Goal: Task Accomplishment & Management: Use online tool/utility

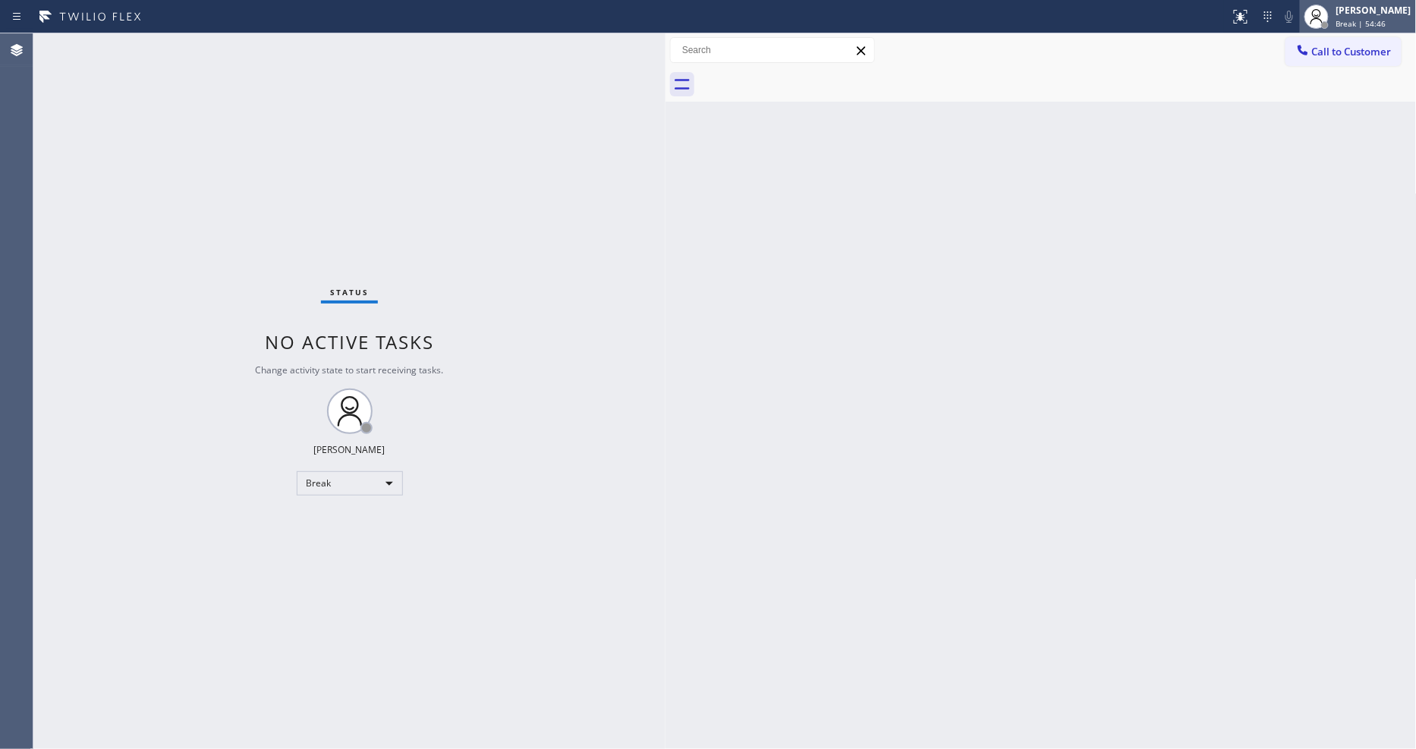
click at [1321, 10] on circle at bounding box center [1317, 13] width 8 height 8
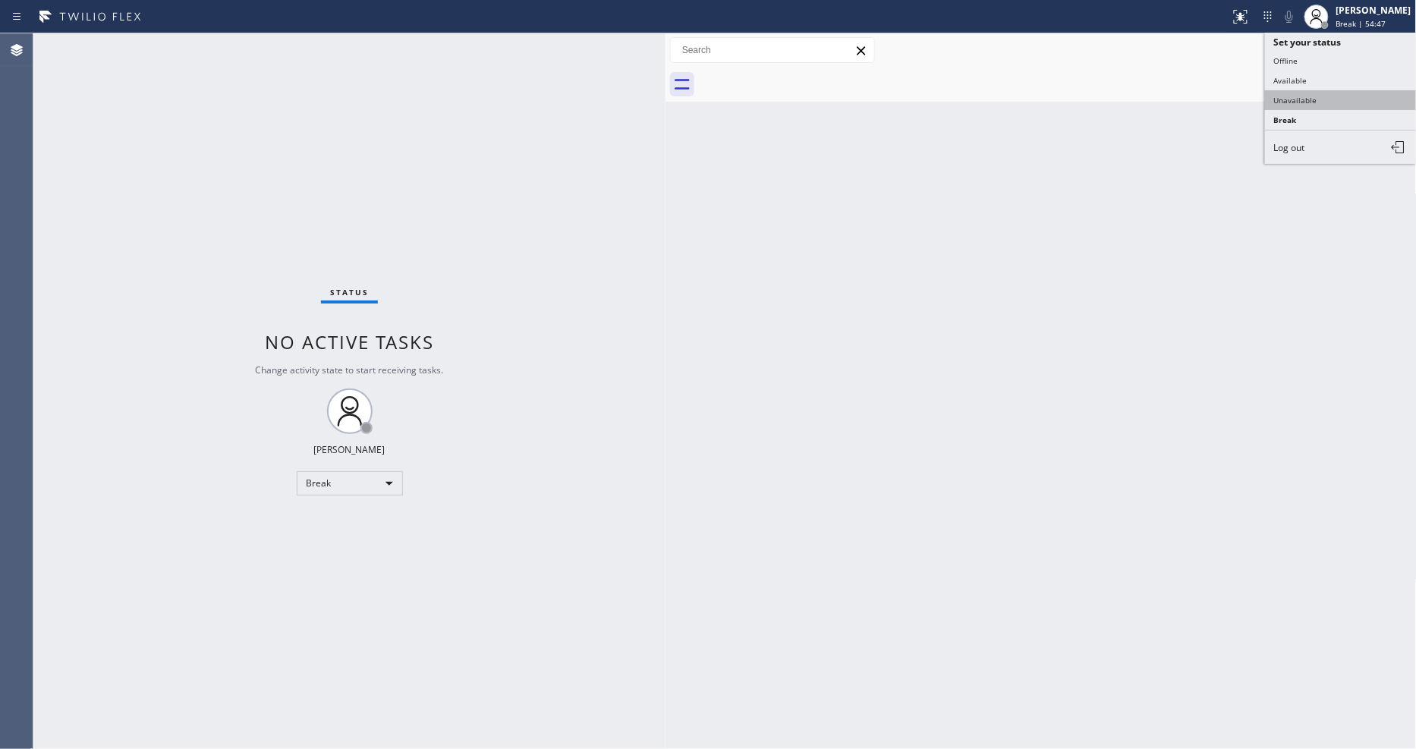
click at [1315, 105] on button "Unavailable" at bounding box center [1341, 100] width 152 height 20
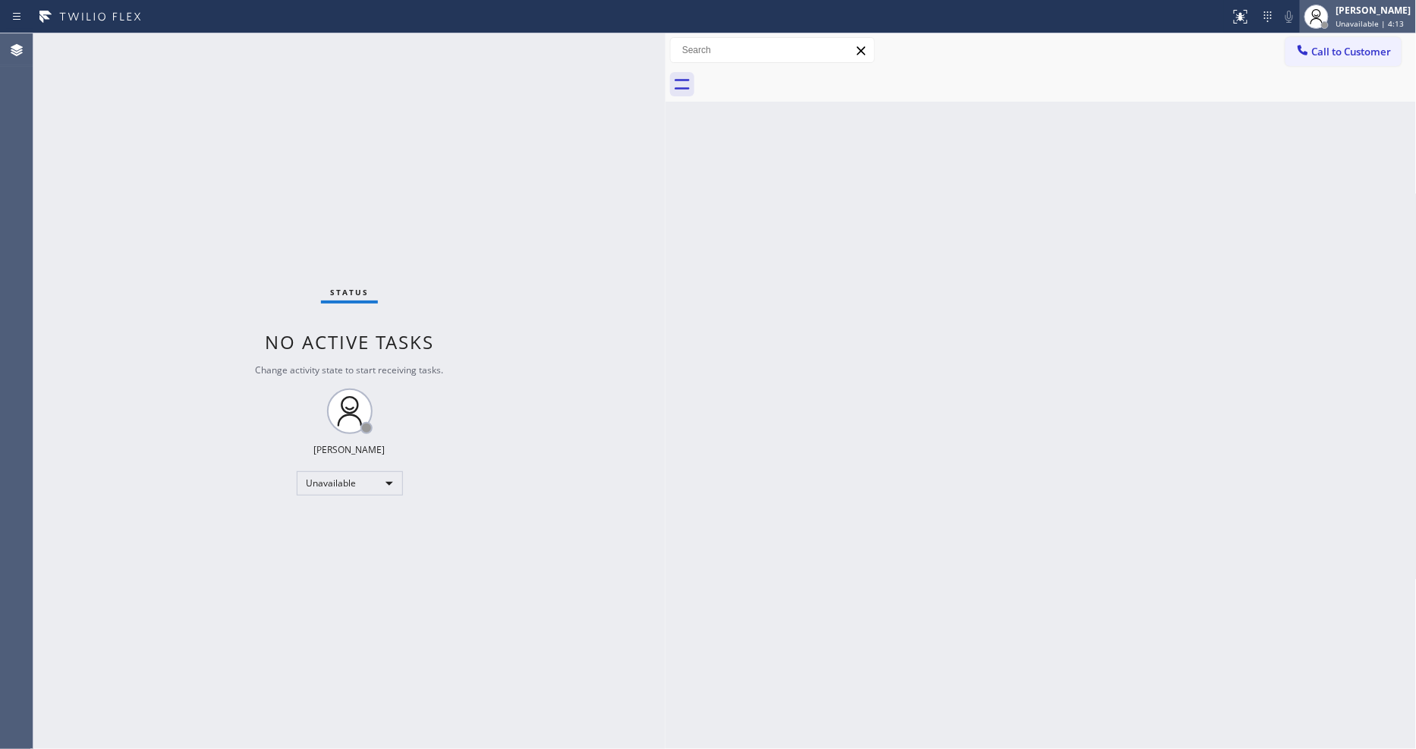
click at [1367, 20] on span "Unavailable | 4:13" at bounding box center [1370, 23] width 68 height 11
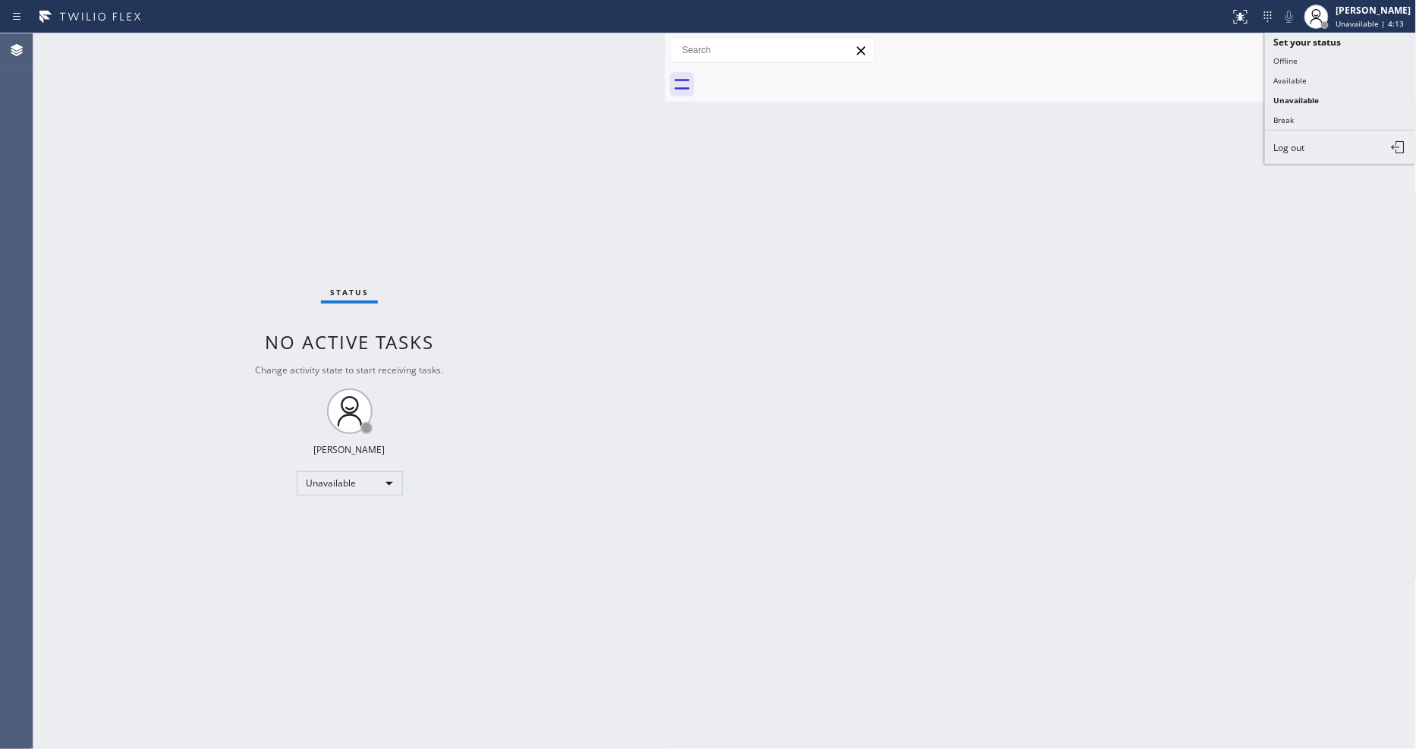
click at [941, 143] on div "Back to Dashboard Change Sender ID Customers Technicians Select a contact Outbo…" at bounding box center [1040, 391] width 751 height 716
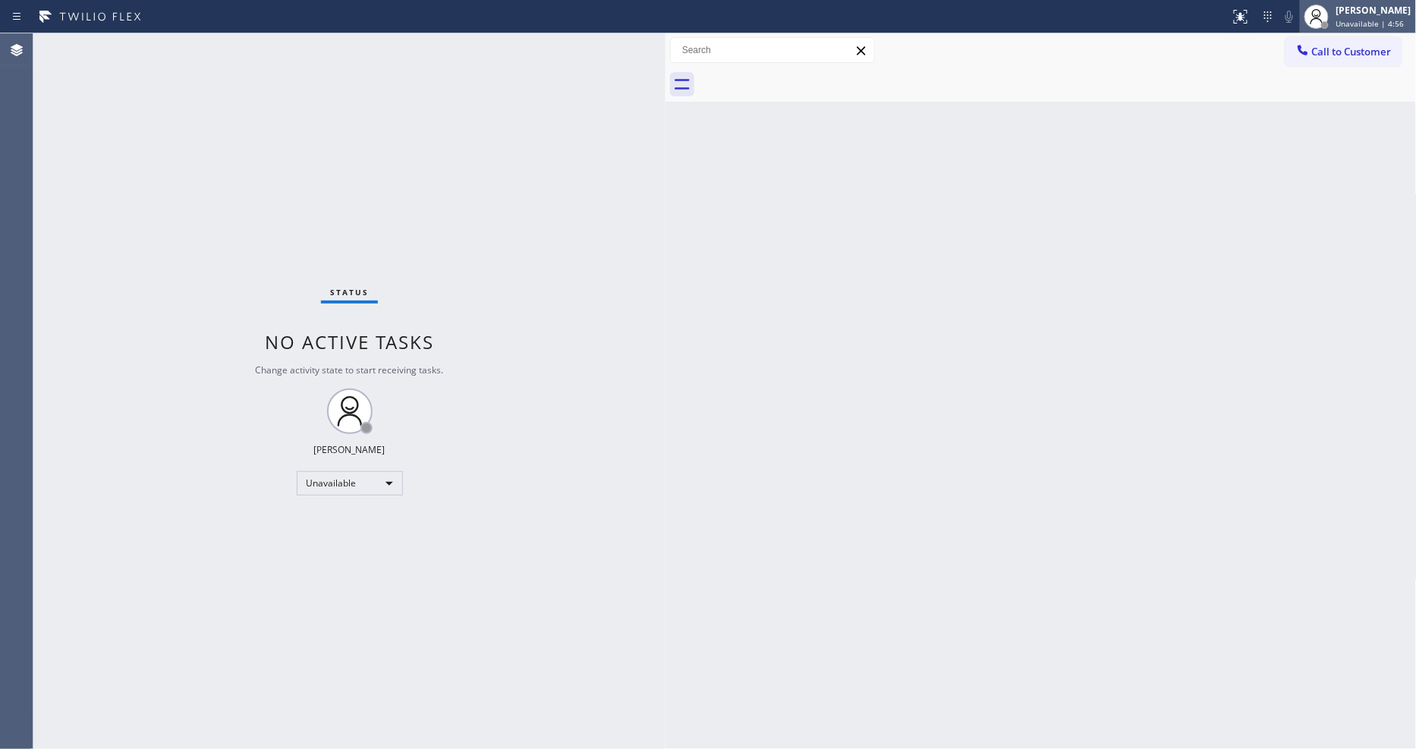
click at [1386, 8] on div "[PERSON_NAME]" at bounding box center [1373, 10] width 75 height 13
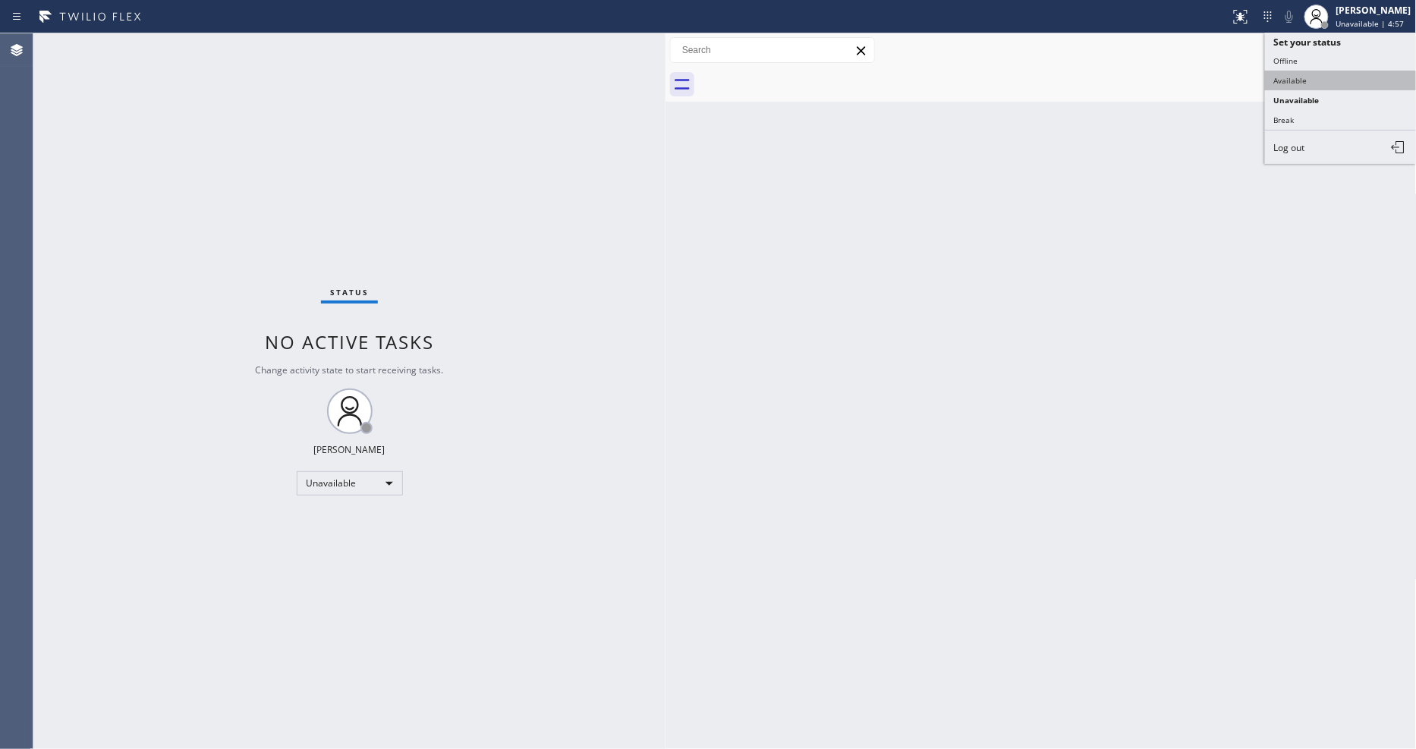
click at [1320, 71] on button "Available" at bounding box center [1341, 81] width 152 height 20
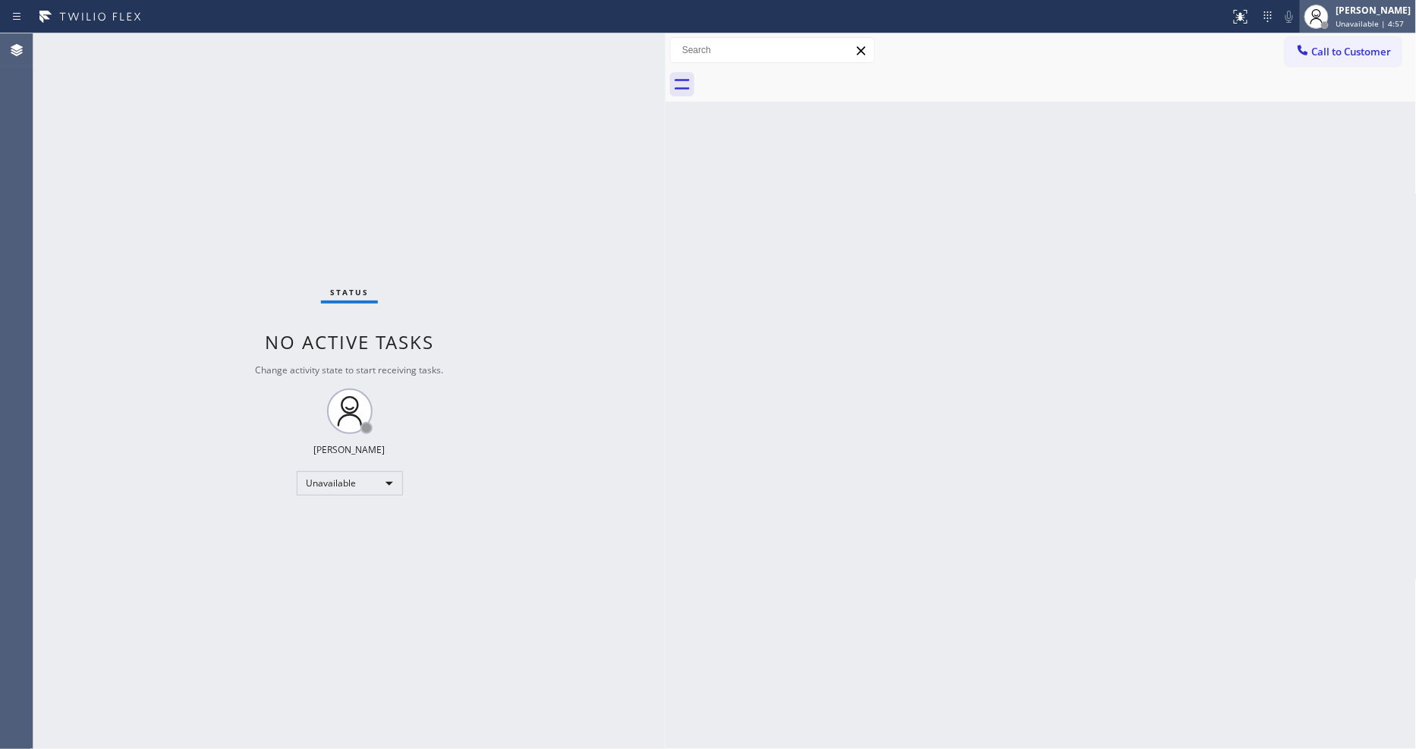
click at [1389, 25] on span "Unavailable | 4:57" at bounding box center [1370, 23] width 68 height 11
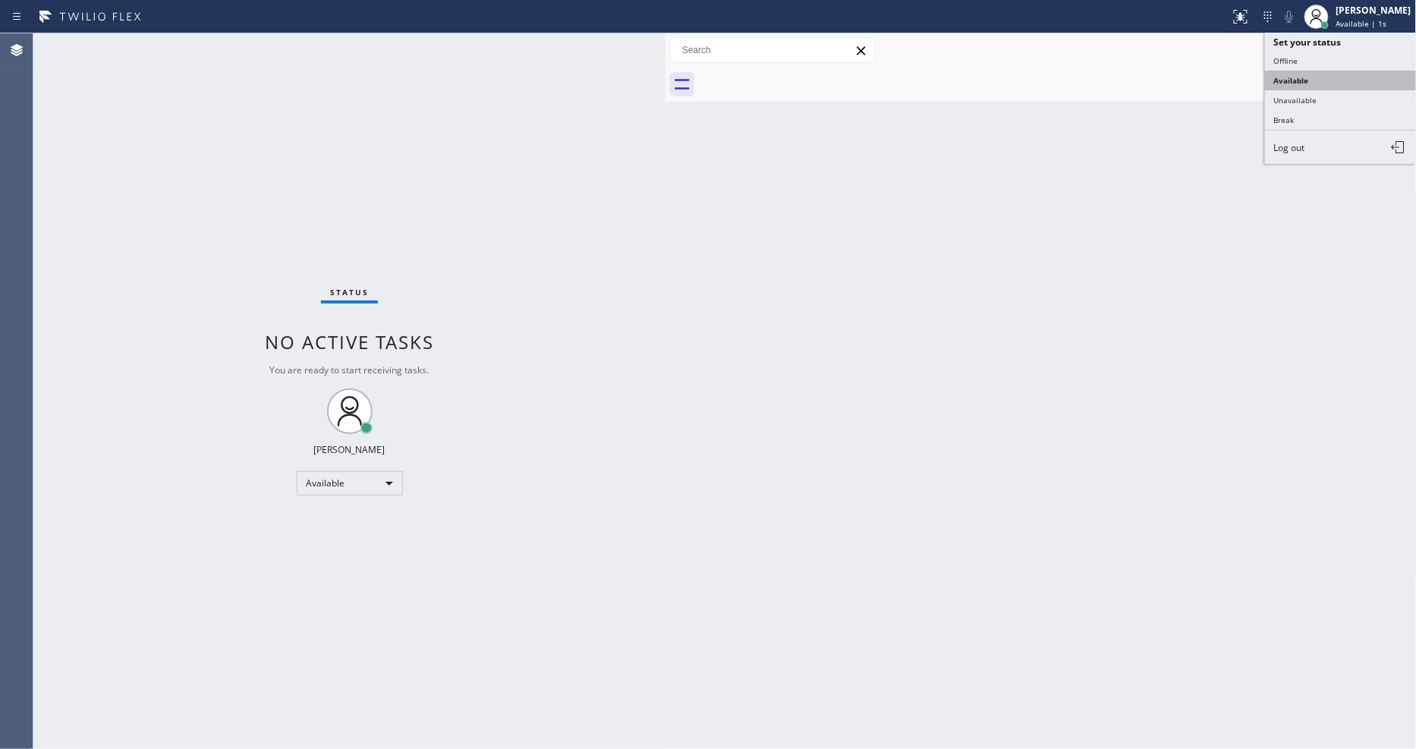
click at [1344, 86] on button "Available" at bounding box center [1341, 81] width 152 height 20
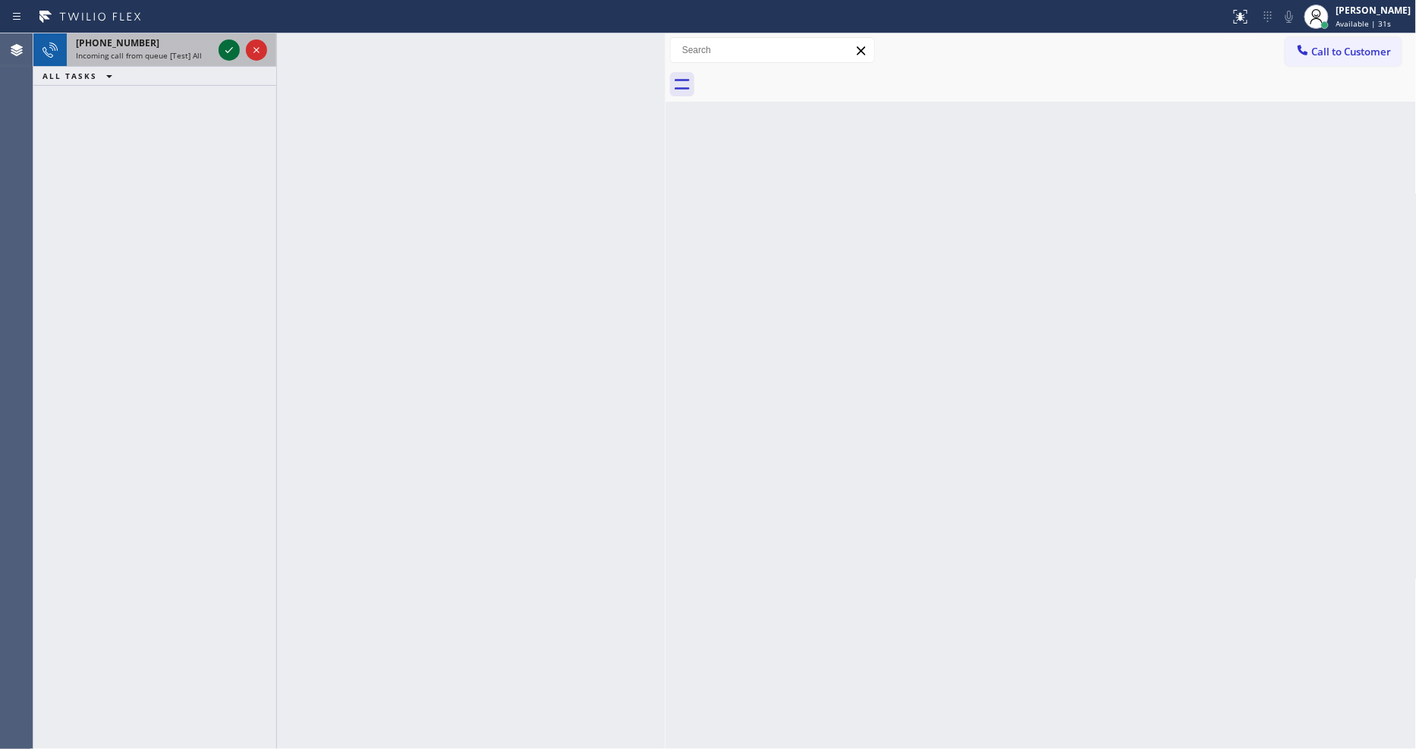
click at [228, 52] on icon at bounding box center [229, 50] width 8 height 6
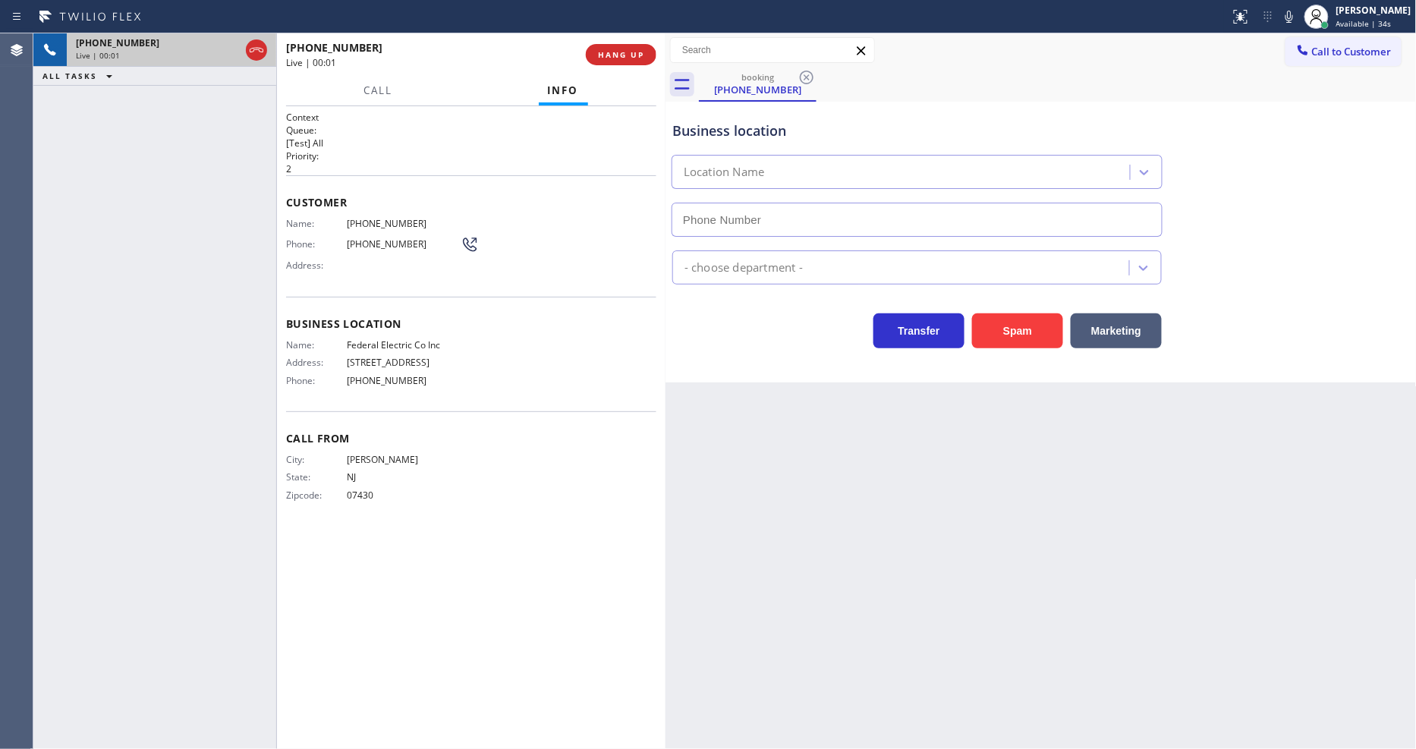
type input "(201) 992-8442"
click at [633, 49] on span "HANG UP" at bounding box center [621, 54] width 46 height 11
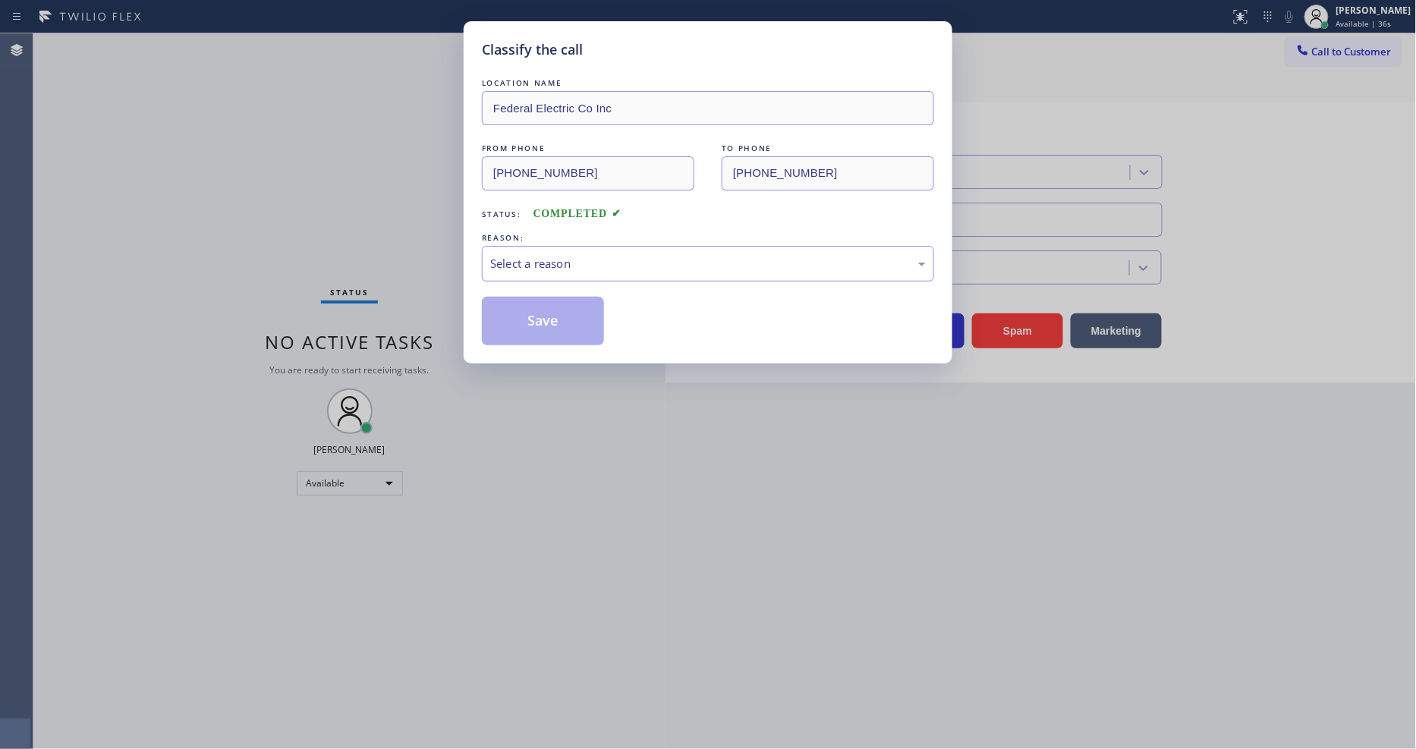
click at [533, 264] on div "Select a reason" at bounding box center [708, 263] width 436 height 17
click at [550, 329] on button "Save" at bounding box center [543, 321] width 122 height 49
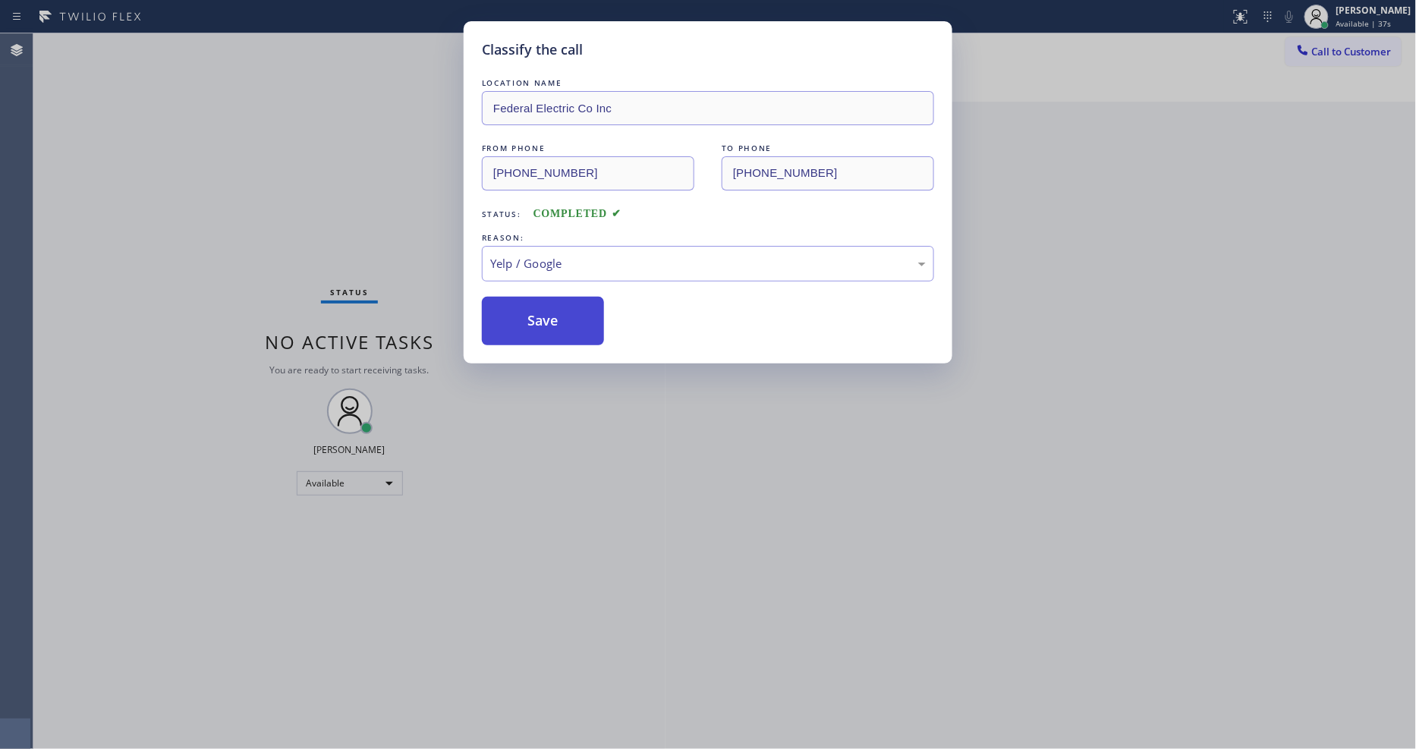
click at [550, 329] on button "Save" at bounding box center [543, 321] width 122 height 49
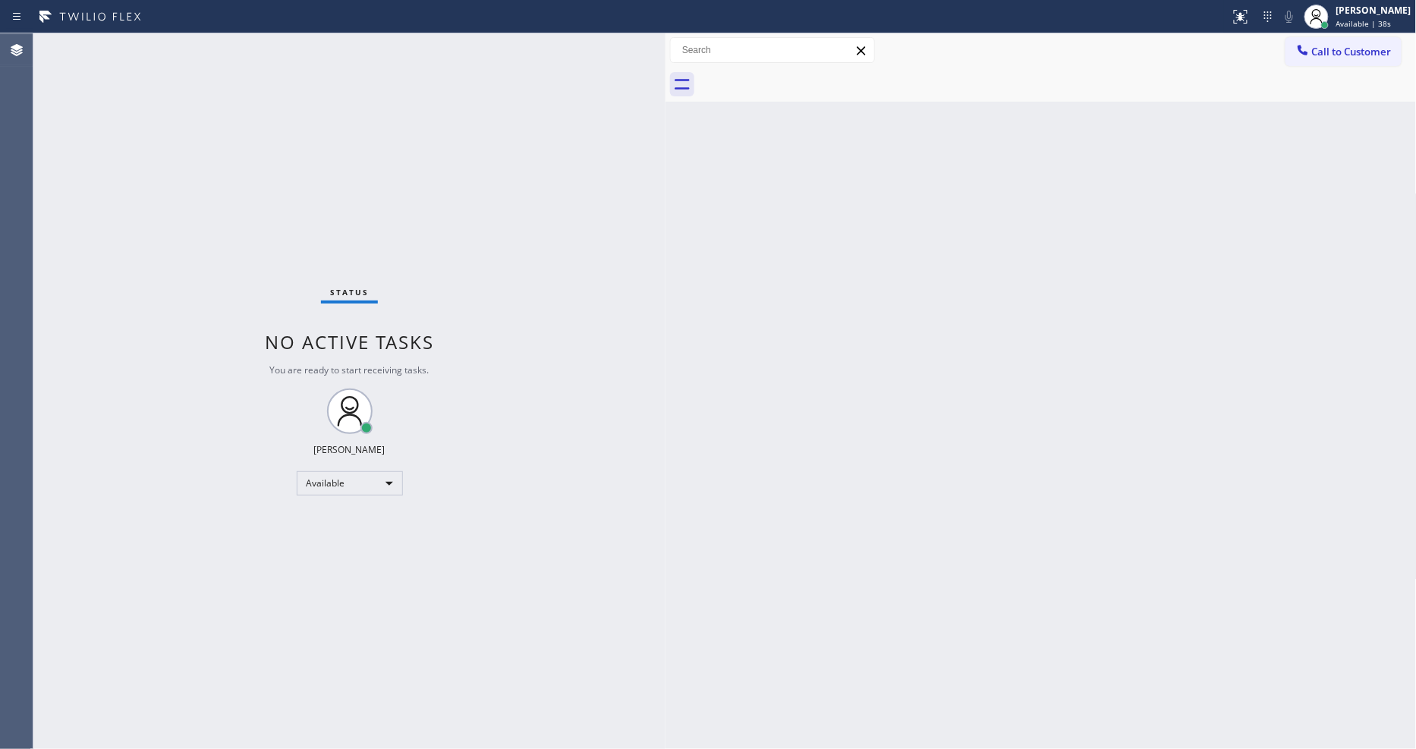
click at [569, 653] on div "Status No active tasks You are ready to start receiving tasks. [PERSON_NAME] Av…" at bounding box center [349, 391] width 632 height 716
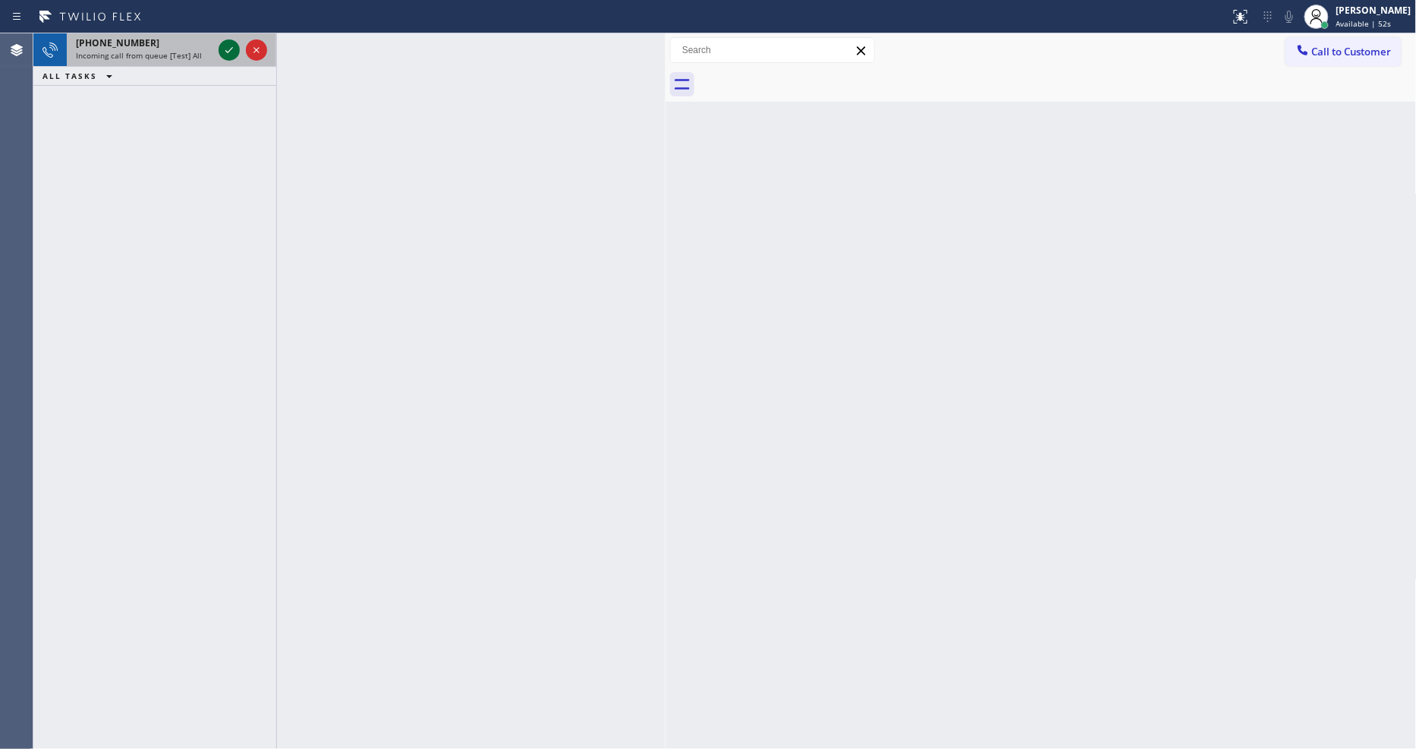
click at [226, 43] on icon at bounding box center [229, 50] width 18 height 18
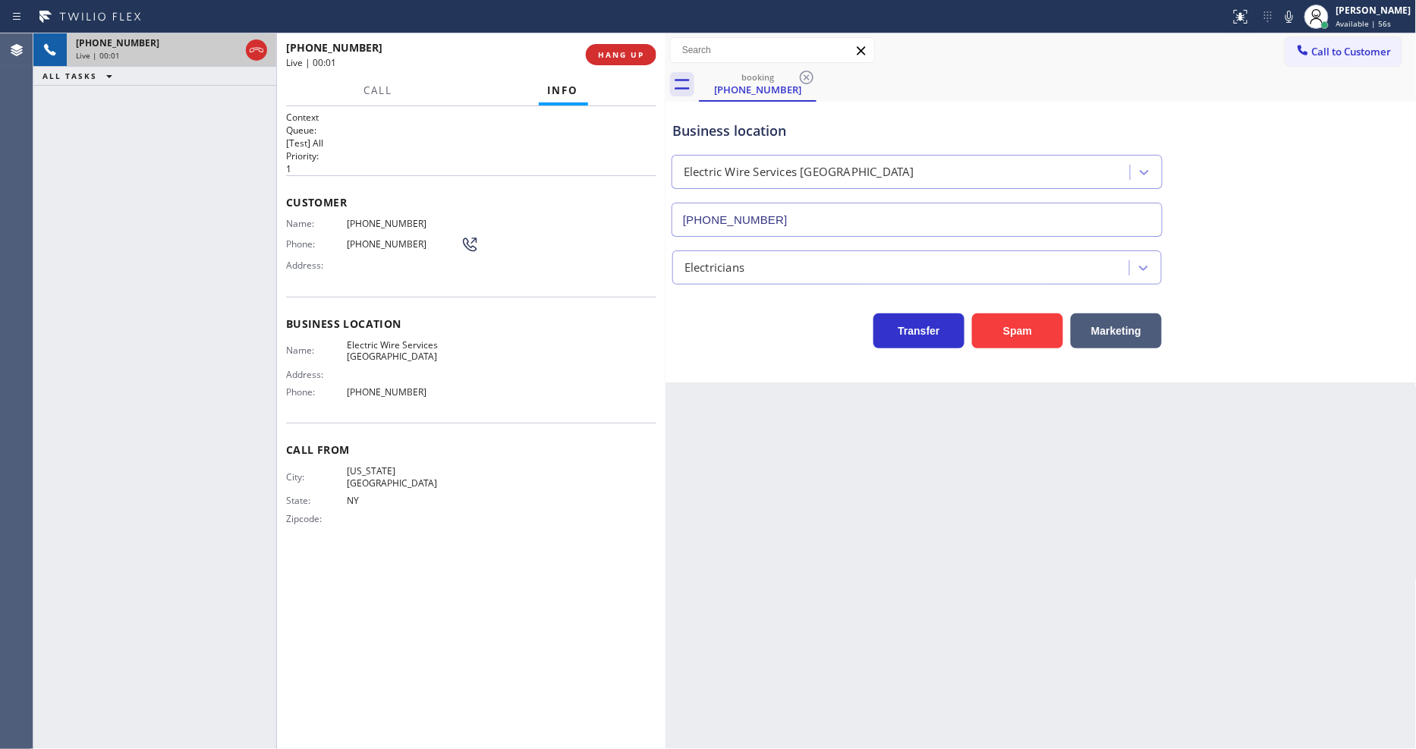
type input "(805) 624-4880"
click at [534, 575] on div "Context Queue: [Test] All Priority: 1 Customer Name: (929) 691-0993 Phone: (929…" at bounding box center [471, 428] width 370 height 634
click at [624, 55] on span "HANG UP" at bounding box center [621, 54] width 46 height 11
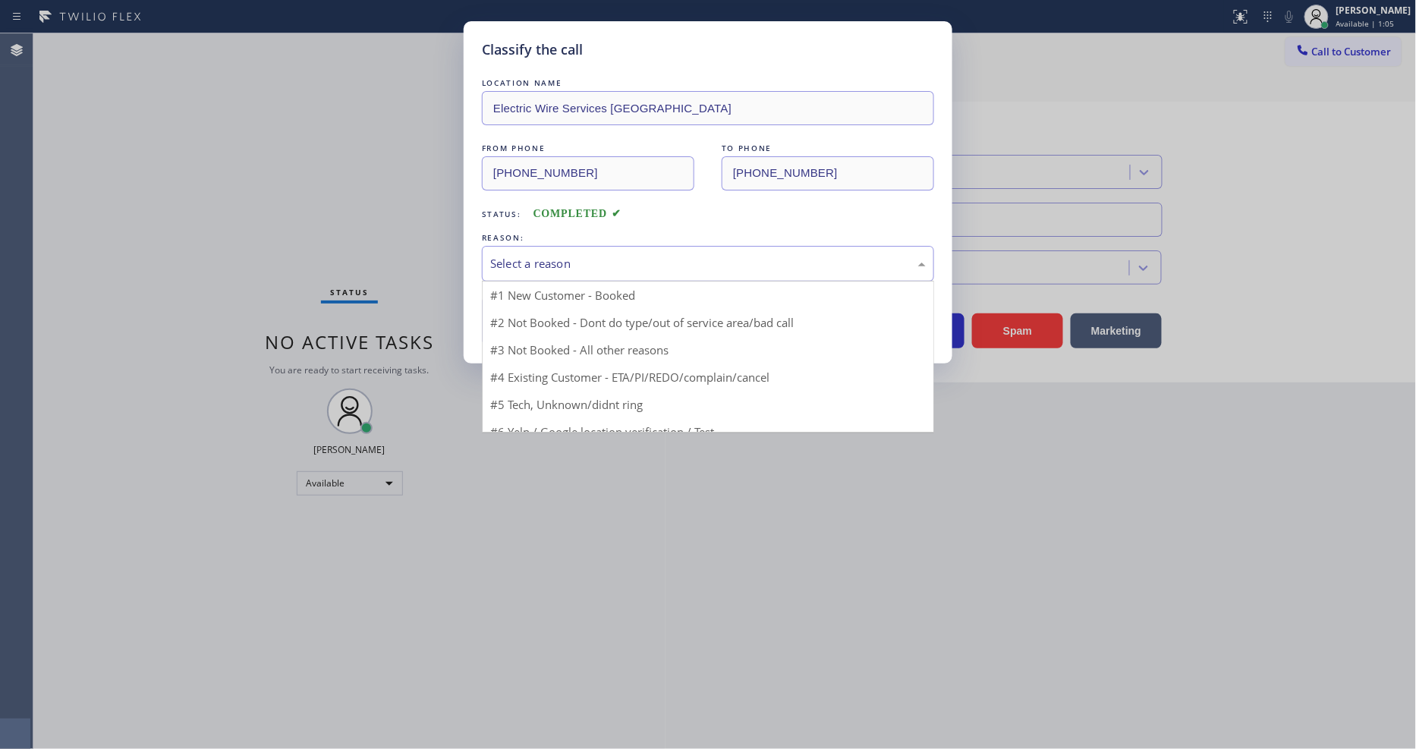
click at [602, 247] on div "Select a reason" at bounding box center [708, 264] width 452 height 36
drag, startPoint x: 574, startPoint y: 375, endPoint x: 574, endPoint y: 292, distance: 82.7
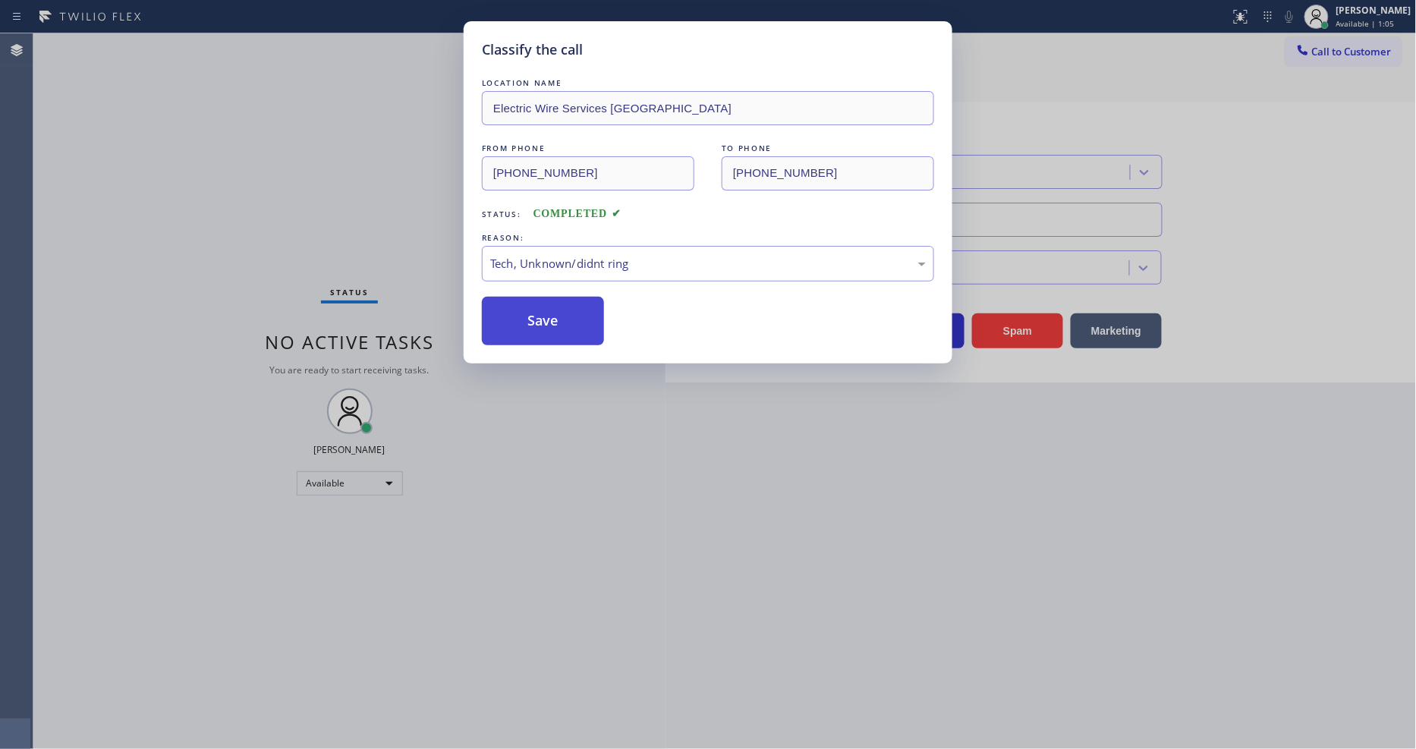
click at [574, 297] on button "Save" at bounding box center [543, 321] width 122 height 49
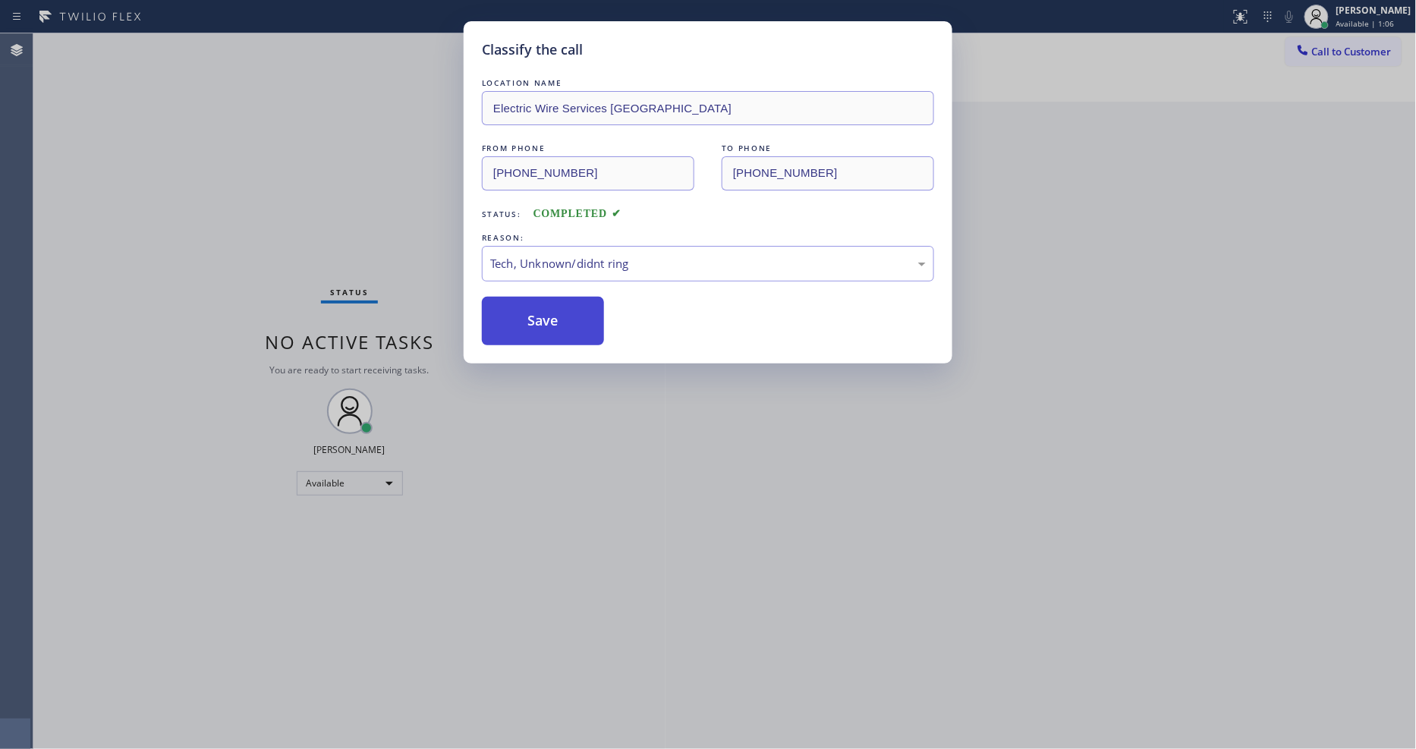
click at [574, 297] on button "Save" at bounding box center [543, 321] width 122 height 49
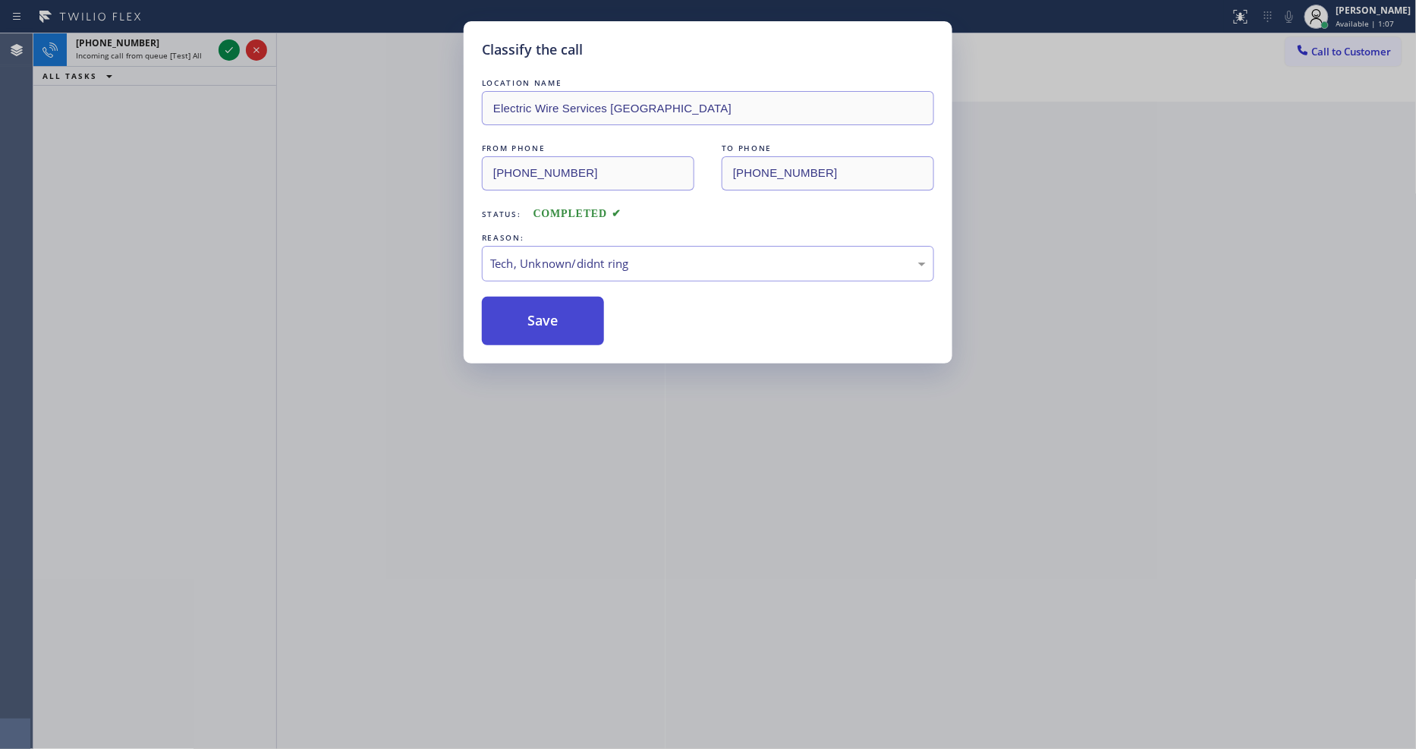
click at [574, 297] on button "Save" at bounding box center [543, 321] width 122 height 49
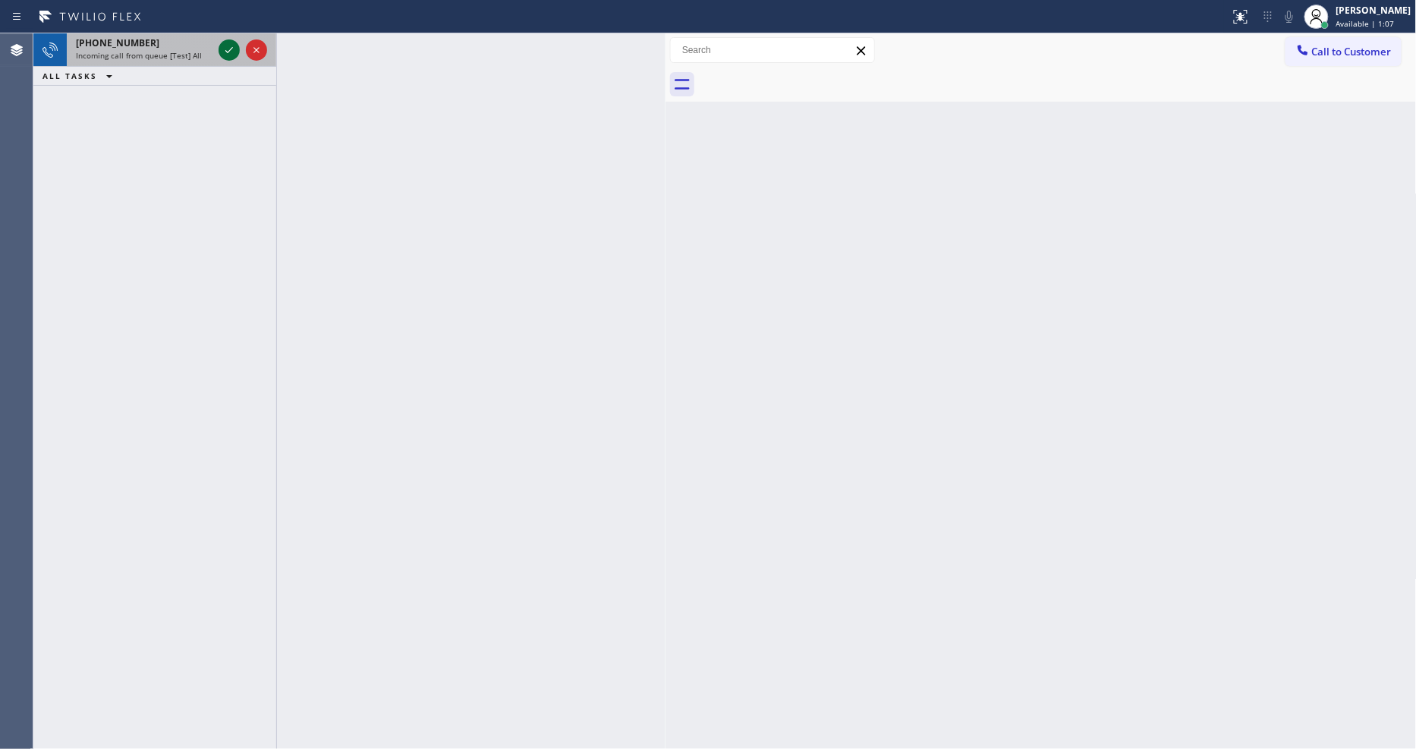
click at [229, 44] on icon at bounding box center [229, 50] width 18 height 18
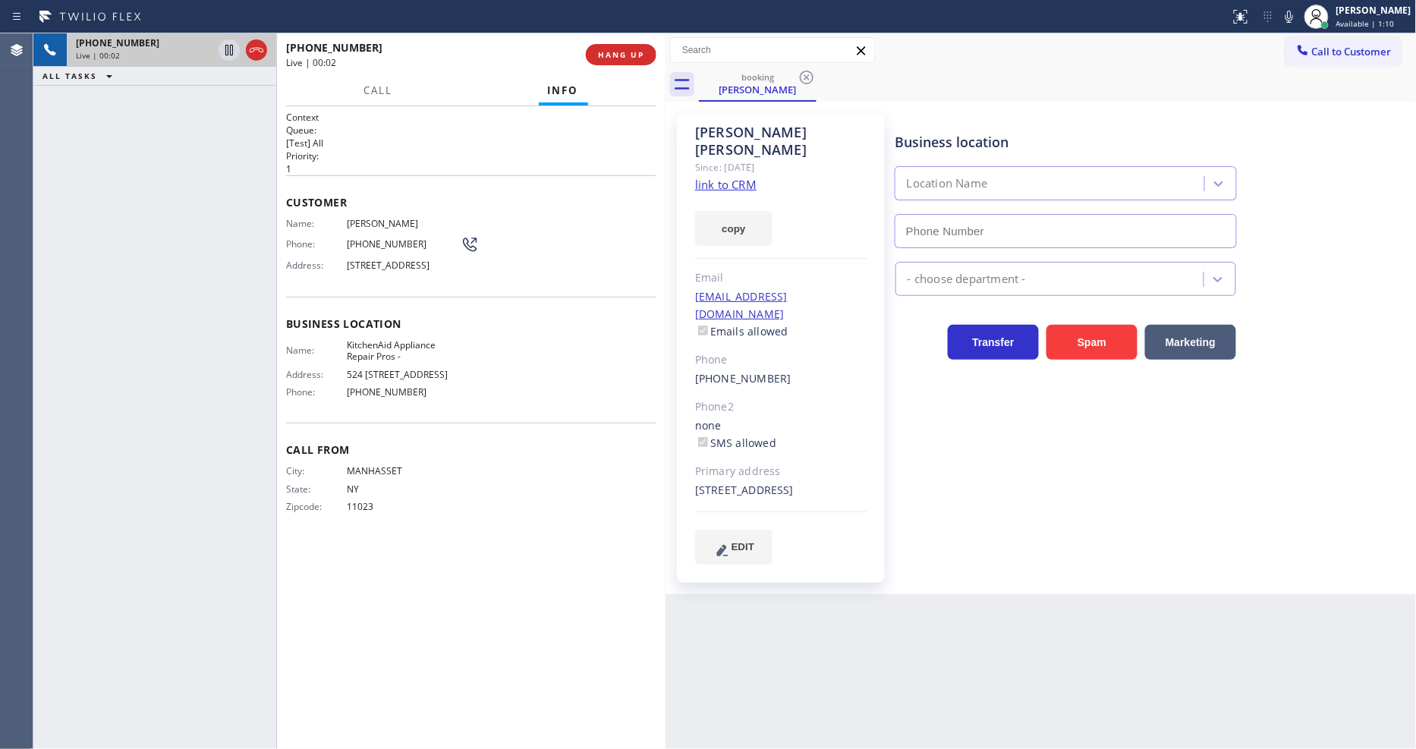
type input "(855) 213-9318"
click at [722, 177] on link "link to CRM" at bounding box center [725, 184] width 61 height 15
click at [1296, 18] on icon at bounding box center [1289, 17] width 18 height 18
click at [1298, 14] on icon at bounding box center [1289, 17] width 18 height 18
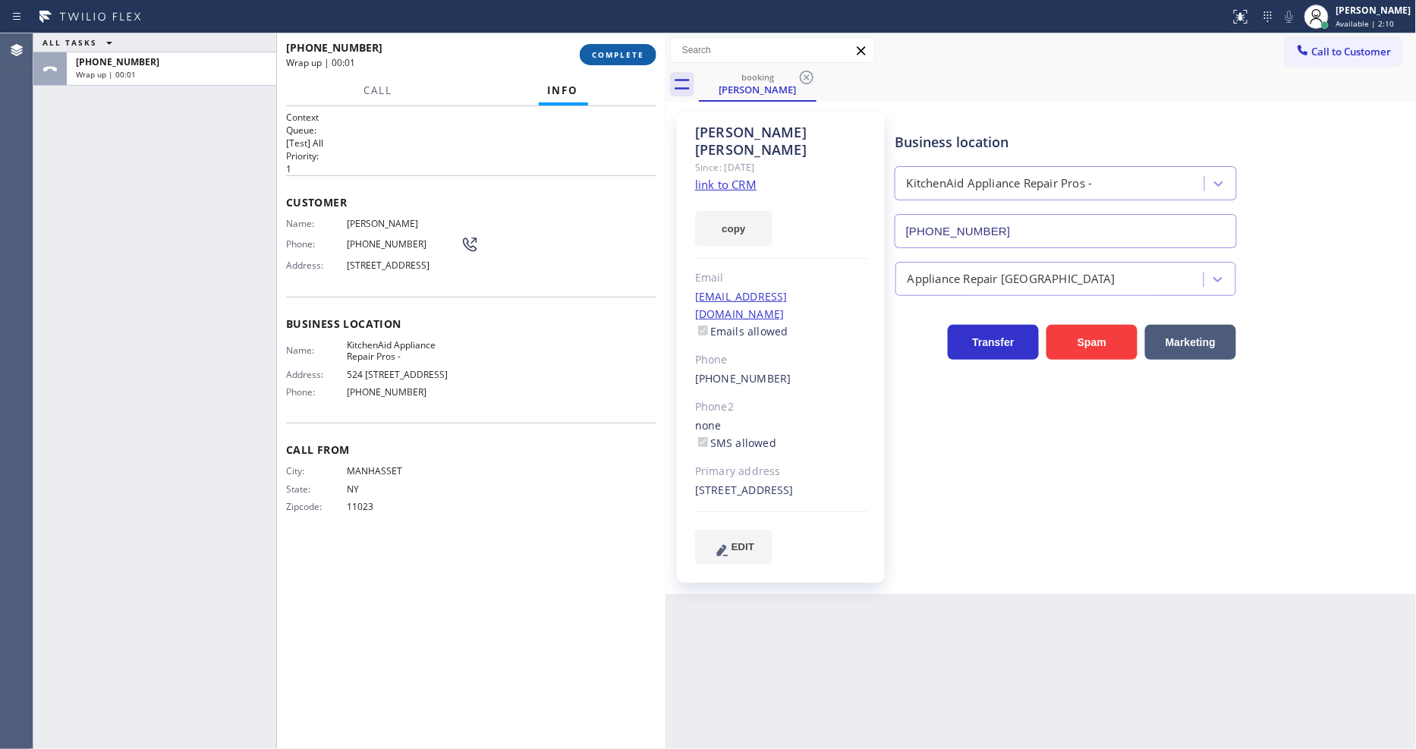
click at [609, 58] on span "COMPLETE" at bounding box center [618, 54] width 52 height 11
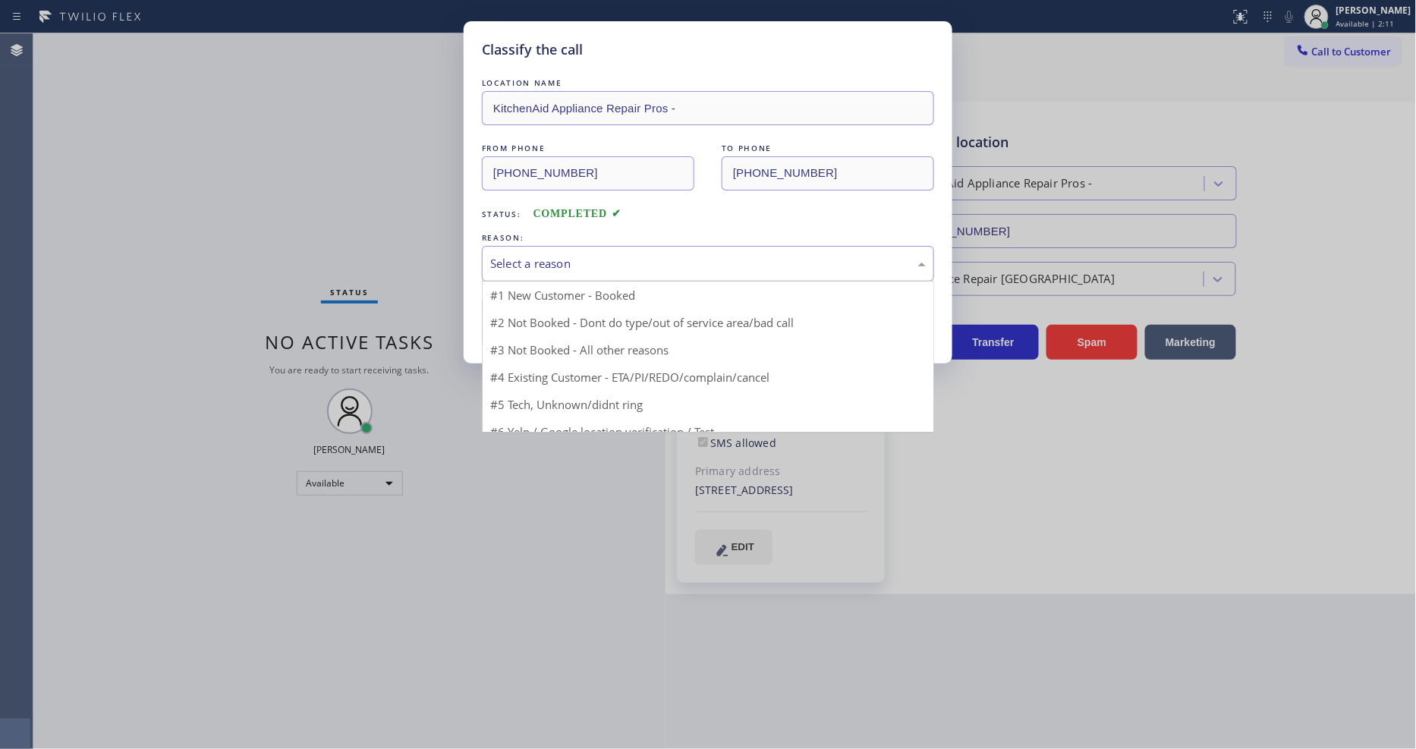
click at [542, 259] on div "Select a reason" at bounding box center [708, 263] width 436 height 17
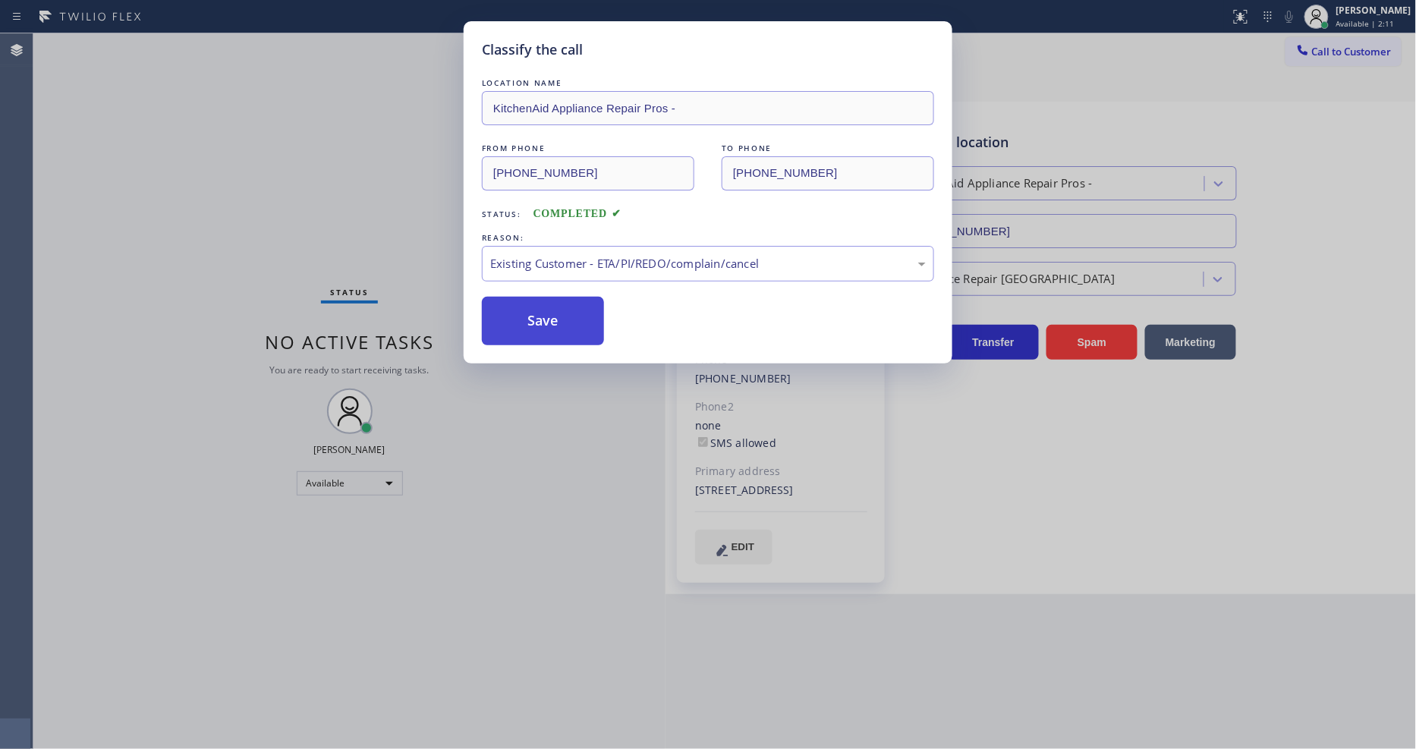
click at [537, 316] on button "Save" at bounding box center [543, 321] width 122 height 49
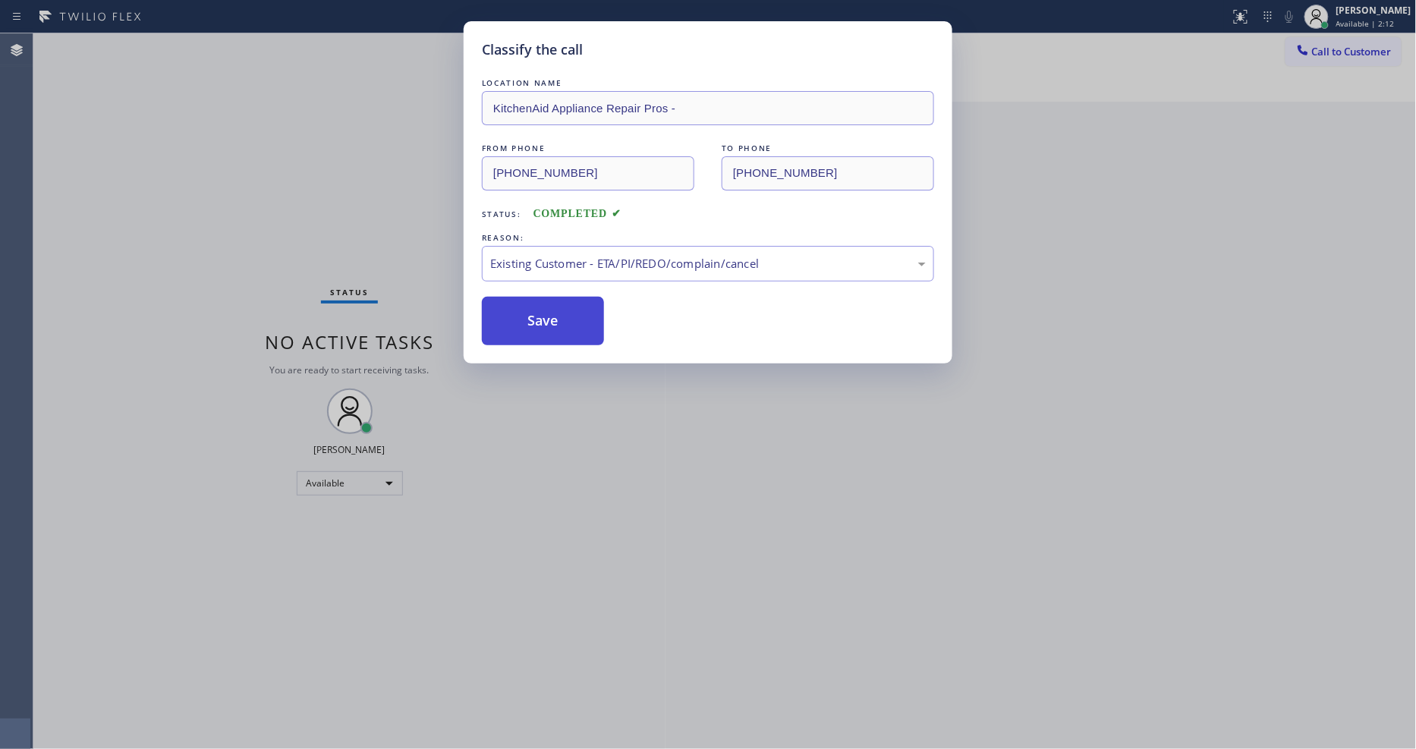
click at [537, 316] on button "Save" at bounding box center [543, 321] width 122 height 49
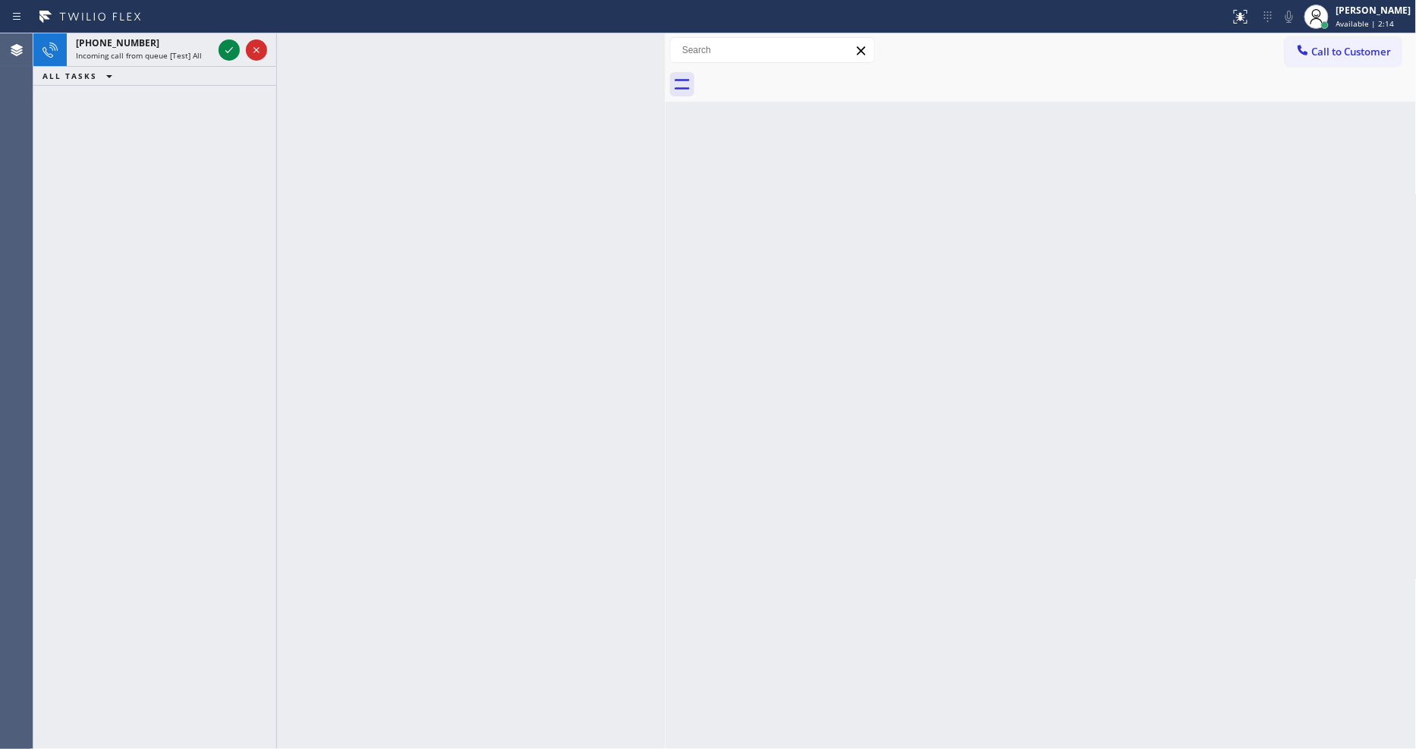
drag, startPoint x: 228, startPoint y: 47, endPoint x: 163, endPoint y: 200, distance: 165.9
click at [228, 47] on icon at bounding box center [229, 50] width 18 height 18
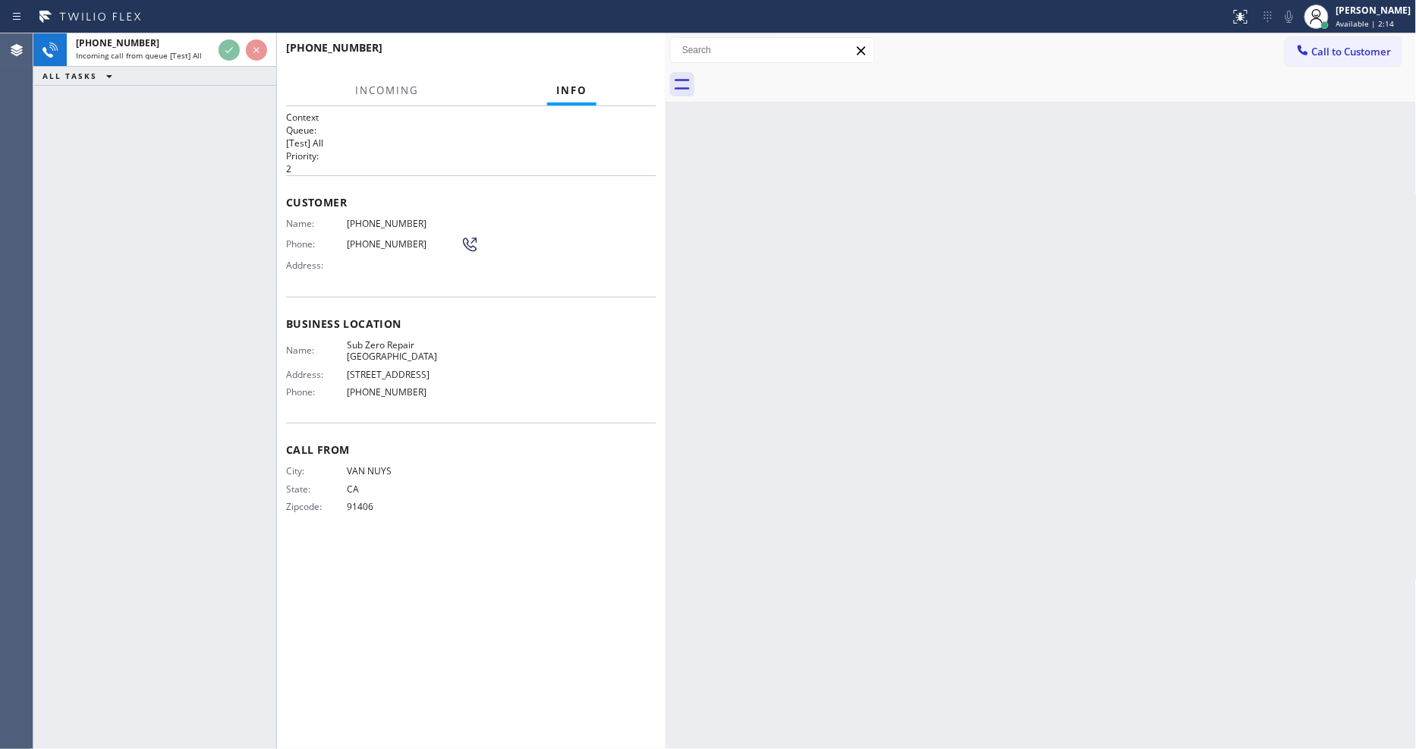
click at [163, 200] on div "+18183711573 Incoming call from queue [Test] All ALL TASKS ALL TASKS ACTIVE TAS…" at bounding box center [154, 391] width 243 height 716
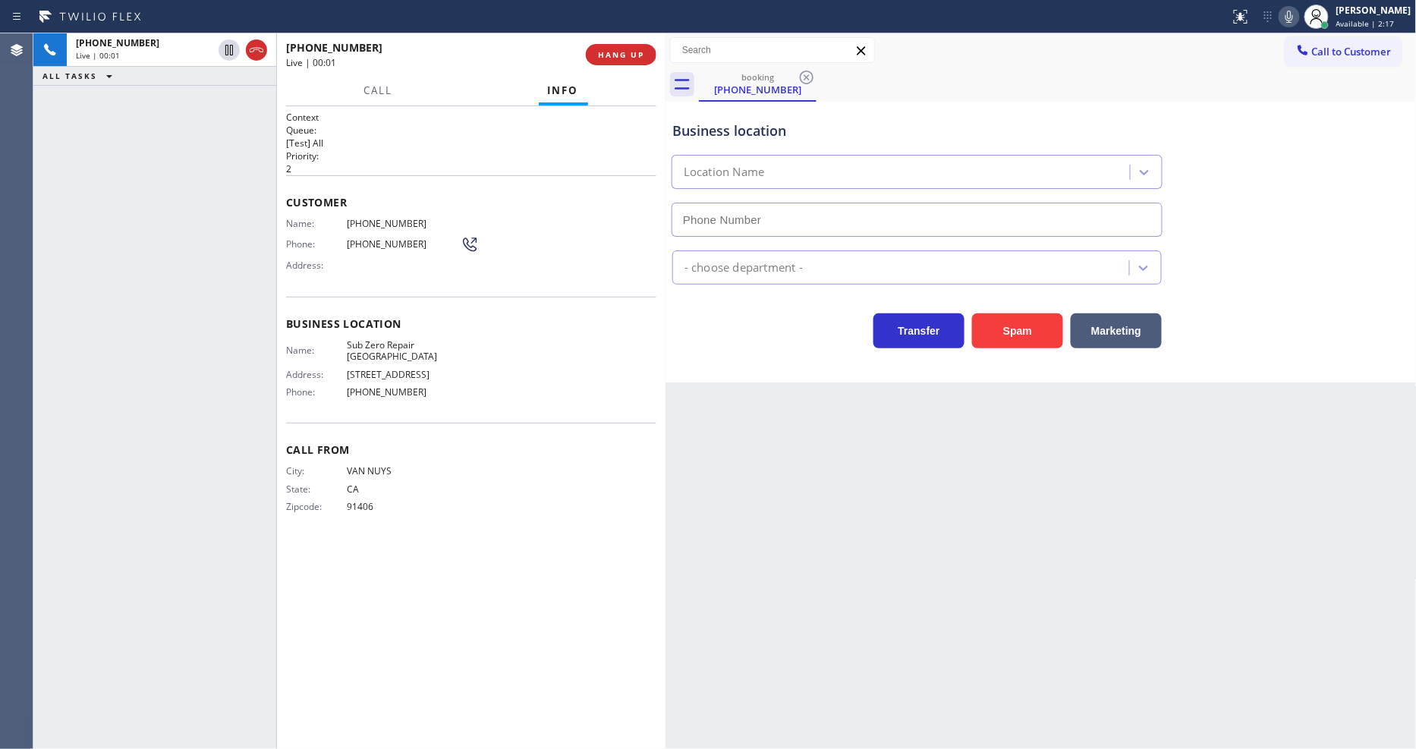
type input "(818) 641-5462"
click at [634, 55] on span "HANG UP" at bounding box center [621, 54] width 46 height 11
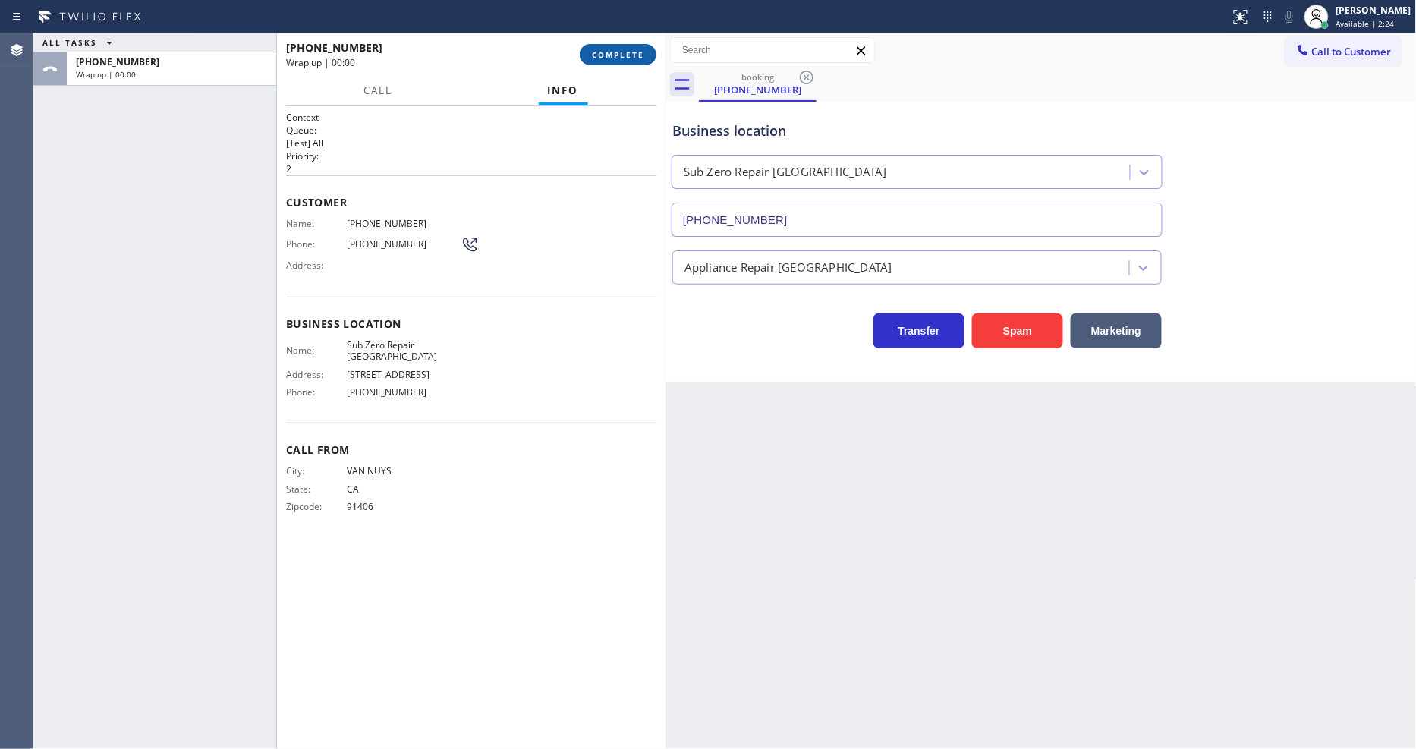
click at [634, 55] on span "COMPLETE" at bounding box center [618, 54] width 52 height 11
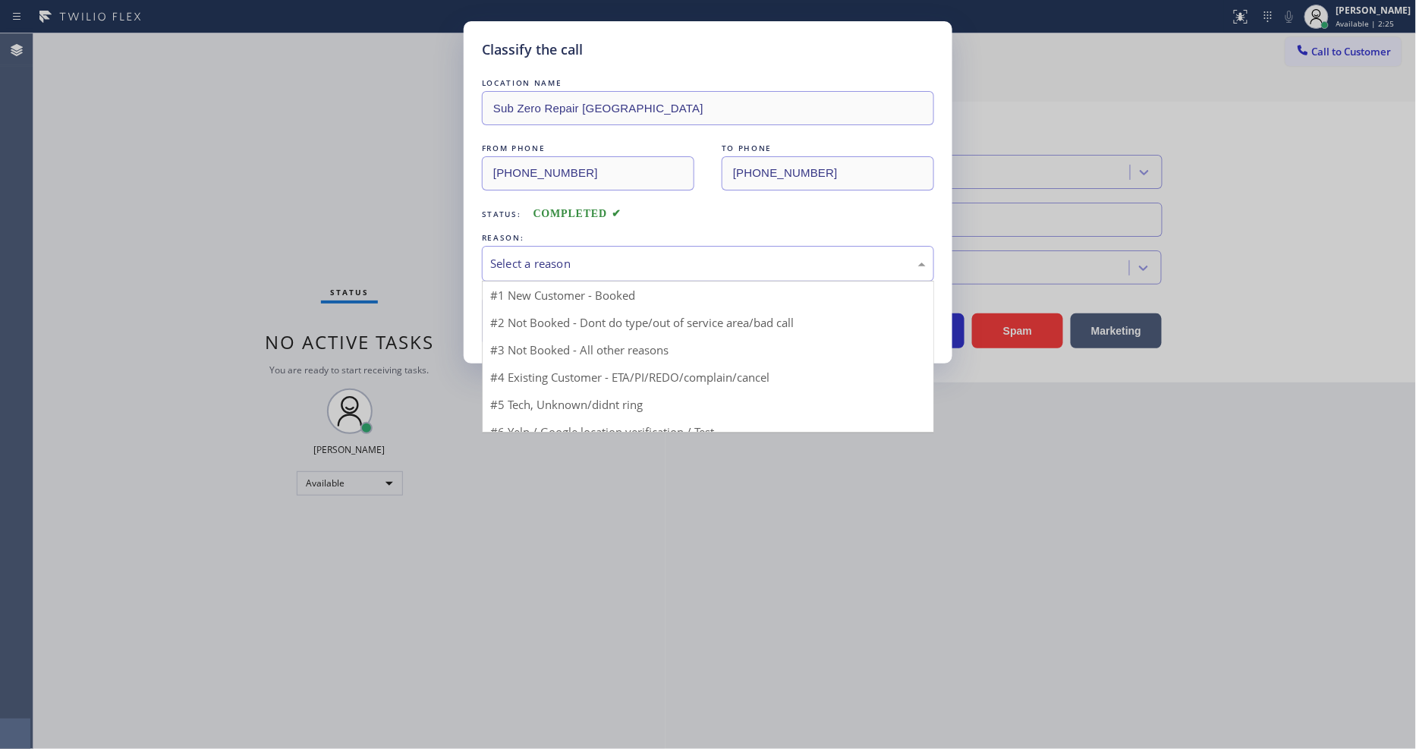
click at [521, 255] on div "Select a reason" at bounding box center [708, 263] width 436 height 17
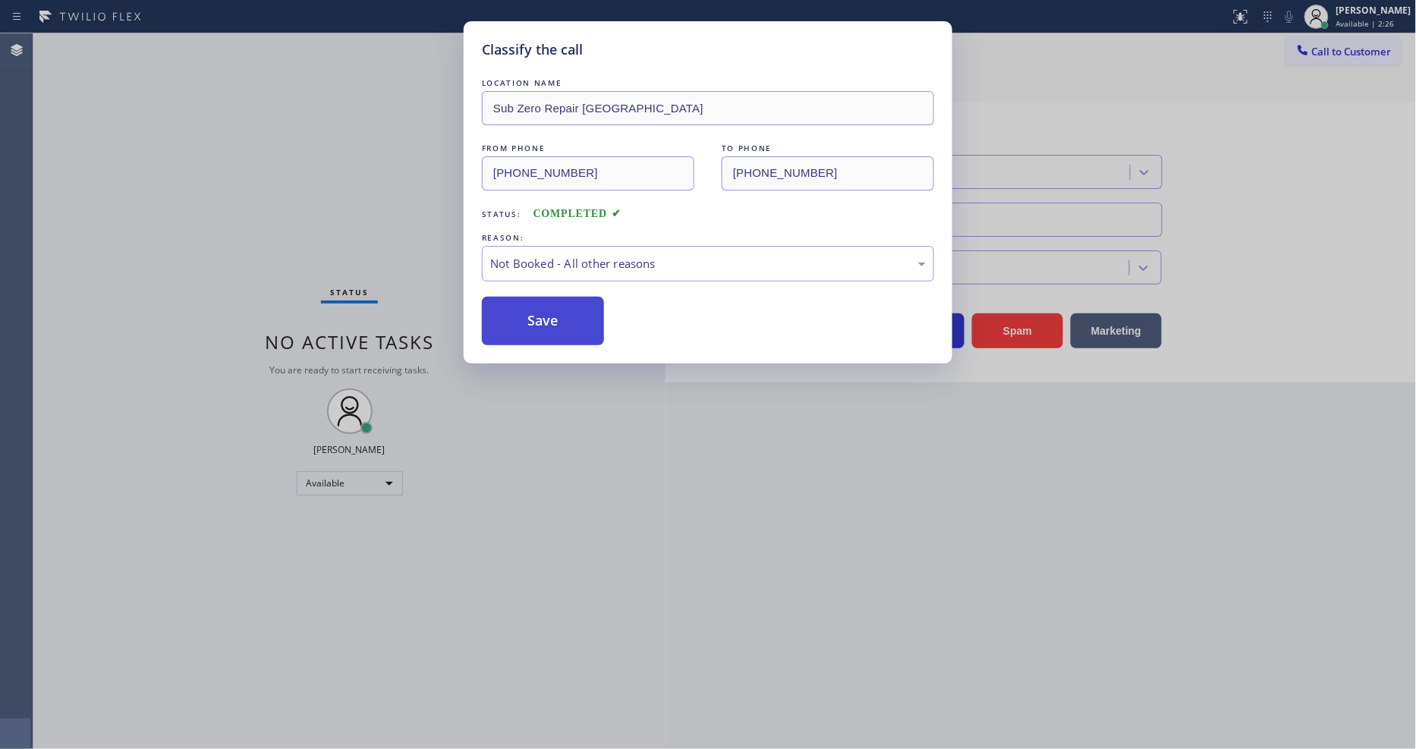
click at [548, 308] on button "Save" at bounding box center [543, 321] width 122 height 49
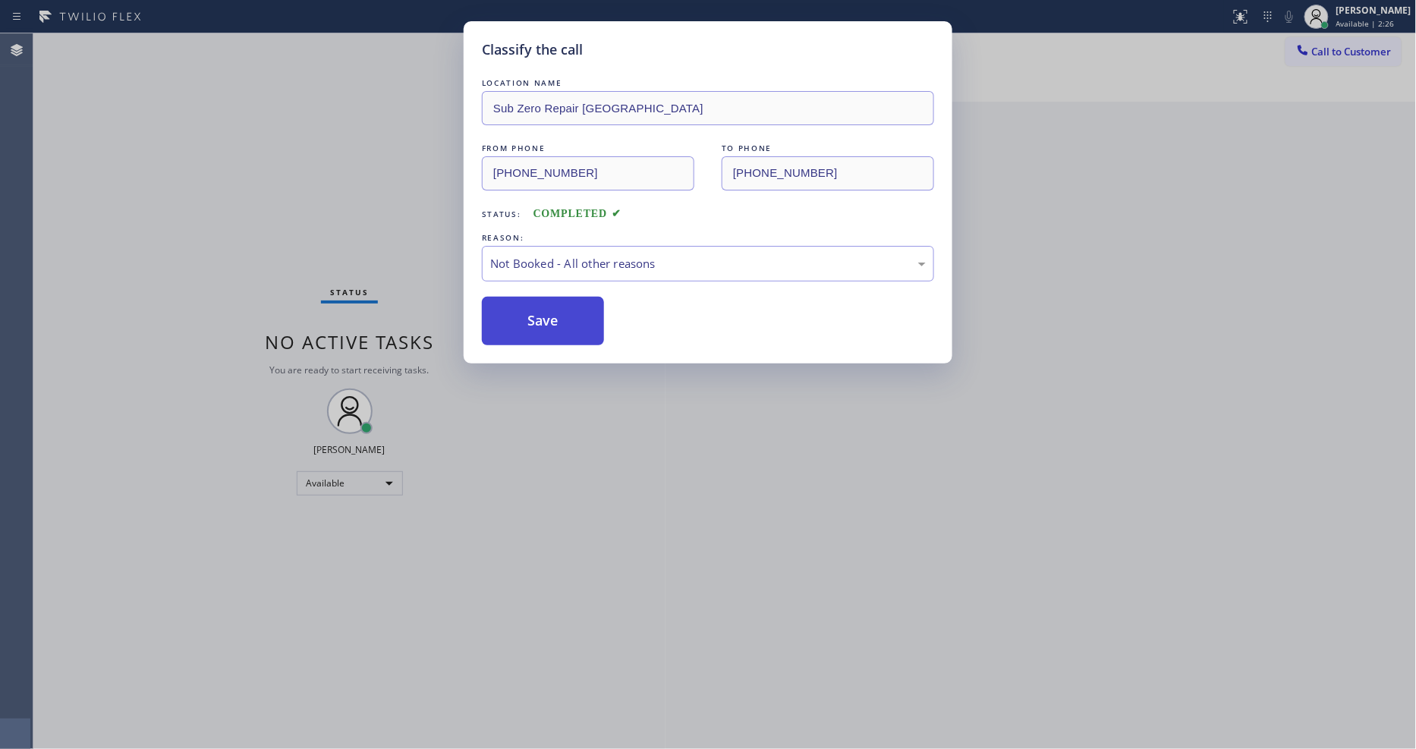
click at [548, 308] on button "Save" at bounding box center [543, 321] width 122 height 49
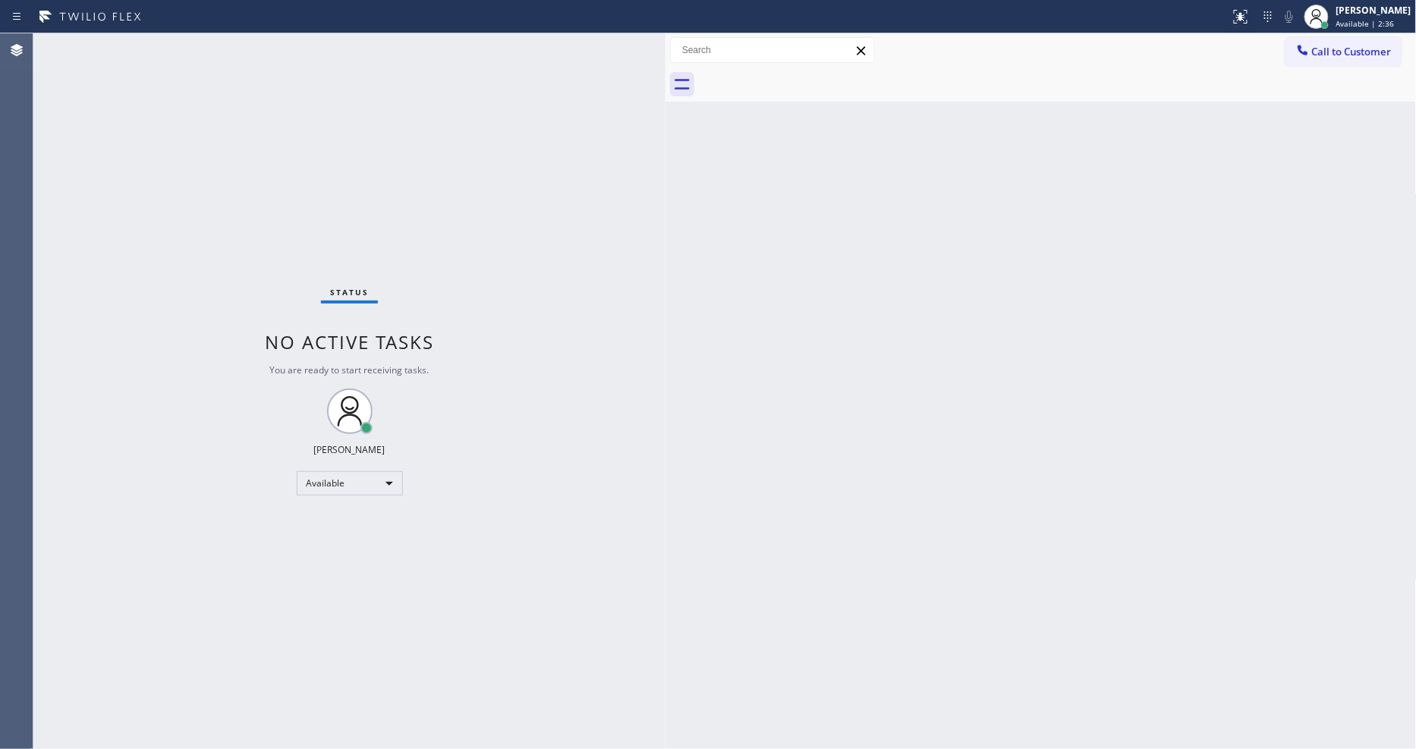
click at [1077, 512] on div "Back to Dashboard Change Sender ID Customers Technicians Select a contact Outbo…" at bounding box center [1040, 391] width 751 height 716
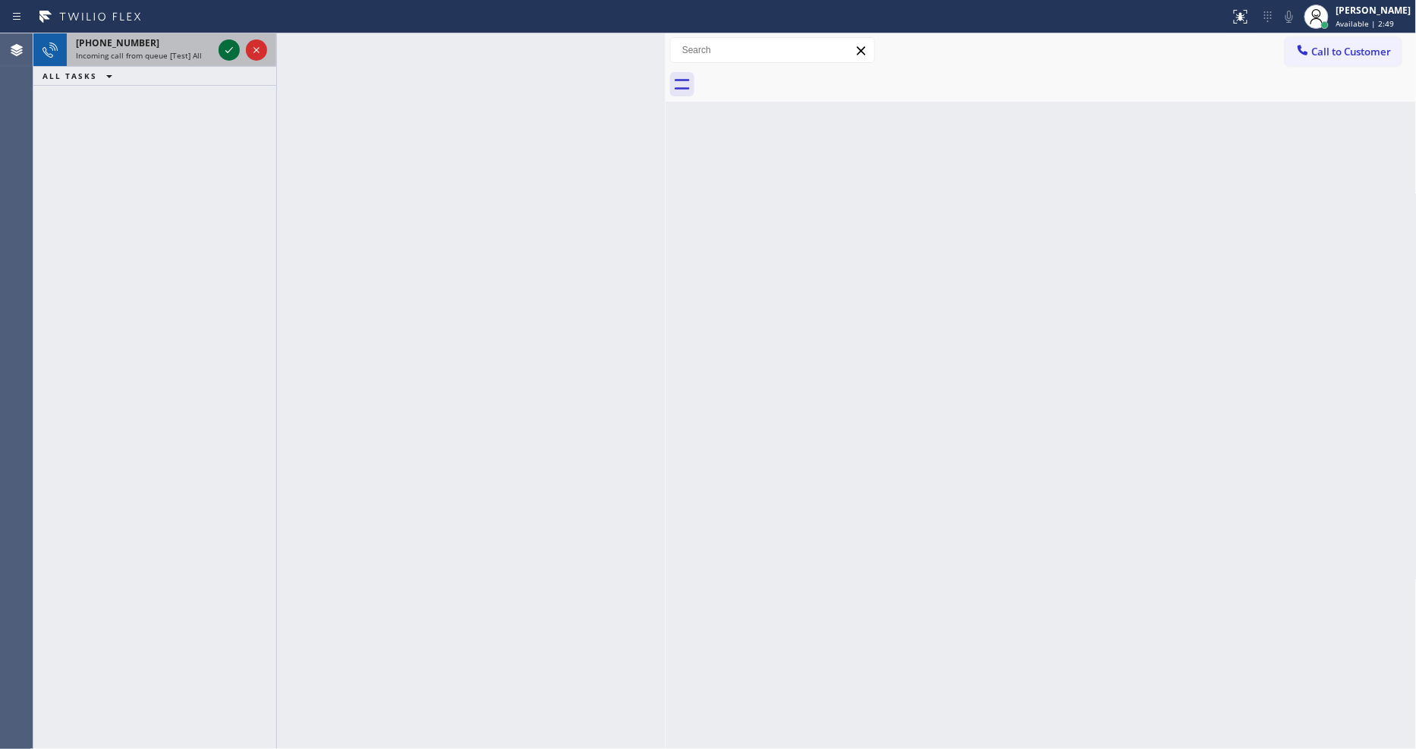
click at [226, 49] on icon at bounding box center [229, 50] width 18 height 18
click at [231, 49] on icon at bounding box center [229, 50] width 8 height 6
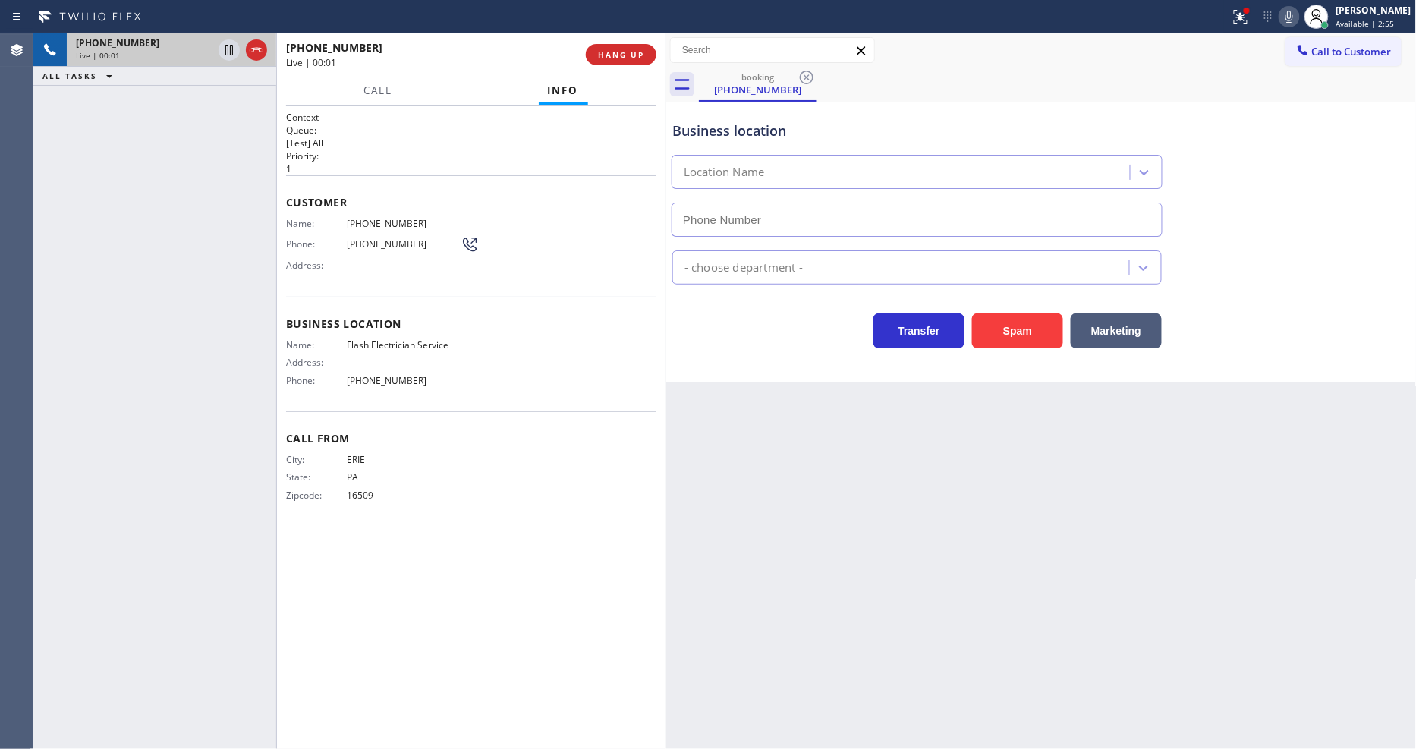
click at [1139, 423] on div "Back to Dashboard Change Sender ID Customers Technicians Select a contact Outbo…" at bounding box center [1040, 391] width 751 height 716
type input "(844) 760-2924"
click at [319, 526] on div "Context Queue: [Test] All Priority: 1 Customer Name: (814) 877-5027 Phone: (814…" at bounding box center [471, 428] width 370 height 634
click at [641, 55] on span "HANG UP" at bounding box center [621, 54] width 46 height 11
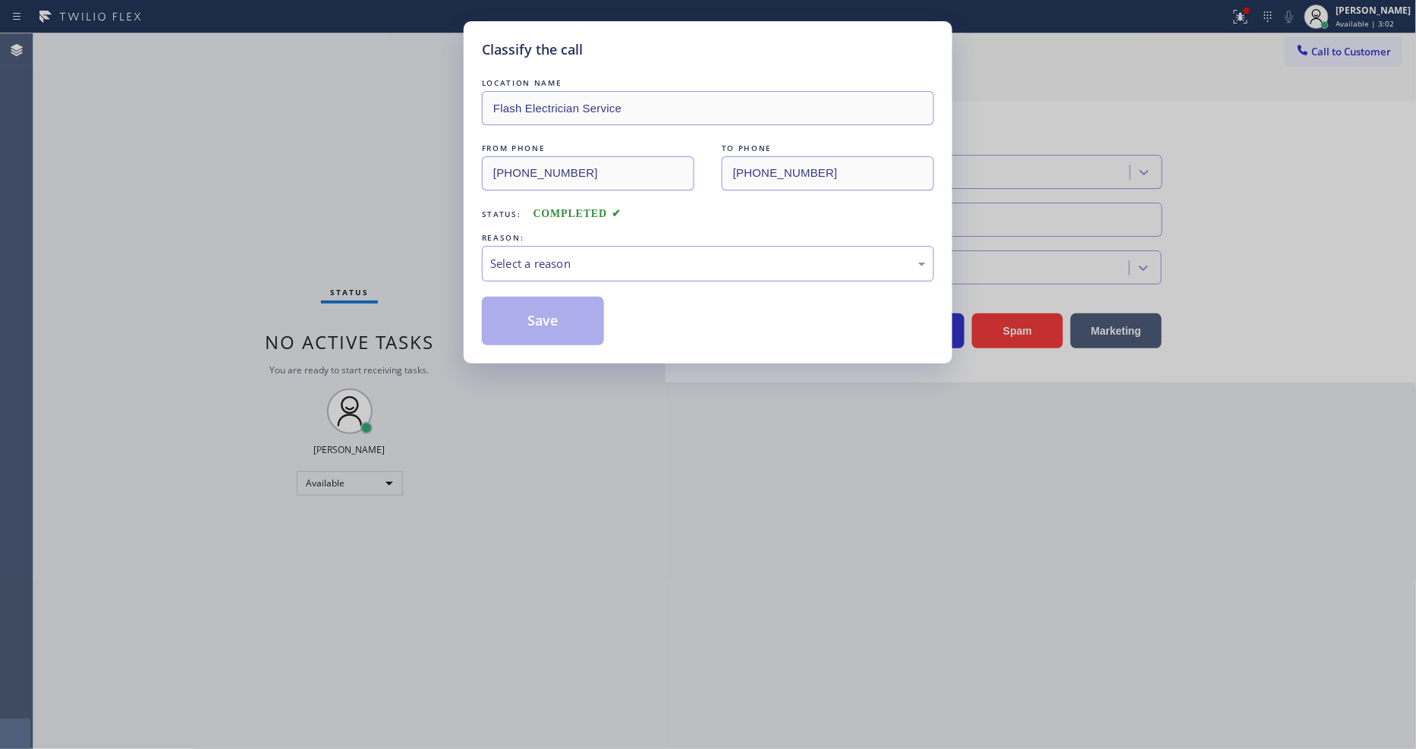
click at [564, 258] on div "Select a reason" at bounding box center [708, 263] width 436 height 17
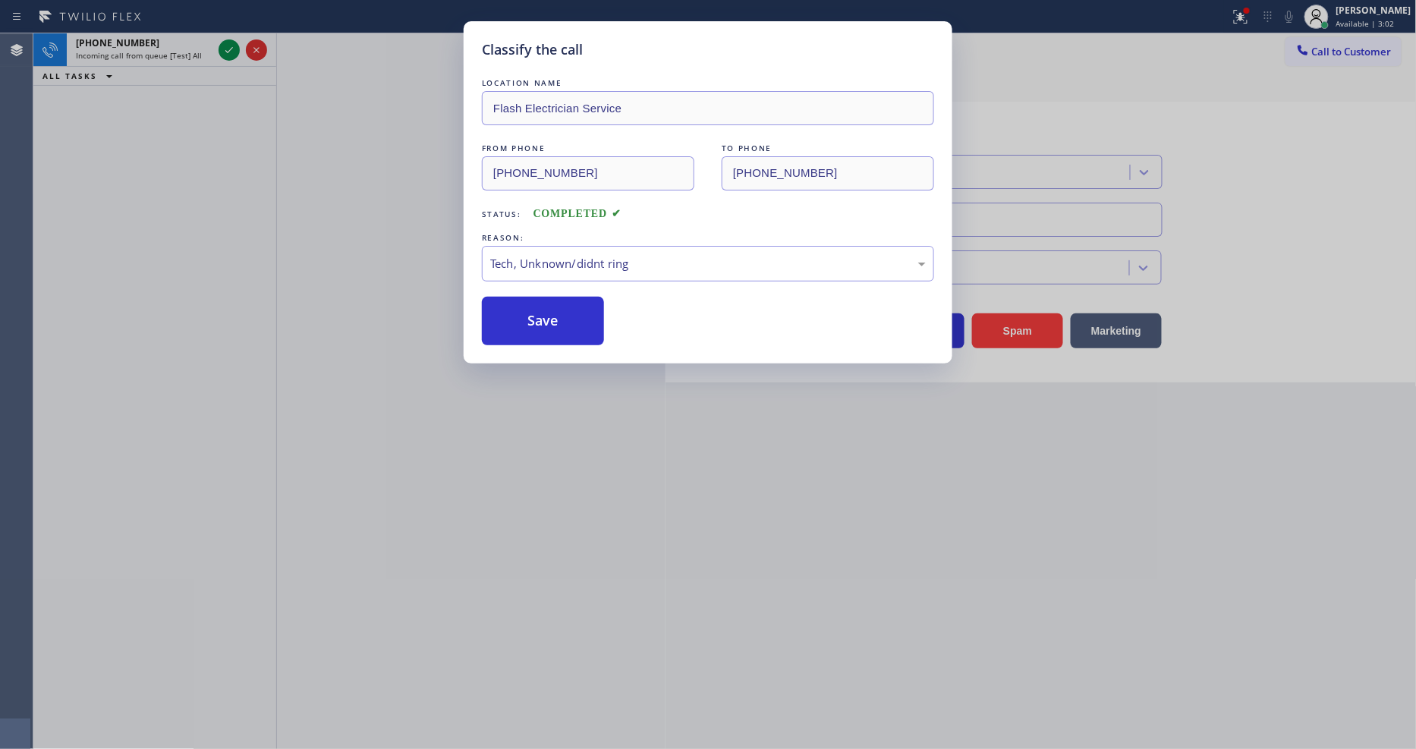
click at [562, 286] on div "LOCATION NAME Flash Electrician Service FROM PHONE (814) 877-5027 TO PHONE (844…" at bounding box center [708, 210] width 452 height 270
click at [562, 315] on button "Save" at bounding box center [543, 321] width 122 height 49
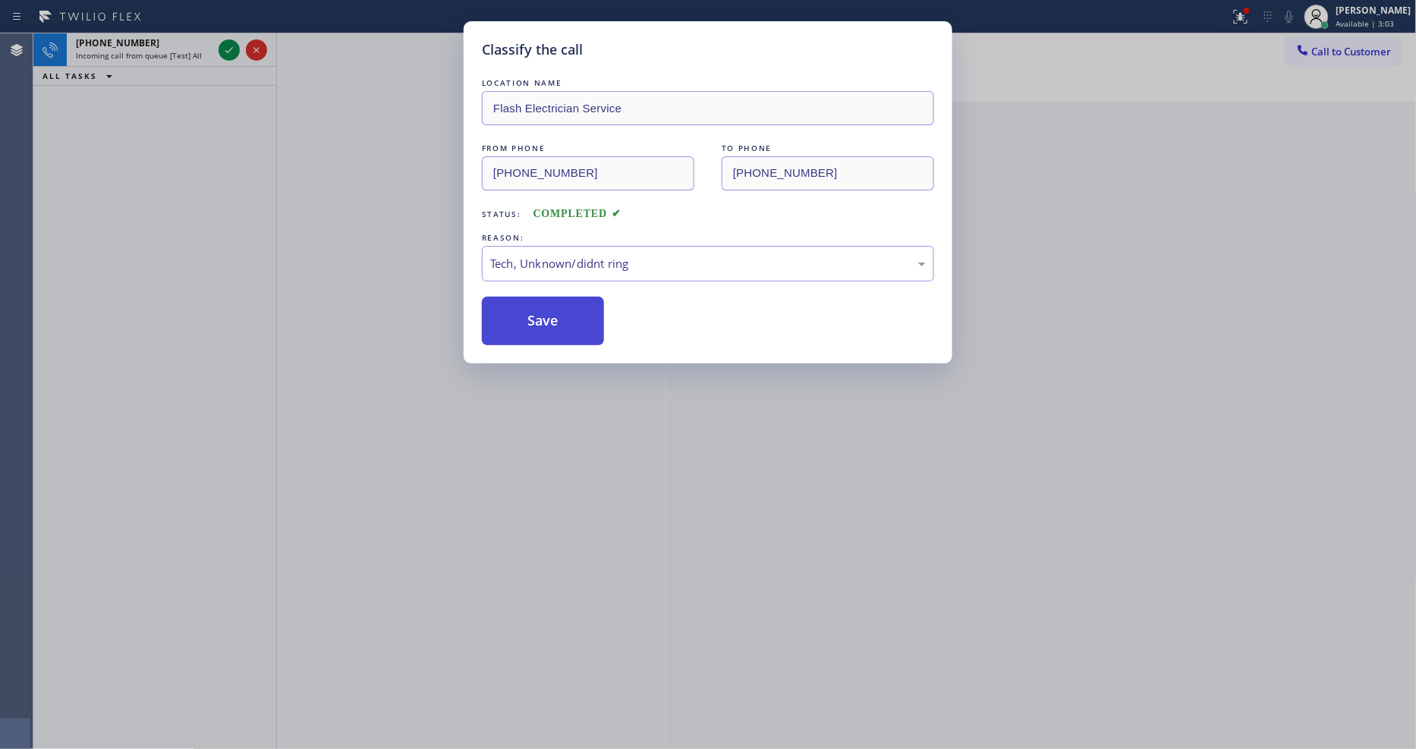
click at [562, 315] on button "Save" at bounding box center [543, 321] width 122 height 49
click at [222, 49] on icon at bounding box center [229, 50] width 18 height 18
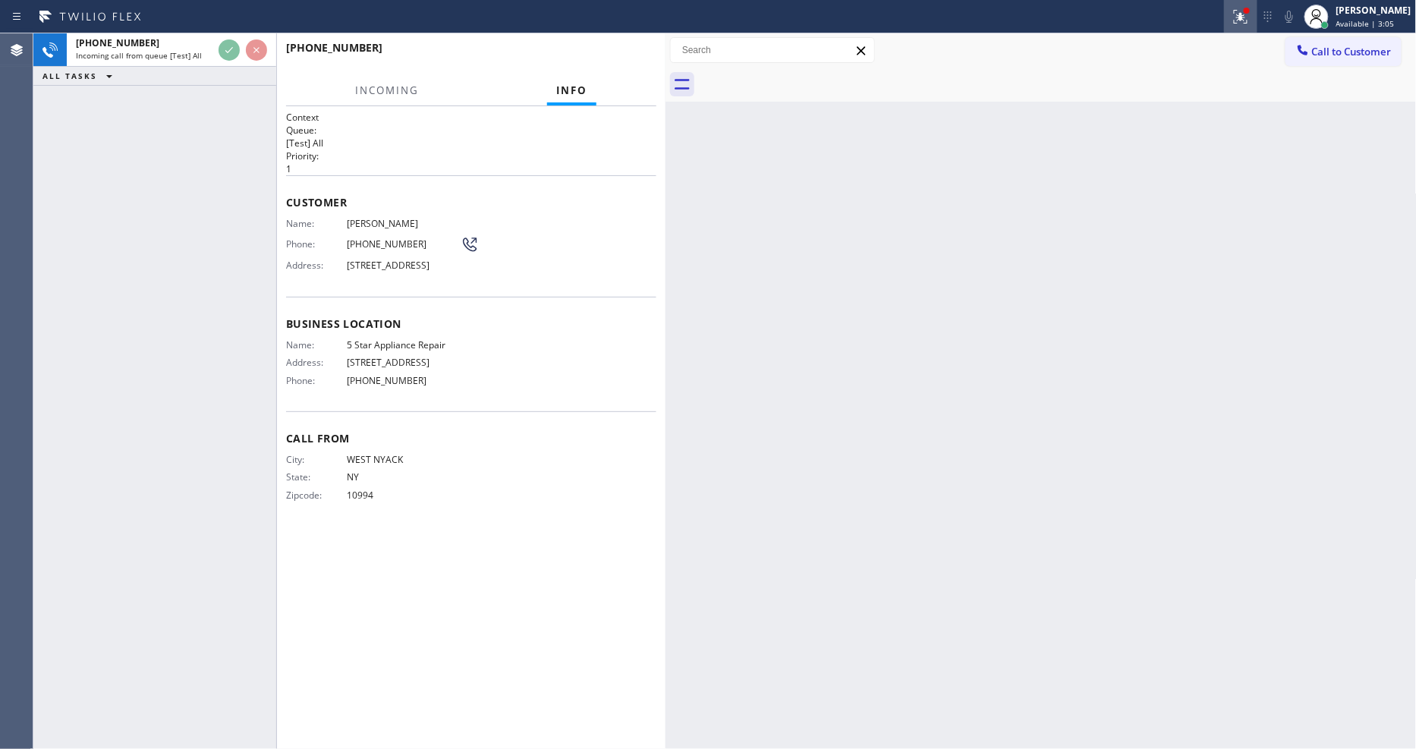
click at [1245, 17] on icon at bounding box center [1240, 14] width 9 height 5
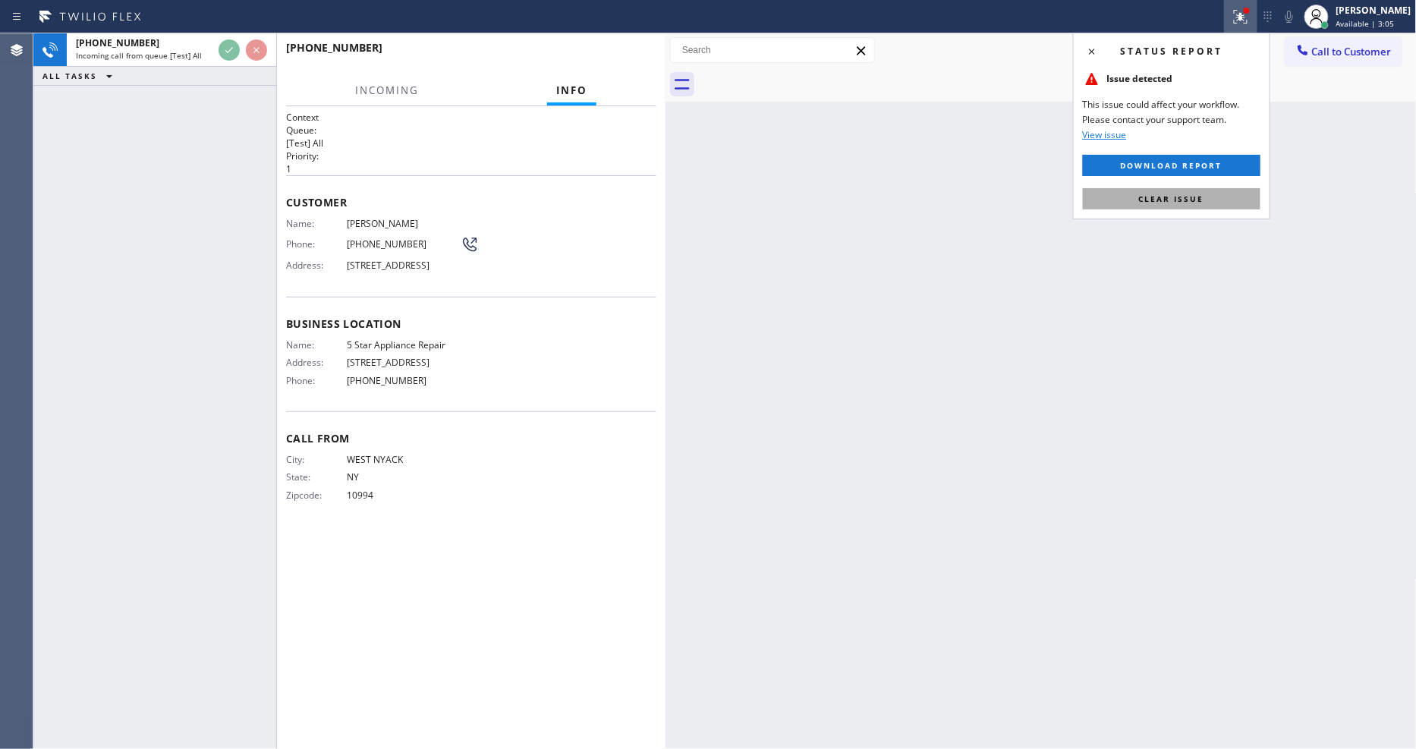
click at [1194, 195] on span "Clear issue" at bounding box center [1171, 198] width 65 height 11
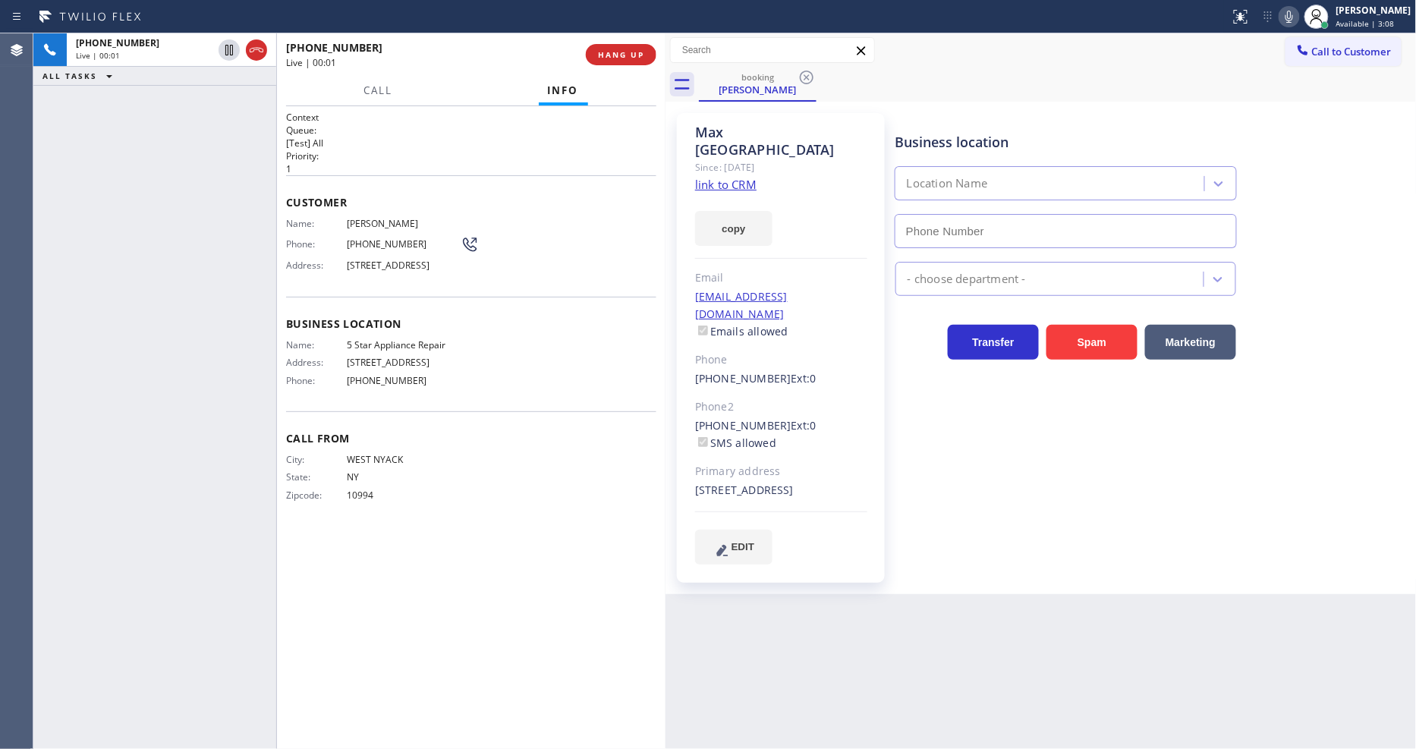
type input "[PHONE_NUMBER]"
click at [746, 177] on link "link to CRM" at bounding box center [725, 184] width 61 height 15
click at [634, 44] on button "HANG UP" at bounding box center [621, 54] width 71 height 21
click at [634, 52] on span "HANG UP" at bounding box center [621, 54] width 46 height 11
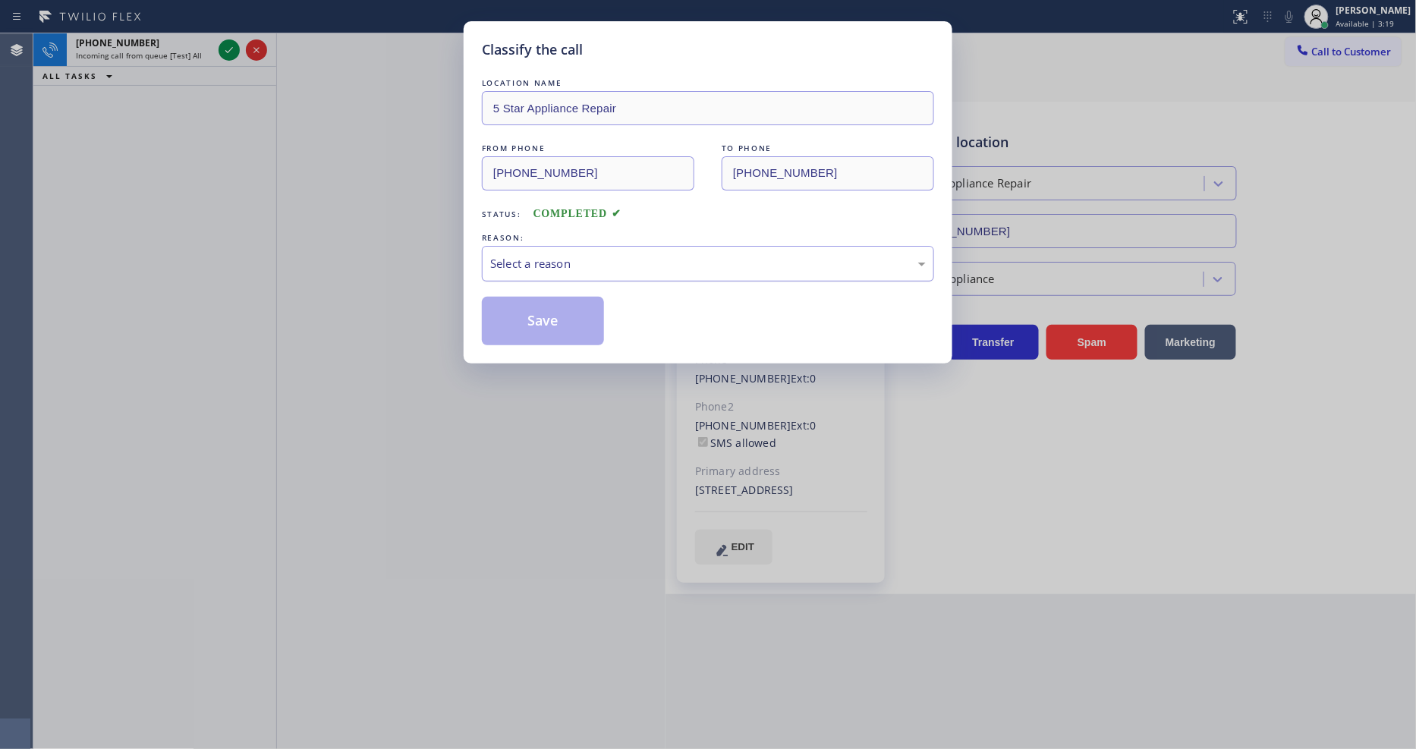
click at [558, 266] on div "Select a reason" at bounding box center [708, 264] width 452 height 36
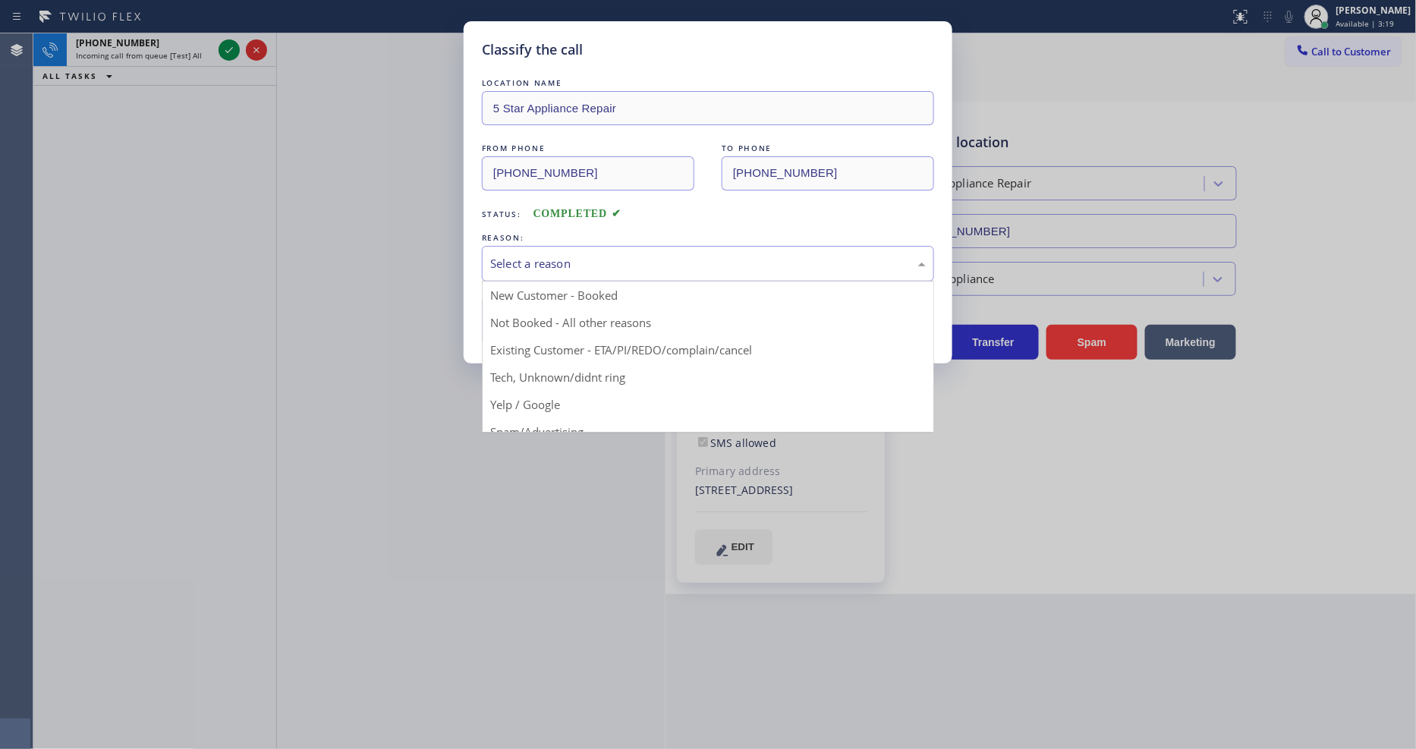
drag, startPoint x: 549, startPoint y: 349, endPoint x: 547, endPoint y: 301, distance: 47.8
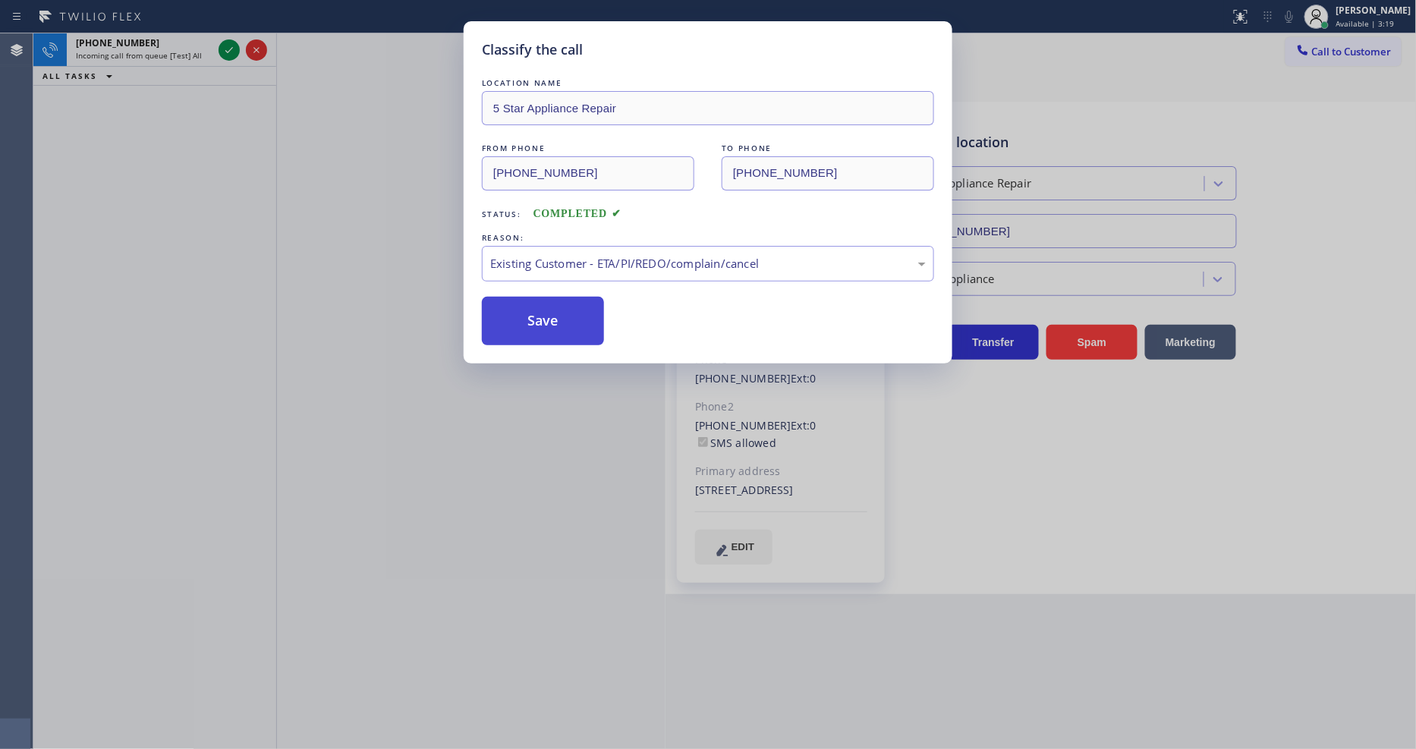
click at [547, 301] on button "Save" at bounding box center [543, 321] width 122 height 49
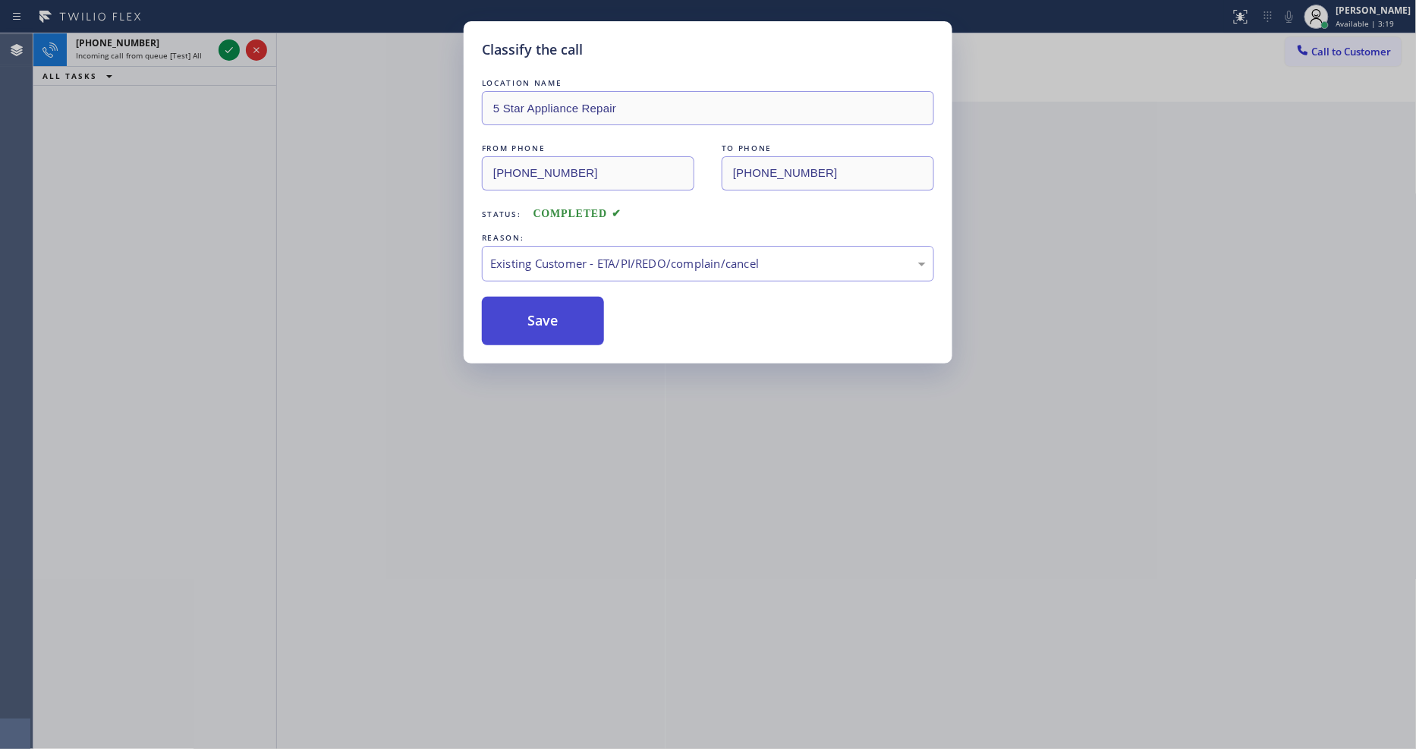
click at [547, 301] on button "Save" at bounding box center [543, 321] width 122 height 49
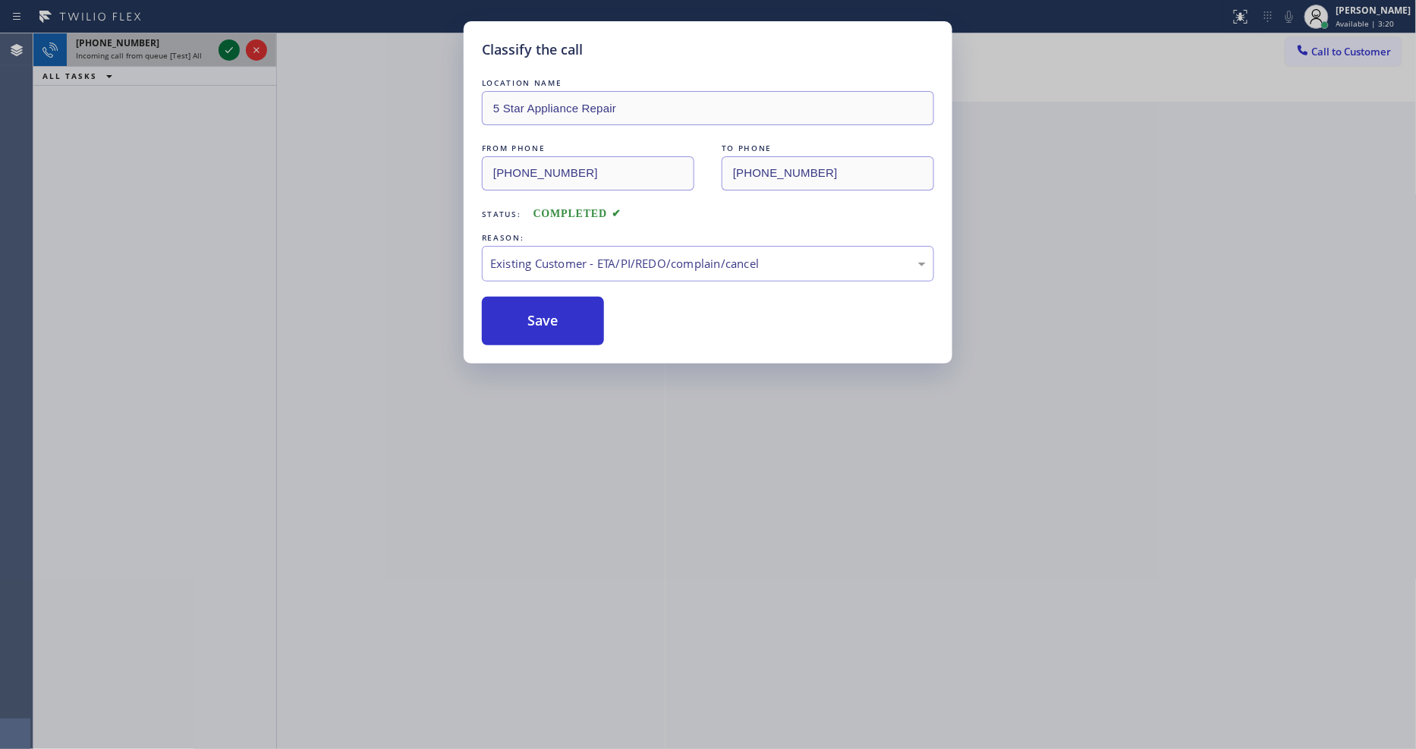
click at [228, 46] on icon at bounding box center [229, 50] width 18 height 18
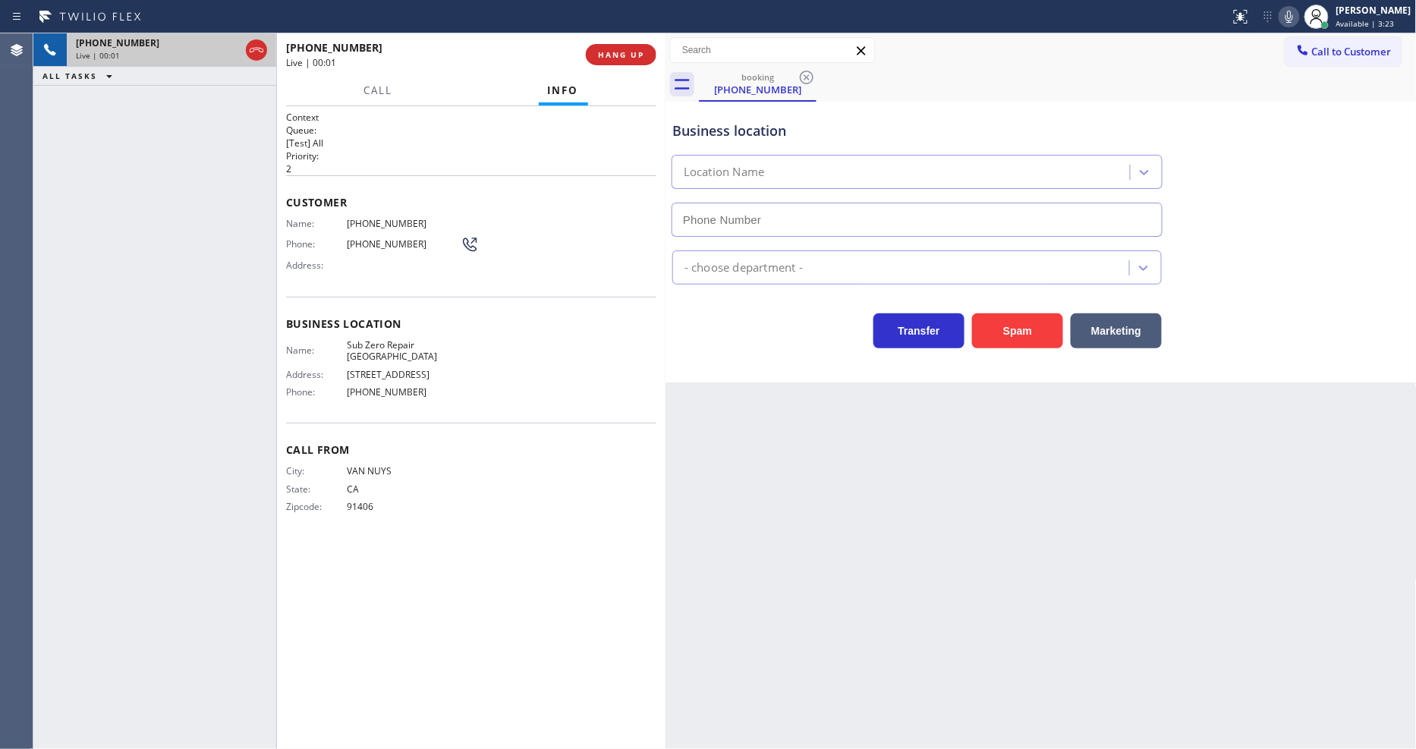
type input "(818) 641-5462"
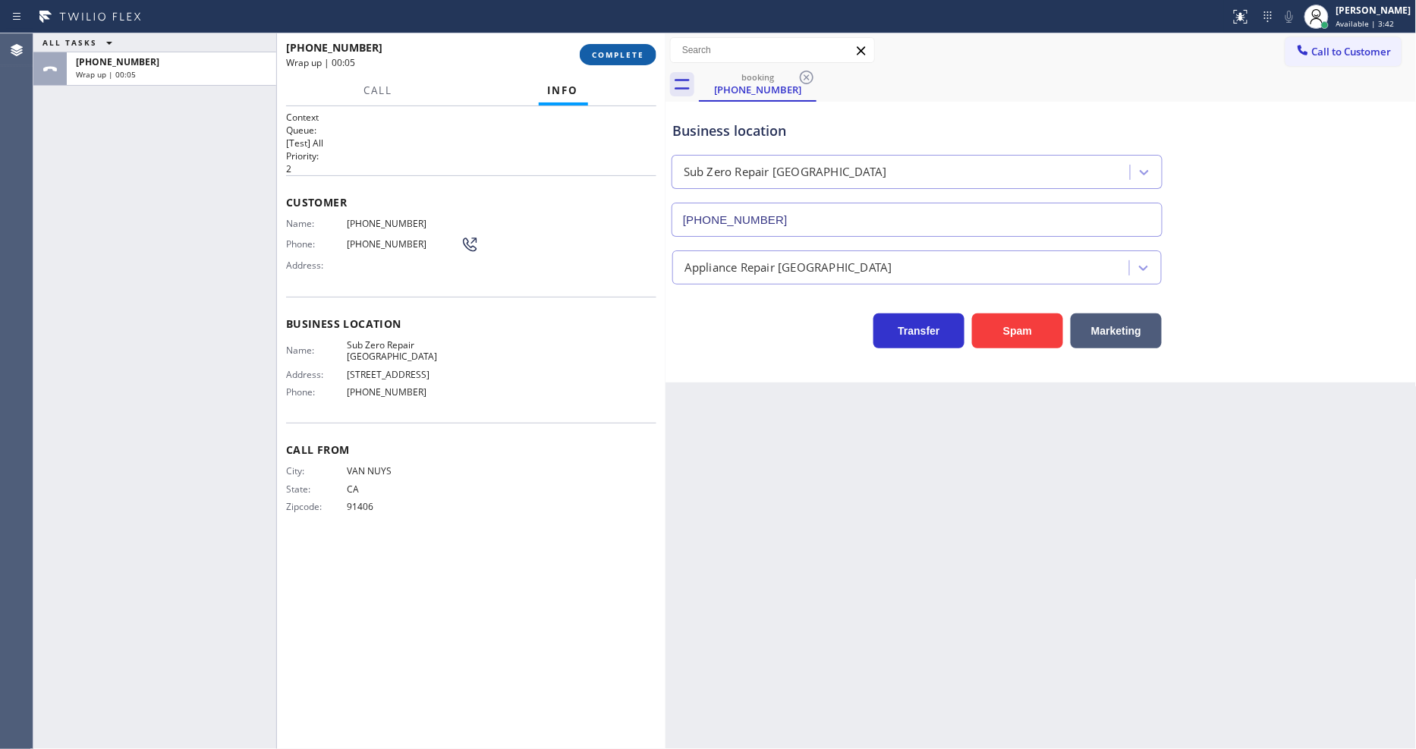
click at [620, 61] on button "COMPLETE" at bounding box center [618, 54] width 77 height 21
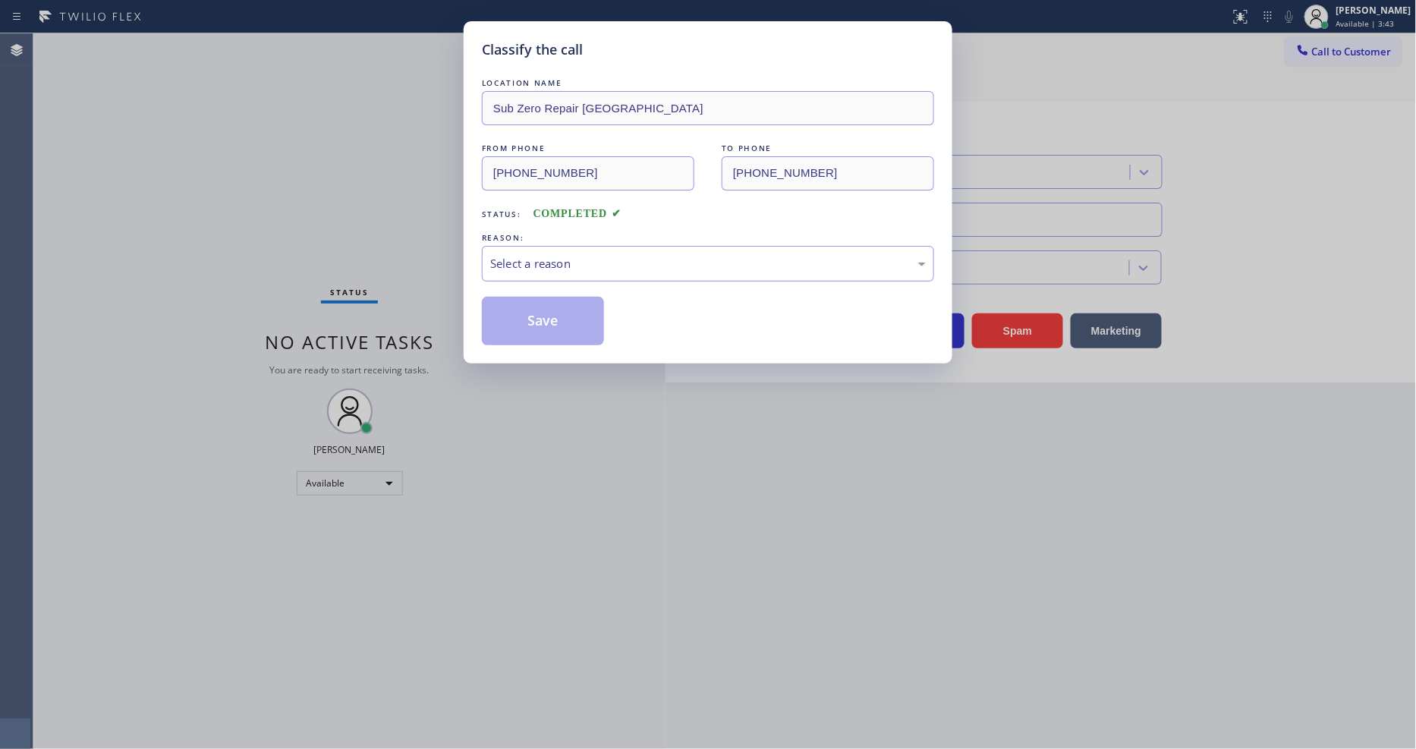
click at [580, 256] on div "Select a reason" at bounding box center [708, 263] width 436 height 17
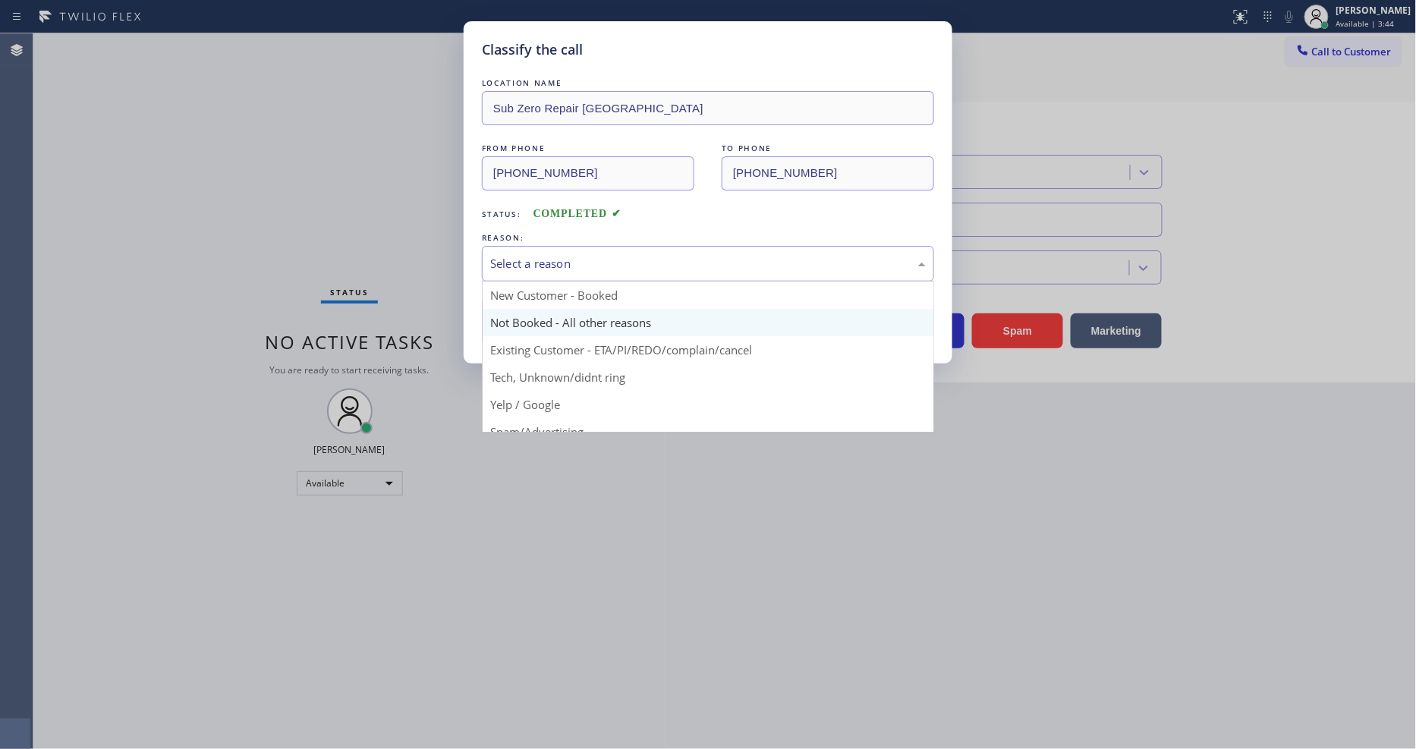
click at [546, 311] on button "Save" at bounding box center [543, 321] width 122 height 49
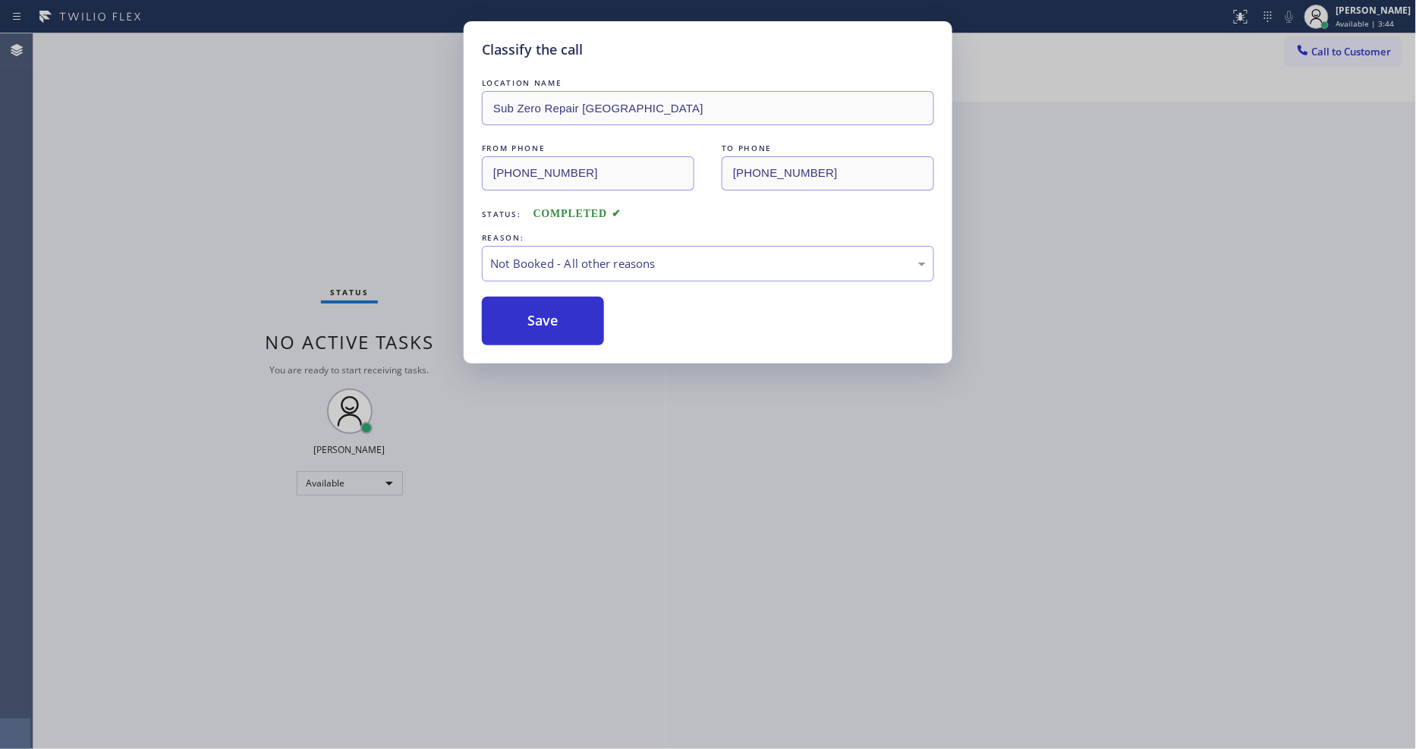
click at [546, 311] on button "Save" at bounding box center [543, 321] width 122 height 49
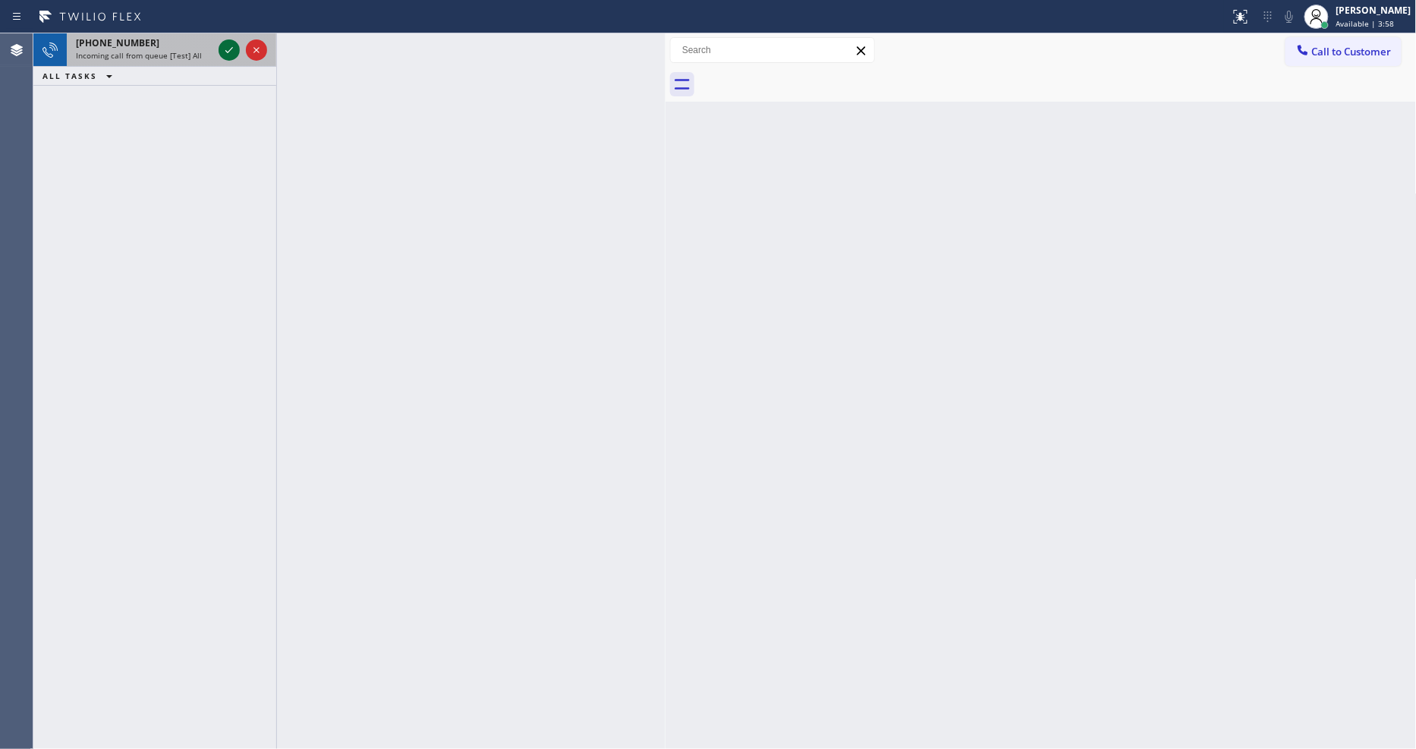
click at [224, 52] on icon at bounding box center [229, 50] width 18 height 18
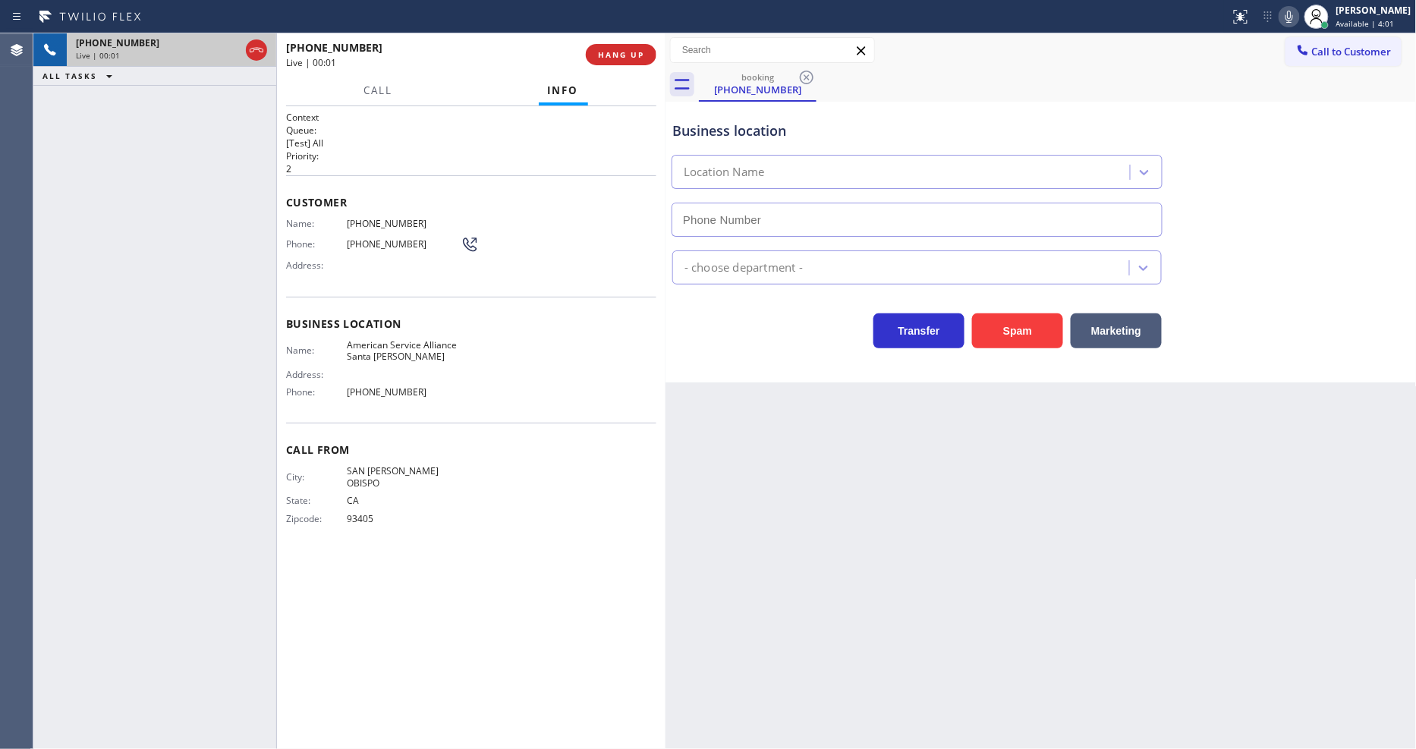
type input "(805) 669-9911"
click at [615, 54] on span "HANG UP" at bounding box center [621, 54] width 46 height 11
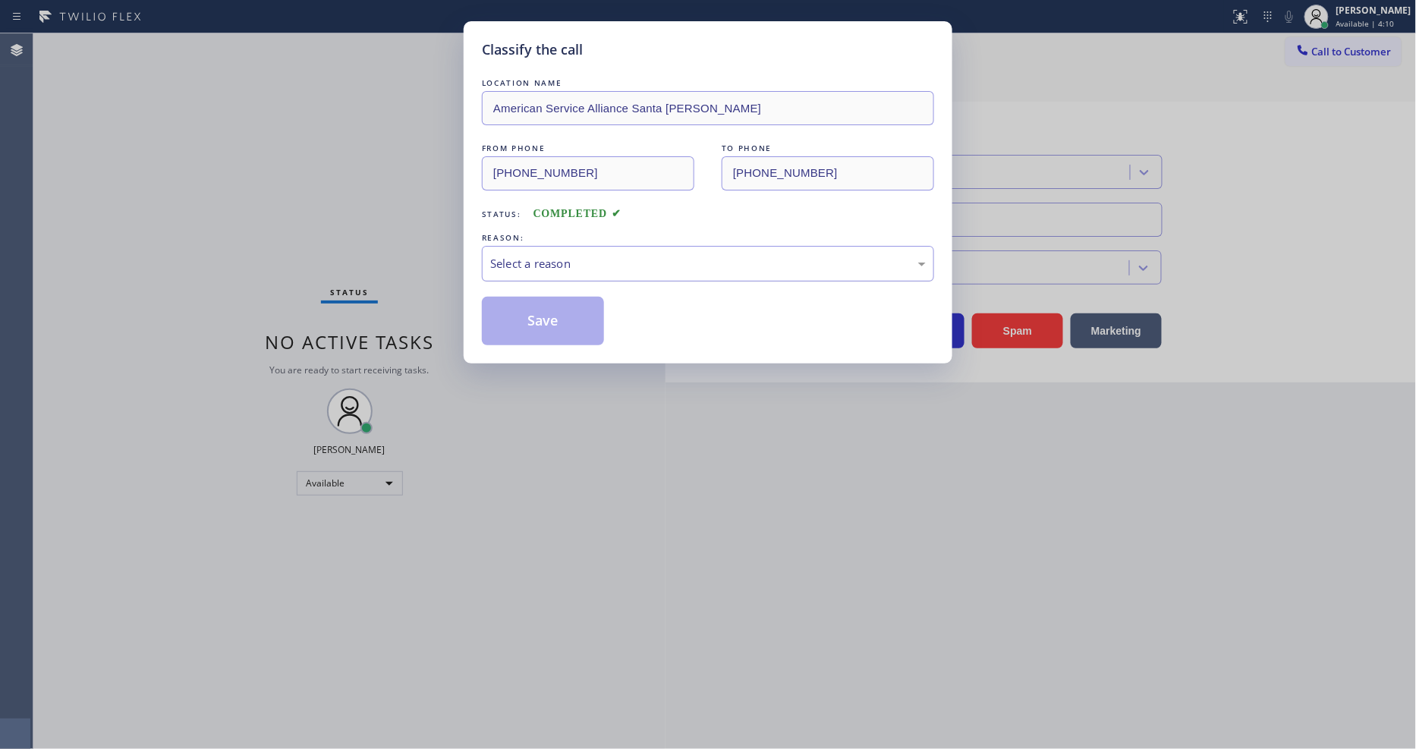
click at [554, 267] on div "Select a reason" at bounding box center [708, 263] width 436 height 17
click at [566, 332] on button "Save" at bounding box center [543, 321] width 122 height 49
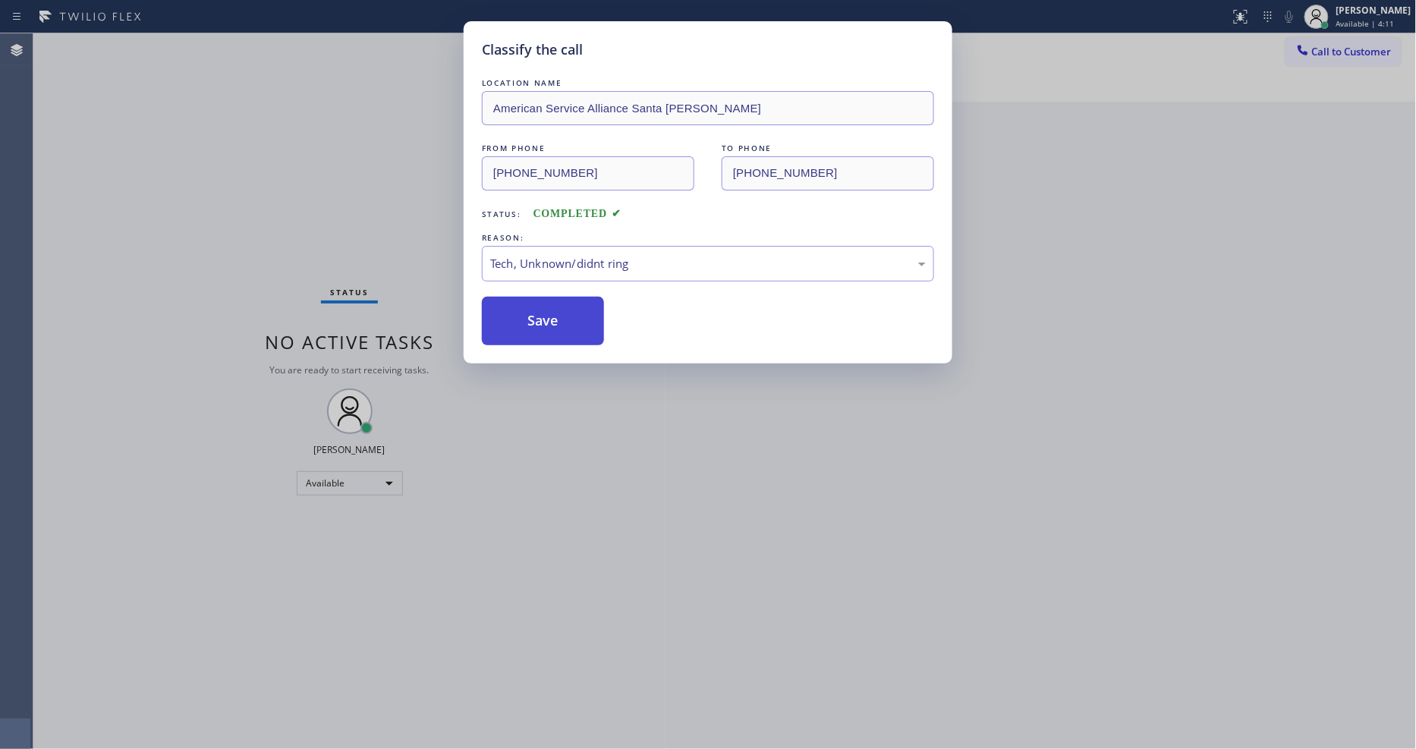
click at [566, 332] on button "Save" at bounding box center [543, 321] width 122 height 49
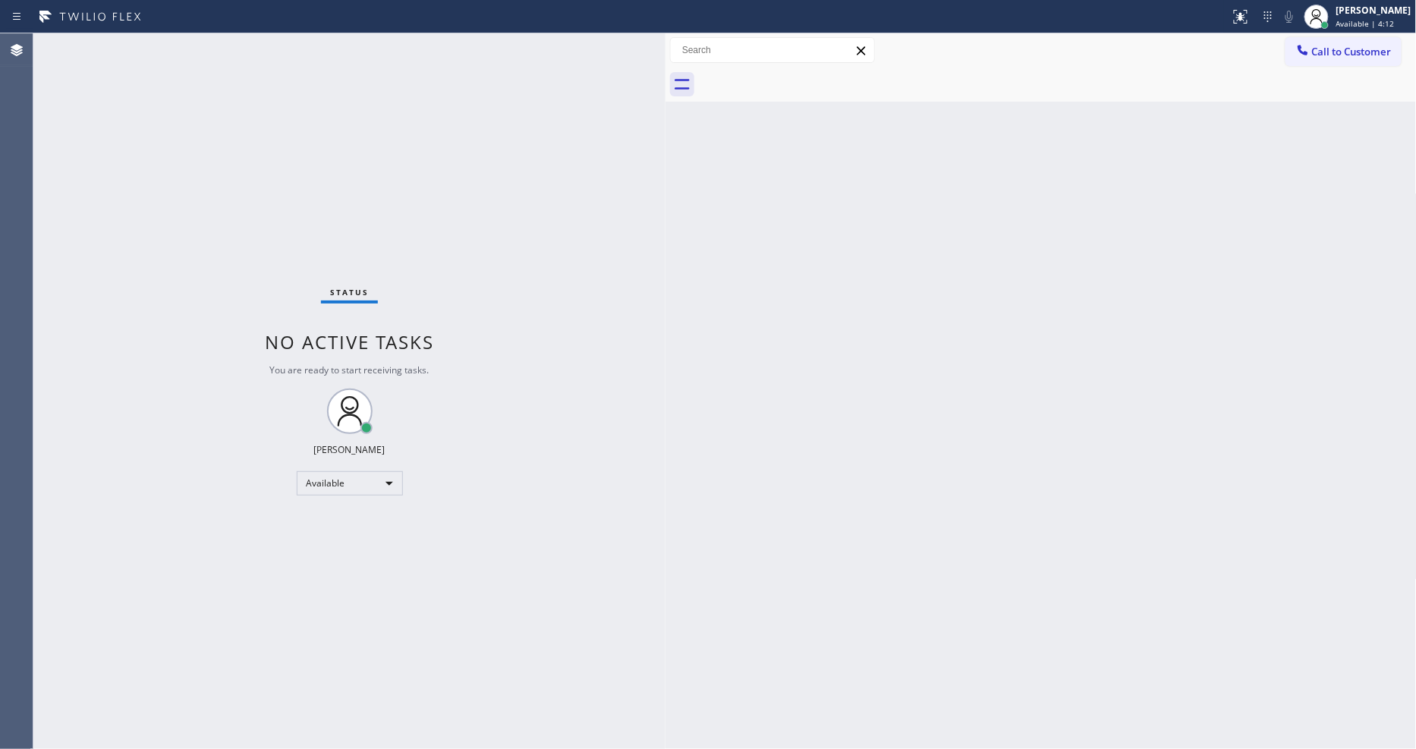
click at [195, 55] on div "Status No active tasks You are ready to start receiving tasks. [PERSON_NAME] Av…" at bounding box center [349, 391] width 632 height 716
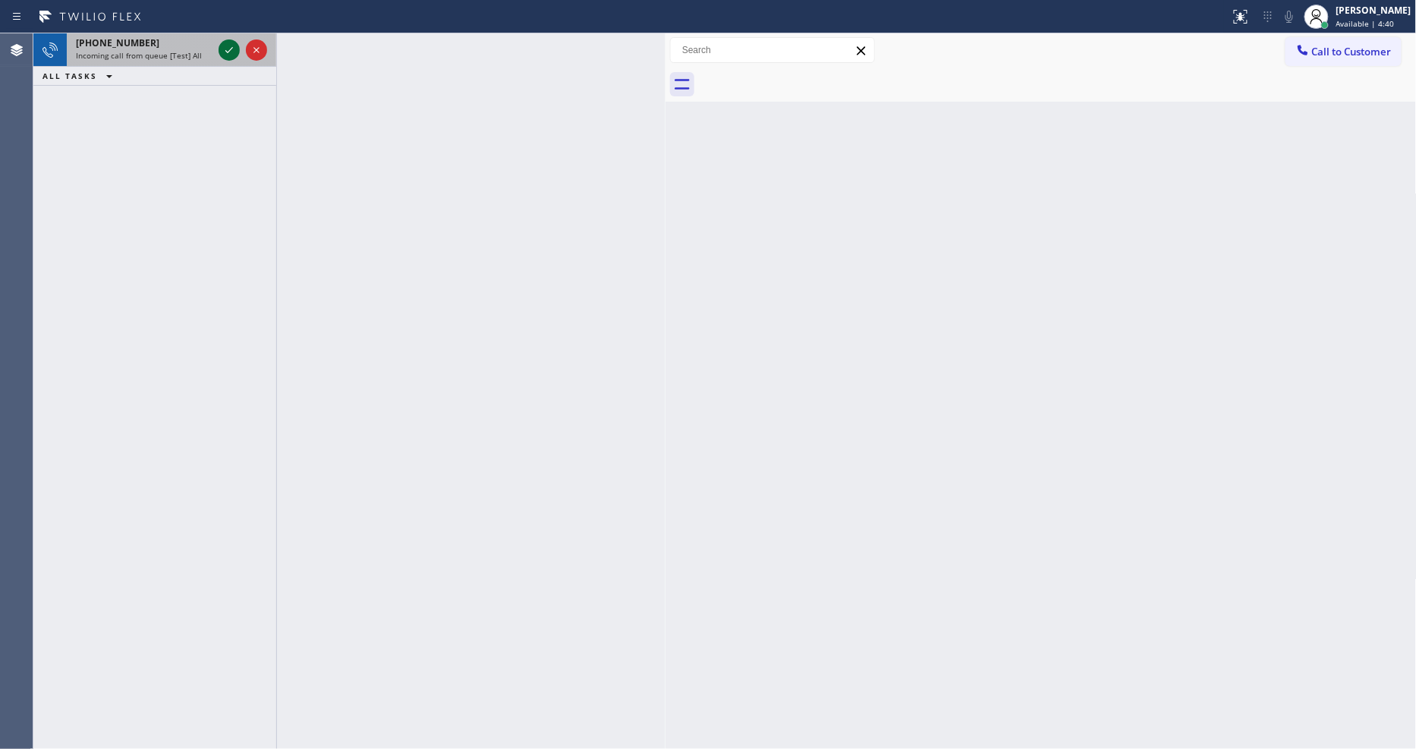
click at [225, 47] on icon at bounding box center [229, 50] width 18 height 18
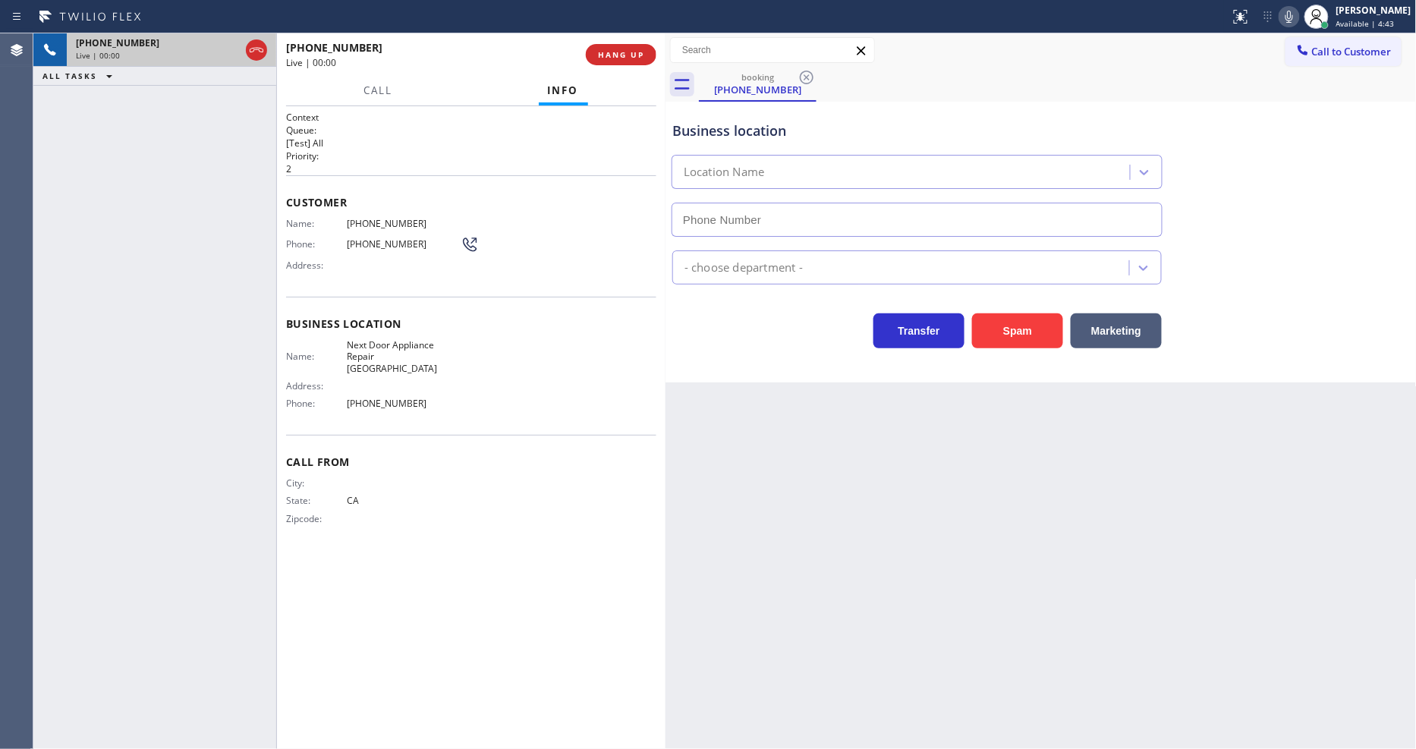
type input "(415) 855-7727"
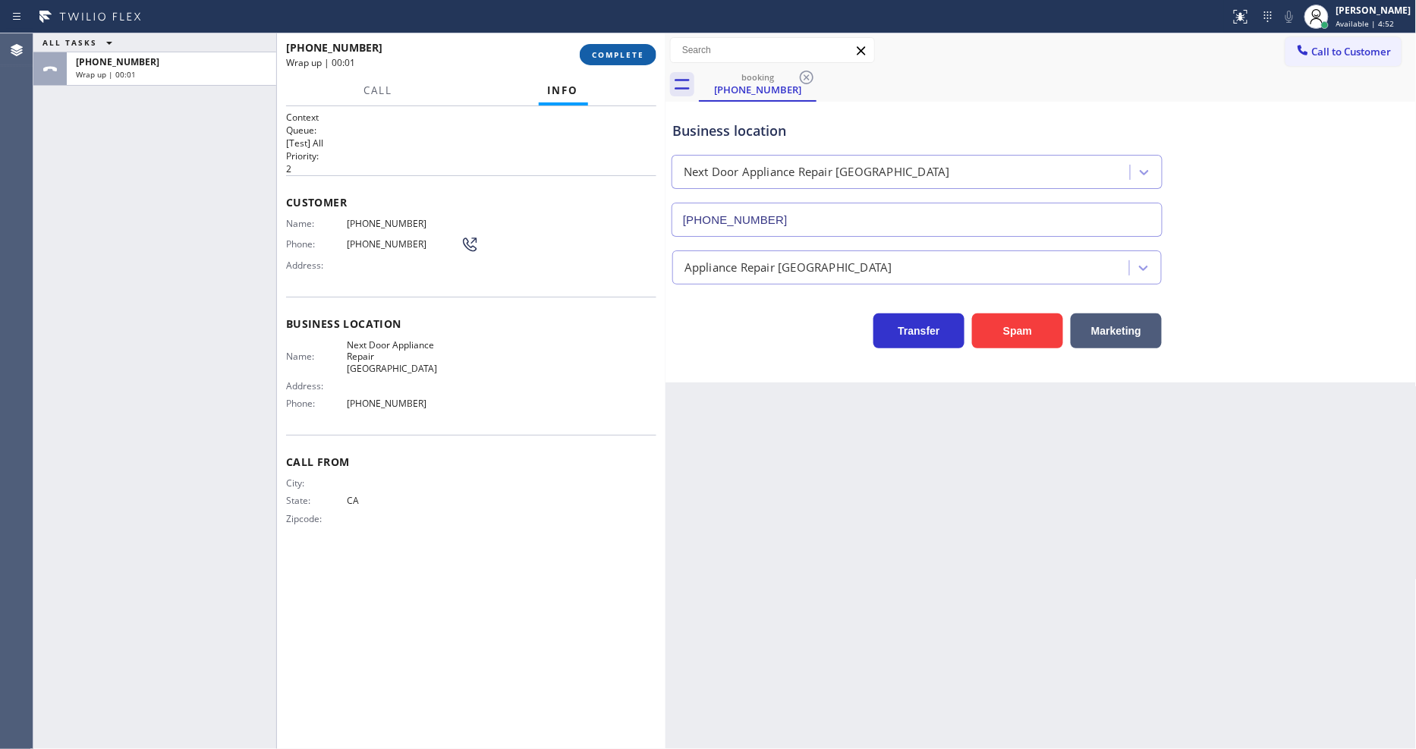
click at [631, 58] on span "COMPLETE" at bounding box center [618, 54] width 52 height 11
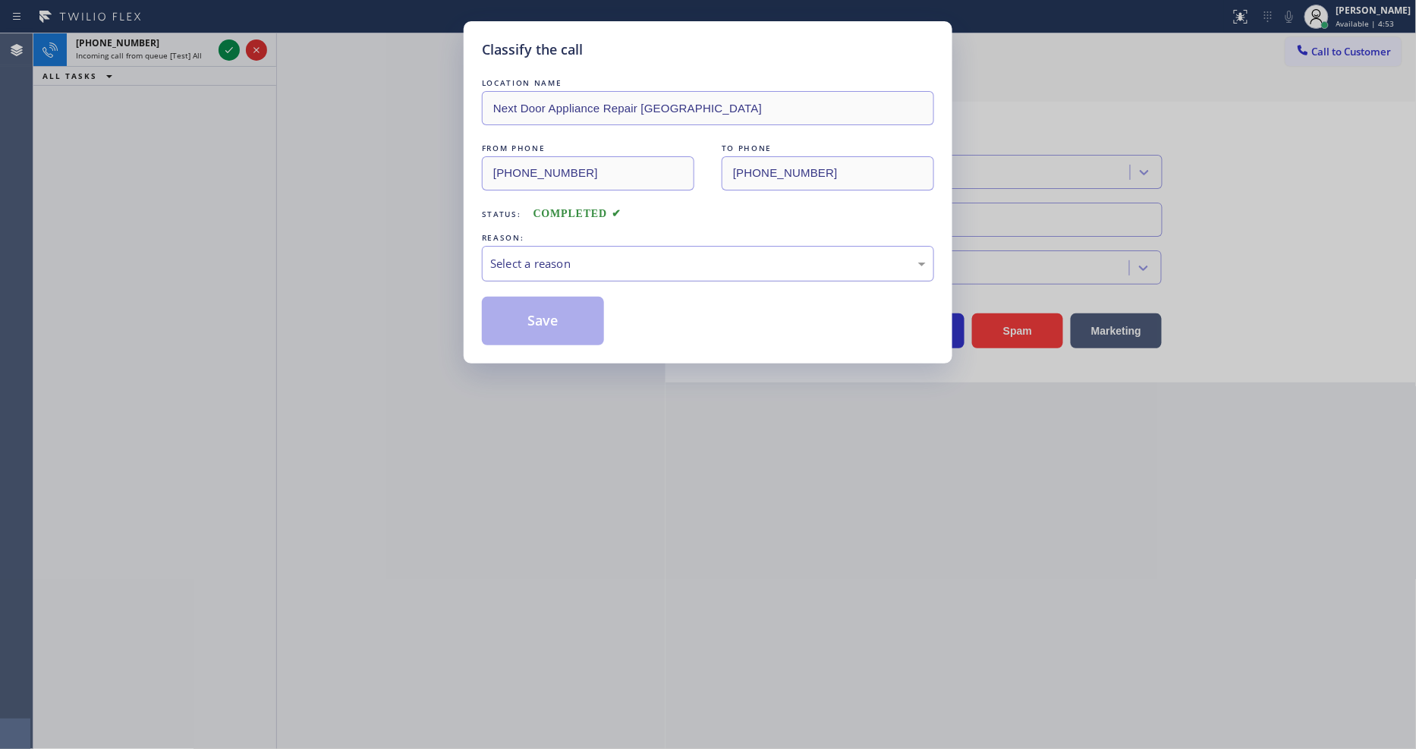
click at [508, 269] on div "Select a reason" at bounding box center [708, 264] width 452 height 36
click at [513, 310] on button "Save" at bounding box center [543, 321] width 122 height 49
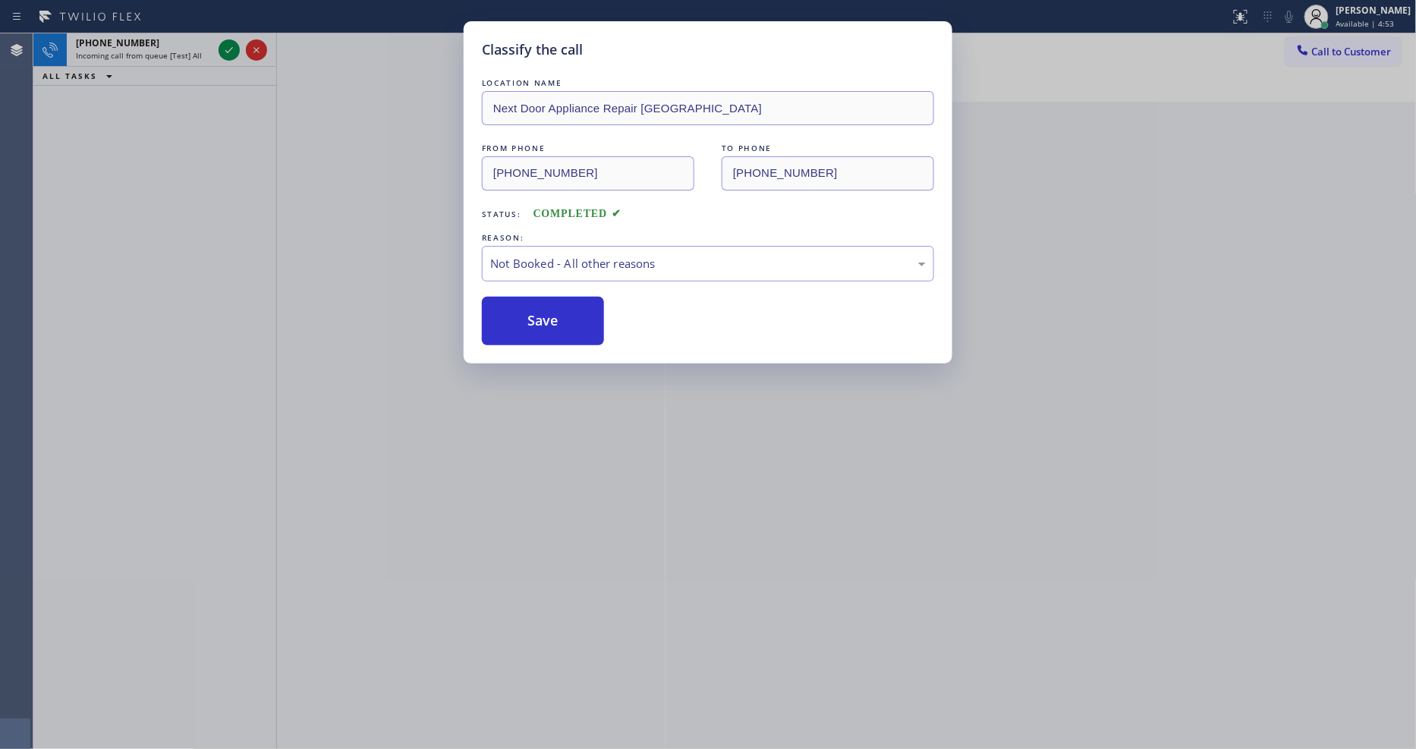
click at [513, 310] on button "Save" at bounding box center [543, 321] width 122 height 49
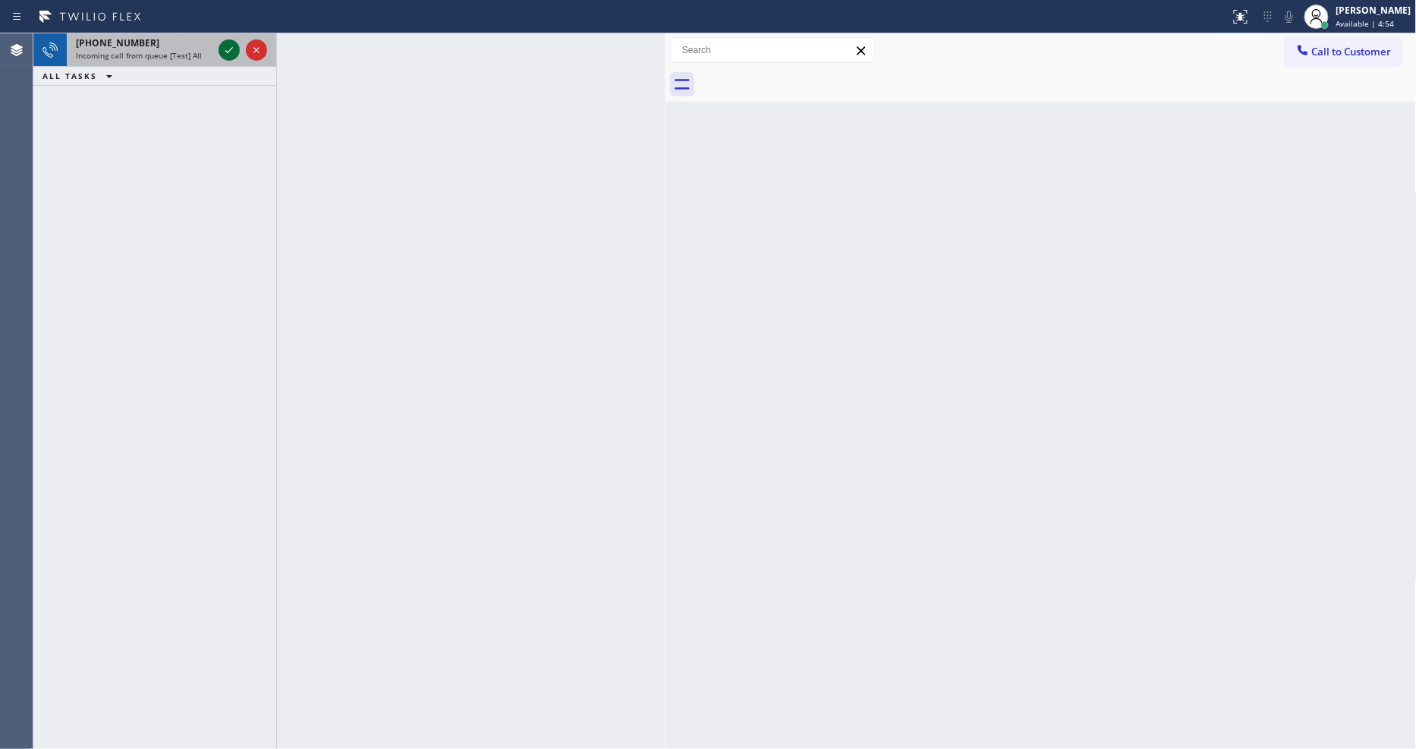
click at [225, 43] on icon at bounding box center [229, 50] width 18 height 18
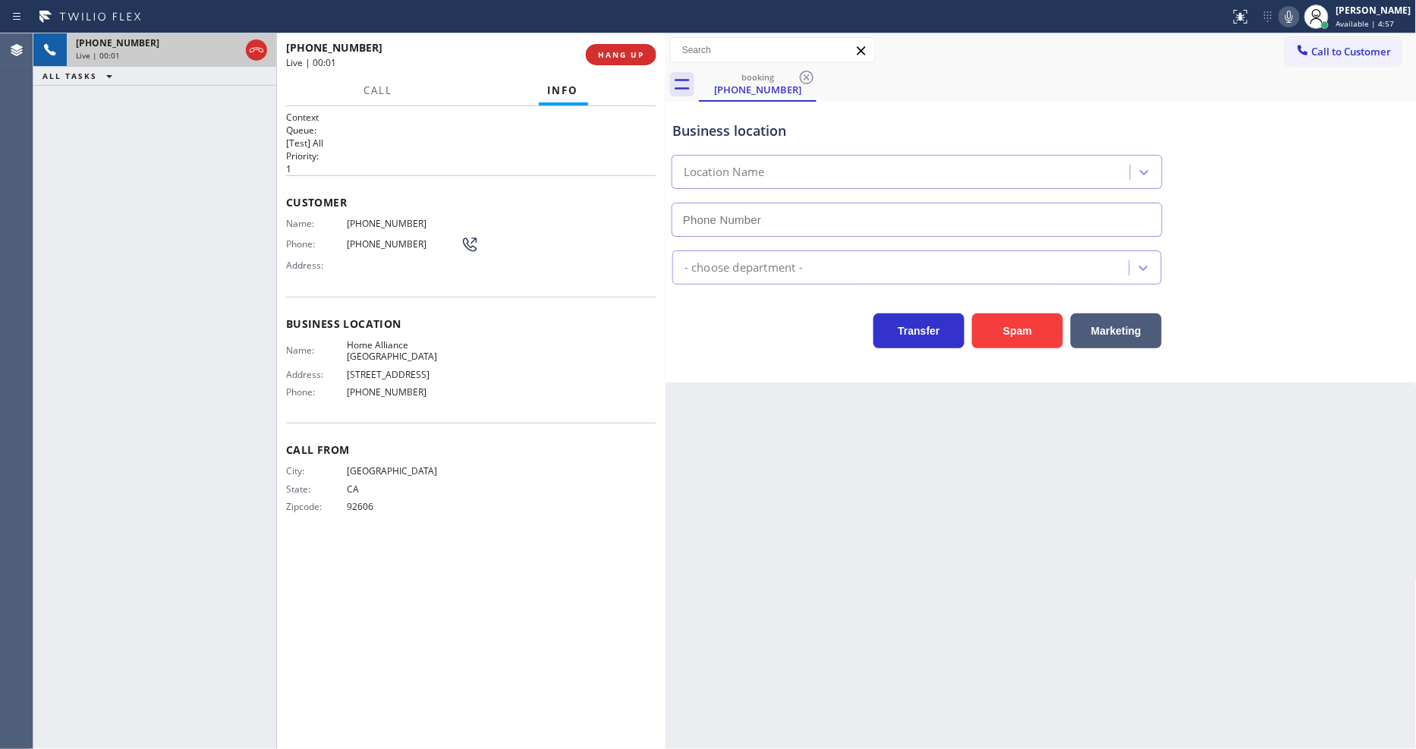
type input "(213) 344-0758"
click at [1378, 14] on div "[PERSON_NAME]" at bounding box center [1373, 10] width 75 height 13
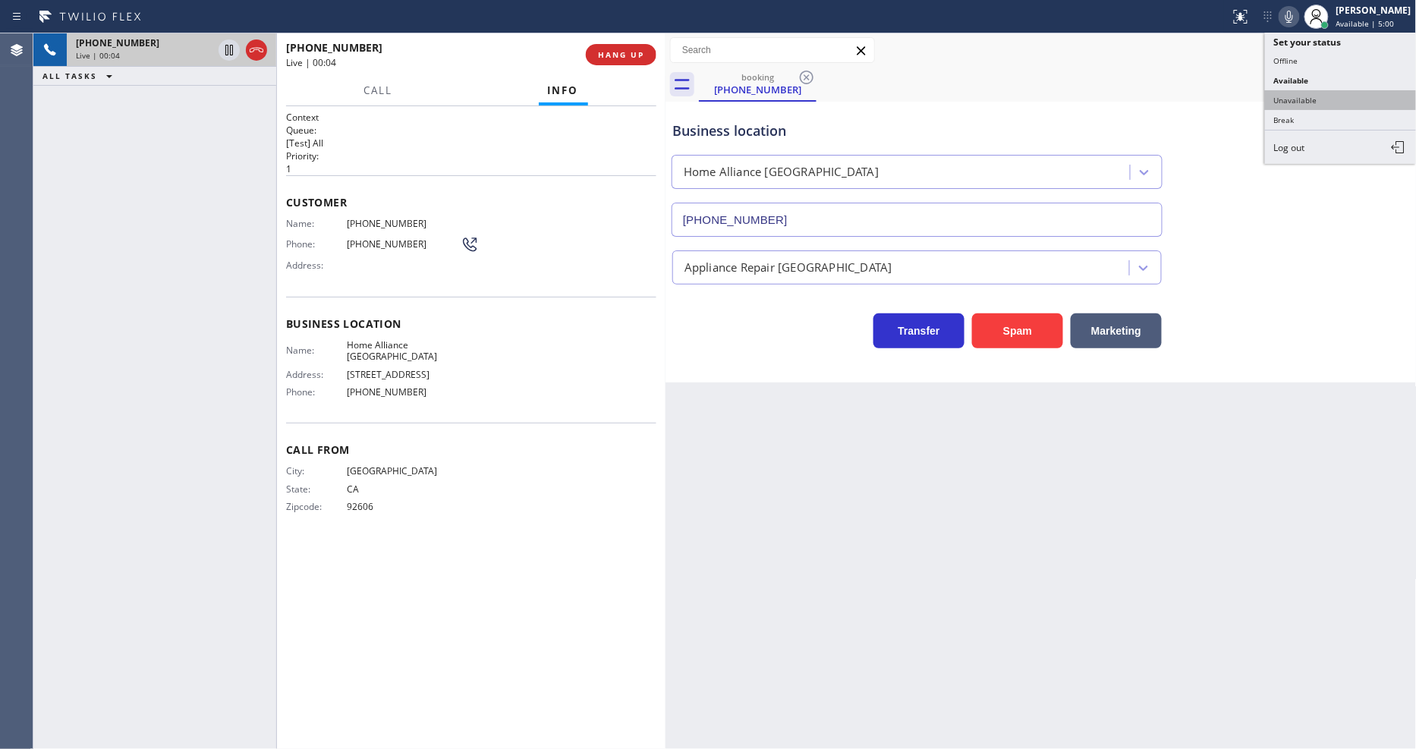
click at [1345, 97] on button "Unavailable" at bounding box center [1341, 100] width 152 height 20
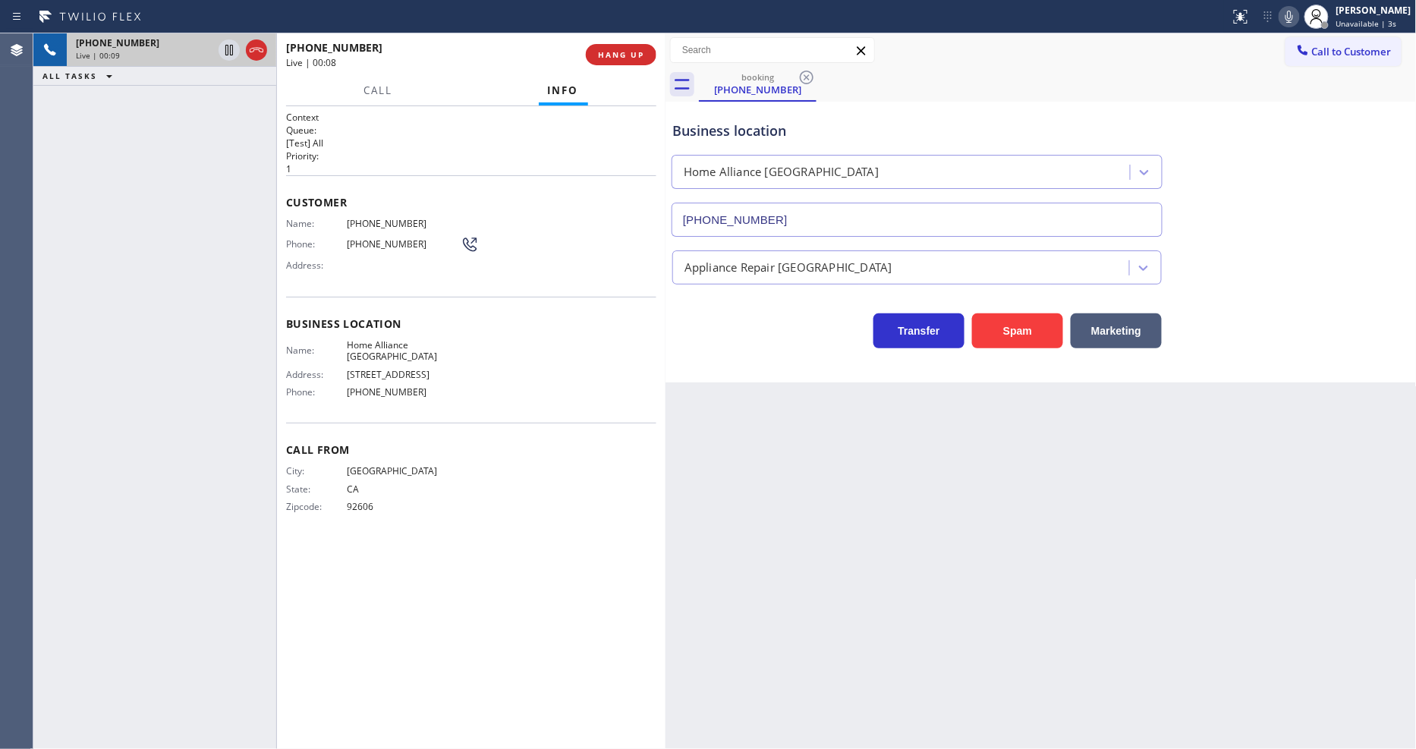
click at [355, 149] on h2 "Priority:" at bounding box center [471, 155] width 370 height 13
click at [615, 53] on span "HANG UP" at bounding box center [621, 54] width 46 height 11
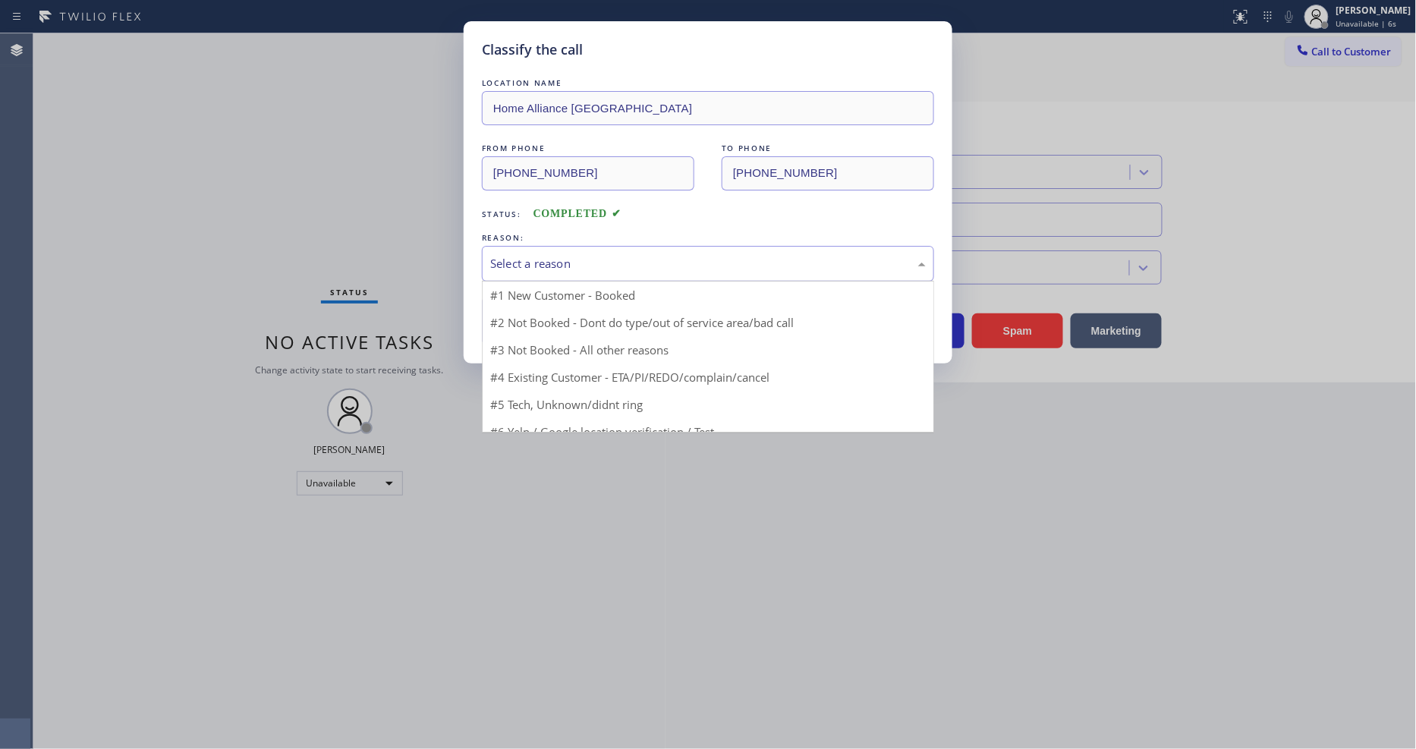
click at [502, 266] on div "Select a reason" at bounding box center [708, 263] width 436 height 17
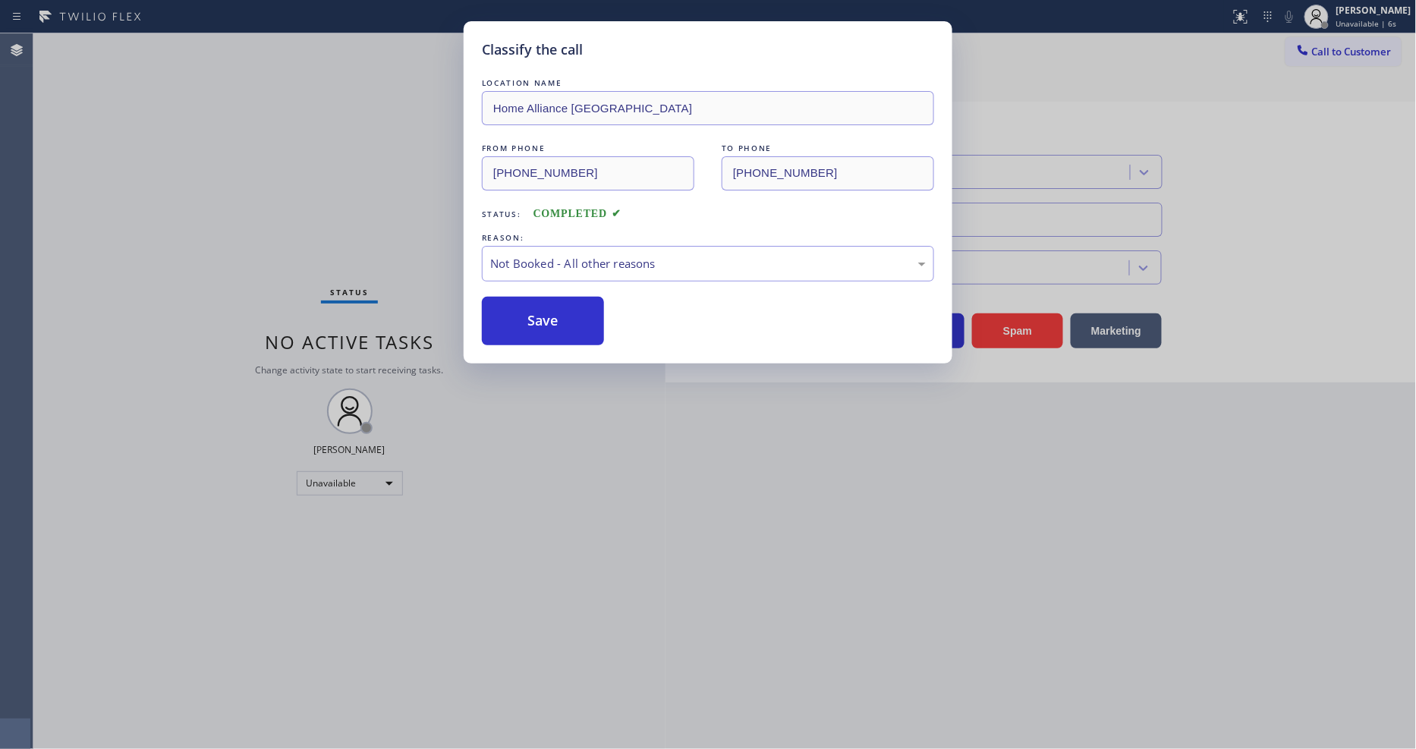
click at [502, 319] on button "Save" at bounding box center [543, 321] width 122 height 49
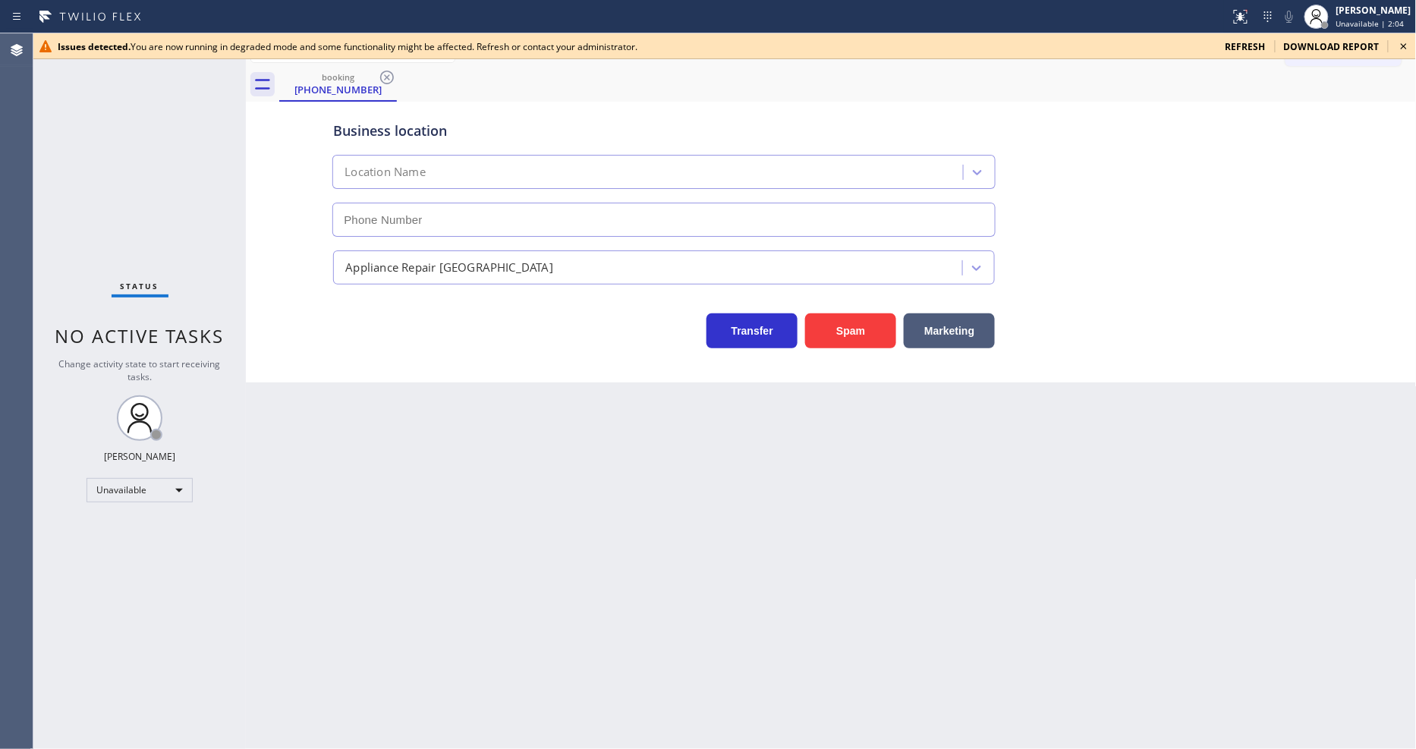
click at [1408, 47] on icon at bounding box center [1404, 46] width 18 height 18
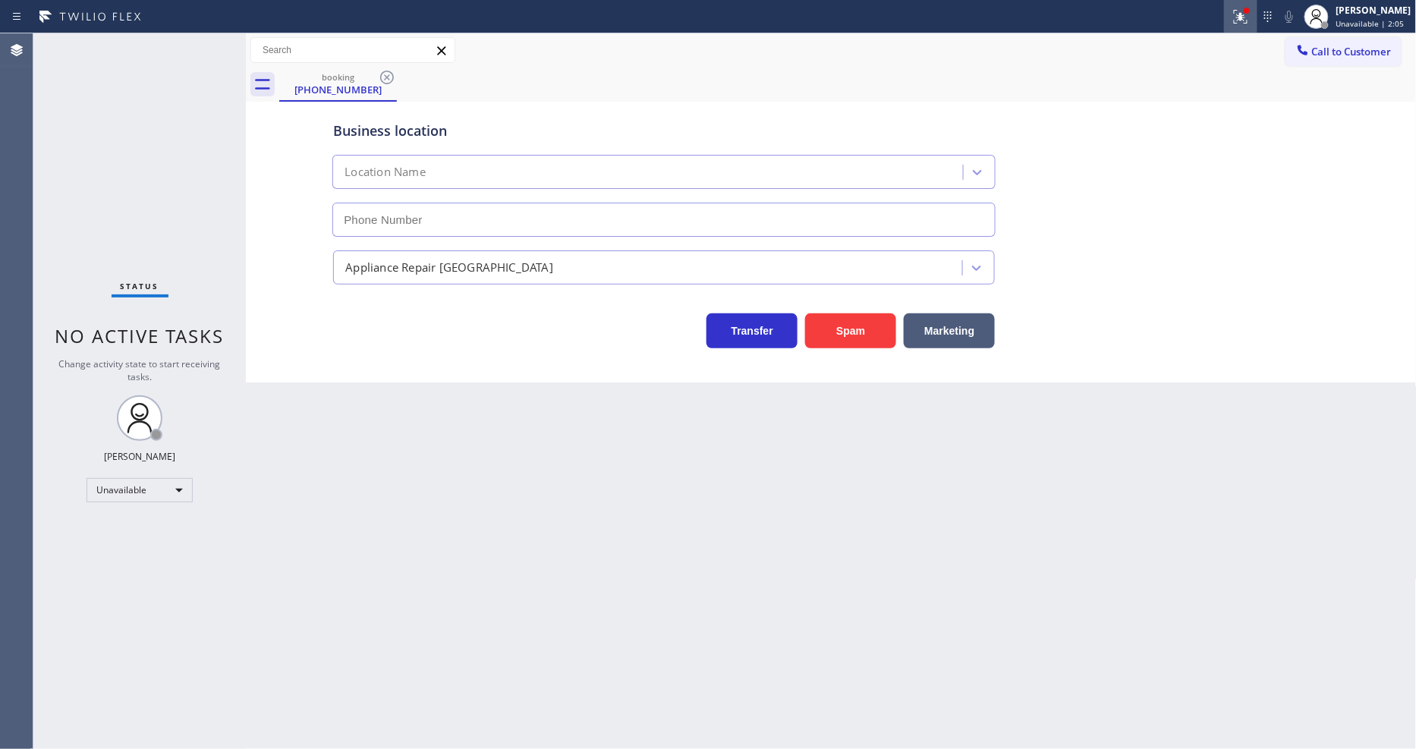
drag, startPoint x: 1260, startPoint y: 23, endPoint x: 1257, endPoint y: 140, distance: 116.9
click at [1250, 21] on icon at bounding box center [1240, 17] width 18 height 18
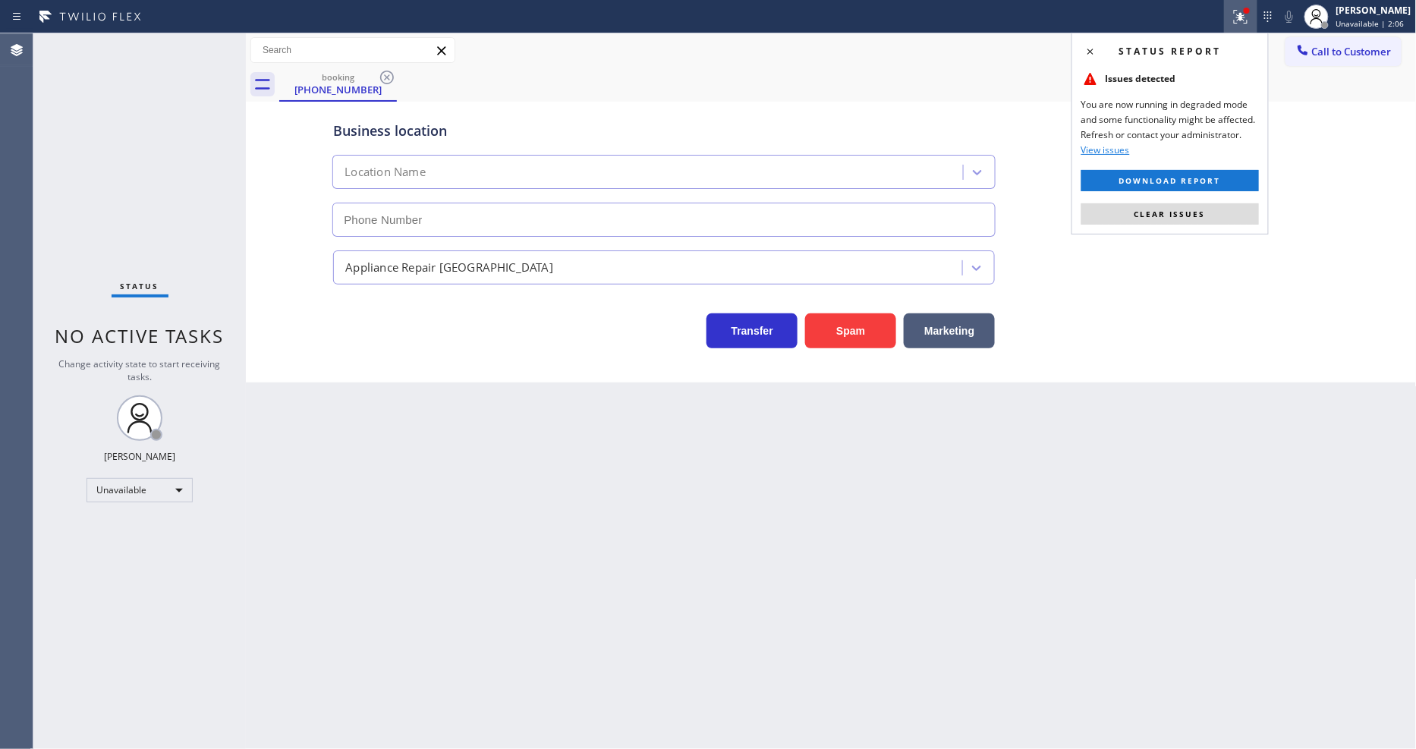
click at [1242, 225] on div "Status report Issues detected You are now running in degraded mode and some fun…" at bounding box center [1169, 134] width 197 height 202
click at [1241, 221] on button "Clear issues" at bounding box center [1170, 213] width 178 height 21
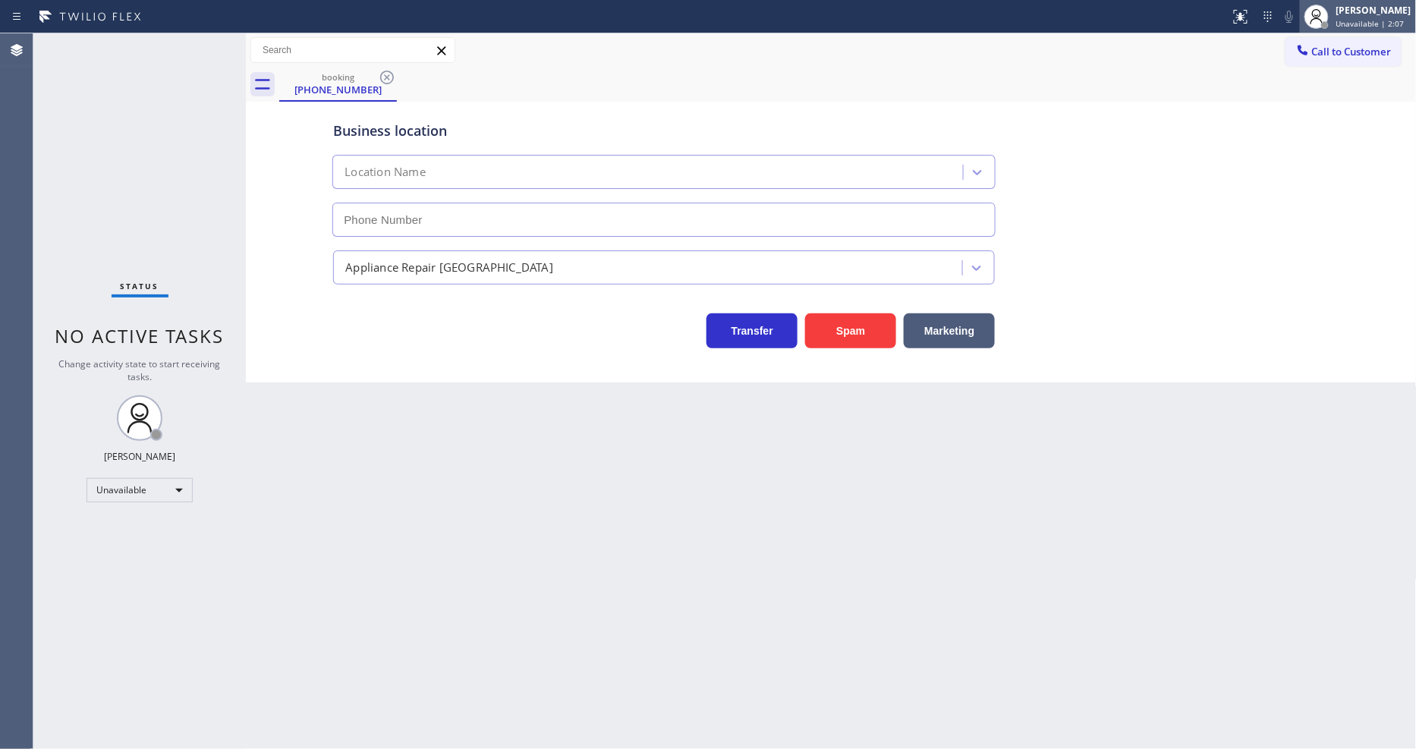
click at [1376, 13] on div "[PERSON_NAME]" at bounding box center [1373, 10] width 75 height 13
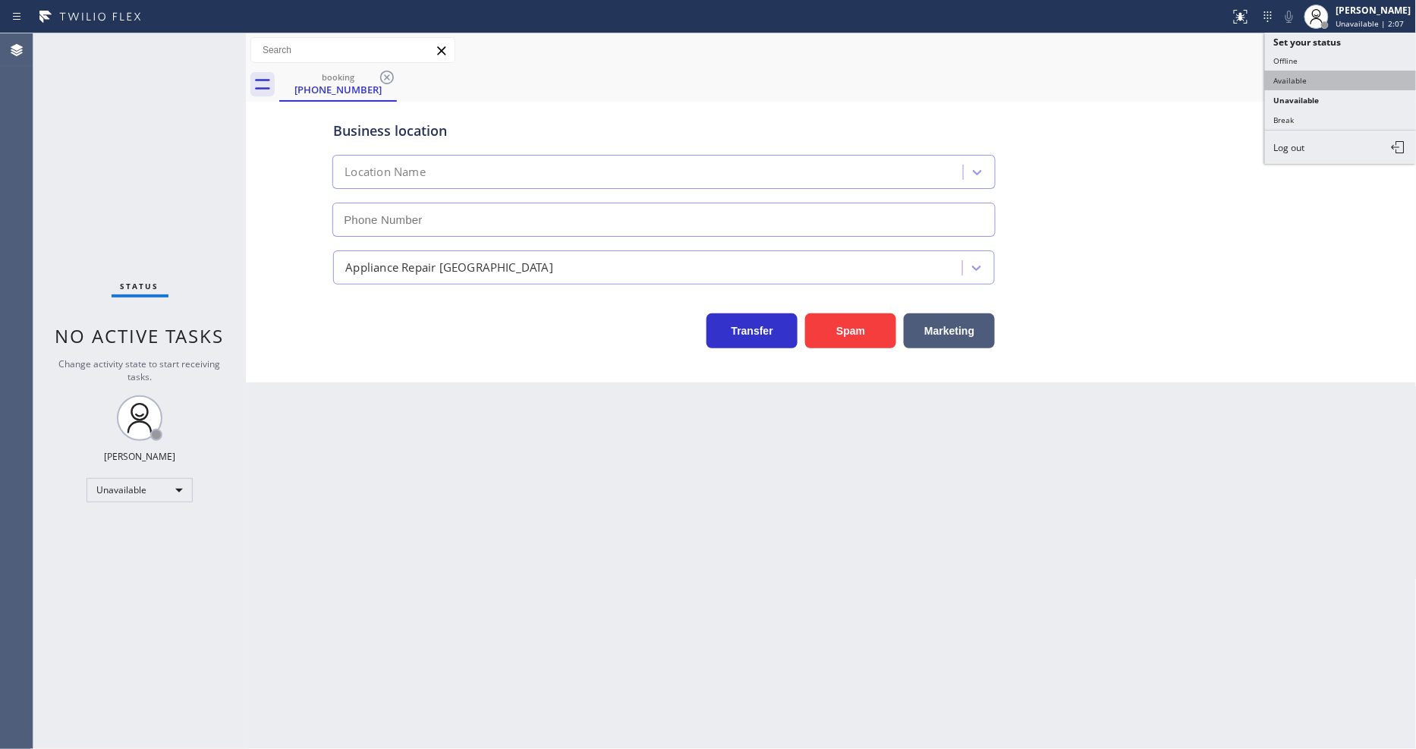
click at [1323, 80] on button "Available" at bounding box center [1341, 81] width 152 height 20
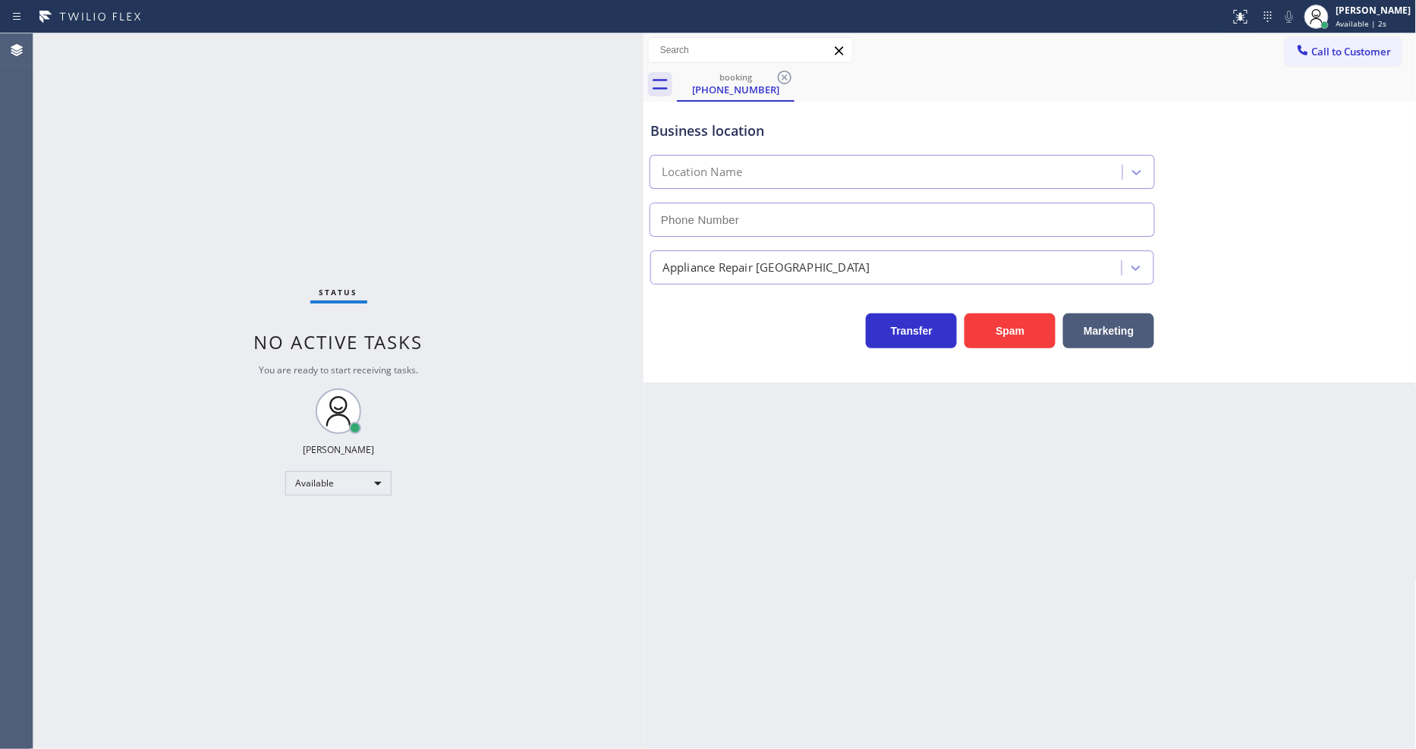
drag, startPoint x: 247, startPoint y: 103, endPoint x: 645, endPoint y: 133, distance: 398.7
click at [643, 133] on div at bounding box center [643, 391] width 0 height 716
click at [778, 76] on icon at bounding box center [785, 78] width 14 height 14
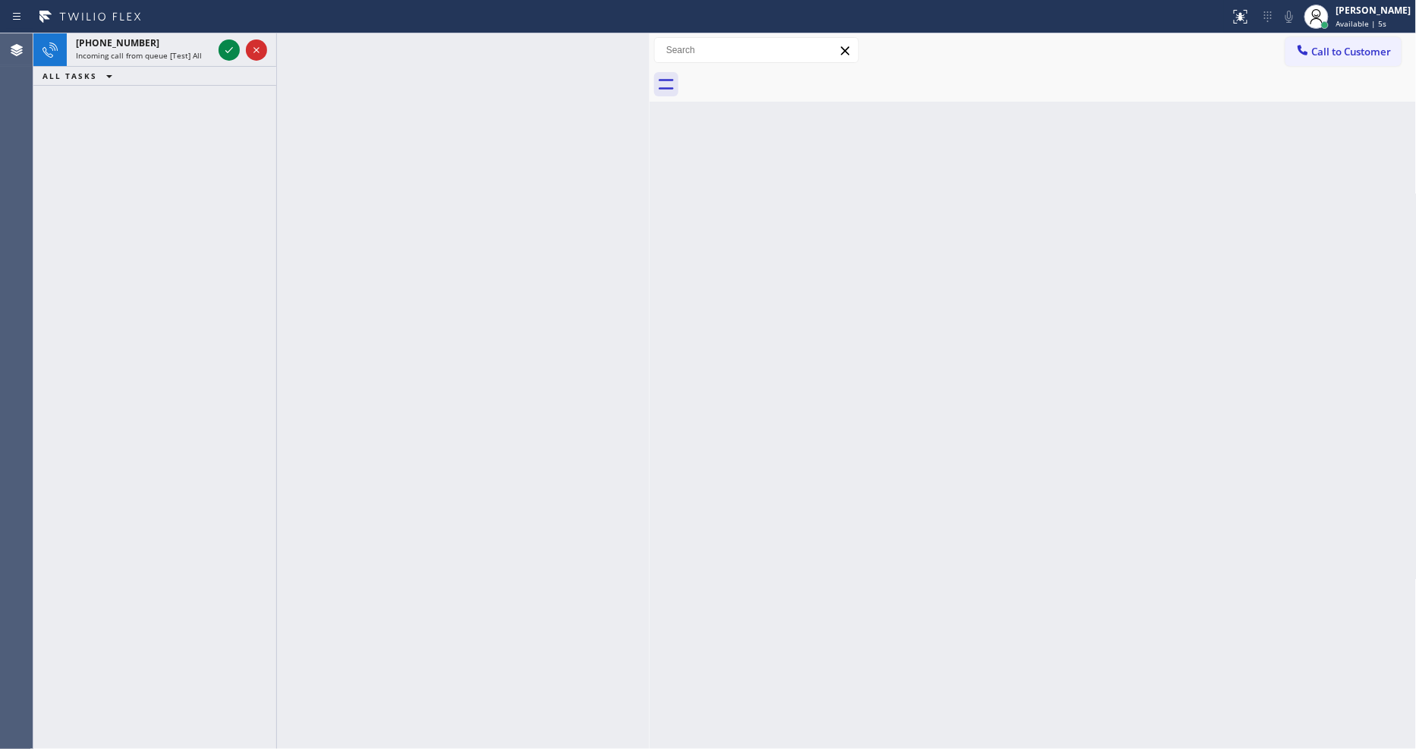
click at [650, 112] on div at bounding box center [650, 391] width 0 height 716
click at [228, 47] on icon at bounding box center [229, 50] width 18 height 18
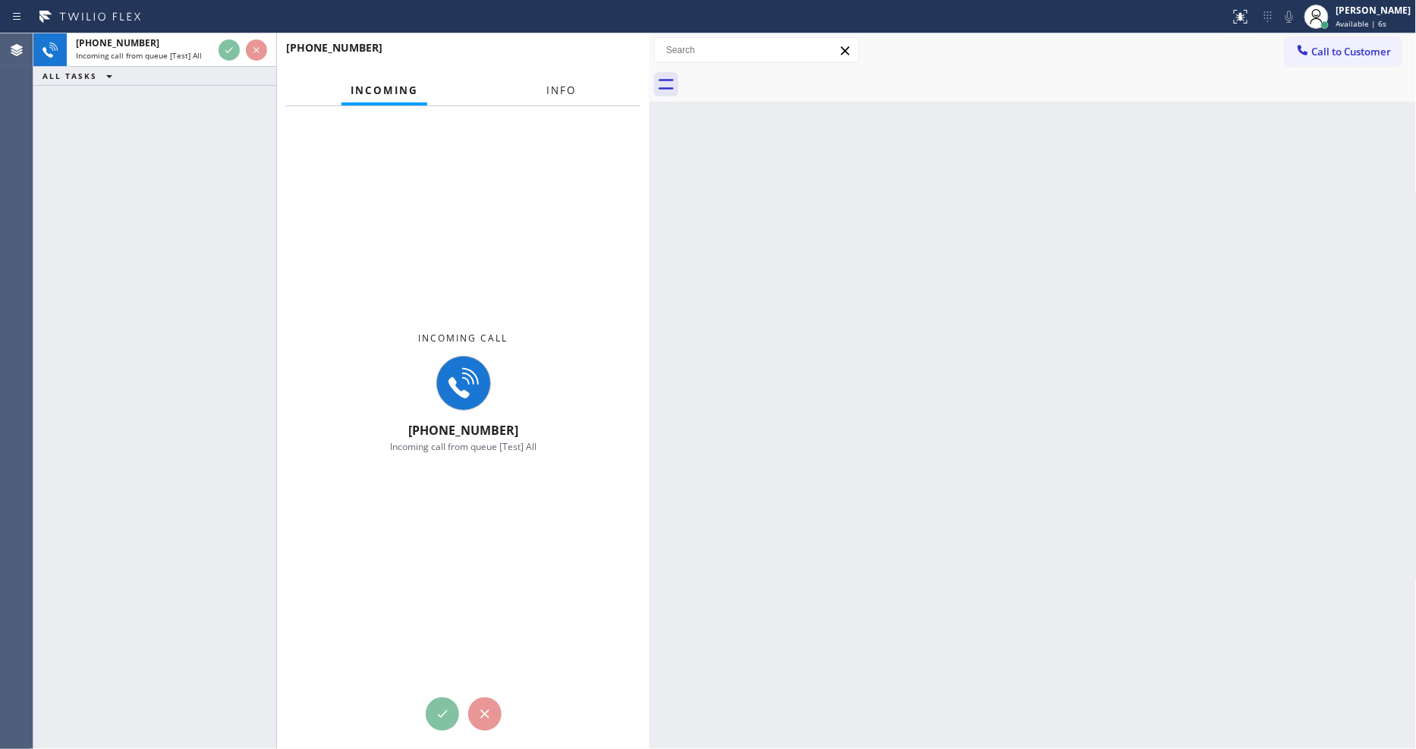
click at [549, 85] on span "Info" at bounding box center [561, 90] width 30 height 14
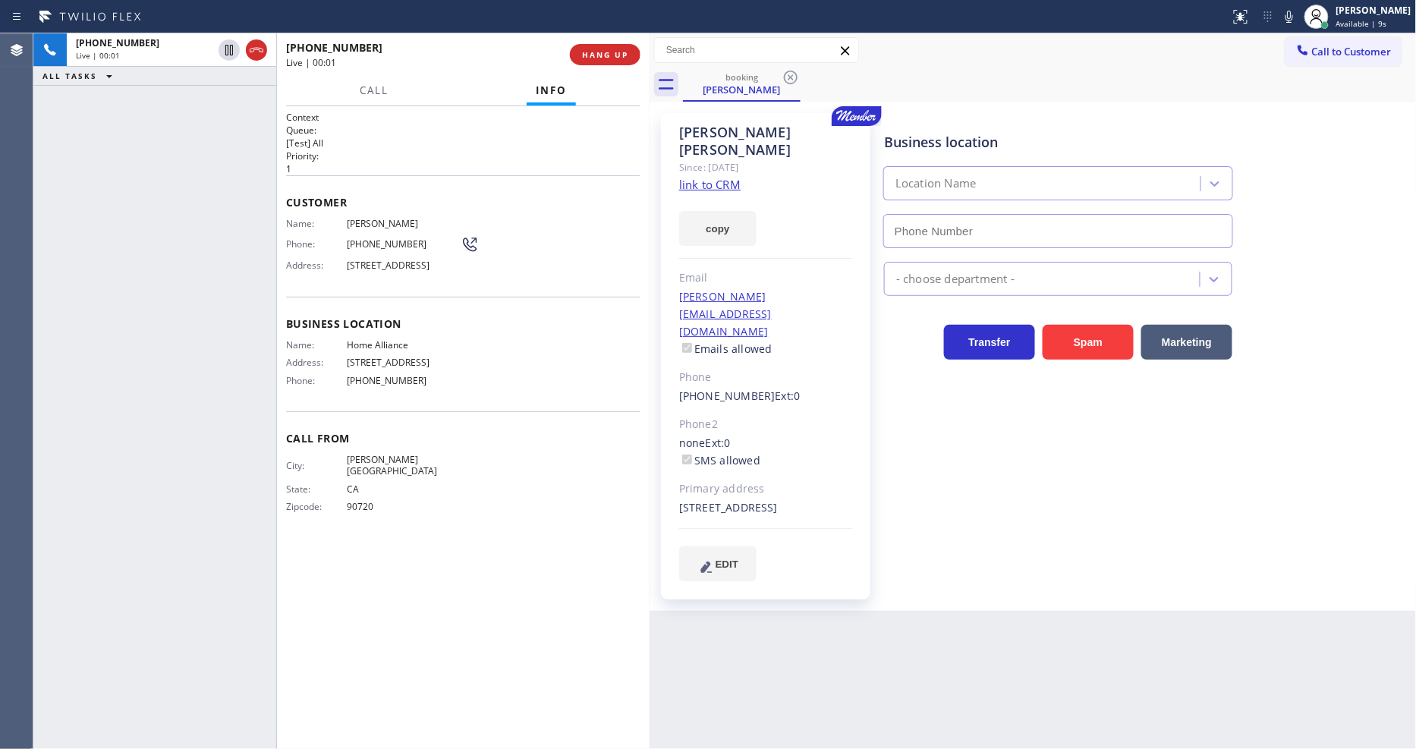
type input "[PHONE_NUMBER]"
click at [722, 177] on link "link to CRM" at bounding box center [709, 184] width 61 height 15
click at [612, 54] on span "HANG UP" at bounding box center [605, 54] width 46 height 11
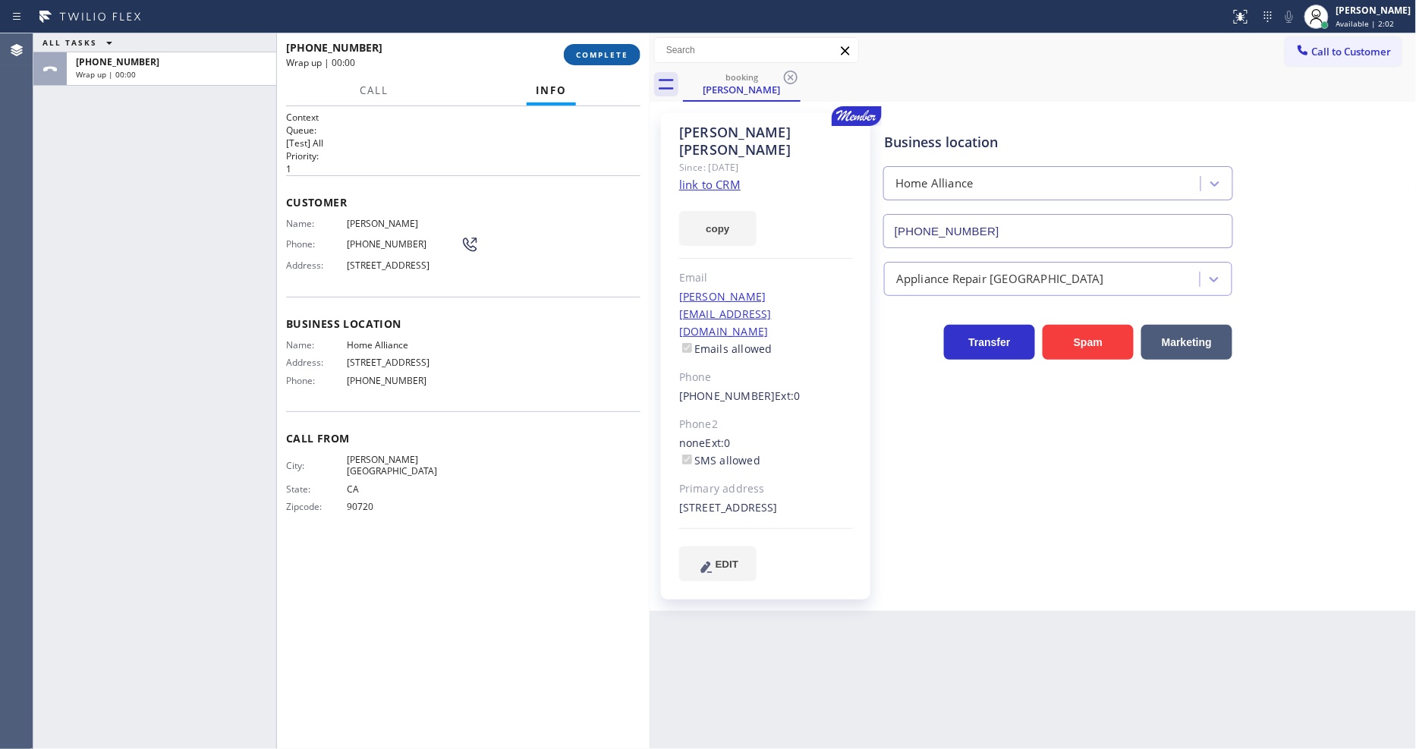
click at [612, 54] on span "COMPLETE" at bounding box center [602, 54] width 52 height 11
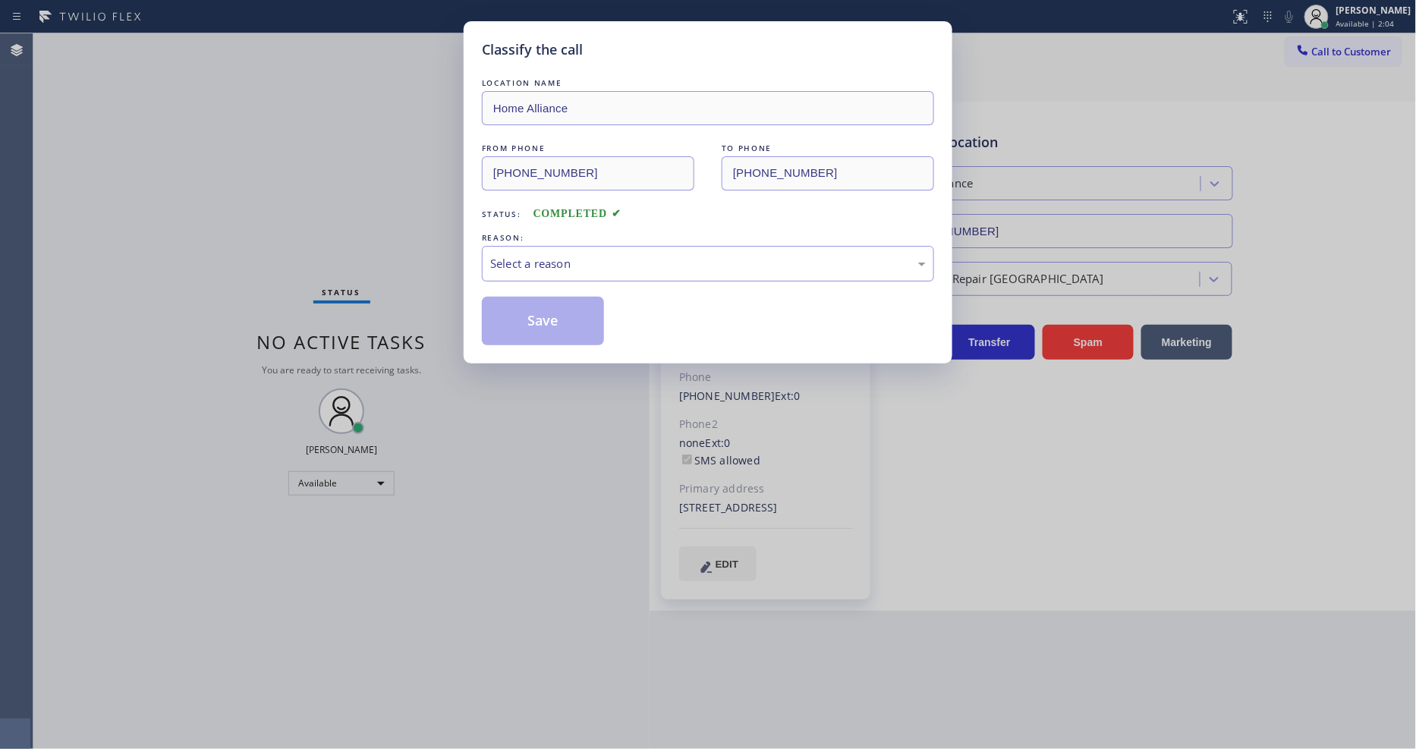
click at [514, 258] on div "Select a reason" at bounding box center [708, 263] width 436 height 17
click at [519, 308] on button "Save" at bounding box center [543, 321] width 122 height 49
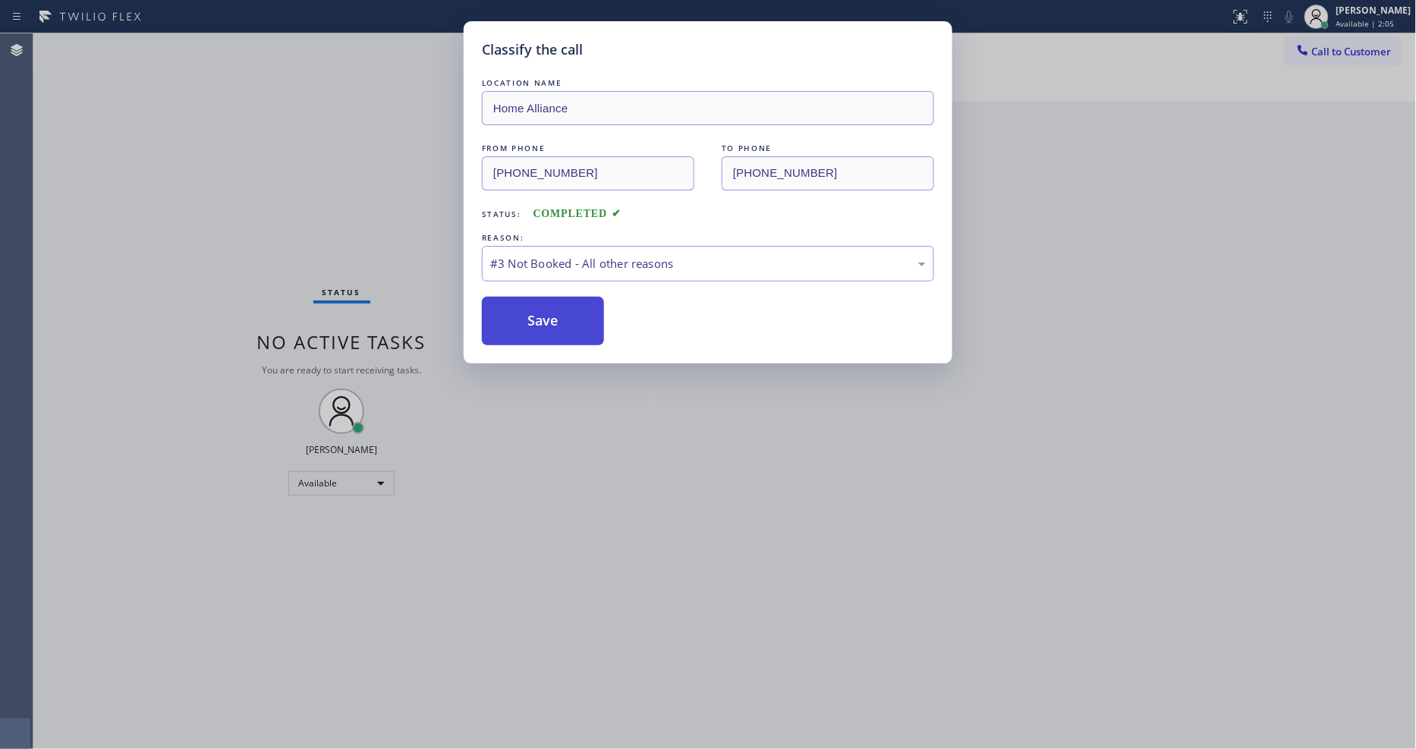
click at [519, 308] on button "Save" at bounding box center [543, 321] width 122 height 49
click at [519, 306] on button "Save" at bounding box center [543, 321] width 122 height 49
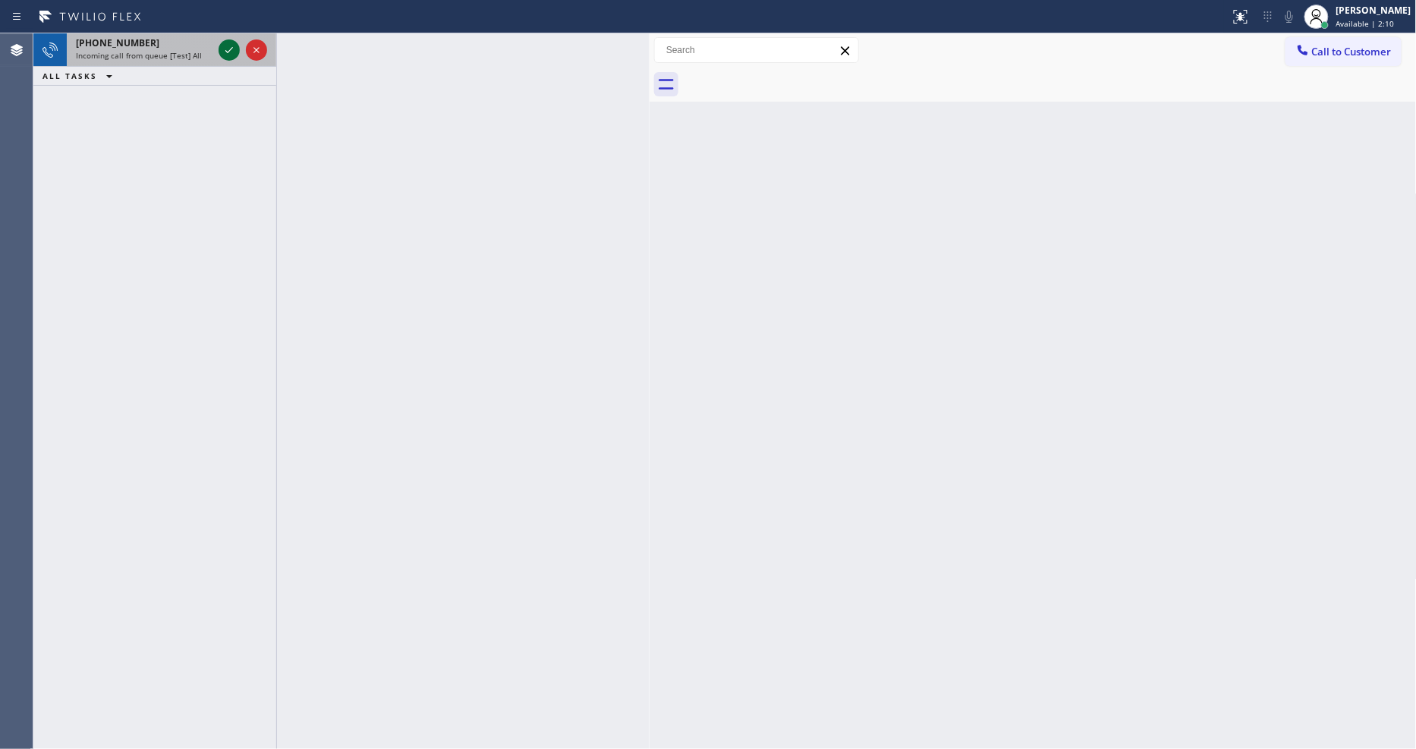
click at [226, 48] on icon at bounding box center [229, 50] width 18 height 18
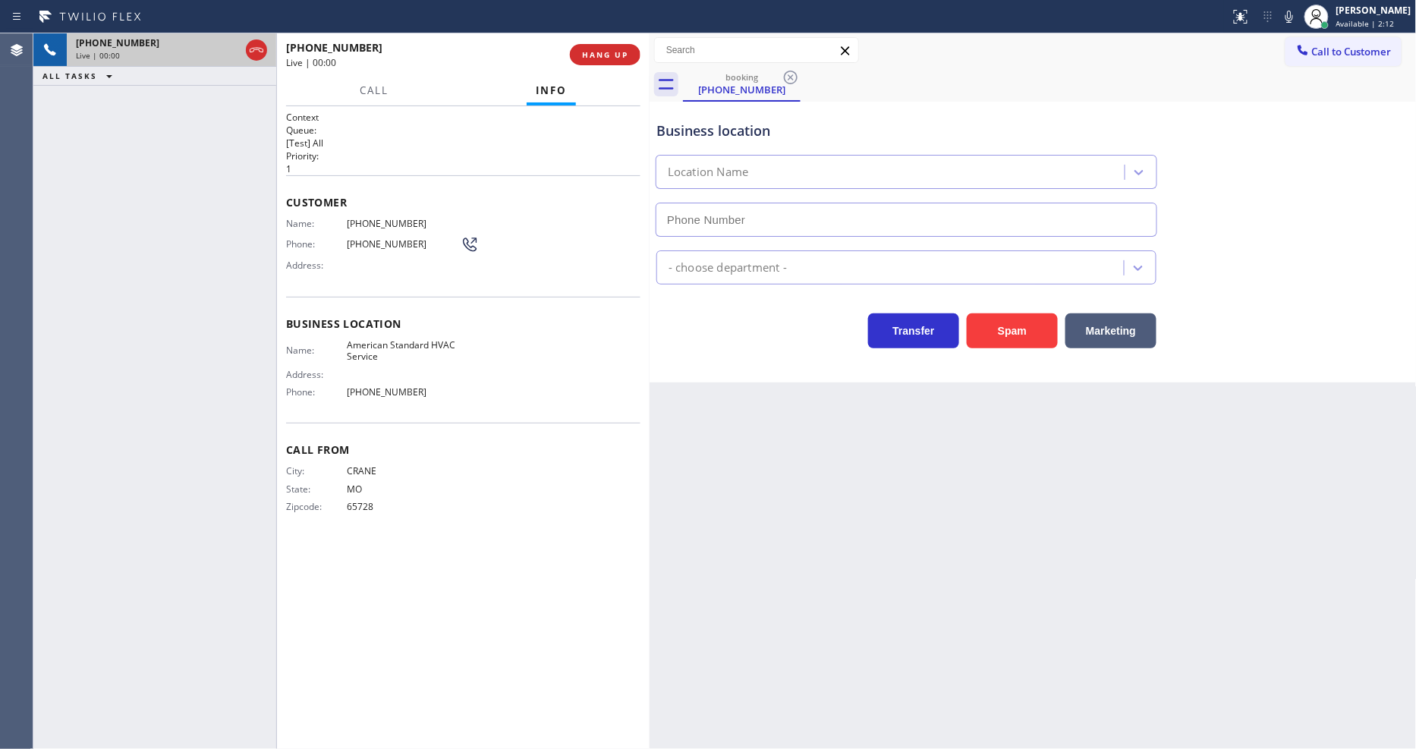
type input "(844) 734-2822"
click at [628, 53] on button "HANG UP" at bounding box center [605, 54] width 71 height 21
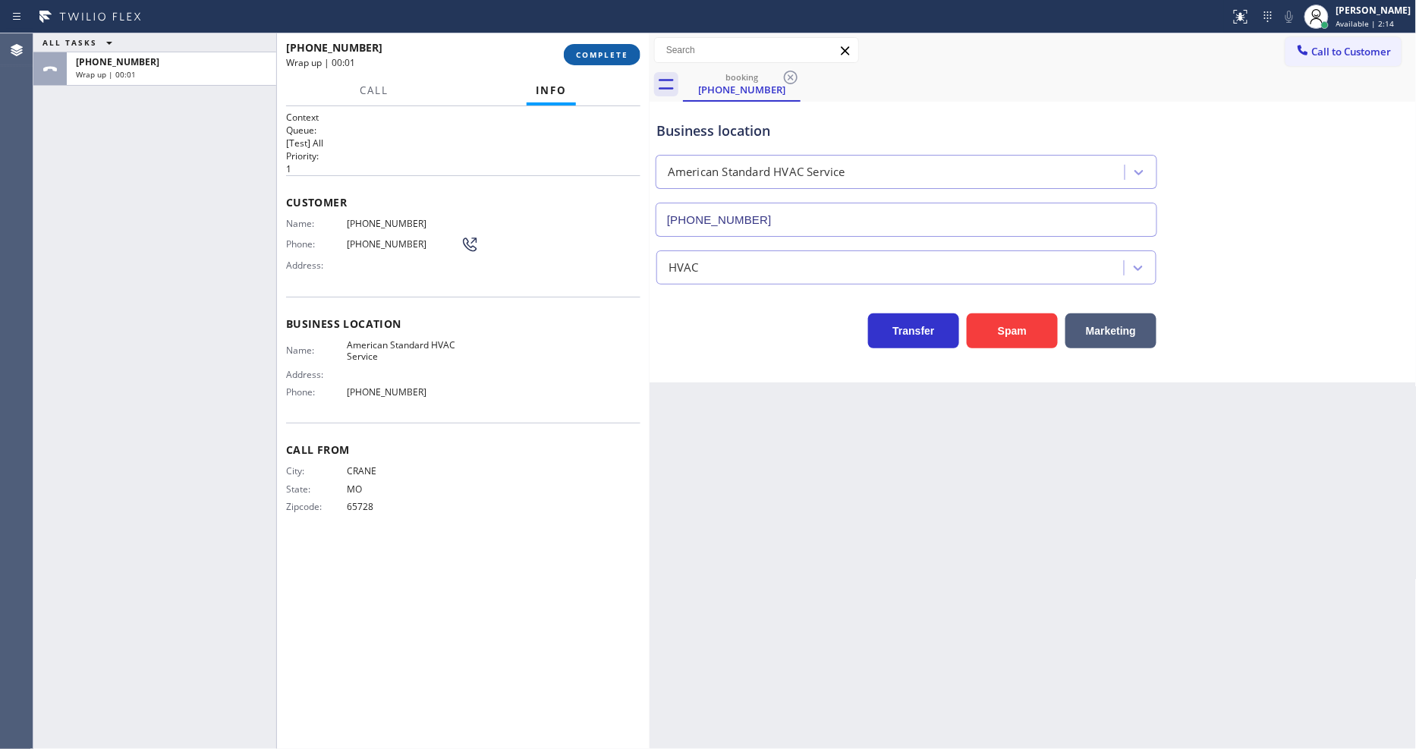
click at [628, 53] on button "COMPLETE" at bounding box center [602, 54] width 77 height 21
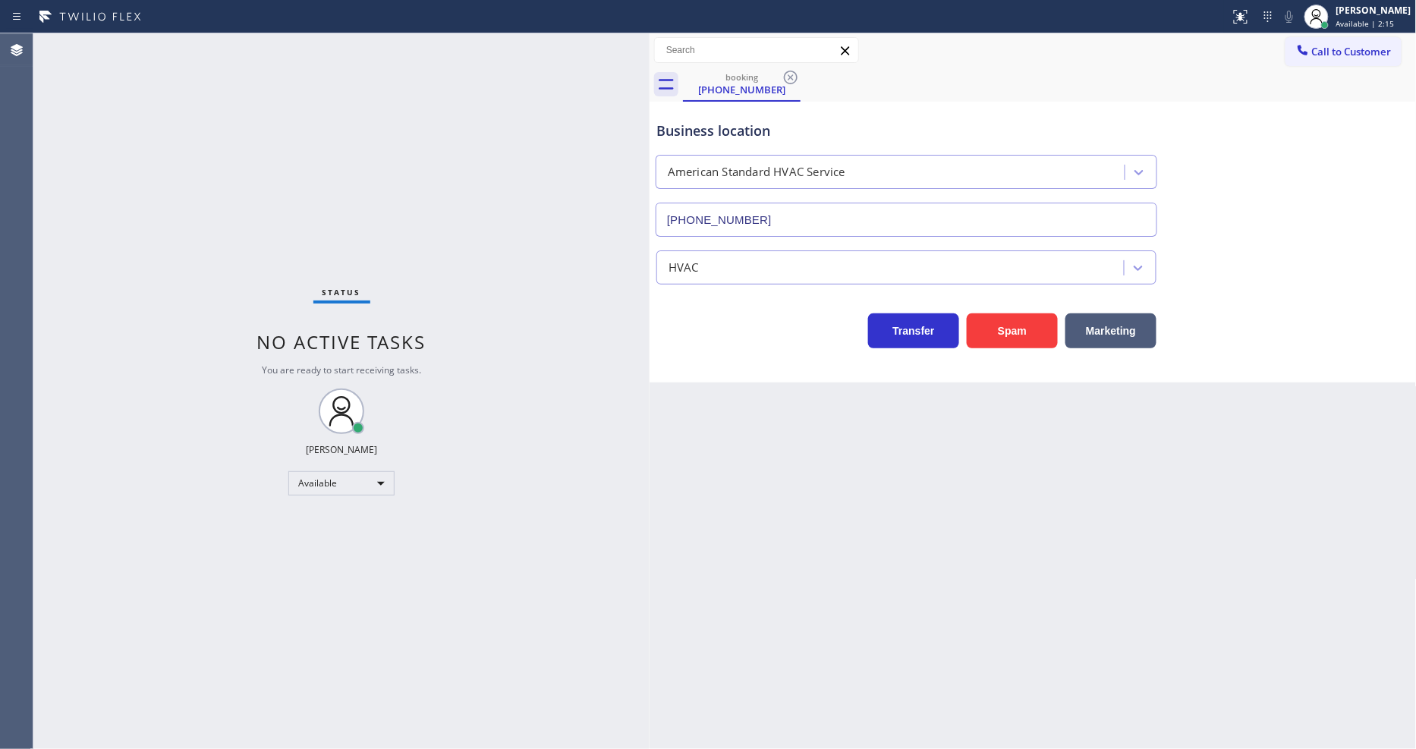
click at [582, 253] on div "Status No active tasks You are ready to start receiving tasks. [PERSON_NAME] Av…" at bounding box center [341, 391] width 616 height 716
click at [785, 78] on icon at bounding box center [791, 78] width 14 height 14
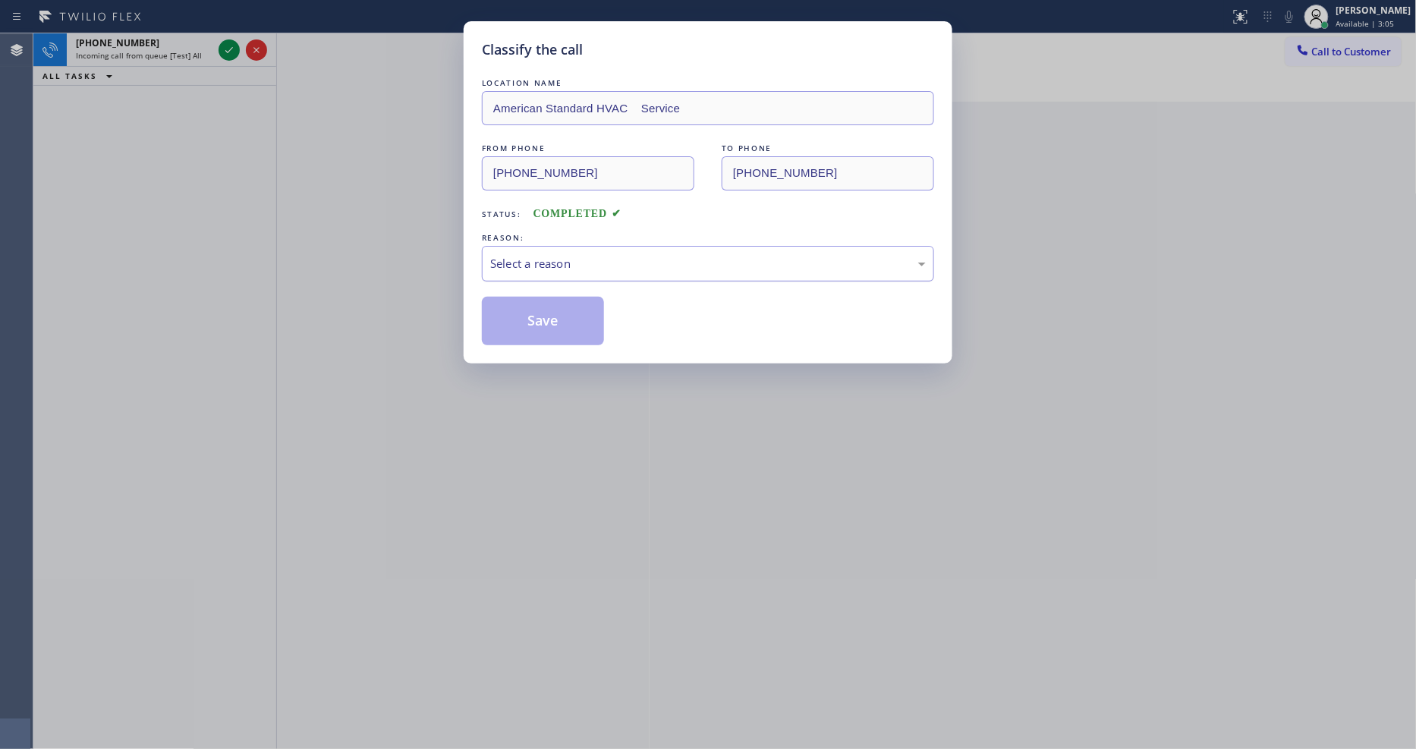
click at [907, 246] on div "Select a reason" at bounding box center [708, 264] width 452 height 36
click at [516, 304] on button "Save" at bounding box center [543, 321] width 122 height 49
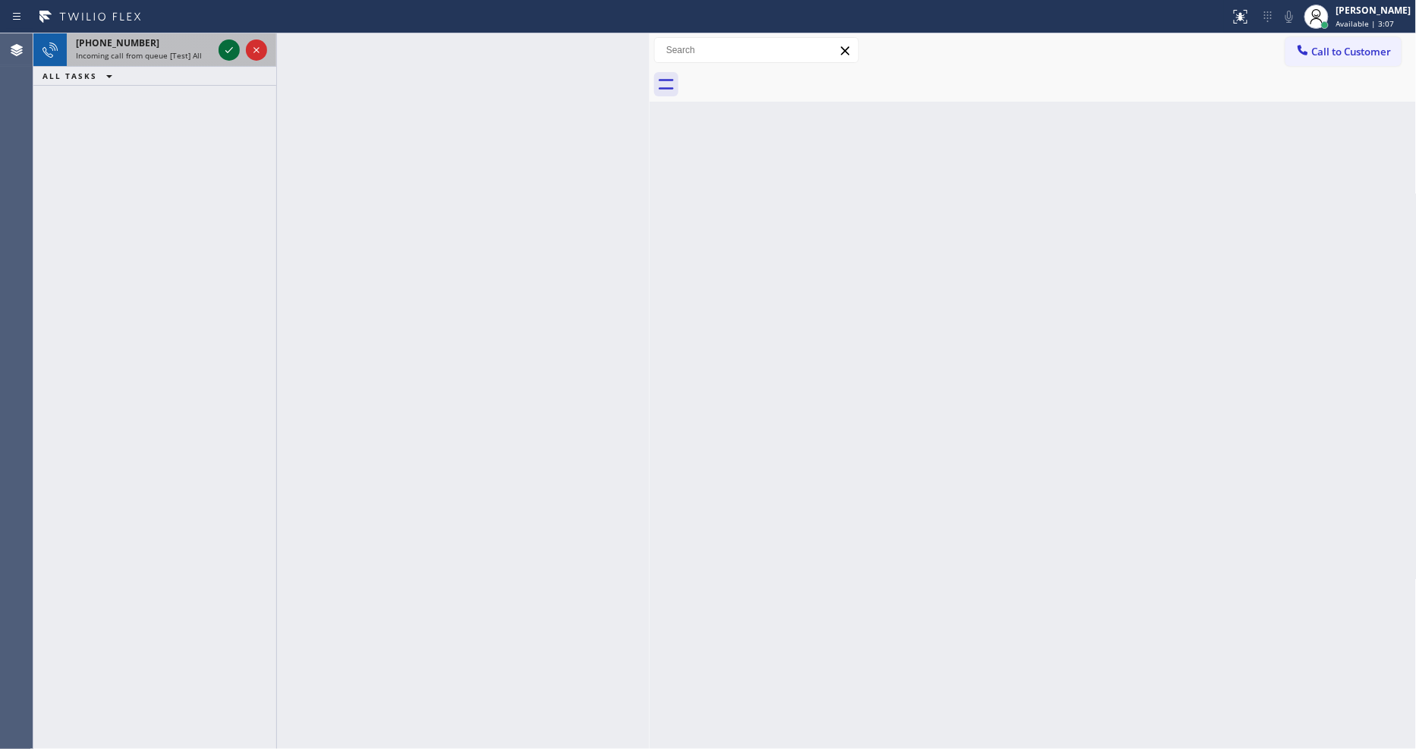
click at [224, 48] on icon at bounding box center [229, 50] width 18 height 18
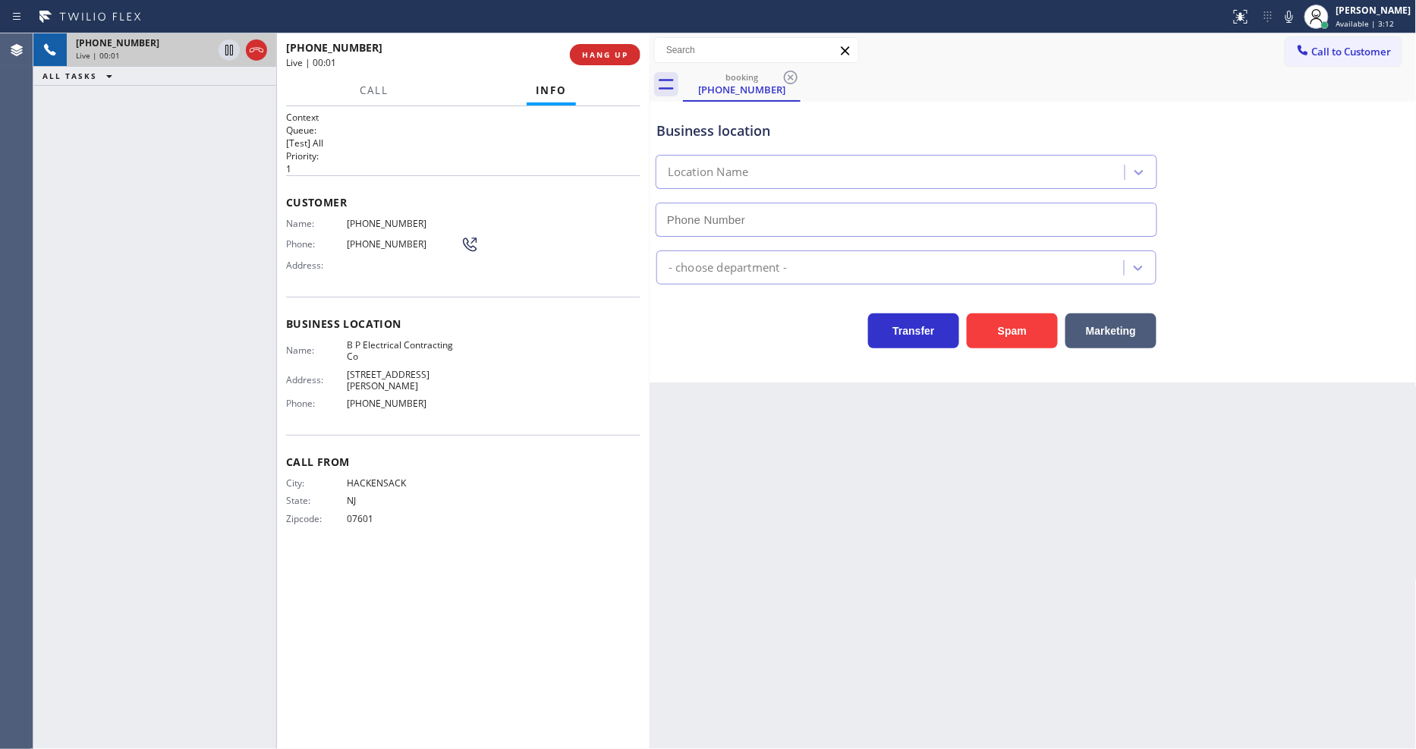
type input "(551) 373-3929"
click at [593, 50] on span "HANG UP" at bounding box center [605, 54] width 46 height 11
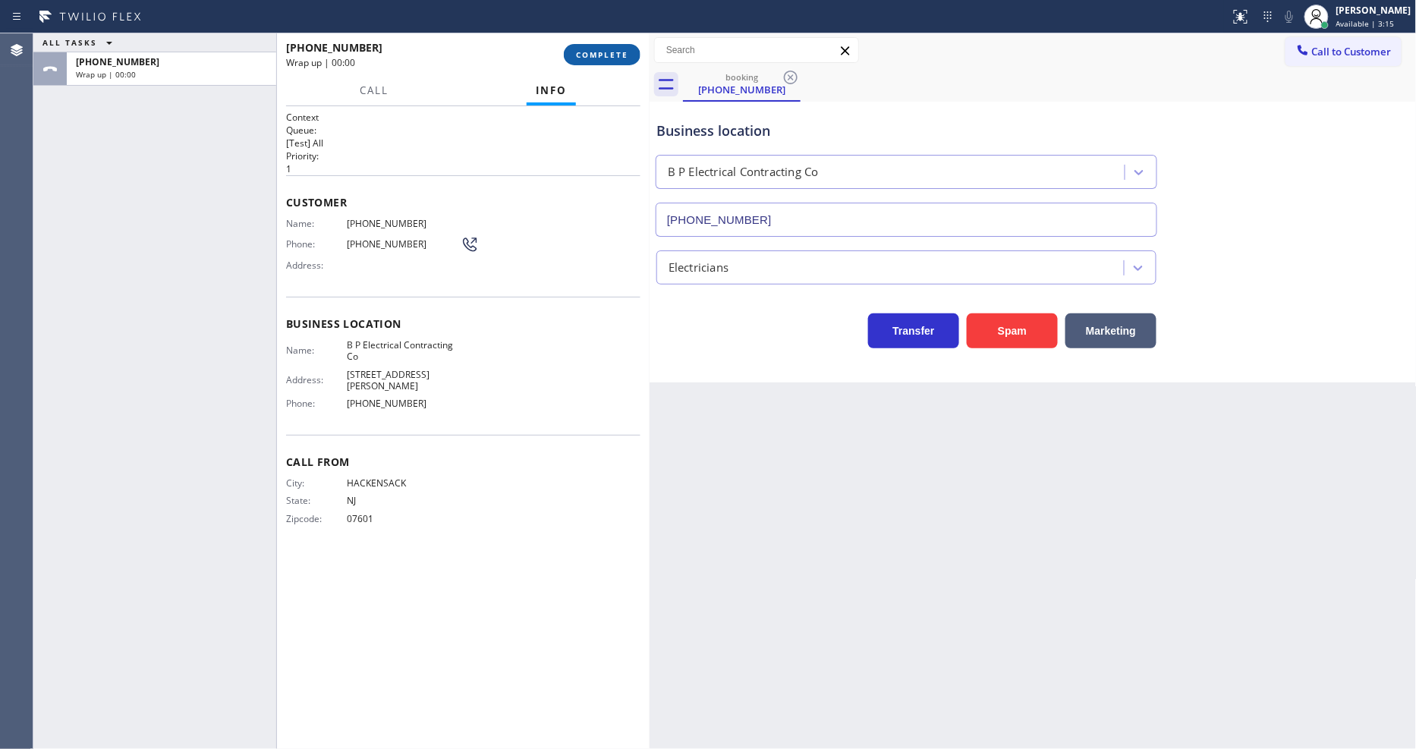
click at [593, 52] on span "COMPLETE" at bounding box center [602, 54] width 52 height 11
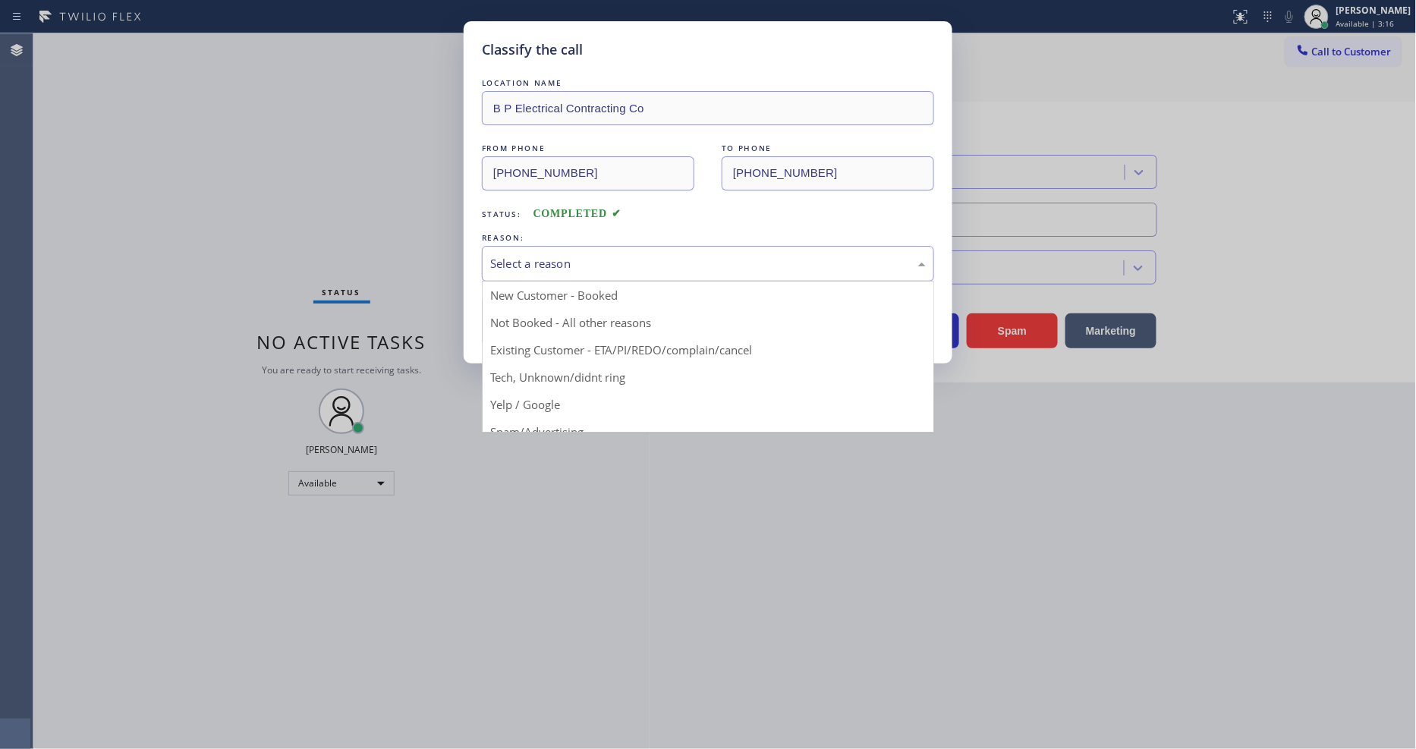
click at [577, 255] on div "Select a reason" at bounding box center [708, 263] width 436 height 17
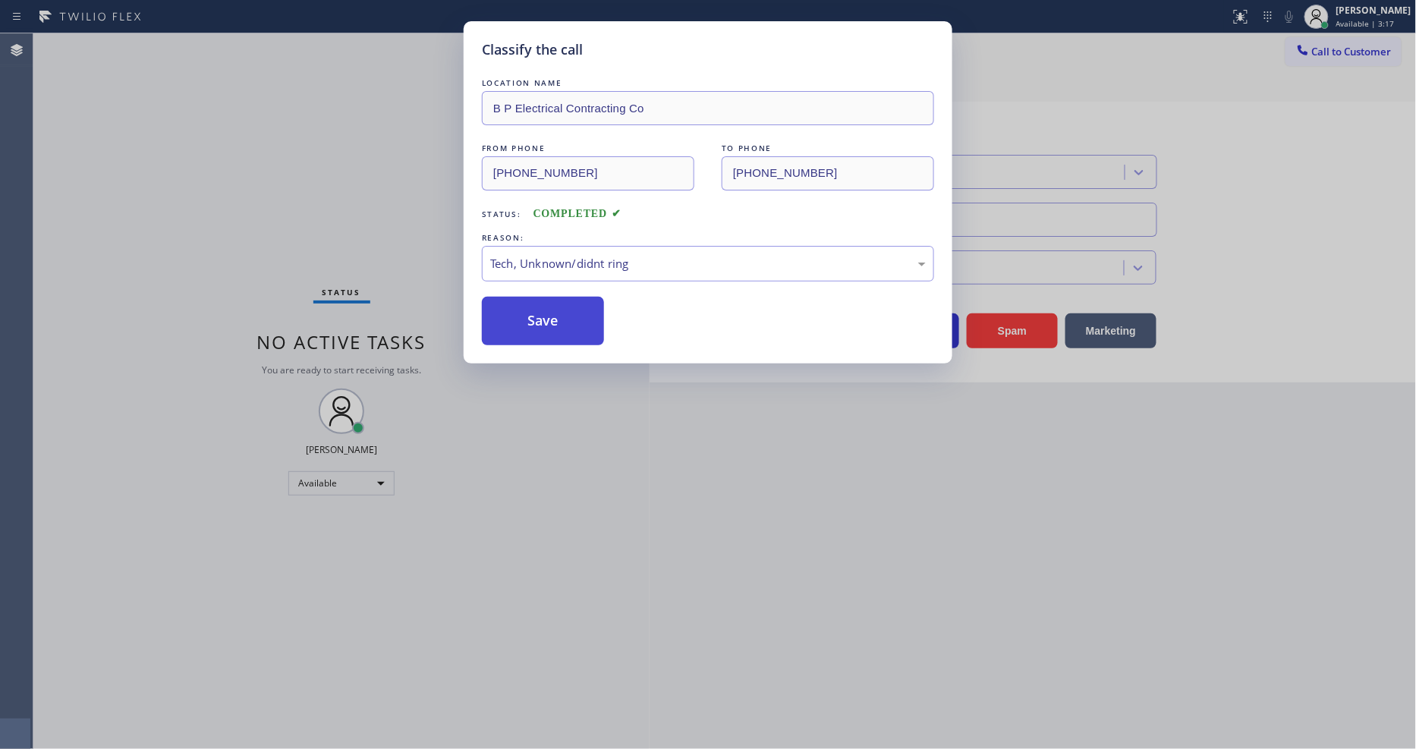
click at [572, 311] on button "Save" at bounding box center [543, 321] width 122 height 49
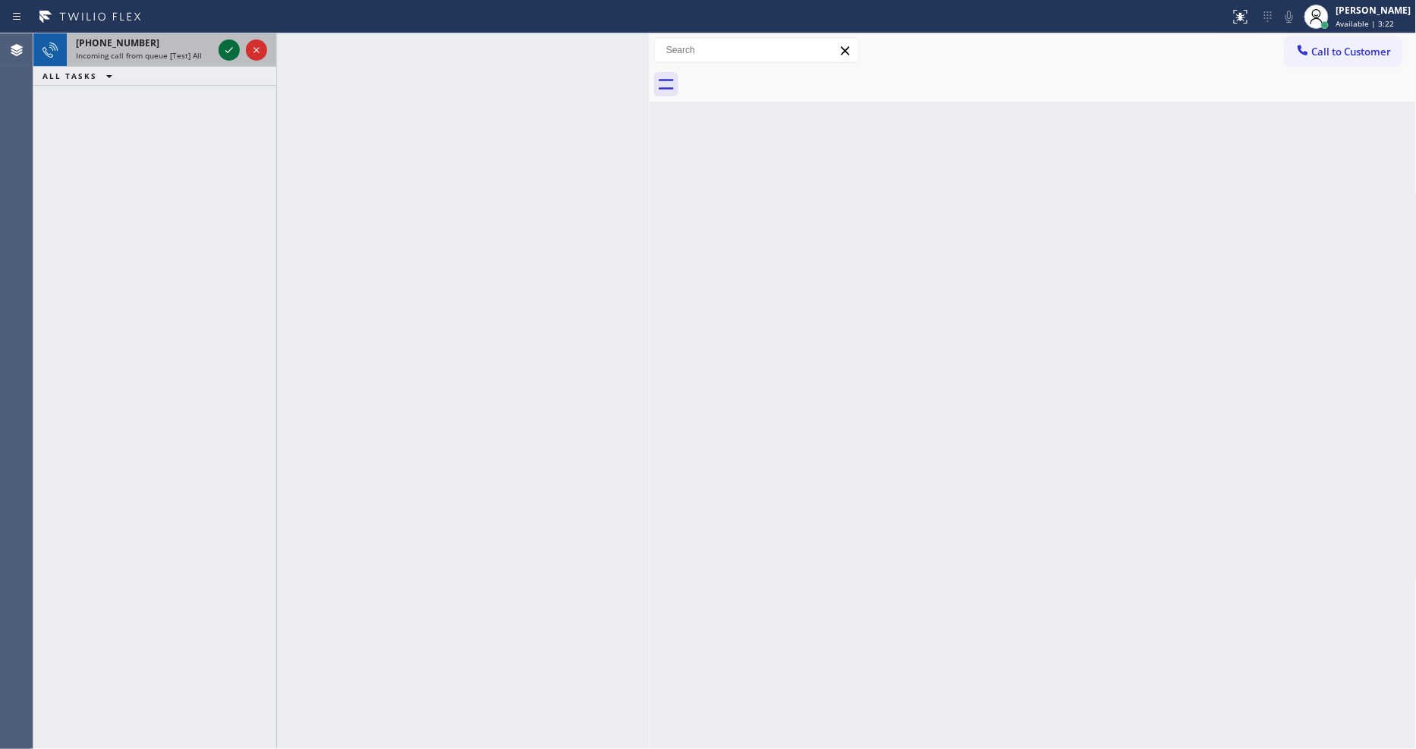
click at [228, 46] on icon at bounding box center [229, 50] width 18 height 18
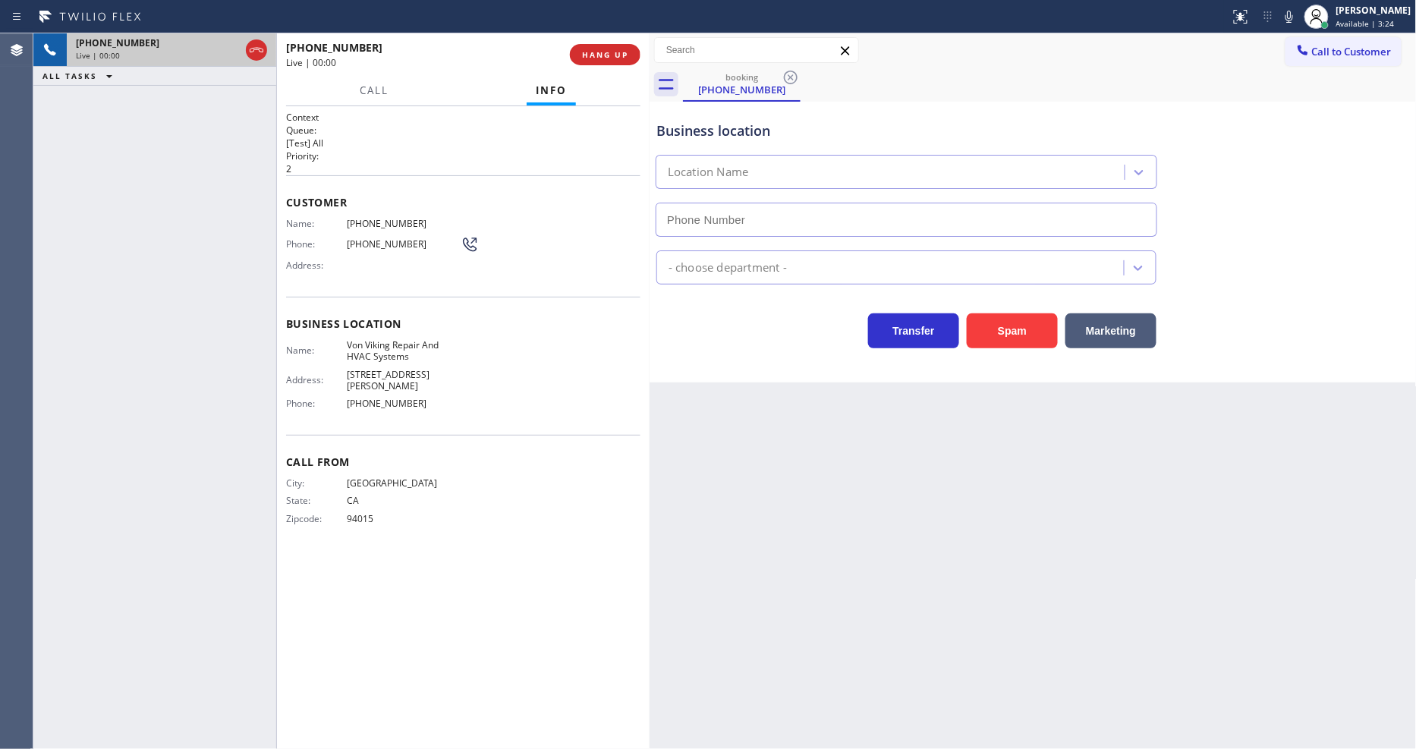
type input "(415) 877-6281"
click at [650, 61] on div at bounding box center [650, 391] width 0 height 716
click at [637, 59] on div "+14153497989 Live | 00:02 HANG UP" at bounding box center [460, 54] width 366 height 42
click at [611, 47] on button "HANG UP" at bounding box center [599, 54] width 71 height 21
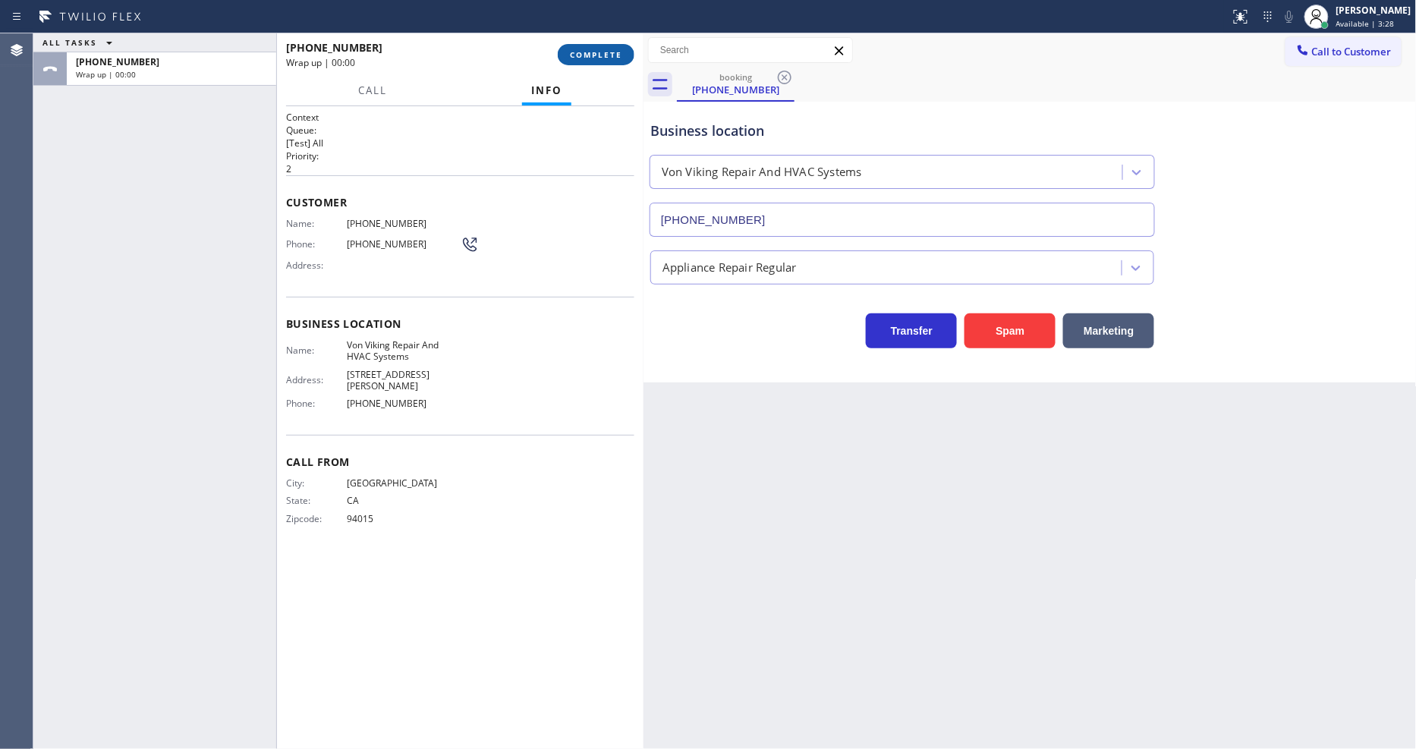
click at [611, 47] on button "COMPLETE" at bounding box center [596, 54] width 77 height 21
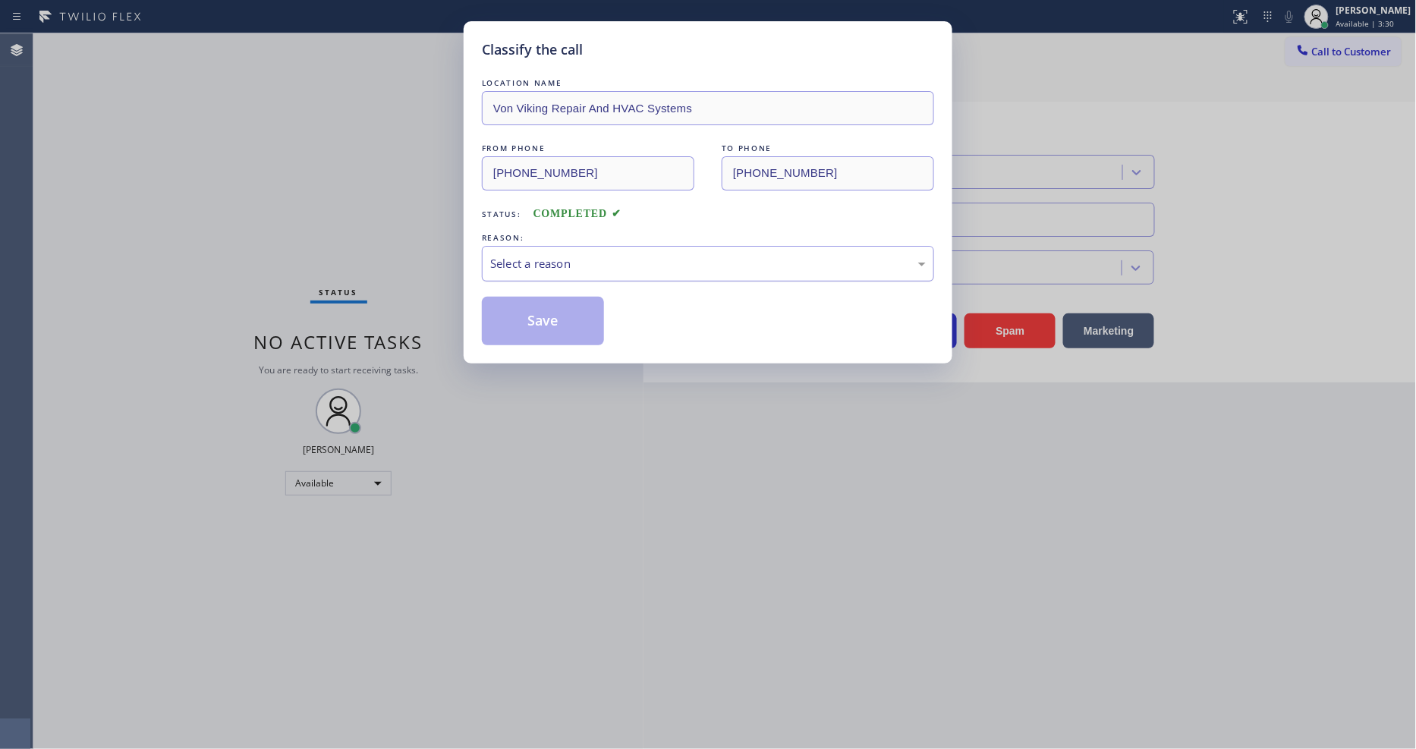
click at [517, 255] on div "Select a reason" at bounding box center [708, 263] width 436 height 17
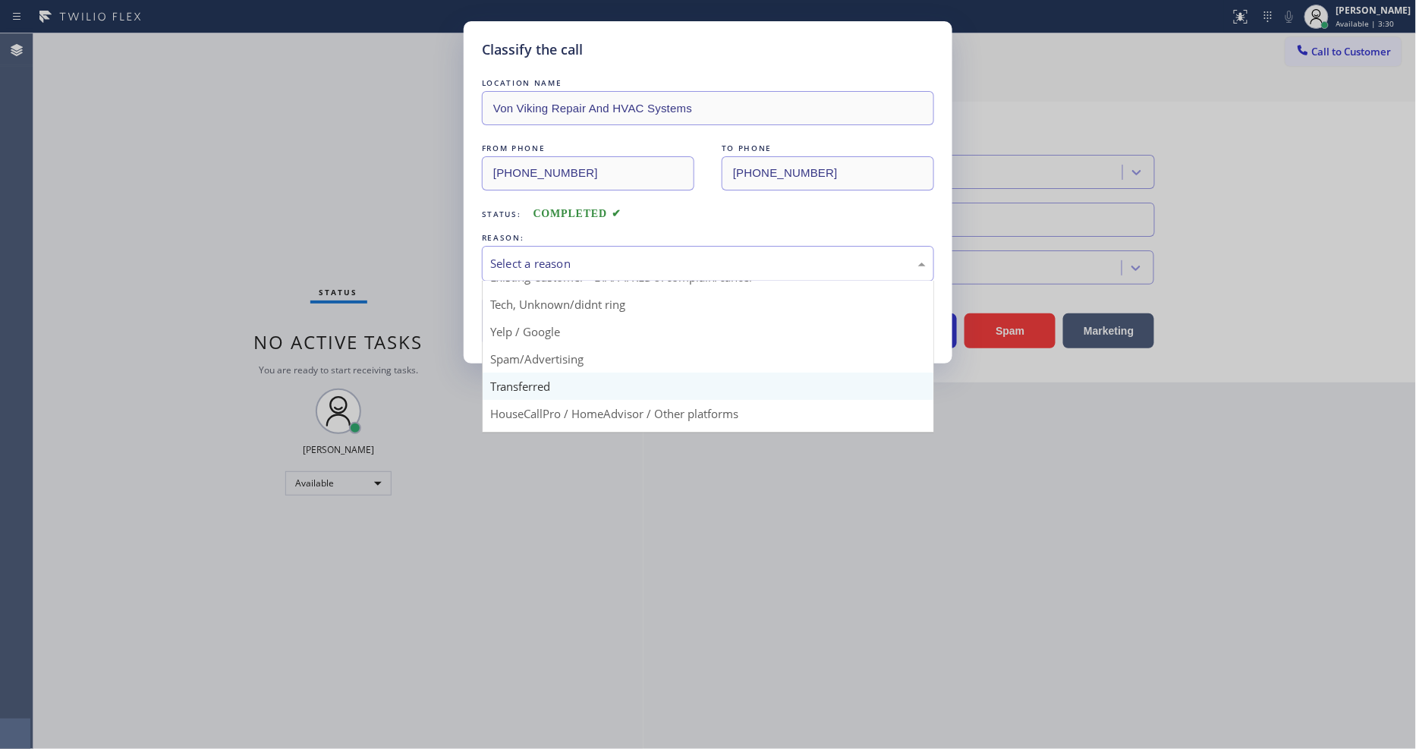
scroll to position [95, 0]
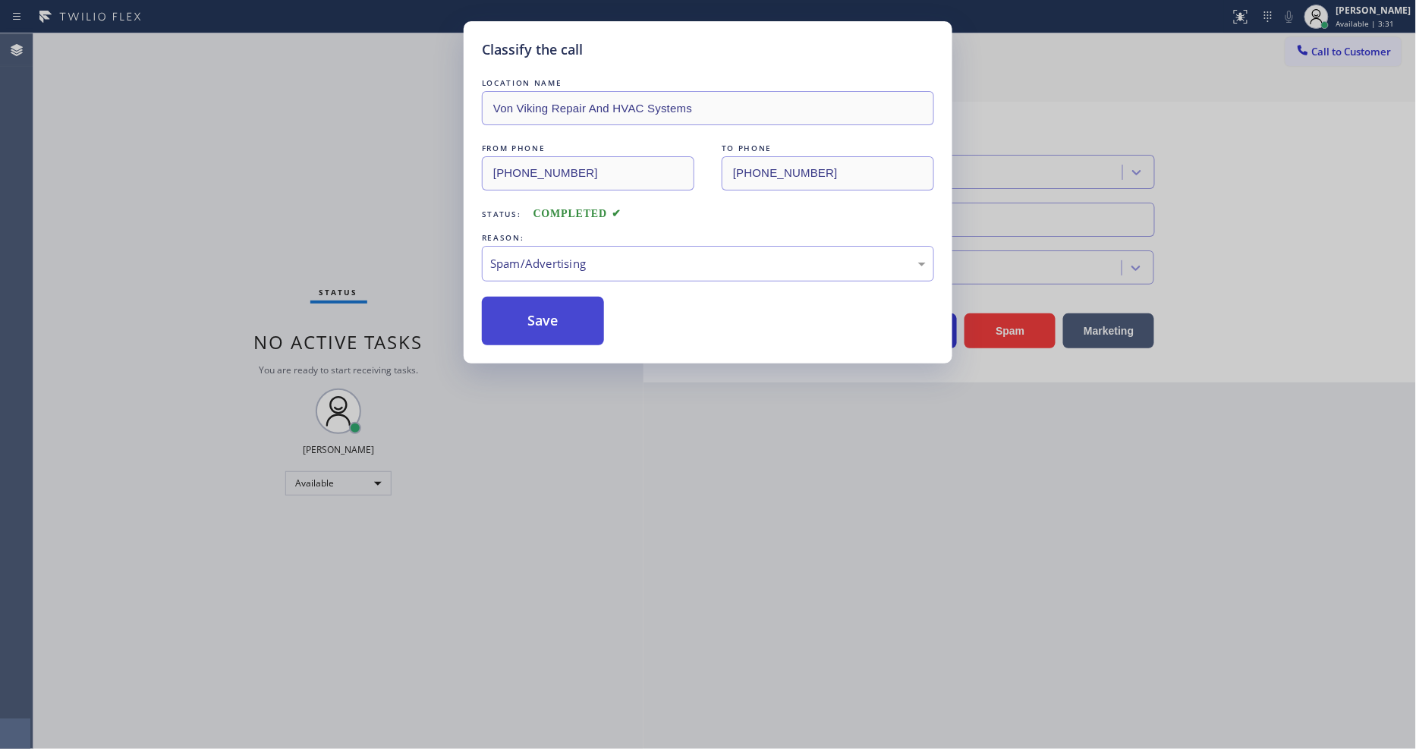
click at [539, 316] on button "Save" at bounding box center [543, 321] width 122 height 49
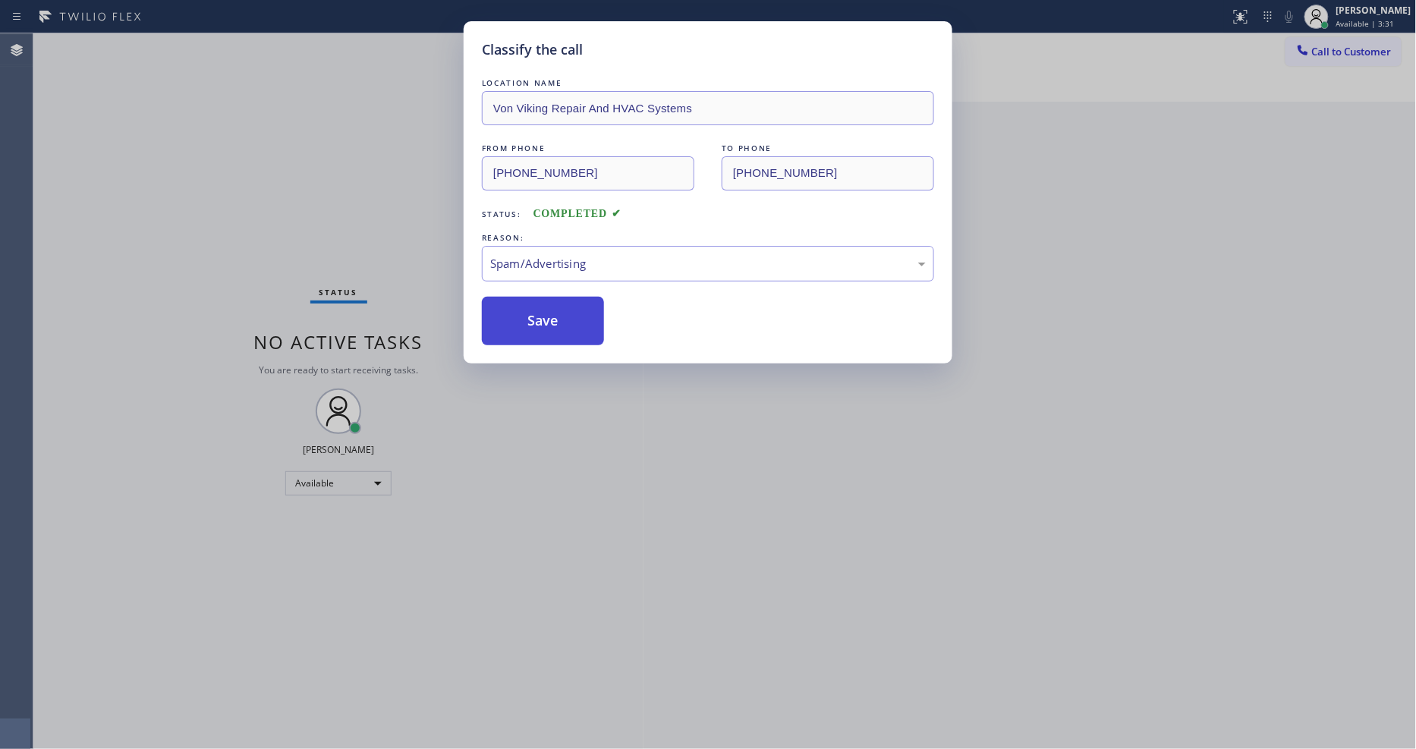
click at [539, 316] on button "Save" at bounding box center [543, 321] width 122 height 49
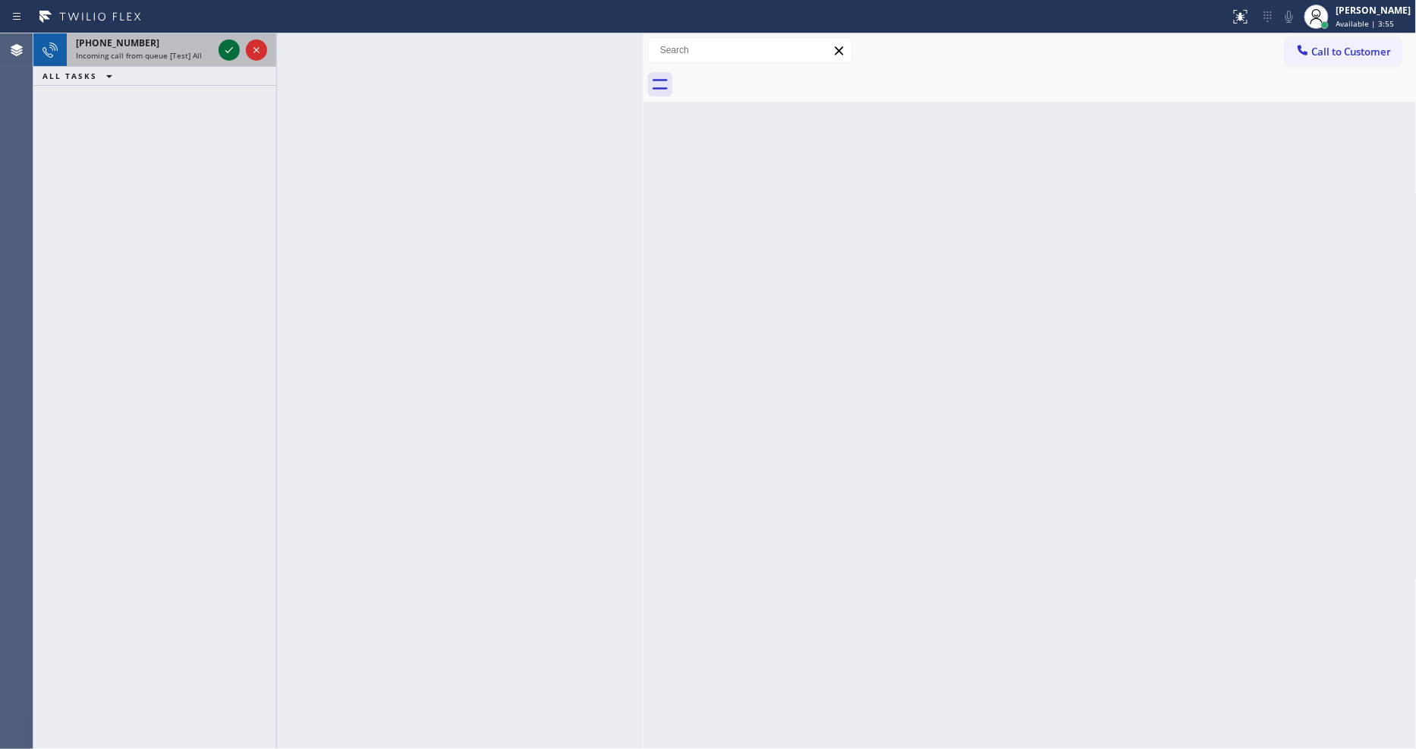
click at [228, 47] on icon at bounding box center [229, 50] width 18 height 18
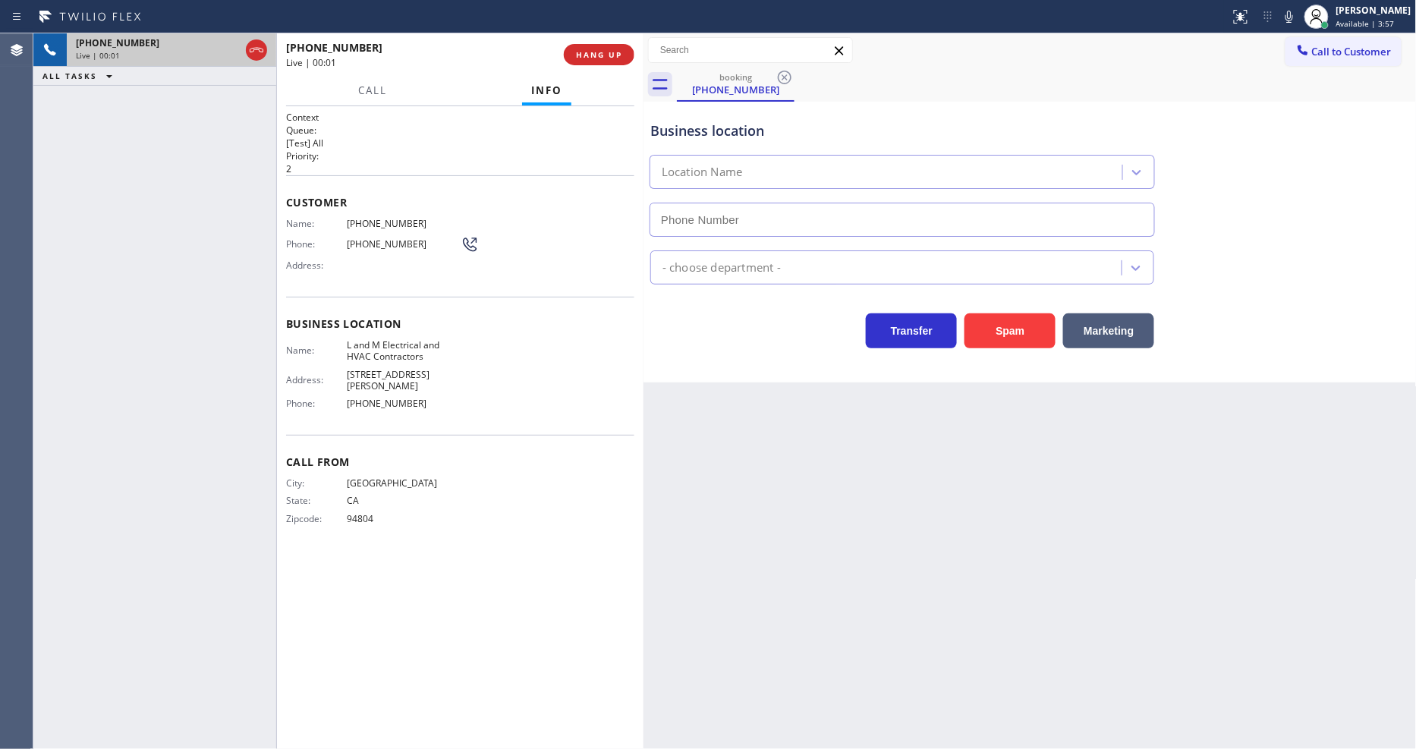
type input "(510) 661-3884"
click at [605, 39] on div "+15103892183 Live | 00:03 HANG UP" at bounding box center [460, 54] width 348 height 39
click at [605, 54] on span "HANG UP" at bounding box center [599, 54] width 46 height 11
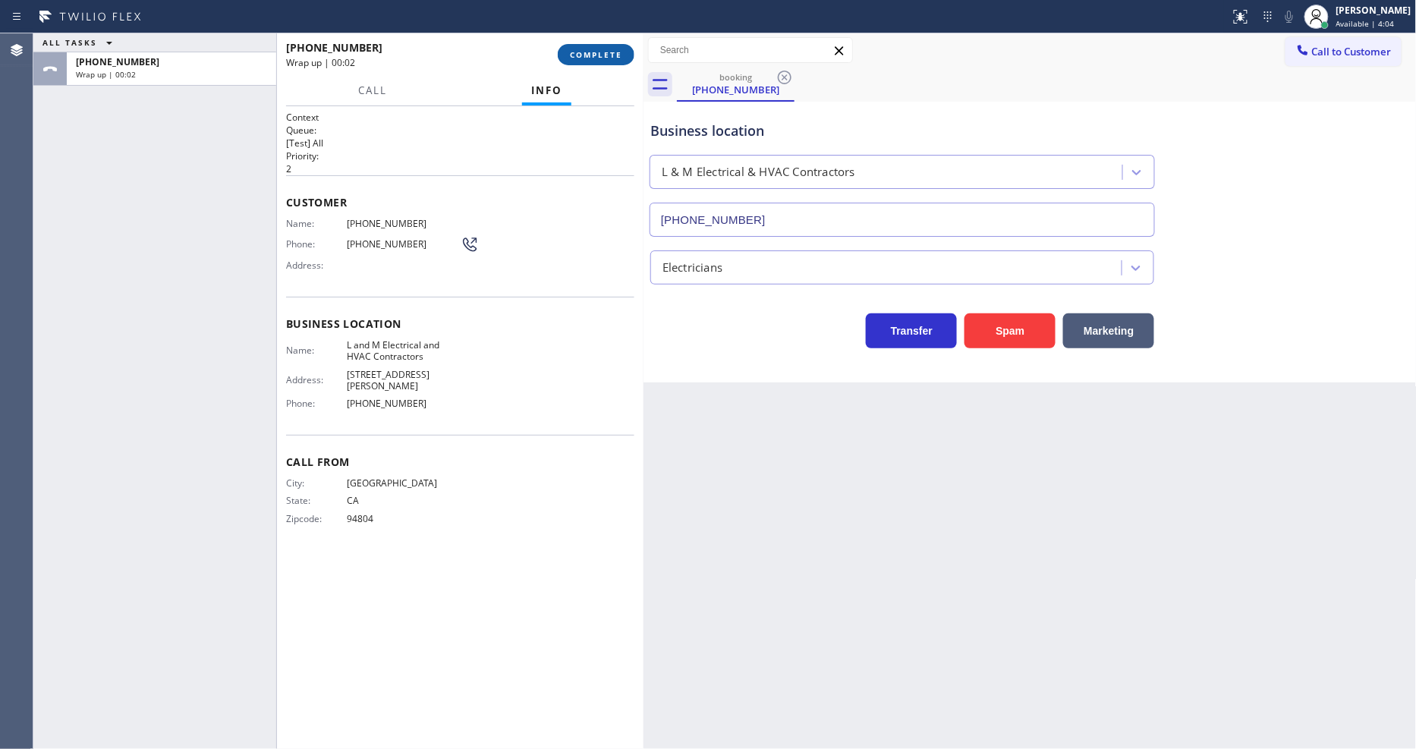
click at [605, 56] on span "COMPLETE" at bounding box center [596, 54] width 52 height 11
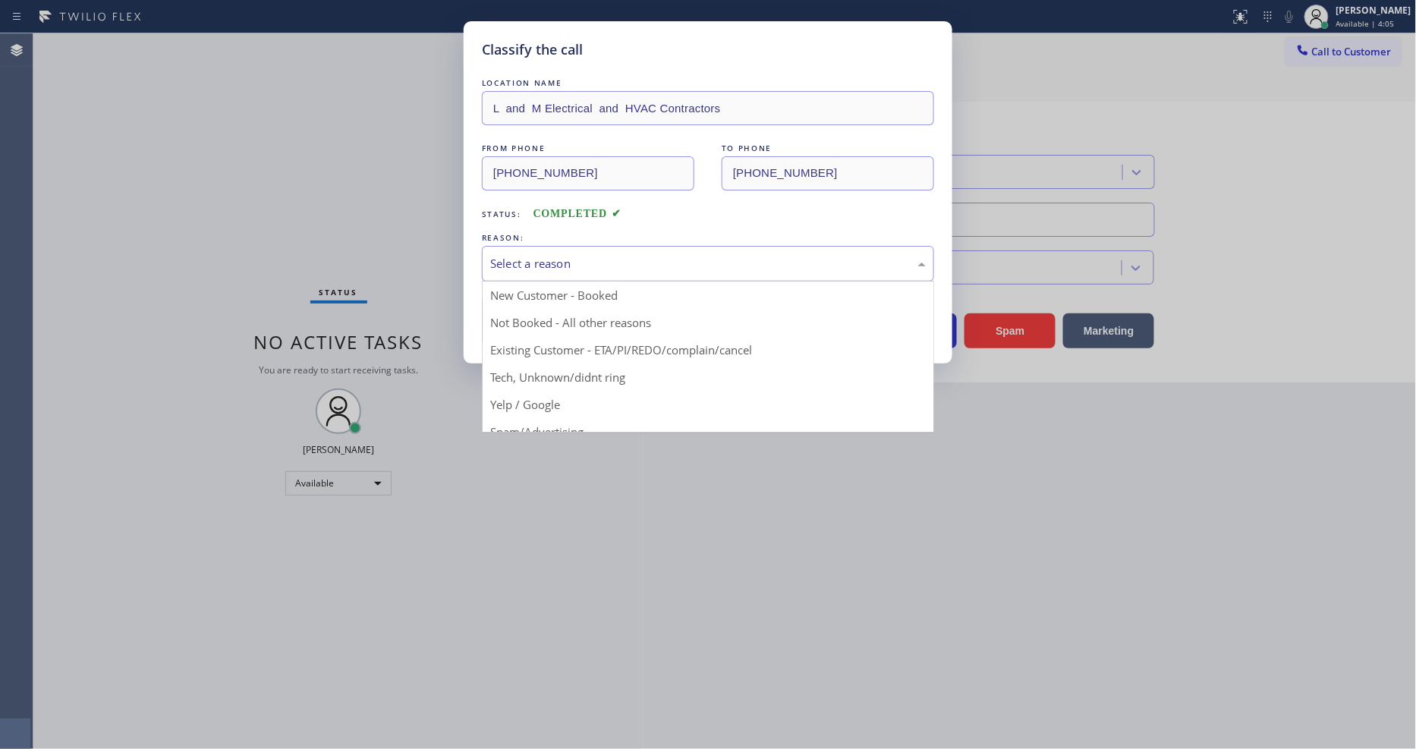
click at [592, 267] on div "Select a reason" at bounding box center [708, 263] width 436 height 17
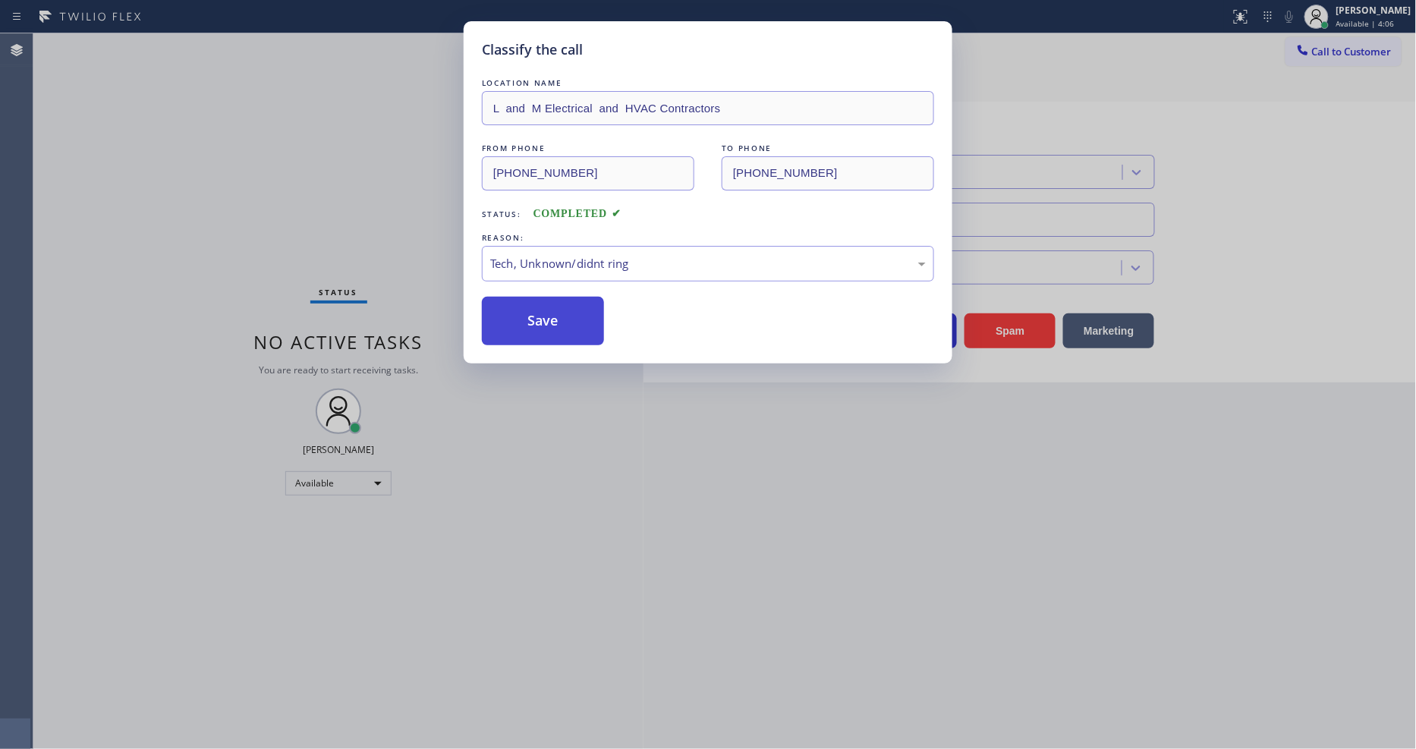
click at [565, 314] on button "Save" at bounding box center [543, 321] width 122 height 49
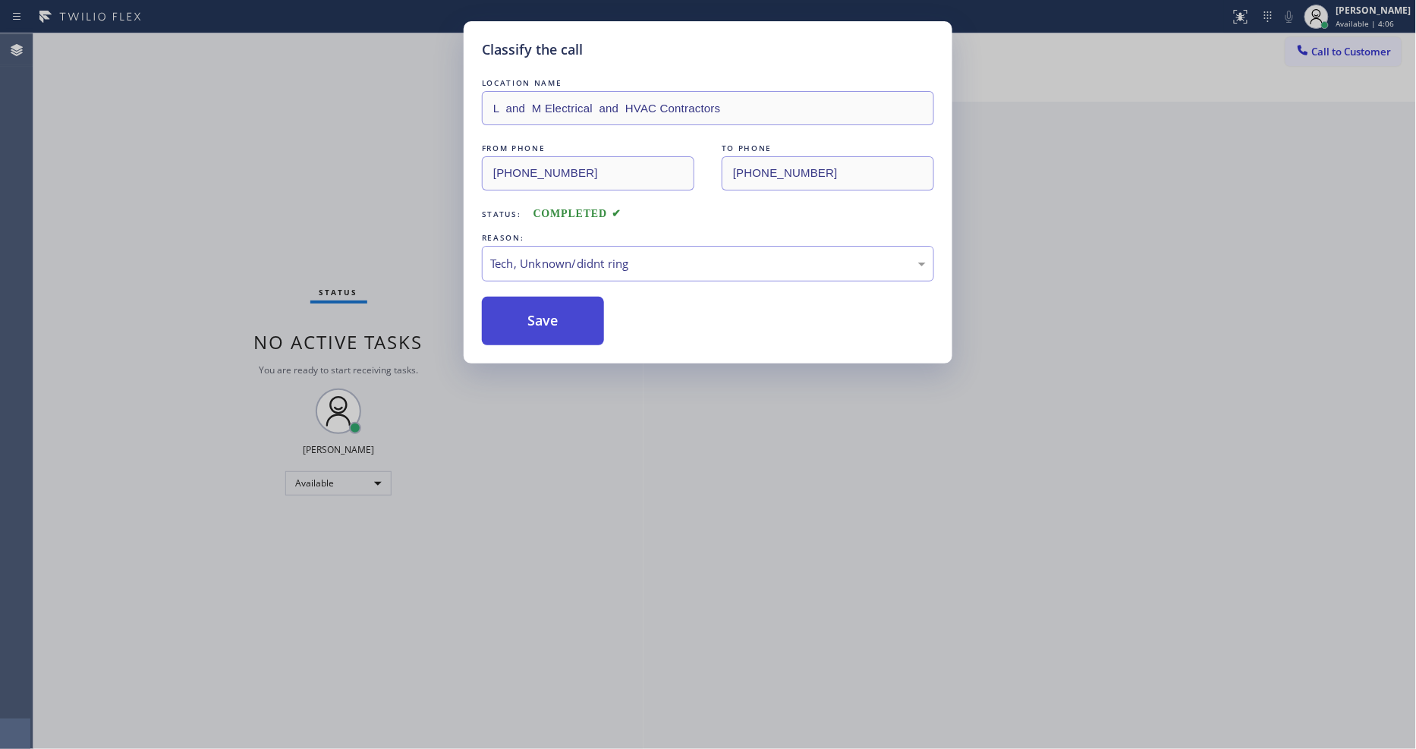
click at [565, 314] on button "Save" at bounding box center [543, 321] width 122 height 49
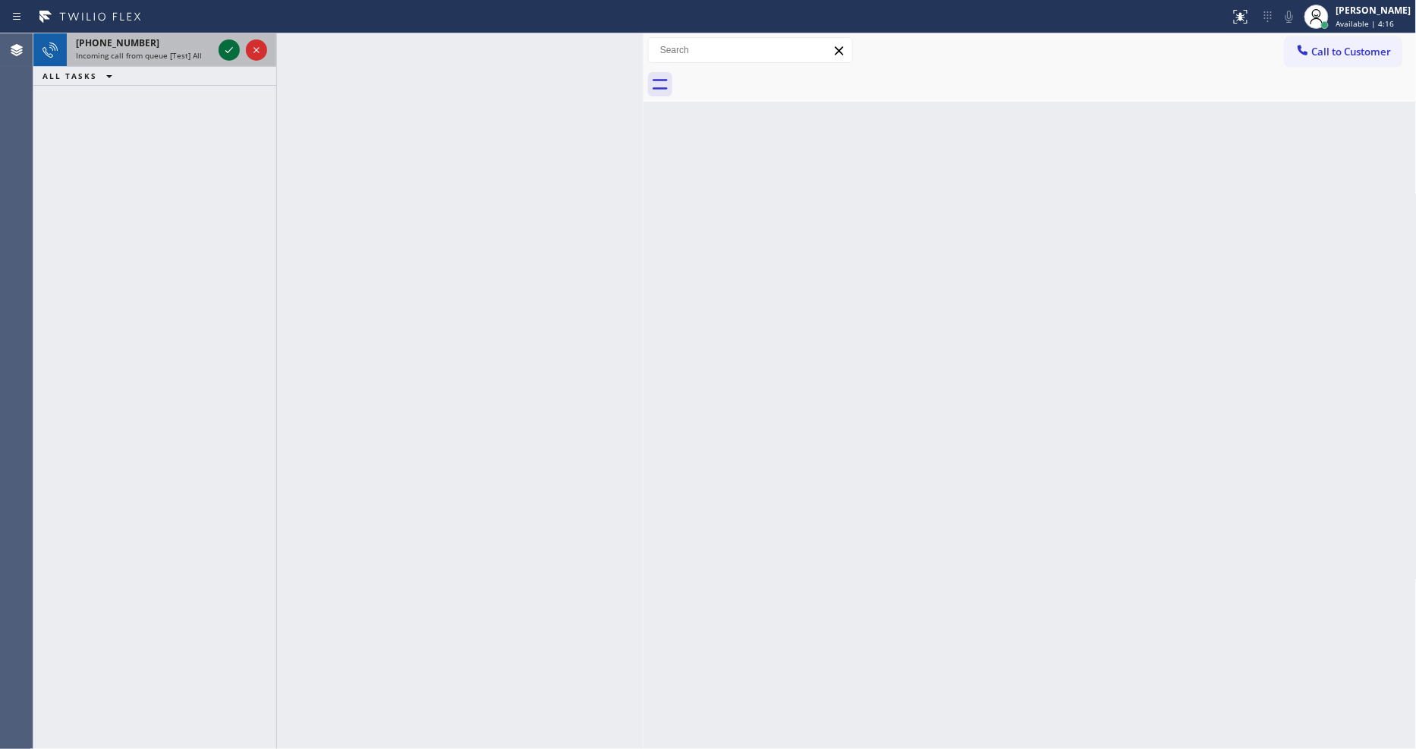
click at [228, 42] on icon at bounding box center [229, 50] width 18 height 18
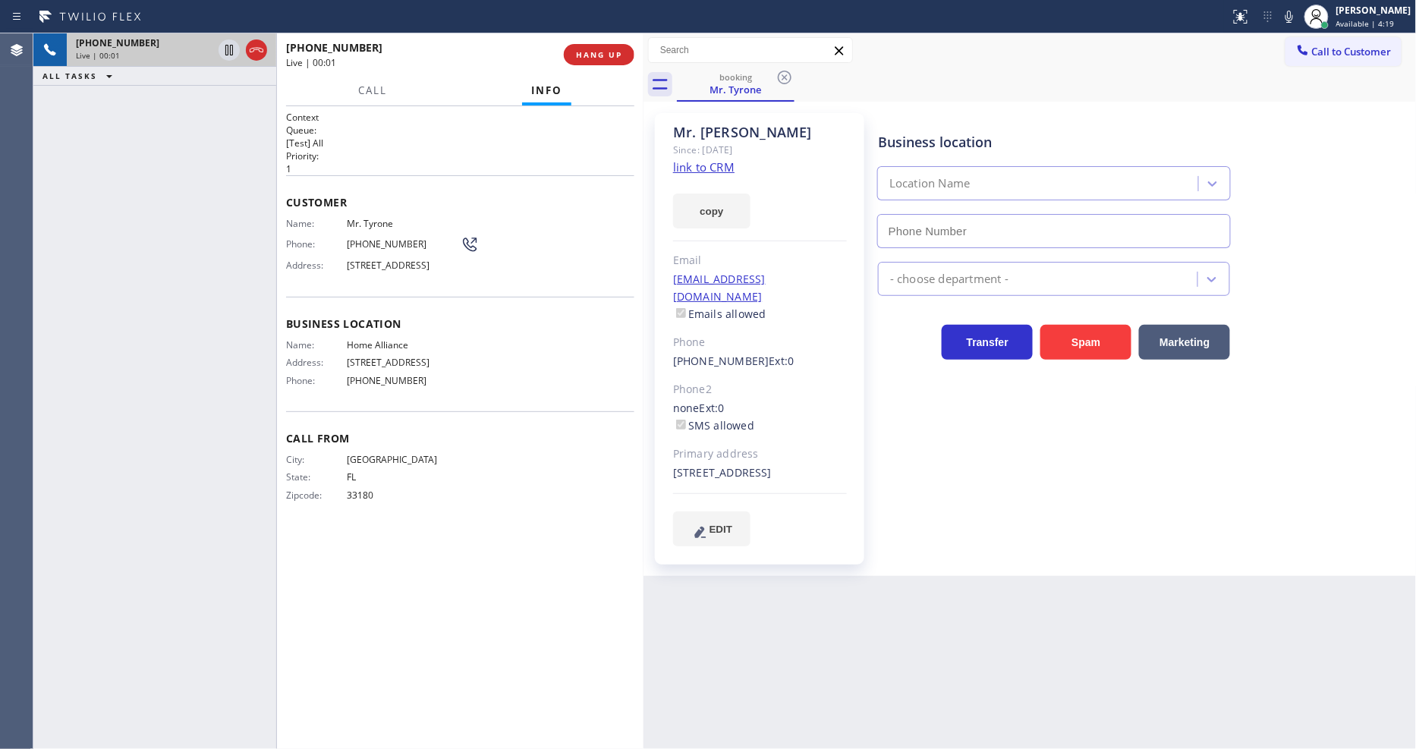
type input "[PHONE_NUMBER]"
click at [680, 162] on link "link to CRM" at bounding box center [703, 166] width 61 height 15
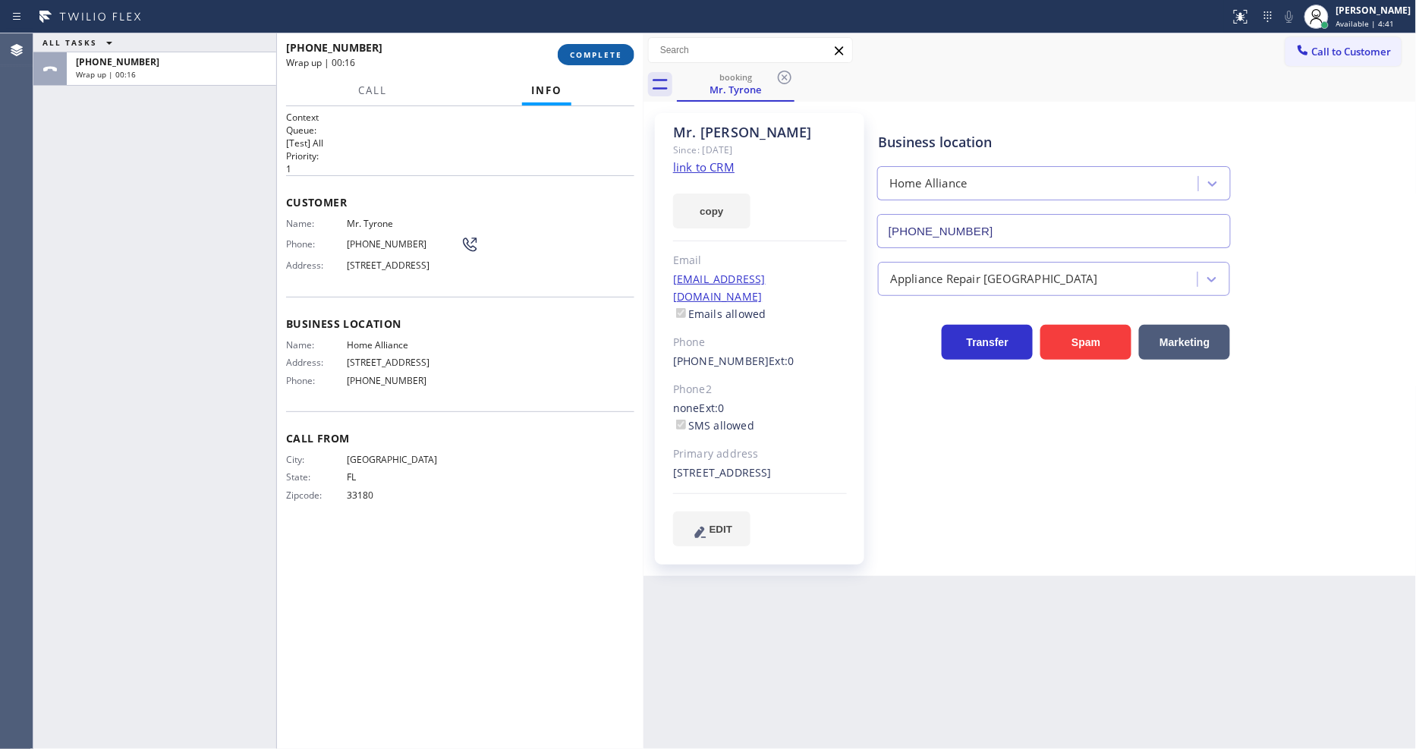
click at [585, 55] on span "COMPLETE" at bounding box center [596, 54] width 52 height 11
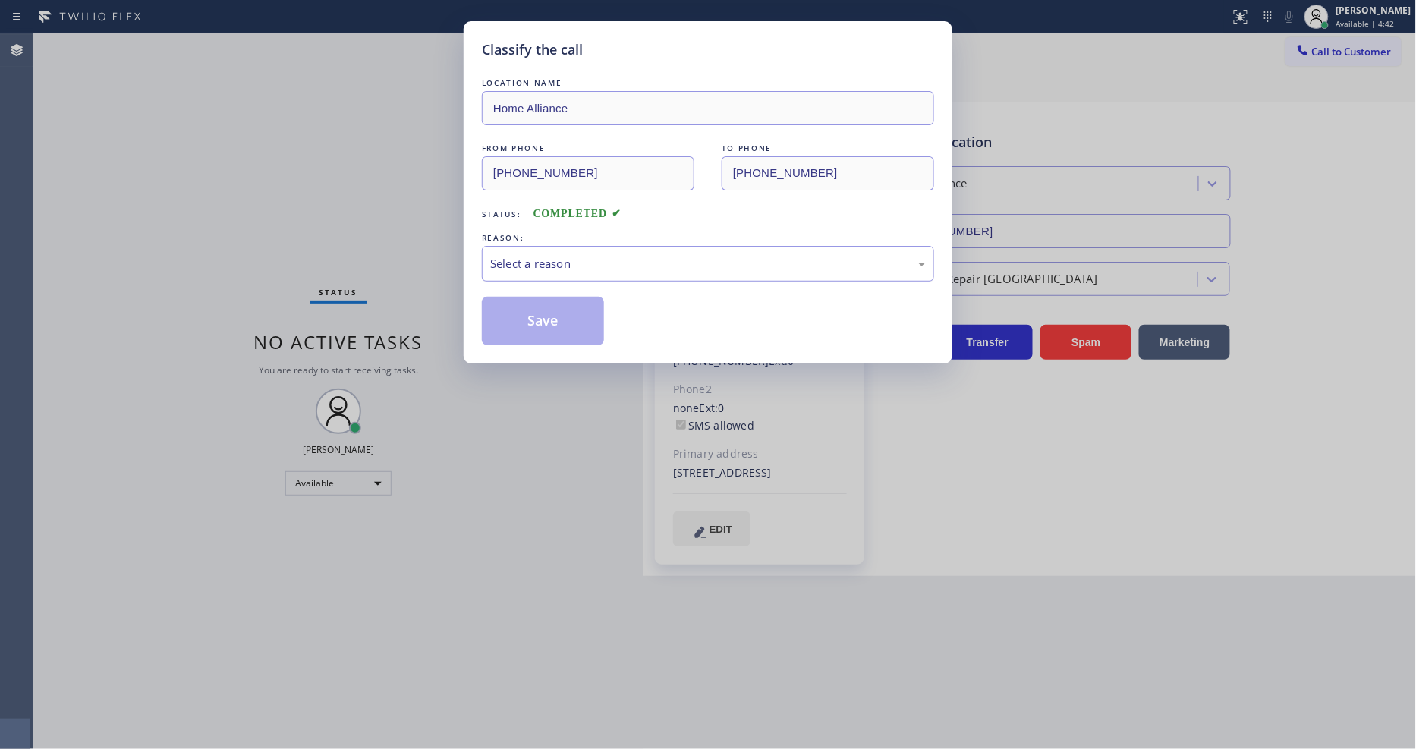
click at [584, 268] on div "Select a reason" at bounding box center [708, 264] width 452 height 36
click at [580, 321] on button "Save" at bounding box center [543, 321] width 122 height 49
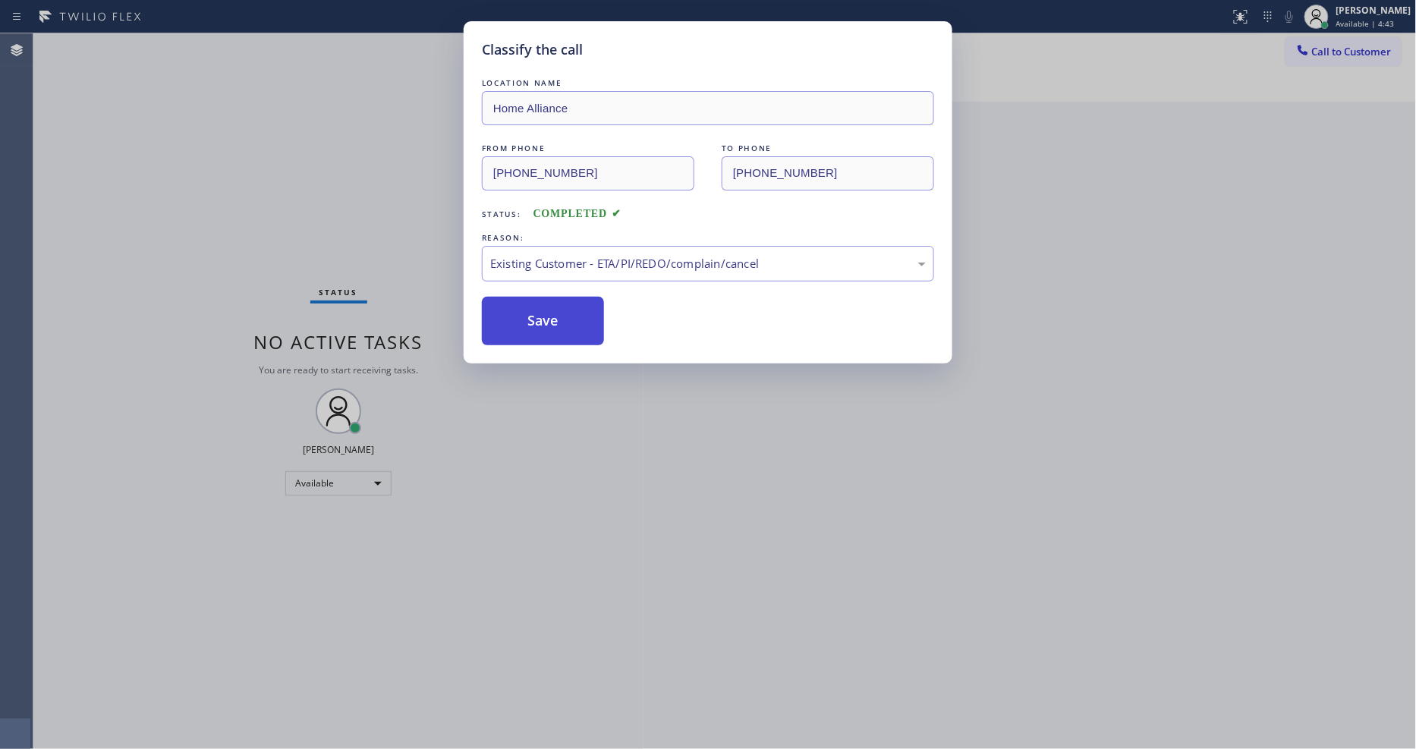
click at [580, 321] on button "Save" at bounding box center [543, 321] width 122 height 49
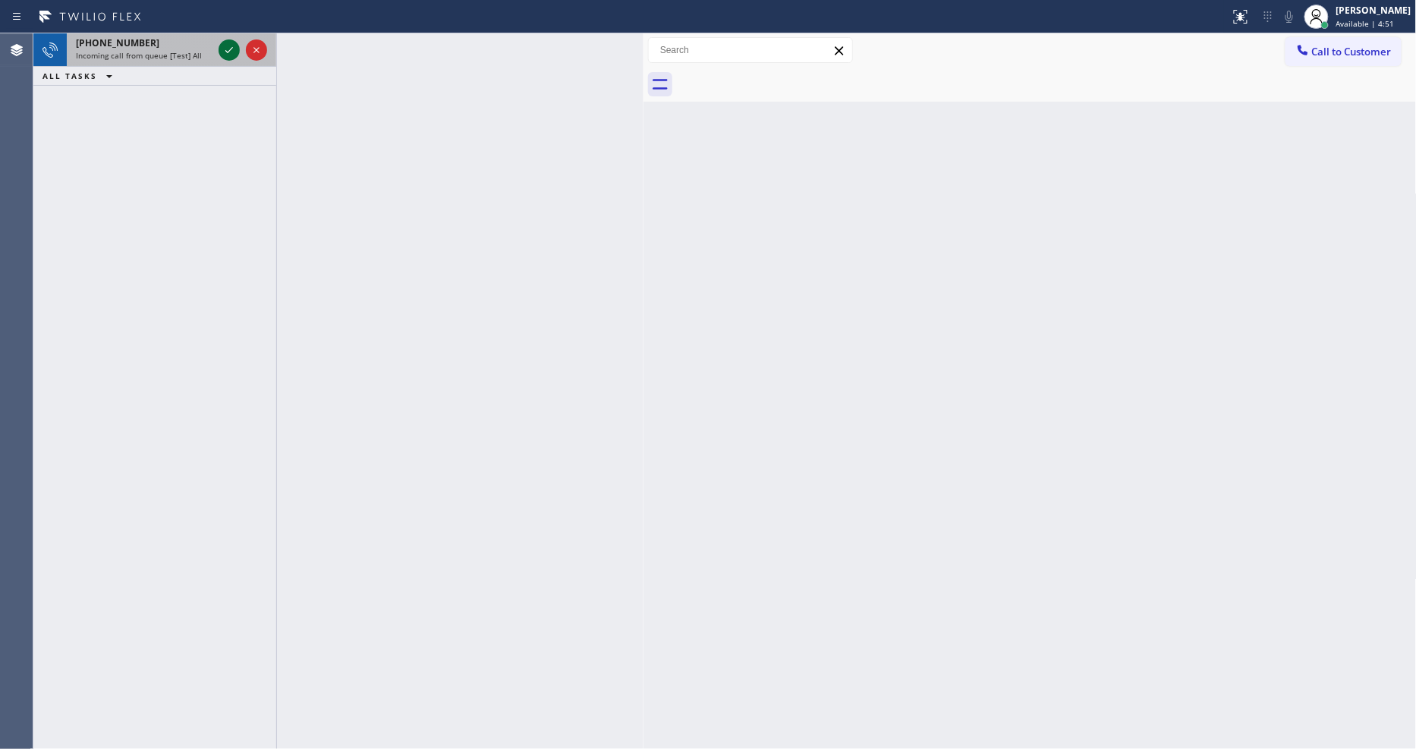
click at [234, 46] on icon at bounding box center [229, 50] width 18 height 18
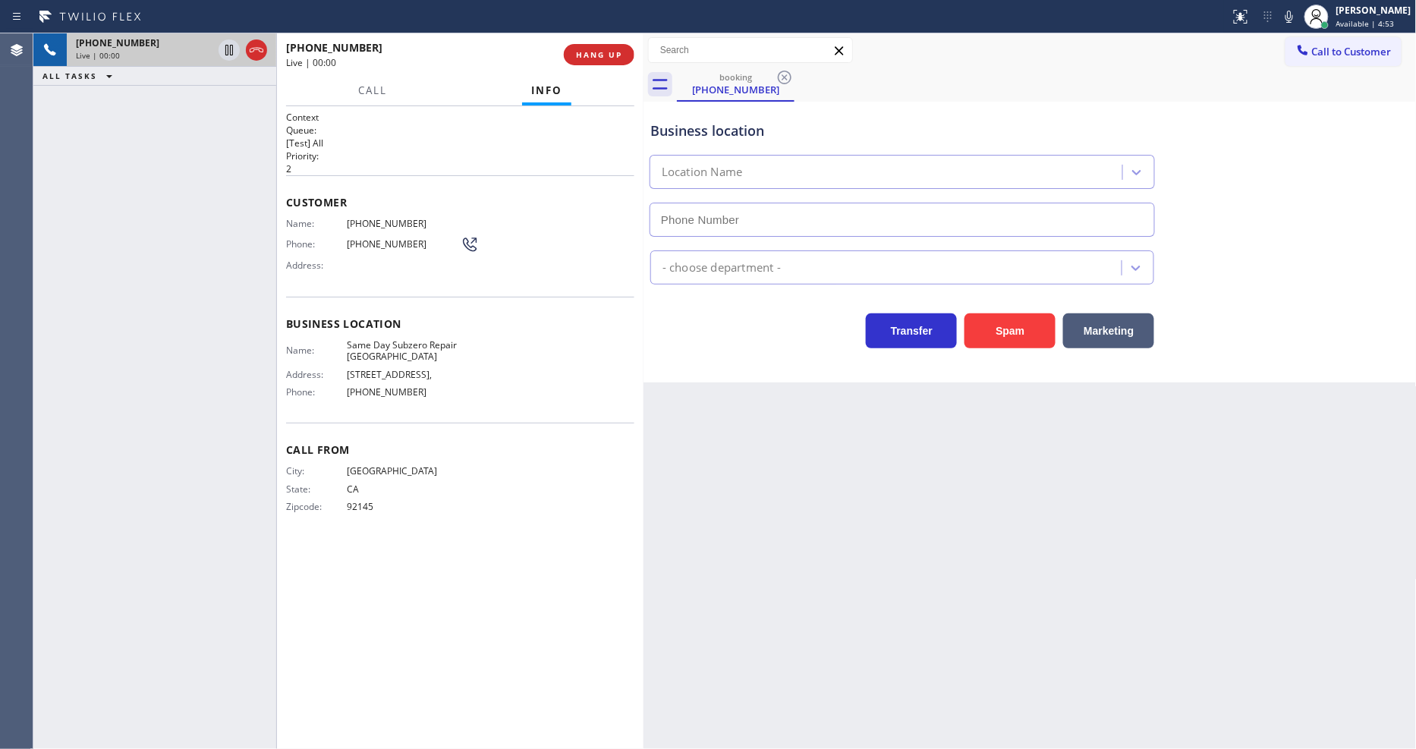
type input "(858) 923-4515"
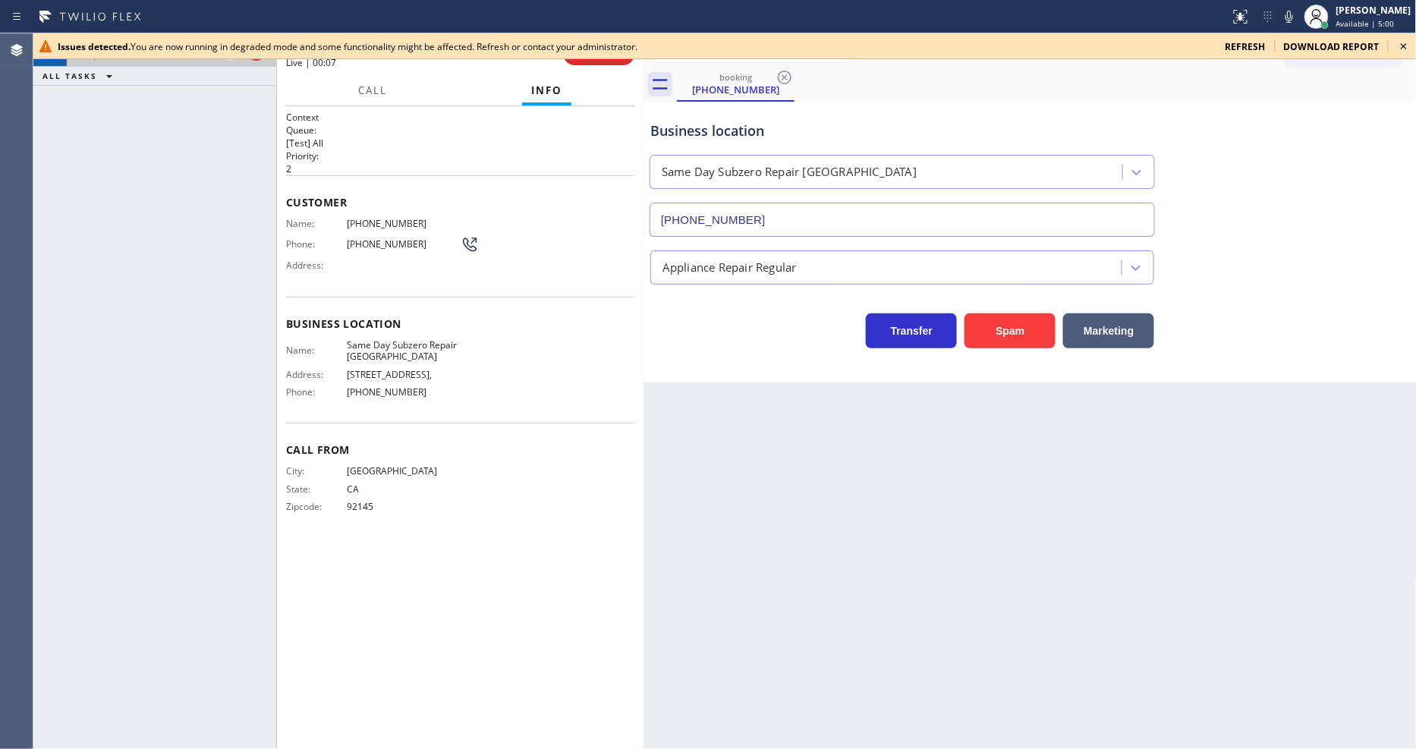
click at [1402, 42] on icon at bounding box center [1404, 46] width 18 height 18
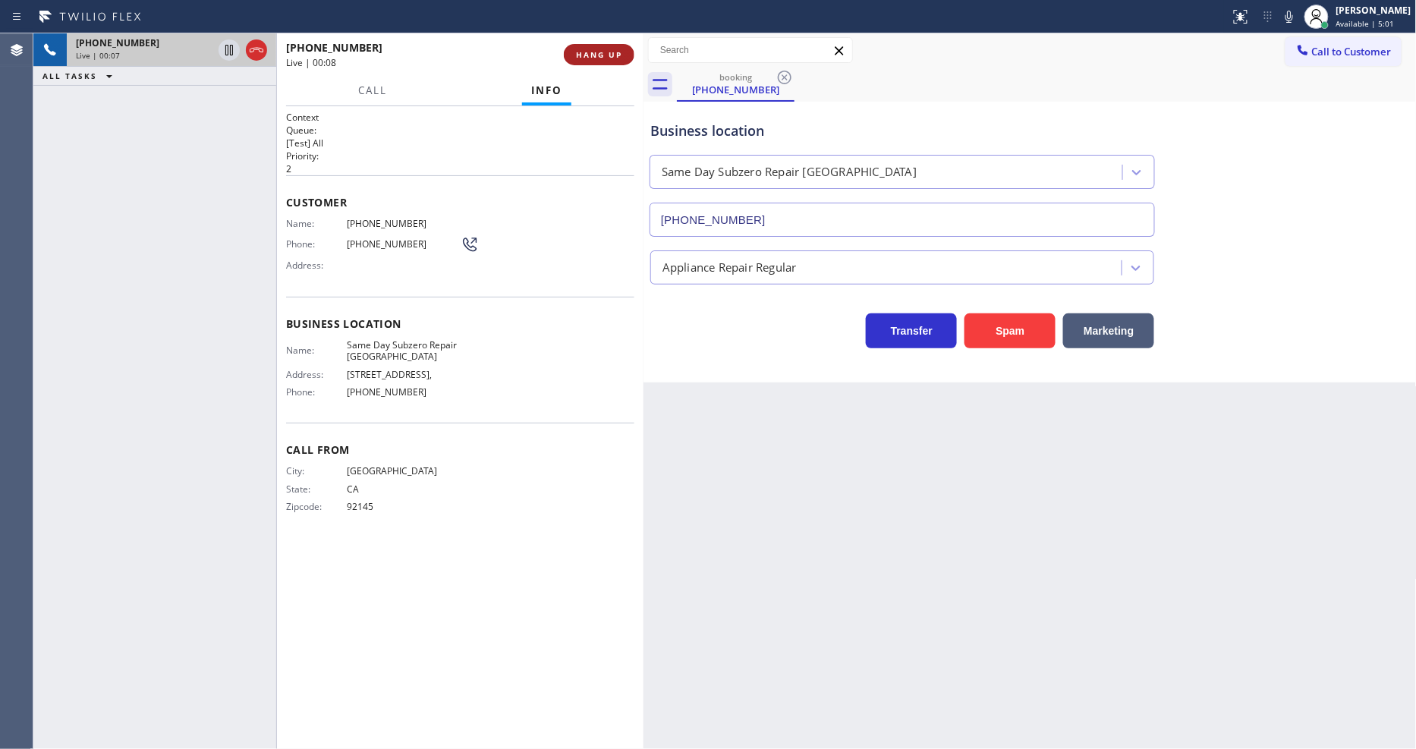
click at [596, 62] on button "HANG UP" at bounding box center [599, 54] width 71 height 21
click at [595, 58] on span "HANG UP" at bounding box center [599, 54] width 46 height 11
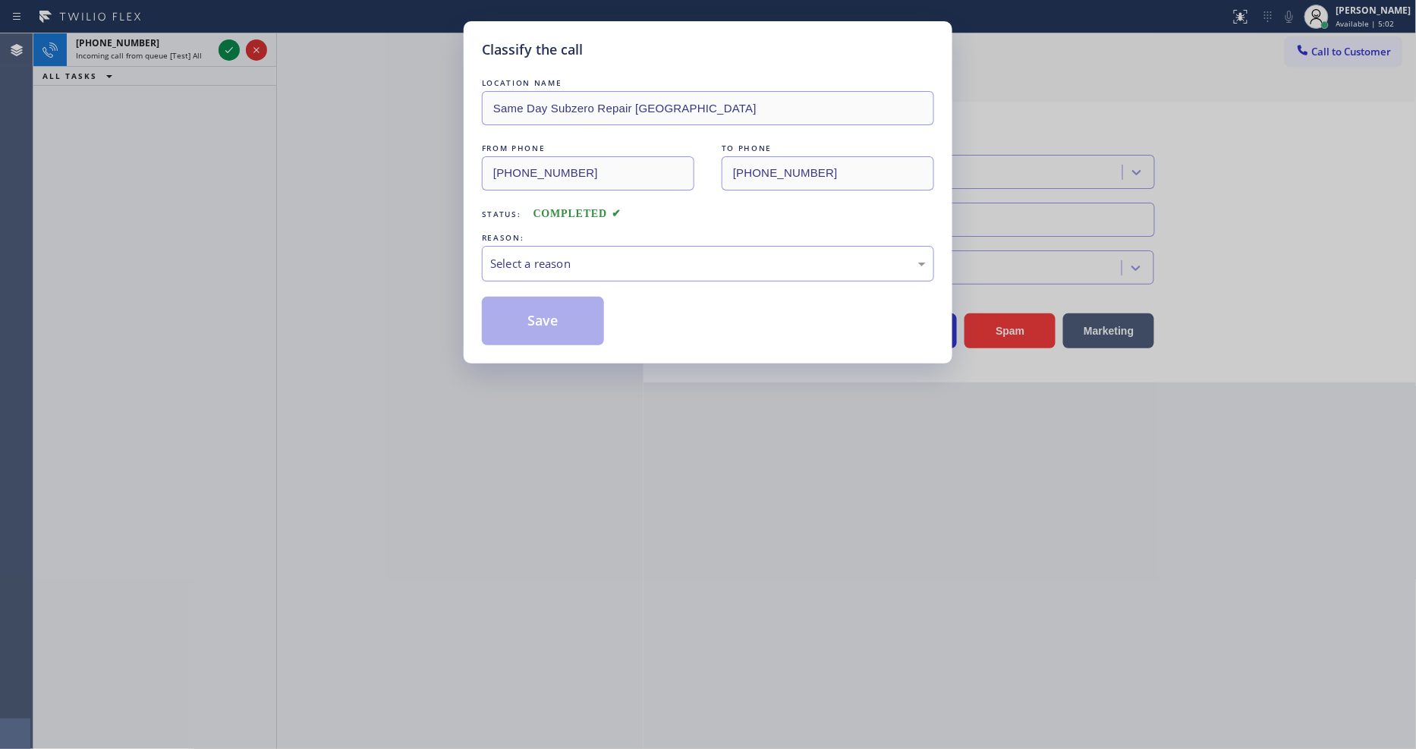
click at [562, 266] on div "Select a reason" at bounding box center [708, 263] width 436 height 17
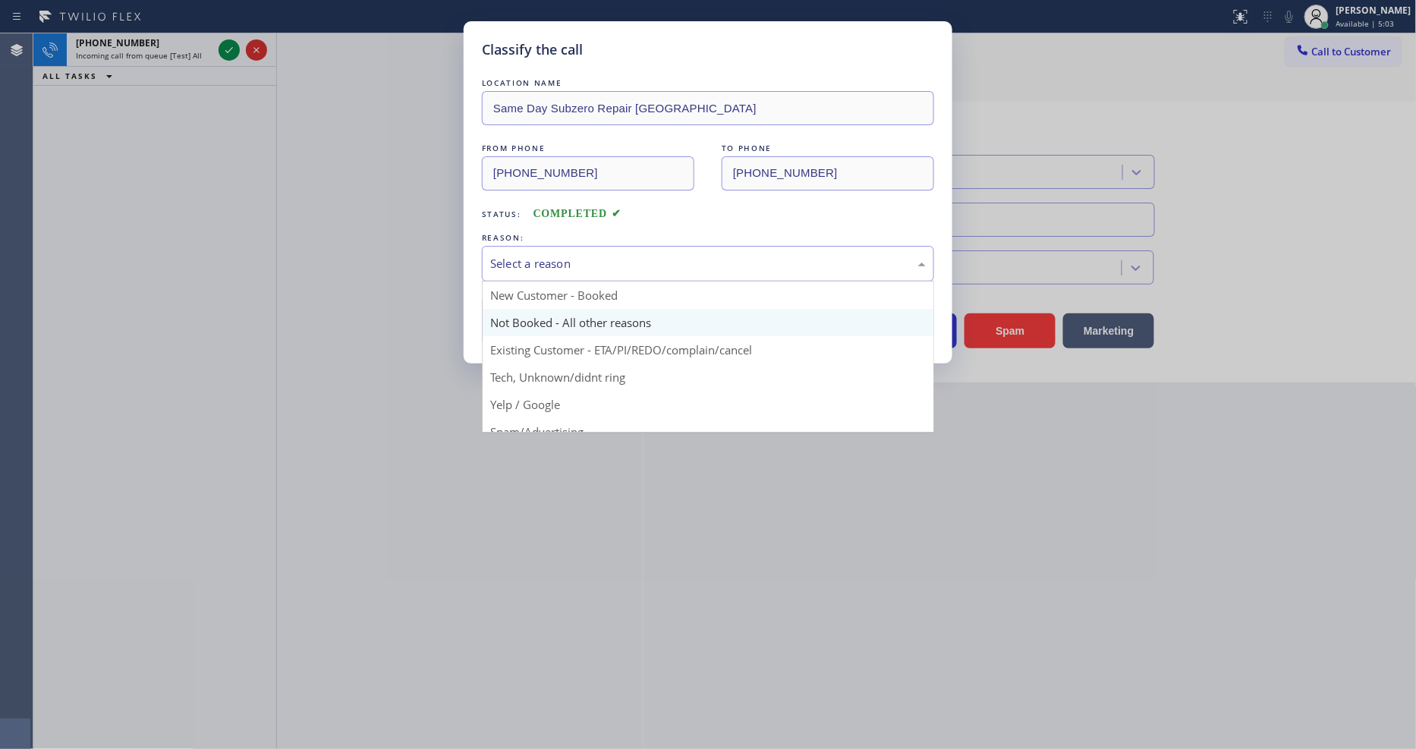
click at [543, 316] on button "Save" at bounding box center [543, 321] width 122 height 49
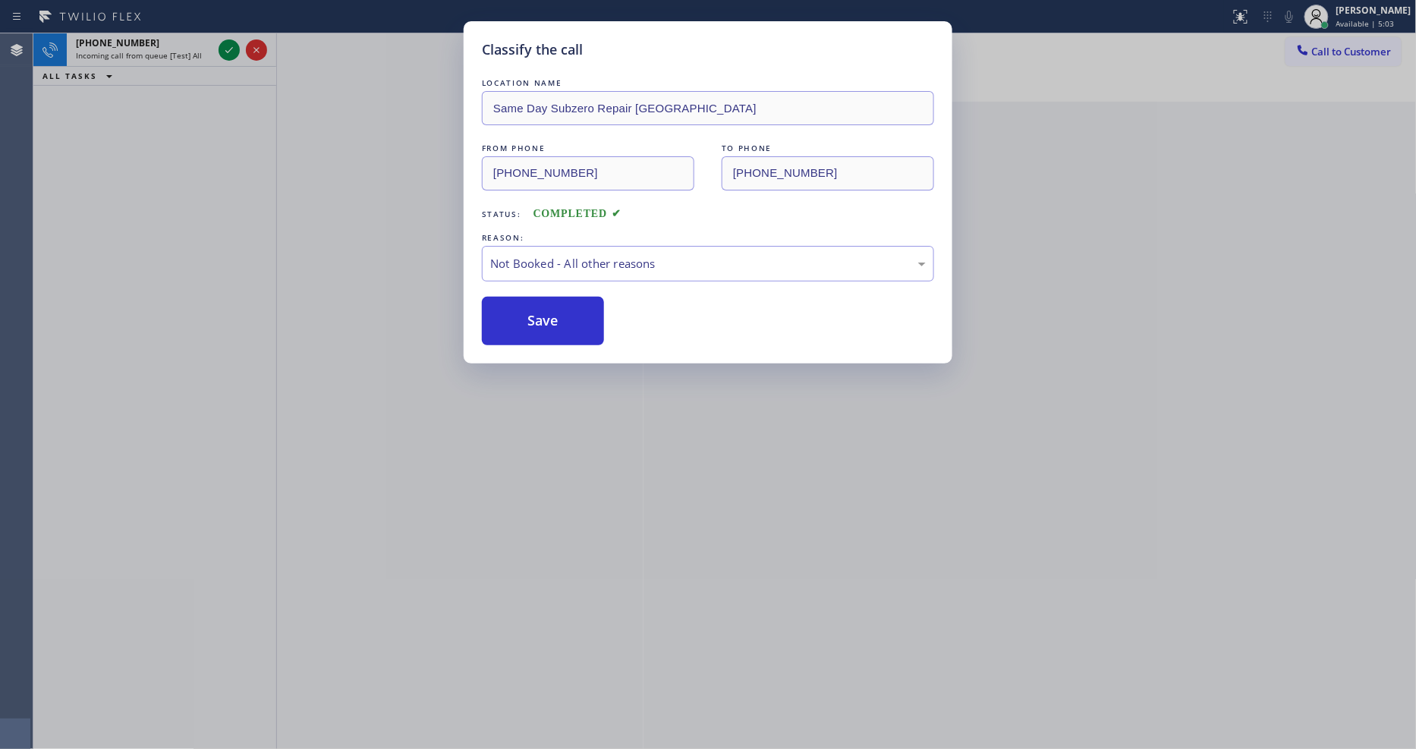
click at [543, 316] on button "Save" at bounding box center [543, 321] width 122 height 49
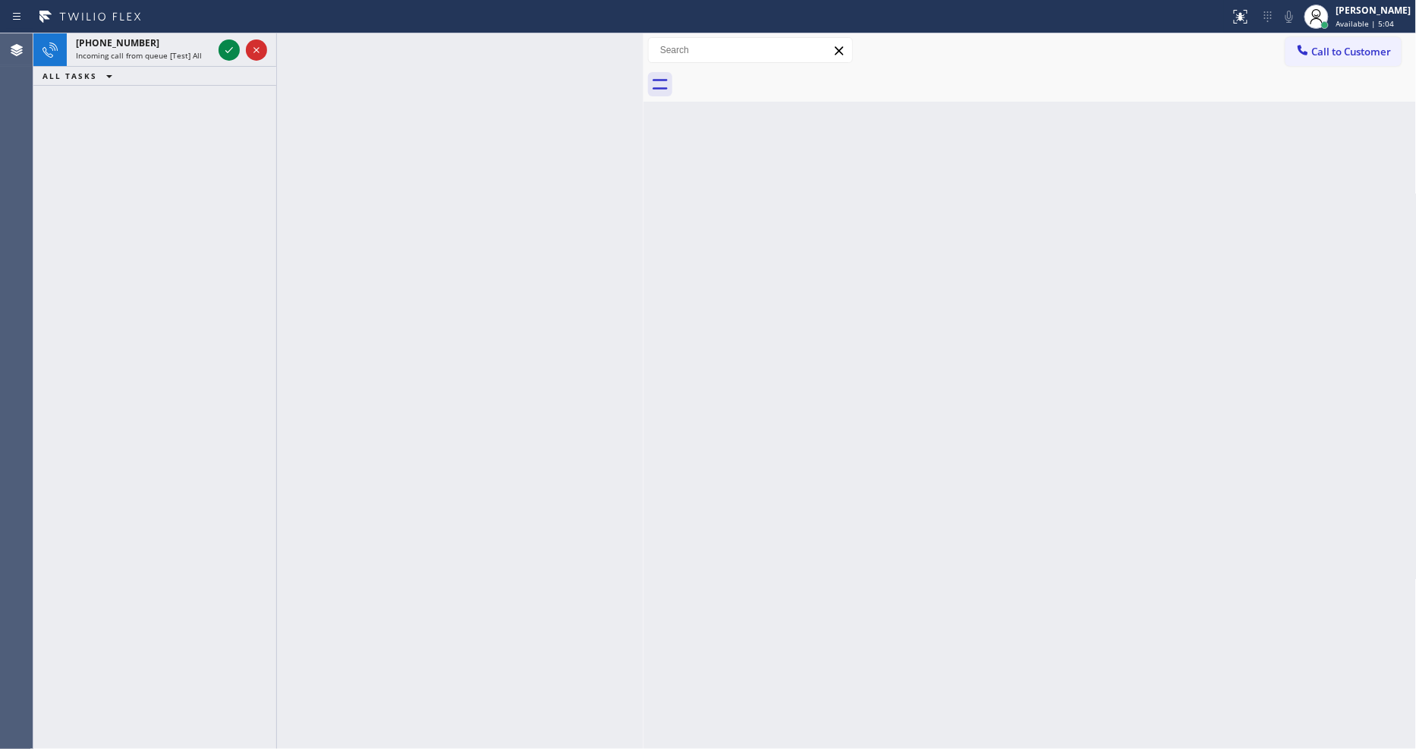
click at [226, 50] on icon at bounding box center [229, 50] width 18 height 18
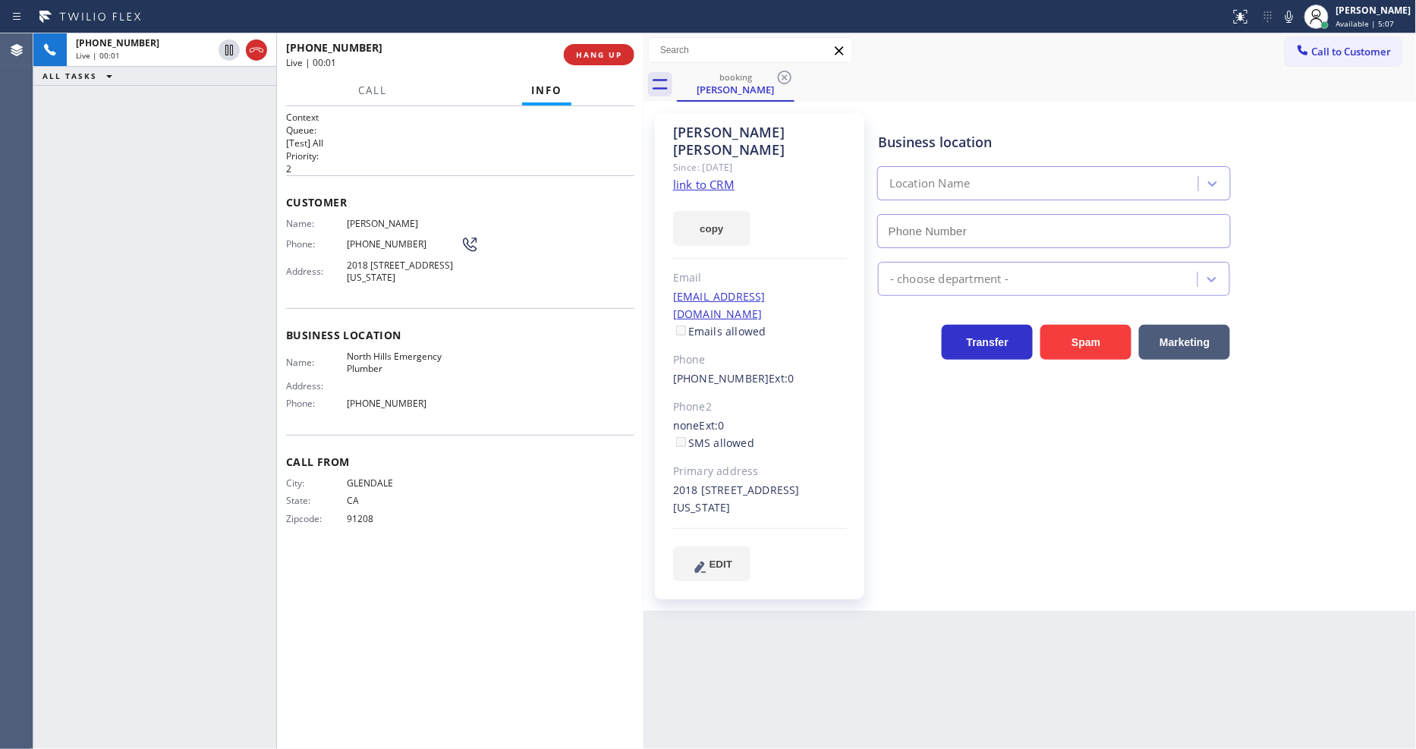
type input "(818) 208-4847"
click at [714, 177] on link "link to CRM" at bounding box center [703, 184] width 61 height 15
click at [605, 53] on span "HANG UP" at bounding box center [599, 54] width 46 height 11
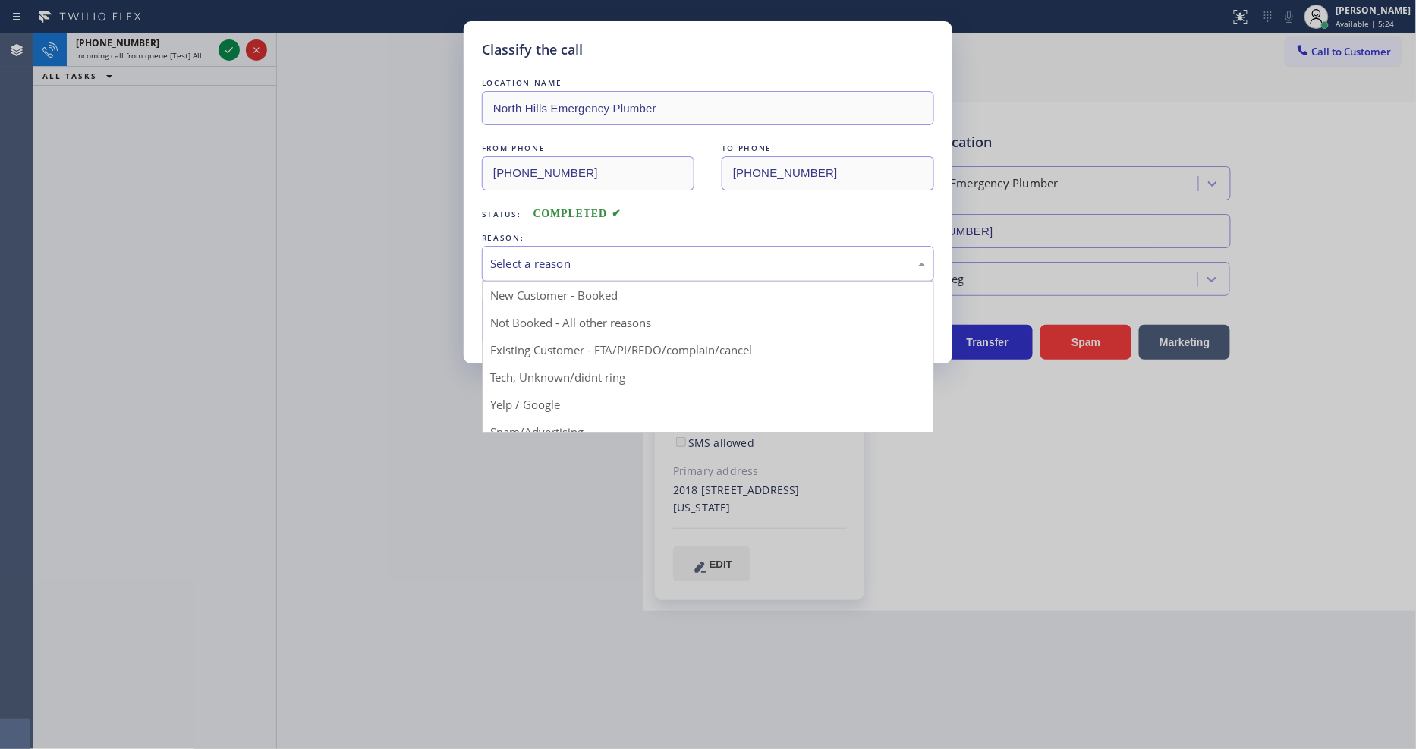
click at [557, 267] on div "Select a reason" at bounding box center [708, 263] width 436 height 17
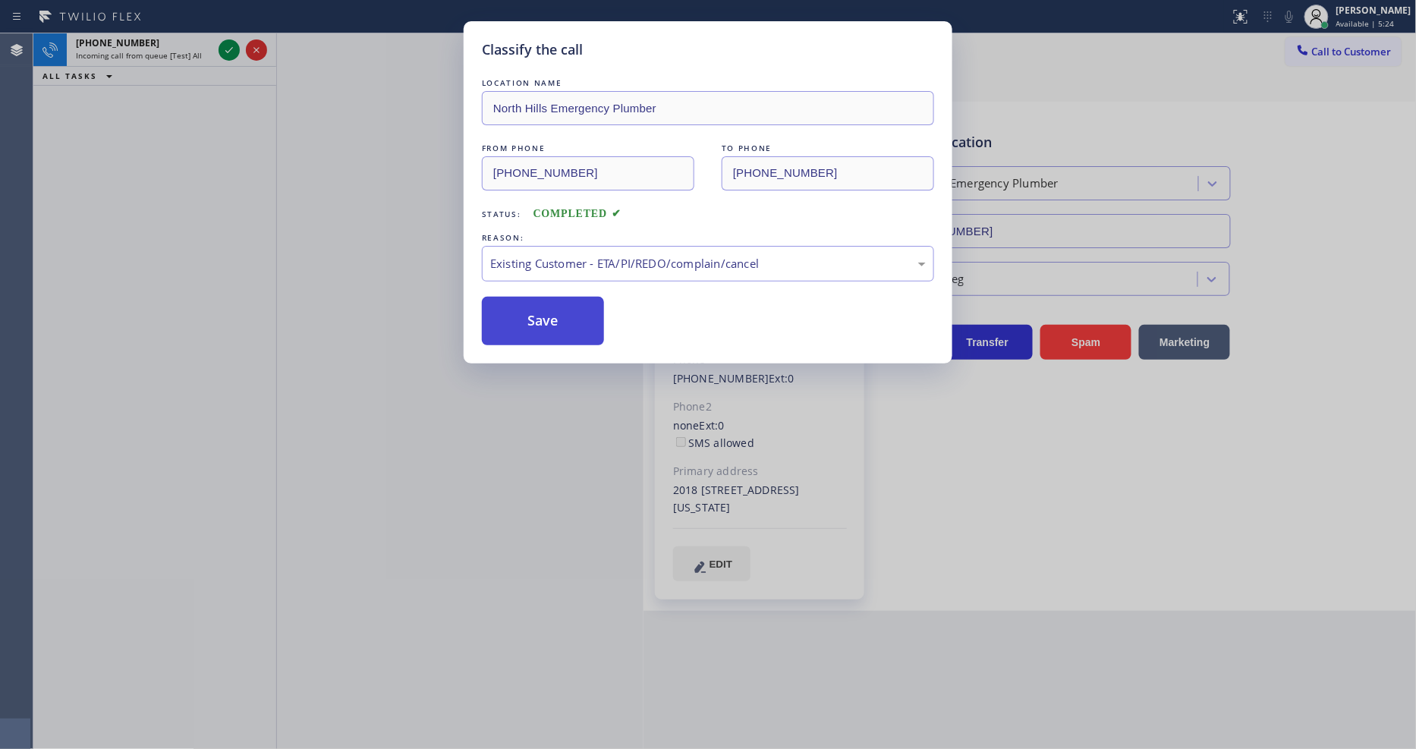
click at [552, 323] on button "Save" at bounding box center [543, 321] width 122 height 49
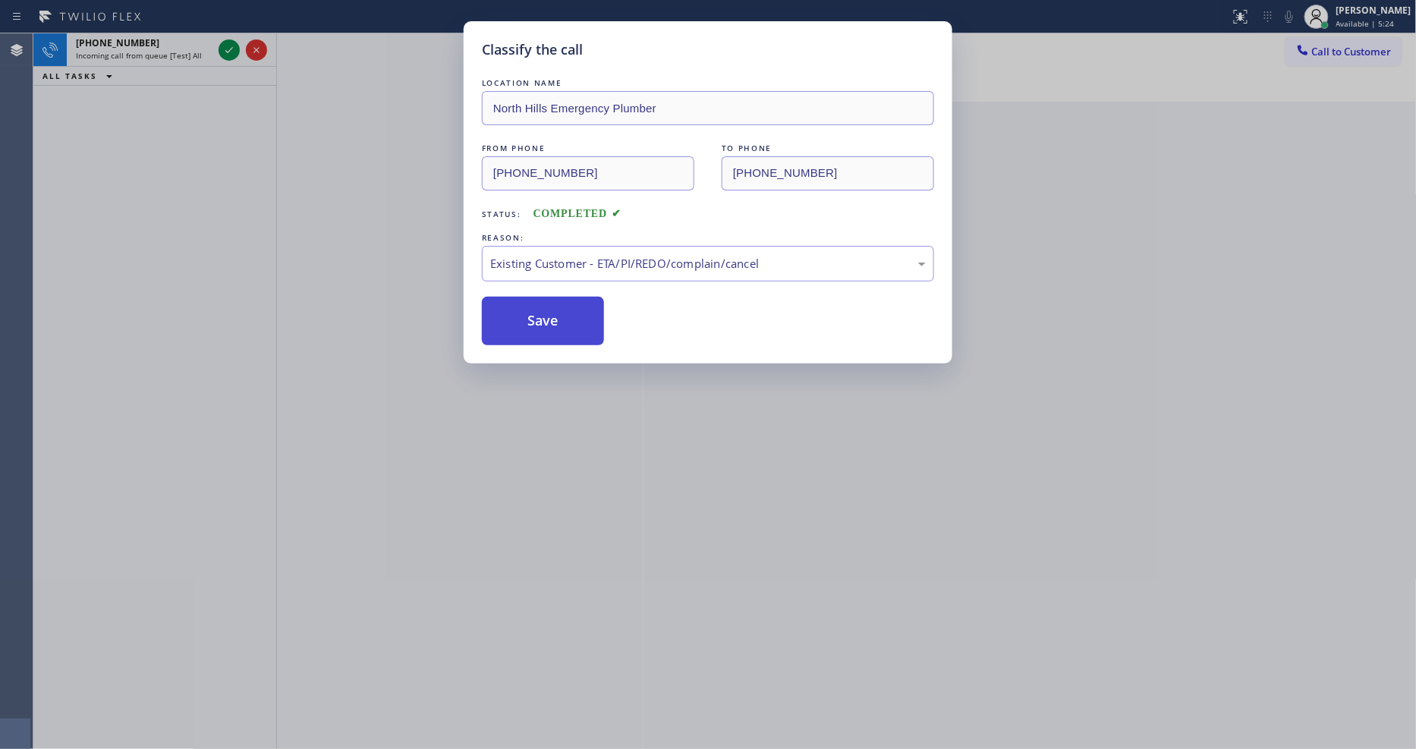
click at [552, 323] on button "Save" at bounding box center [543, 321] width 122 height 49
click at [222, 47] on icon at bounding box center [229, 50] width 18 height 18
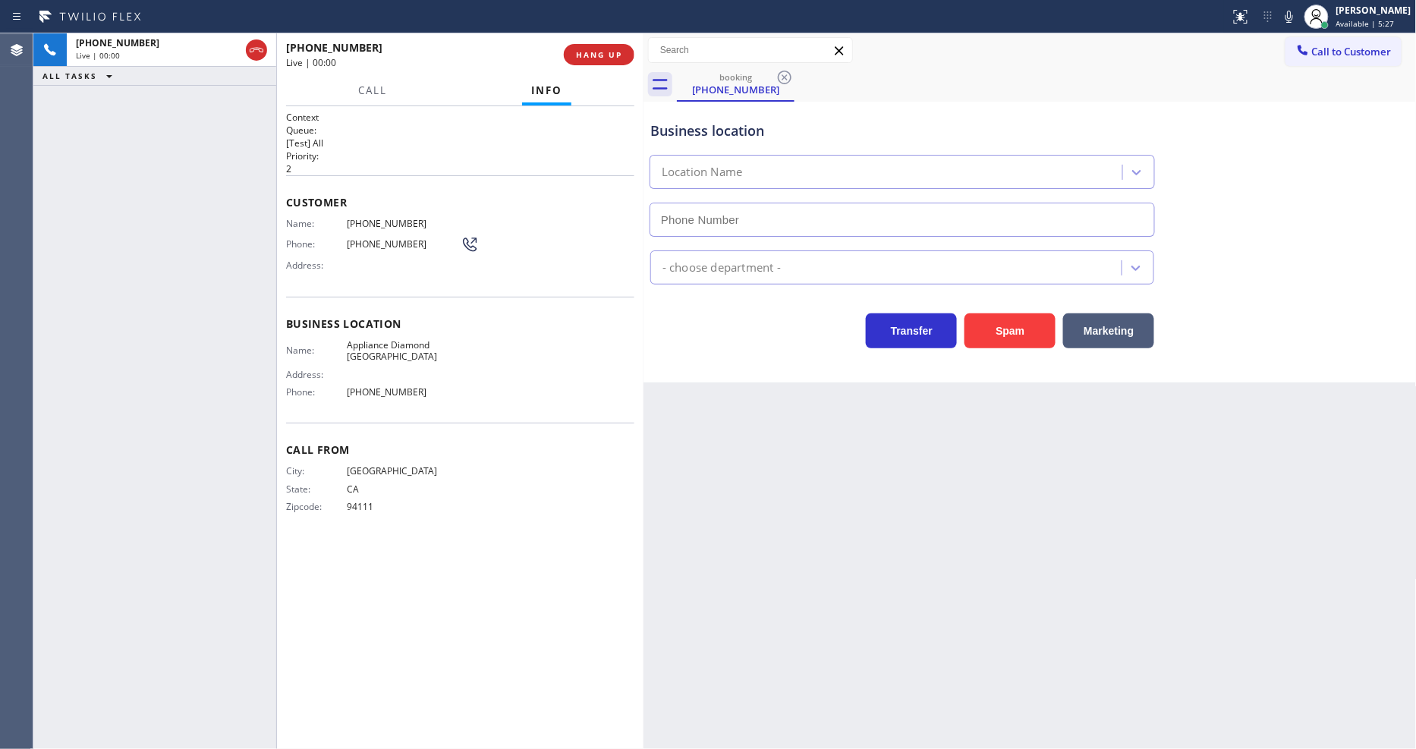
type input "(650) 332-1291"
click at [612, 61] on button "HANG UP" at bounding box center [599, 54] width 71 height 21
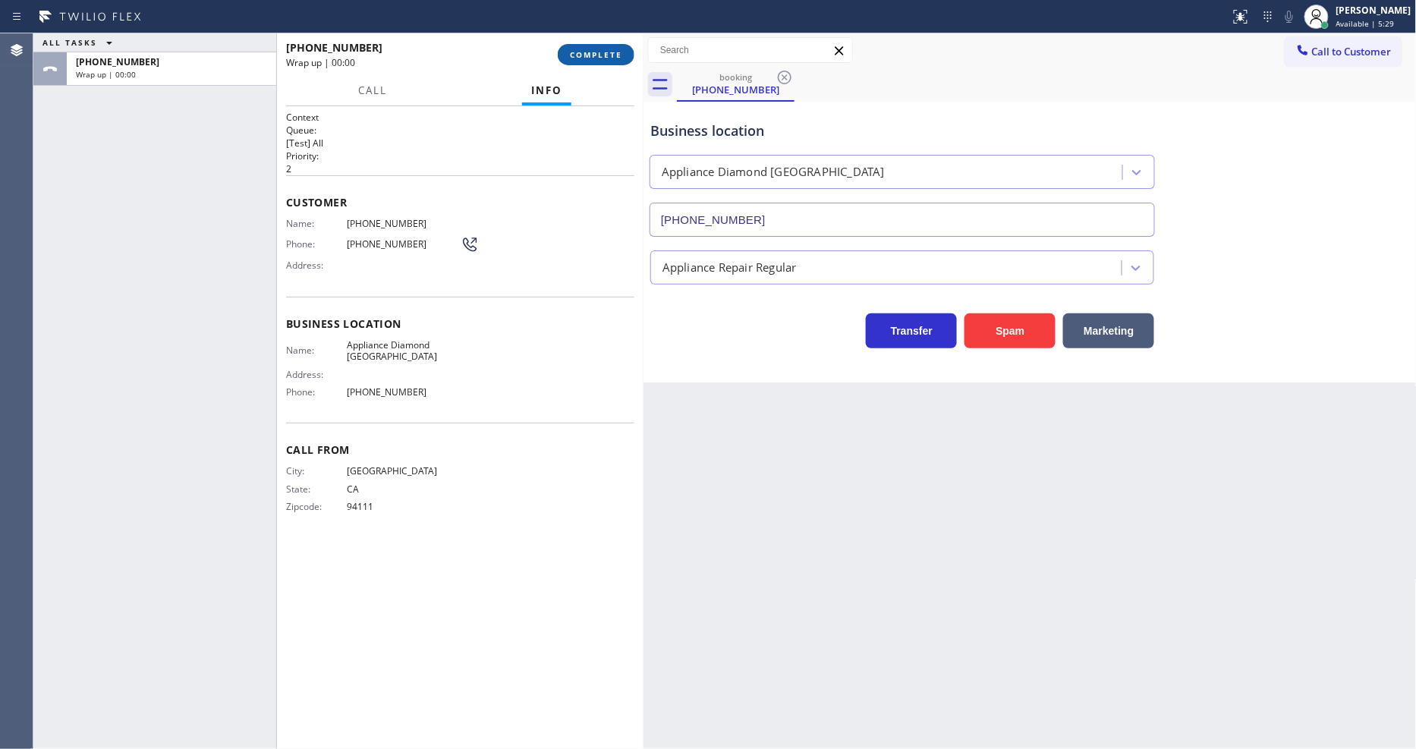
click at [612, 61] on button "COMPLETE" at bounding box center [596, 54] width 77 height 21
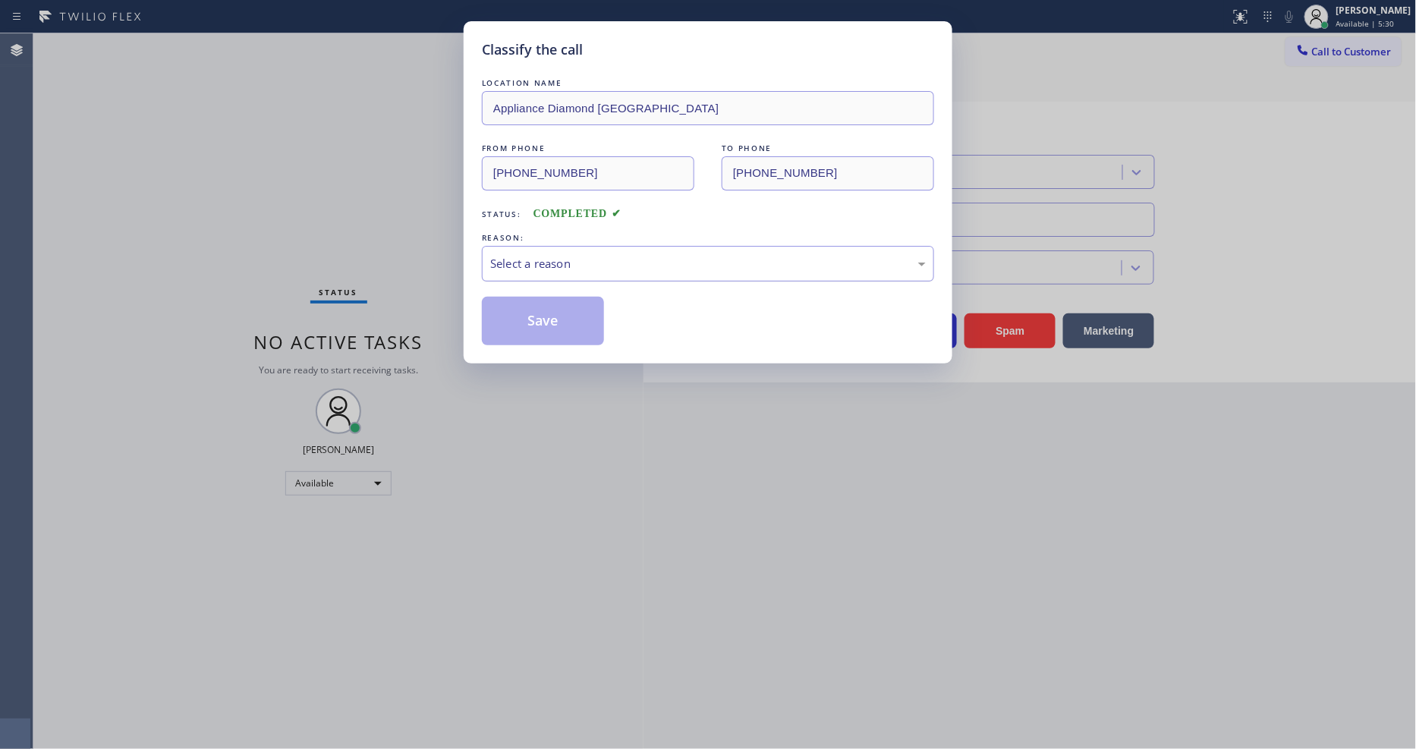
click at [552, 259] on div "Select a reason" at bounding box center [708, 263] width 436 height 17
click at [548, 314] on button "Save" at bounding box center [543, 321] width 122 height 49
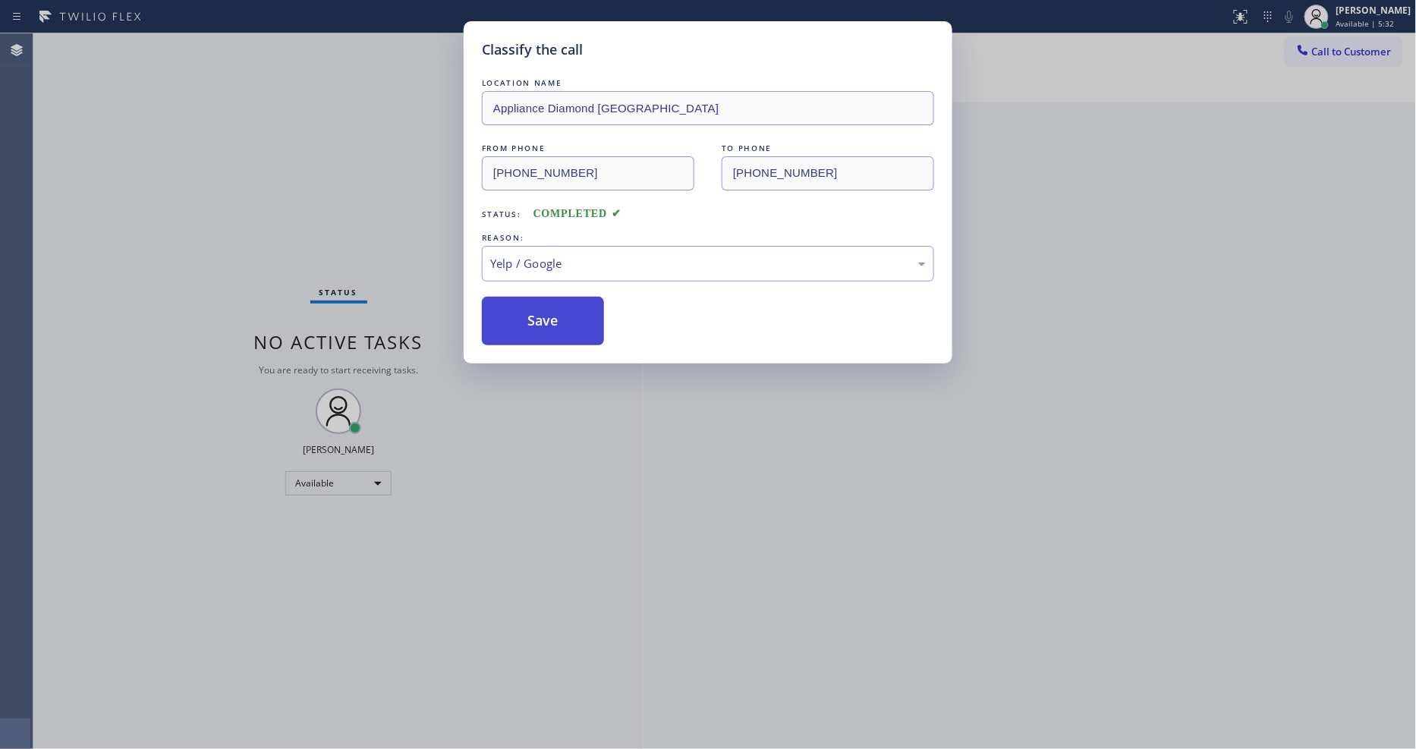
click at [548, 314] on button "Save" at bounding box center [543, 321] width 122 height 49
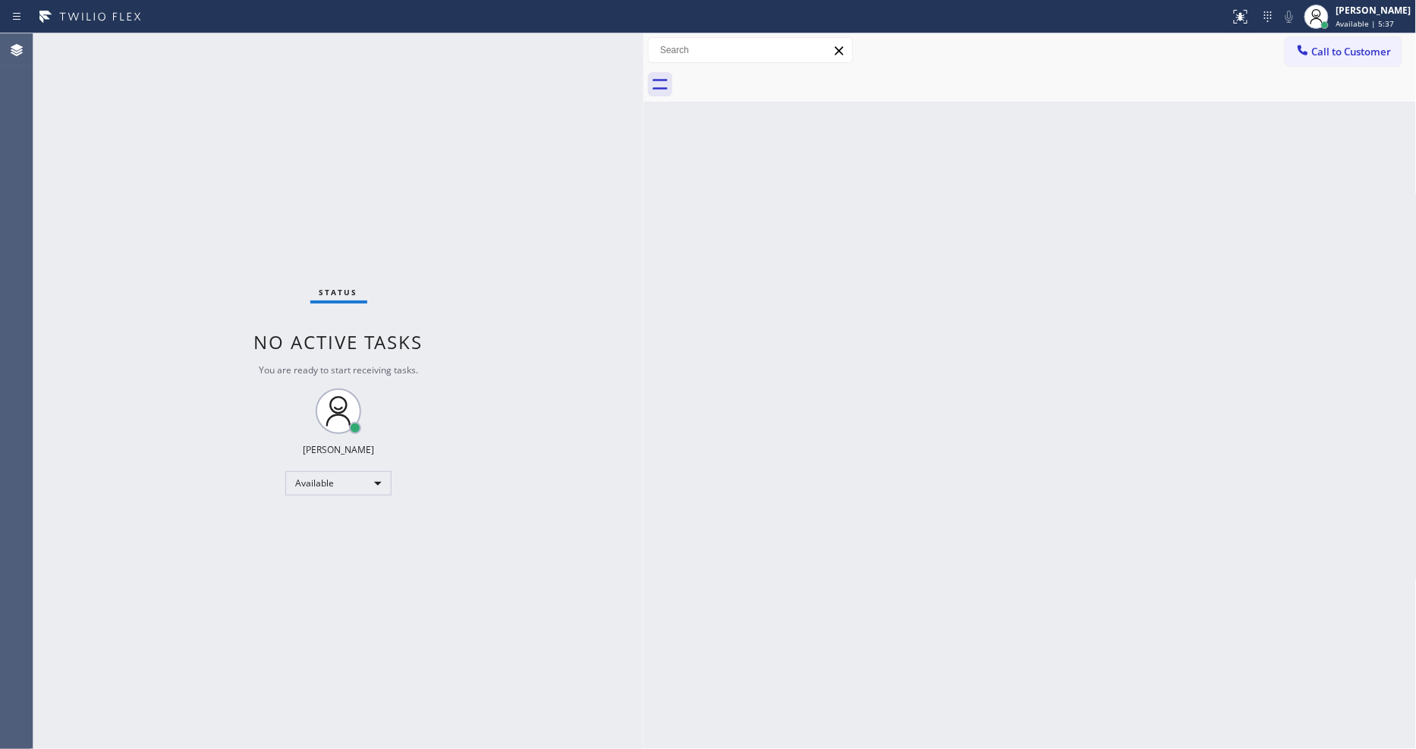
click at [195, 50] on div "Status No active tasks You are ready to start receiving tasks. [PERSON_NAME] Av…" at bounding box center [338, 391] width 610 height 716
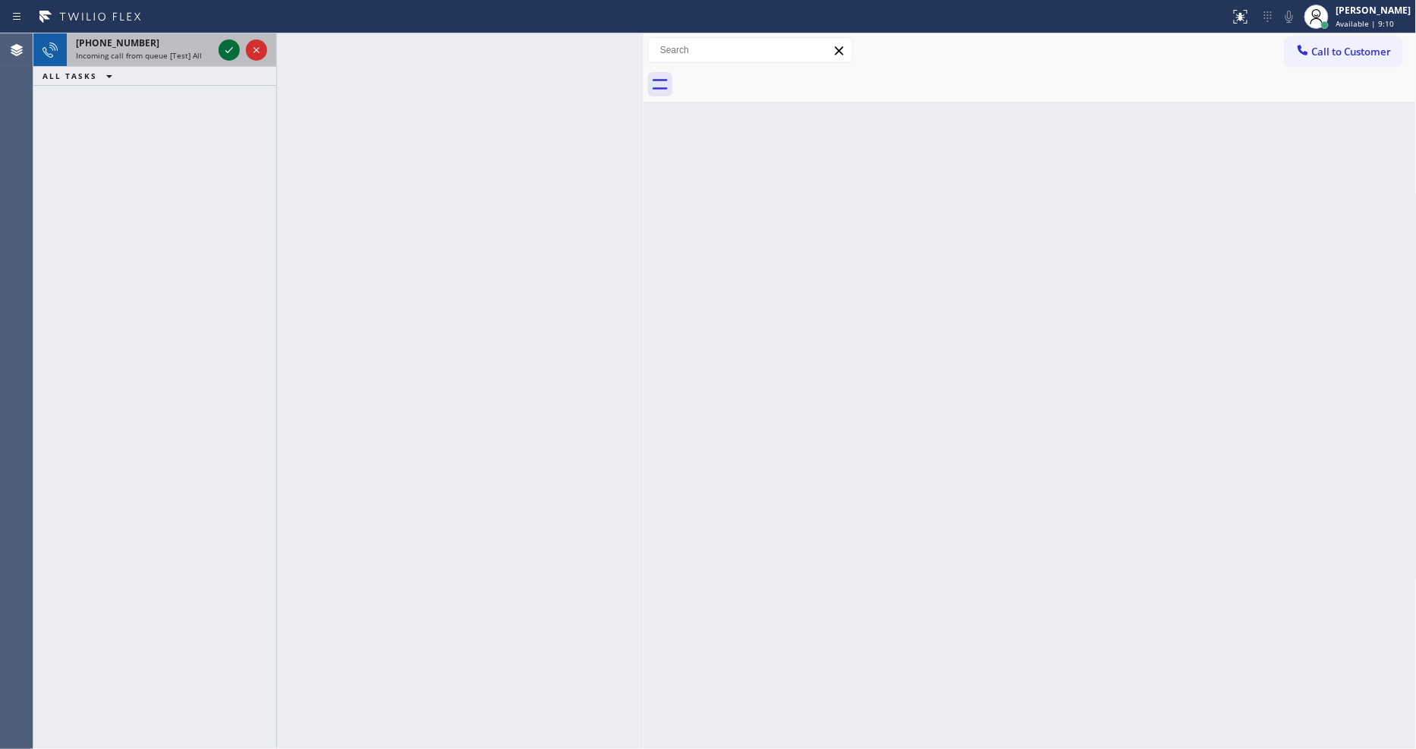
click at [224, 51] on icon at bounding box center [229, 50] width 18 height 18
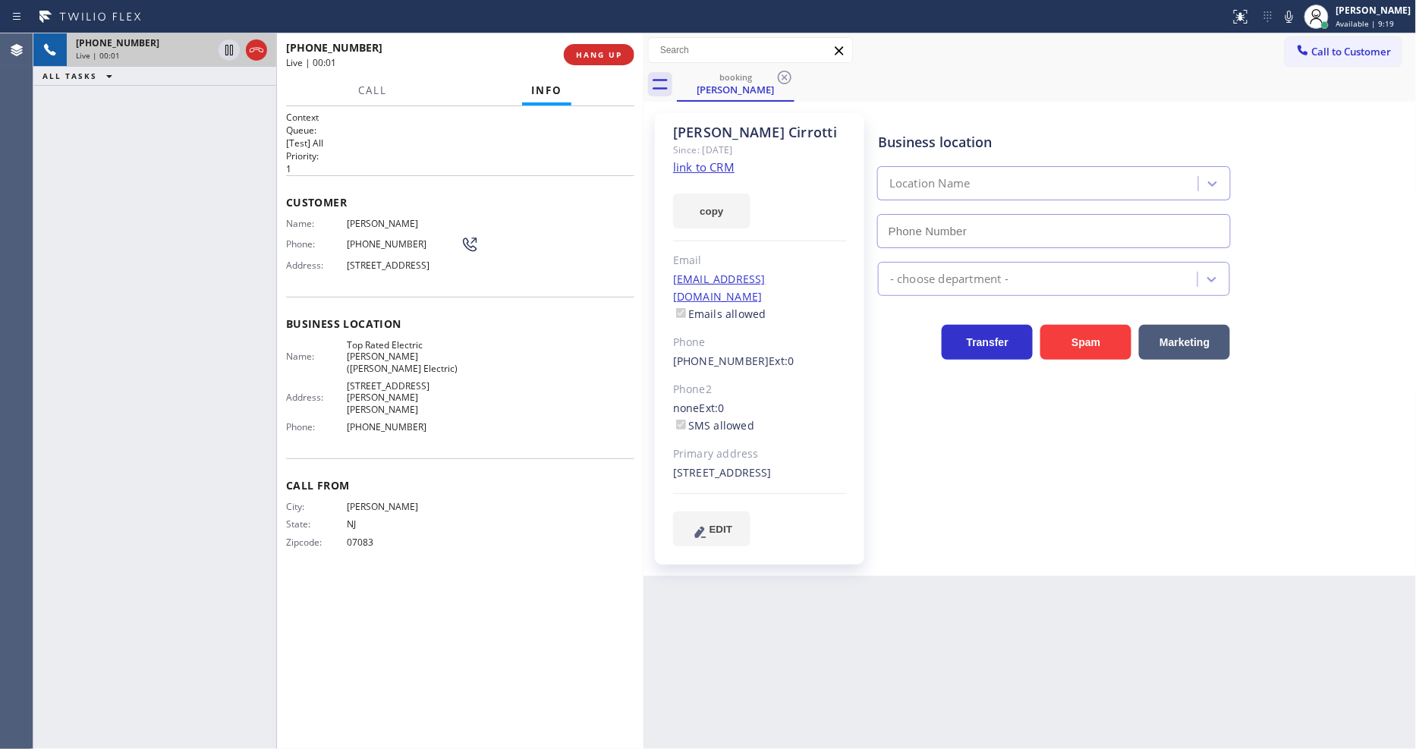
type input "(908) 364-9298"
click at [712, 169] on link "link to CRM" at bounding box center [703, 166] width 61 height 15
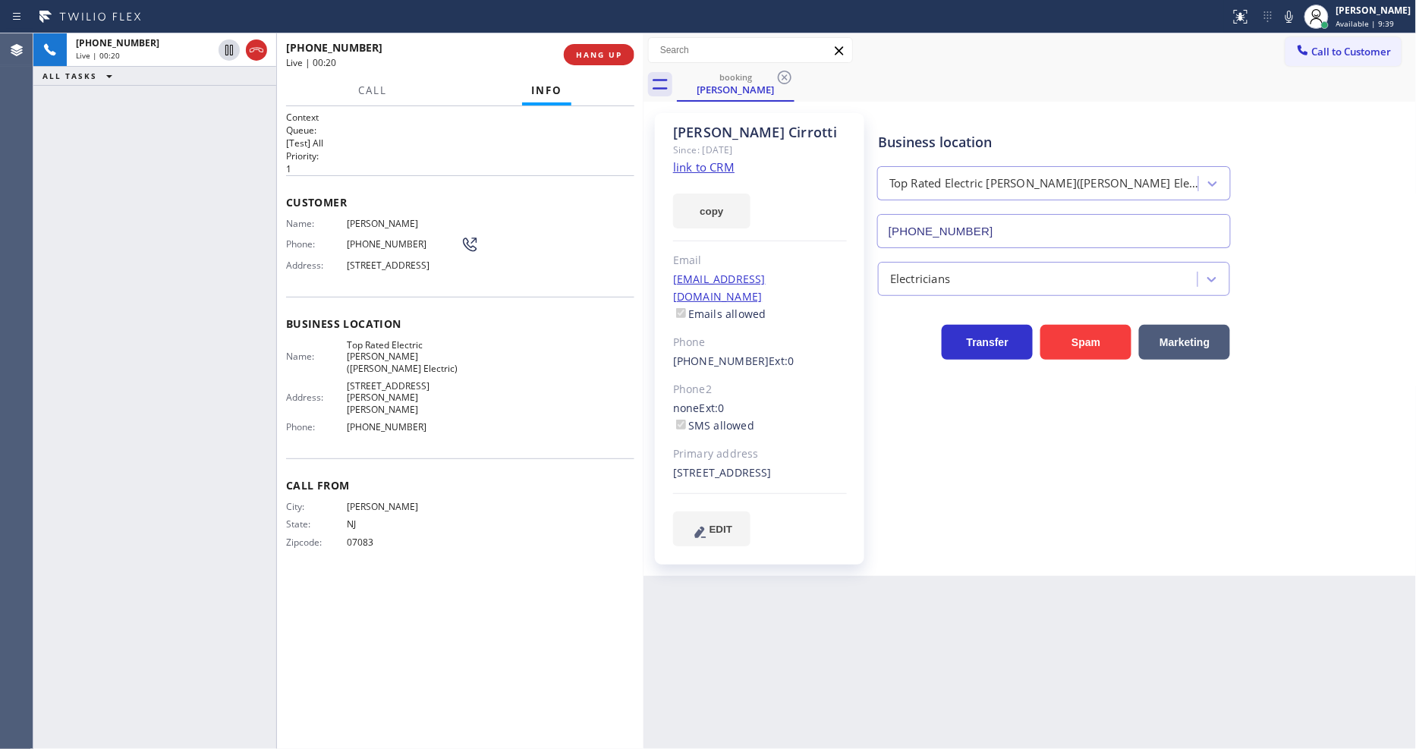
drag, startPoint x: 228, startPoint y: 49, endPoint x: 932, endPoint y: 49, distance: 704.1
click at [228, 49] on icon at bounding box center [229, 50] width 18 height 18
click at [1294, 19] on icon at bounding box center [1289, 17] width 18 height 18
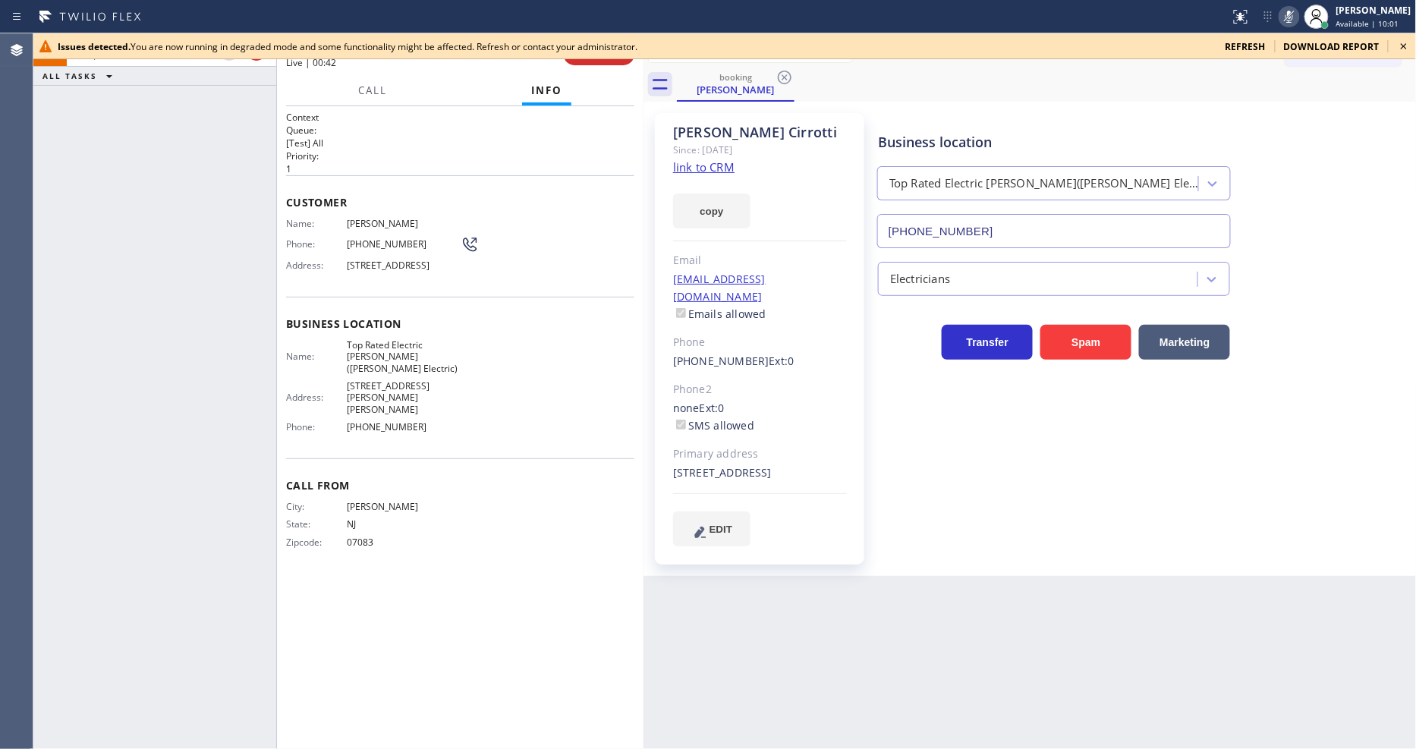
click at [1407, 48] on icon at bounding box center [1404, 46] width 18 height 18
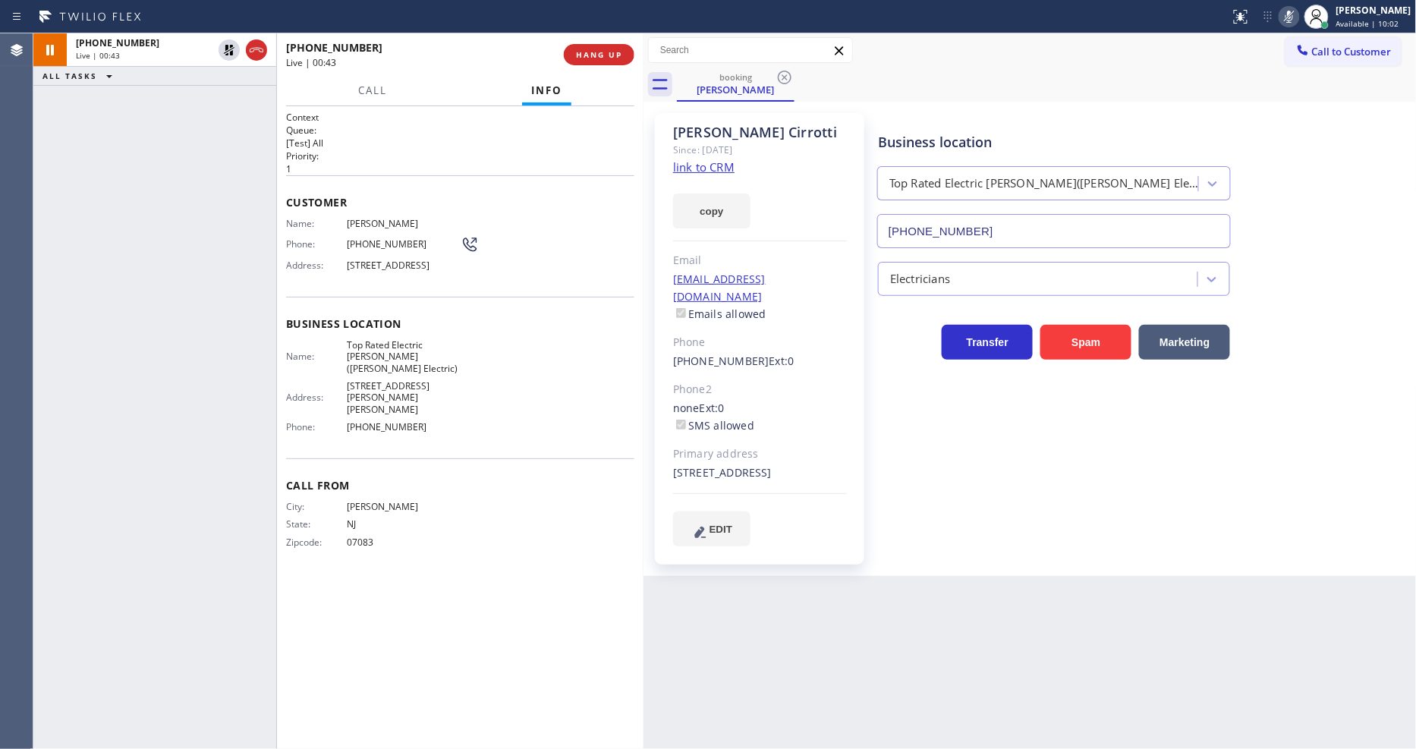
click at [392, 603] on div "Context Queue: [Test] All Priority: 1 Customer Name: Chris Cirrotti Phone: (908…" at bounding box center [460, 428] width 348 height 634
drag, startPoint x: 225, startPoint y: 49, endPoint x: 347, endPoint y: 46, distance: 122.2
click at [225, 49] on icon at bounding box center [229, 50] width 18 height 18
click at [1298, 17] on icon at bounding box center [1289, 17] width 18 height 18
click at [596, 52] on span "HANG UP" at bounding box center [599, 54] width 46 height 11
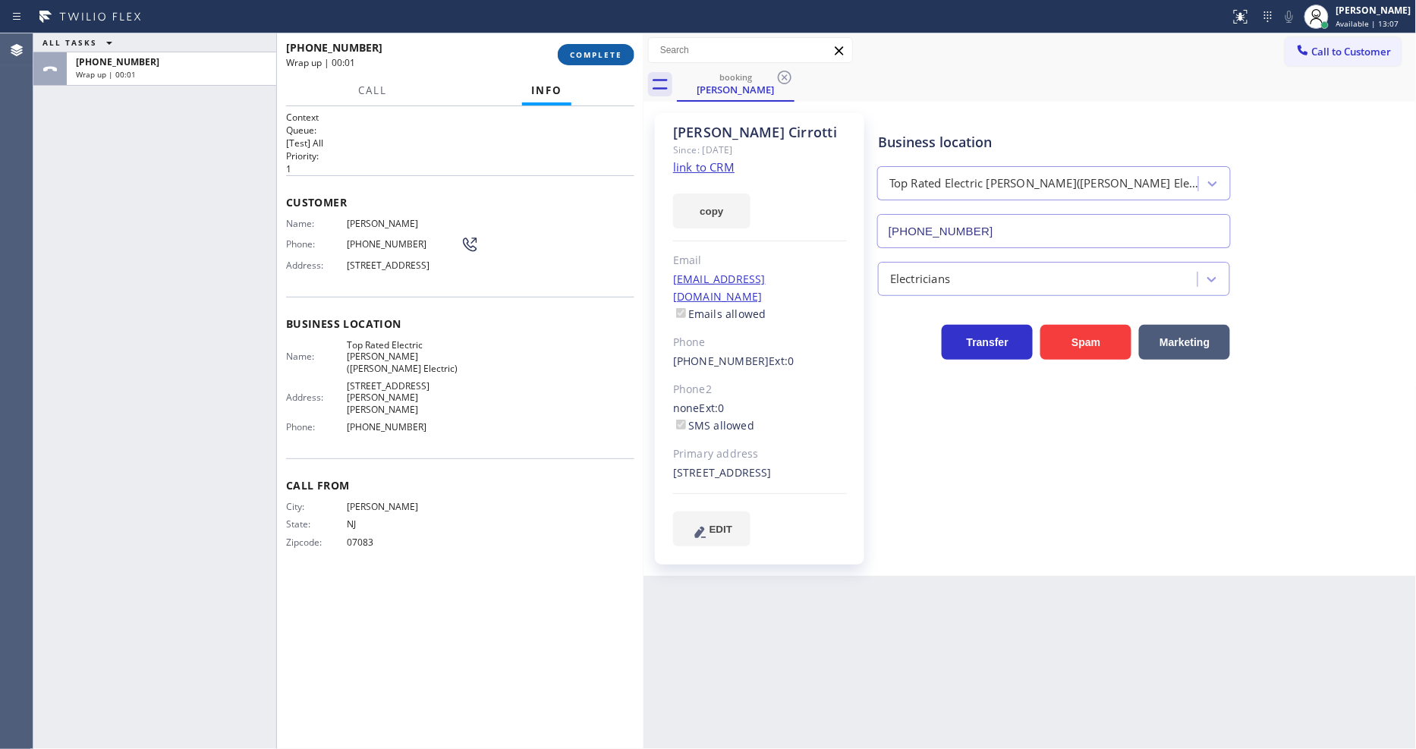
click at [596, 52] on span "COMPLETE" at bounding box center [596, 54] width 52 height 11
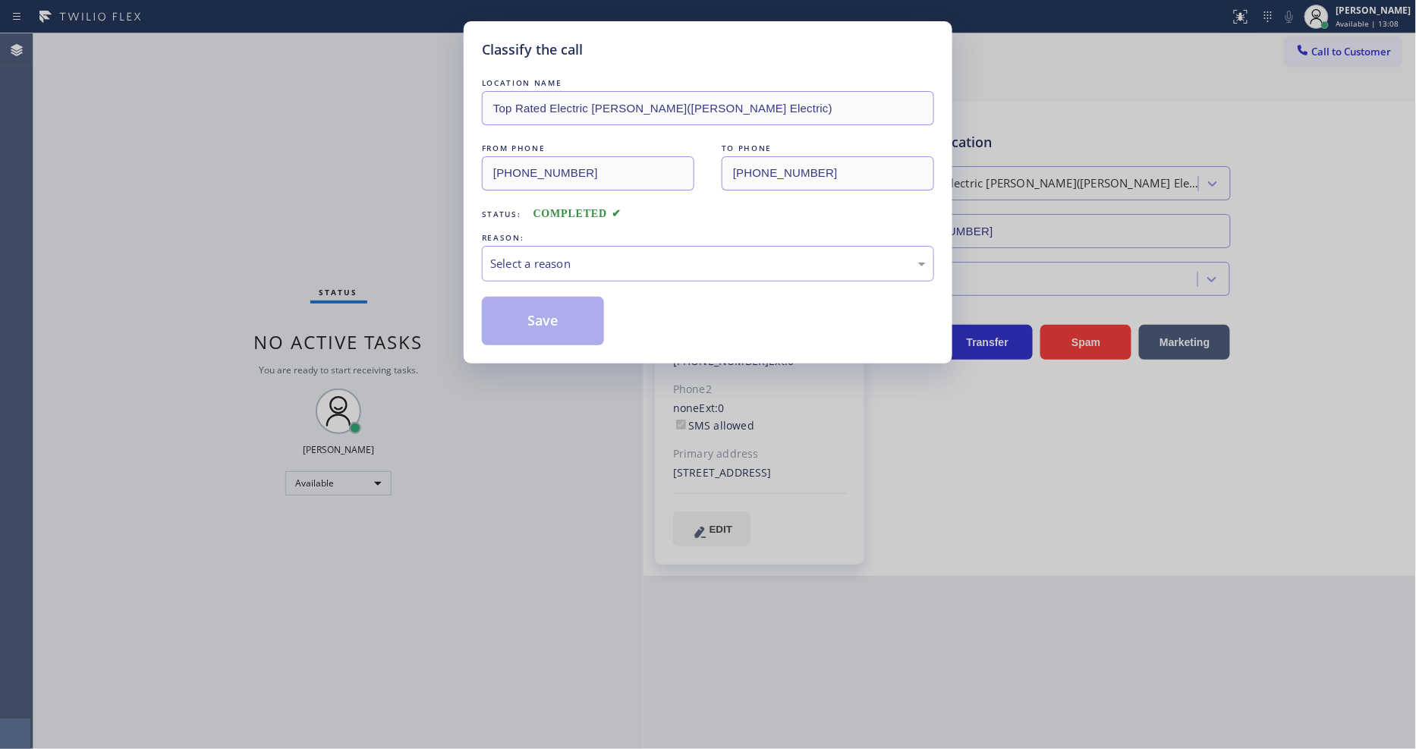
click at [534, 262] on div "Select a reason" at bounding box center [708, 263] width 436 height 17
drag, startPoint x: 556, startPoint y: 343, endPoint x: 556, endPoint y: 332, distance: 10.6
click at [559, 307] on button "Save" at bounding box center [543, 321] width 122 height 49
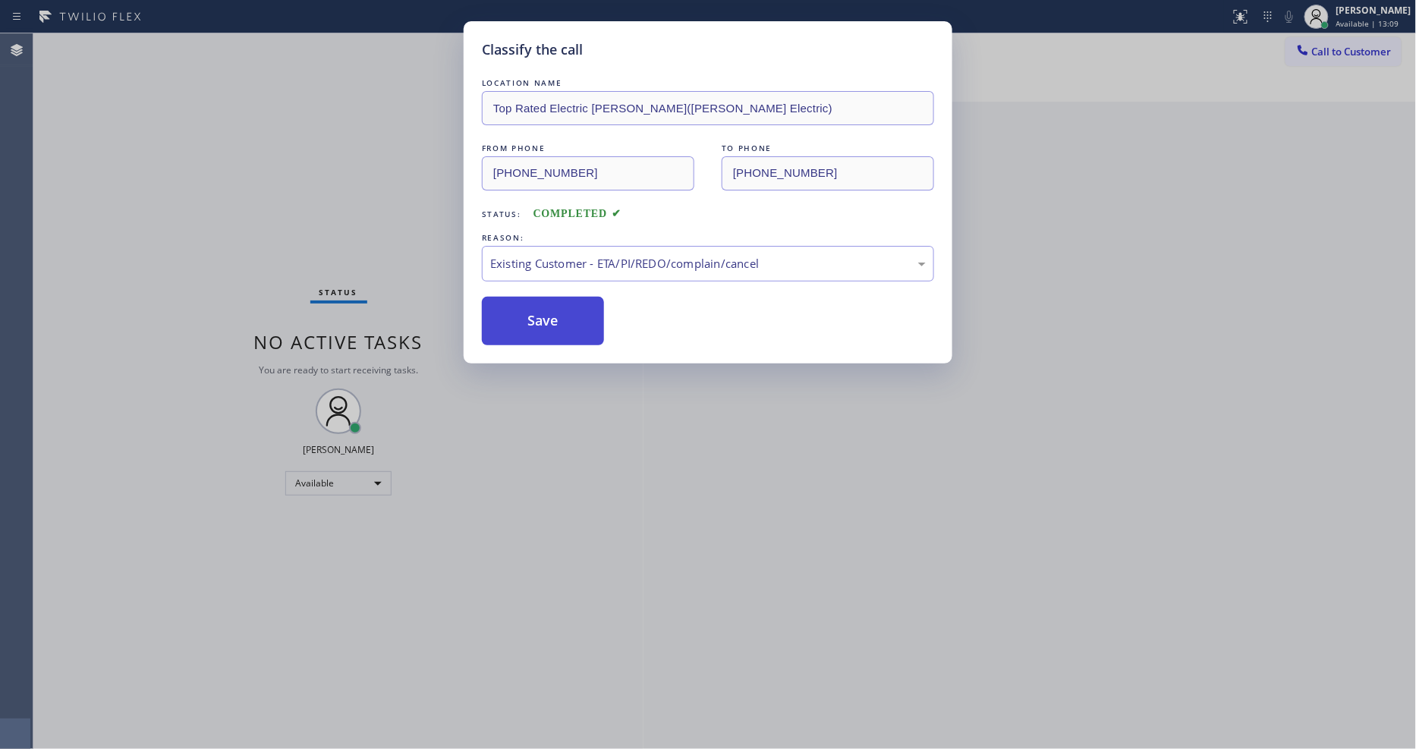
drag, startPoint x: 559, startPoint y: 307, endPoint x: 422, endPoint y: 10, distance: 326.9
click at [559, 304] on button "Save" at bounding box center [543, 321] width 122 height 49
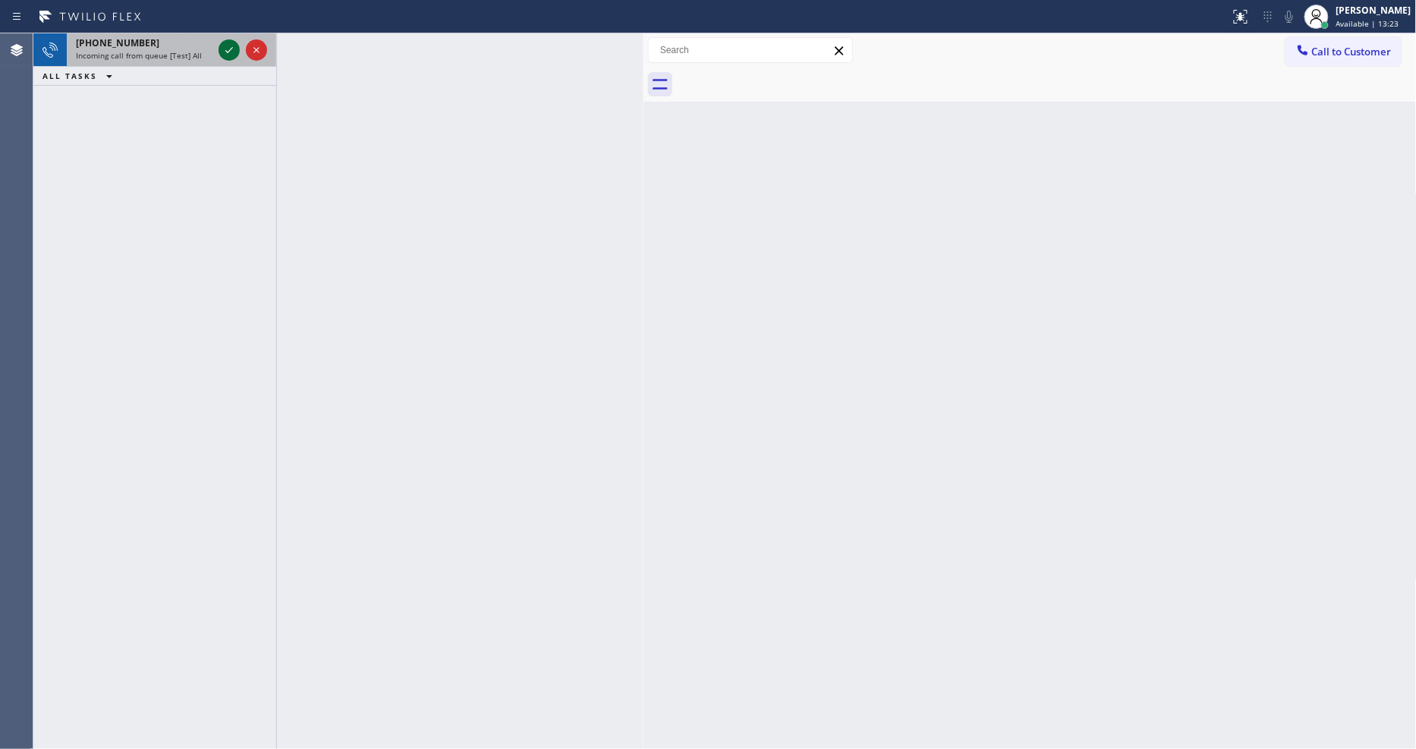
click at [225, 47] on icon at bounding box center [229, 50] width 18 height 18
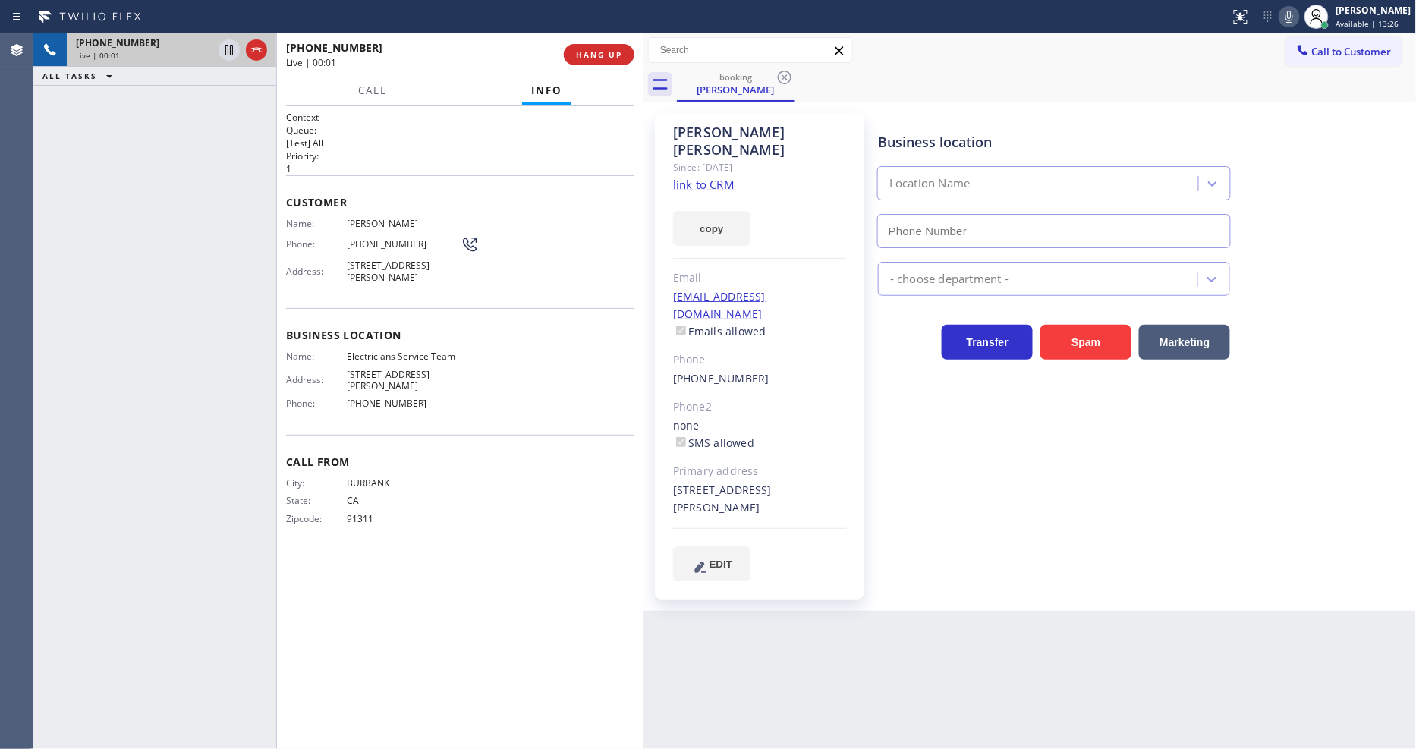
type input "(800) 568-8664"
click at [689, 177] on link "link to CRM" at bounding box center [703, 184] width 61 height 15
click at [226, 49] on icon at bounding box center [229, 50] width 18 height 18
click at [1298, 17] on icon at bounding box center [1289, 17] width 18 height 18
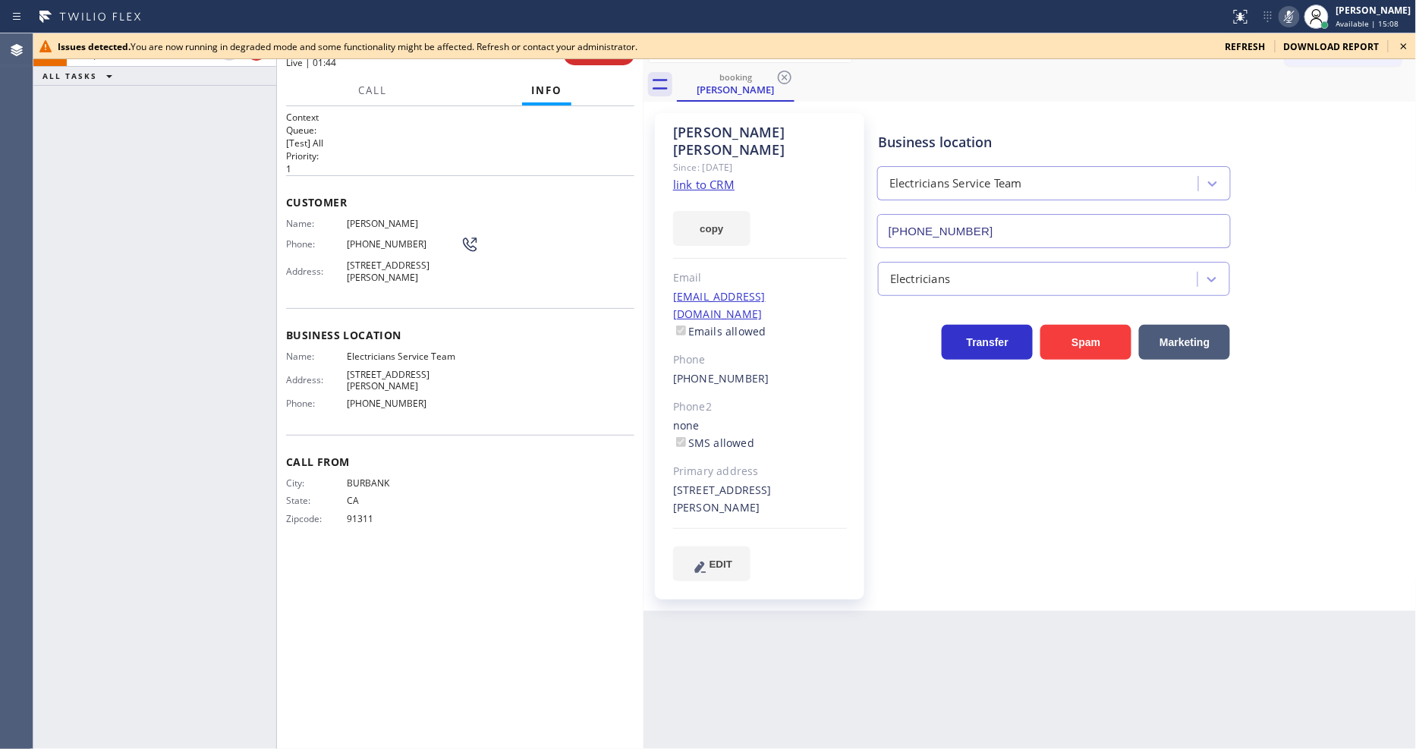
click at [1402, 44] on icon at bounding box center [1404, 46] width 6 height 6
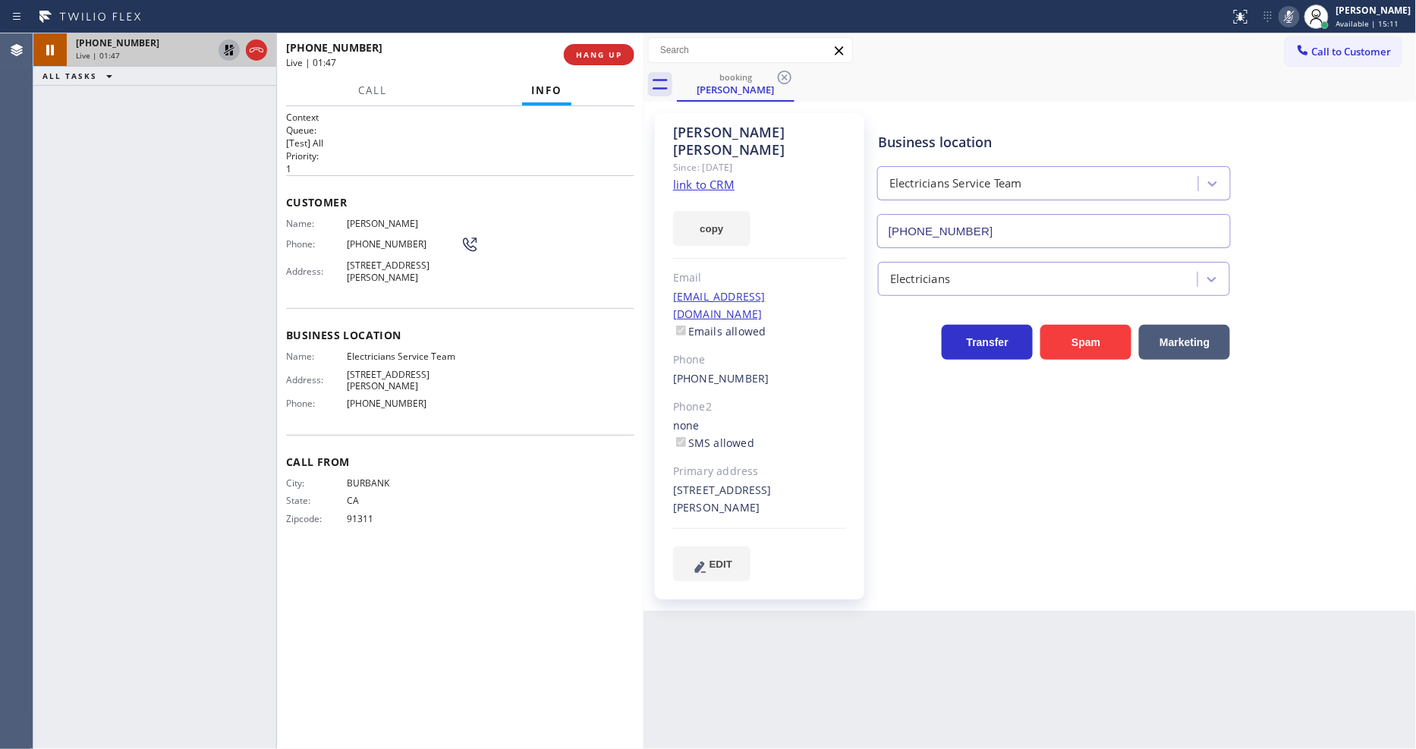
click at [226, 49] on icon at bounding box center [229, 50] width 11 height 11
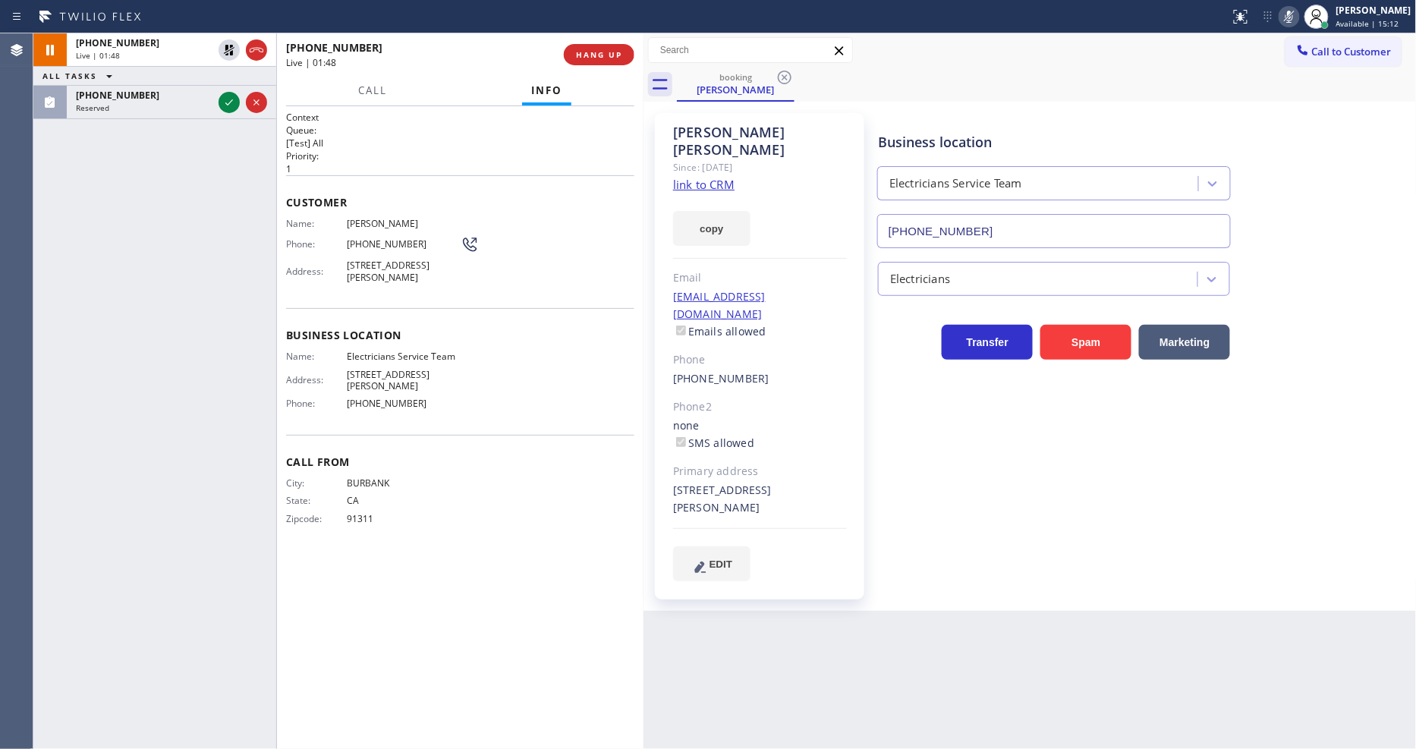
click at [1295, 11] on icon at bounding box center [1289, 17] width 18 height 18
click at [229, 96] on icon at bounding box center [229, 102] width 18 height 18
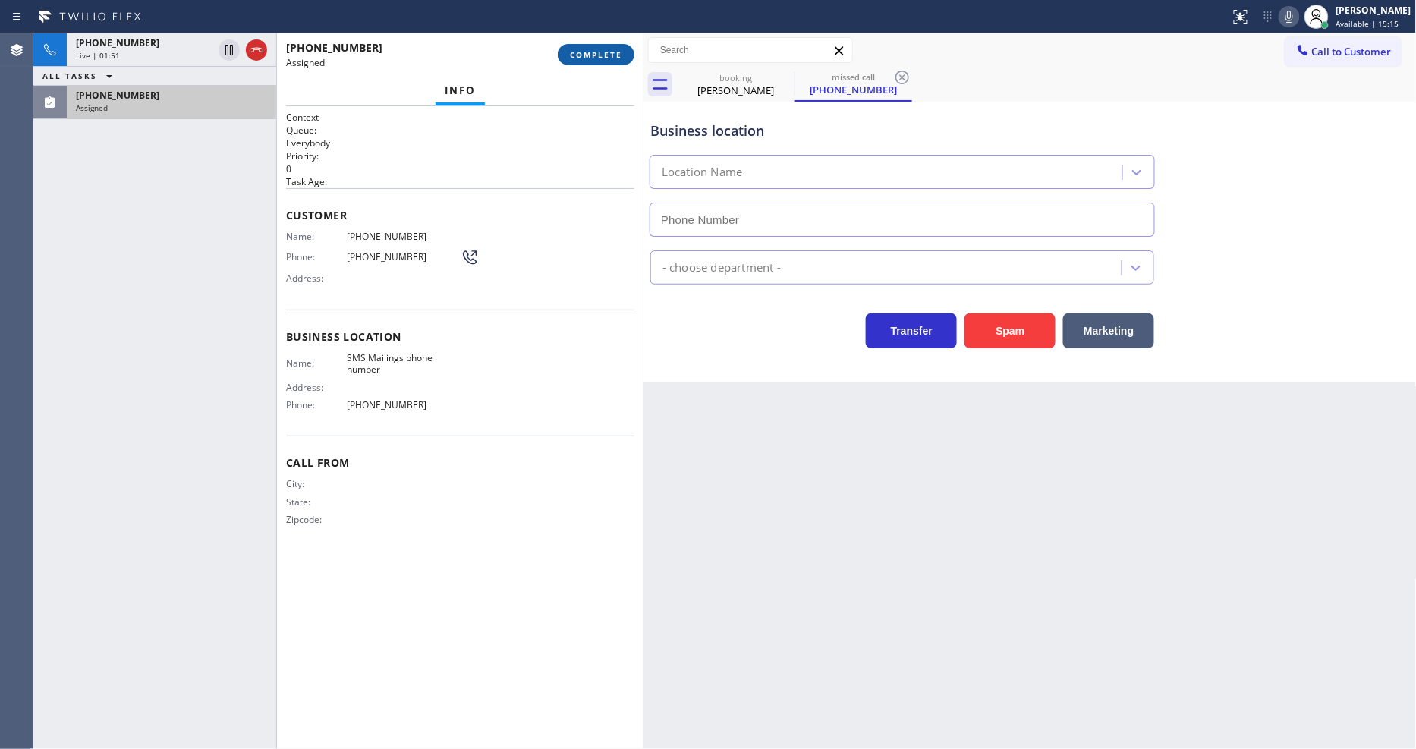
type input "(844) 731-3718"
click at [599, 51] on span "COMPLETE" at bounding box center [596, 54] width 52 height 11
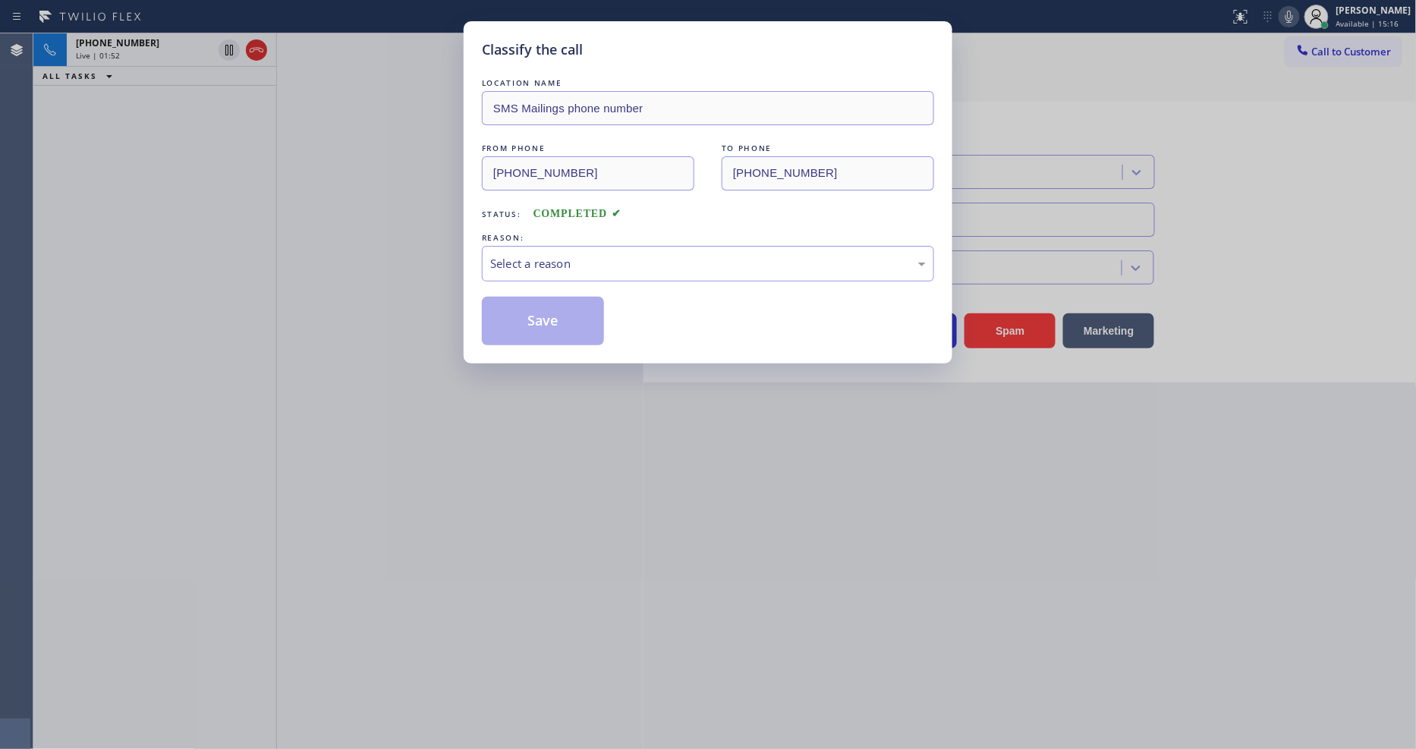
click at [549, 248] on div "Select a reason" at bounding box center [708, 264] width 452 height 36
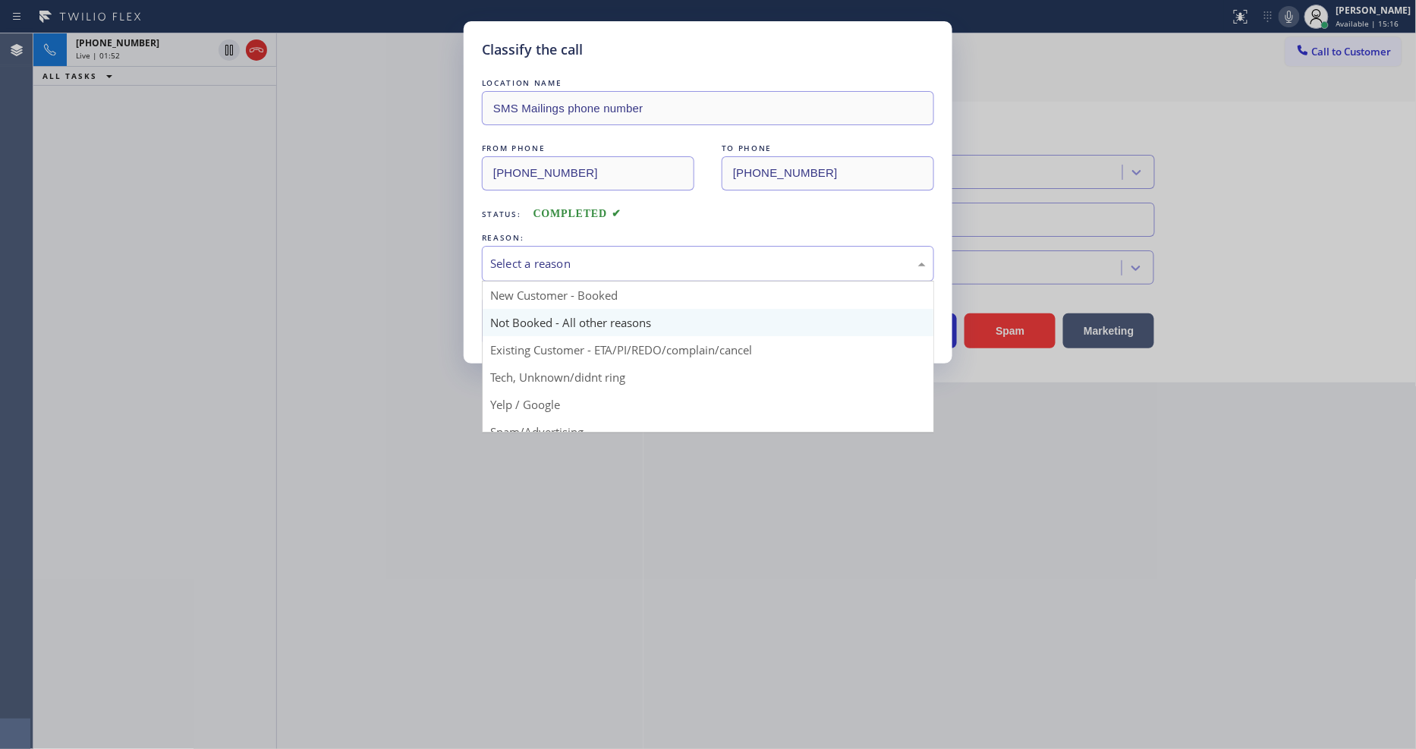
click at [534, 305] on button "Save" at bounding box center [543, 321] width 122 height 49
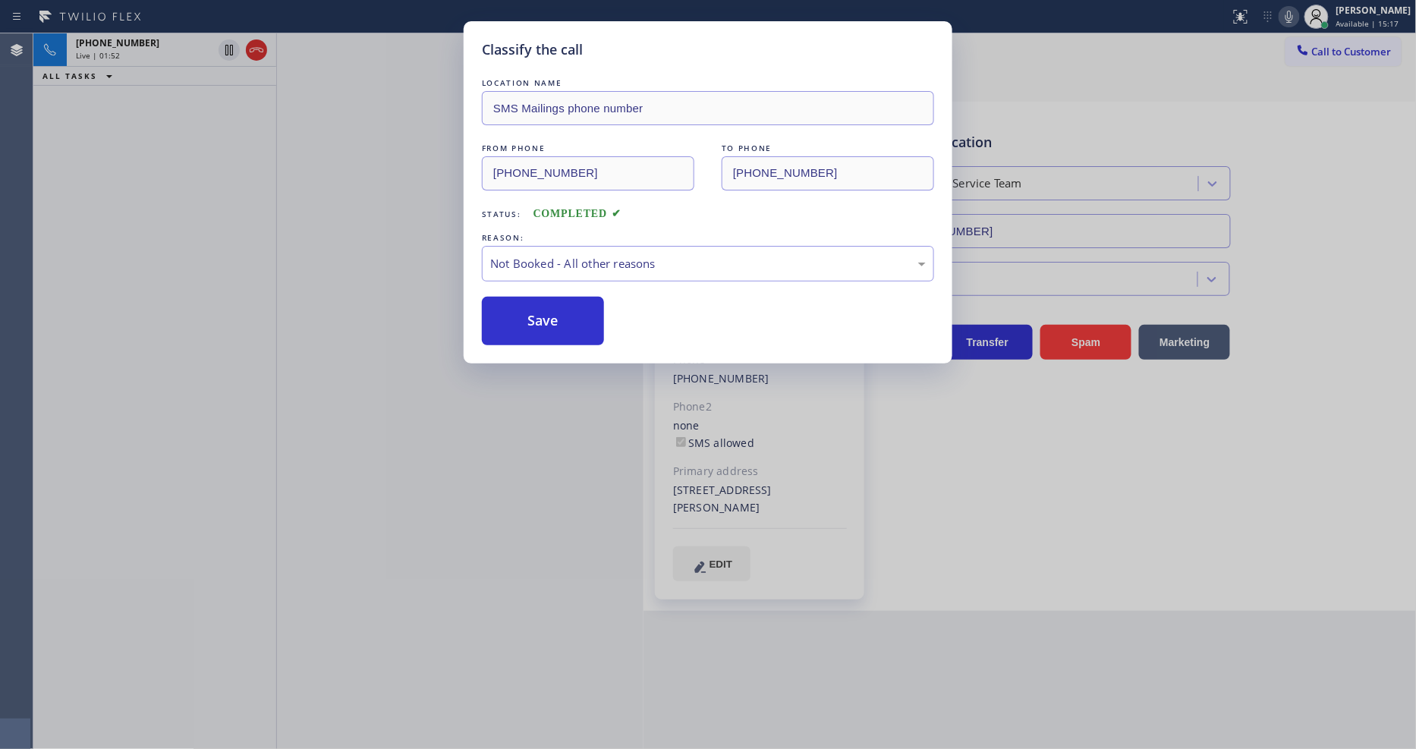
click at [534, 305] on button "Save" at bounding box center [543, 321] width 122 height 49
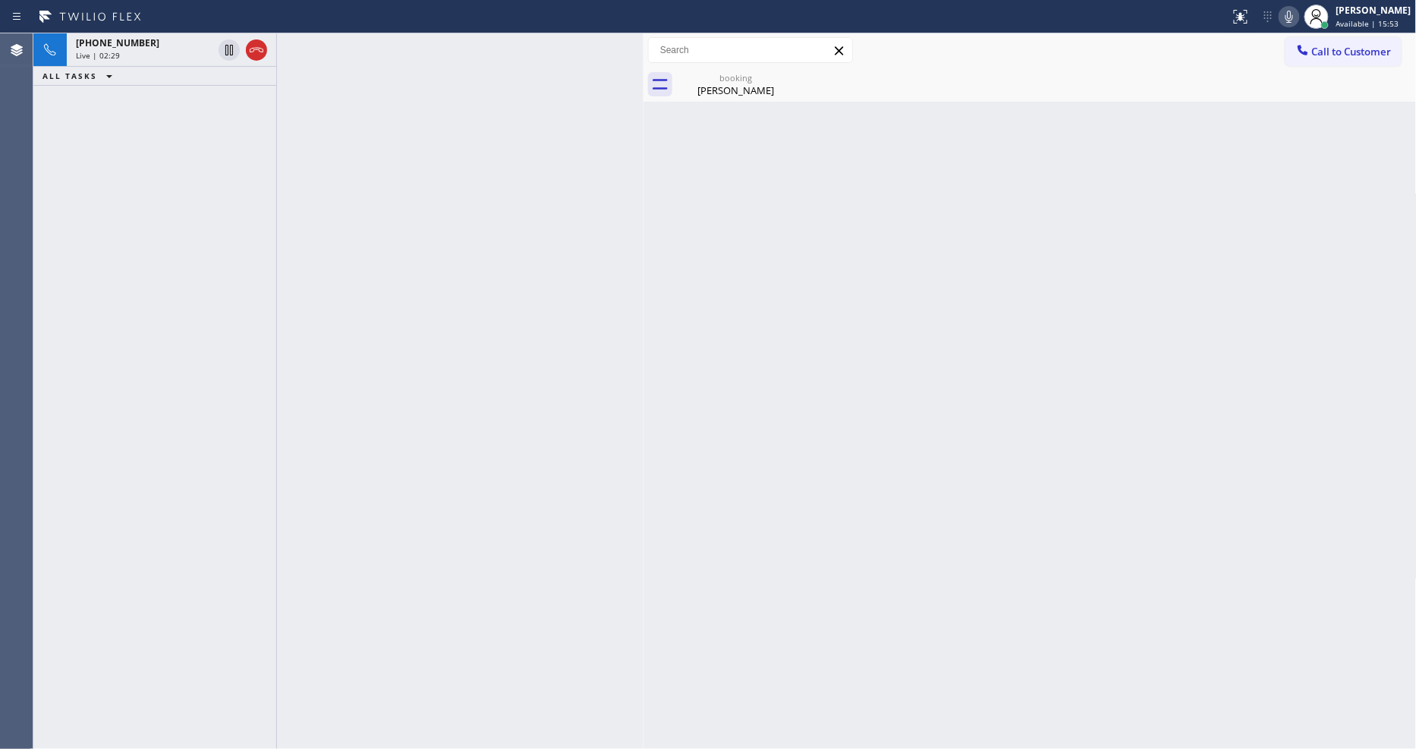
drag, startPoint x: 706, startPoint y: 86, endPoint x: 707, endPoint y: 129, distance: 43.3
click at [706, 86] on div "Tania Katz" at bounding box center [735, 90] width 115 height 14
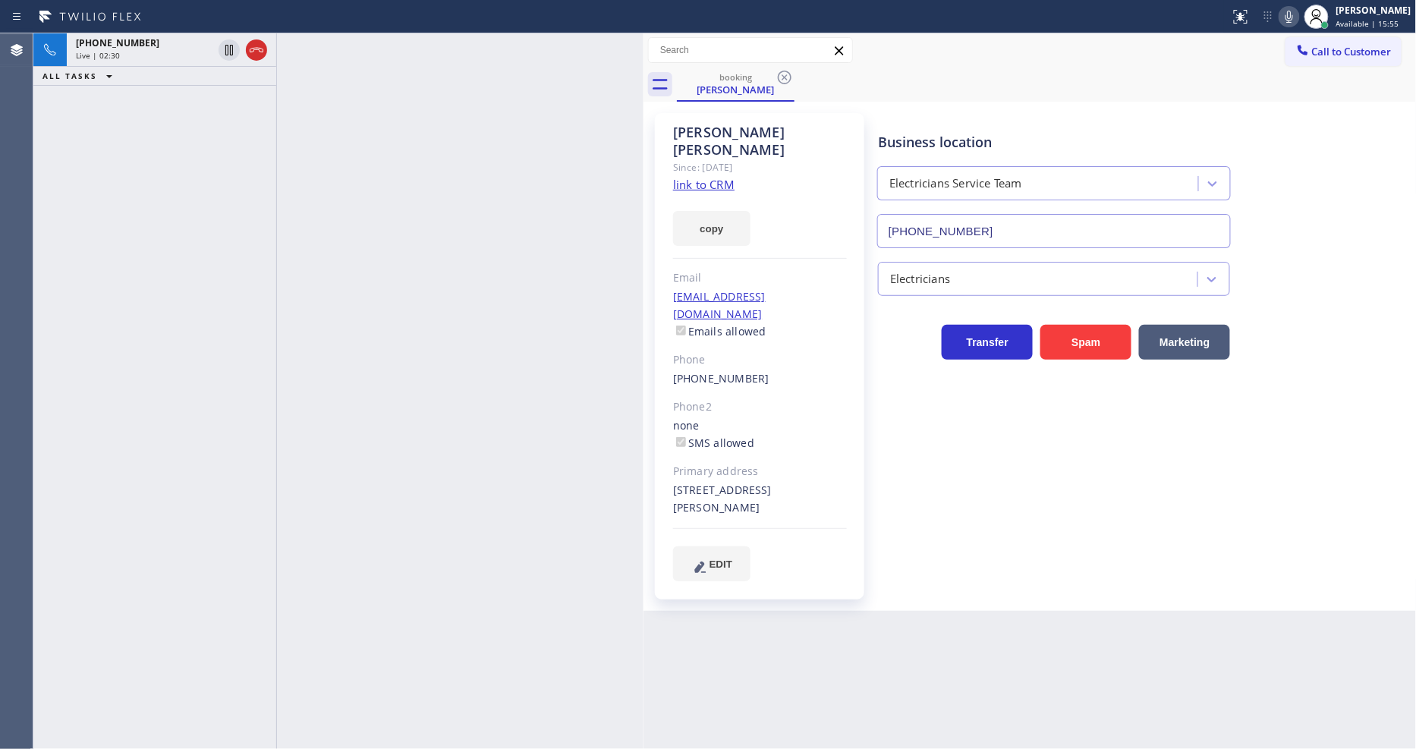
click at [518, 313] on div at bounding box center [460, 391] width 366 height 716
drag, startPoint x: 259, startPoint y: 51, endPoint x: 271, endPoint y: 54, distance: 12.5
click at [259, 51] on icon at bounding box center [256, 50] width 18 height 18
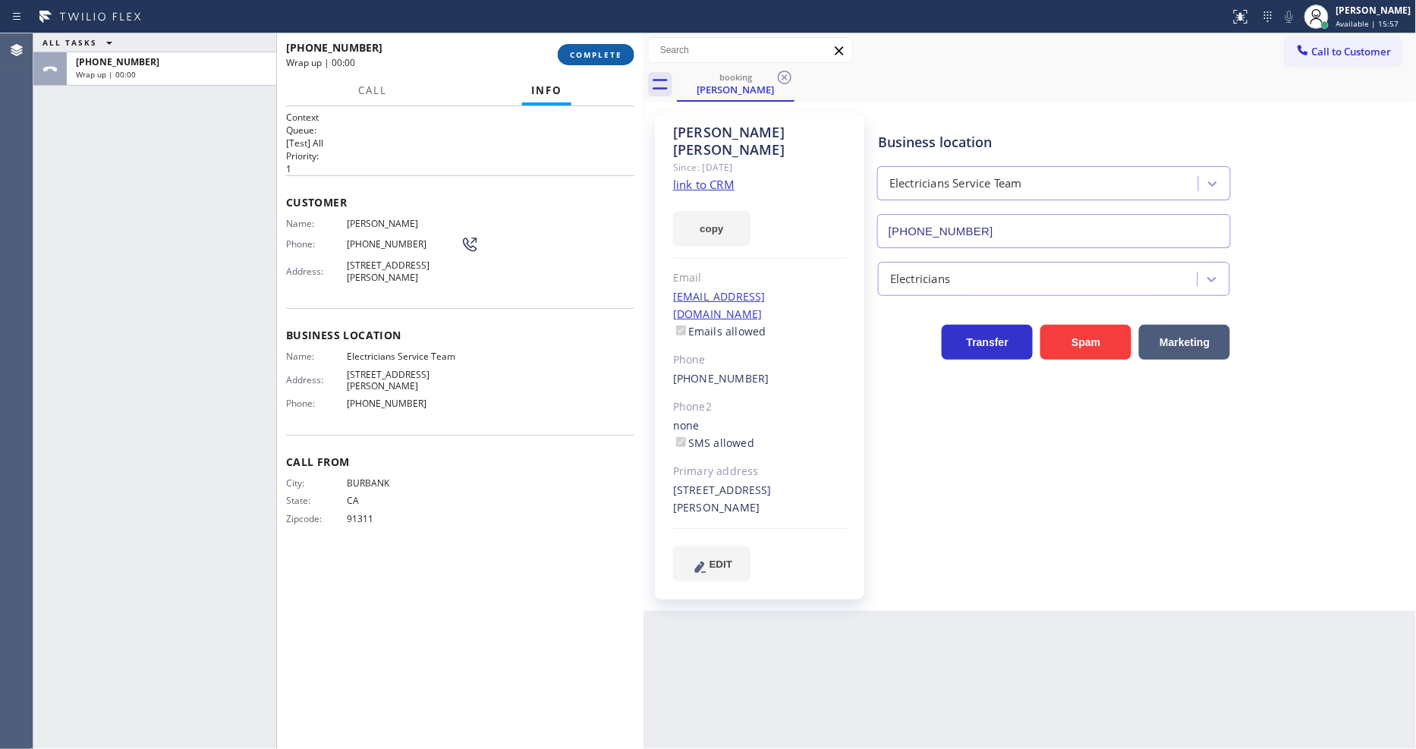
click at [594, 53] on span "COMPLETE" at bounding box center [596, 54] width 52 height 11
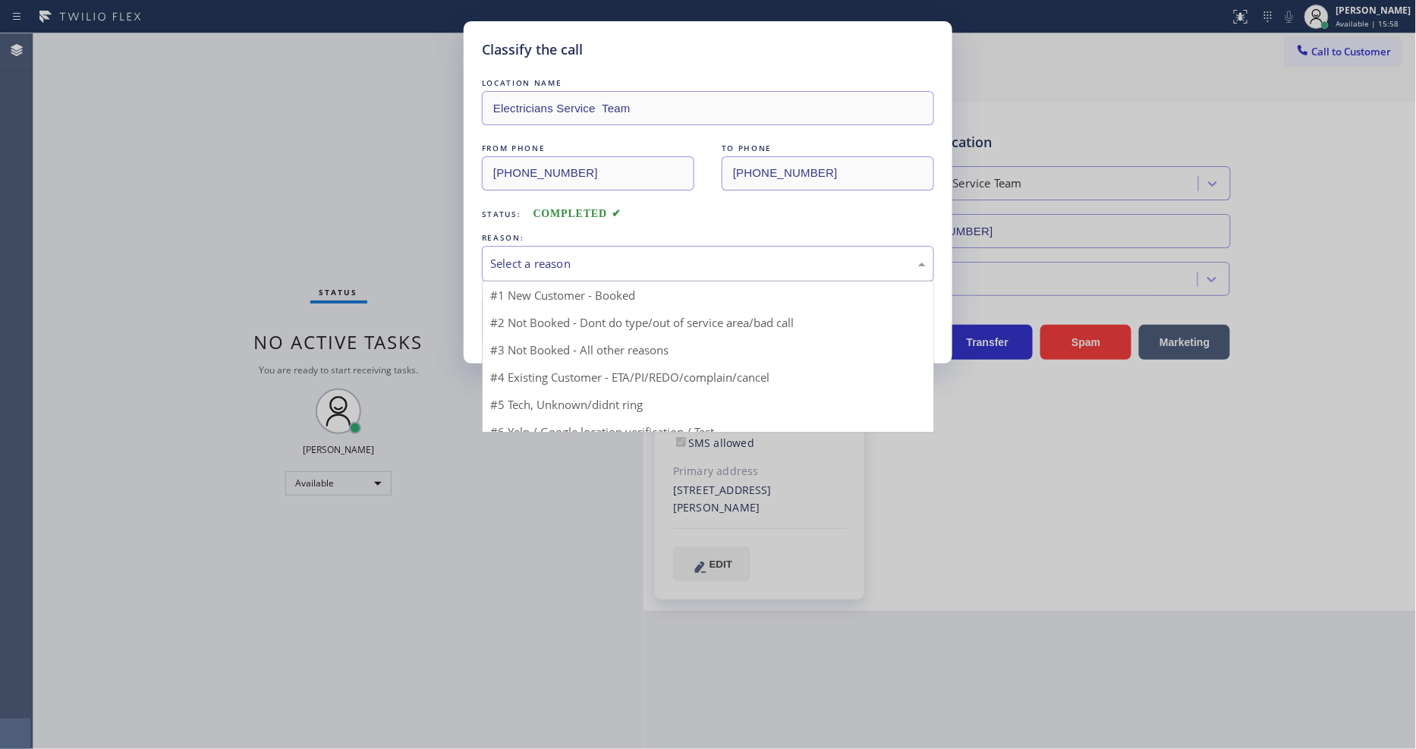
click at [542, 247] on div "Select a reason" at bounding box center [708, 264] width 452 height 36
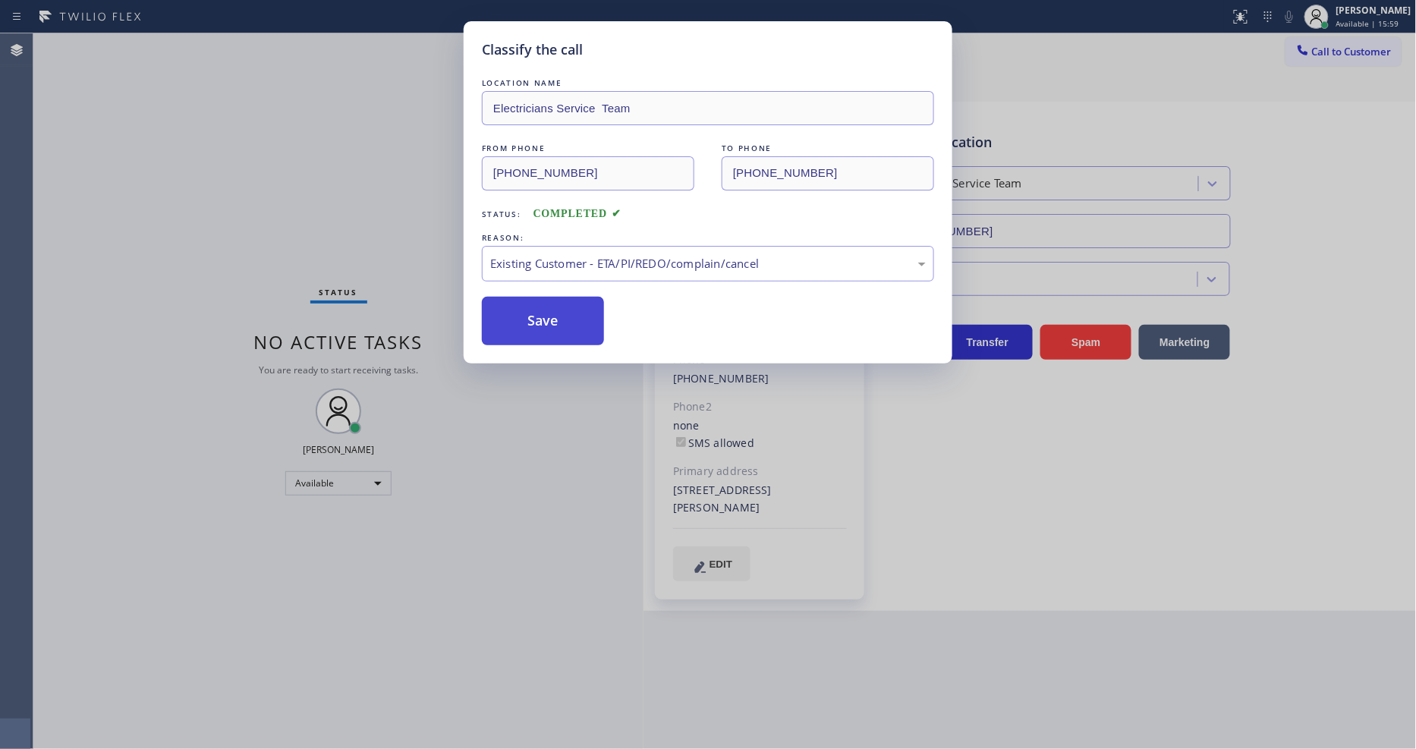
click at [539, 322] on button "Save" at bounding box center [543, 321] width 122 height 49
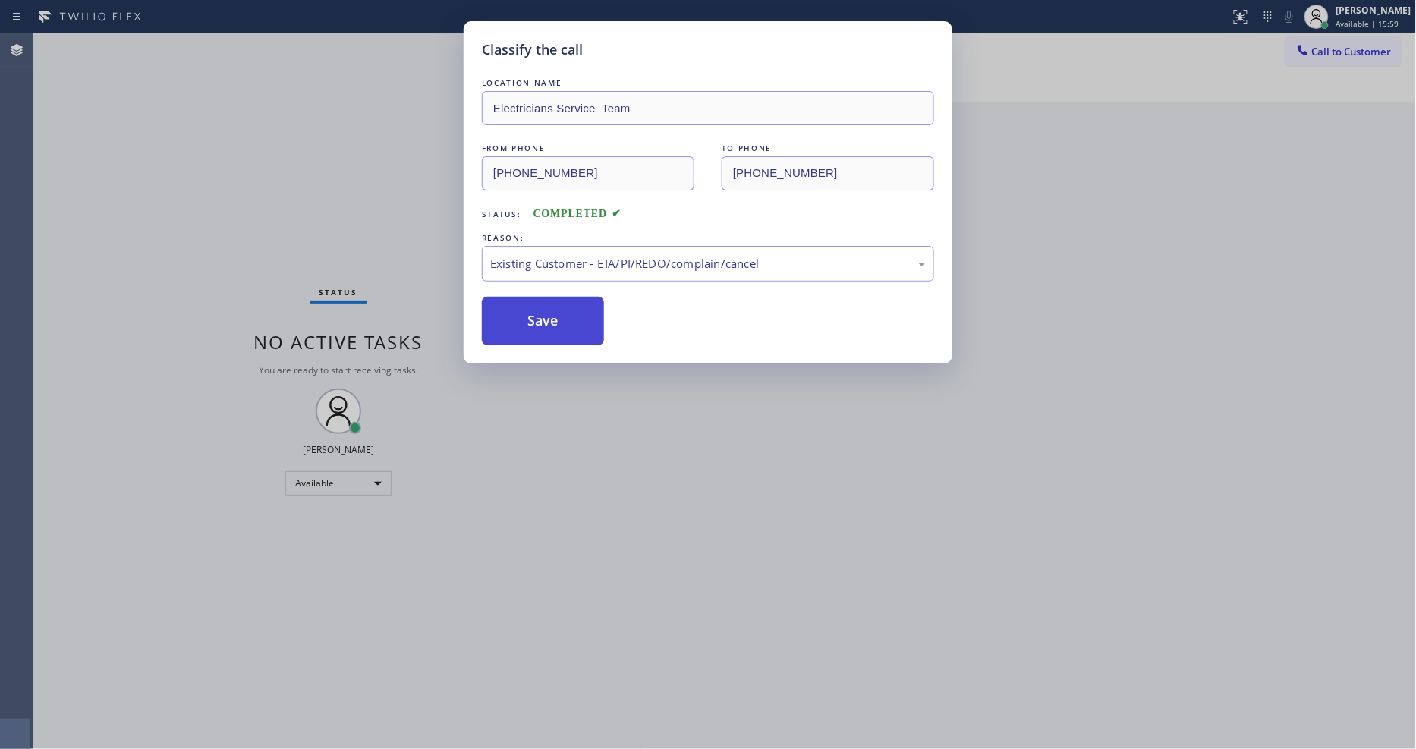
click at [539, 322] on button "Save" at bounding box center [543, 321] width 122 height 49
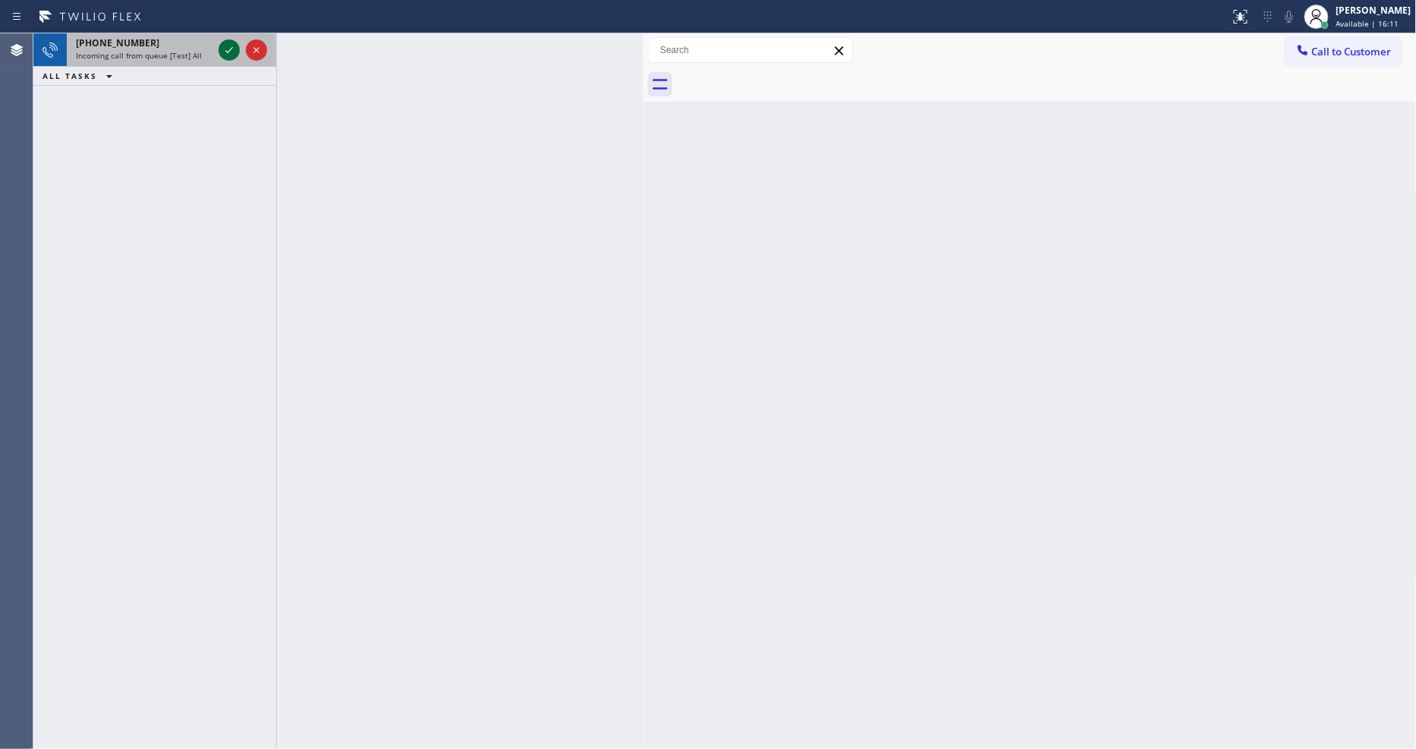
click at [231, 46] on icon at bounding box center [229, 50] width 18 height 18
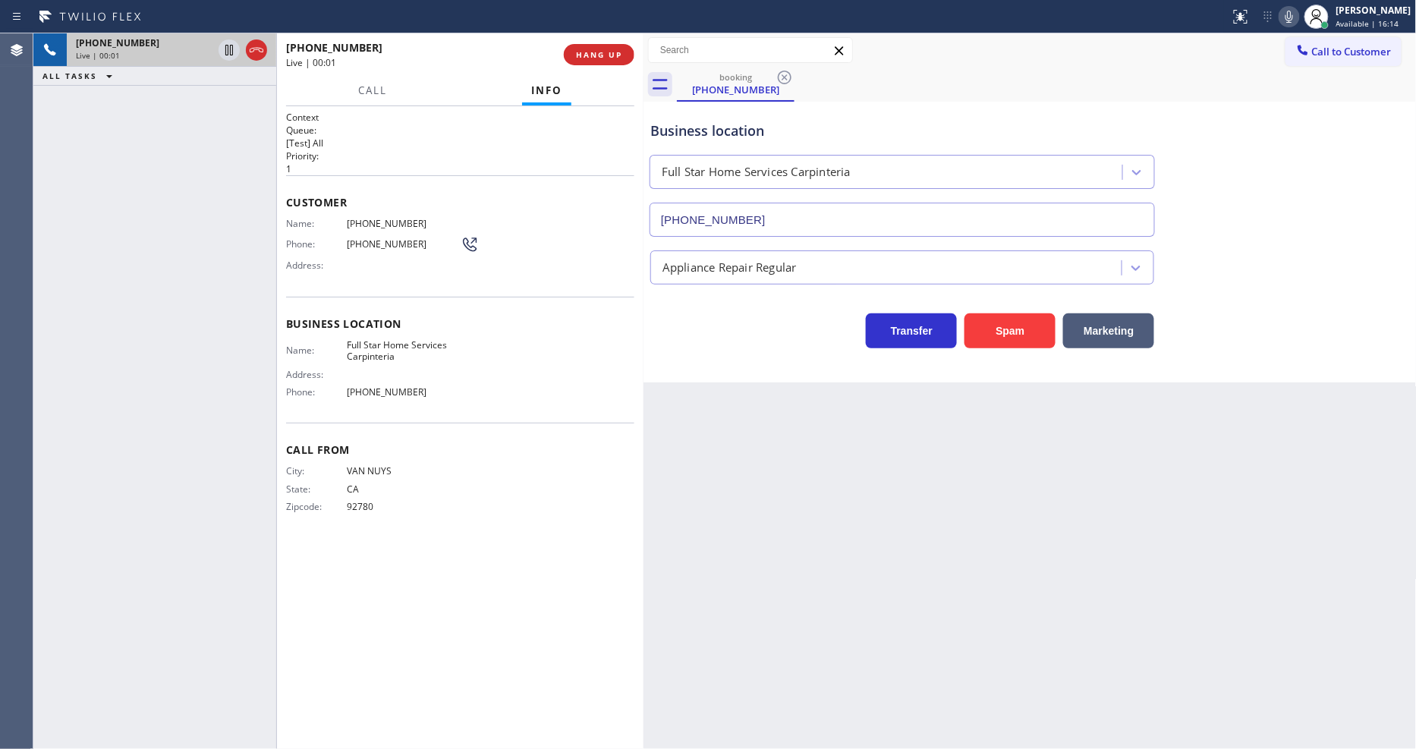
type input "(805) 549-5195"
click at [593, 46] on button "HANG UP" at bounding box center [599, 54] width 71 height 21
click at [593, 46] on button "COMPLETE" at bounding box center [596, 54] width 77 height 21
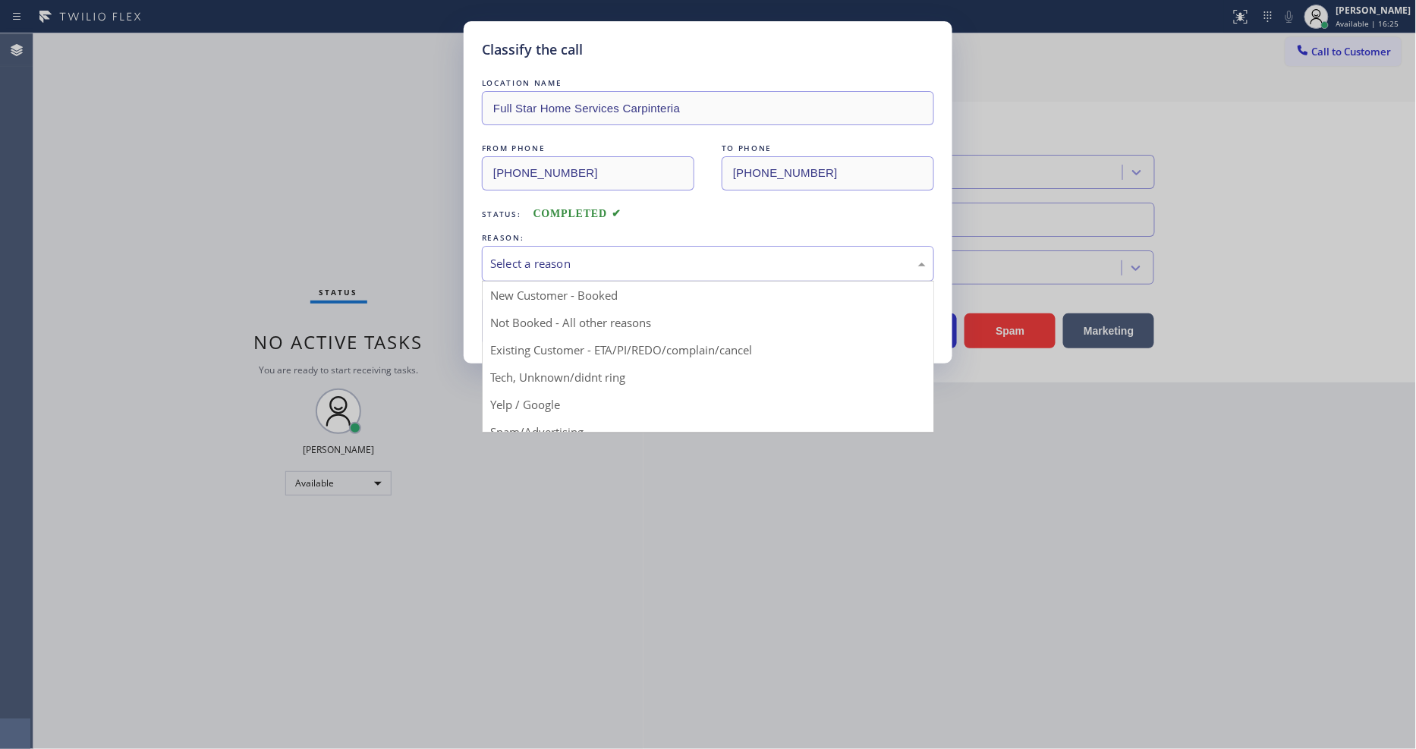
click at [593, 261] on div "Select a reason" at bounding box center [708, 263] width 436 height 17
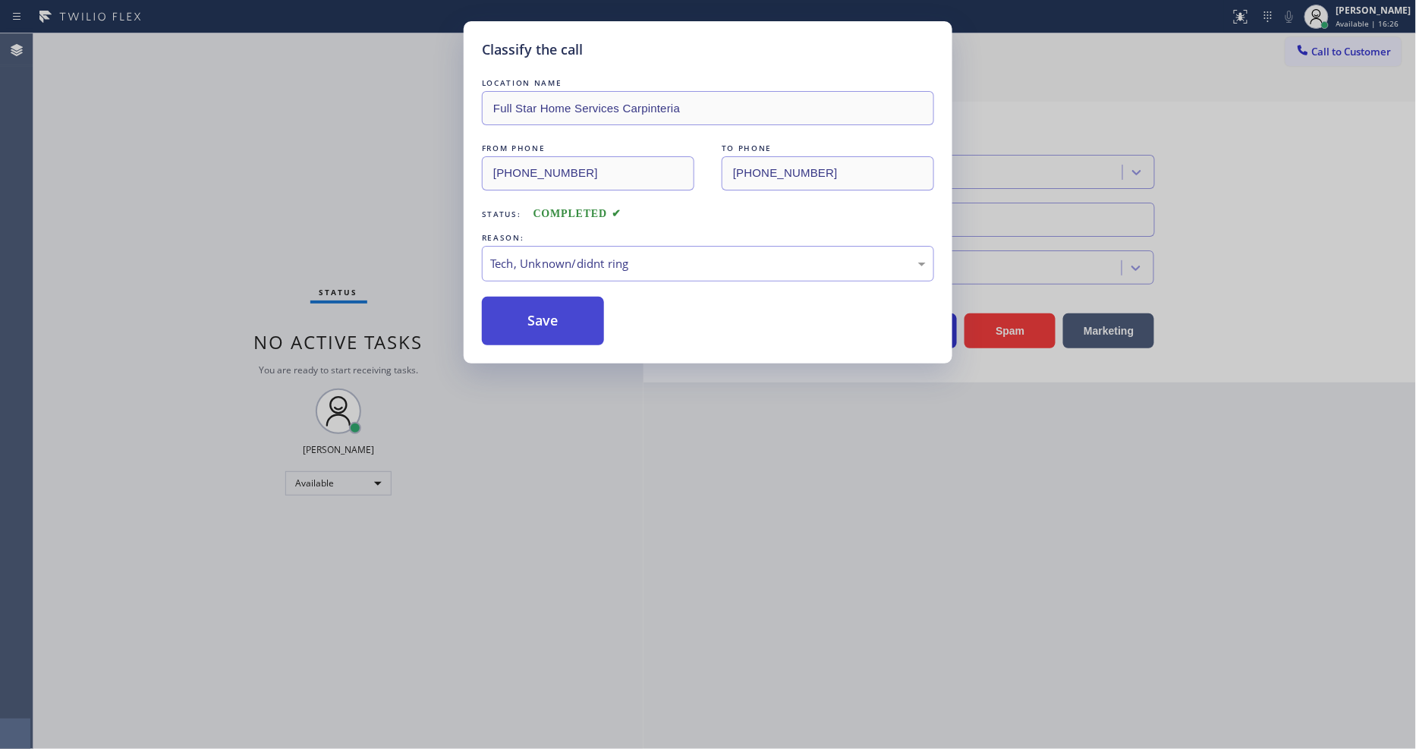
click at [565, 309] on button "Save" at bounding box center [543, 321] width 122 height 49
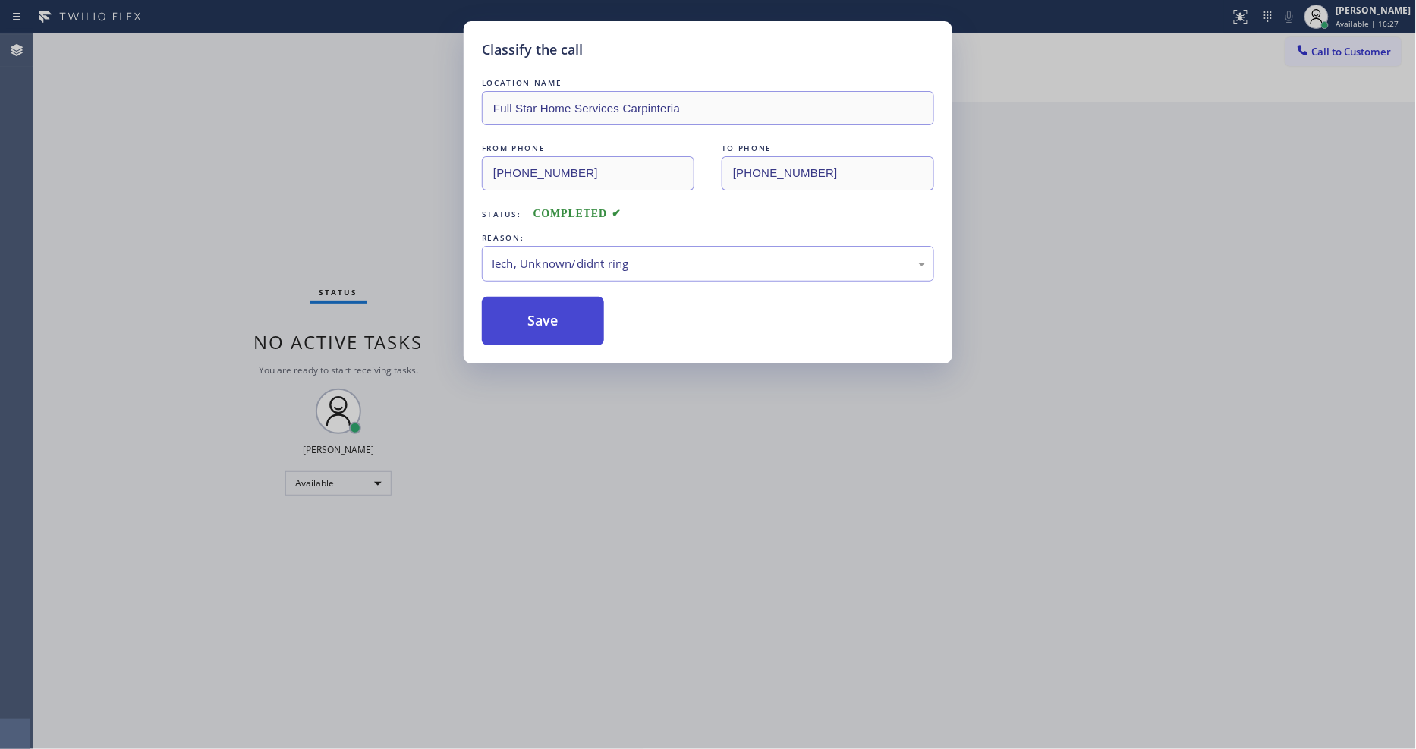
click at [565, 309] on button "Save" at bounding box center [543, 321] width 122 height 49
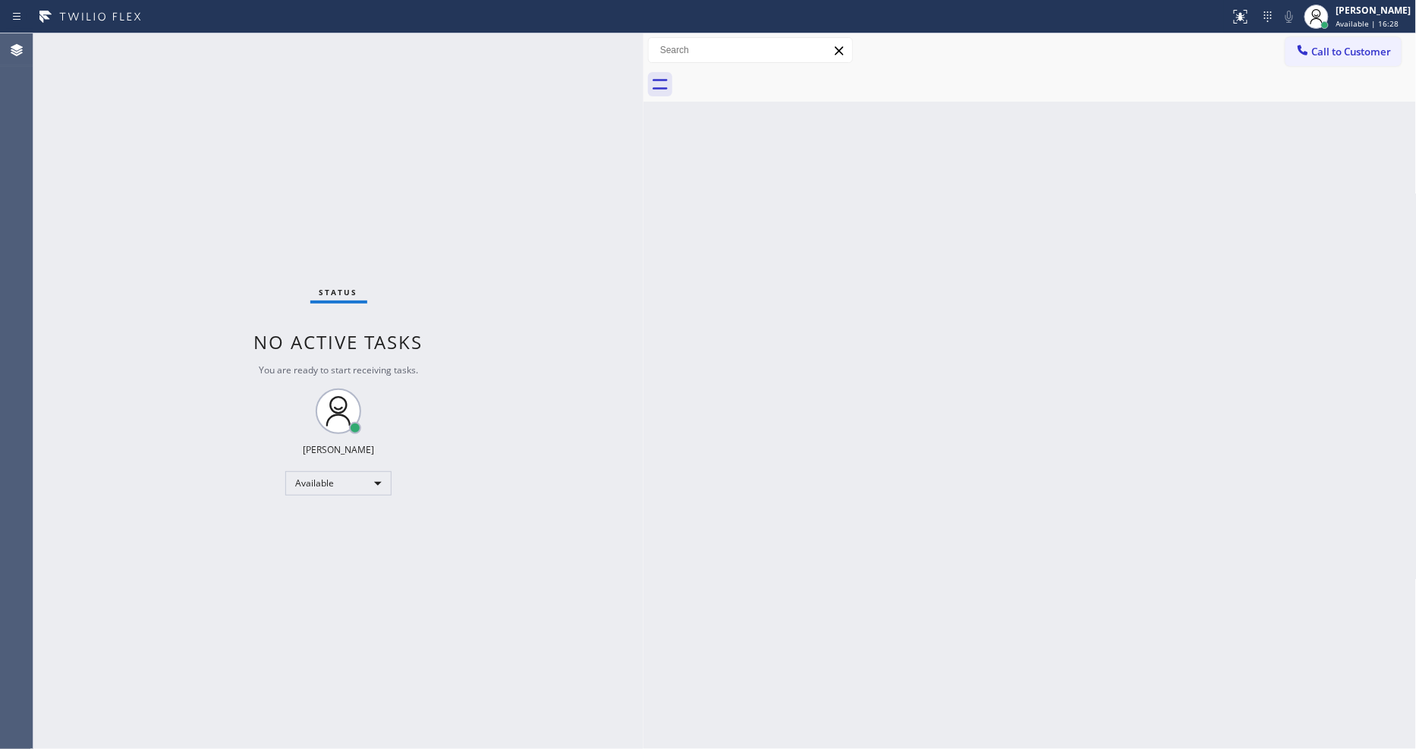
click at [565, 309] on div "Status No active tasks You are ready to start receiving tasks. [PERSON_NAME] Av…" at bounding box center [338, 391] width 610 height 716
click at [643, 405] on div at bounding box center [643, 391] width 0 height 716
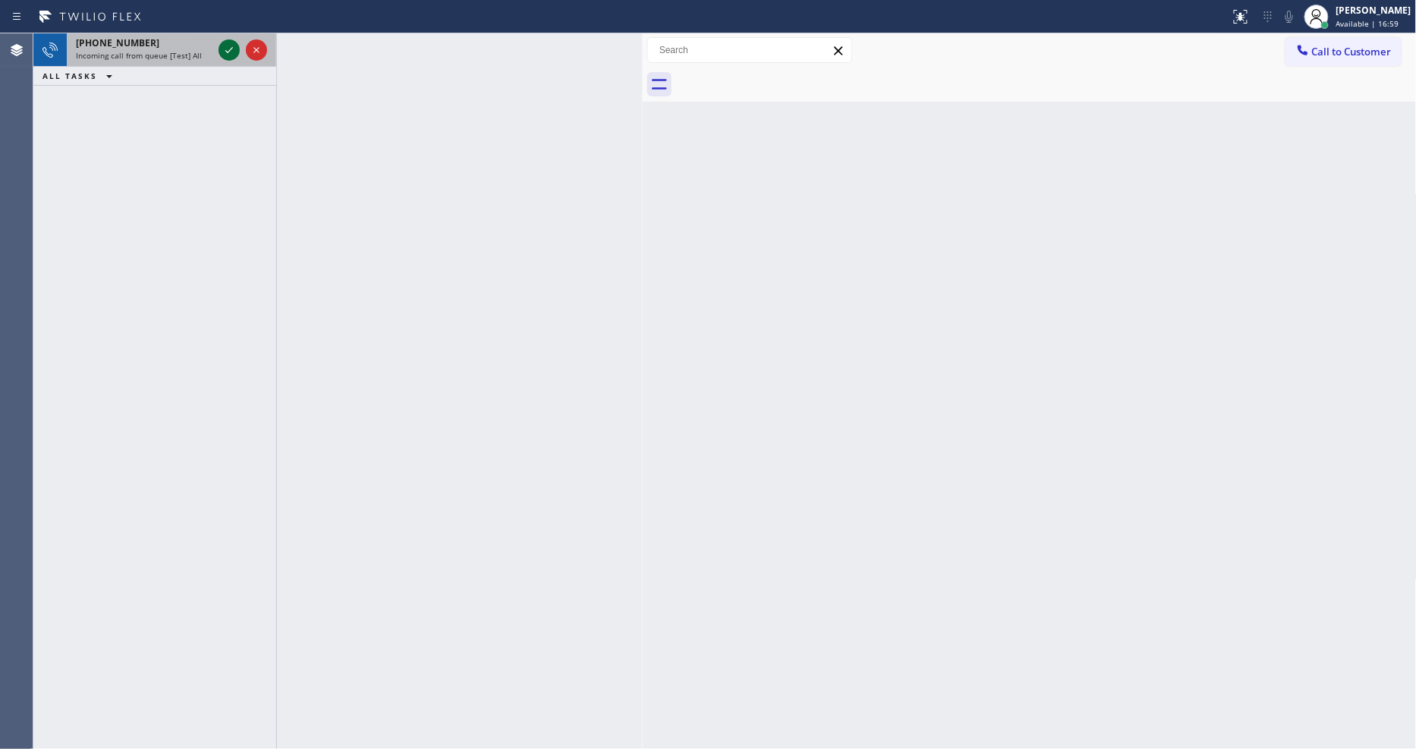
click at [228, 55] on icon at bounding box center [229, 50] width 18 height 18
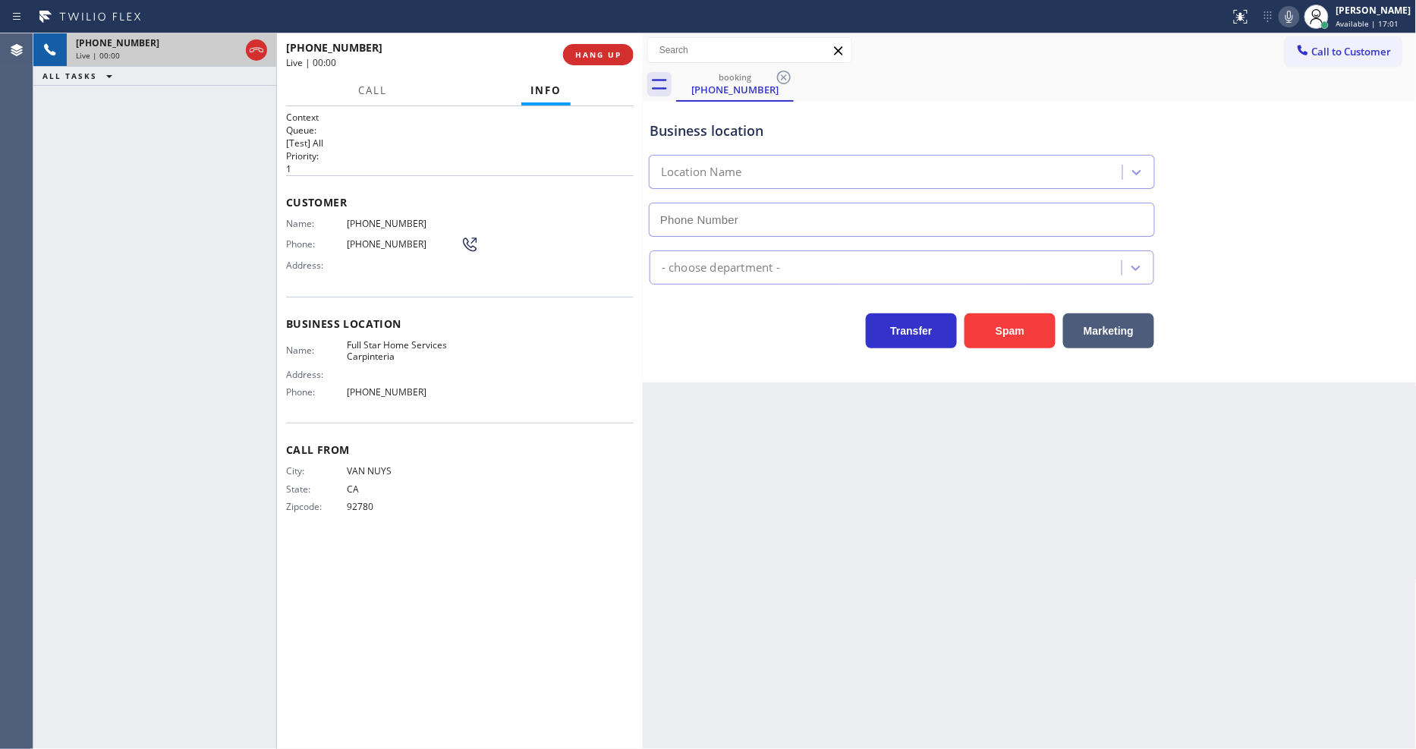
type input "(805) 549-5195"
click at [596, 40] on div "+18188028761 Live | 00:01 HANG UP" at bounding box center [460, 54] width 348 height 39
click at [596, 49] on span "HANG UP" at bounding box center [598, 54] width 46 height 11
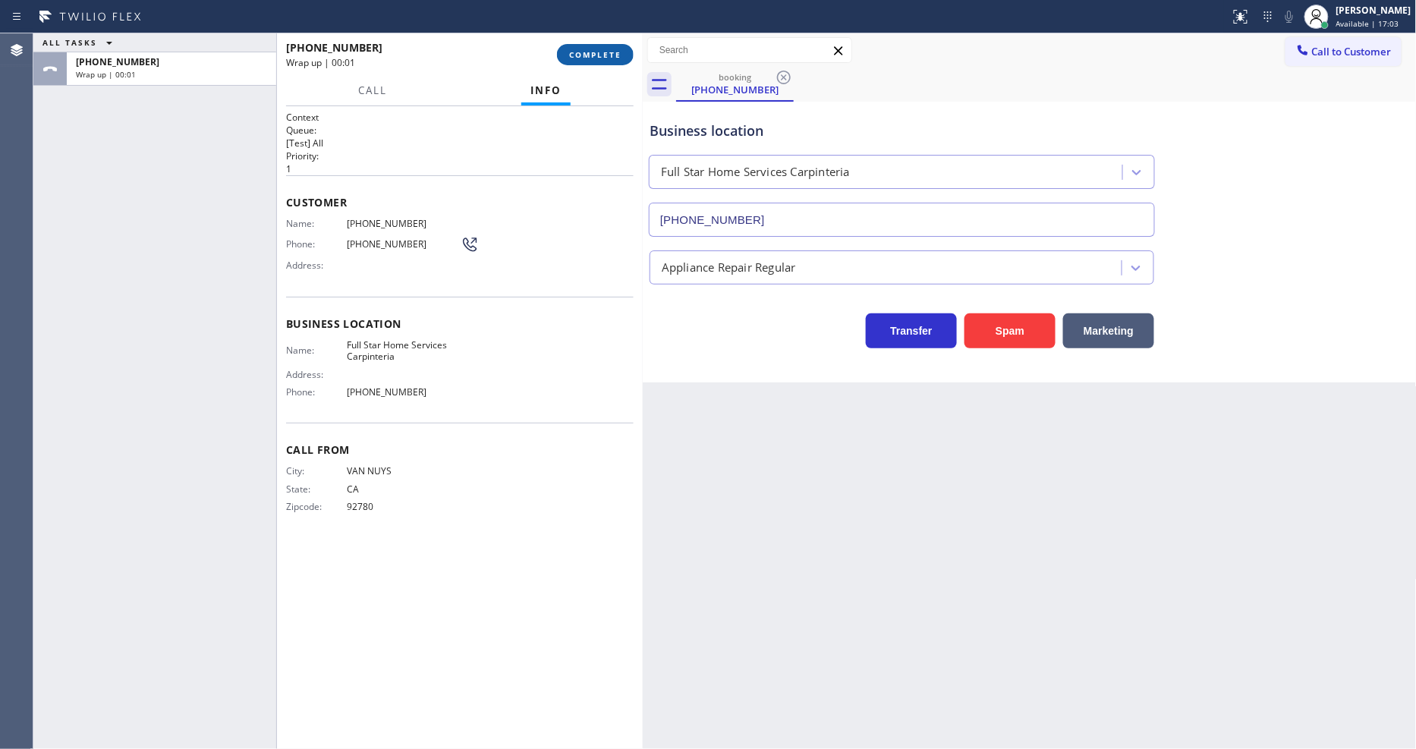
click at [596, 49] on span "COMPLETE" at bounding box center [595, 54] width 52 height 11
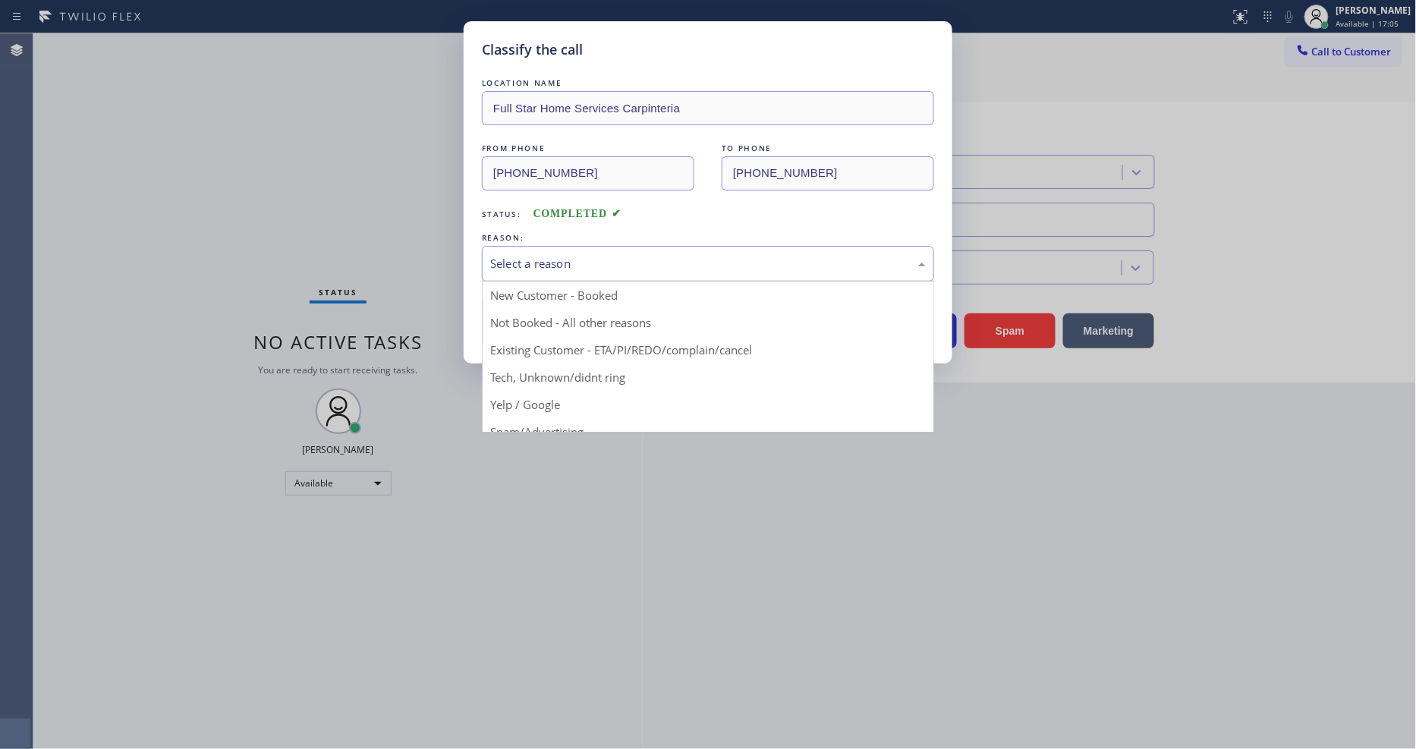
click at [599, 255] on div "Select a reason" at bounding box center [708, 263] width 436 height 17
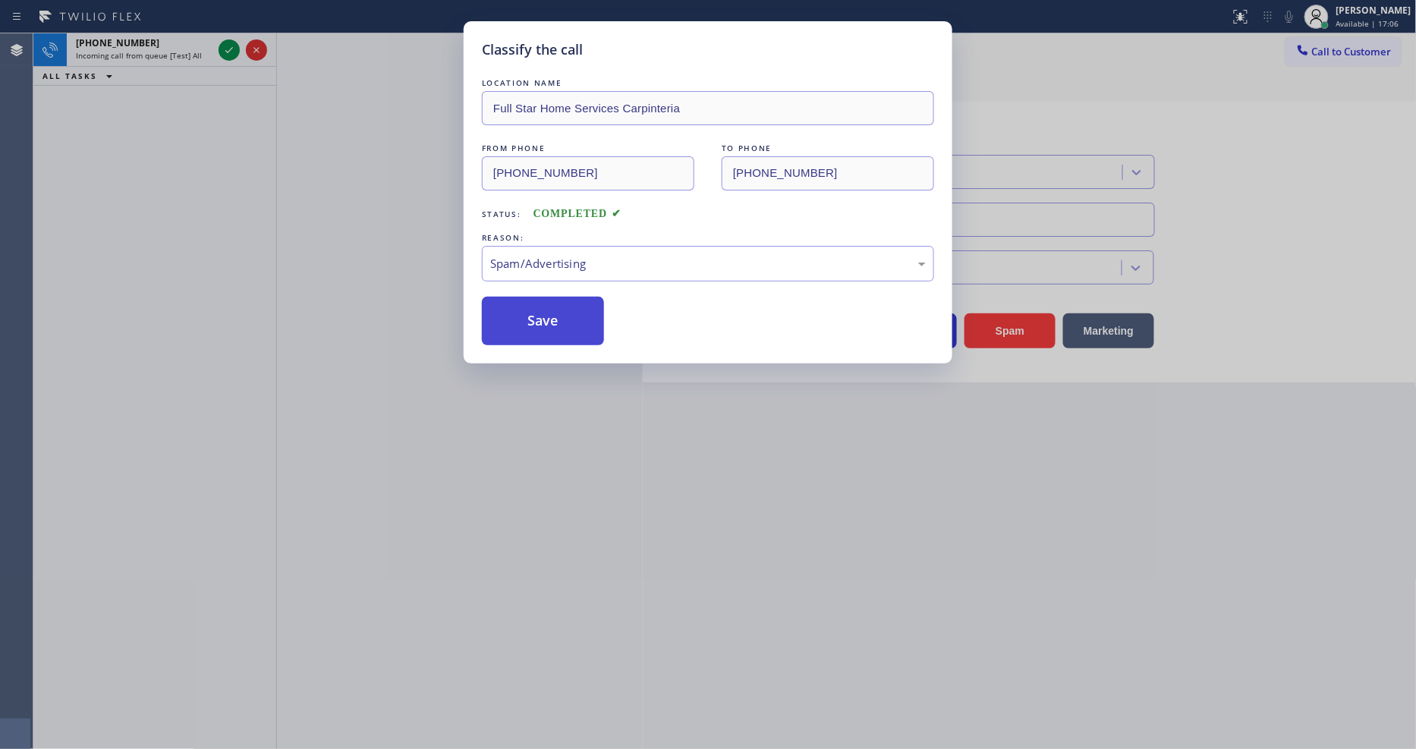
click at [560, 322] on button "Save" at bounding box center [543, 321] width 122 height 49
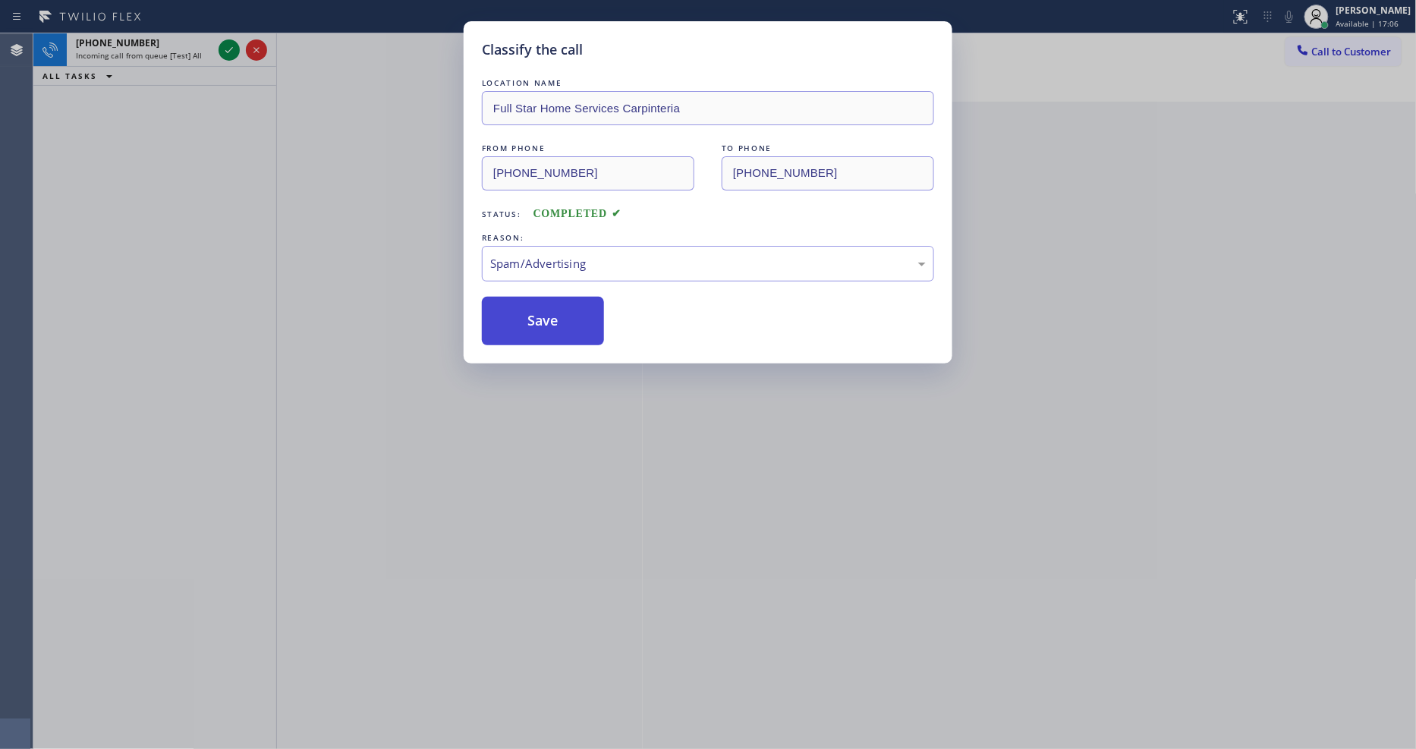
click at [560, 322] on button "Save" at bounding box center [543, 321] width 122 height 49
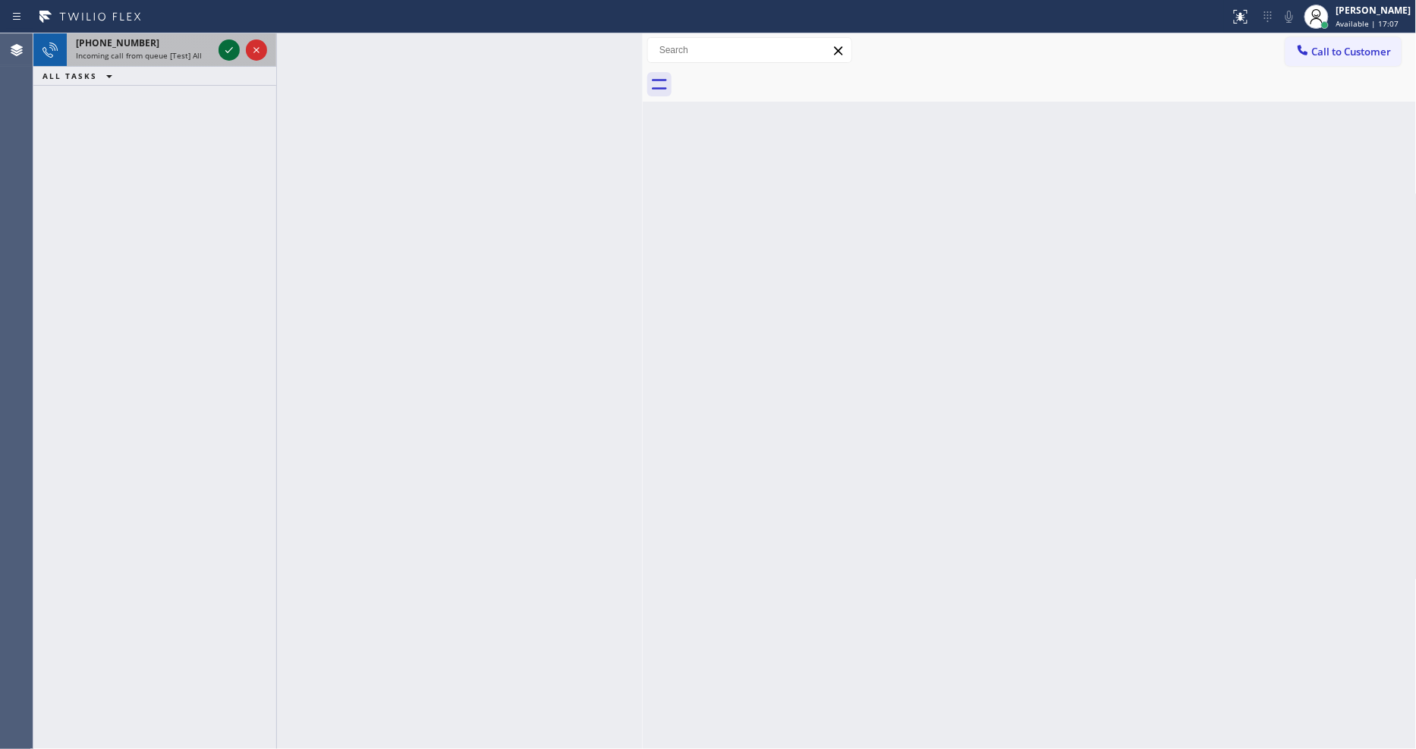
click at [231, 49] on icon at bounding box center [229, 50] width 18 height 18
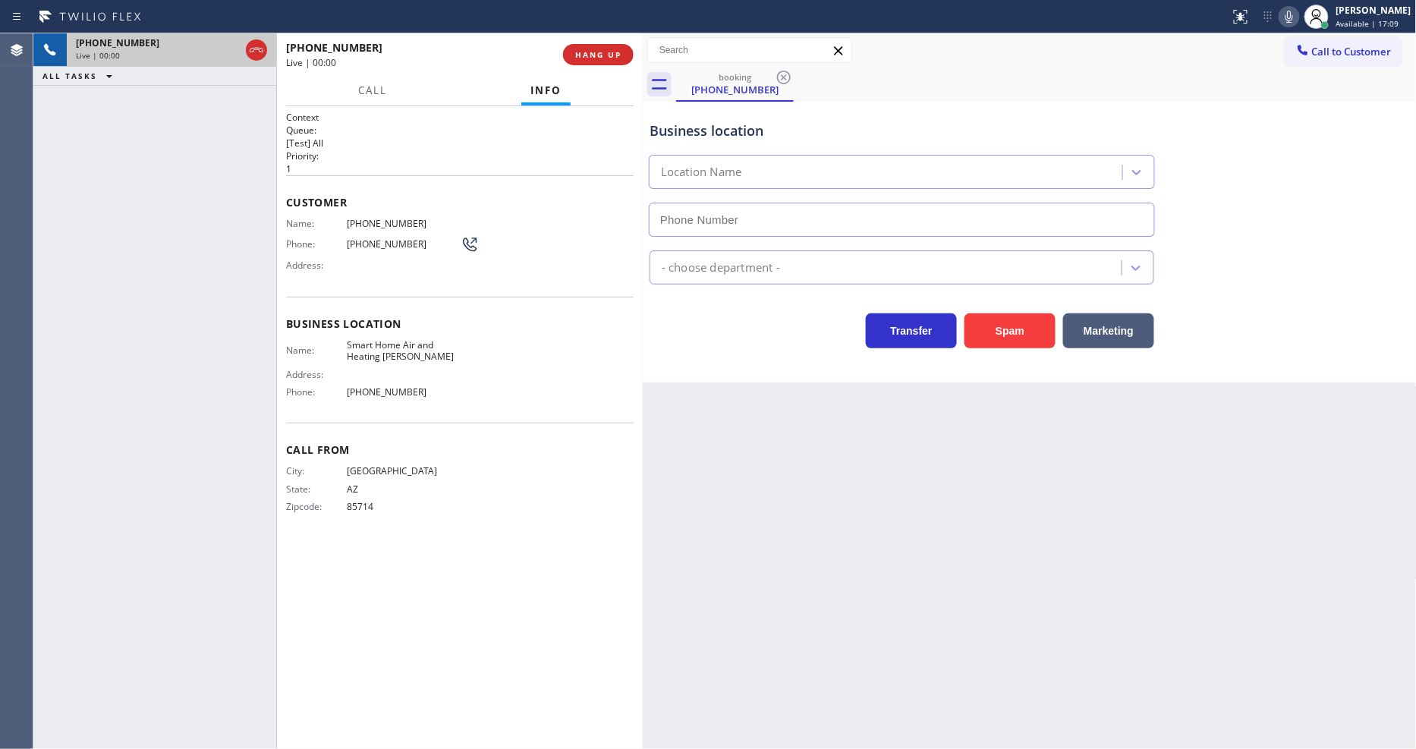
type input "(602) 671-3344"
click at [630, 52] on button "HANG UP" at bounding box center [598, 54] width 71 height 21
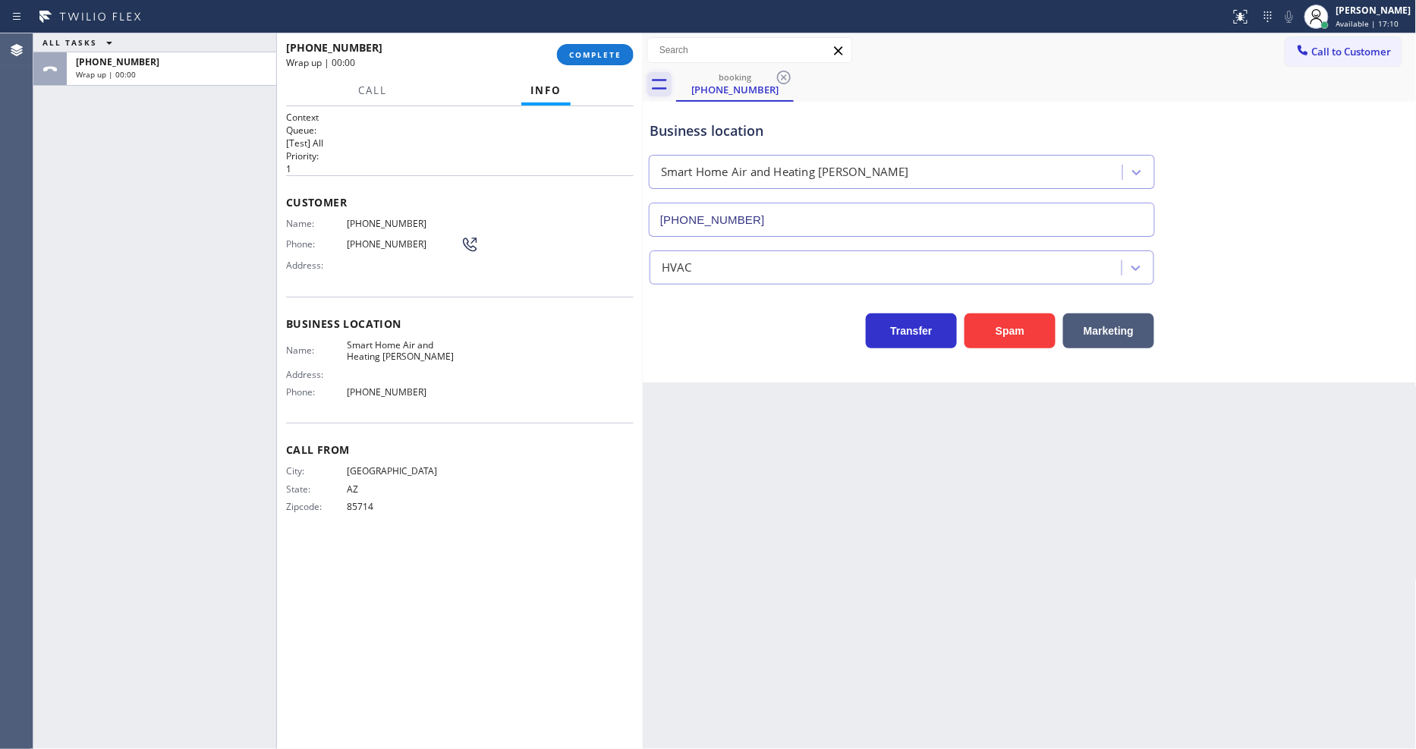
drag, startPoint x: 630, startPoint y: 51, endPoint x: 654, endPoint y: 77, distance: 36.0
click at [628, 51] on button "COMPLETE" at bounding box center [595, 54] width 77 height 21
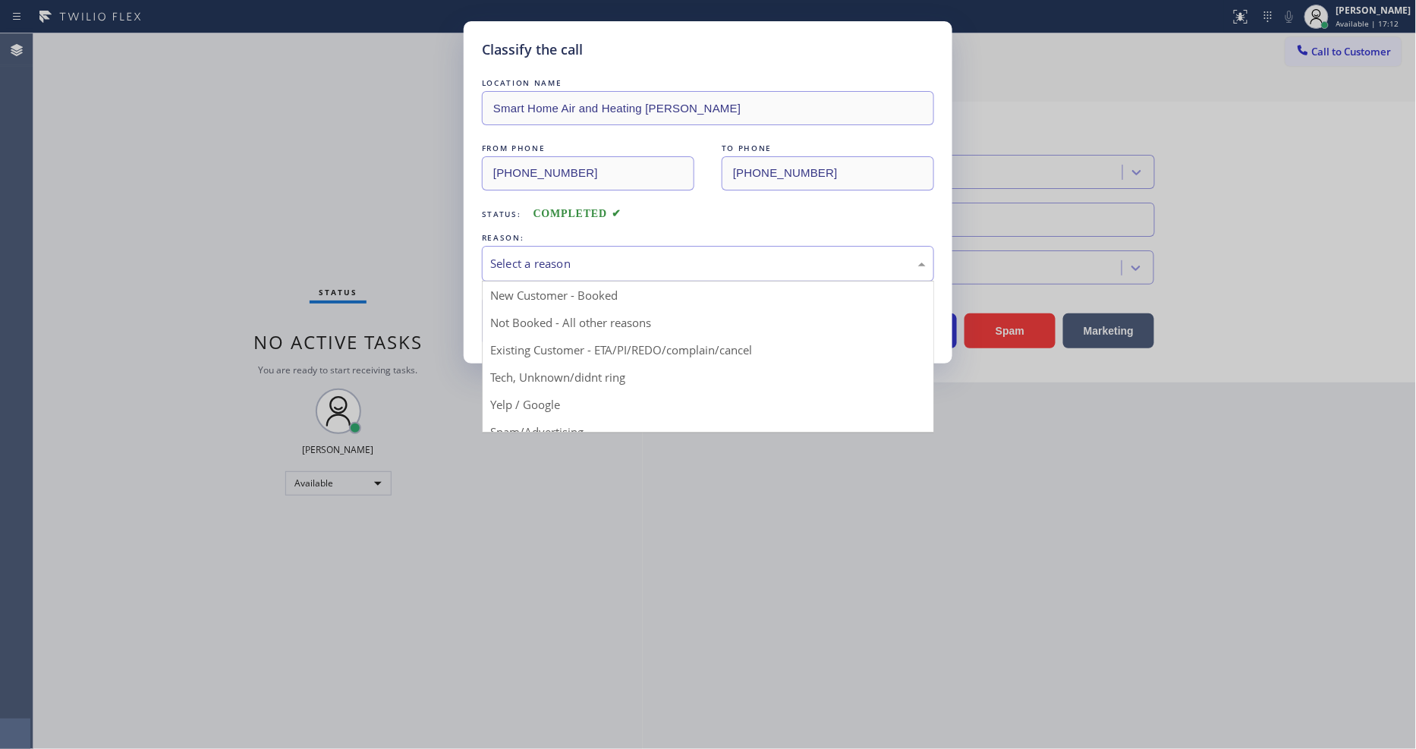
click at [601, 256] on div "Select a reason" at bounding box center [708, 263] width 436 height 17
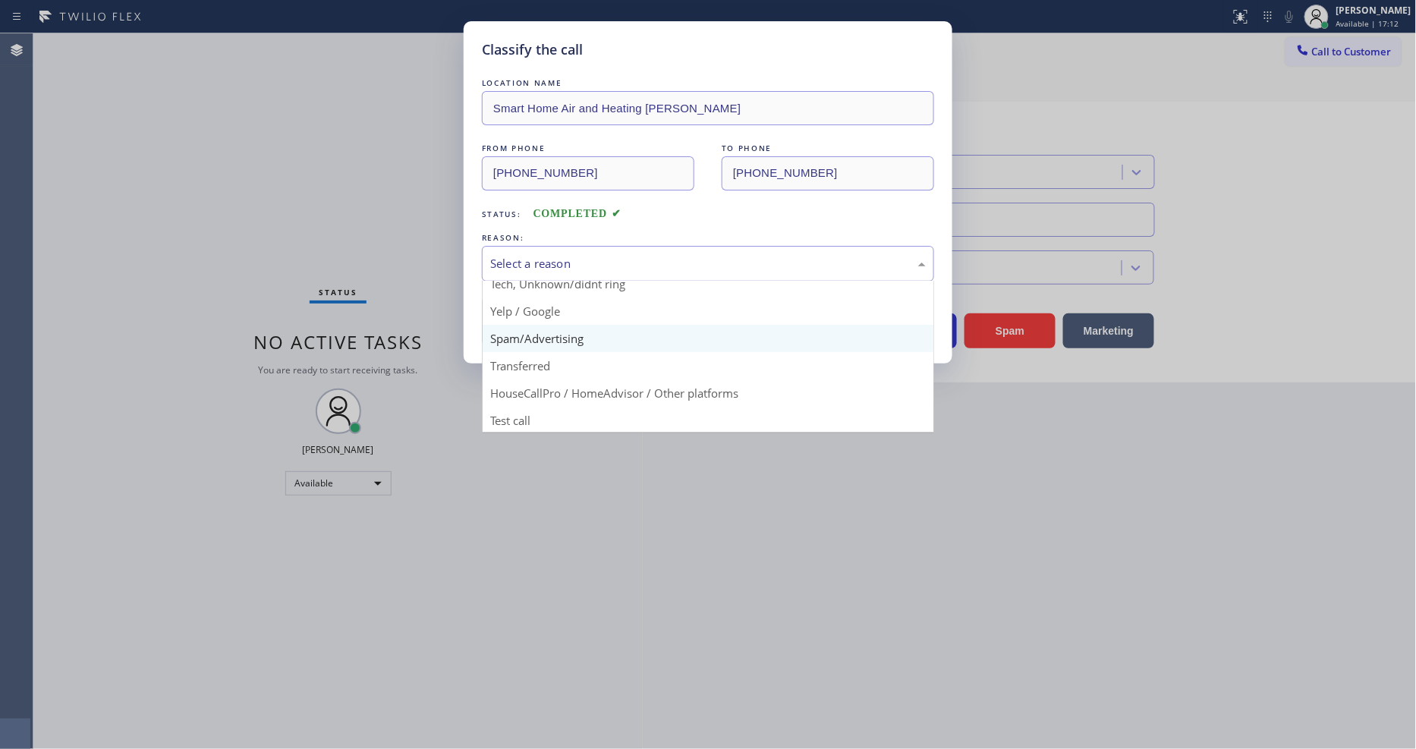
scroll to position [95, 0]
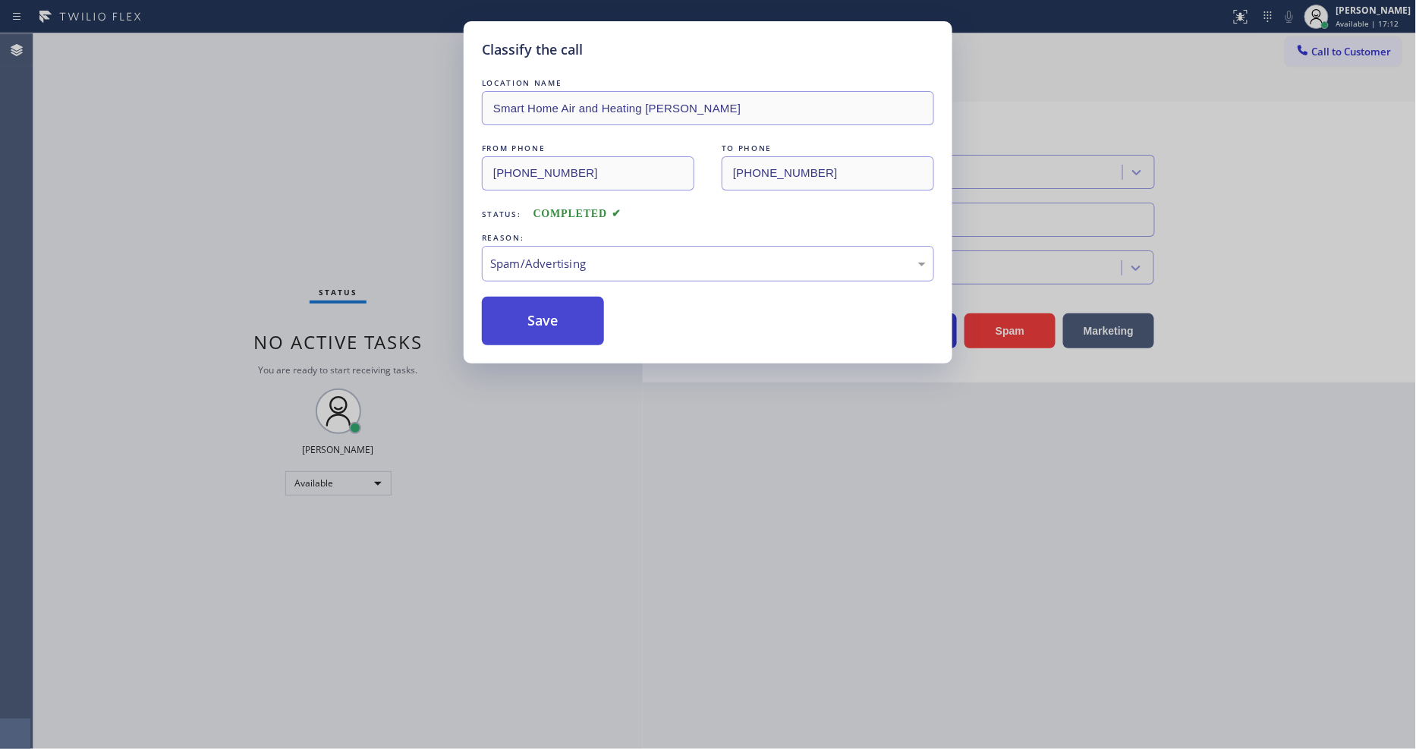
click at [571, 315] on button "Save" at bounding box center [543, 321] width 122 height 49
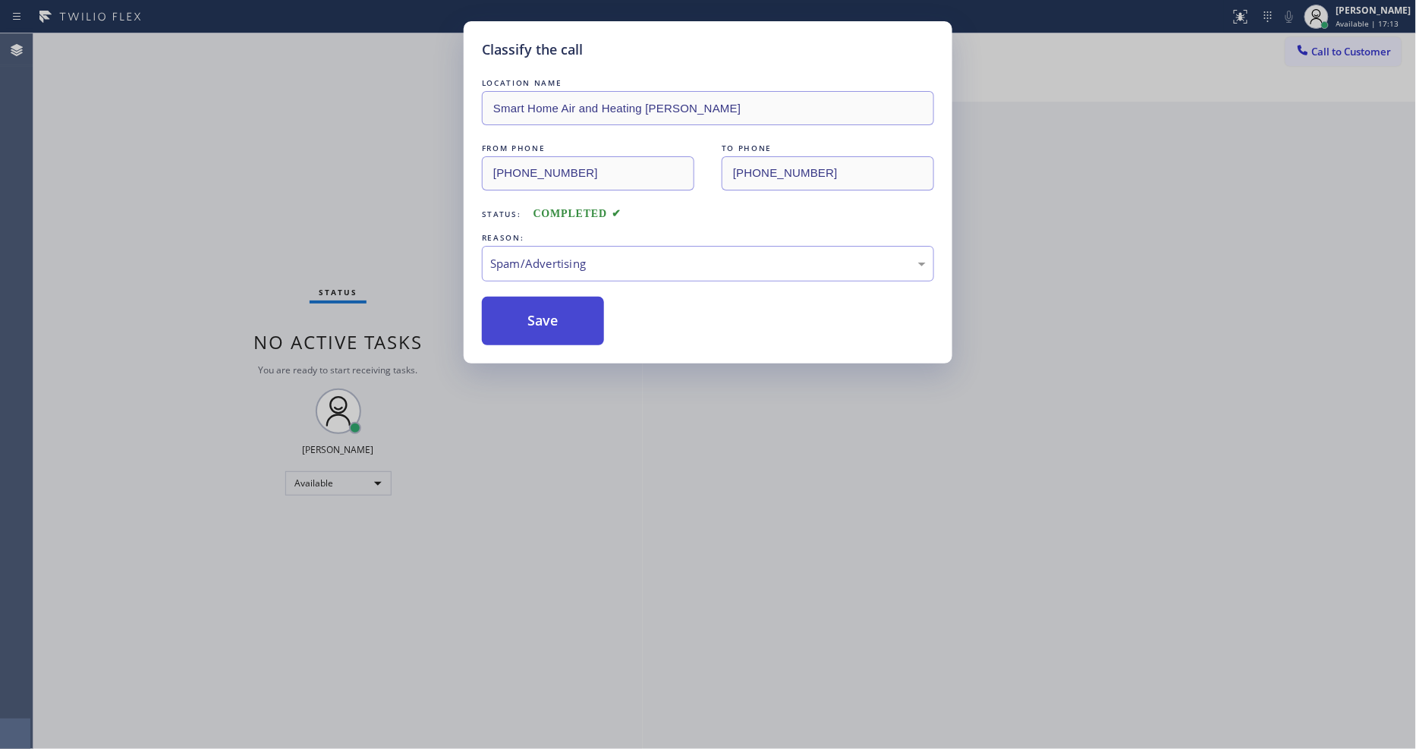
click at [571, 315] on button "Save" at bounding box center [543, 321] width 122 height 49
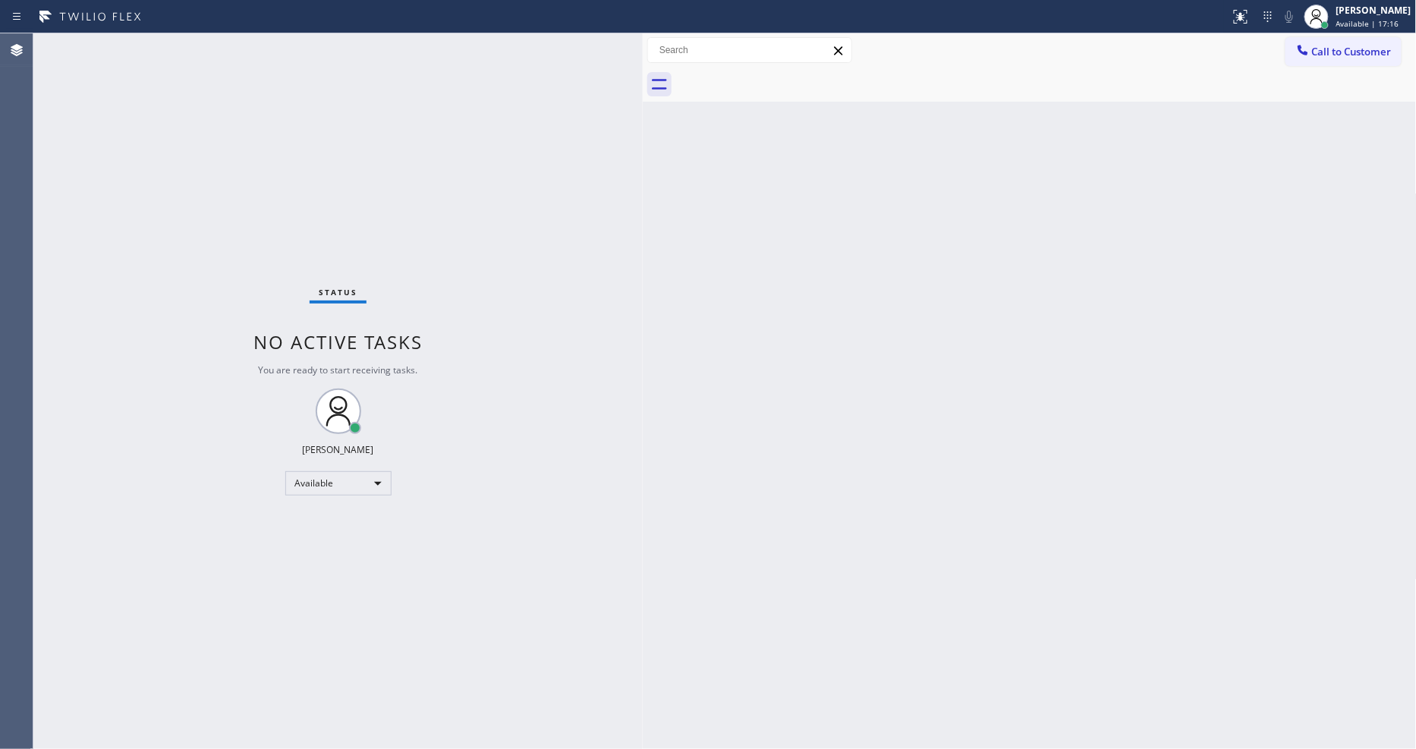
click at [526, 552] on div "Status No active tasks You are ready to start receiving tasks. [PERSON_NAME] Av…" at bounding box center [337, 391] width 609 height 716
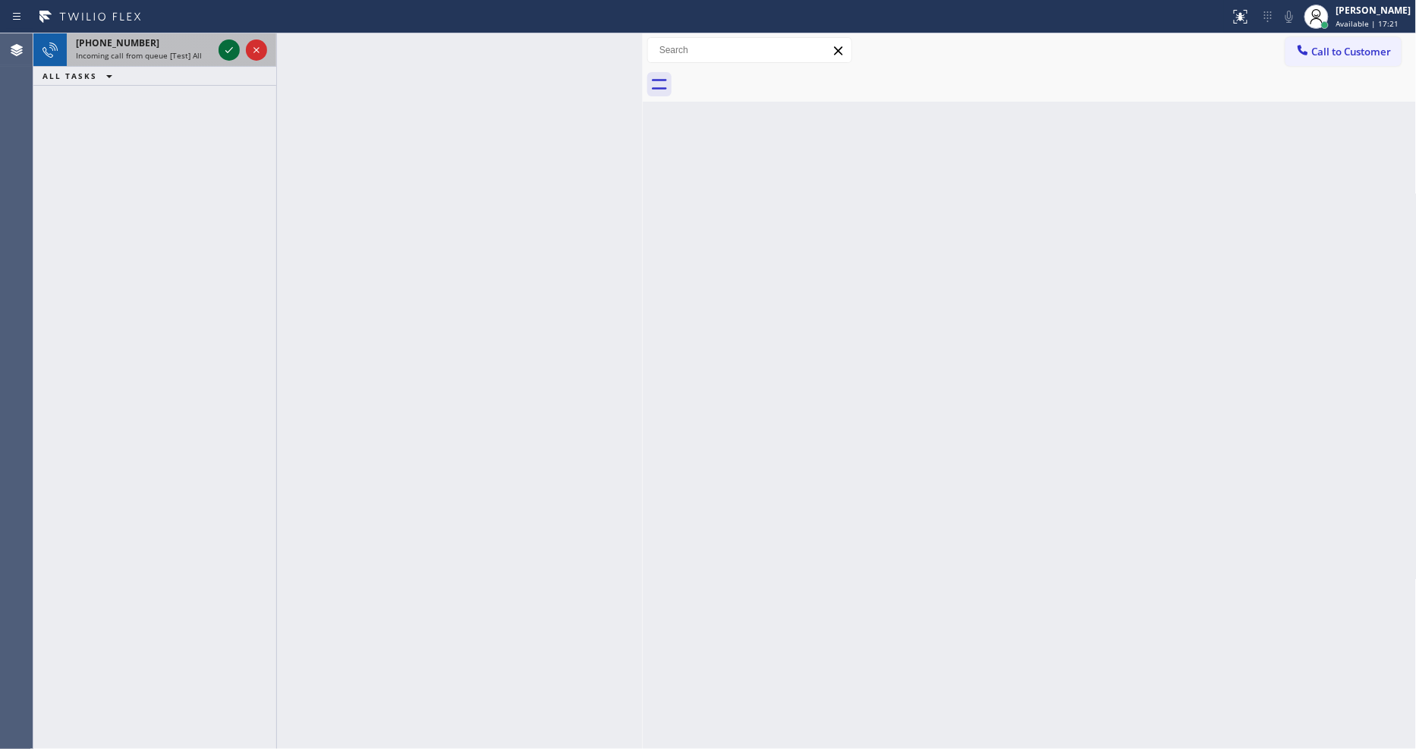
click at [228, 46] on icon at bounding box center [229, 50] width 18 height 18
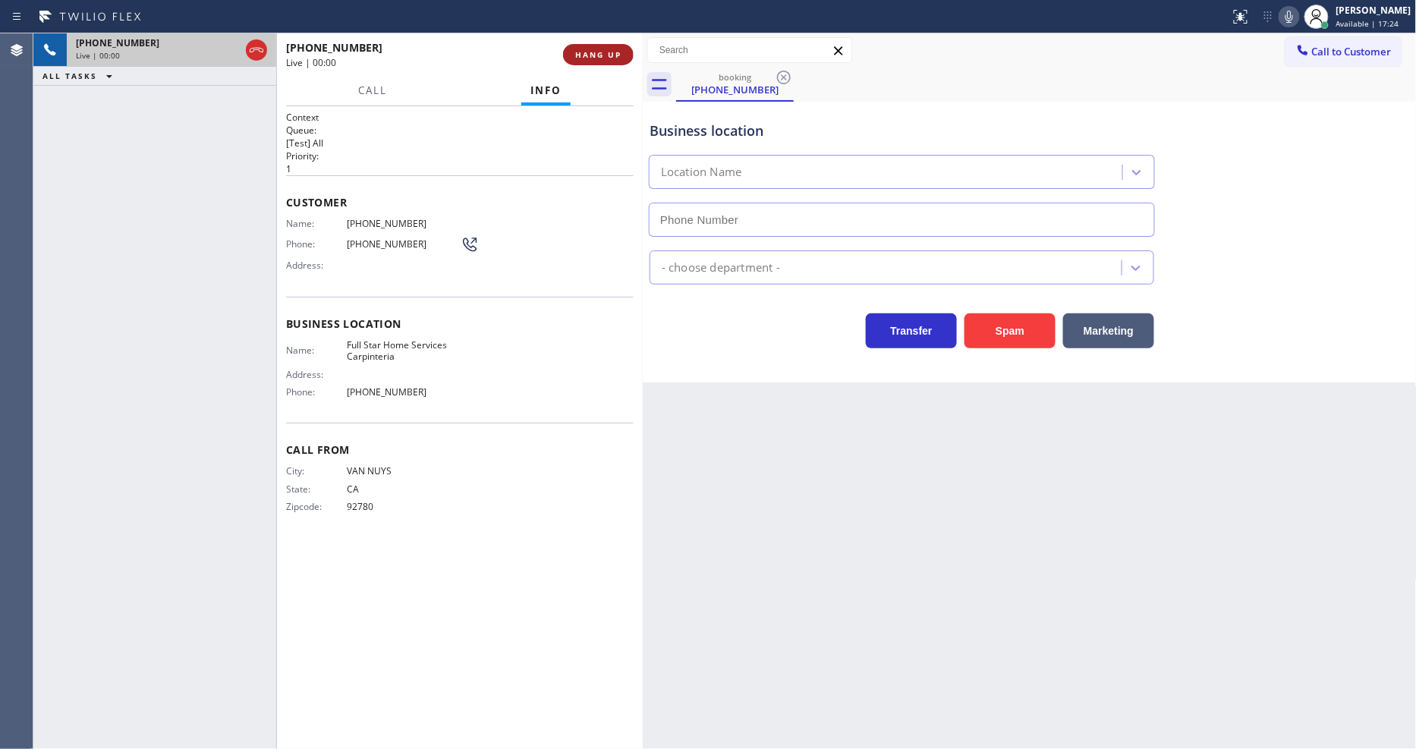
type input "(805) 549-5195"
click at [593, 52] on span "HANG UP" at bounding box center [598, 54] width 46 height 11
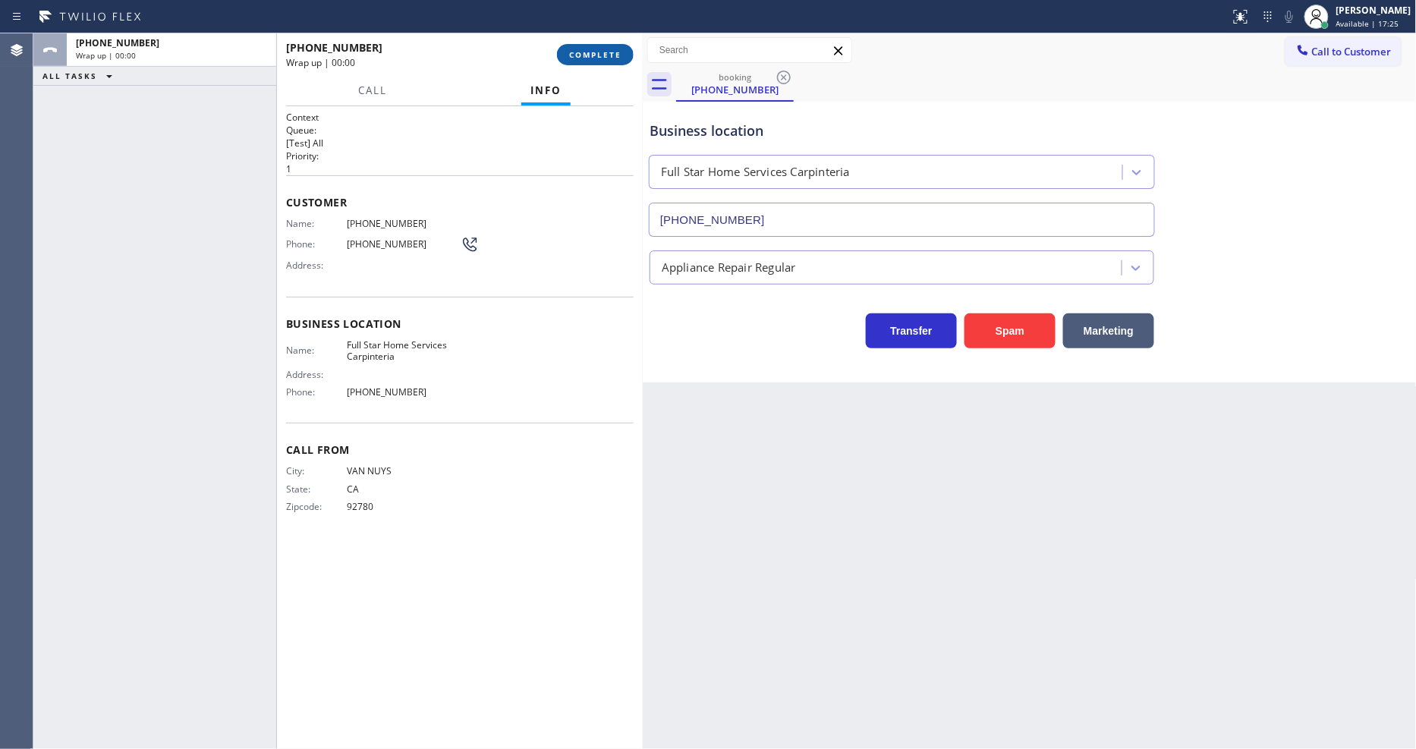
click at [593, 52] on span "COMPLETE" at bounding box center [595, 54] width 52 height 11
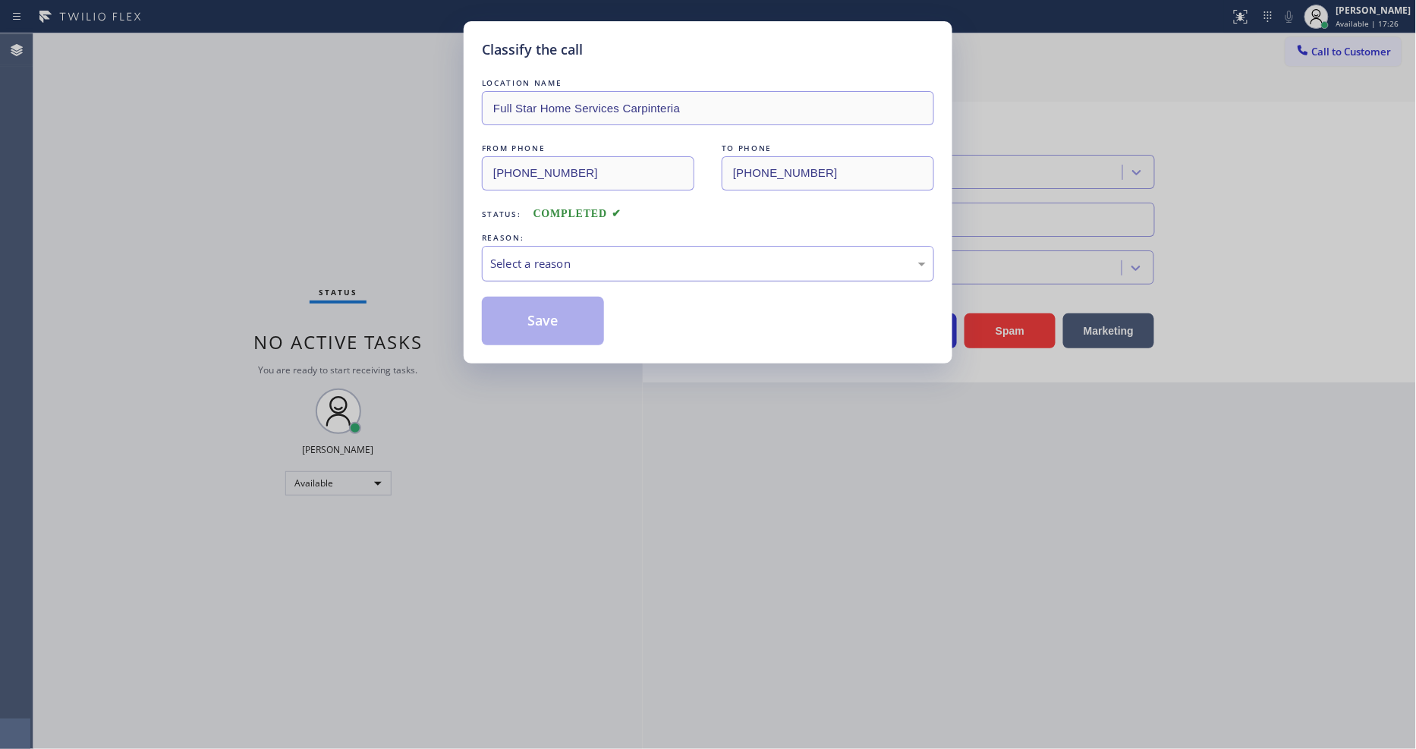
click at [554, 259] on div "Select a reason" at bounding box center [708, 263] width 436 height 17
click at [540, 322] on button "Save" at bounding box center [543, 321] width 122 height 49
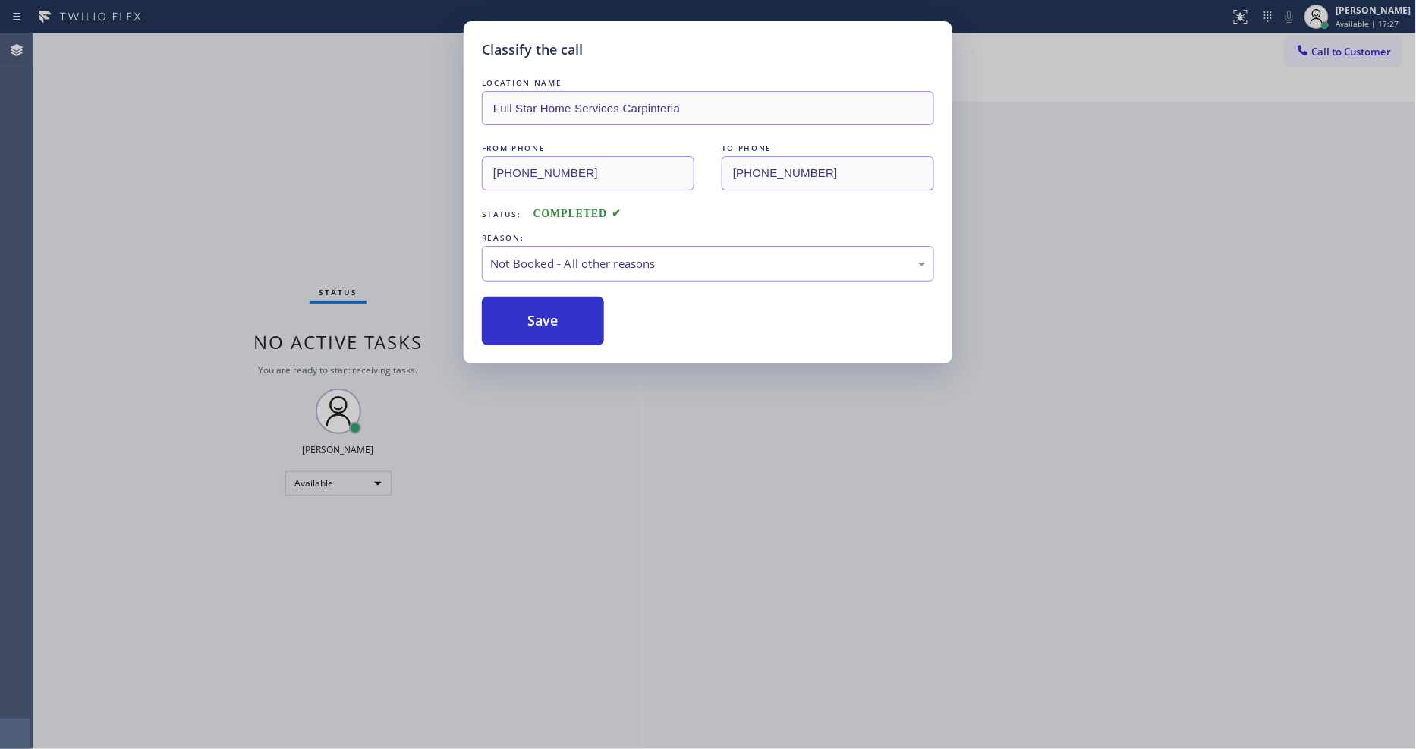
click at [540, 322] on button "Save" at bounding box center [543, 321] width 122 height 49
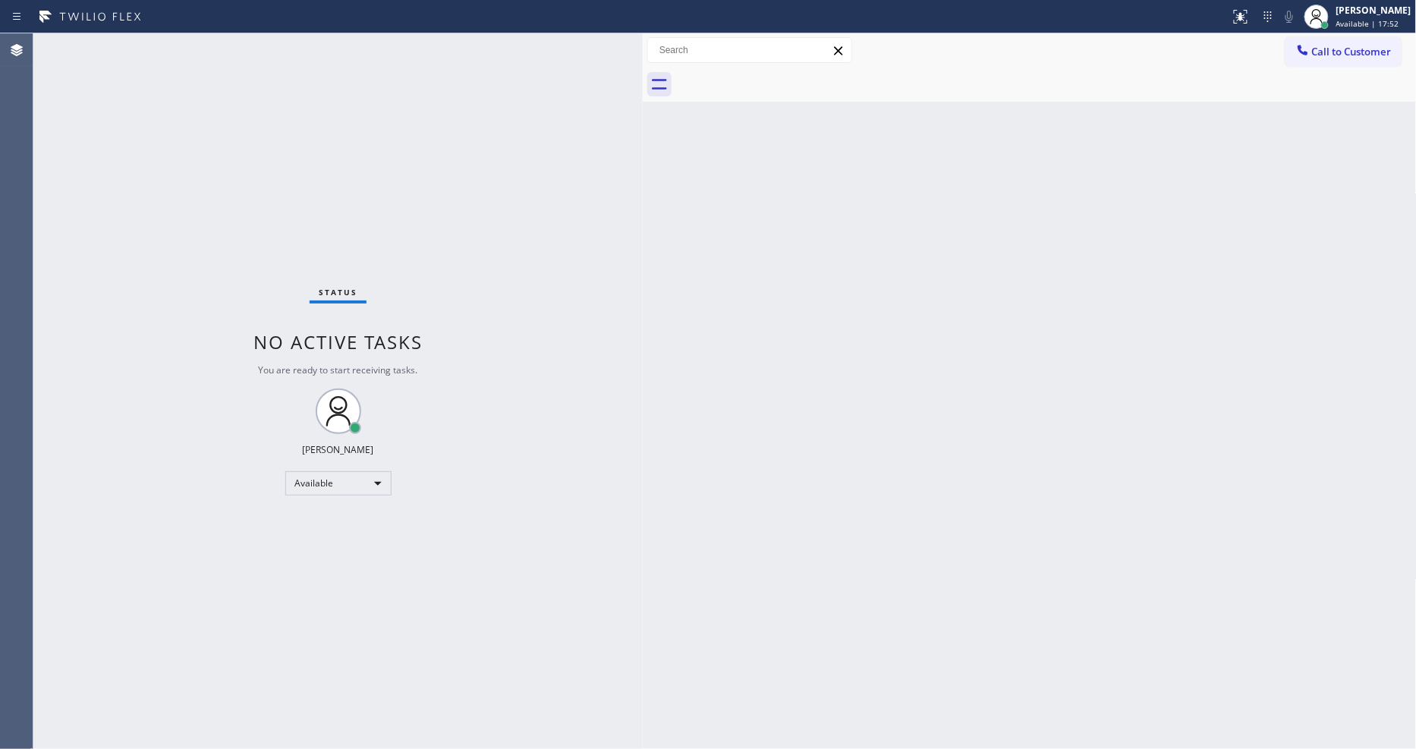
click at [716, 546] on div "Back to Dashboard Change Sender ID Customers Technicians Select a contact Outbo…" at bounding box center [1030, 391] width 774 height 716
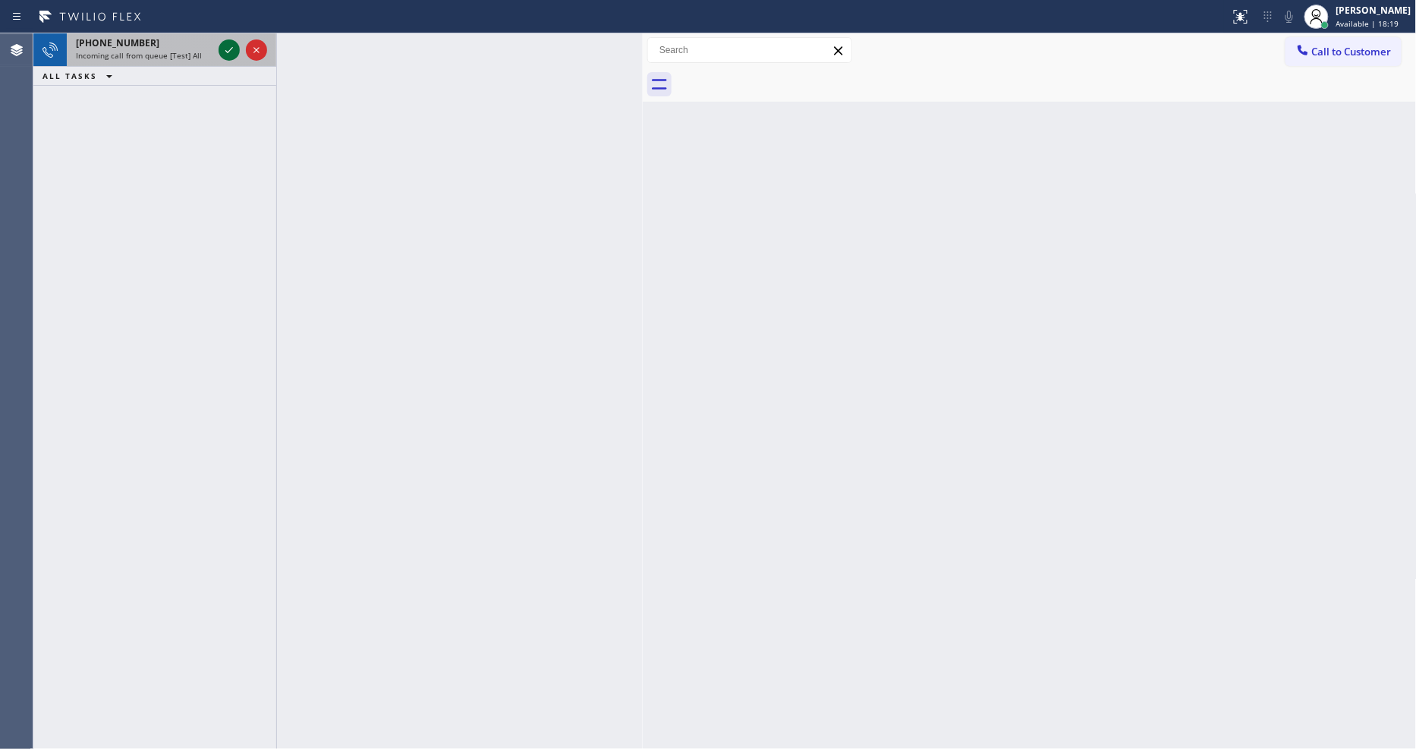
click at [223, 41] on icon at bounding box center [229, 50] width 18 height 18
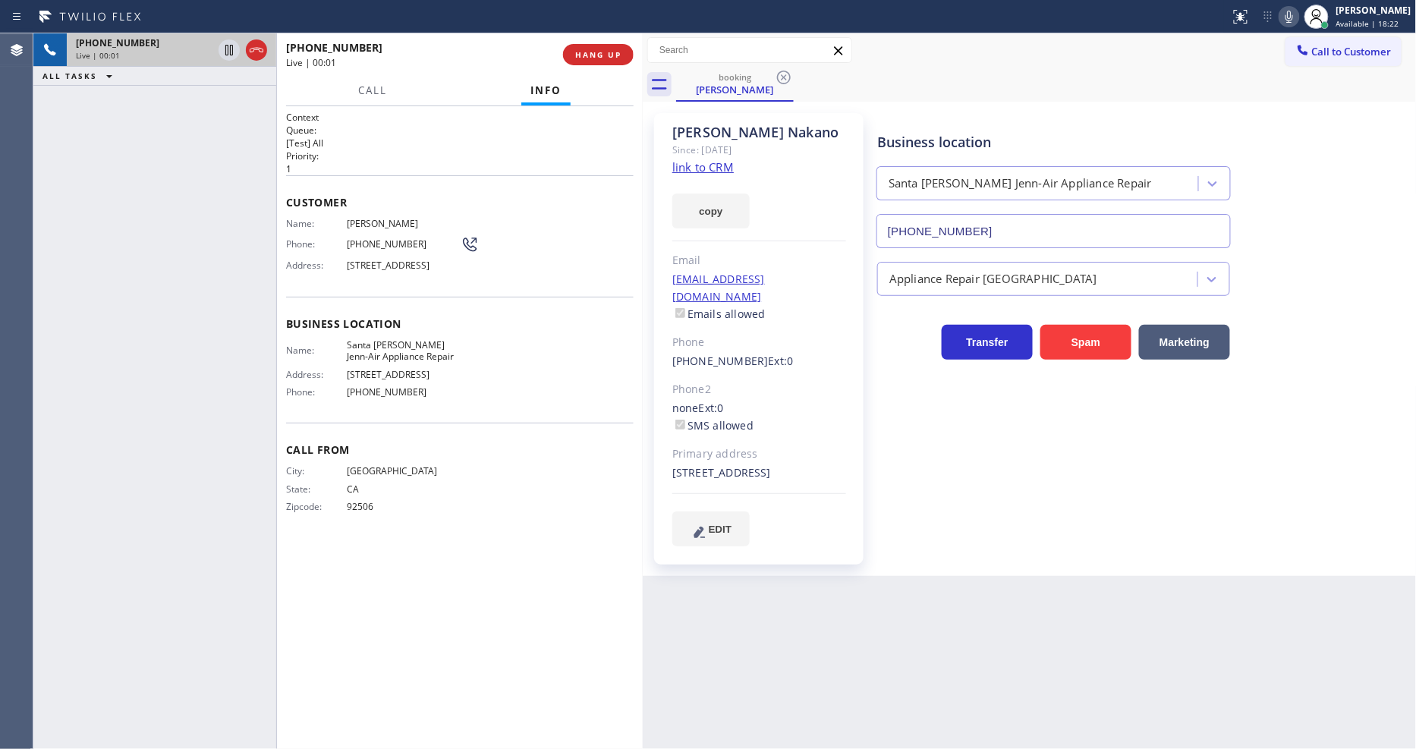
type input "[PHONE_NUMBER]"
click at [708, 165] on link "link to CRM" at bounding box center [702, 166] width 61 height 15
click at [229, 48] on icon at bounding box center [229, 50] width 18 height 18
click at [1297, 18] on icon at bounding box center [1289, 17] width 18 height 18
click at [230, 46] on icon at bounding box center [229, 50] width 11 height 11
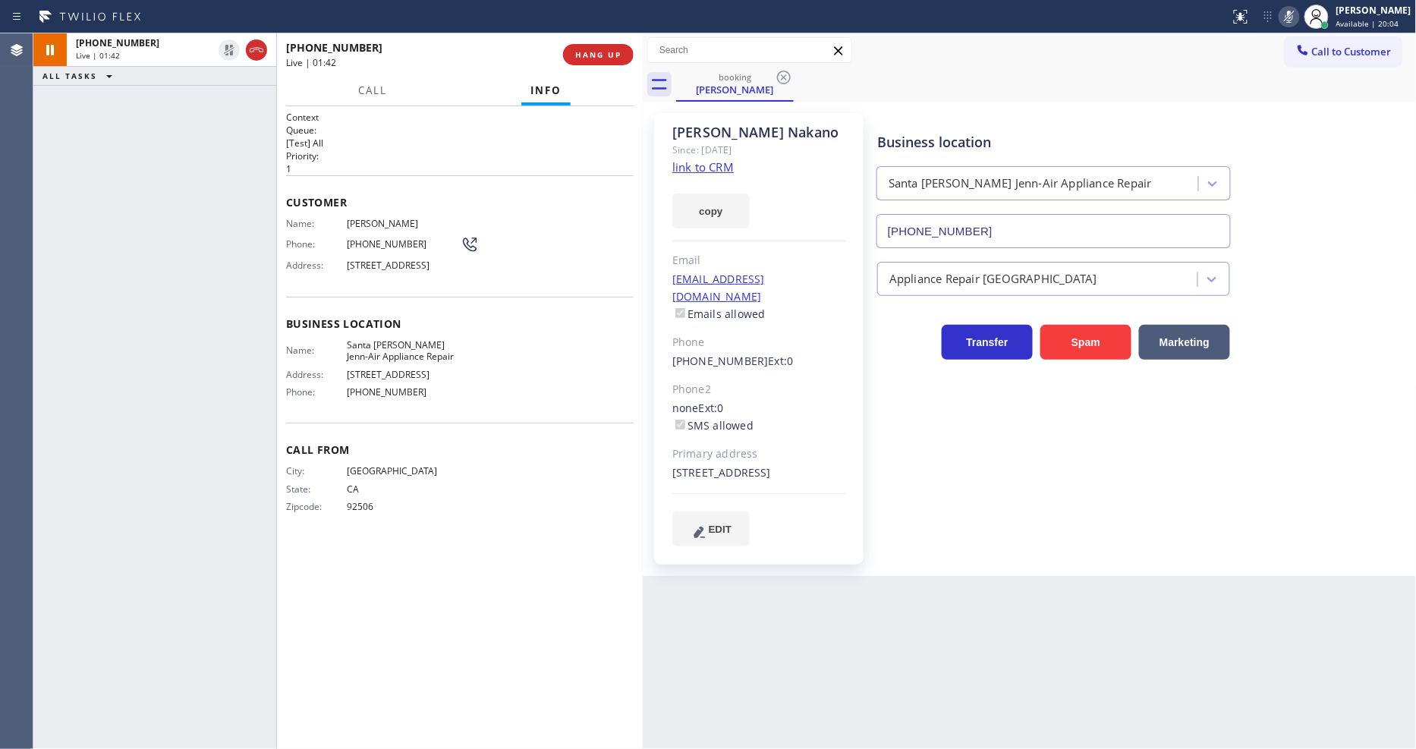
click at [1294, 13] on rect at bounding box center [1289, 15] width 11 height 11
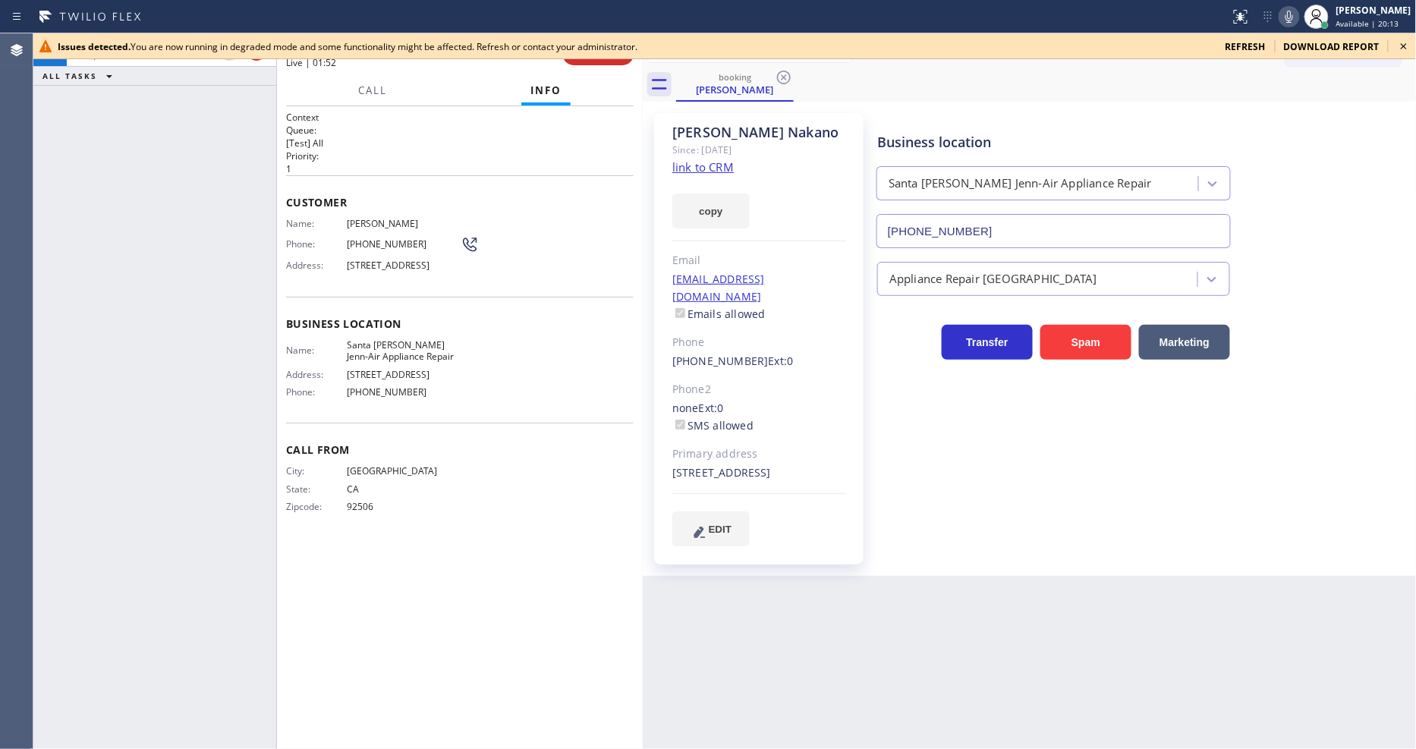
click at [1404, 42] on icon at bounding box center [1404, 46] width 18 height 18
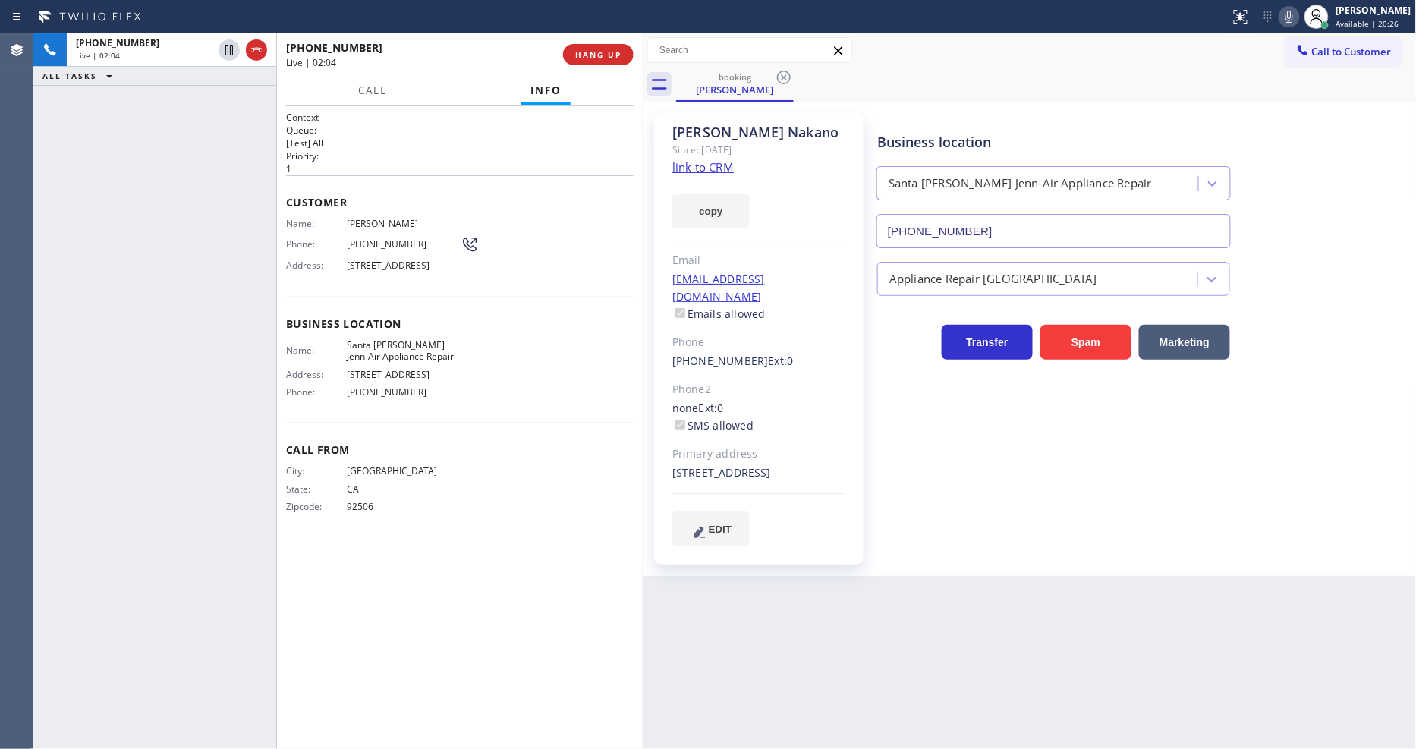
click at [319, 512] on span "Zipcode:" at bounding box center [316, 506] width 61 height 11
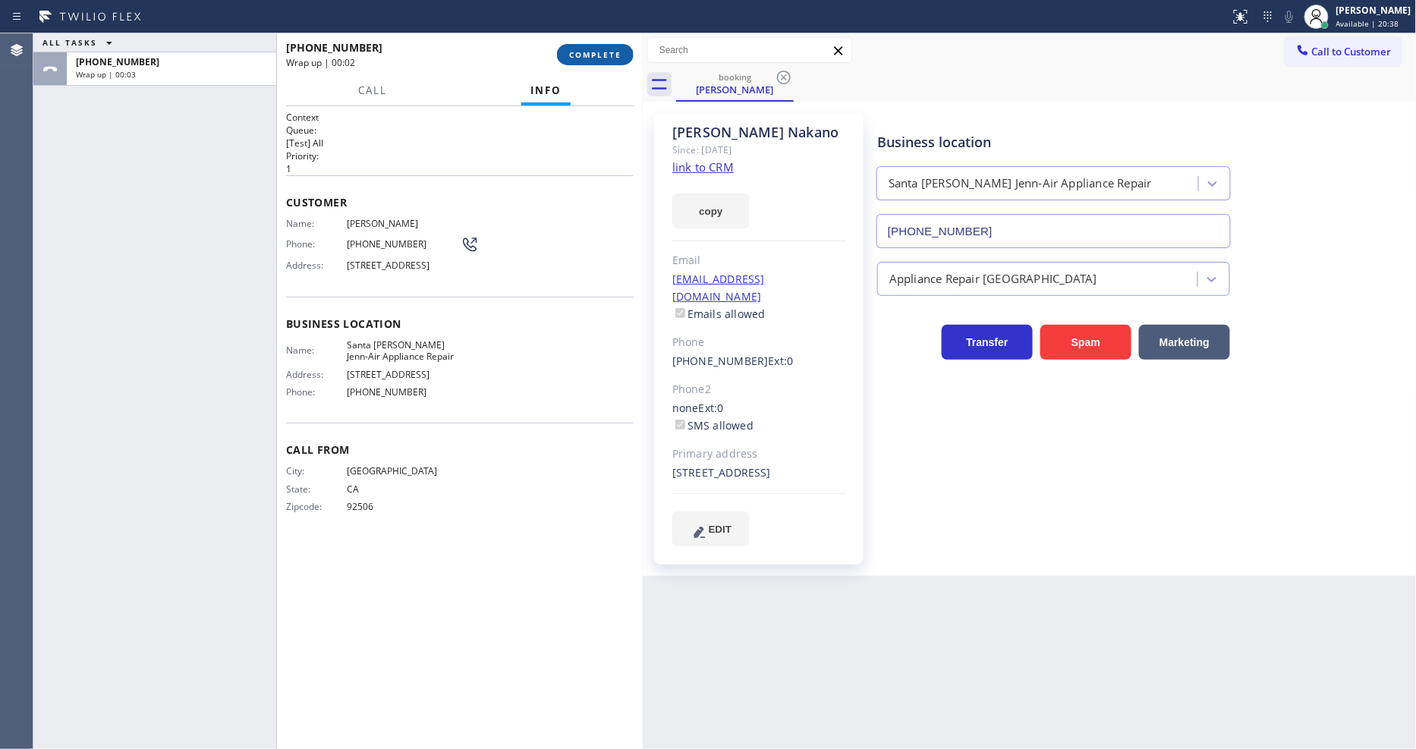
click at [596, 53] on span "COMPLETE" at bounding box center [595, 54] width 52 height 11
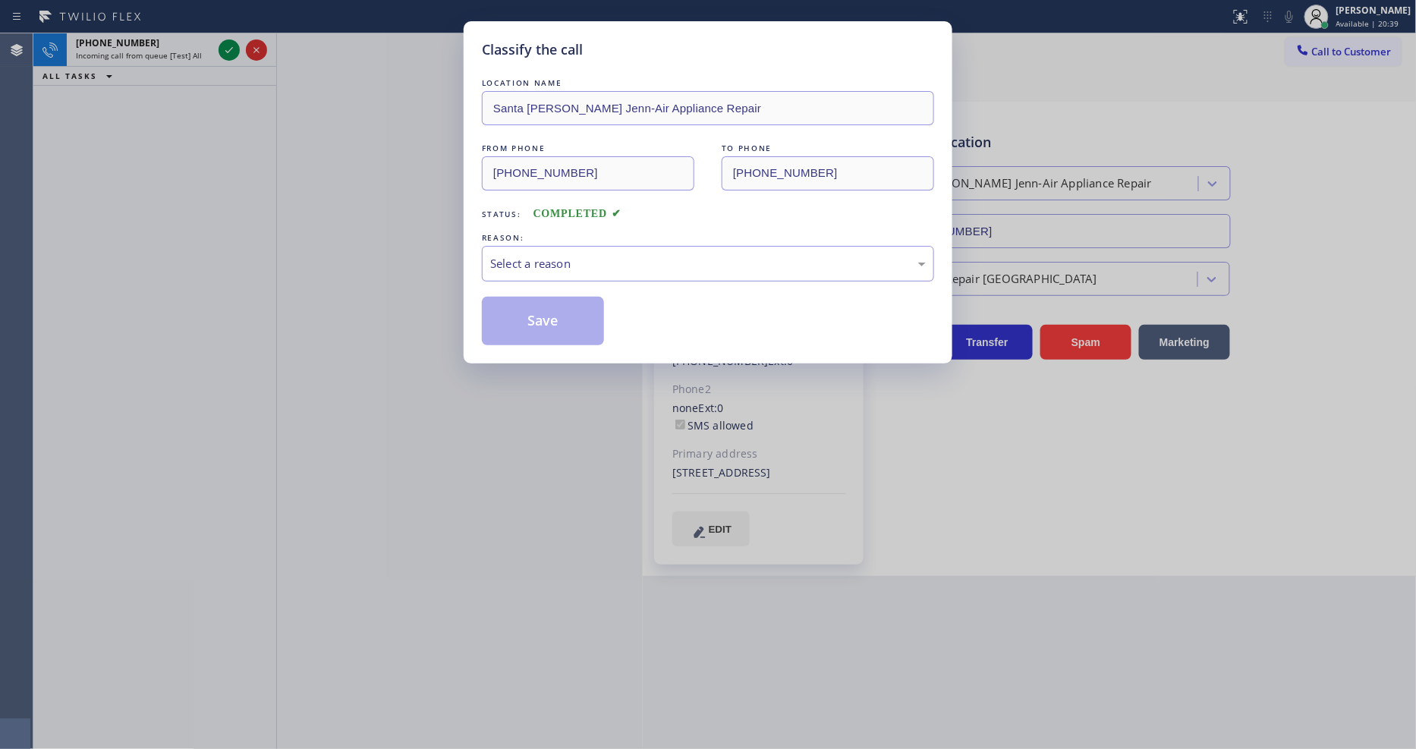
click at [554, 256] on div "Select a reason" at bounding box center [708, 263] width 436 height 17
click at [545, 323] on button "Save" at bounding box center [543, 321] width 122 height 49
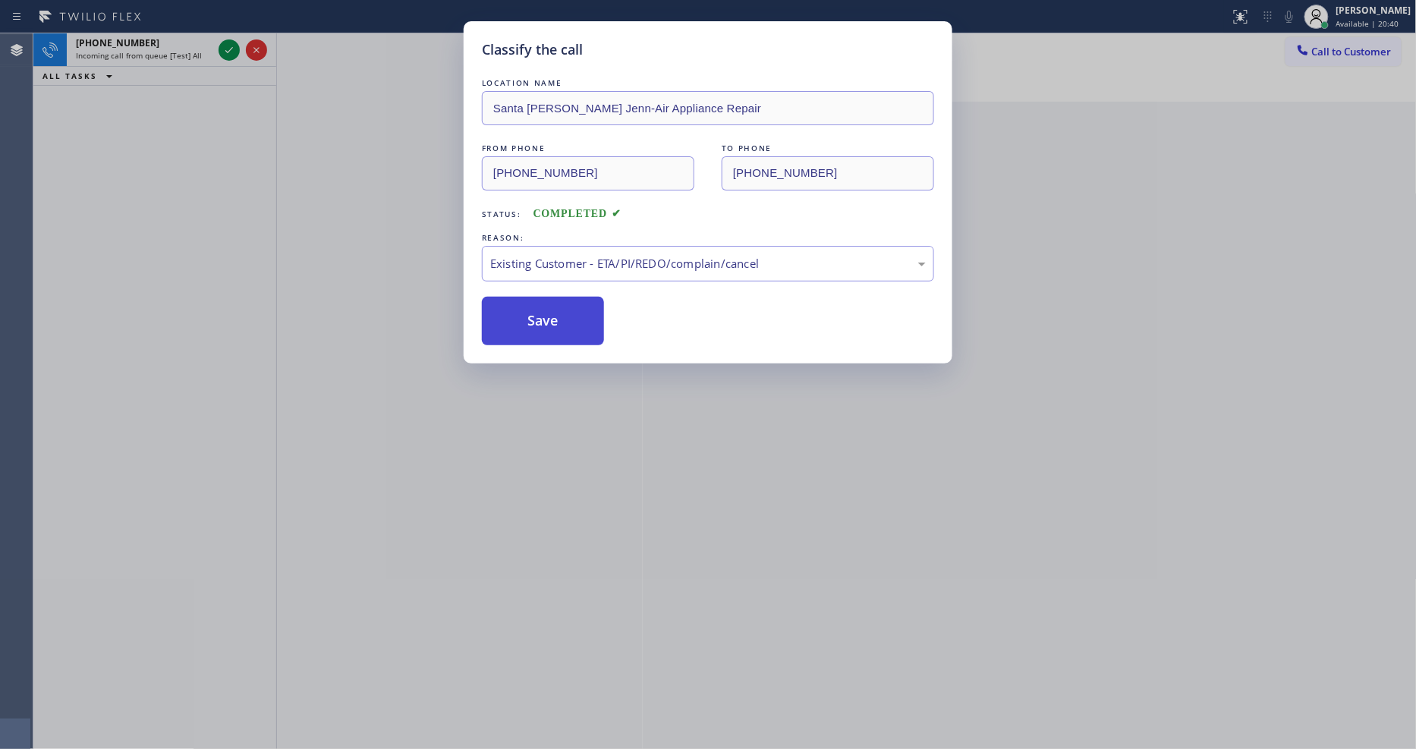
click at [545, 323] on button "Save" at bounding box center [543, 321] width 122 height 49
click at [226, 50] on div "Classify the call LOCATION NAME Home Alliance FROM PHONE (310) 739-9226 TO PHON…" at bounding box center [724, 391] width 1382 height 716
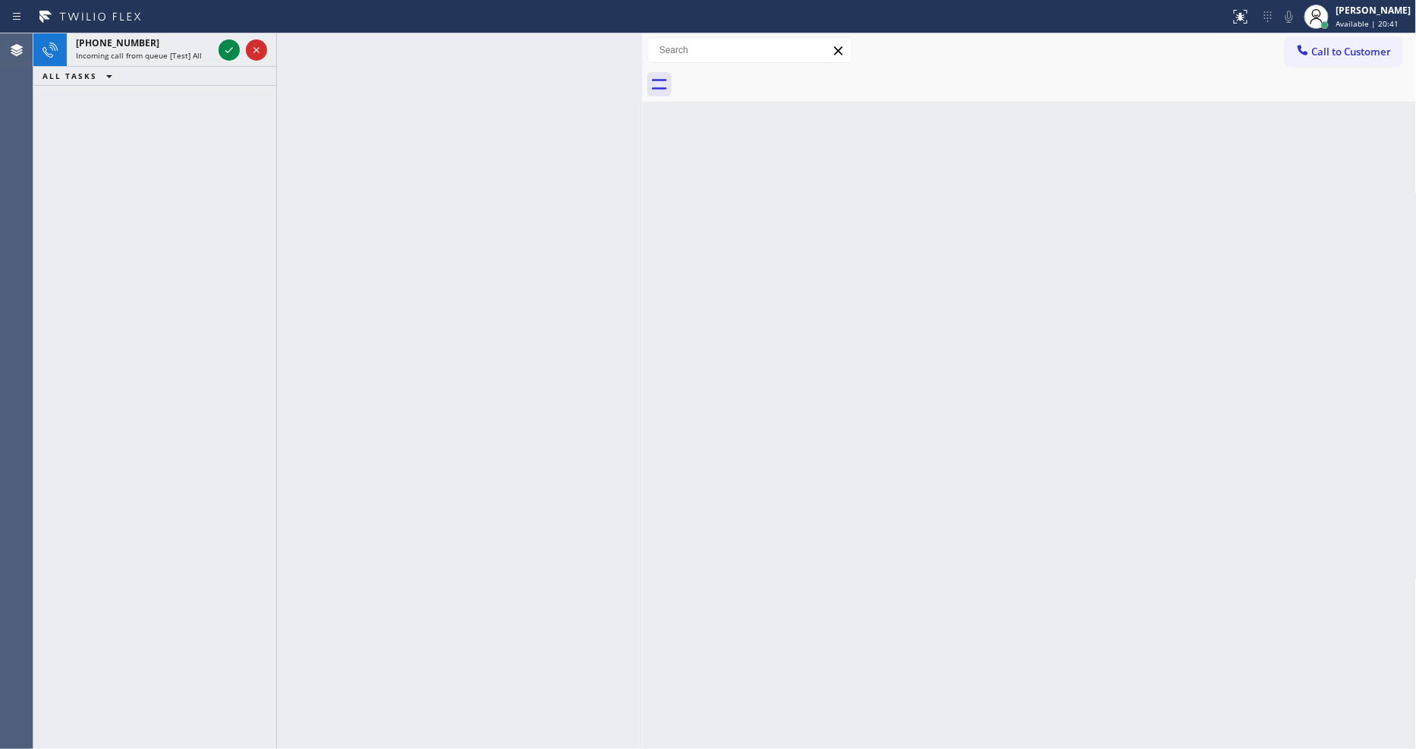
click at [226, 50] on icon at bounding box center [229, 50] width 18 height 18
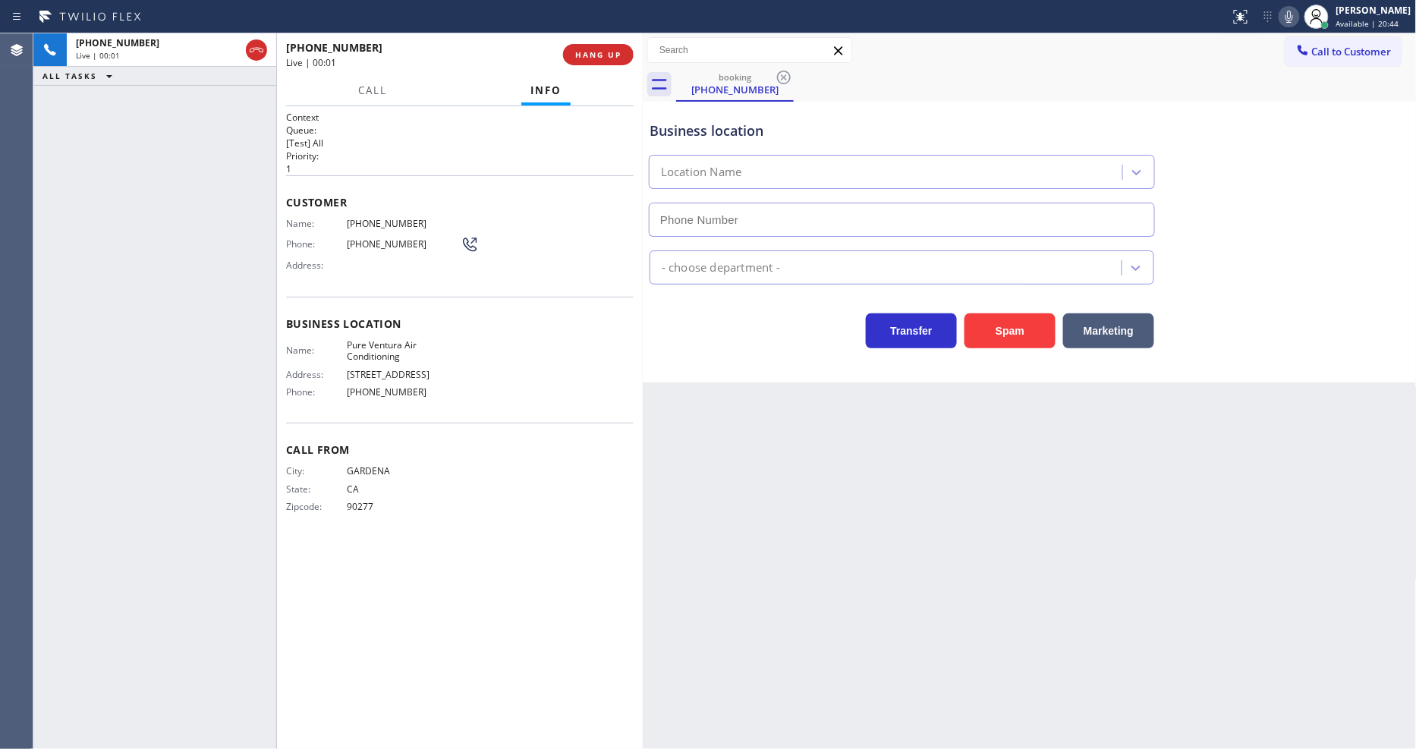
type input "(805) 754-2637"
click at [609, 58] on span "HANG UP" at bounding box center [598, 54] width 46 height 11
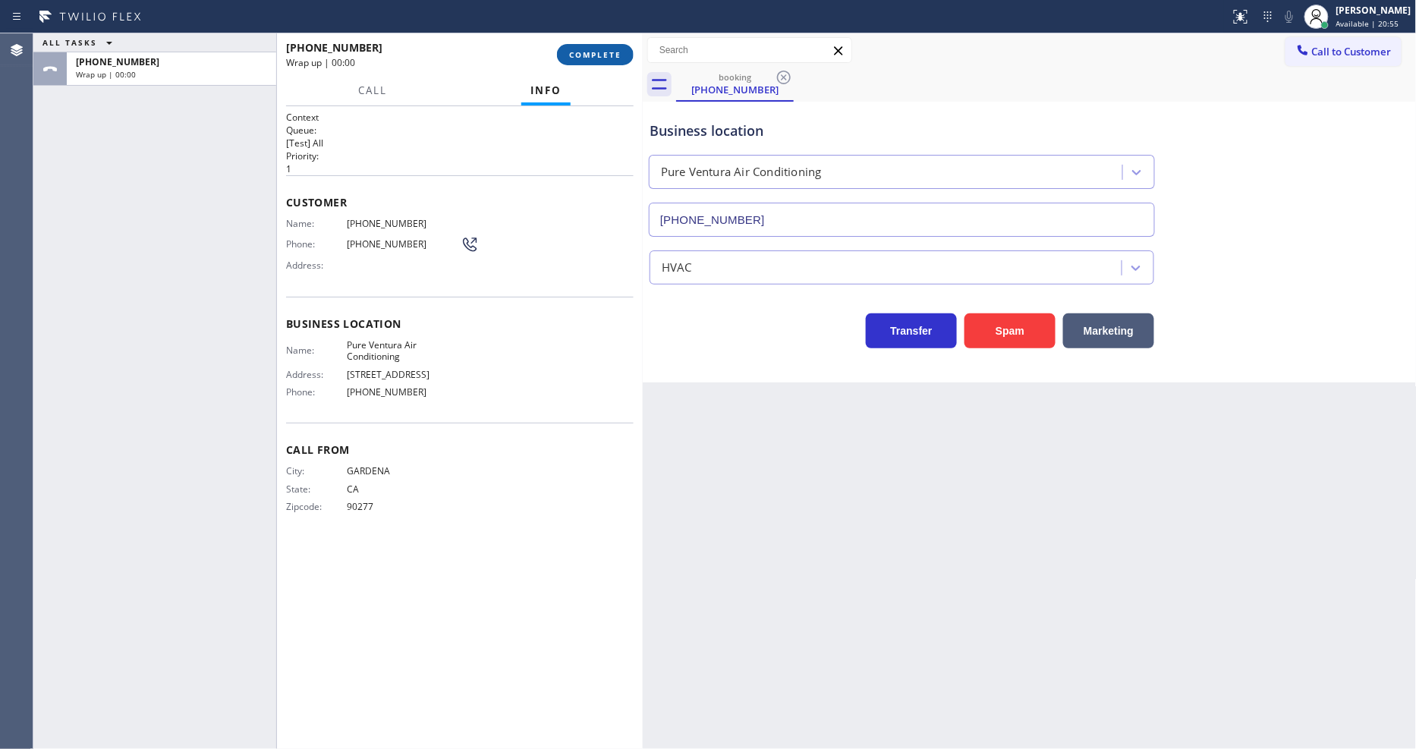
click at [609, 58] on span "COMPLETE" at bounding box center [595, 54] width 52 height 11
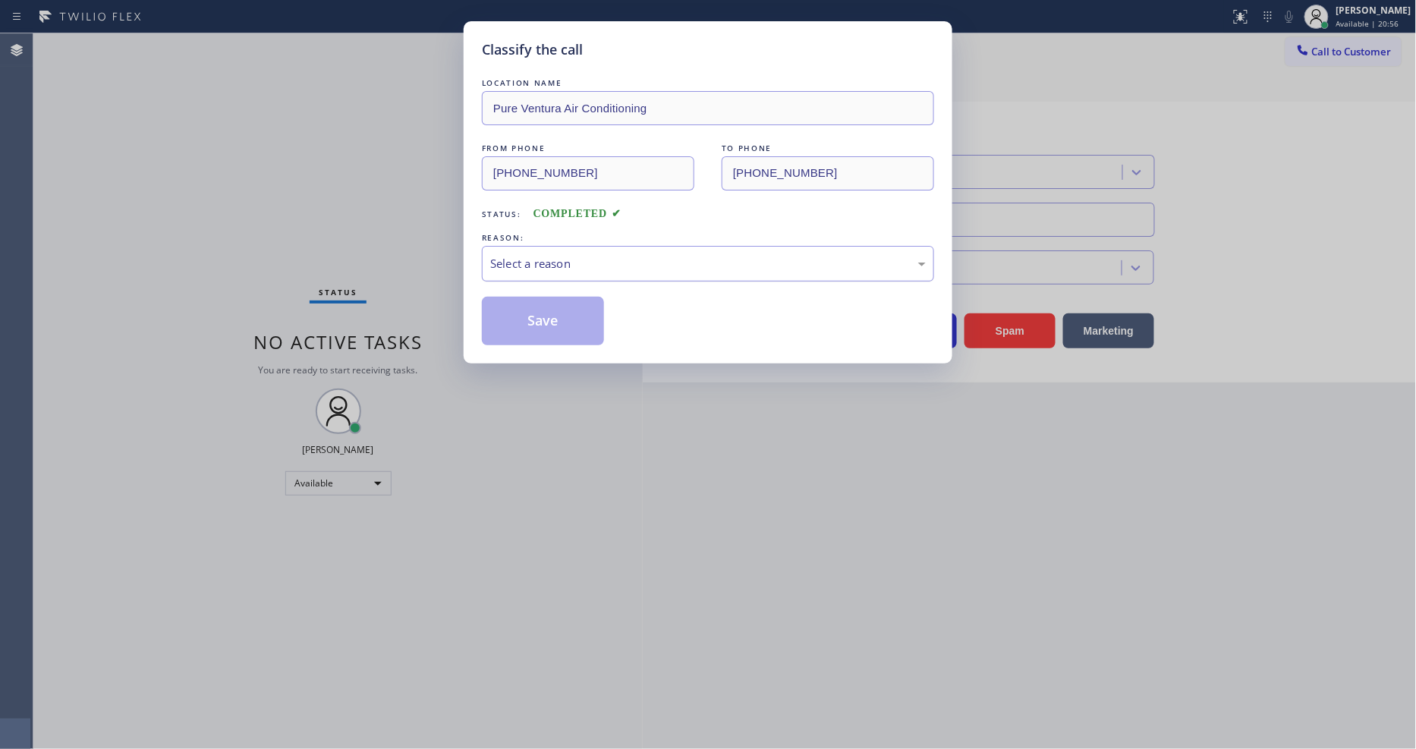
click at [543, 259] on div "Select a reason" at bounding box center [708, 263] width 436 height 17
click at [537, 317] on button "Save" at bounding box center [543, 321] width 122 height 49
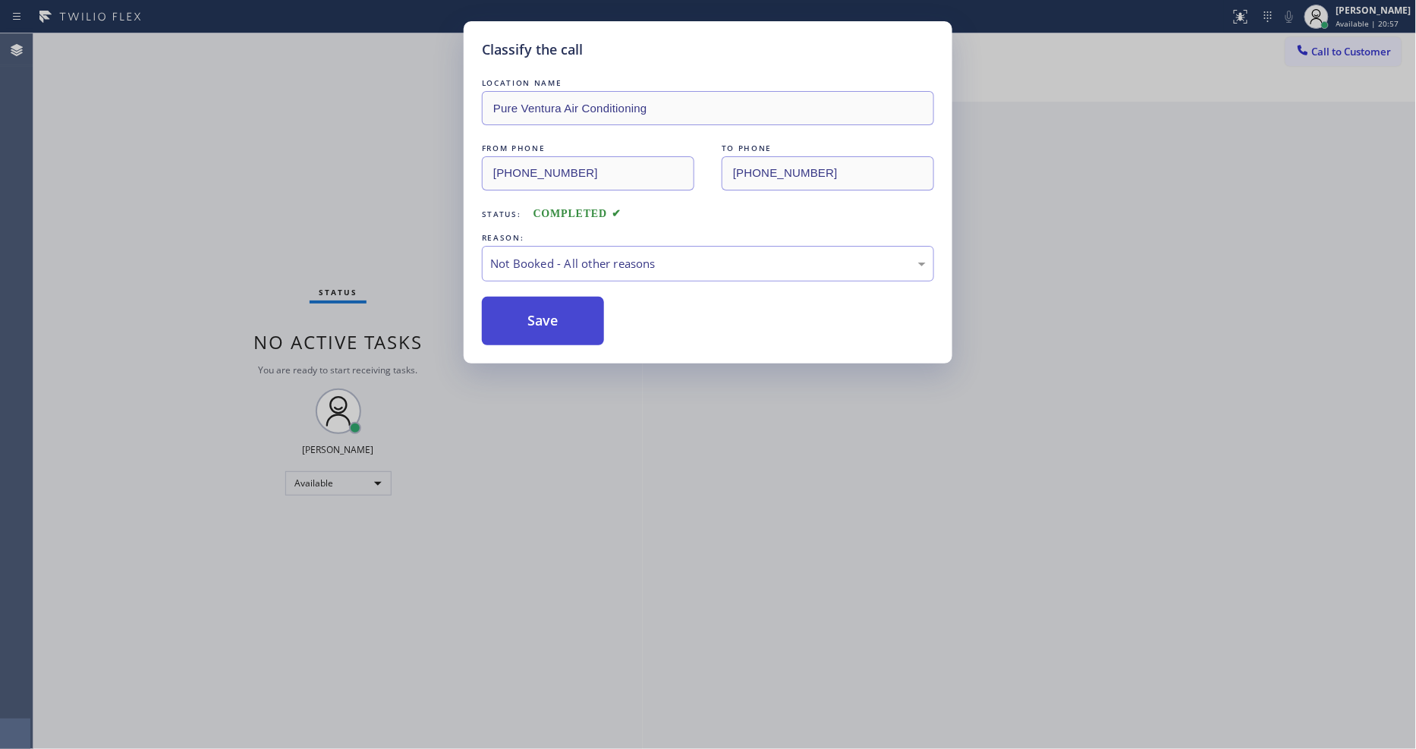
click at [537, 317] on button "Save" at bounding box center [543, 321] width 122 height 49
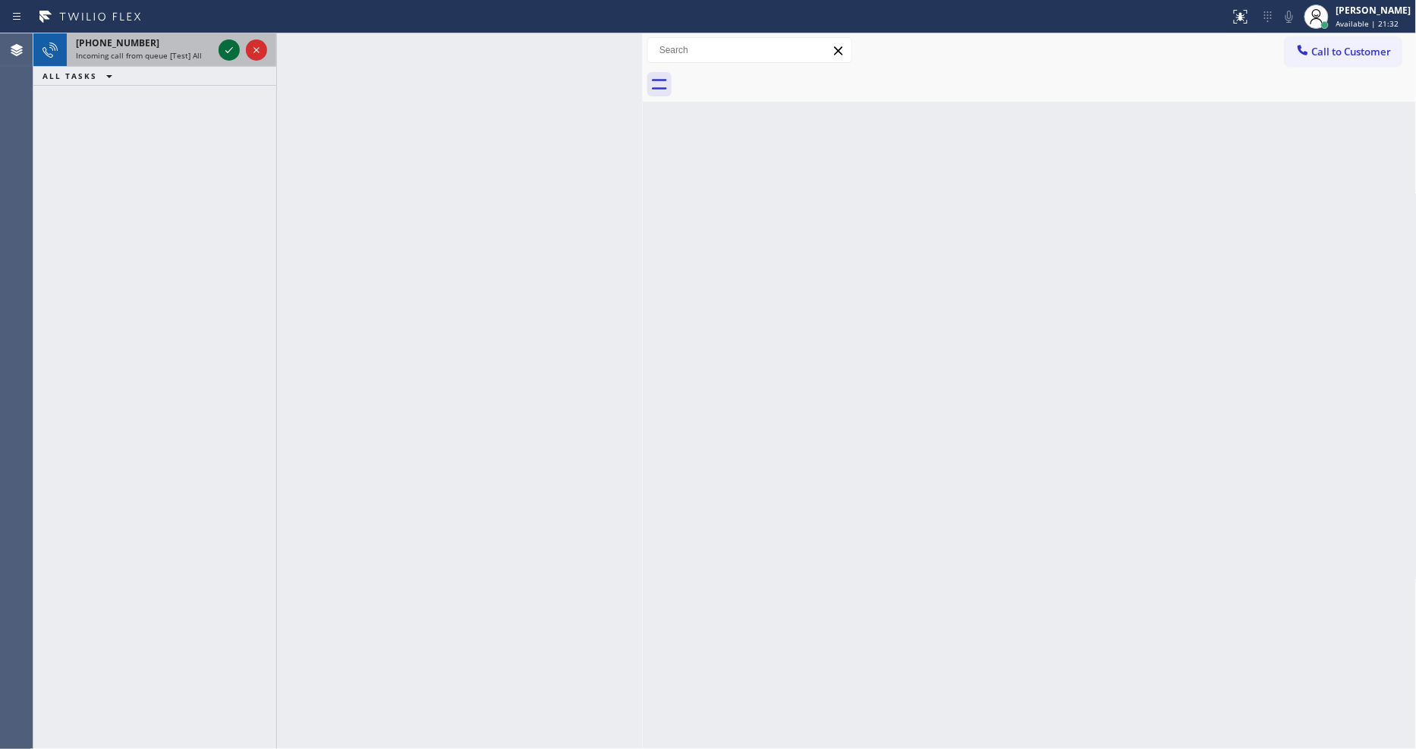
click at [223, 48] on icon at bounding box center [229, 50] width 18 height 18
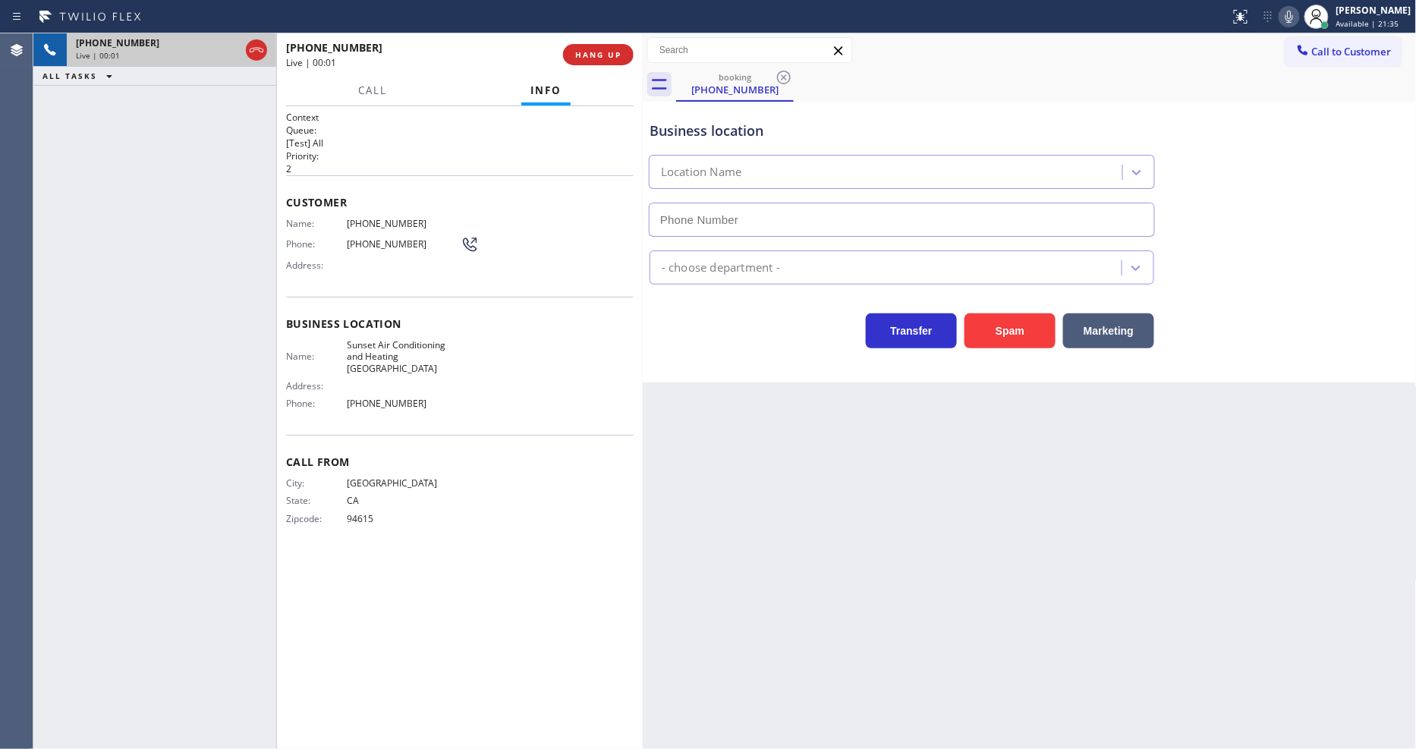
type input "(510) 621-6122"
click at [627, 48] on button "HANG UP" at bounding box center [598, 54] width 71 height 21
drag, startPoint x: 627, startPoint y: 47, endPoint x: 609, endPoint y: 76, distance: 33.7
click at [627, 47] on button "HANG UP" at bounding box center [598, 54] width 71 height 21
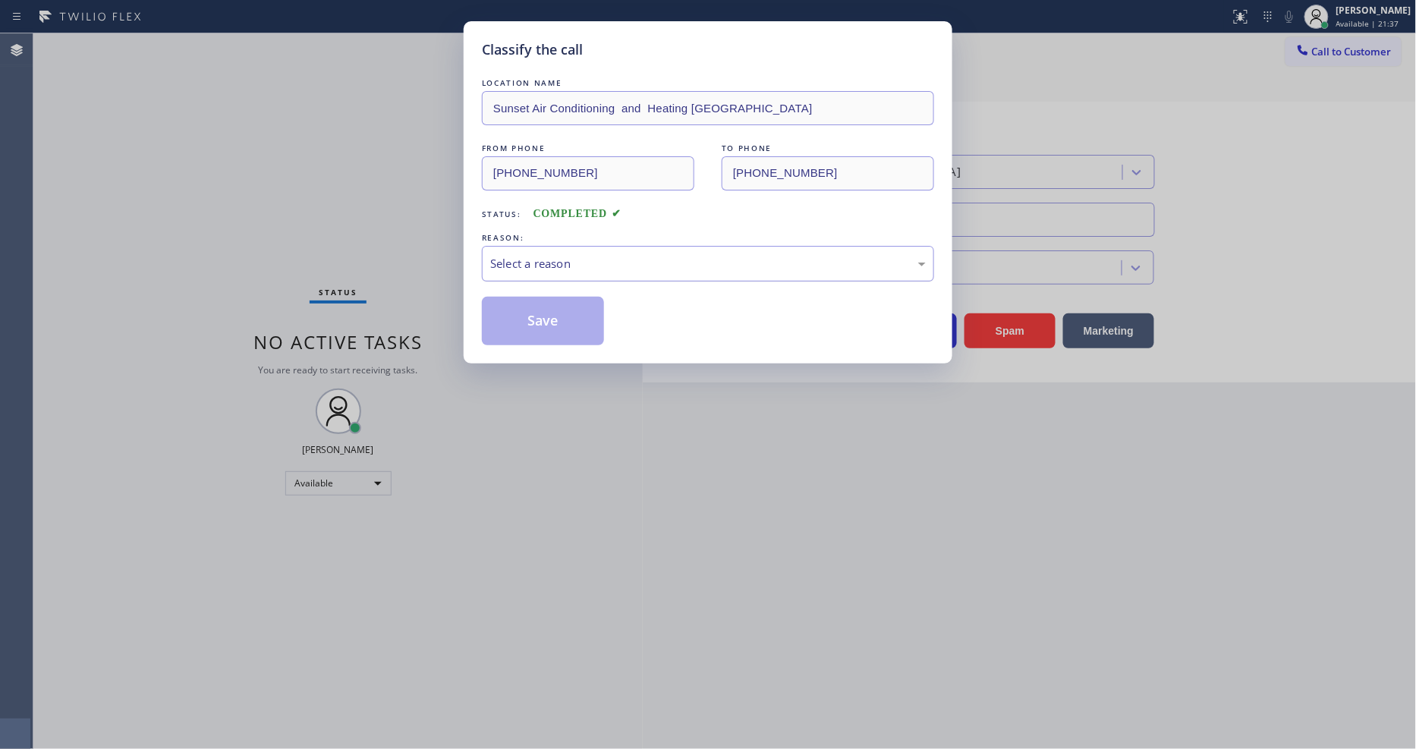
click at [544, 255] on div "Select a reason" at bounding box center [708, 263] width 436 height 17
click at [533, 332] on button "Save" at bounding box center [543, 321] width 122 height 49
click at [533, 329] on button "Save" at bounding box center [543, 321] width 122 height 49
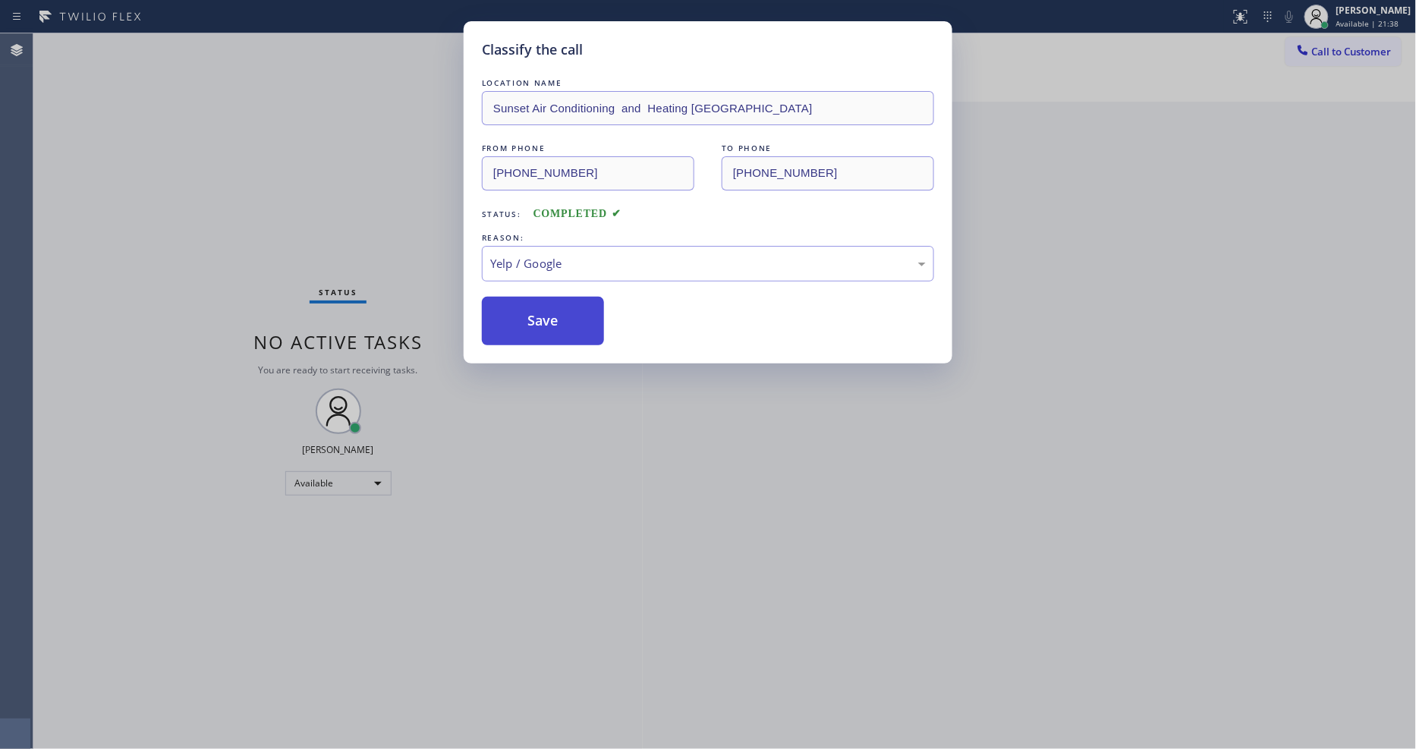
click at [533, 329] on button "Save" at bounding box center [543, 321] width 122 height 49
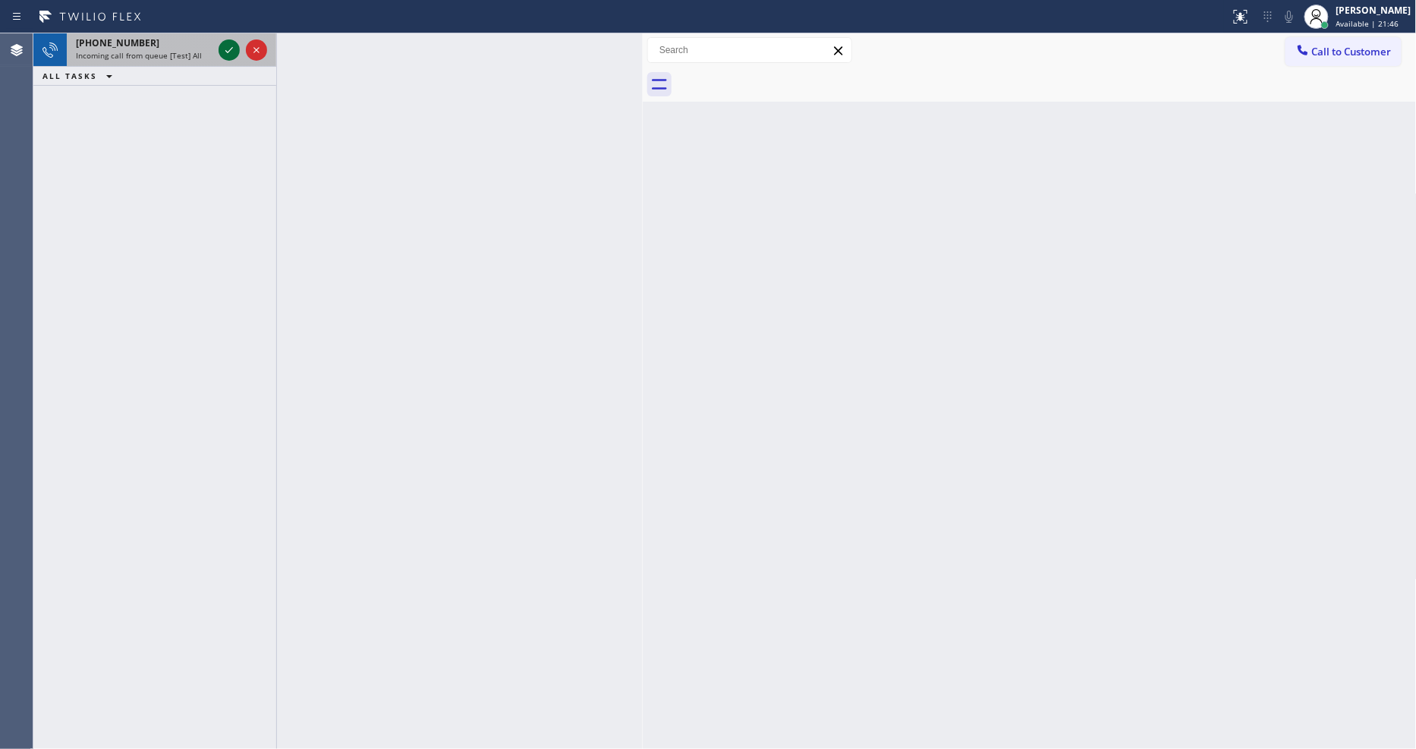
click at [226, 51] on icon at bounding box center [229, 50] width 8 height 6
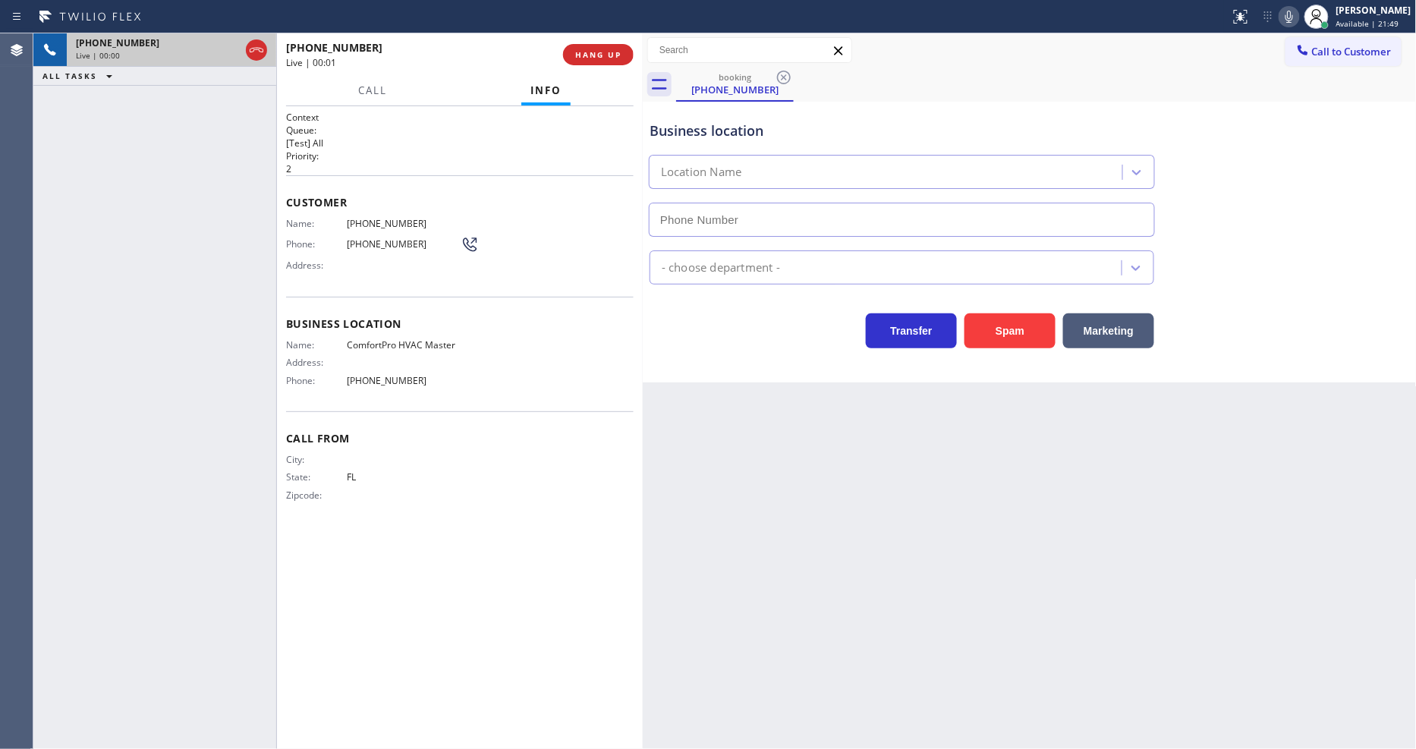
type input "(786) 807-7179"
click at [621, 54] on span "HANG UP" at bounding box center [598, 54] width 46 height 11
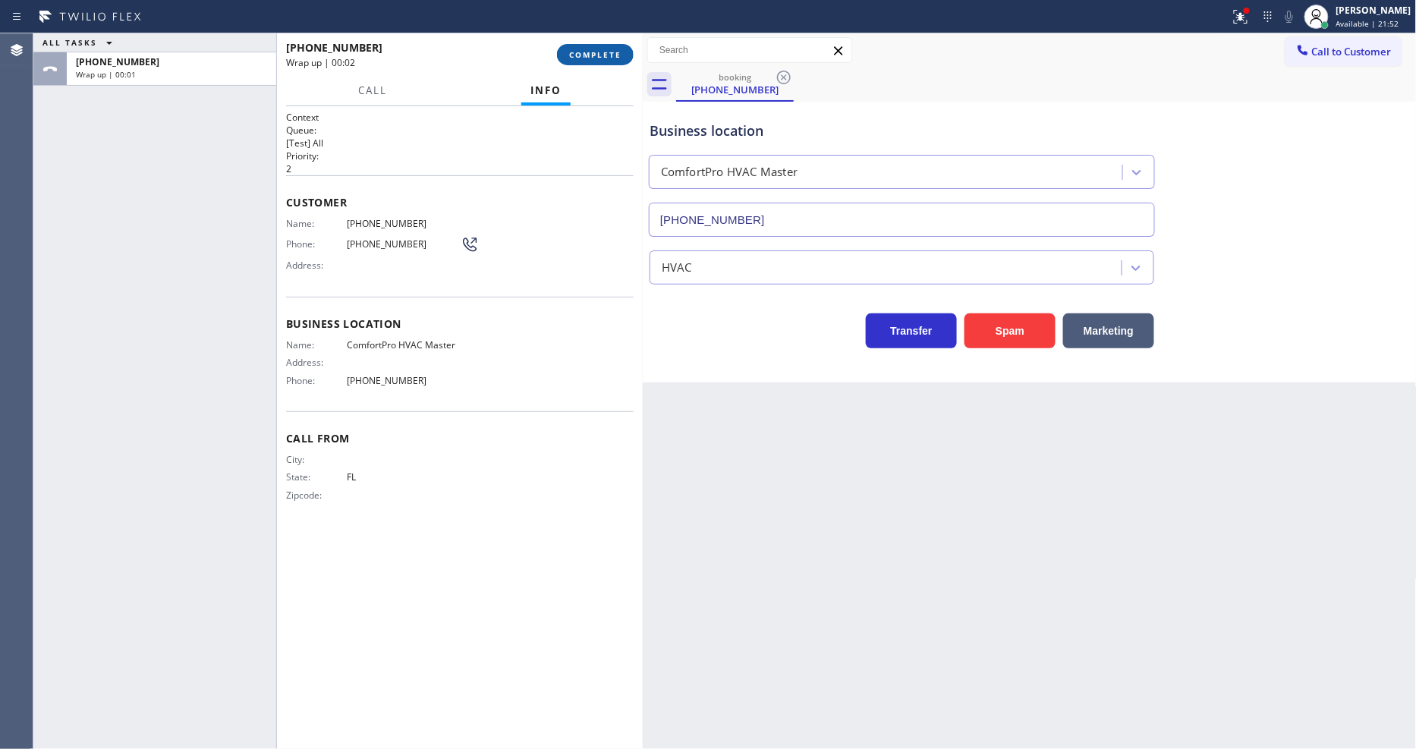
click at [618, 48] on button "COMPLETE" at bounding box center [595, 54] width 77 height 21
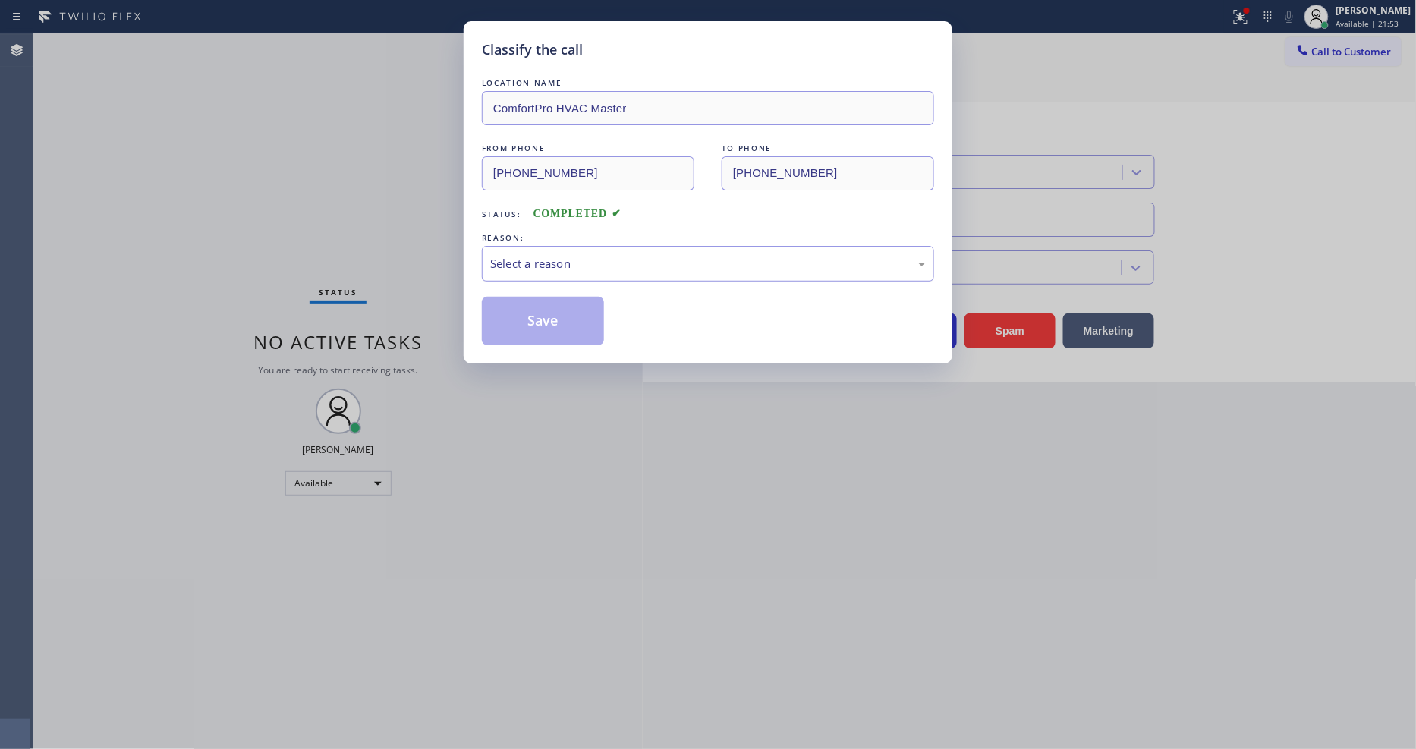
click at [534, 259] on div "Select a reason" at bounding box center [708, 263] width 436 height 17
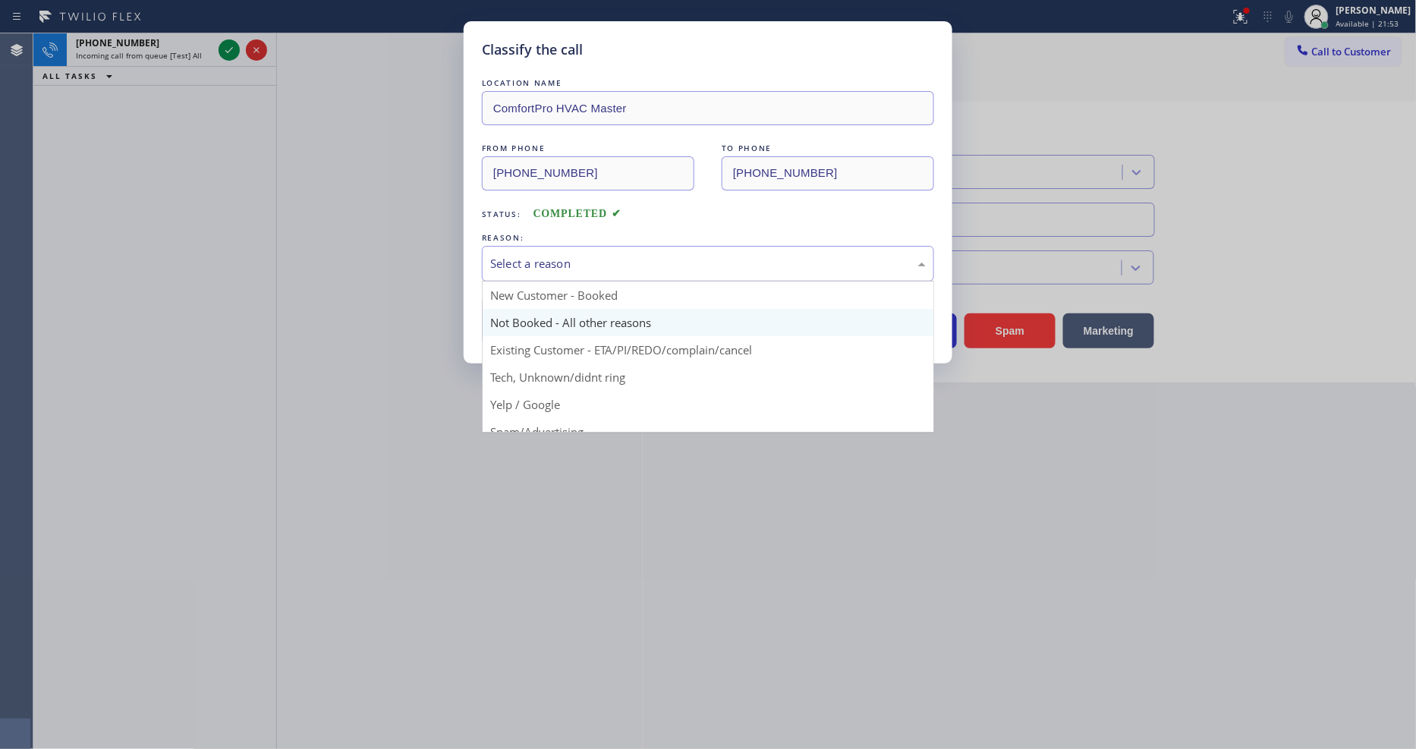
scroll to position [84, 0]
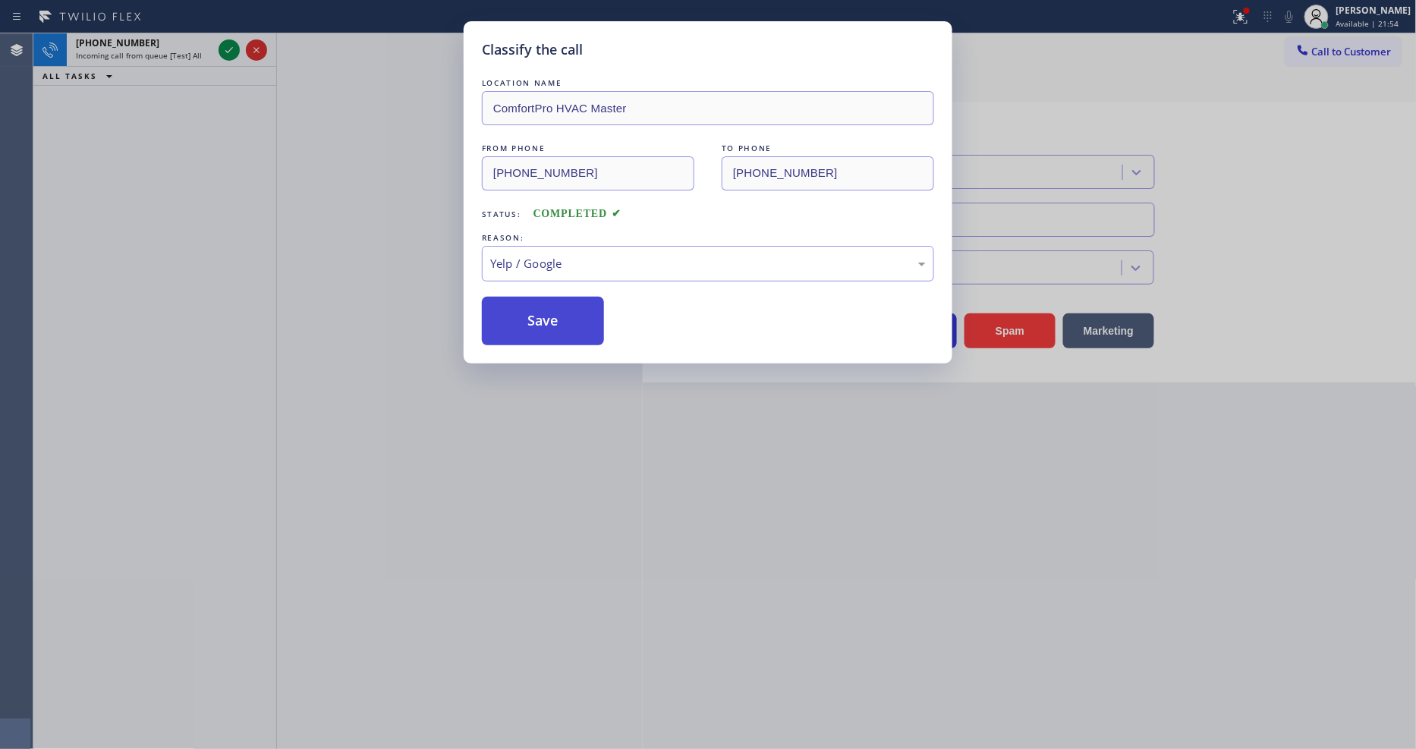
click at [517, 315] on button "Save" at bounding box center [543, 321] width 122 height 49
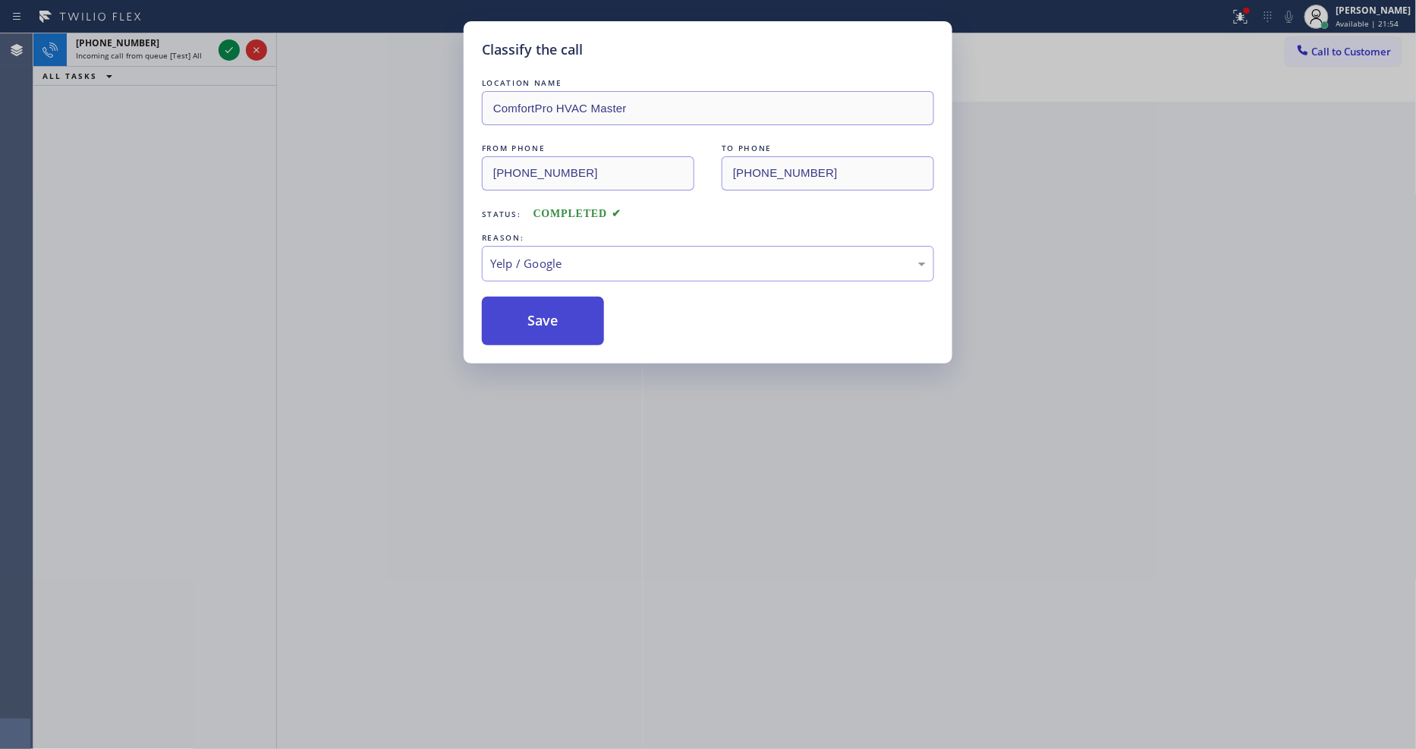
click at [517, 315] on button "Save" at bounding box center [543, 321] width 122 height 49
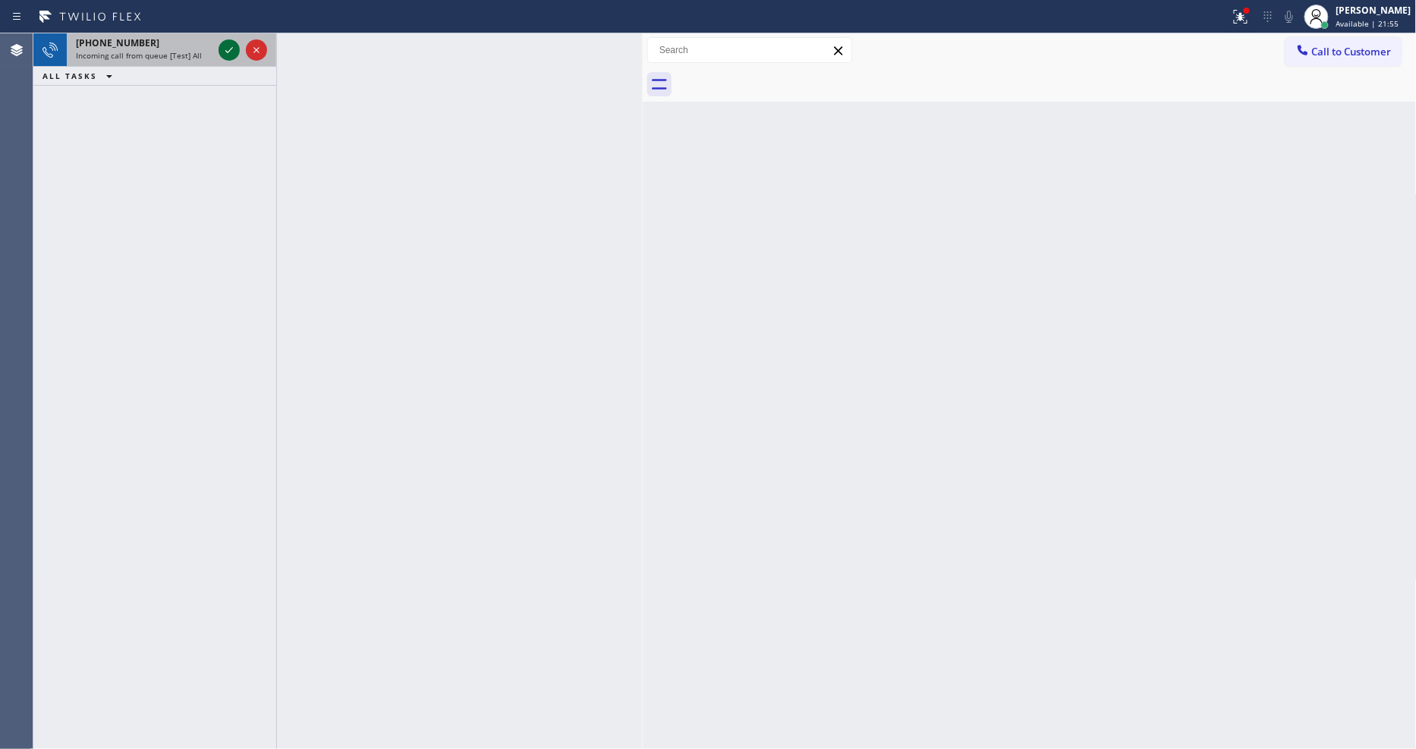
click at [231, 47] on icon at bounding box center [229, 50] width 18 height 18
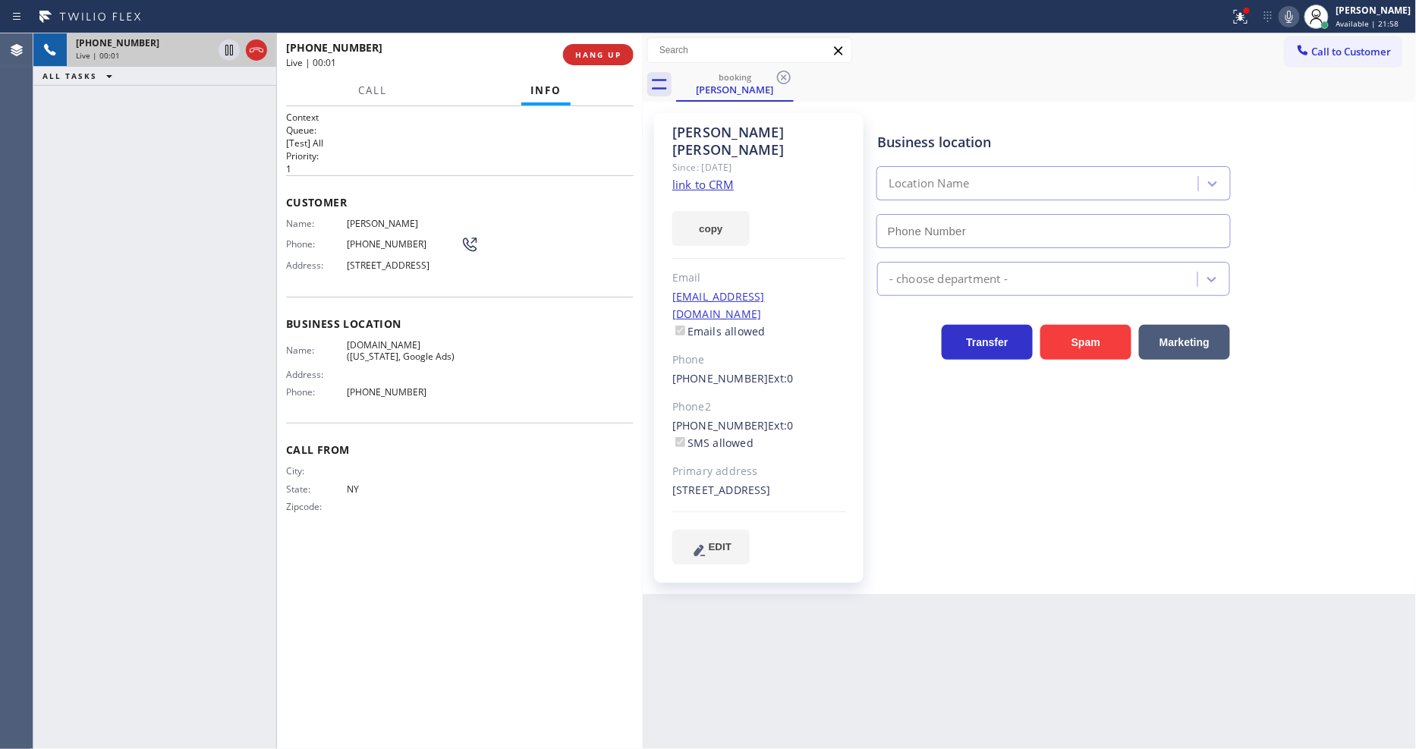
click at [710, 177] on link "link to CRM" at bounding box center [702, 184] width 61 height 15
type input "(315) 687-8976"
click at [1254, 26] on button at bounding box center [1240, 16] width 33 height 33
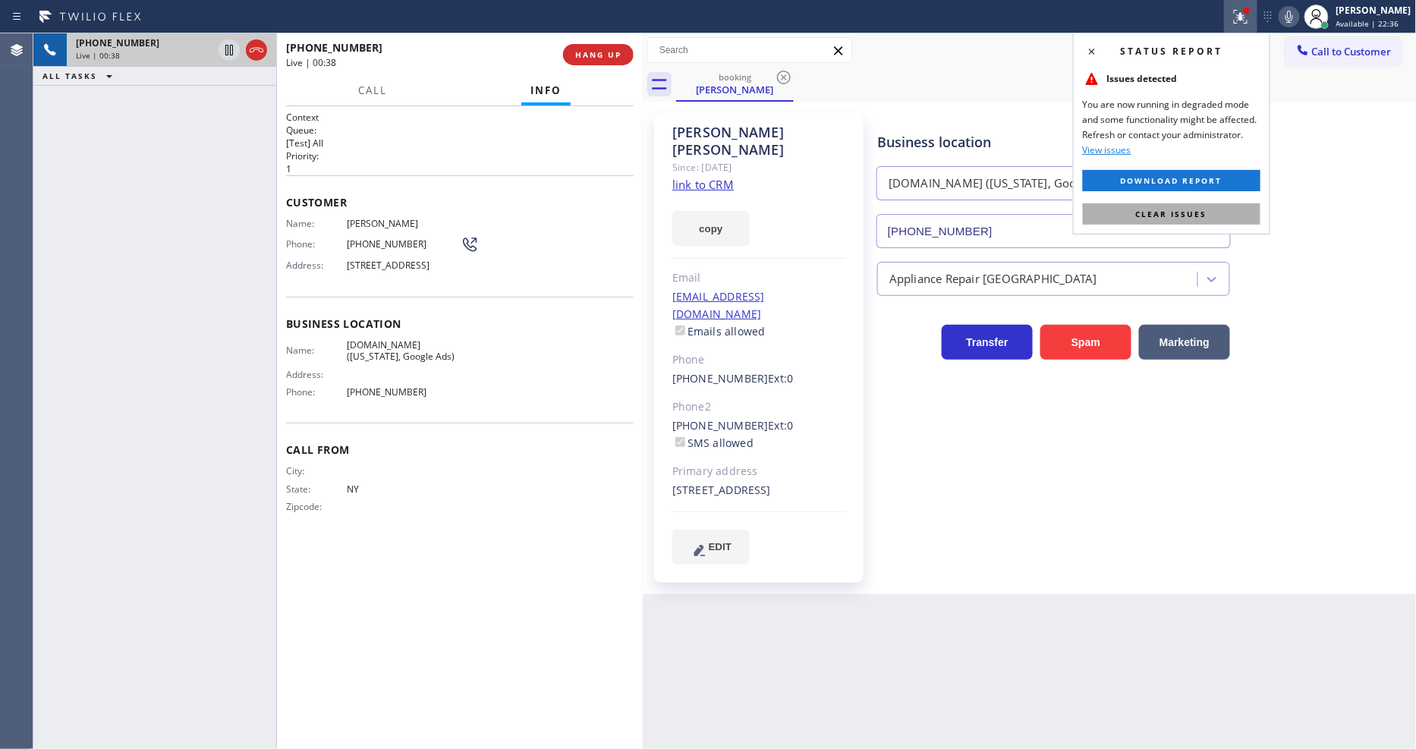
click at [1133, 215] on button "Clear issues" at bounding box center [1172, 213] width 178 height 21
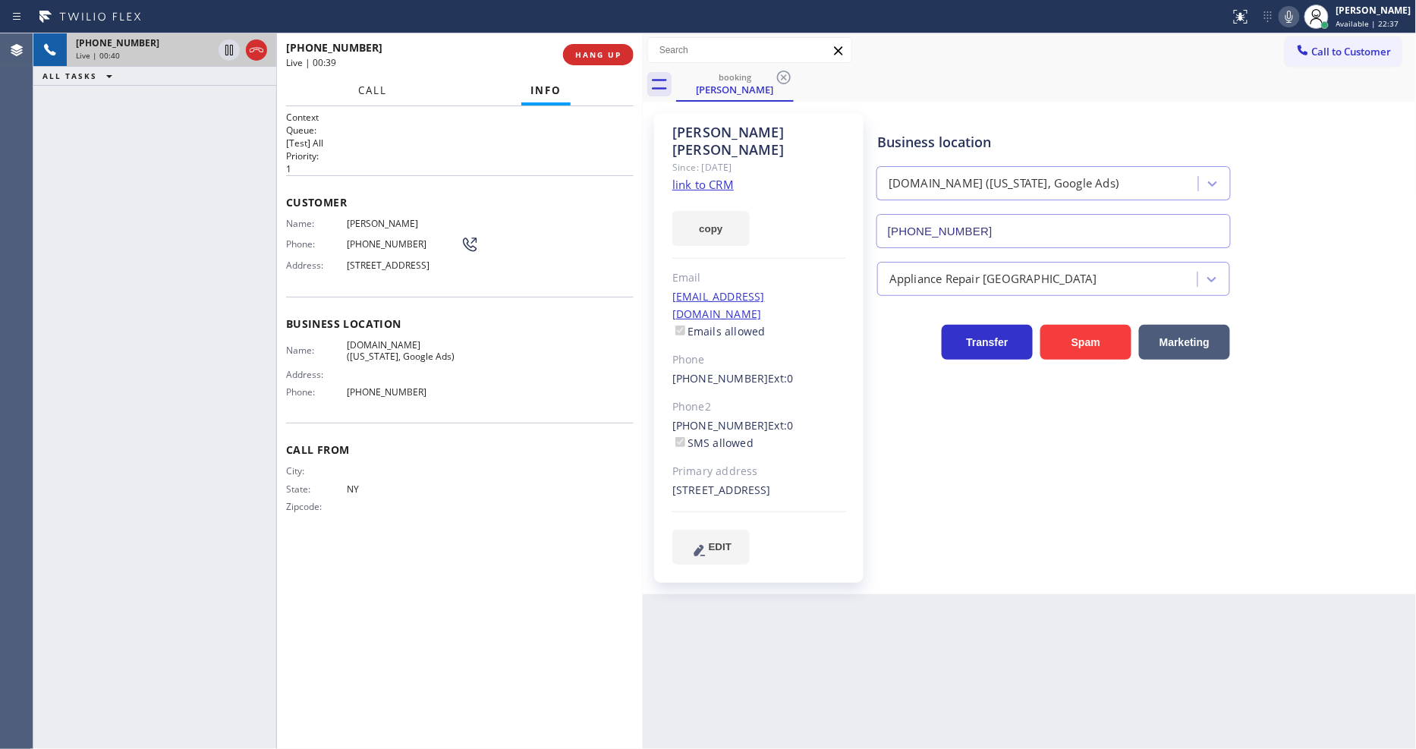
click at [376, 90] on span "Call" at bounding box center [372, 90] width 29 height 14
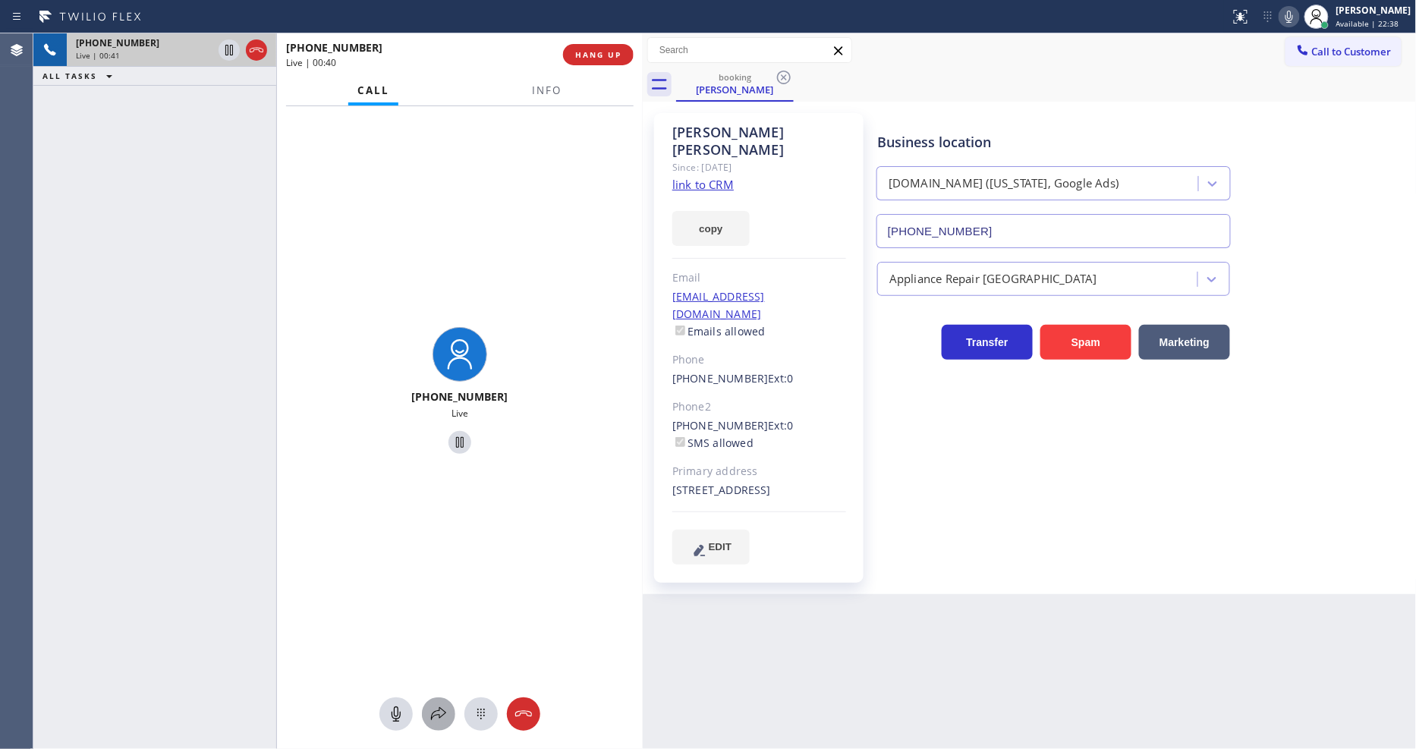
click at [436, 717] on icon at bounding box center [438, 714] width 18 height 18
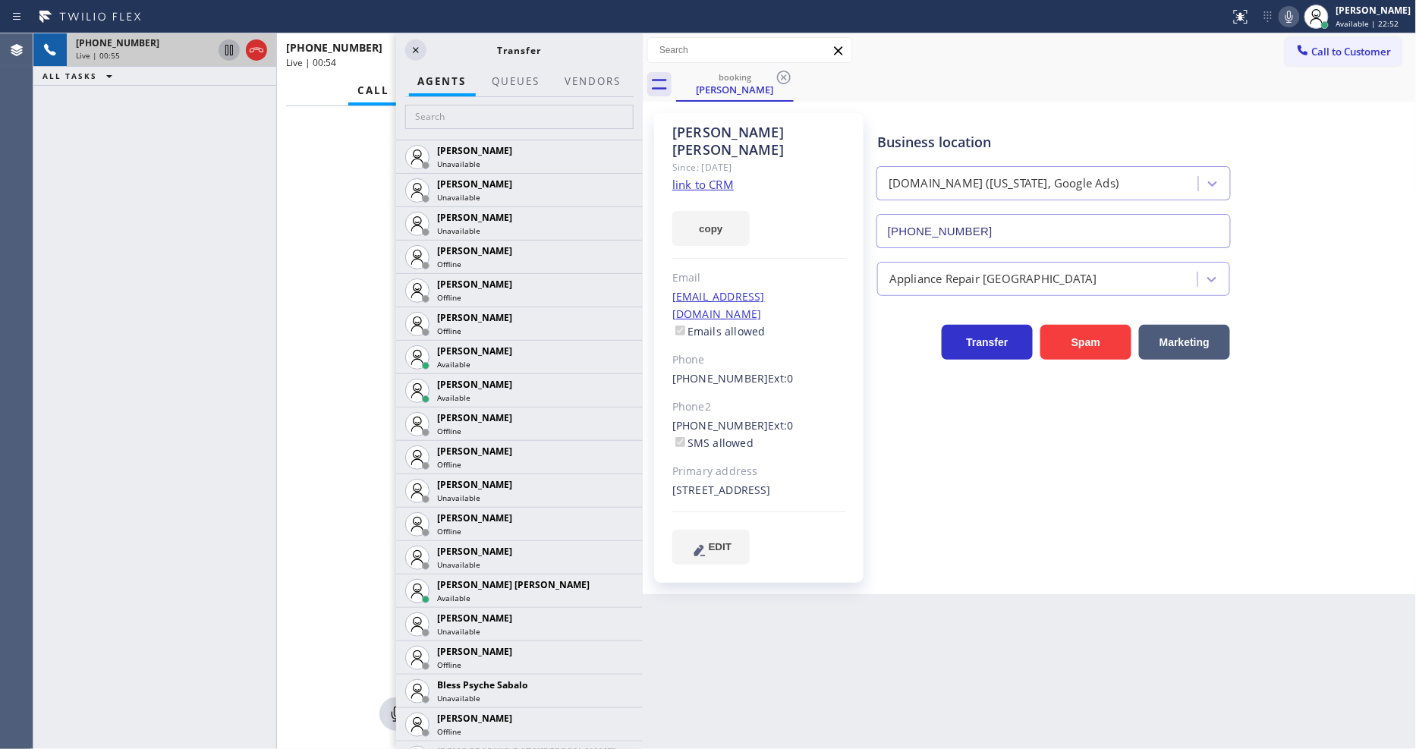
click at [225, 51] on icon at bounding box center [229, 50] width 18 height 18
click at [1298, 15] on icon at bounding box center [1289, 17] width 18 height 18
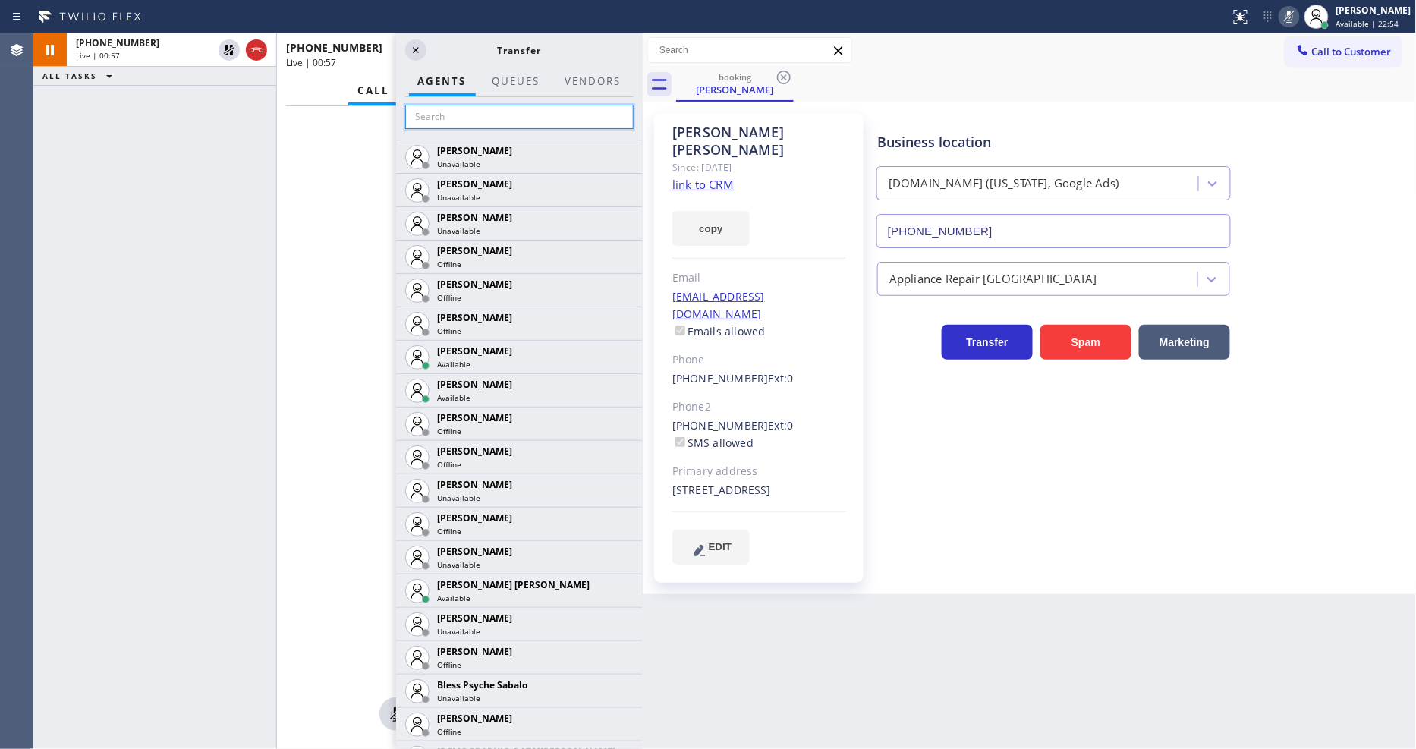
click at [531, 109] on input "text" at bounding box center [519, 117] width 228 height 24
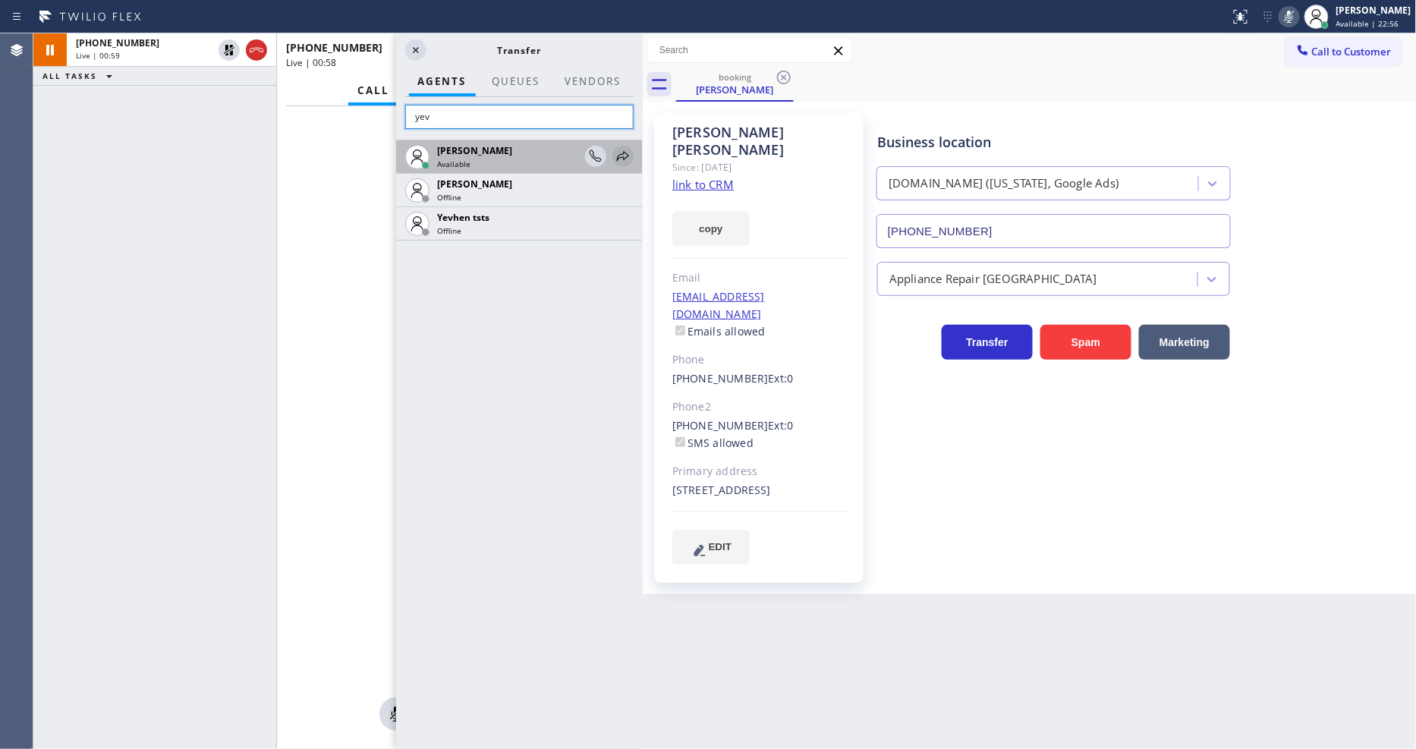
type input "yev"
click at [626, 152] on icon at bounding box center [623, 156] width 18 height 18
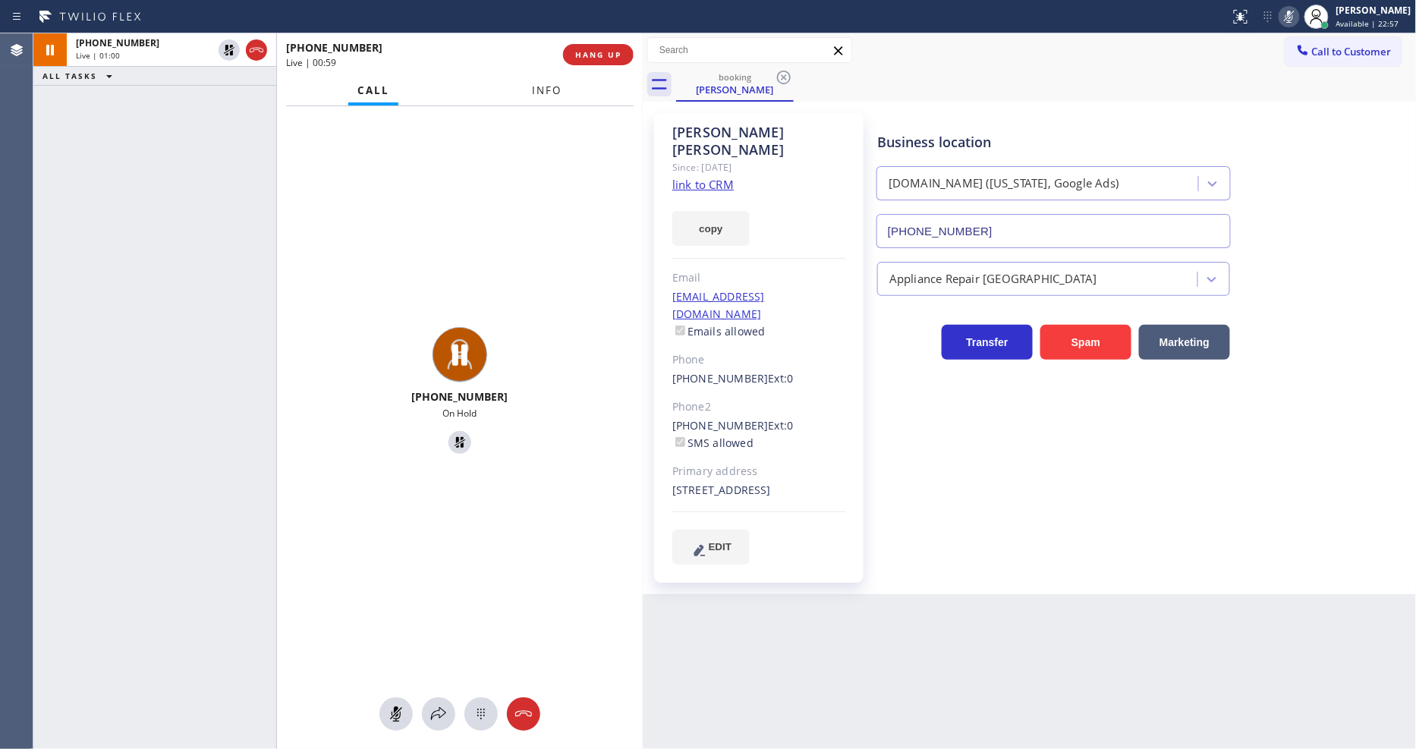
click at [552, 78] on button "Info" at bounding box center [548, 91] width 48 height 30
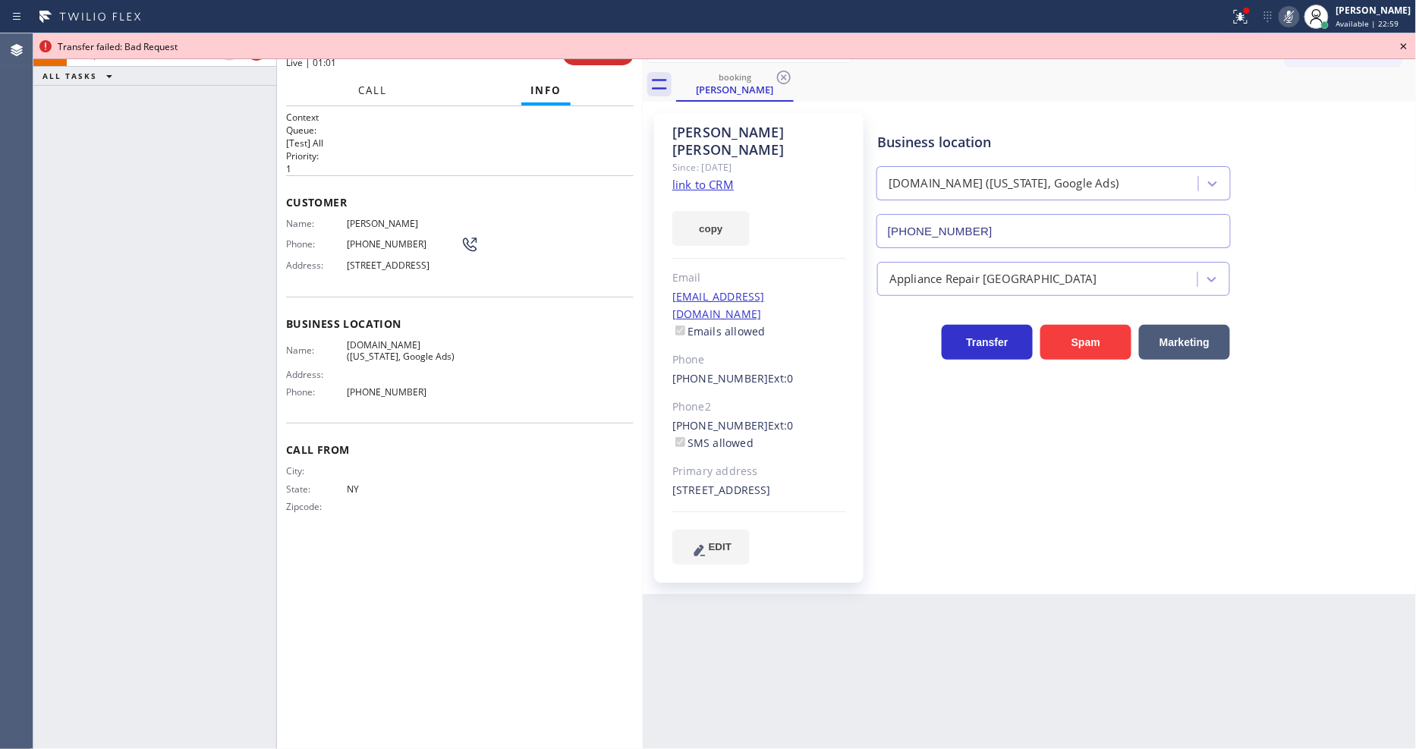
click at [363, 89] on span "Call" at bounding box center [372, 90] width 29 height 14
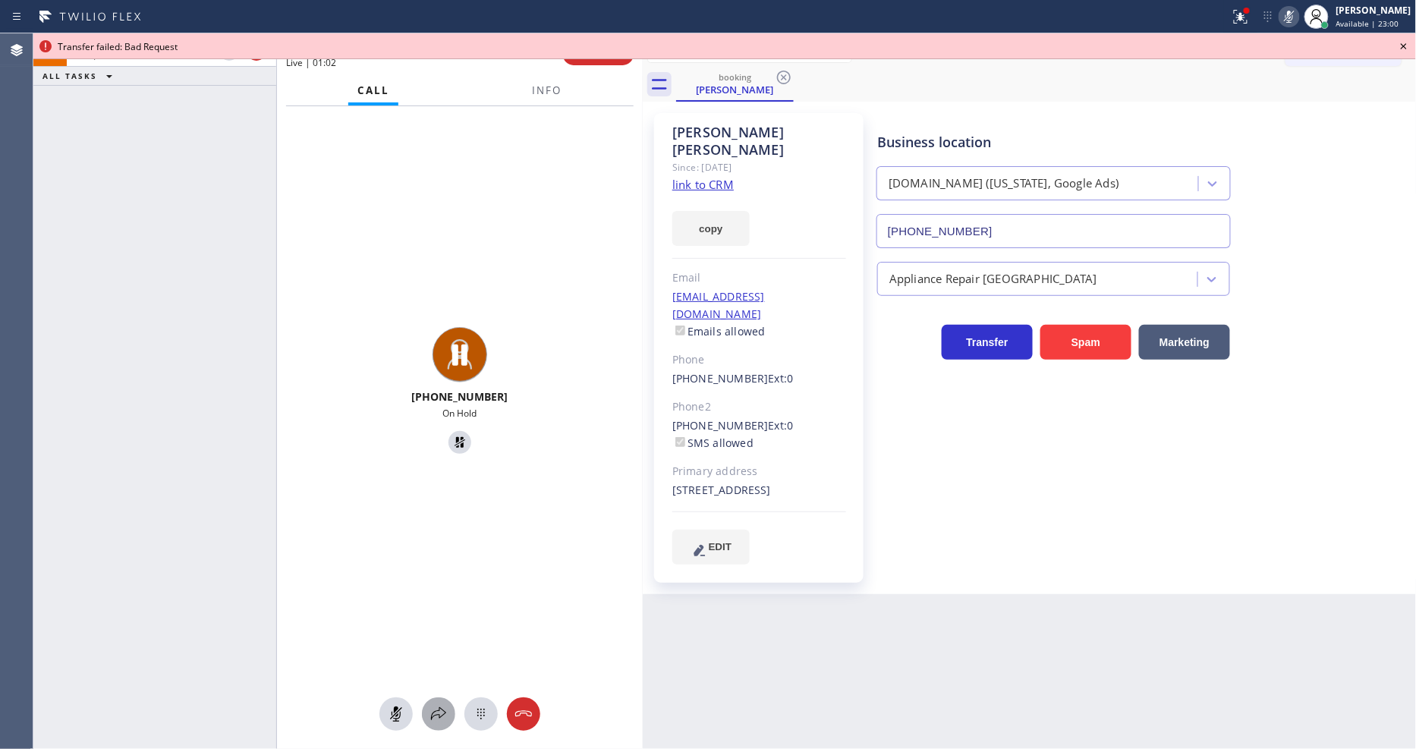
click at [437, 706] on icon at bounding box center [438, 714] width 18 height 18
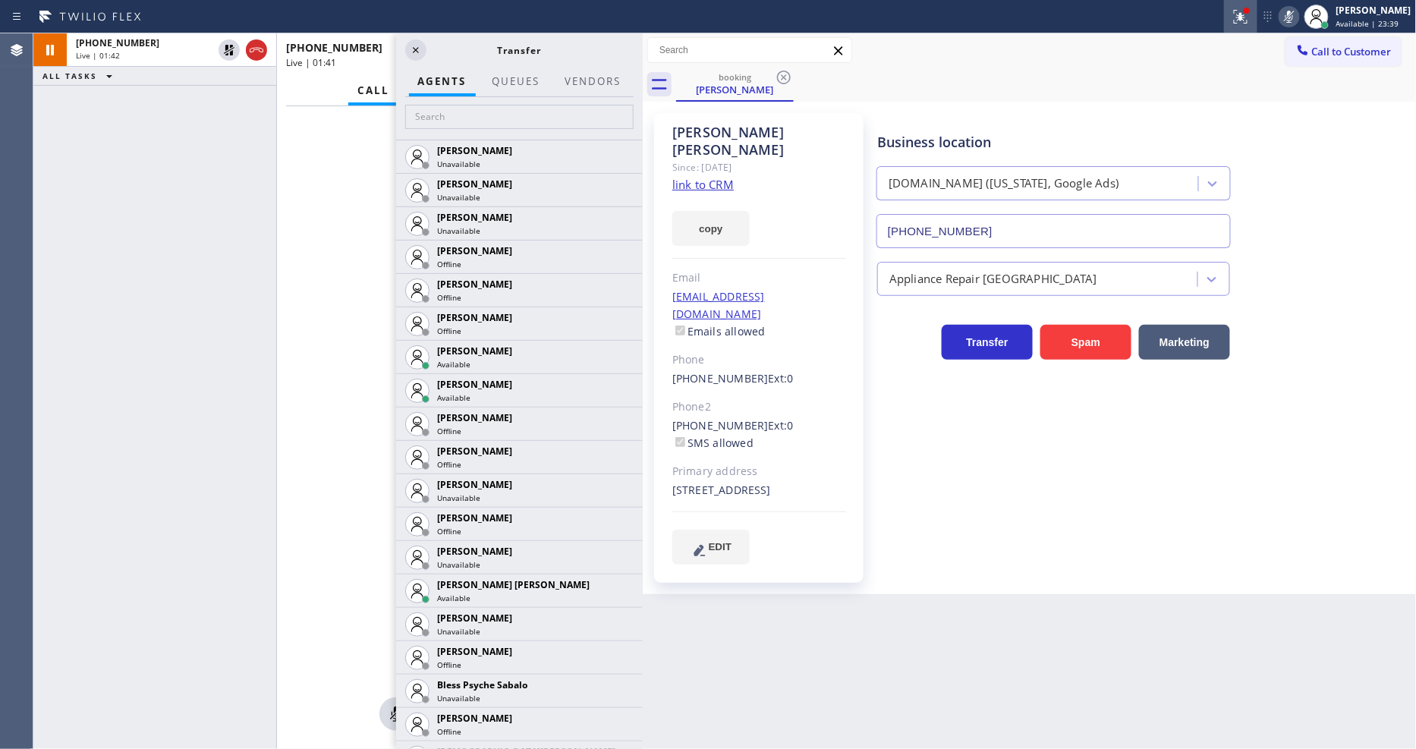
click at [1241, 20] on div at bounding box center [1240, 17] width 33 height 18
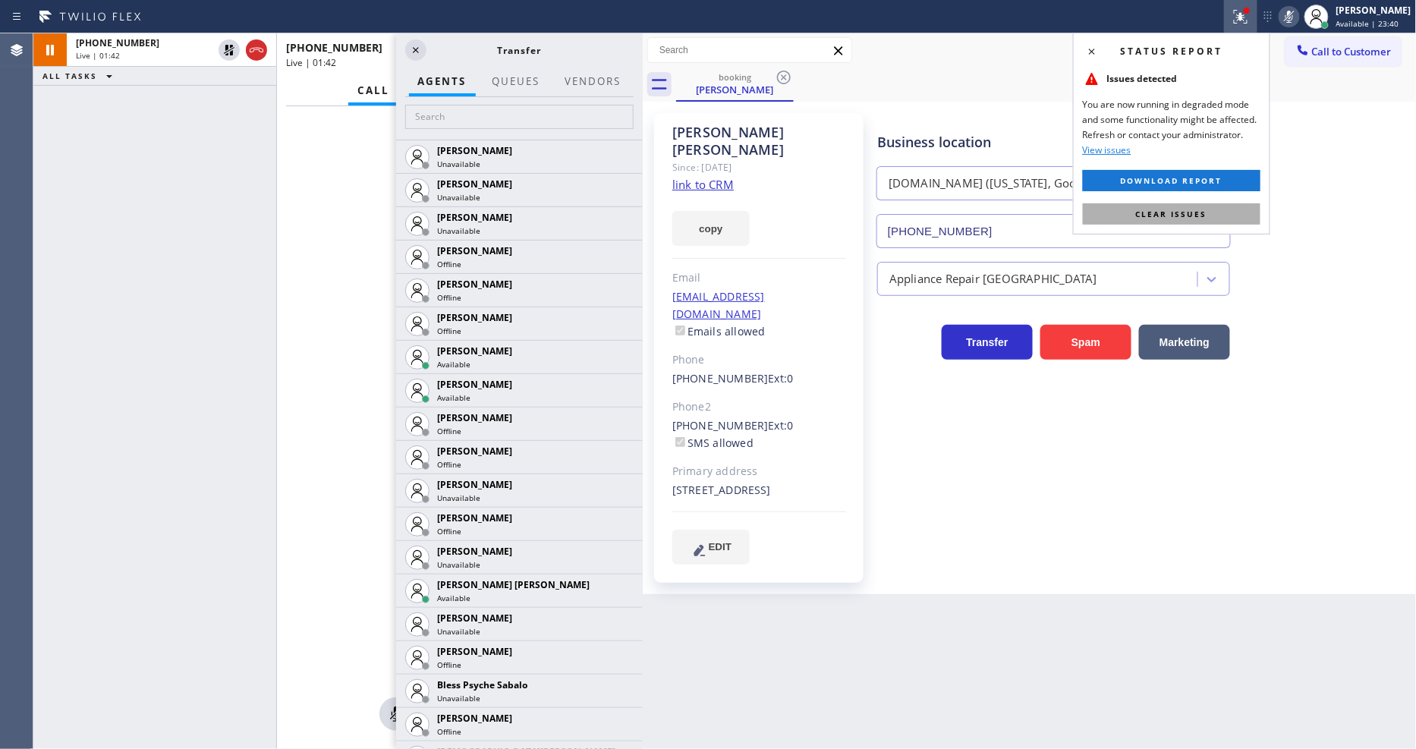
click at [1207, 207] on button "Clear issues" at bounding box center [1172, 213] width 178 height 21
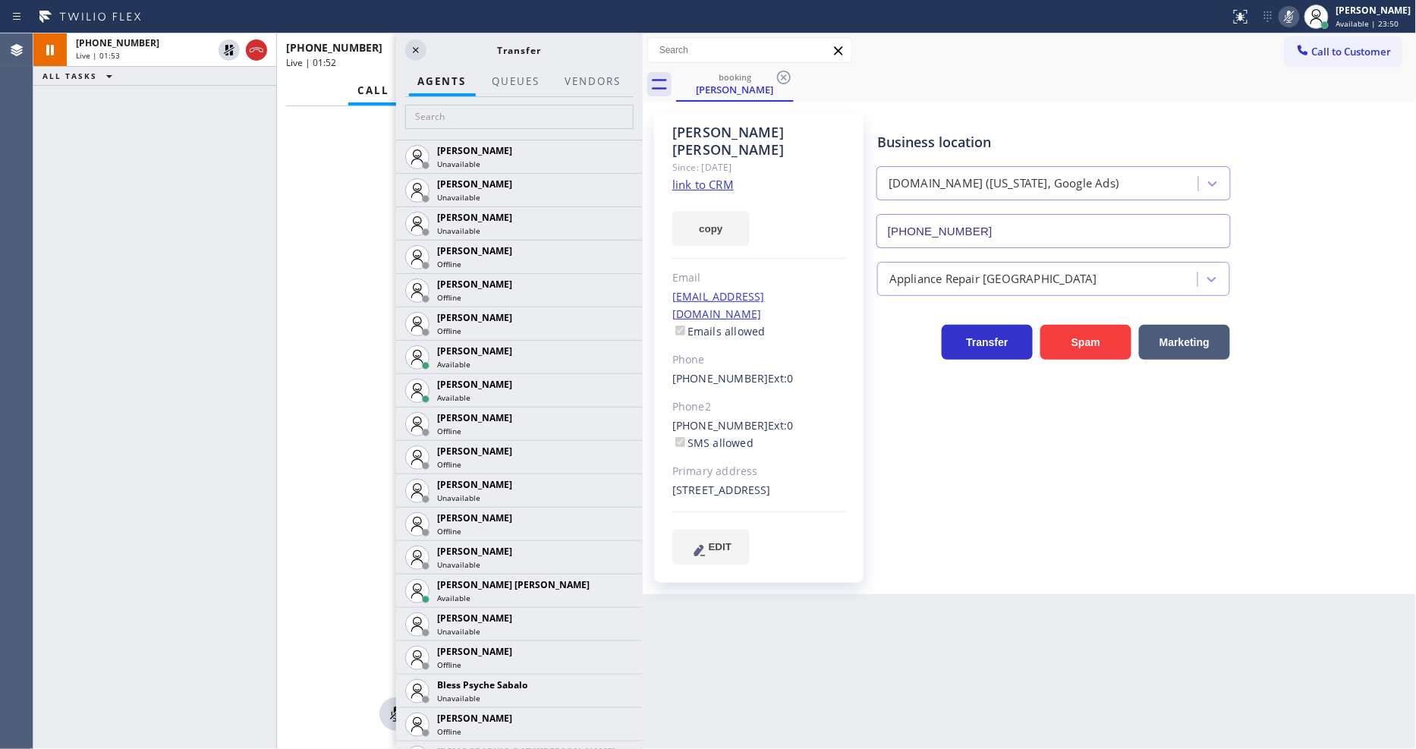
drag, startPoint x: 228, startPoint y: 46, endPoint x: 316, endPoint y: 47, distance: 88.0
click at [228, 46] on icon at bounding box center [229, 50] width 11 height 11
click at [1298, 15] on icon at bounding box center [1289, 17] width 18 height 18
click at [419, 55] on icon at bounding box center [416, 50] width 18 height 18
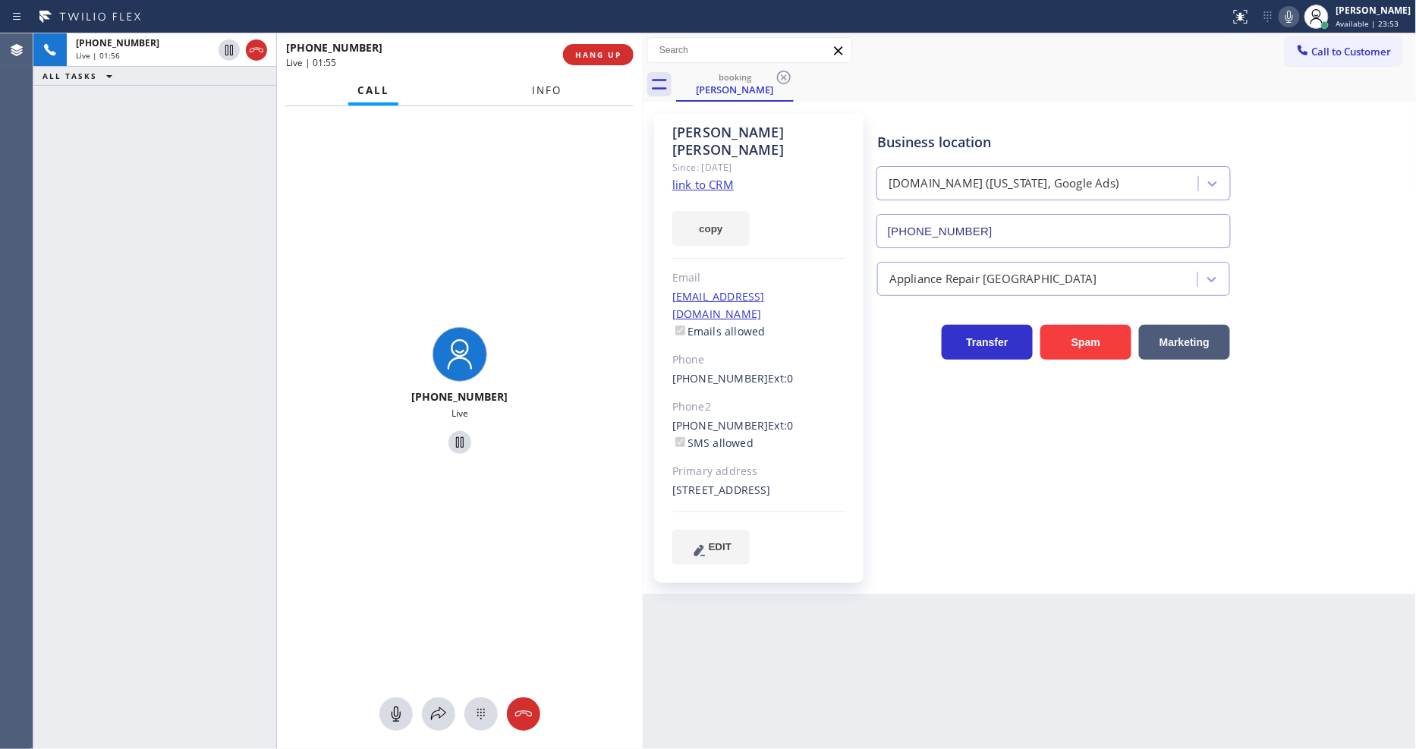
click at [533, 86] on button "Info" at bounding box center [548, 91] width 48 height 30
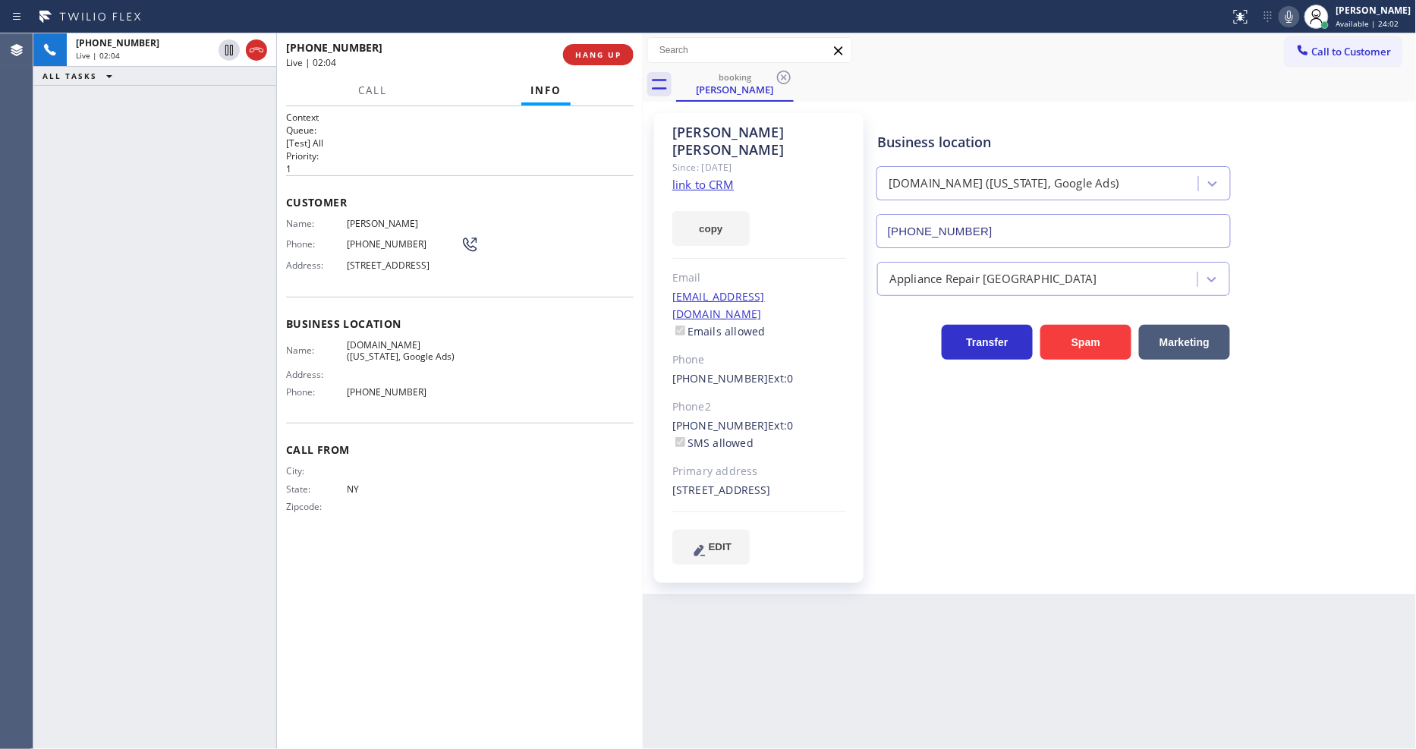
click at [996, 438] on div "Business location VikingCare.online (New York, Google Ads) (315) 687-8976 Appli…" at bounding box center [1143, 338] width 539 height 443
click at [382, 240] on span "(347) 799-5867" at bounding box center [404, 243] width 114 height 11
copy div "(347) 799-5867"
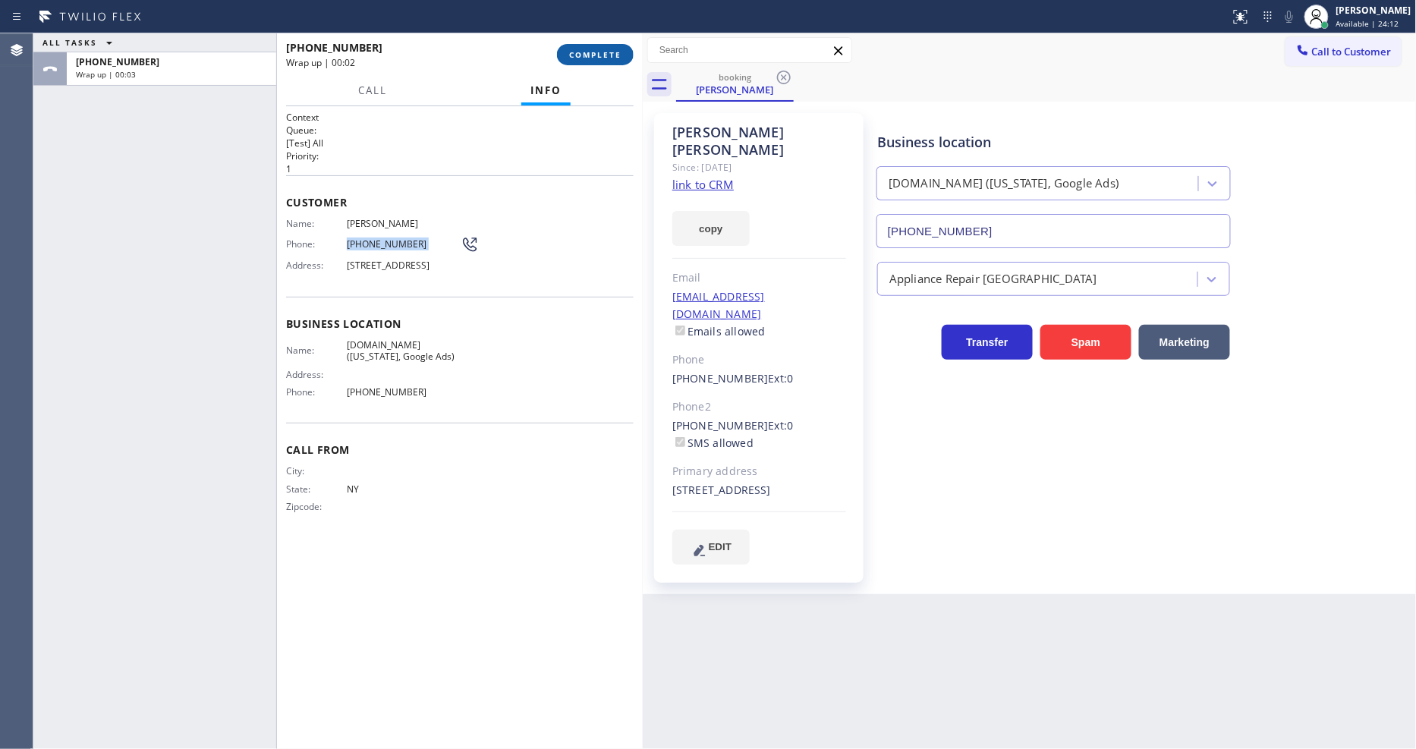
click at [599, 56] on span "COMPLETE" at bounding box center [595, 54] width 52 height 11
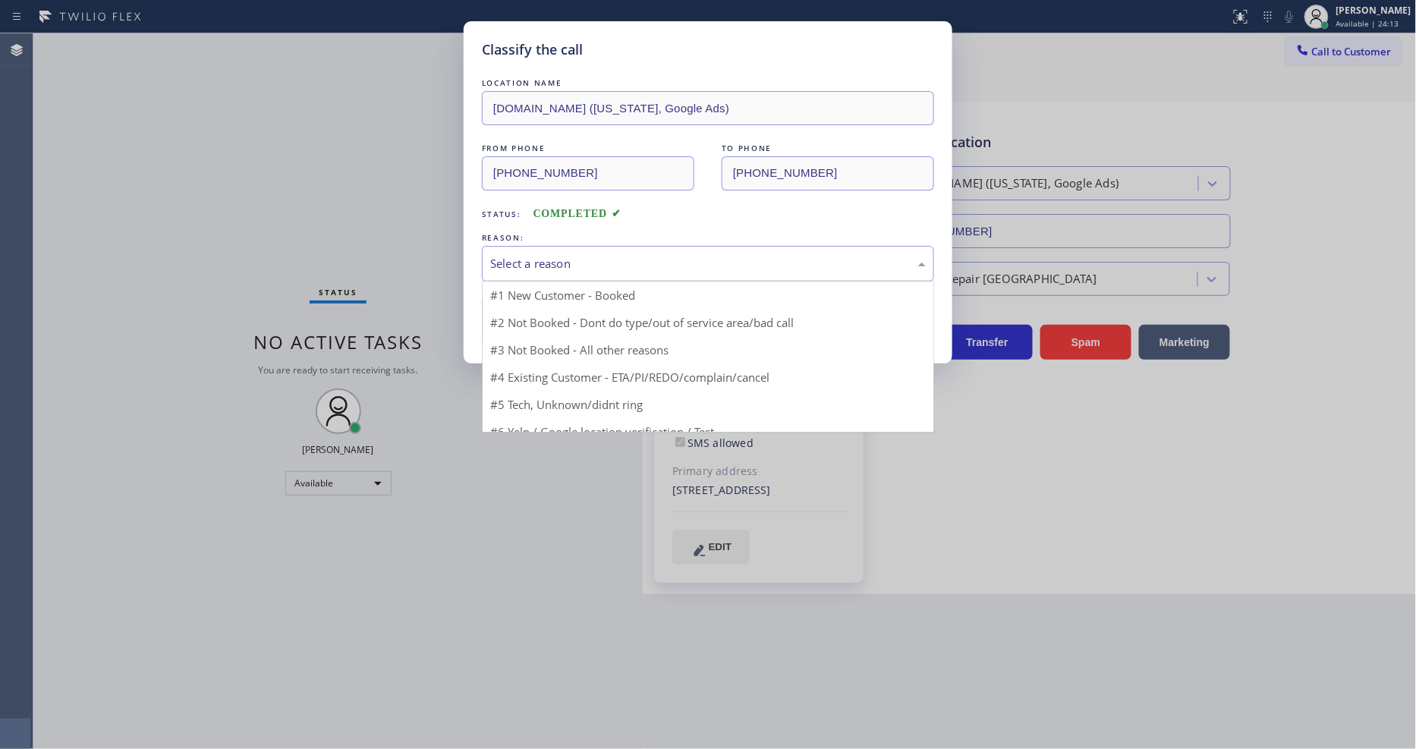
click at [505, 256] on div "Select a reason" at bounding box center [708, 263] width 436 height 17
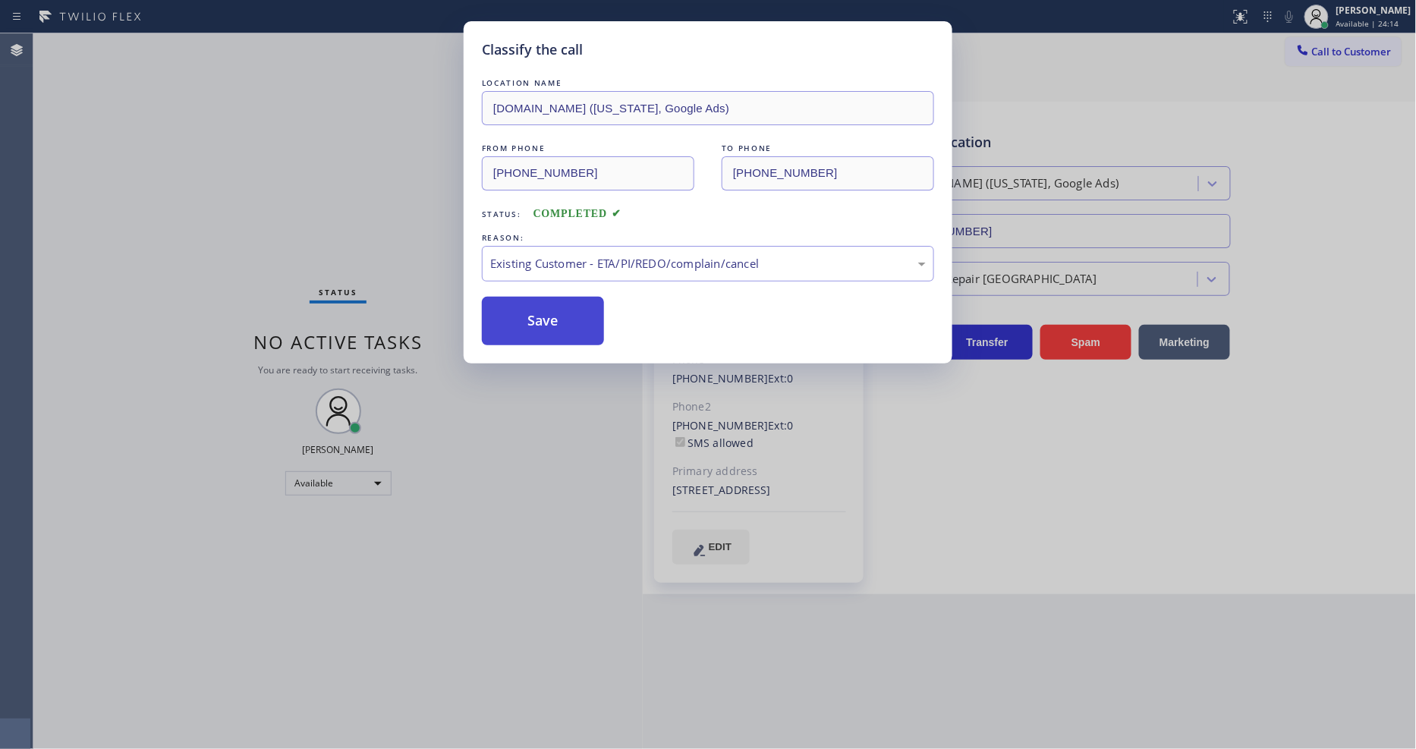
click at [517, 311] on button "Save" at bounding box center [543, 321] width 122 height 49
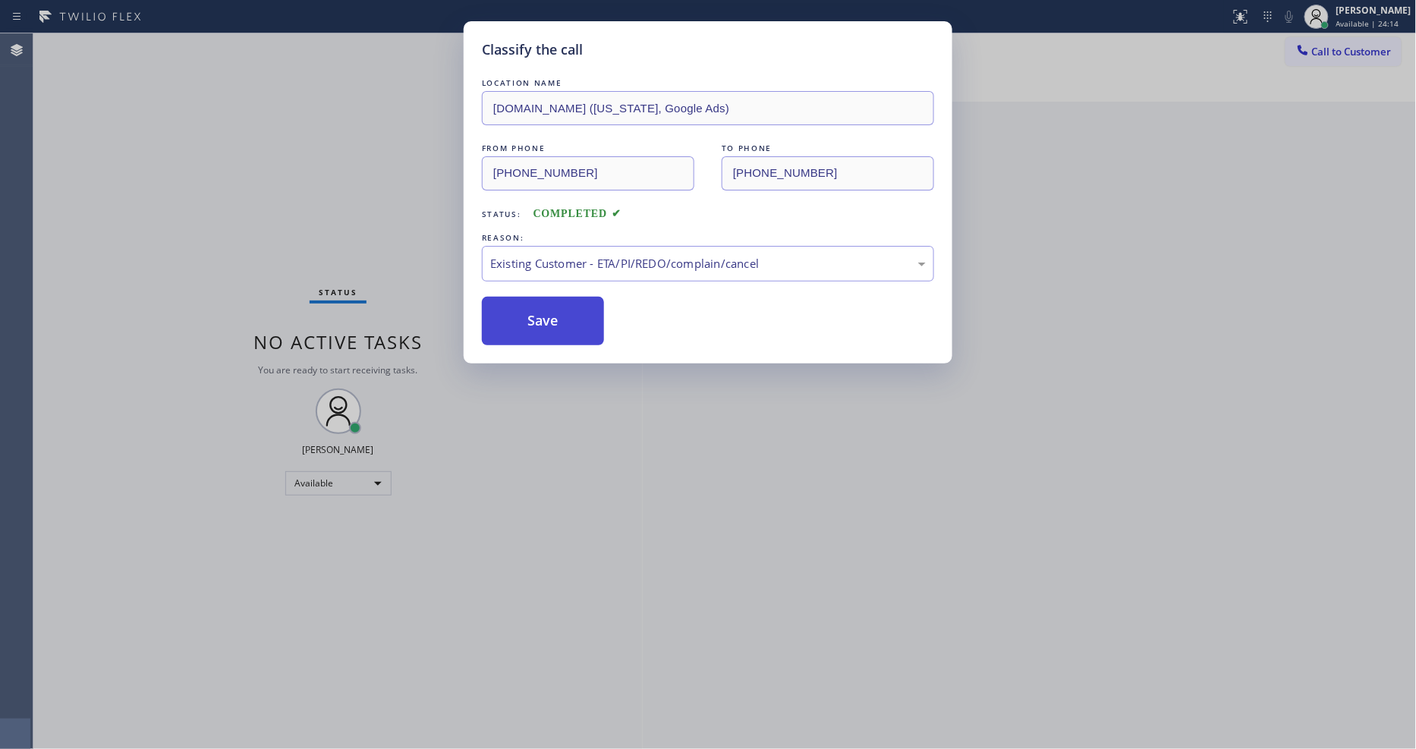
click at [517, 311] on button "Save" at bounding box center [543, 321] width 122 height 49
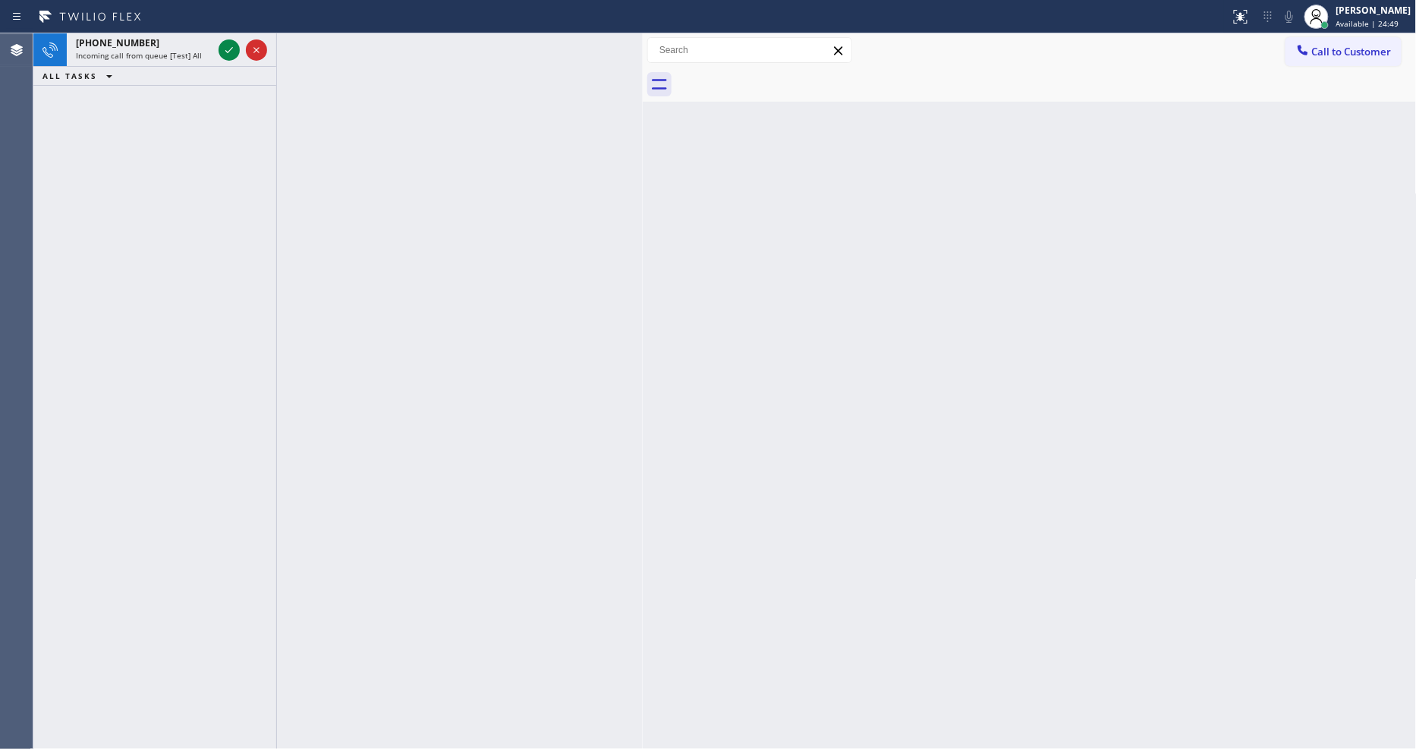
drag, startPoint x: 232, startPoint y: 44, endPoint x: 255, endPoint y: 95, distance: 55.7
click at [232, 44] on icon at bounding box center [229, 50] width 18 height 18
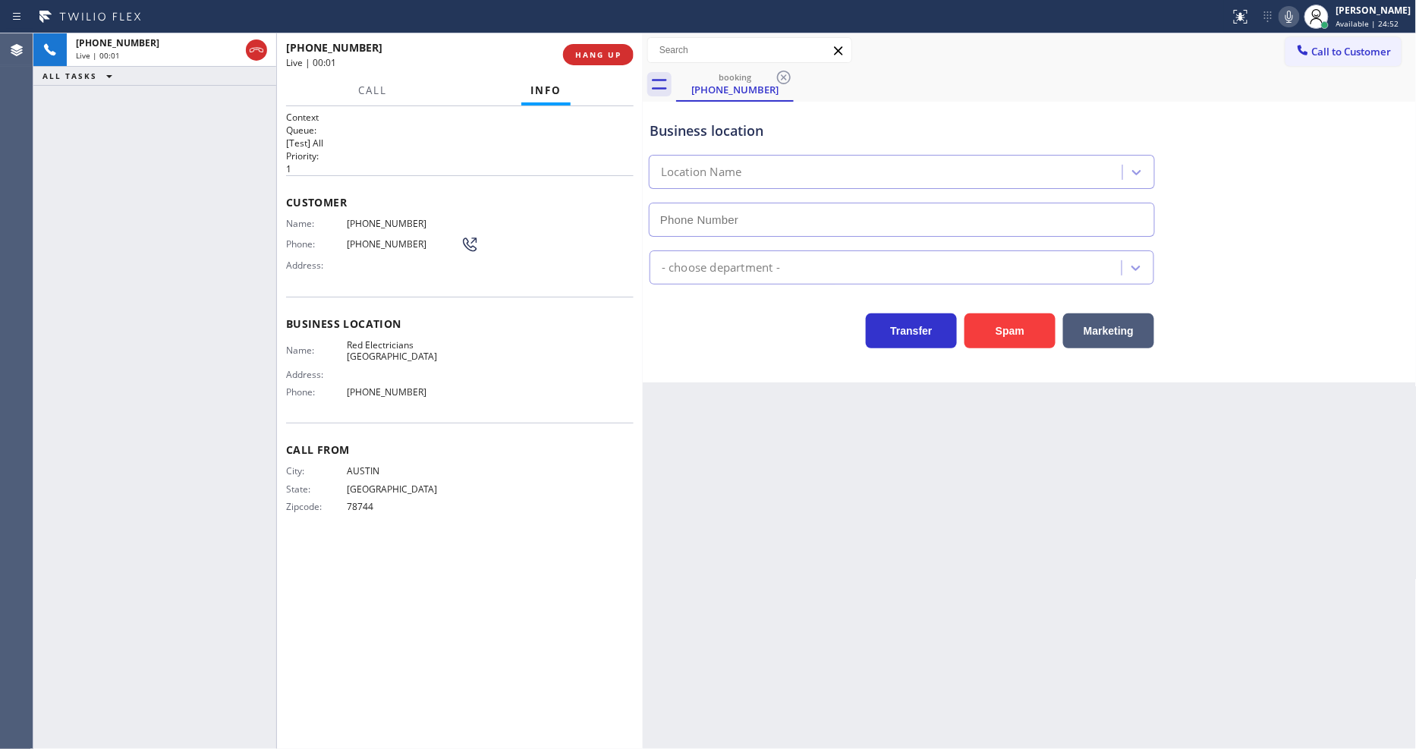
type input "(626) 247-3860"
click at [982, 411] on div "Back to Dashboard Change Sender ID Customers Technicians Select a contact Outbo…" at bounding box center [1030, 391] width 774 height 716
click at [587, 52] on span "HANG UP" at bounding box center [598, 54] width 46 height 11
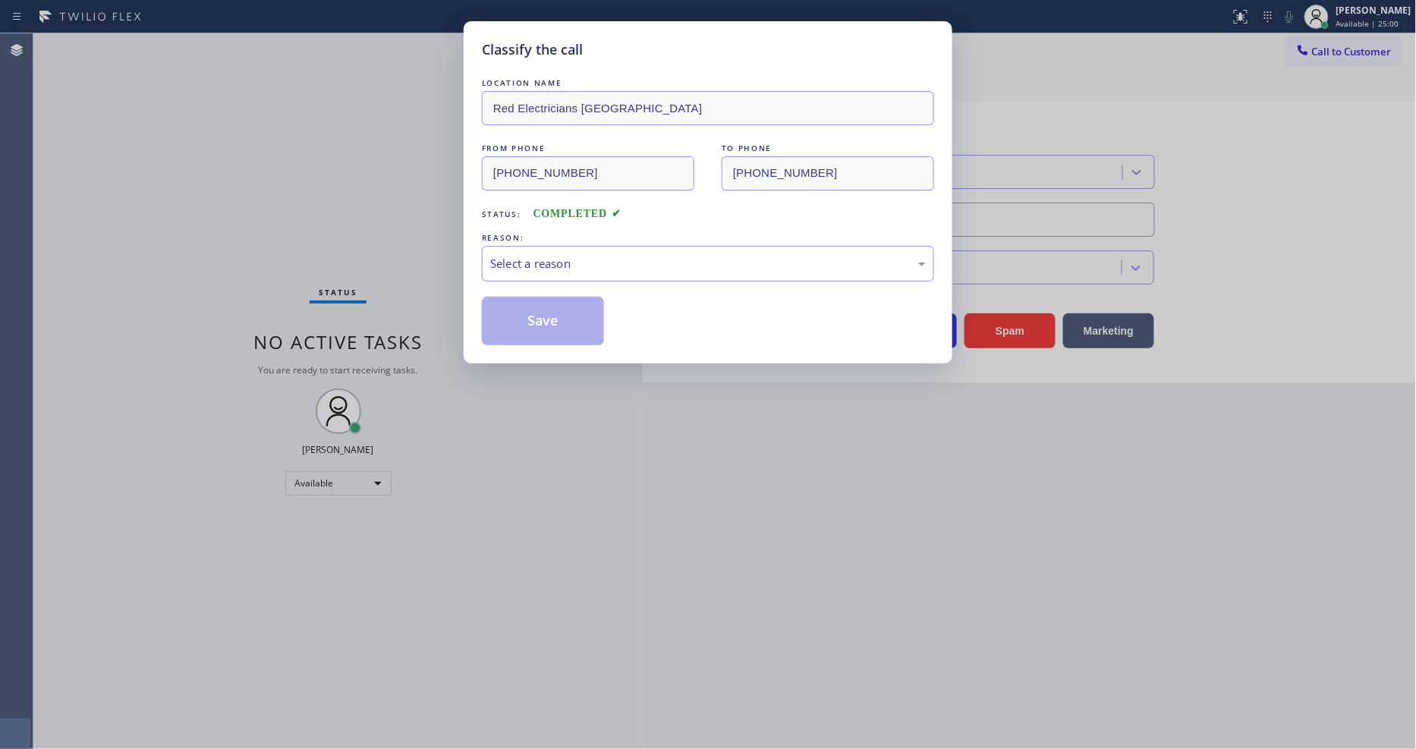
click at [563, 259] on div "Select a reason" at bounding box center [708, 263] width 436 height 17
click at [571, 310] on button "Save" at bounding box center [543, 321] width 122 height 49
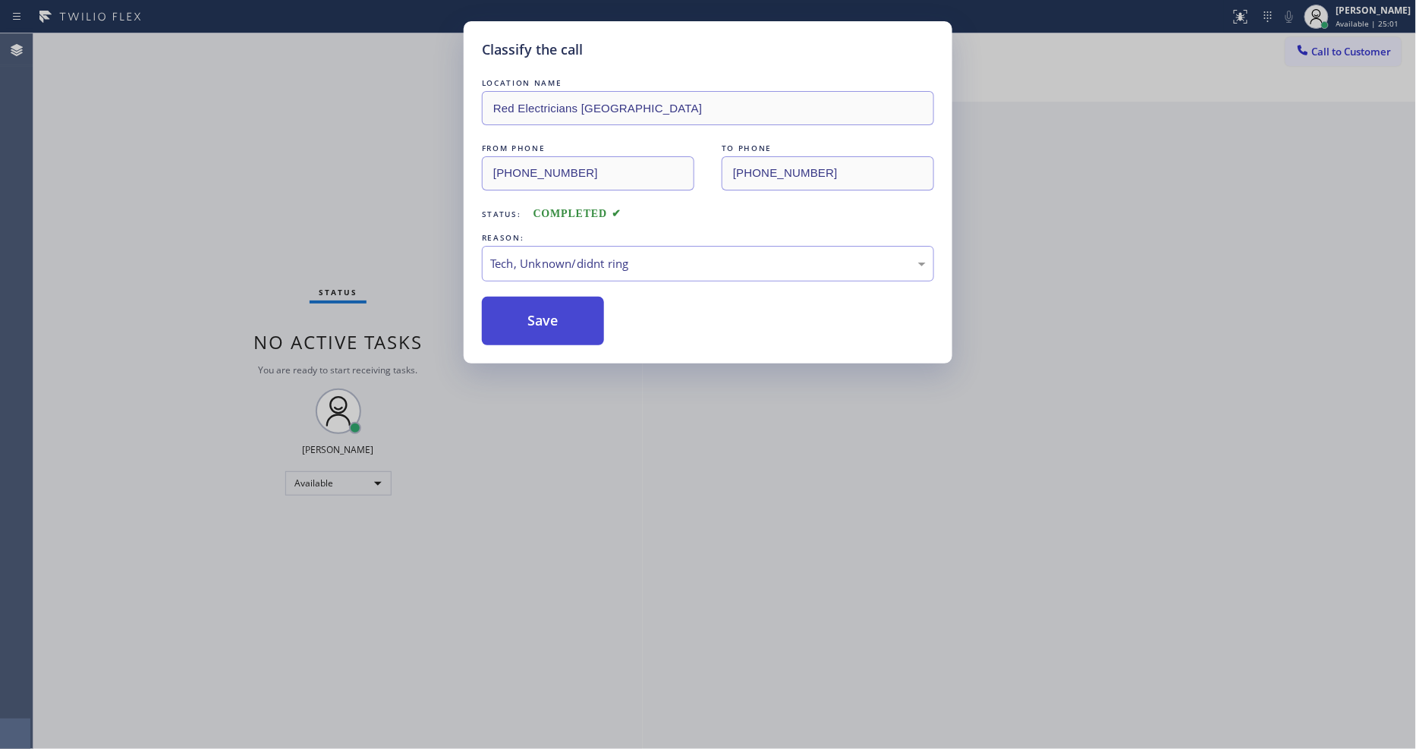
click at [571, 310] on button "Save" at bounding box center [543, 321] width 122 height 49
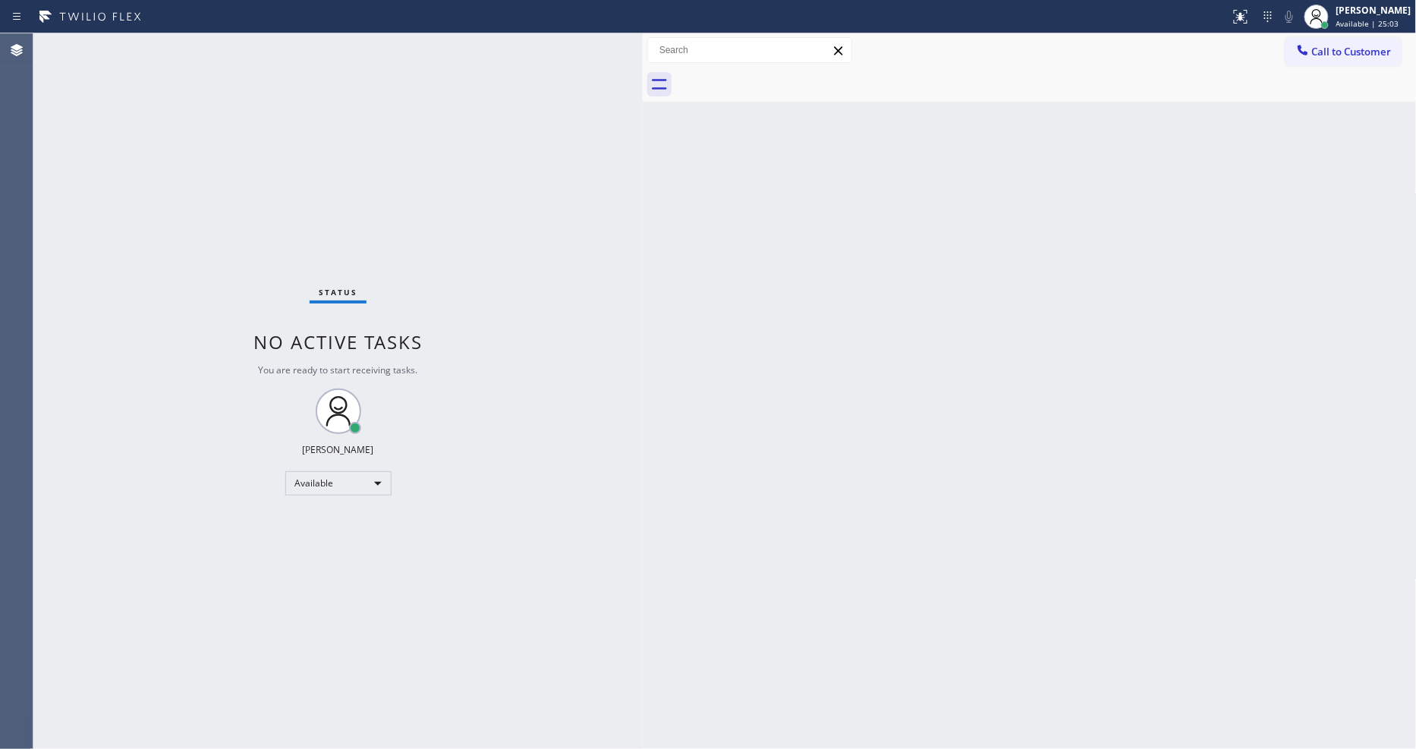
click at [208, 39] on div "Status No active tasks You are ready to start receiving tasks. [PERSON_NAME] Av…" at bounding box center [337, 391] width 609 height 716
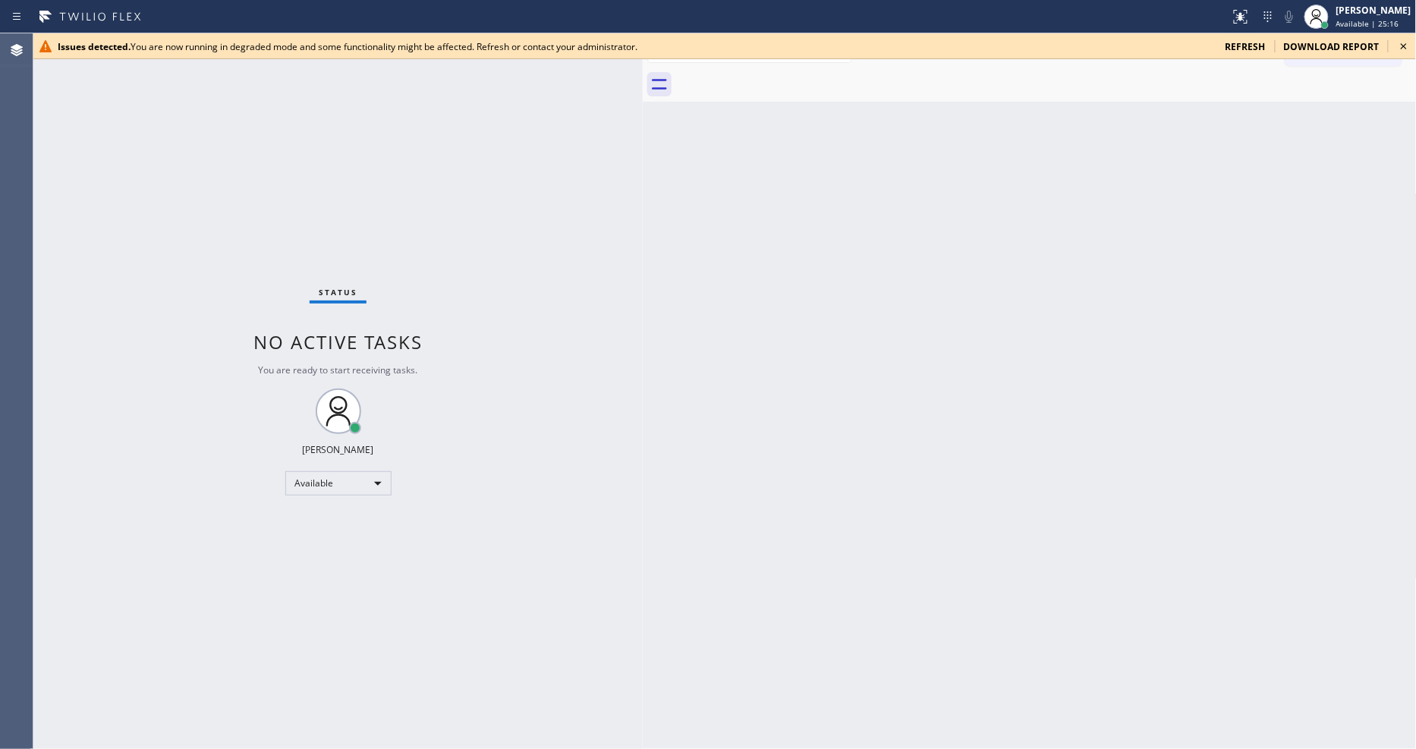
click at [1401, 44] on icon at bounding box center [1404, 46] width 18 height 18
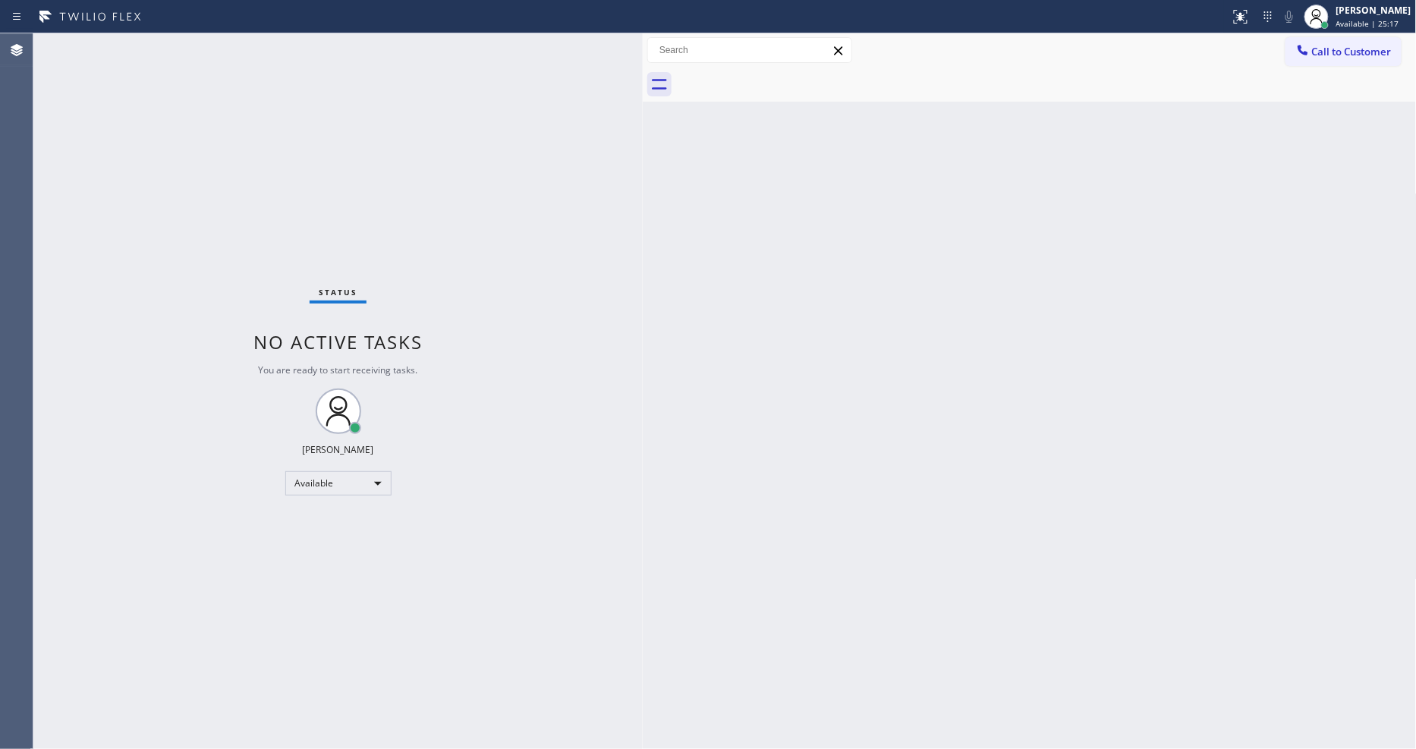
click at [206, 49] on div "Status No active tasks You are ready to start receiving tasks. [PERSON_NAME] Av…" at bounding box center [337, 391] width 609 height 716
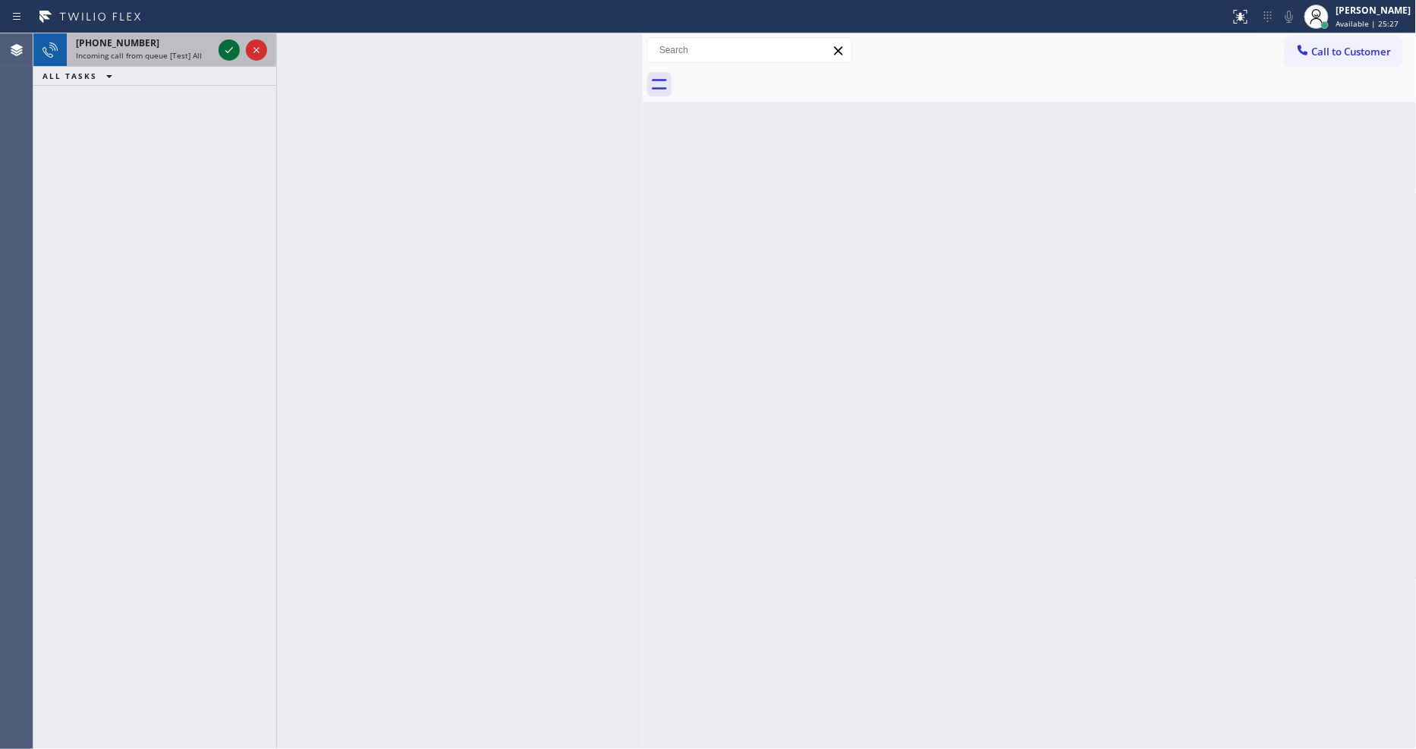
click at [231, 44] on icon at bounding box center [229, 50] width 18 height 18
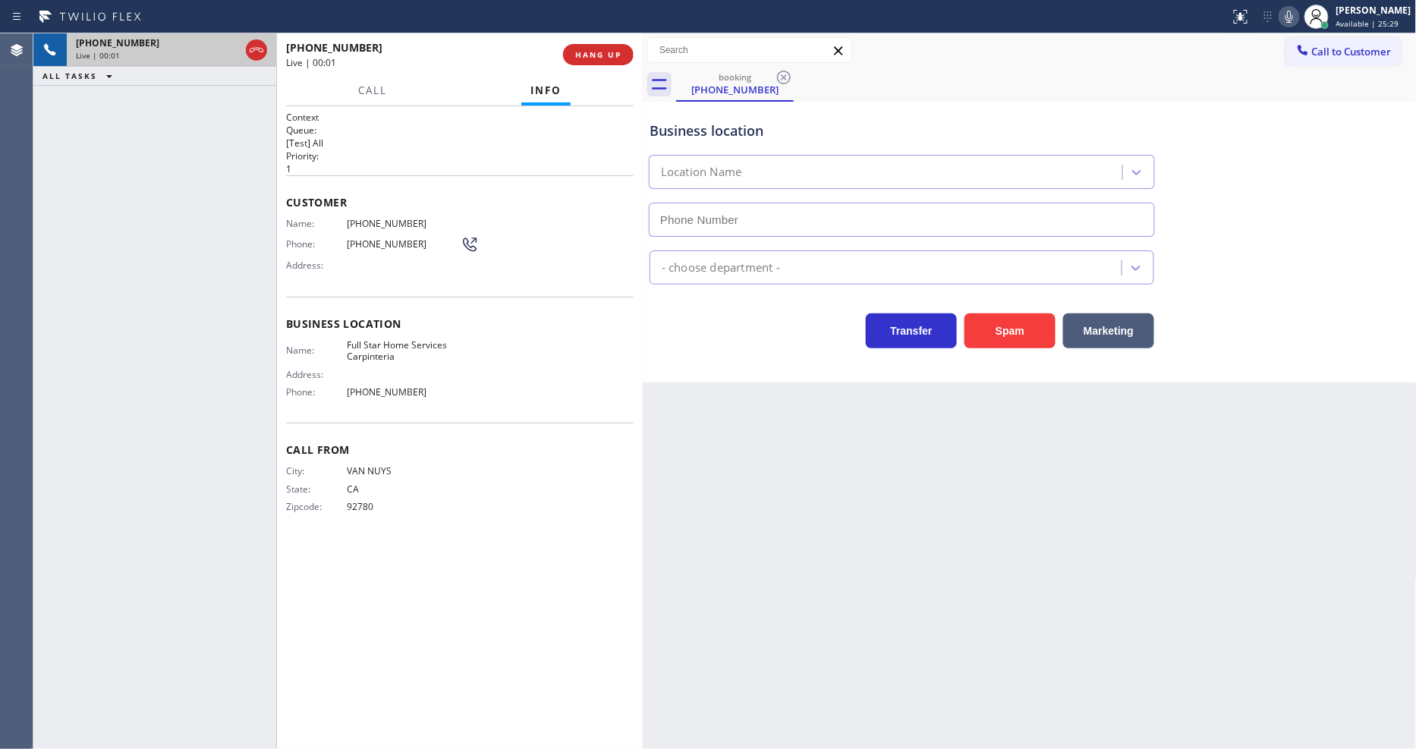
type input "(805) 549-5195"
click at [487, 76] on div "Call Info" at bounding box center [460, 91] width 348 height 30
drag, startPoint x: 162, startPoint y: 150, endPoint x: 473, endPoint y: 79, distance: 319.9
click at [162, 150] on div "+18188028761 Live | 00:25 ALL TASKS ALL TASKS ACTIVE TASKS TASKS IN WRAP UP" at bounding box center [154, 391] width 243 height 716
click at [596, 53] on span "HANG UP" at bounding box center [598, 54] width 46 height 11
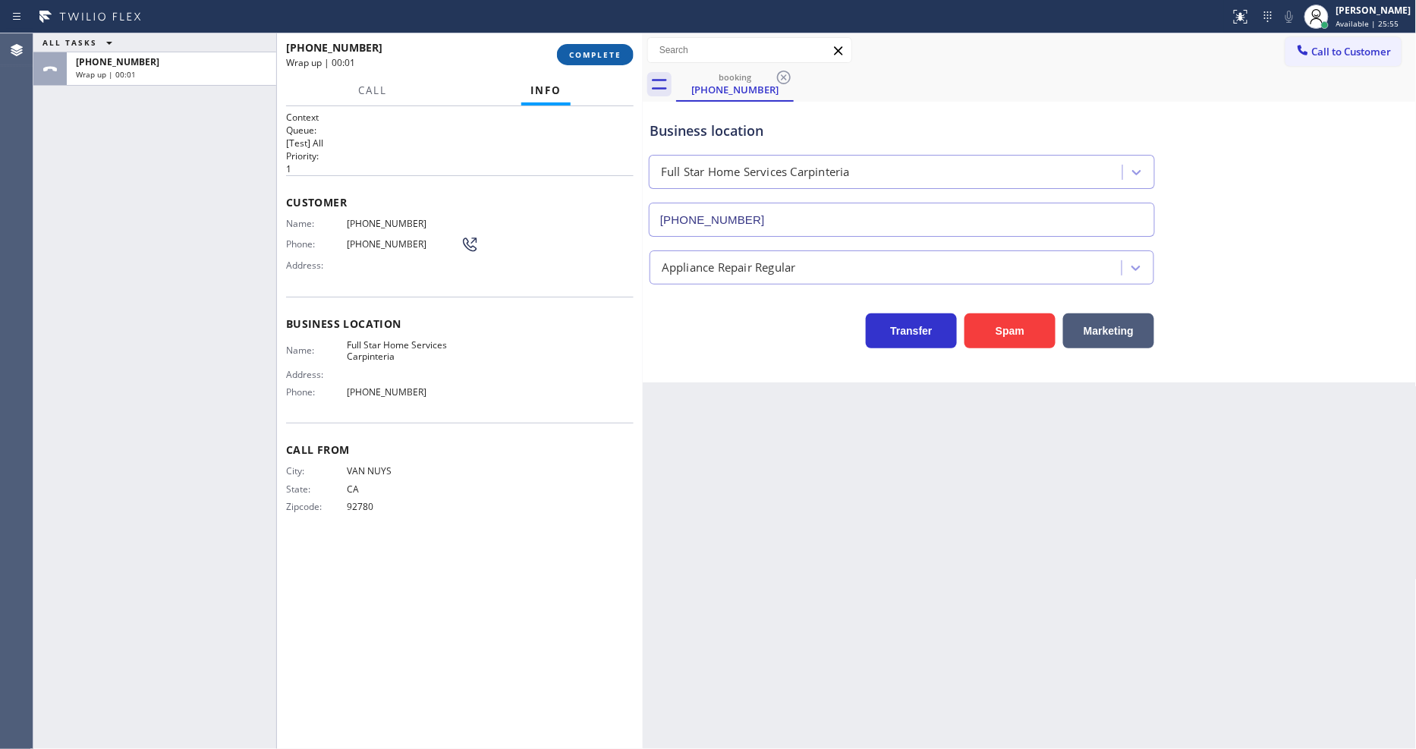
click at [596, 53] on span "COMPLETE" at bounding box center [595, 54] width 52 height 11
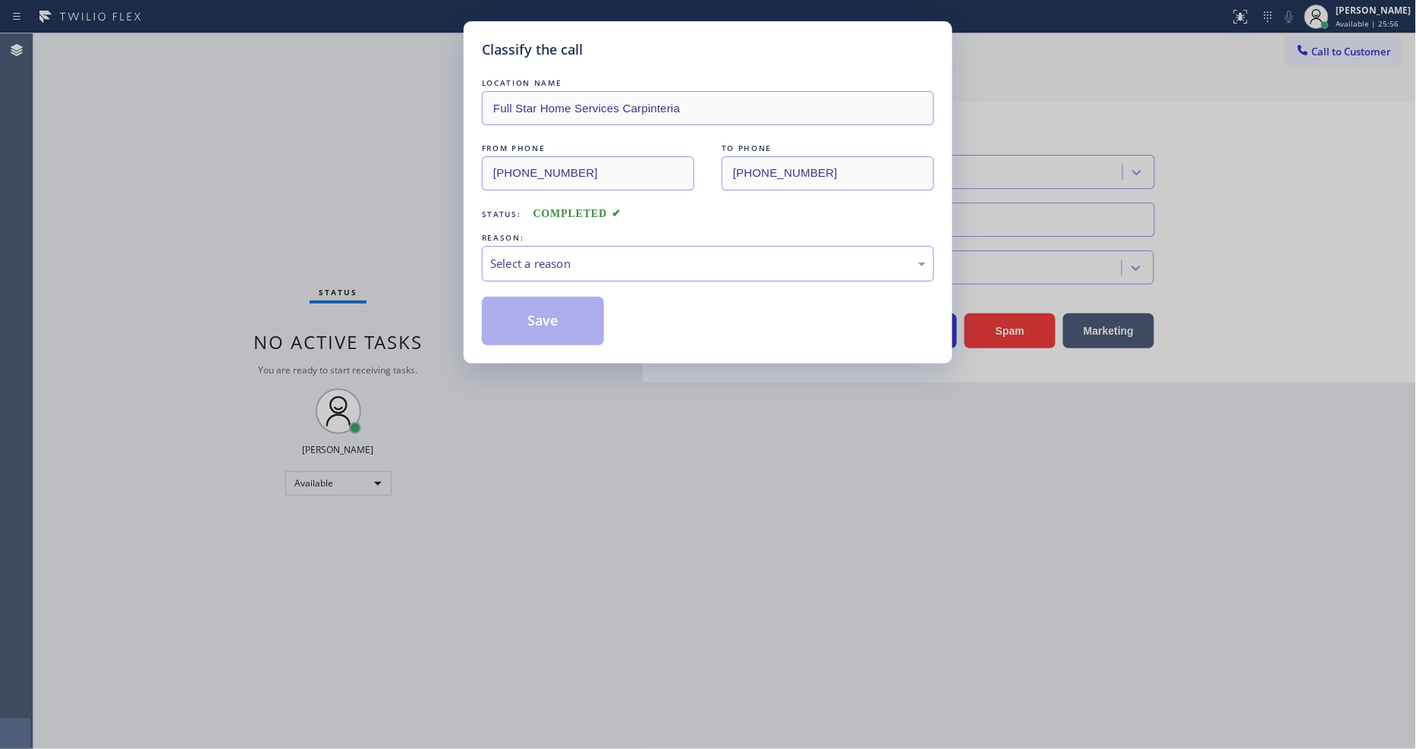
click at [536, 255] on div "Select a reason" at bounding box center [708, 263] width 436 height 17
click at [512, 319] on button "Save" at bounding box center [543, 321] width 122 height 49
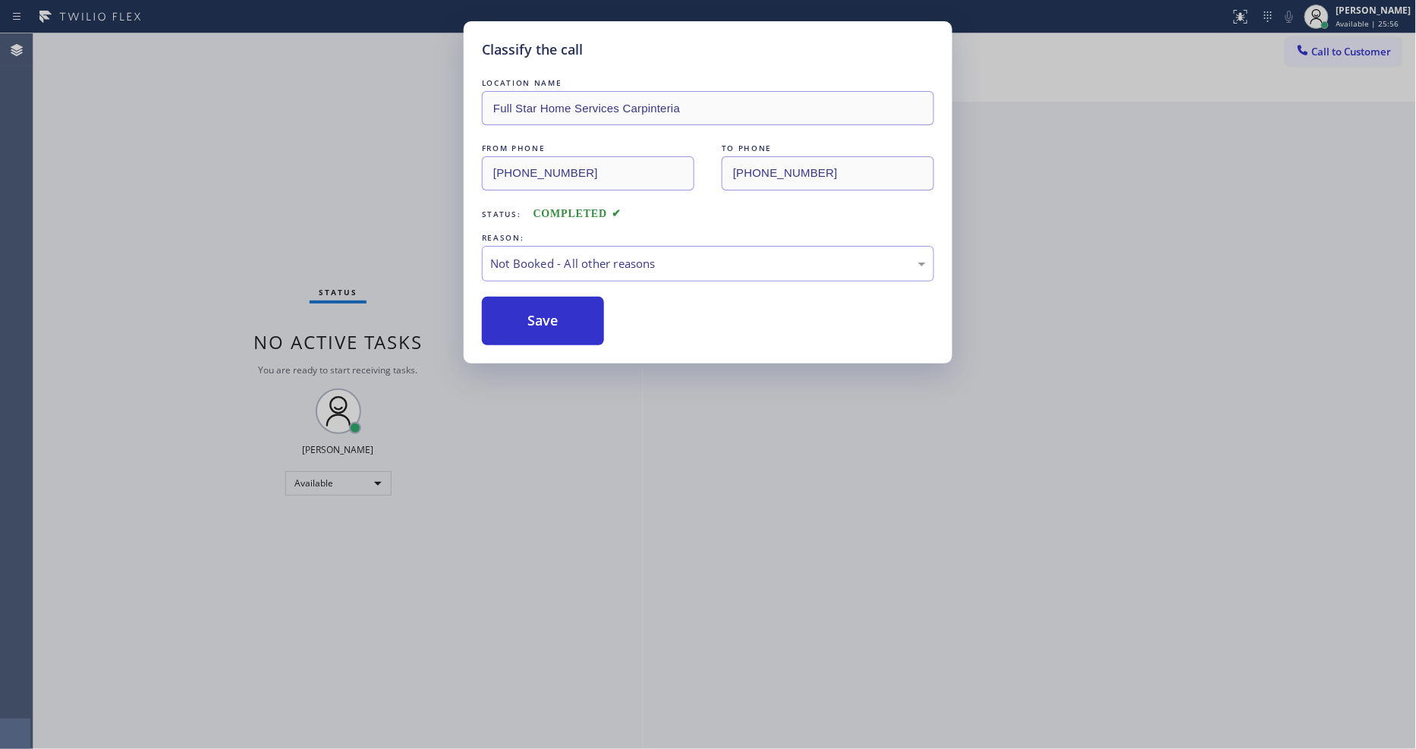
click at [512, 319] on button "Save" at bounding box center [543, 321] width 122 height 49
drag, startPoint x: 512, startPoint y: 319, endPoint x: 316, endPoint y: 182, distance: 238.7
click at [512, 320] on button "Save" at bounding box center [543, 321] width 122 height 49
click at [203, 46] on div "Status No active tasks You are ready to start receiving tasks. [PERSON_NAME] Av…" at bounding box center [337, 391] width 609 height 716
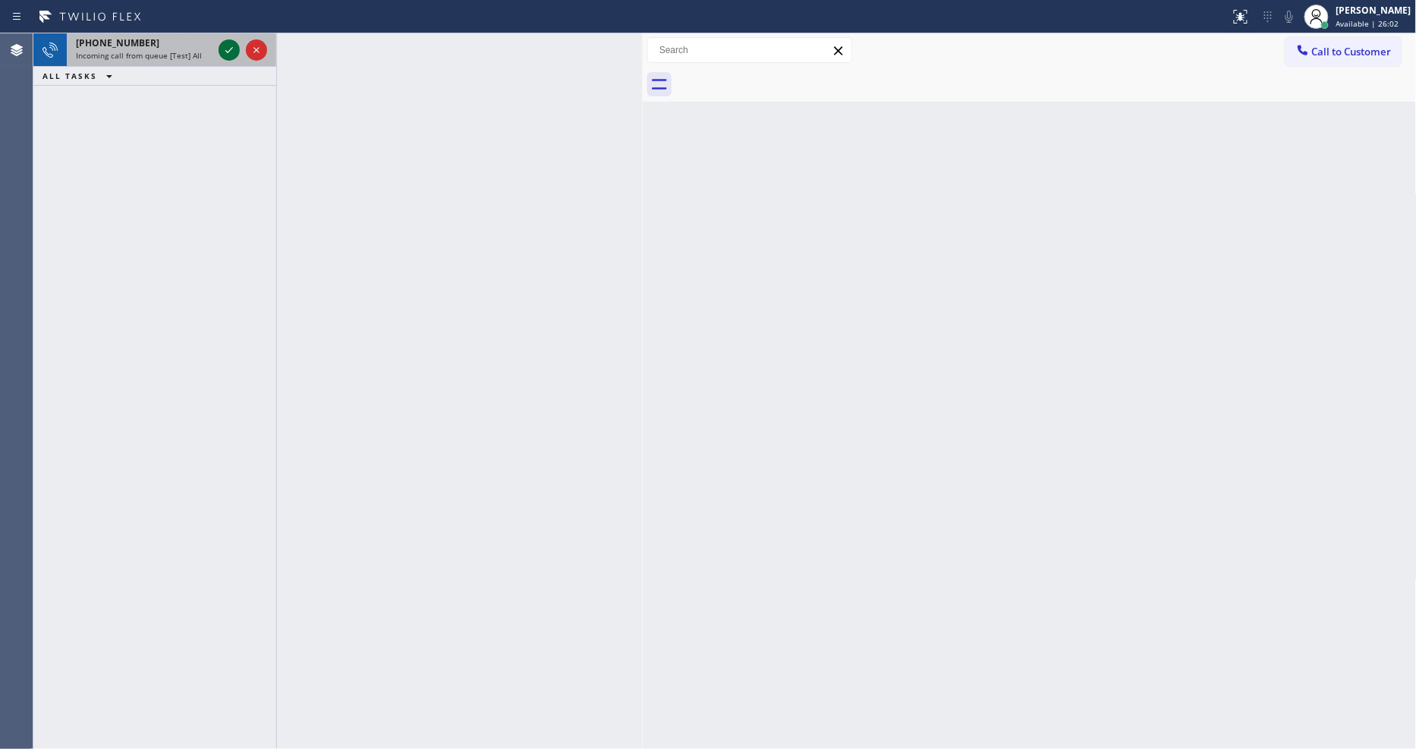
click at [233, 49] on icon at bounding box center [229, 50] width 18 height 18
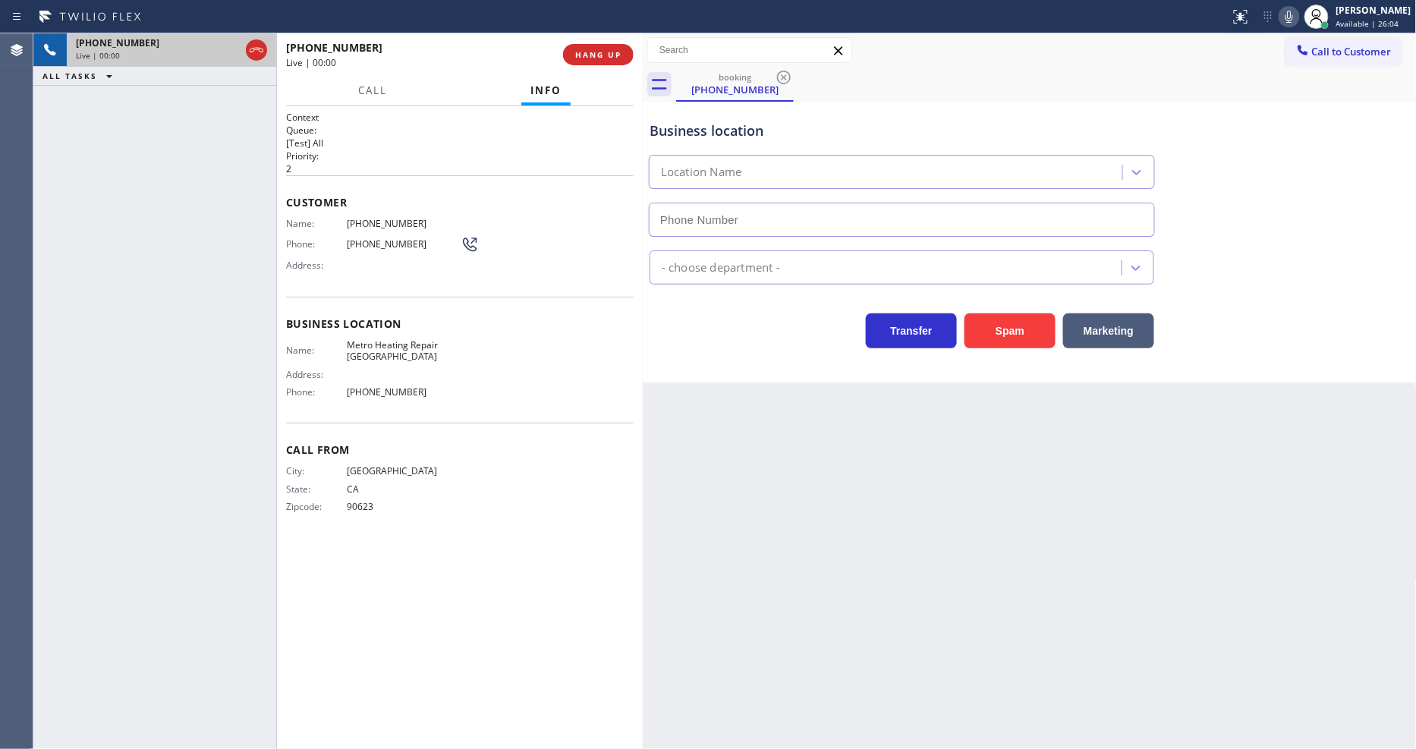
type input "(714) 599-8819"
click at [589, 47] on button "HANG UP" at bounding box center [598, 54] width 71 height 21
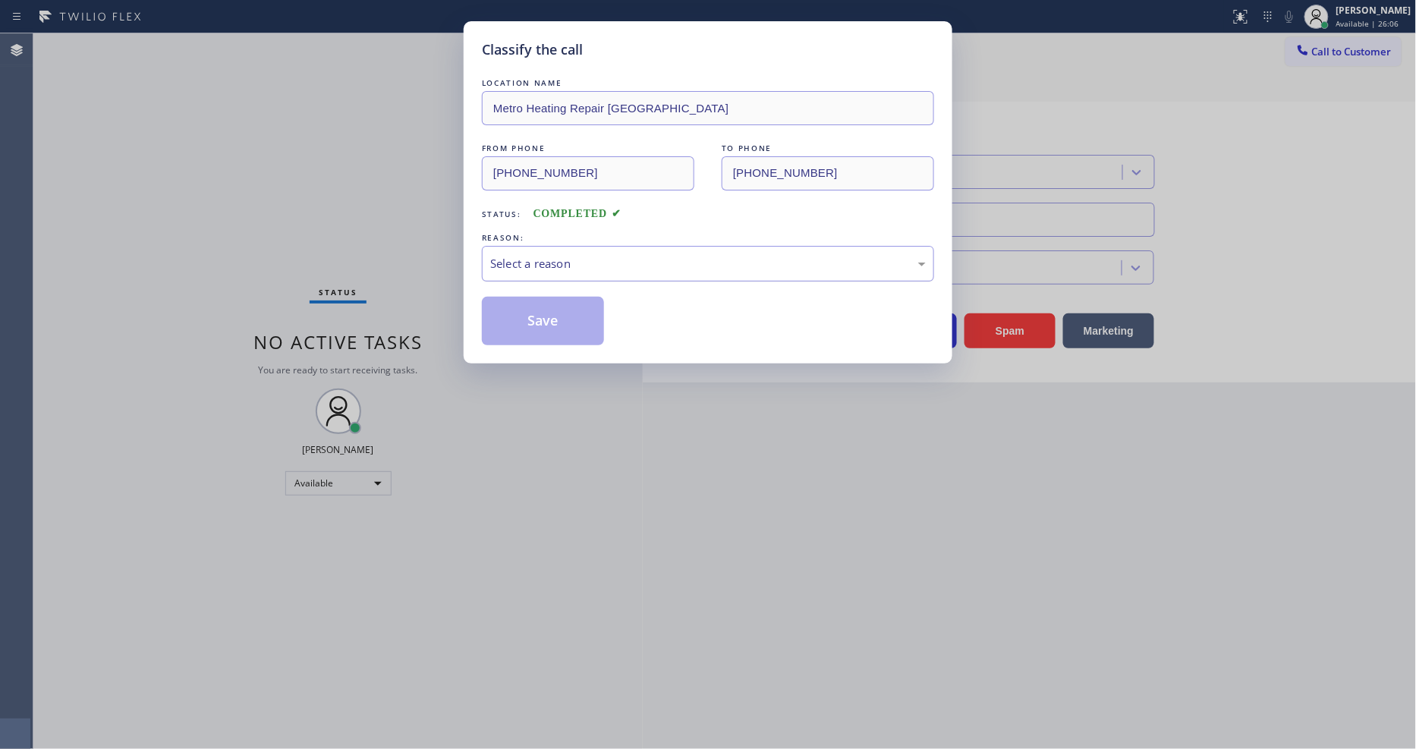
click at [569, 255] on div "Select a reason" at bounding box center [708, 263] width 436 height 17
click at [554, 304] on button "Save" at bounding box center [543, 321] width 122 height 49
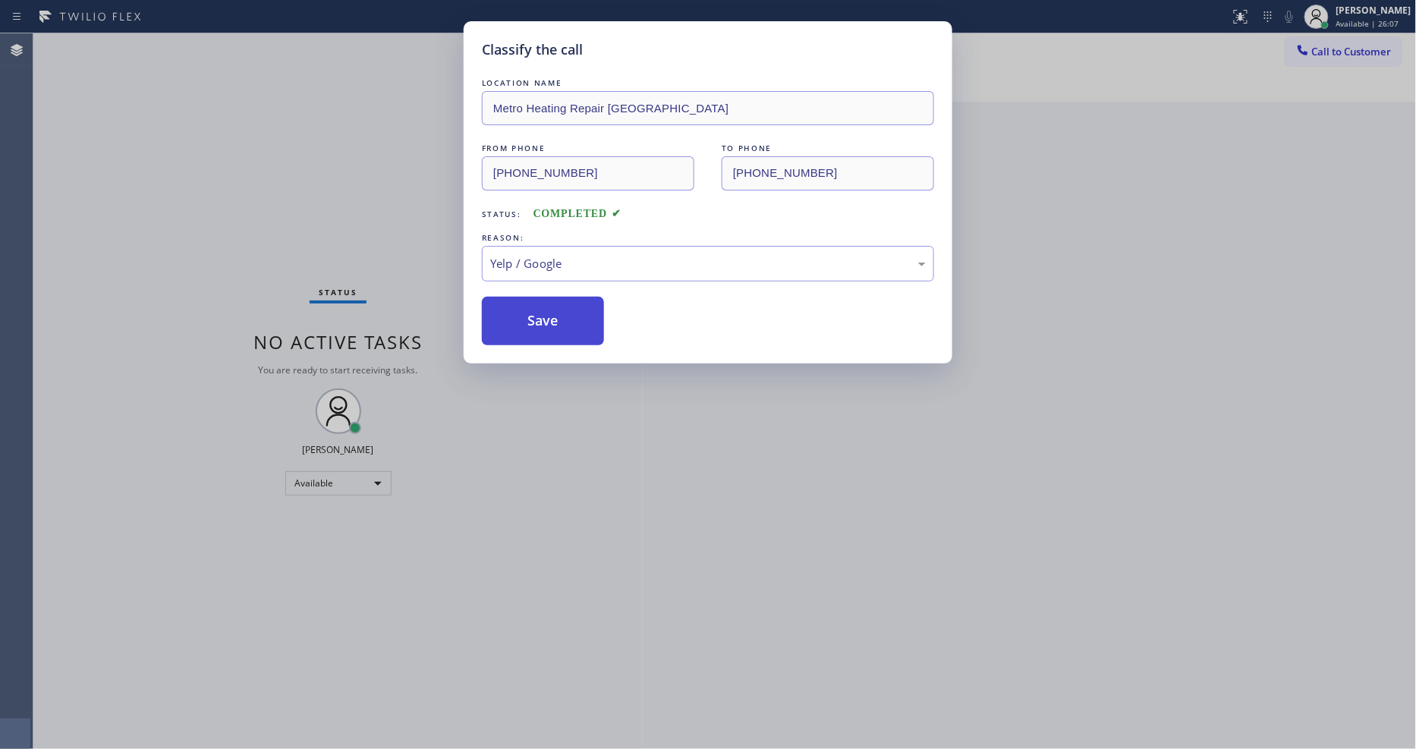
click at [554, 304] on button "Save" at bounding box center [543, 321] width 122 height 49
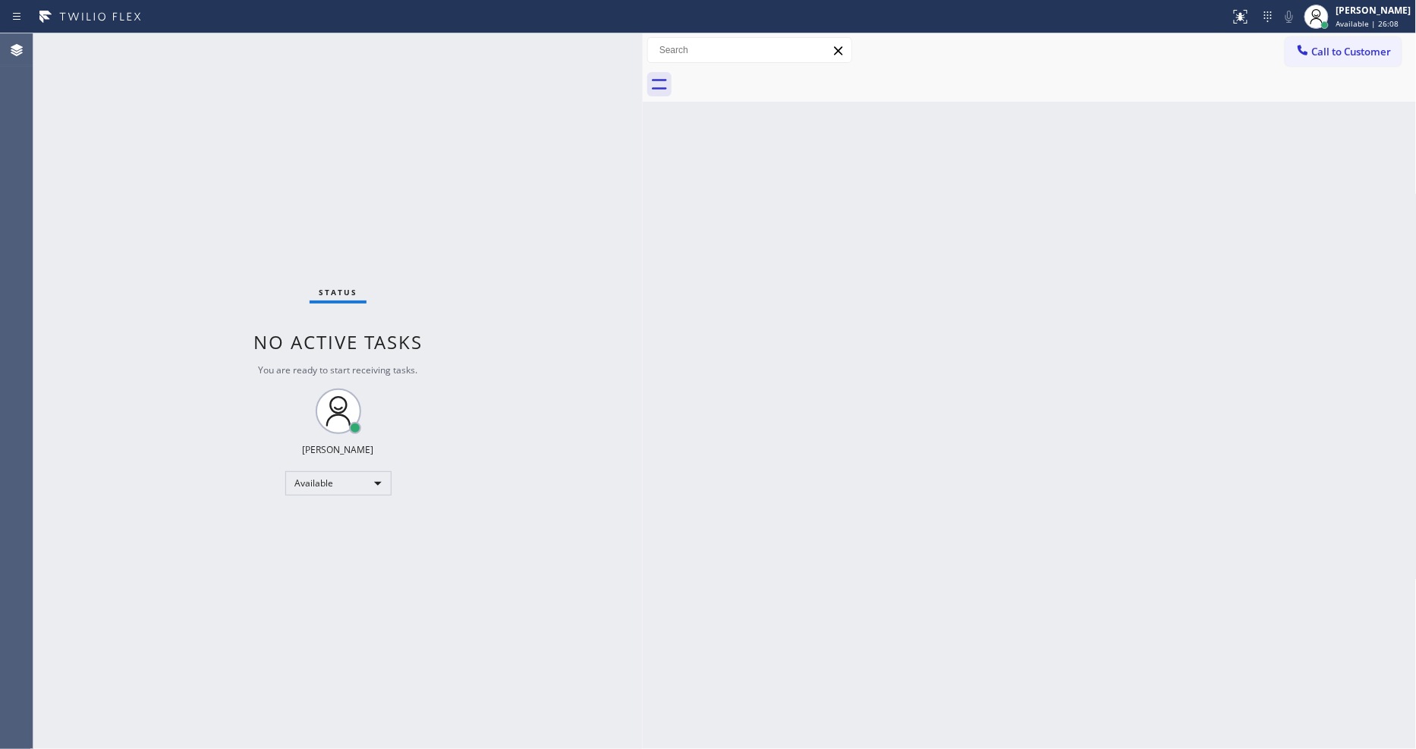
click at [200, 33] on div "Status No active tasks You are ready to start receiving tasks. [PERSON_NAME] Av…" at bounding box center [337, 391] width 609 height 716
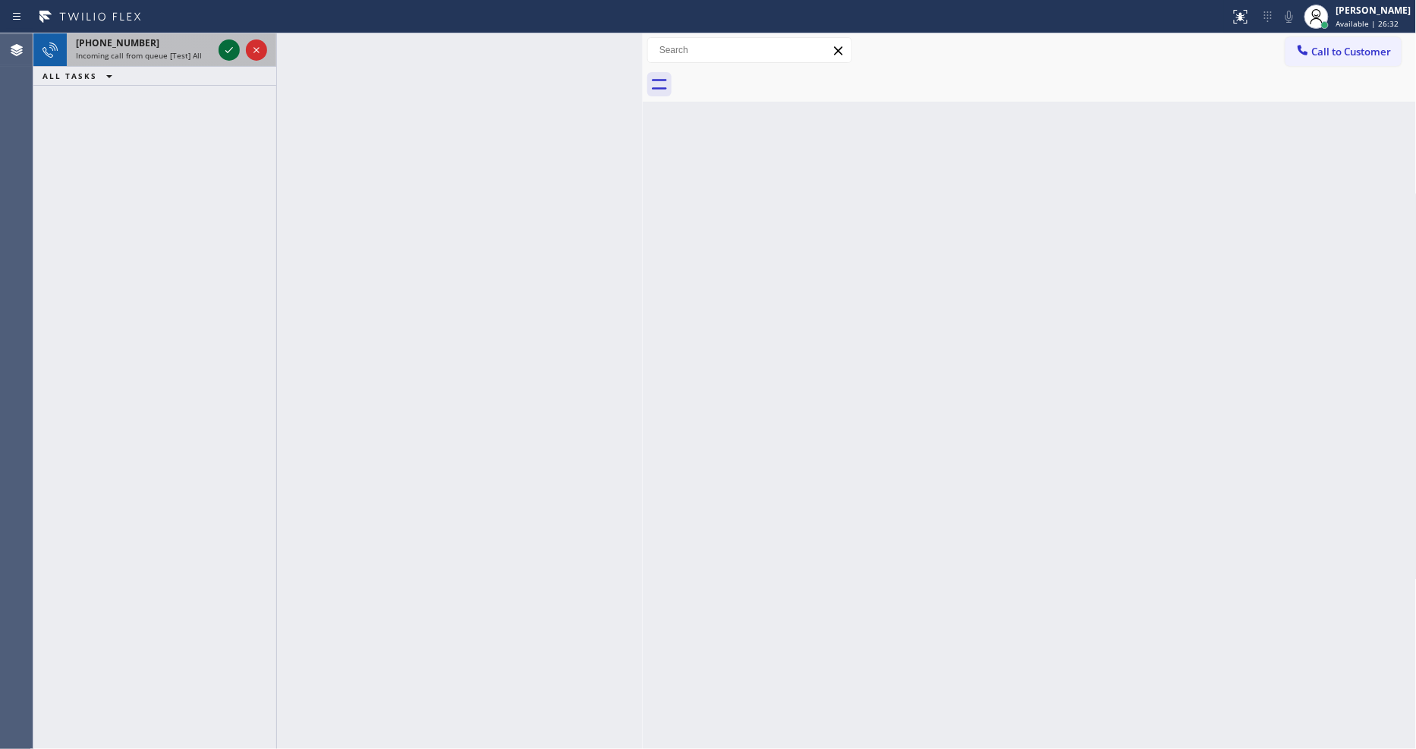
click at [231, 51] on icon at bounding box center [229, 50] width 18 height 18
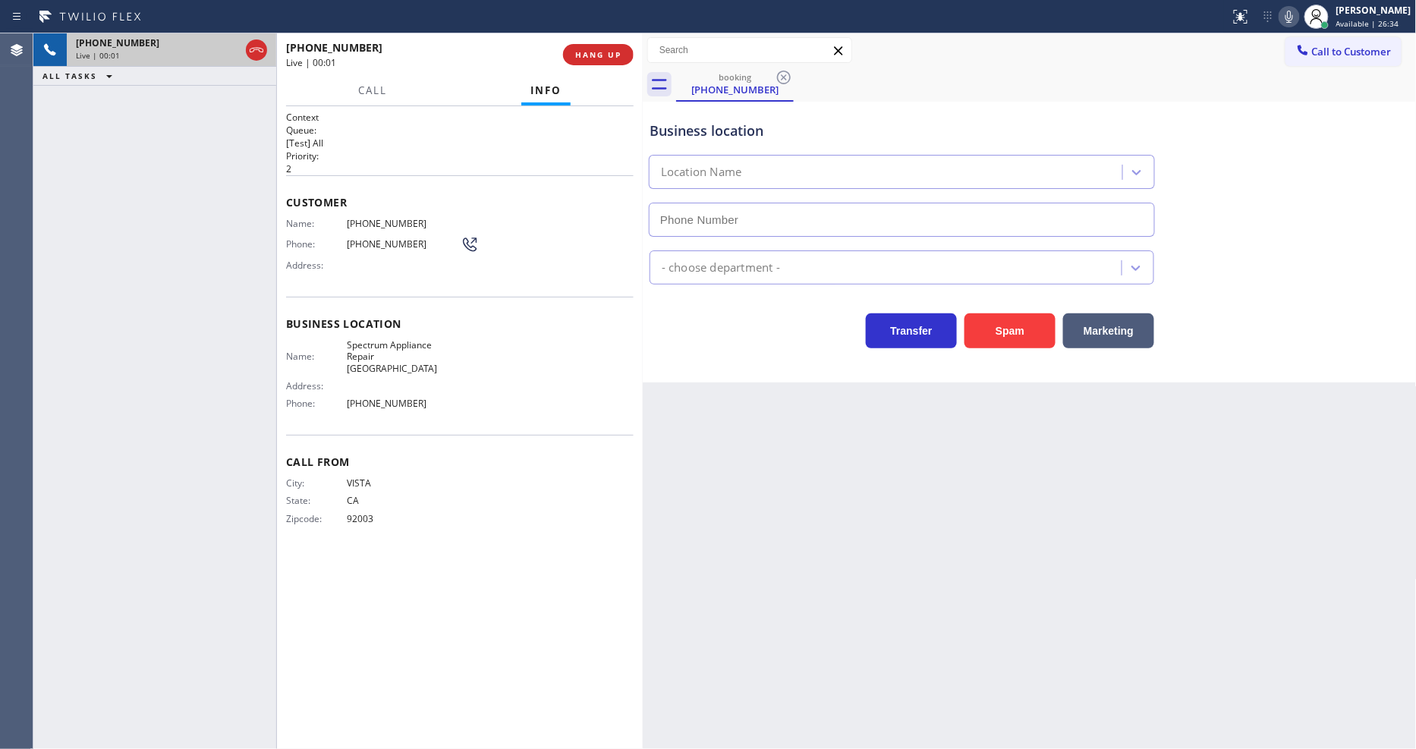
type input "(760) 313-6868"
click at [624, 50] on button "HANG UP" at bounding box center [598, 54] width 71 height 21
click at [623, 50] on button "HANG UP" at bounding box center [598, 54] width 71 height 21
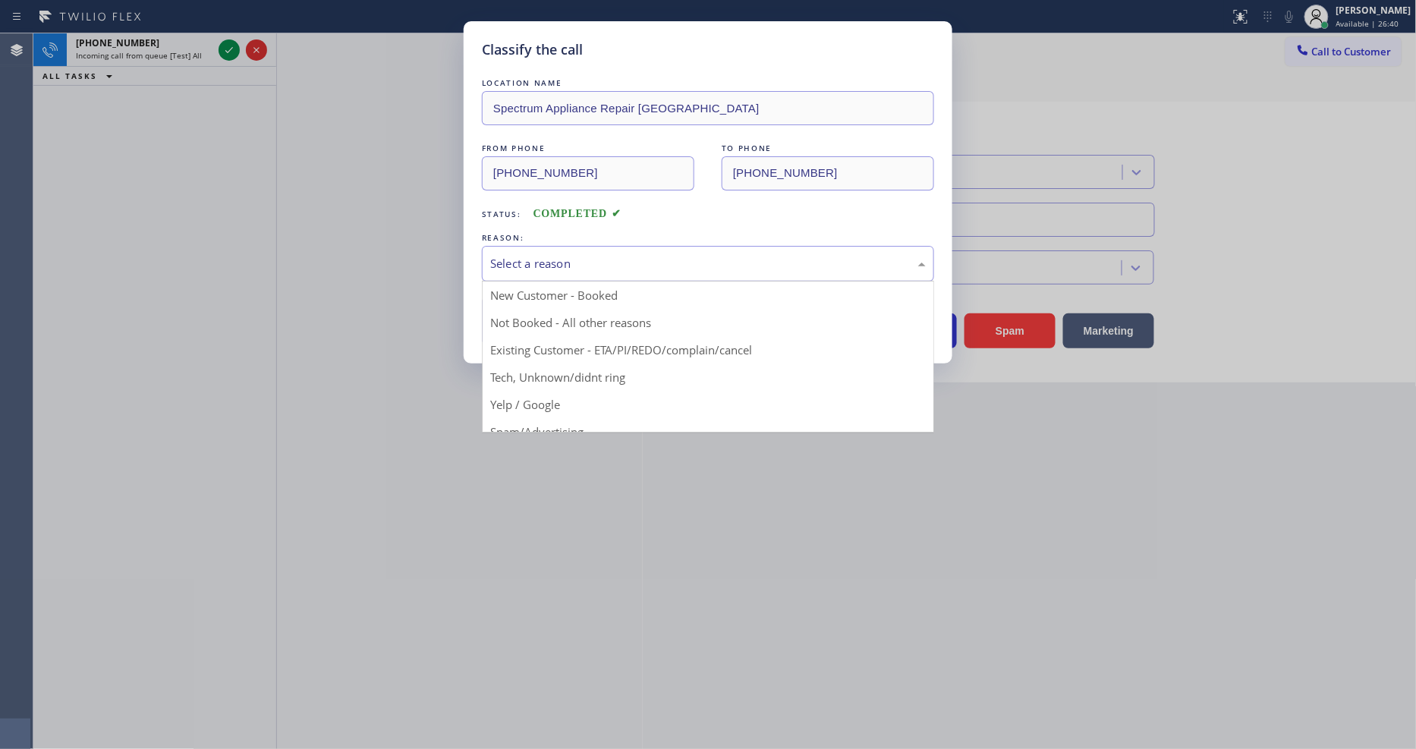
click at [549, 264] on div "Select a reason" at bounding box center [708, 263] width 436 height 17
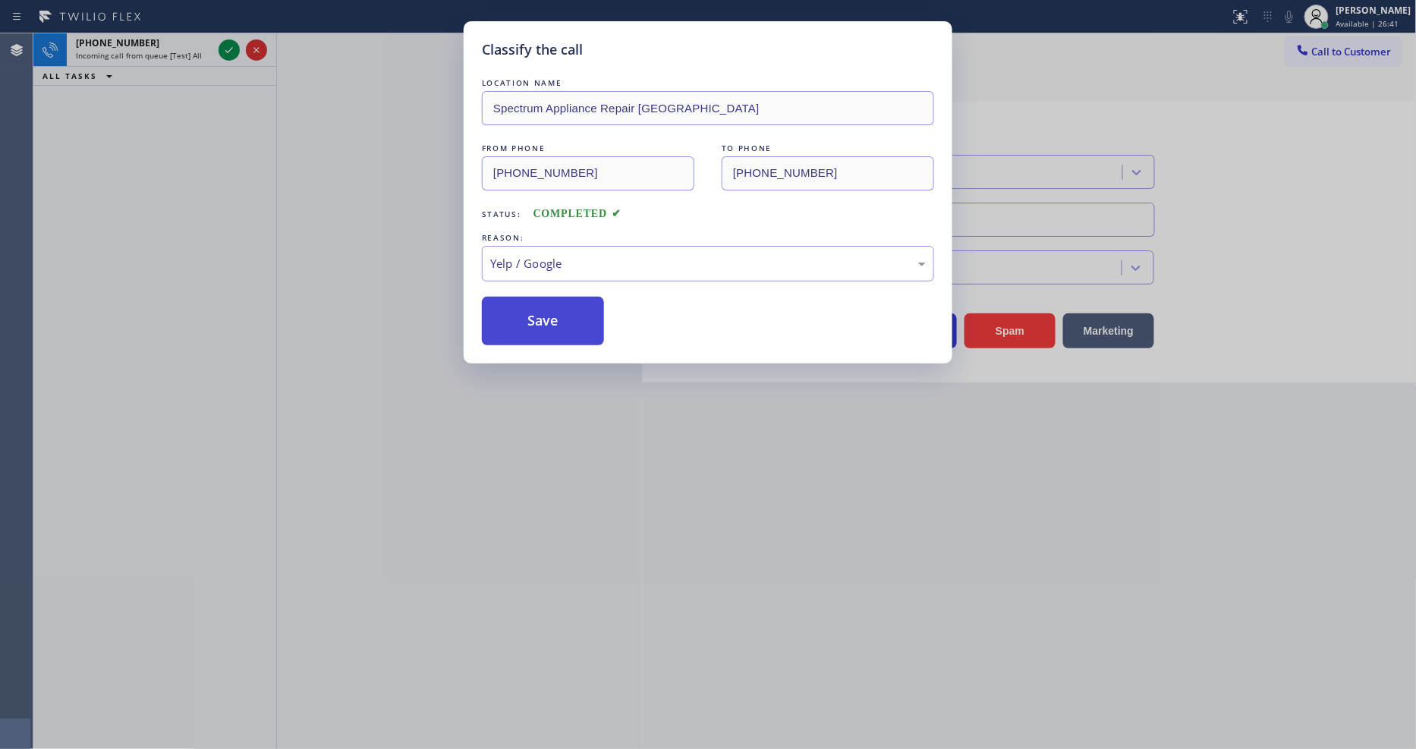
click at [554, 316] on button "Save" at bounding box center [543, 321] width 122 height 49
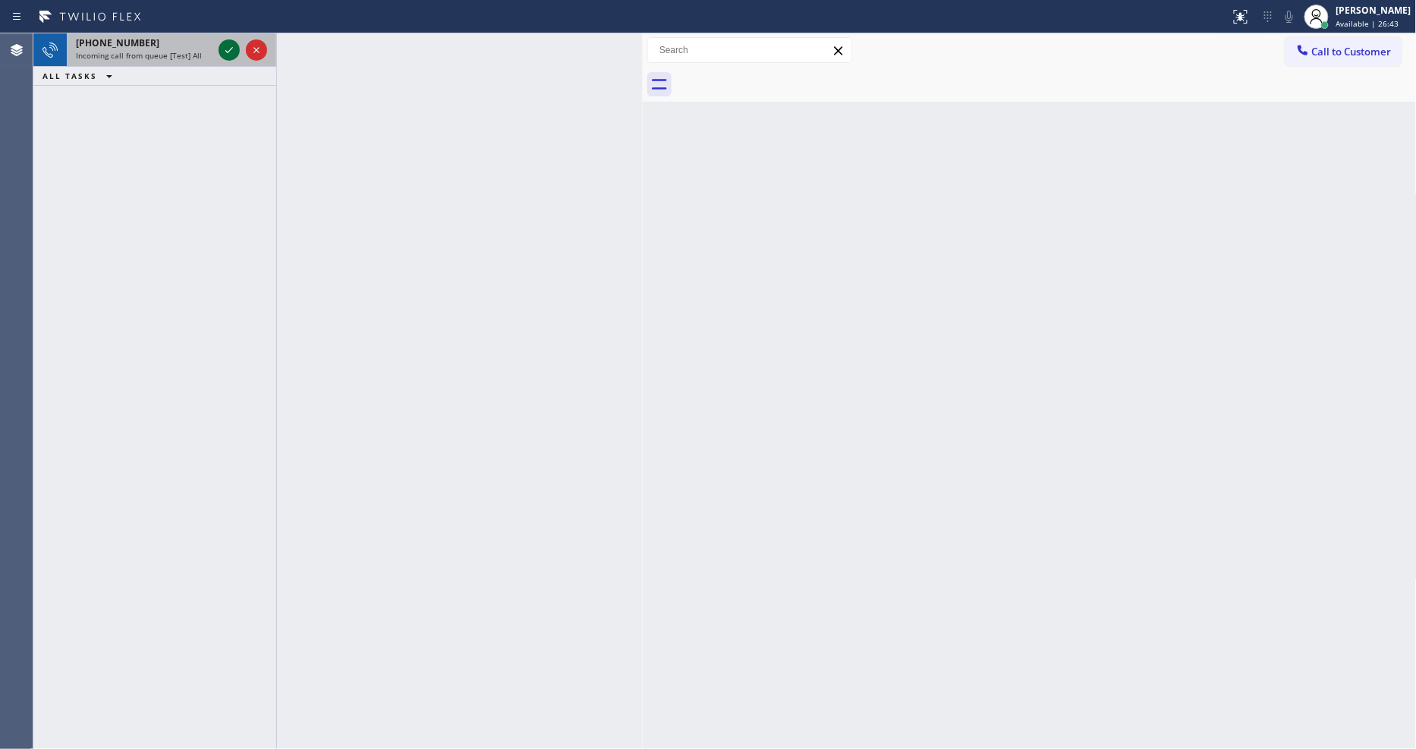
click at [231, 51] on icon at bounding box center [229, 50] width 18 height 18
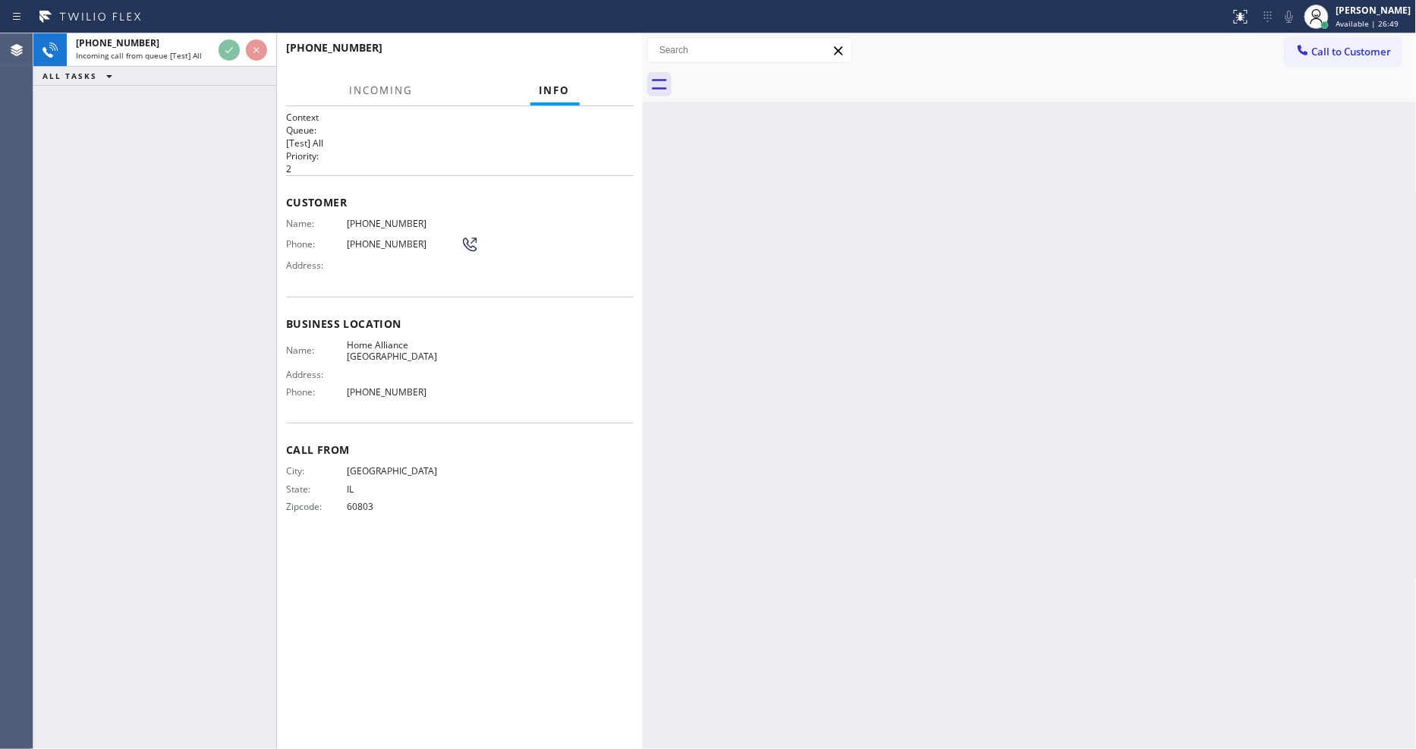
click at [420, 54] on div "+17087794144" at bounding box center [454, 47] width 337 height 14
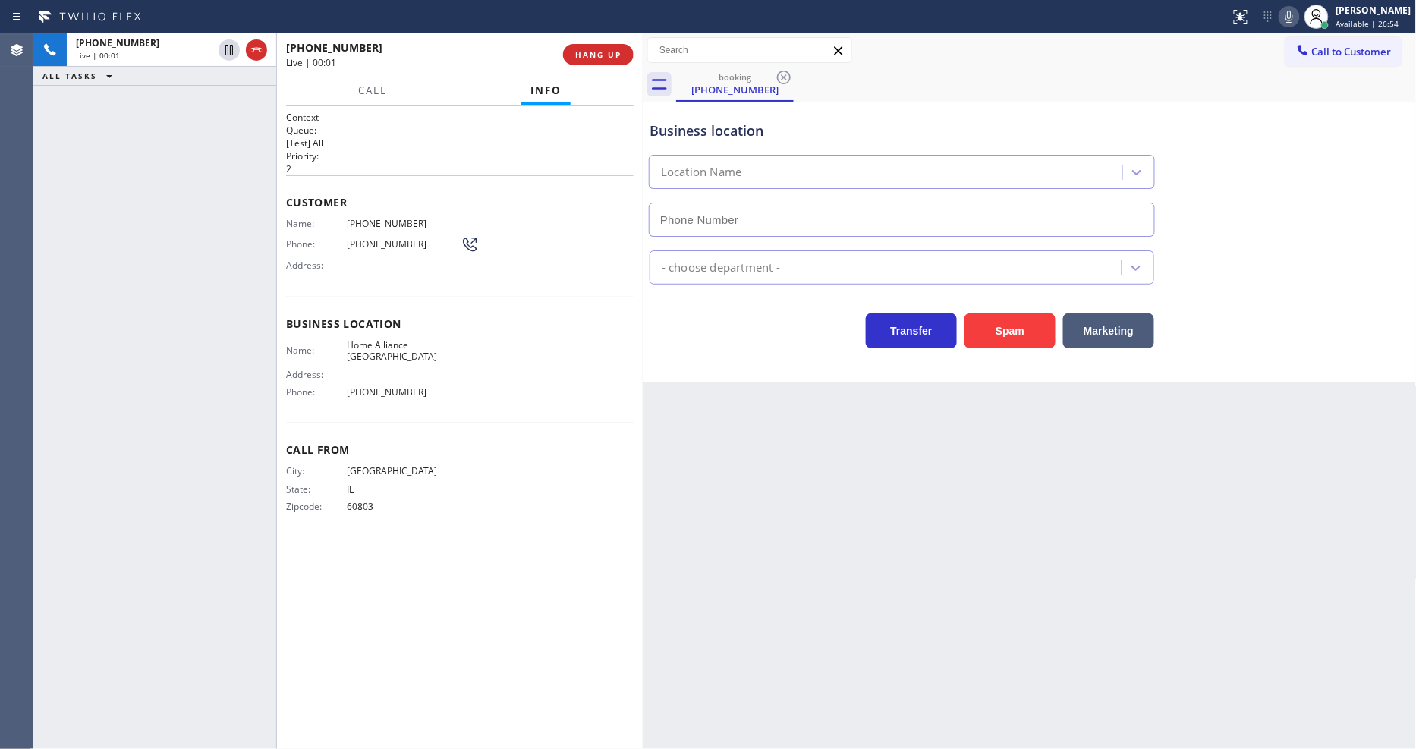
type input "(708) 381-1833"
click at [579, 48] on button "HANG UP" at bounding box center [598, 54] width 71 height 21
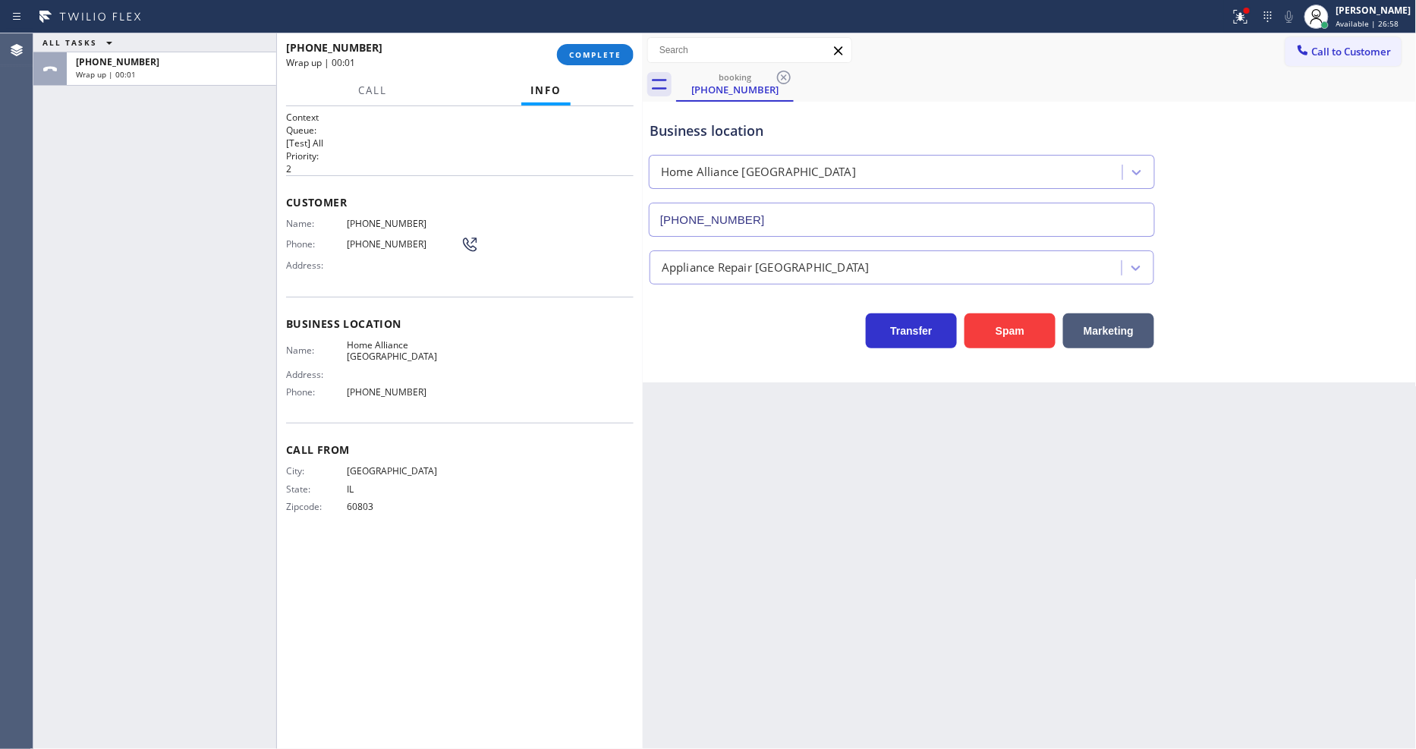
click at [517, 252] on div "Name: (708) 779-4144 Phone: (708) 779-4144 Address:" at bounding box center [460, 248] width 348 height 60
click at [604, 56] on span "COMPLETE" at bounding box center [595, 54] width 52 height 11
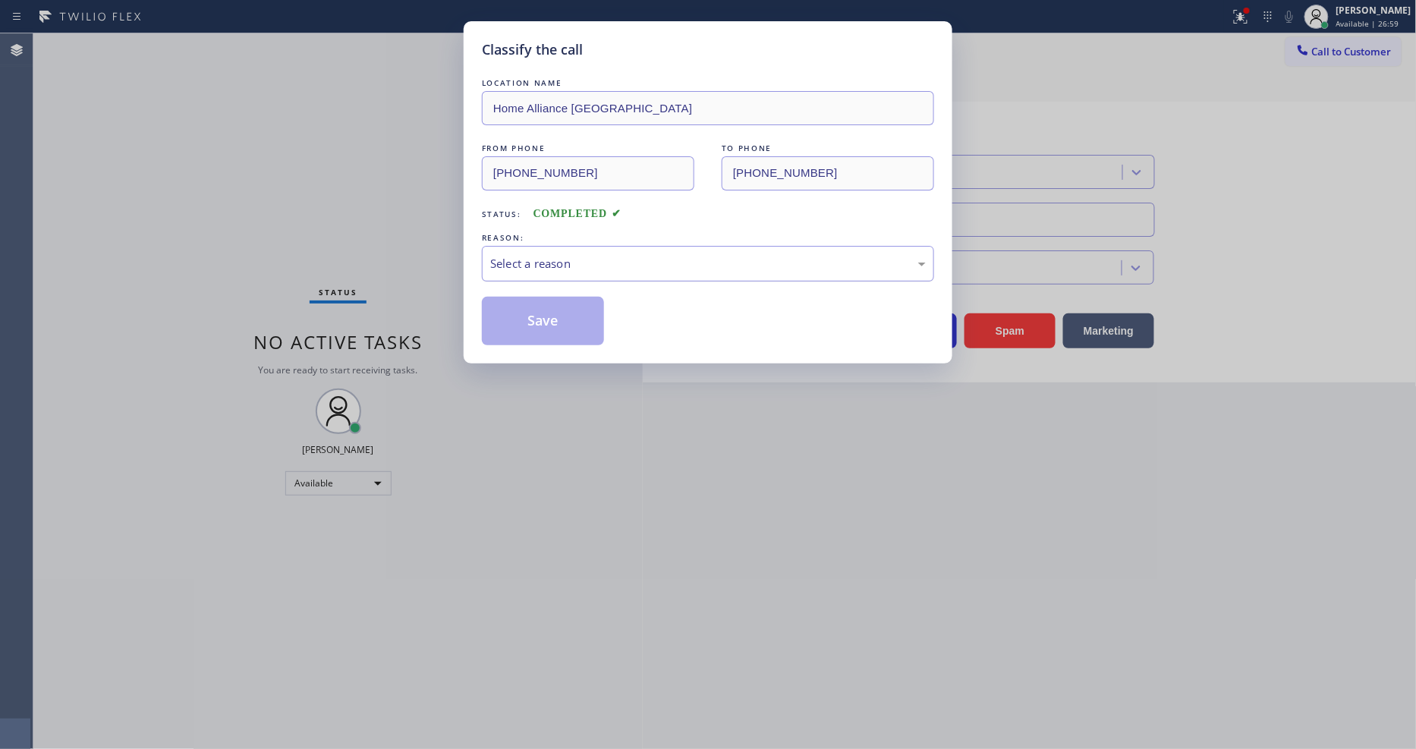
click at [562, 255] on div "Select a reason" at bounding box center [708, 263] width 436 height 17
click at [528, 308] on button "Save" at bounding box center [543, 321] width 122 height 49
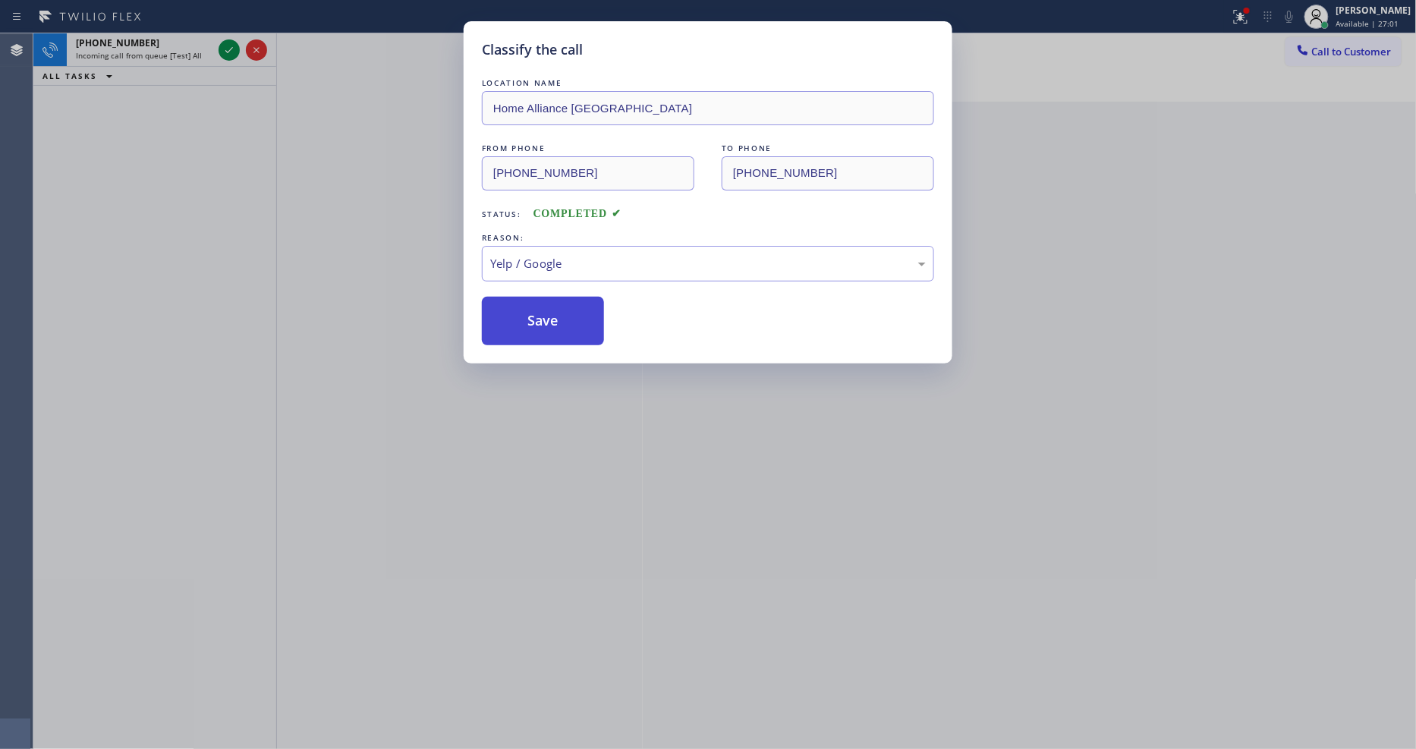
click at [528, 308] on button "Save" at bounding box center [543, 321] width 122 height 49
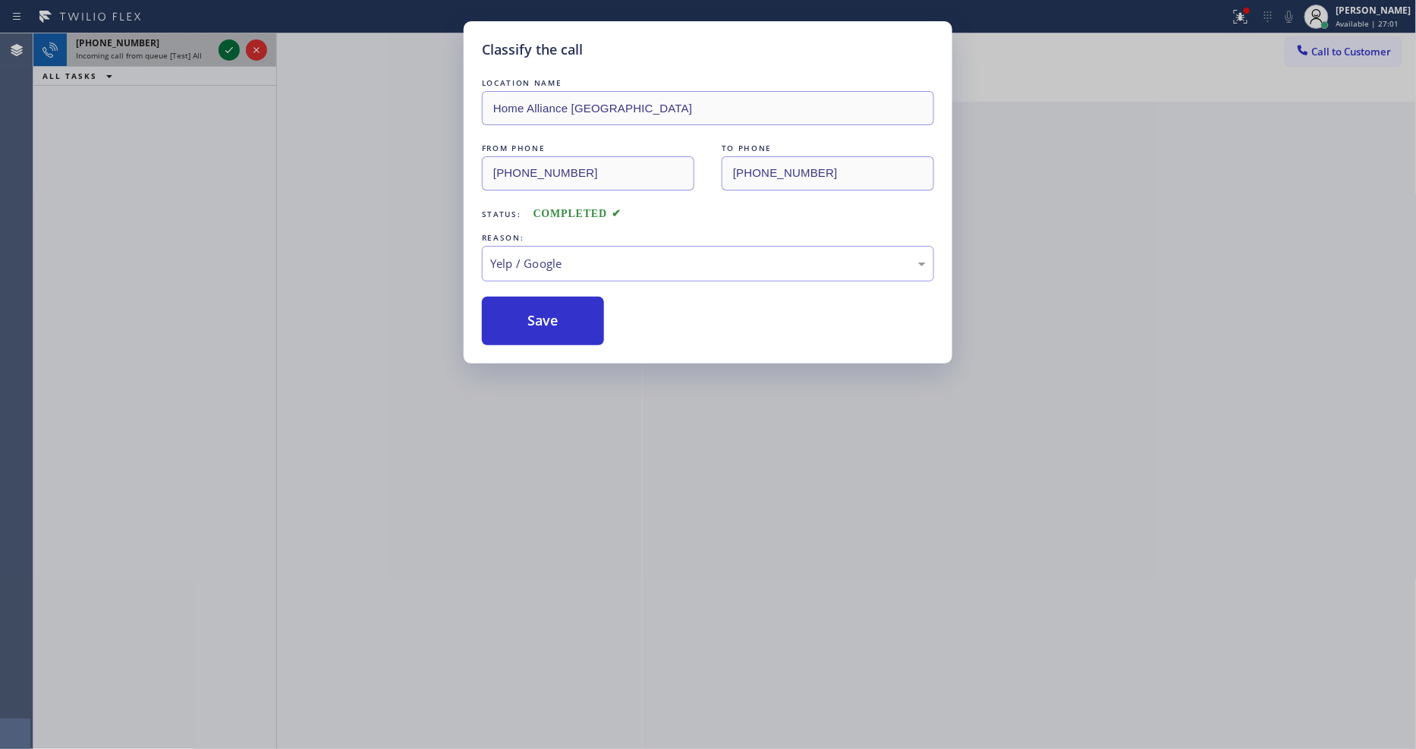
click at [226, 43] on div "Classify the call LOCATION NAME Home Alliance FROM PHONE (310) 739-9226 TO PHON…" at bounding box center [724, 391] width 1382 height 716
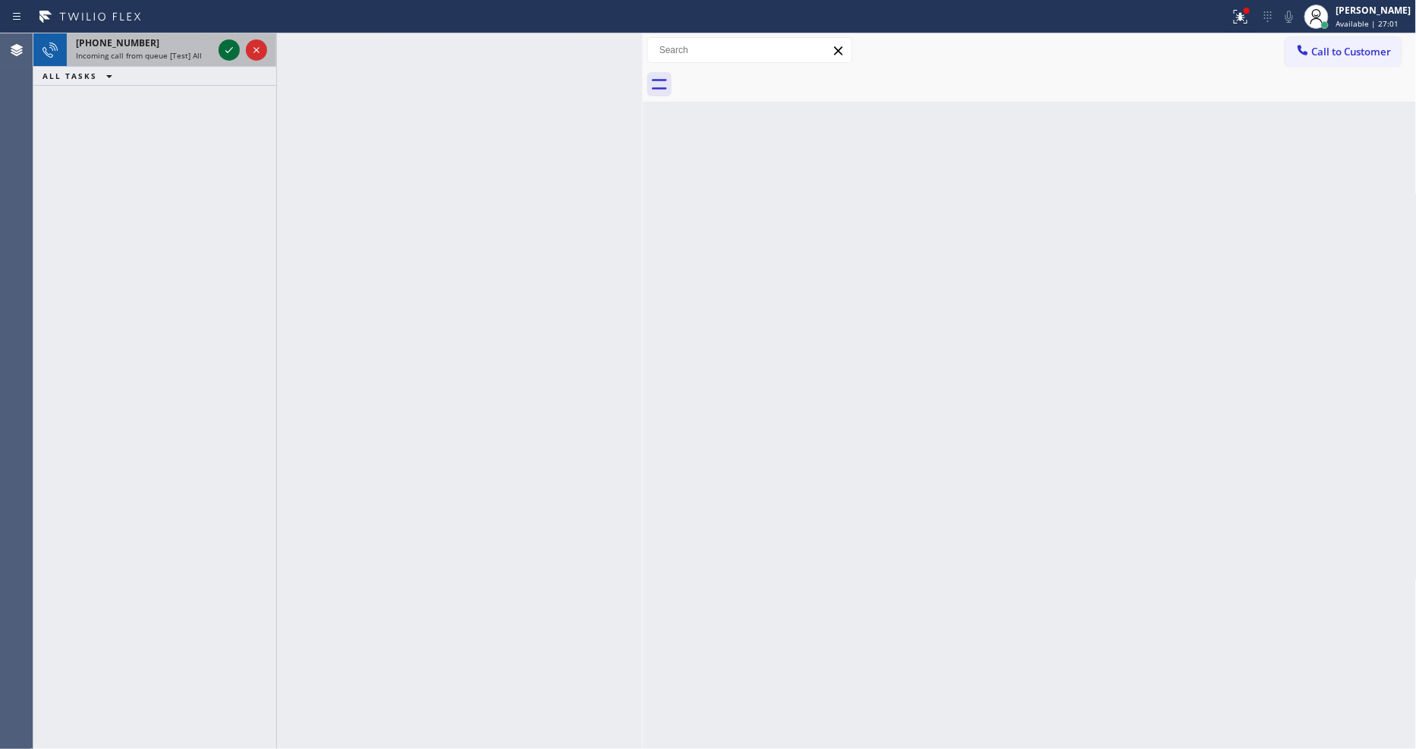
click at [228, 43] on icon at bounding box center [229, 50] width 18 height 18
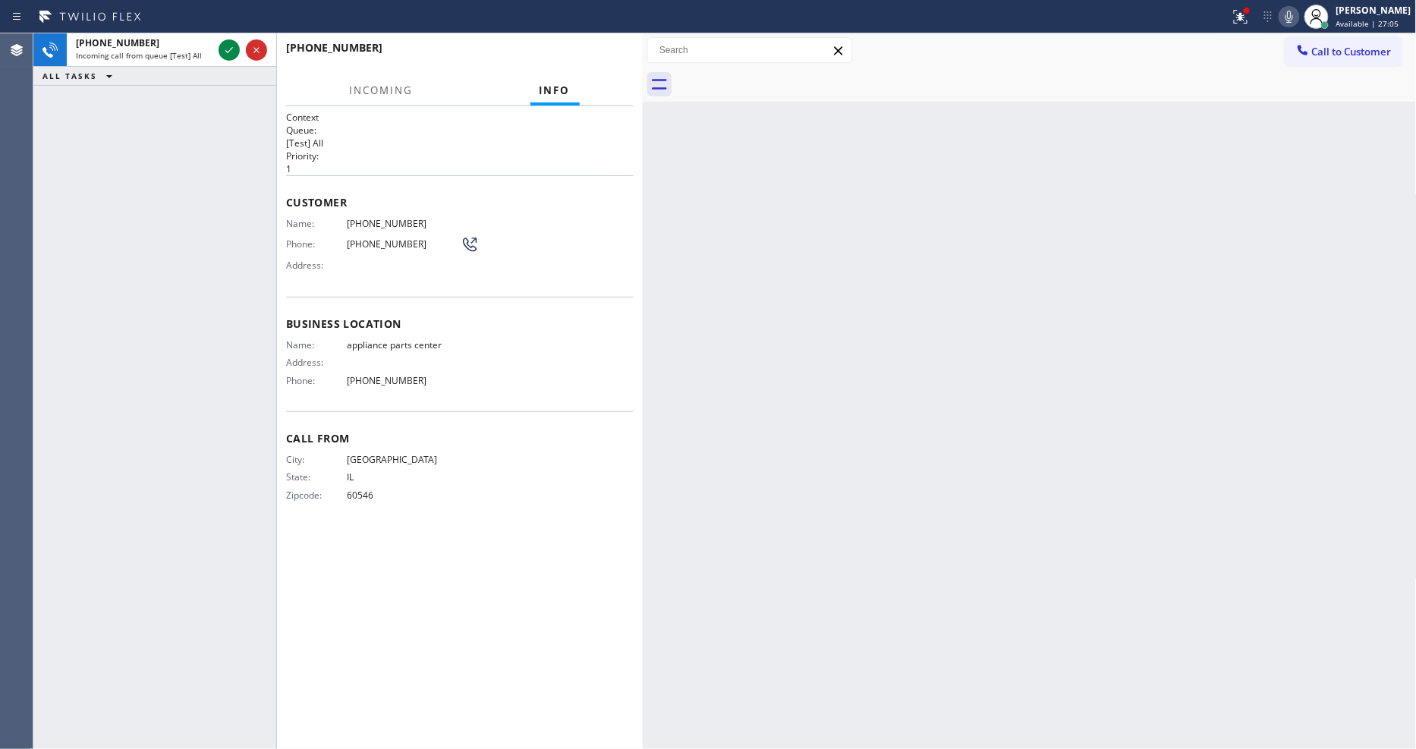
click at [598, 53] on div "+17089356760" at bounding box center [460, 54] width 348 height 39
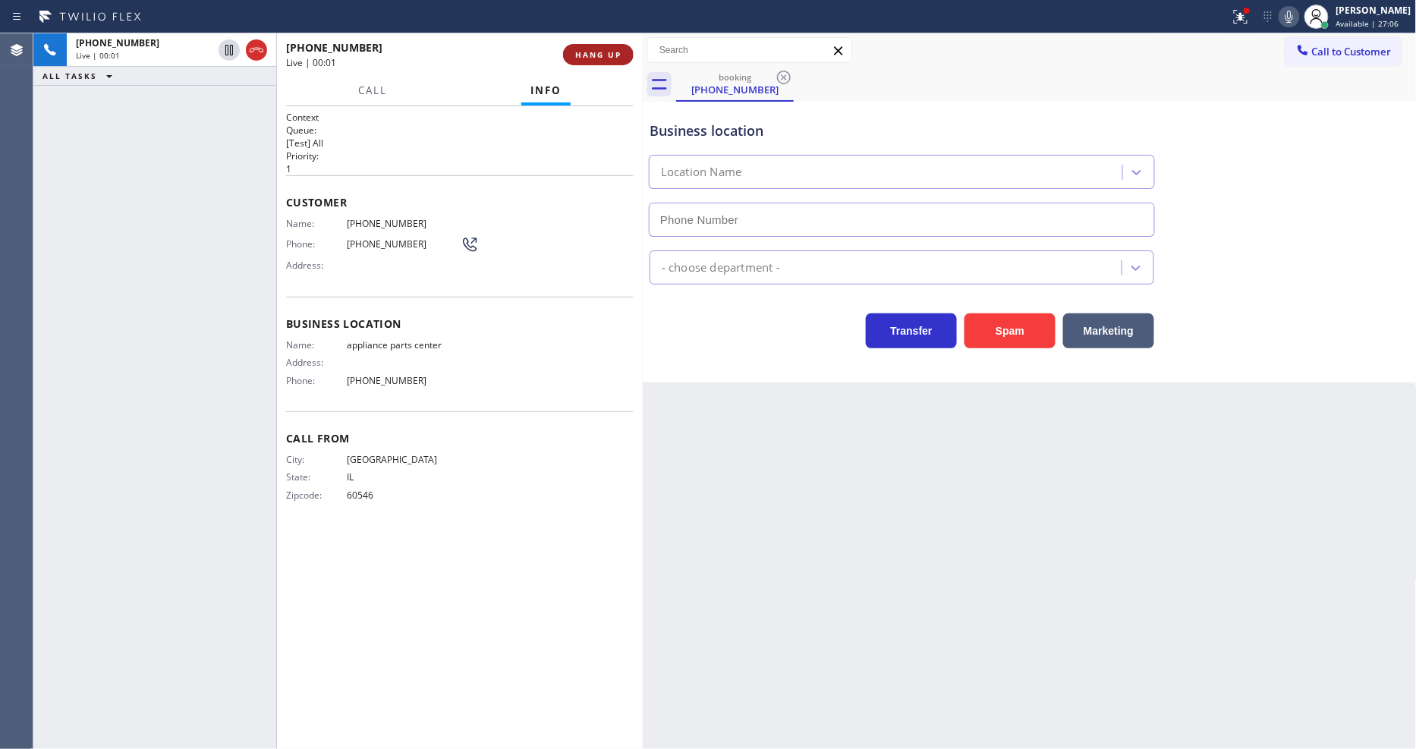
click at [598, 53] on span "HANG UP" at bounding box center [598, 54] width 46 height 11
type input "[PHONE_NUMBER]"
click at [598, 53] on span "COMPLETE" at bounding box center [595, 54] width 52 height 11
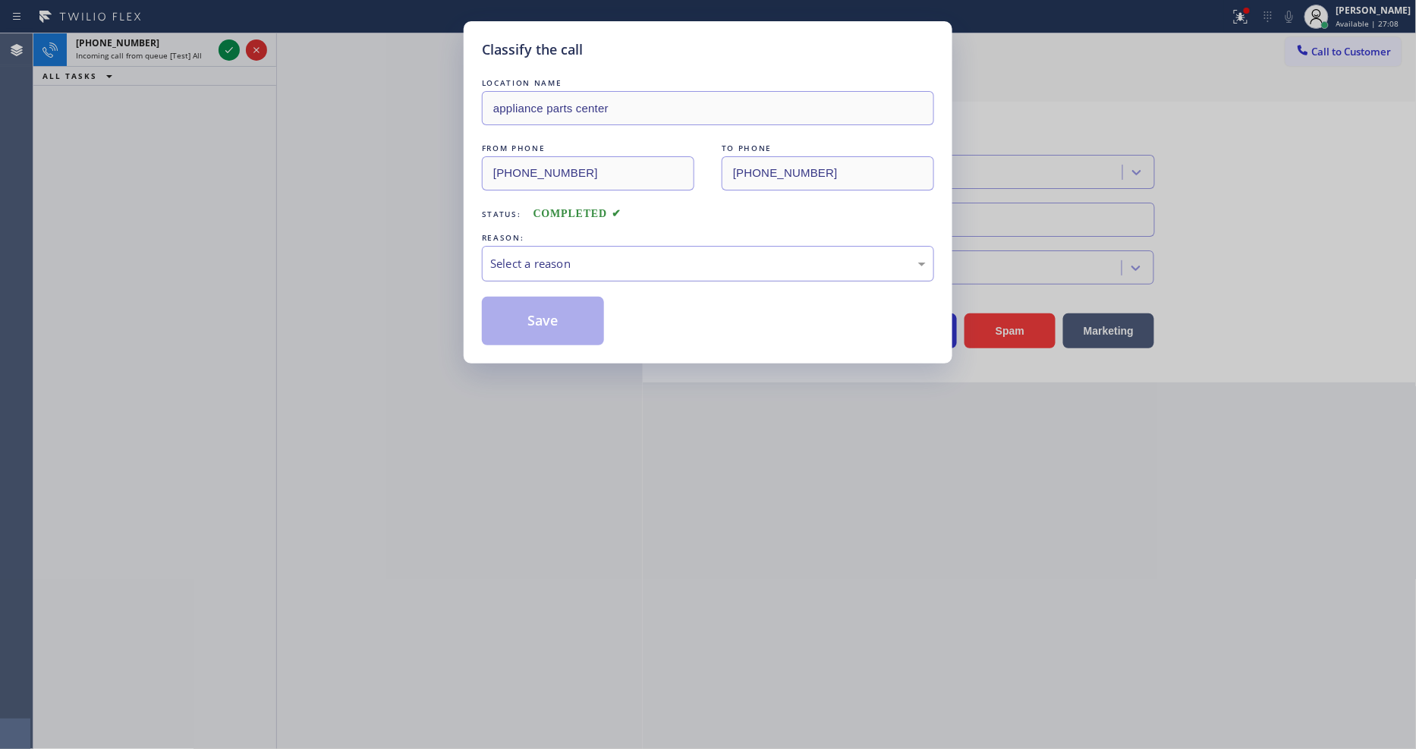
click at [561, 255] on div "Select a reason" at bounding box center [708, 263] width 436 height 17
click at [557, 309] on button "Save" at bounding box center [543, 321] width 122 height 49
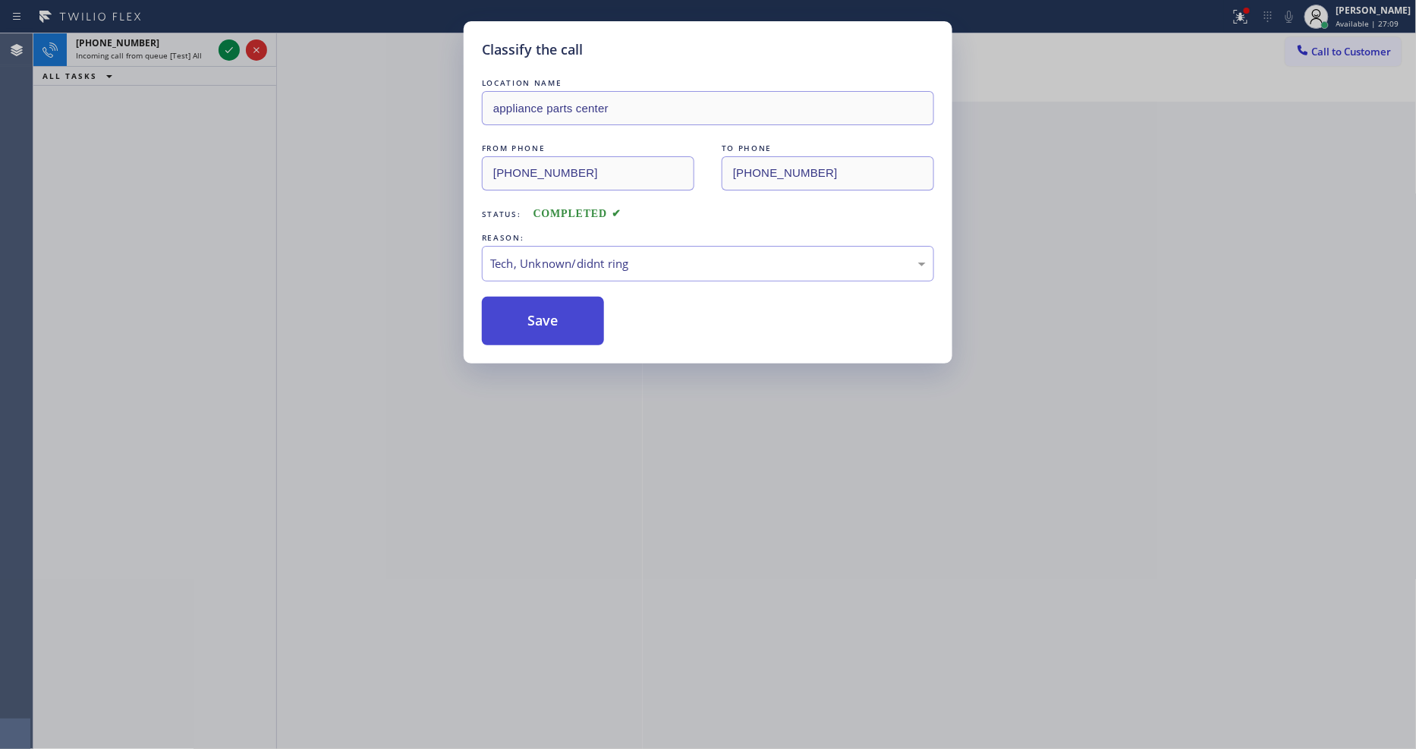
drag, startPoint x: 557, startPoint y: 309, endPoint x: 285, endPoint y: 109, distance: 338.1
click at [555, 307] on button "Save" at bounding box center [543, 321] width 122 height 49
click at [226, 48] on div "Classify the call LOCATION NAME appliance parts center FROM PHONE (708) 935-676…" at bounding box center [708, 374] width 1416 height 749
click at [226, 48] on icon at bounding box center [229, 50] width 18 height 18
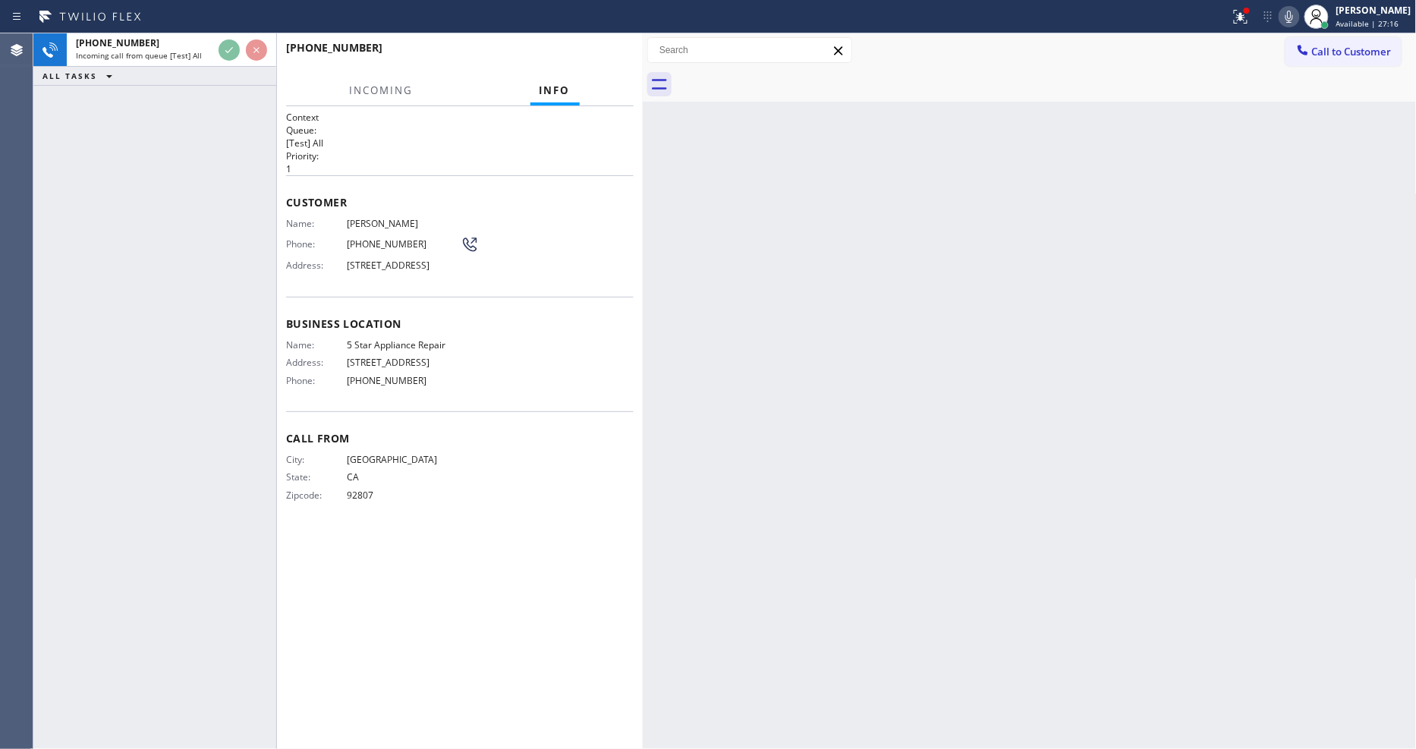
drag, startPoint x: 1003, startPoint y: 373, endPoint x: 989, endPoint y: 376, distance: 14.0
click at [1003, 373] on div "Back to Dashboard Change Sender ID Customers Technicians Select a contact Outbo…" at bounding box center [1030, 391] width 774 height 716
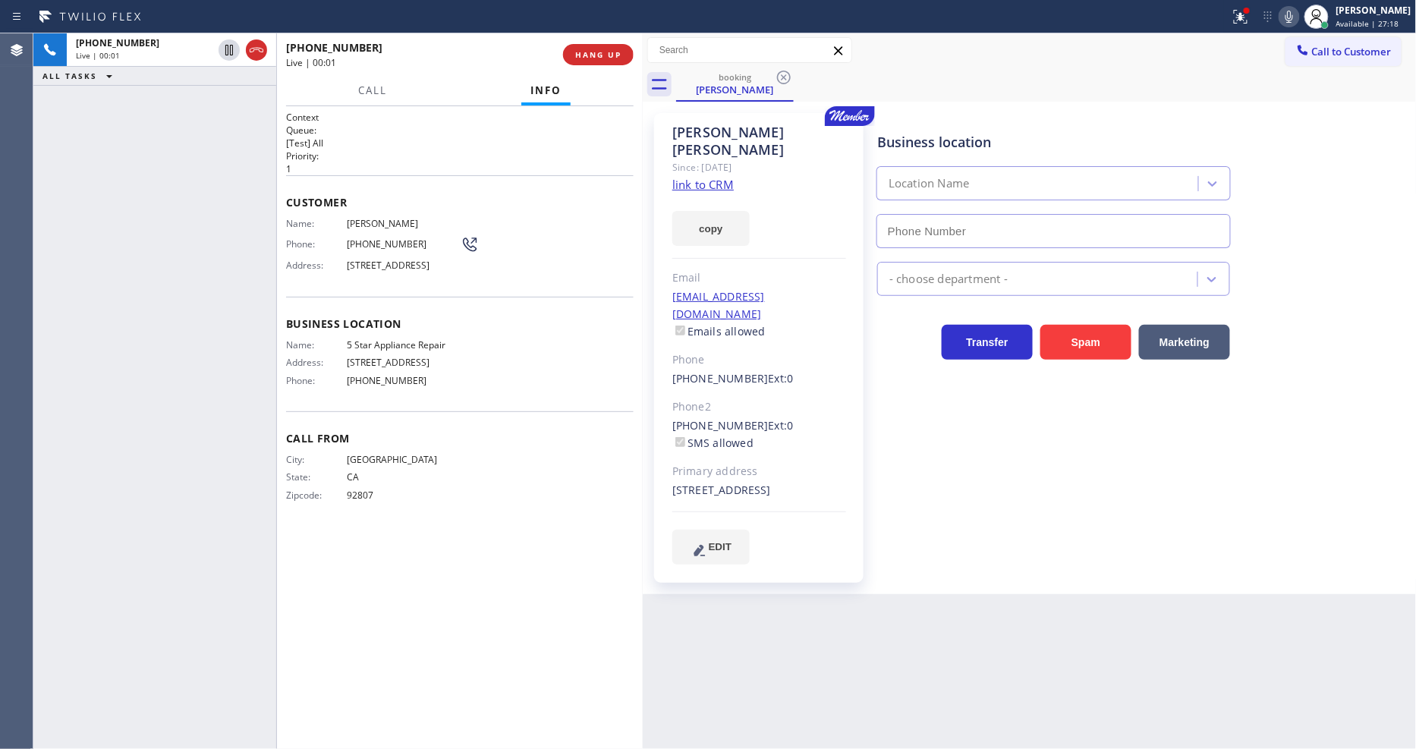
click at [687, 177] on link "link to CRM" at bounding box center [702, 184] width 61 height 15
type input "[PHONE_NUMBER]"
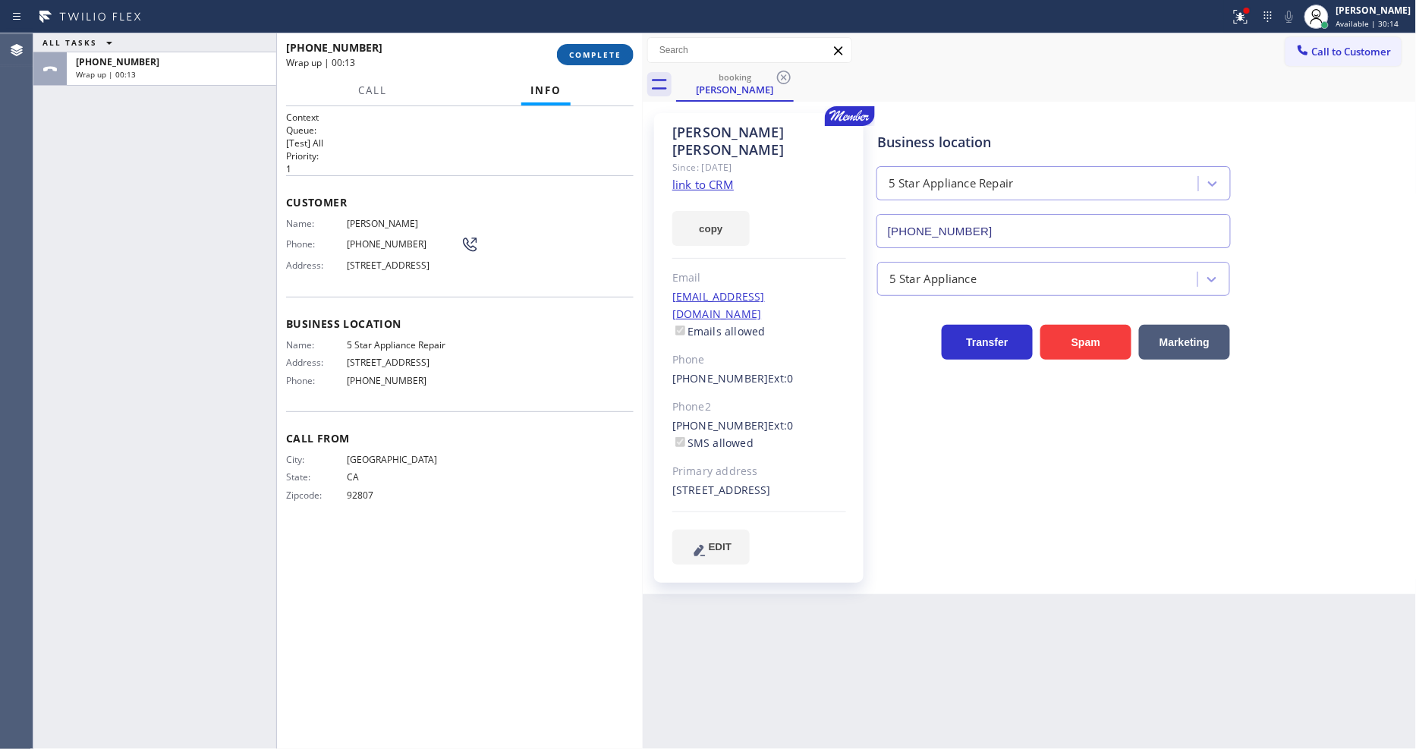
click at [605, 56] on span "COMPLETE" at bounding box center [595, 54] width 52 height 11
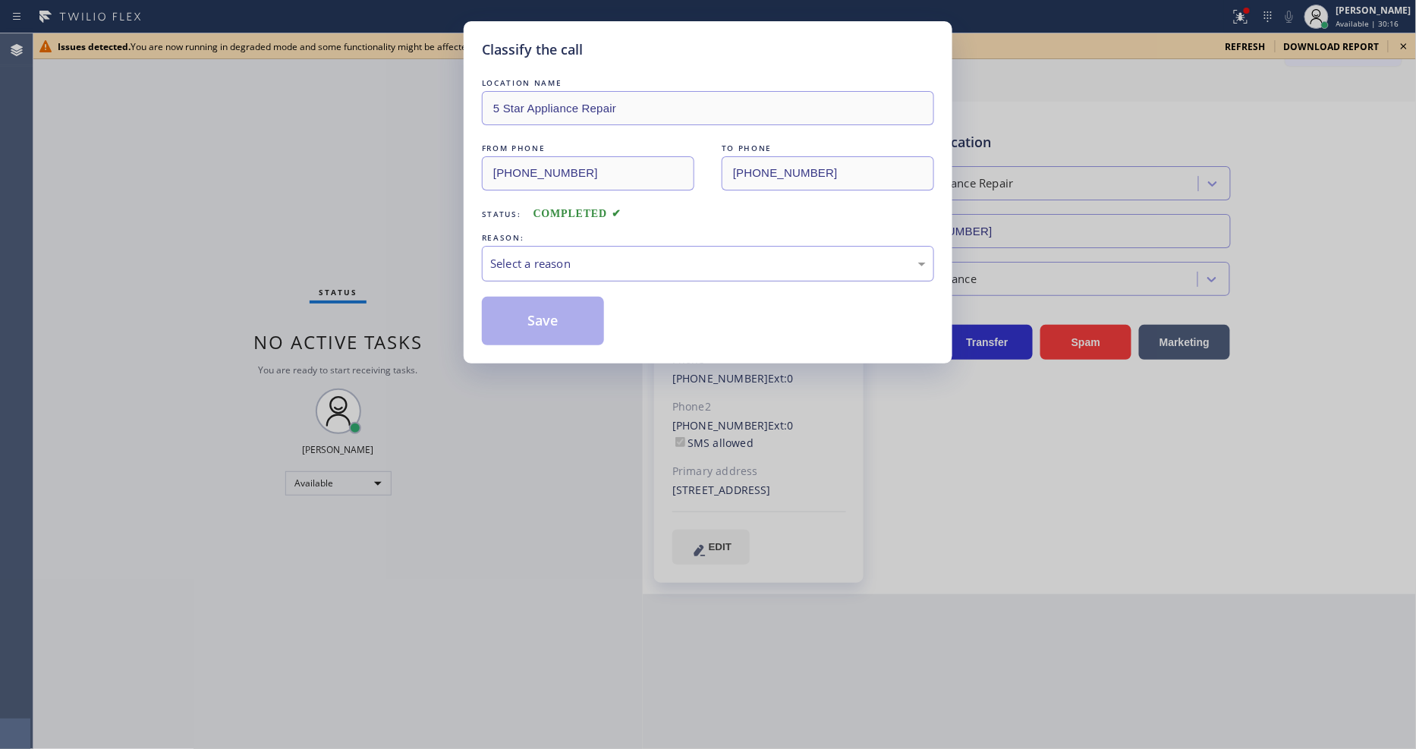
click at [507, 255] on div "Select a reason" at bounding box center [708, 263] width 436 height 17
click at [507, 330] on button "Save" at bounding box center [543, 321] width 122 height 49
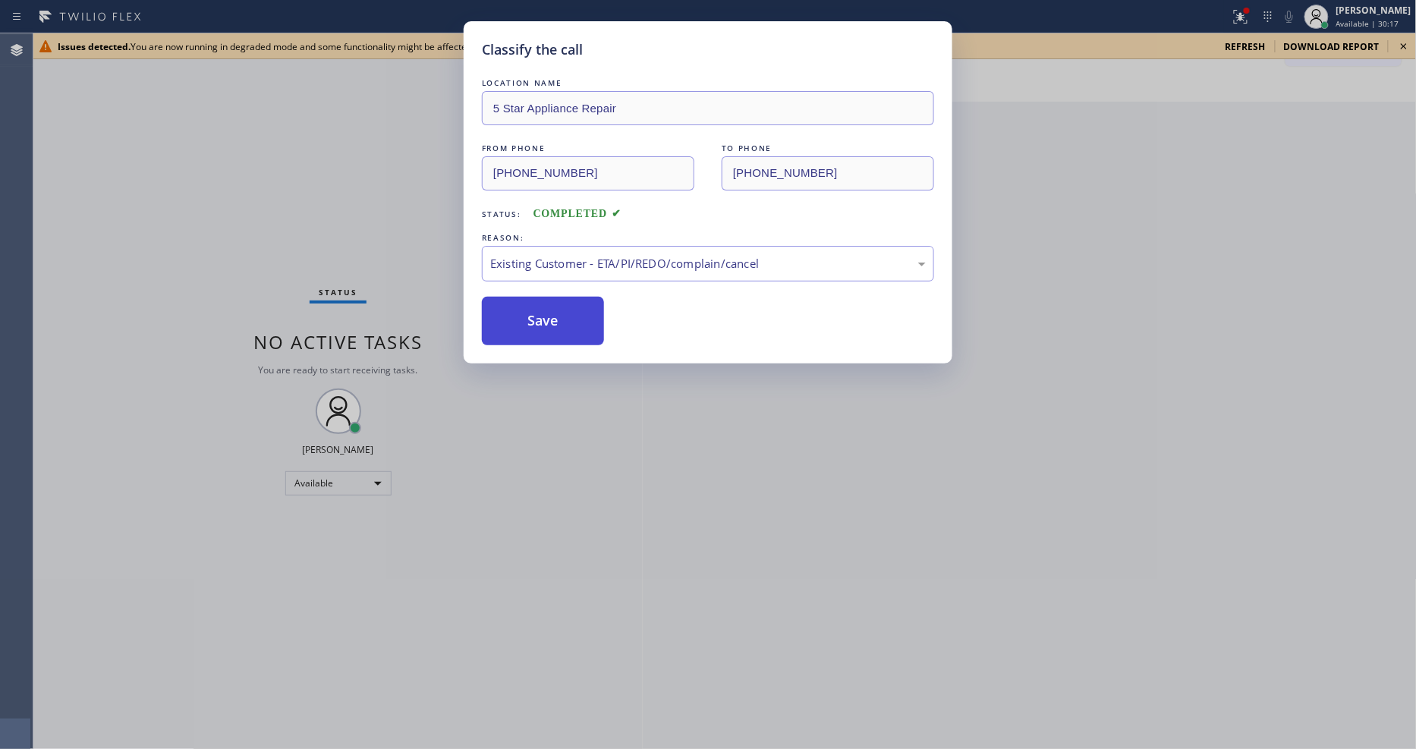
click at [507, 330] on button "Save" at bounding box center [543, 321] width 122 height 49
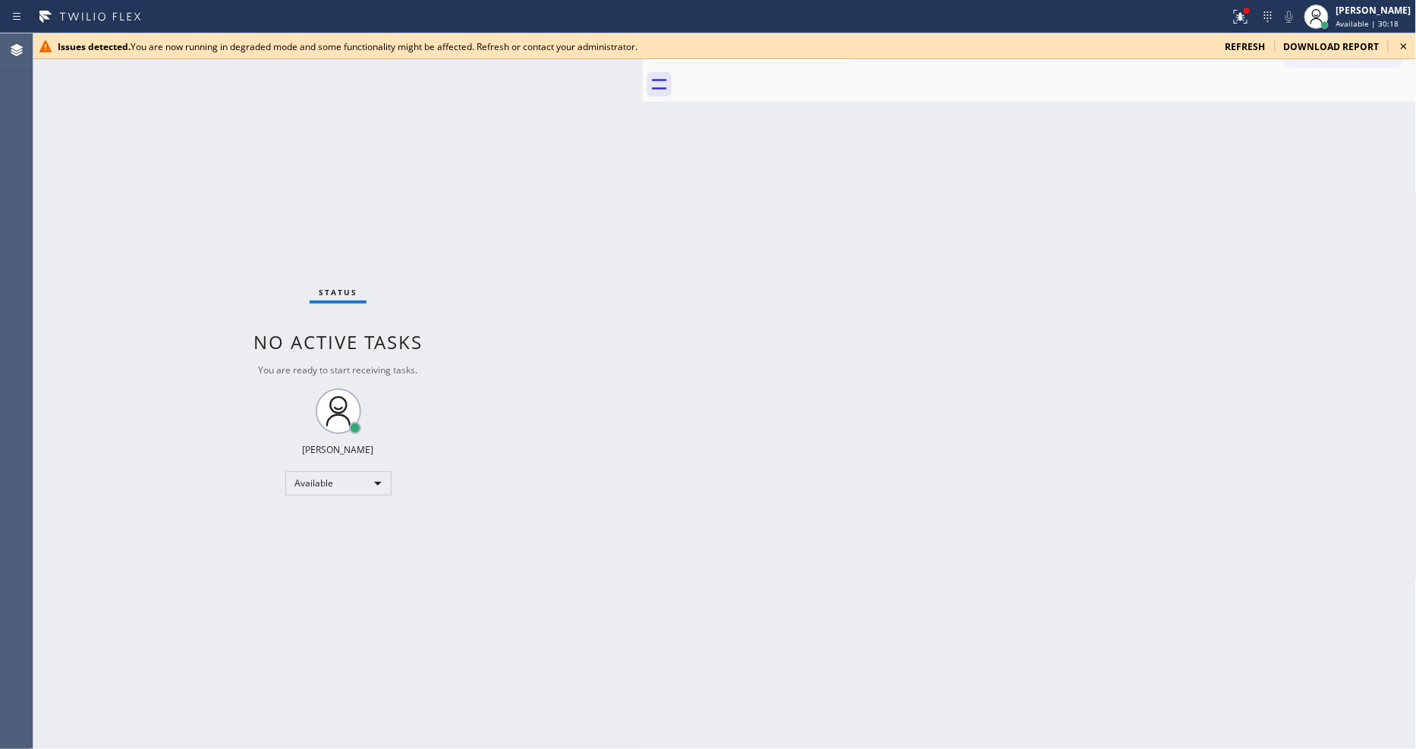
click at [1405, 48] on icon at bounding box center [1404, 46] width 6 height 6
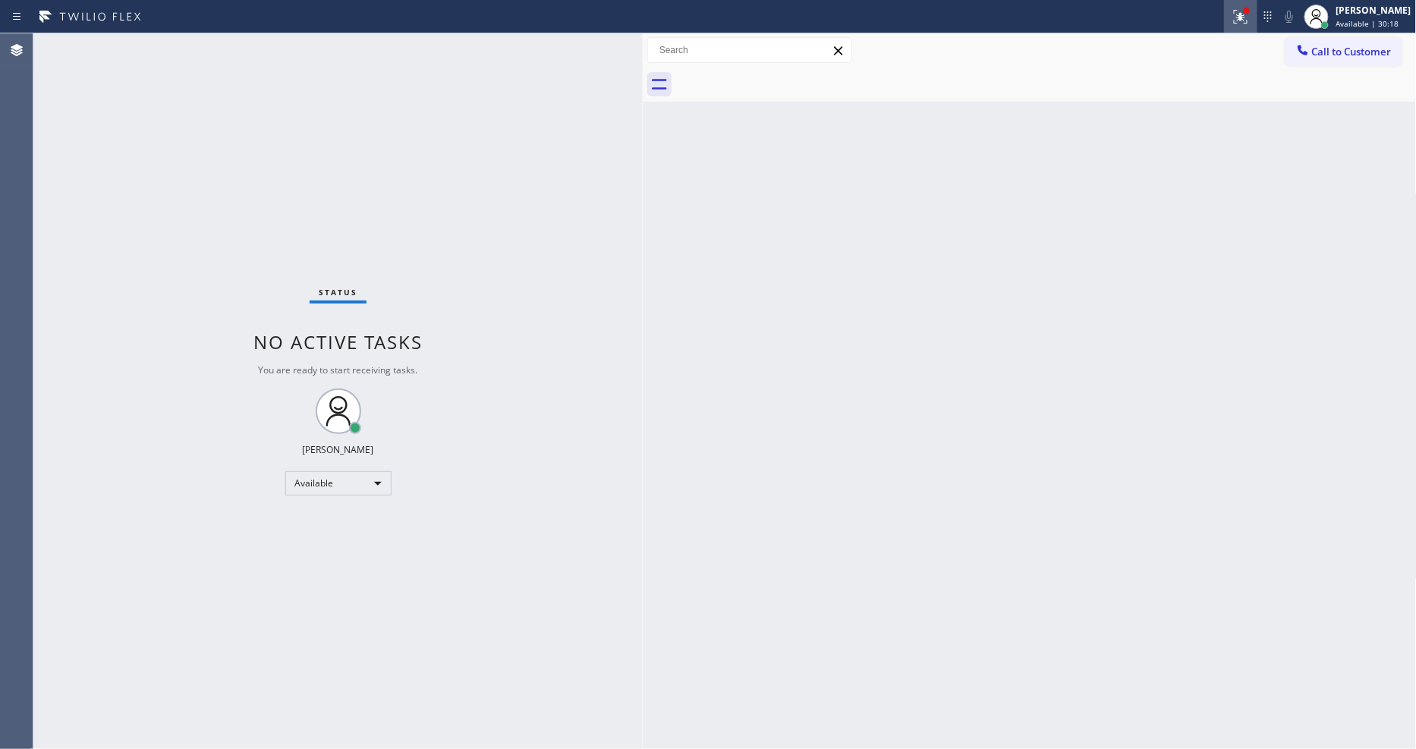
click at [1247, 8] on icon at bounding box center [1240, 17] width 18 height 18
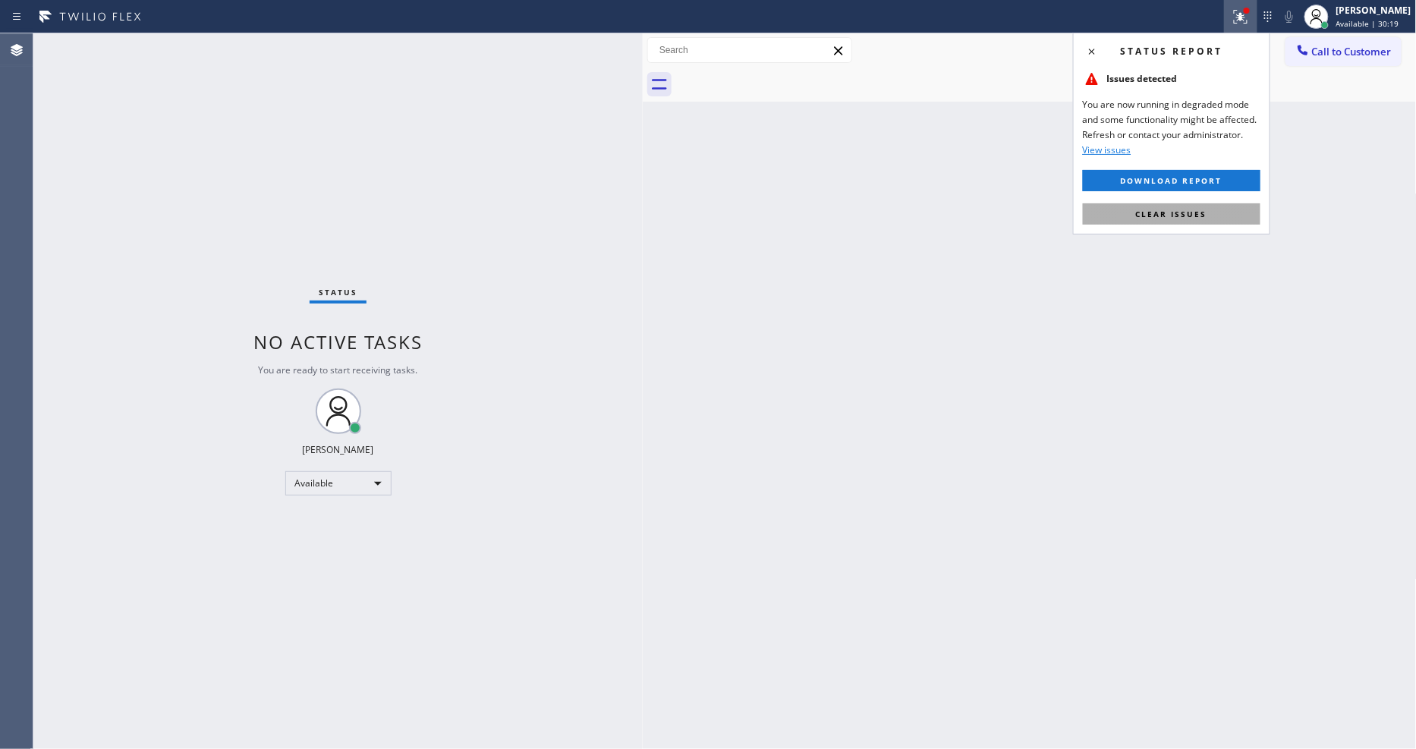
click at [1165, 209] on span "Clear issues" at bounding box center [1171, 214] width 71 height 11
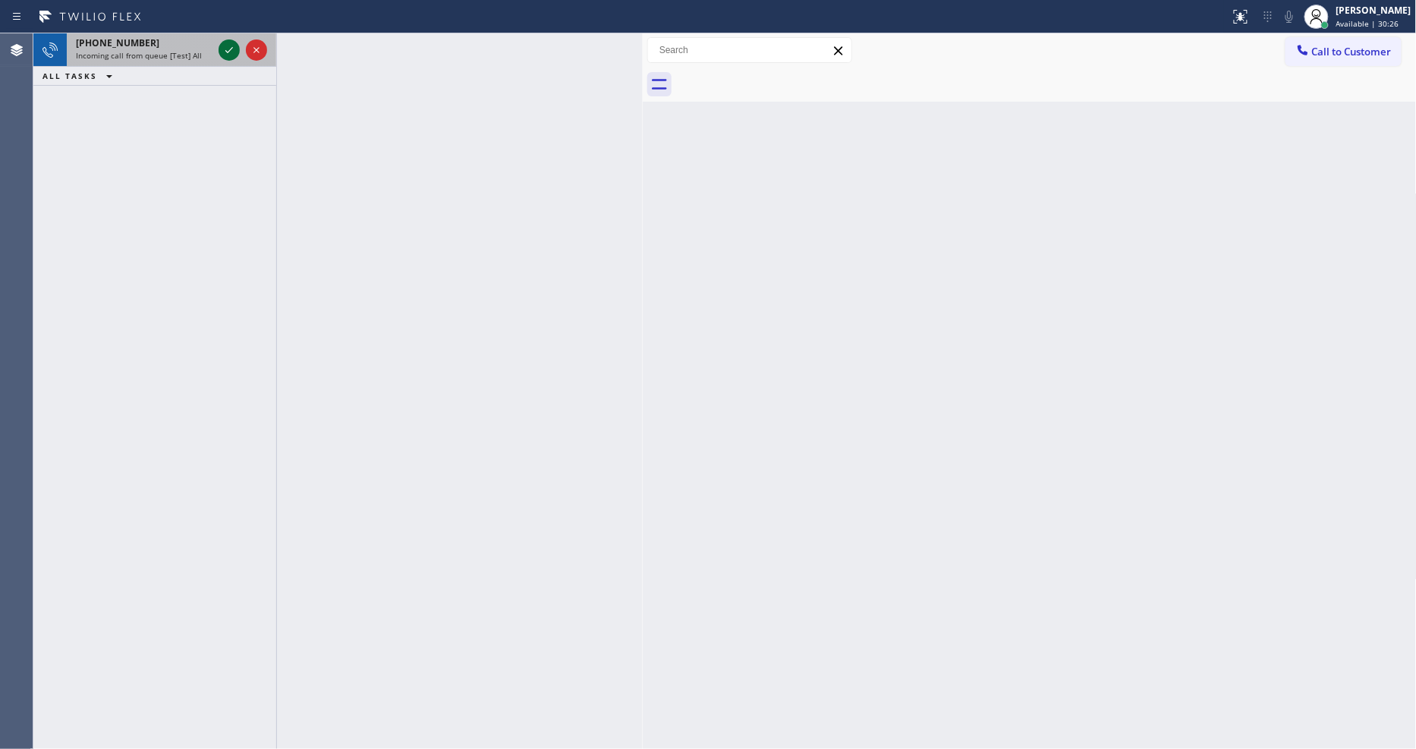
click at [222, 54] on icon at bounding box center [229, 50] width 18 height 18
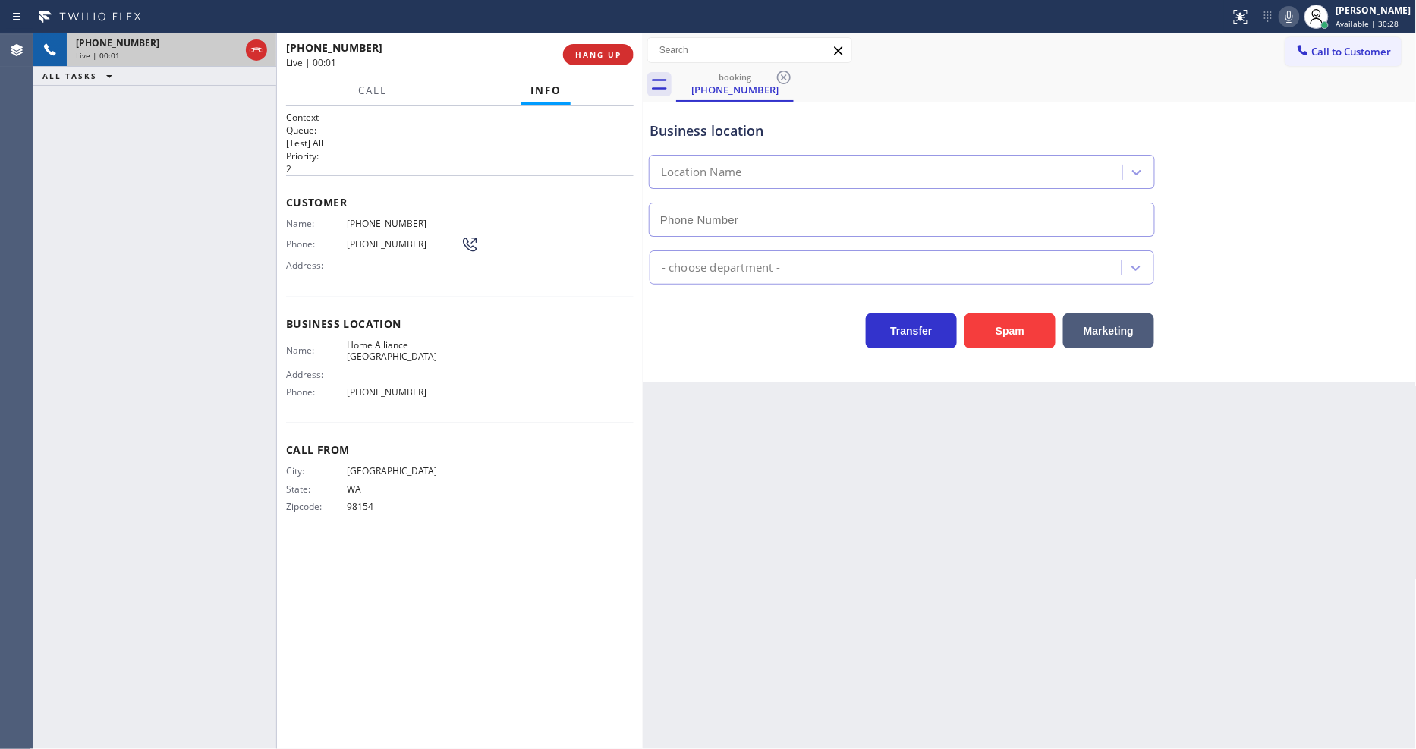
type input "(206) 201-1911"
click at [590, 56] on span "HANG UP" at bounding box center [598, 54] width 46 height 11
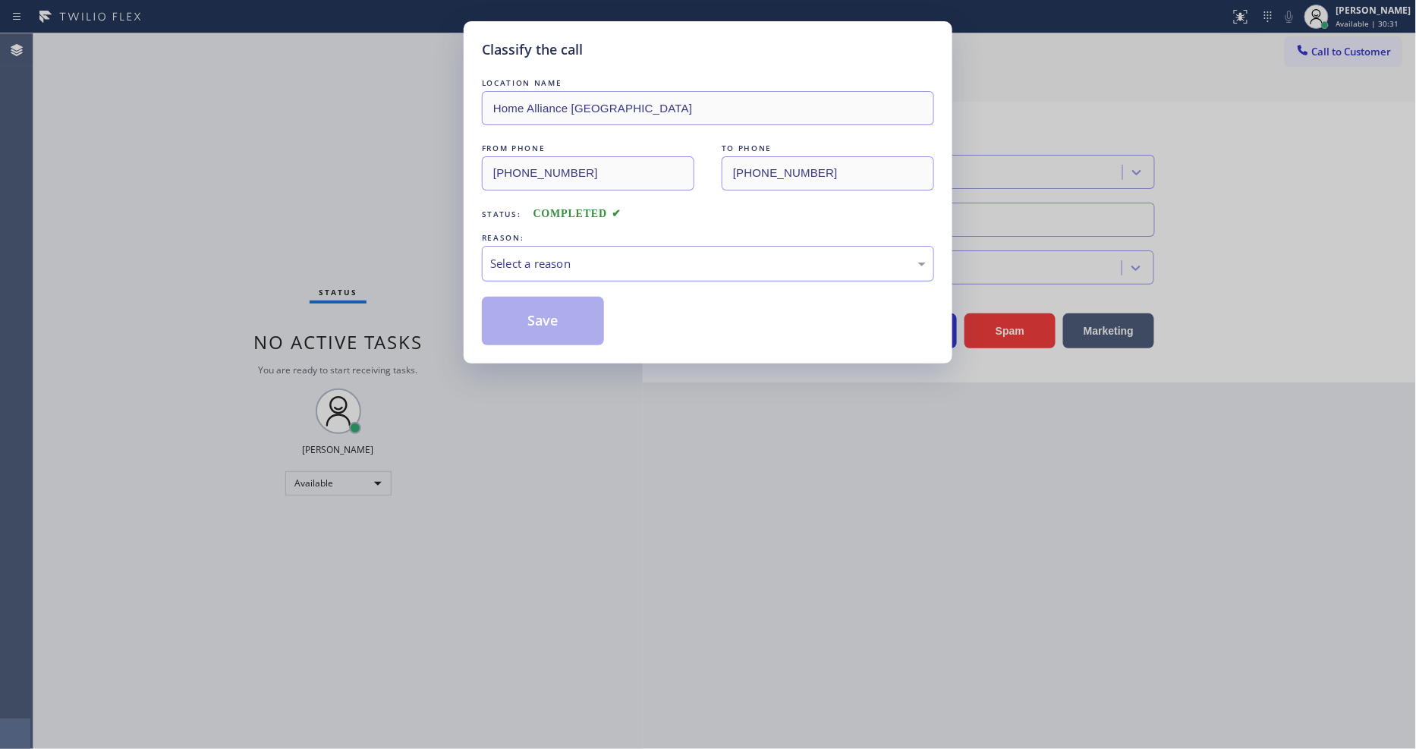
click at [495, 255] on div "Select a reason" at bounding box center [708, 263] width 436 height 17
click at [522, 319] on button "Save" at bounding box center [543, 321] width 122 height 49
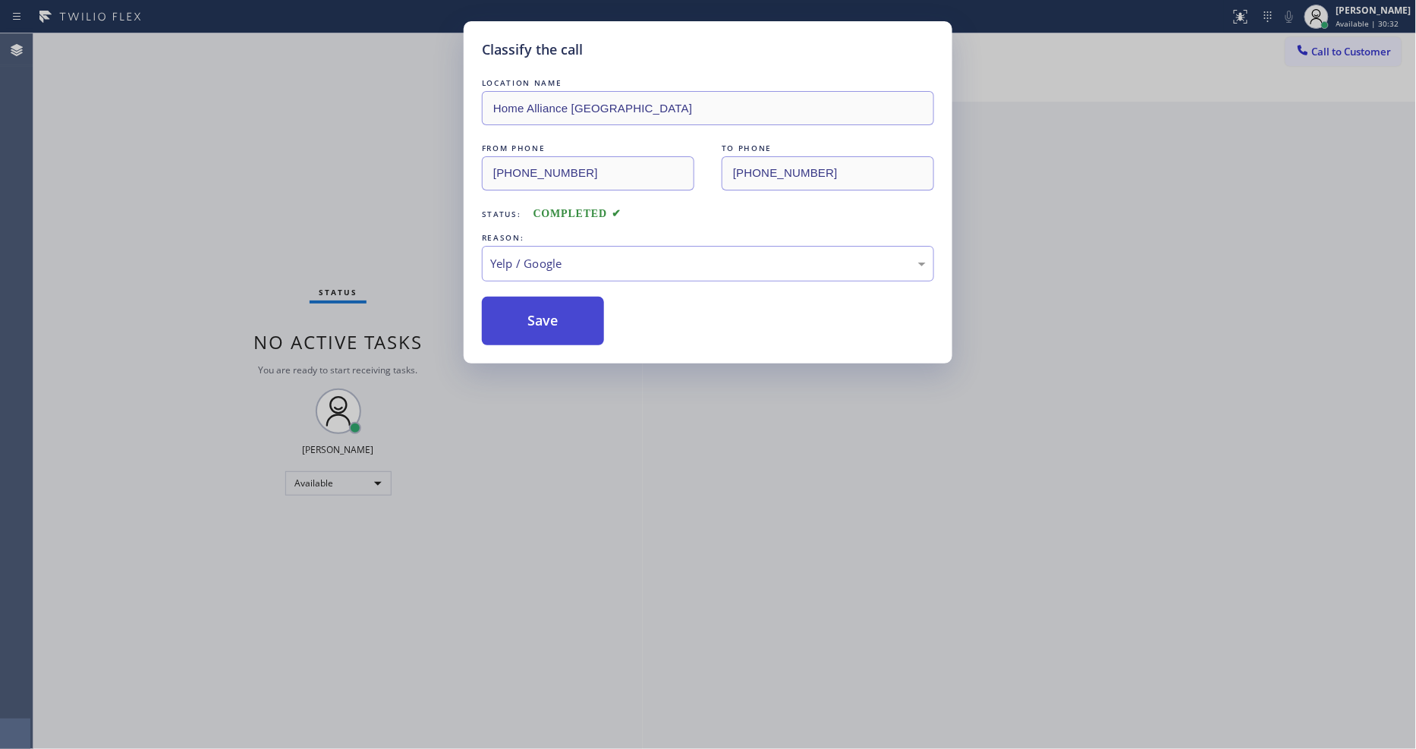
click at [522, 319] on button "Save" at bounding box center [543, 321] width 122 height 49
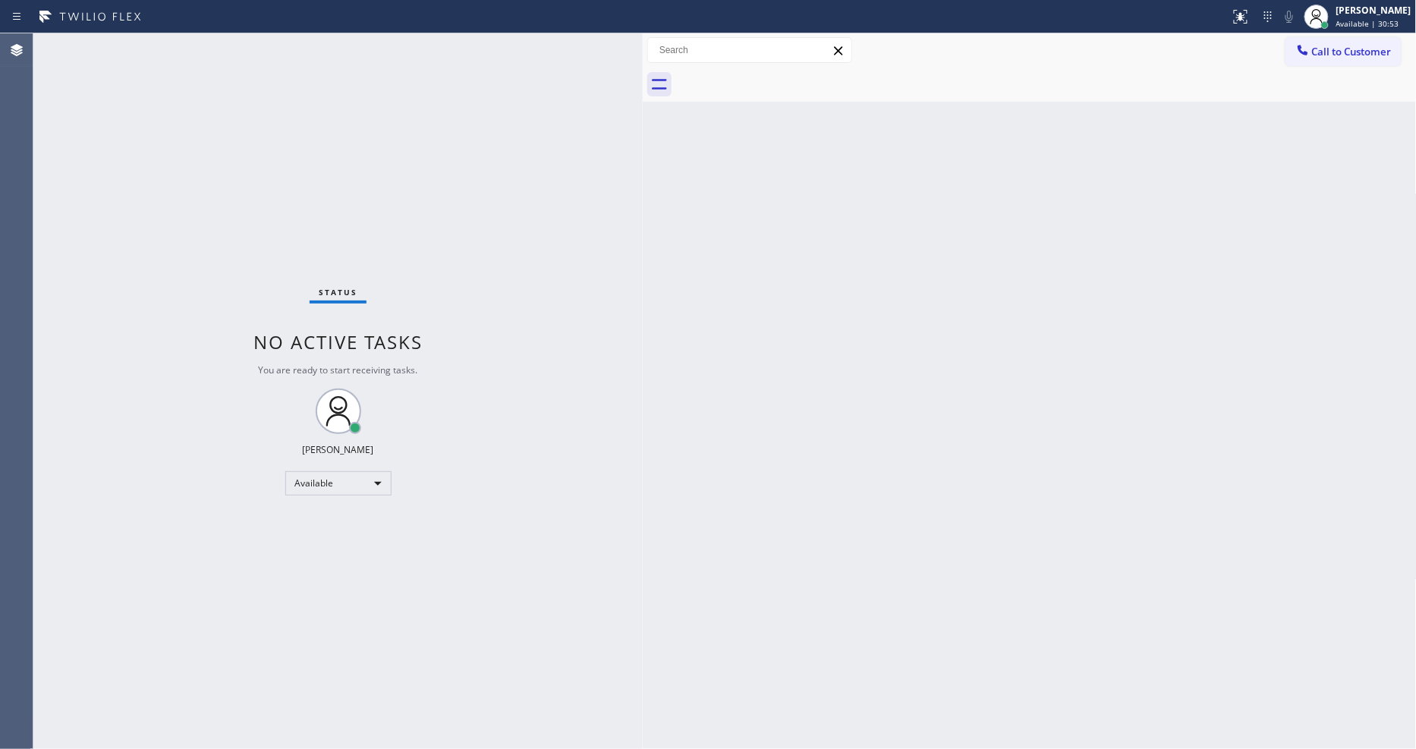
click at [184, 39] on div "Status No active tasks You are ready to start receiving tasks. [PERSON_NAME] Av…" at bounding box center [337, 391] width 609 height 716
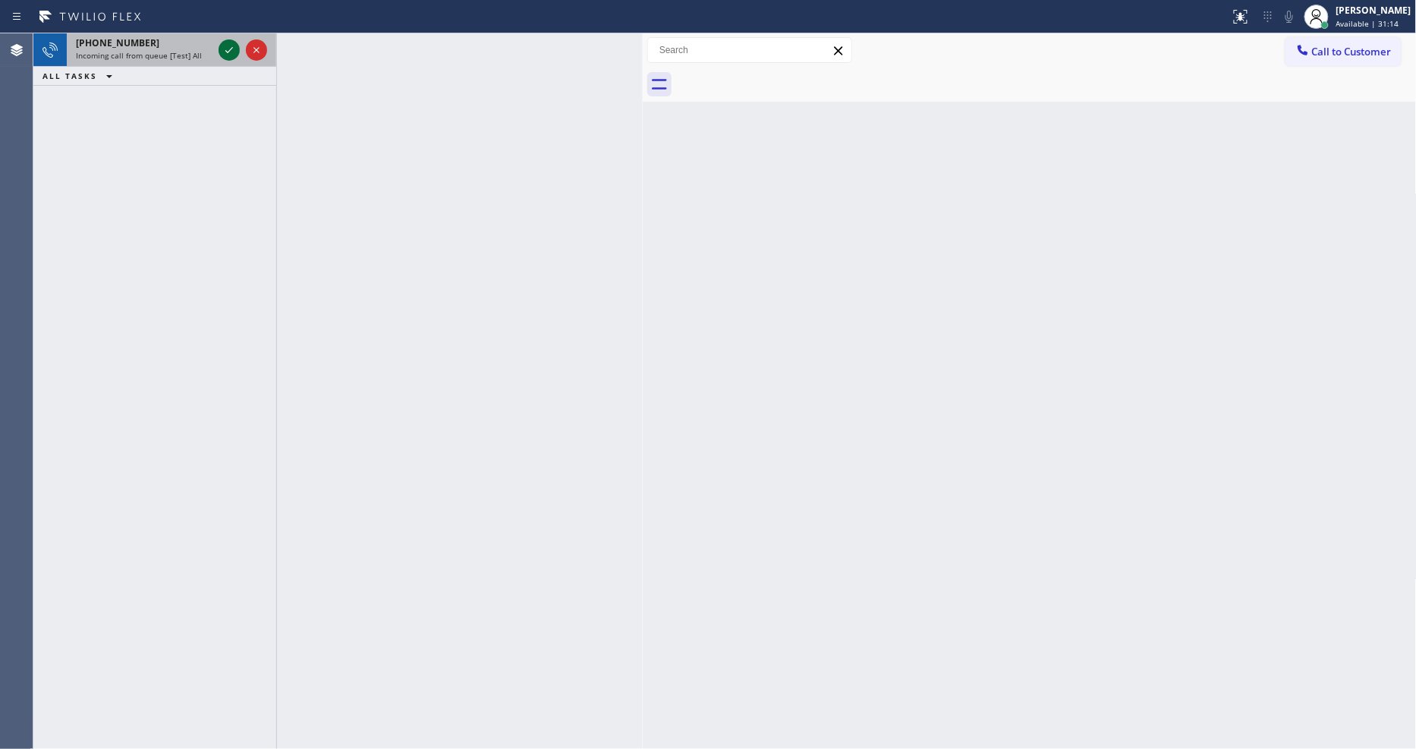
click at [224, 48] on icon at bounding box center [229, 50] width 18 height 18
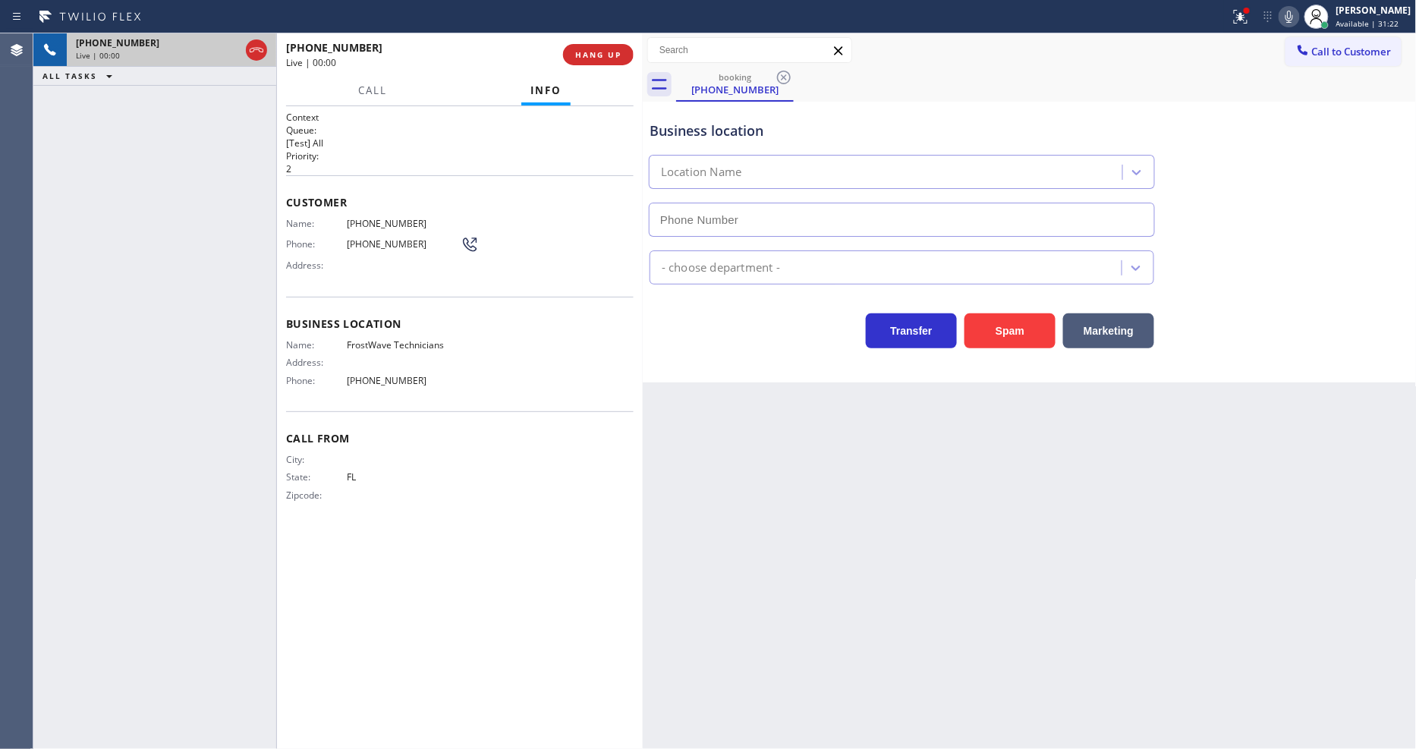
type input "(786) 882-0097"
click at [586, 52] on span "HANG UP" at bounding box center [598, 54] width 46 height 11
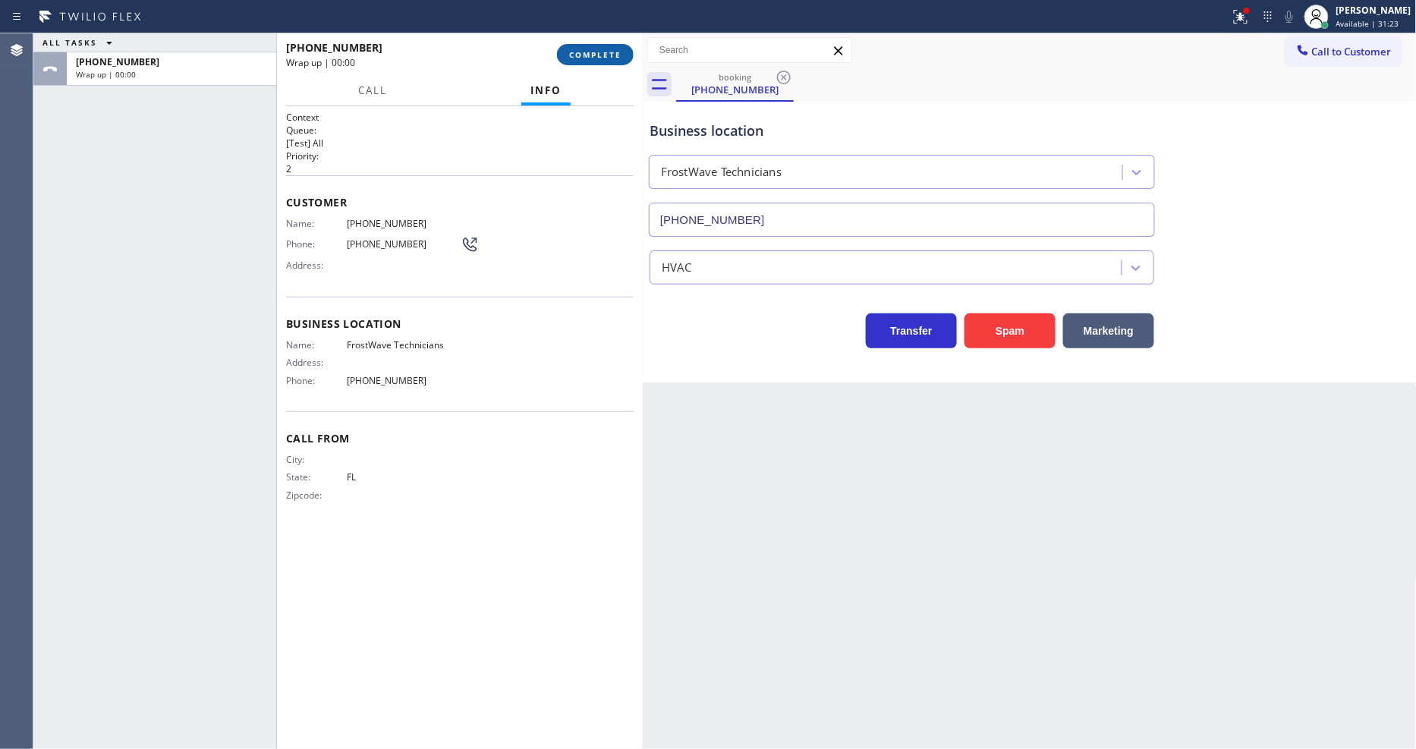
click at [586, 52] on span "COMPLETE" at bounding box center [595, 54] width 52 height 11
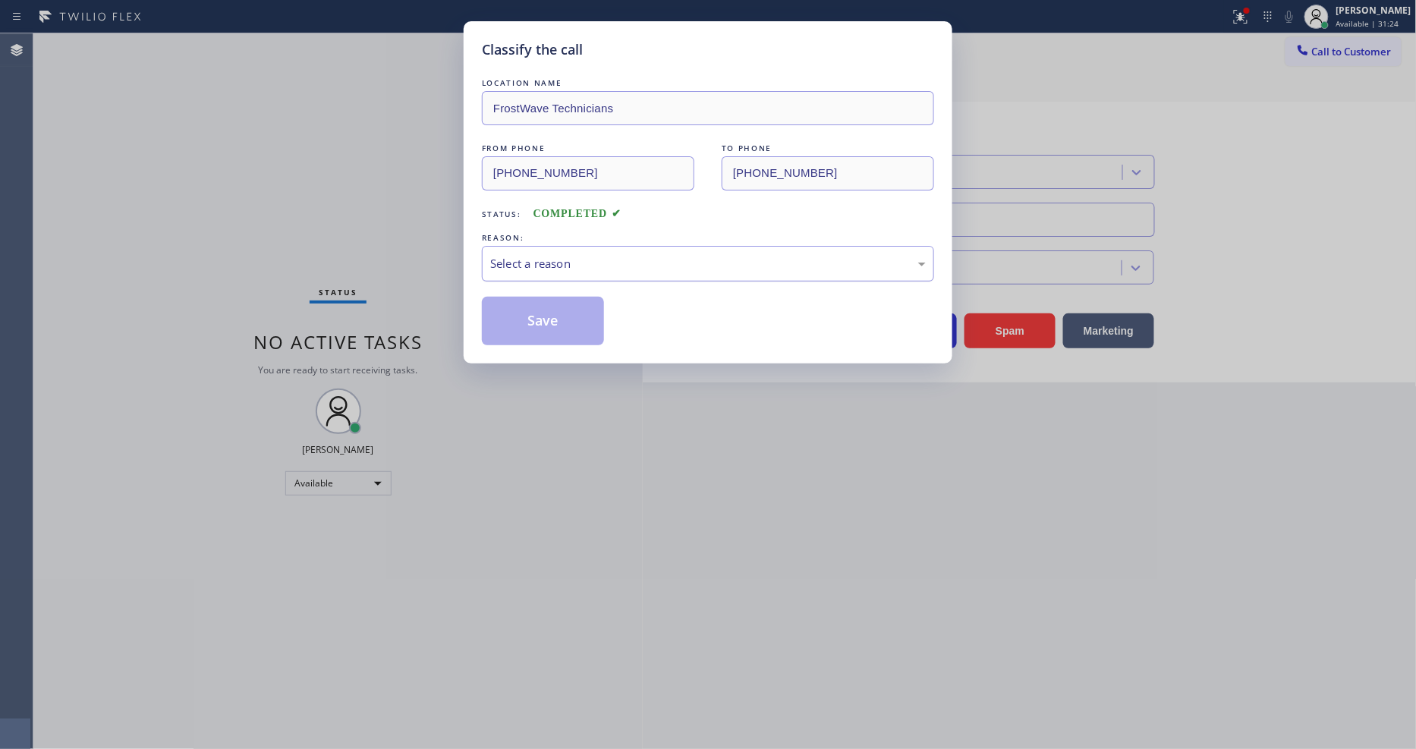
drag, startPoint x: 592, startPoint y: 289, endPoint x: 584, endPoint y: 263, distance: 26.9
click at [584, 264] on div "Select a reason" at bounding box center [708, 263] width 436 height 17
click at [549, 309] on button "Save" at bounding box center [543, 321] width 122 height 49
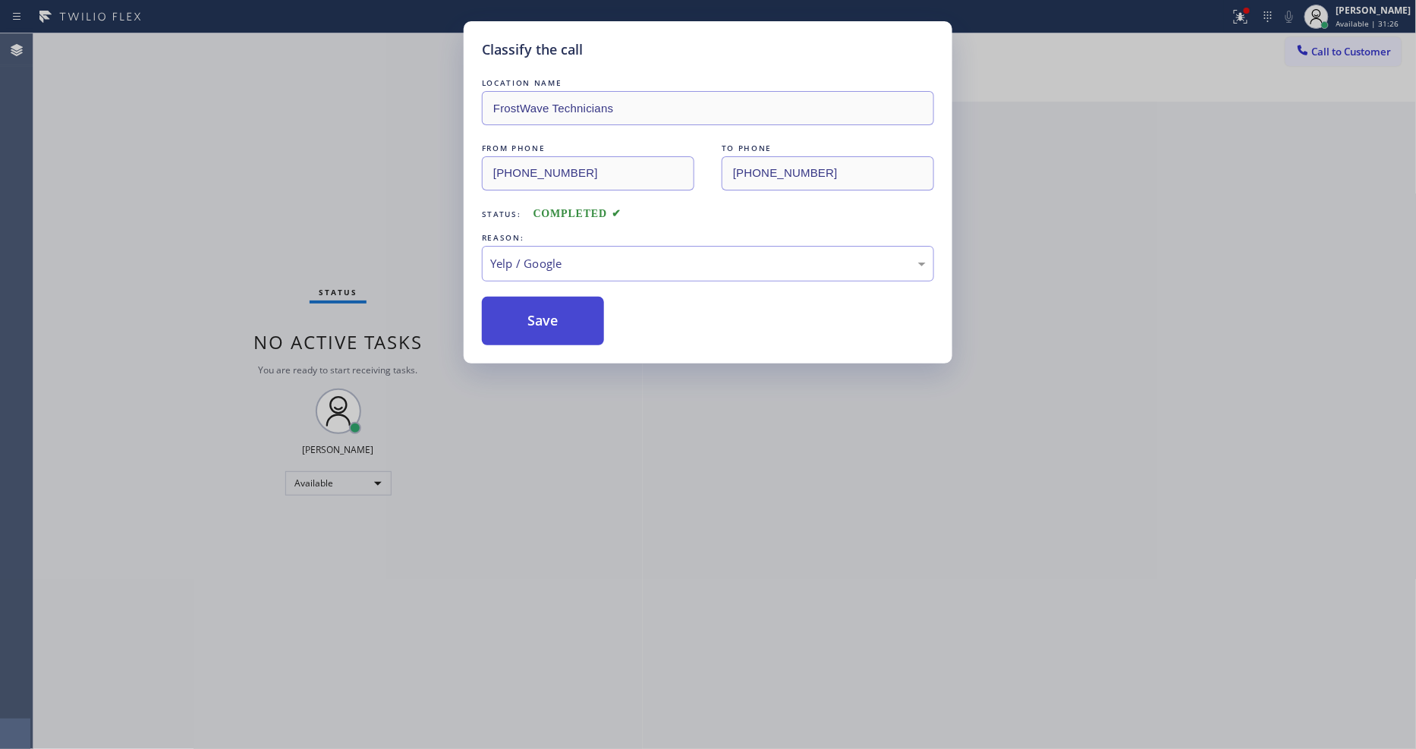
click at [549, 309] on button "Save" at bounding box center [543, 321] width 122 height 49
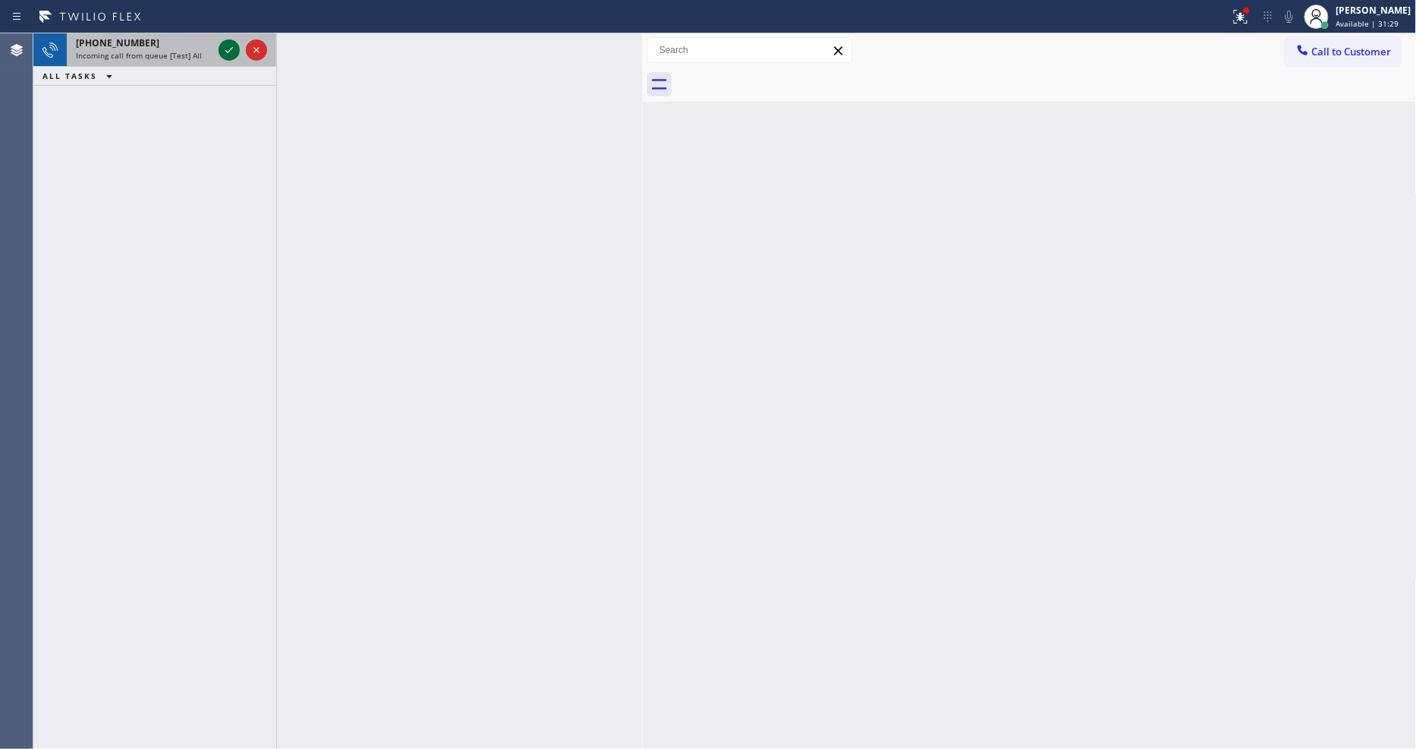
click at [224, 48] on icon at bounding box center [229, 50] width 18 height 18
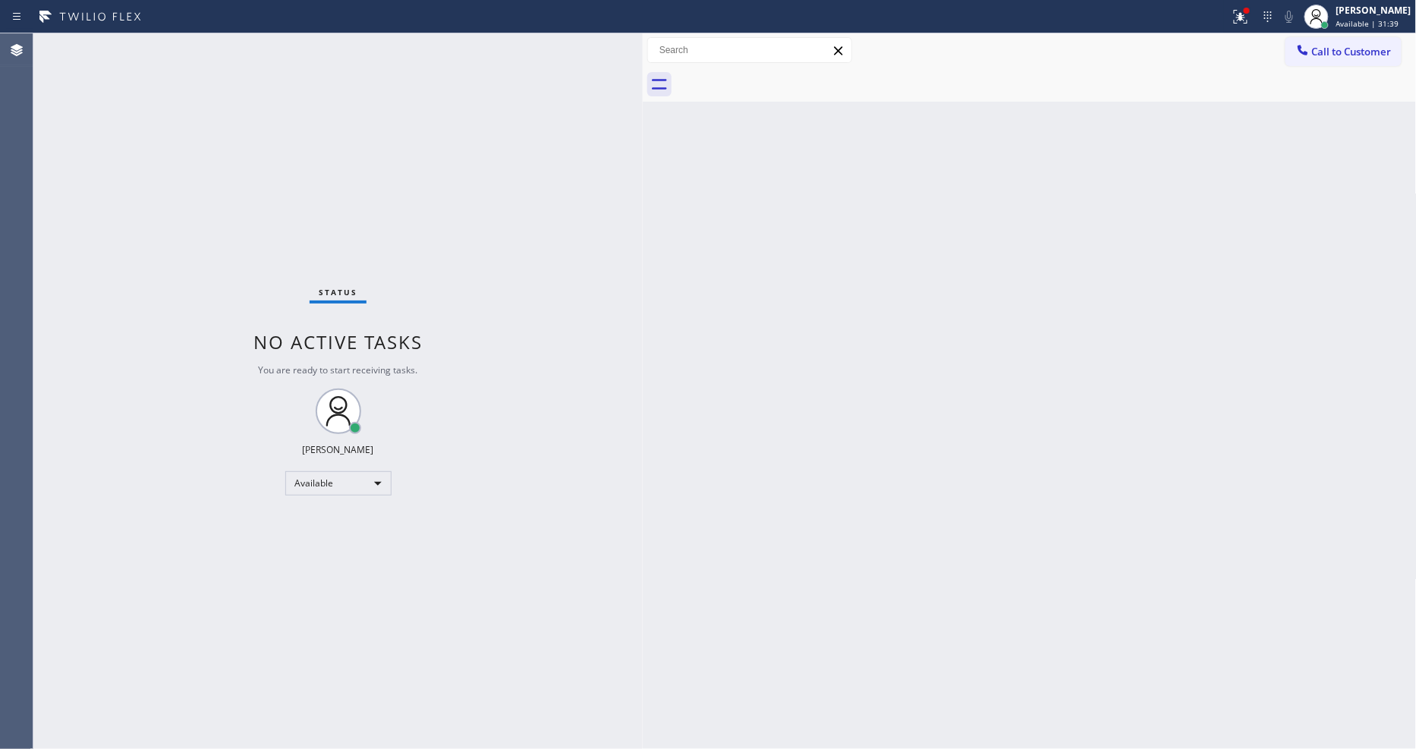
click at [194, 36] on div "Status No active tasks You are ready to start receiving tasks. [PERSON_NAME] Av…" at bounding box center [337, 391] width 609 height 716
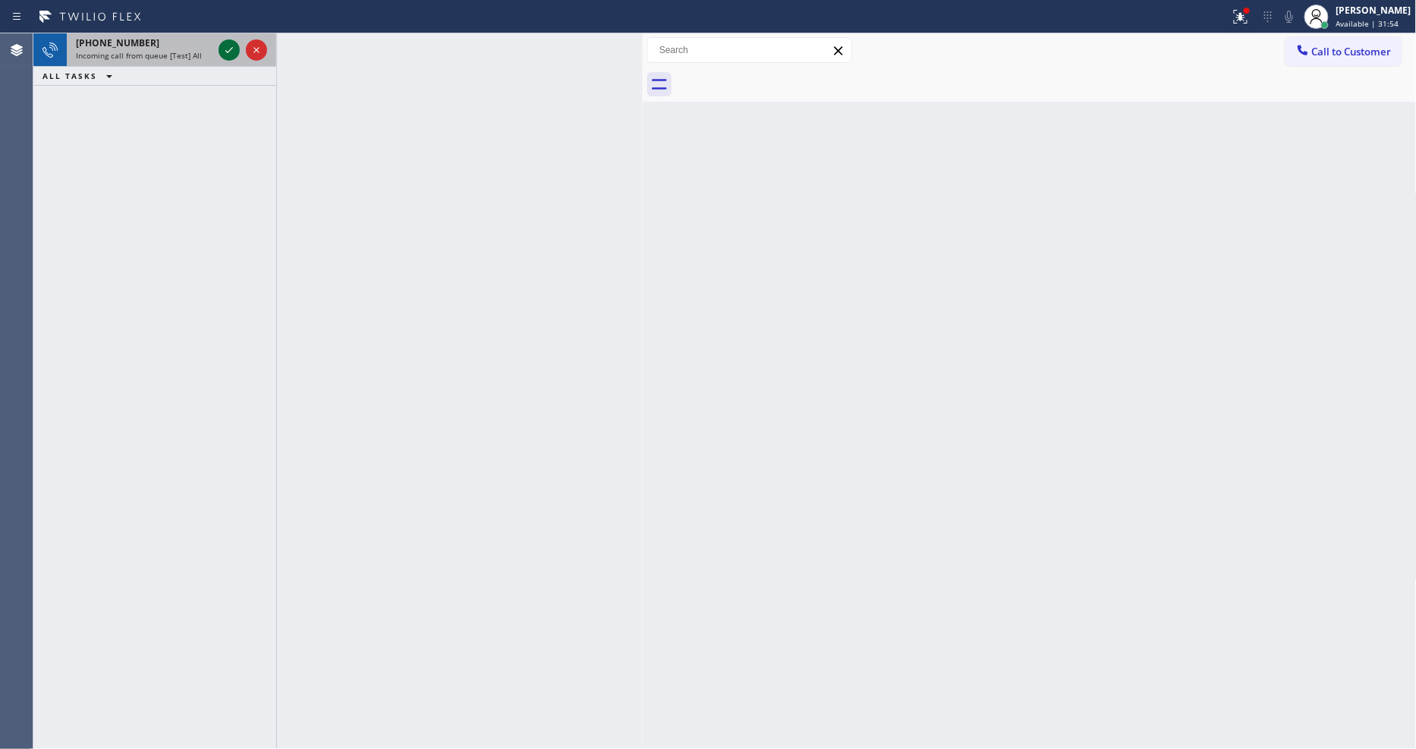
click at [226, 46] on icon at bounding box center [229, 50] width 18 height 18
click at [226, 42] on icon at bounding box center [229, 50] width 18 height 18
click at [241, 48] on div at bounding box center [242, 49] width 55 height 33
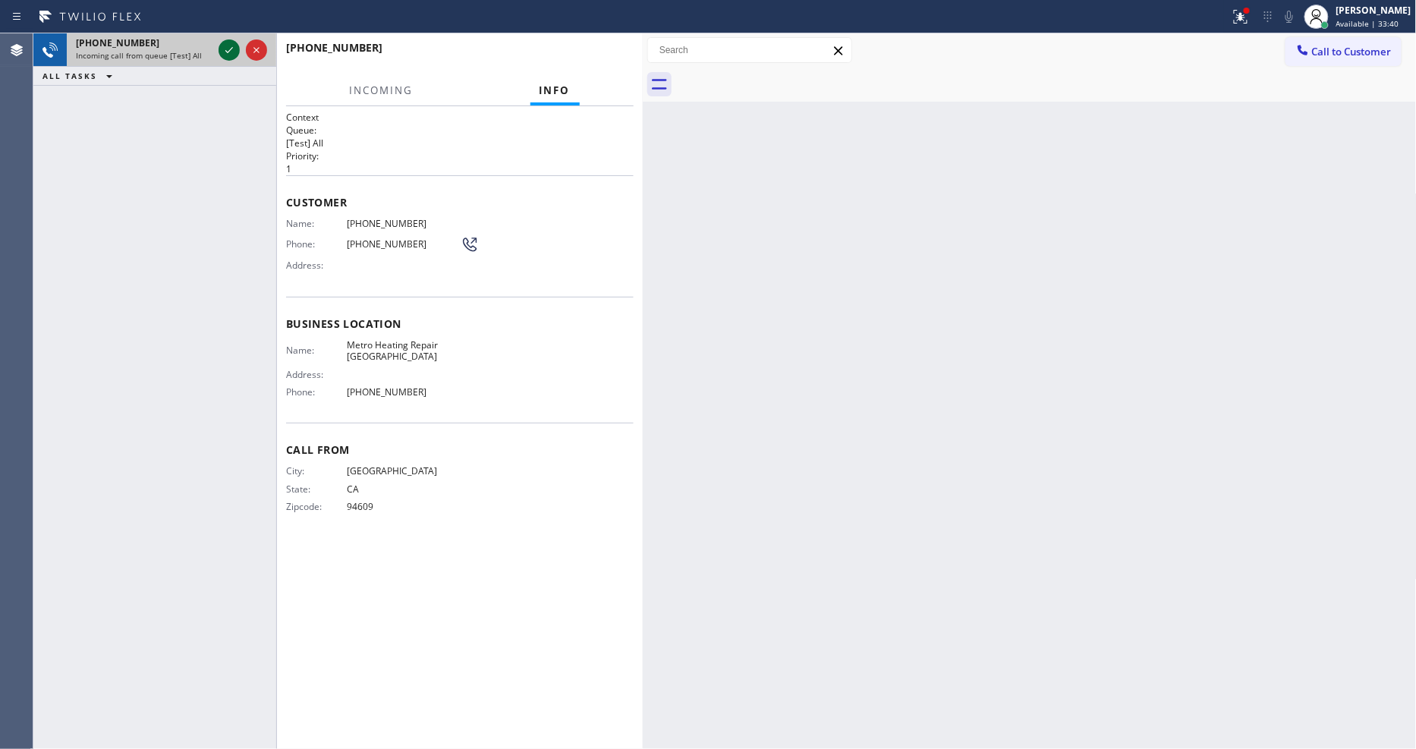
click at [222, 52] on icon at bounding box center [229, 50] width 18 height 18
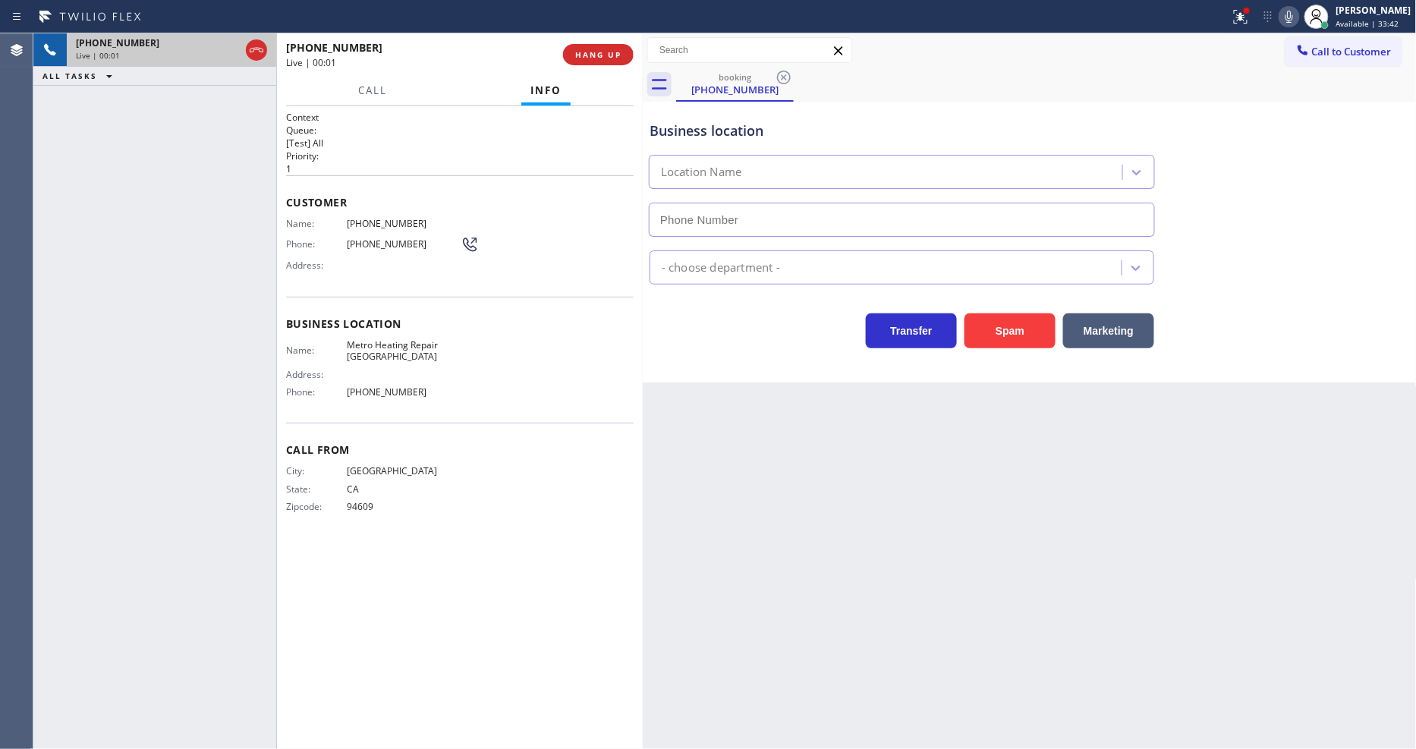
type input "(949) 600-9922"
click at [602, 46] on button "HANG UP" at bounding box center [598, 54] width 71 height 21
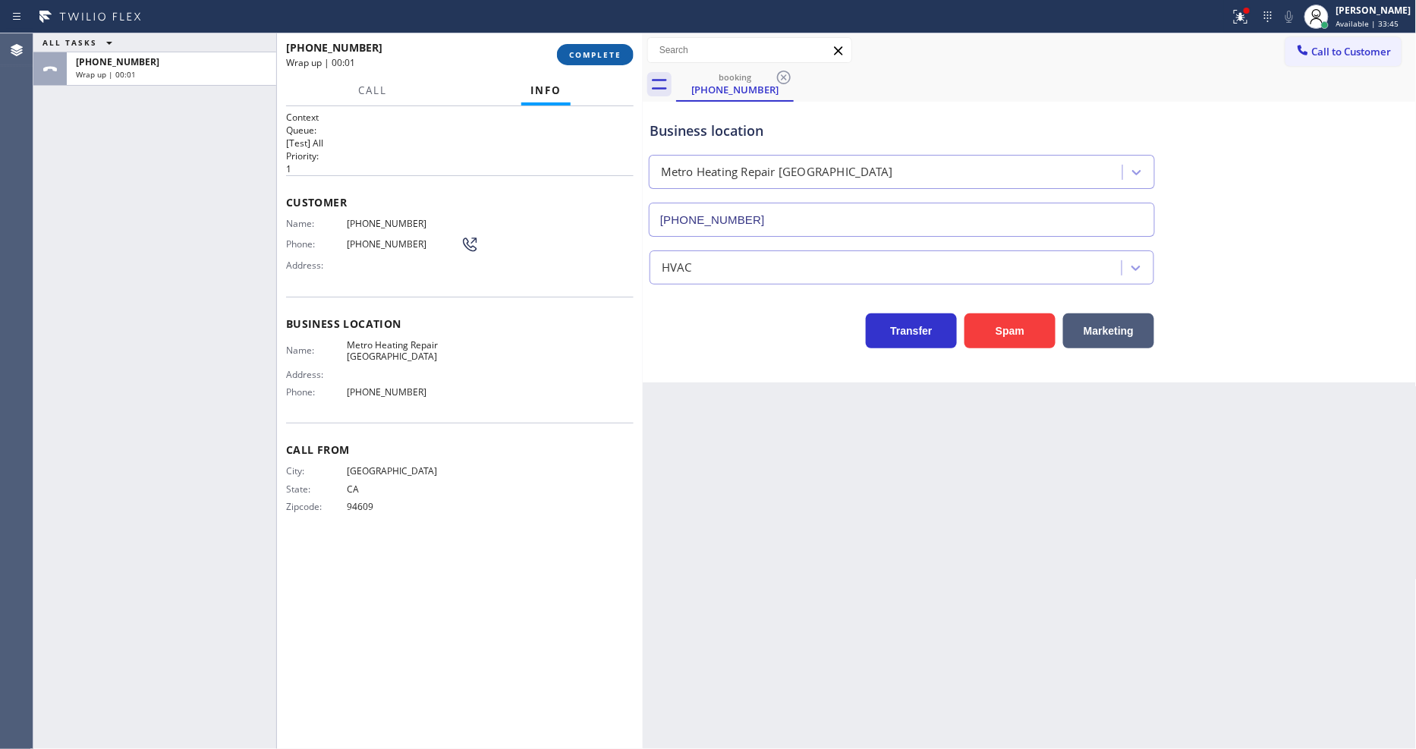
click at [602, 48] on button "COMPLETE" at bounding box center [595, 54] width 77 height 21
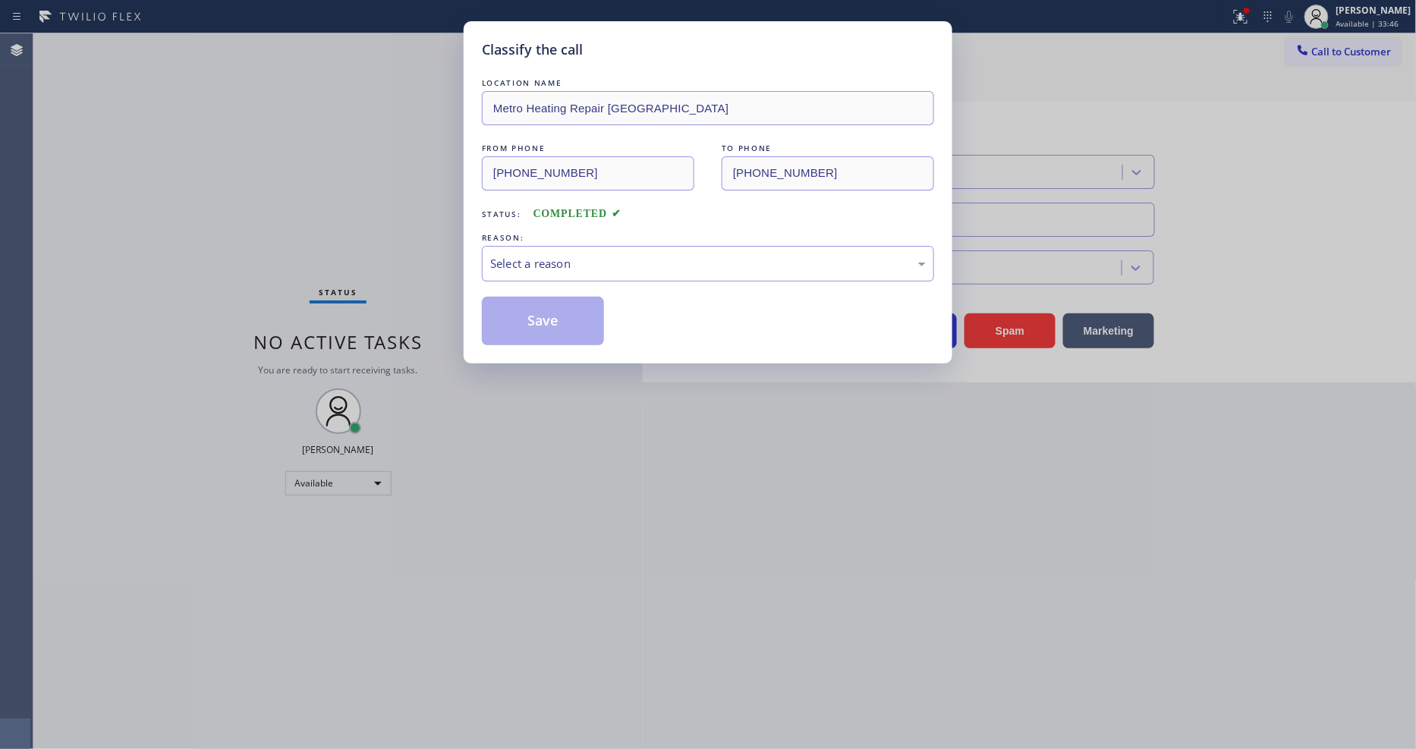
click at [535, 255] on div "Select a reason" at bounding box center [708, 263] width 436 height 17
click at [539, 314] on button "Save" at bounding box center [543, 321] width 122 height 49
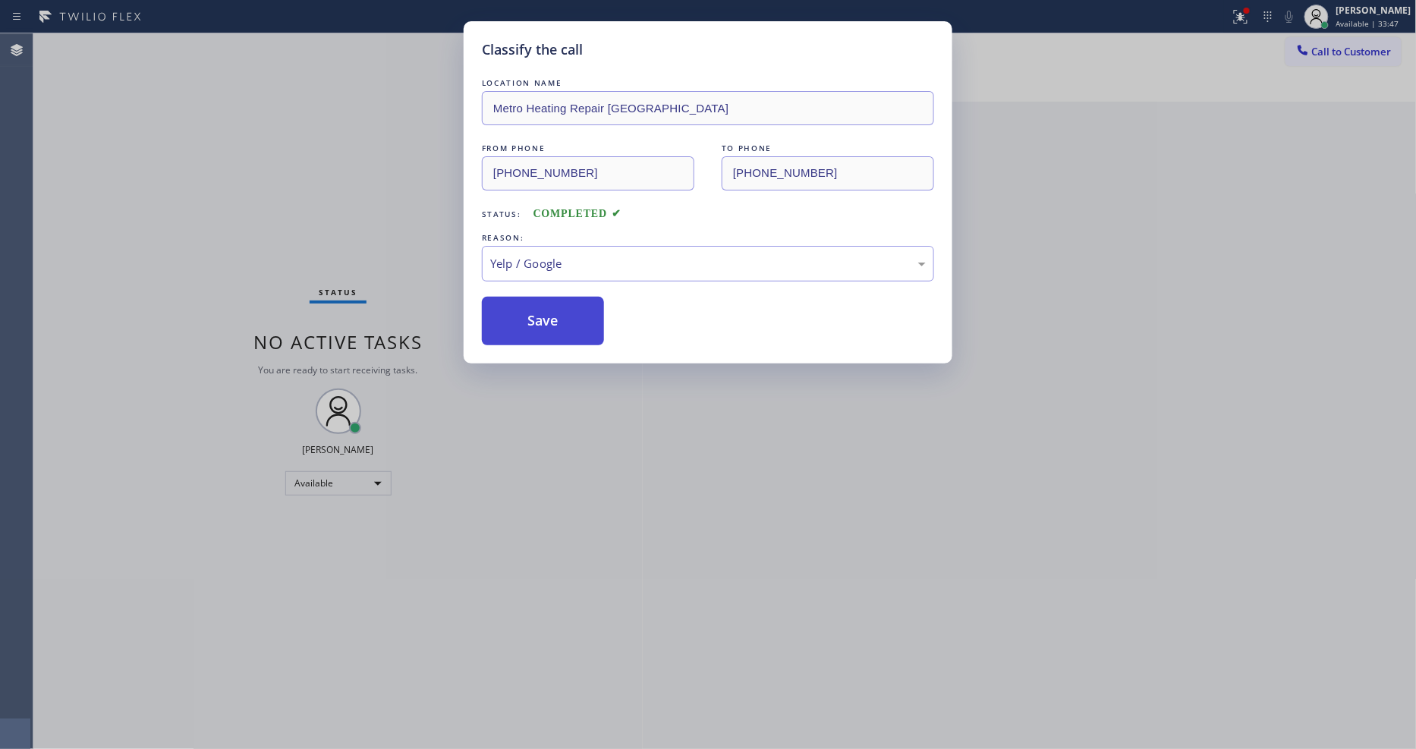
click at [539, 314] on button "Save" at bounding box center [543, 321] width 122 height 49
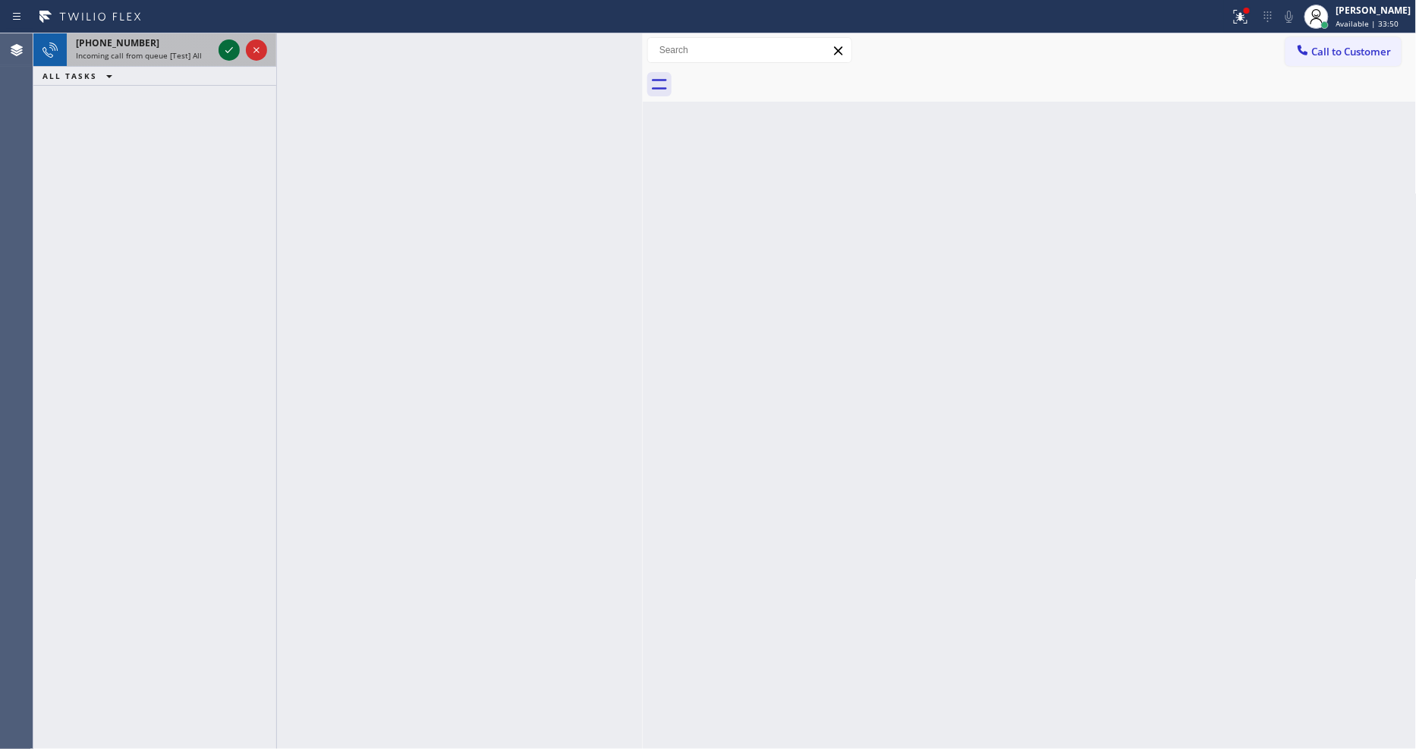
click at [228, 47] on icon at bounding box center [229, 50] width 18 height 18
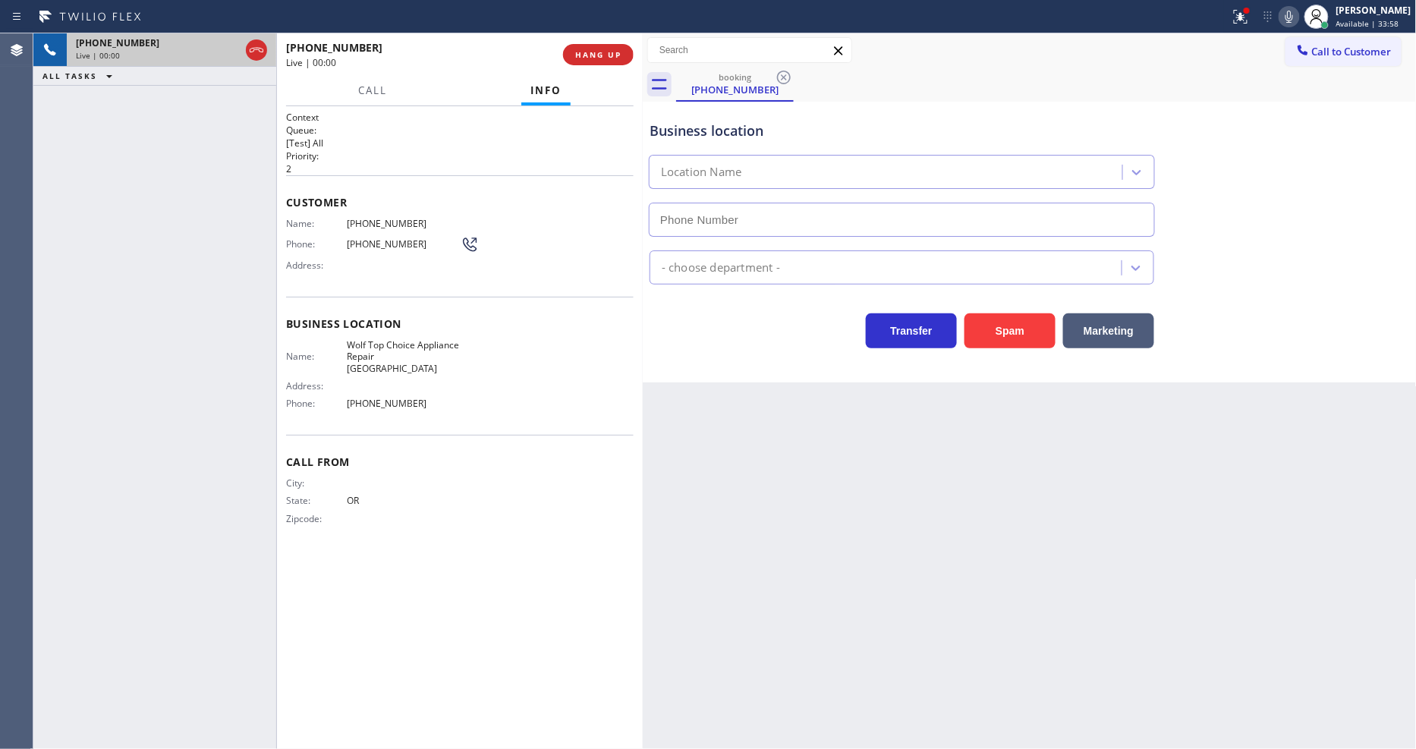
type input "(971) 287-7161"
click at [592, 54] on span "HANG UP" at bounding box center [598, 54] width 46 height 11
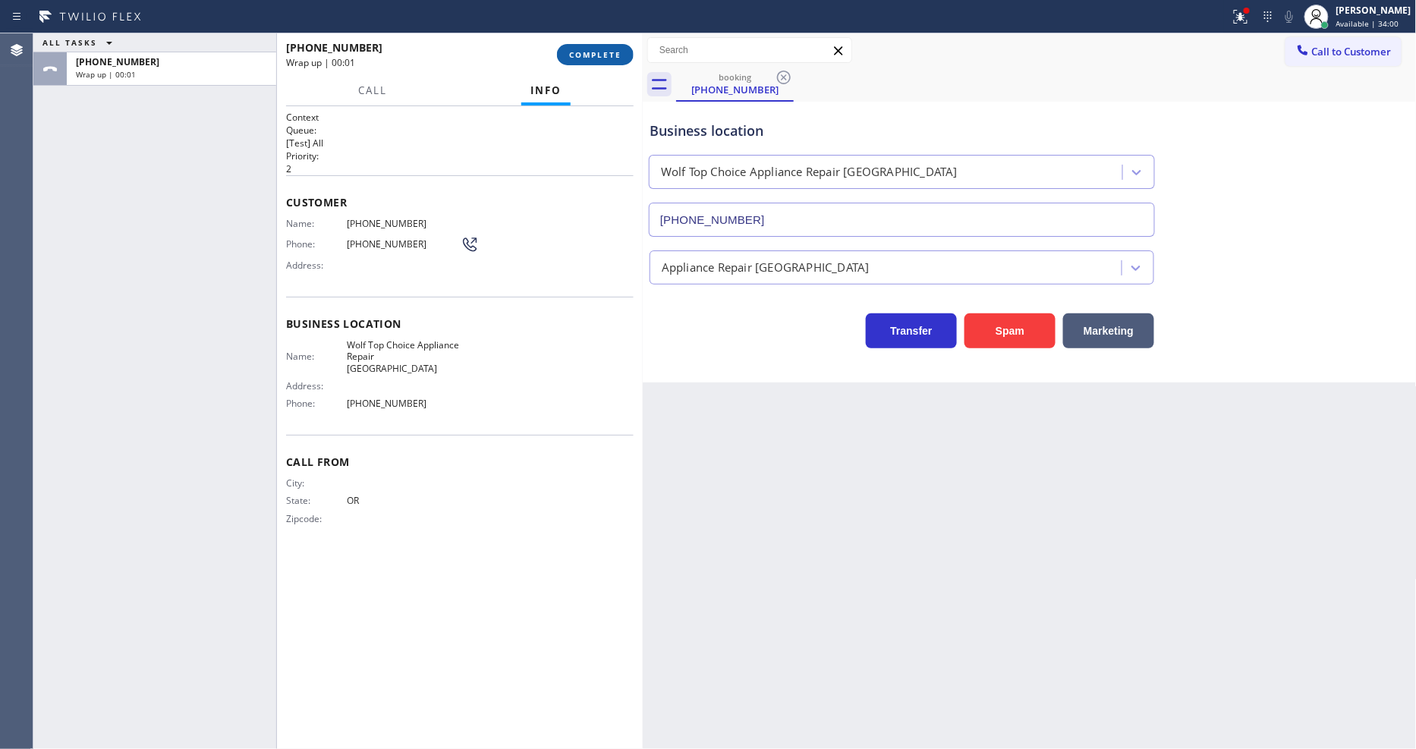
click at [592, 54] on span "COMPLETE" at bounding box center [595, 54] width 52 height 11
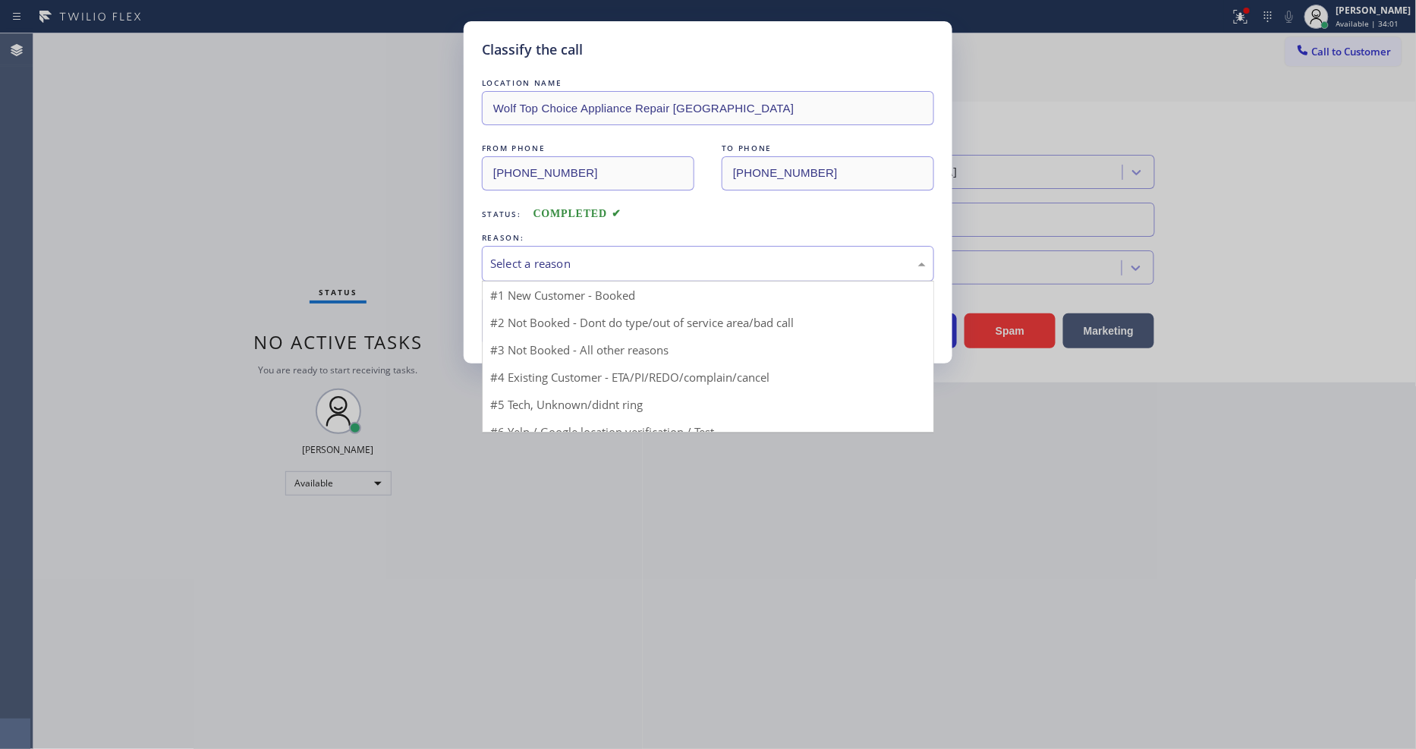
click at [552, 255] on div "Select a reason" at bounding box center [708, 263] width 436 height 17
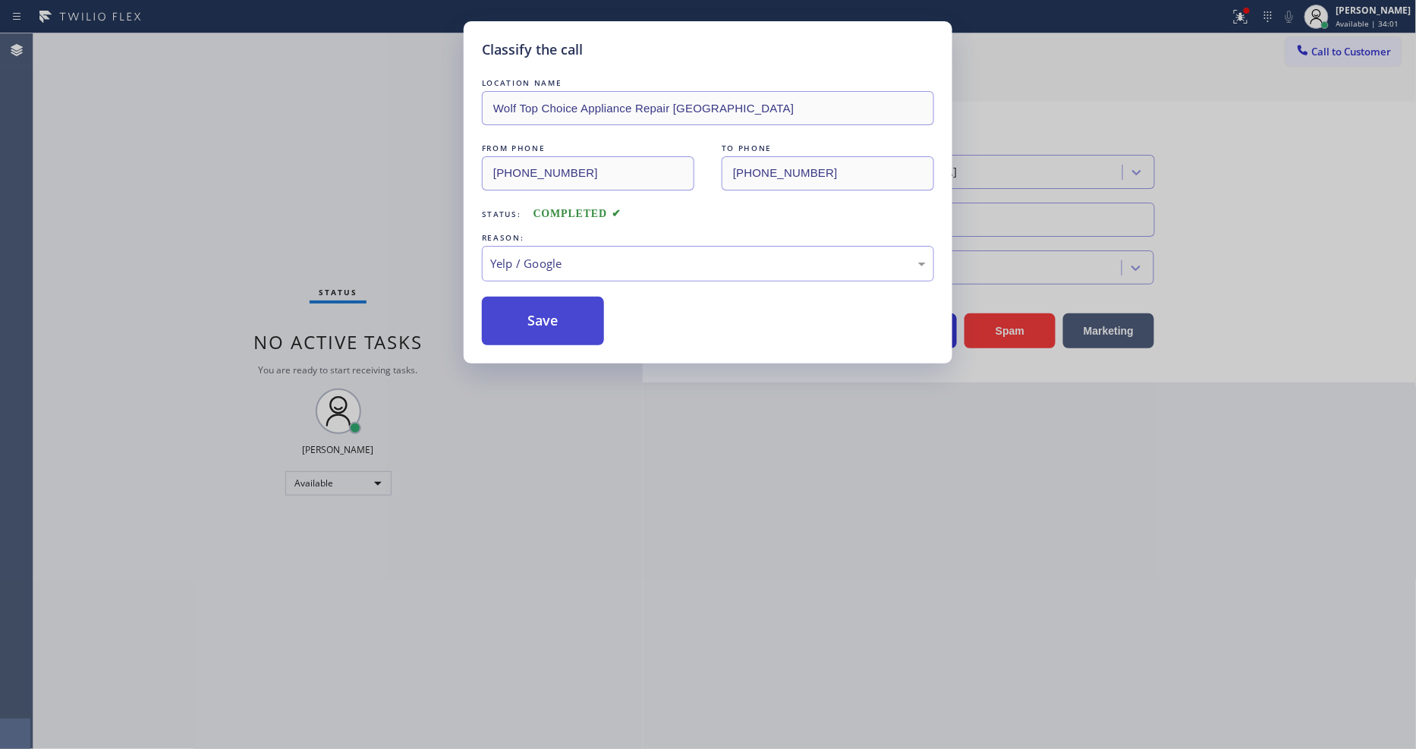
click at [558, 319] on button "Save" at bounding box center [543, 321] width 122 height 49
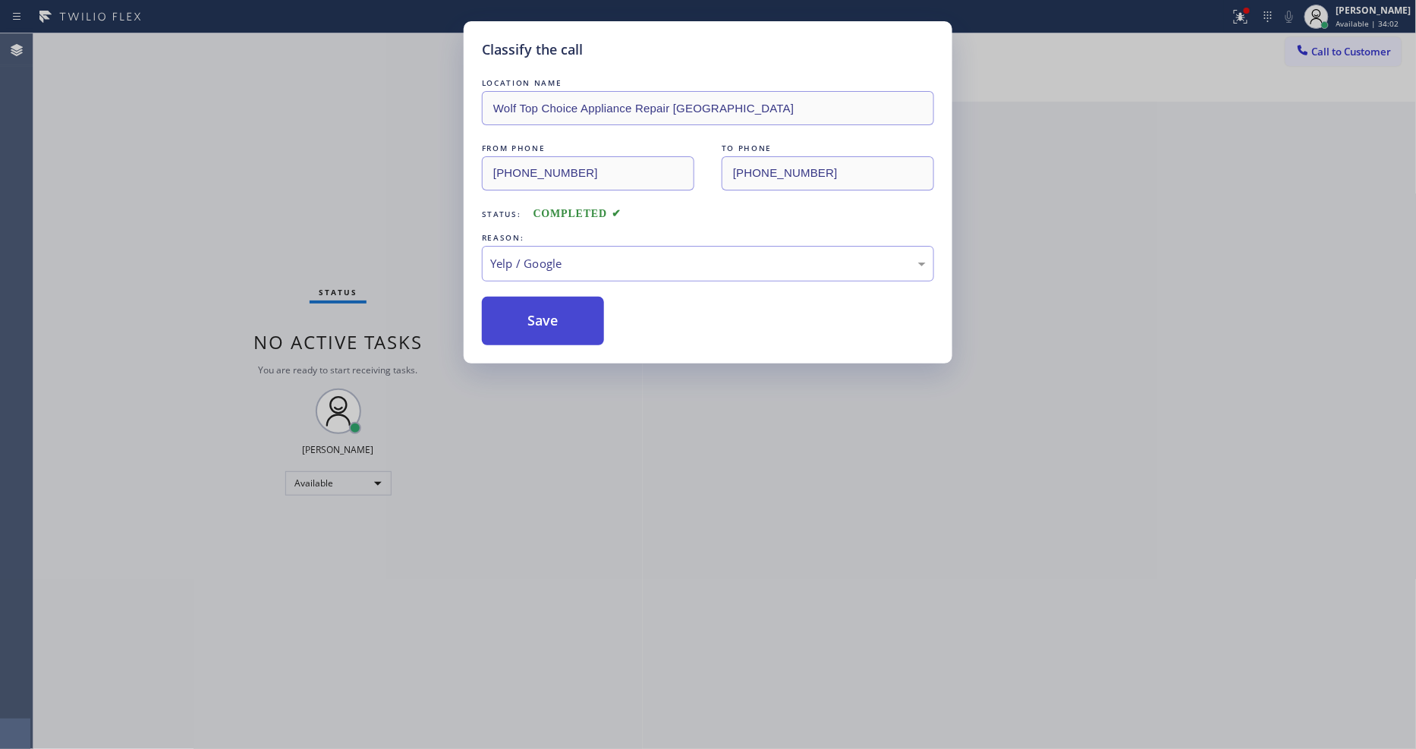
click at [558, 319] on button "Save" at bounding box center [543, 321] width 122 height 49
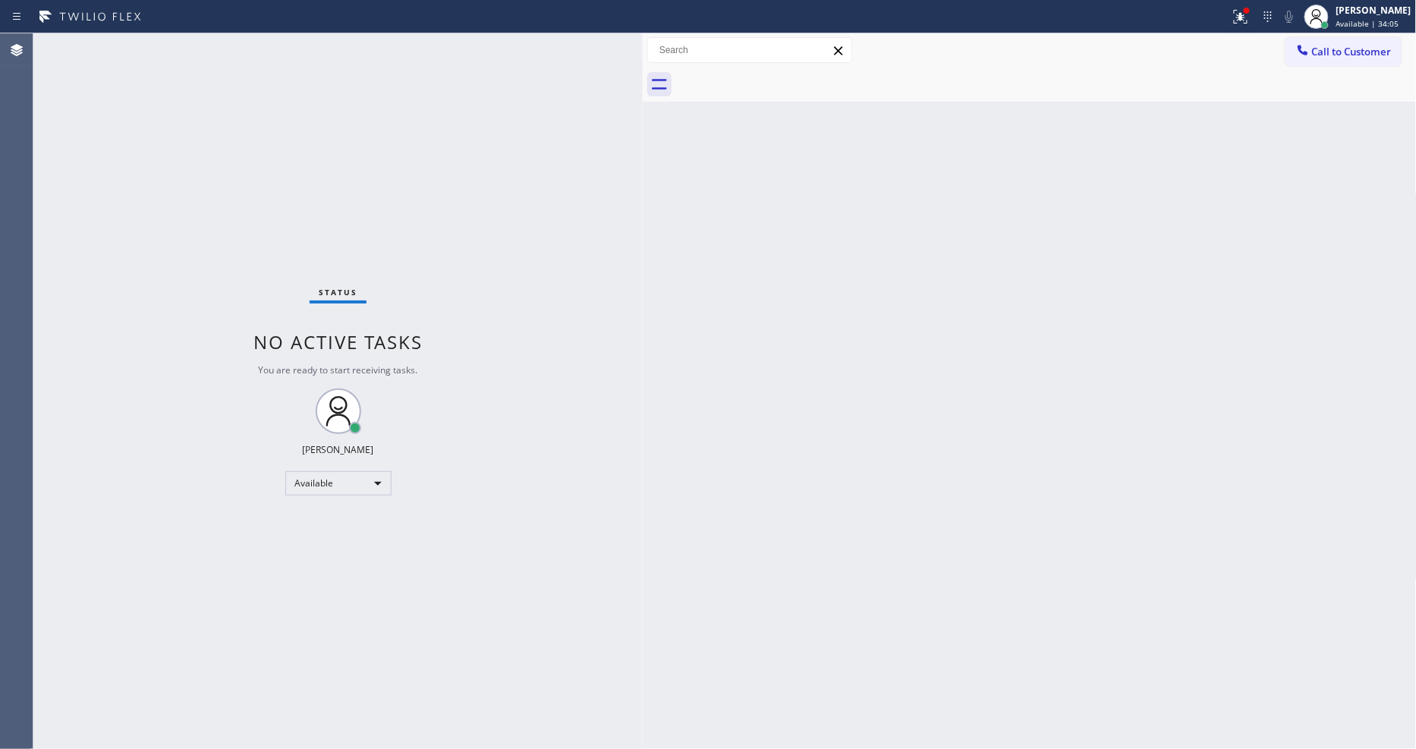
click at [199, 46] on div "Status No active tasks You are ready to start receiving tasks. [PERSON_NAME] Av…" at bounding box center [337, 391] width 609 height 716
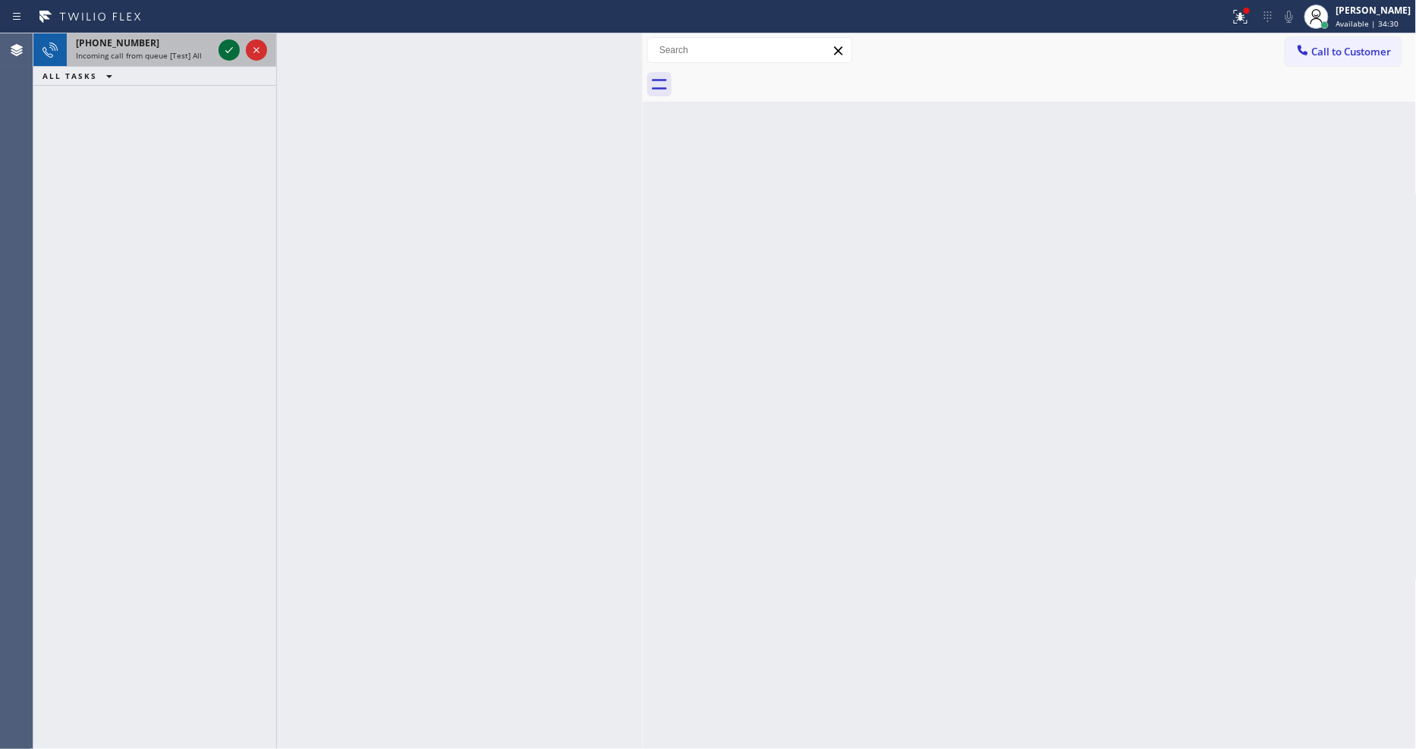
click at [226, 44] on icon at bounding box center [229, 50] width 18 height 18
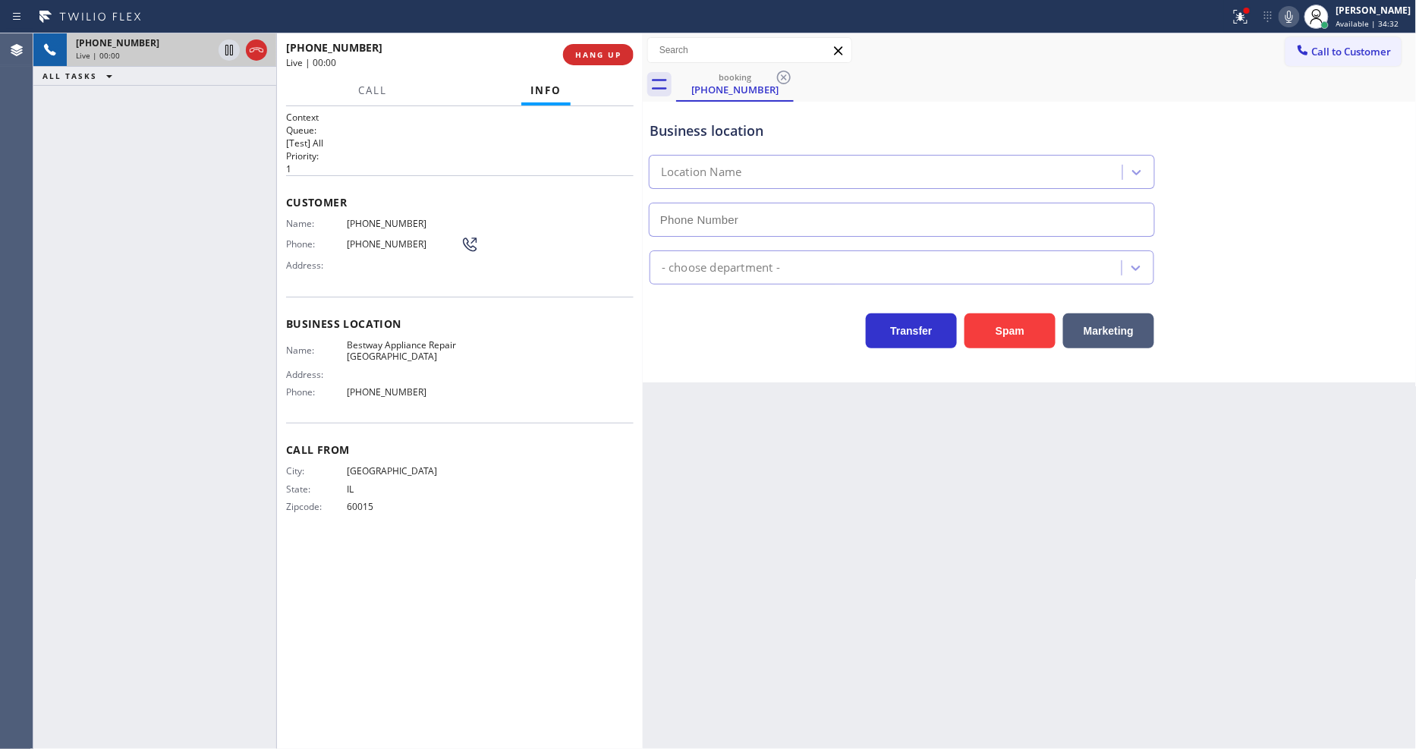
type input "(708) 627-2211"
click at [587, 57] on span "HANG UP" at bounding box center [598, 54] width 46 height 11
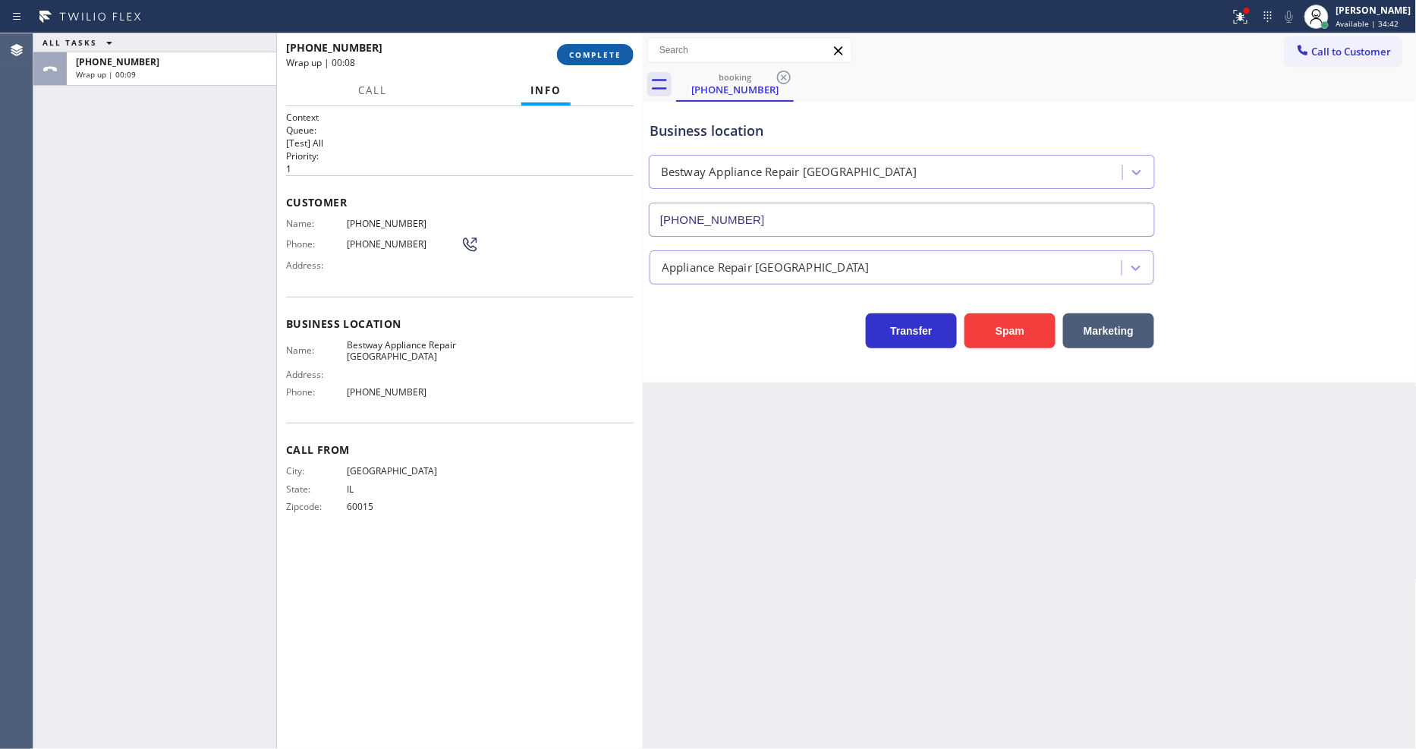
click at [587, 57] on span "COMPLETE" at bounding box center [595, 54] width 52 height 11
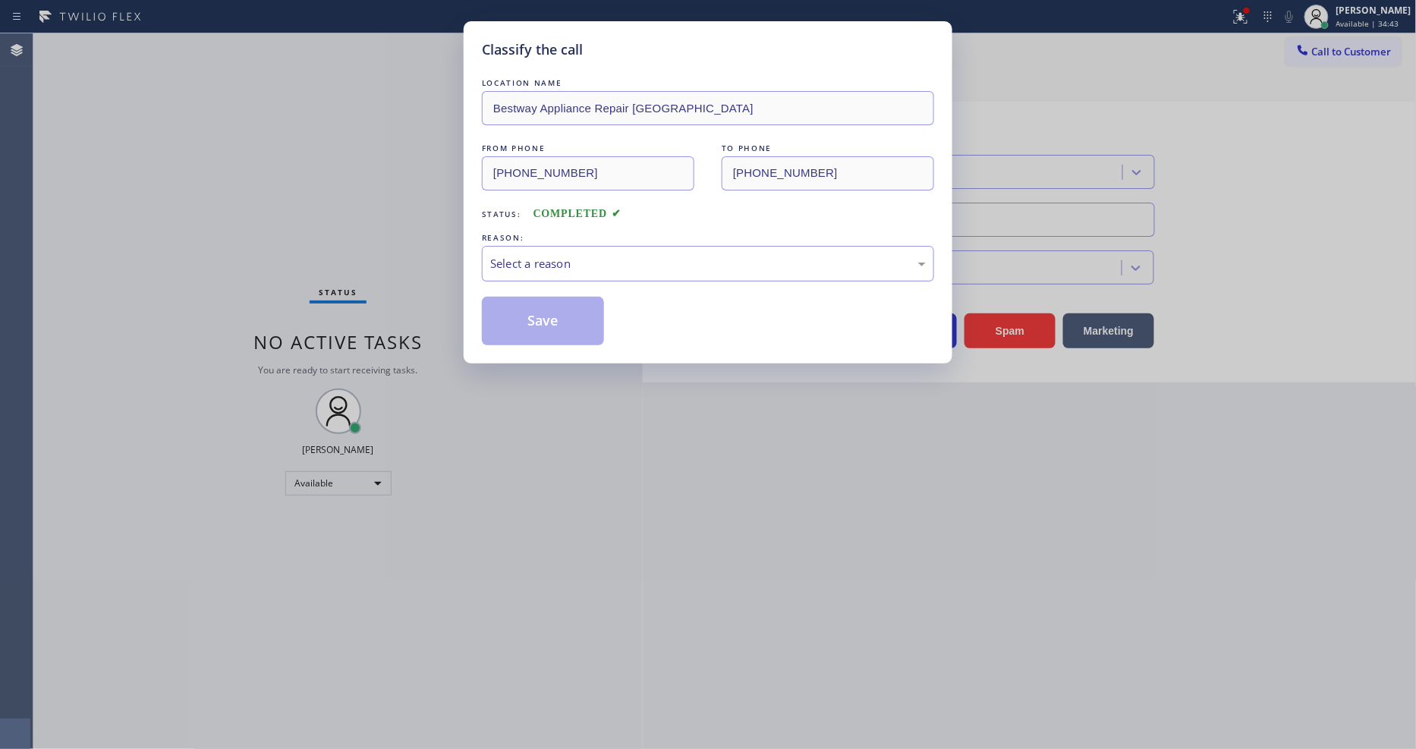
click at [540, 255] on div "Select a reason" at bounding box center [708, 263] width 436 height 17
click at [549, 315] on button "Save" at bounding box center [543, 321] width 122 height 49
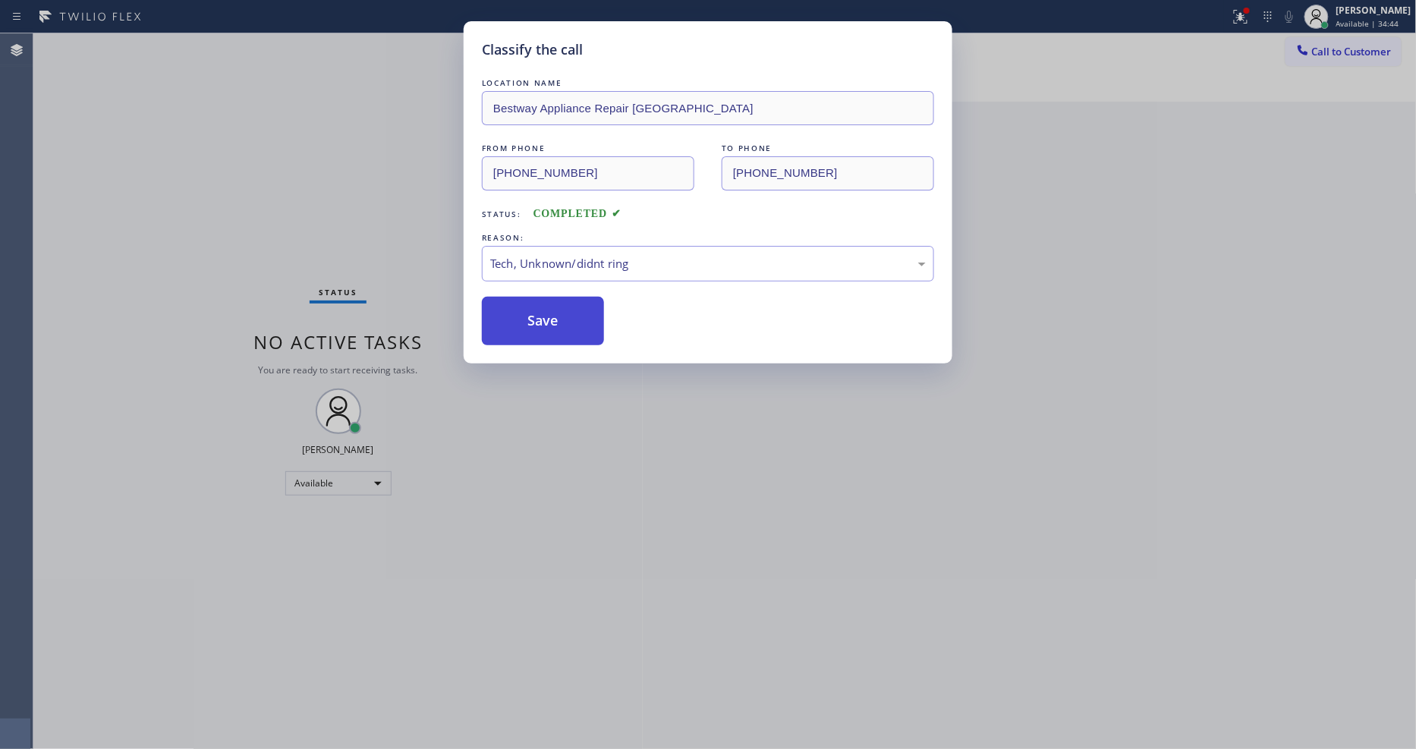
click at [549, 315] on button "Save" at bounding box center [543, 321] width 122 height 49
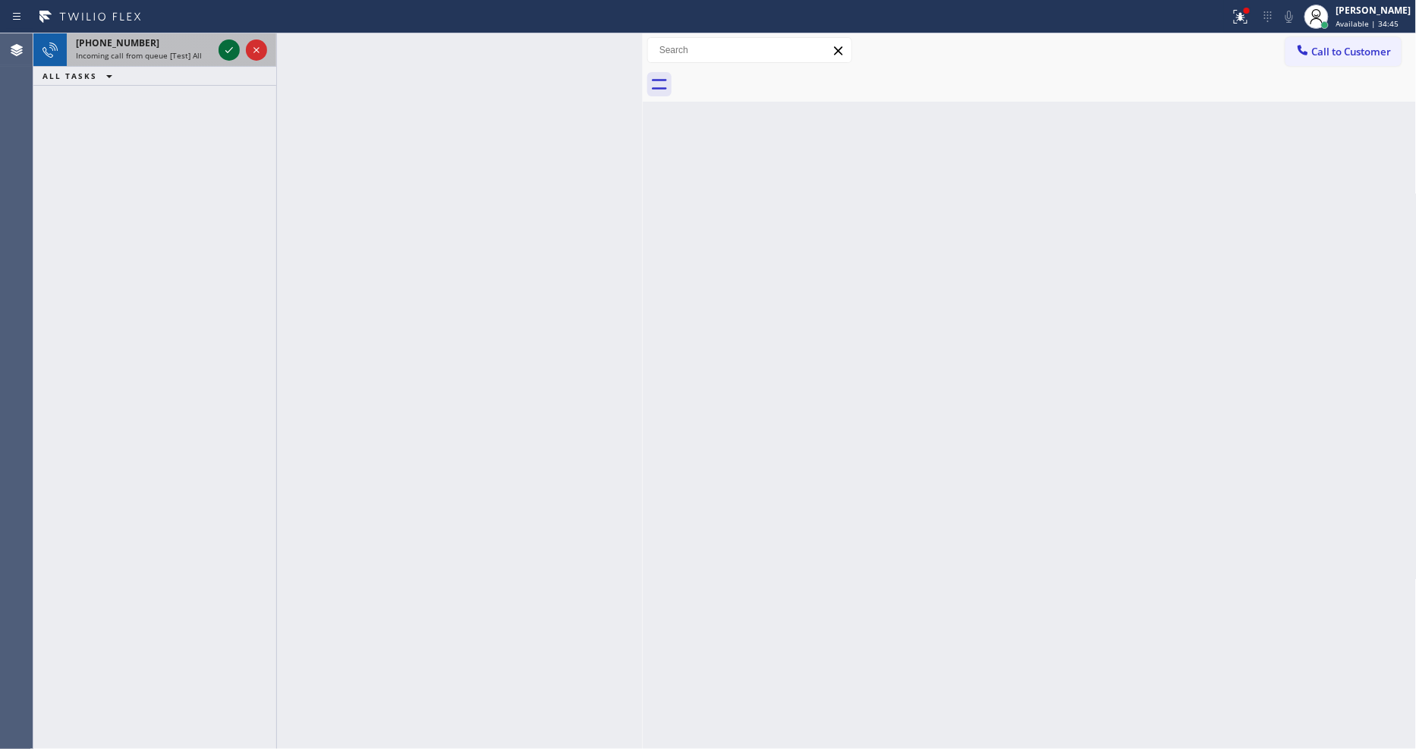
click at [228, 55] on icon at bounding box center [229, 50] width 18 height 18
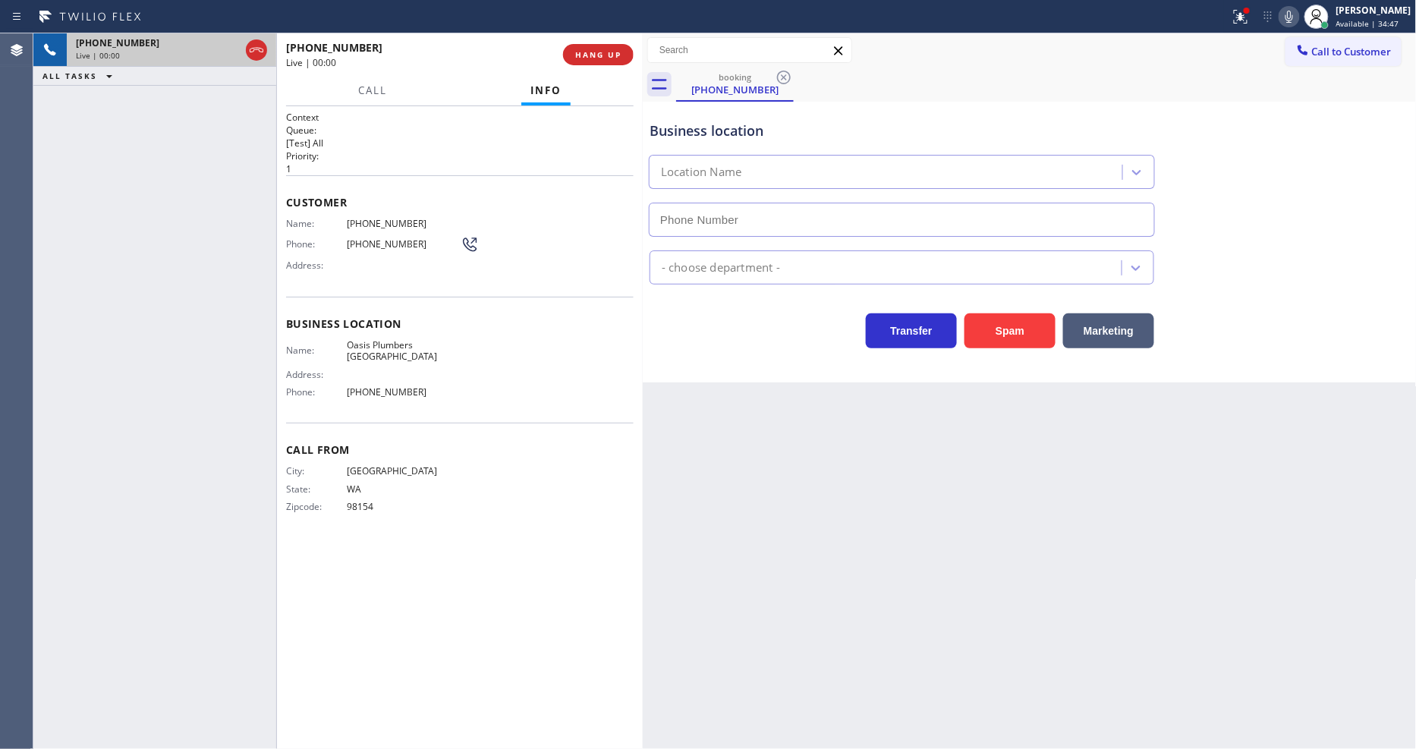
type input "(949) 635-7337"
click at [584, 54] on span "HANG UP" at bounding box center [598, 54] width 46 height 11
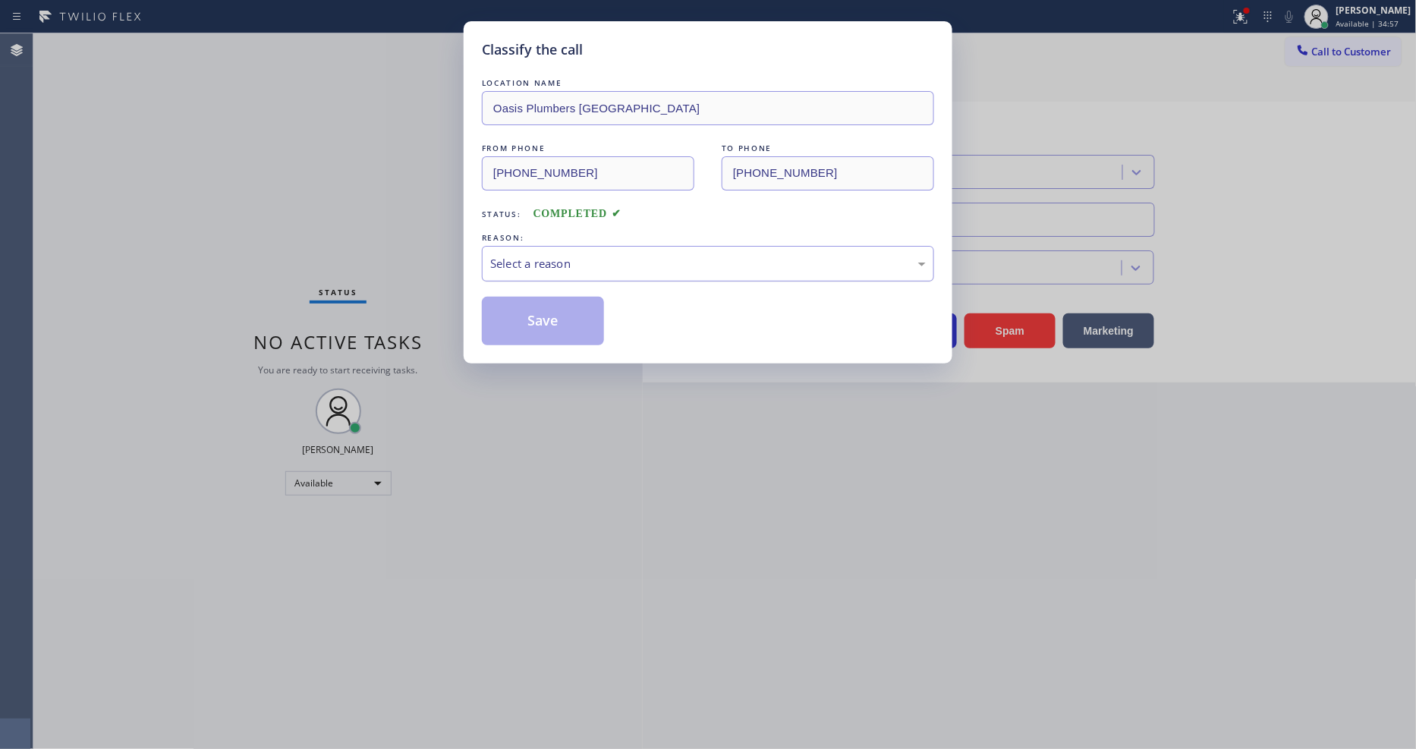
click at [545, 255] on div "Select a reason" at bounding box center [708, 263] width 436 height 17
click at [566, 319] on button "Save" at bounding box center [543, 321] width 122 height 49
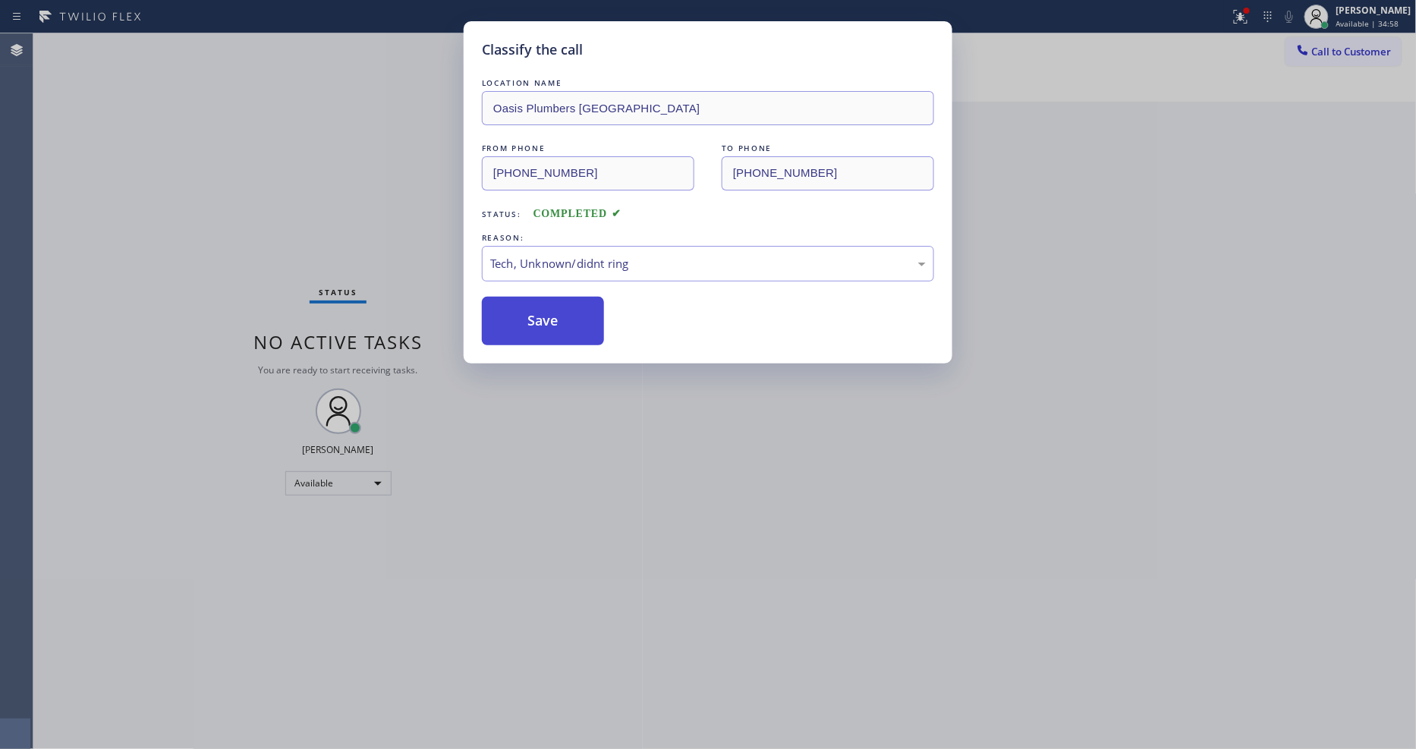
click at [566, 319] on button "Save" at bounding box center [543, 321] width 122 height 49
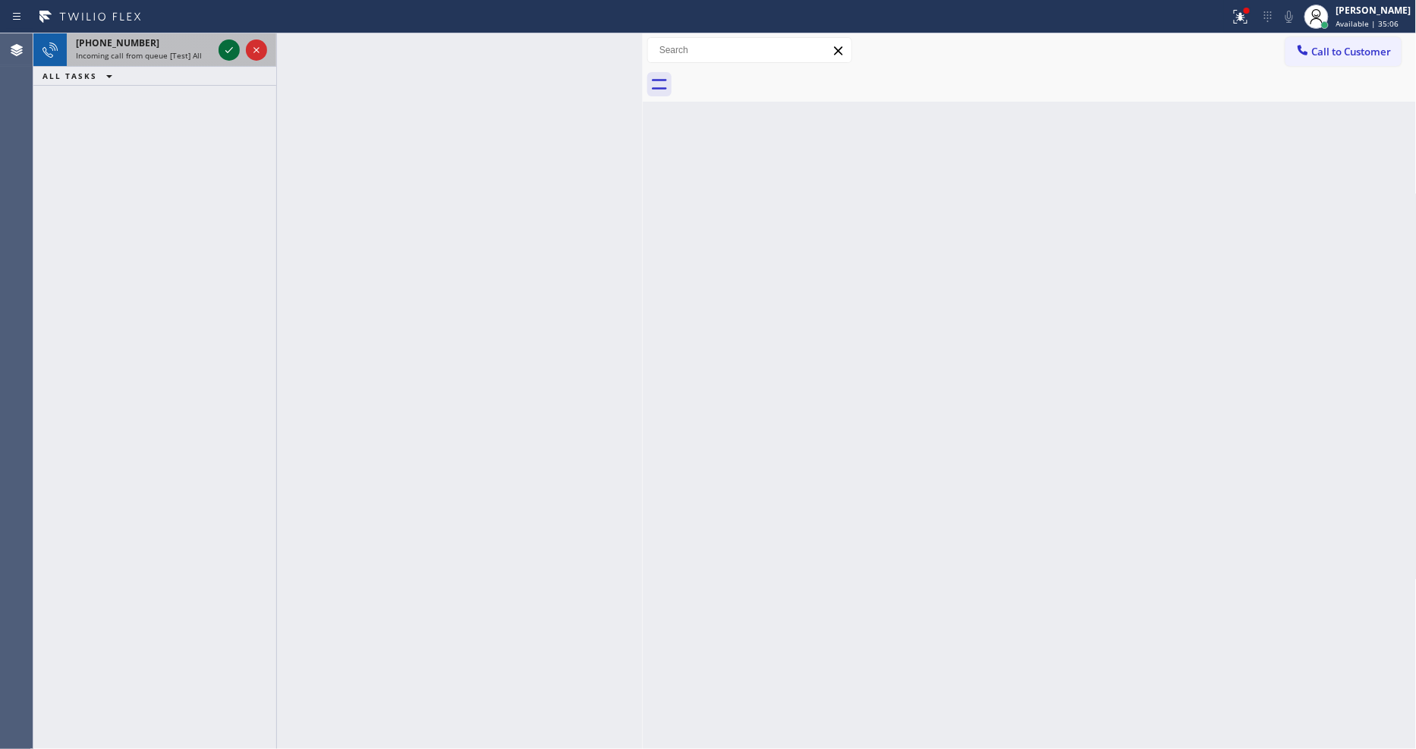
click at [224, 49] on icon at bounding box center [229, 50] width 18 height 18
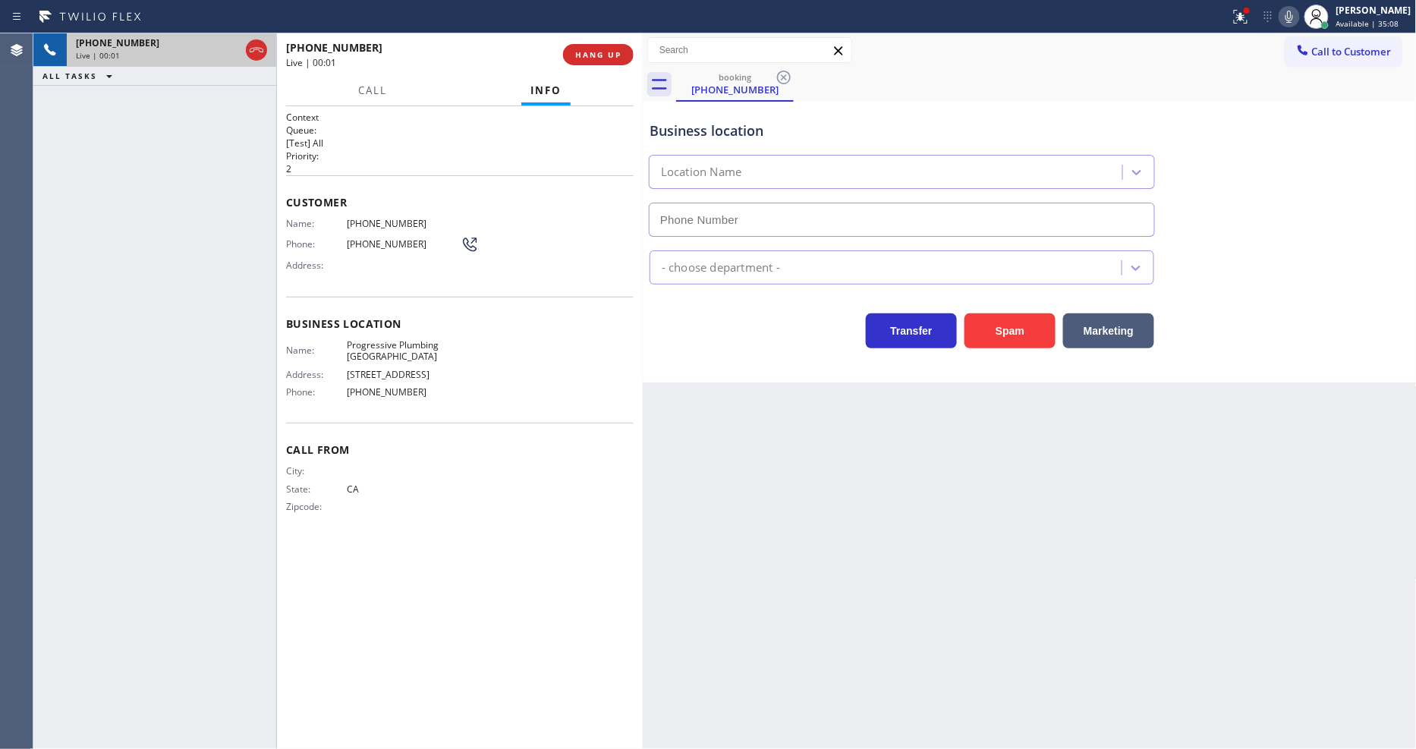
type input "(213) 810-5550"
click at [609, 51] on span "HANG UP" at bounding box center [598, 54] width 46 height 11
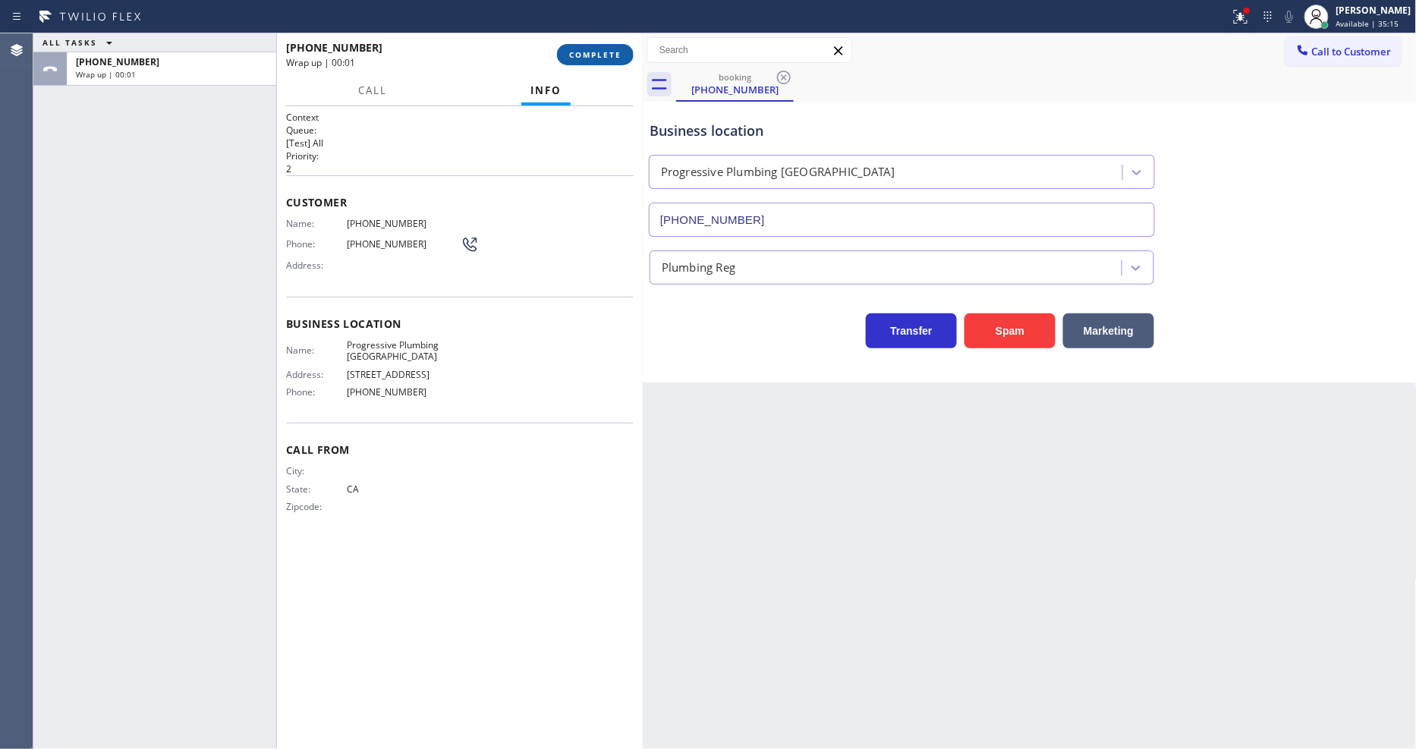
click at [609, 51] on span "COMPLETE" at bounding box center [595, 54] width 52 height 11
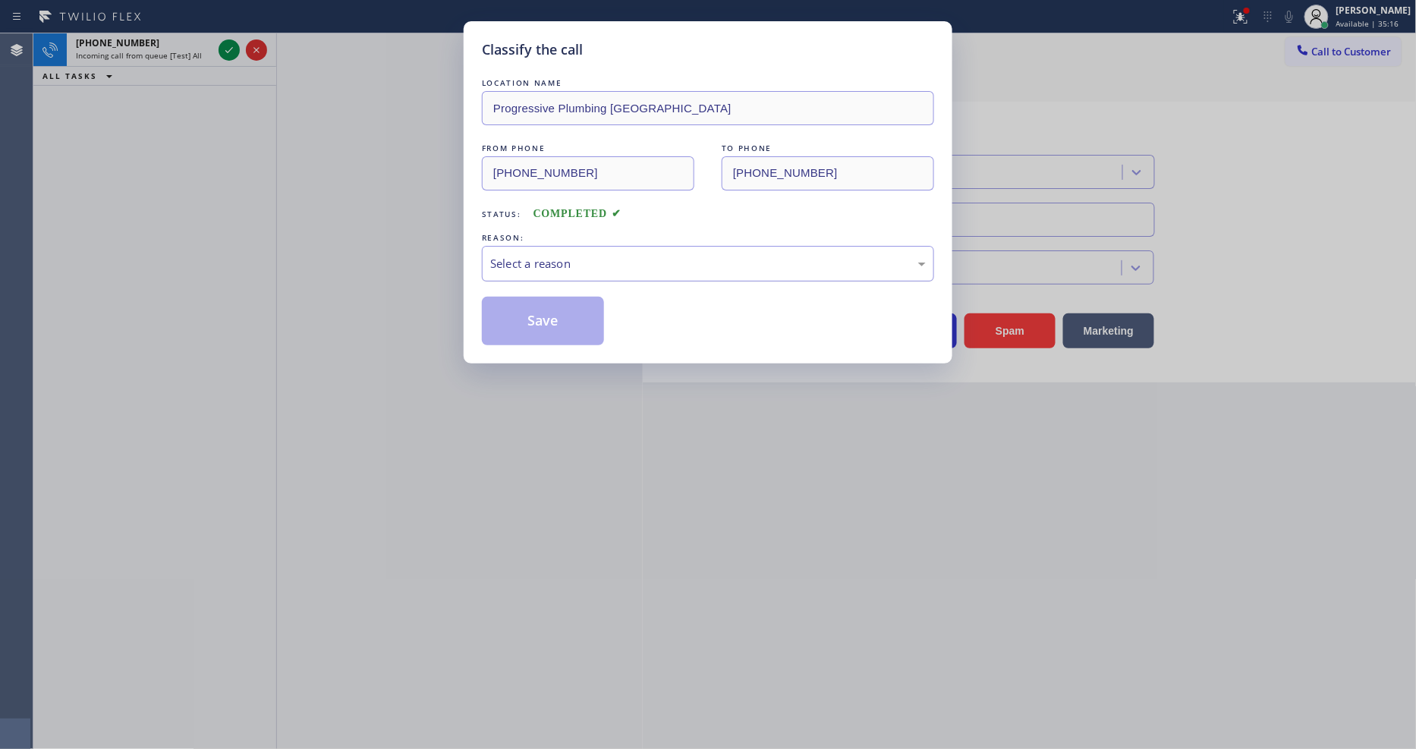
click at [593, 255] on div "Select a reason" at bounding box center [708, 263] width 436 height 17
click at [549, 300] on button "Save" at bounding box center [543, 321] width 122 height 49
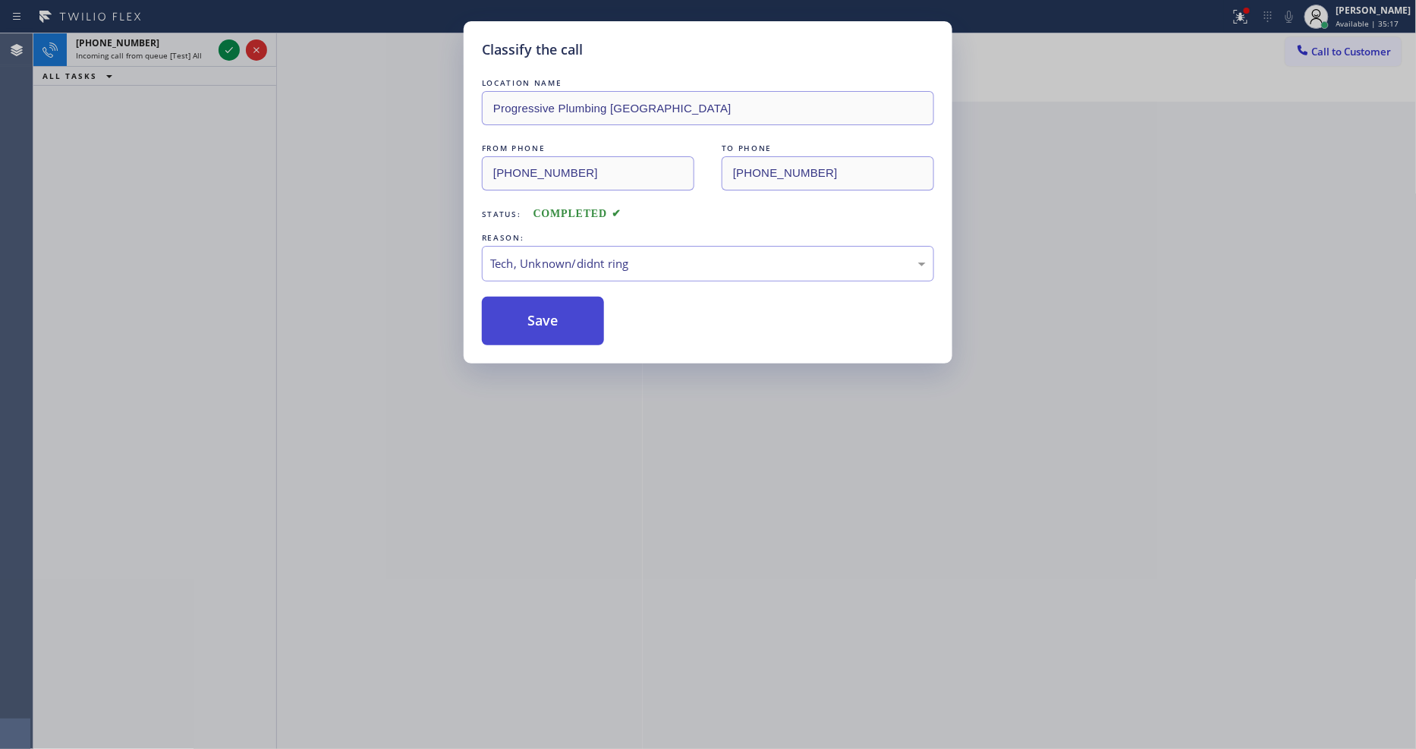
click at [549, 300] on button "Save" at bounding box center [543, 321] width 122 height 49
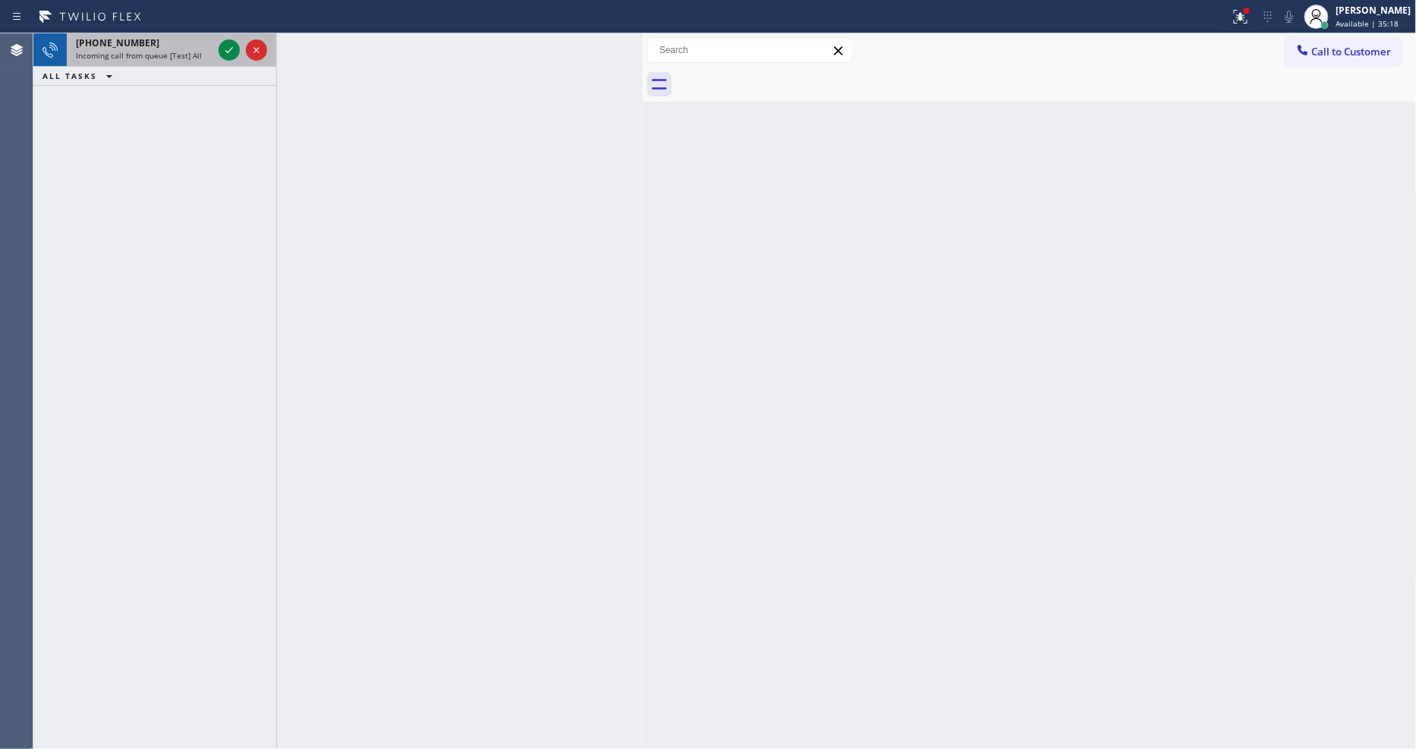
click at [216, 47] on div at bounding box center [242, 49] width 55 height 33
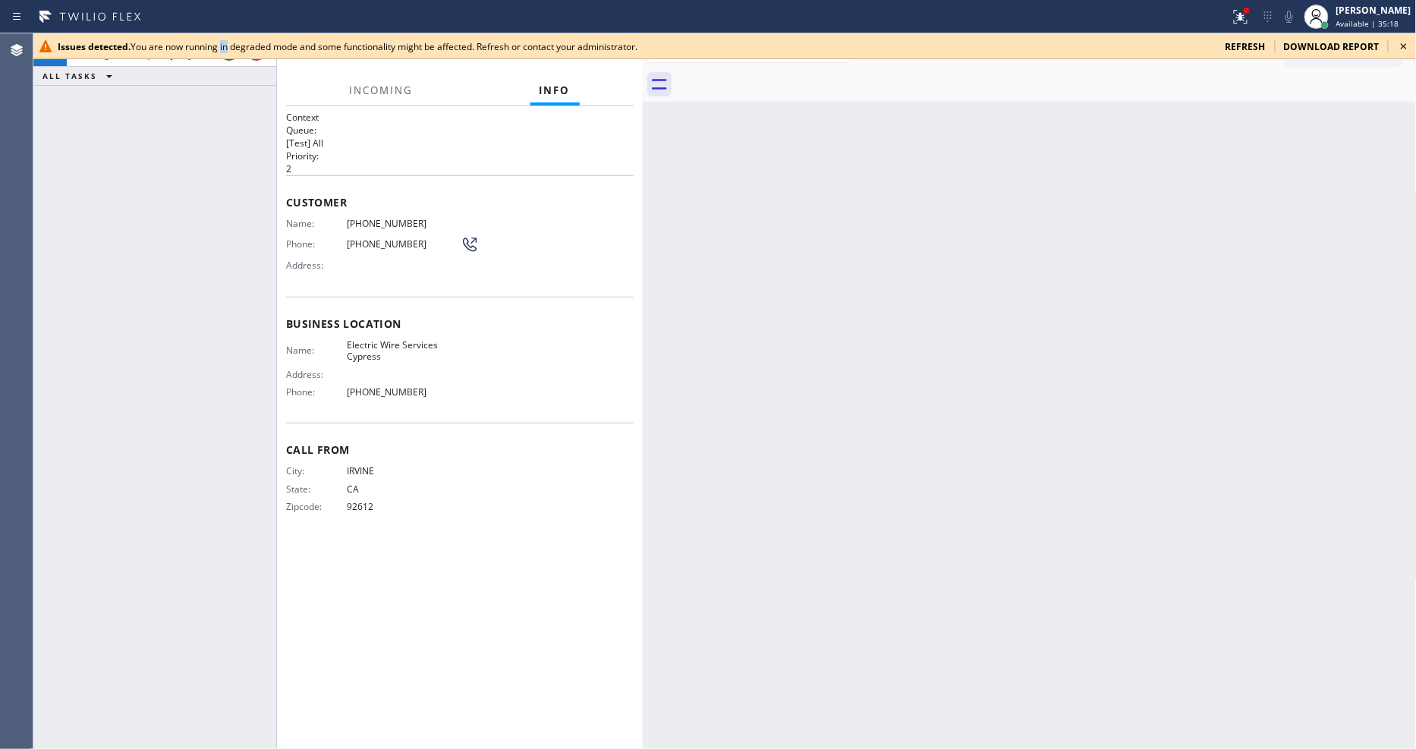
click at [228, 48] on div "Issues detected. You are now running in degraded mode and some functionality mi…" at bounding box center [636, 46] width 1156 height 13
click at [234, 59] on div at bounding box center [242, 49] width 55 height 33
click at [231, 61] on div at bounding box center [242, 49] width 55 height 33
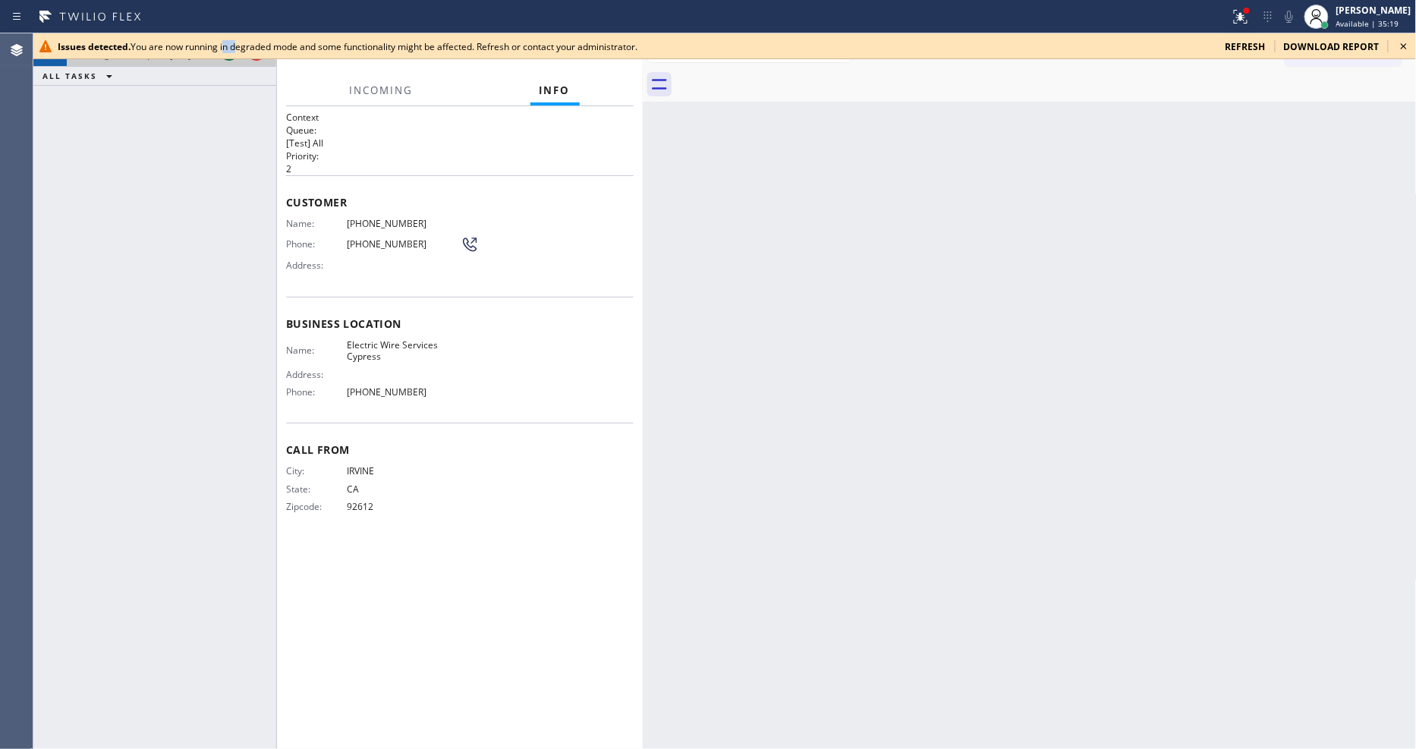
click at [231, 59] on button at bounding box center [229, 49] width 21 height 21
click at [228, 58] on div "Issues detected. You are now running in degraded mode and some functionality mi…" at bounding box center [724, 391] width 1382 height 716
click at [228, 58] on div at bounding box center [724, 58] width 1382 height 1
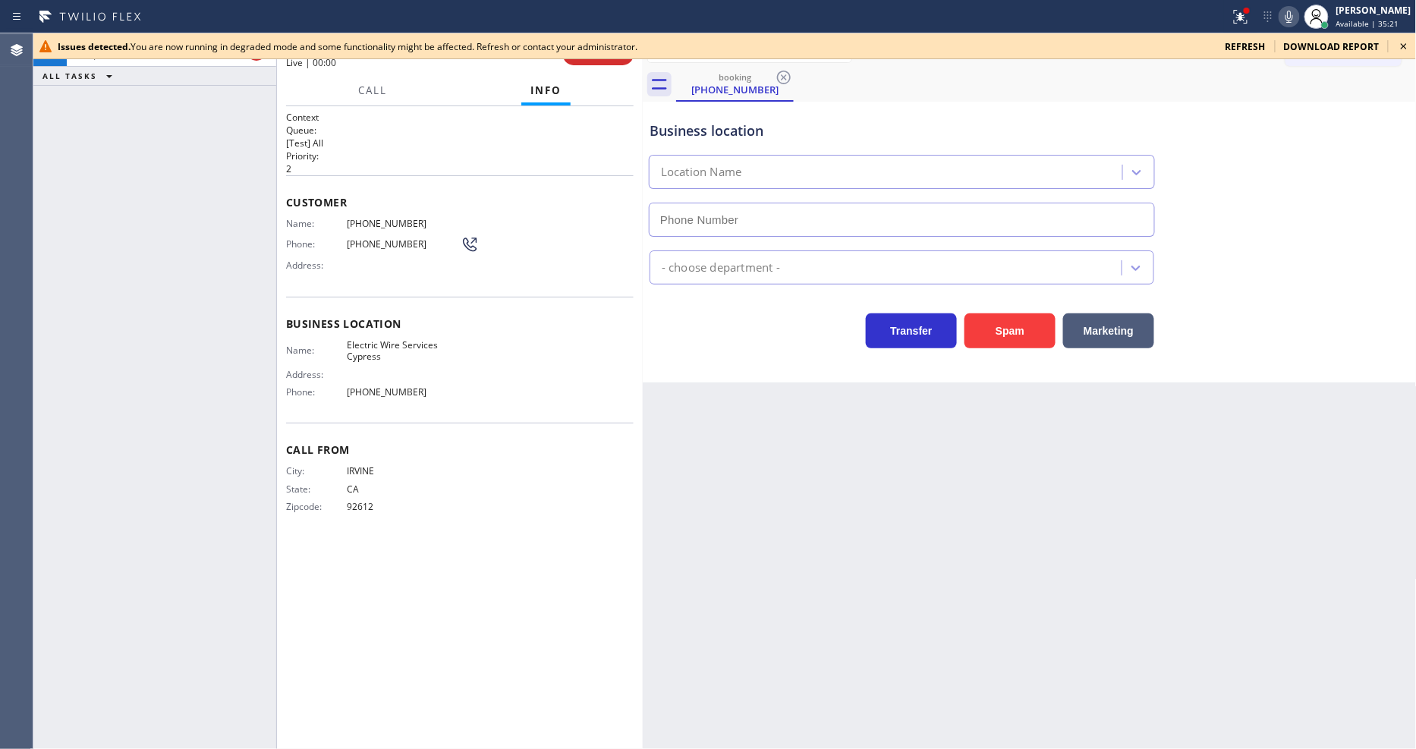
click at [1405, 46] on icon at bounding box center [1404, 46] width 6 height 6
type input "(714) 463-1685"
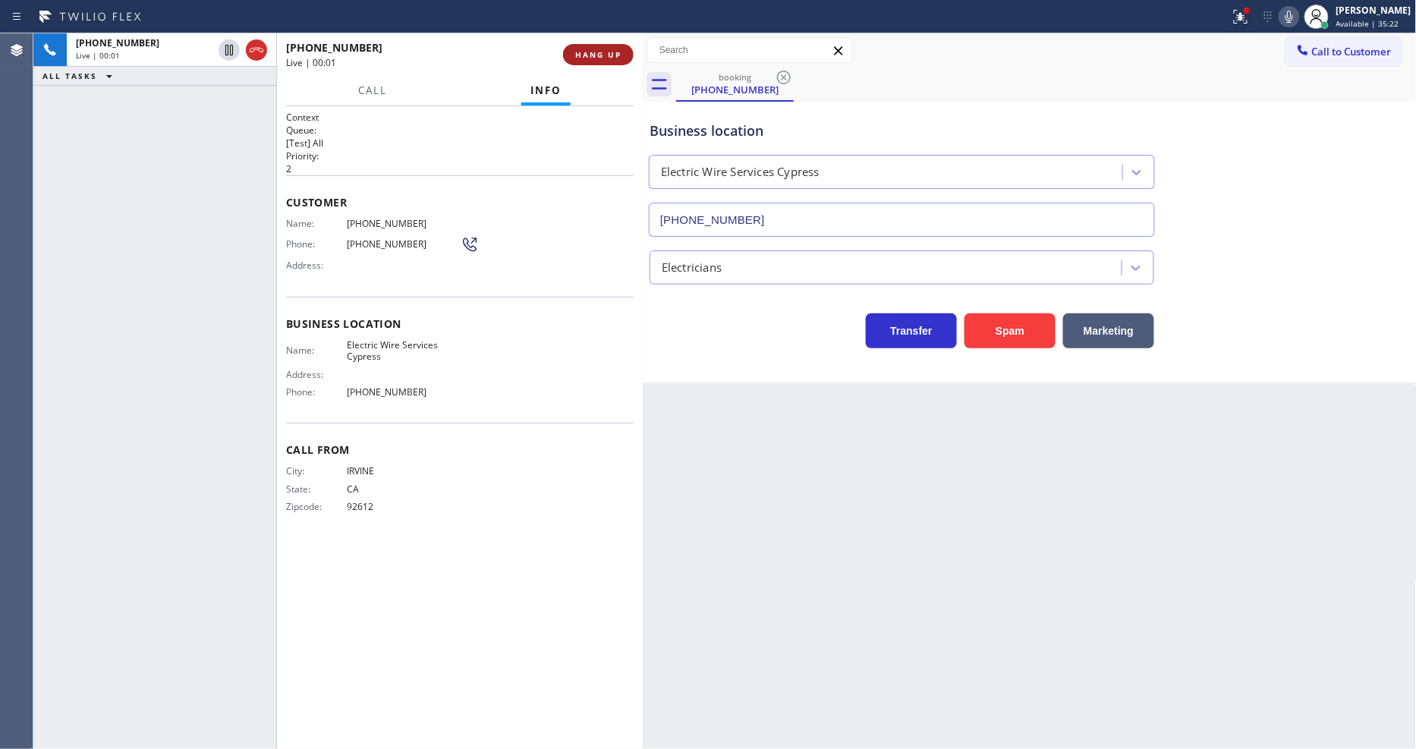
click at [587, 53] on span "HANG UP" at bounding box center [598, 54] width 46 height 11
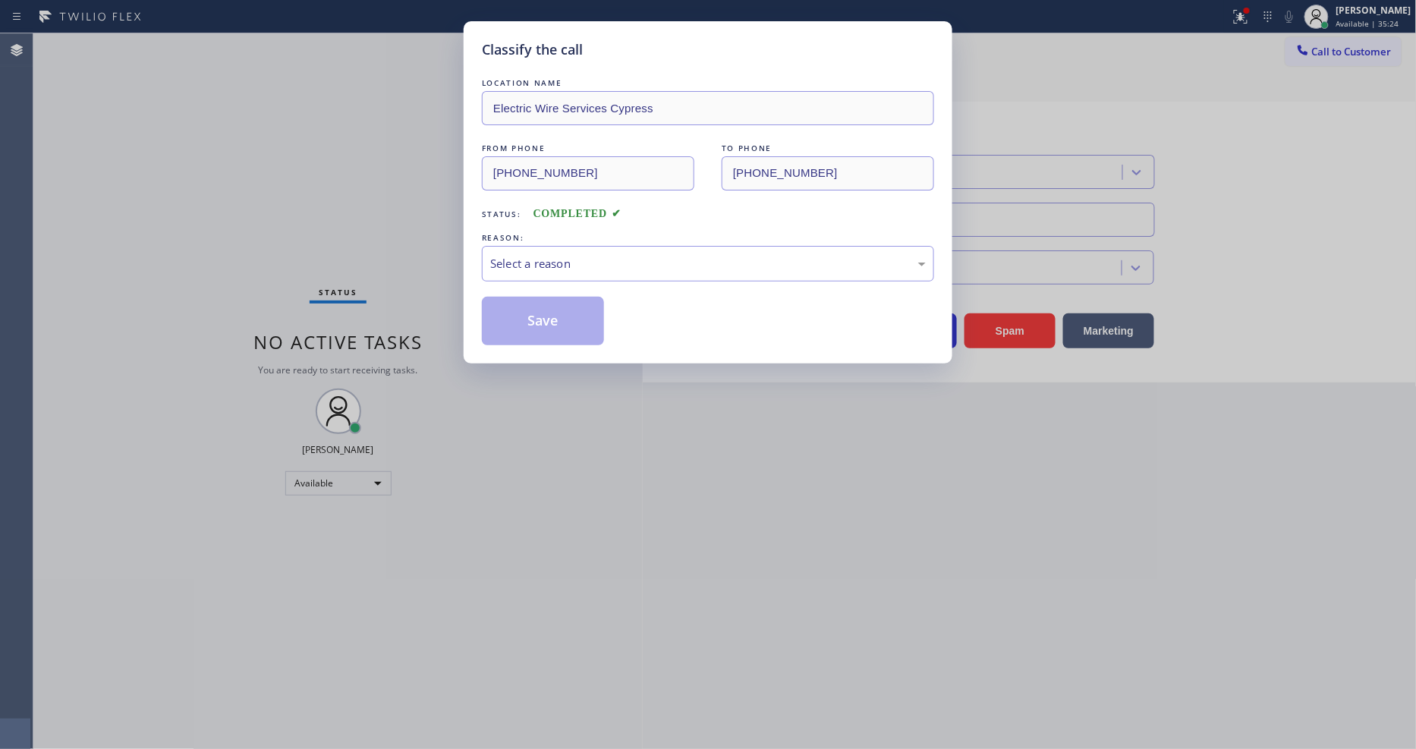
click at [549, 256] on div "Select a reason" at bounding box center [708, 263] width 436 height 17
click at [532, 302] on button "Save" at bounding box center [543, 321] width 122 height 49
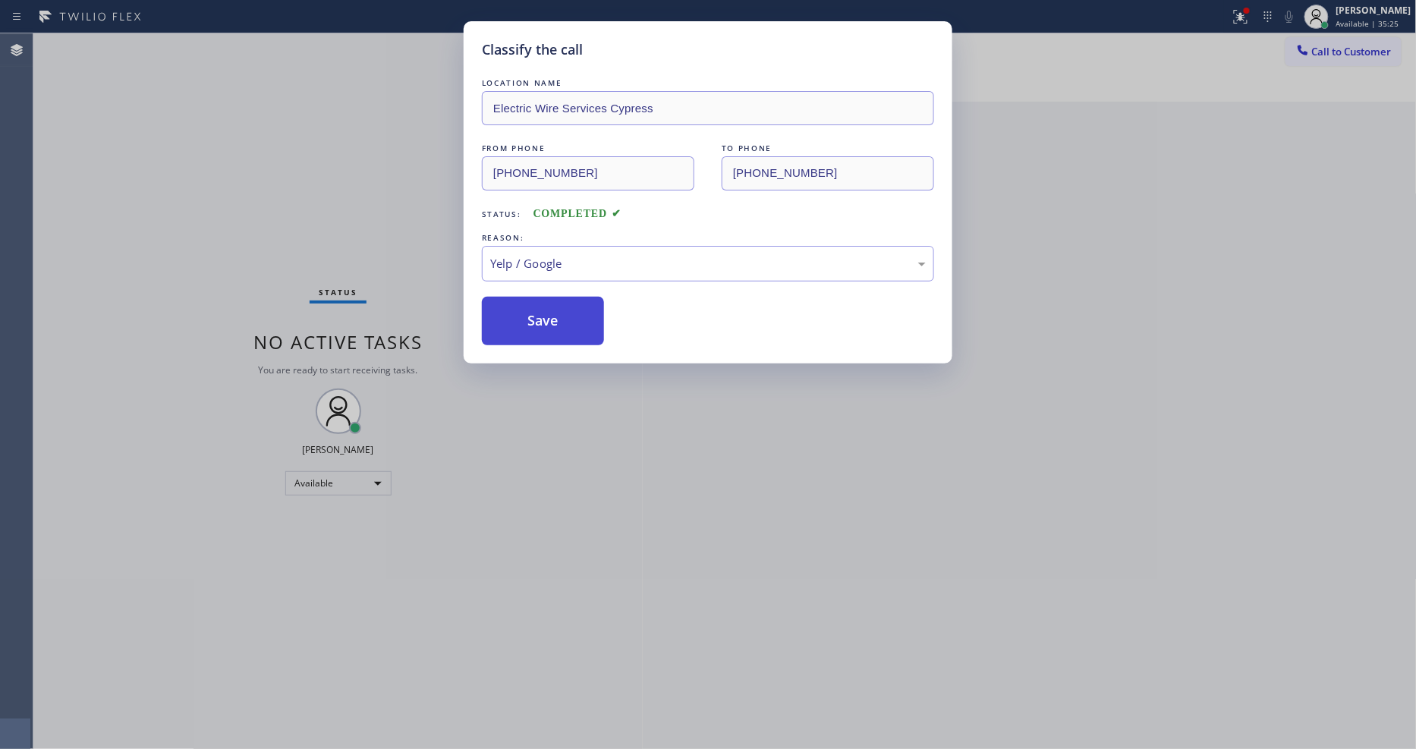
click at [532, 302] on button "Save" at bounding box center [543, 321] width 122 height 49
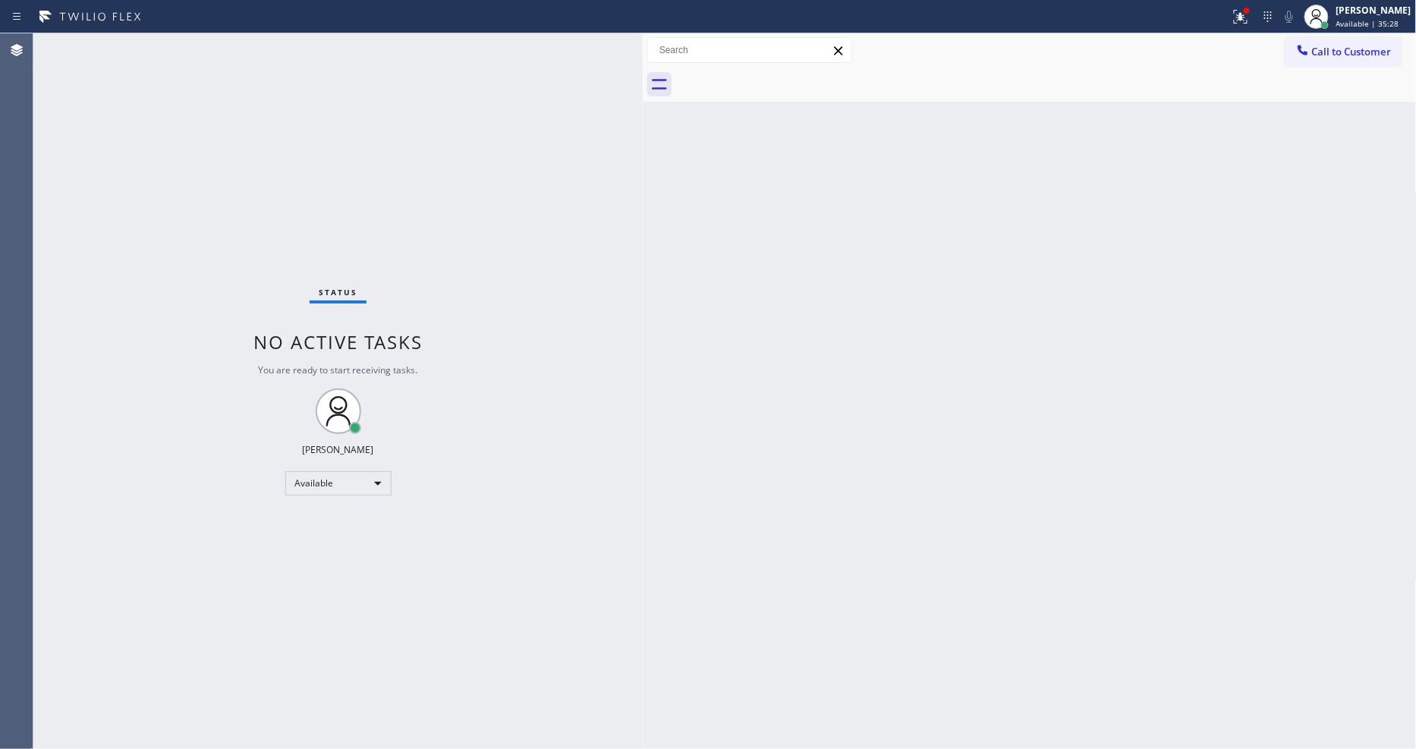
click at [217, 44] on div "Status No active tasks You are ready to start receiving tasks. [PERSON_NAME] Av…" at bounding box center [337, 391] width 609 height 716
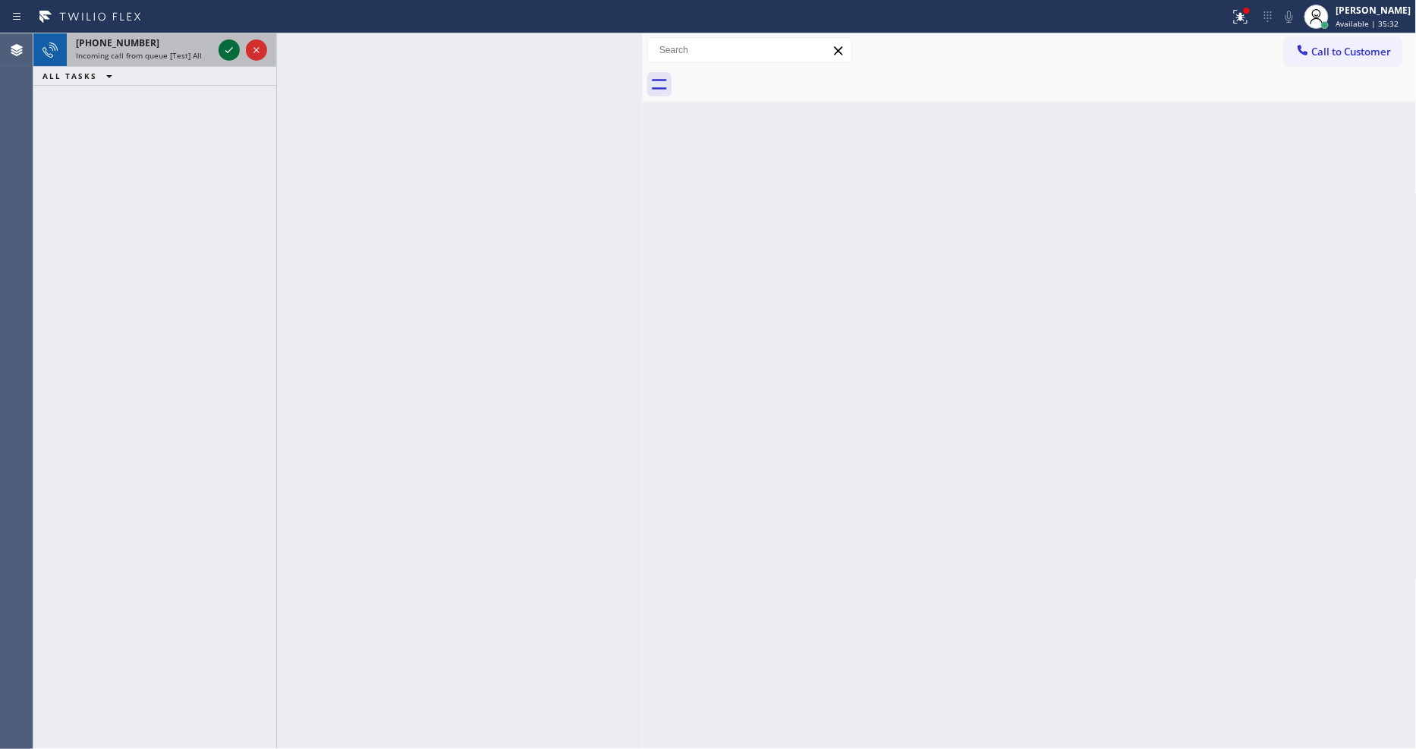
click at [234, 49] on icon at bounding box center [229, 50] width 18 height 18
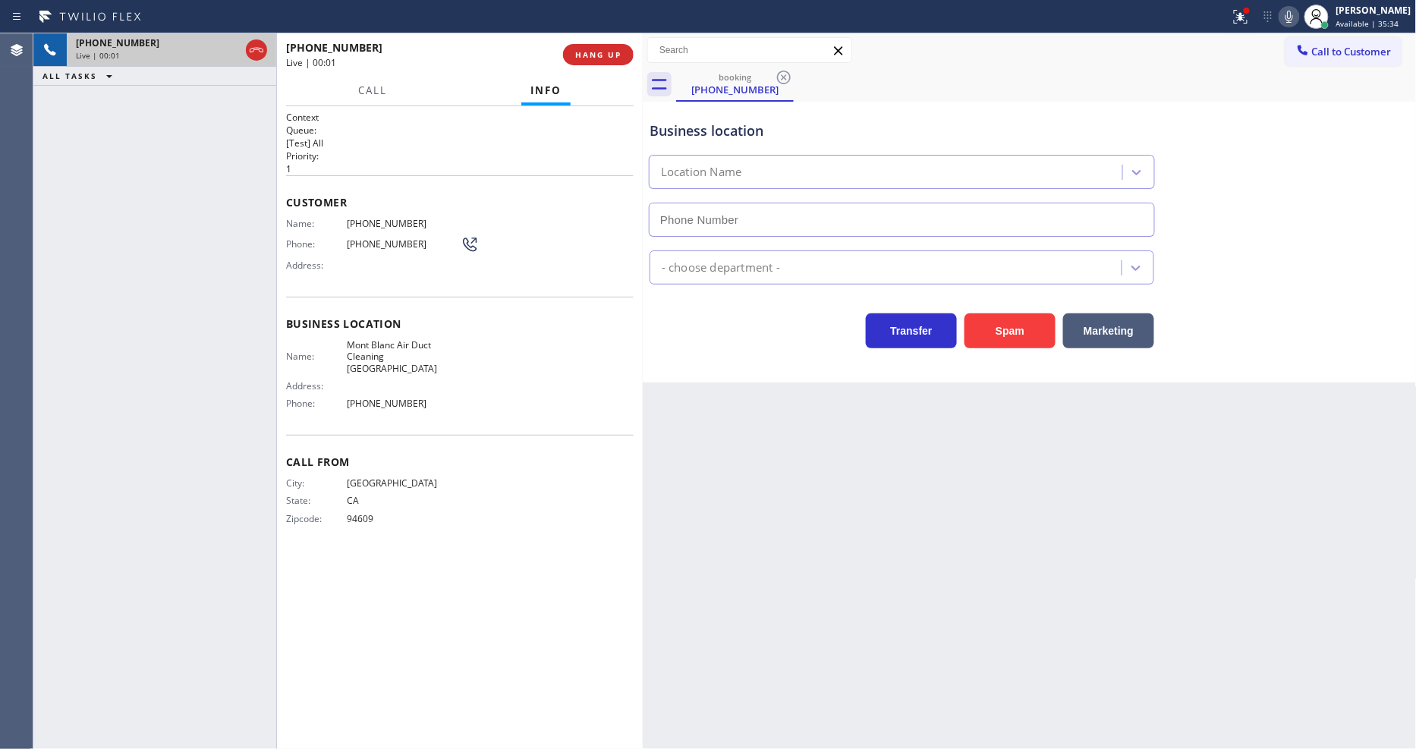
type input "(714) 583-6747"
click at [626, 44] on button "HANG UP" at bounding box center [598, 54] width 71 height 21
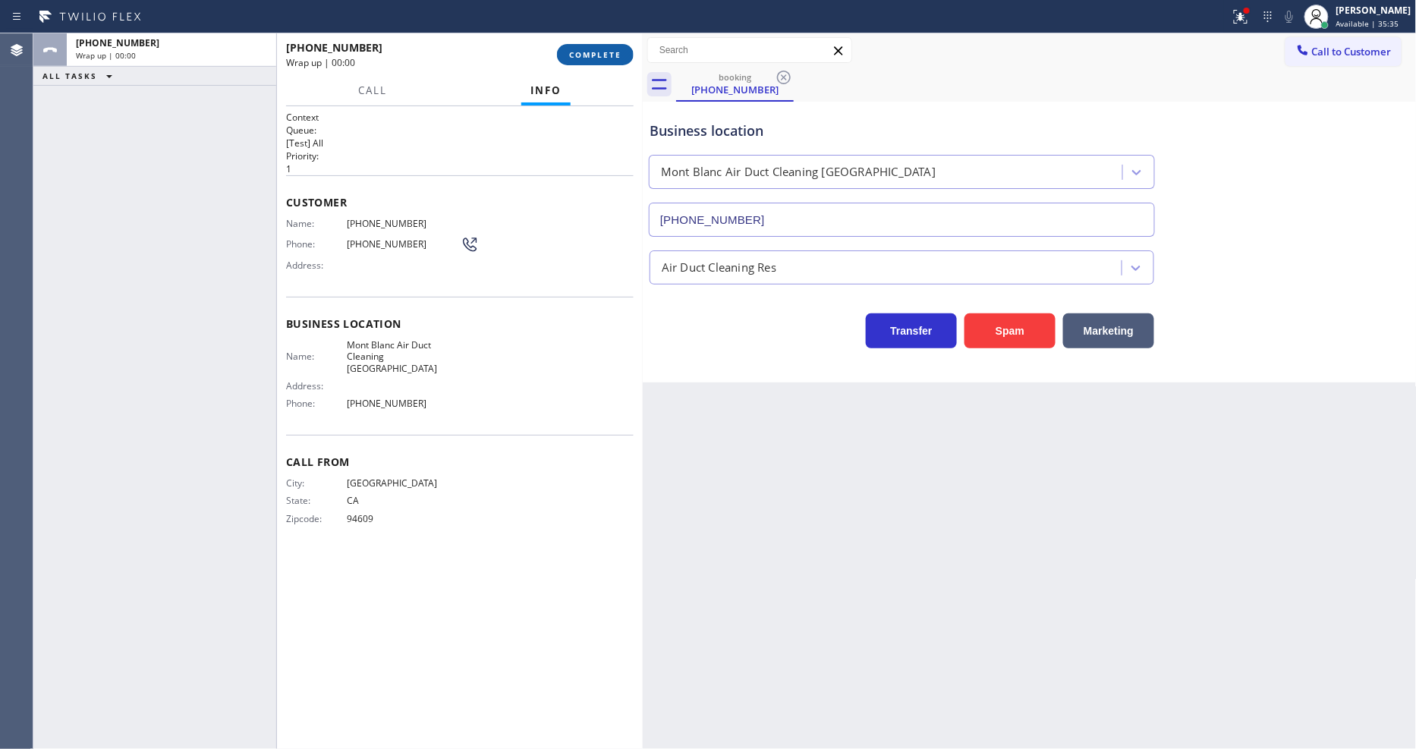
click at [618, 48] on button "COMPLETE" at bounding box center [595, 54] width 77 height 21
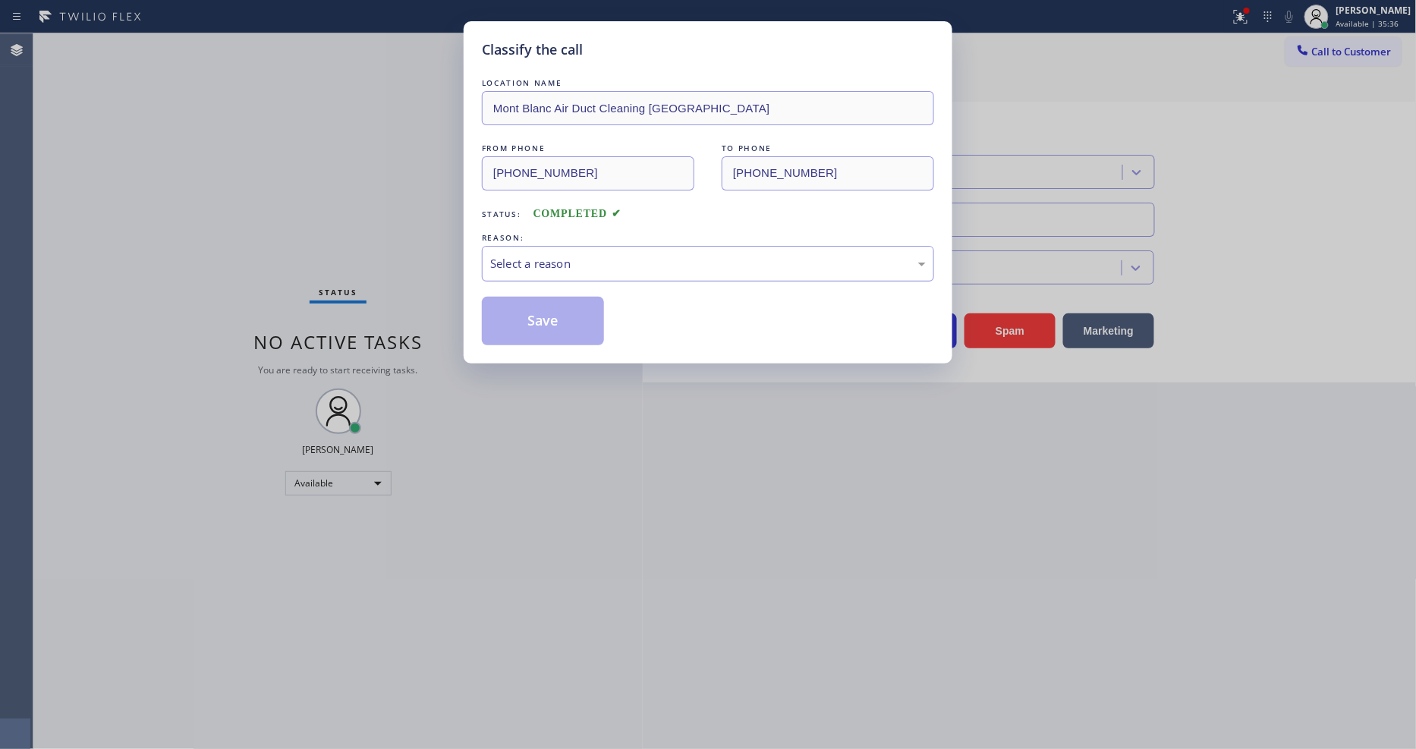
click at [545, 255] on div "Select a reason" at bounding box center [708, 263] width 436 height 17
click at [539, 322] on button "Save" at bounding box center [543, 321] width 122 height 49
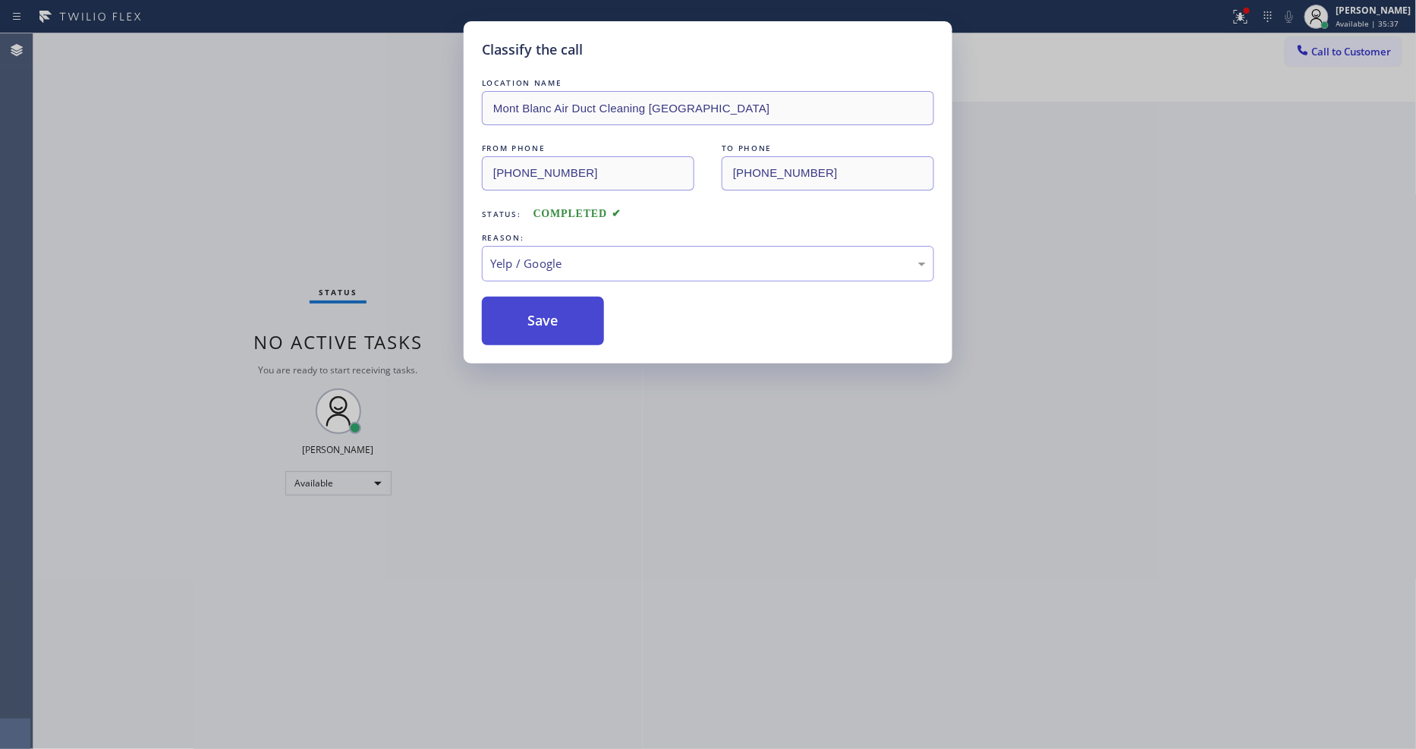
click at [539, 322] on button "Save" at bounding box center [543, 321] width 122 height 49
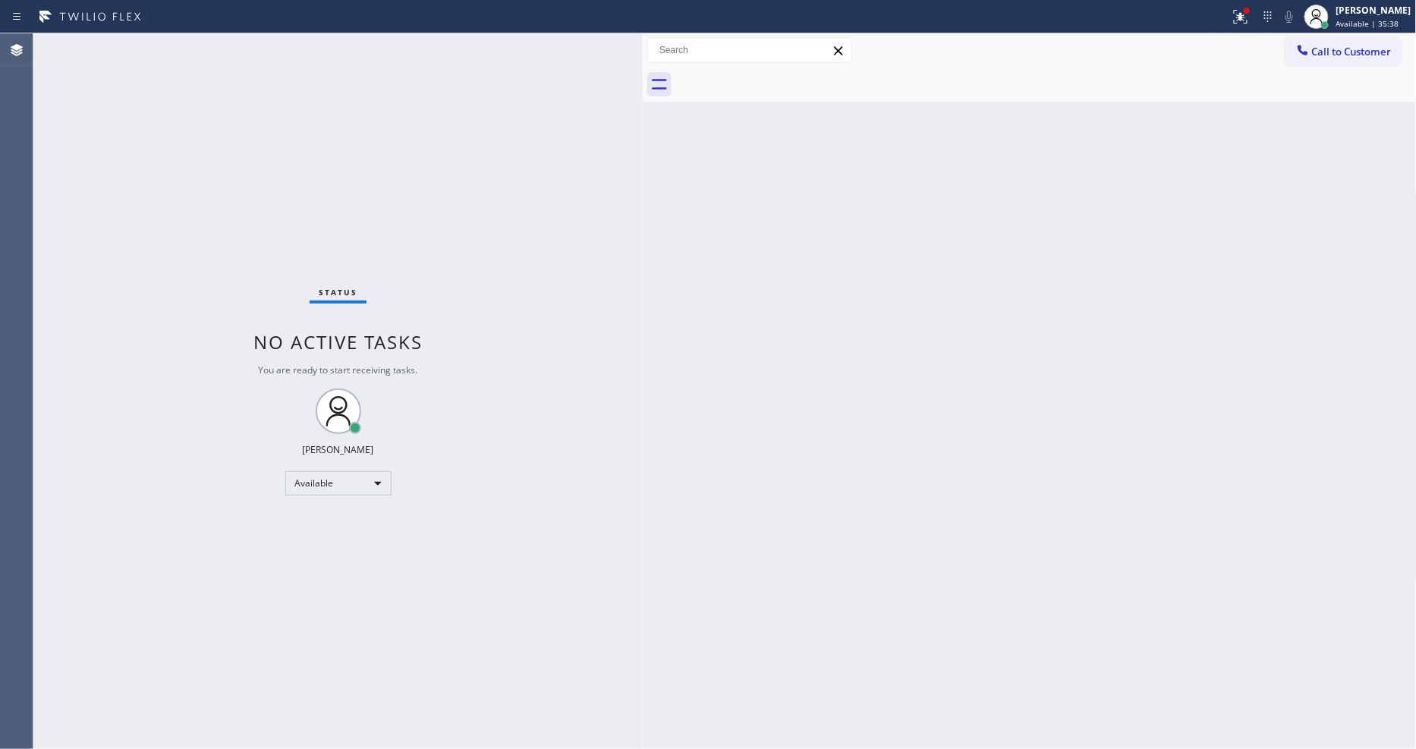
click at [222, 43] on div "Status No active tasks You are ready to start receiving tasks. [PERSON_NAME] Av…" at bounding box center [337, 391] width 609 height 716
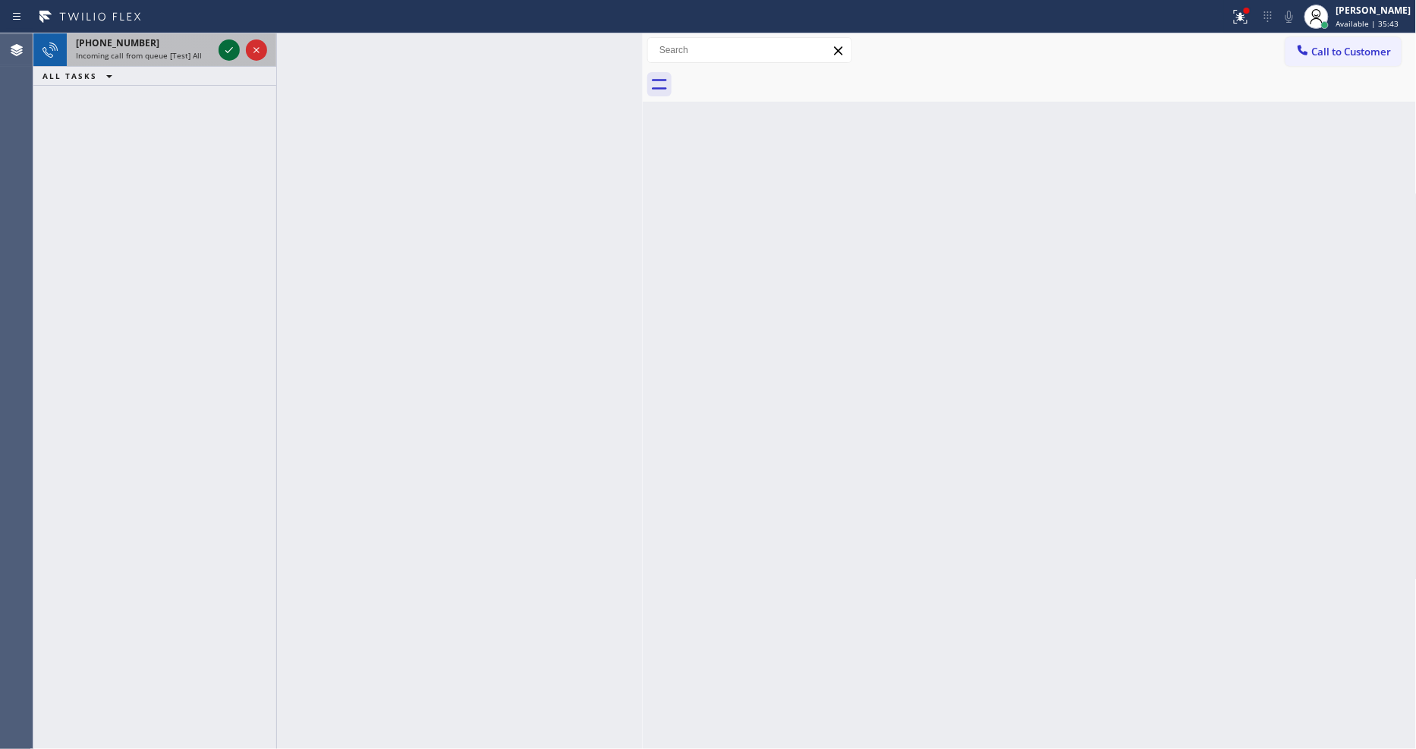
click at [222, 43] on icon at bounding box center [229, 50] width 18 height 18
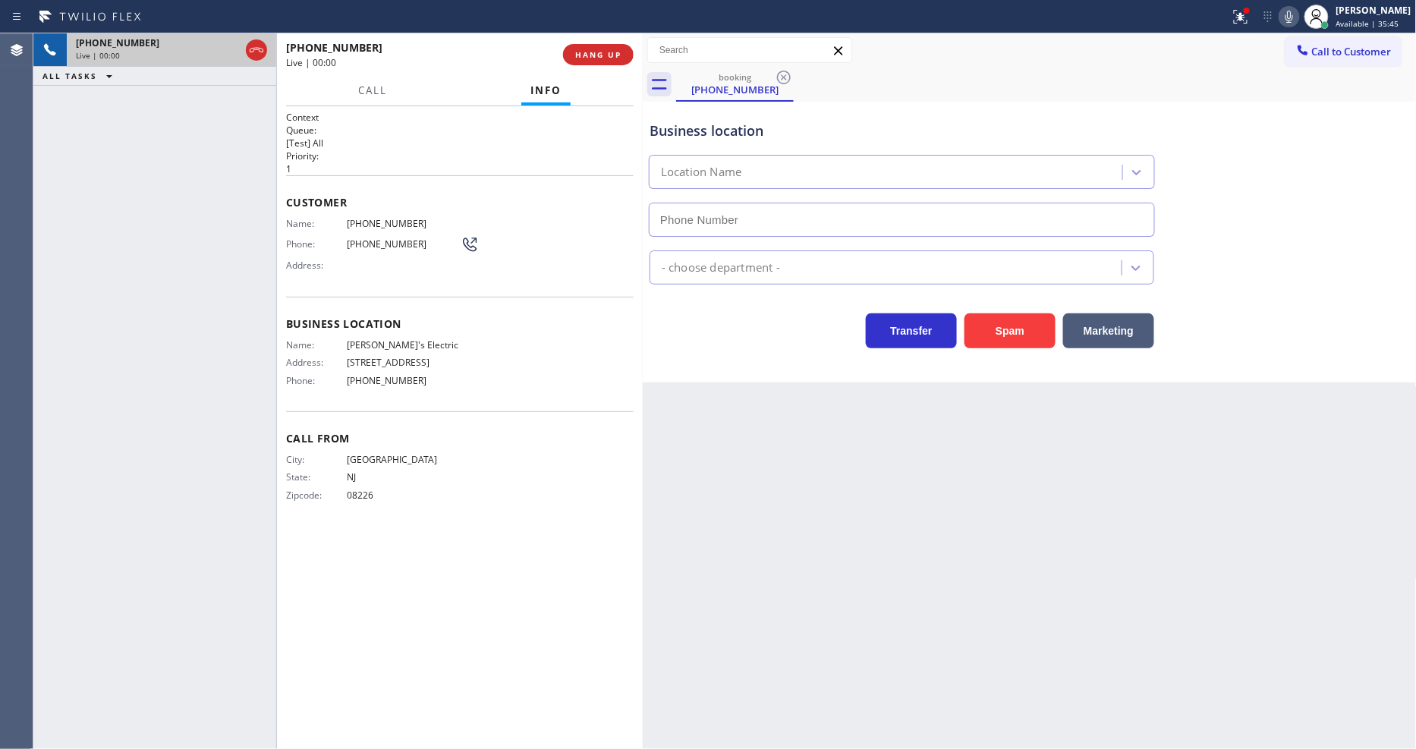
type input "(848) 358-7127"
click at [596, 59] on span "HANG UP" at bounding box center [598, 54] width 46 height 11
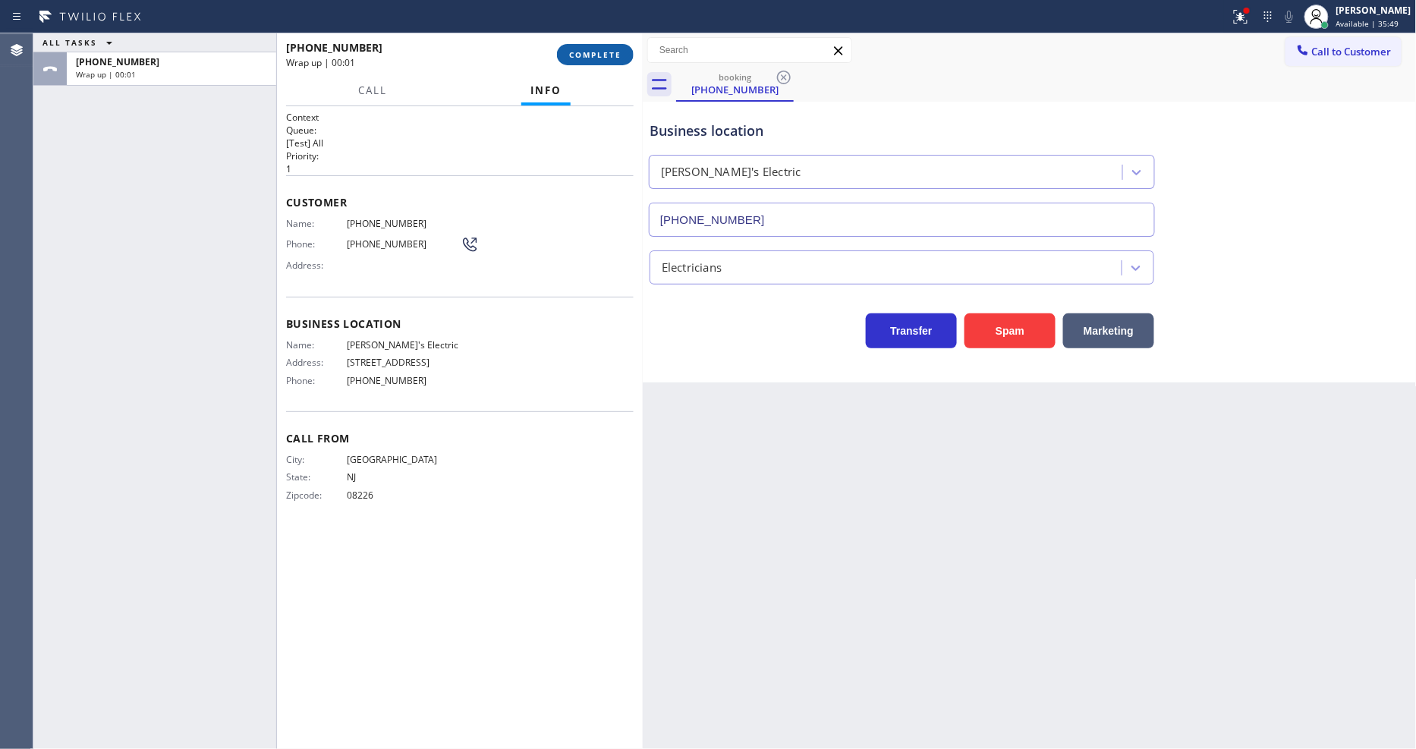
click at [596, 44] on button "COMPLETE" at bounding box center [595, 54] width 77 height 21
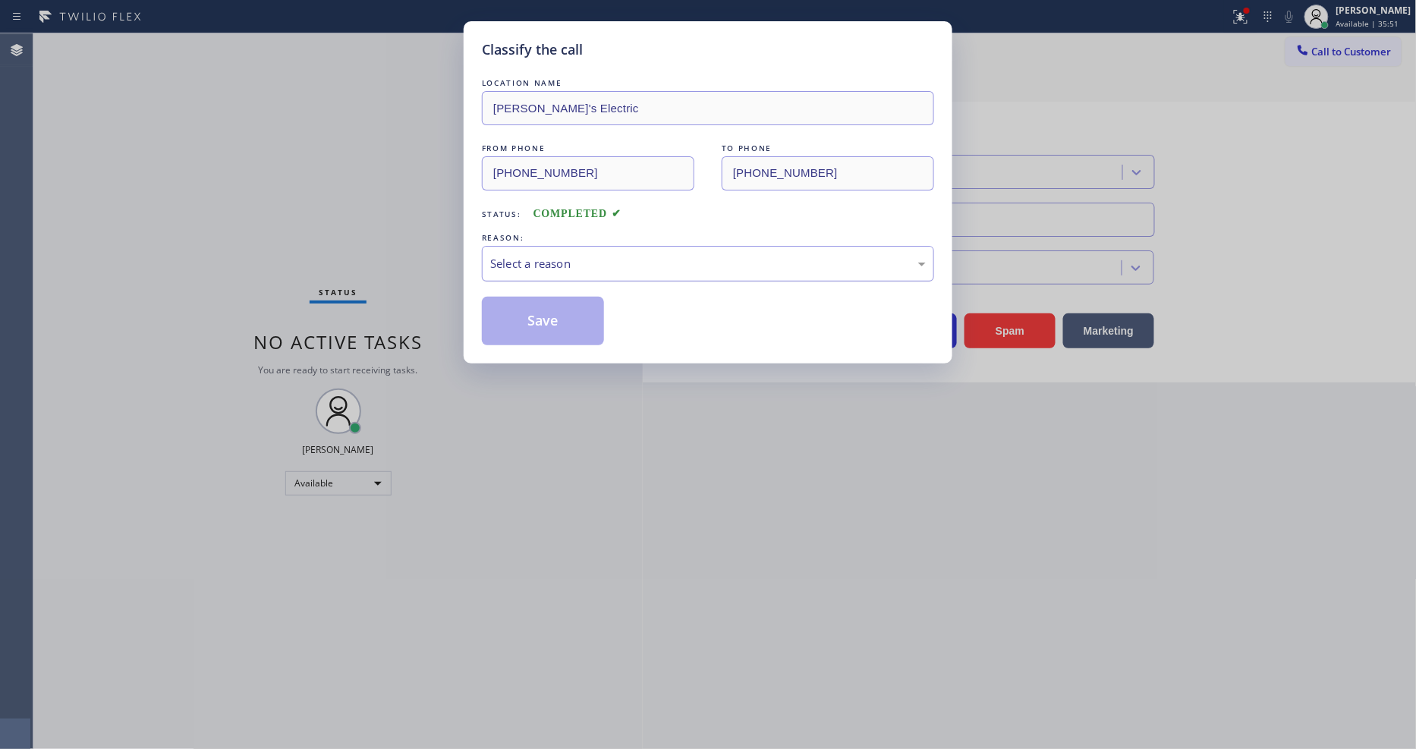
click at [580, 255] on div "Select a reason" at bounding box center [708, 263] width 436 height 17
click at [549, 313] on button "Save" at bounding box center [543, 321] width 122 height 49
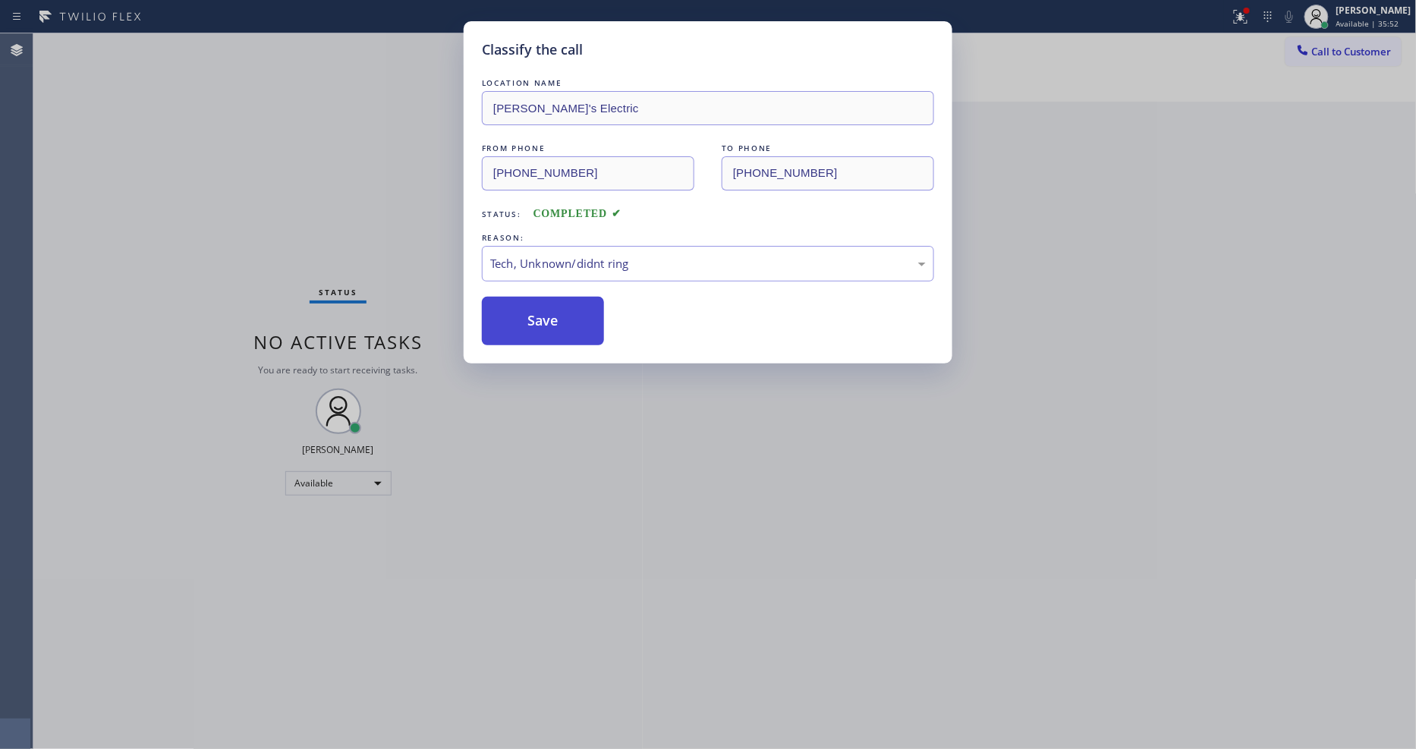
click at [549, 313] on button "Save" at bounding box center [543, 321] width 122 height 49
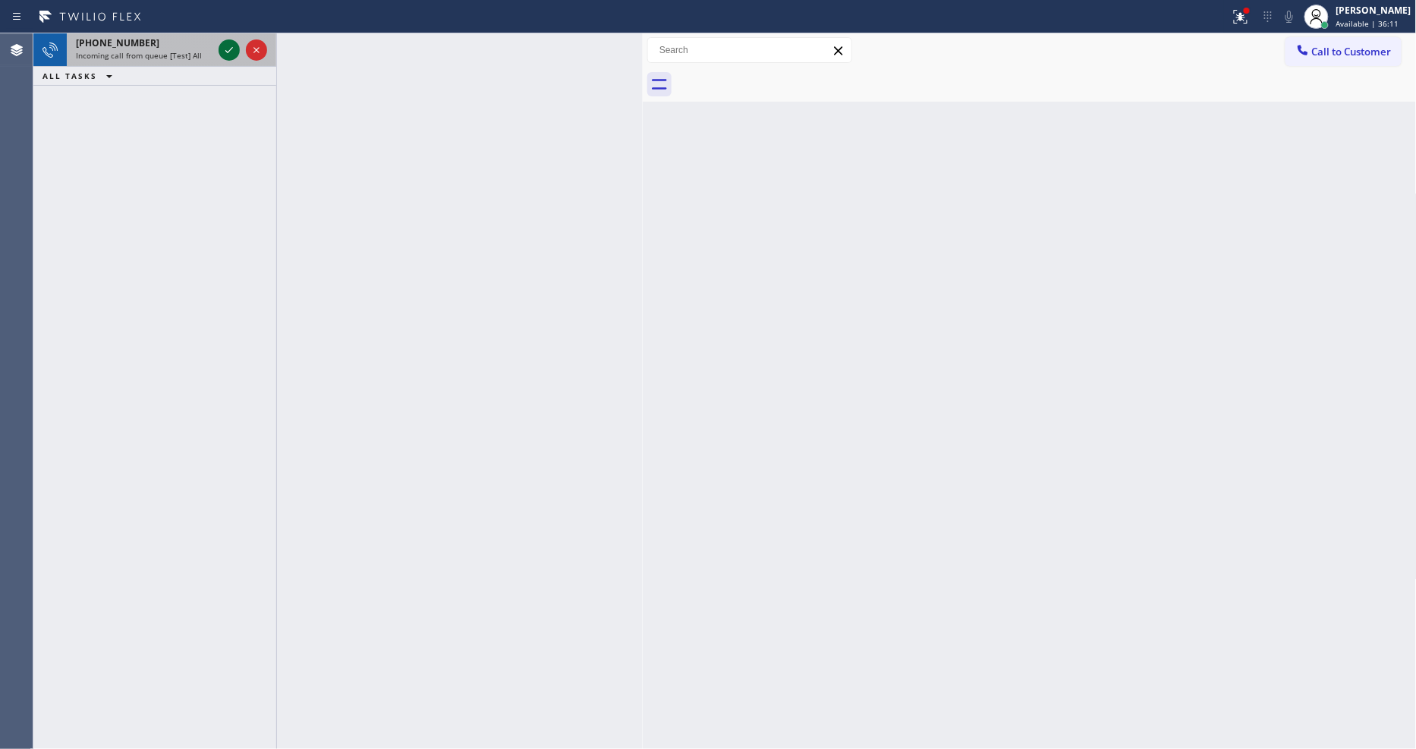
click at [225, 51] on icon at bounding box center [229, 50] width 18 height 18
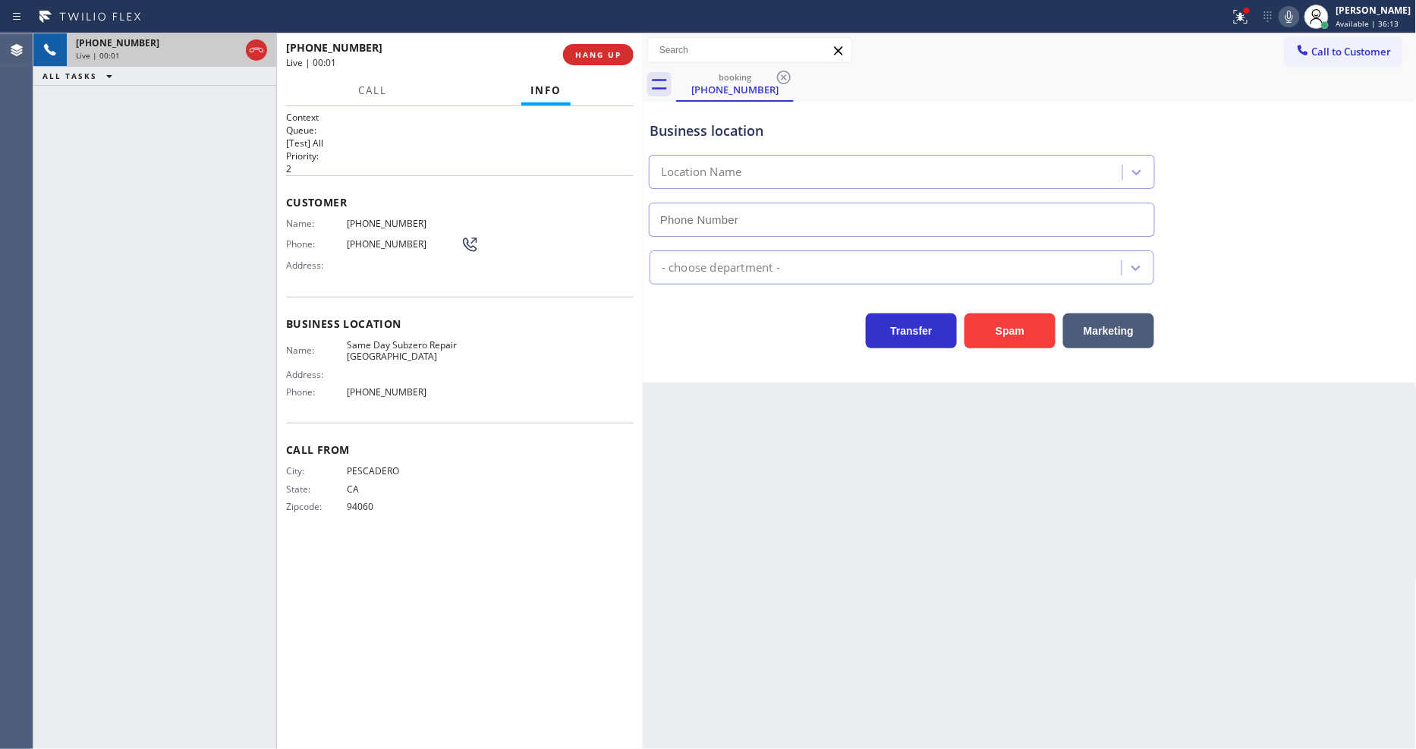
type input "(650) 822-1575"
click at [602, 55] on span "HANG UP" at bounding box center [598, 54] width 46 height 11
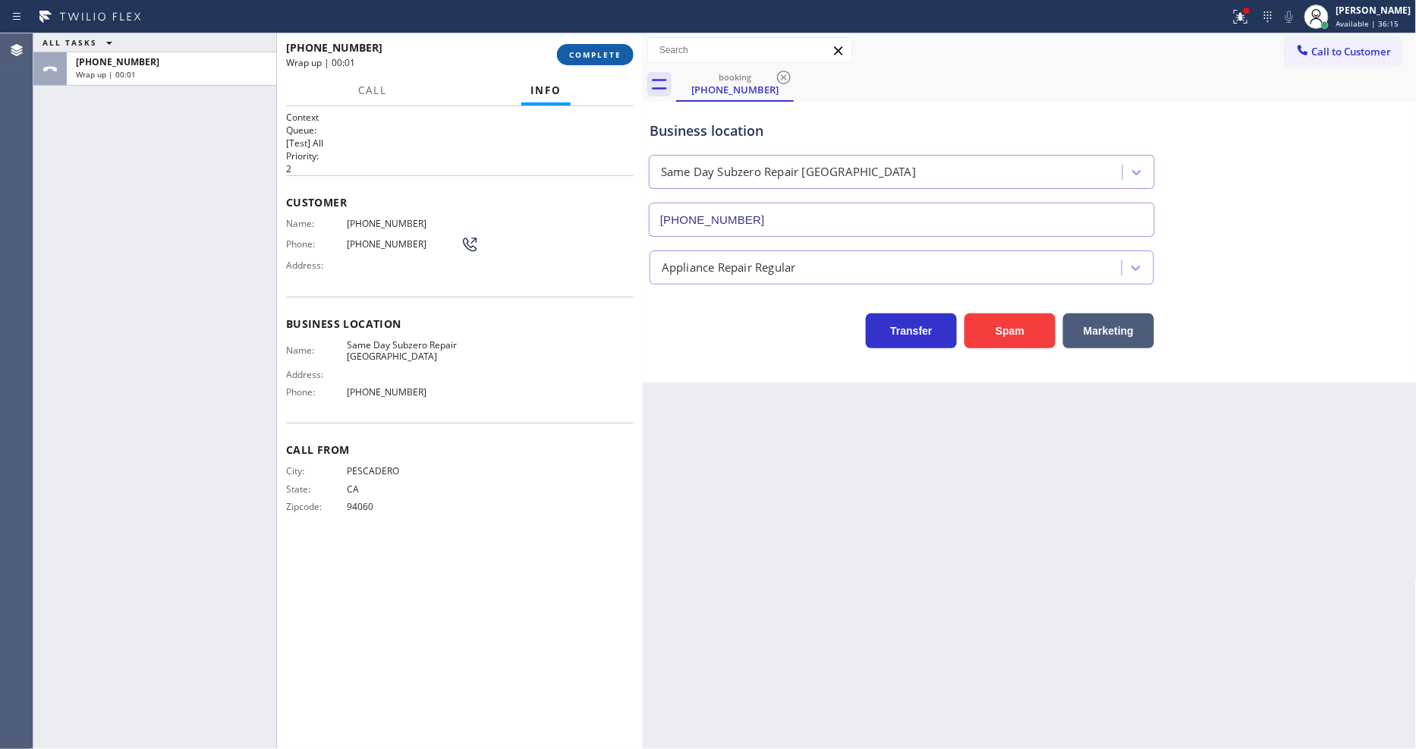
click at [602, 55] on span "COMPLETE" at bounding box center [595, 54] width 52 height 11
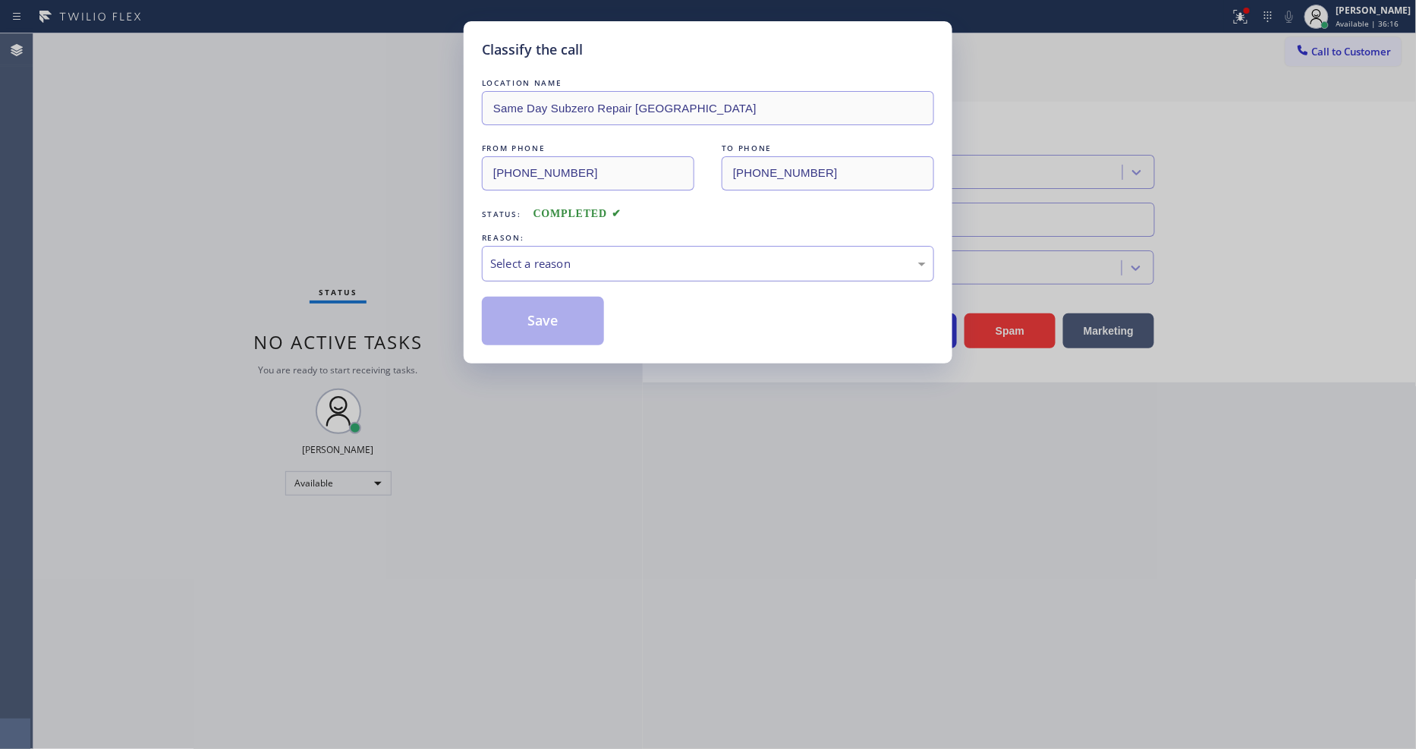
click at [534, 261] on div "Select a reason" at bounding box center [708, 263] width 436 height 17
click at [544, 309] on button "Save" at bounding box center [543, 321] width 122 height 49
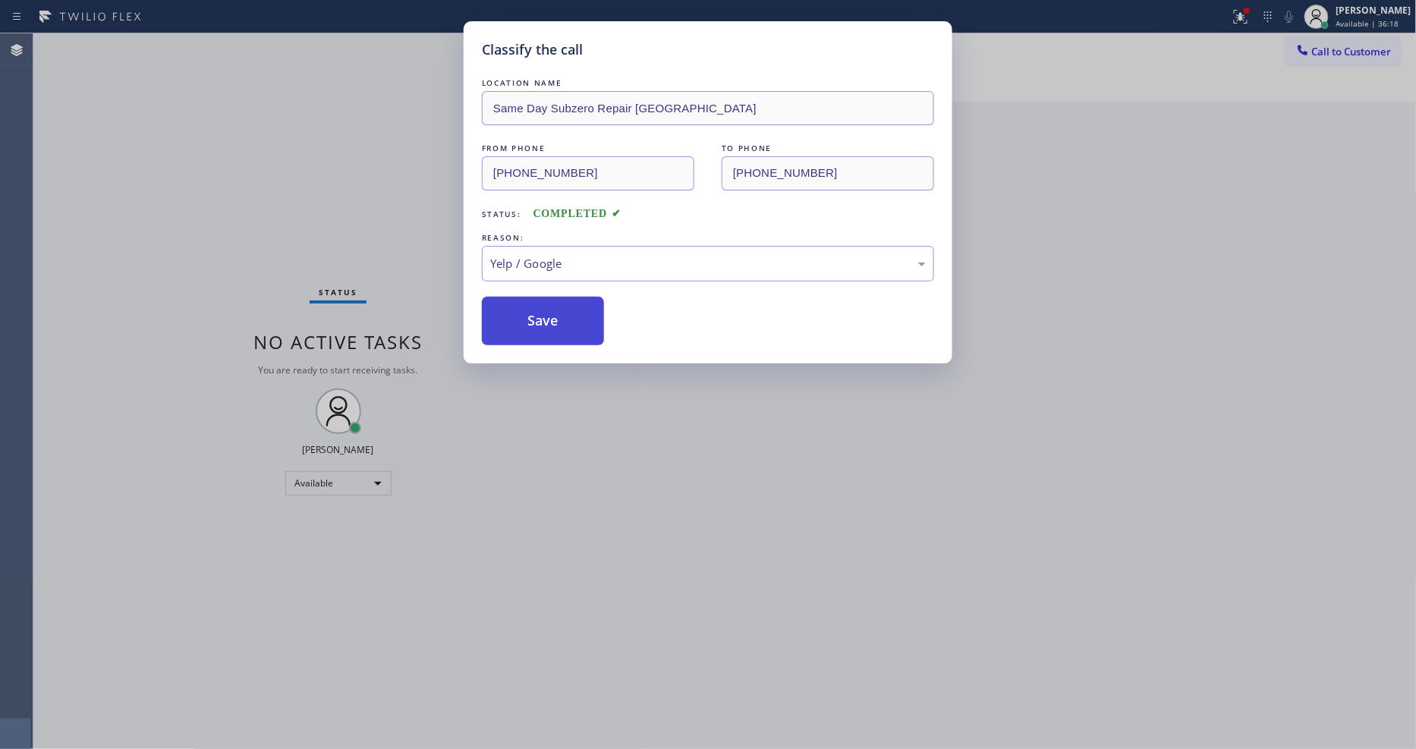
click at [544, 309] on button "Save" at bounding box center [543, 321] width 122 height 49
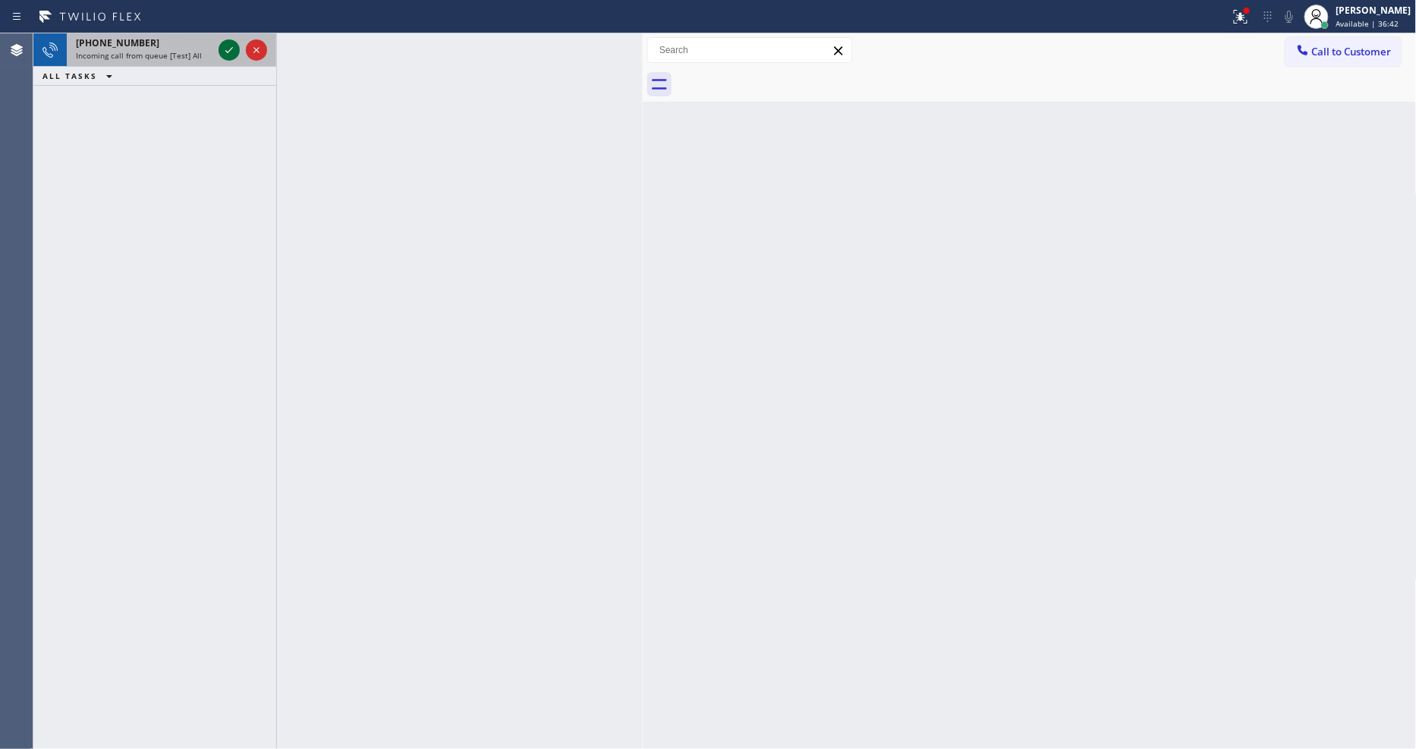
click at [225, 50] on icon at bounding box center [229, 50] width 18 height 18
click at [228, 44] on icon at bounding box center [229, 50] width 18 height 18
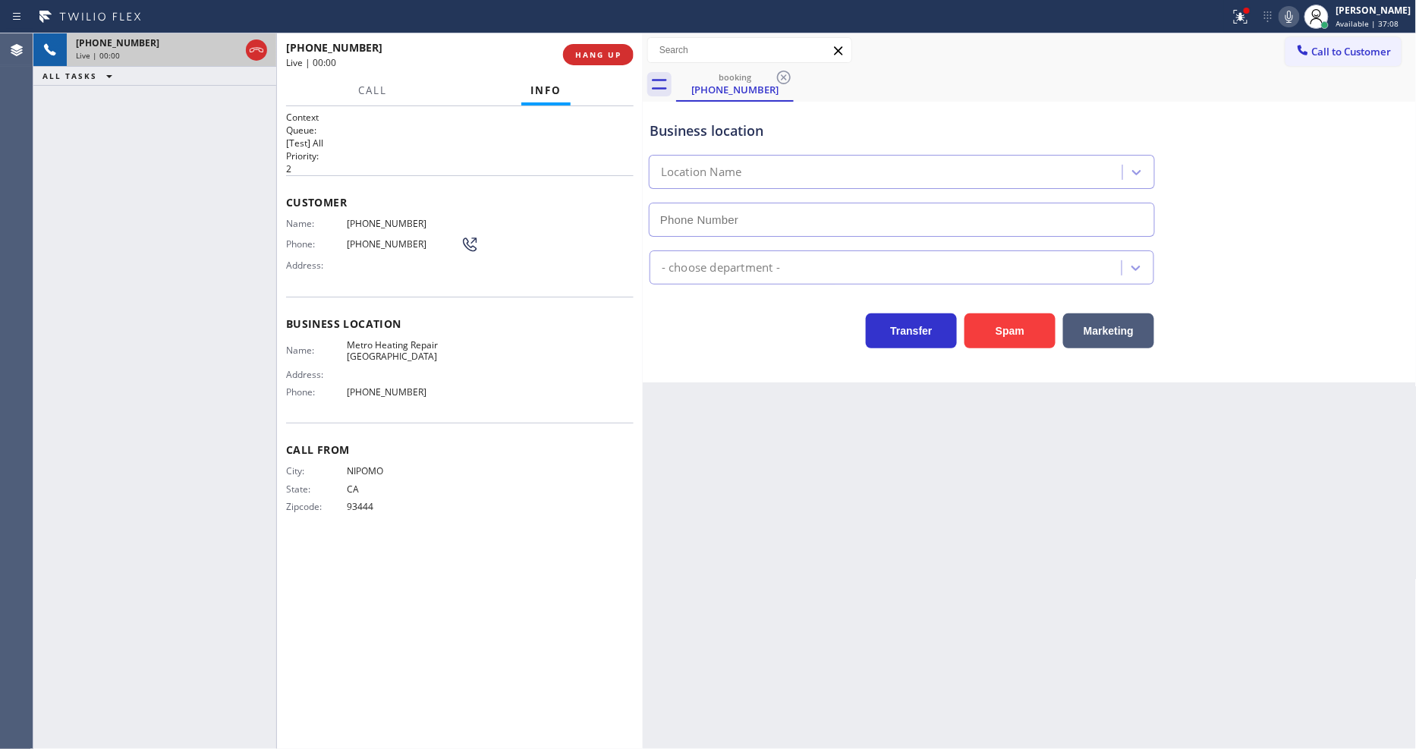
type input "(805) 429-2717"
click at [590, 52] on span "HANG UP" at bounding box center [598, 54] width 46 height 11
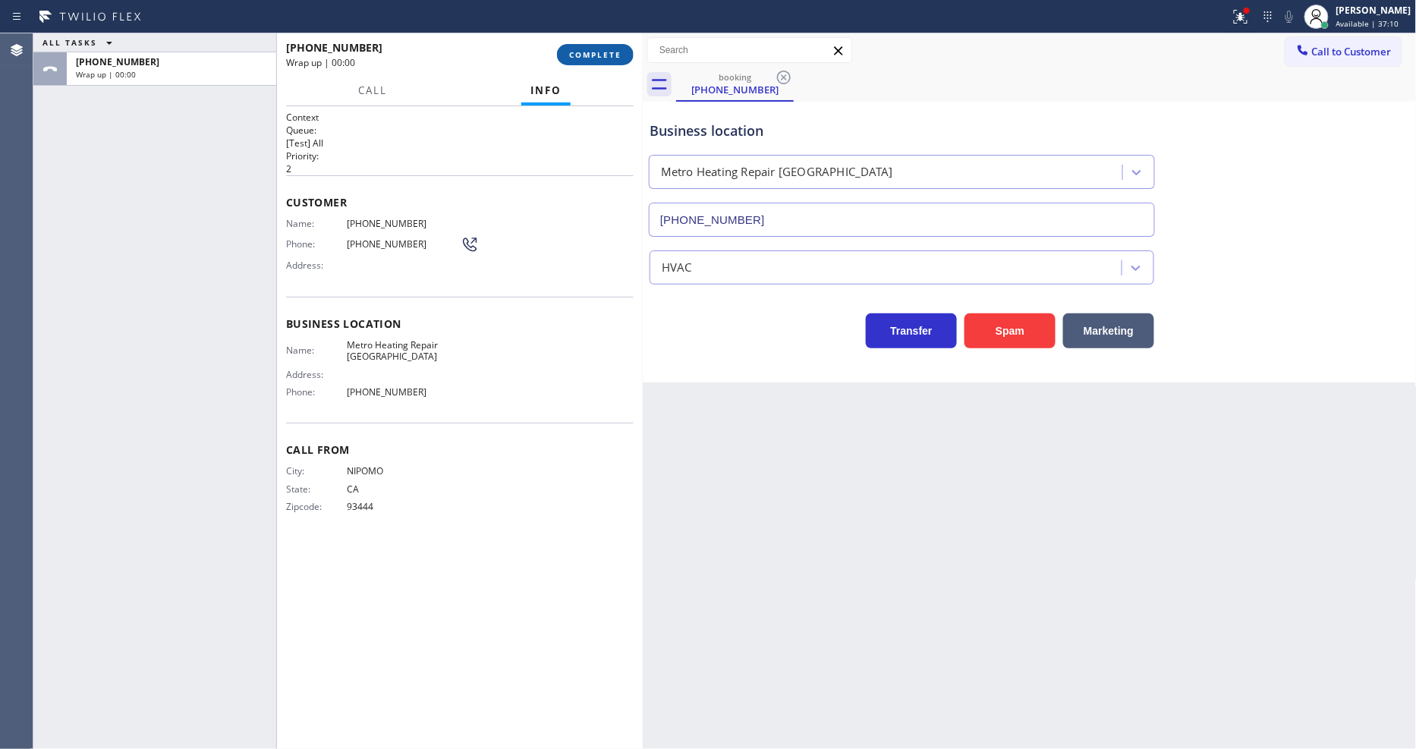
click at [590, 52] on span "COMPLETE" at bounding box center [595, 54] width 52 height 11
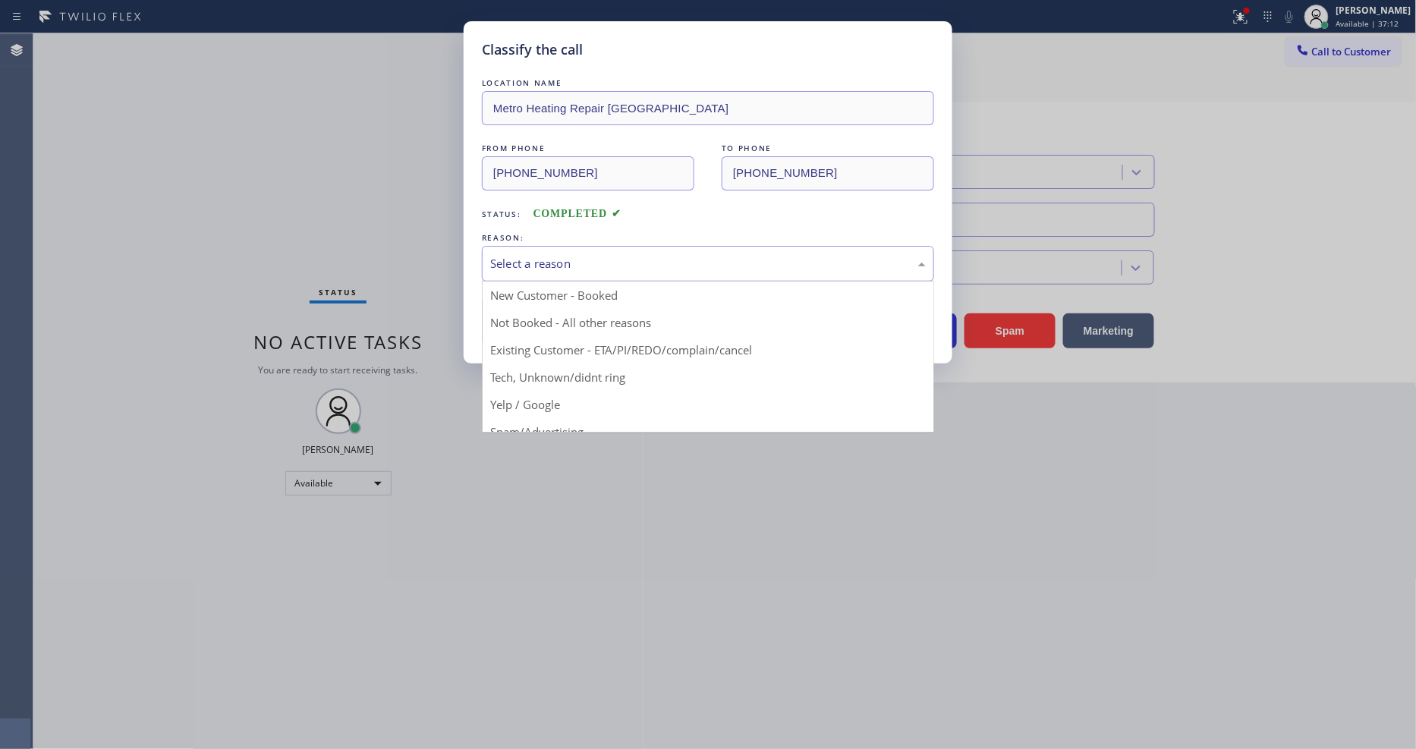
click at [521, 255] on div "Select a reason" at bounding box center [708, 263] width 436 height 17
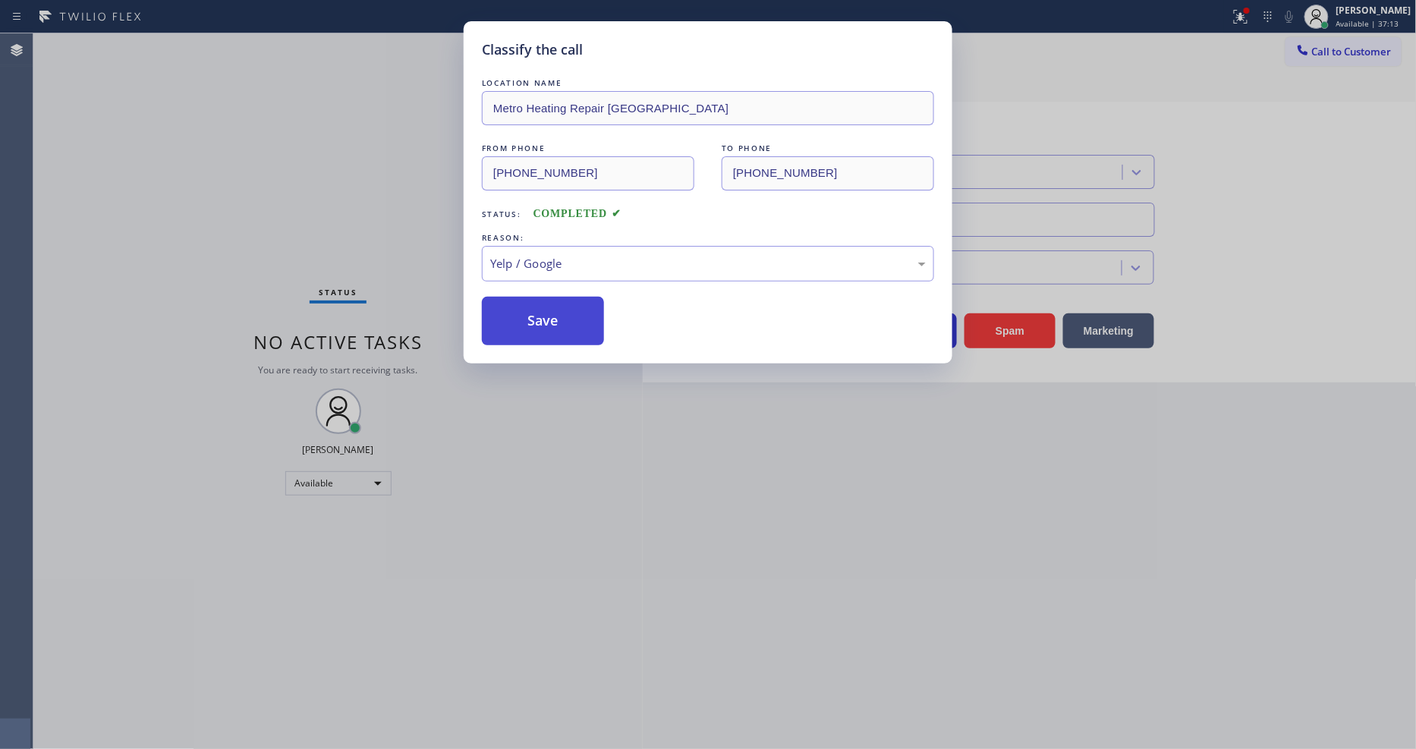
click at [530, 313] on button "Save" at bounding box center [543, 321] width 122 height 49
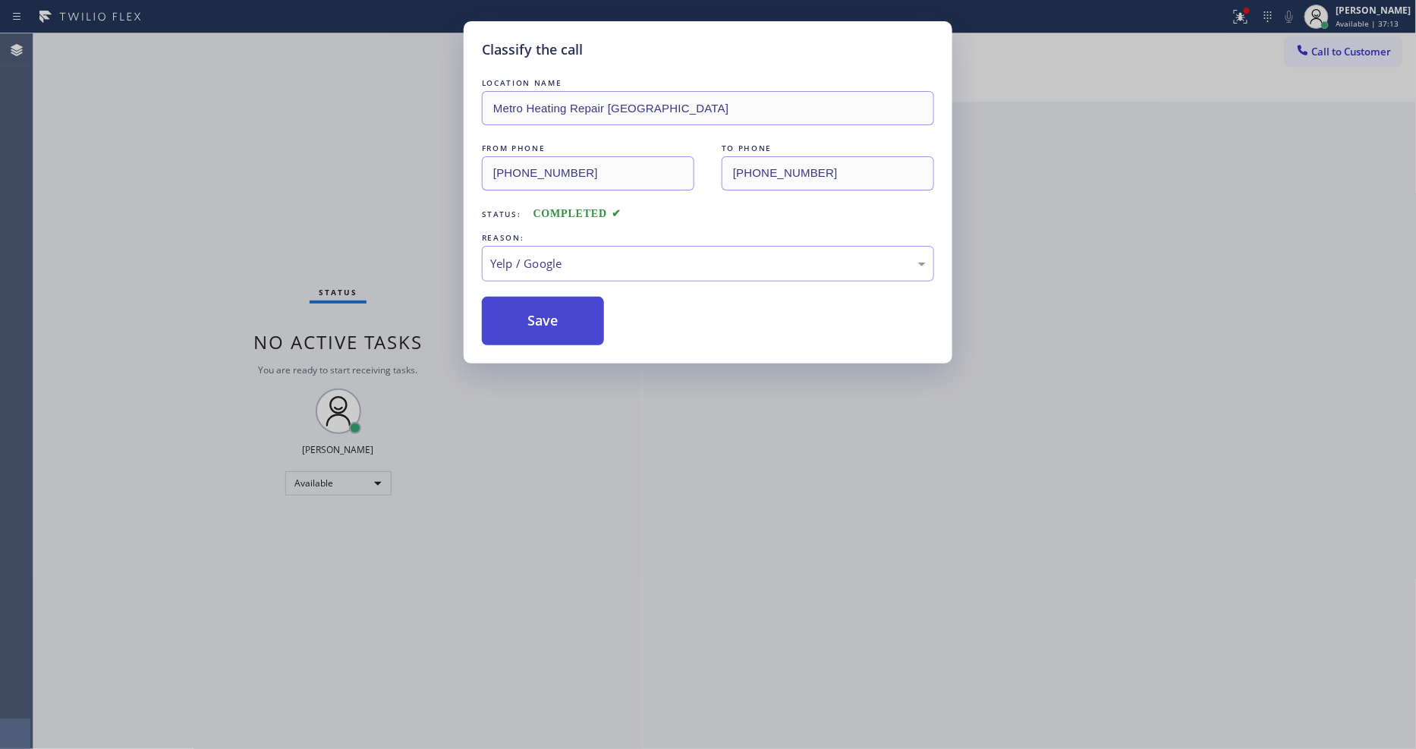
click at [530, 313] on button "Save" at bounding box center [543, 321] width 122 height 49
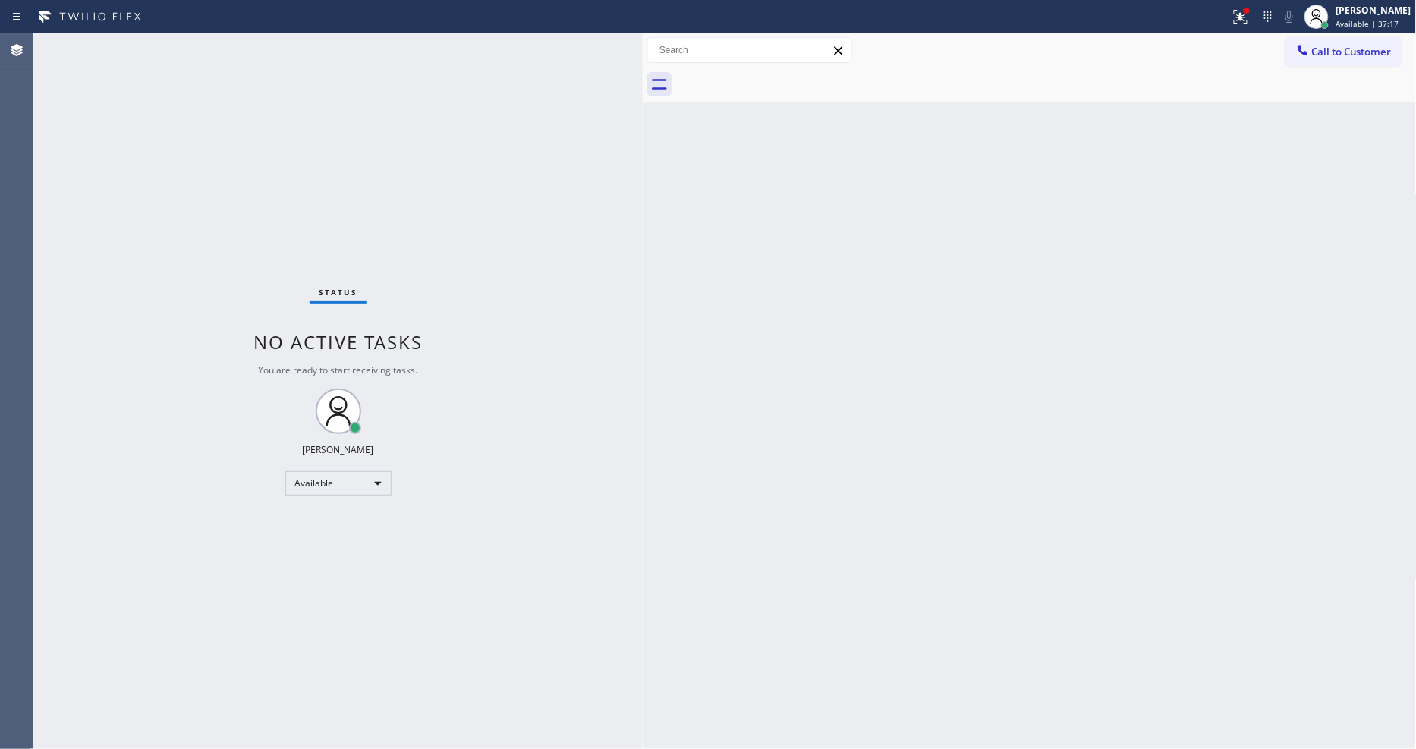
click at [188, 40] on div "Status No active tasks You are ready to start receiving tasks. [PERSON_NAME] Av…" at bounding box center [337, 391] width 609 height 716
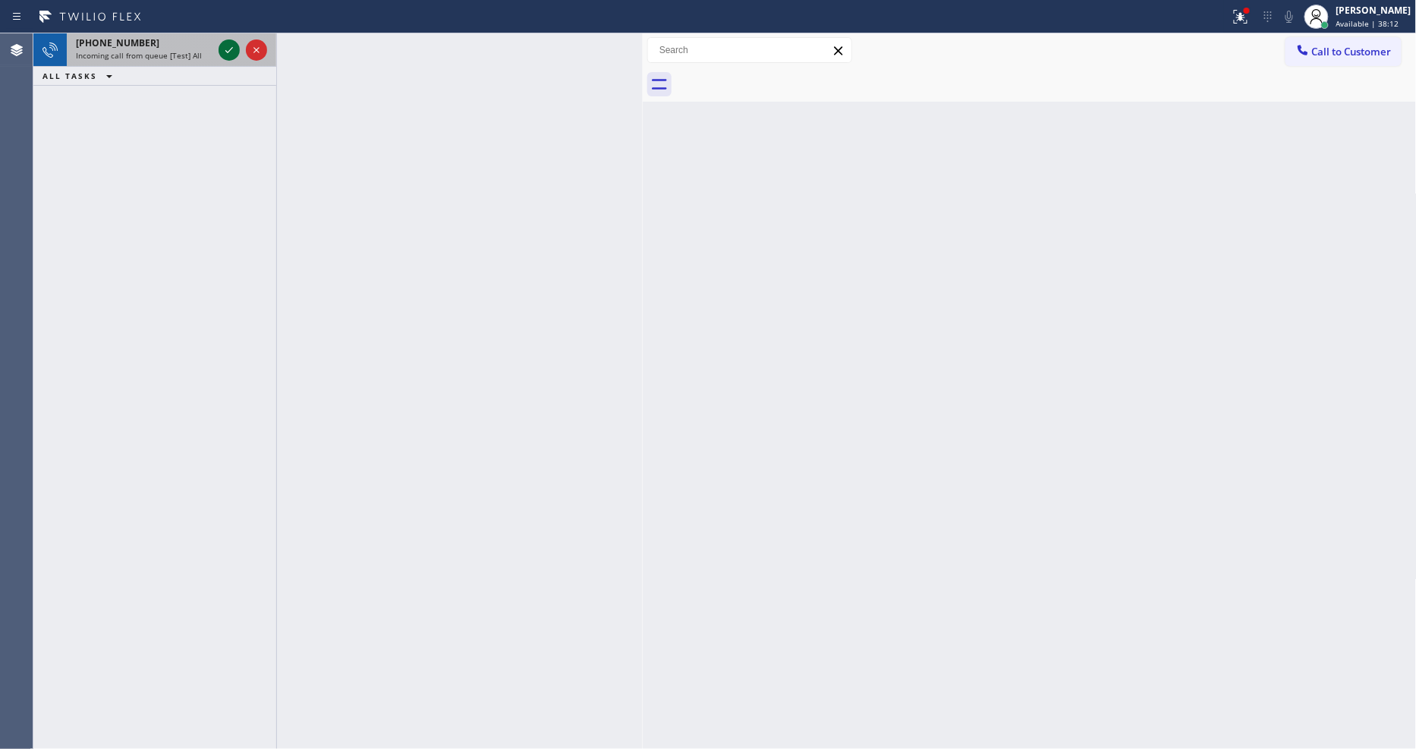
click at [228, 44] on icon at bounding box center [229, 50] width 18 height 18
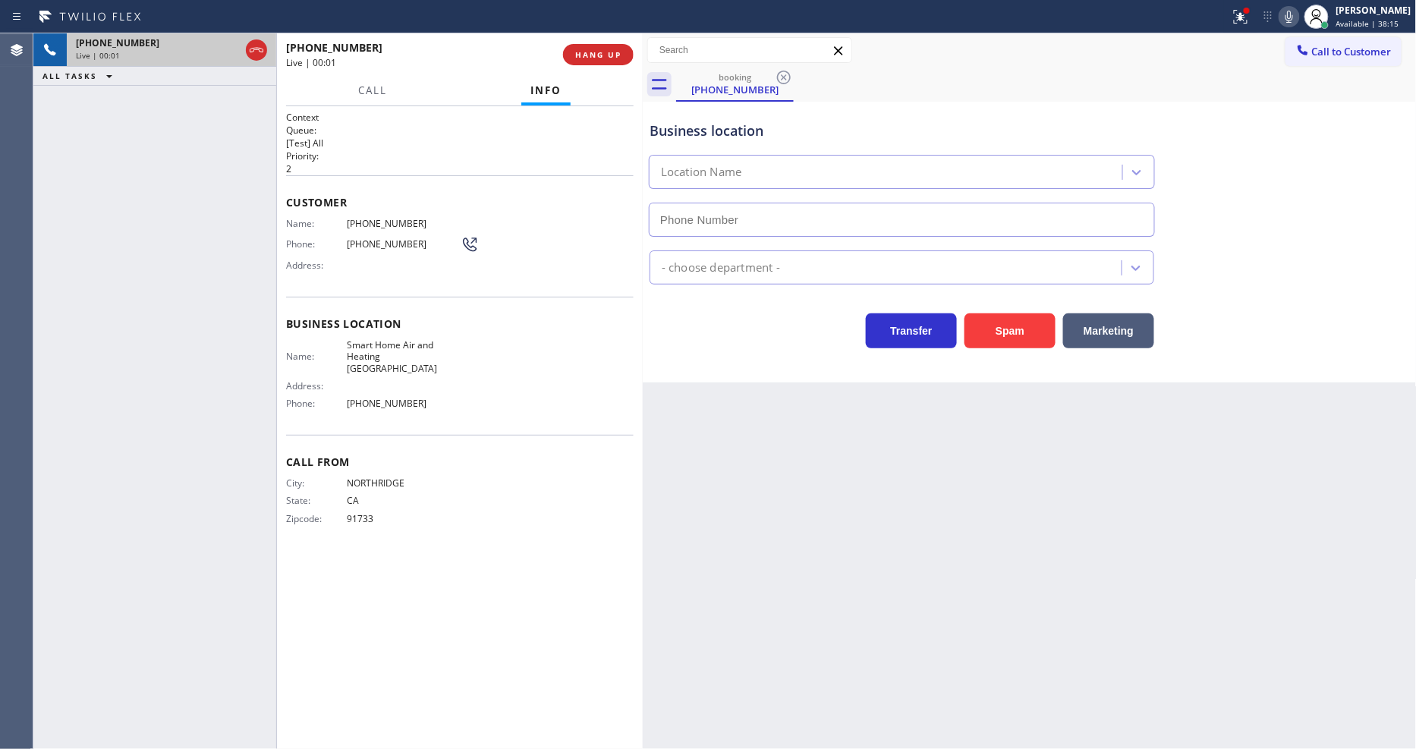
type input "(818) 797-9821"
click at [418, 513] on div "City: NORTHRIDGE State: CA Zipcode: 91733" at bounding box center [373, 503] width 175 height 53
click at [595, 46] on button "HANG UP" at bounding box center [598, 54] width 71 height 21
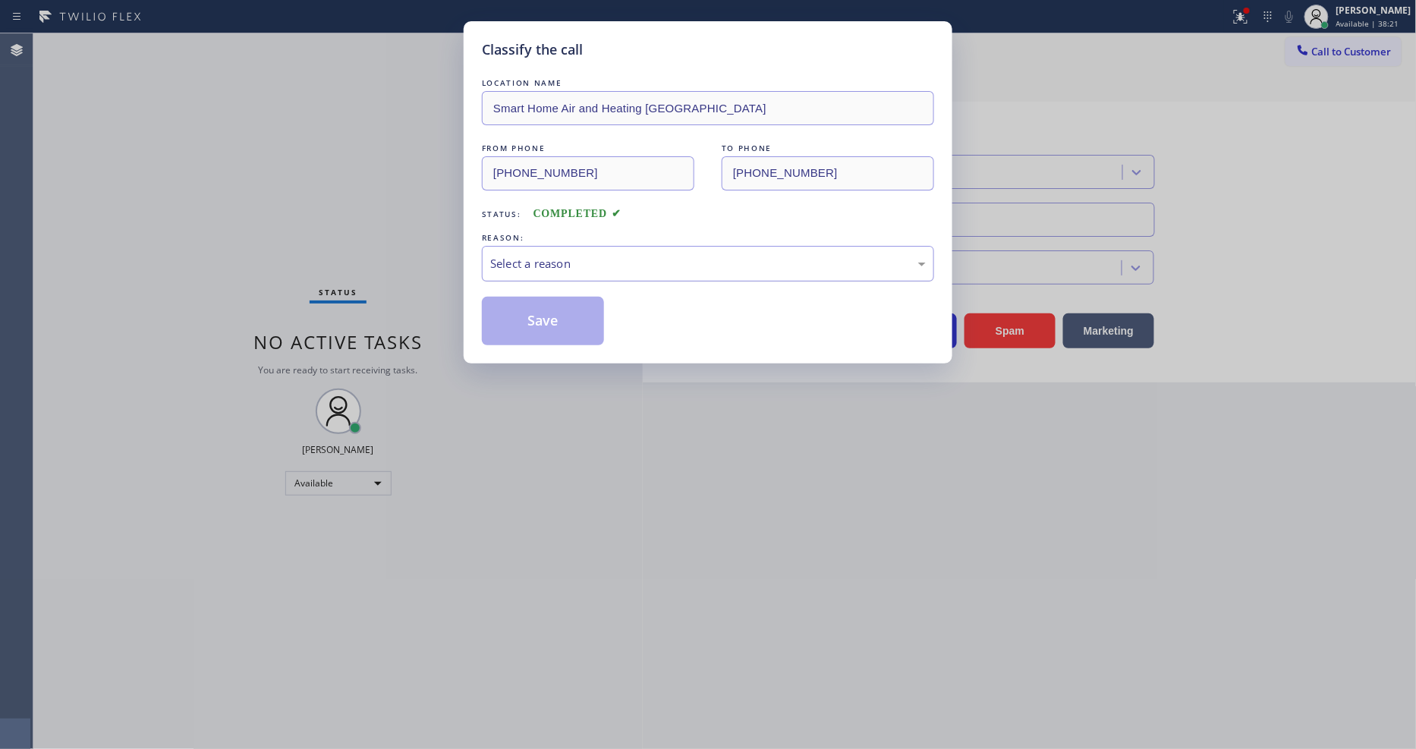
click at [549, 261] on div "Select a reason" at bounding box center [708, 263] width 436 height 17
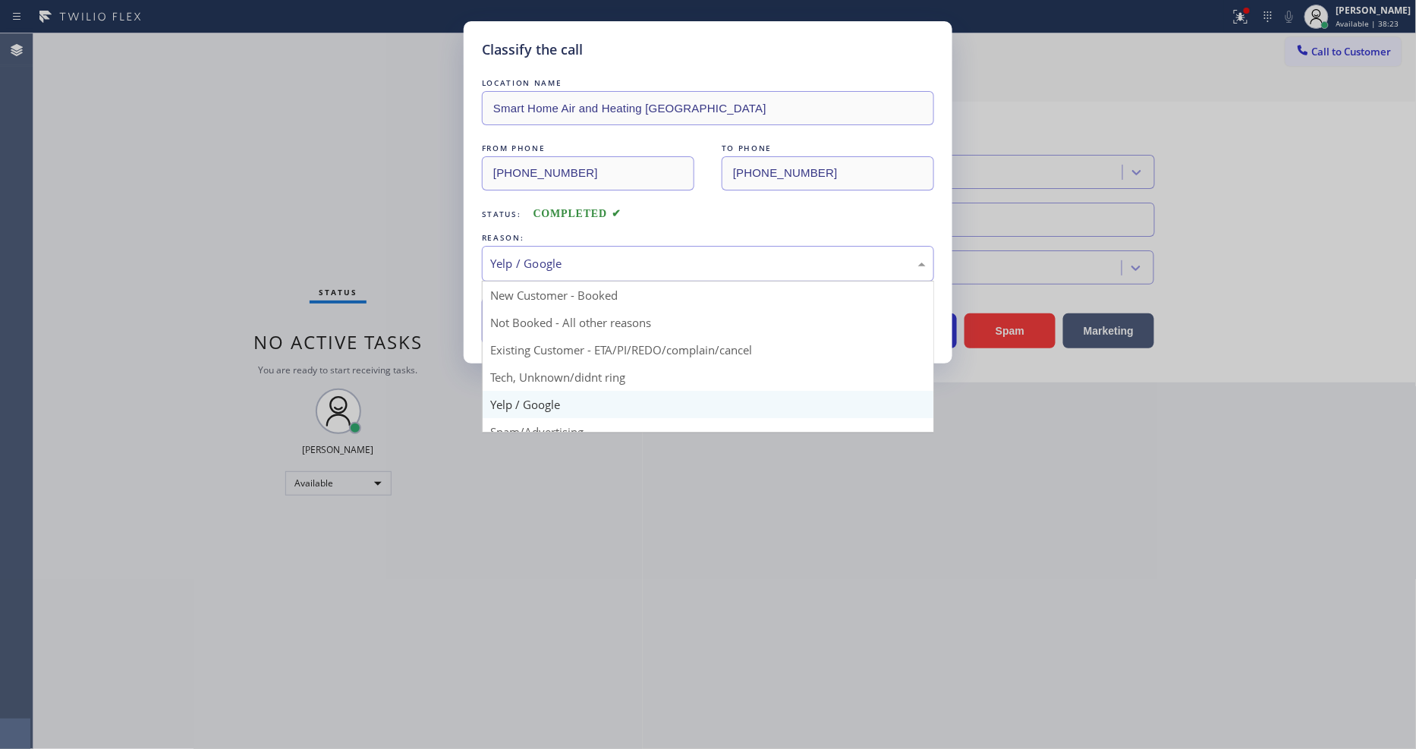
click at [552, 266] on div "Yelp / Google" at bounding box center [708, 263] width 436 height 17
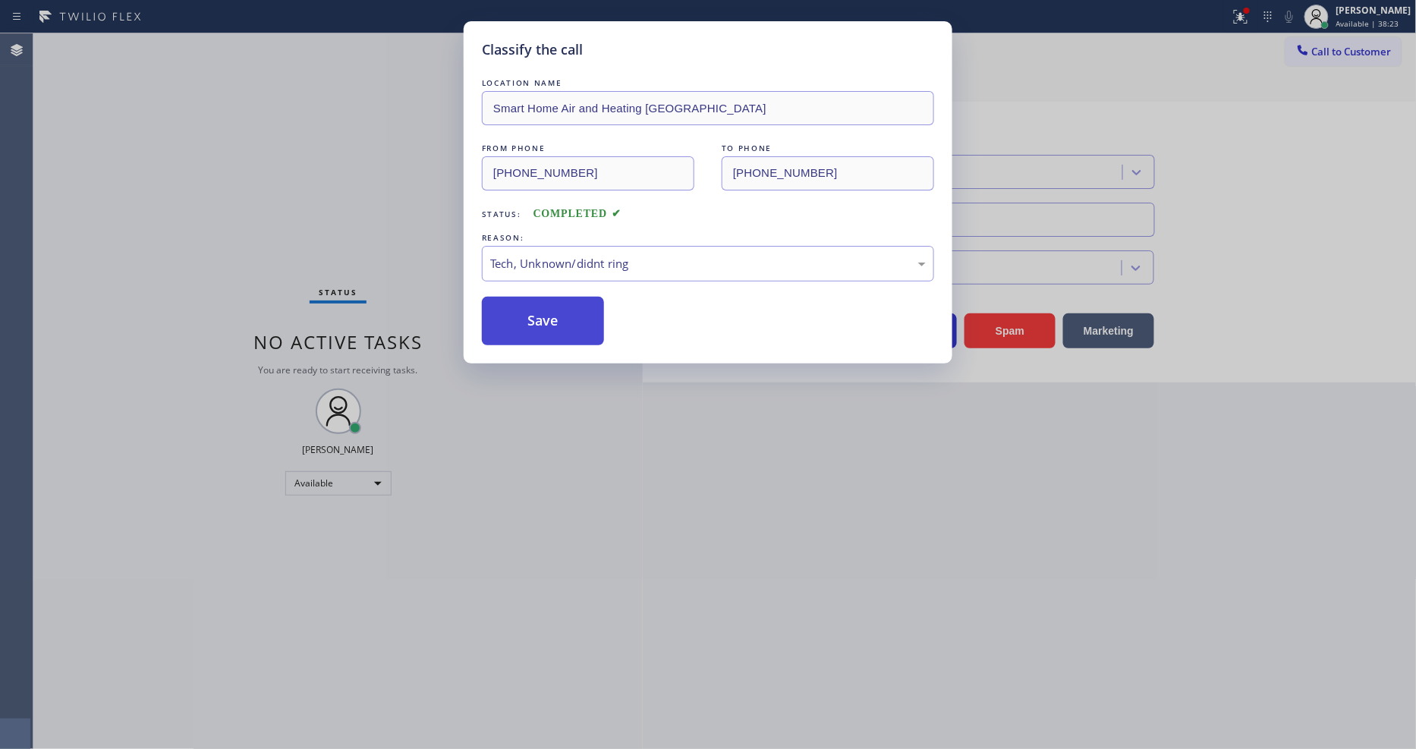
click at [552, 316] on button "Save" at bounding box center [543, 321] width 122 height 49
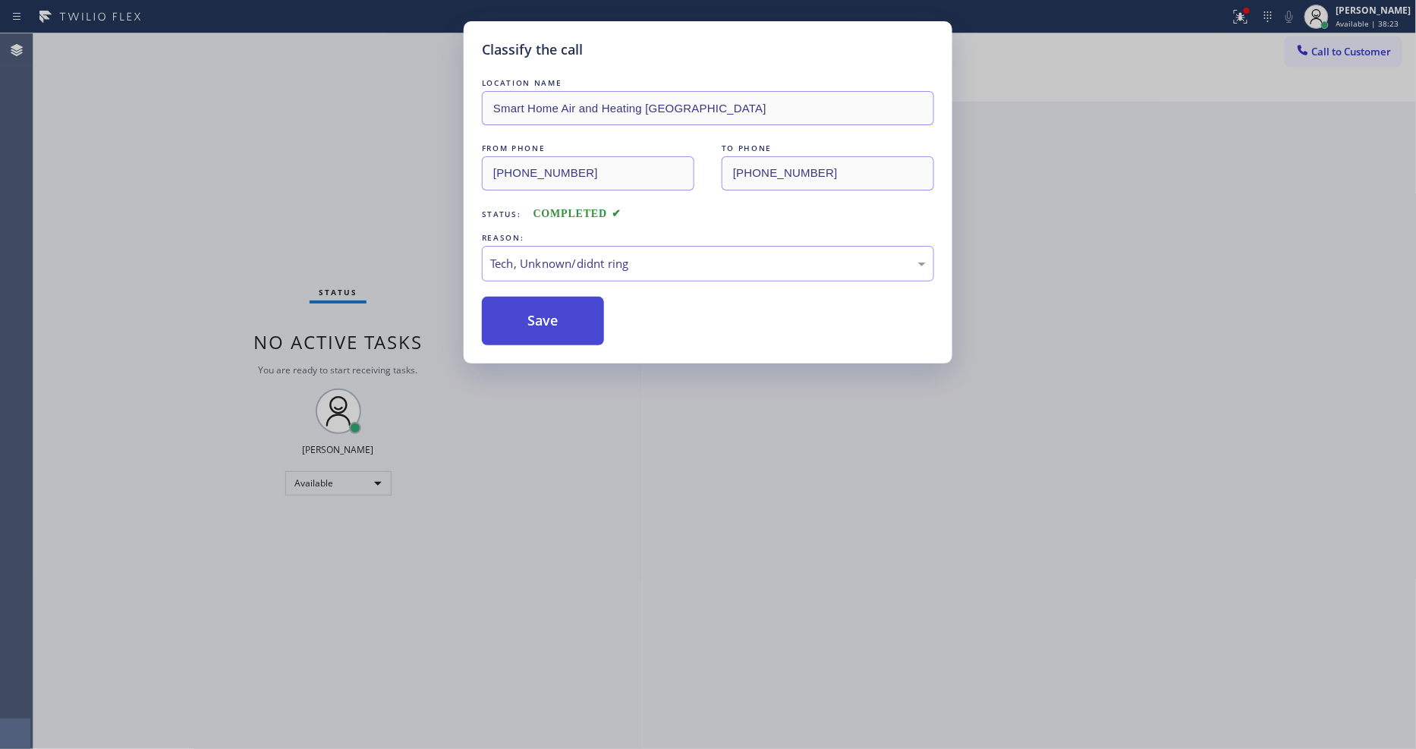
click at [552, 316] on button "Save" at bounding box center [543, 321] width 122 height 49
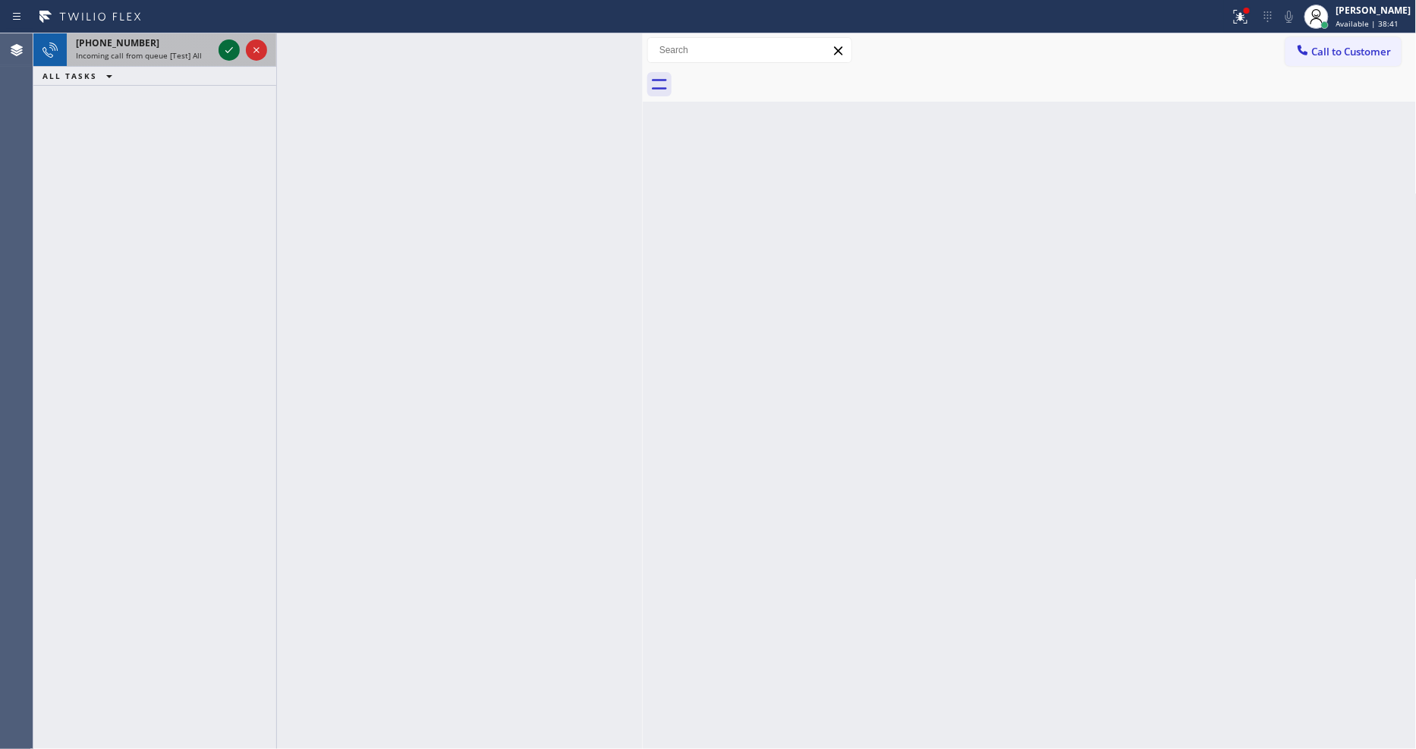
click at [223, 43] on icon at bounding box center [229, 50] width 18 height 18
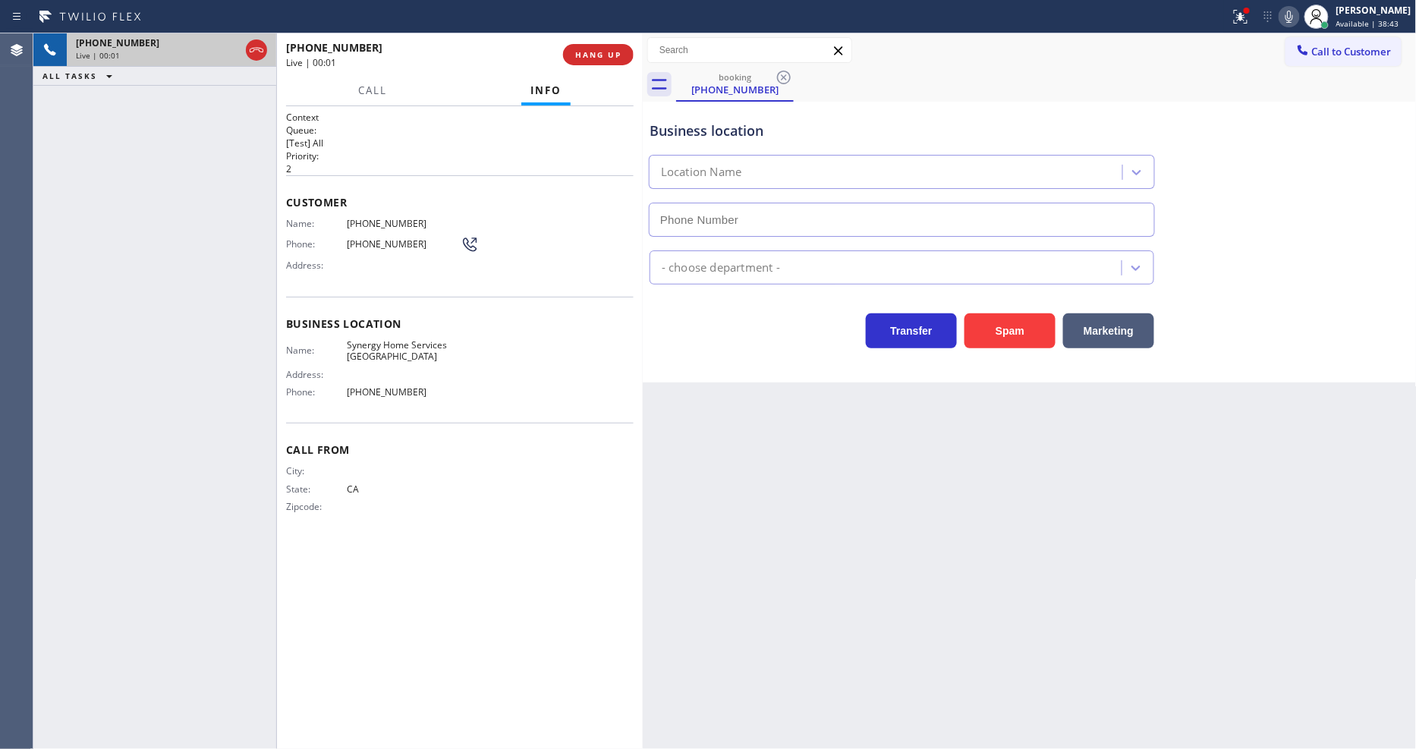
type input "(510) 737-7137"
click at [570, 57] on button "HANG UP" at bounding box center [598, 54] width 71 height 21
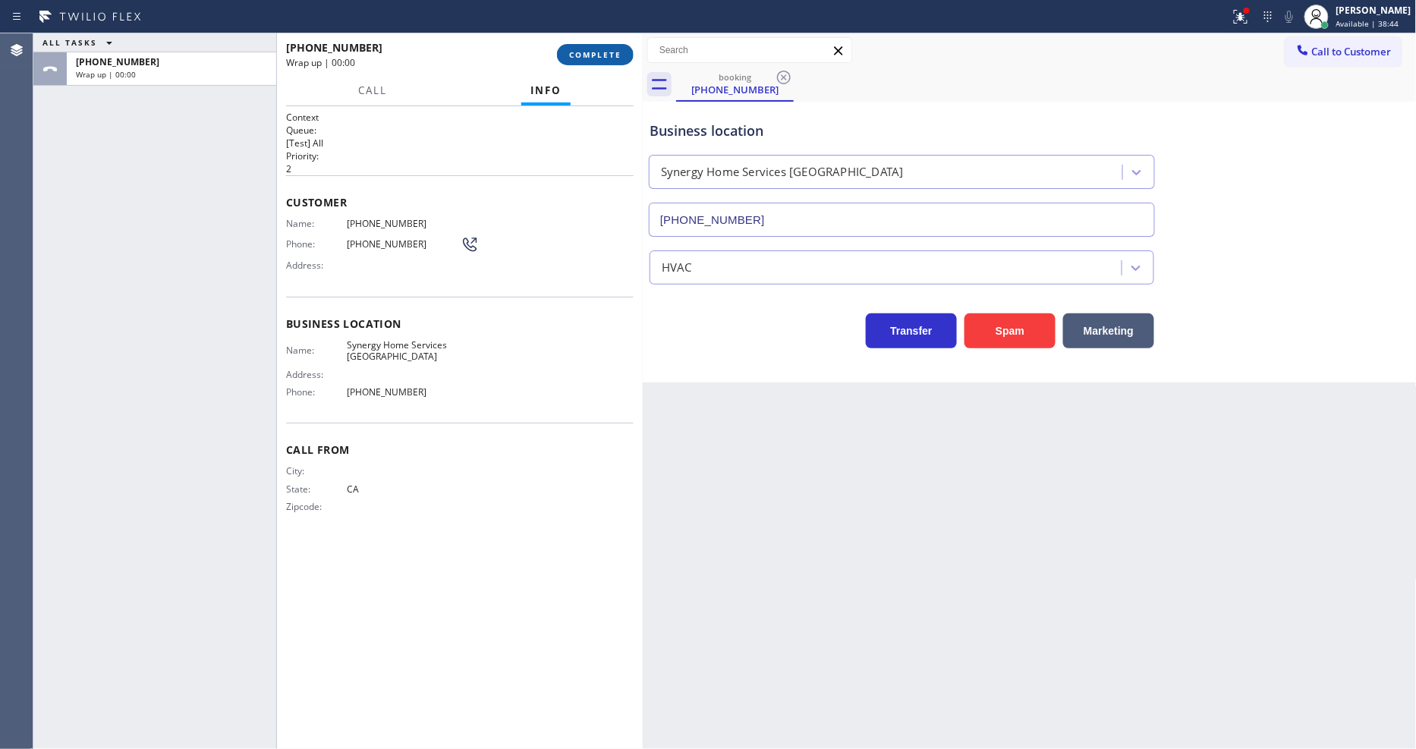
click at [578, 52] on span "COMPLETE" at bounding box center [595, 54] width 52 height 11
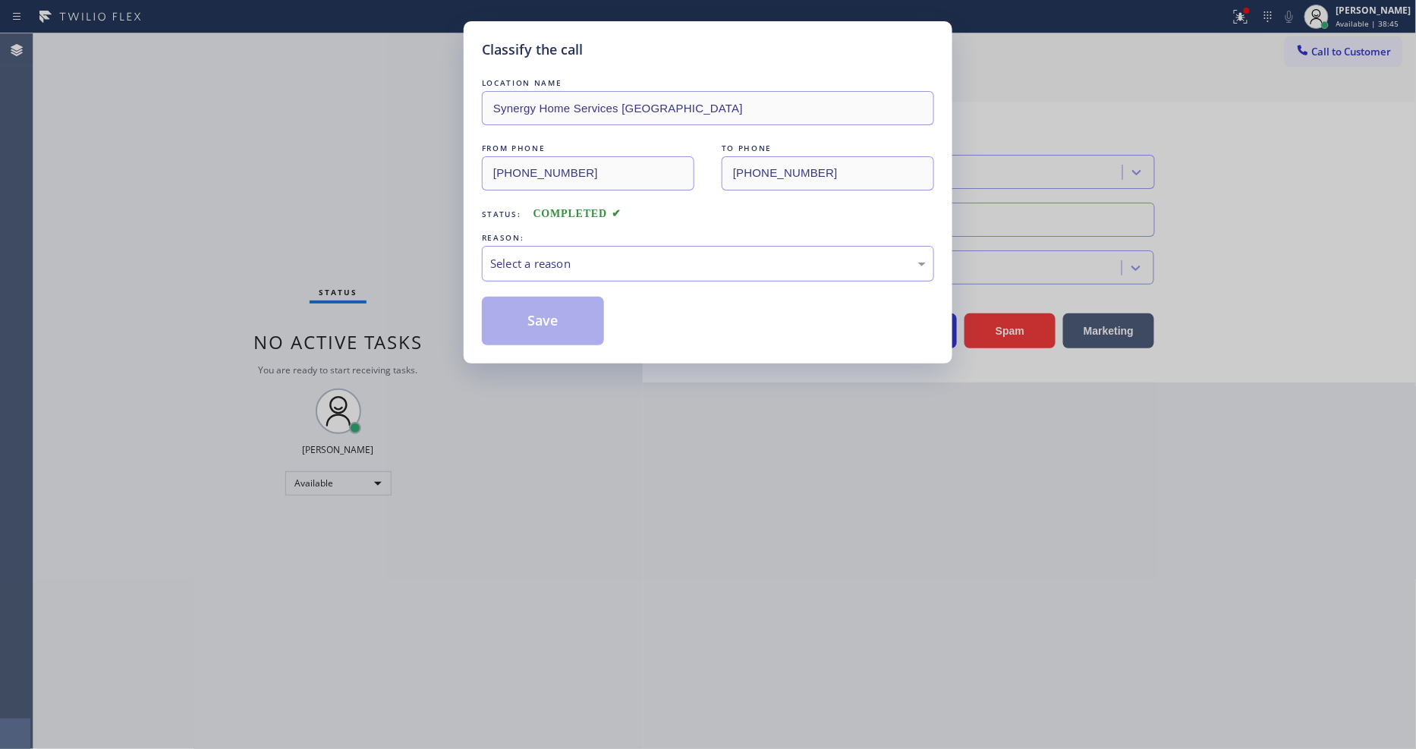
click at [541, 256] on div "Select a reason" at bounding box center [708, 263] width 436 height 17
click at [531, 329] on button "Save" at bounding box center [543, 321] width 122 height 49
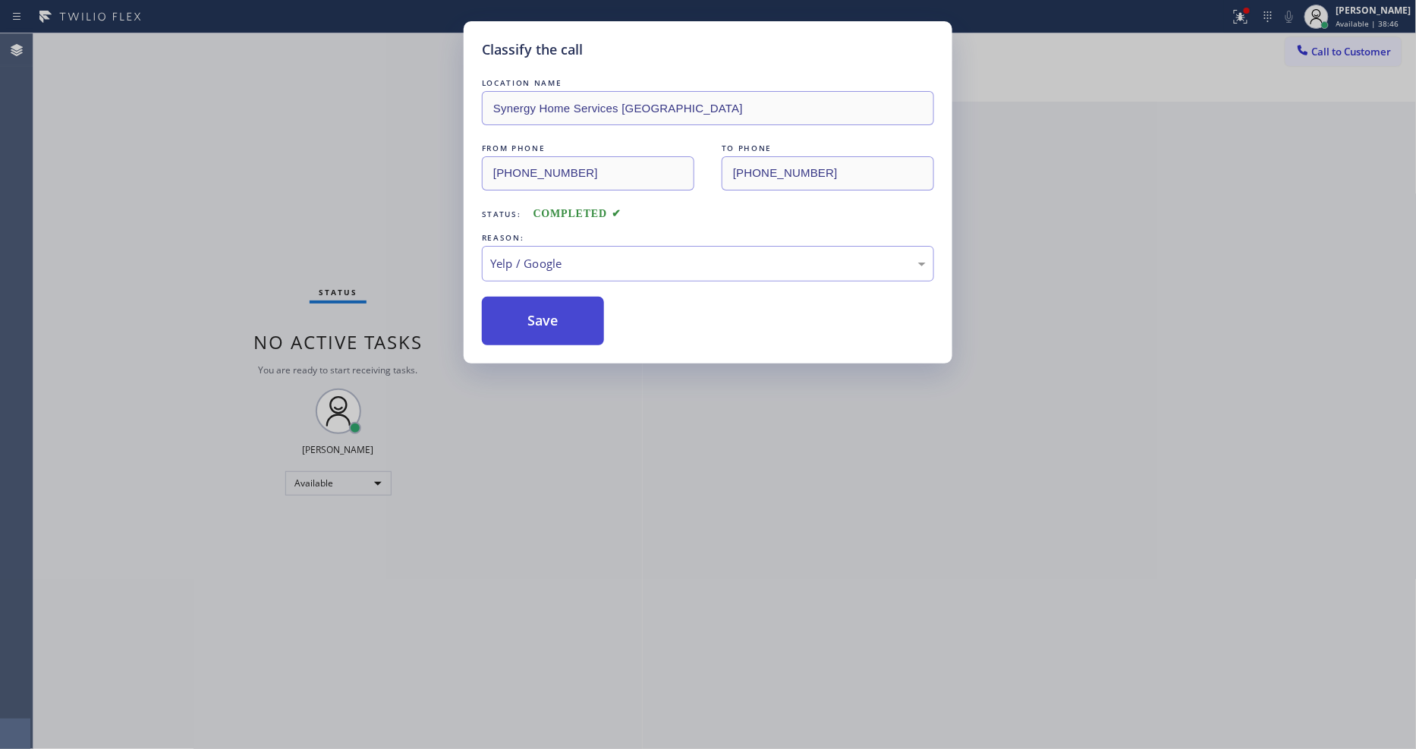
click at [531, 329] on button "Save" at bounding box center [543, 321] width 122 height 49
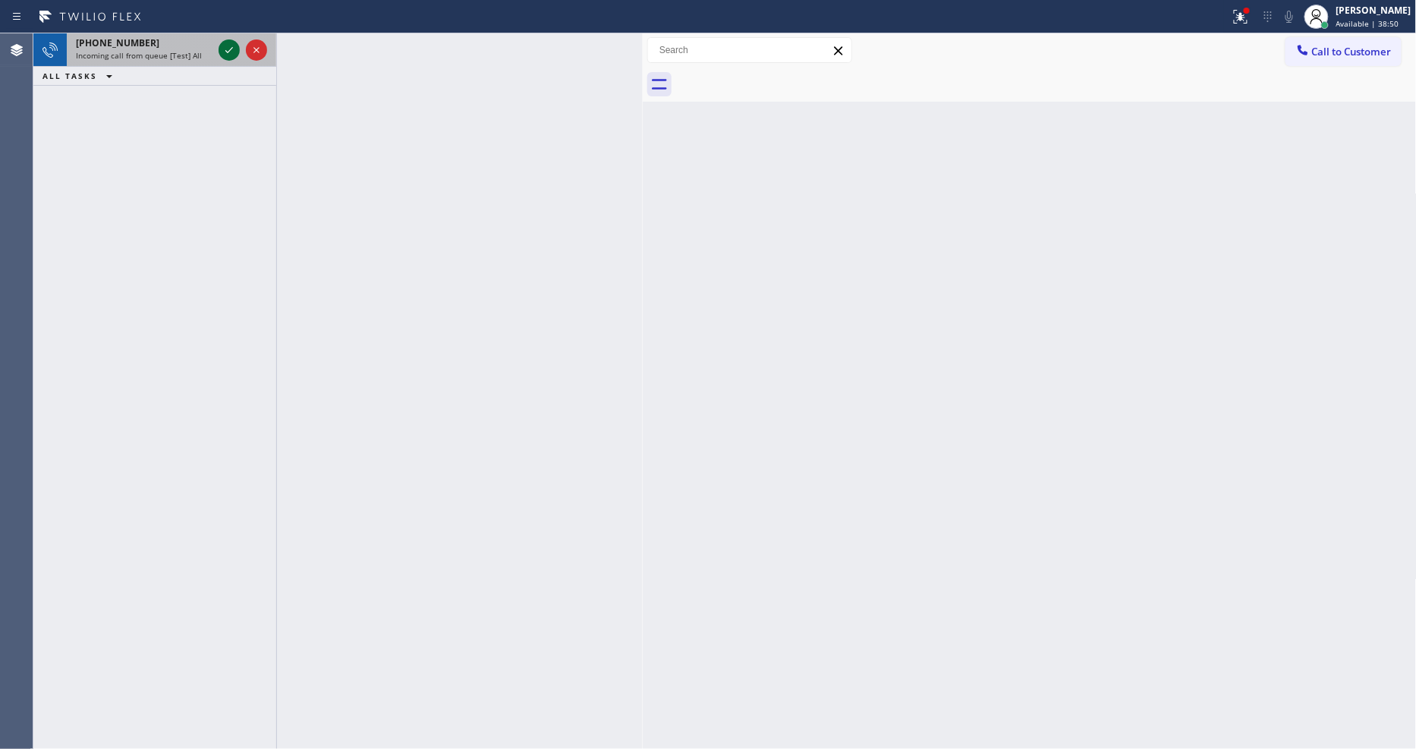
click at [225, 51] on icon at bounding box center [229, 50] width 18 height 18
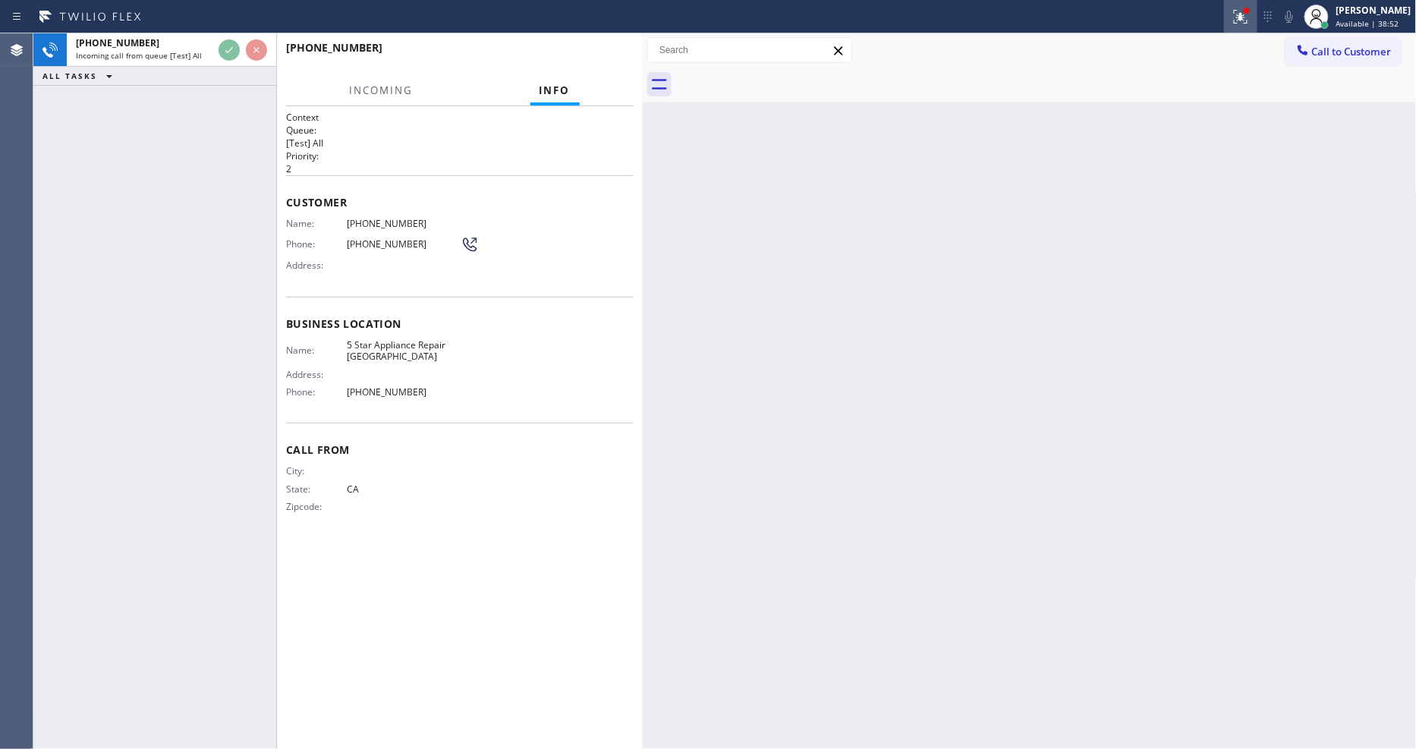
click at [1247, 21] on icon at bounding box center [1240, 17] width 18 height 18
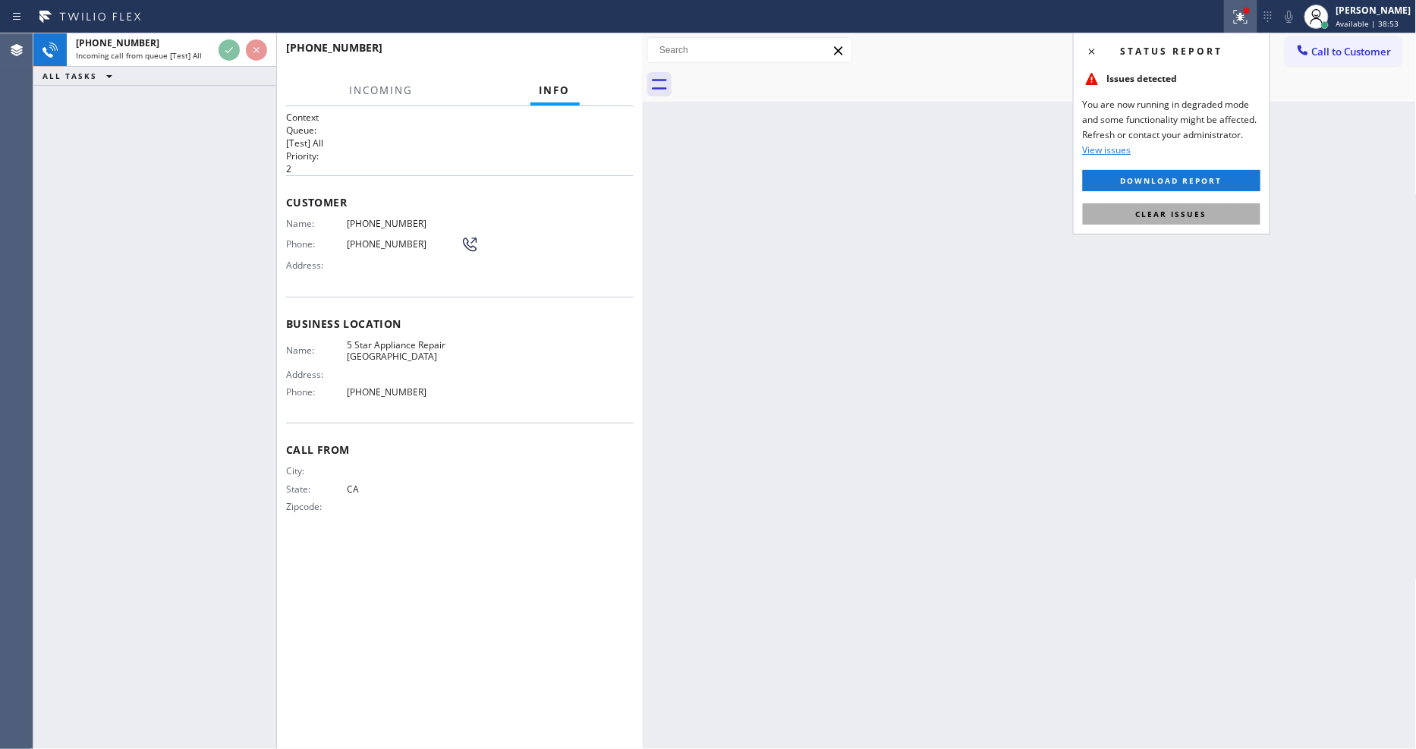
click at [1192, 211] on span "Clear issues" at bounding box center [1171, 214] width 71 height 11
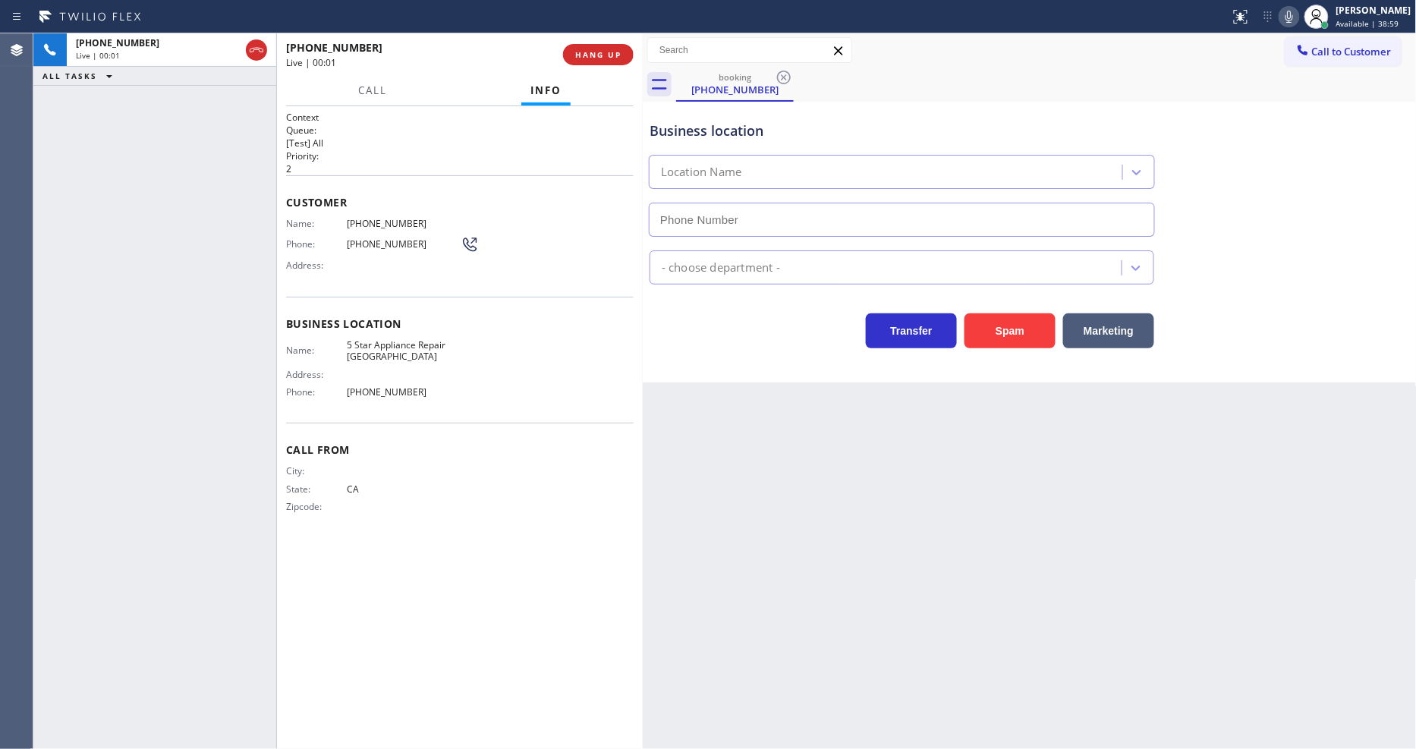
type input "(650) 686-5969"
click at [946, 431] on div "Back to Dashboard Change Sender ID Customers Technicians Select a contact Outbo…" at bounding box center [1030, 391] width 774 height 716
click at [595, 56] on span "HANG UP" at bounding box center [598, 54] width 46 height 11
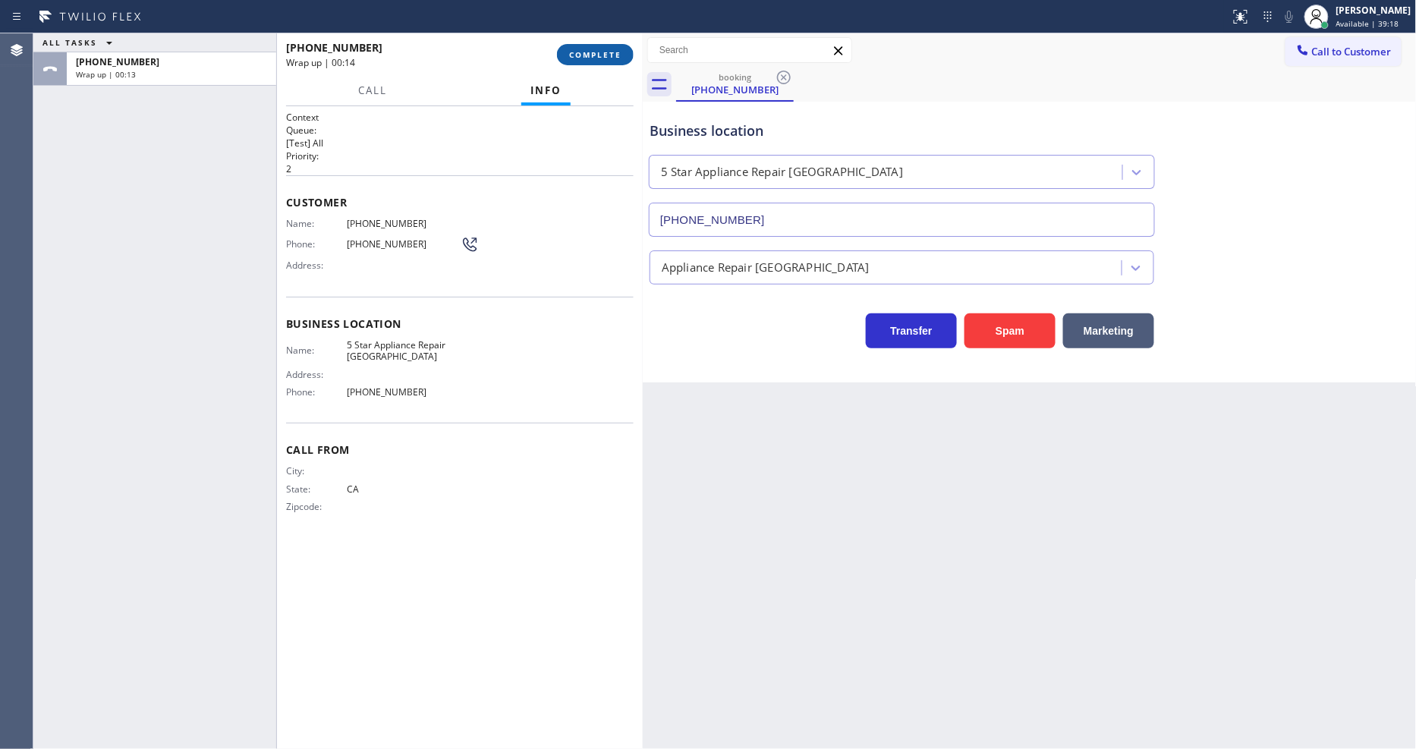
click at [580, 58] on span "COMPLETE" at bounding box center [595, 54] width 52 height 11
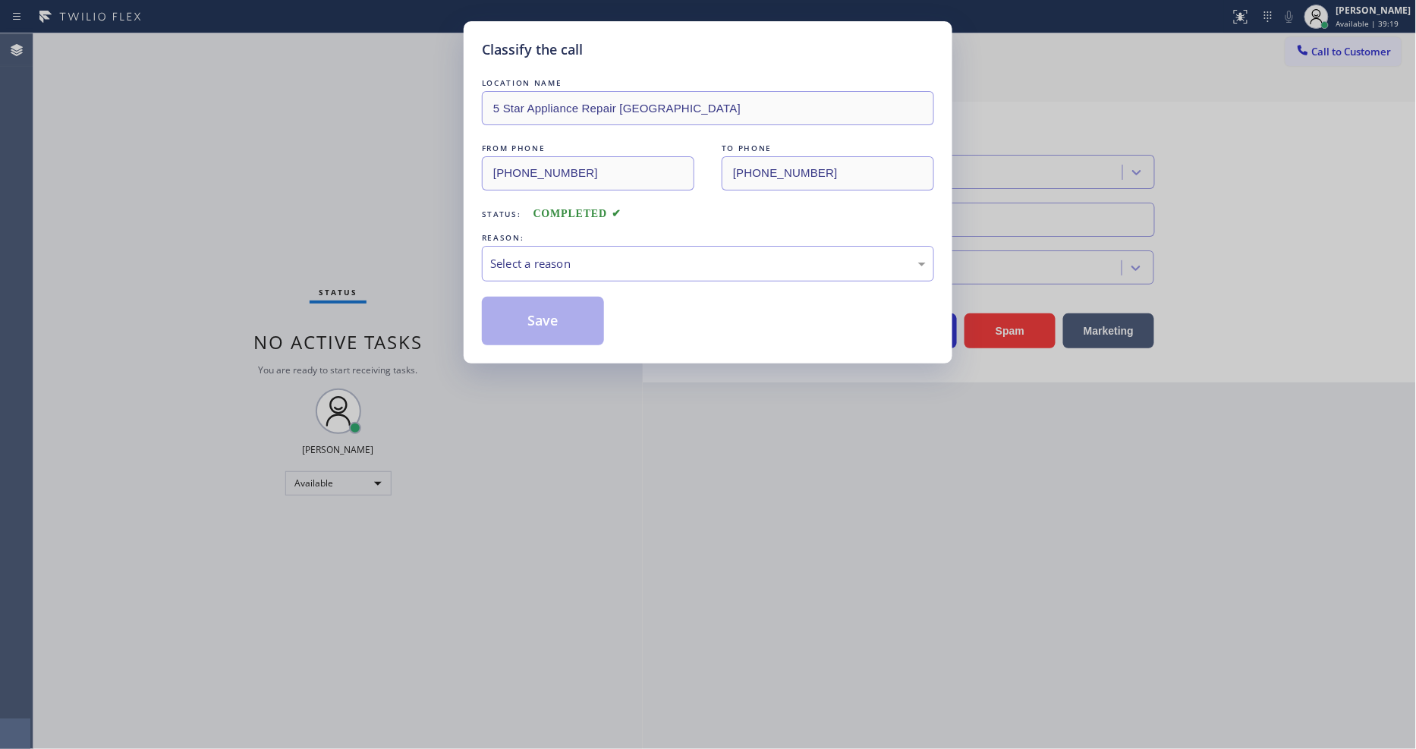
click at [580, 230] on div "REASON:" at bounding box center [708, 238] width 452 height 16
click at [558, 269] on div "Select a reason" at bounding box center [708, 264] width 452 height 36
click at [531, 315] on button "Save" at bounding box center [543, 321] width 122 height 49
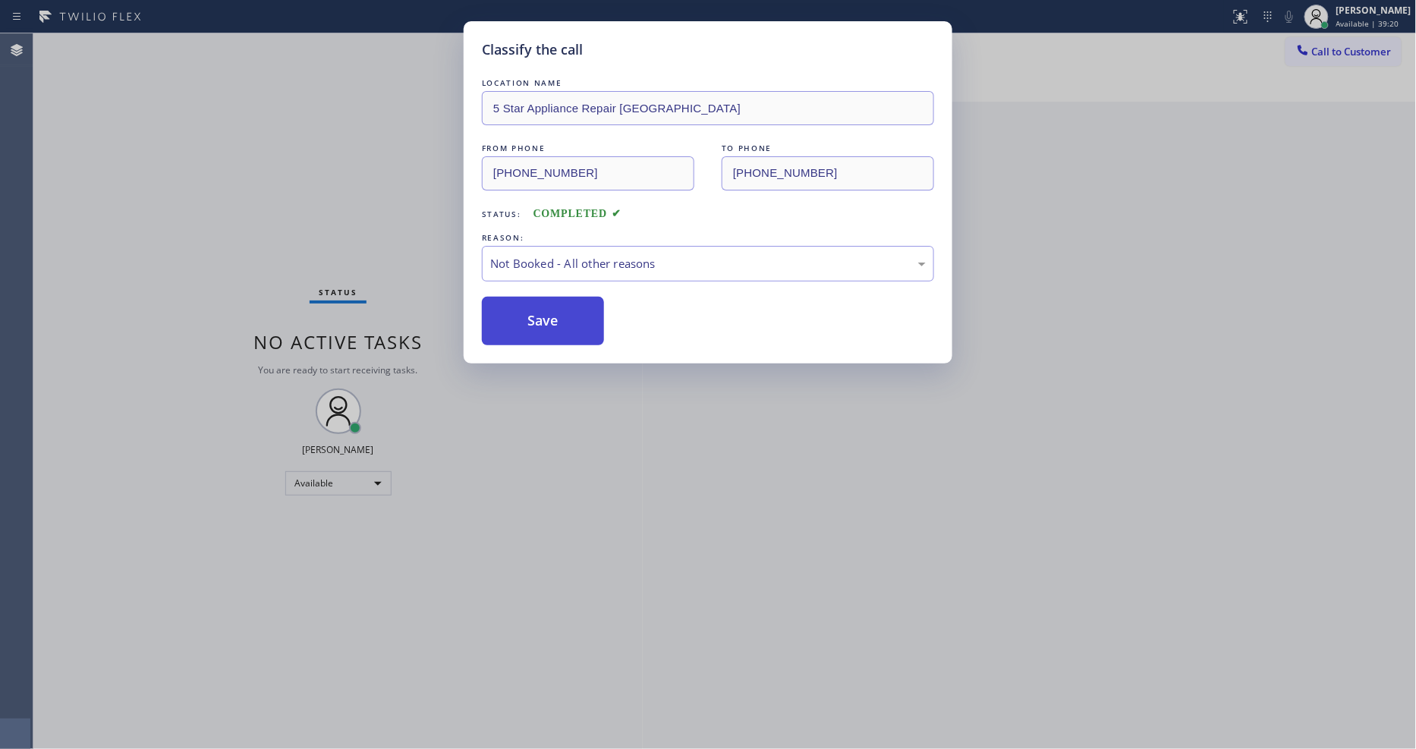
click at [531, 315] on button "Save" at bounding box center [543, 321] width 122 height 49
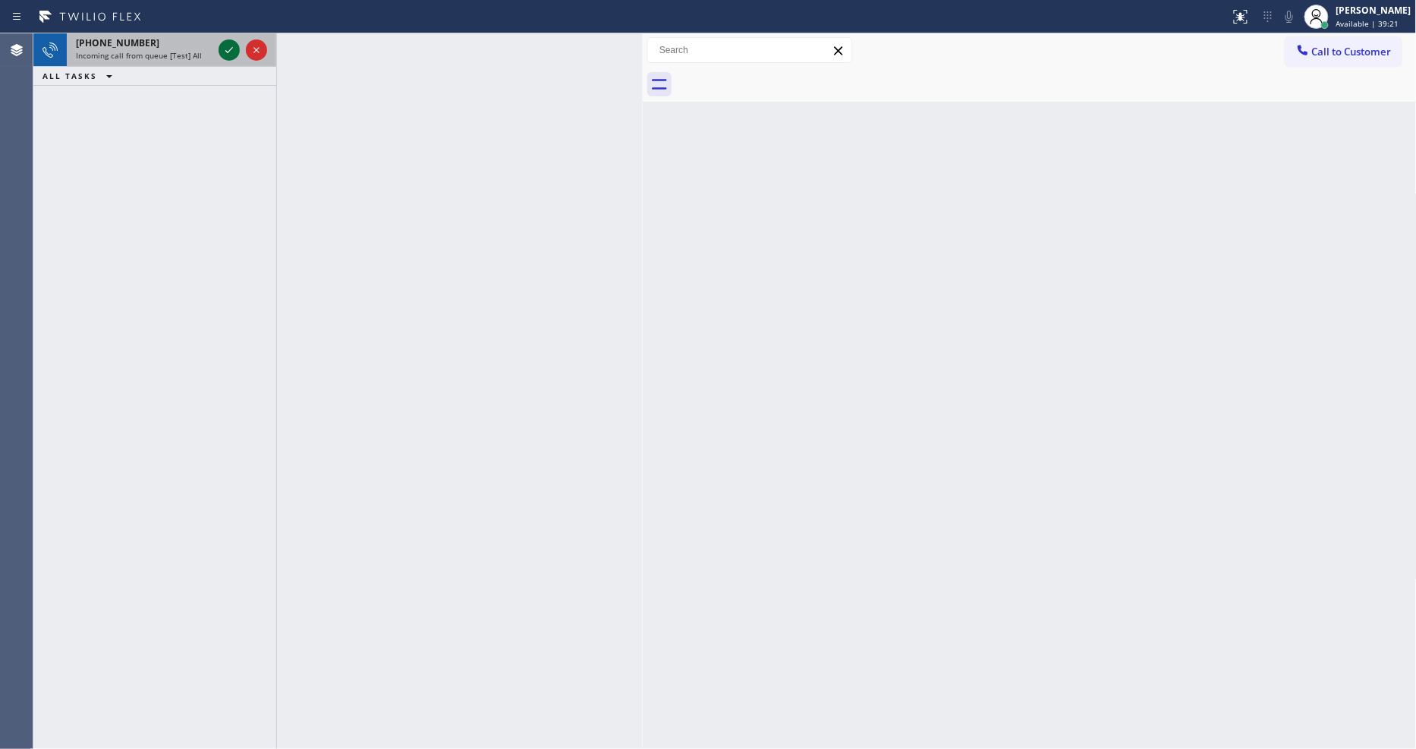
click at [228, 43] on icon at bounding box center [229, 50] width 18 height 18
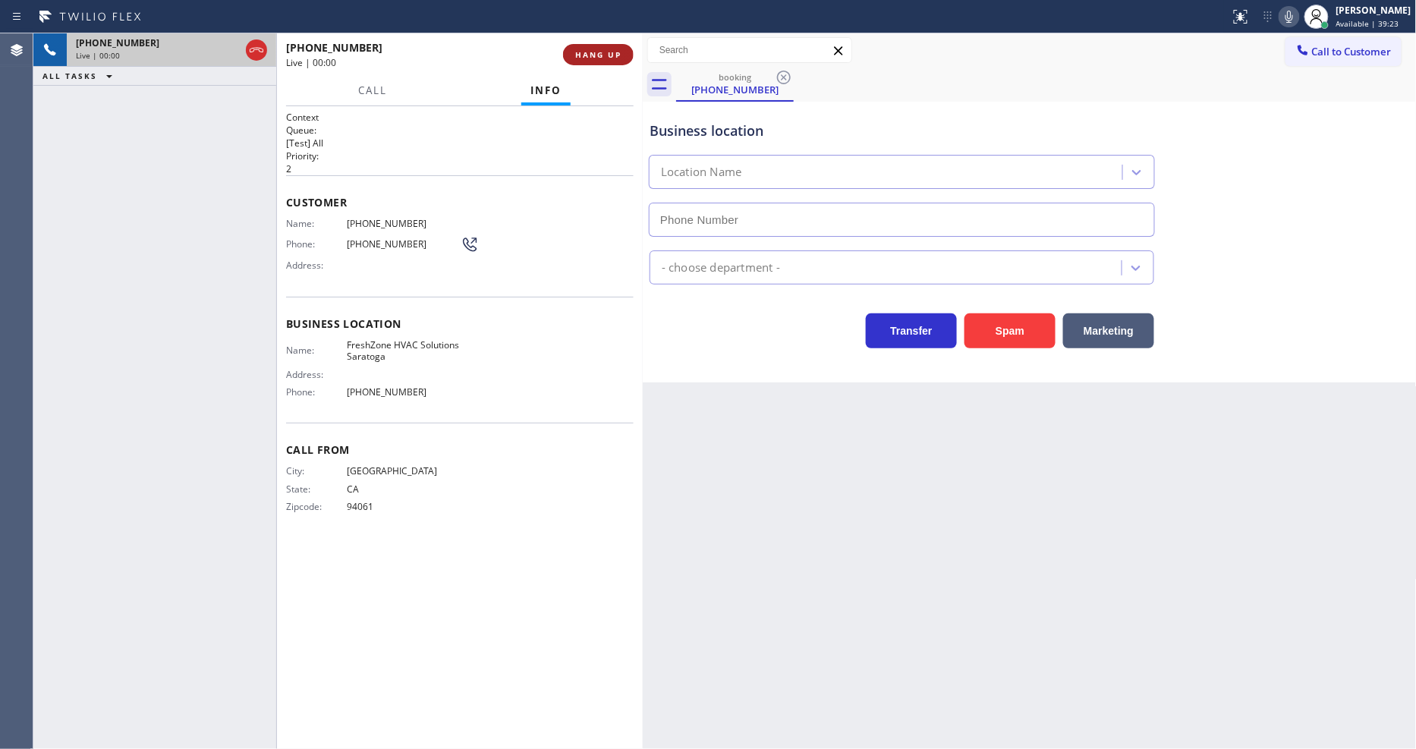
type input "(650) 640-3466"
click at [589, 51] on span "HANG UP" at bounding box center [598, 54] width 46 height 11
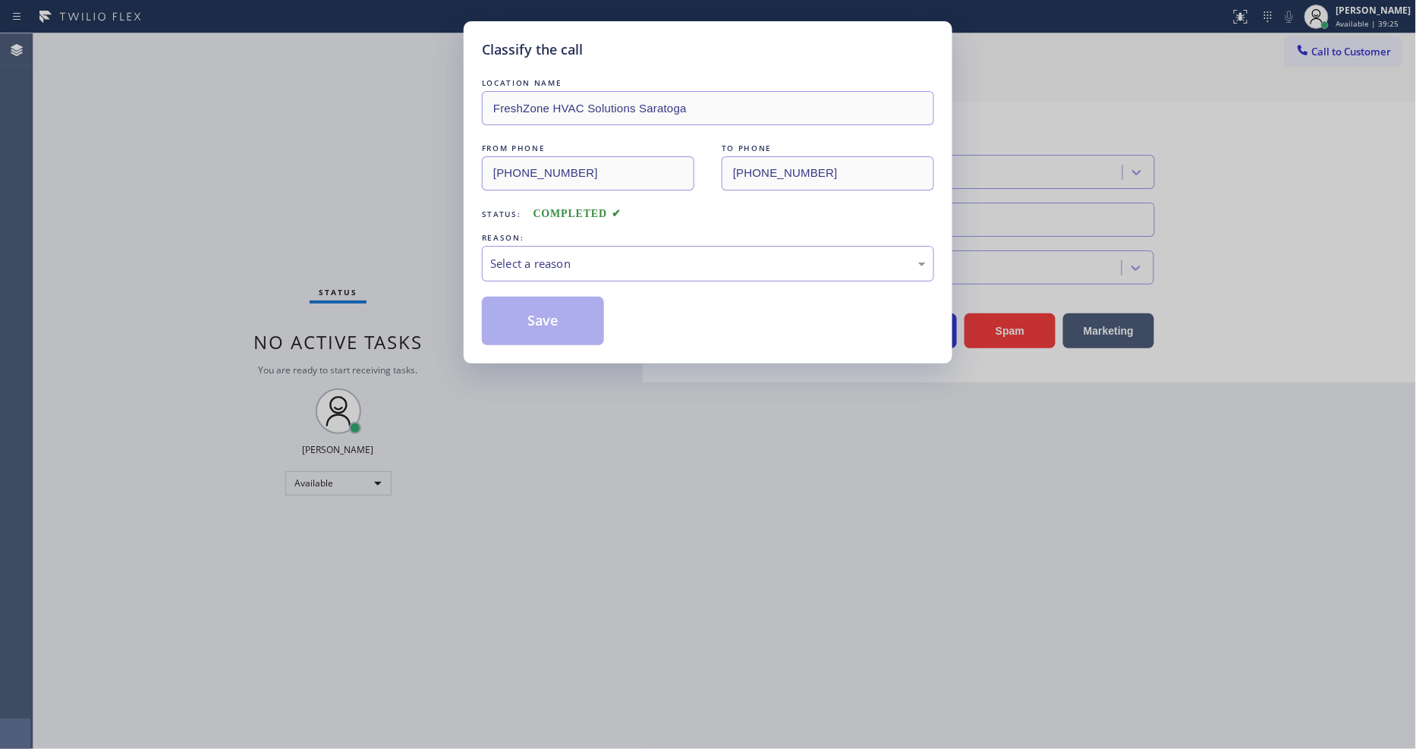
click at [511, 261] on div "Select a reason" at bounding box center [708, 263] width 436 height 17
click at [511, 319] on button "Save" at bounding box center [543, 321] width 122 height 49
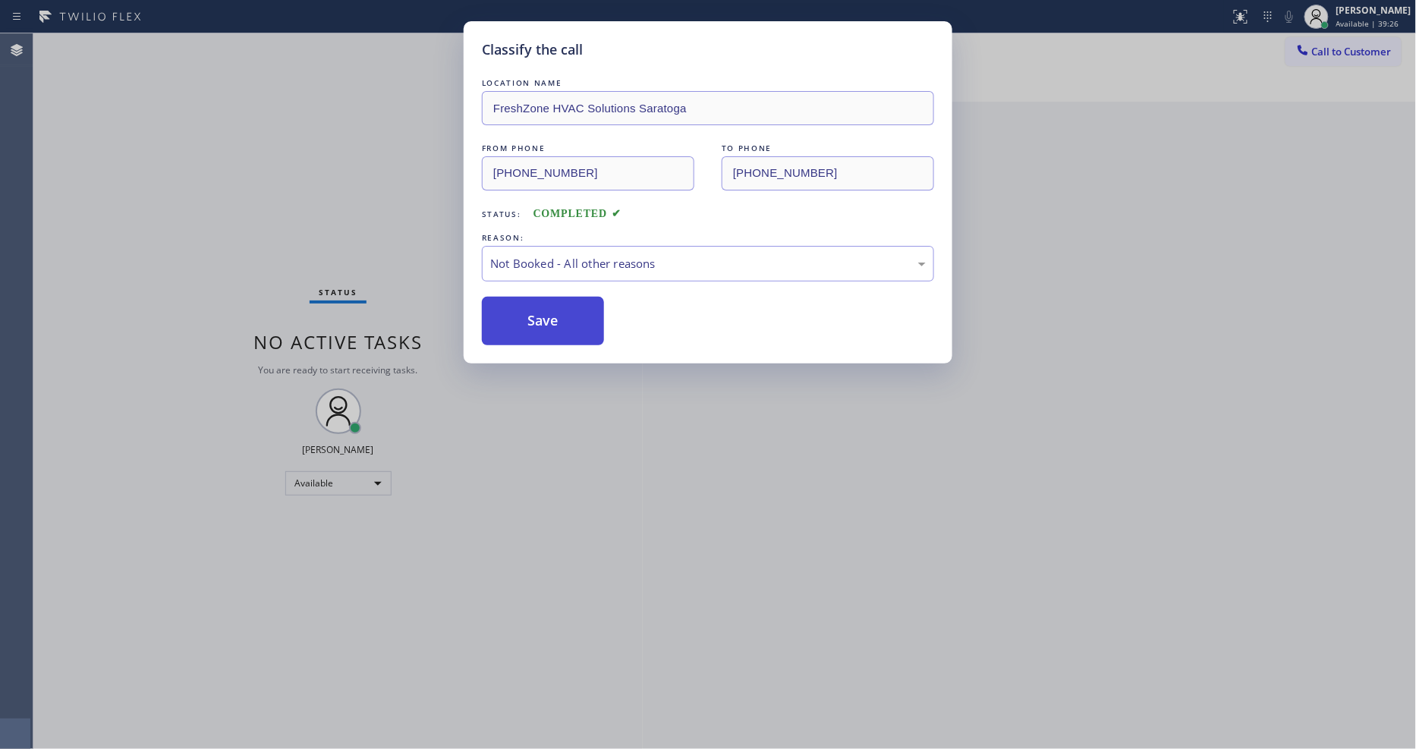
click at [511, 319] on button "Save" at bounding box center [543, 321] width 122 height 49
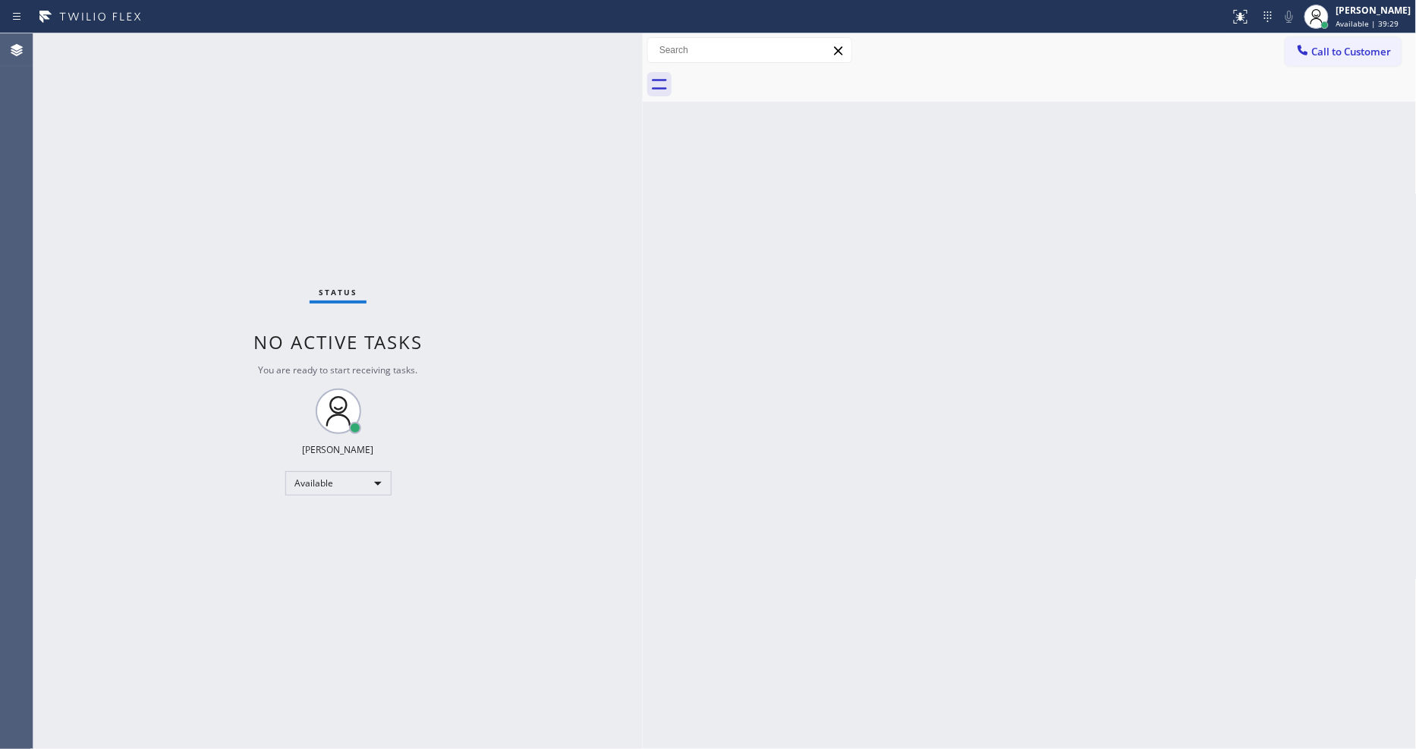
click at [587, 516] on div "Status No active tasks You are ready to start receiving tasks. [PERSON_NAME] Av…" at bounding box center [337, 391] width 609 height 716
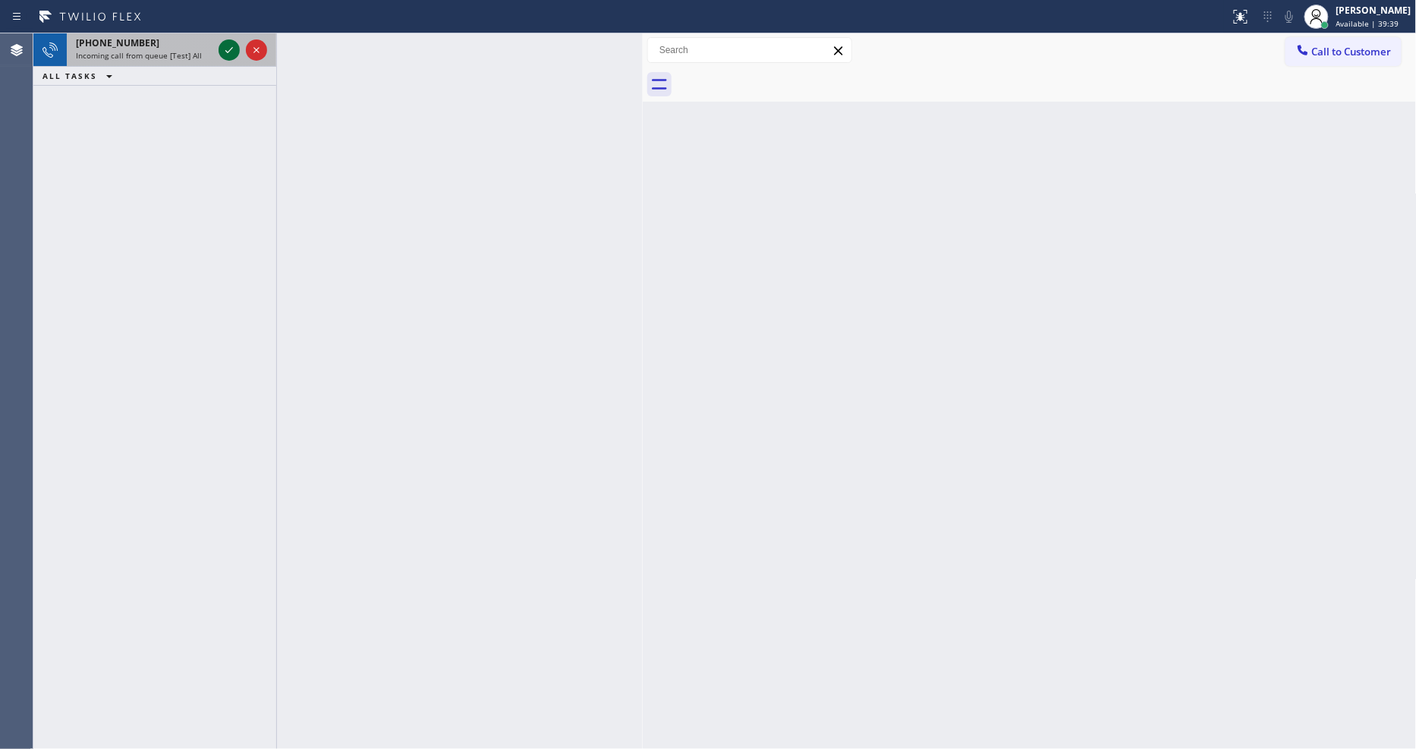
drag, startPoint x: 217, startPoint y: 50, endPoint x: 225, endPoint y: 49, distance: 8.5
click at [225, 49] on div at bounding box center [242, 49] width 55 height 33
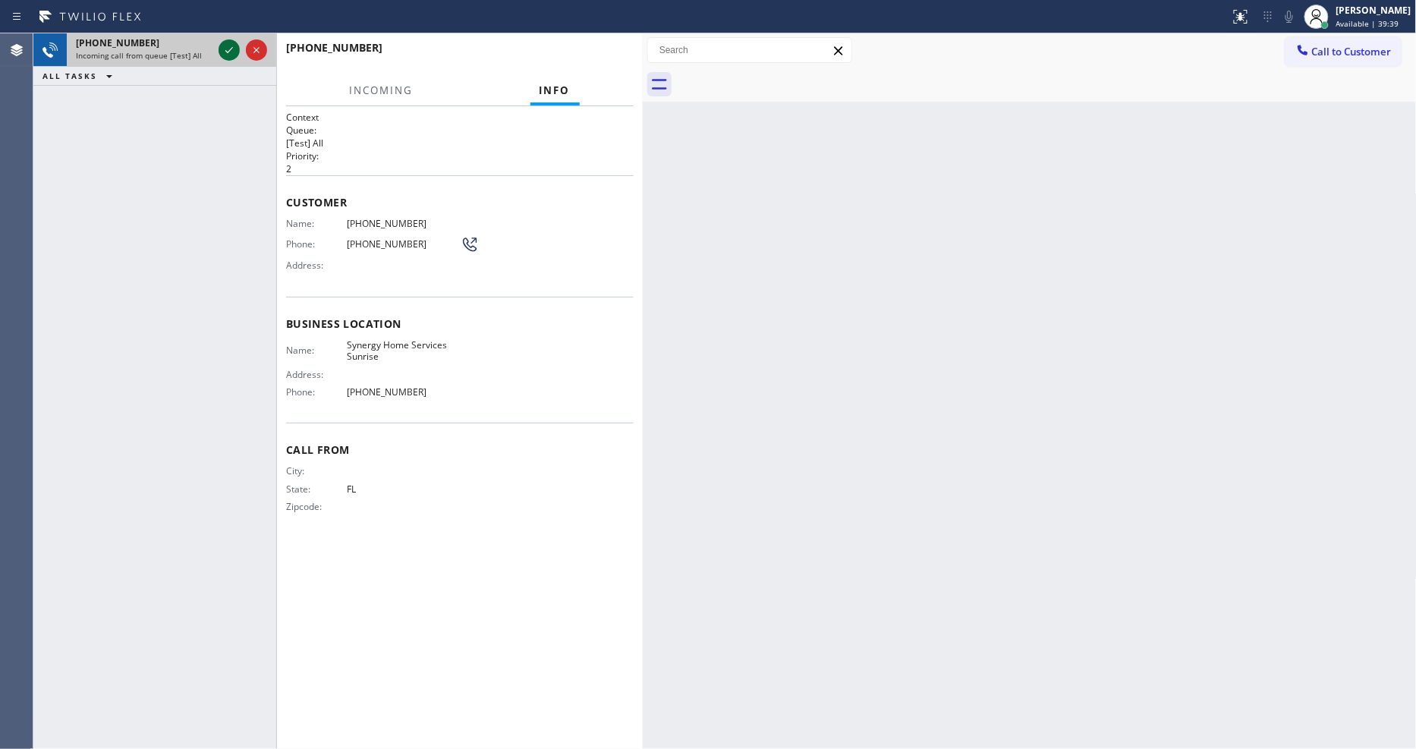
click at [226, 49] on icon at bounding box center [229, 50] width 18 height 18
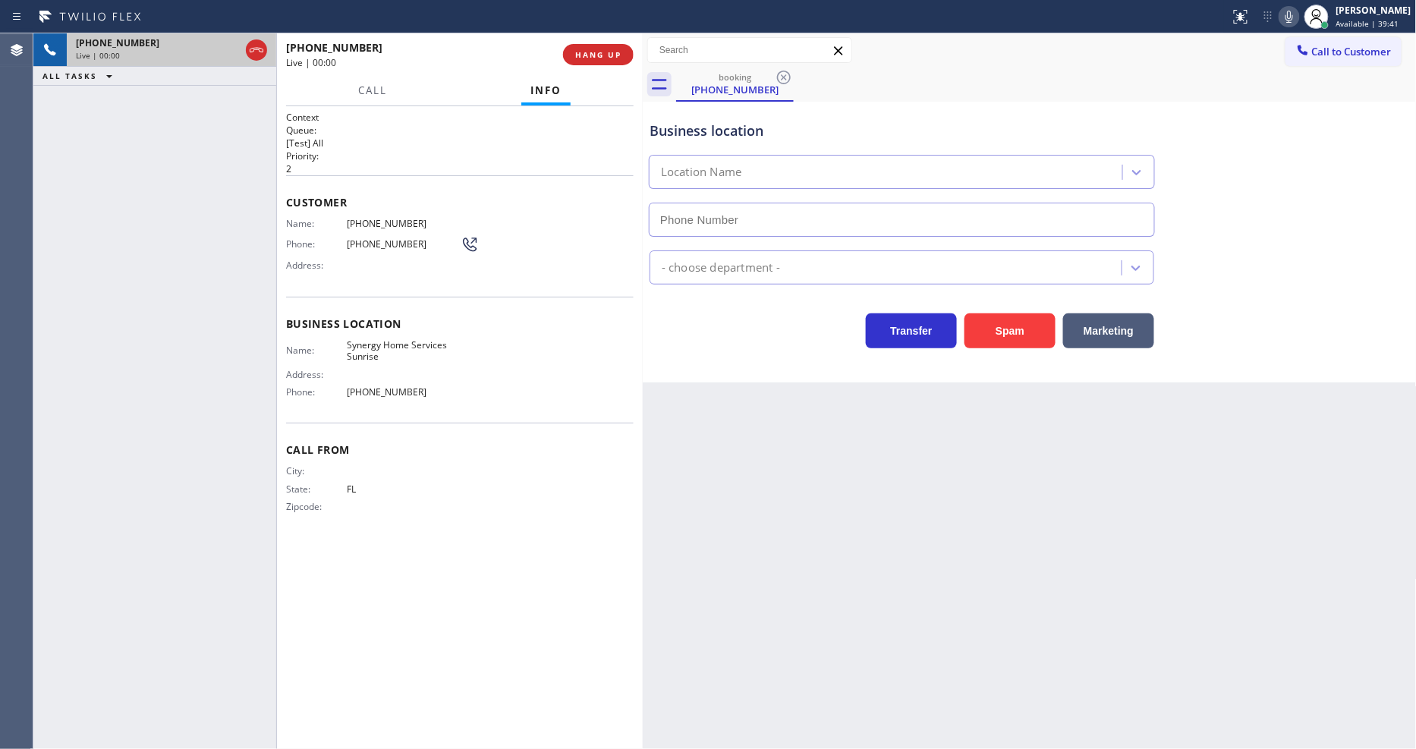
type input "(754) 799-3094"
click at [588, 53] on span "HANG UP" at bounding box center [598, 54] width 46 height 11
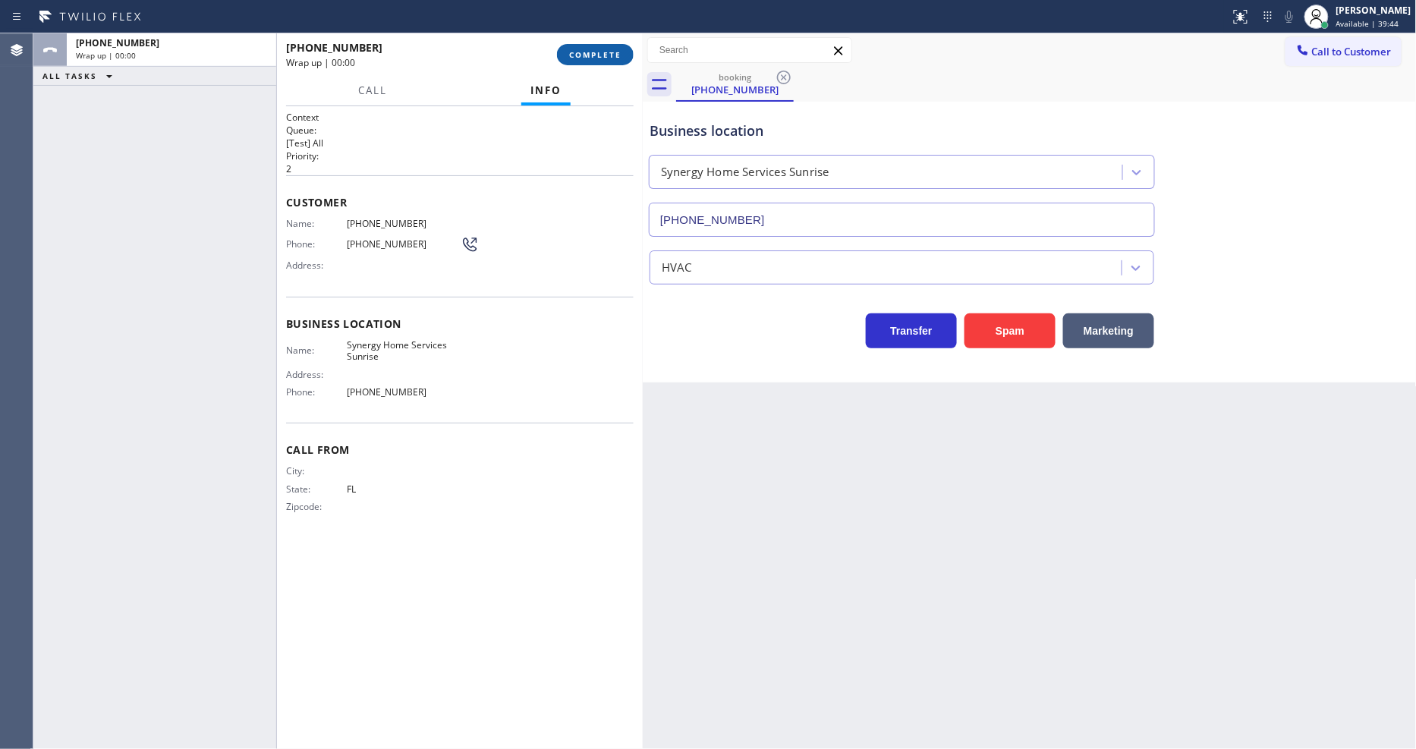
click at [588, 53] on span "COMPLETE" at bounding box center [595, 54] width 52 height 11
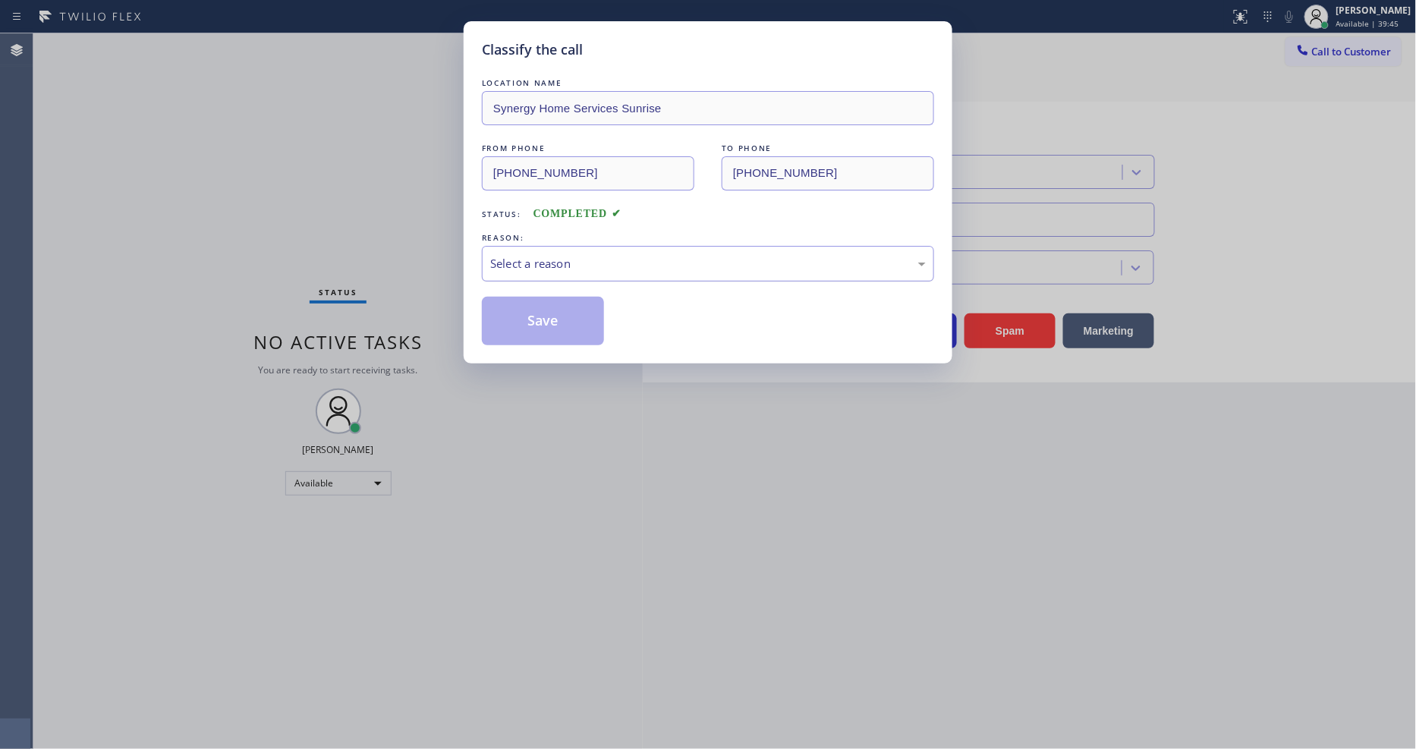
click at [505, 247] on div "Select a reason" at bounding box center [708, 264] width 452 height 36
click at [518, 313] on button "Save" at bounding box center [543, 321] width 122 height 49
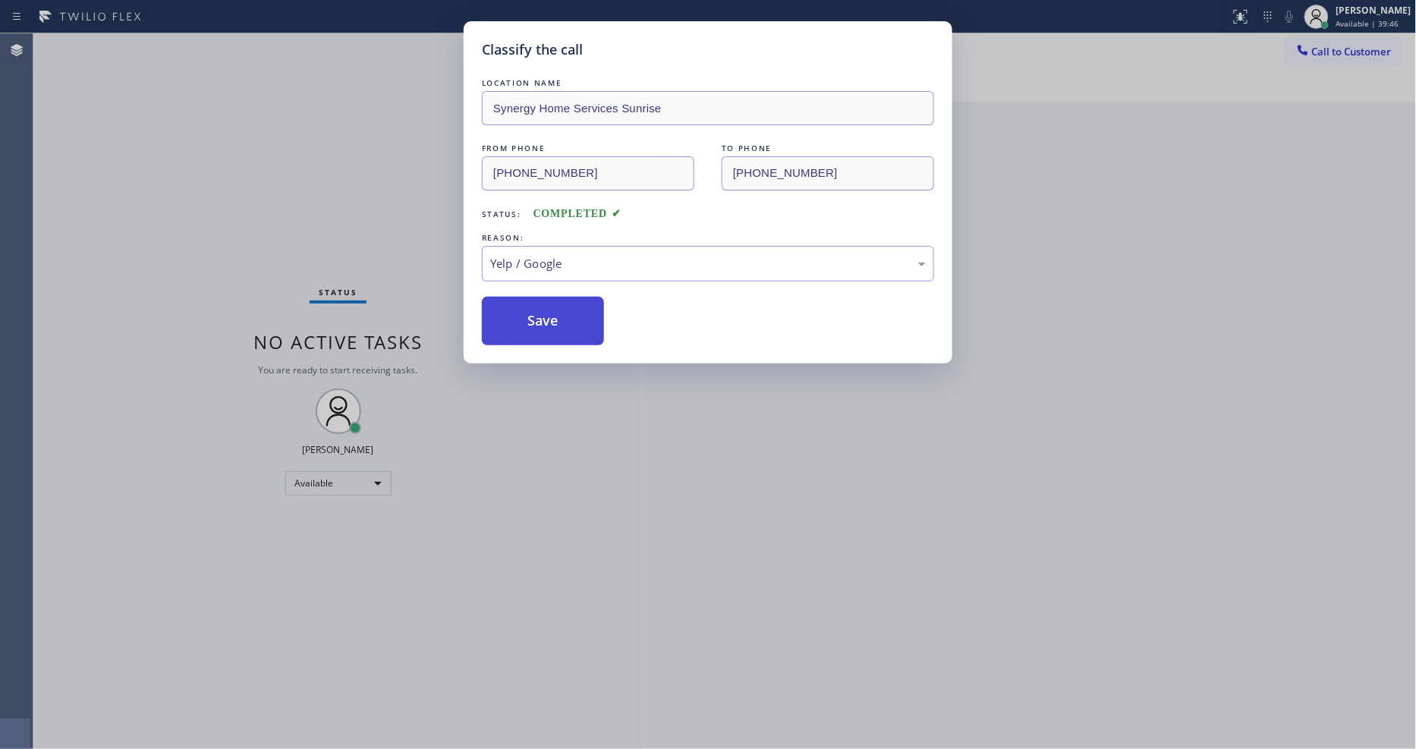
click at [518, 313] on button "Save" at bounding box center [543, 321] width 122 height 49
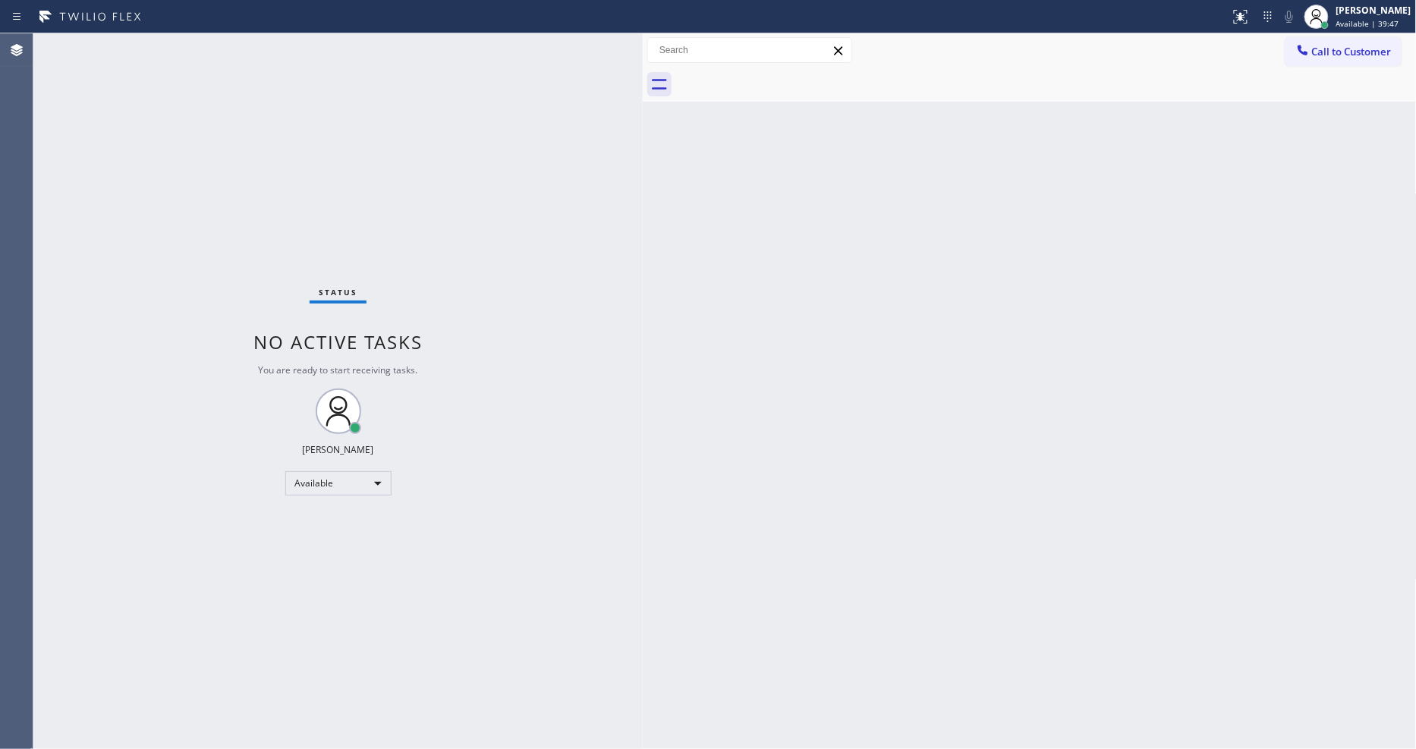
click at [201, 44] on div "Status No active tasks You are ready to start receiving tasks. [PERSON_NAME] Av…" at bounding box center [337, 391] width 609 height 716
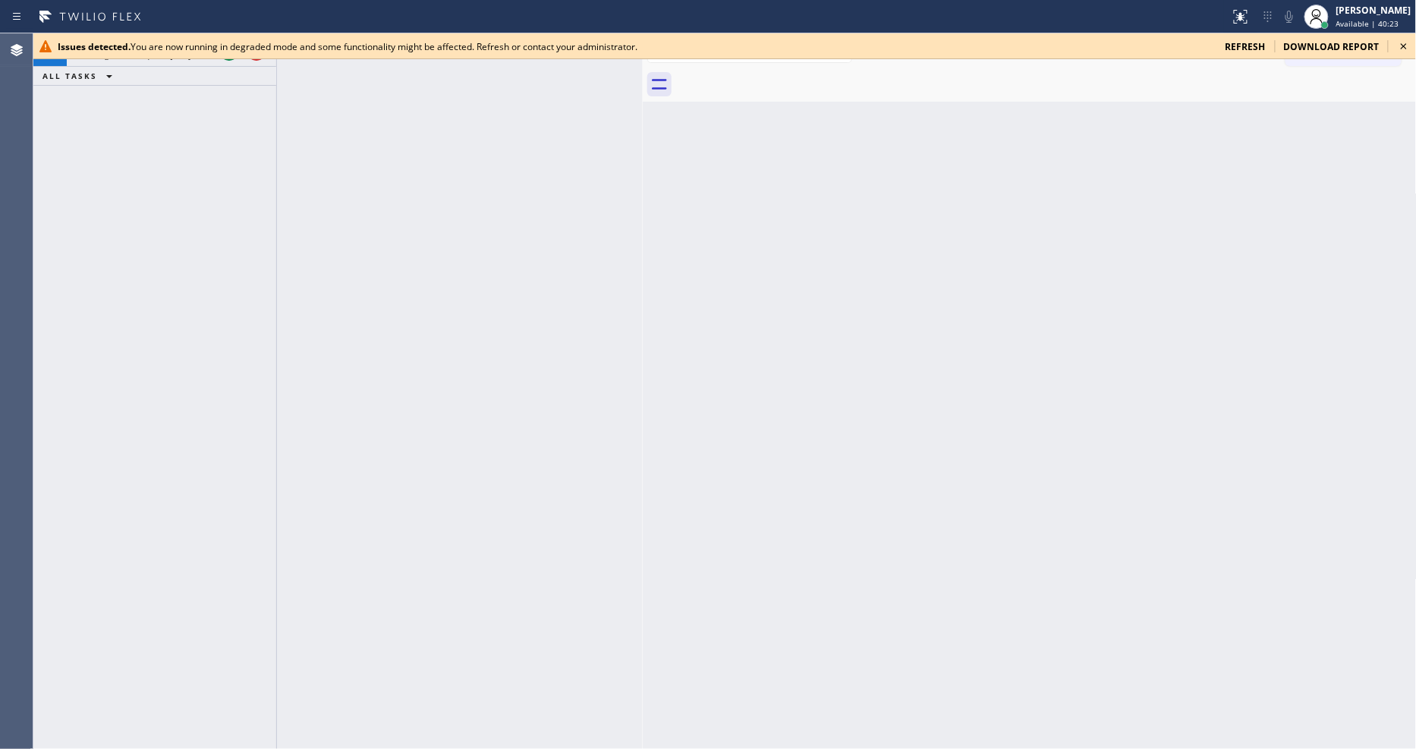
click at [1402, 47] on icon at bounding box center [1404, 46] width 6 height 6
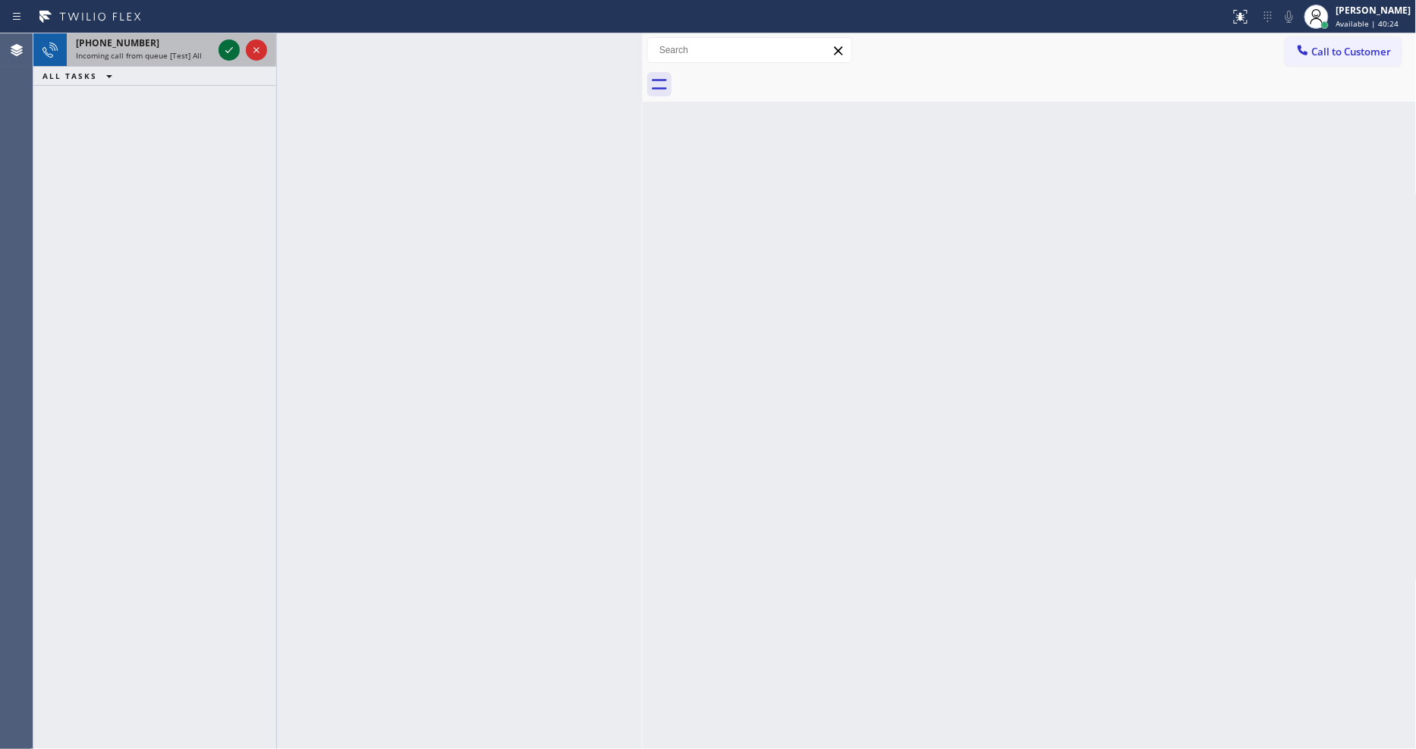
drag, startPoint x: 217, startPoint y: 48, endPoint x: 231, endPoint y: 48, distance: 13.7
click at [226, 48] on div at bounding box center [242, 49] width 55 height 33
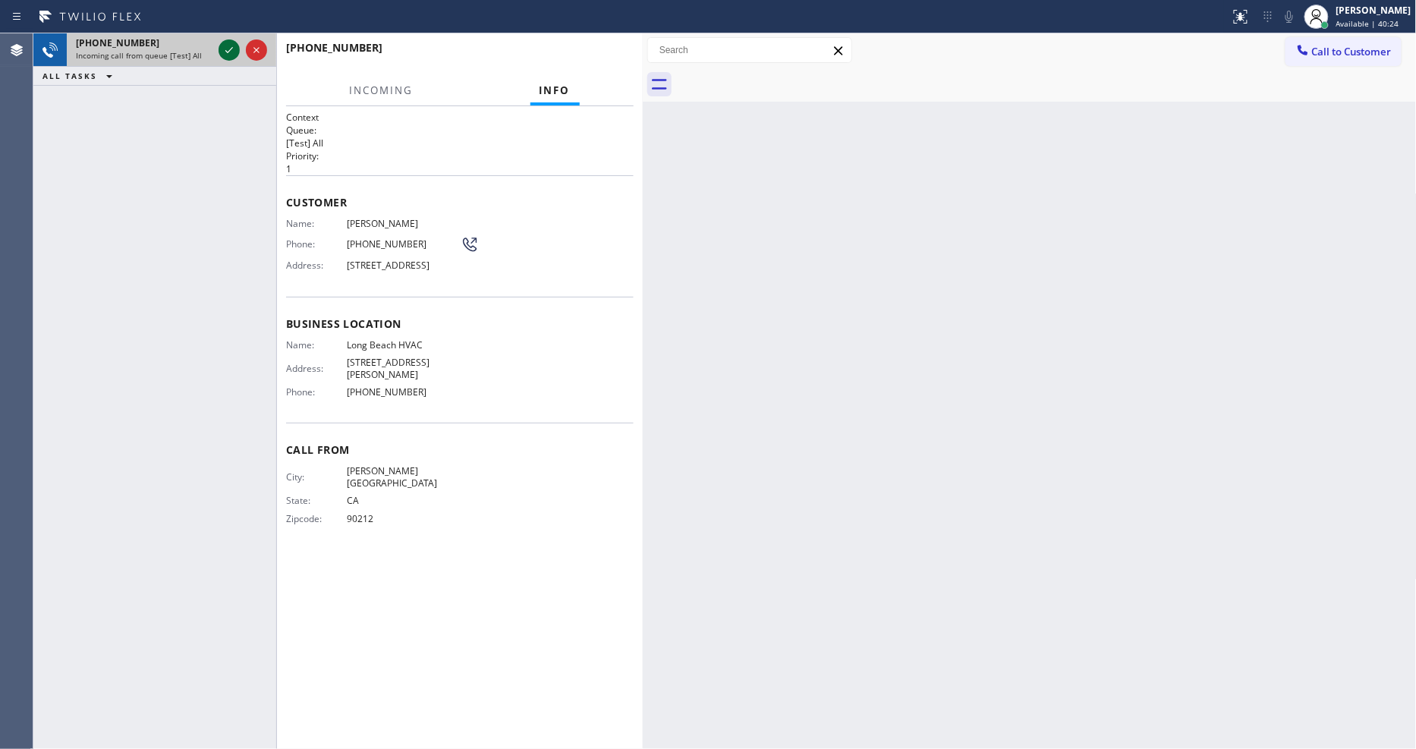
click at [231, 48] on icon at bounding box center [229, 50] width 18 height 18
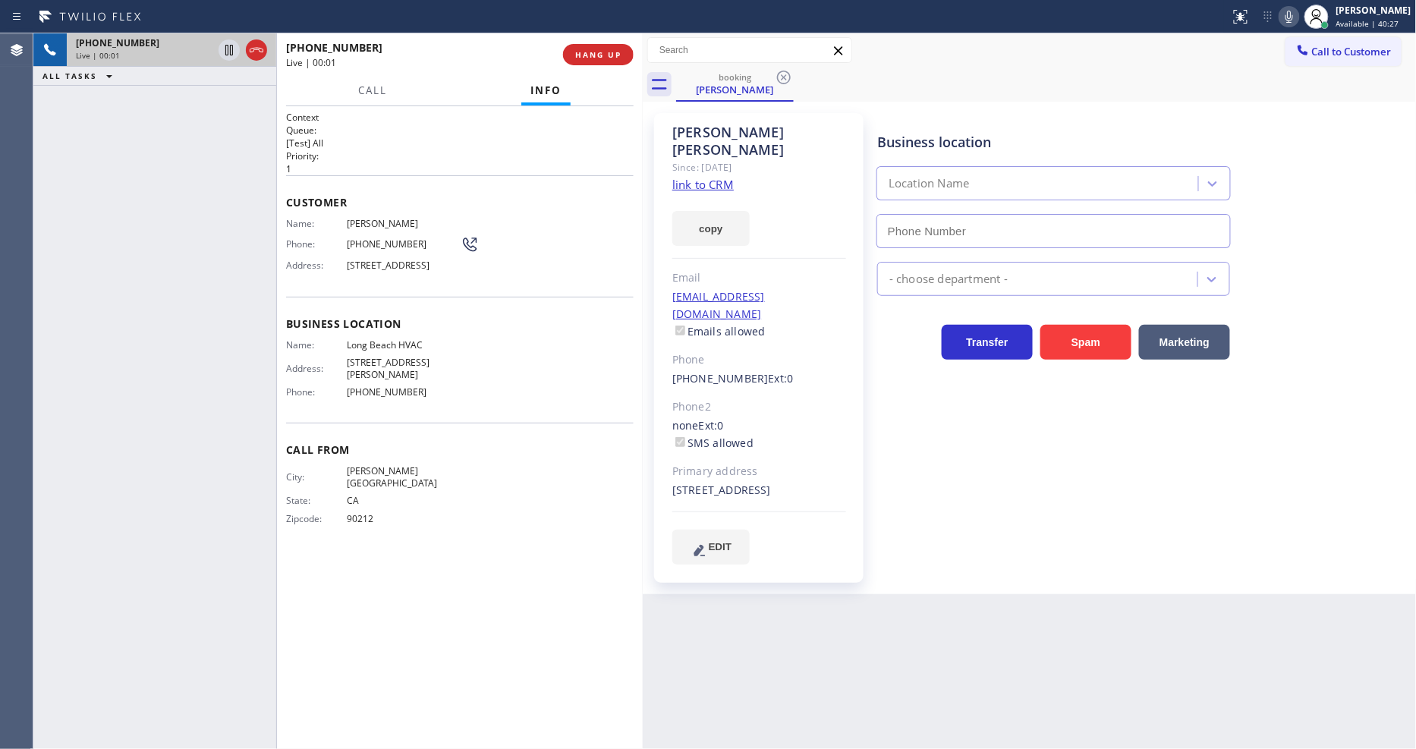
type input "(323) 641-4970"
click at [698, 177] on link "link to CRM" at bounding box center [702, 184] width 61 height 15
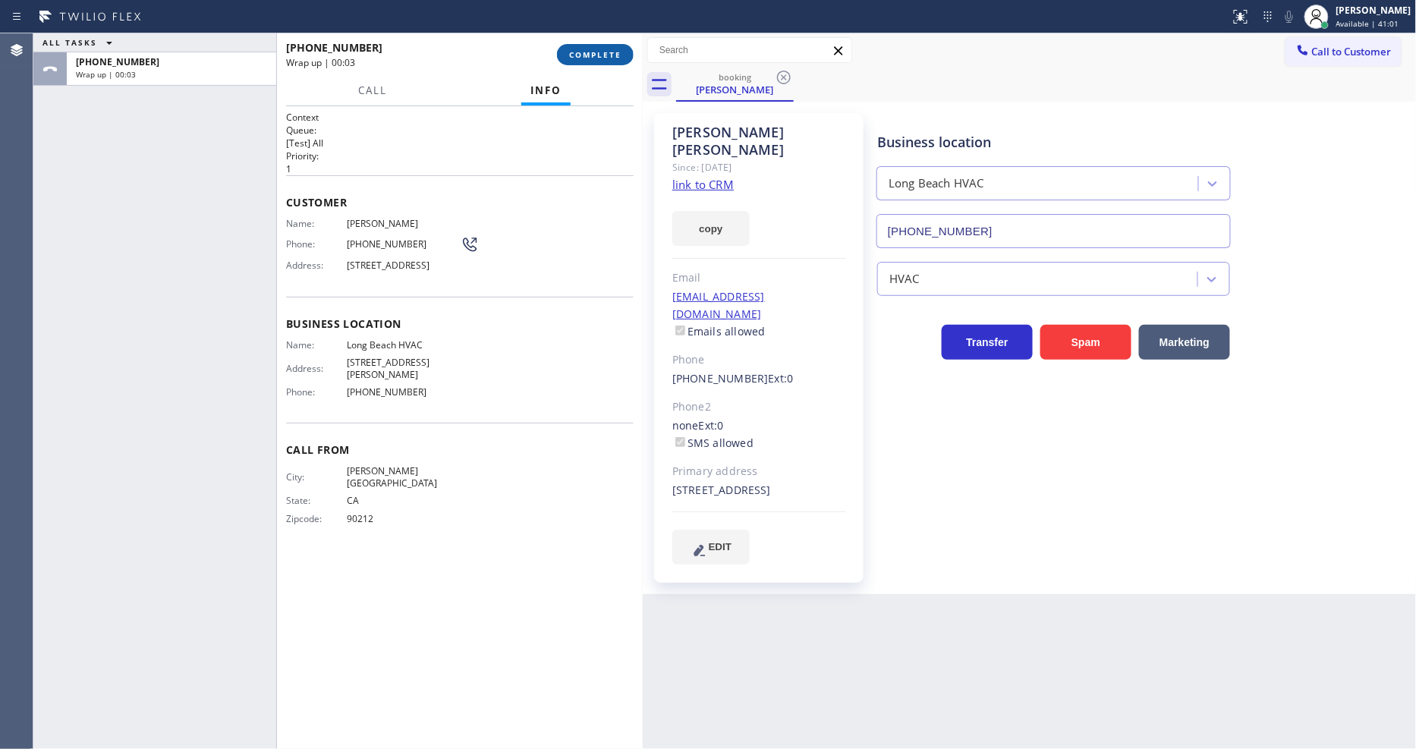
click at [586, 52] on span "COMPLETE" at bounding box center [595, 54] width 52 height 11
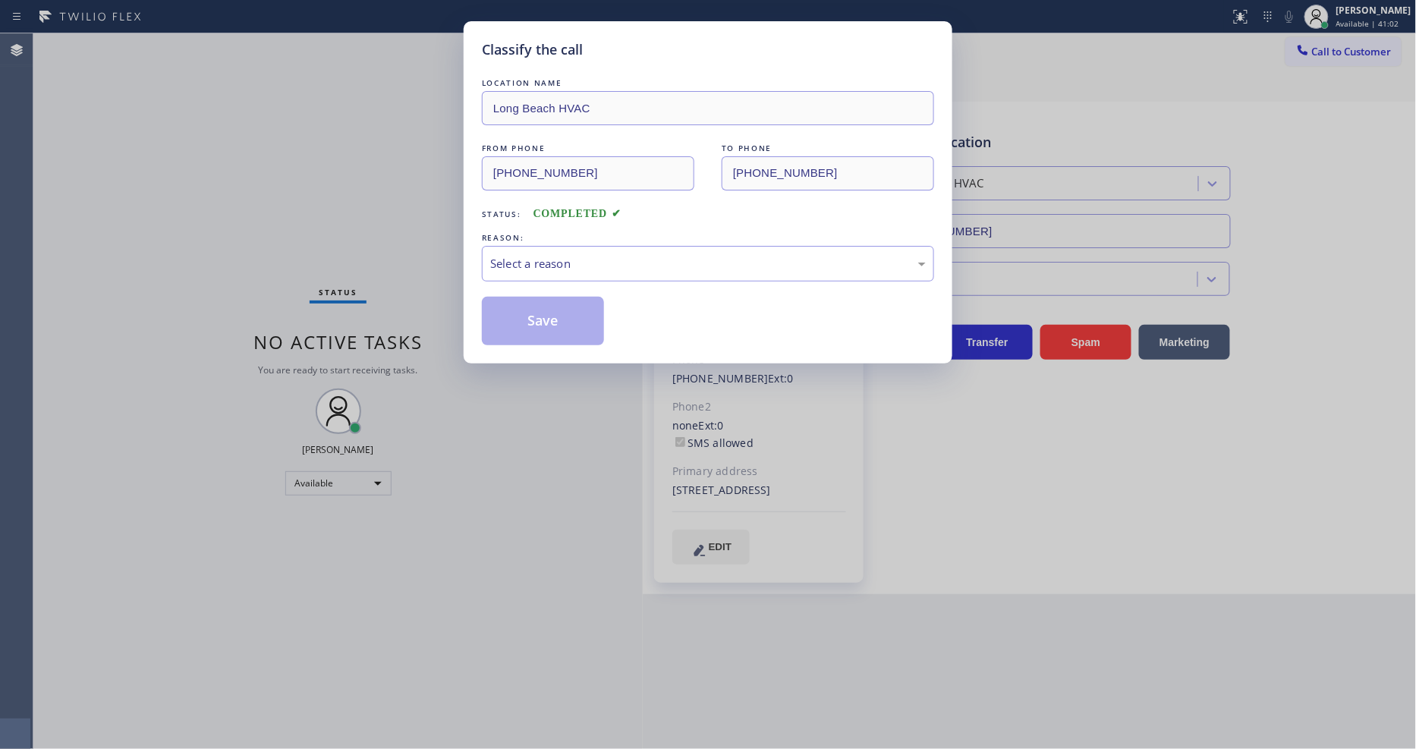
click at [533, 259] on div "Select a reason" at bounding box center [708, 263] width 436 height 17
click at [533, 310] on button "Save" at bounding box center [543, 321] width 122 height 49
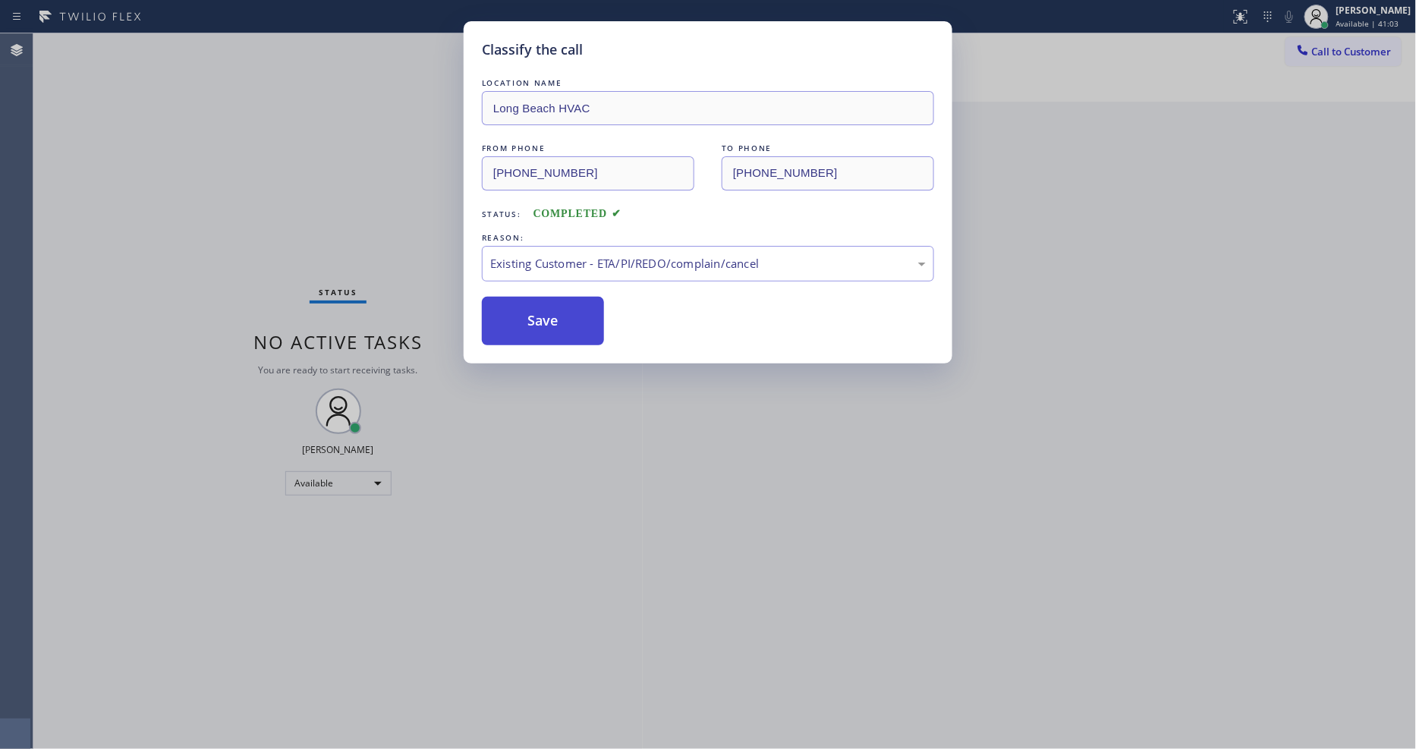
click at [533, 310] on button "Save" at bounding box center [543, 321] width 122 height 49
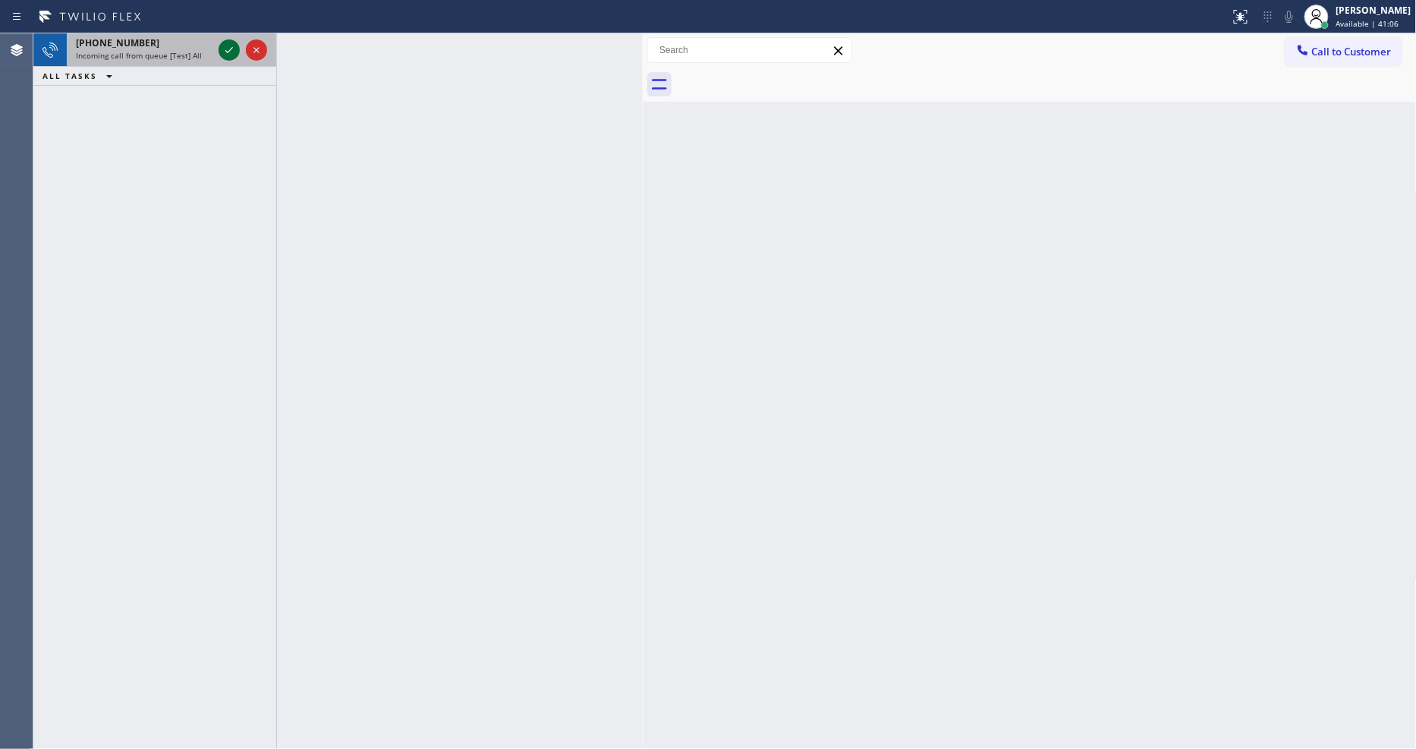
click at [232, 50] on icon at bounding box center [229, 50] width 18 height 18
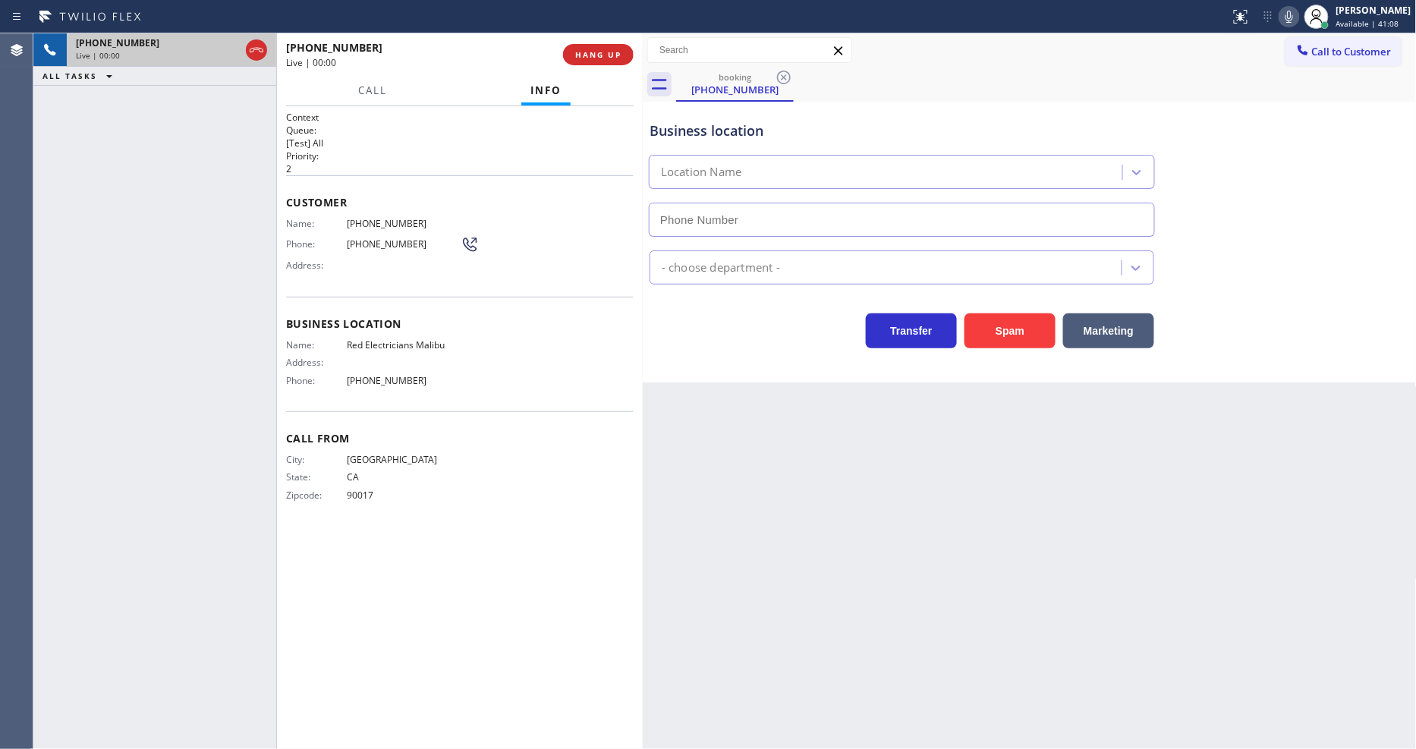
type input "(310) 388-4146"
click at [596, 56] on span "HANG UP" at bounding box center [598, 54] width 46 height 11
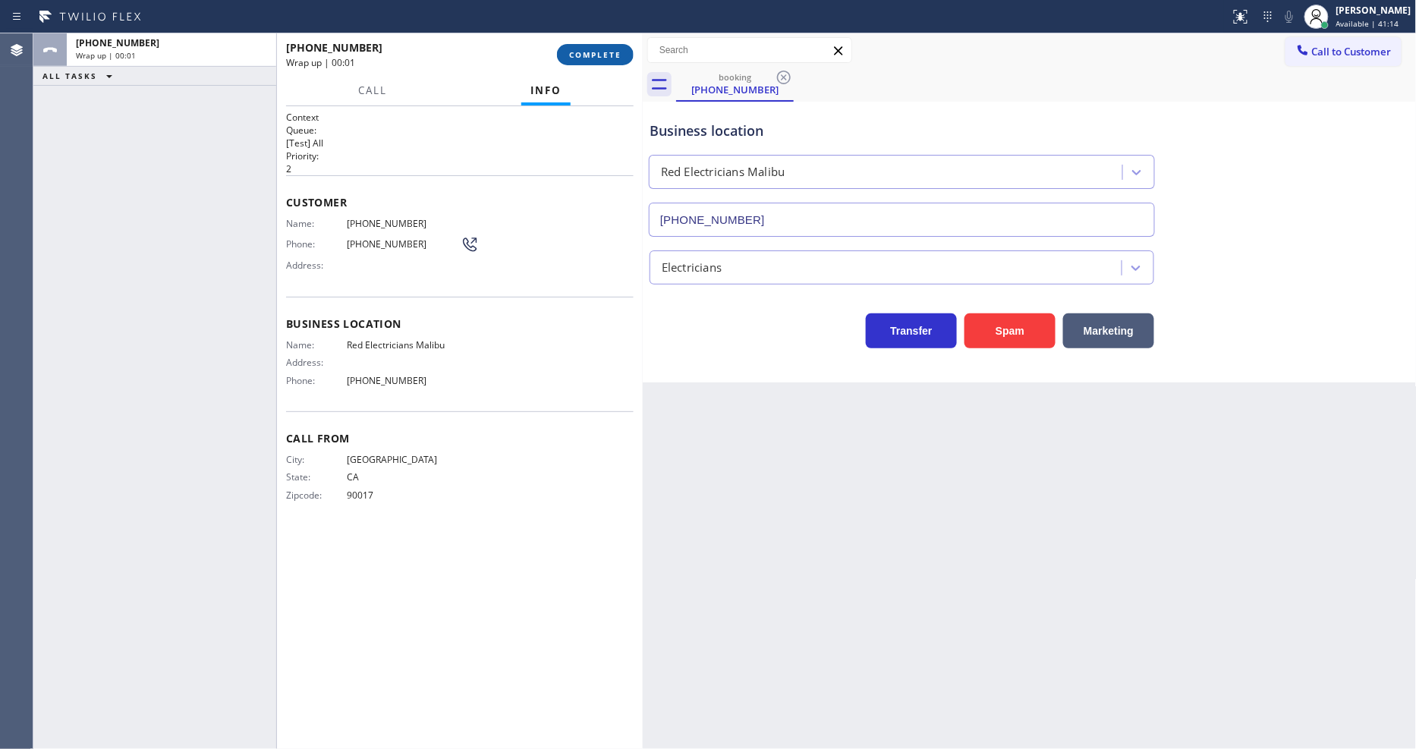
click at [596, 56] on span "COMPLETE" at bounding box center [595, 54] width 52 height 11
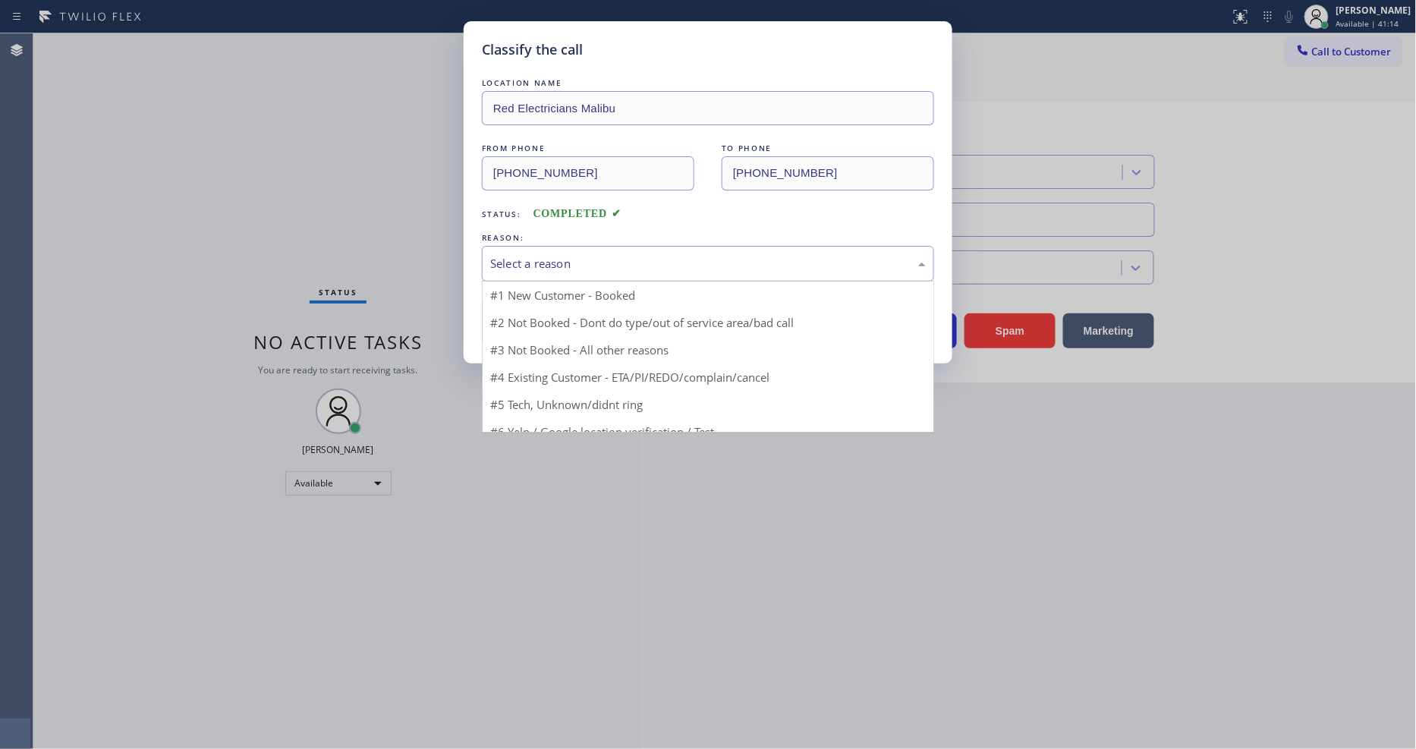
click at [521, 262] on div "Select a reason" at bounding box center [708, 263] width 436 height 17
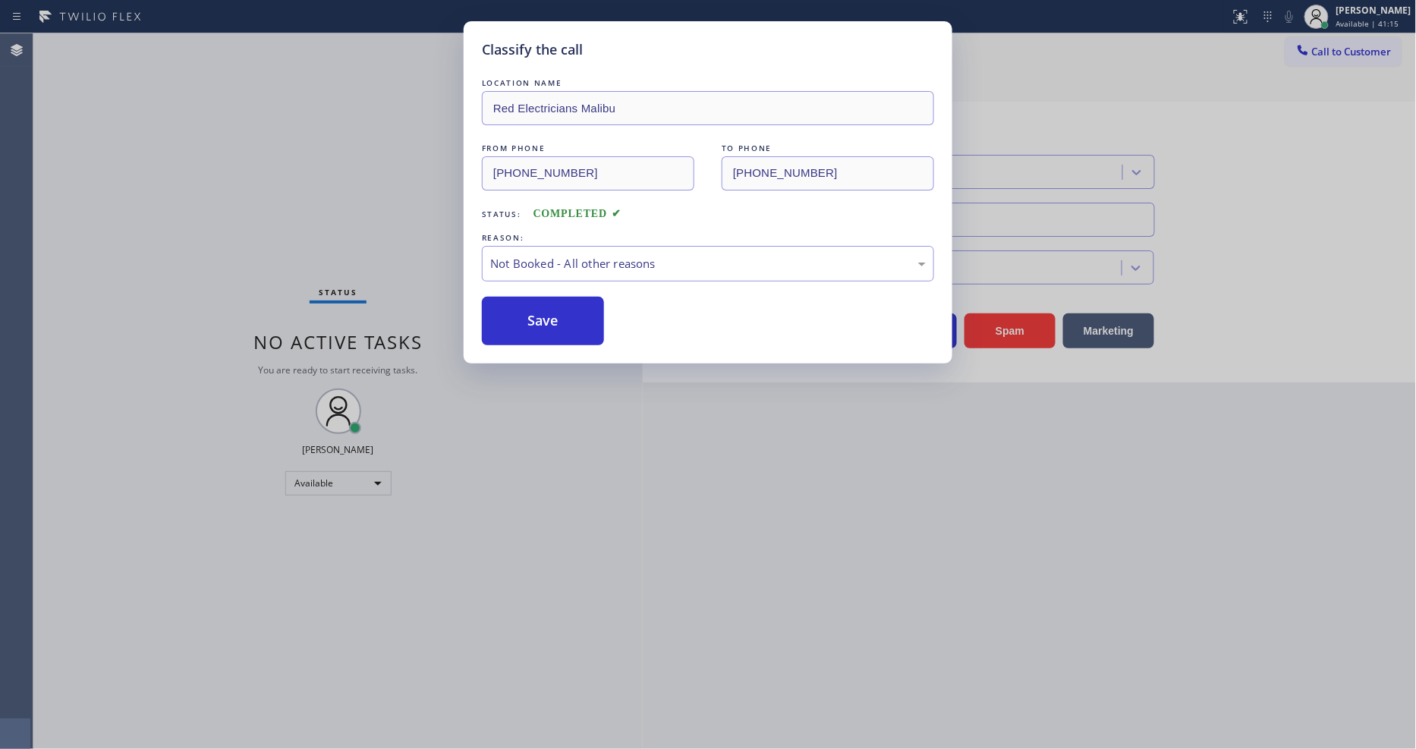
click at [517, 315] on button "Save" at bounding box center [543, 321] width 122 height 49
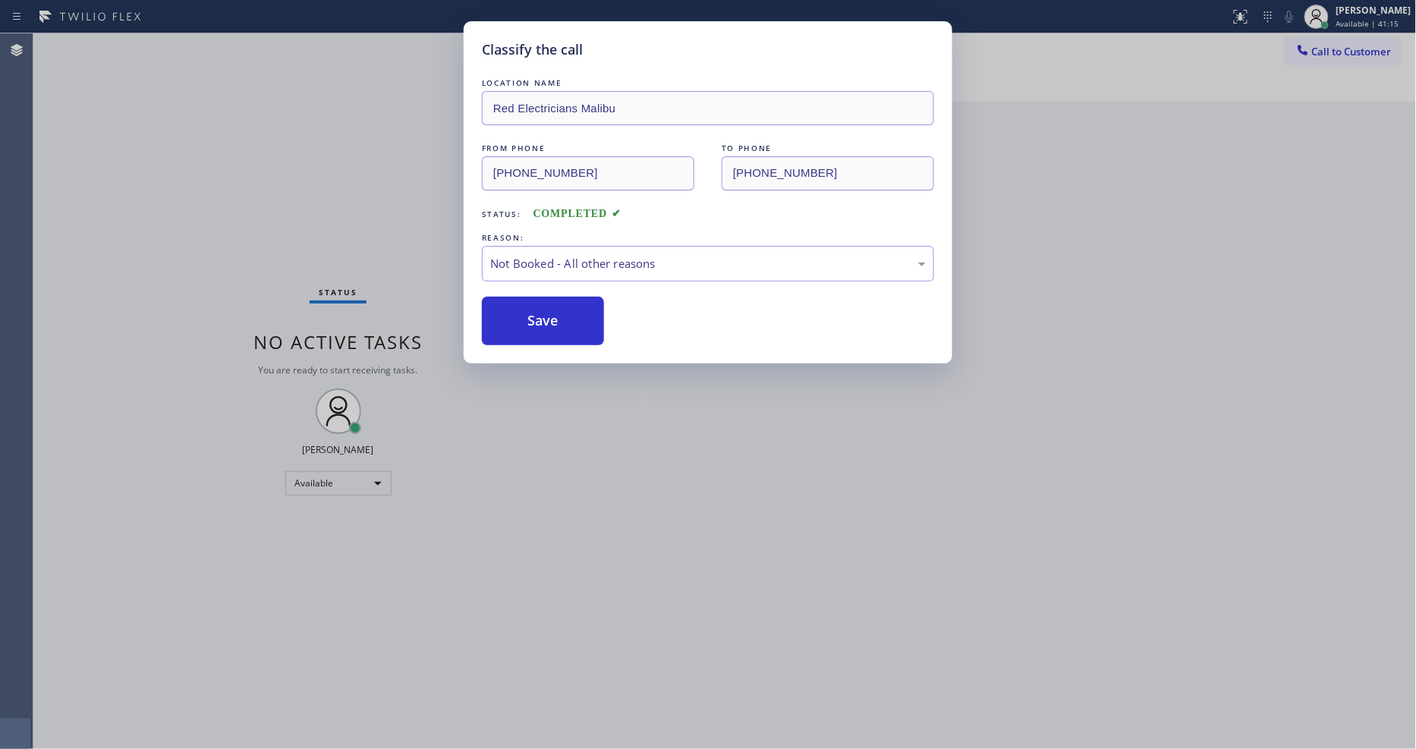
click at [517, 315] on button "Save" at bounding box center [543, 321] width 122 height 49
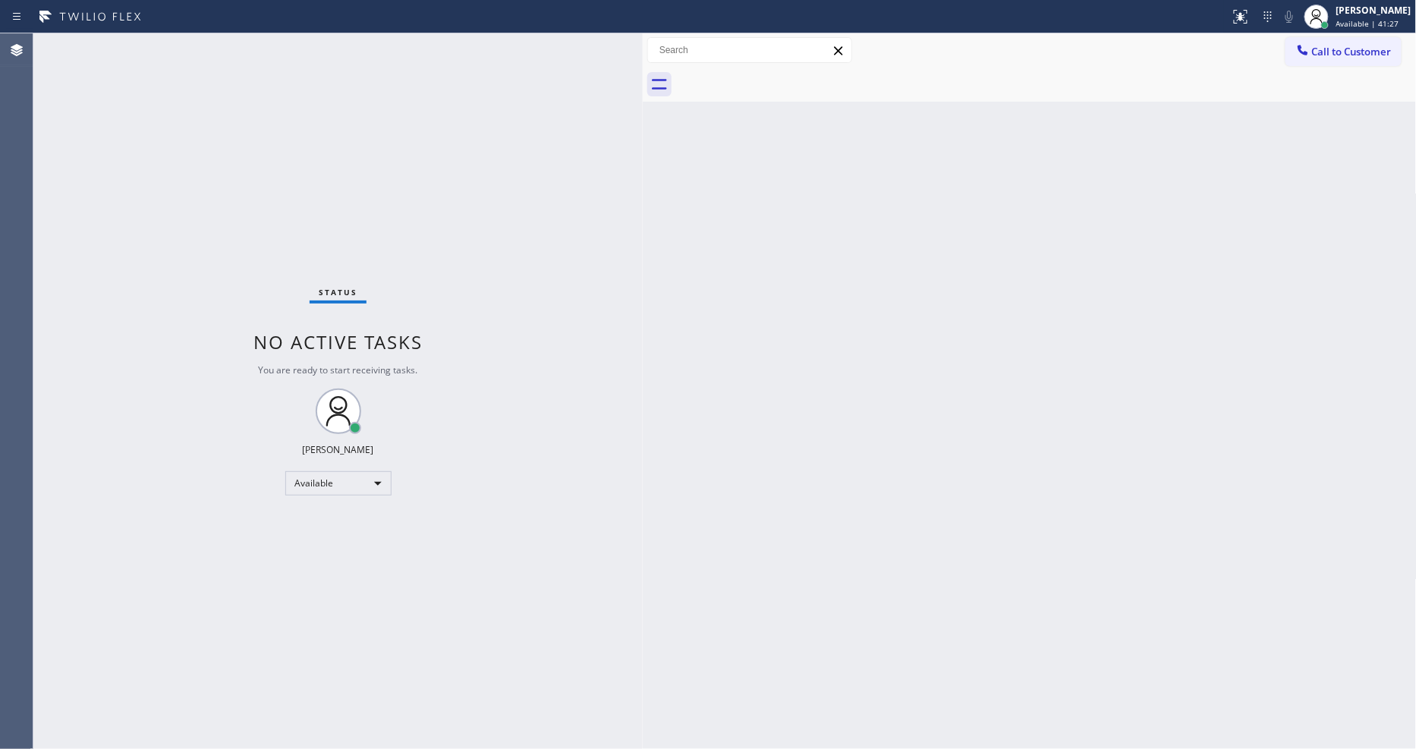
drag, startPoint x: 1164, startPoint y: 529, endPoint x: 1206, endPoint y: 565, distance: 55.5
click at [1164, 529] on div "Back to Dashboard Change Sender ID Customers Technicians Select a contact Outbo…" at bounding box center [1030, 391] width 774 height 716
click at [481, 577] on div "Status No active tasks You are ready to start receiving tasks. [PERSON_NAME] Av…" at bounding box center [337, 391] width 609 height 716
click at [156, 68] on div "Status No active tasks You are ready to start receiving tasks. [PERSON_NAME] Av…" at bounding box center [337, 391] width 609 height 716
click at [1119, 505] on div "Back to Dashboard Change Sender ID Customers Technicians Select a contact Outbo…" at bounding box center [1030, 391] width 774 height 716
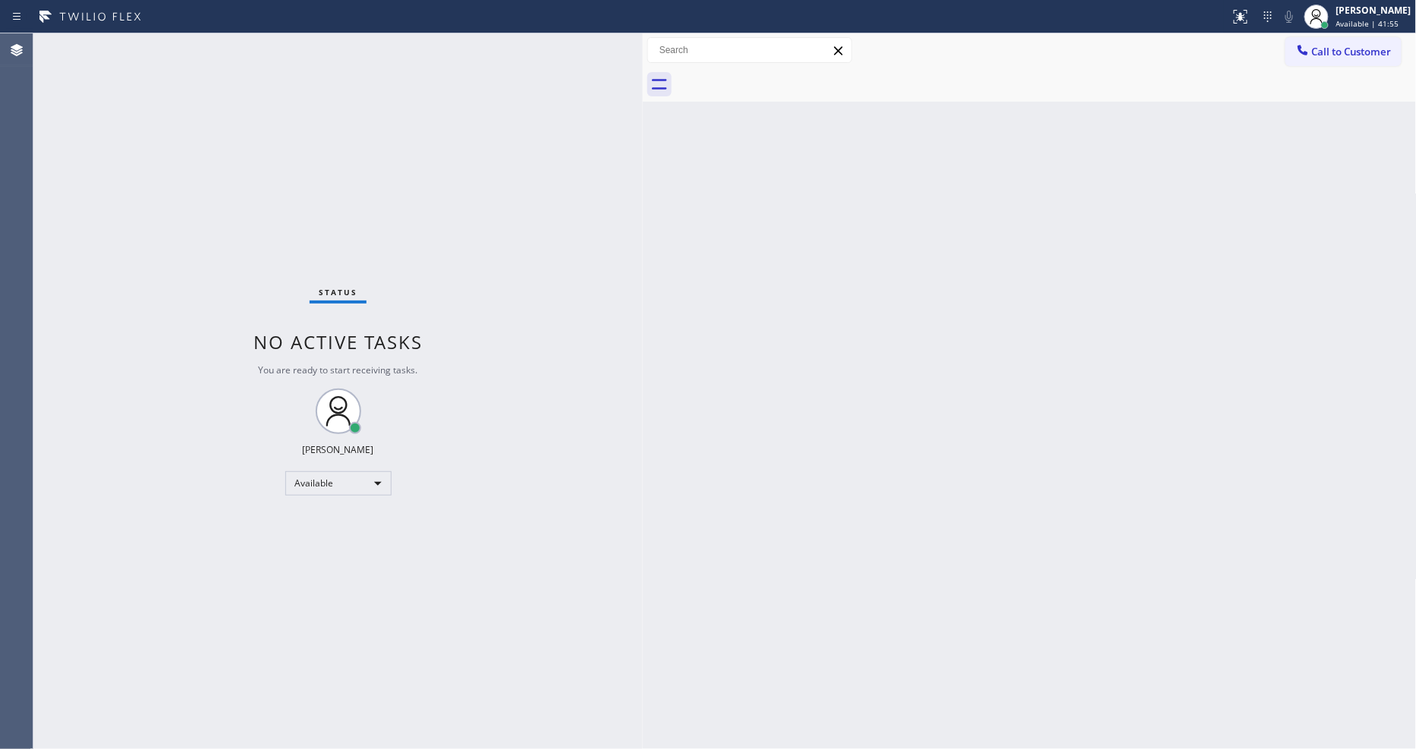
click at [194, 41] on div "Status No active tasks You are ready to start receiving tasks. [PERSON_NAME] Av…" at bounding box center [337, 391] width 609 height 716
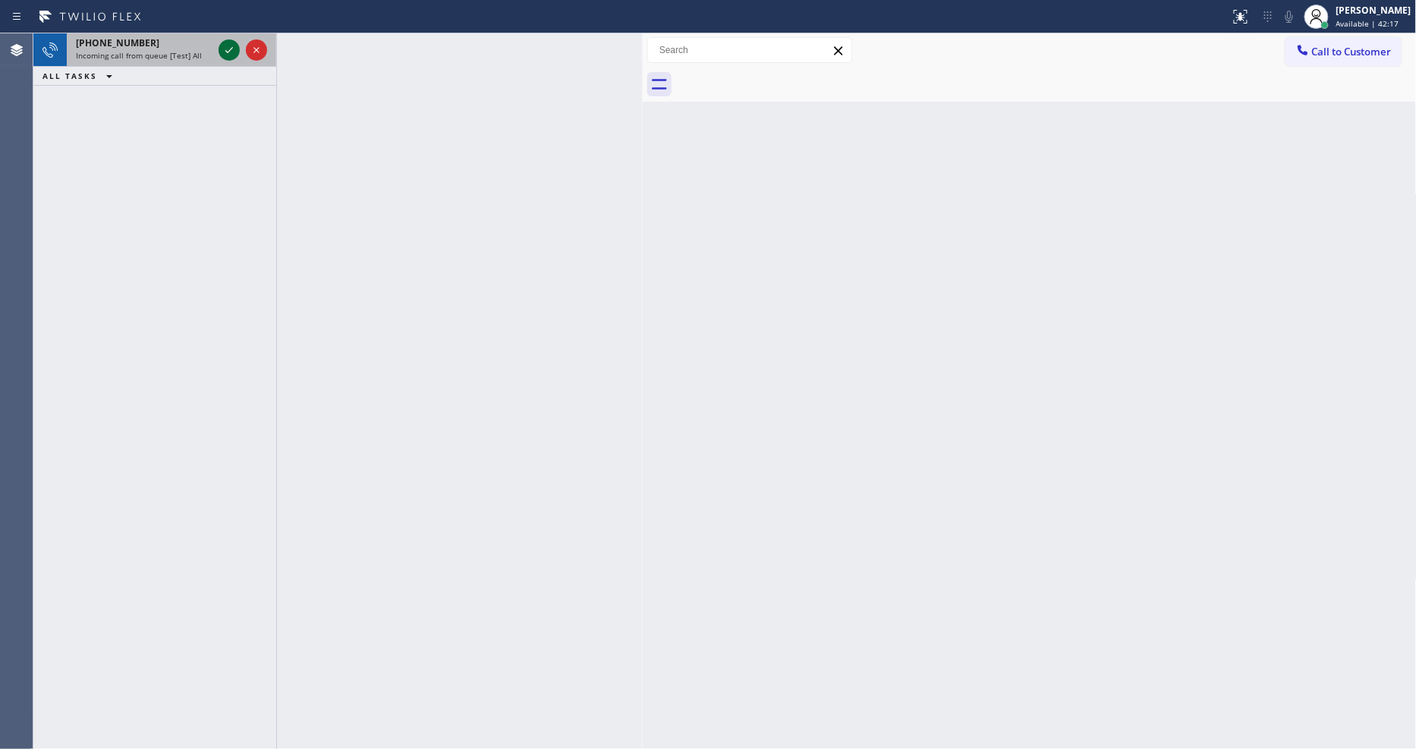
click at [225, 49] on icon at bounding box center [229, 50] width 18 height 18
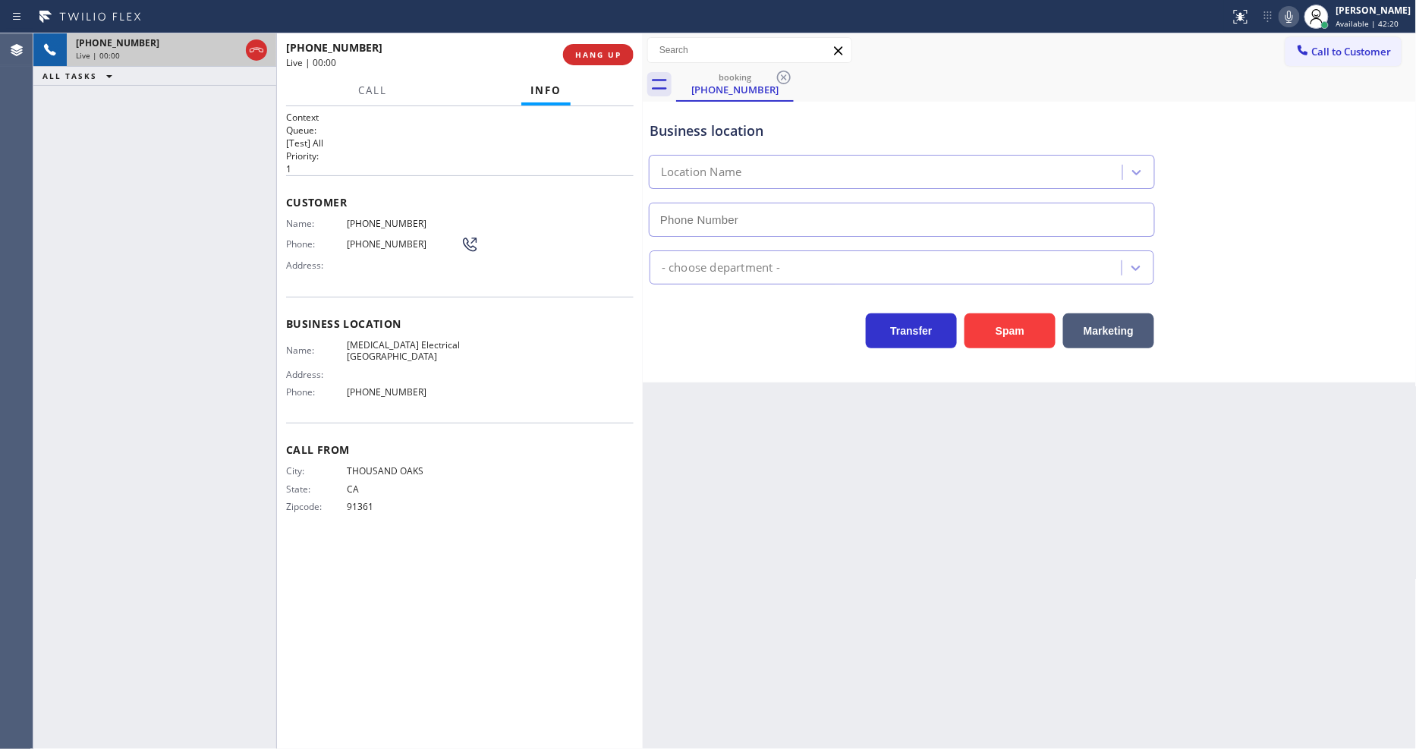
type input "(818) 918-2383"
click at [611, 52] on span "HANG UP" at bounding box center [598, 54] width 46 height 11
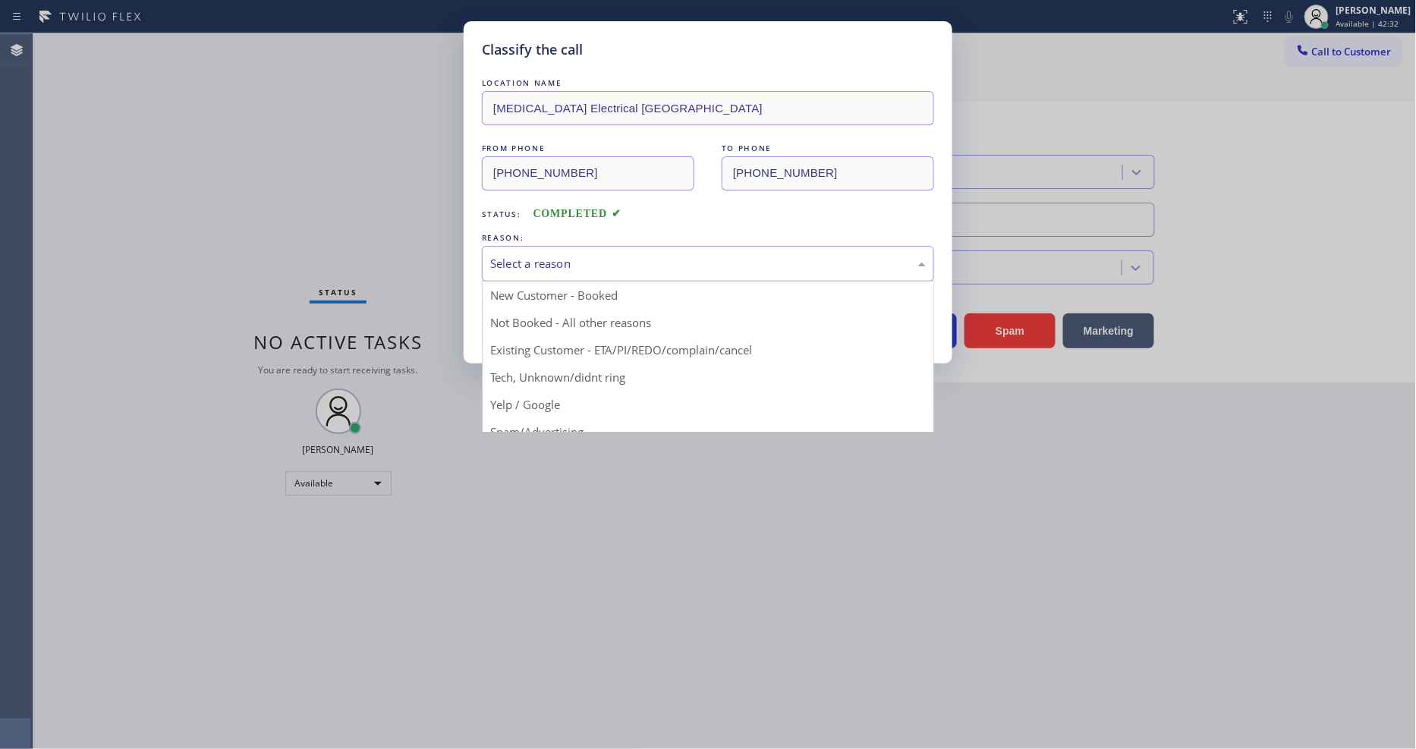
click at [560, 255] on div "Select a reason" at bounding box center [708, 263] width 436 height 17
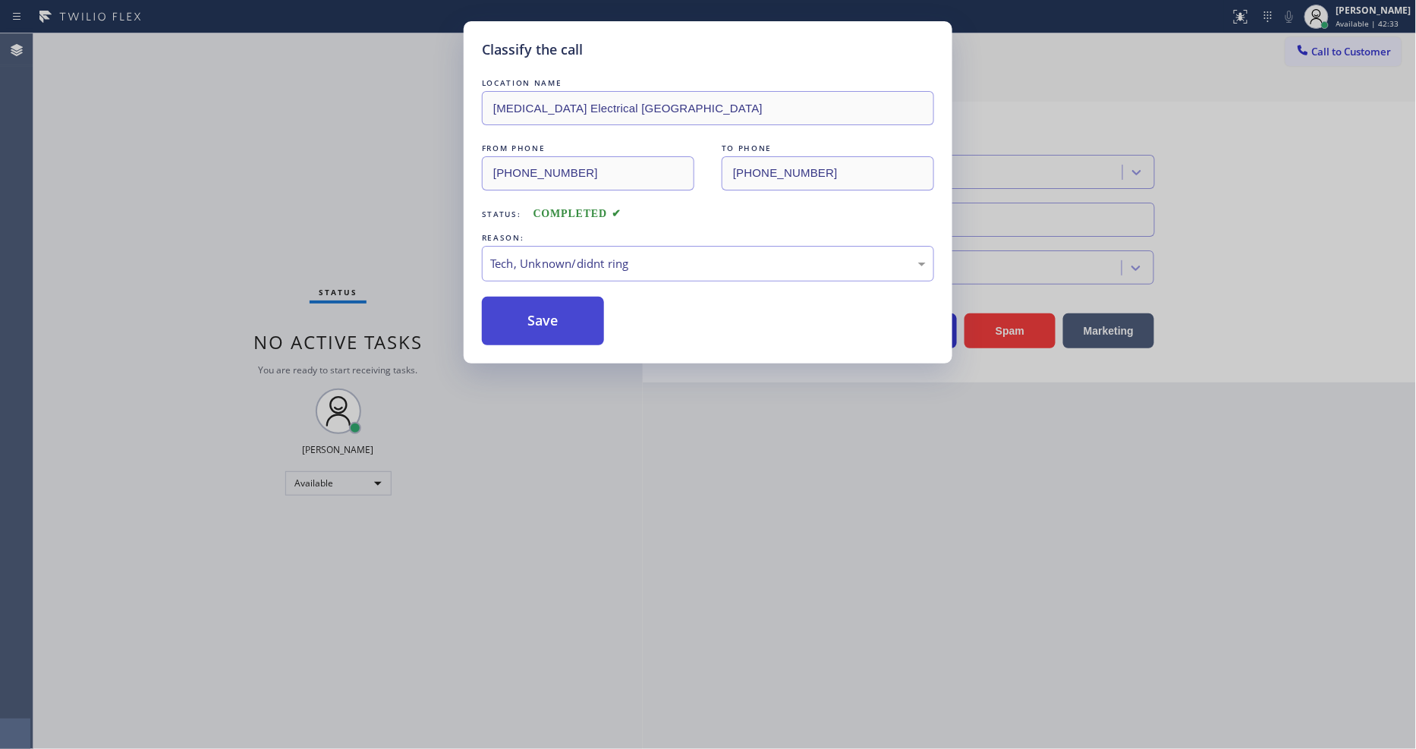
click at [552, 304] on button "Save" at bounding box center [543, 321] width 122 height 49
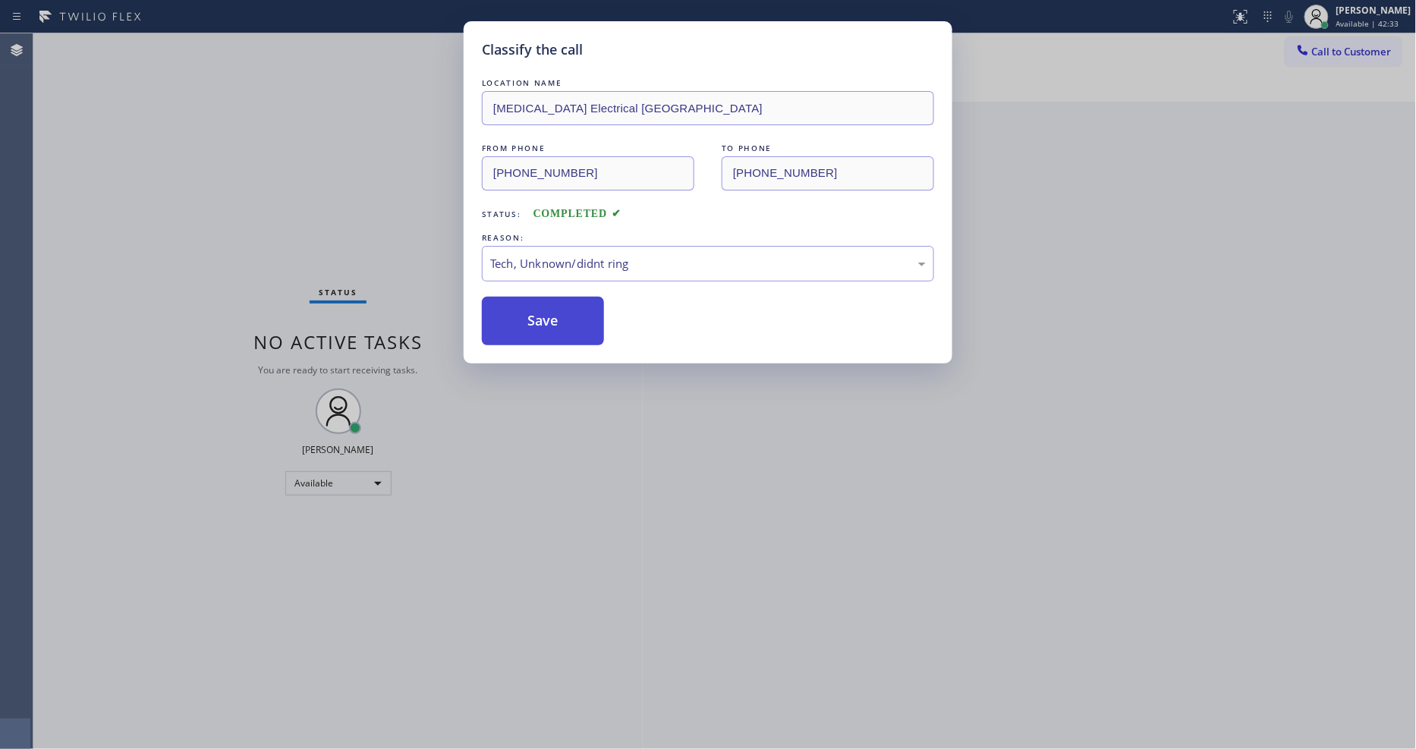
click at [552, 304] on button "Save" at bounding box center [543, 321] width 122 height 49
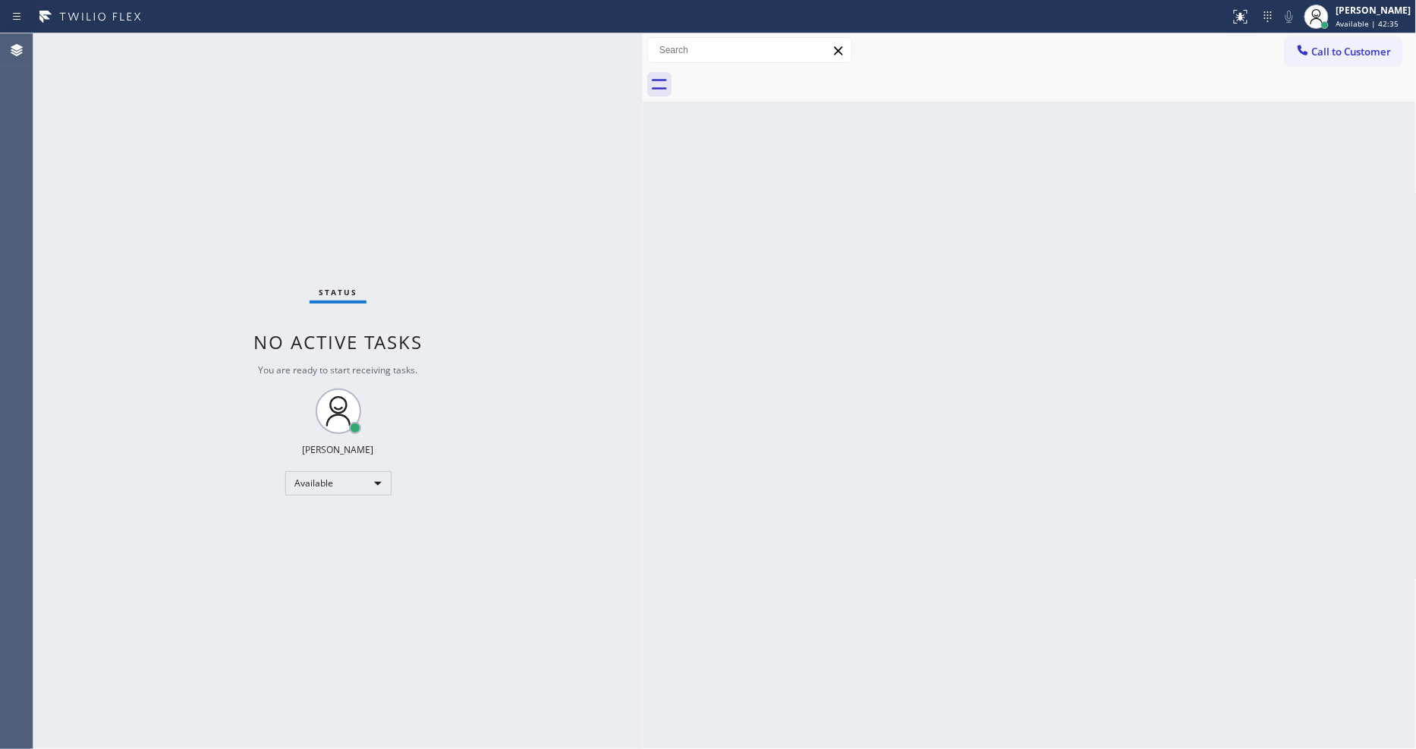
click at [200, 42] on div "Status No active tasks You are ready to start receiving tasks. [PERSON_NAME] Av…" at bounding box center [337, 391] width 609 height 716
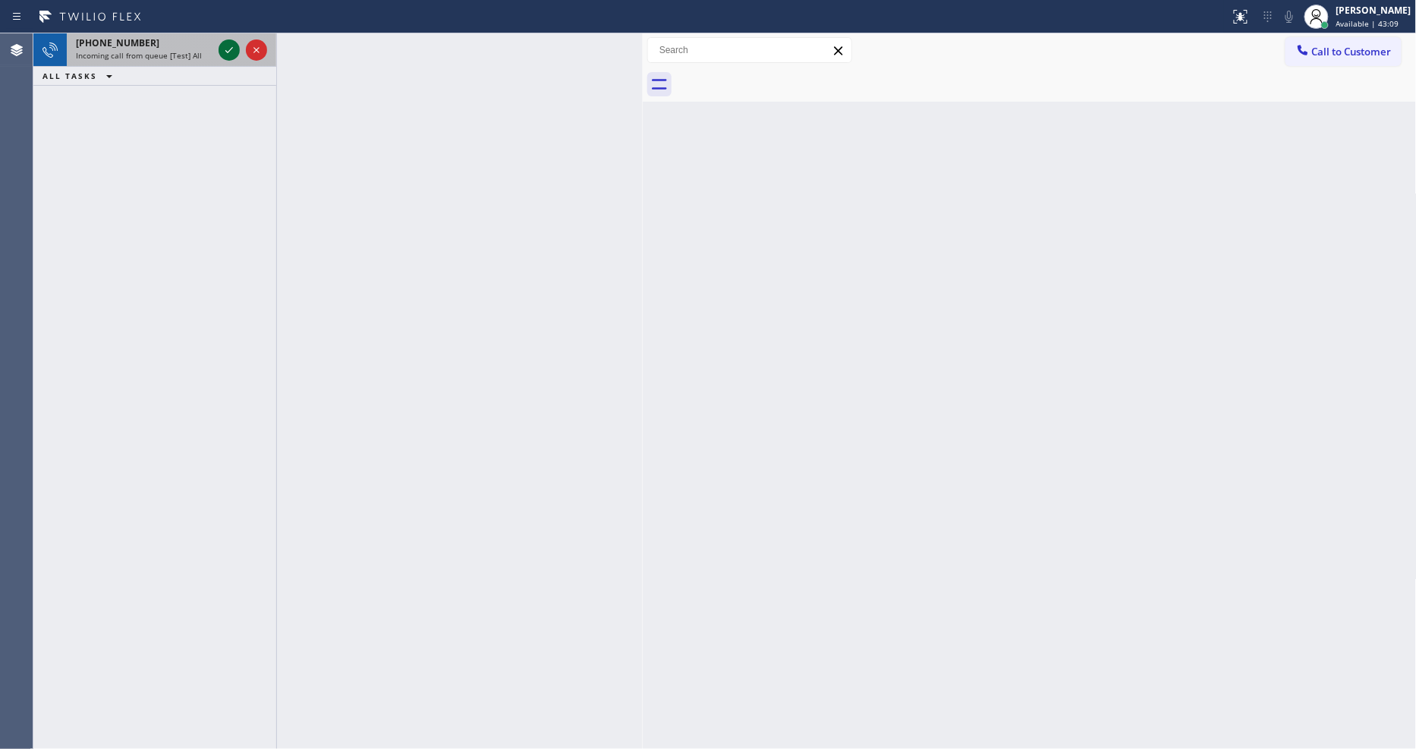
click at [225, 47] on icon at bounding box center [229, 50] width 18 height 18
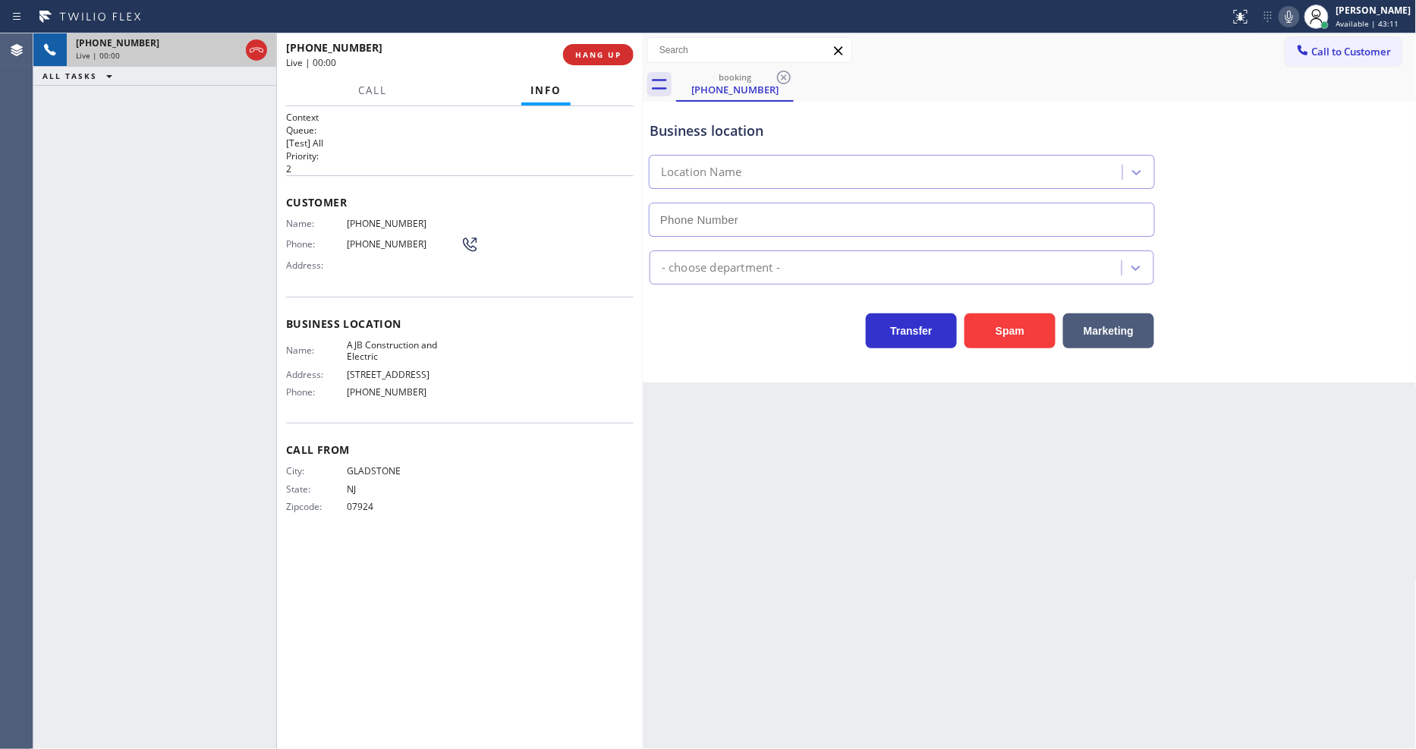
type input "(908) 774-8246"
click at [622, 55] on button "HANG UP" at bounding box center [598, 54] width 71 height 21
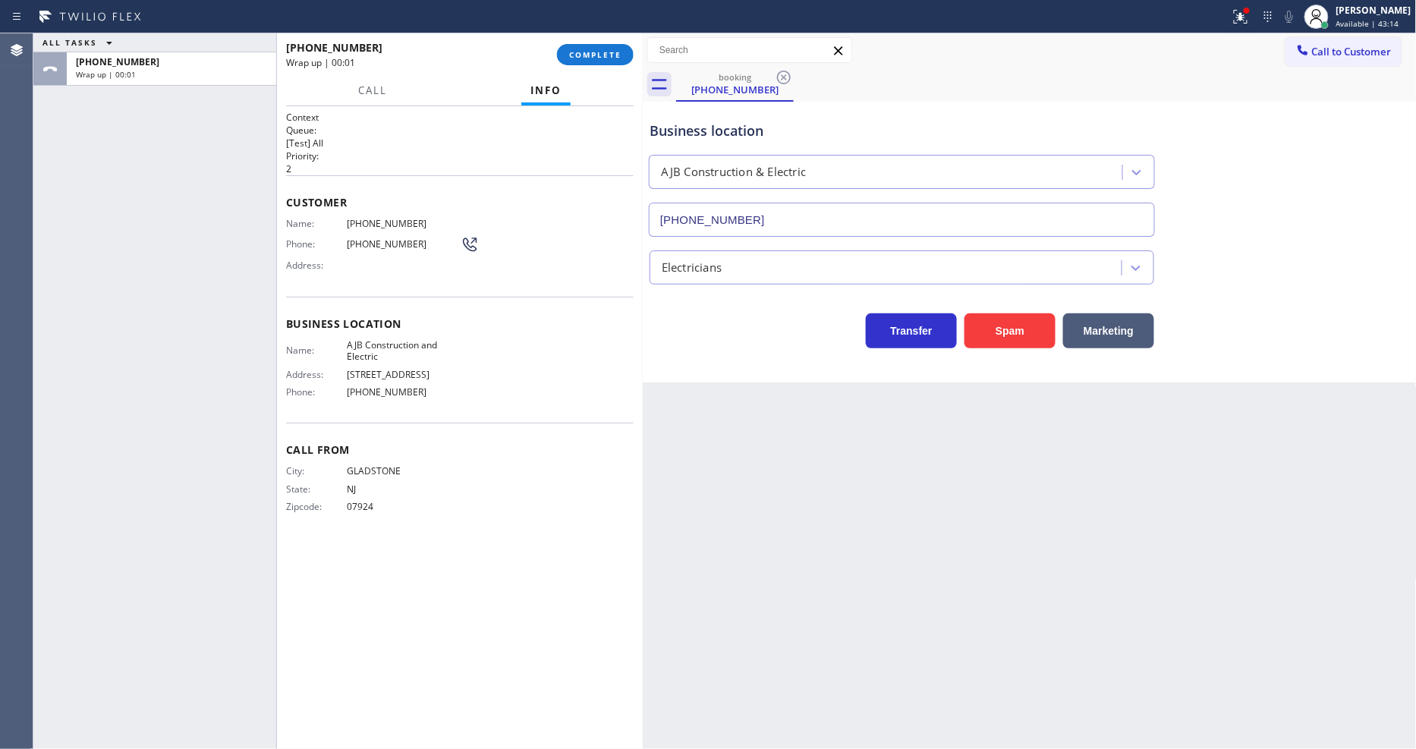
drag, startPoint x: 531, startPoint y: 270, endPoint x: 533, endPoint y: 260, distance: 10.0
click at [531, 269] on div "Name: (908) 432-2614 Phone: (908) 432-2614 Address:" at bounding box center [460, 248] width 348 height 60
click at [589, 47] on button "COMPLETE" at bounding box center [595, 54] width 77 height 21
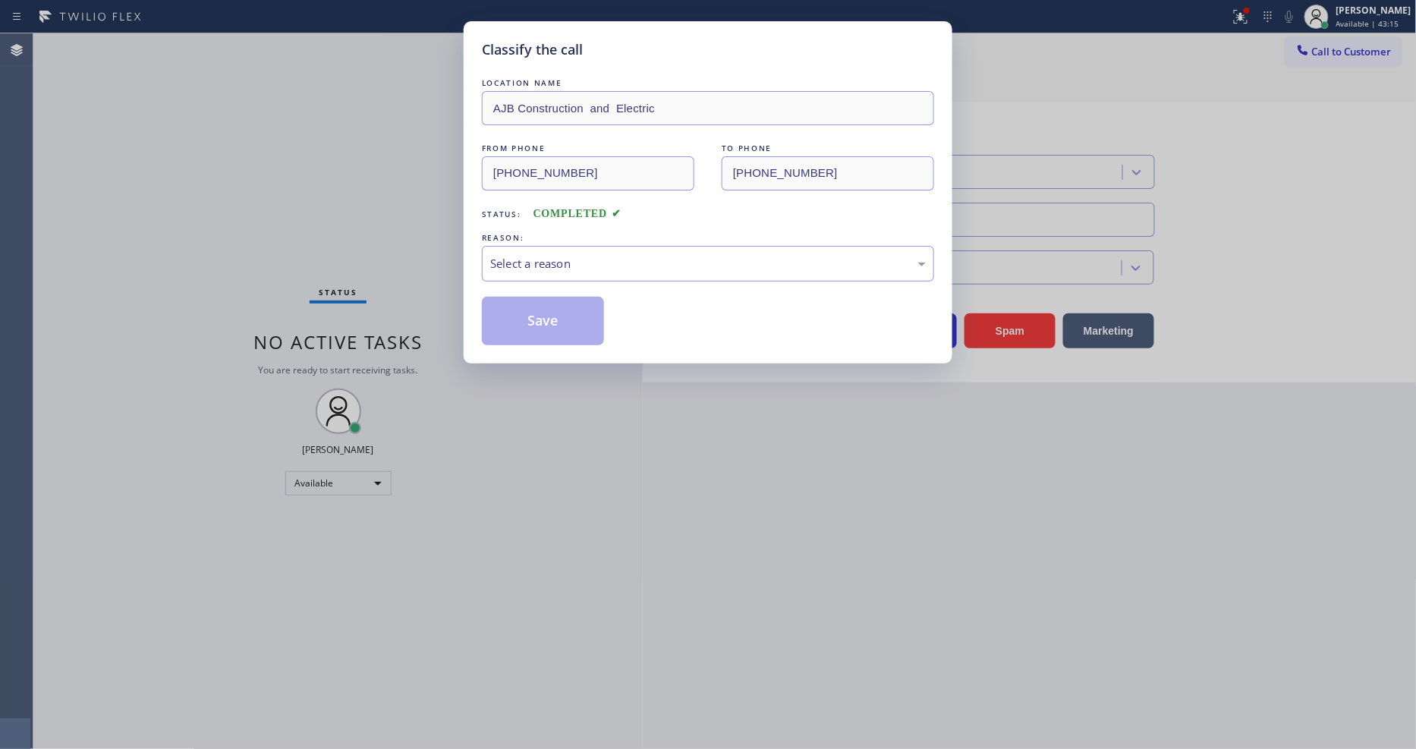
click at [517, 263] on div "Select a reason" at bounding box center [708, 263] width 436 height 17
click at [513, 317] on button "Save" at bounding box center [543, 321] width 122 height 49
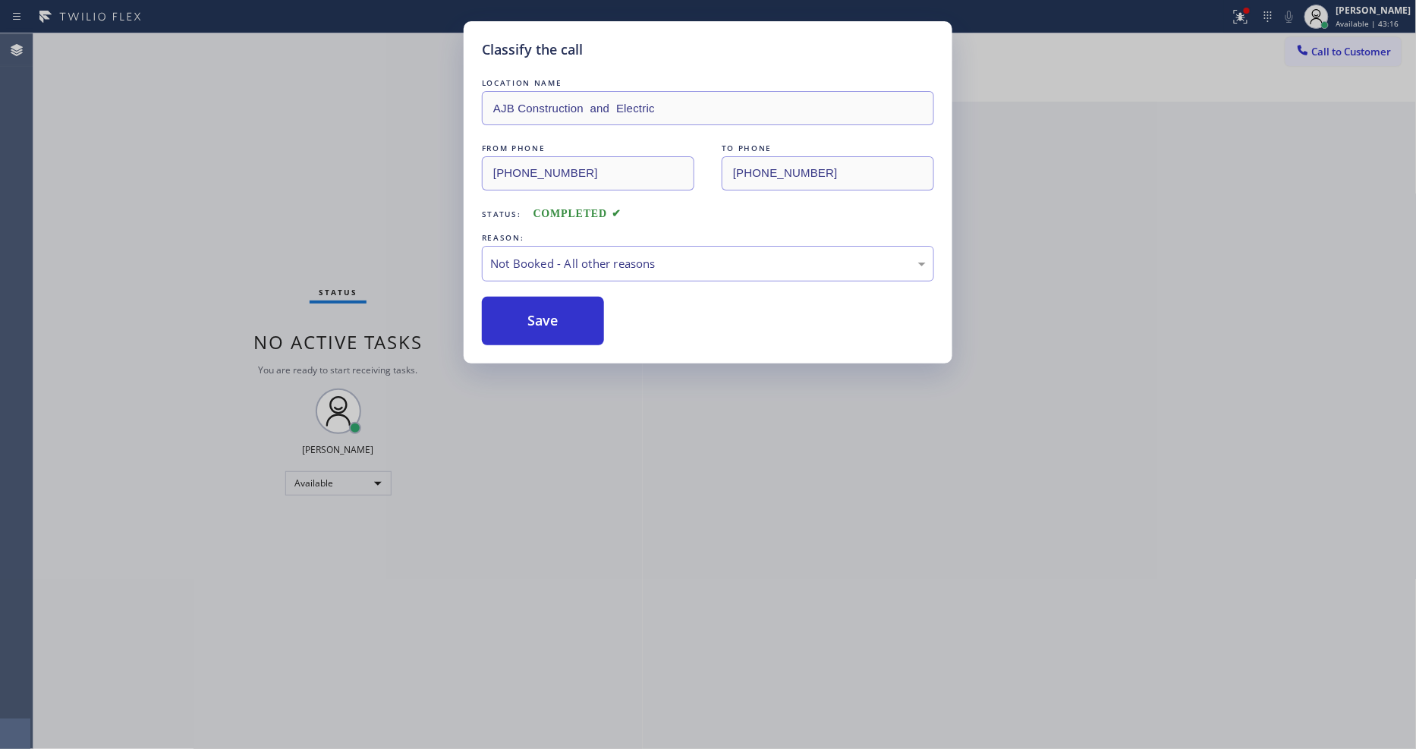
click at [513, 317] on button "Save" at bounding box center [543, 321] width 122 height 49
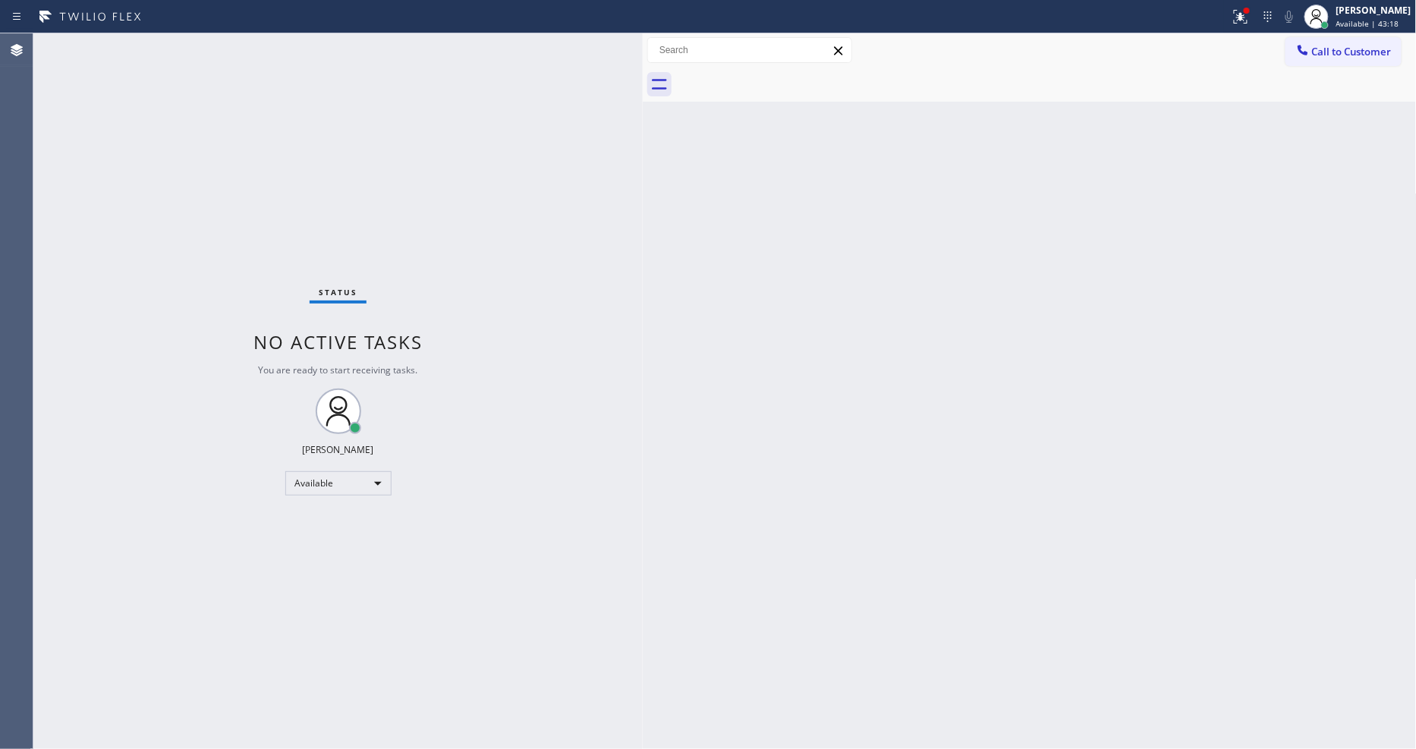
click at [203, 42] on div "Status No active tasks You are ready to start receiving tasks. [PERSON_NAME] Av…" at bounding box center [337, 391] width 609 height 716
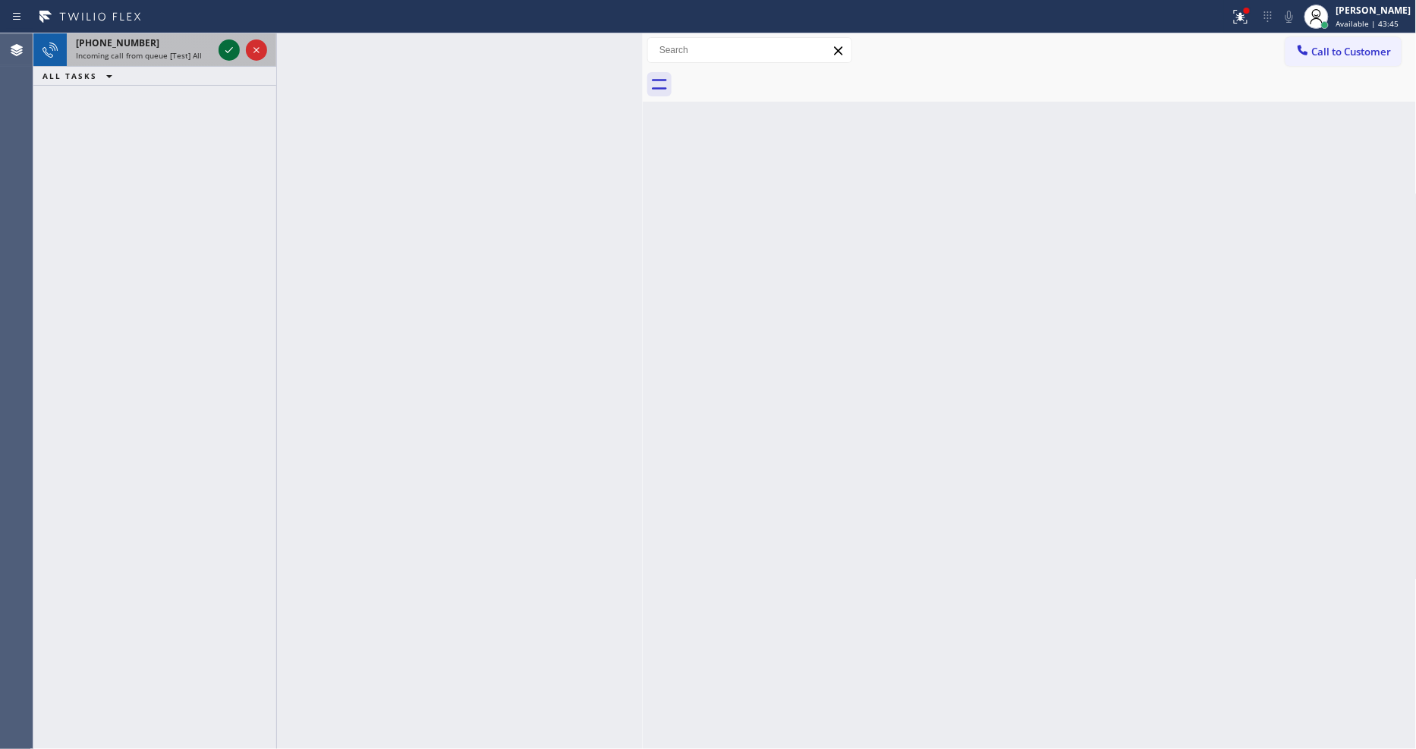
click at [224, 48] on icon at bounding box center [229, 50] width 18 height 18
click at [235, 49] on icon at bounding box center [229, 50] width 18 height 18
click at [234, 47] on icon at bounding box center [229, 50] width 18 height 18
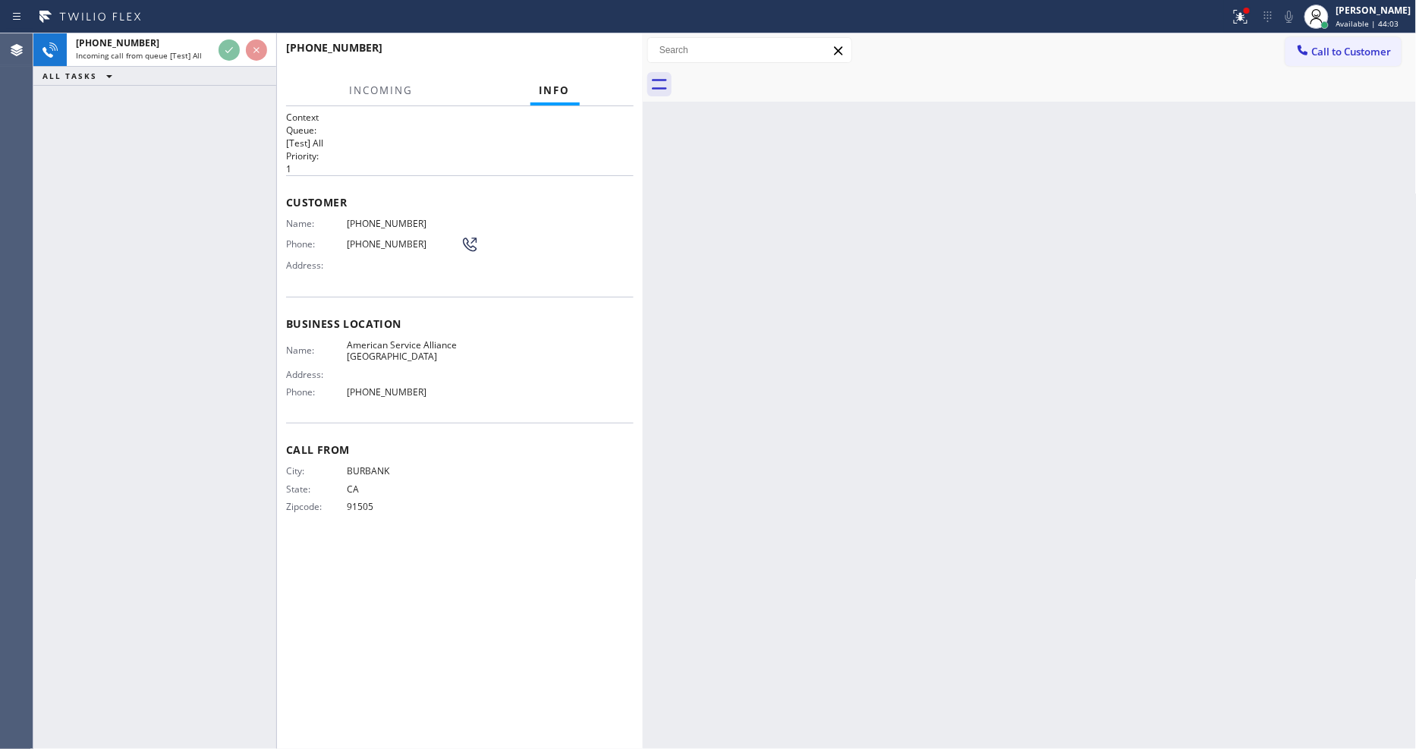
click at [224, 116] on div "+16263995343 Incoming call from queue [Test] All ALL TASKS ALL TASKS ACTIVE TAS…" at bounding box center [154, 391] width 243 height 716
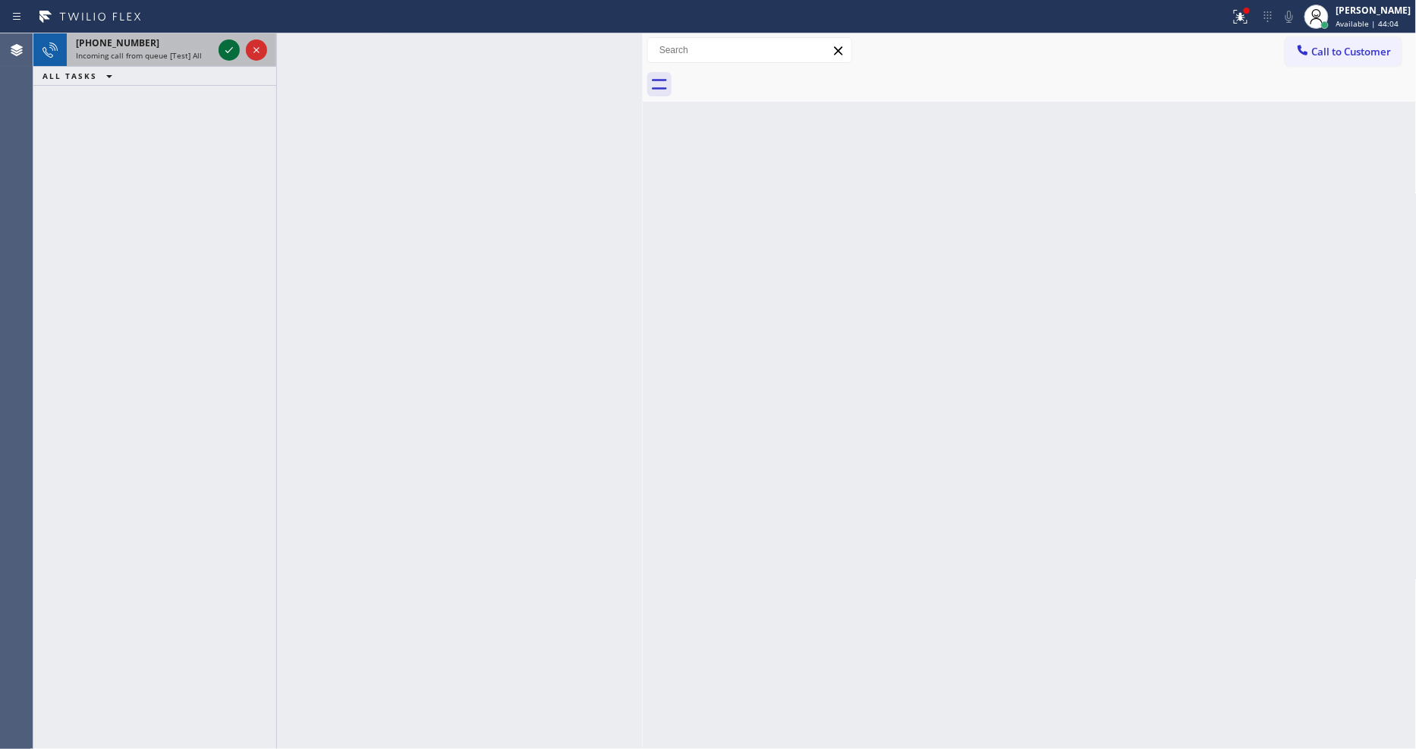
click at [224, 51] on icon at bounding box center [229, 50] width 18 height 18
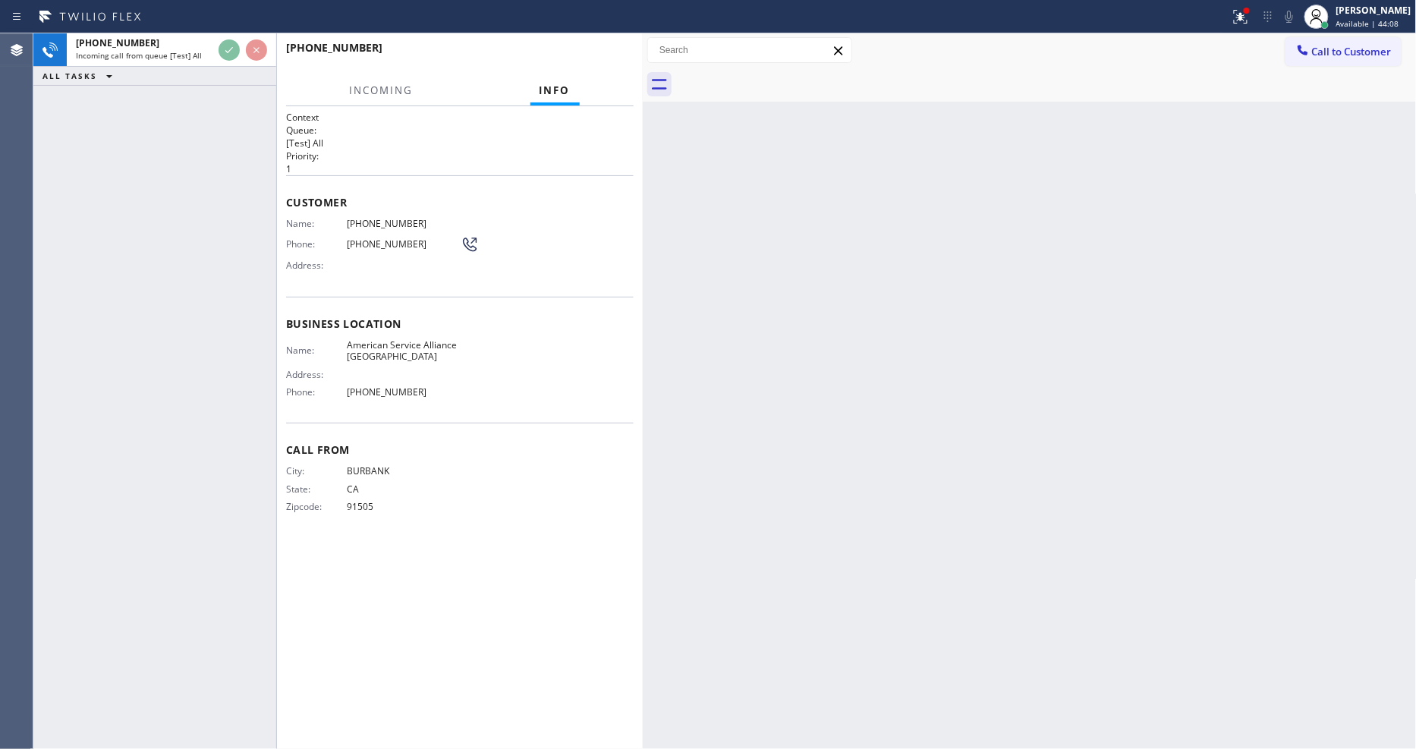
click at [229, 115] on div "+16263995343 Incoming call from queue [Test] All ALL TASKS ALL TASKS ACTIVE TAS…" at bounding box center [154, 391] width 243 height 716
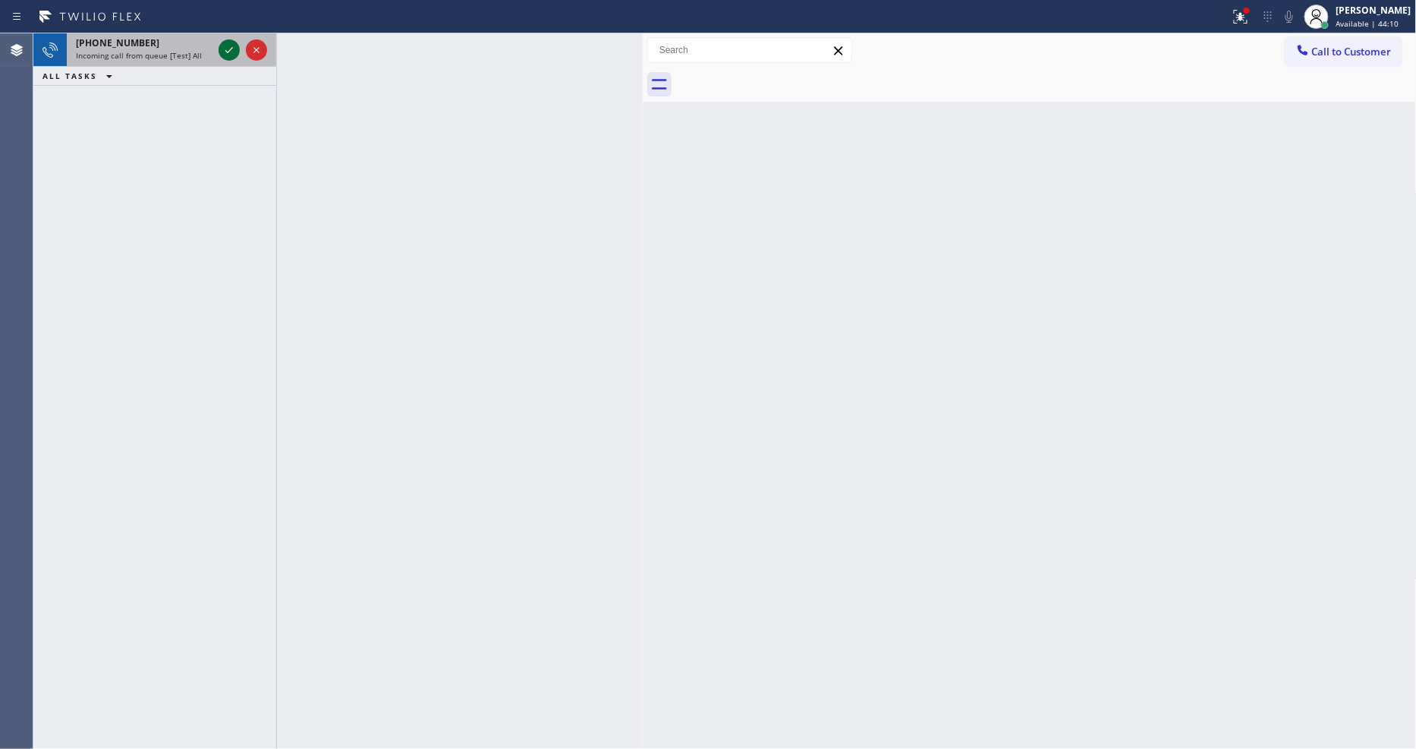
click at [224, 50] on icon at bounding box center [229, 50] width 18 height 18
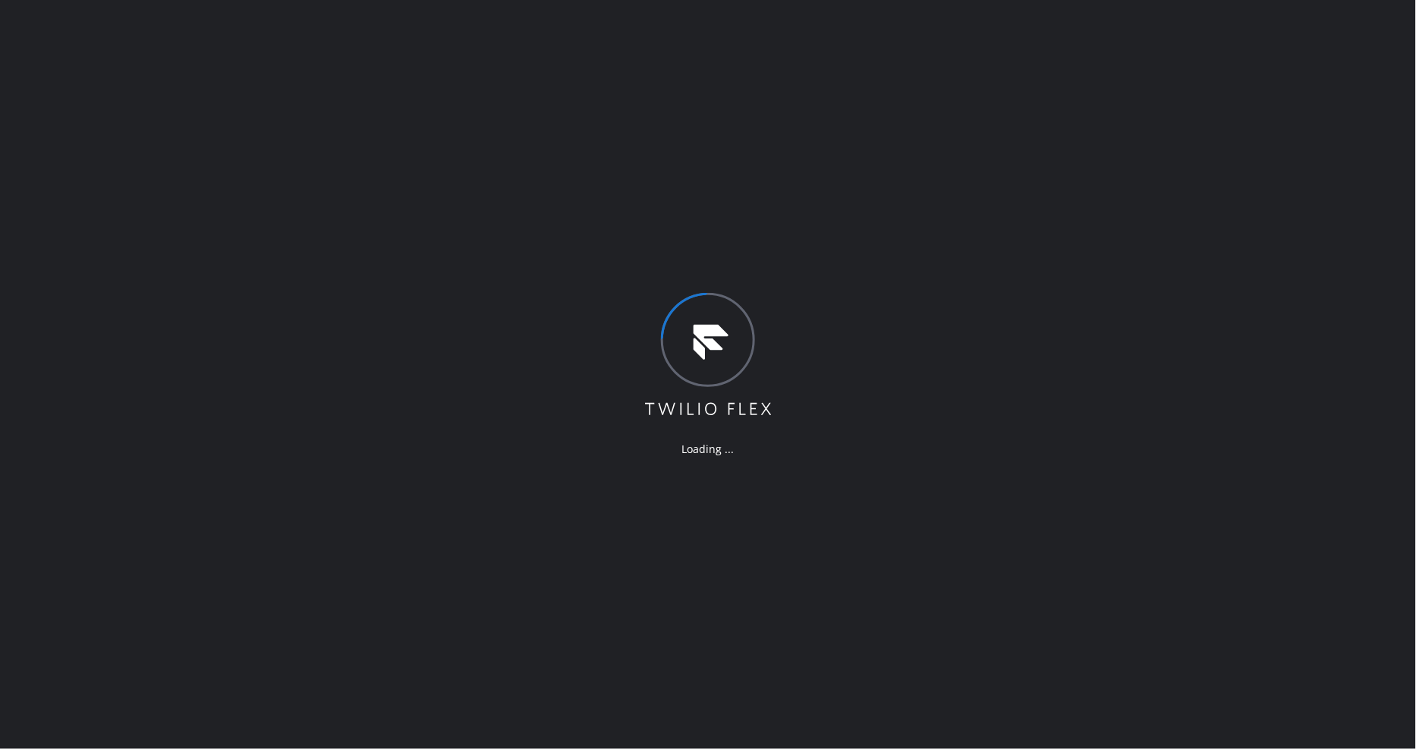
click at [1171, 266] on div "Loading ..." at bounding box center [708, 374] width 1416 height 749
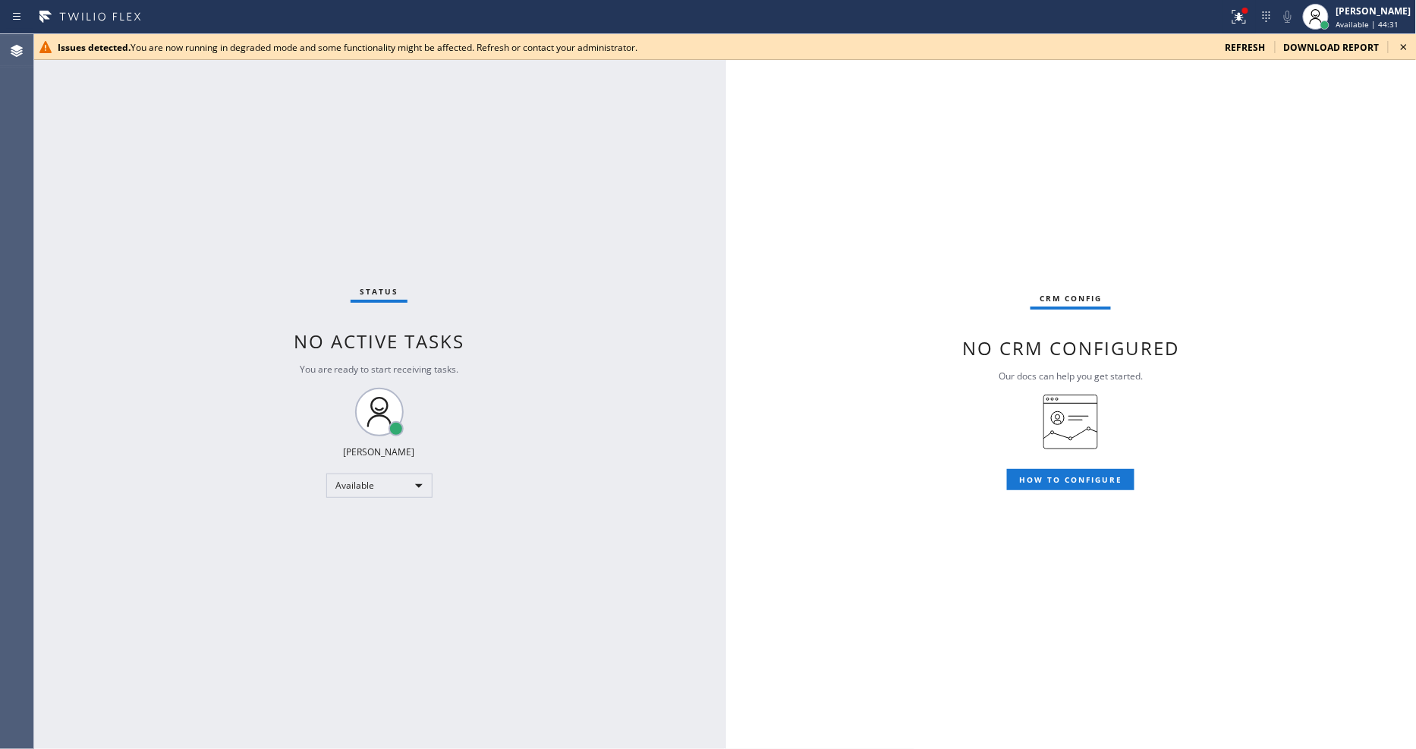
click at [1407, 46] on icon at bounding box center [1404, 47] width 18 height 18
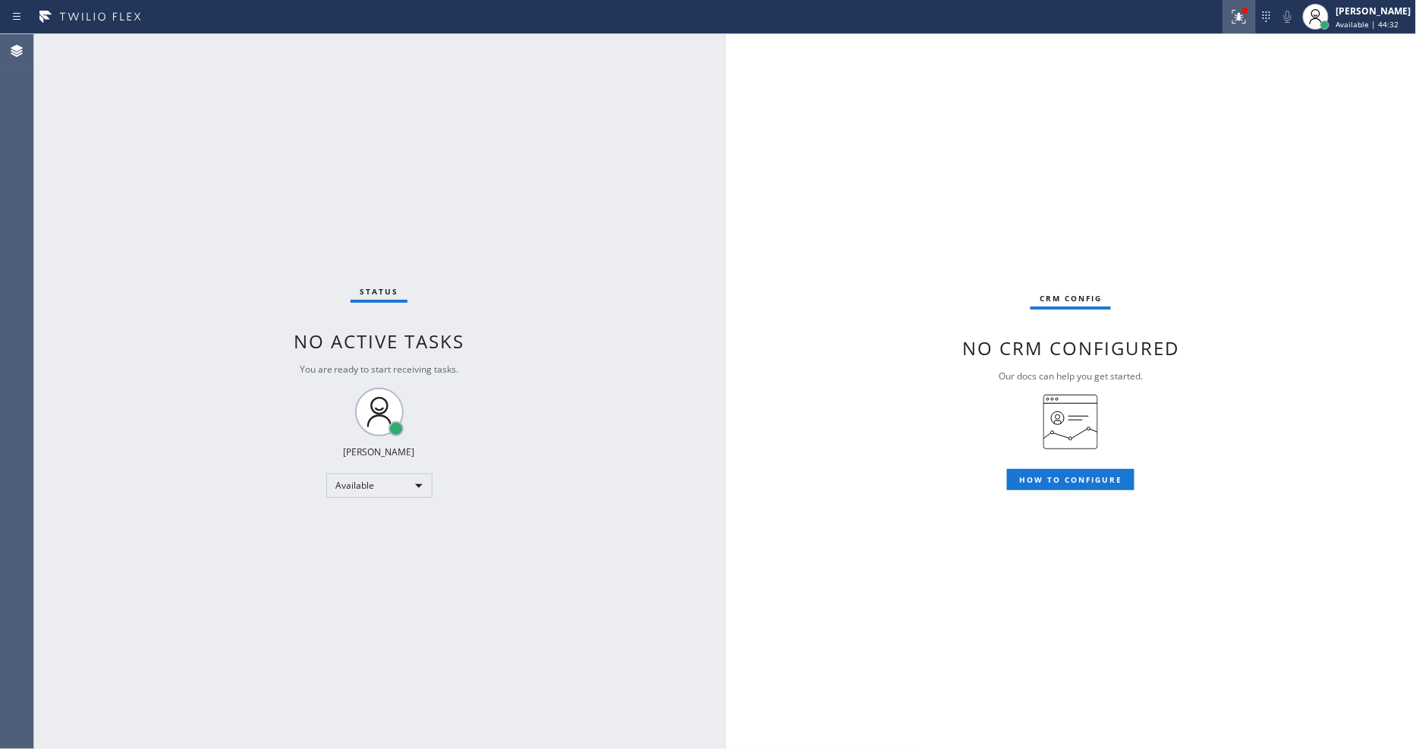
click at [1247, 18] on icon at bounding box center [1239, 17] width 18 height 18
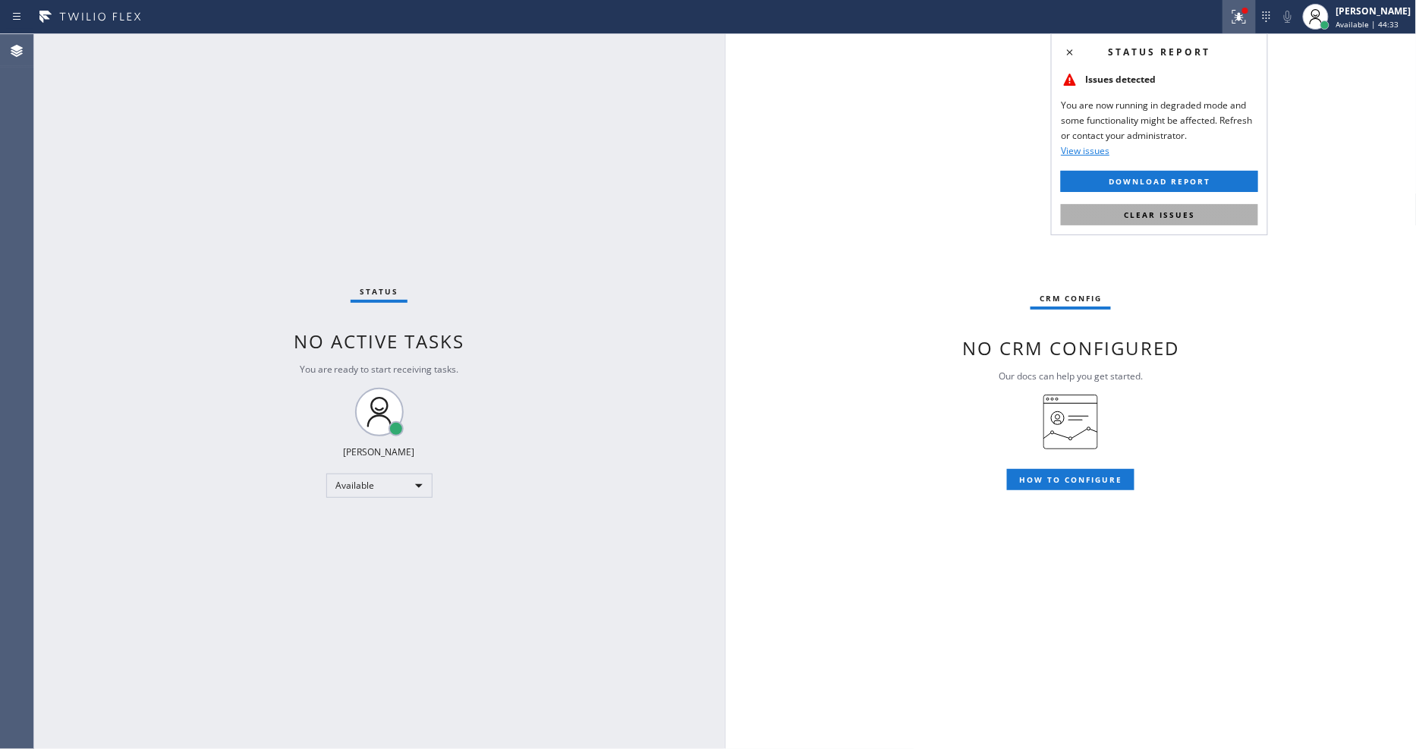
click at [1222, 214] on button "Clear issues" at bounding box center [1159, 214] width 197 height 21
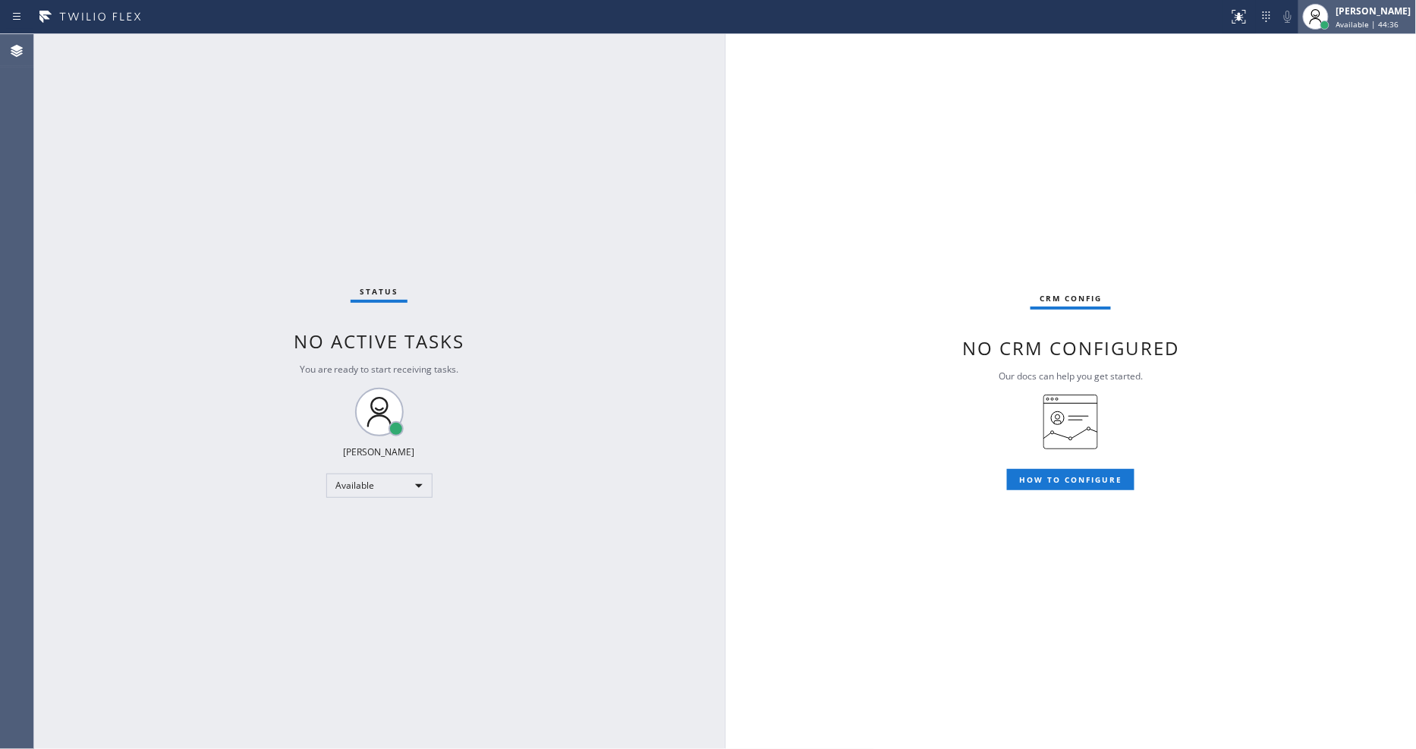
click at [1378, 19] on span "Available | 44:36" at bounding box center [1367, 24] width 63 height 11
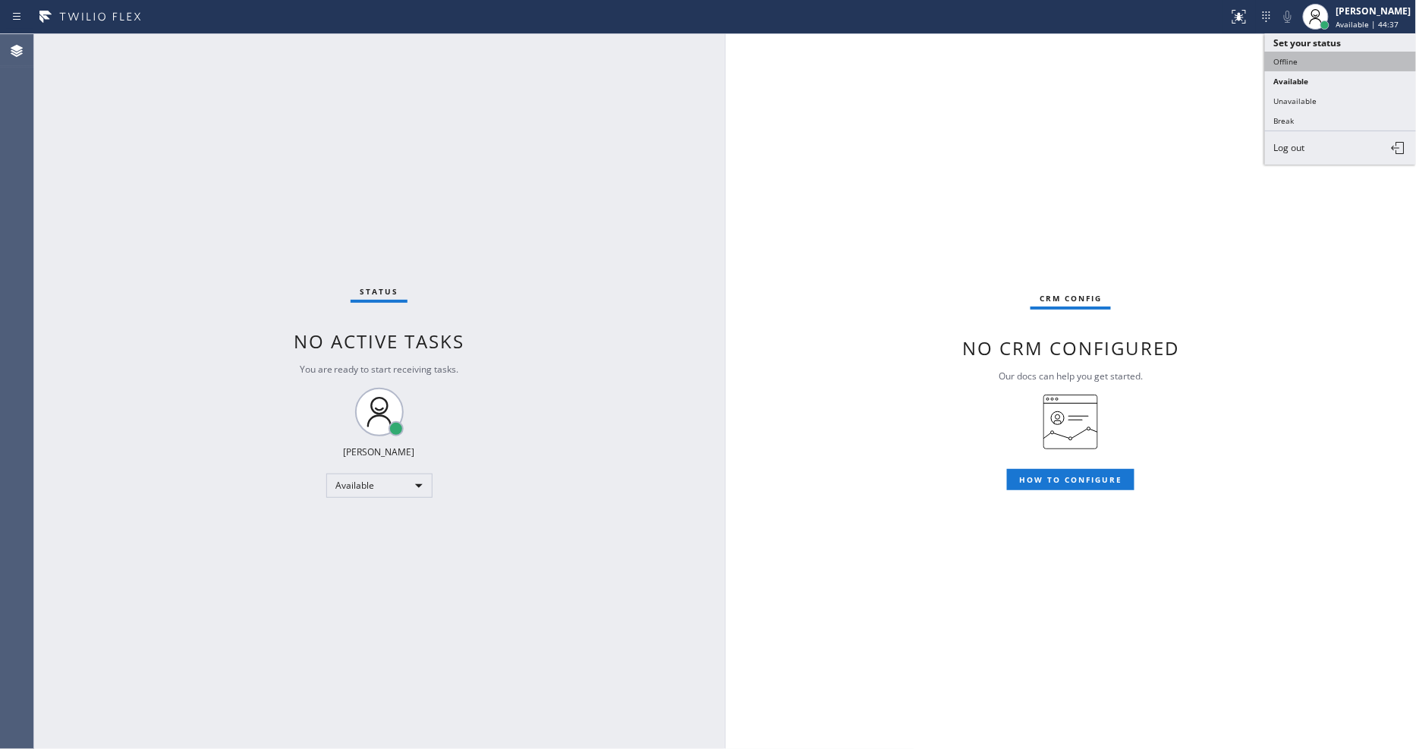
click at [1325, 61] on button "Offline" at bounding box center [1341, 62] width 152 height 20
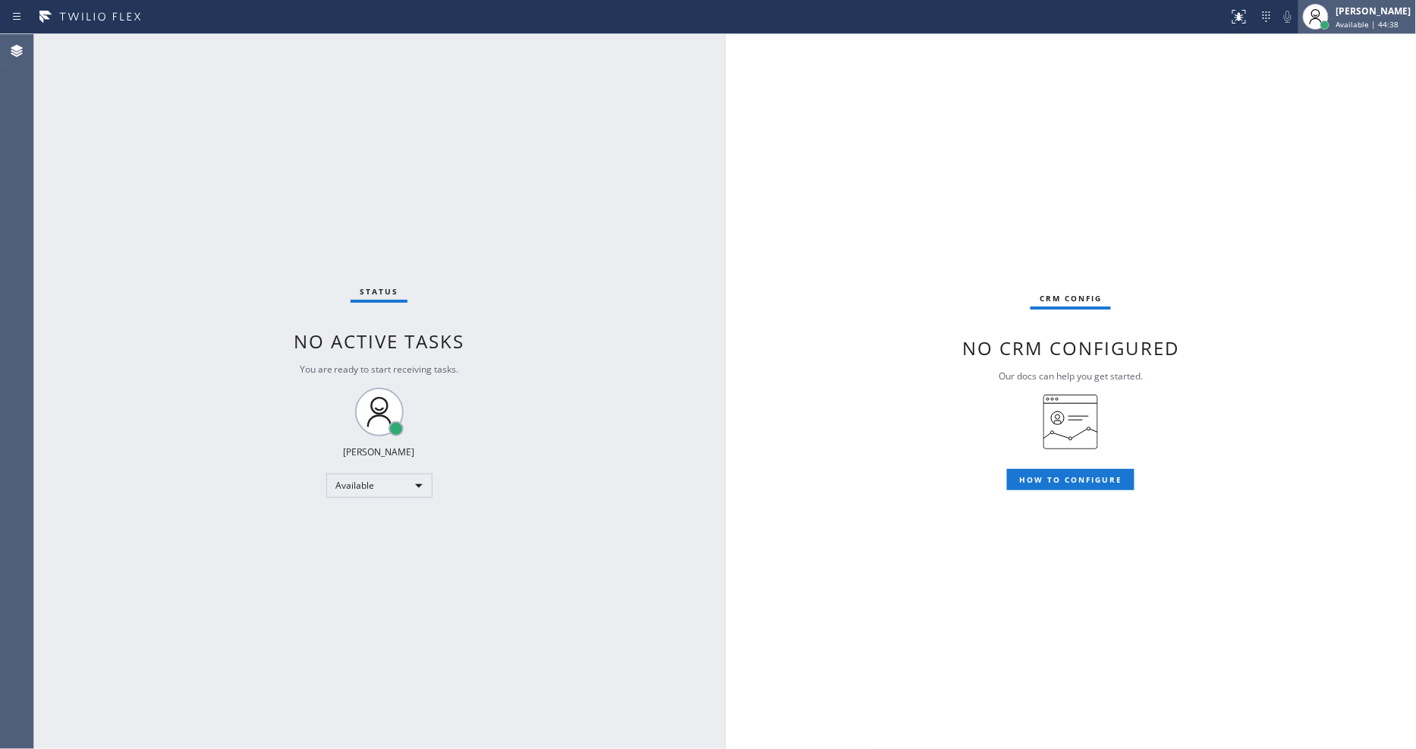
click at [1329, 16] on div at bounding box center [1316, 17] width 26 height 26
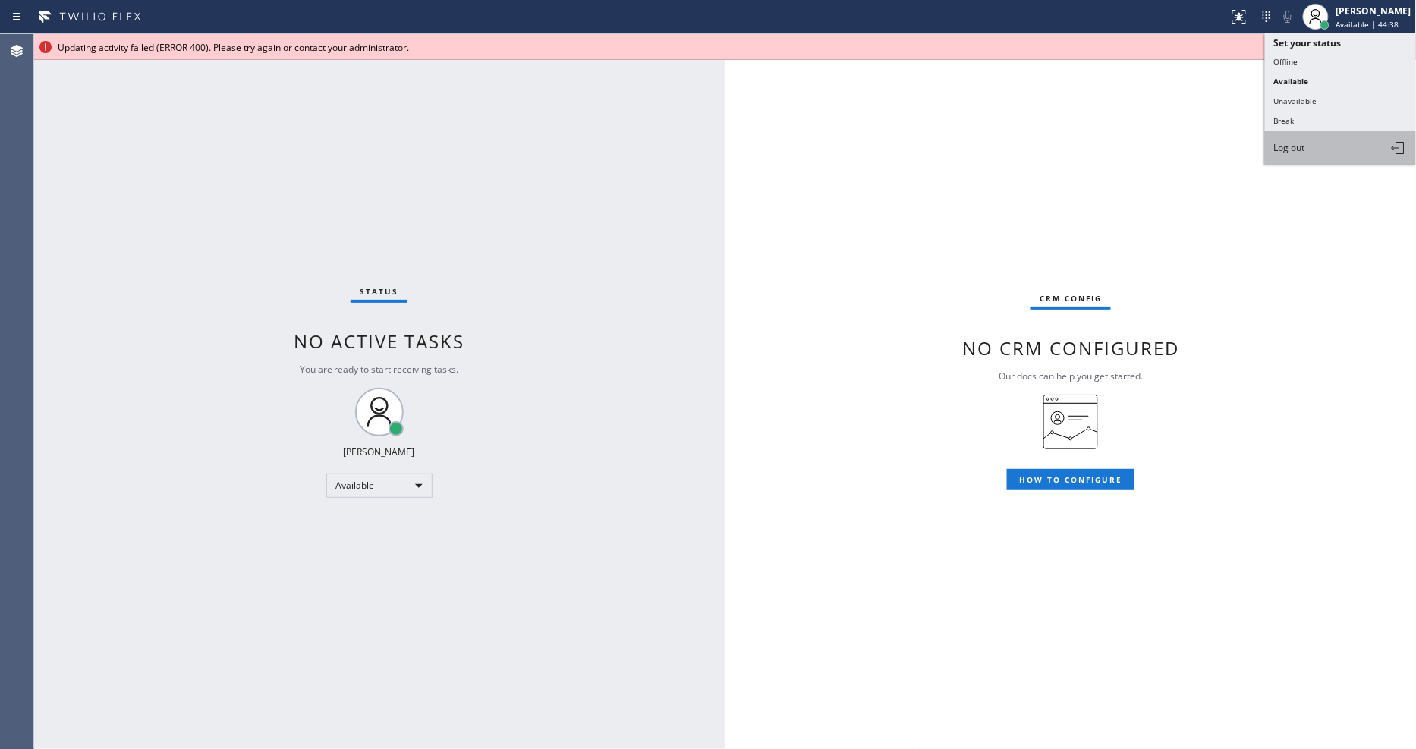
click at [1348, 148] on button "Log out" at bounding box center [1341, 147] width 152 height 33
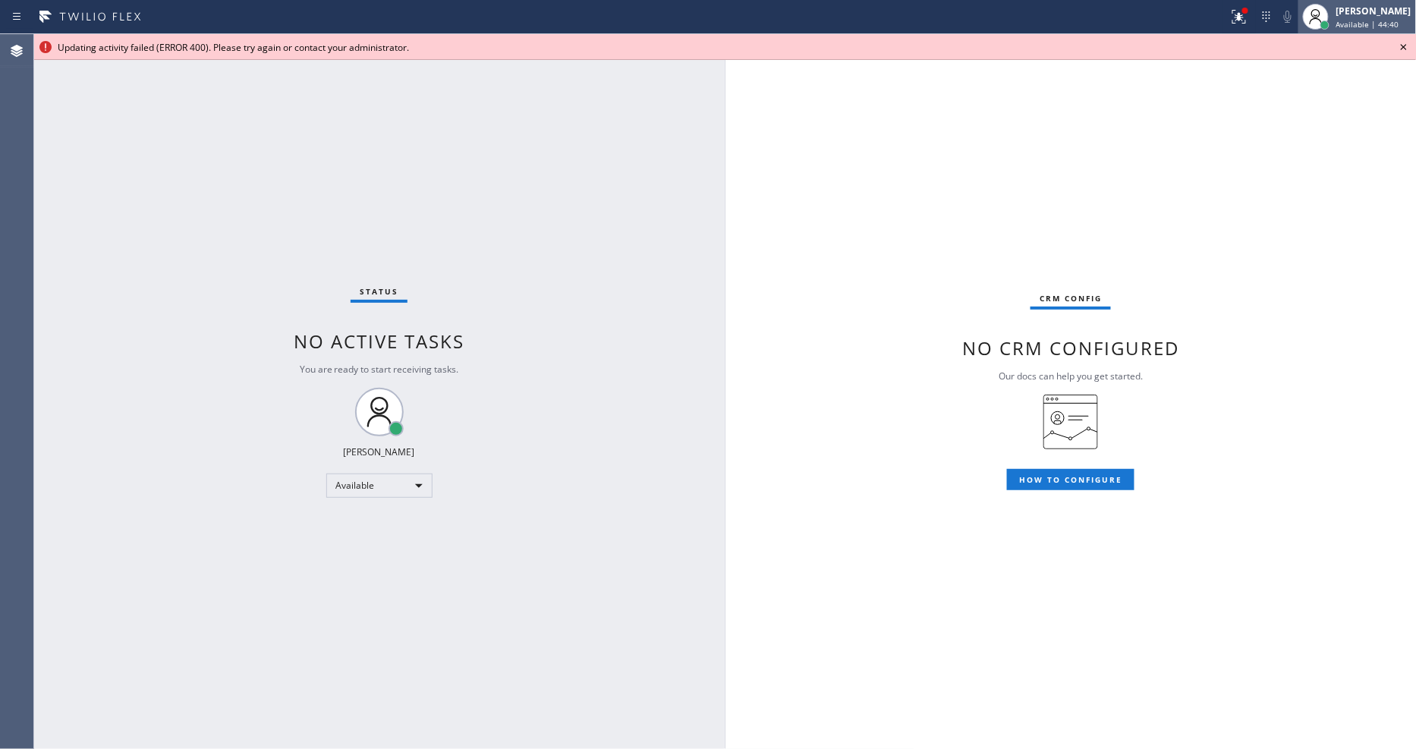
click at [1355, 11] on div "[PERSON_NAME]" at bounding box center [1373, 11] width 75 height 13
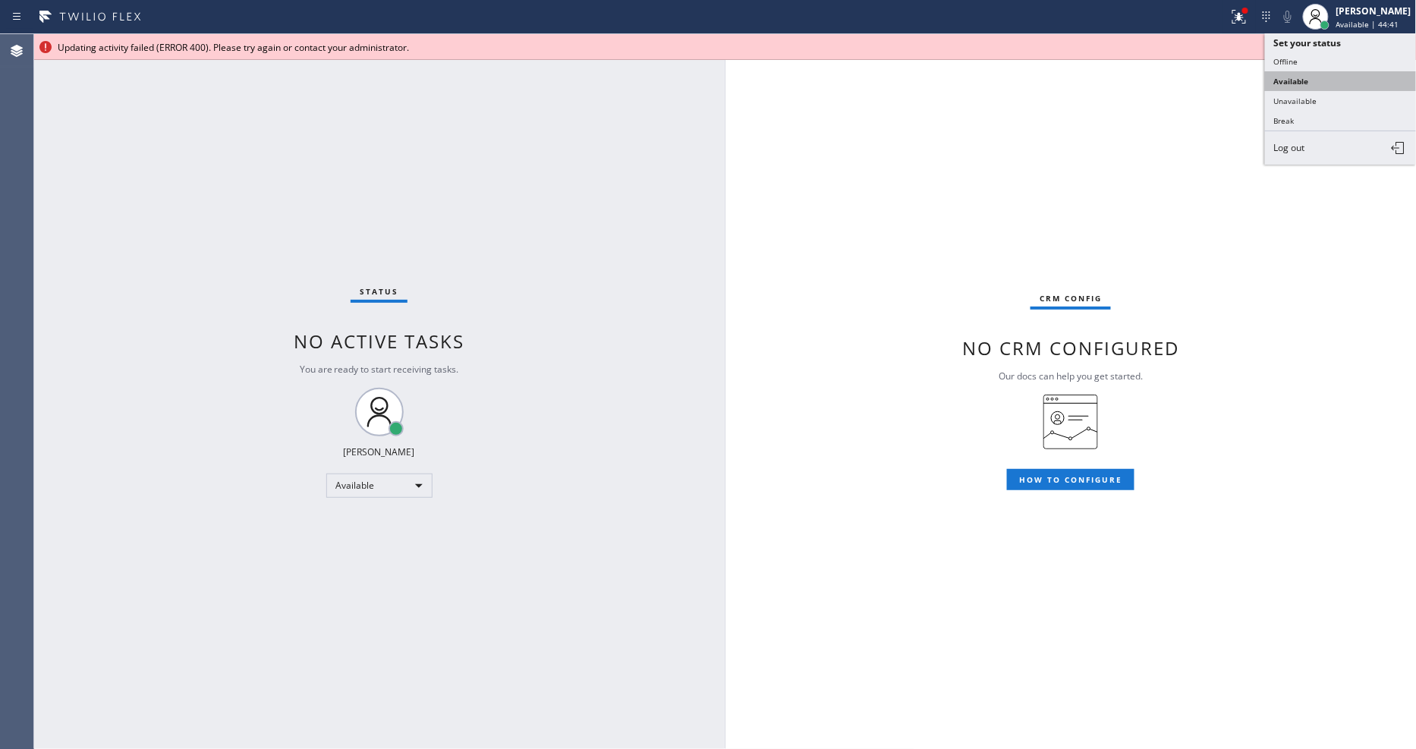
click at [1329, 81] on button "Available" at bounding box center [1341, 81] width 152 height 20
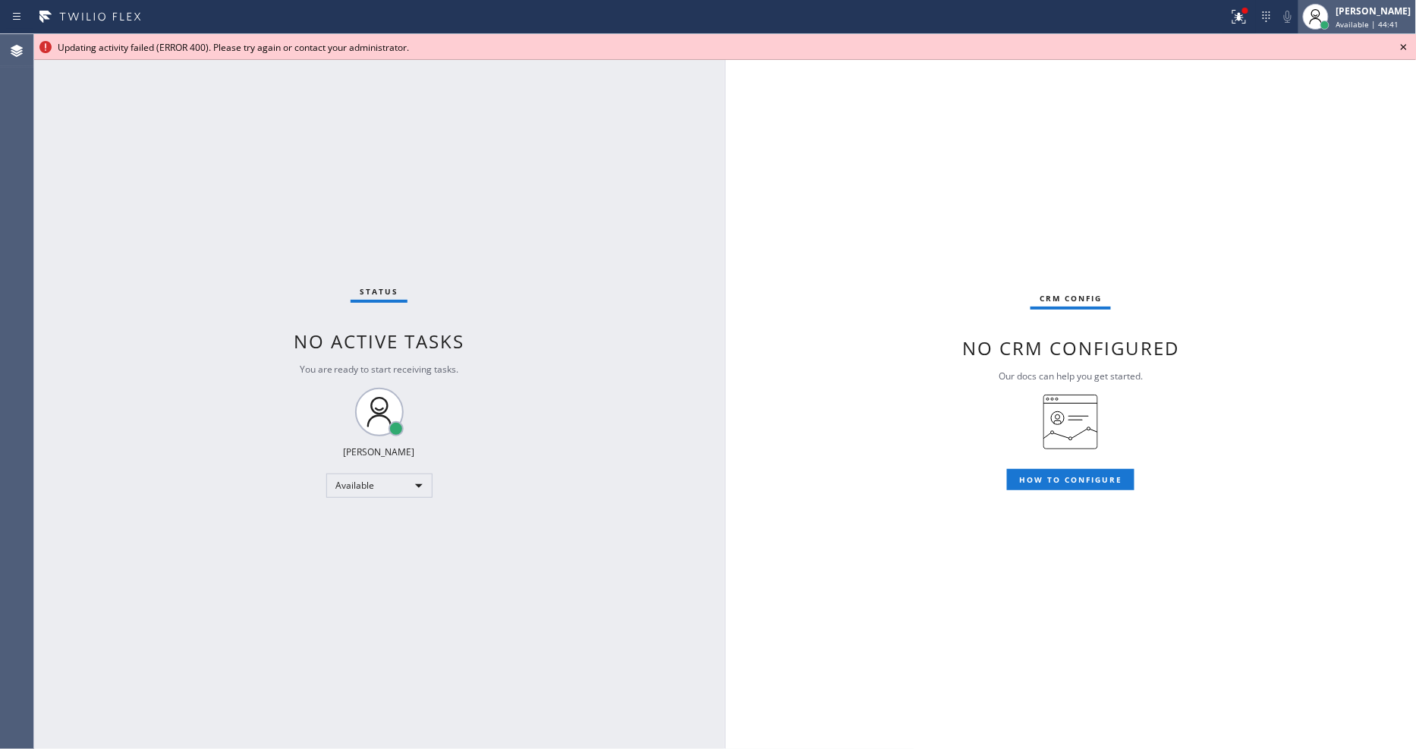
click at [1354, 24] on span "Available | 44:41" at bounding box center [1367, 24] width 63 height 11
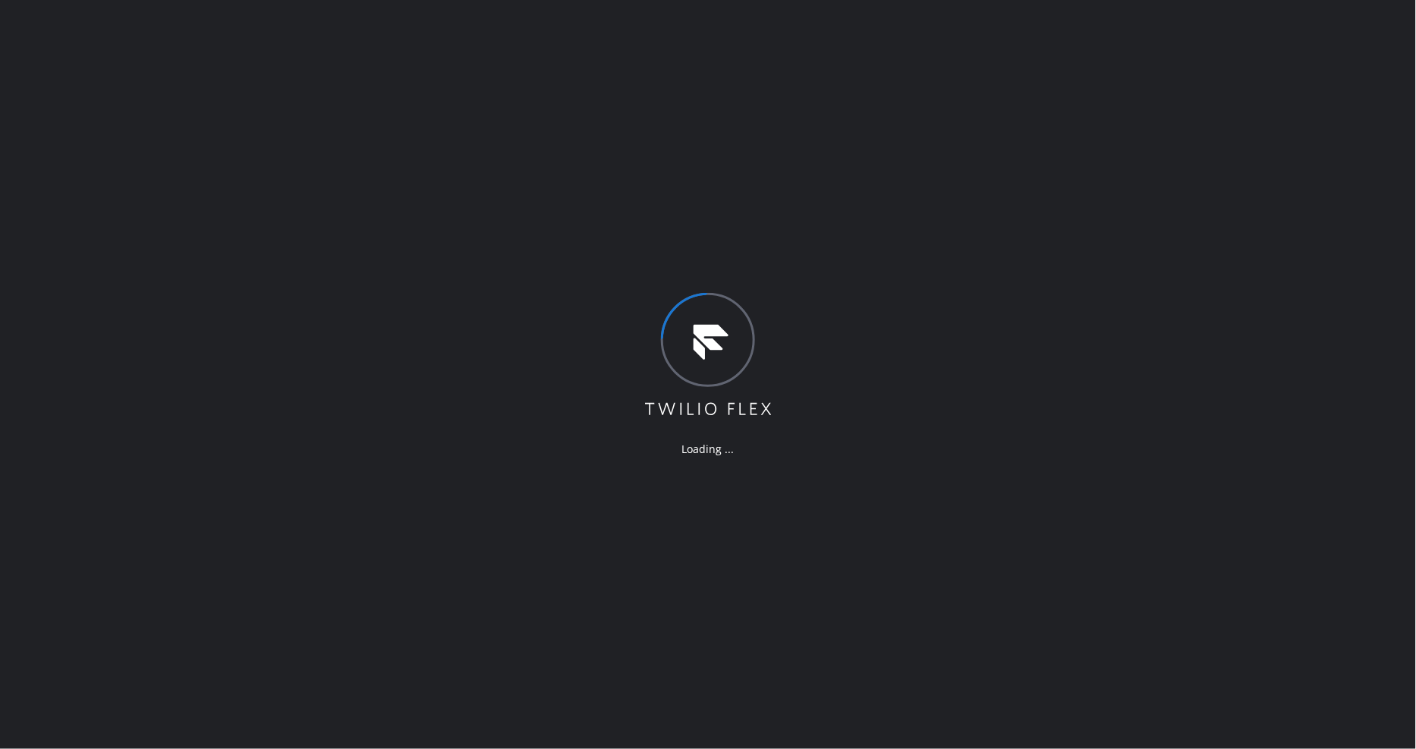
click at [930, 253] on div "Loading ..." at bounding box center [708, 374] width 1416 height 749
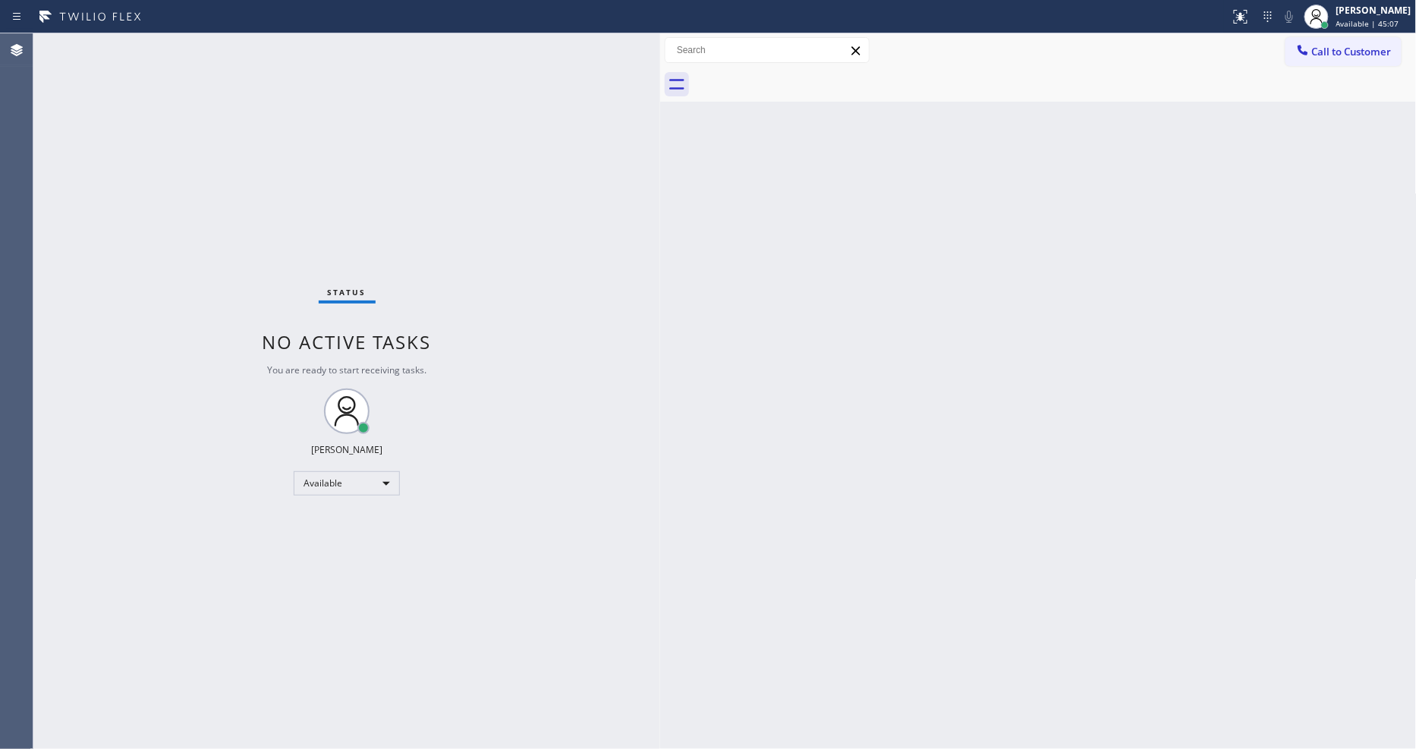
drag, startPoint x: 246, startPoint y: 85, endPoint x: 660, endPoint y: 105, distance: 414.8
click at [660, 105] on div at bounding box center [660, 391] width 0 height 716
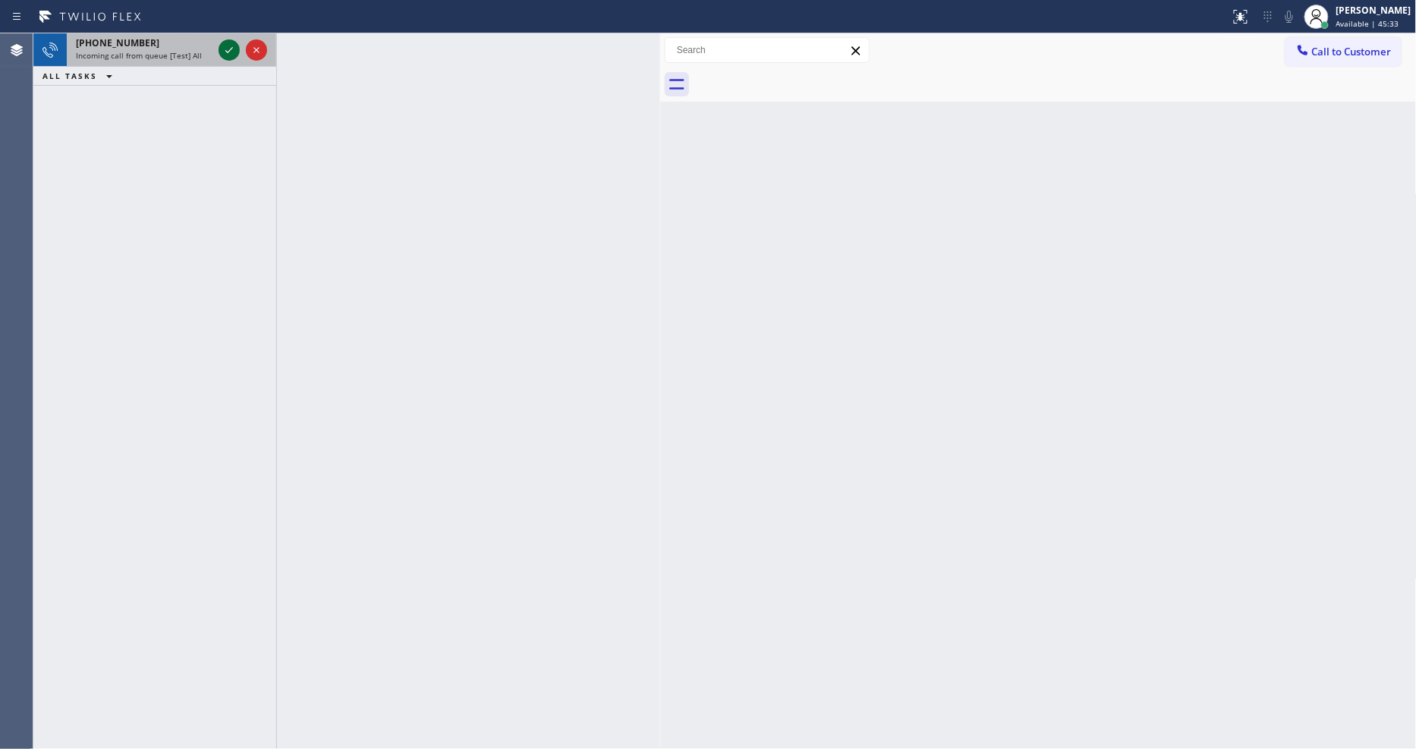
click at [224, 54] on icon at bounding box center [229, 50] width 18 height 18
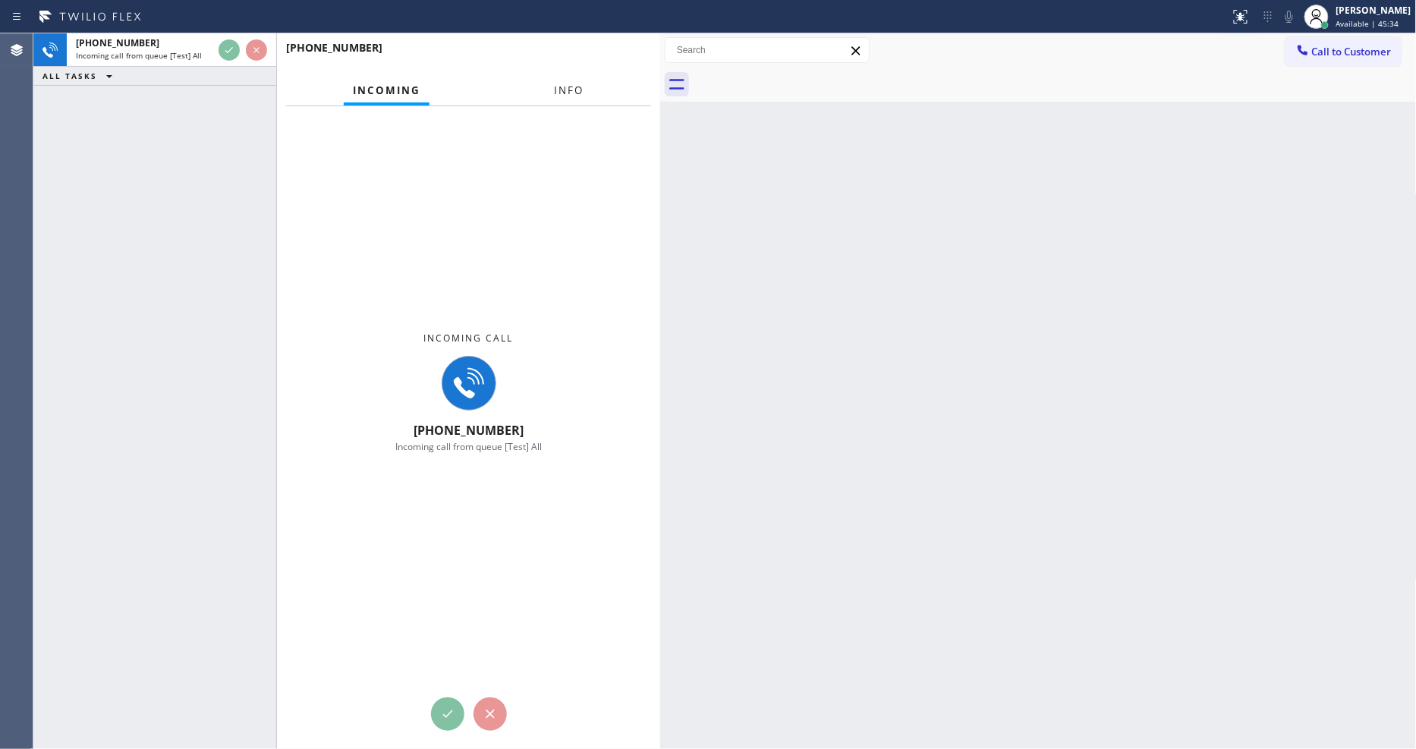
click at [566, 82] on button "Info" at bounding box center [570, 91] width 48 height 30
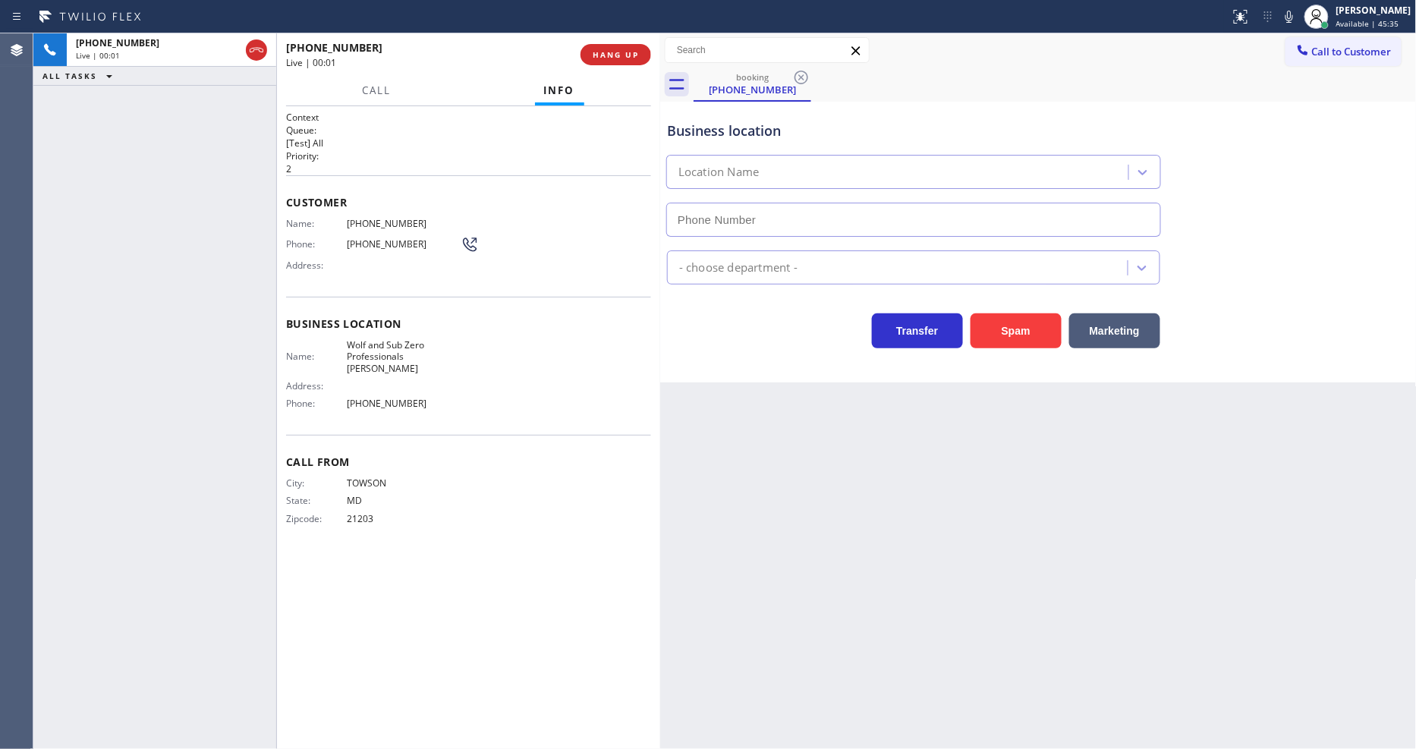
type input "[PHONE_NUMBER]"
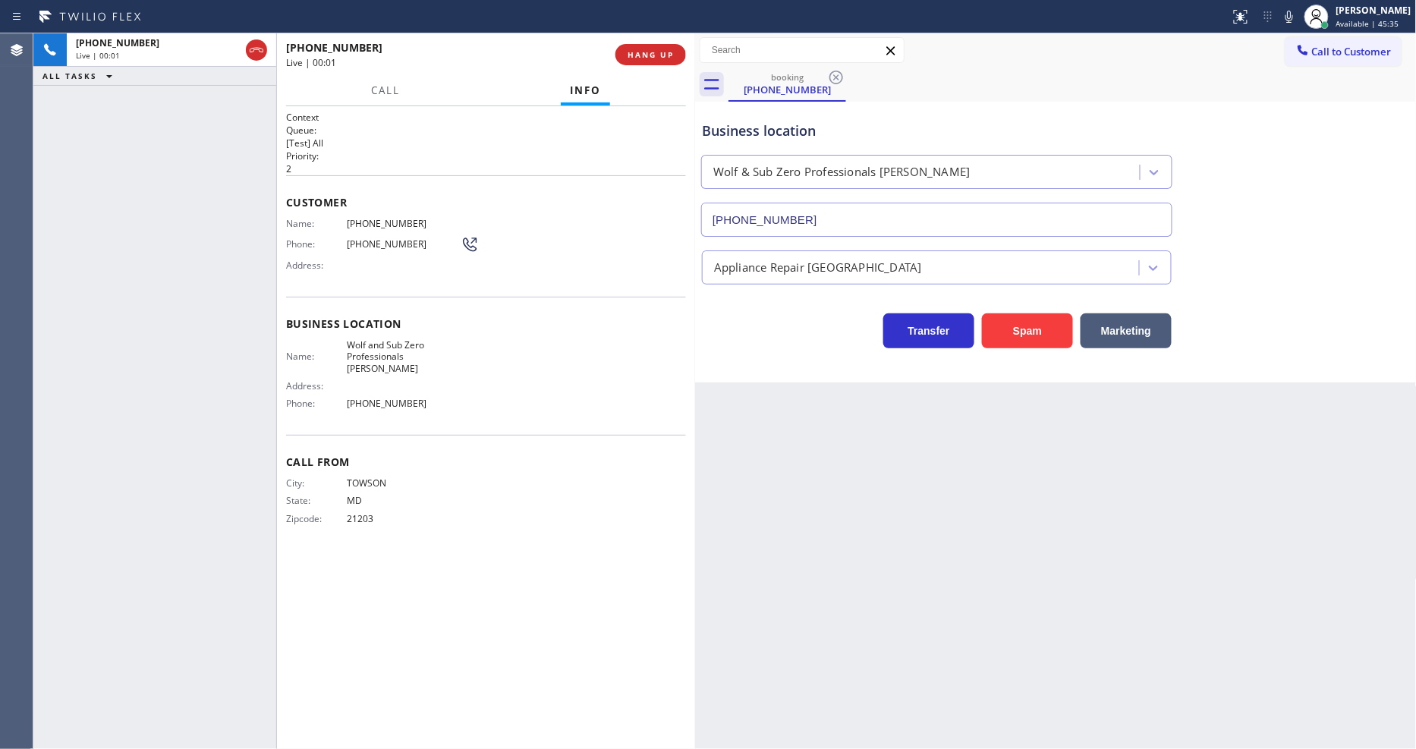
drag, startPoint x: 658, startPoint y: 146, endPoint x: 650, endPoint y: 68, distance: 78.6
click at [695, 146] on div at bounding box center [695, 391] width 0 height 716
click at [650, 59] on span "HANG UP" at bounding box center [651, 54] width 46 height 11
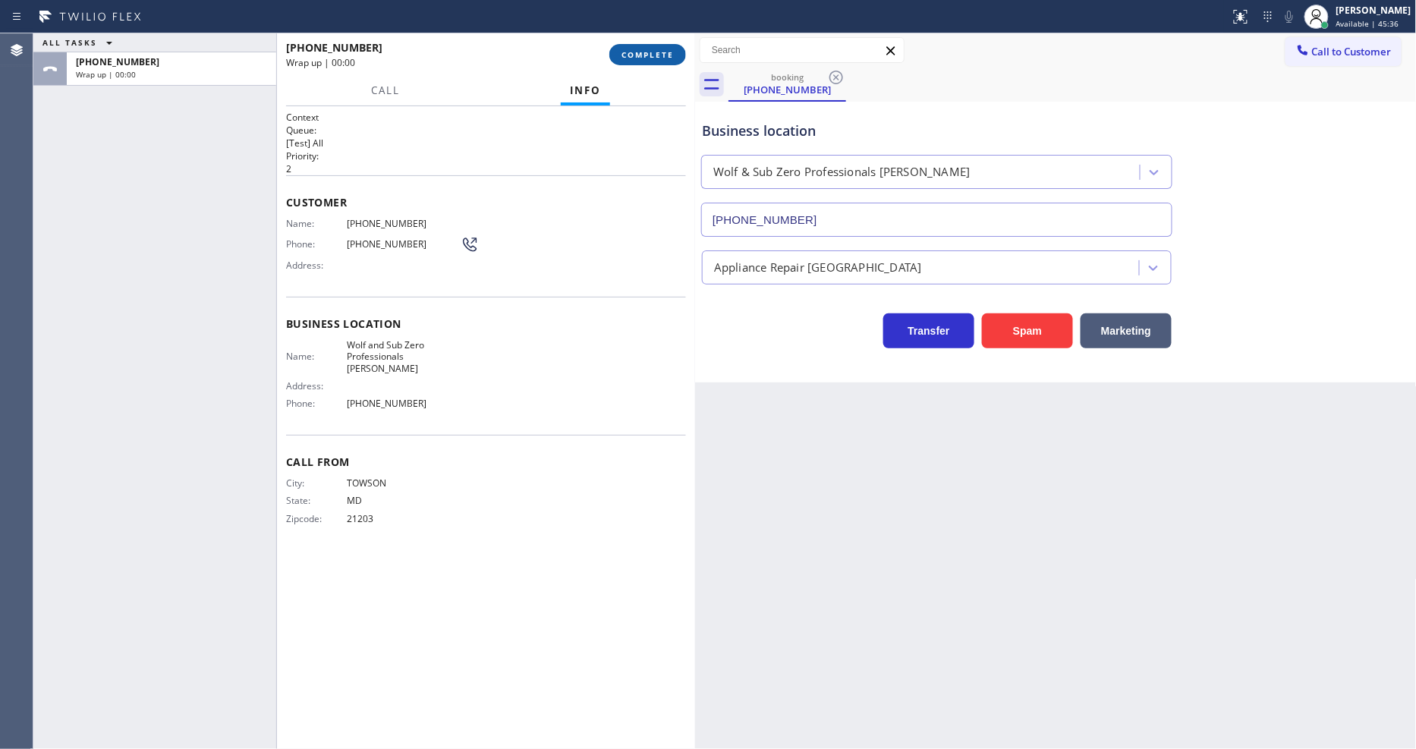
click at [650, 59] on span "COMPLETE" at bounding box center [647, 54] width 52 height 11
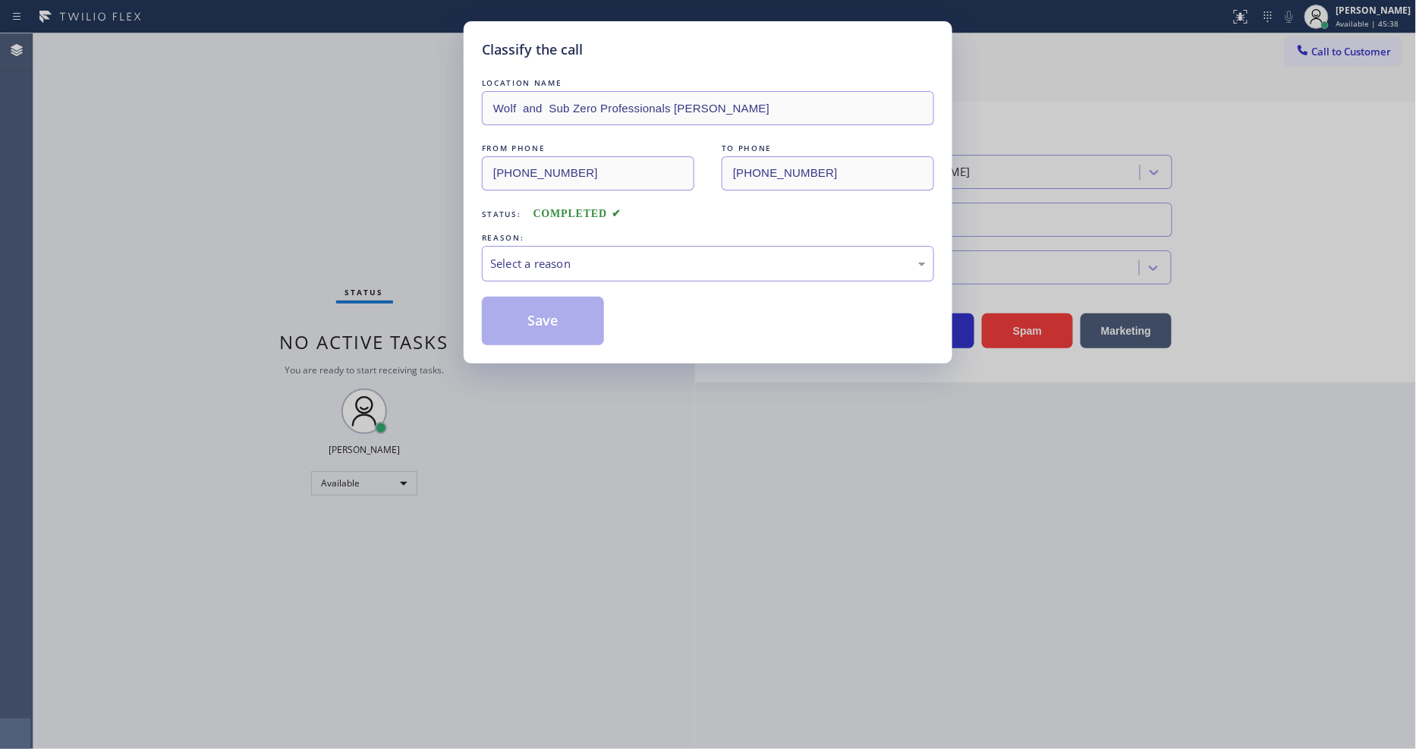
click at [556, 263] on div "Select a reason" at bounding box center [708, 263] width 436 height 17
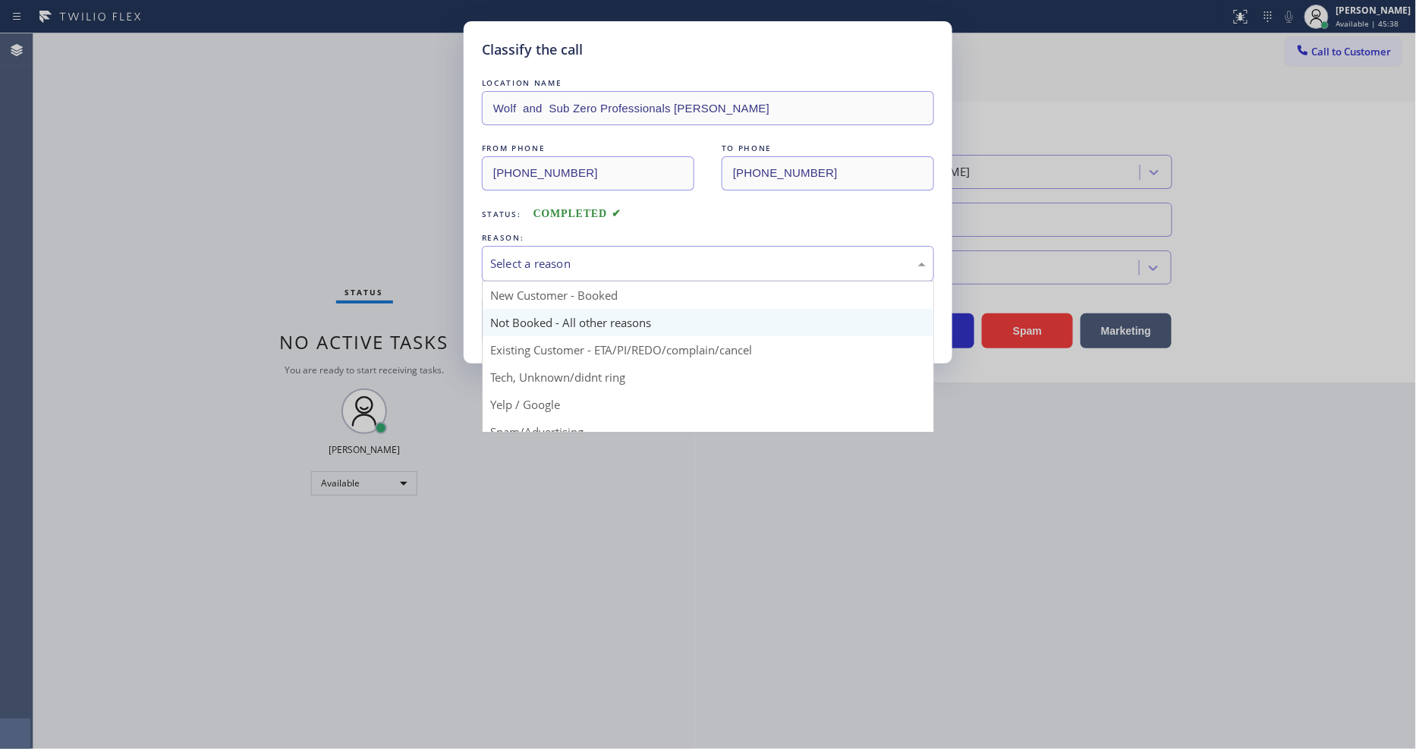
click at [541, 319] on button "Save" at bounding box center [543, 321] width 122 height 49
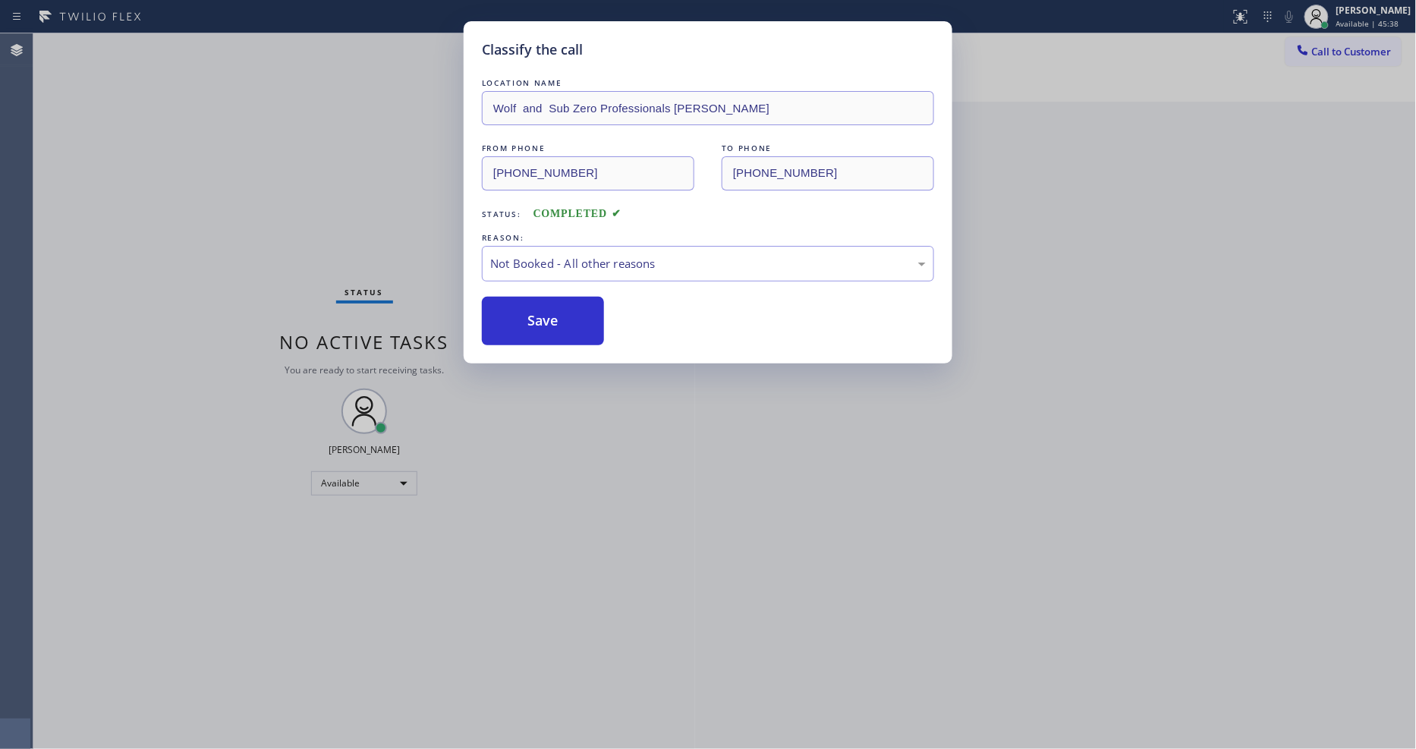
click at [541, 319] on button "Save" at bounding box center [543, 321] width 122 height 49
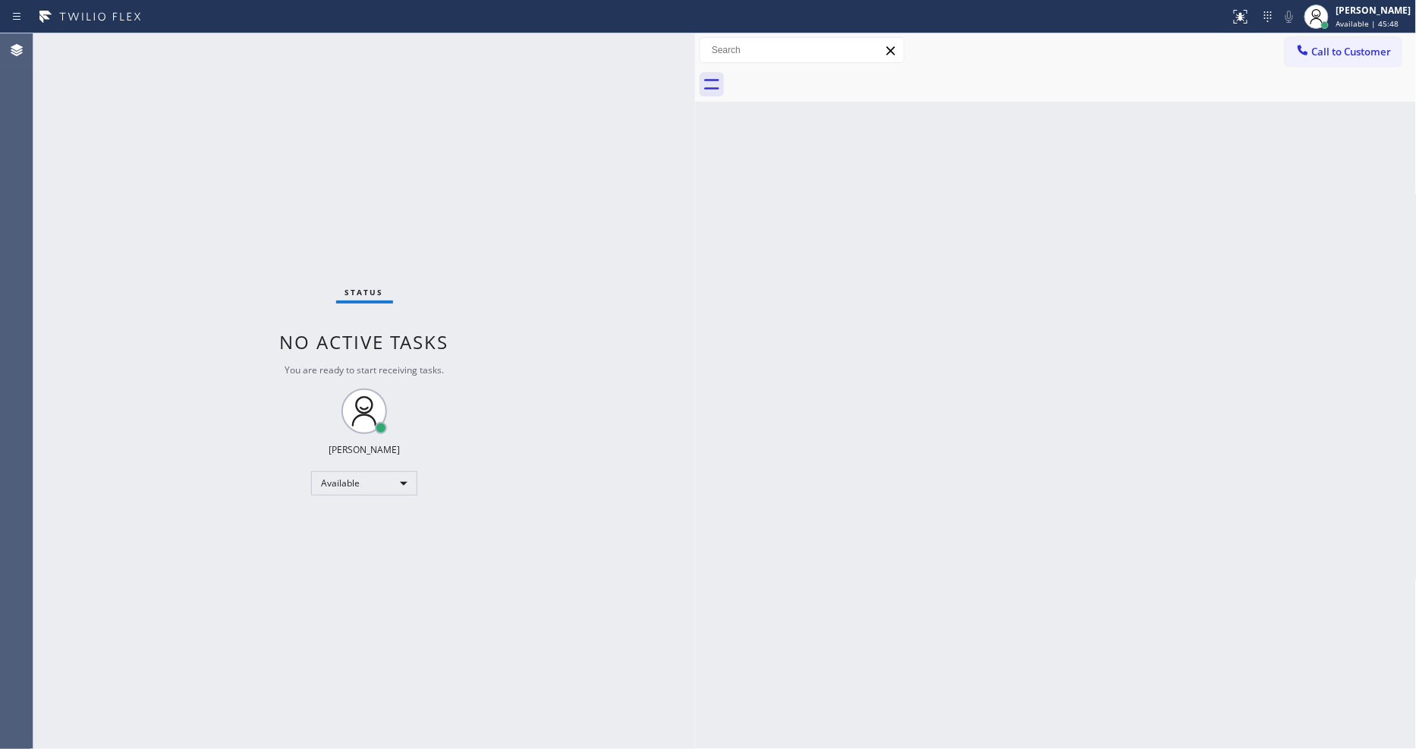
click at [175, 52] on div "Status No active tasks You are ready to start receiving tasks. [PERSON_NAME] Av…" at bounding box center [364, 391] width 662 height 716
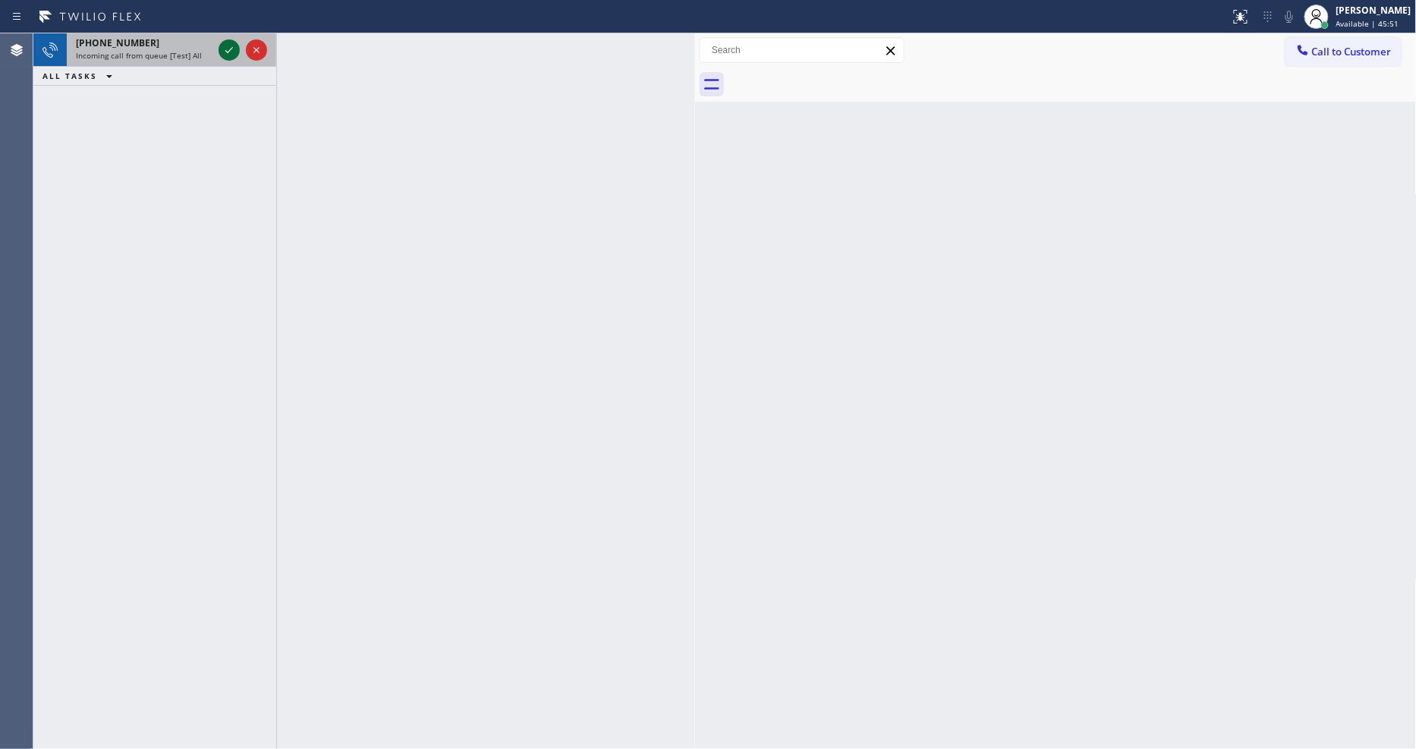
click at [223, 49] on icon at bounding box center [229, 50] width 18 height 18
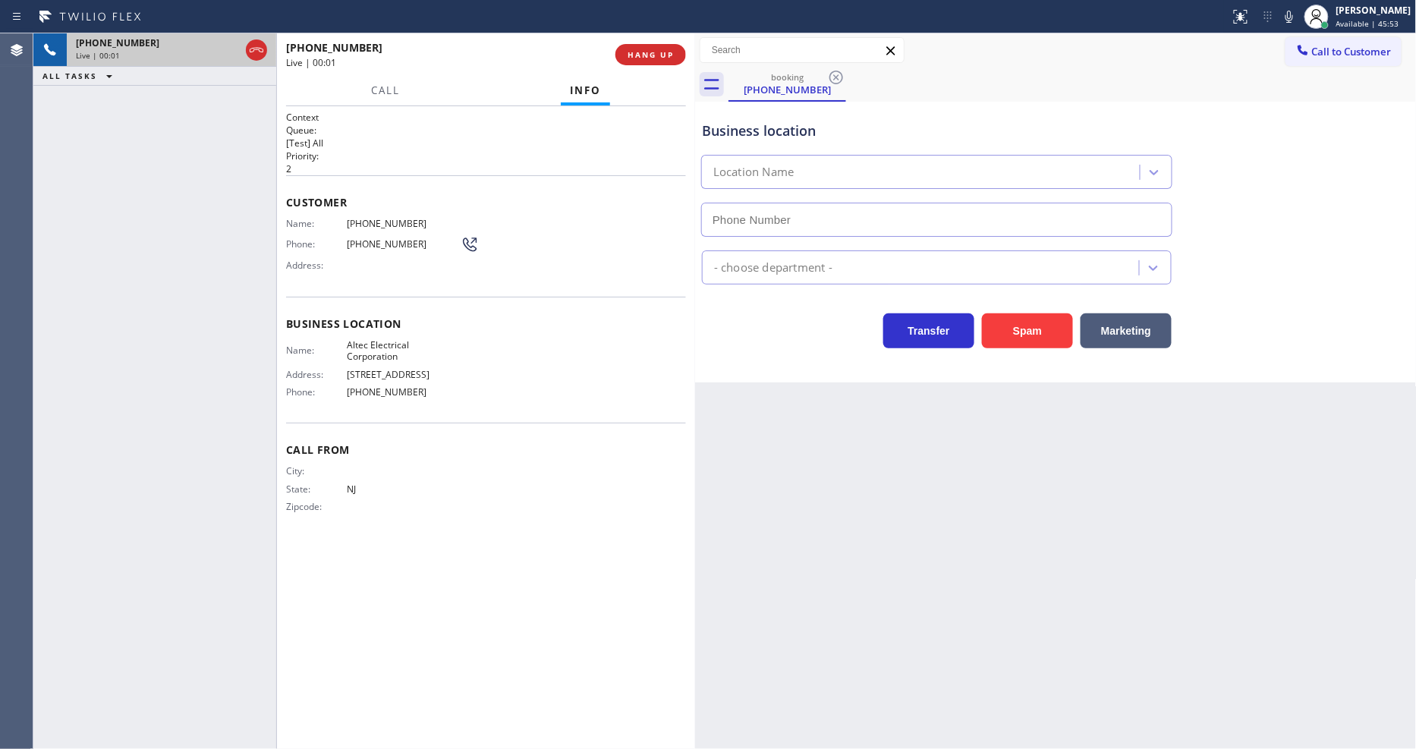
type input "[PHONE_NUMBER]"
click at [313, 164] on p "2" at bounding box center [486, 168] width 400 height 13
click at [642, 51] on span "HANG UP" at bounding box center [651, 54] width 46 height 11
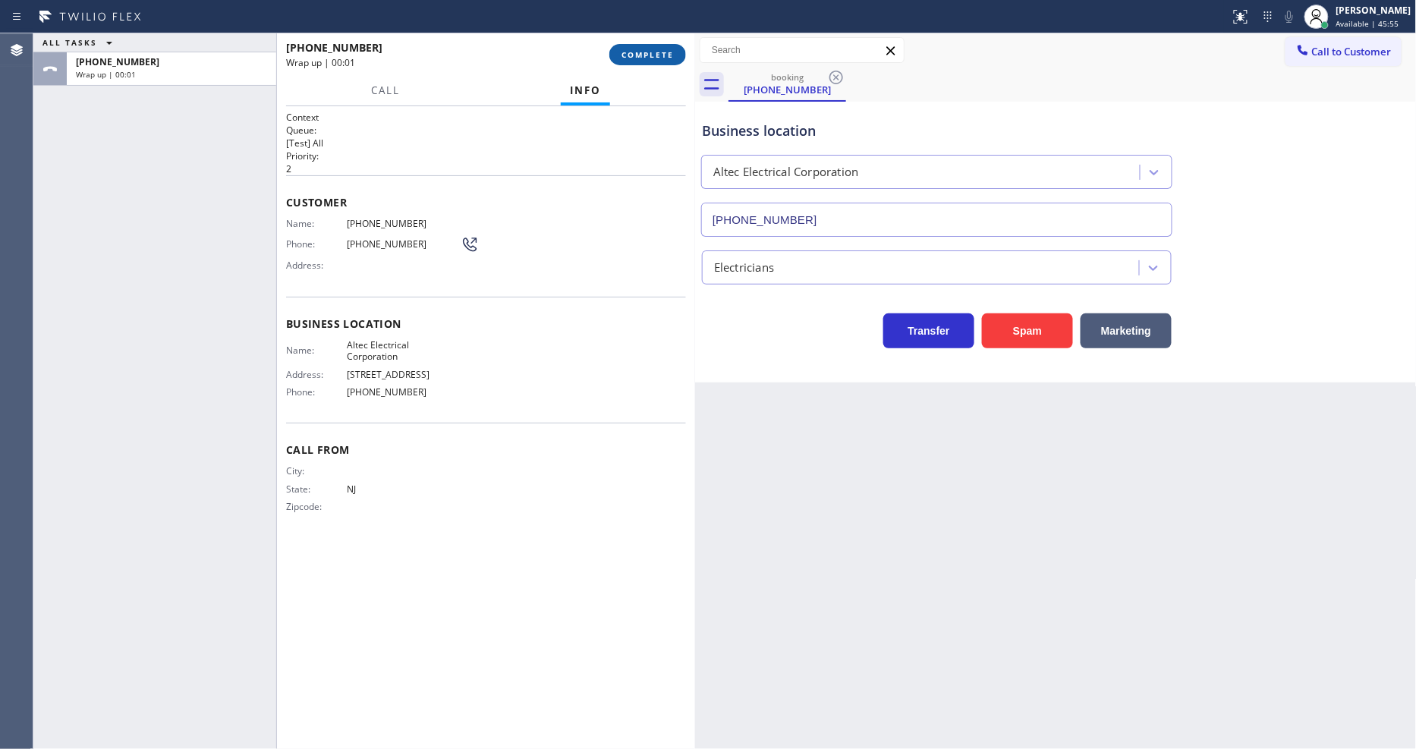
click at [642, 51] on span "COMPLETE" at bounding box center [647, 54] width 52 height 11
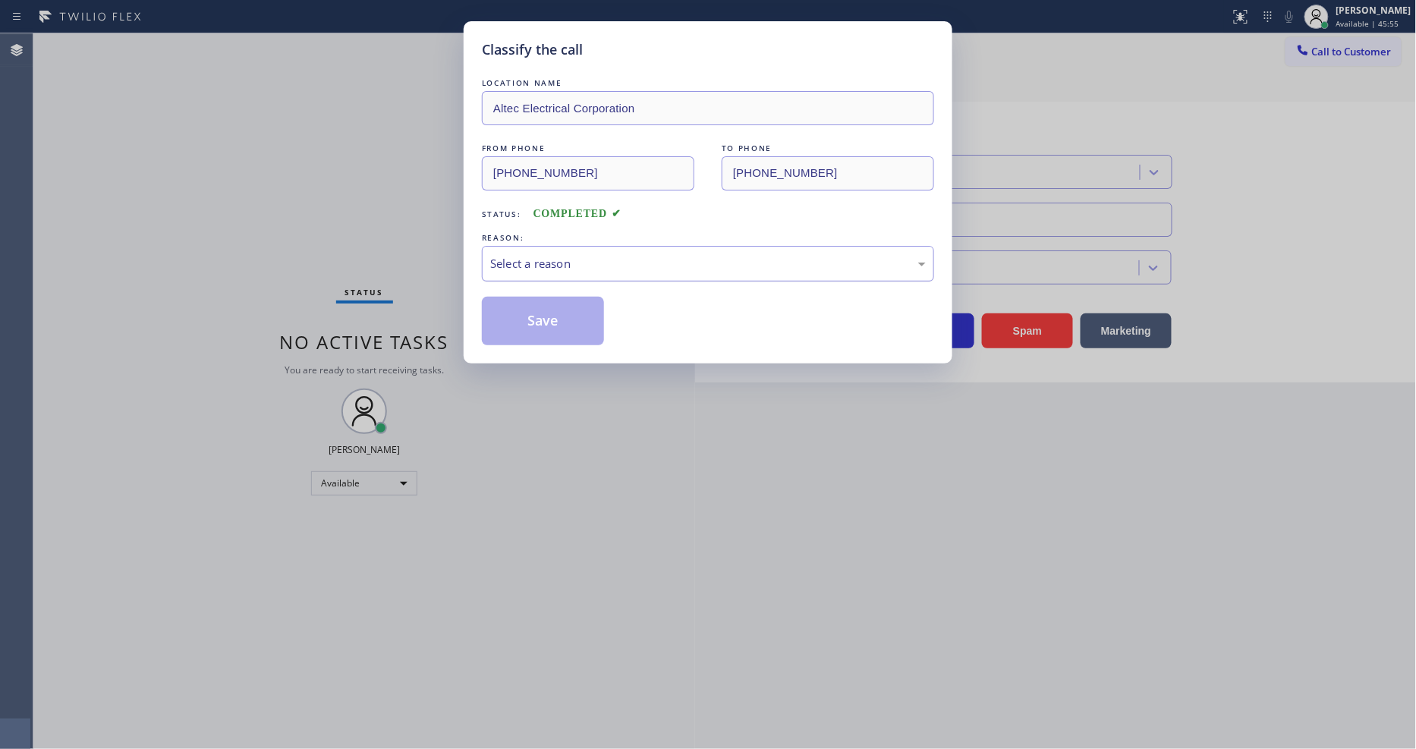
click at [596, 258] on div "Select a reason" at bounding box center [708, 263] width 436 height 17
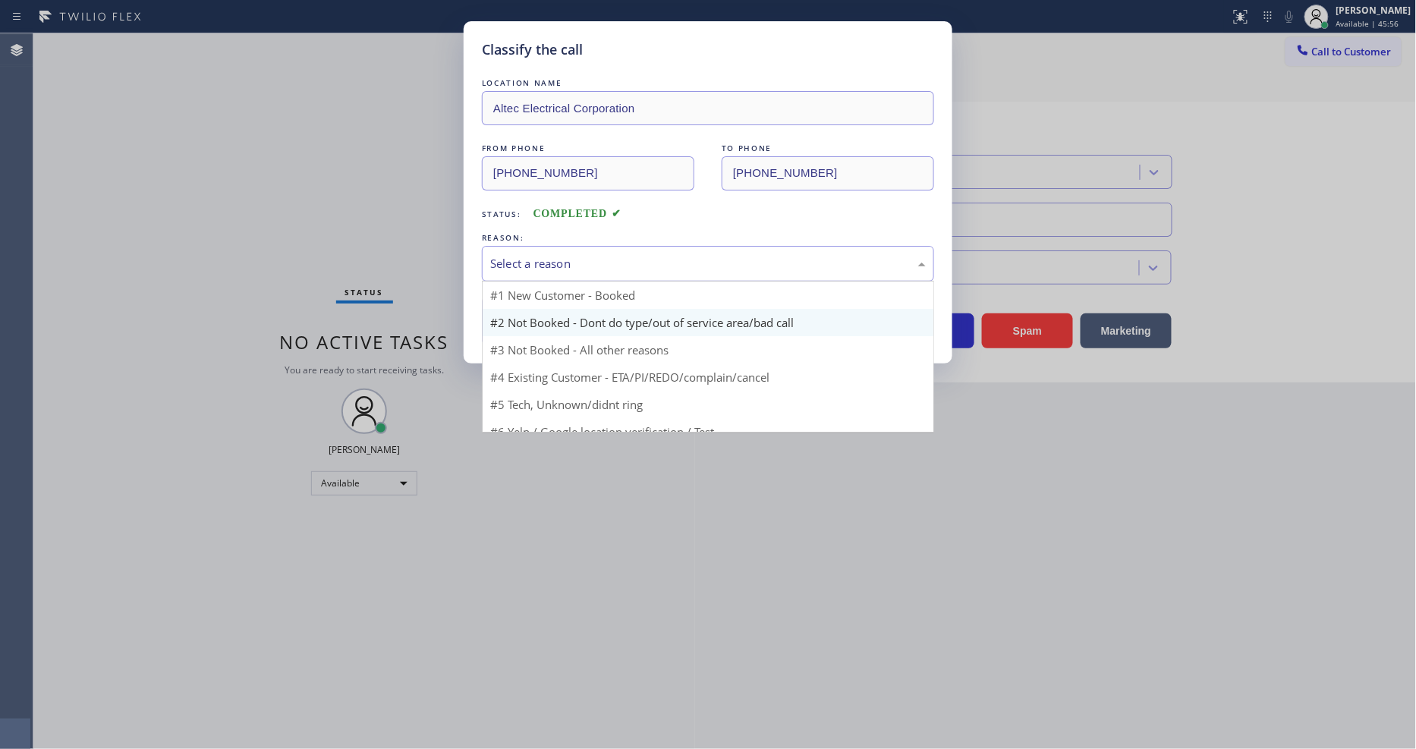
scroll to position [41, 0]
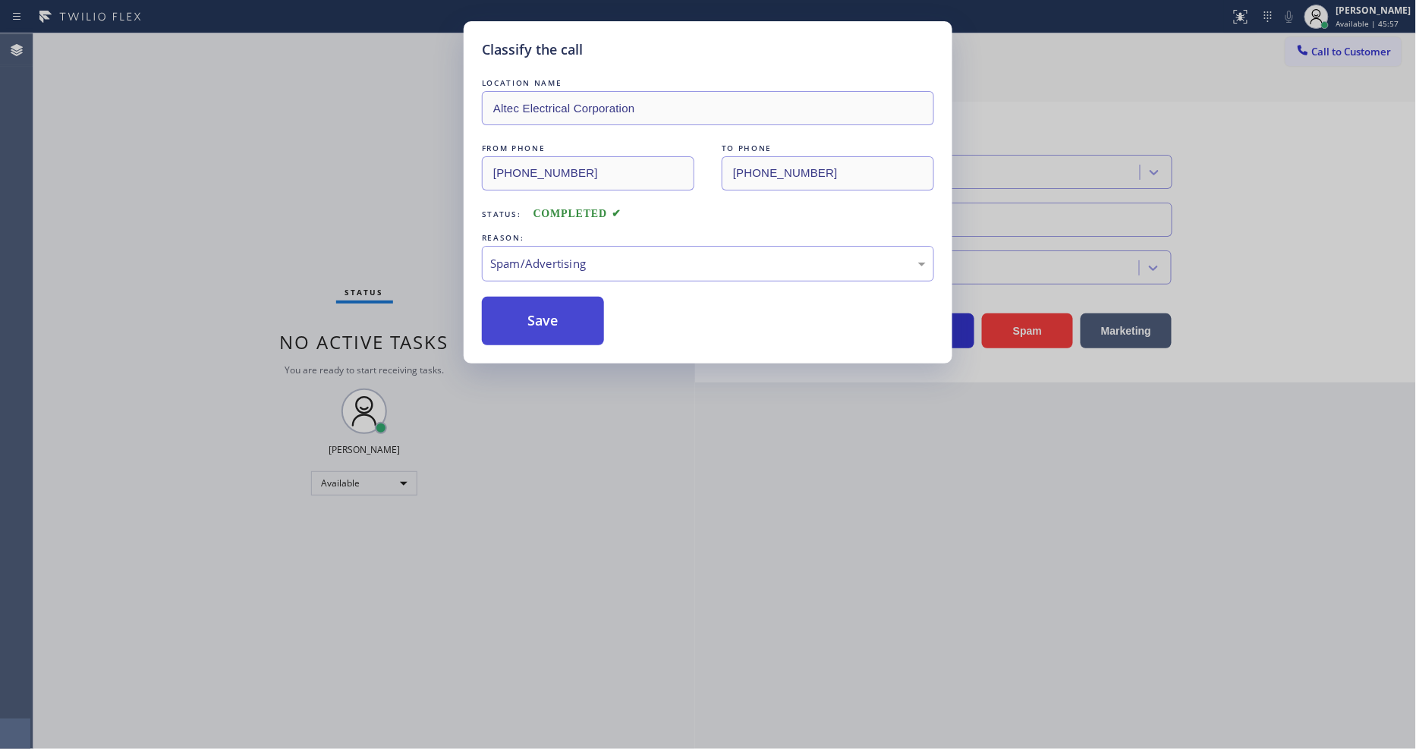
click at [559, 325] on button "Save" at bounding box center [543, 321] width 122 height 49
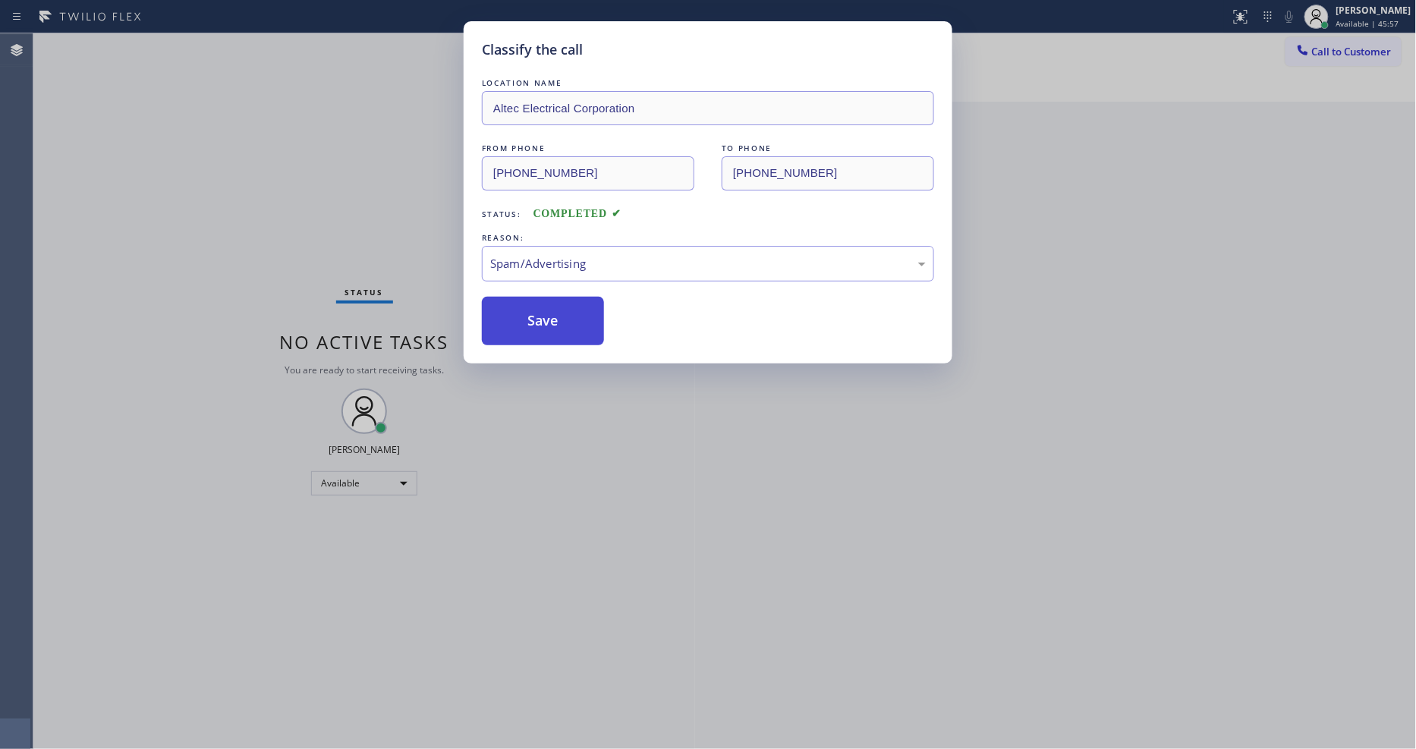
click at [559, 325] on button "Save" at bounding box center [543, 321] width 122 height 49
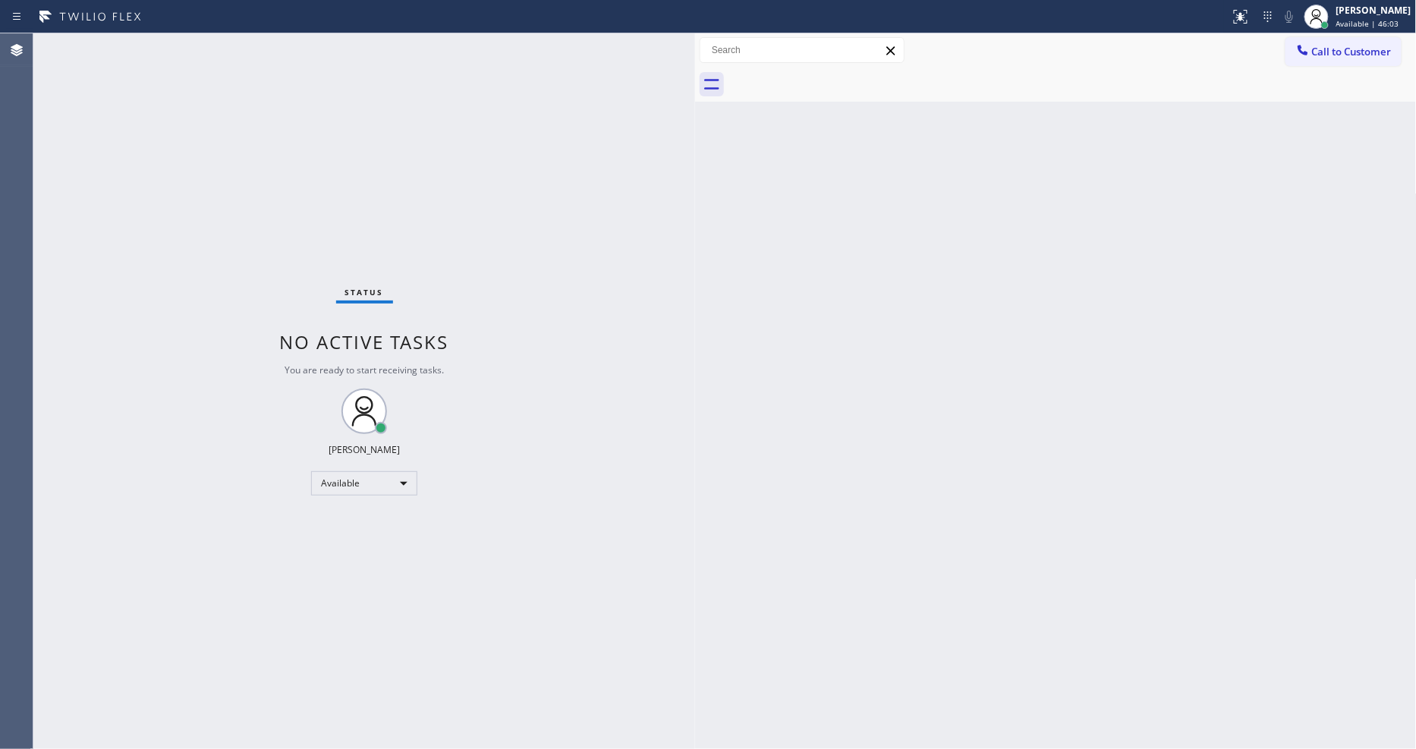
click at [202, 46] on div "Status No active tasks You are ready to start receiving tasks. [PERSON_NAME] Av…" at bounding box center [364, 391] width 662 height 716
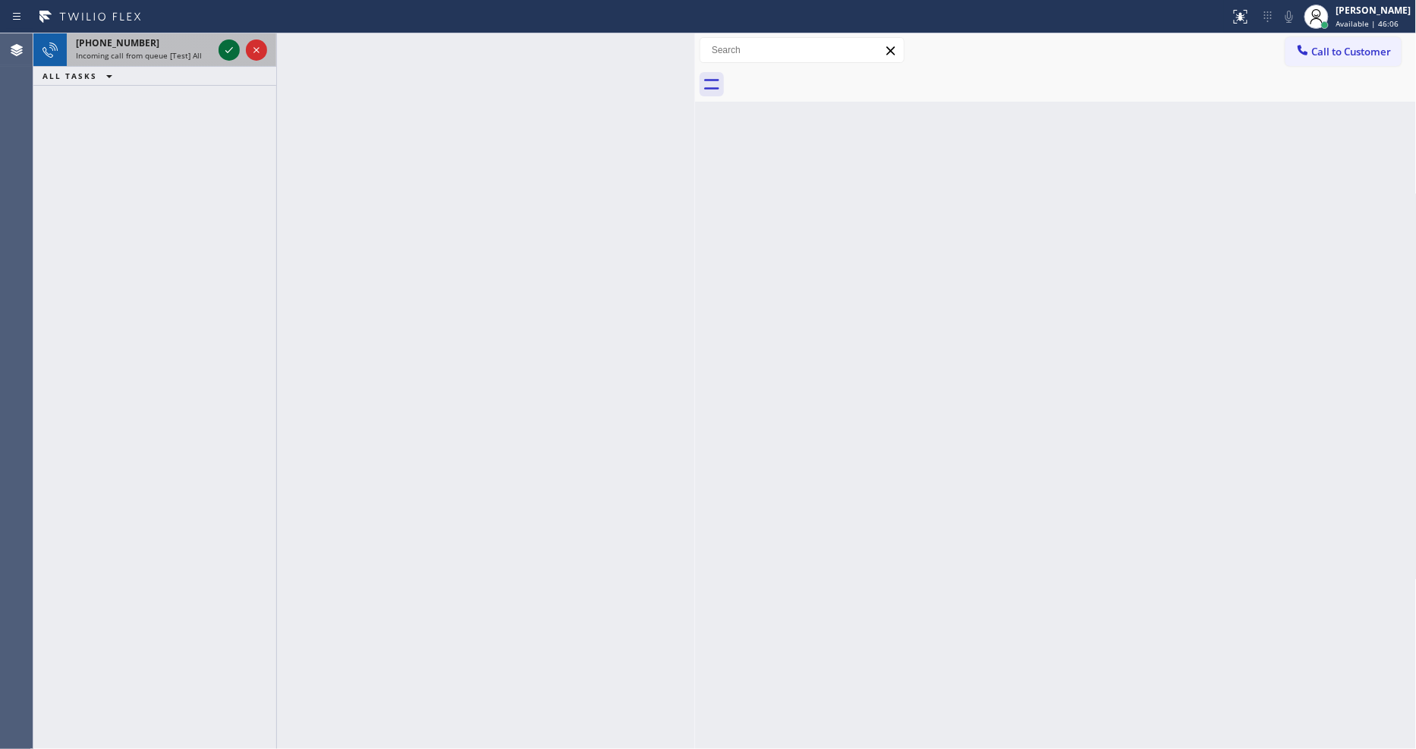
click at [225, 52] on icon at bounding box center [229, 50] width 18 height 18
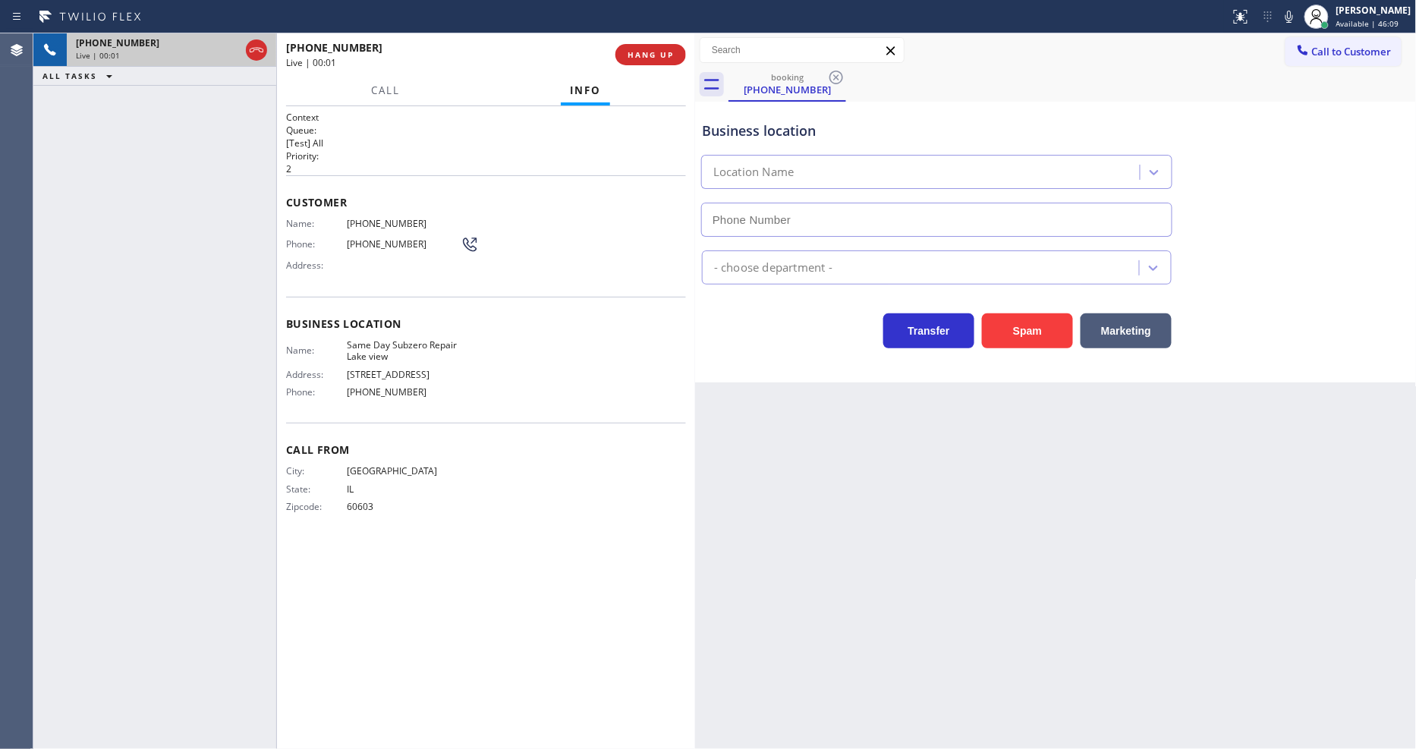
type input "[PHONE_NUMBER]"
click at [665, 49] on button "HANG UP" at bounding box center [650, 54] width 71 height 21
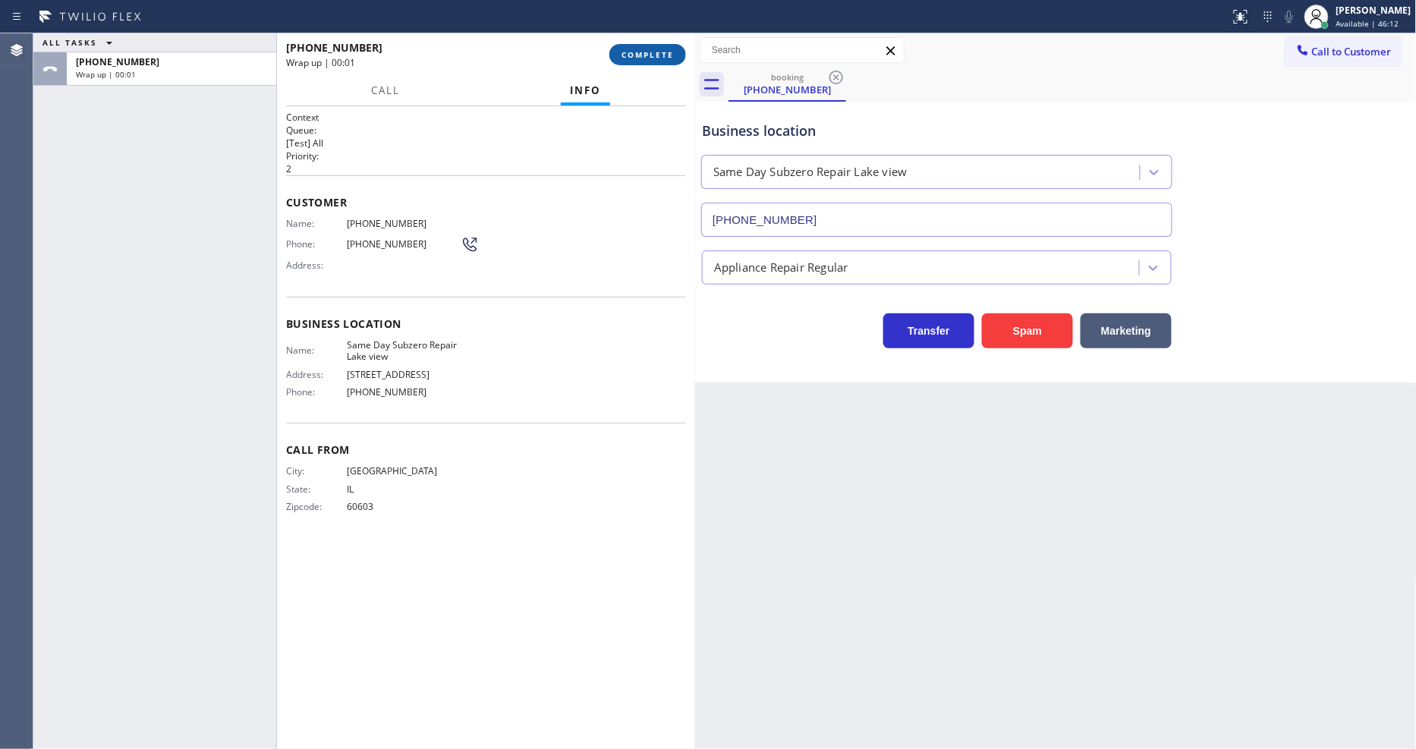
click at [665, 49] on span "COMPLETE" at bounding box center [647, 54] width 52 height 11
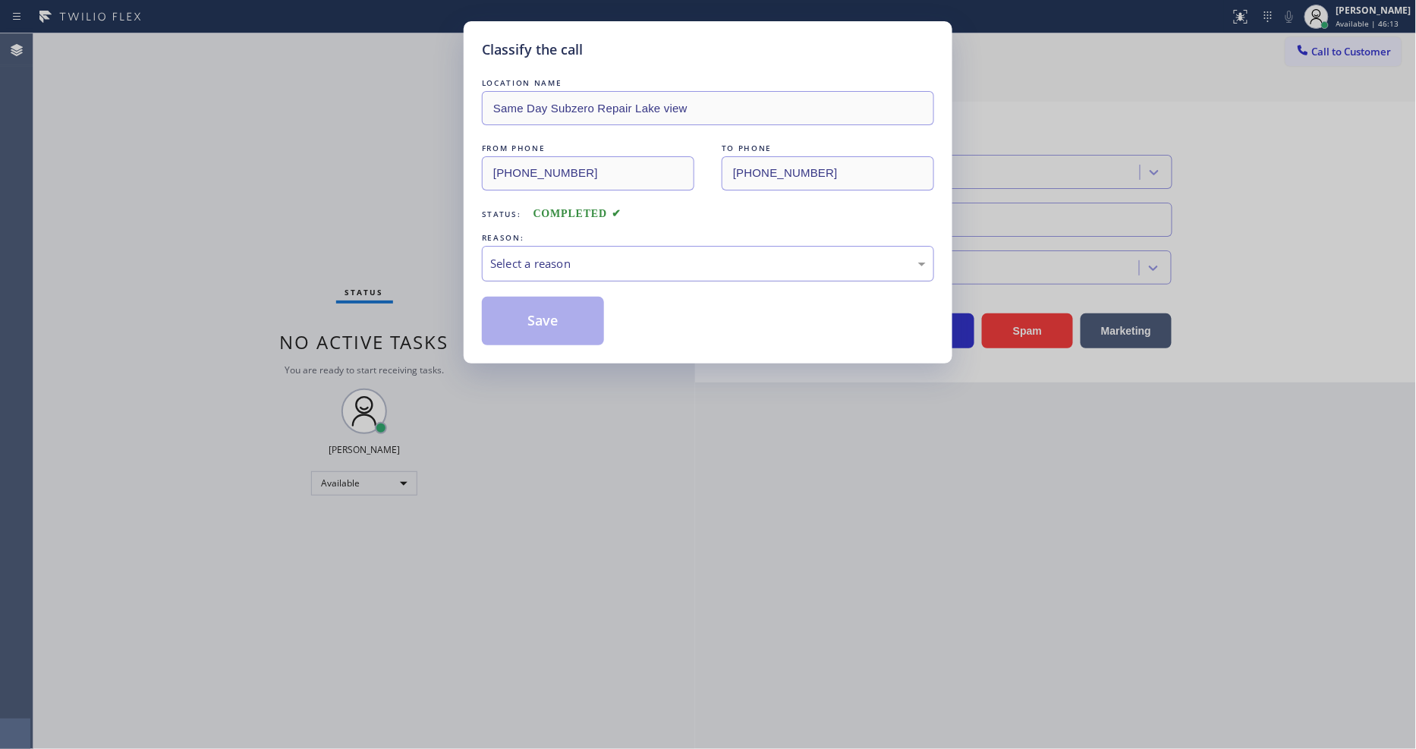
click at [558, 262] on div "Select a reason" at bounding box center [708, 263] width 436 height 17
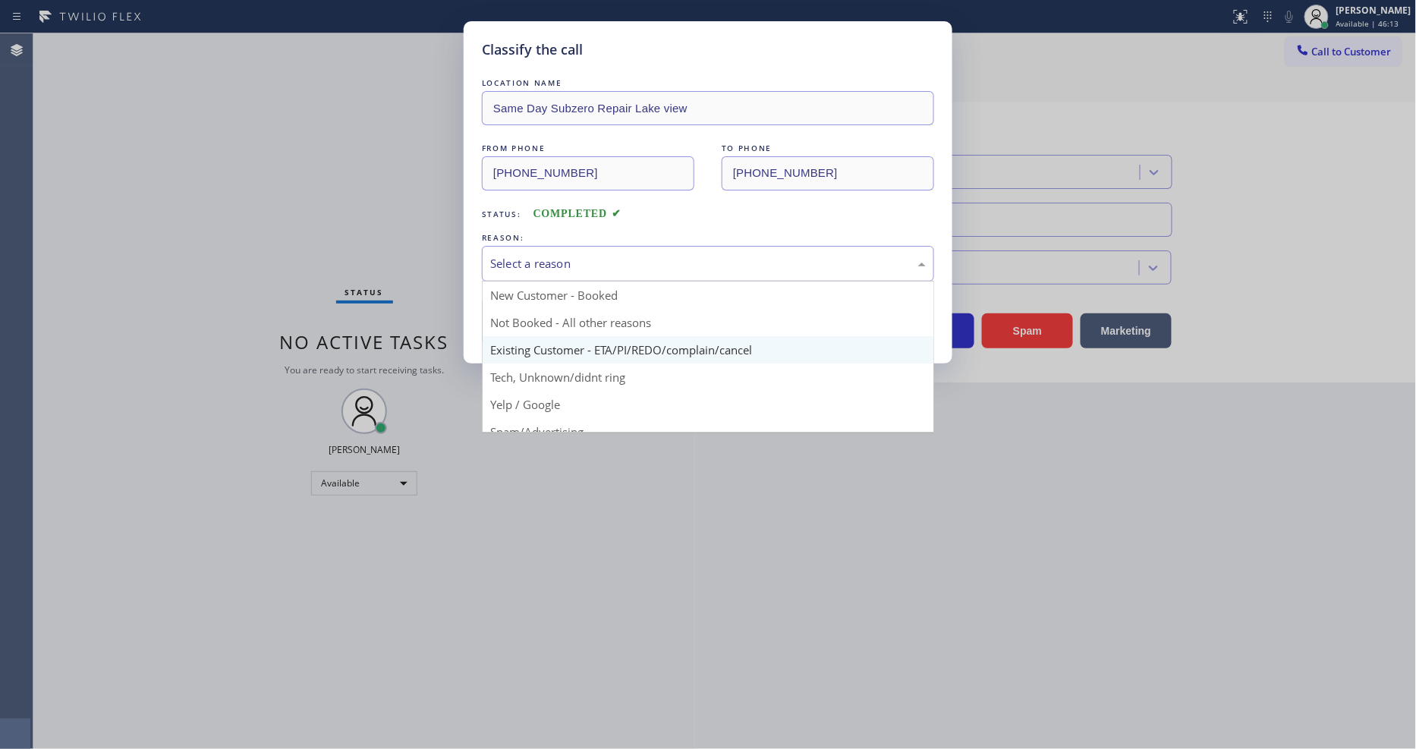
scroll to position [84, 0]
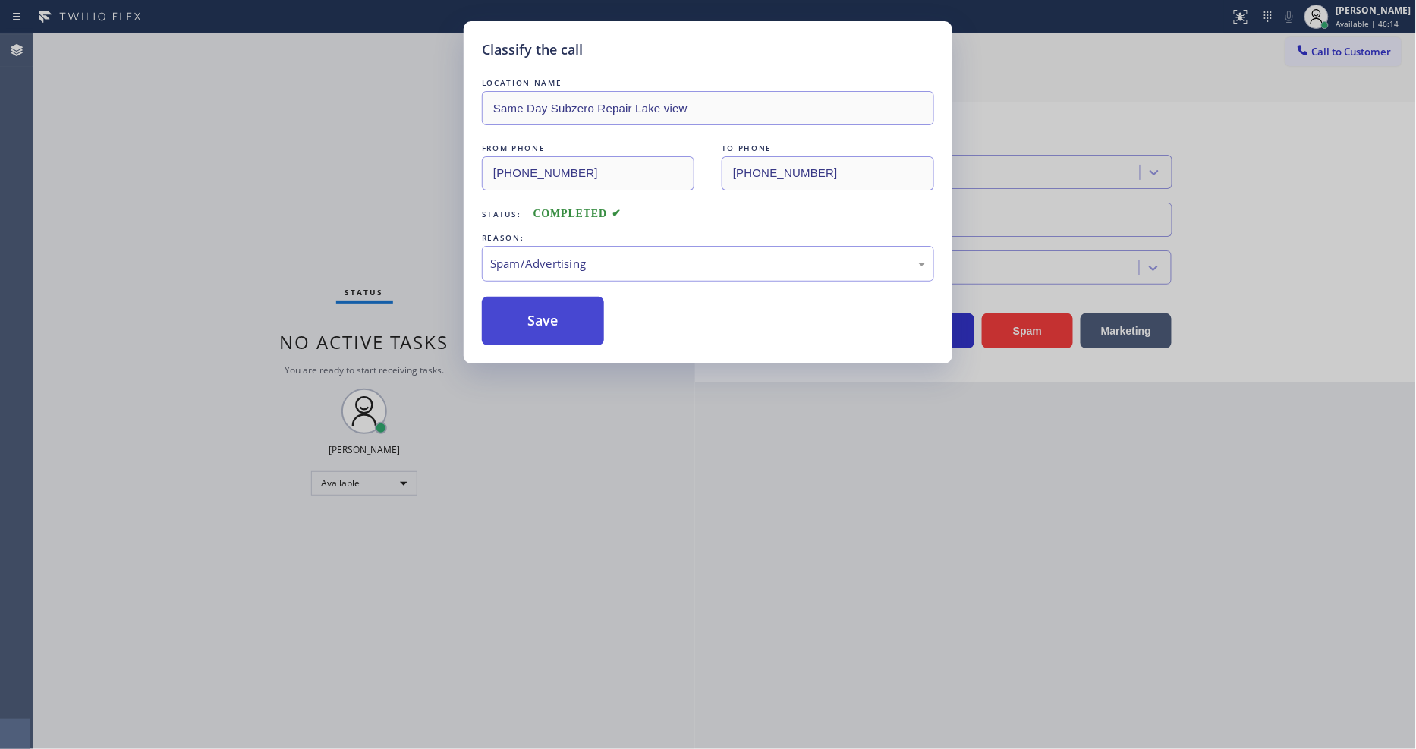
click at [543, 316] on button "Save" at bounding box center [543, 321] width 122 height 49
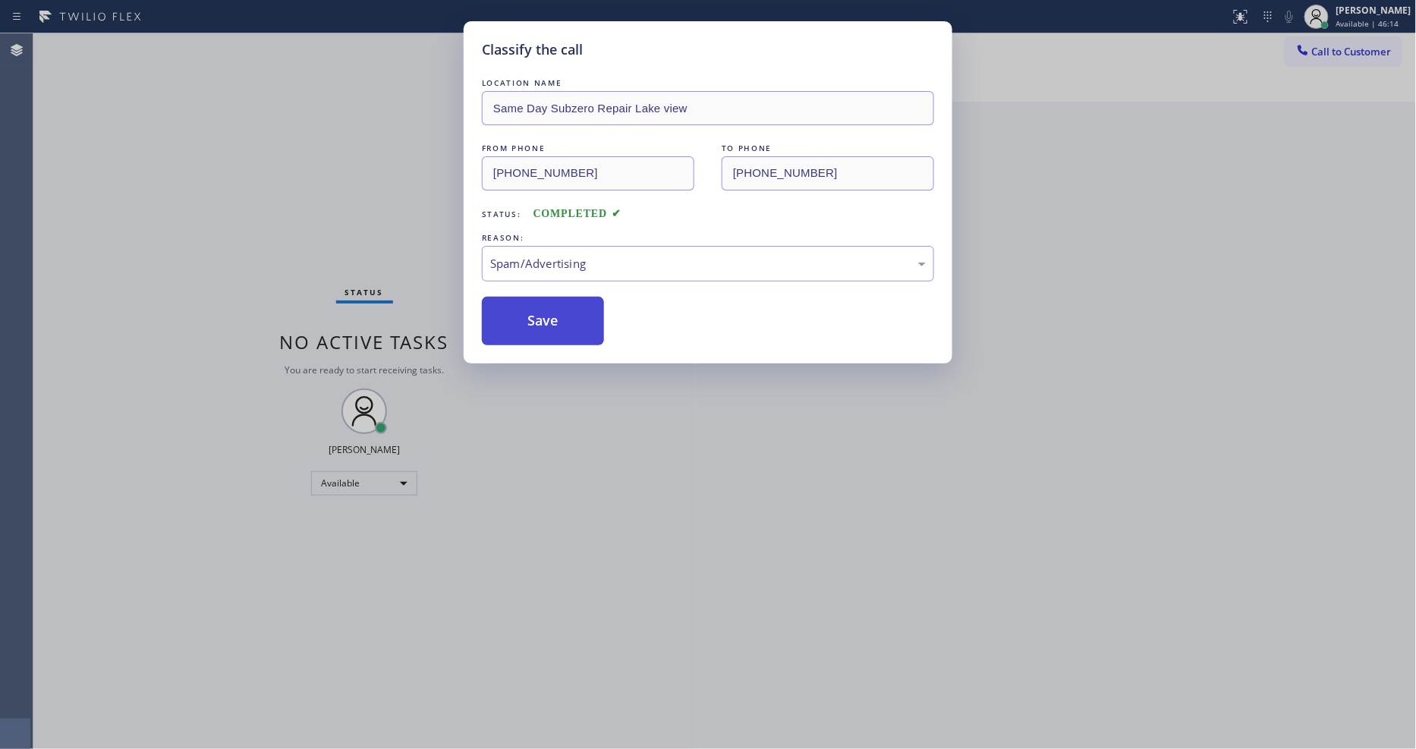
click at [543, 316] on button "Save" at bounding box center [543, 321] width 122 height 49
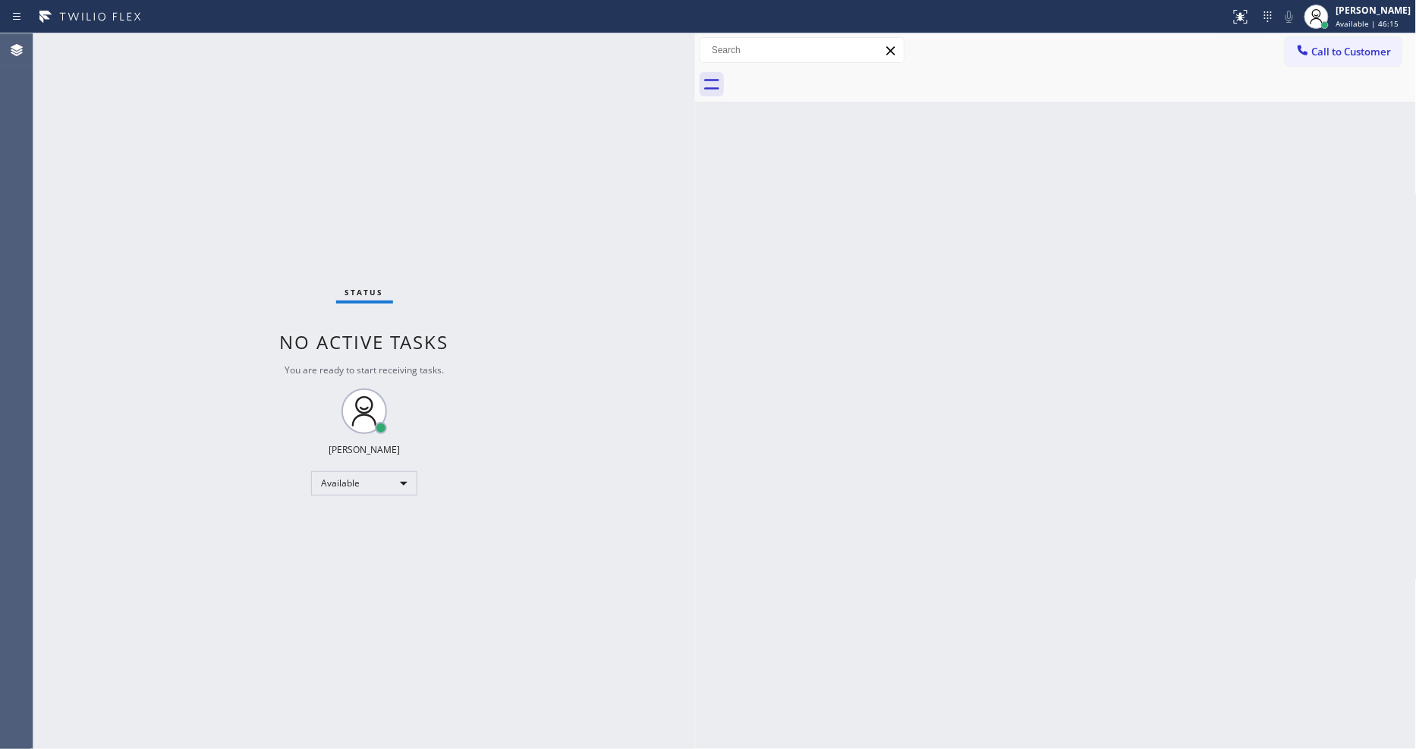
click at [200, 41] on div "Status No active tasks You are ready to start receiving tasks. [PERSON_NAME] Av…" at bounding box center [364, 391] width 662 height 716
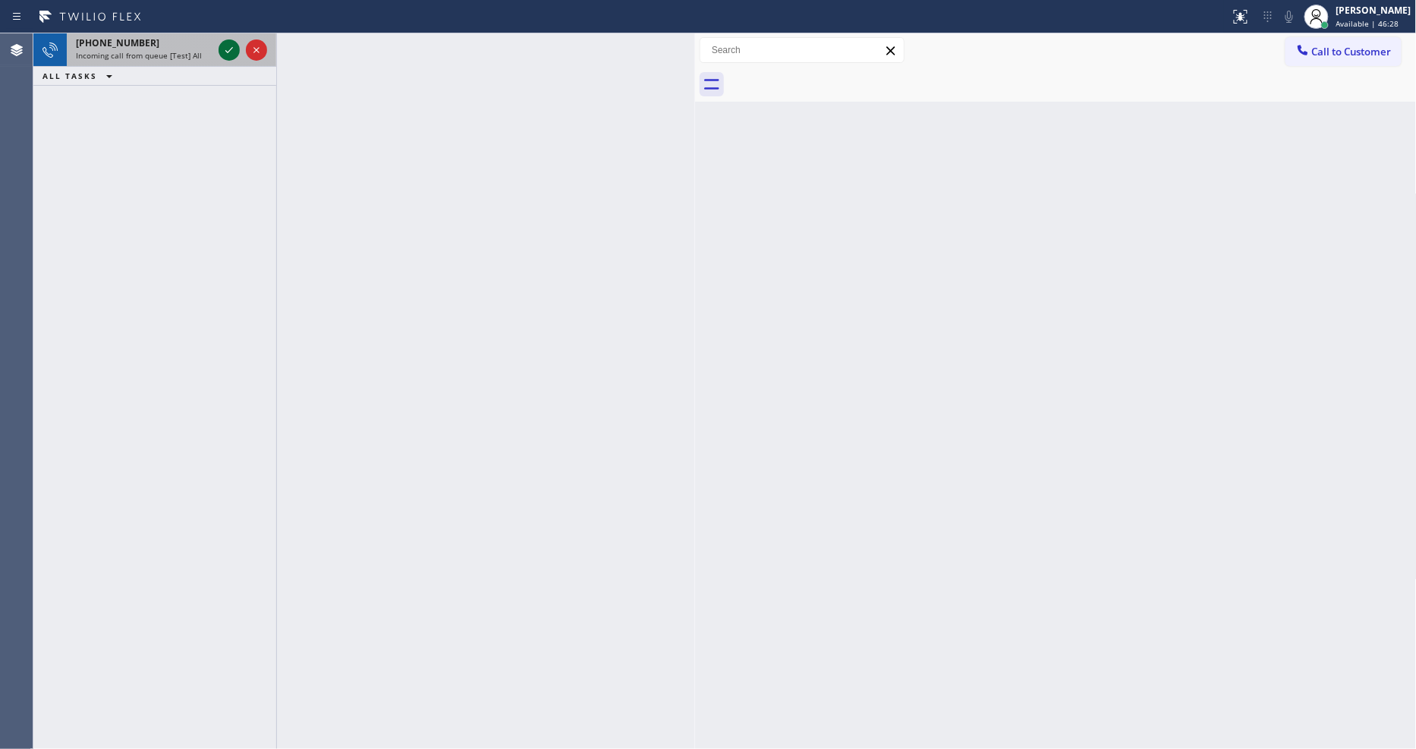
click at [220, 49] on icon at bounding box center [229, 50] width 18 height 18
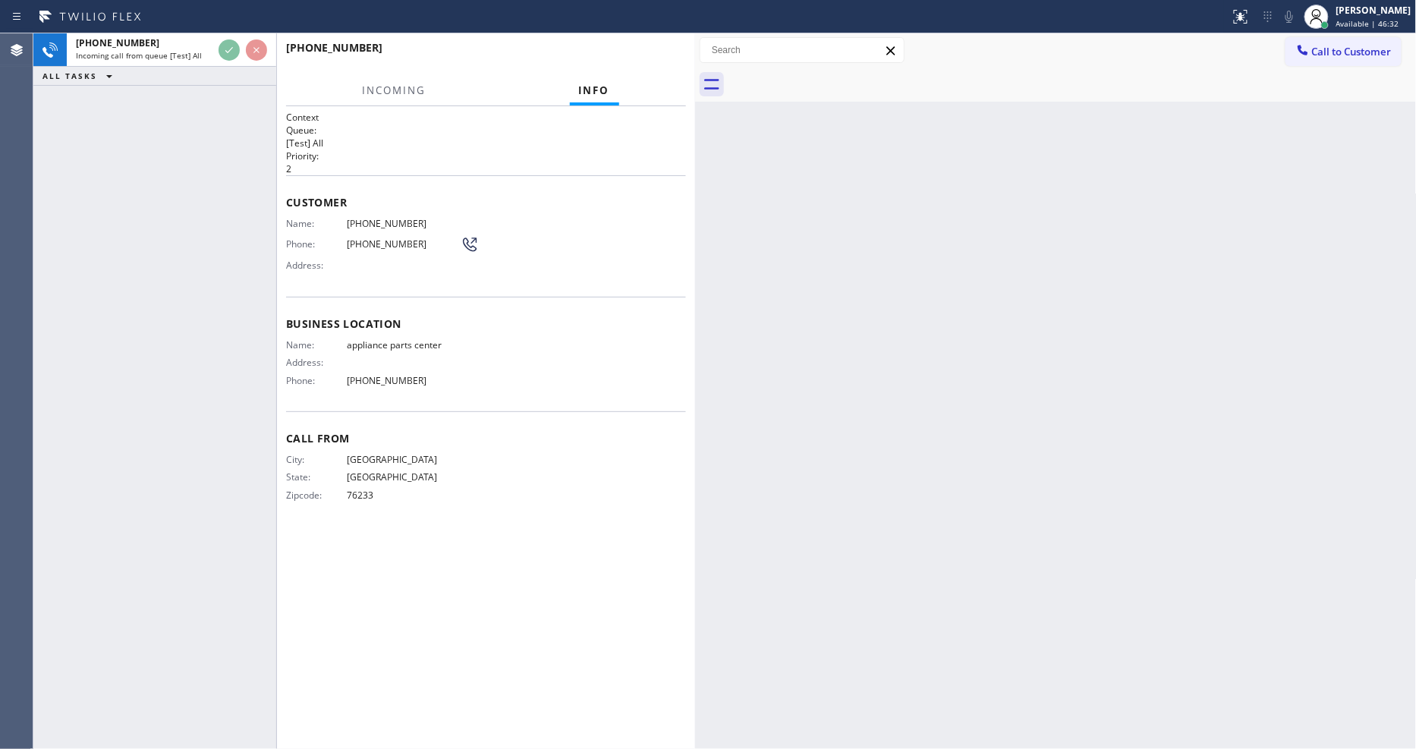
click at [662, 53] on div "+18179460459" at bounding box center [480, 47] width 389 height 14
click at [545, 465] on div "City: ARLINGTON State: TX Zipcode: 76233" at bounding box center [486, 480] width 400 height 53
click at [648, 50] on div "+18179460459" at bounding box center [480, 47] width 389 height 14
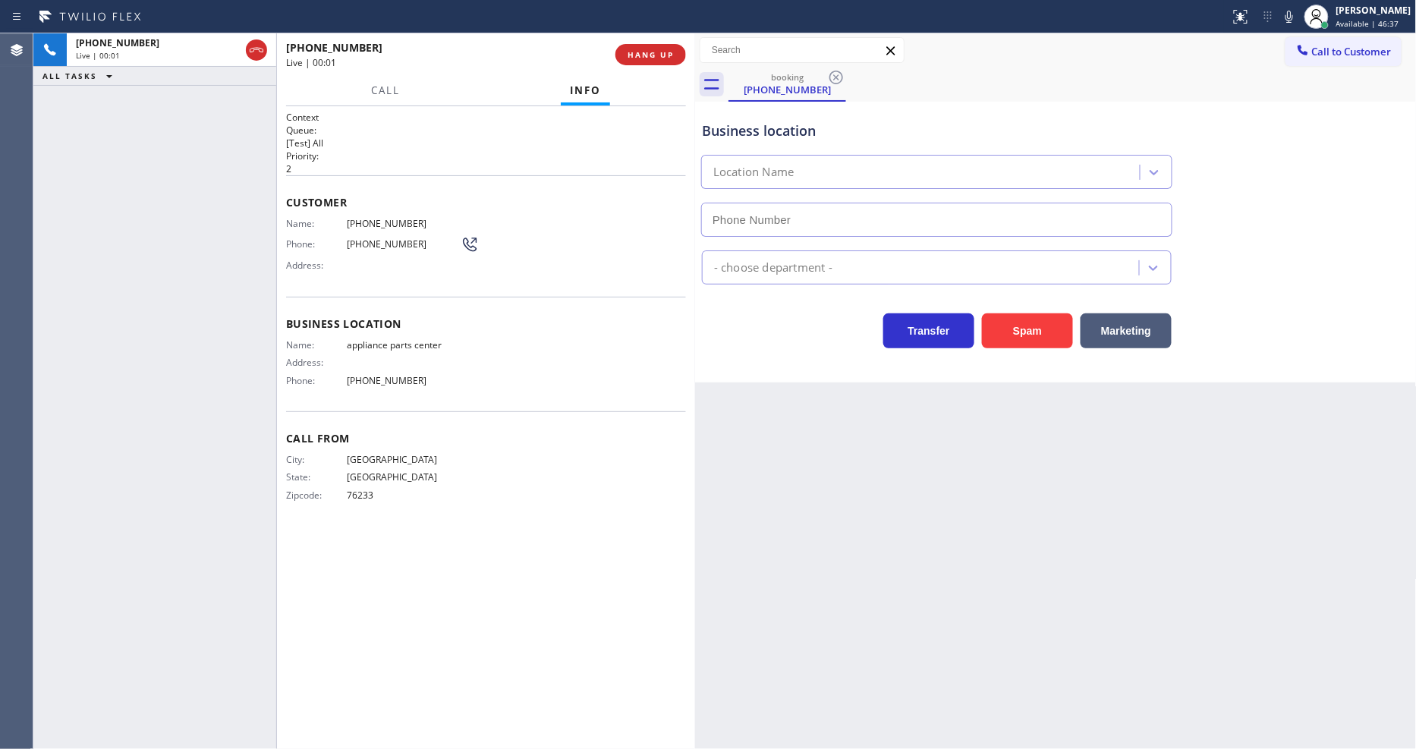
click at [648, 50] on span "HANG UP" at bounding box center [651, 54] width 46 height 11
type input "[PHONE_NUMBER]"
click at [648, 50] on span "HANG UP" at bounding box center [651, 54] width 46 height 11
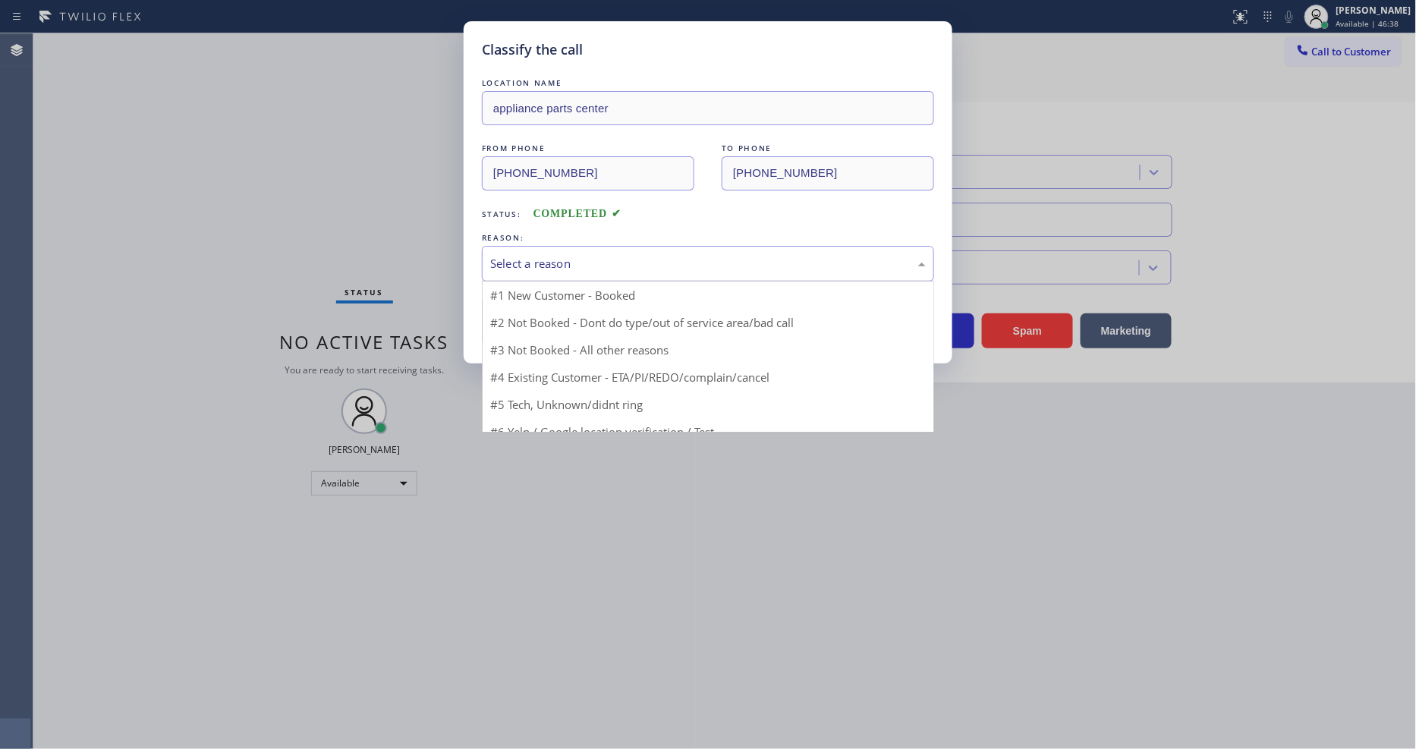
click at [618, 246] on div "Select a reason" at bounding box center [708, 264] width 452 height 36
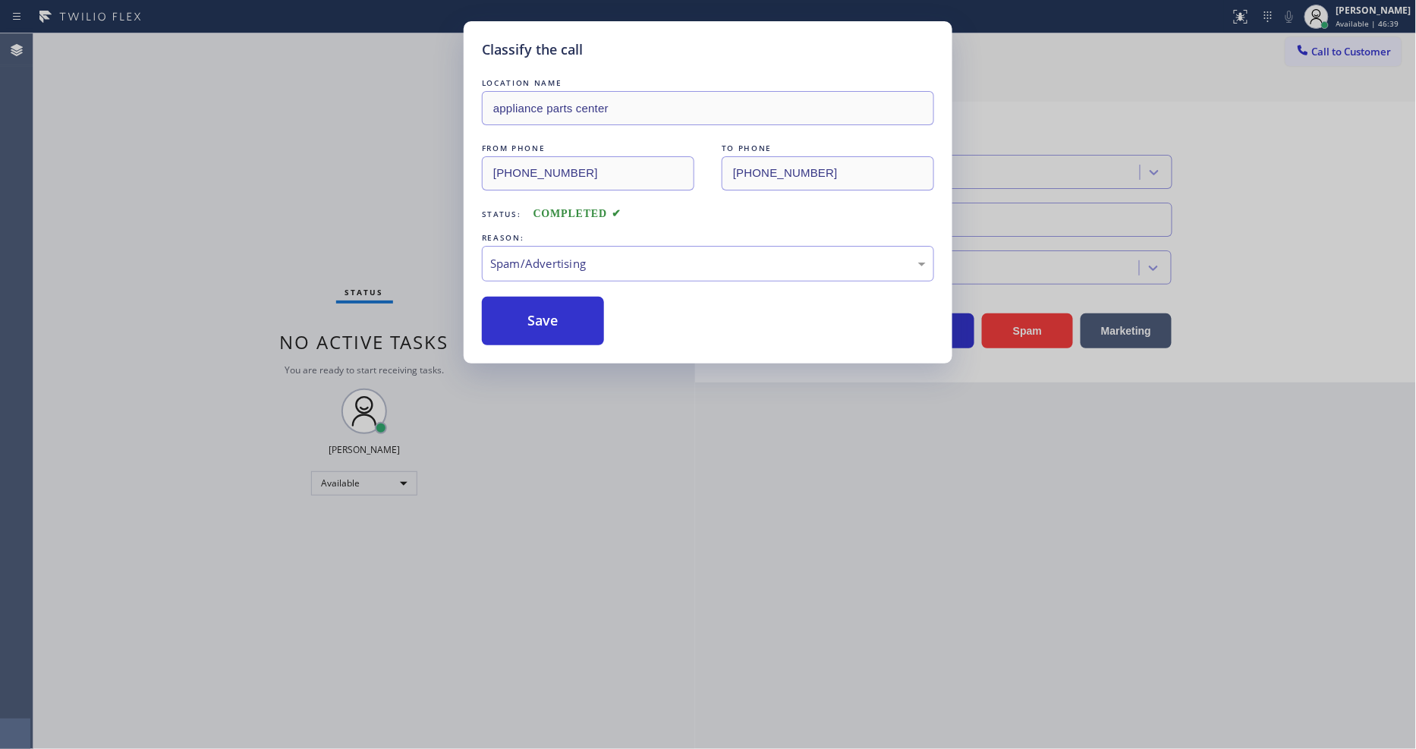
drag, startPoint x: 568, startPoint y: 332, endPoint x: 560, endPoint y: 310, distance: 24.0
click at [560, 310] on button "Save" at bounding box center [543, 321] width 122 height 49
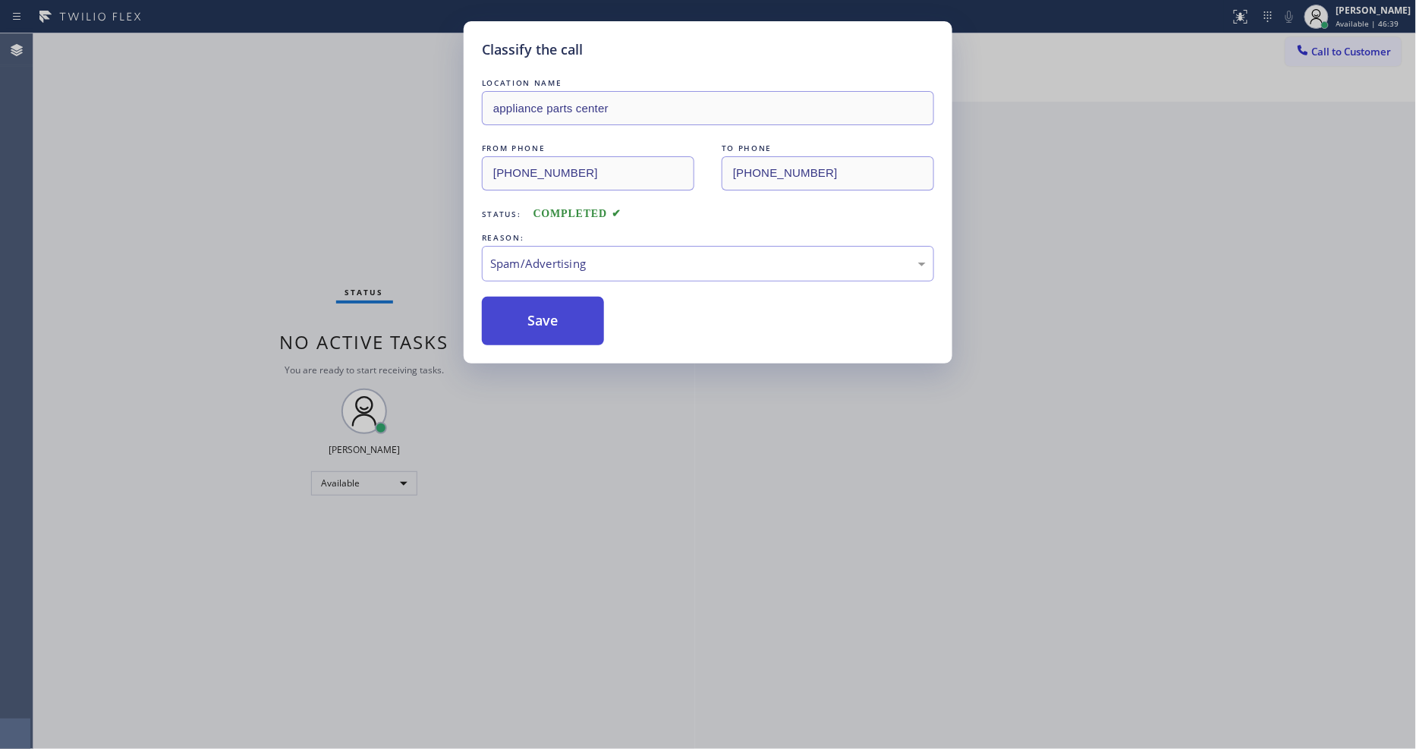
click at [560, 310] on button "Save" at bounding box center [543, 321] width 122 height 49
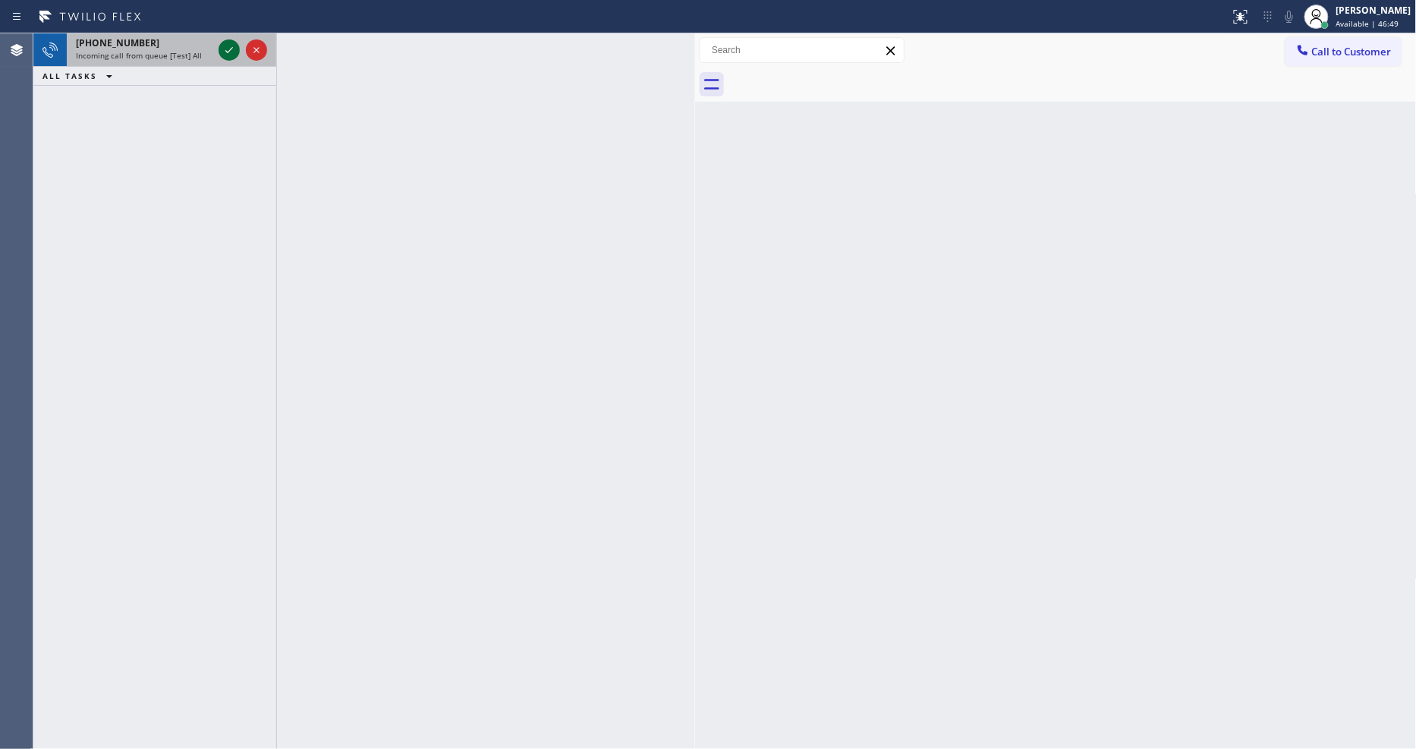
click at [231, 44] on icon at bounding box center [229, 50] width 18 height 18
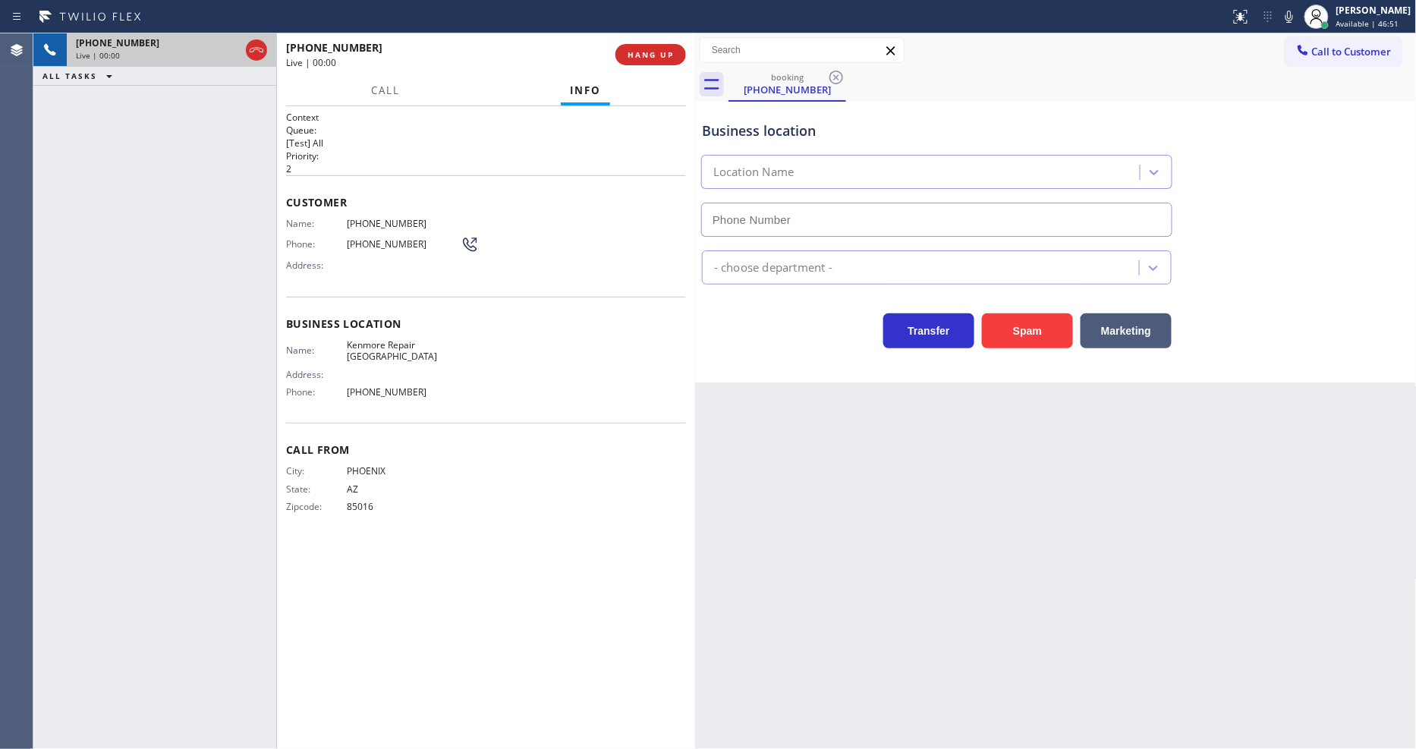
type input "[PHONE_NUMBER]"
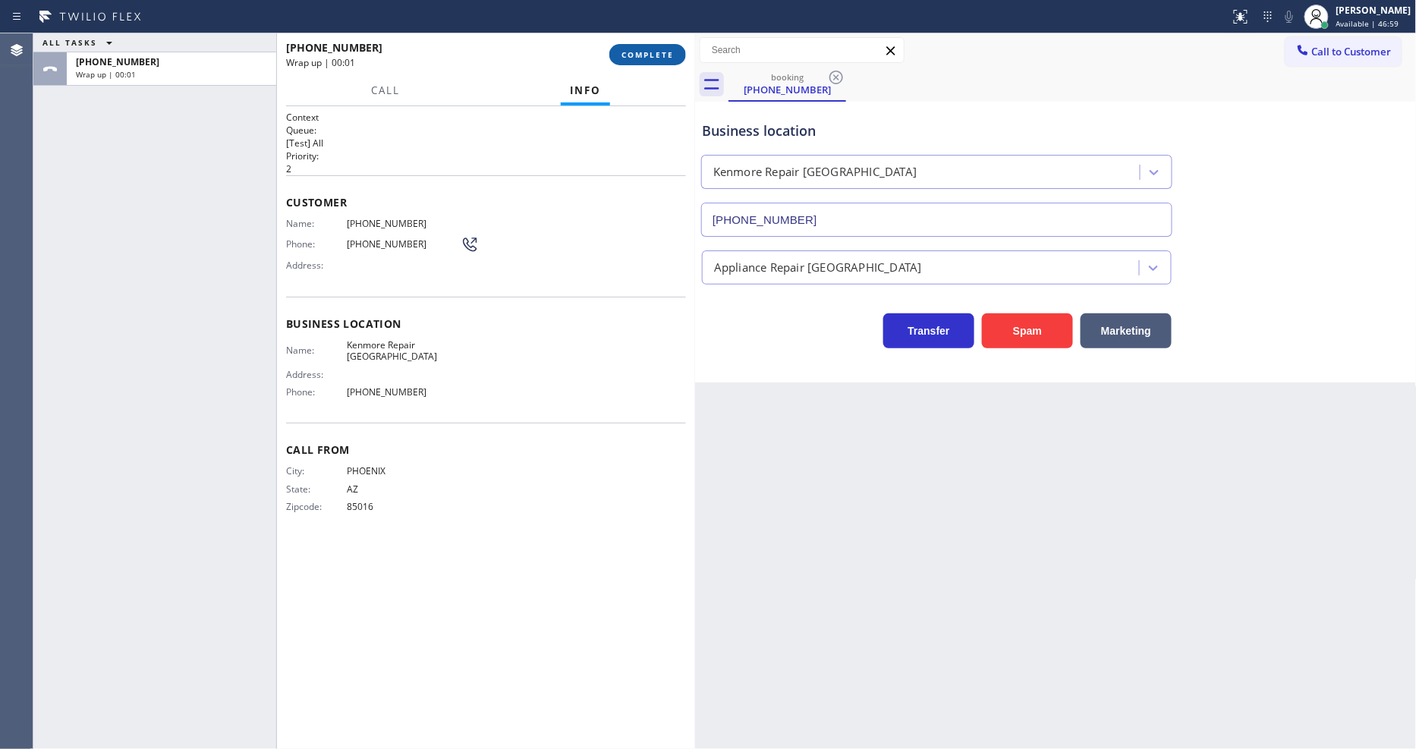
click at [628, 53] on span "COMPLETE" at bounding box center [647, 54] width 52 height 11
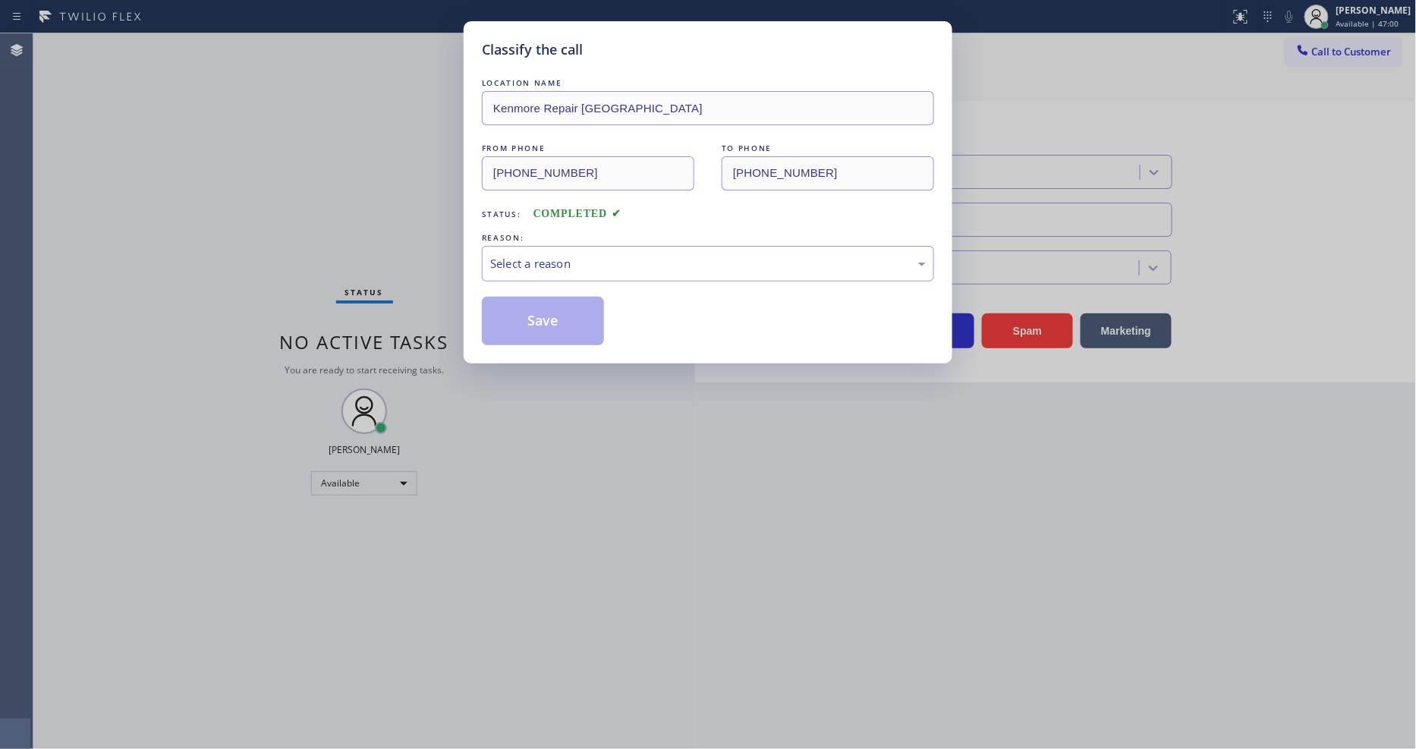
click at [564, 262] on div "Select a reason" at bounding box center [708, 263] width 436 height 17
click at [555, 304] on button "Save" at bounding box center [543, 321] width 122 height 49
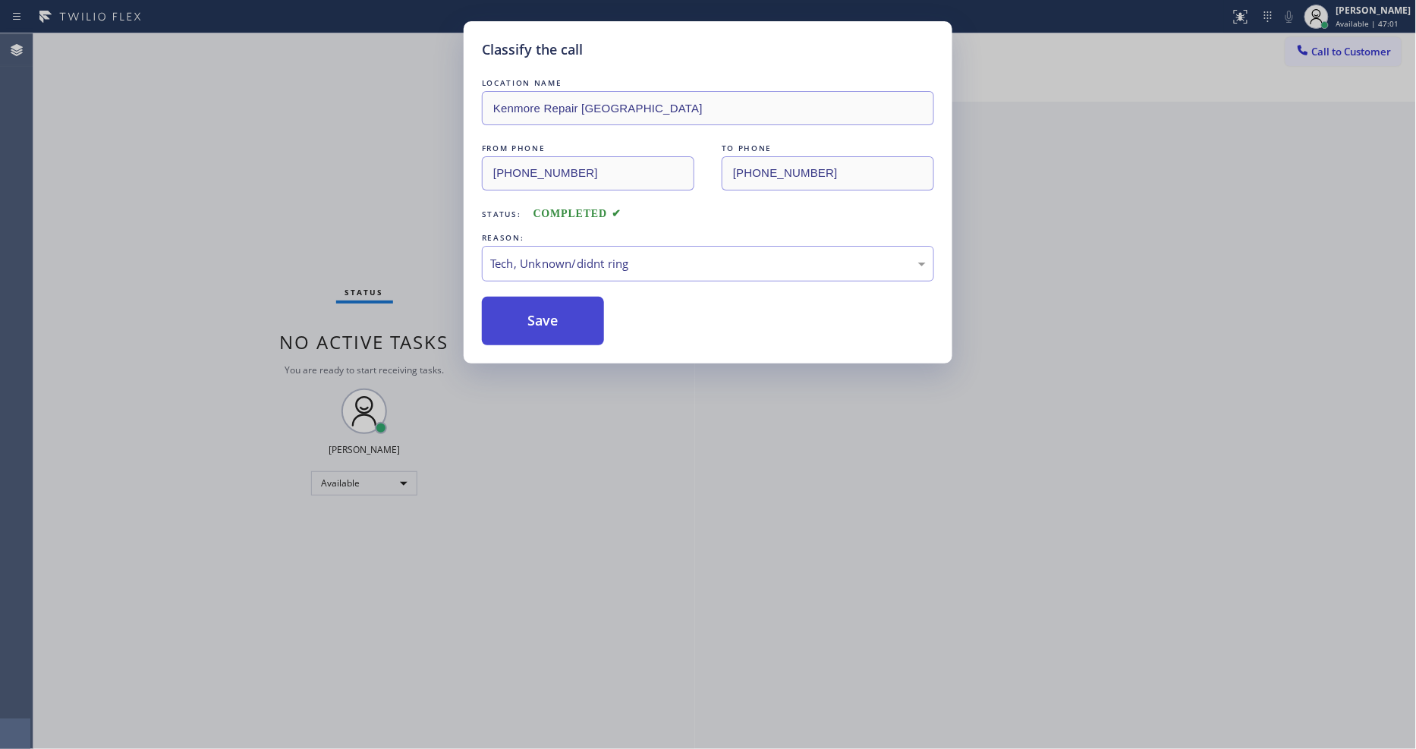
click at [555, 304] on button "Save" at bounding box center [543, 321] width 122 height 49
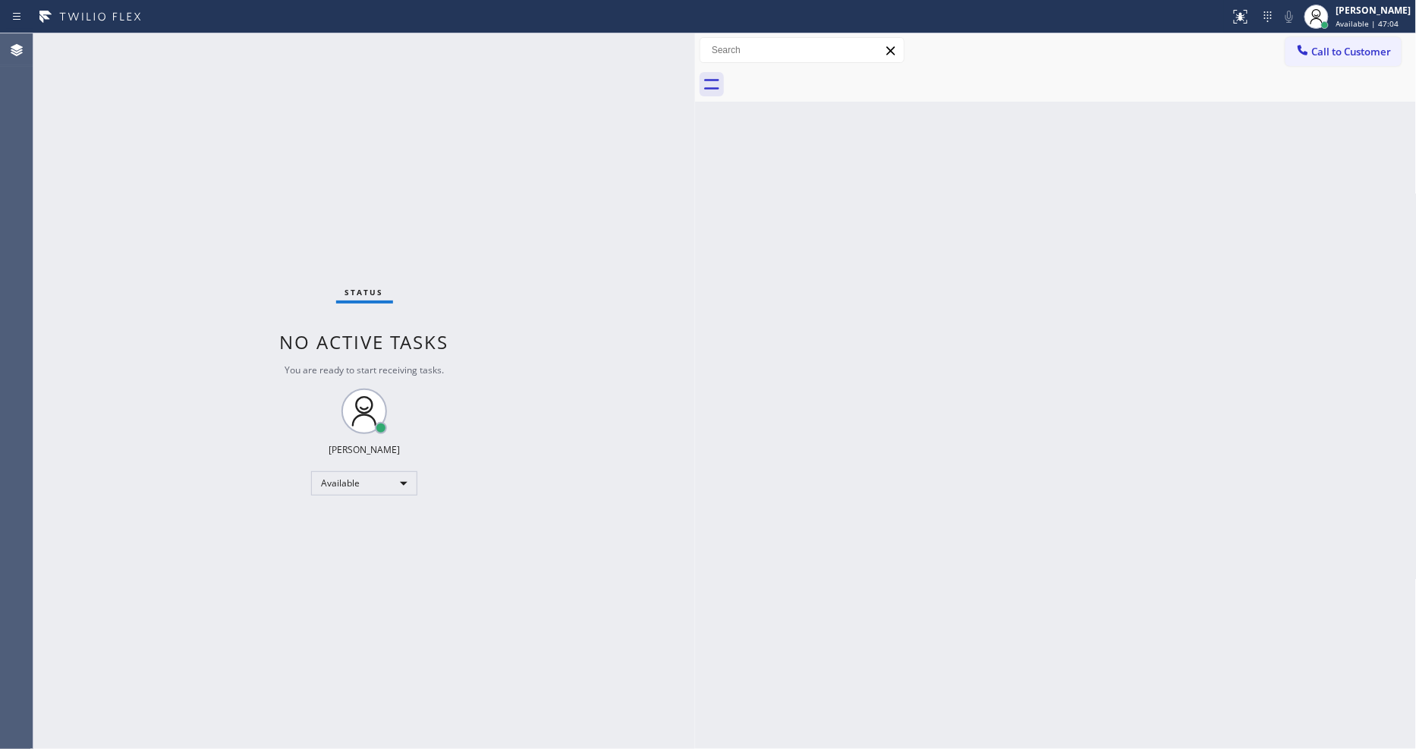
click at [202, 43] on div "Status No active tasks You are ready to start receiving tasks. [PERSON_NAME] Av…" at bounding box center [364, 391] width 662 height 716
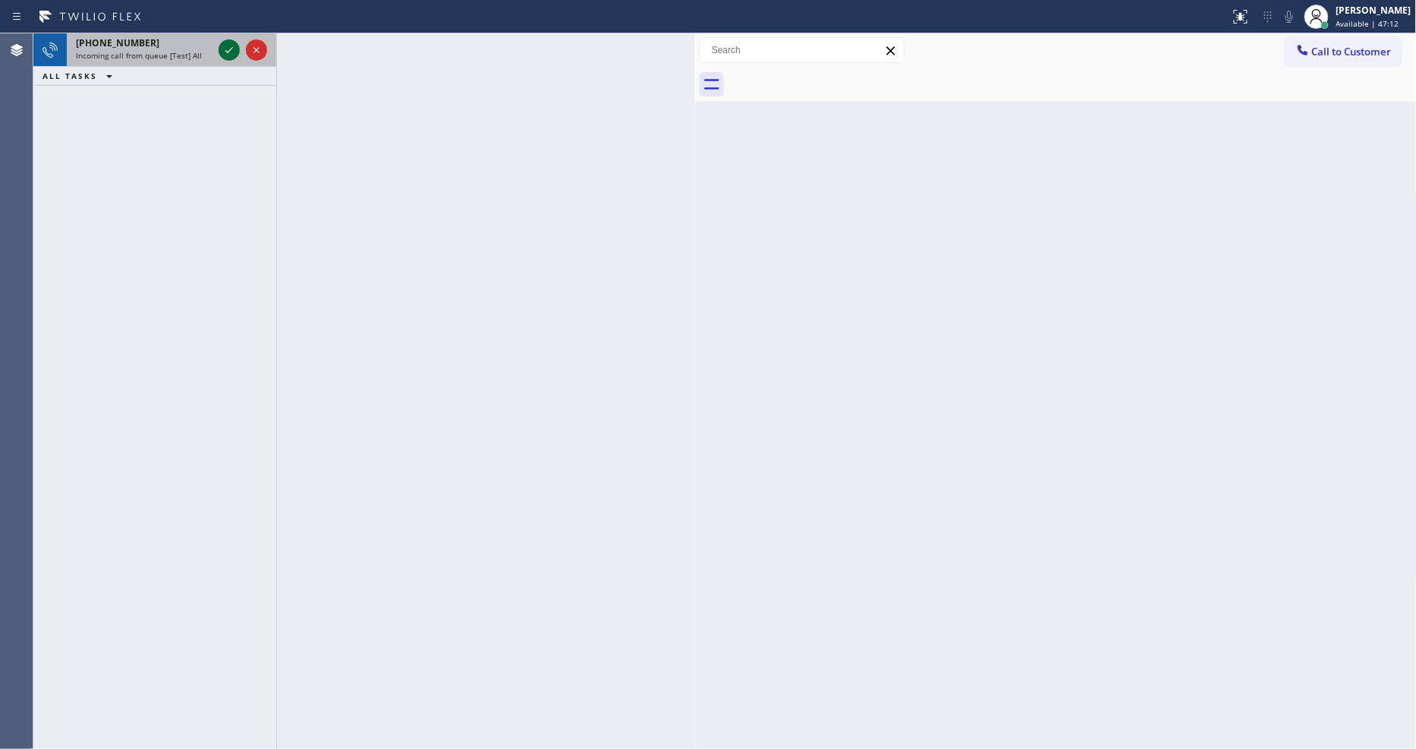
click at [223, 51] on icon at bounding box center [229, 50] width 18 height 18
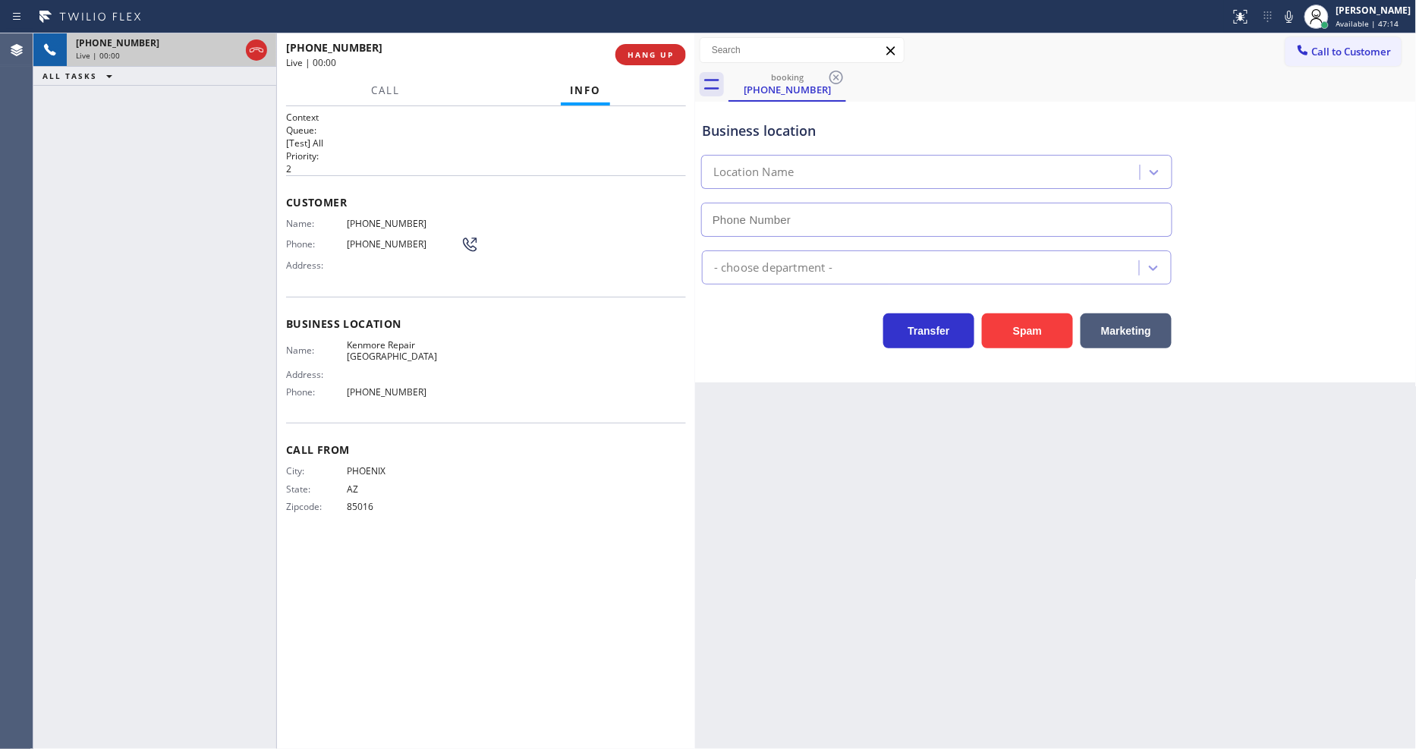
type input "[PHONE_NUMBER]"
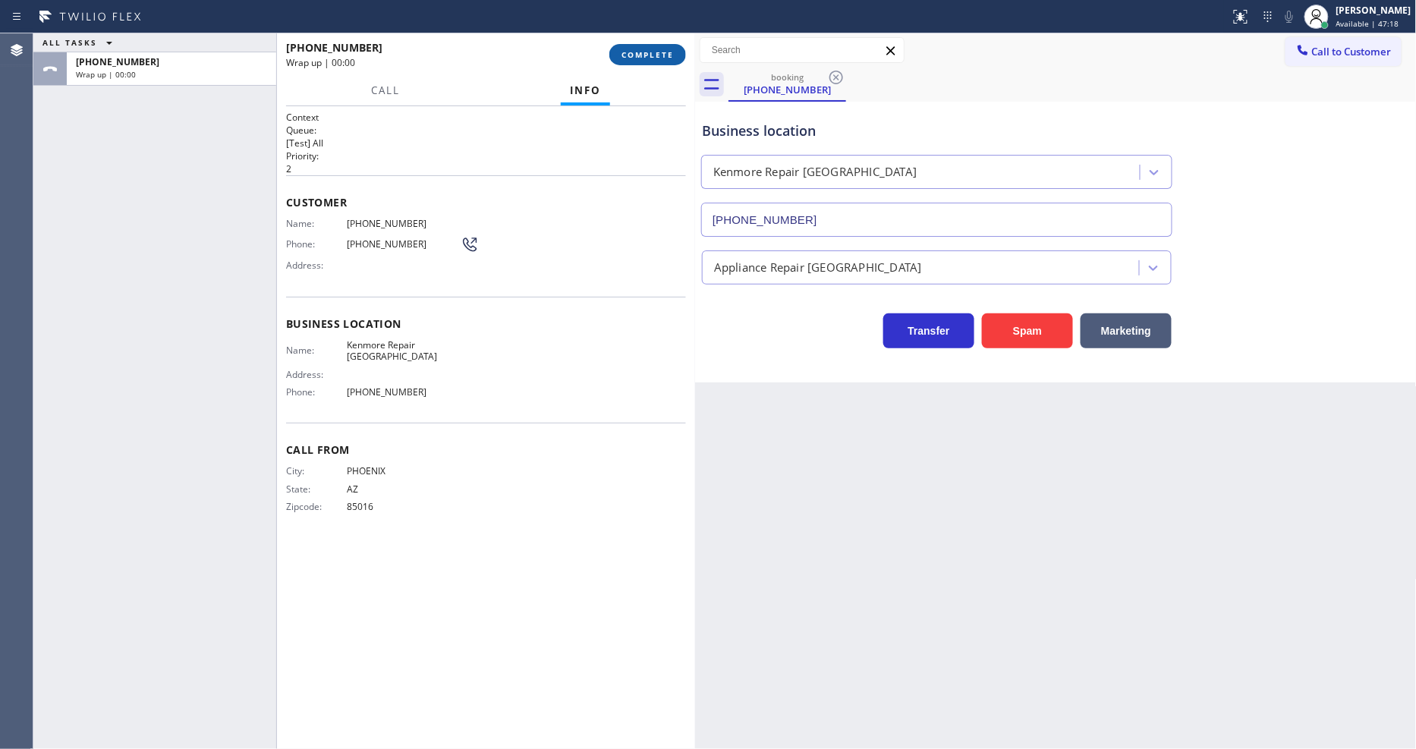
click at [631, 50] on span "COMPLETE" at bounding box center [647, 54] width 52 height 11
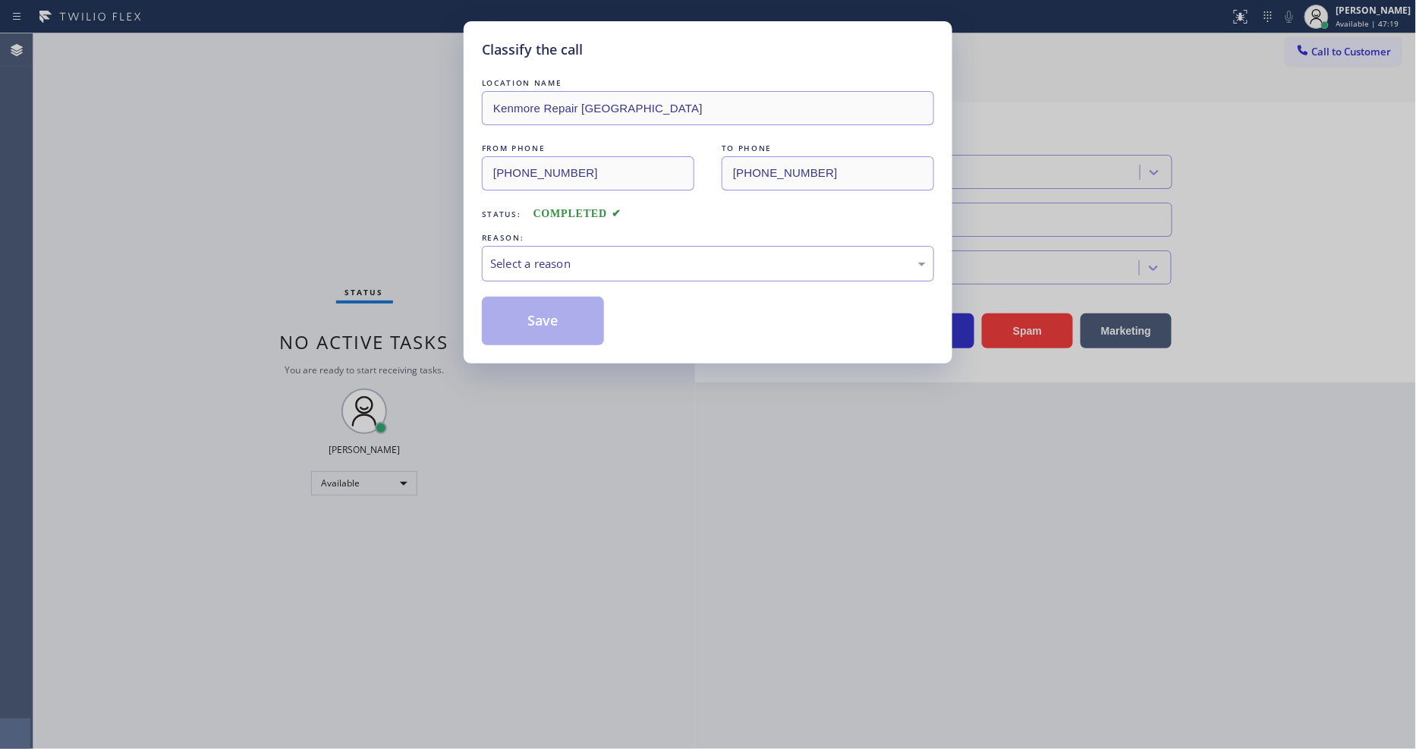
click at [557, 259] on div "Select a reason" at bounding box center [708, 263] width 436 height 17
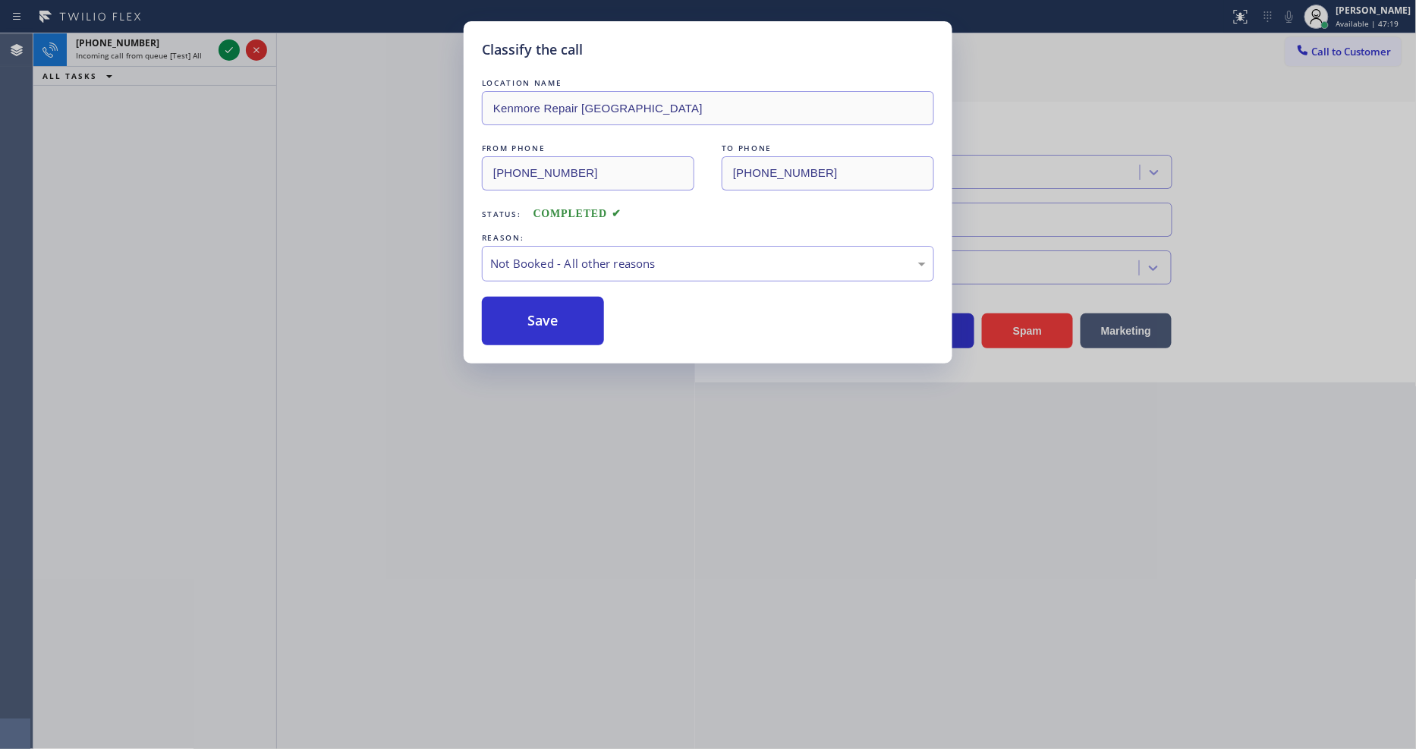
click at [554, 317] on button "Save" at bounding box center [543, 321] width 122 height 49
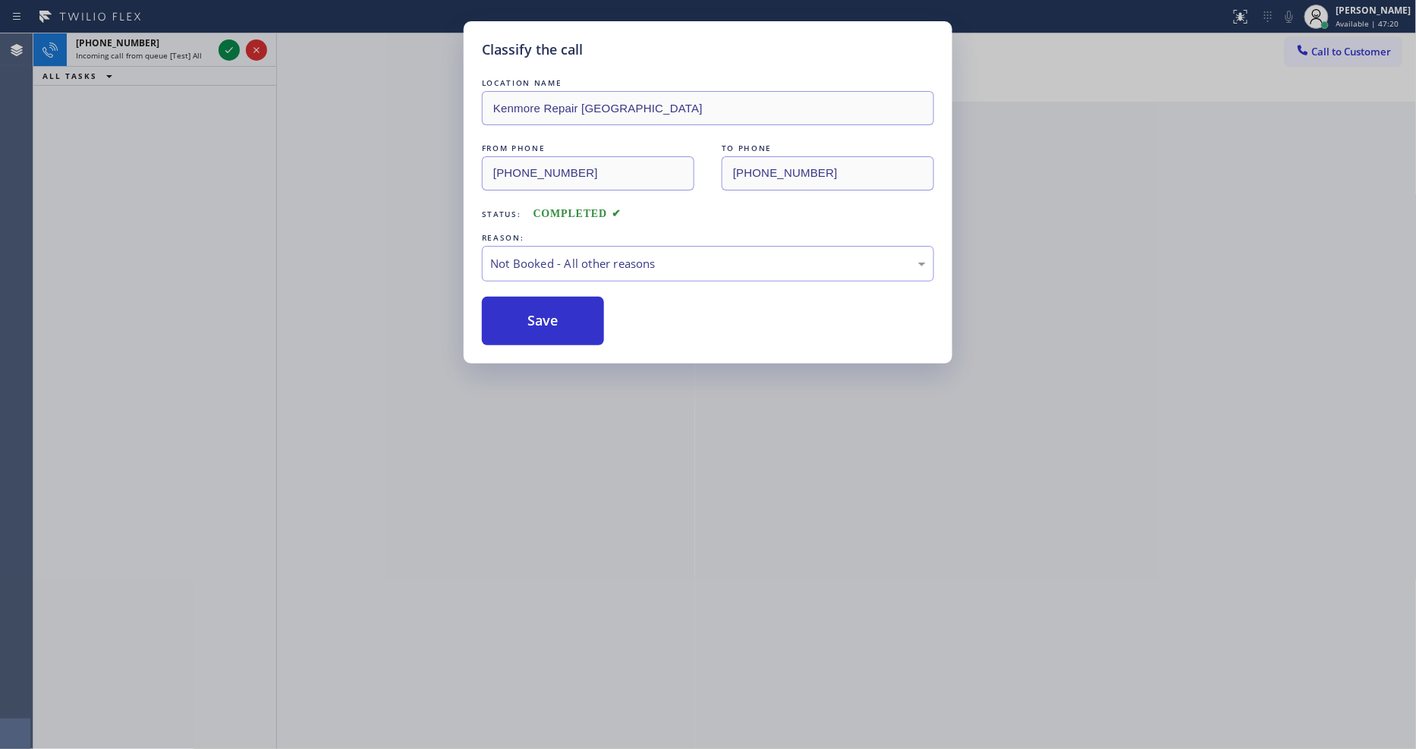
click at [233, 48] on div "Classify the call LOCATION NAME Kenmore Repair Phoenix FROM PHONE (602) 348-271…" at bounding box center [708, 374] width 1416 height 749
click at [232, 48] on div "Classify the call LOCATION NAME Kenmore Repair Phoenix FROM PHONE (602) 348-271…" at bounding box center [708, 374] width 1416 height 749
click at [229, 51] on icon at bounding box center [229, 50] width 18 height 18
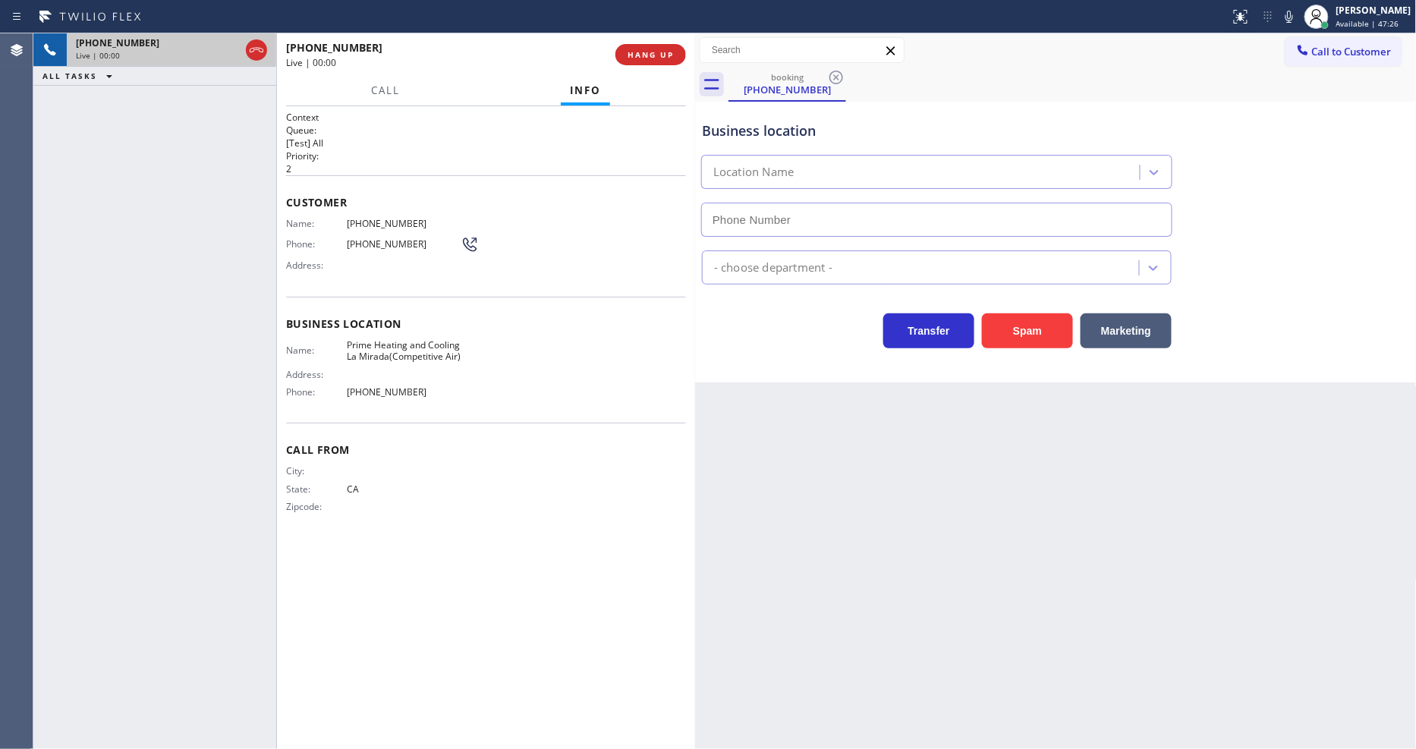
type input "[PHONE_NUMBER]"
click at [646, 51] on span "HANG UP" at bounding box center [651, 54] width 46 height 11
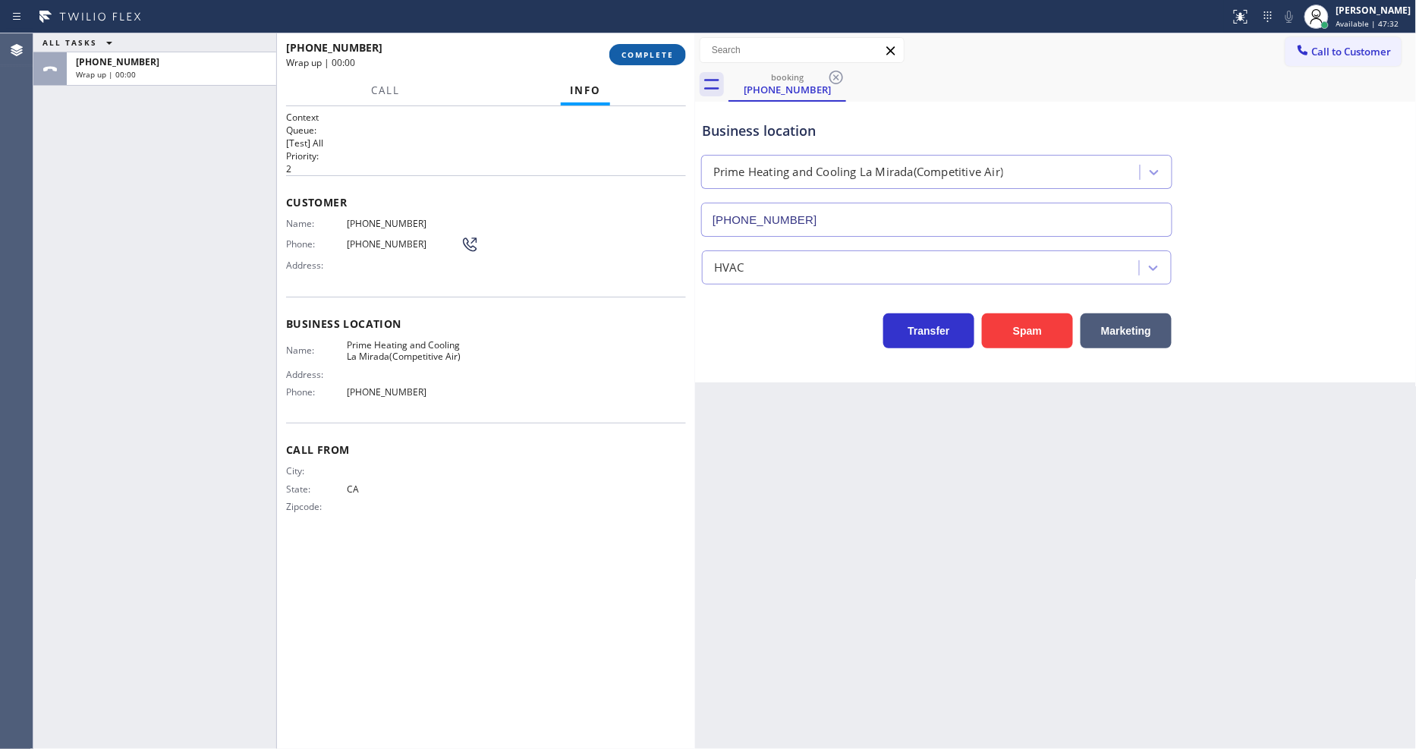
click at [646, 51] on span "COMPLETE" at bounding box center [647, 54] width 52 height 11
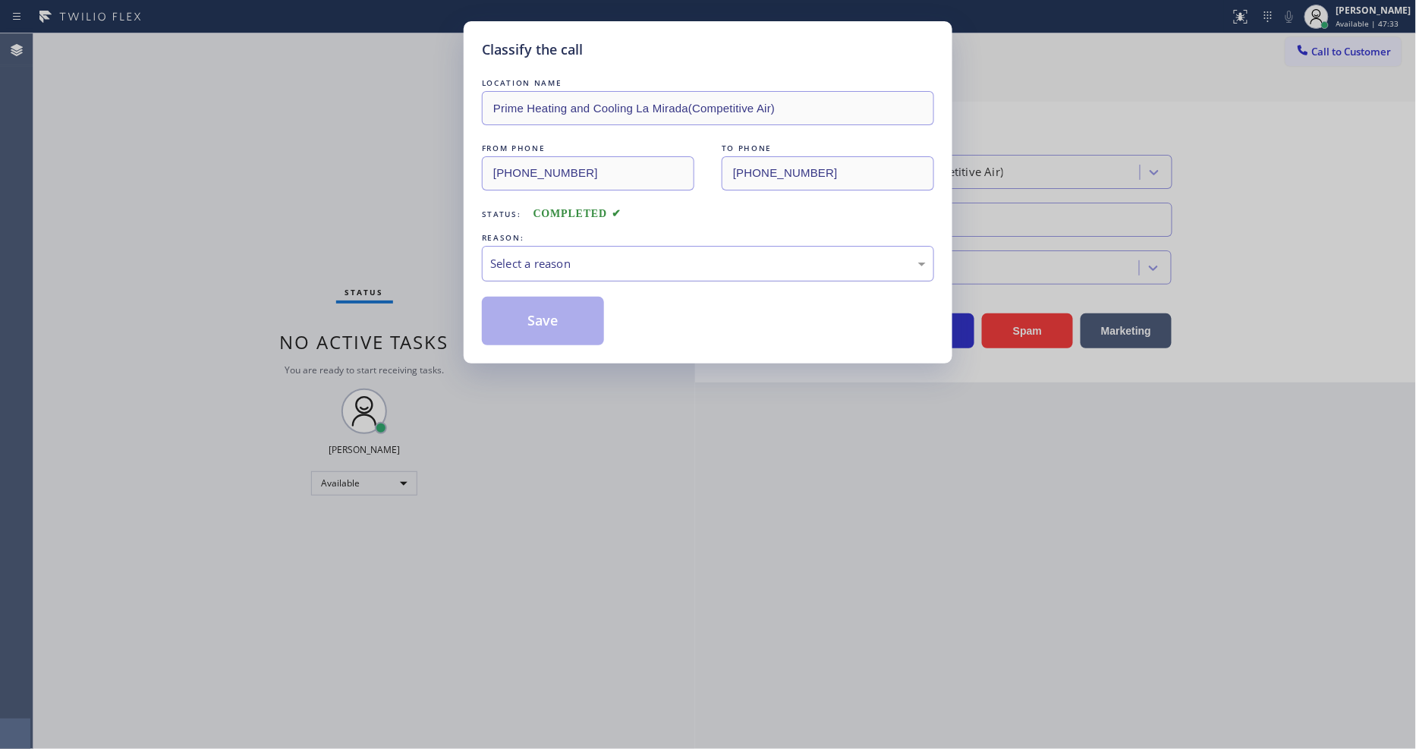
click at [566, 268] on div "Select a reason" at bounding box center [708, 264] width 452 height 36
click at [562, 305] on button "Save" at bounding box center [543, 321] width 122 height 49
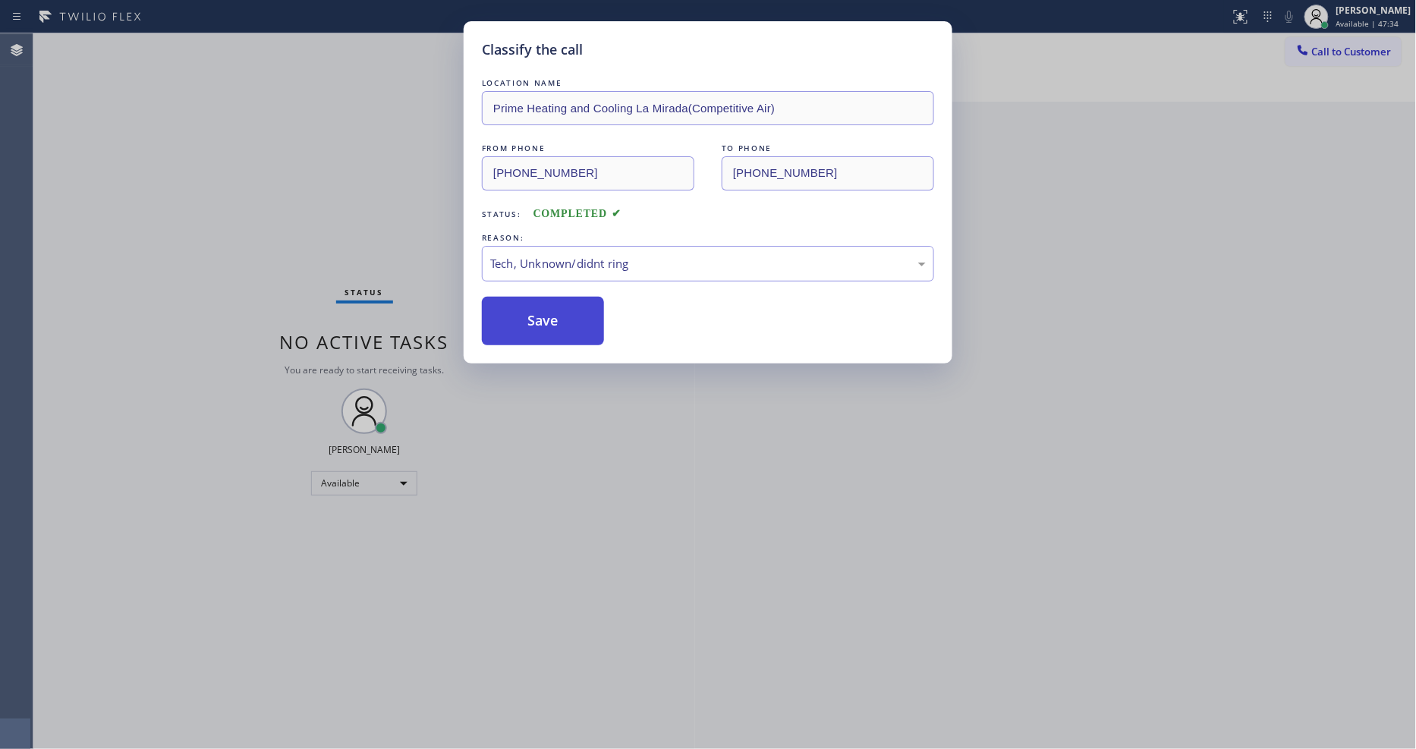
click at [562, 305] on button "Save" at bounding box center [543, 321] width 122 height 49
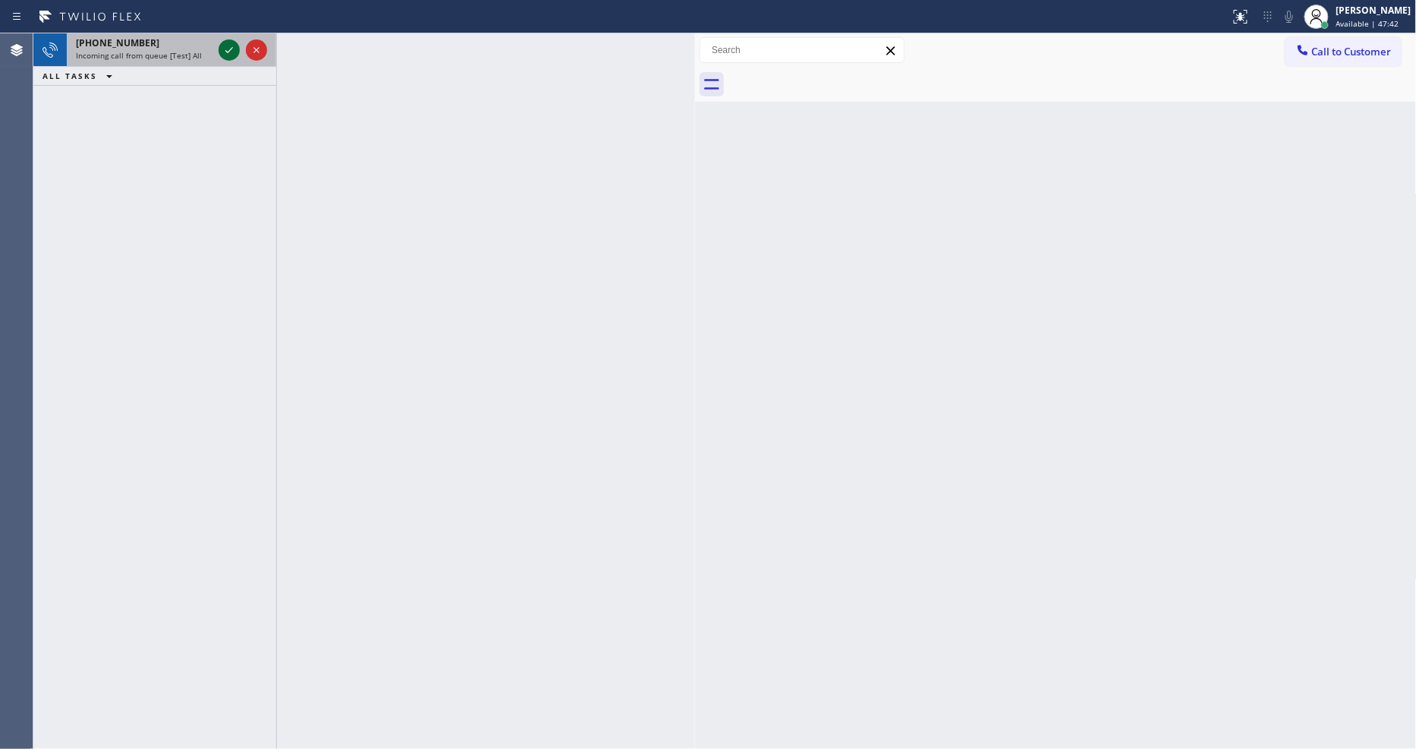
click at [224, 46] on icon at bounding box center [229, 50] width 18 height 18
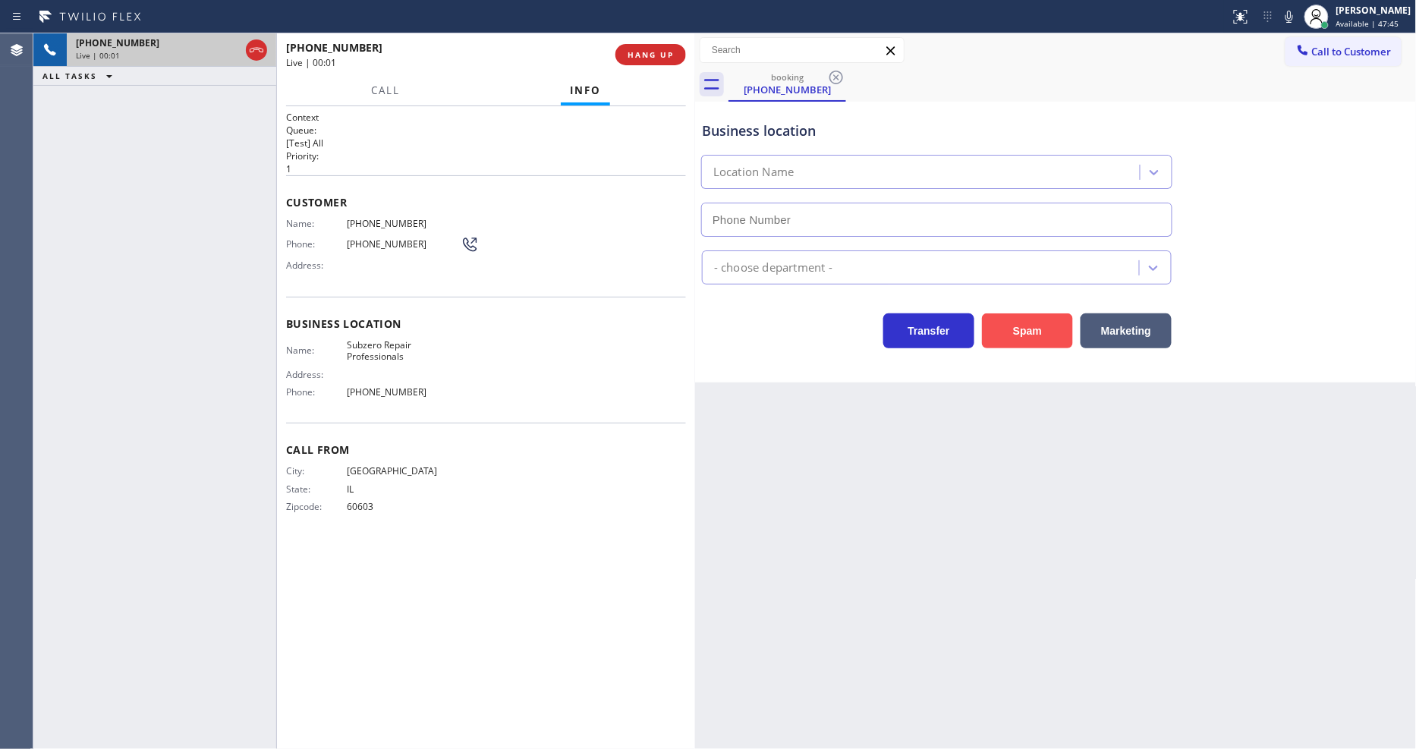
type input "[PHONE_NUMBER]"
click at [1002, 402] on div "Back to Dashboard Change Sender ID Customers Technicians Select a contact Outbo…" at bounding box center [1056, 391] width 722 height 716
click at [368, 344] on span "Subzero Repair Professionals" at bounding box center [404, 351] width 114 height 24
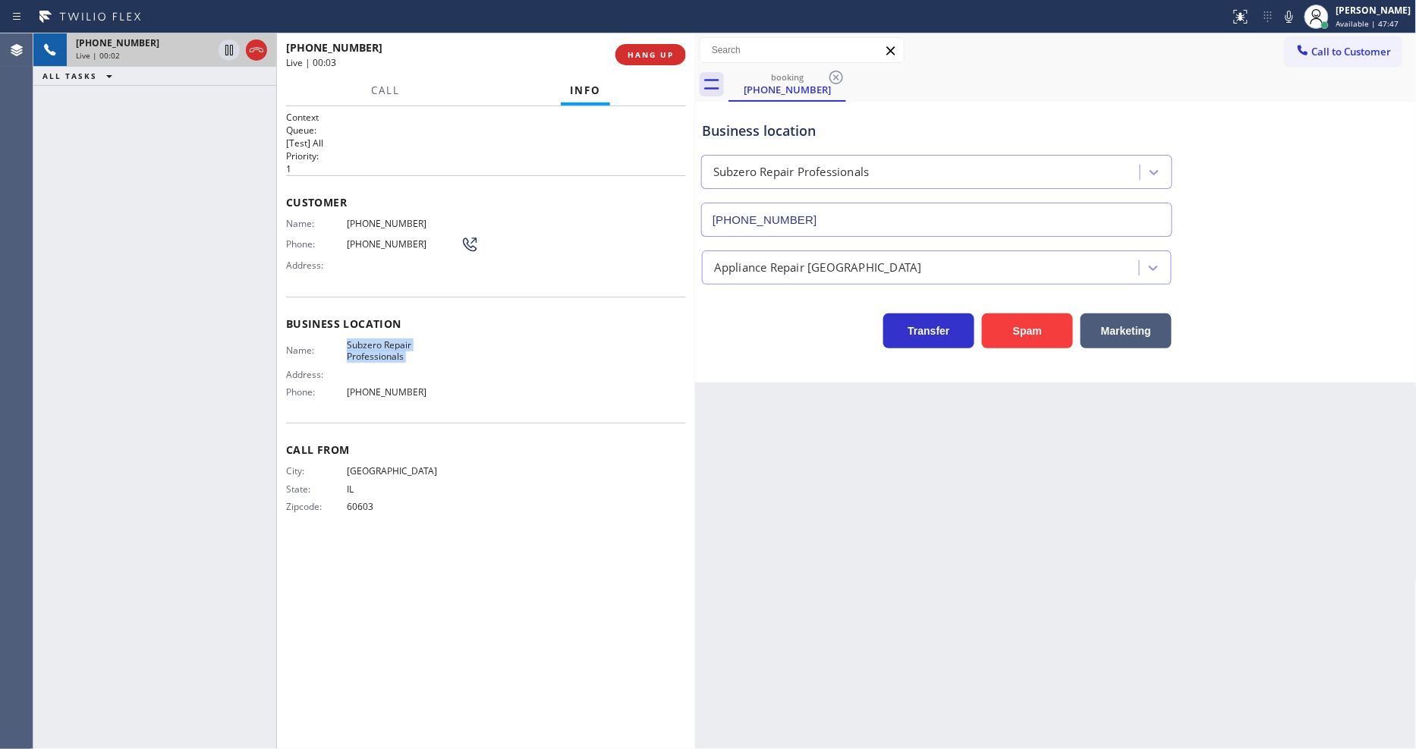
copy span "Subzero Repair Professionals"
drag, startPoint x: 137, startPoint y: 211, endPoint x: 256, endPoint y: 185, distance: 121.1
click at [137, 211] on div "+17734805011 Live | 00:36 ALL TASKS ALL TASKS ACTIVE TASKS TASKS IN WRAP UP" at bounding box center [154, 391] width 243 height 716
click at [656, 54] on span "HANG UP" at bounding box center [651, 54] width 46 height 11
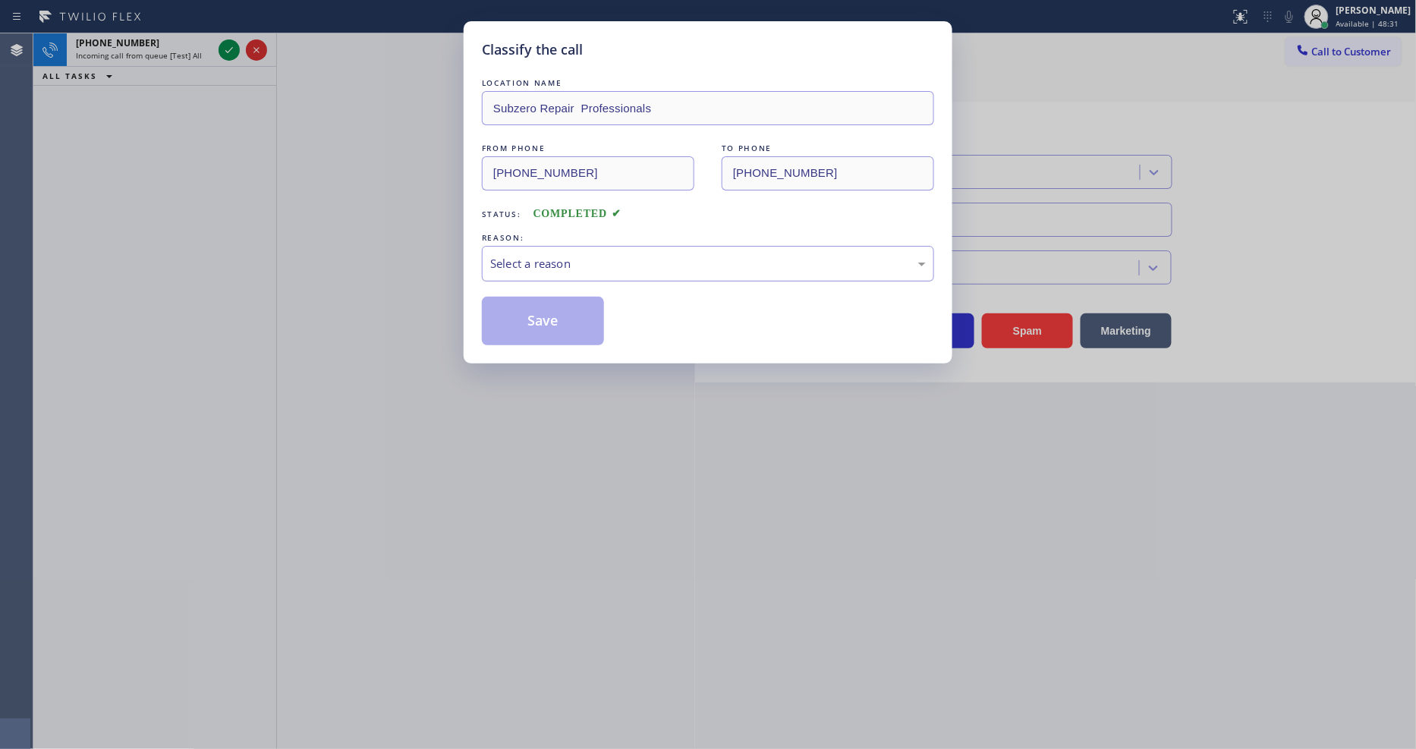
click at [526, 263] on div "Select a reason" at bounding box center [708, 263] width 436 height 17
click at [527, 315] on button "Save" at bounding box center [543, 321] width 122 height 49
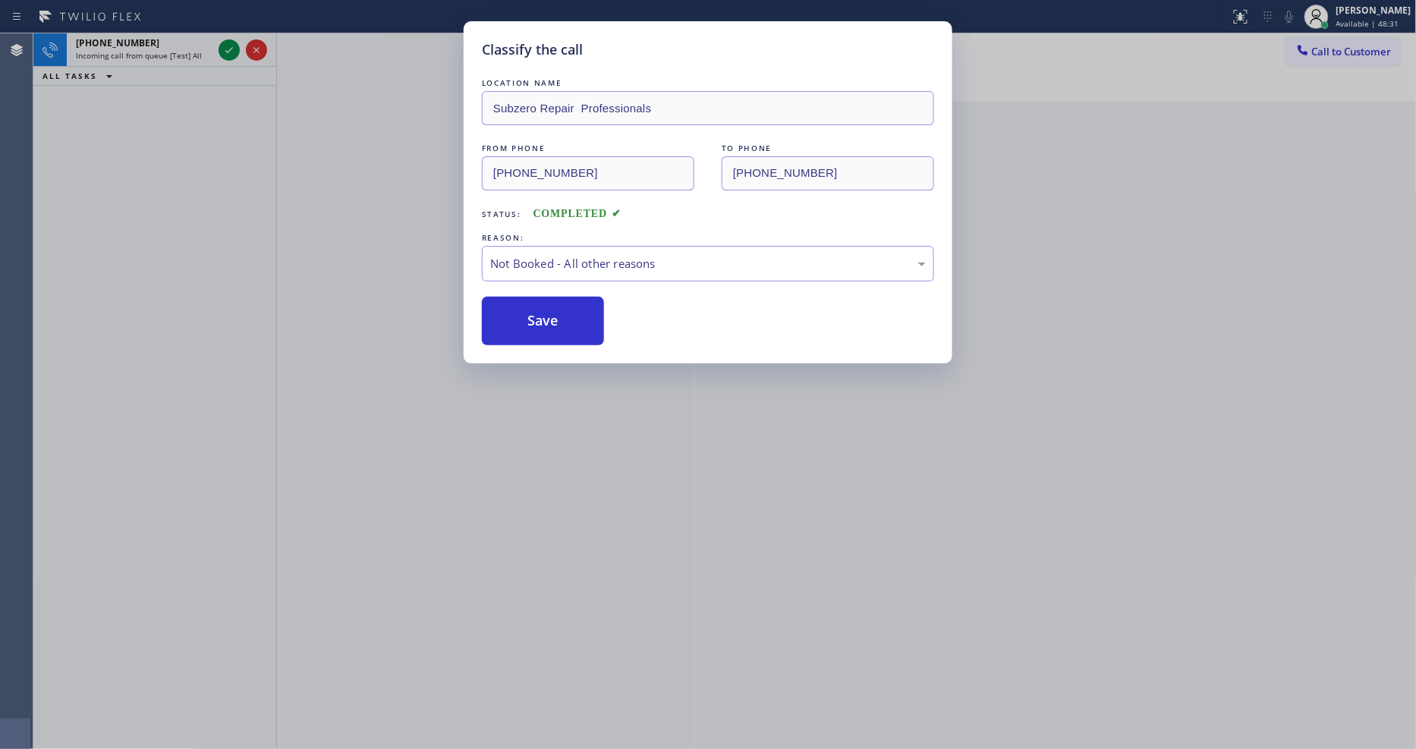
click at [527, 315] on button "Save" at bounding box center [543, 321] width 122 height 49
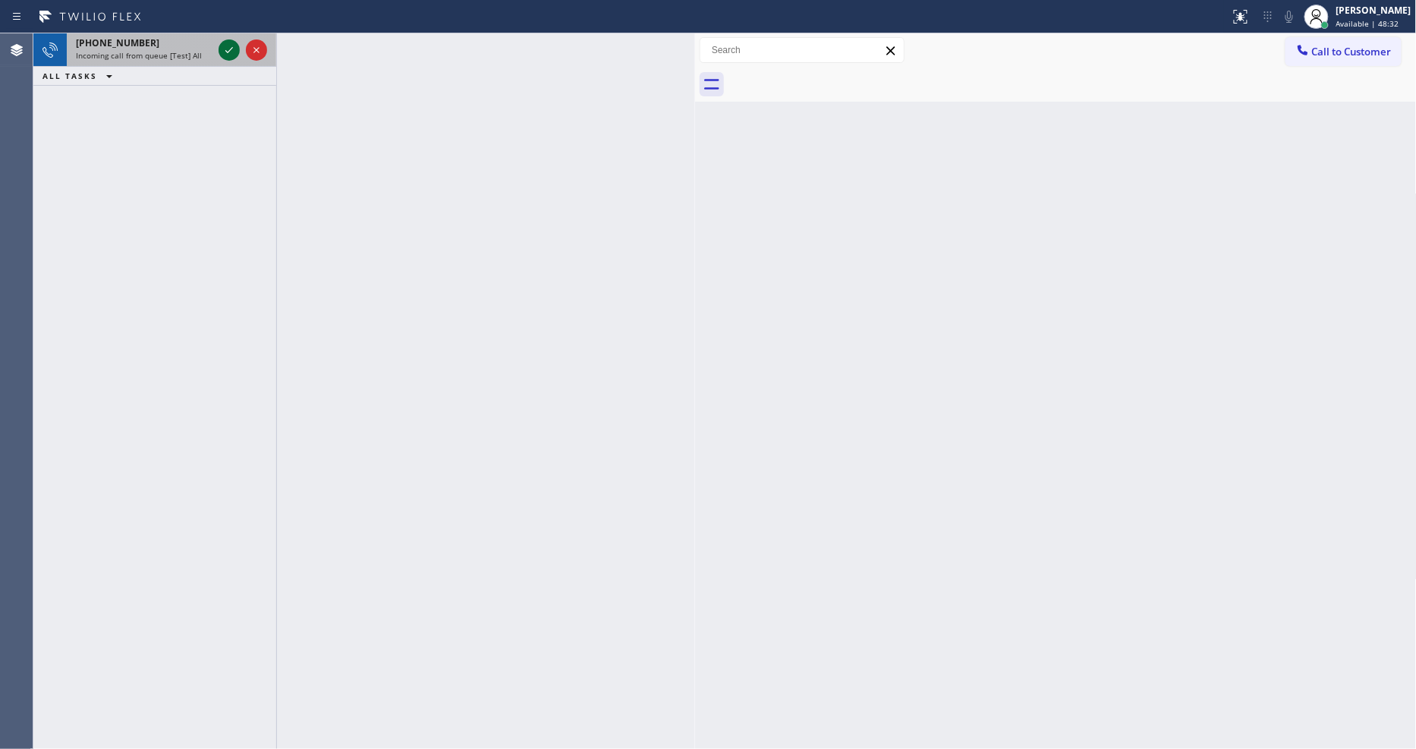
click at [237, 49] on div at bounding box center [229, 50] width 21 height 18
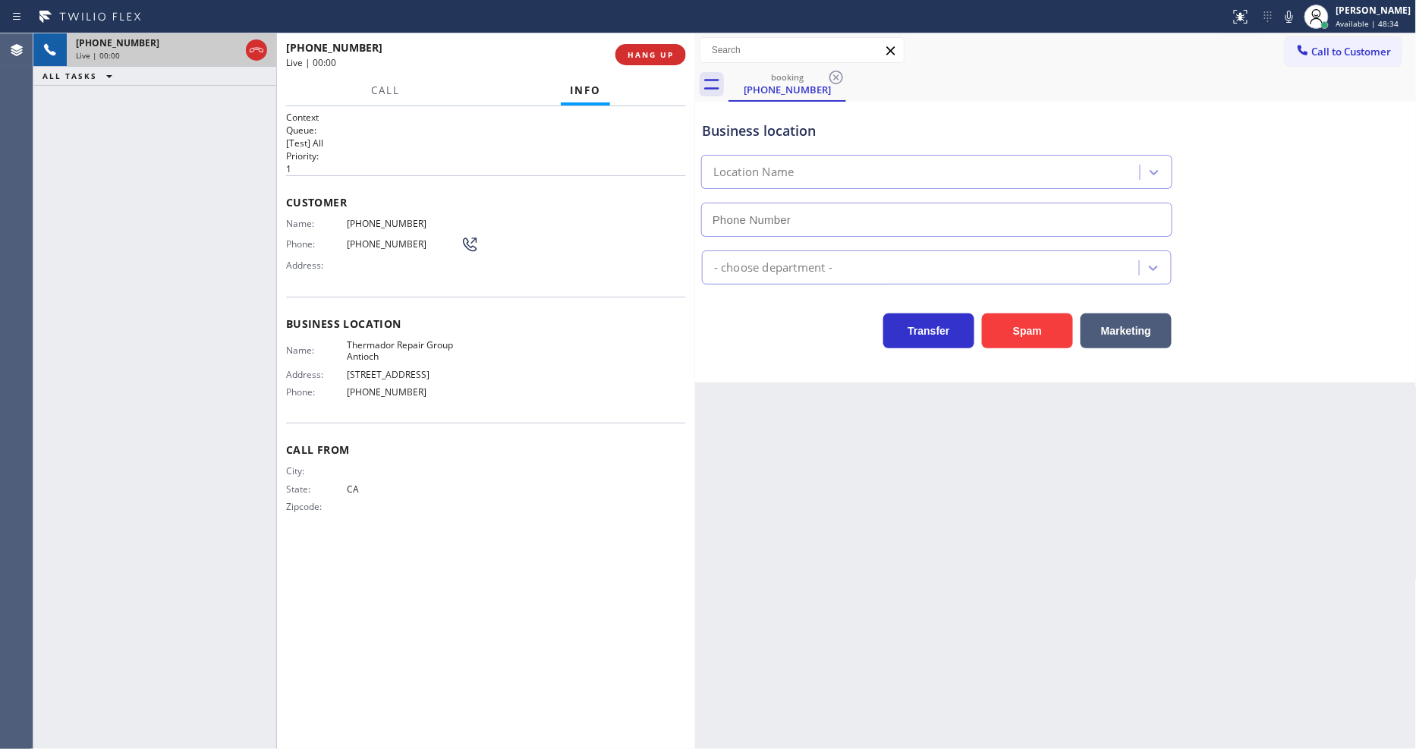
type input "[PHONE_NUMBER]"
click at [377, 346] on span "Thermador Repair Group Antioch" at bounding box center [404, 351] width 114 height 24
drag, startPoint x: 232, startPoint y: 152, endPoint x: 577, endPoint y: 87, distance: 351.2
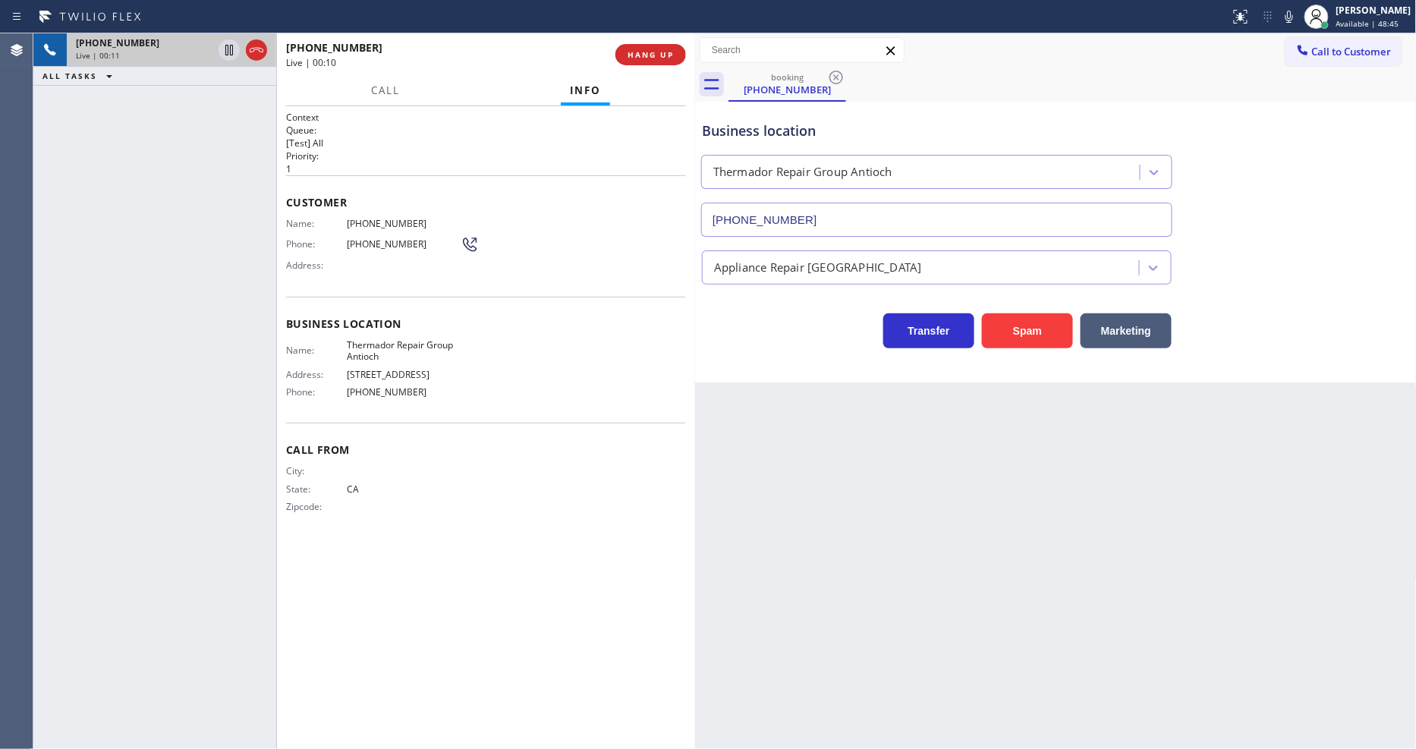
click at [232, 152] on div "+14425420090 Live | 00:11 ALL TASKS ALL TASKS ACTIVE TASKS TASKS IN WRAP UP" at bounding box center [154, 391] width 243 height 716
click at [641, 56] on span "HANG UP" at bounding box center [651, 54] width 46 height 11
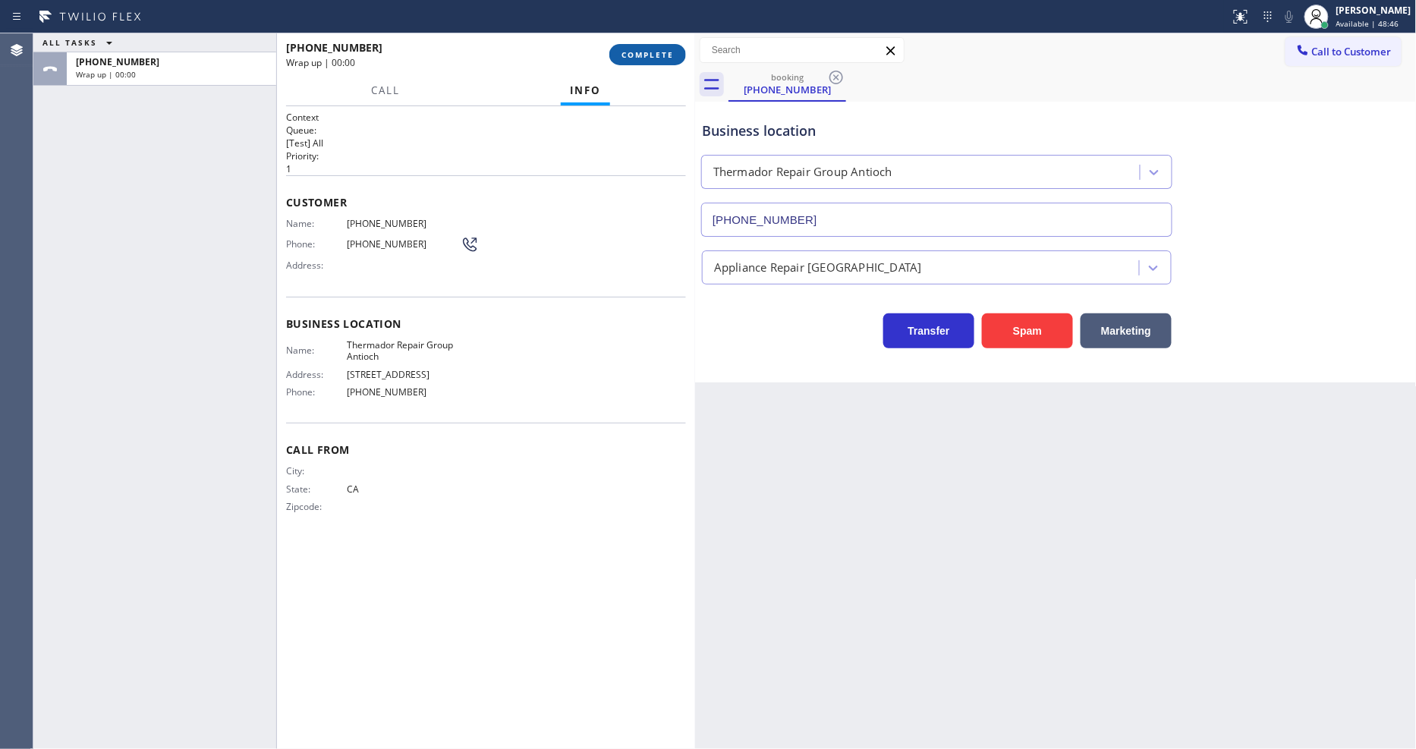
click at [641, 56] on span "COMPLETE" at bounding box center [647, 54] width 52 height 11
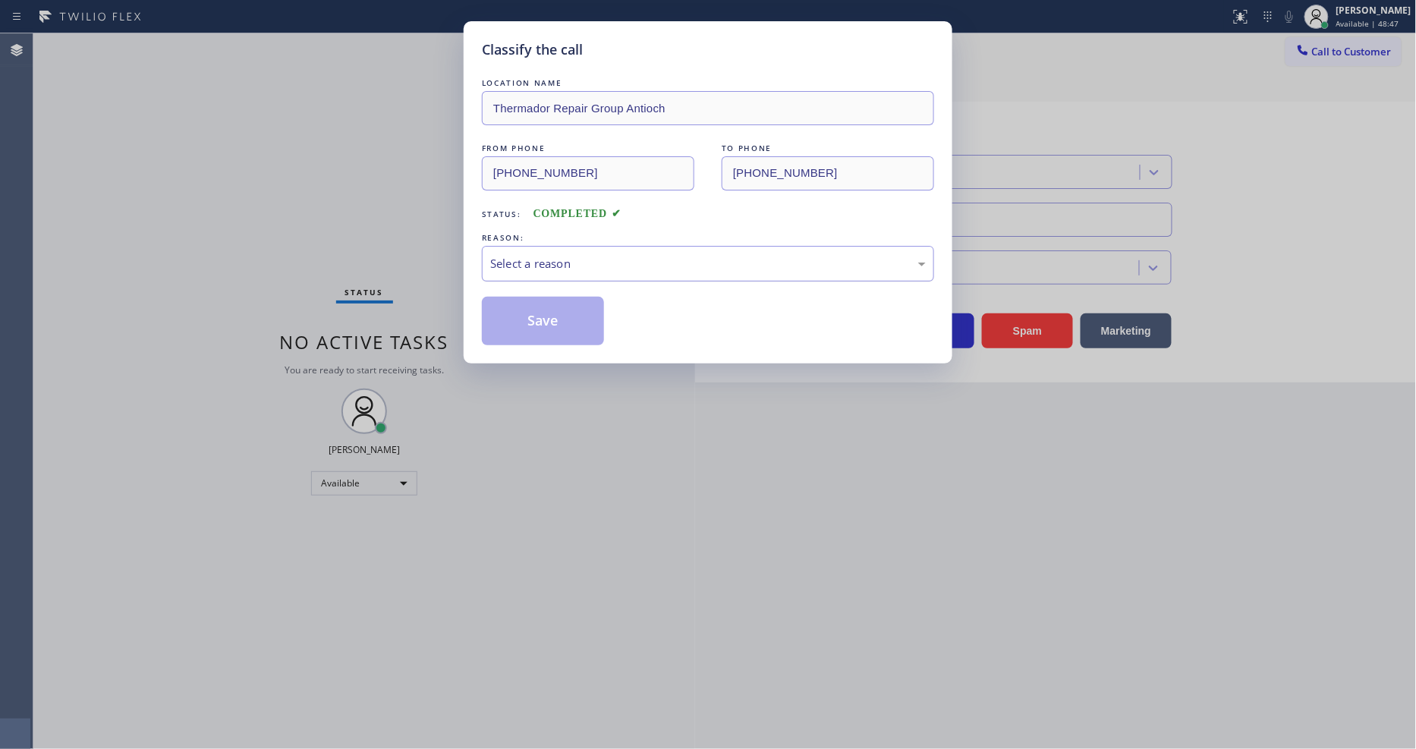
click at [506, 246] on div "Select a reason" at bounding box center [708, 264] width 452 height 36
click at [513, 311] on button "Save" at bounding box center [543, 321] width 122 height 49
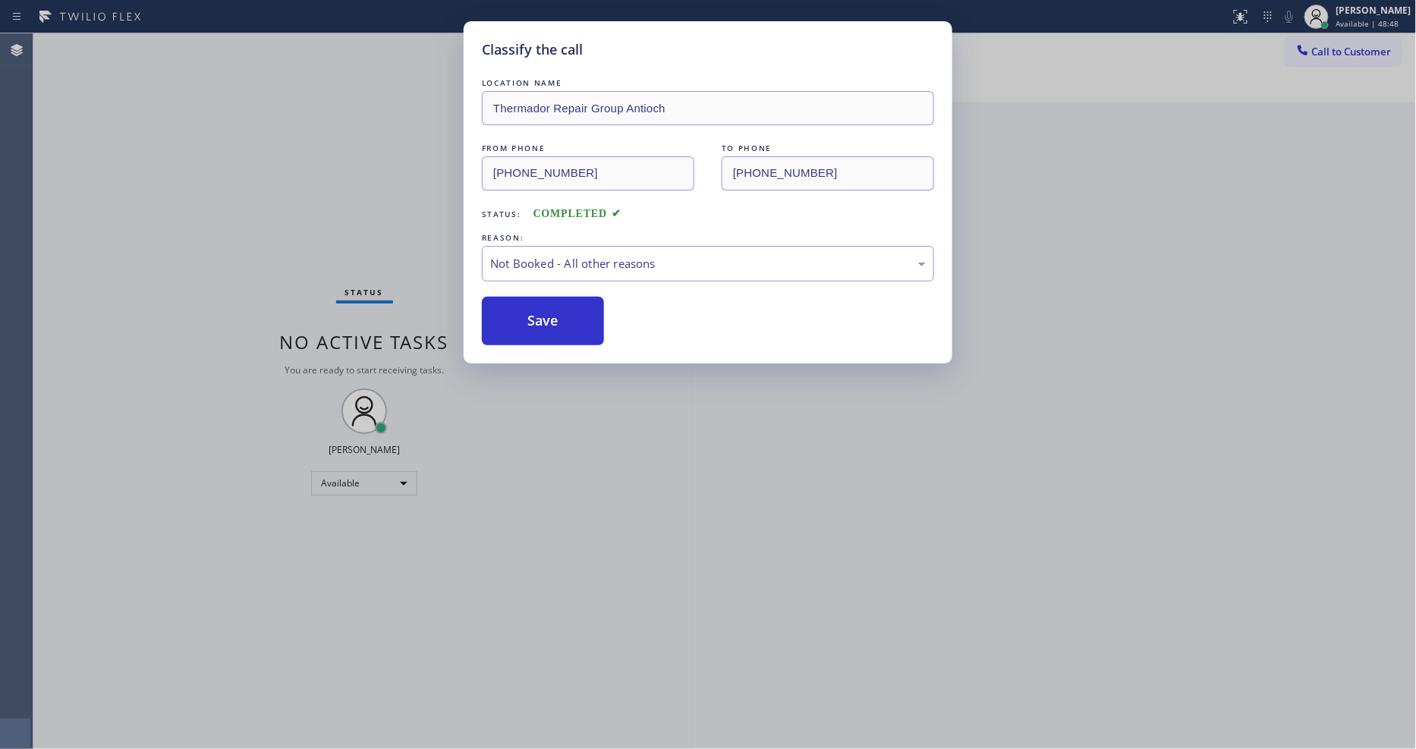
click at [513, 311] on button "Save" at bounding box center [543, 321] width 122 height 49
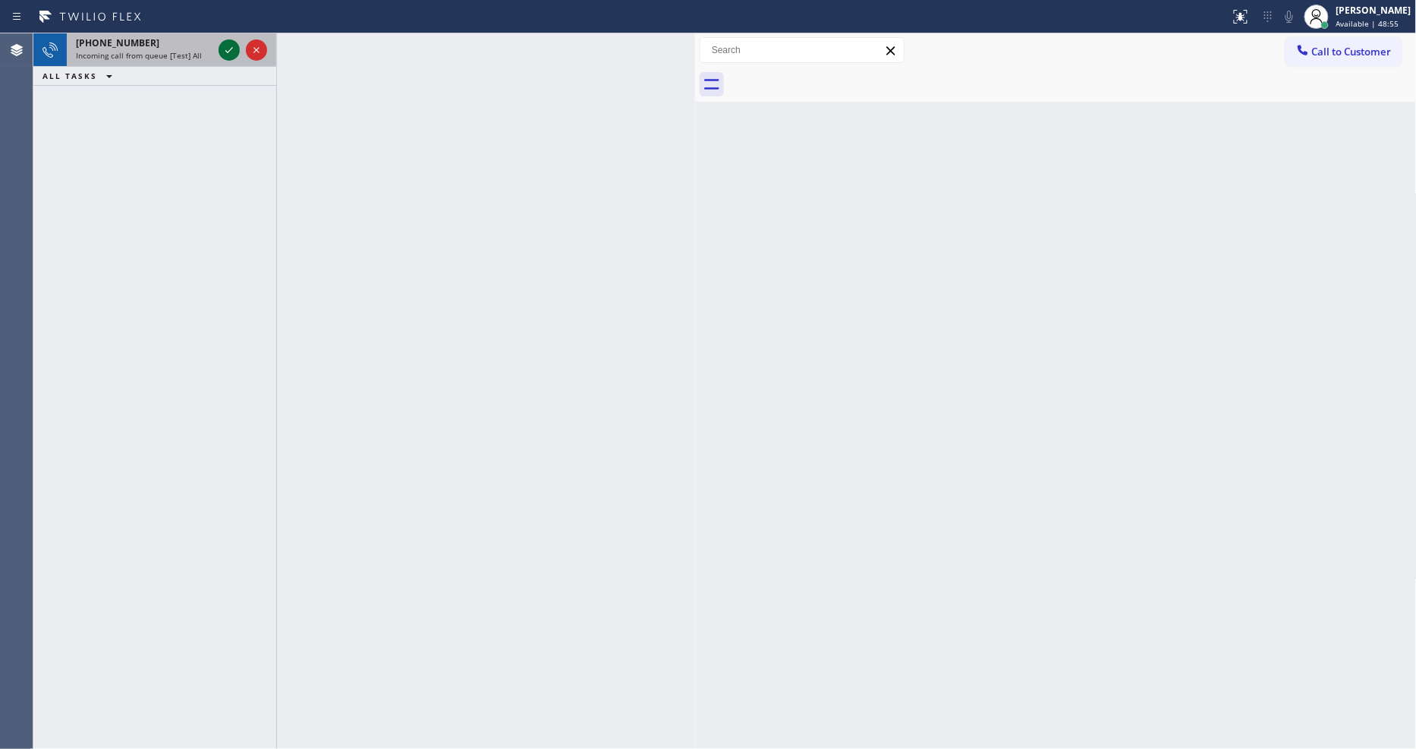
click at [225, 51] on icon at bounding box center [229, 50] width 8 height 6
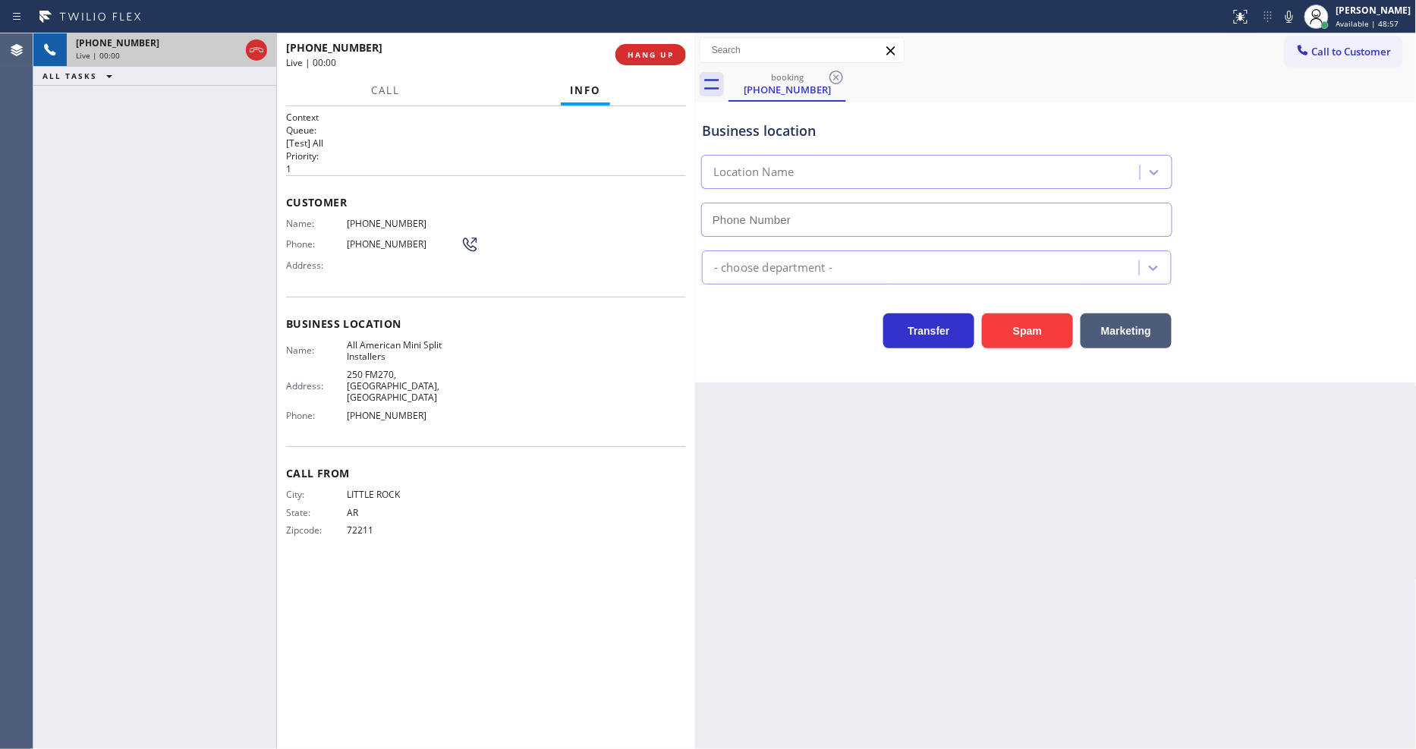
type input "[PHONE_NUMBER]"
click at [658, 55] on span "HANG UP" at bounding box center [651, 54] width 46 height 11
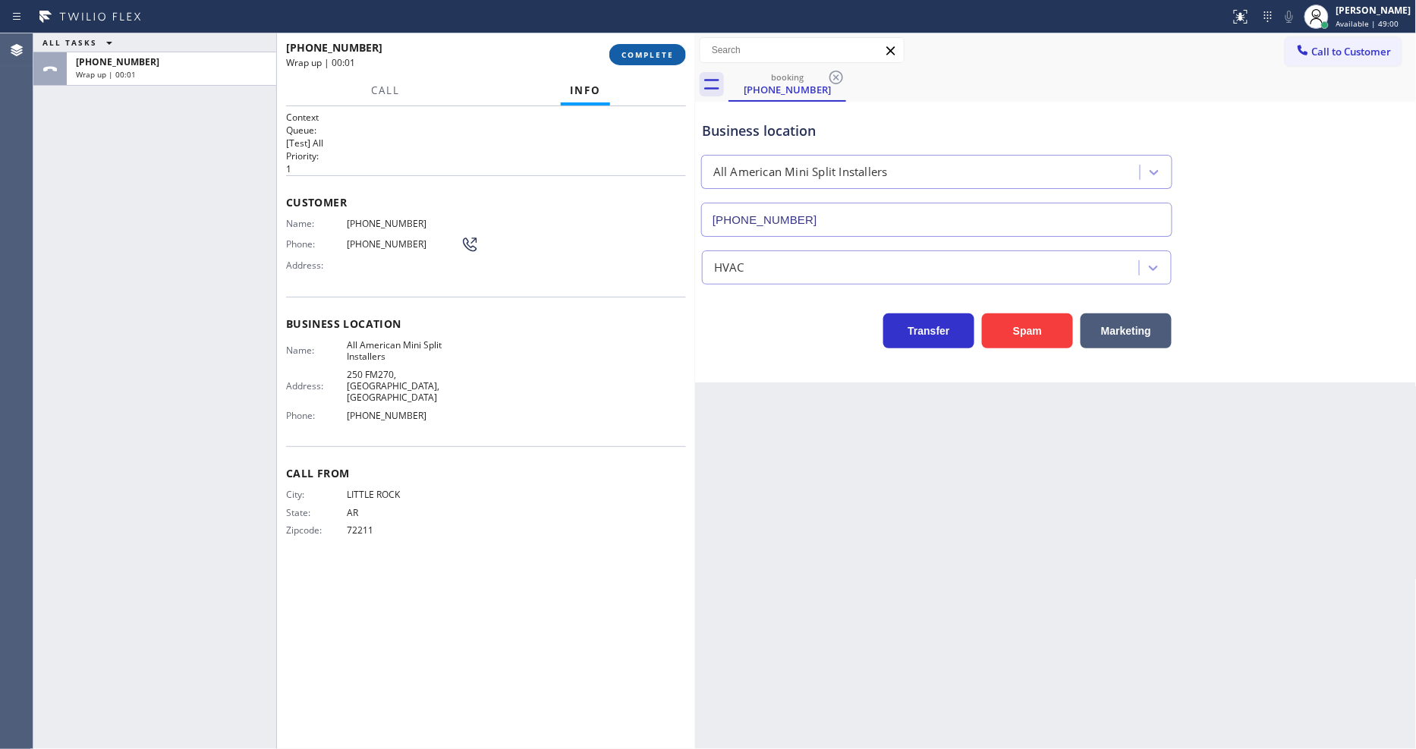
click at [658, 55] on span "COMPLETE" at bounding box center [647, 54] width 52 height 11
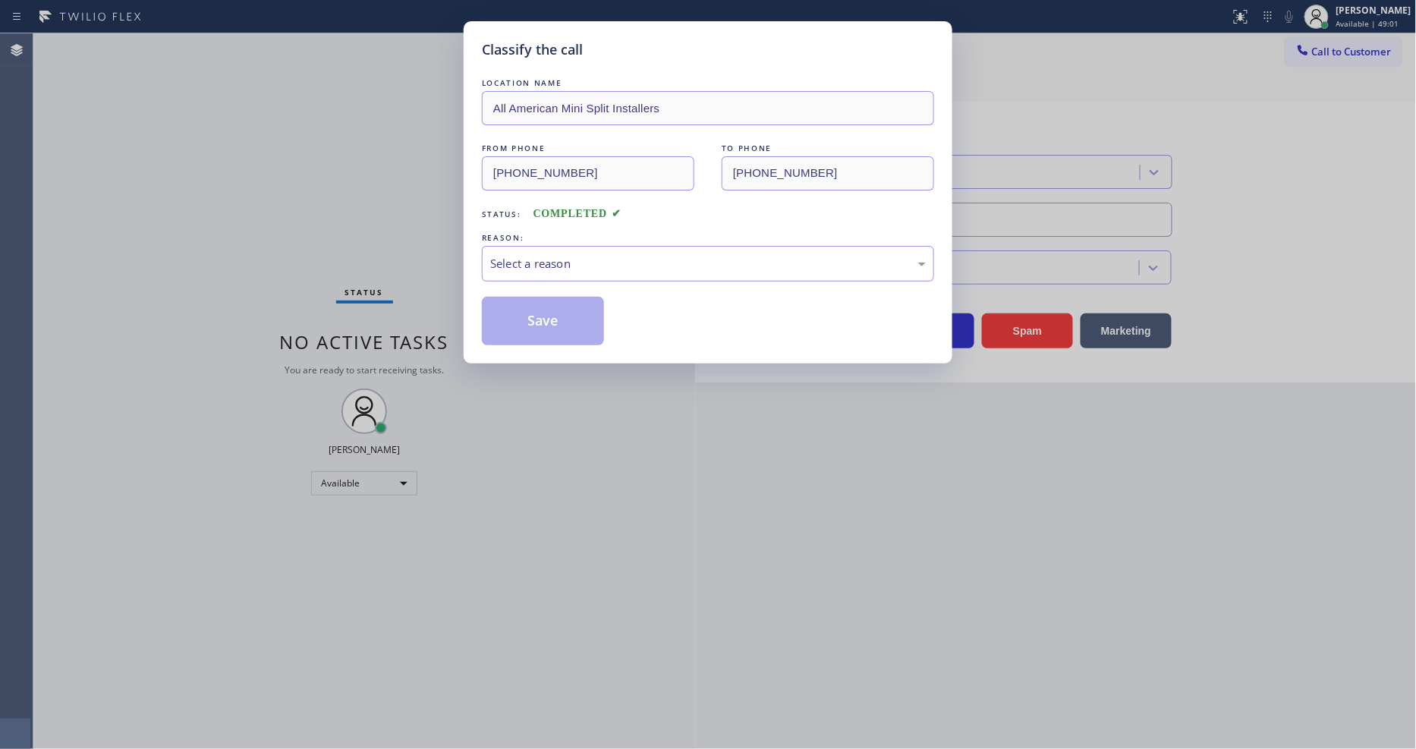
click at [567, 258] on div "Select a reason" at bounding box center [708, 263] width 436 height 17
click at [563, 291] on div "LOCATION NAME All American Mini Split Installers FROM PHONE (501) 287-4459 TO P…" at bounding box center [708, 210] width 452 height 270
click at [567, 329] on button "Save" at bounding box center [543, 321] width 122 height 49
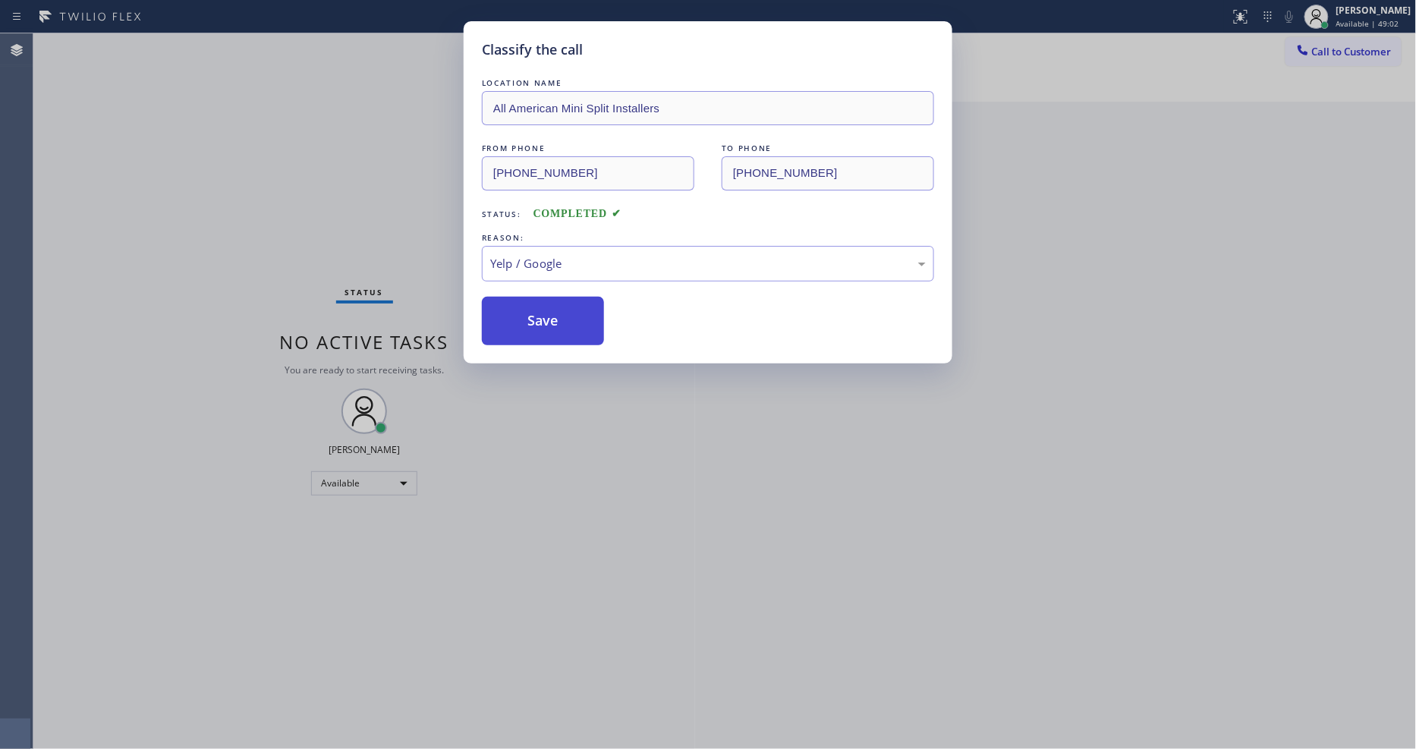
click at [567, 329] on button "Save" at bounding box center [543, 321] width 122 height 49
click at [567, 326] on button "Save" at bounding box center [543, 321] width 122 height 49
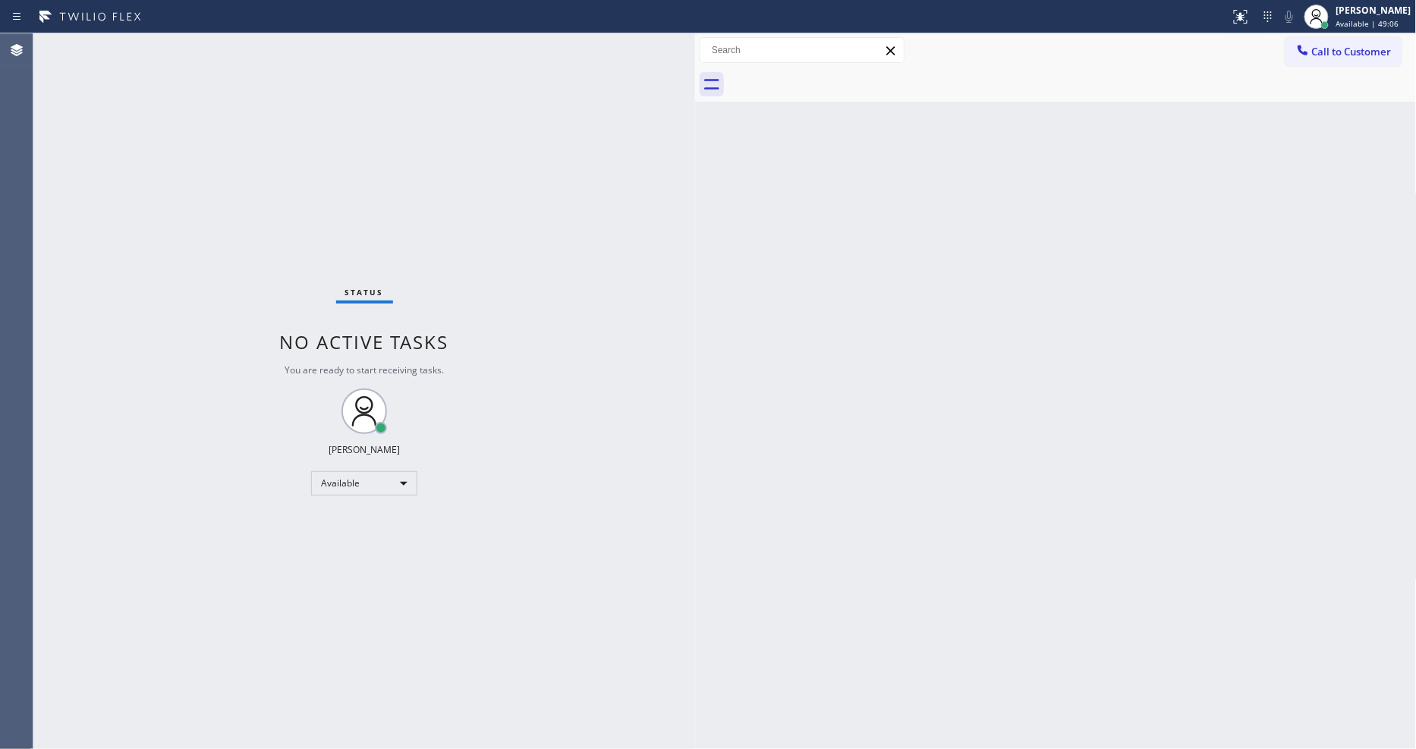
click at [196, 44] on div "Status No active tasks You are ready to start receiving tasks. [PERSON_NAME] Av…" at bounding box center [364, 391] width 662 height 716
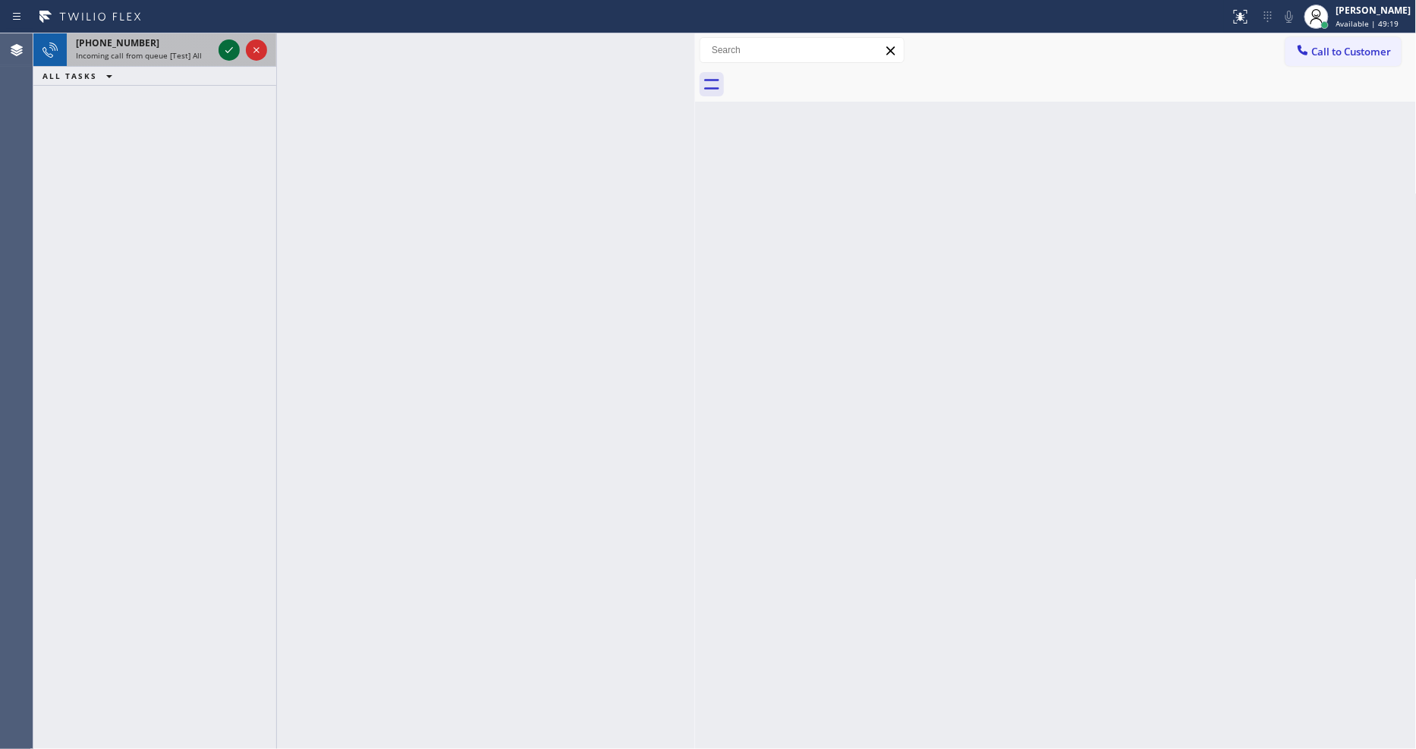
click at [228, 49] on icon at bounding box center [229, 50] width 18 height 18
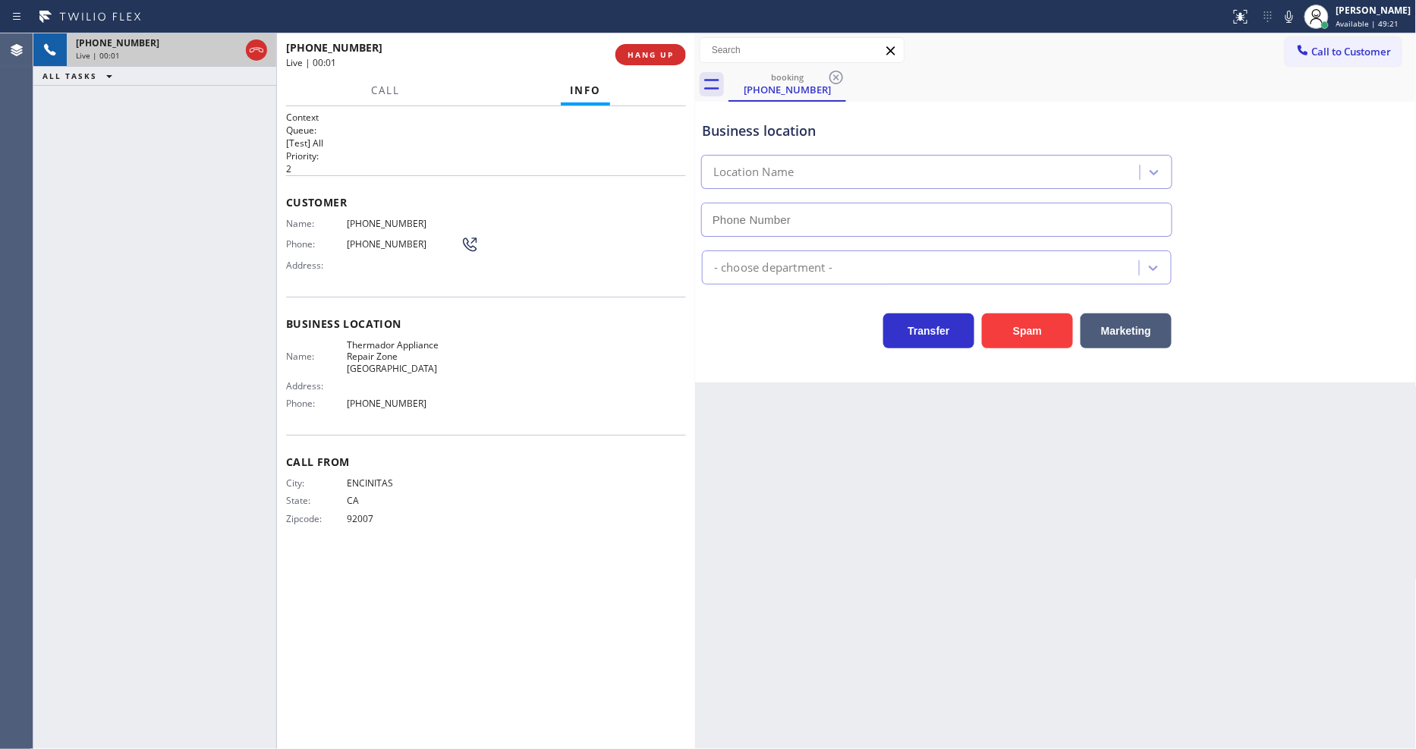
type input "[PHONE_NUMBER]"
drag, startPoint x: 631, startPoint y: 61, endPoint x: 640, endPoint y: 53, distance: 12.4
click at [632, 59] on button "HANG UP" at bounding box center [650, 54] width 71 height 21
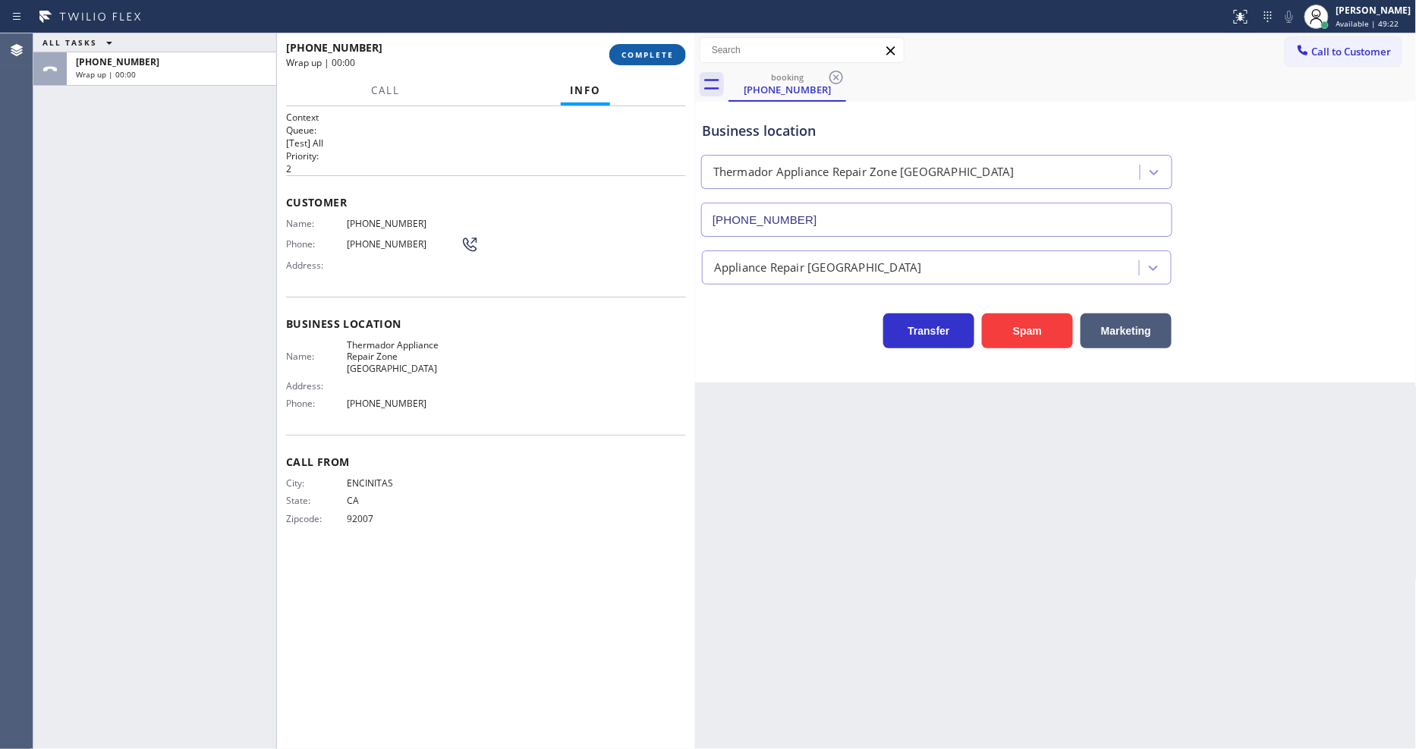
click at [640, 53] on span "COMPLETE" at bounding box center [647, 54] width 52 height 11
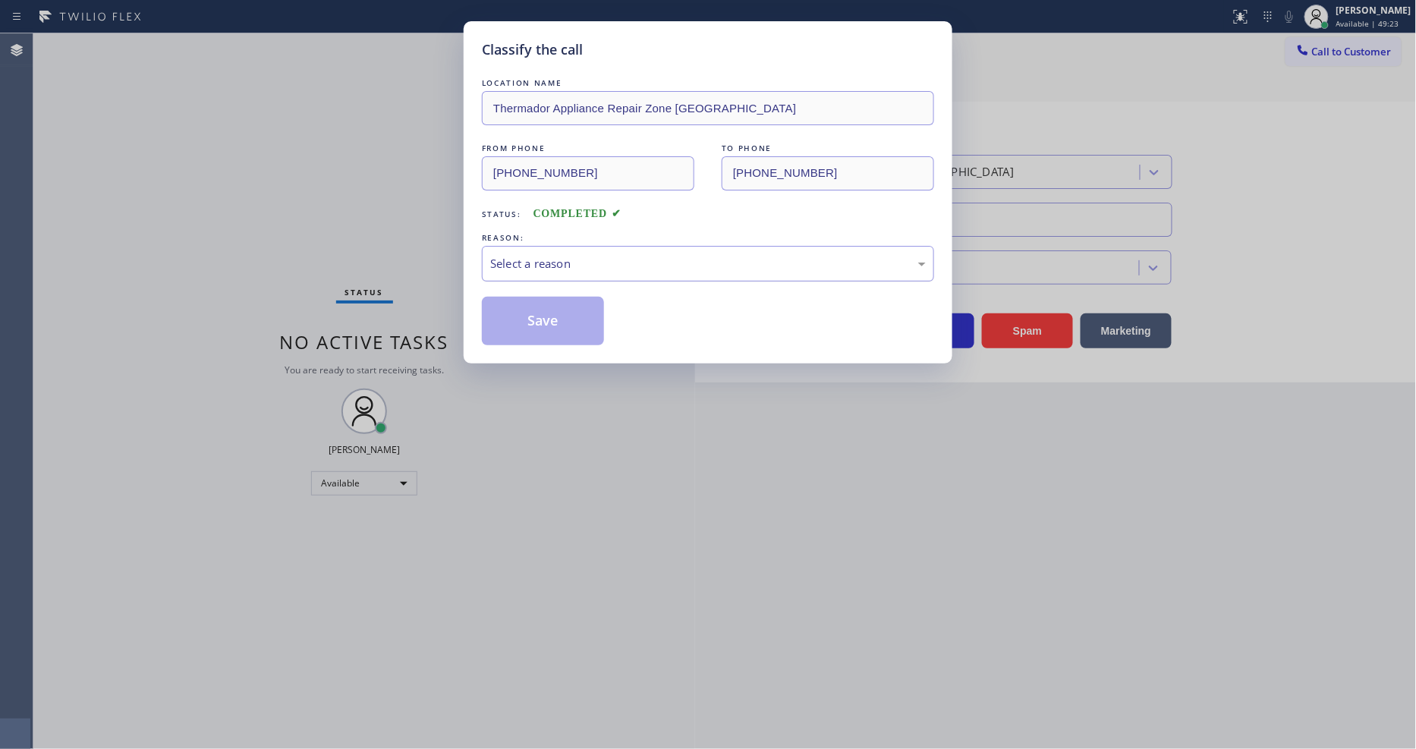
click at [586, 264] on div "Select a reason" at bounding box center [708, 263] width 436 height 17
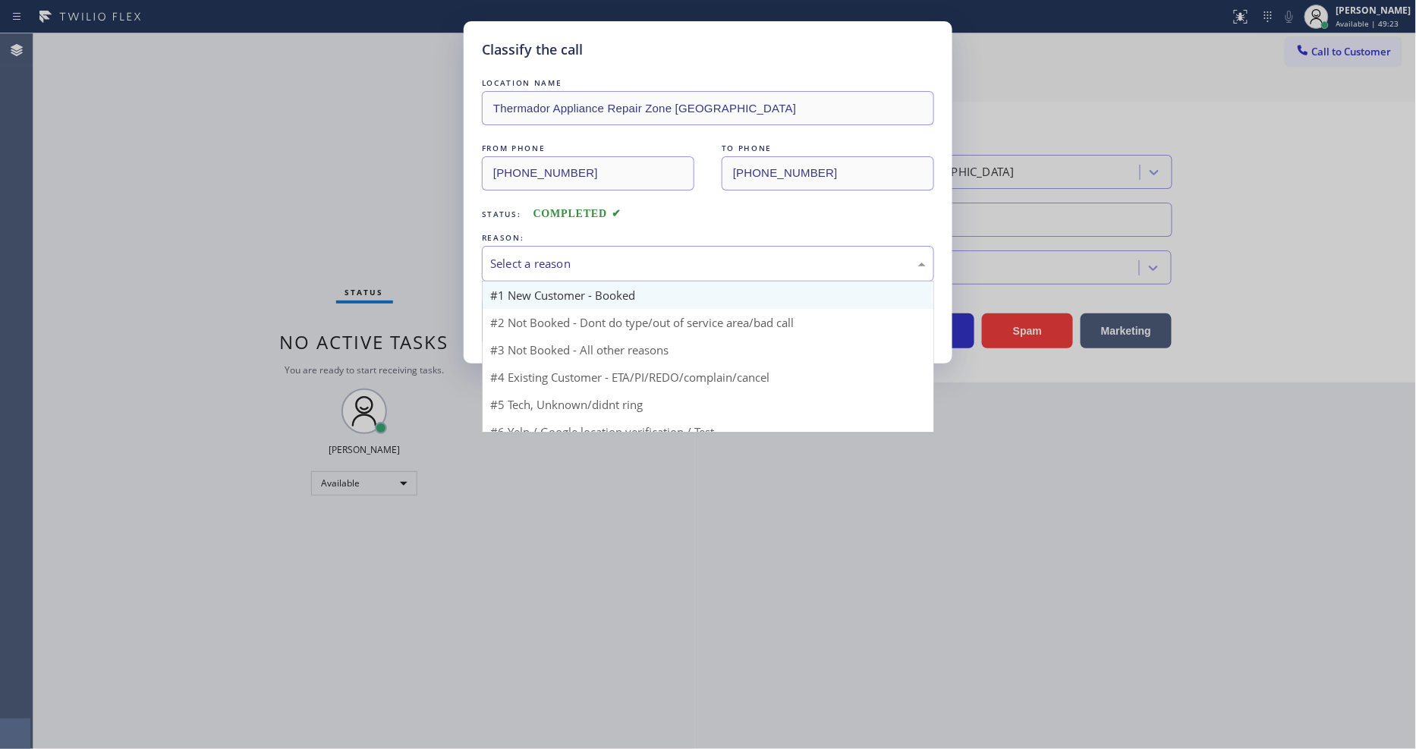
scroll to position [41, 0]
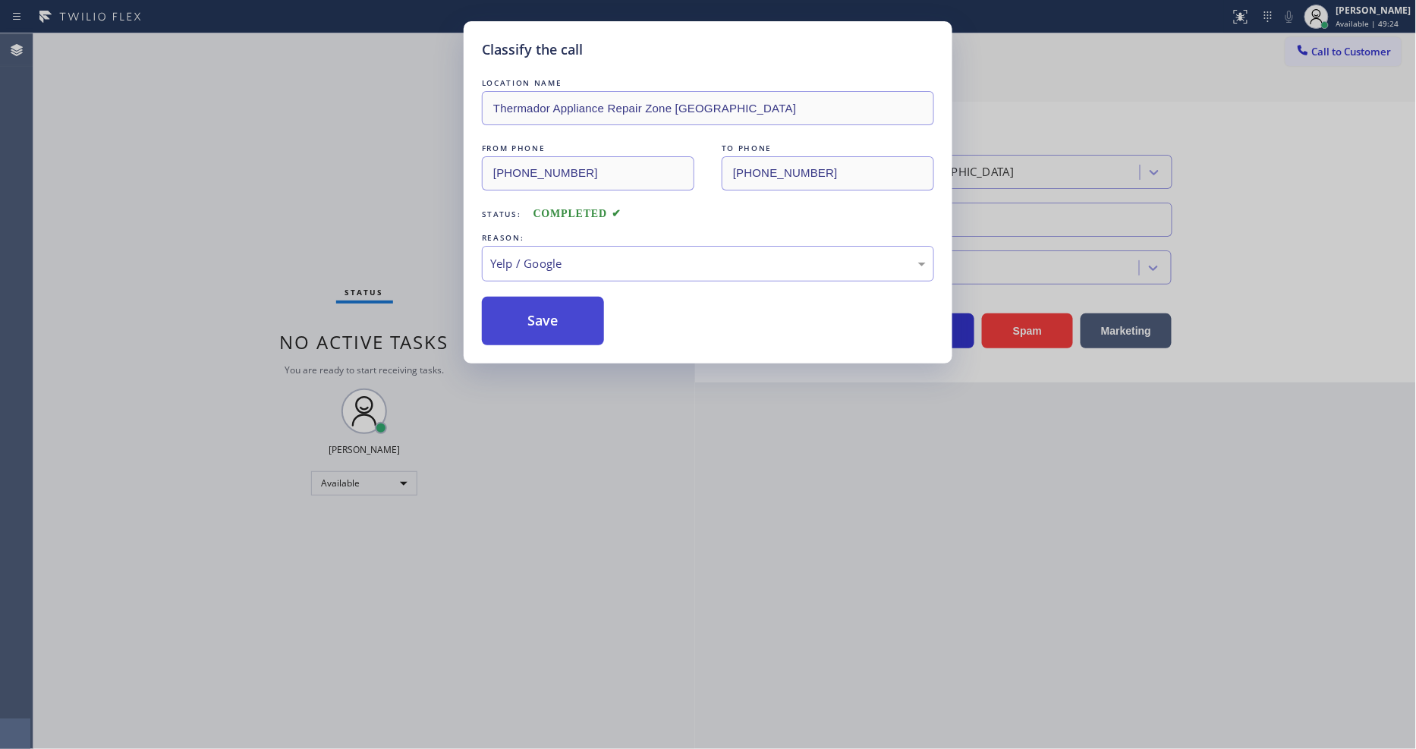
click at [555, 308] on button "Save" at bounding box center [543, 321] width 122 height 49
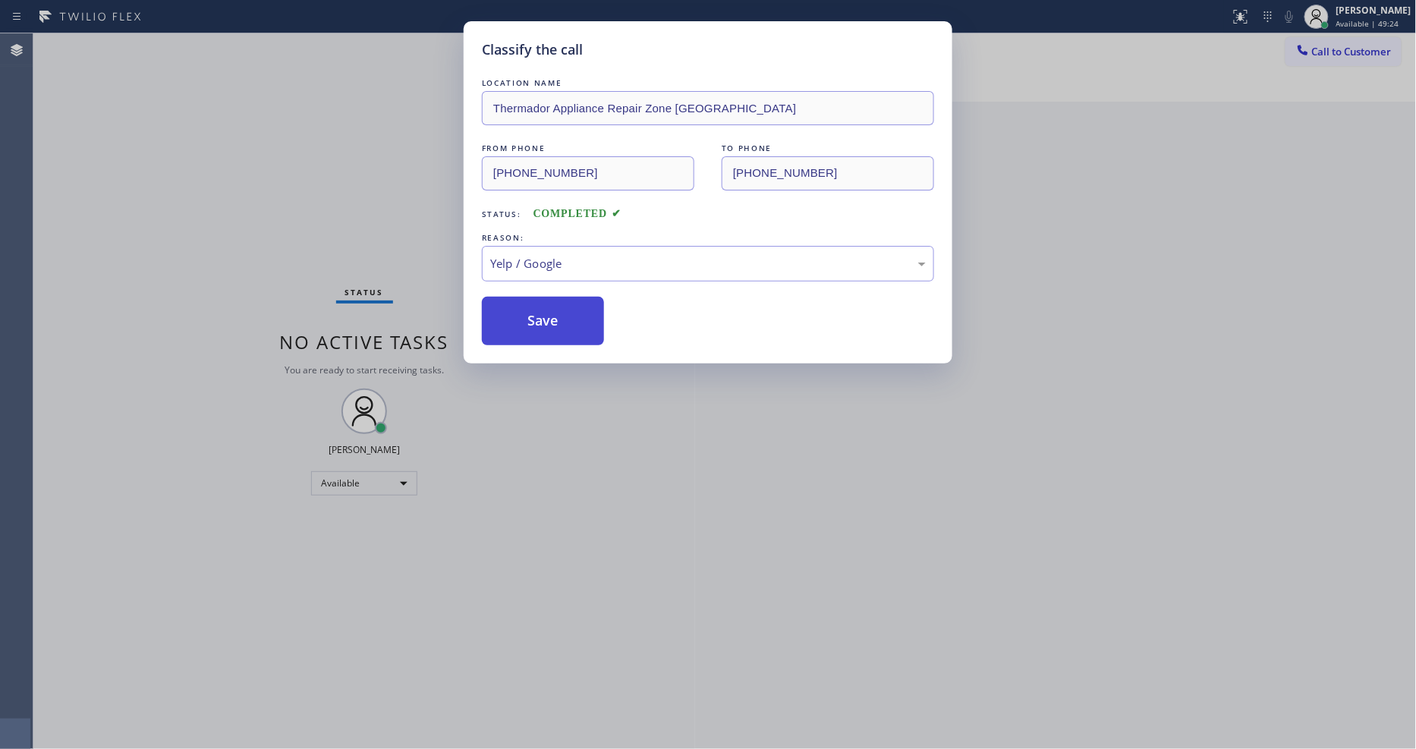
click at [555, 308] on button "Save" at bounding box center [543, 321] width 122 height 49
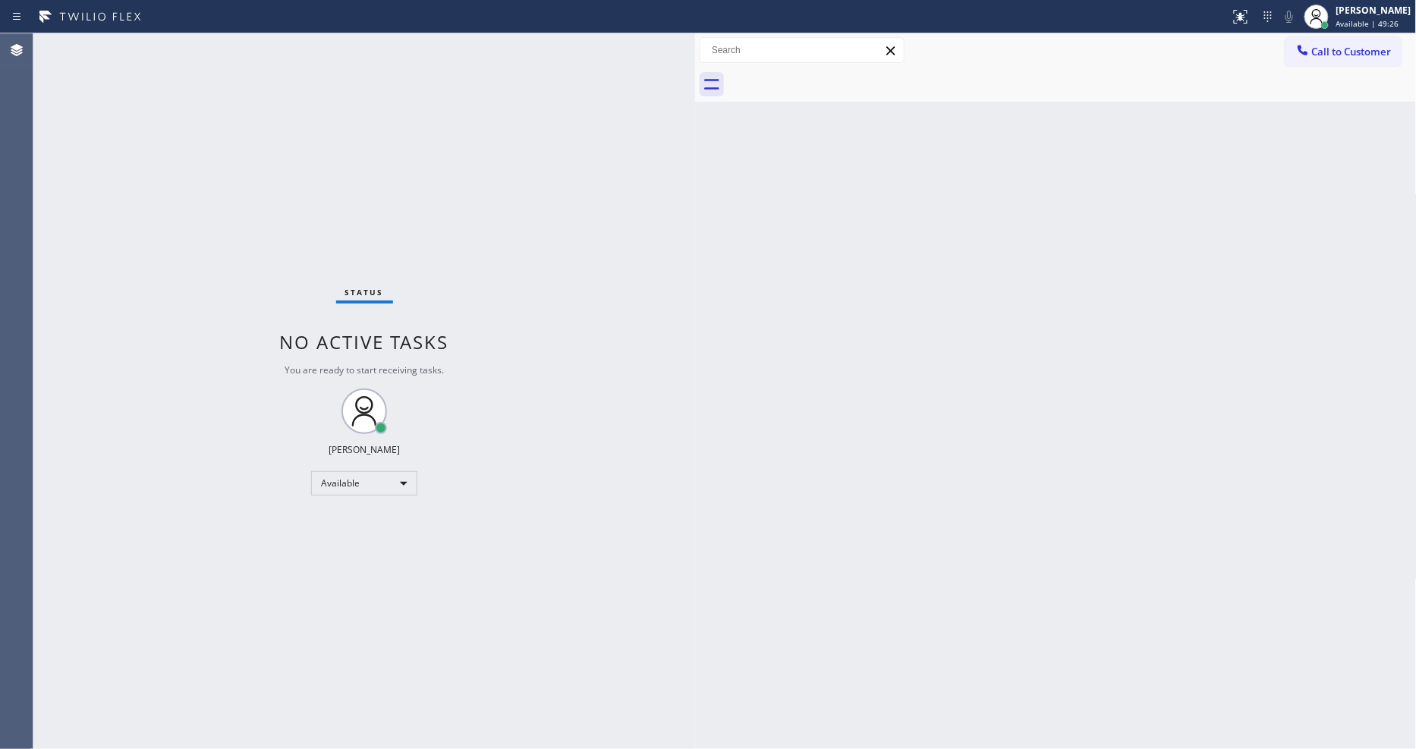
click at [1233, 478] on div "Back to Dashboard Change Sender ID Customers Technicians Select a contact Outbo…" at bounding box center [1056, 391] width 722 height 716
click at [206, 52] on div "Status No active tasks You are ready to start receiving tasks. [PERSON_NAME] Av…" at bounding box center [364, 391] width 662 height 716
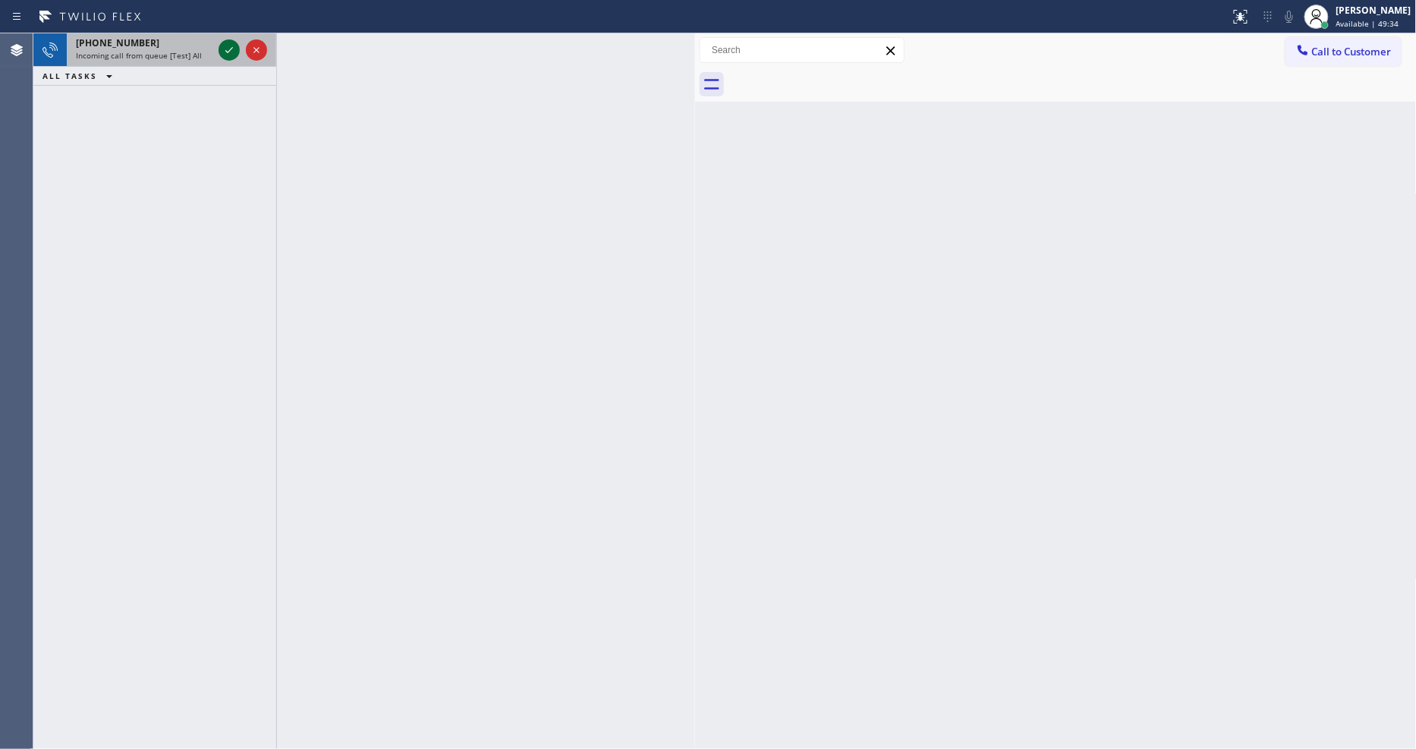
click at [230, 55] on icon at bounding box center [229, 50] width 18 height 18
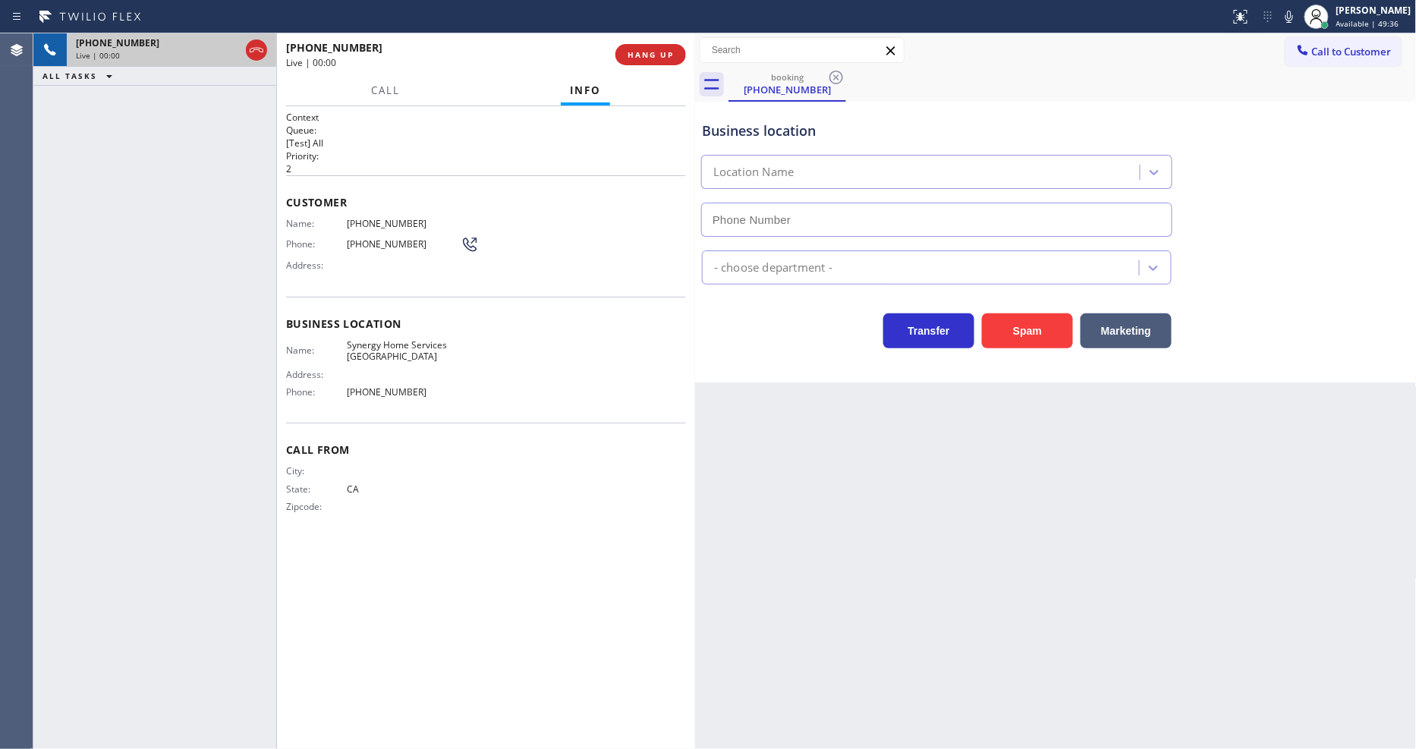
type input "[PHONE_NUMBER]"
click at [654, 56] on span "HANG UP" at bounding box center [651, 54] width 46 height 11
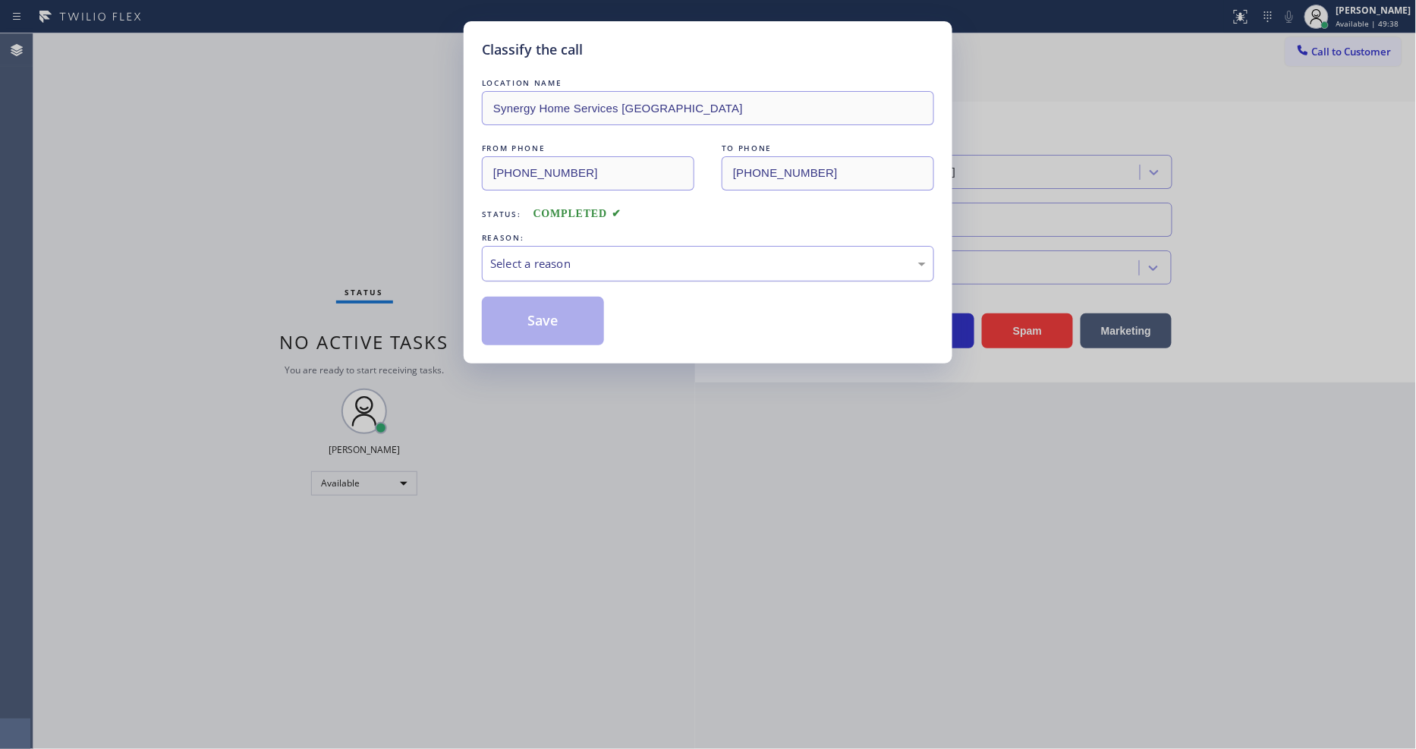
click at [588, 247] on div "Select a reason" at bounding box center [708, 264] width 452 height 36
click at [532, 325] on button "Save" at bounding box center [543, 321] width 122 height 49
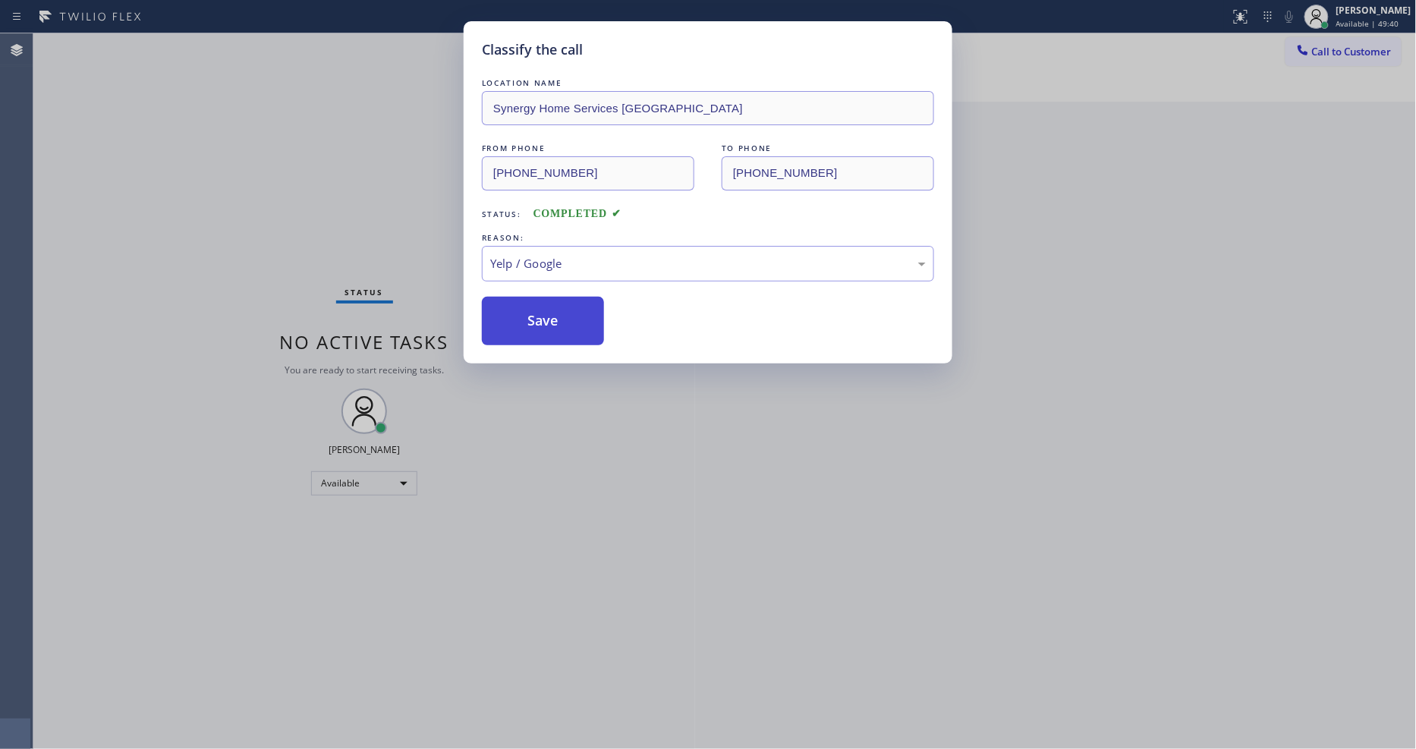
click at [532, 325] on button "Save" at bounding box center [543, 321] width 122 height 49
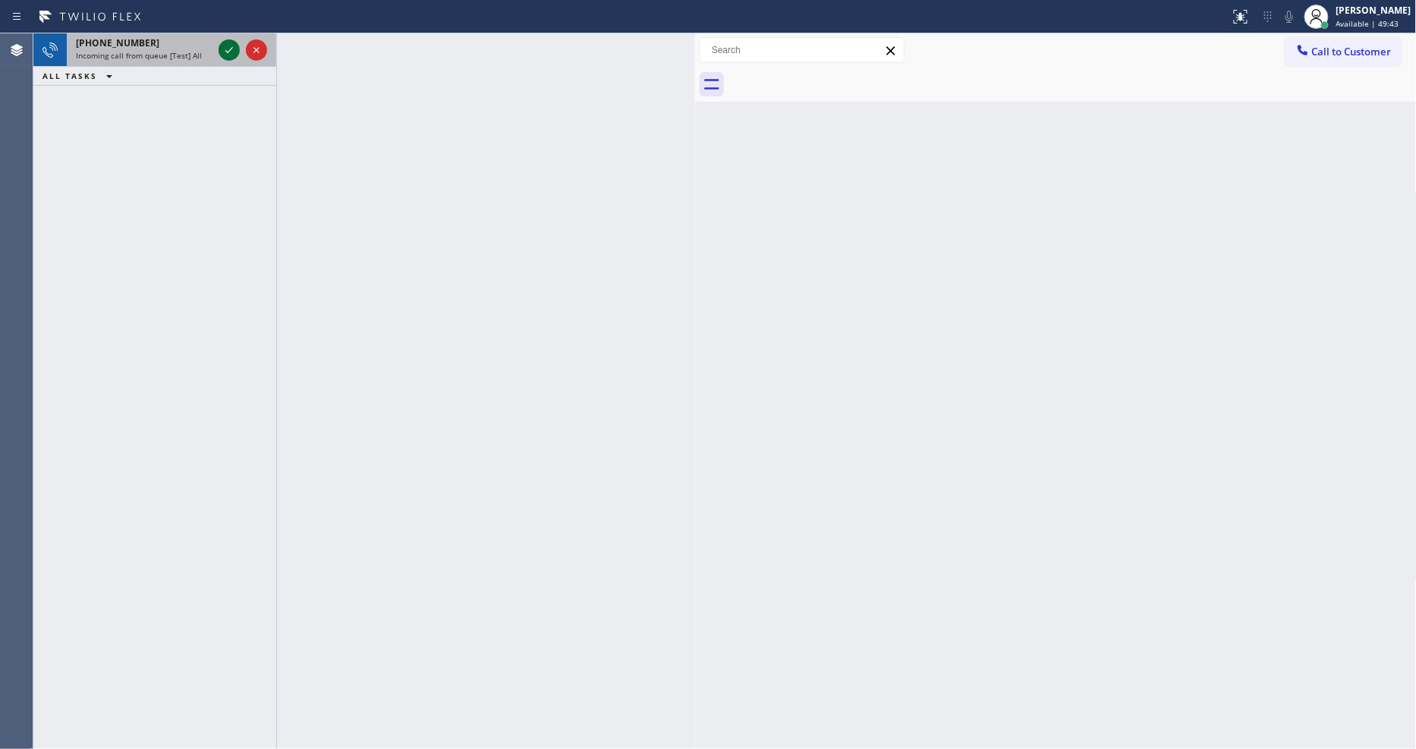
click at [225, 46] on icon at bounding box center [229, 50] width 18 height 18
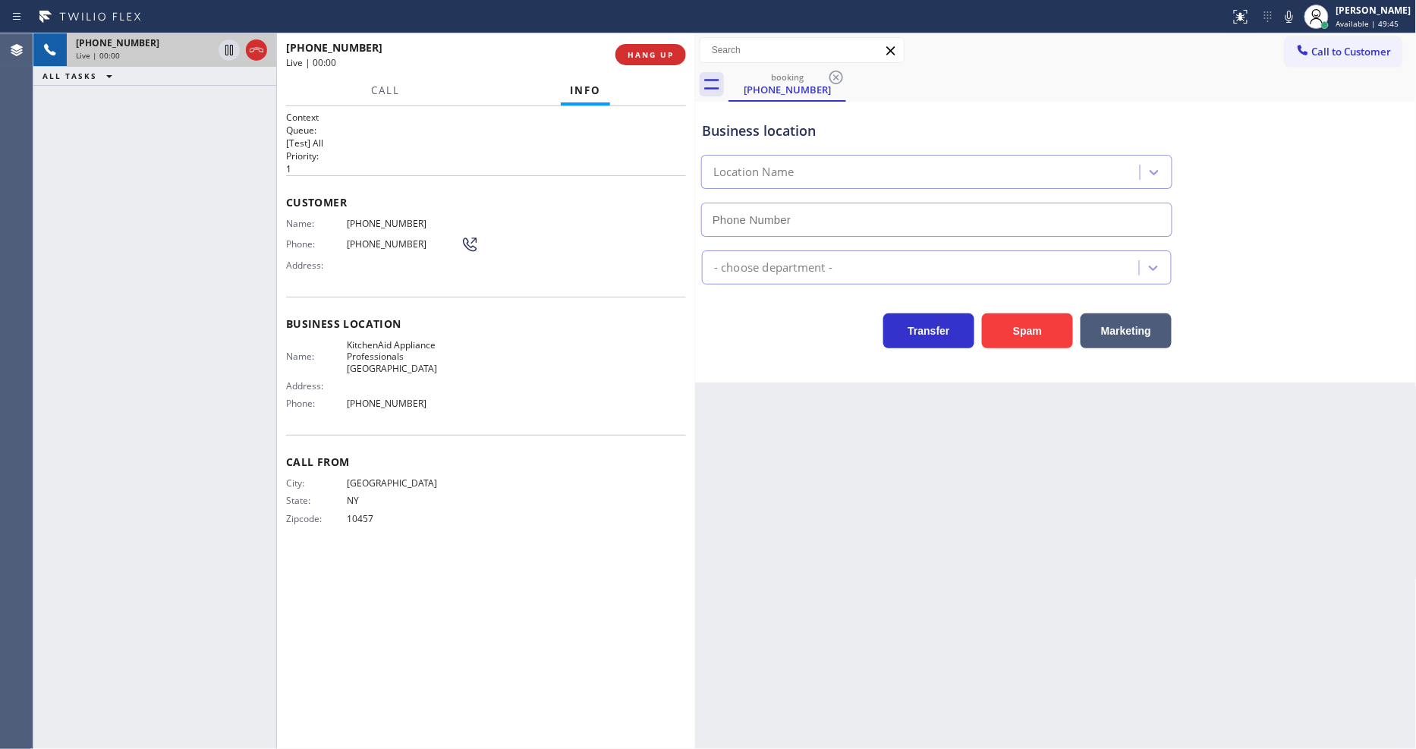
type input "[PHONE_NUMBER]"
drag, startPoint x: 1040, startPoint y: 477, endPoint x: 516, endPoint y: 463, distance: 523.7
click at [1040, 477] on div "Back to Dashboard Change Sender ID Customers Technicians Select a contact Outbo…" at bounding box center [1056, 391] width 722 height 716
click at [388, 339] on span "KitchenAid Appliance Professionals [GEOGRAPHIC_DATA]" at bounding box center [404, 356] width 114 height 35
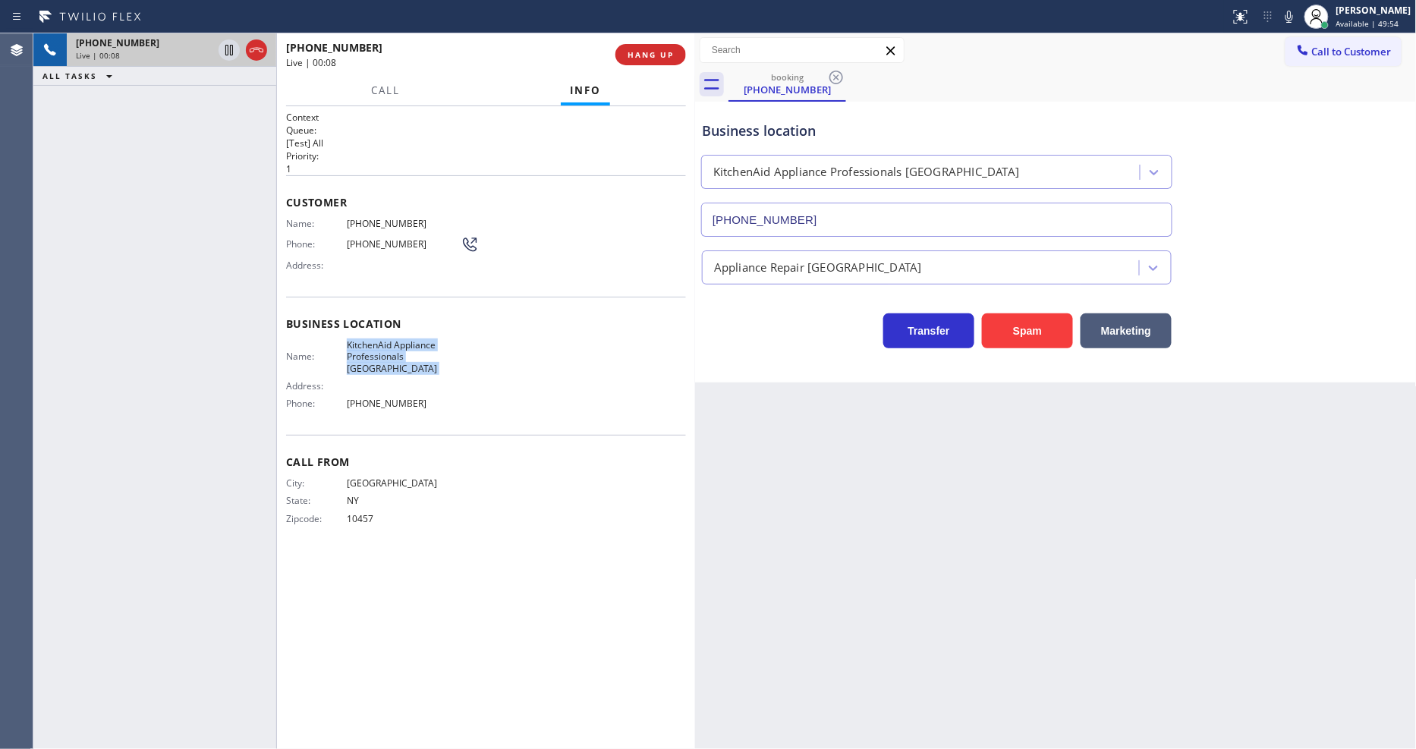
click at [388, 339] on span "KitchenAid Appliance Professionals [GEOGRAPHIC_DATA]" at bounding box center [404, 356] width 114 height 35
copy span "KitchenAid Appliance Professionals [GEOGRAPHIC_DATA]"
click at [360, 222] on span "[PHONE_NUMBER]" at bounding box center [404, 223] width 114 height 11
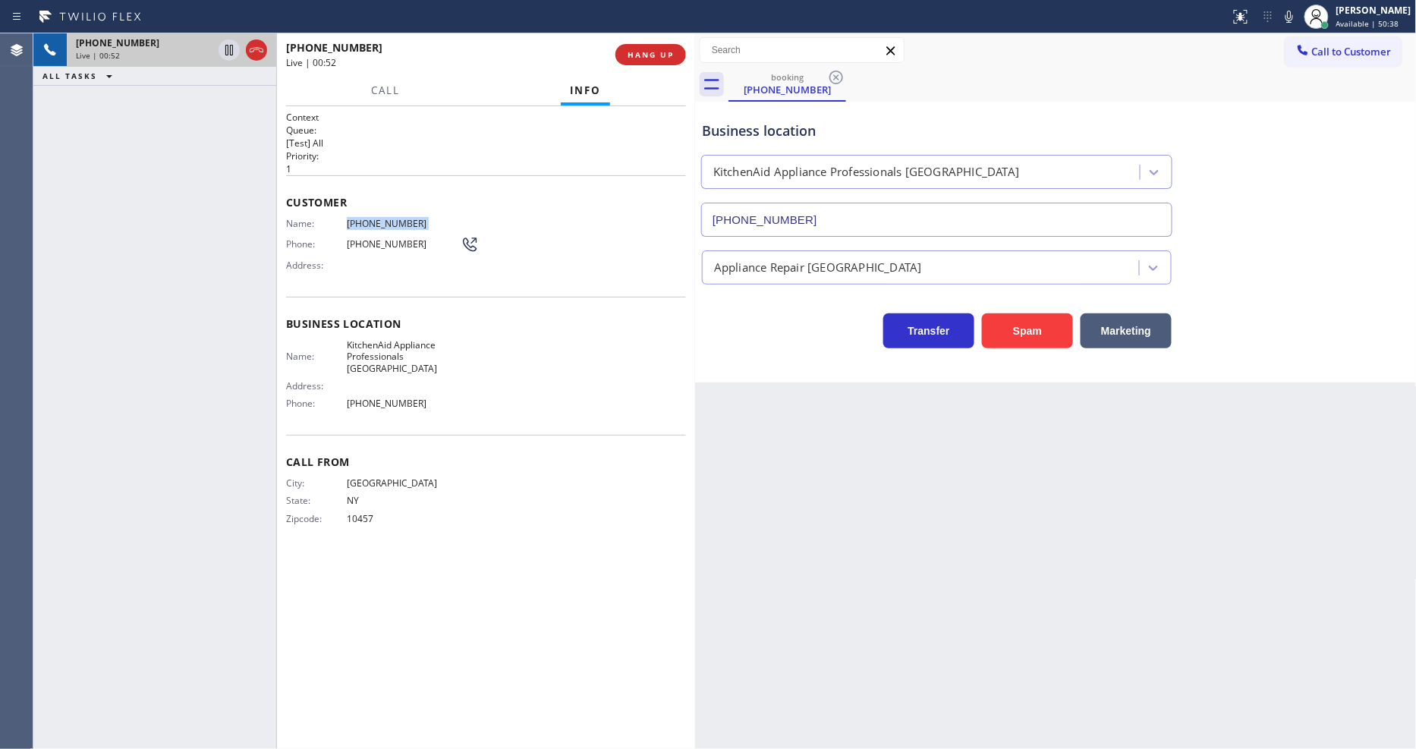
copy span "[PHONE_NUMBER]"
click at [228, 99] on icon at bounding box center [229, 102] width 18 height 18
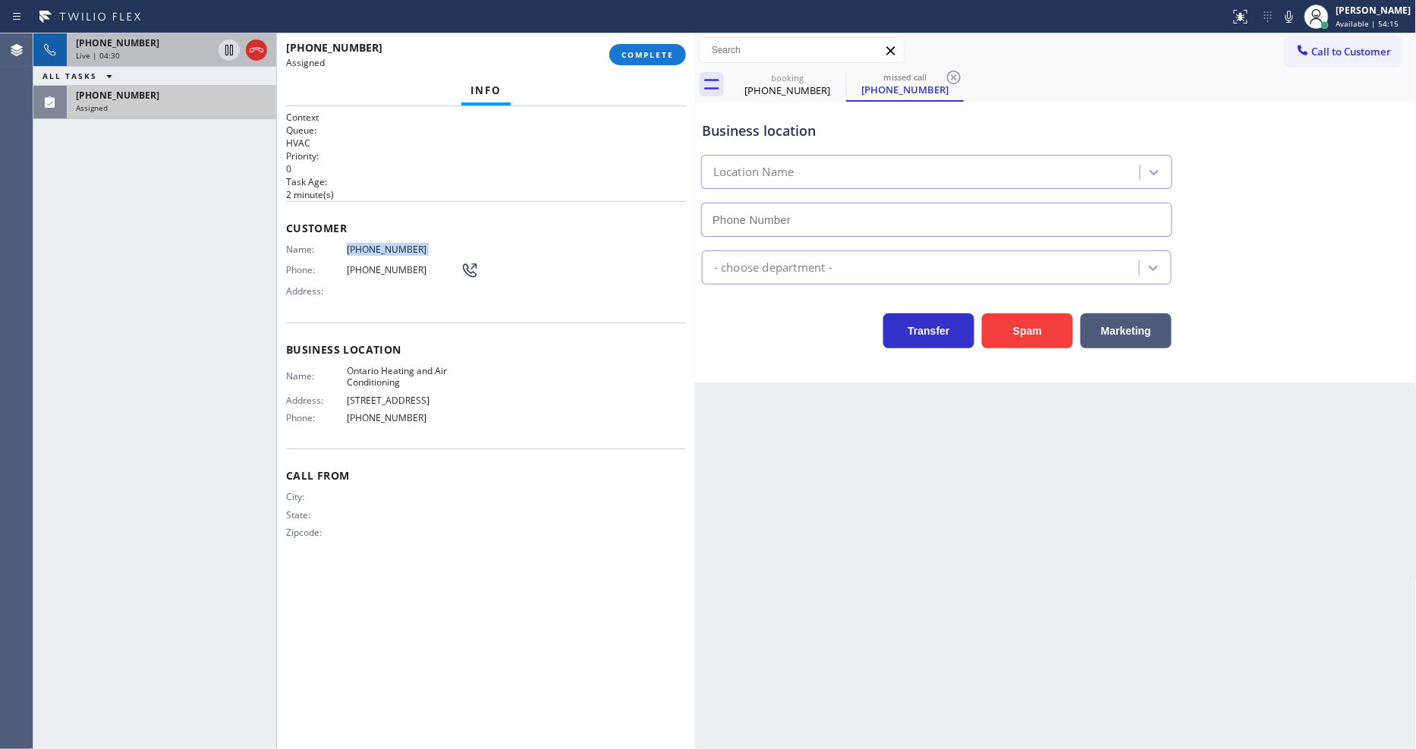
type input "[PHONE_NUMBER]"
click at [292, 225] on span "Customer" at bounding box center [486, 228] width 400 height 14
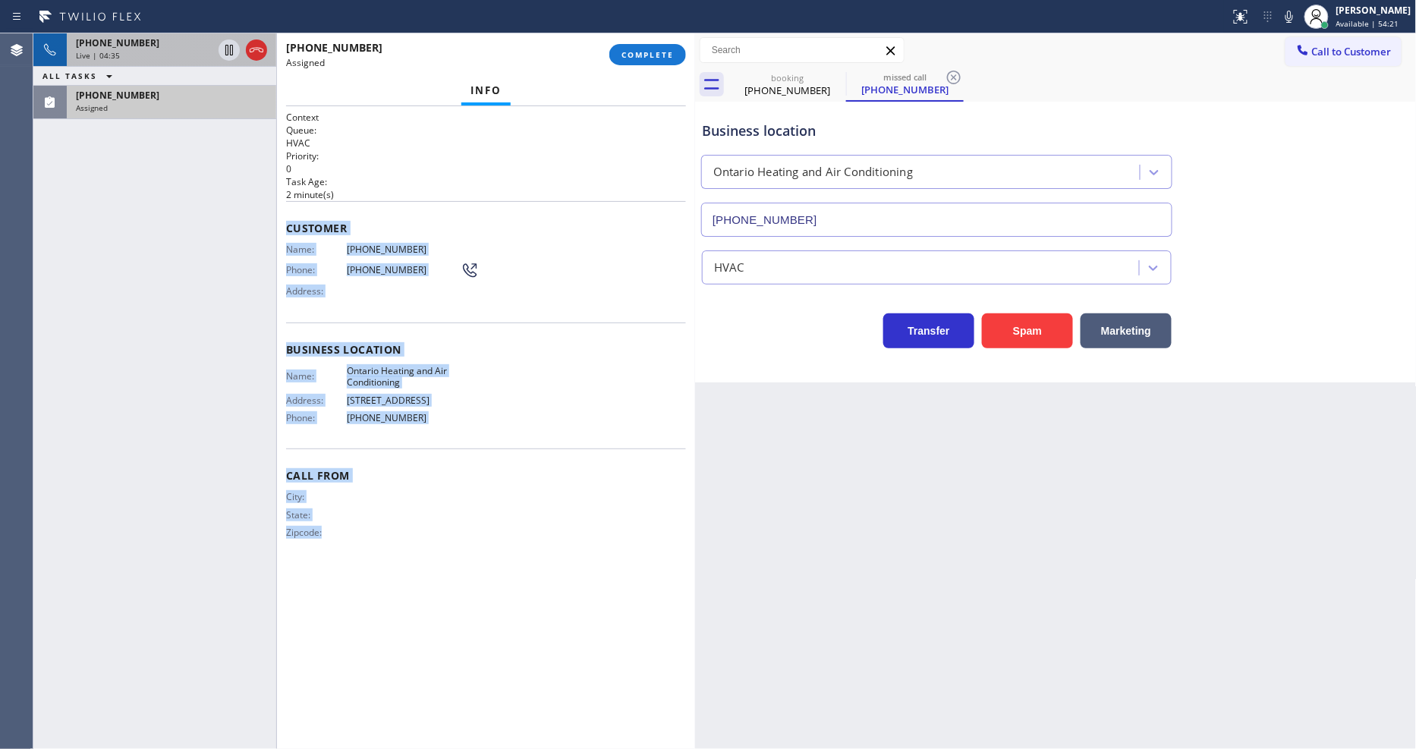
drag, startPoint x: 285, startPoint y: 219, endPoint x: 477, endPoint y: 782, distance: 595.3
click at [477, 748] on html "Status report No issues detected If you experience an issue, please download th…" at bounding box center [708, 374] width 1416 height 749
copy div "Customer Name: (412) 998-1311 Phone: (412) 998-1311 Address: Business location …"
click at [660, 55] on span "COMPLETE" at bounding box center [647, 54] width 52 height 11
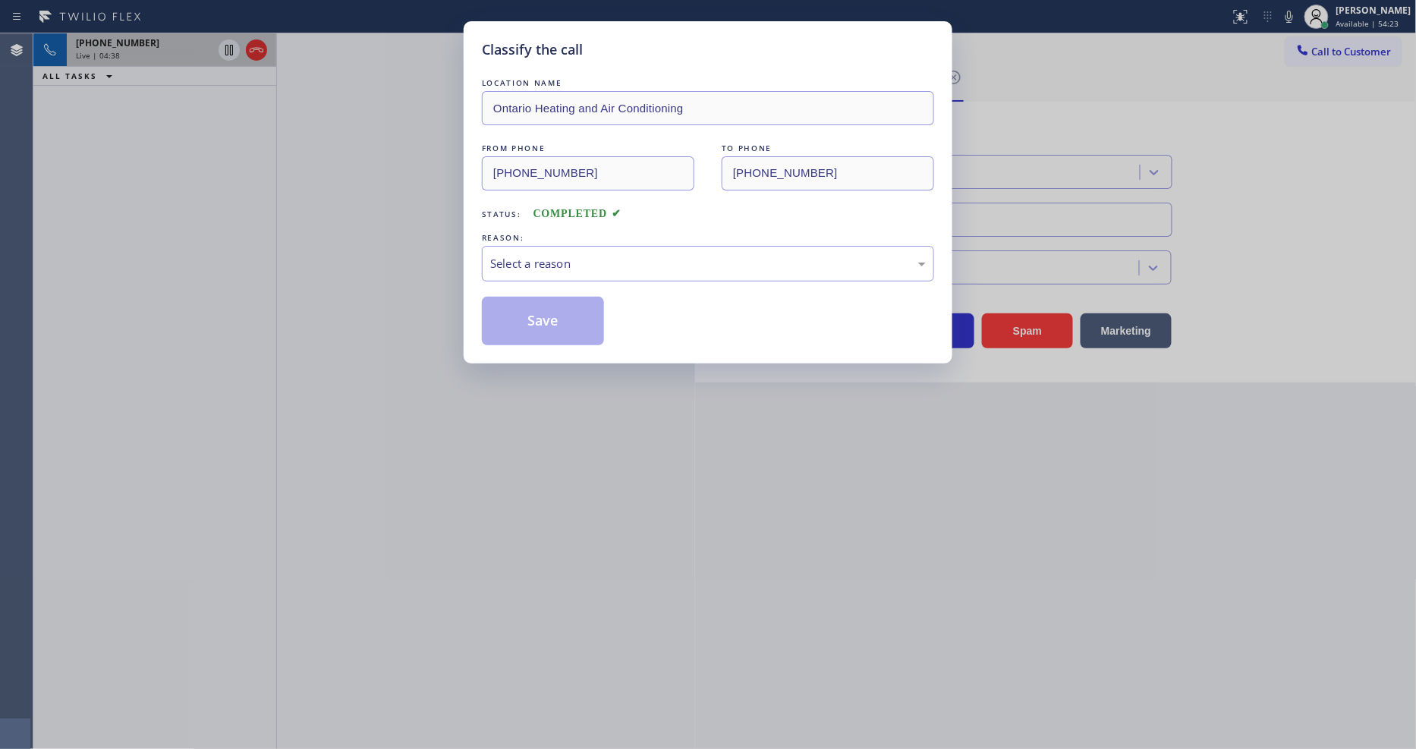
click at [570, 256] on div "Select a reason" at bounding box center [708, 263] width 436 height 17
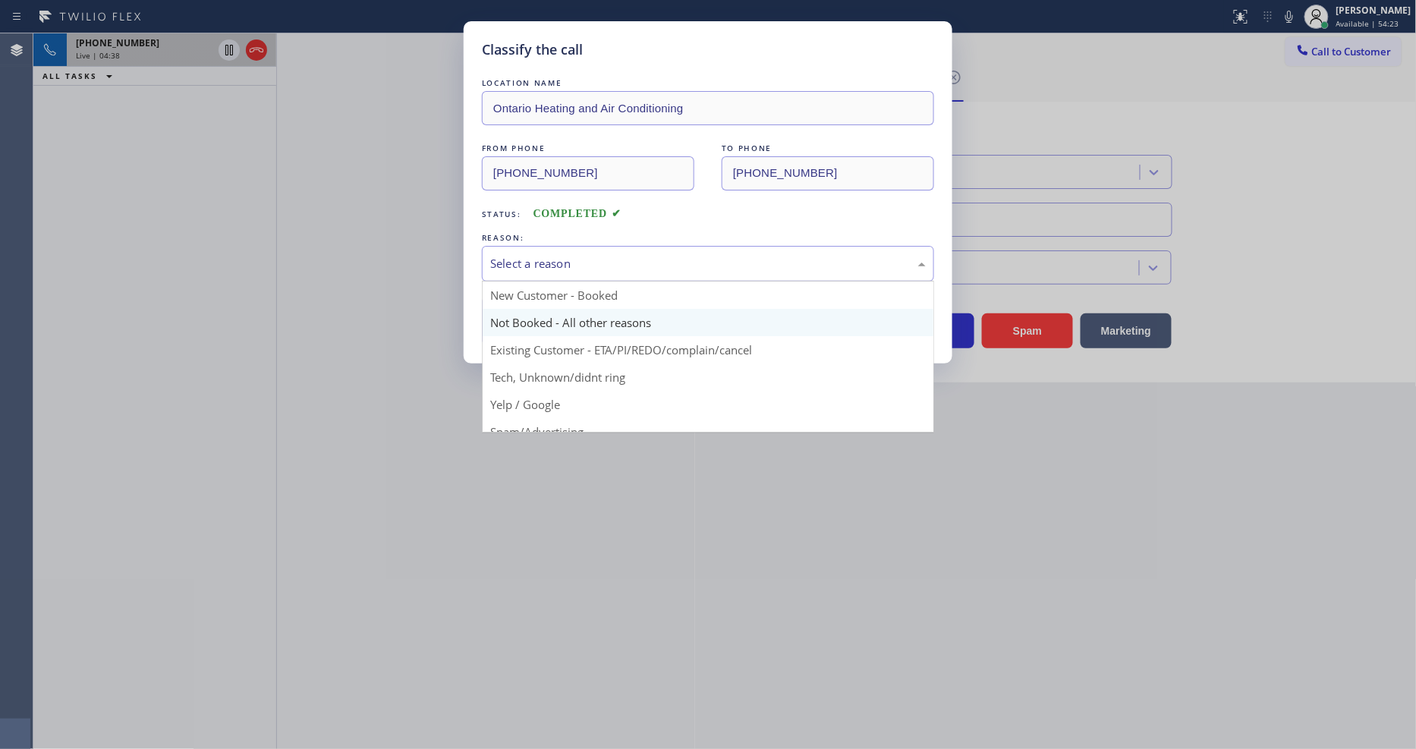
click at [544, 316] on button "Save" at bounding box center [543, 321] width 122 height 49
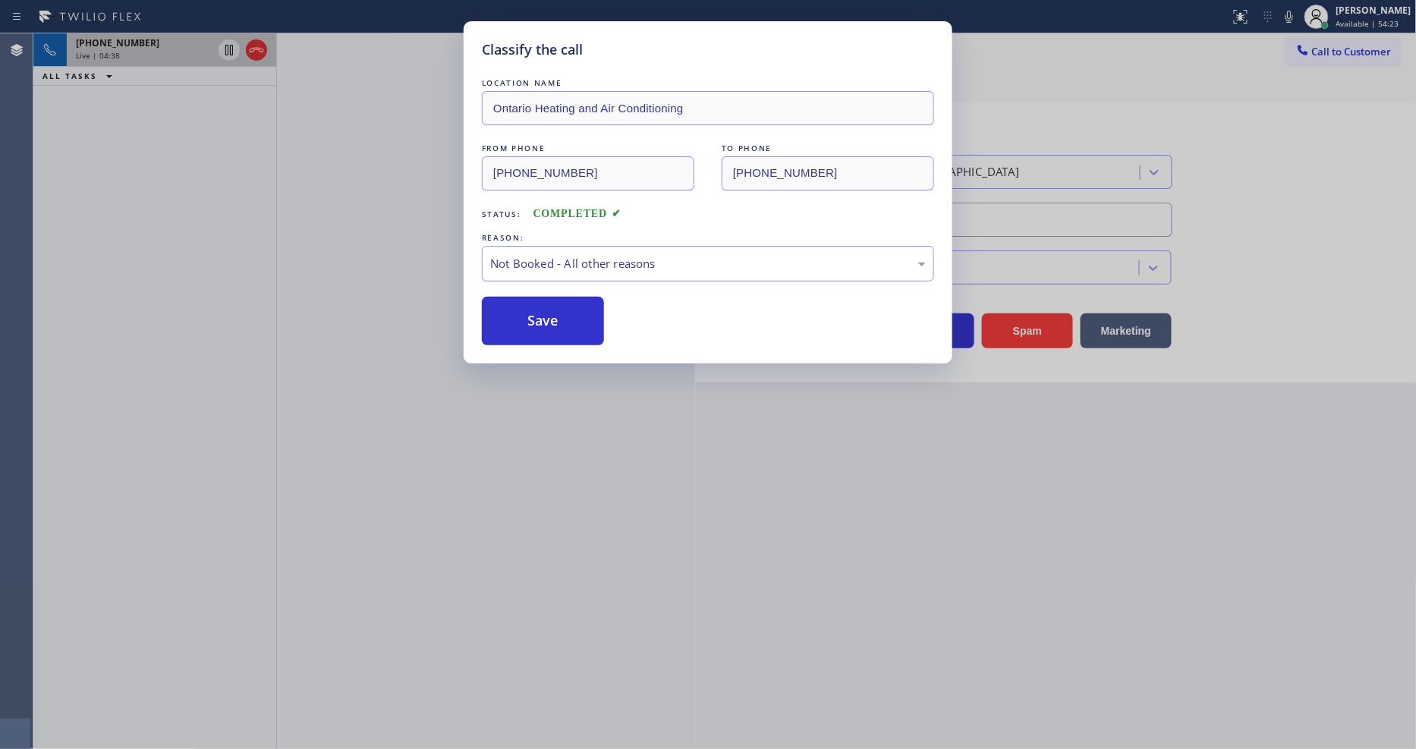
click at [544, 316] on button "Save" at bounding box center [543, 321] width 122 height 49
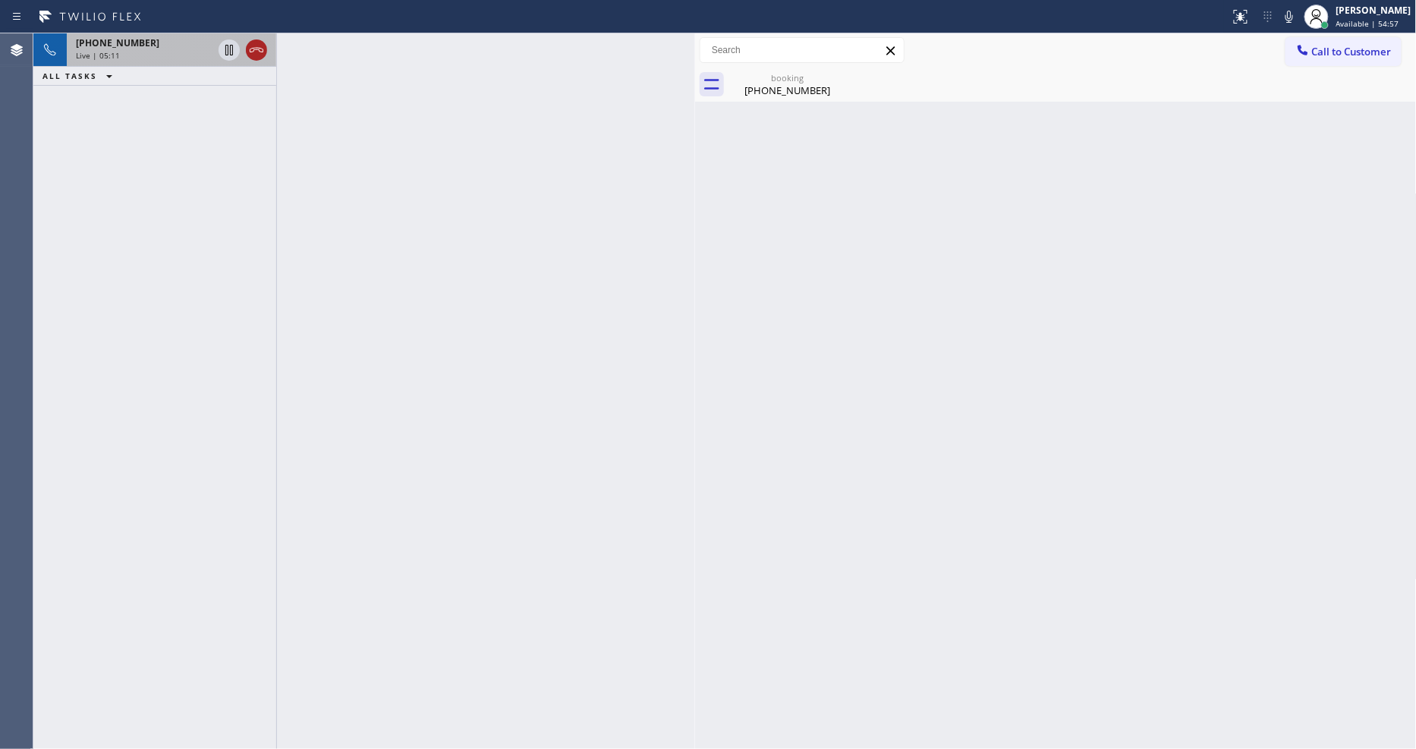
click at [253, 51] on icon at bounding box center [256, 50] width 18 height 18
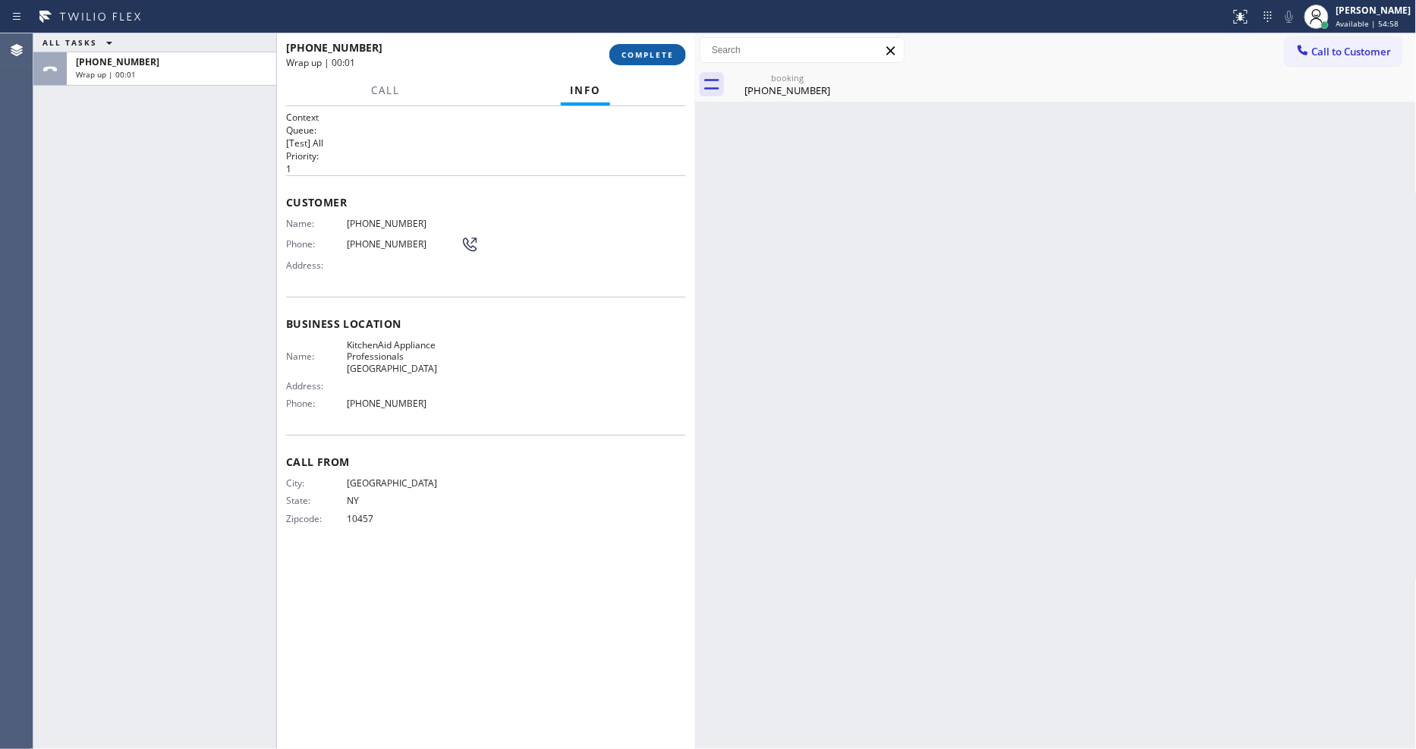
click at [640, 55] on span "COMPLETE" at bounding box center [647, 54] width 52 height 11
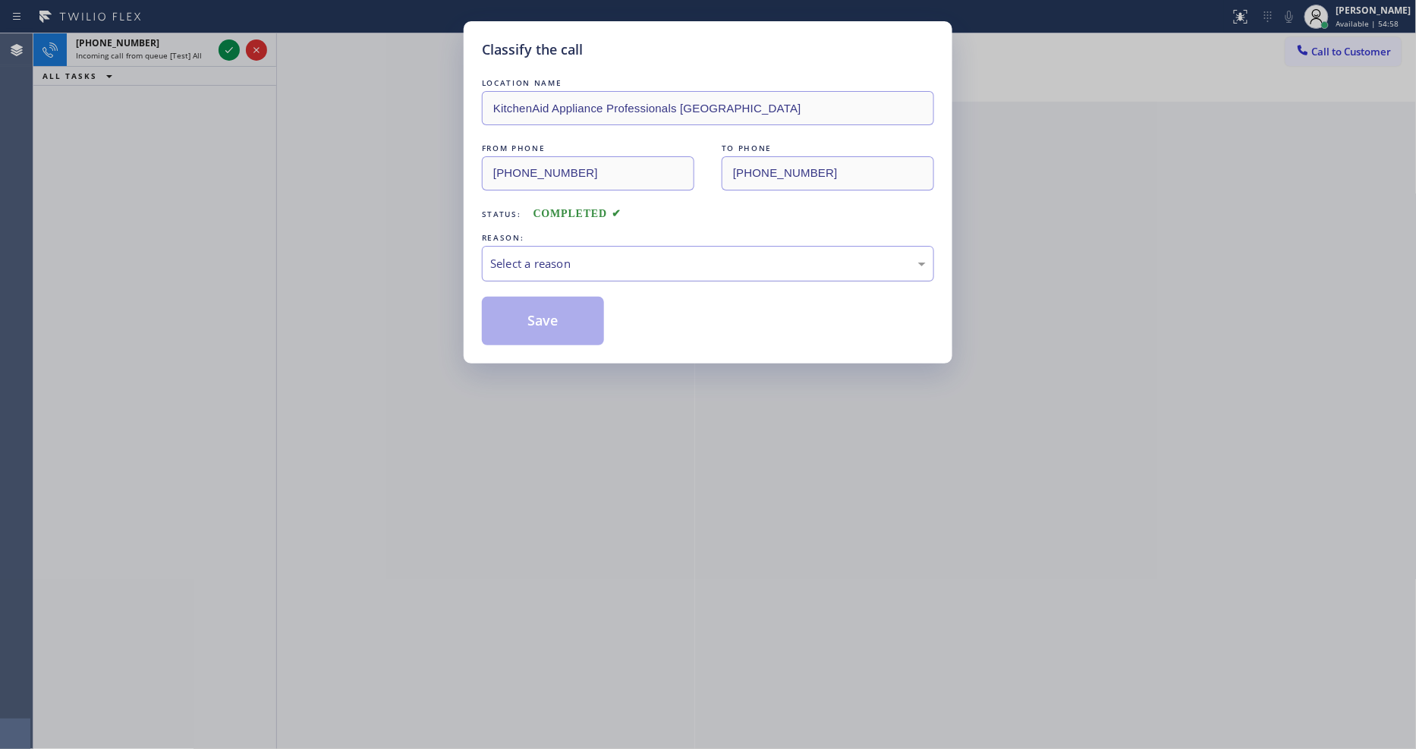
click at [546, 255] on div "Select a reason" at bounding box center [708, 263] width 436 height 17
click at [524, 329] on button "Save" at bounding box center [543, 321] width 122 height 49
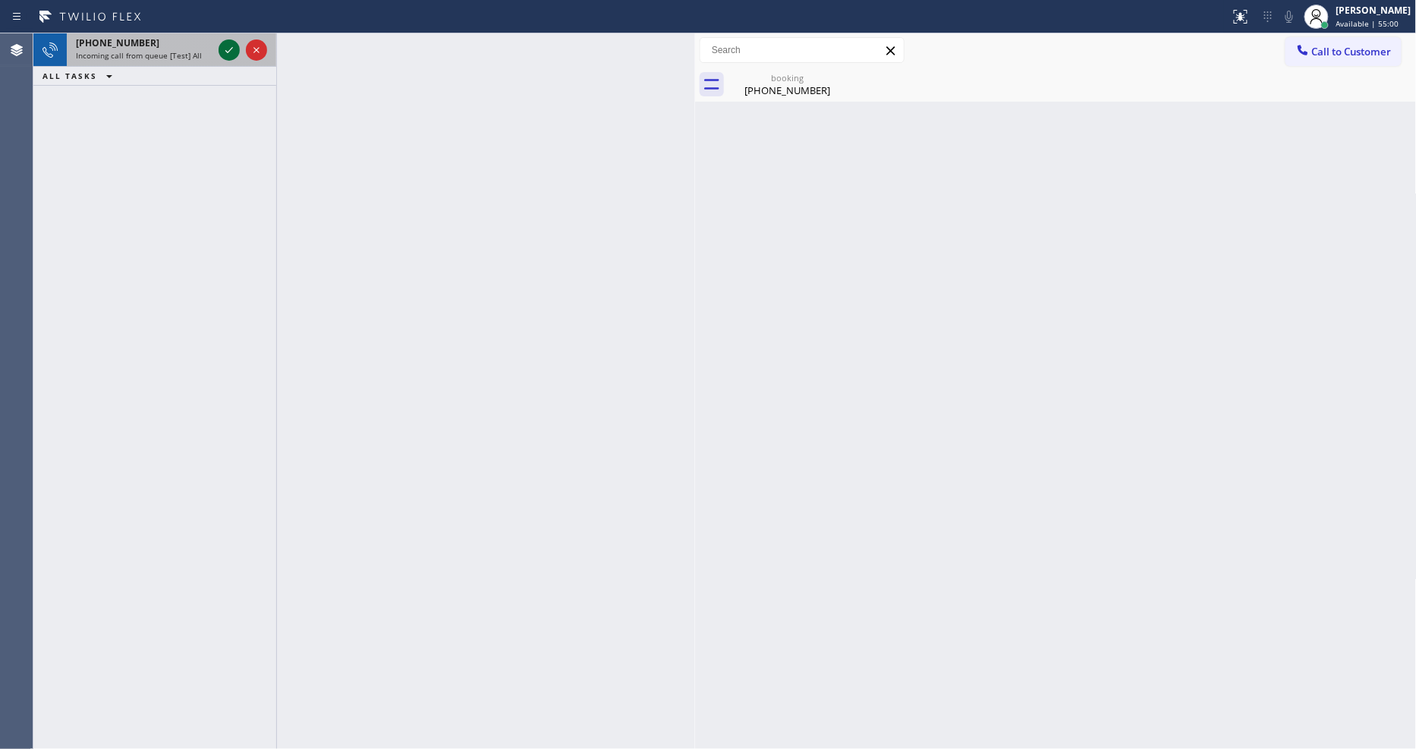
click at [228, 53] on icon at bounding box center [229, 50] width 18 height 18
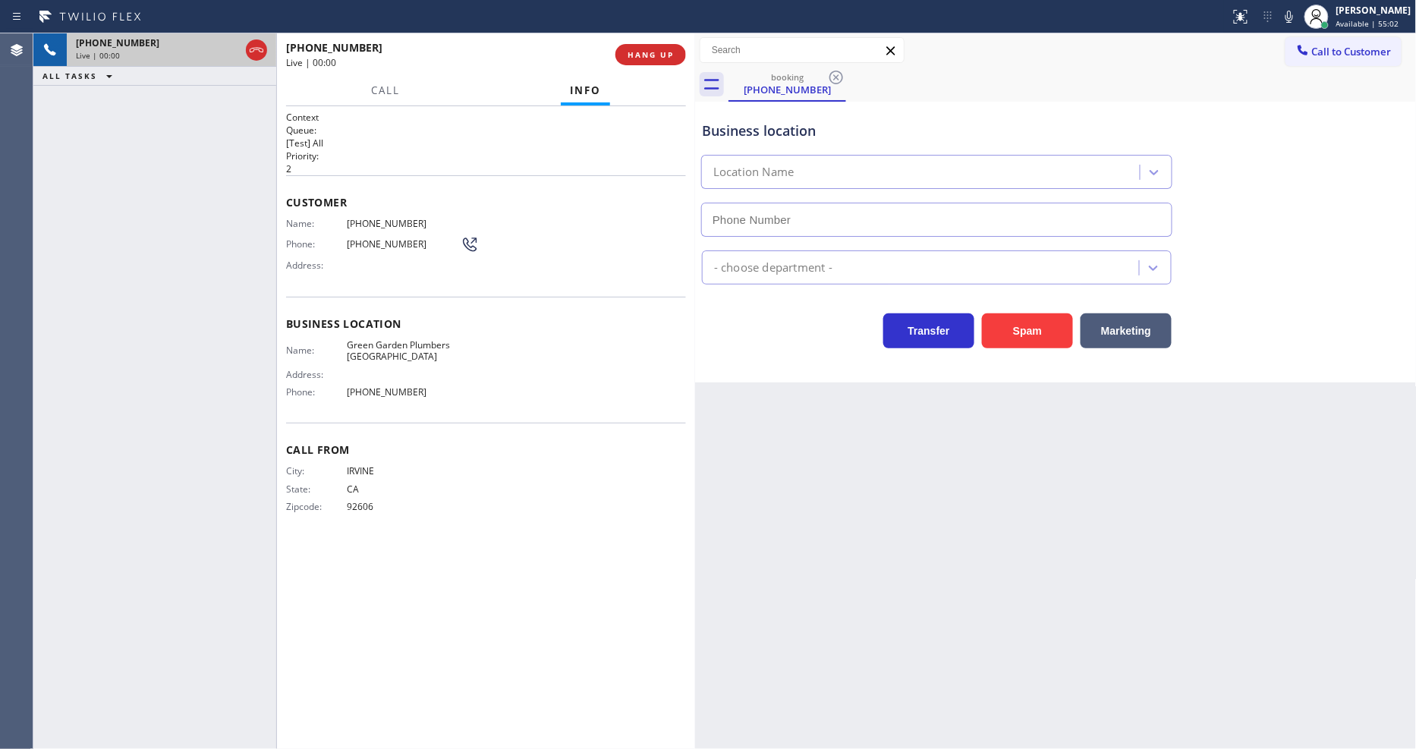
type input "[PHONE_NUMBER]"
click at [654, 55] on span "HANG UP" at bounding box center [651, 54] width 46 height 11
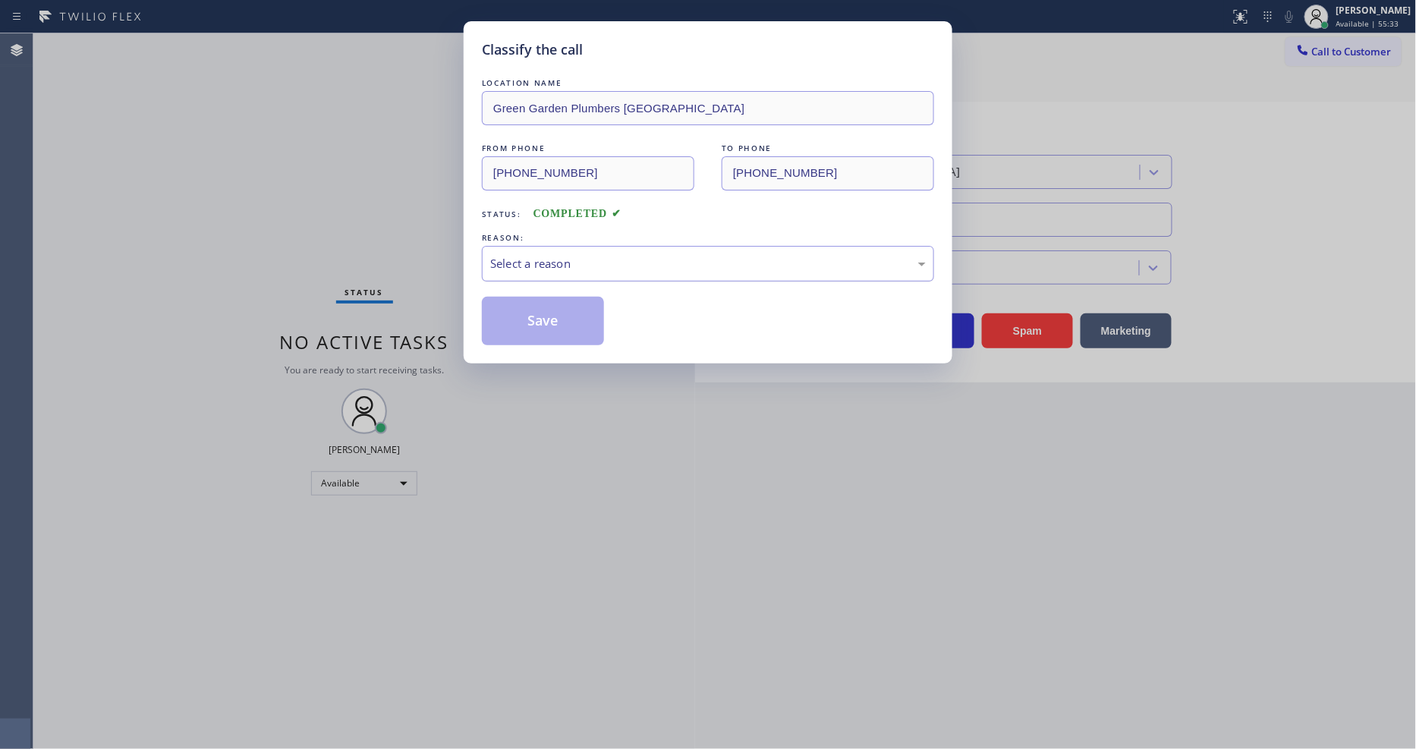
click at [536, 246] on div "Select a reason" at bounding box center [708, 264] width 452 height 36
click at [524, 313] on button "Save" at bounding box center [543, 321] width 122 height 49
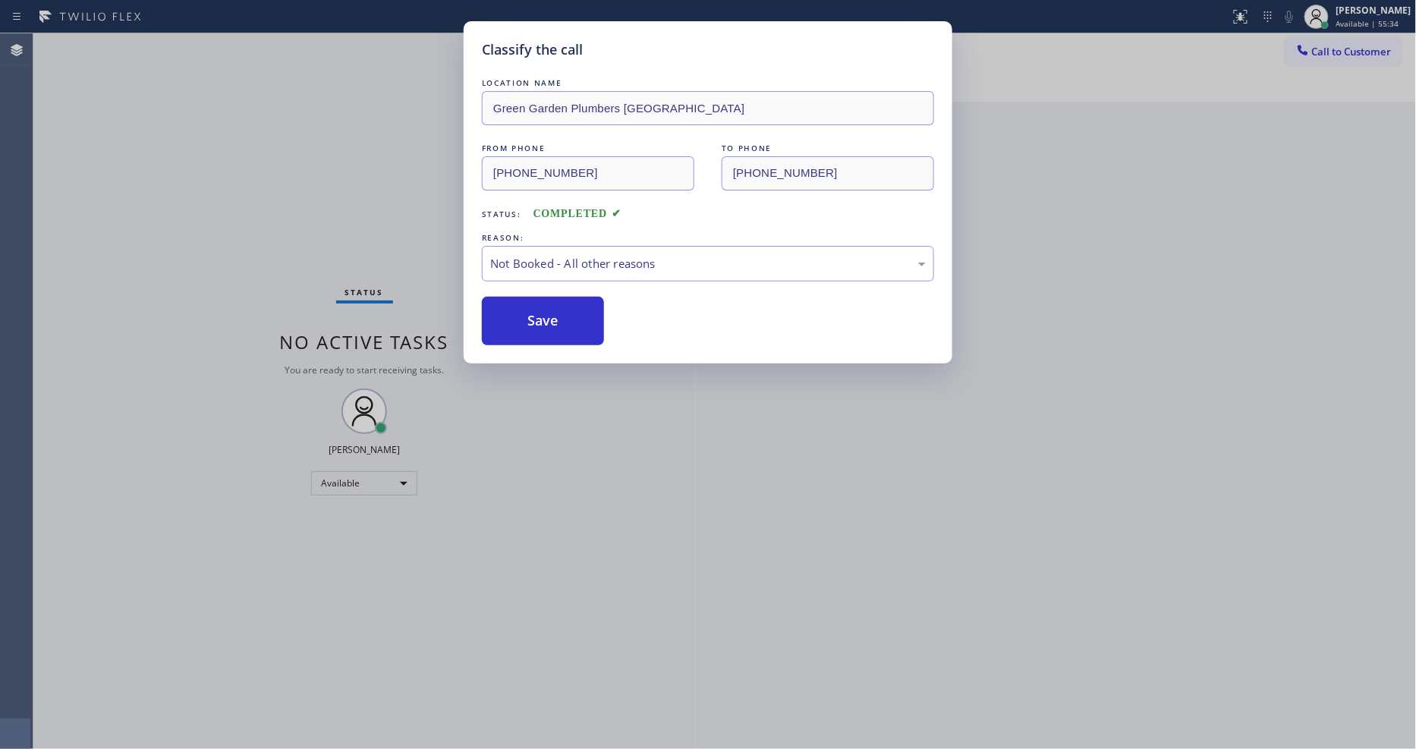
click at [524, 313] on button "Save" at bounding box center [543, 321] width 122 height 49
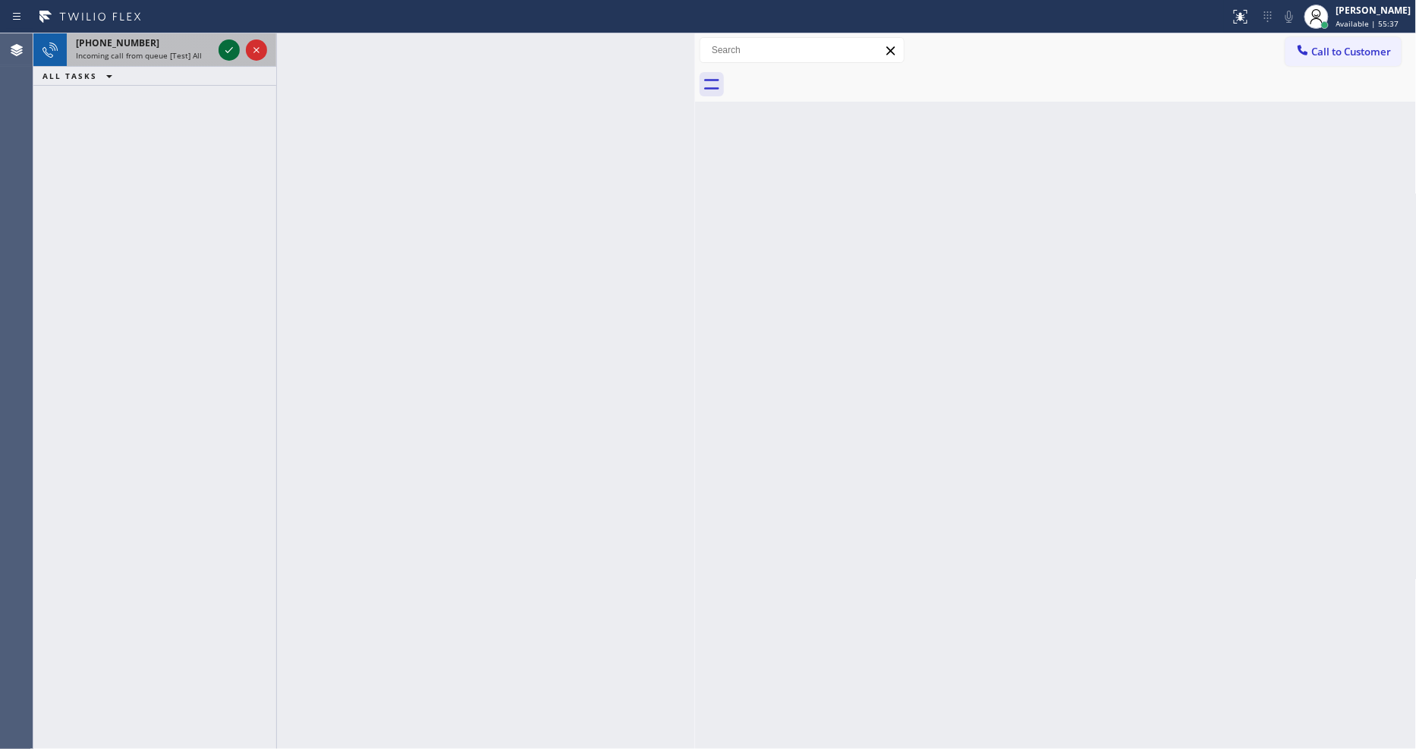
click at [231, 47] on icon at bounding box center [229, 50] width 18 height 18
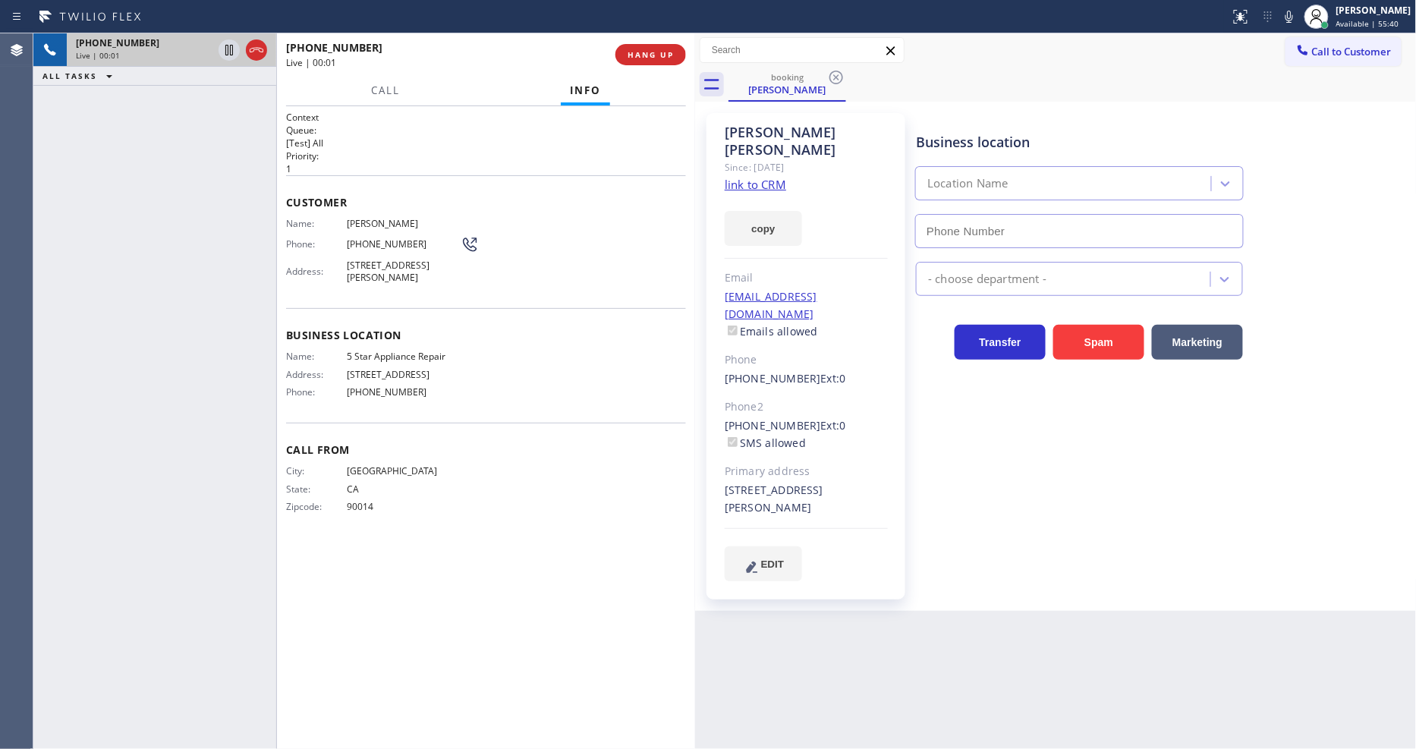
type input "[PHONE_NUMBER]"
click at [65, 327] on div "+13232190994 Live | 00:02 ALL TASKS ALL TASKS ACTIVE TASKS TASKS IN WRAP UP" at bounding box center [154, 391] width 243 height 716
click at [750, 177] on link "link to CRM" at bounding box center [755, 184] width 61 height 15
click at [641, 58] on span "HANG UP" at bounding box center [651, 54] width 46 height 11
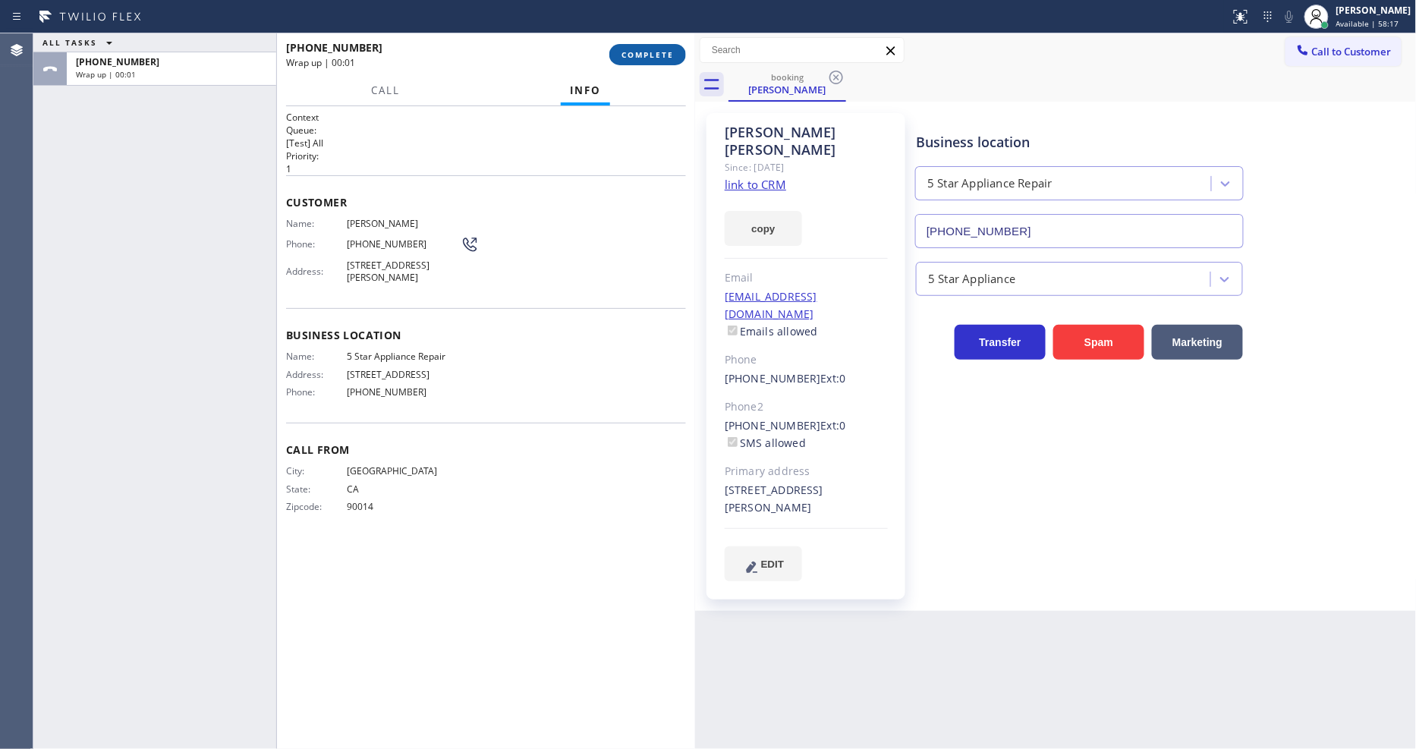
click at [641, 58] on span "COMPLETE" at bounding box center [647, 54] width 52 height 11
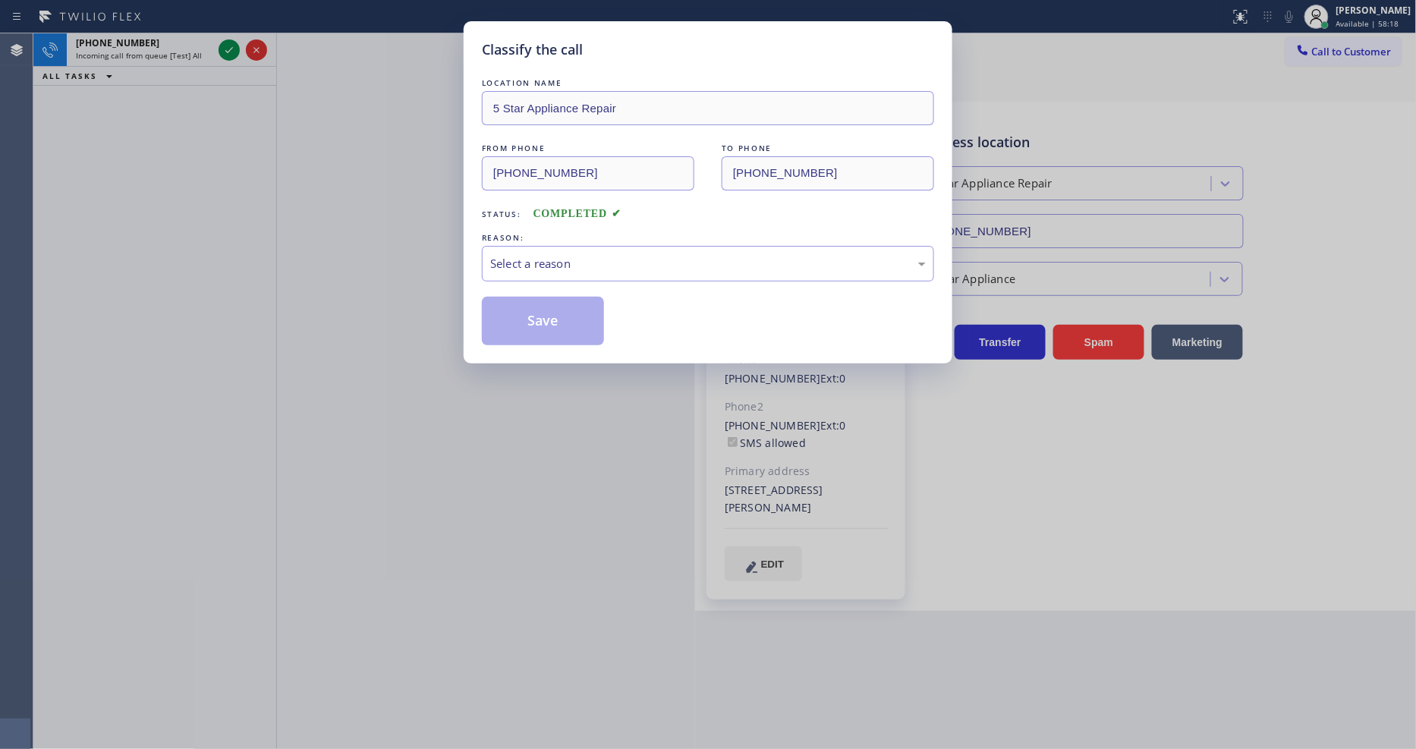
click at [558, 256] on div "Select a reason" at bounding box center [708, 263] width 436 height 17
click at [546, 269] on div "Tech, Unknown/didnt ring" at bounding box center [708, 264] width 452 height 36
click at [540, 321] on button "Save" at bounding box center [543, 321] width 122 height 49
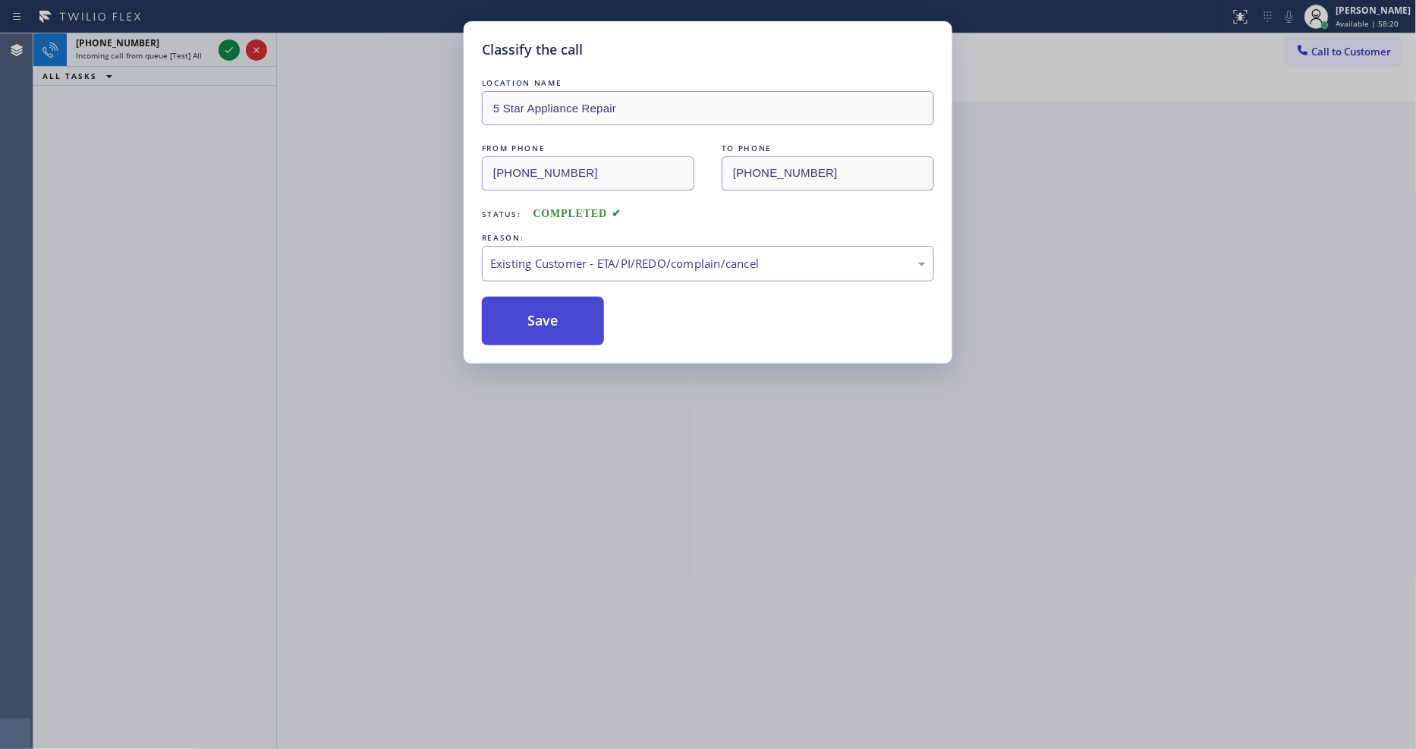
click at [540, 321] on button "Save" at bounding box center [543, 321] width 122 height 49
click at [228, 54] on icon at bounding box center [229, 50] width 18 height 18
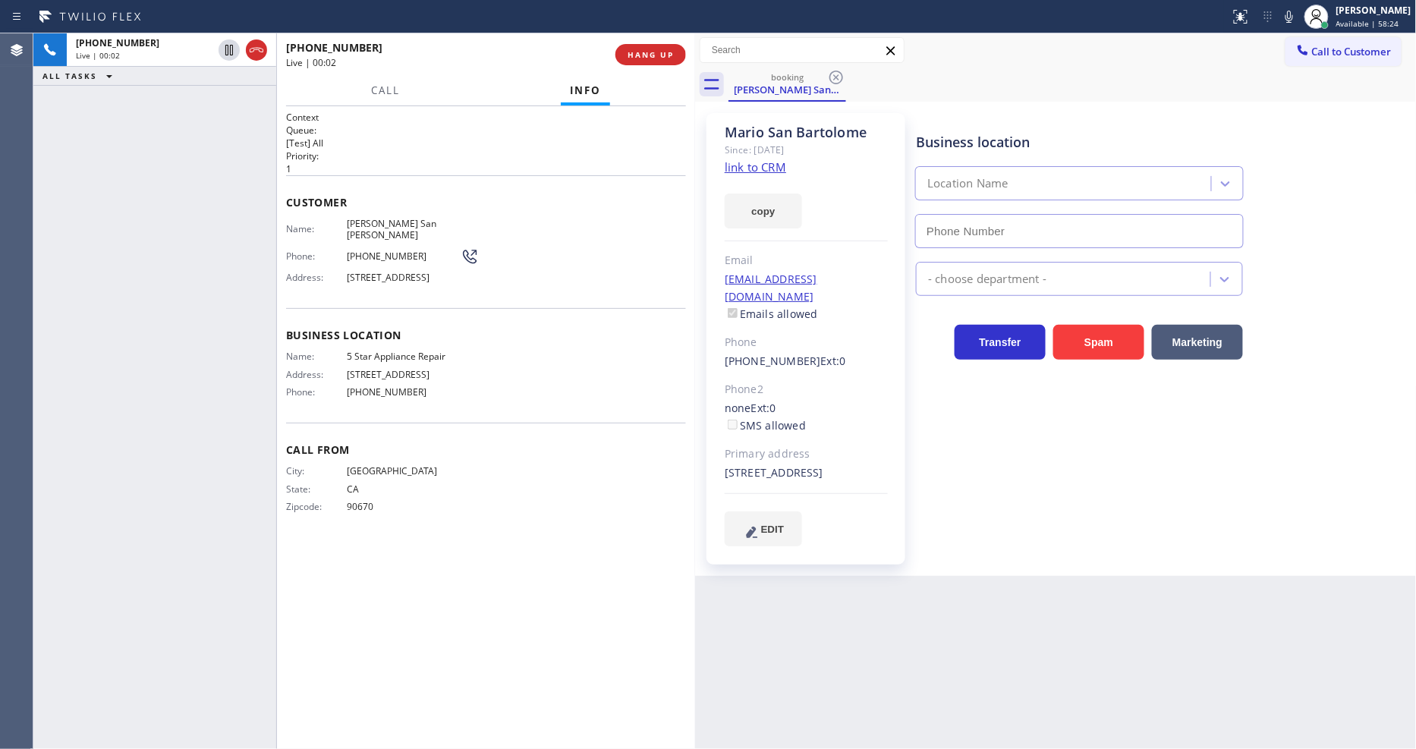
click at [736, 164] on link "link to CRM" at bounding box center [755, 166] width 61 height 15
type input "[PHONE_NUMBER]"
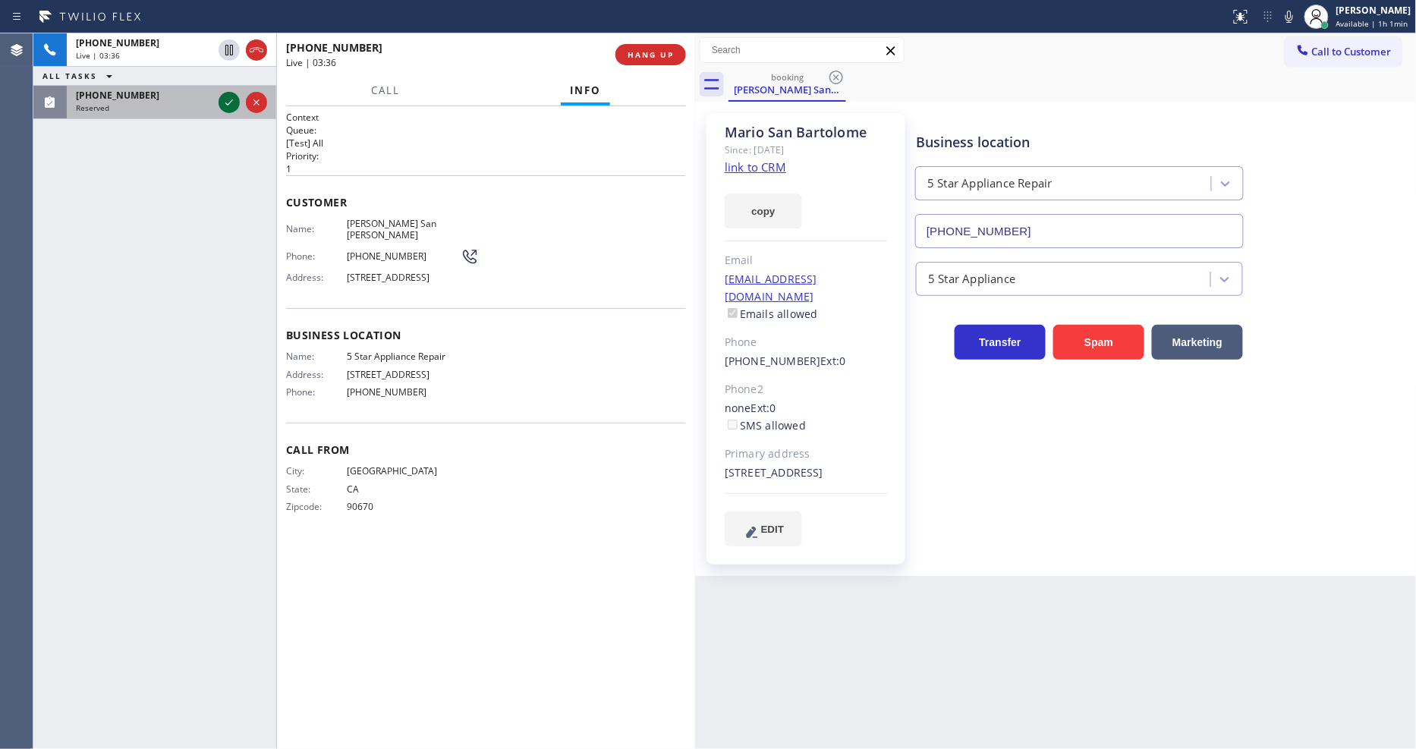
click at [231, 100] on icon at bounding box center [229, 102] width 18 height 18
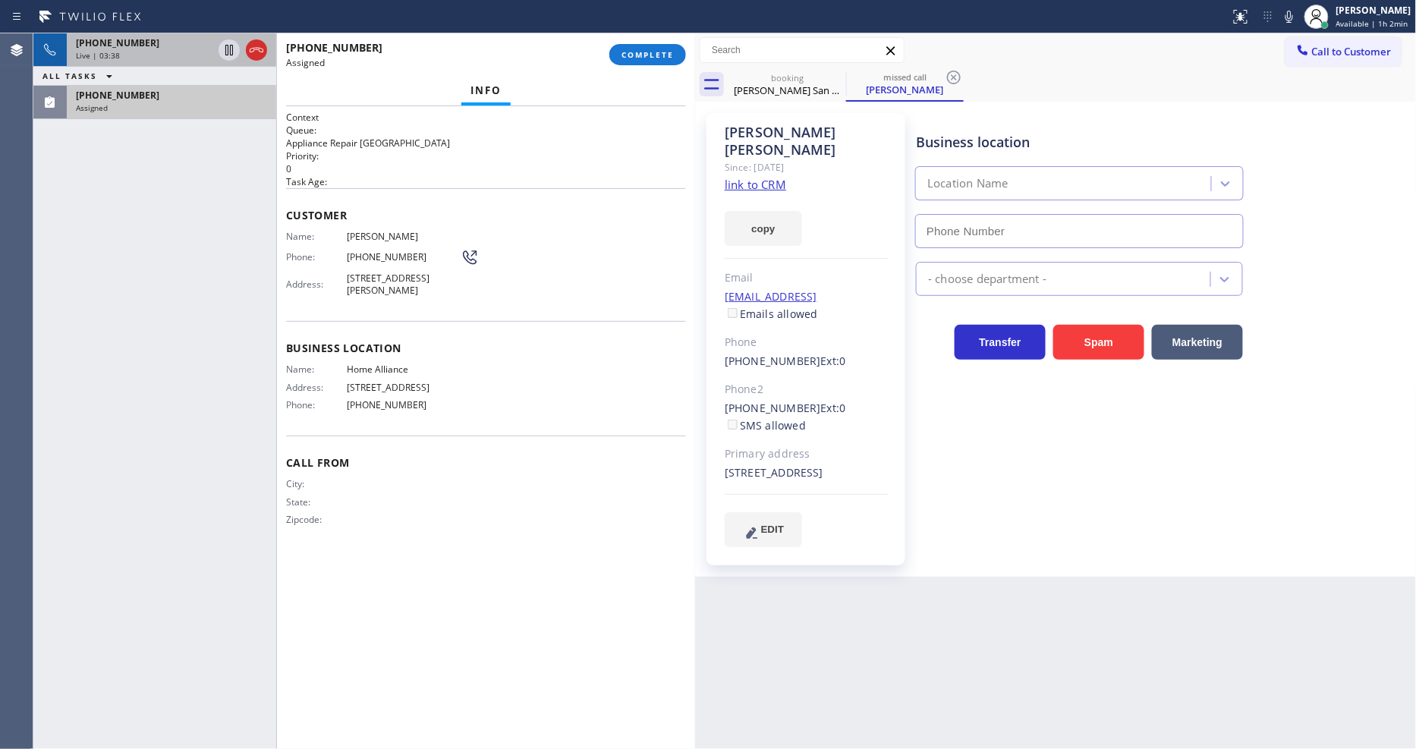
type input "[PHONE_NUMBER]"
click at [202, 50] on div "Live | 03:39" at bounding box center [144, 55] width 137 height 11
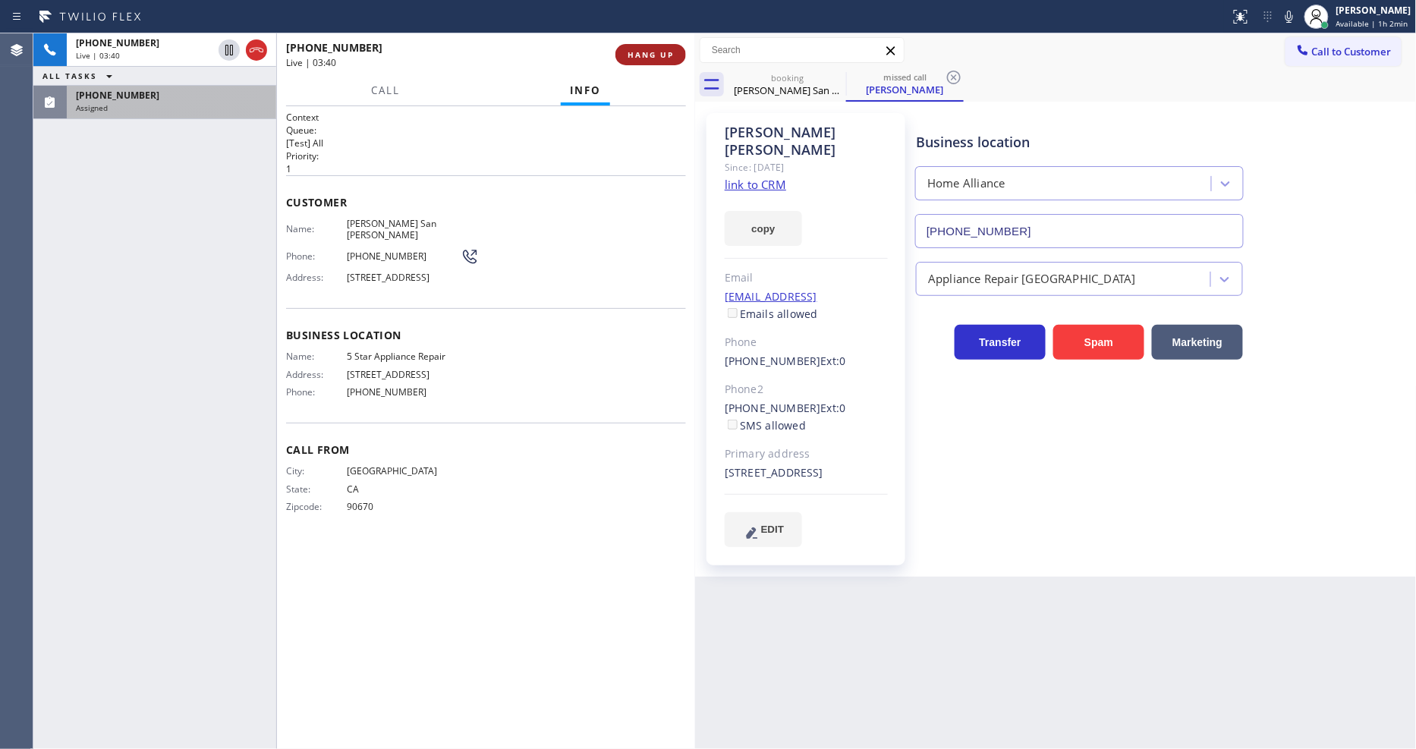
click at [645, 47] on button "HANG UP" at bounding box center [650, 54] width 71 height 21
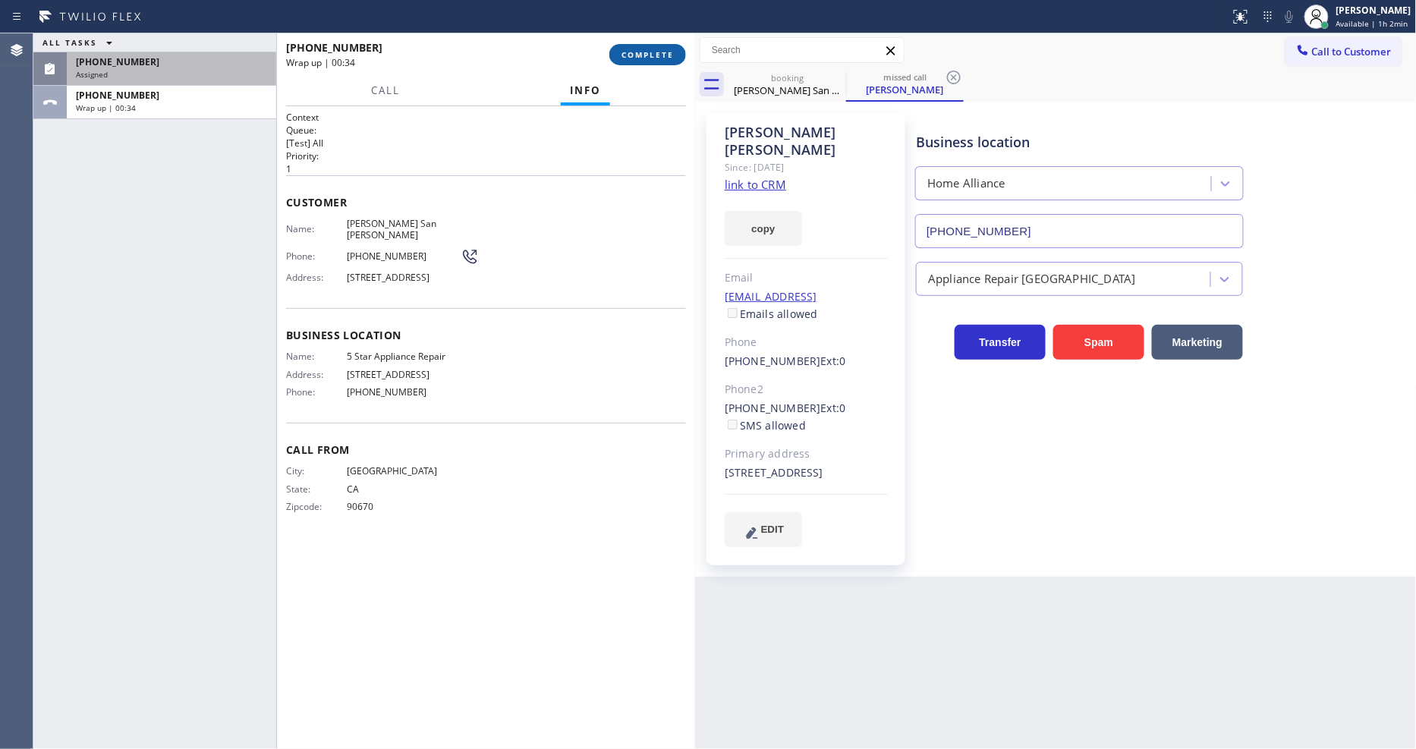
click at [619, 55] on button "COMPLETE" at bounding box center [647, 54] width 77 height 21
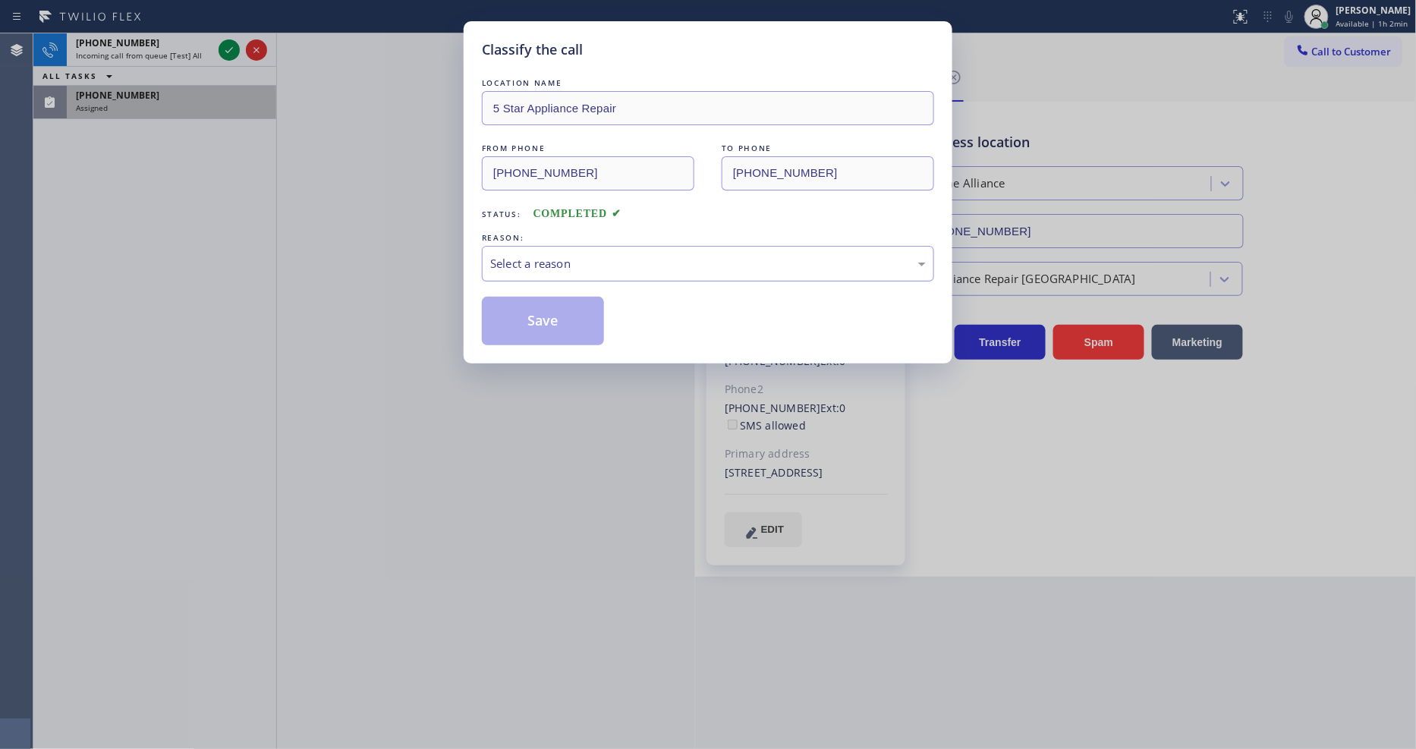
click at [571, 256] on div "Select a reason" at bounding box center [708, 263] width 436 height 17
click at [547, 329] on button "Save" at bounding box center [543, 321] width 122 height 49
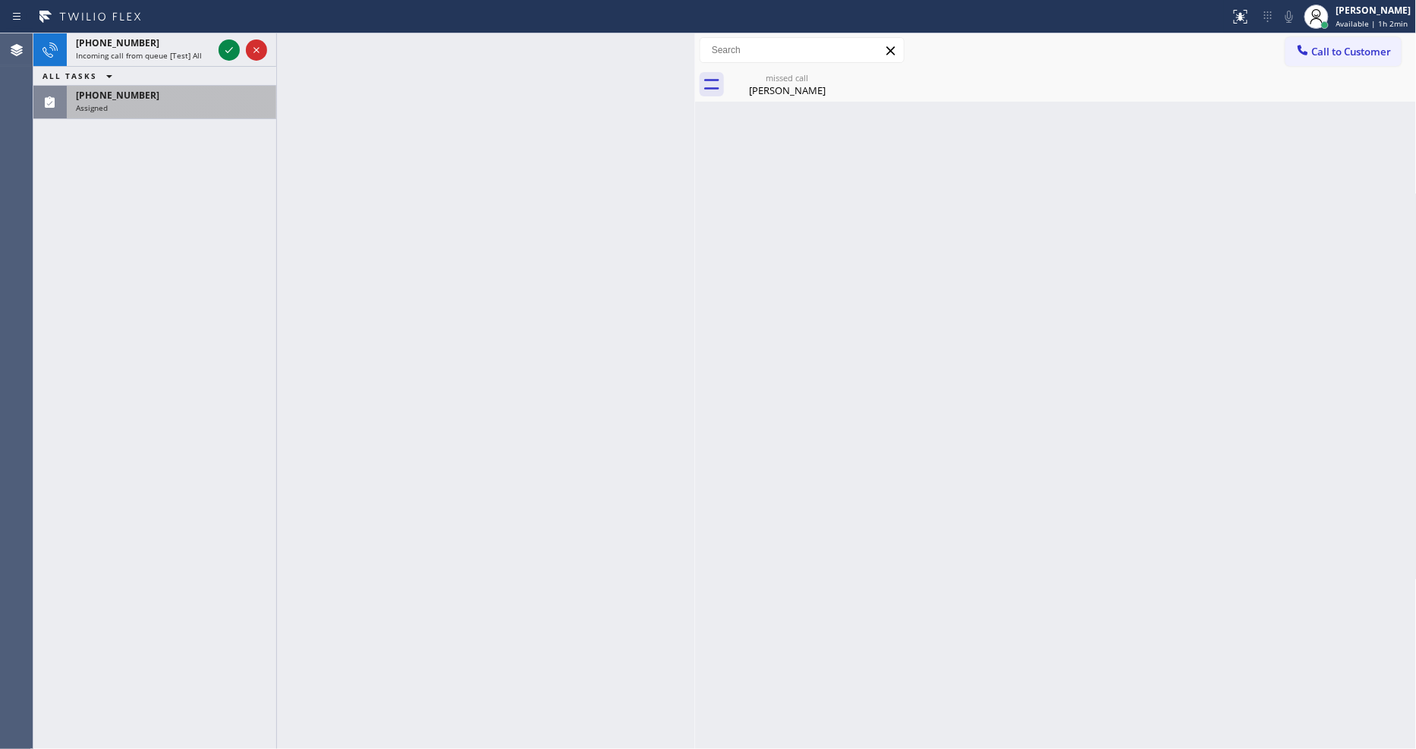
click at [231, 49] on icon at bounding box center [229, 50] width 8 height 6
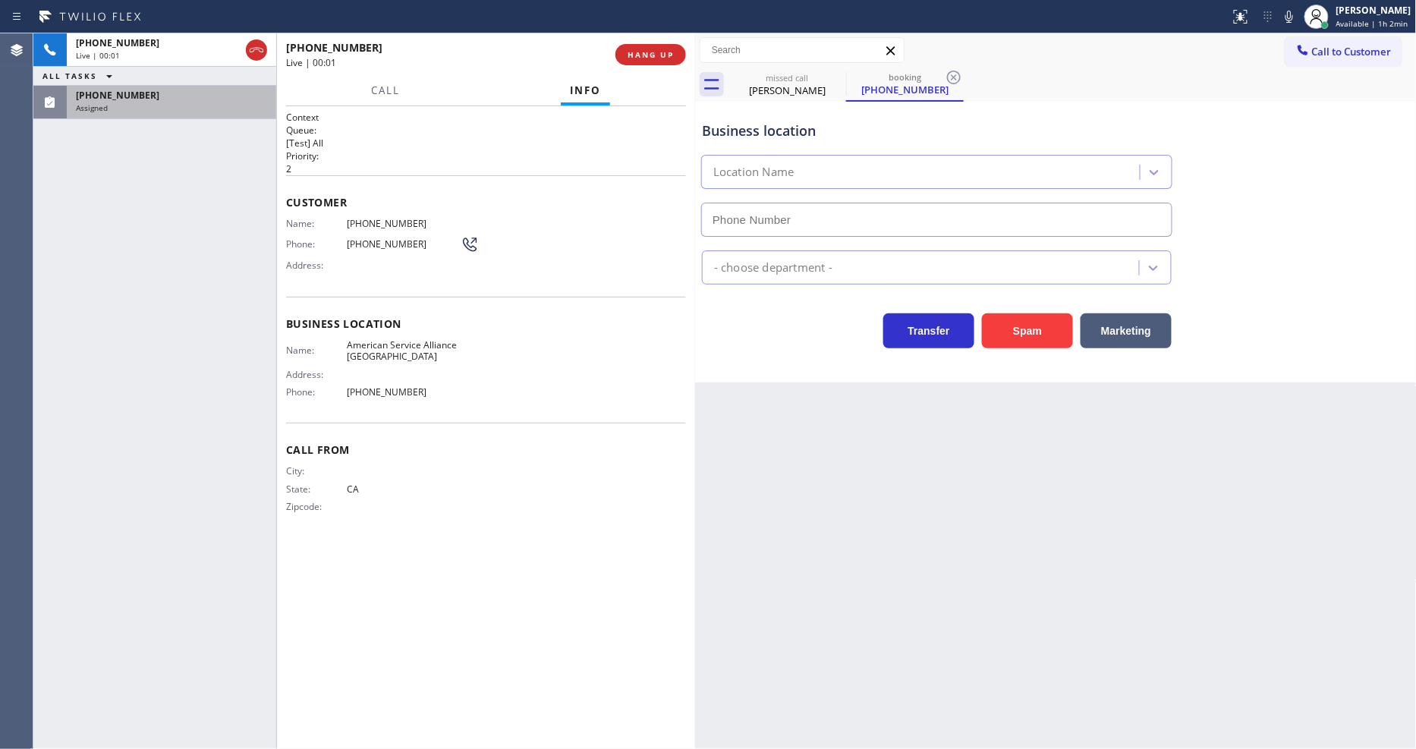
type input "[PHONE_NUMBER]"
click at [202, 115] on div "(408) 499-3006 Assigned" at bounding box center [168, 102] width 203 height 33
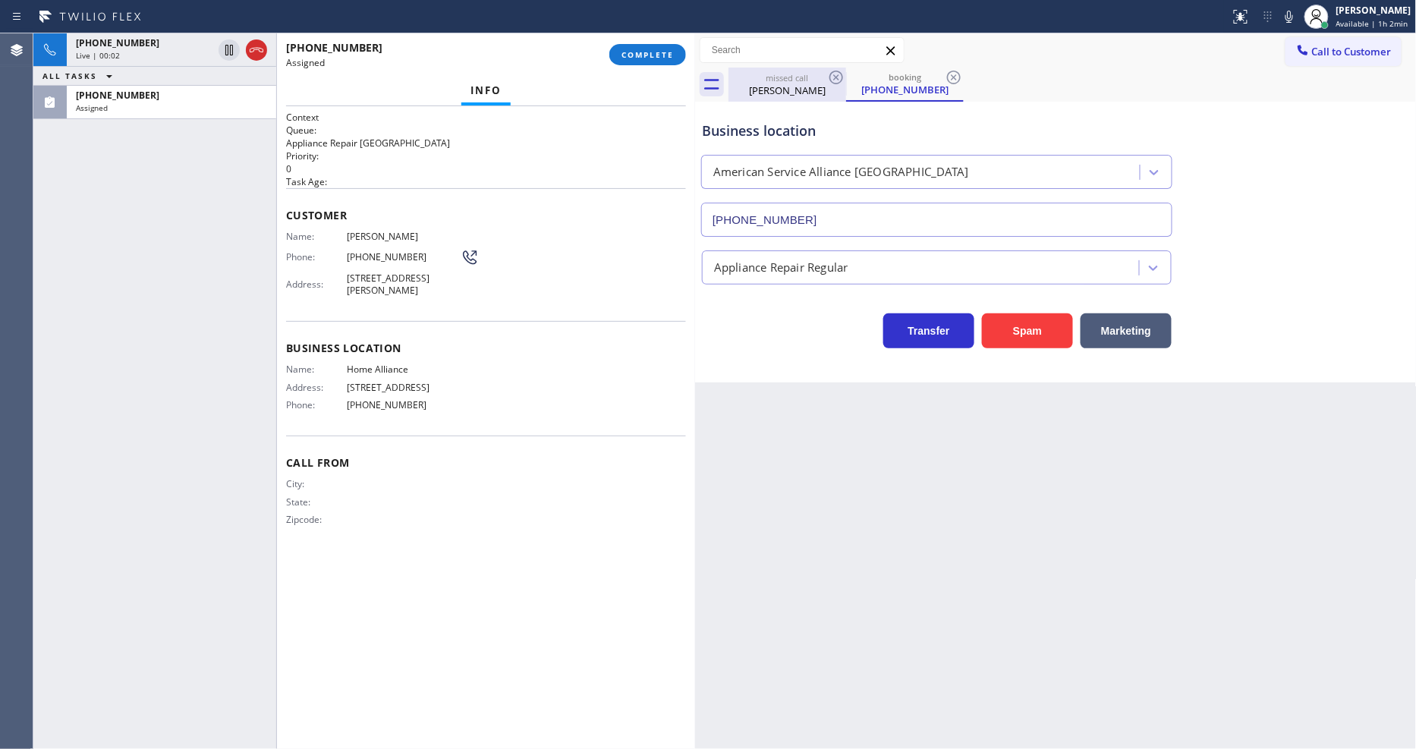
click at [777, 96] on div "Garry Latshaw" at bounding box center [787, 90] width 115 height 14
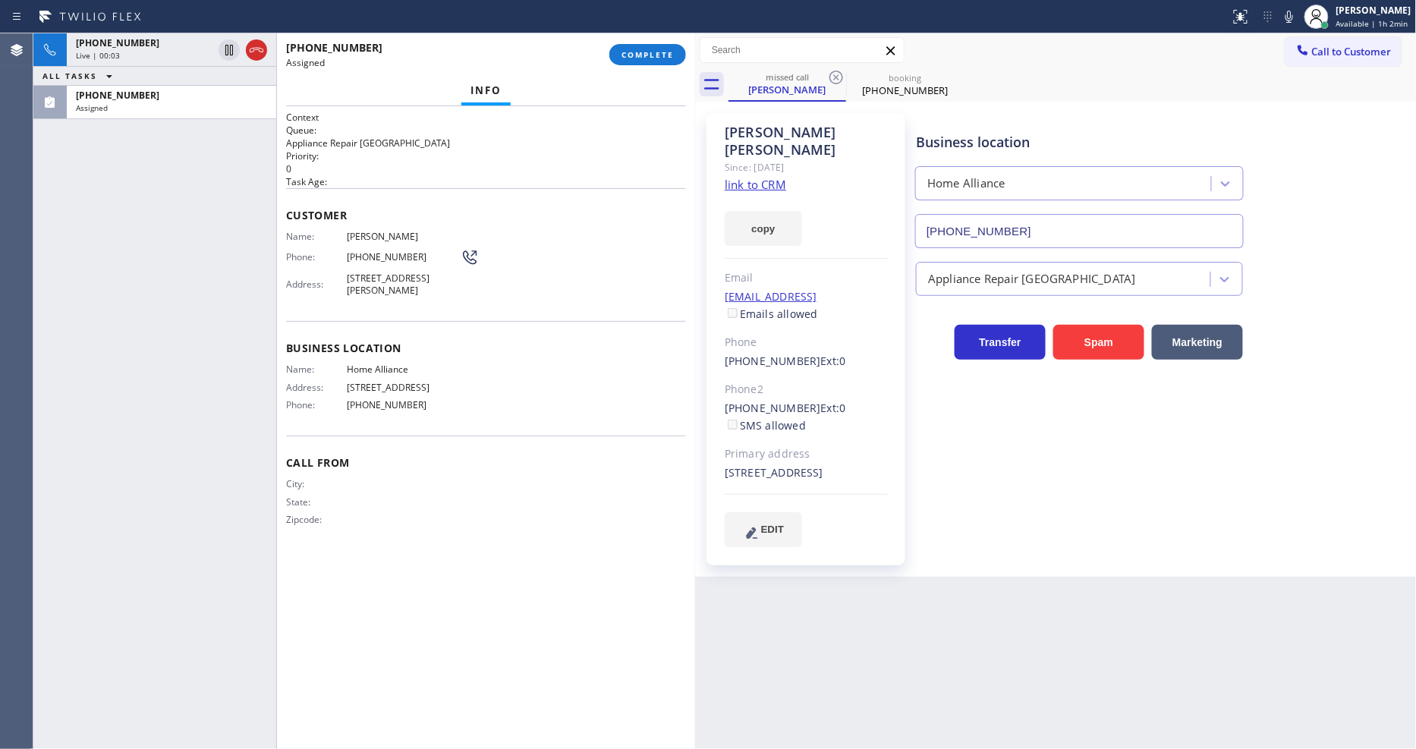
click at [751, 177] on link "link to CRM" at bounding box center [755, 184] width 61 height 15
click at [511, 195] on div "Customer Name: Garry Latshaw Phone: (408) 499-3006 Address: 11054 La Paloma Dr,…" at bounding box center [486, 254] width 400 height 133
click at [628, 59] on span "COMPLETE" at bounding box center [647, 54] width 52 height 11
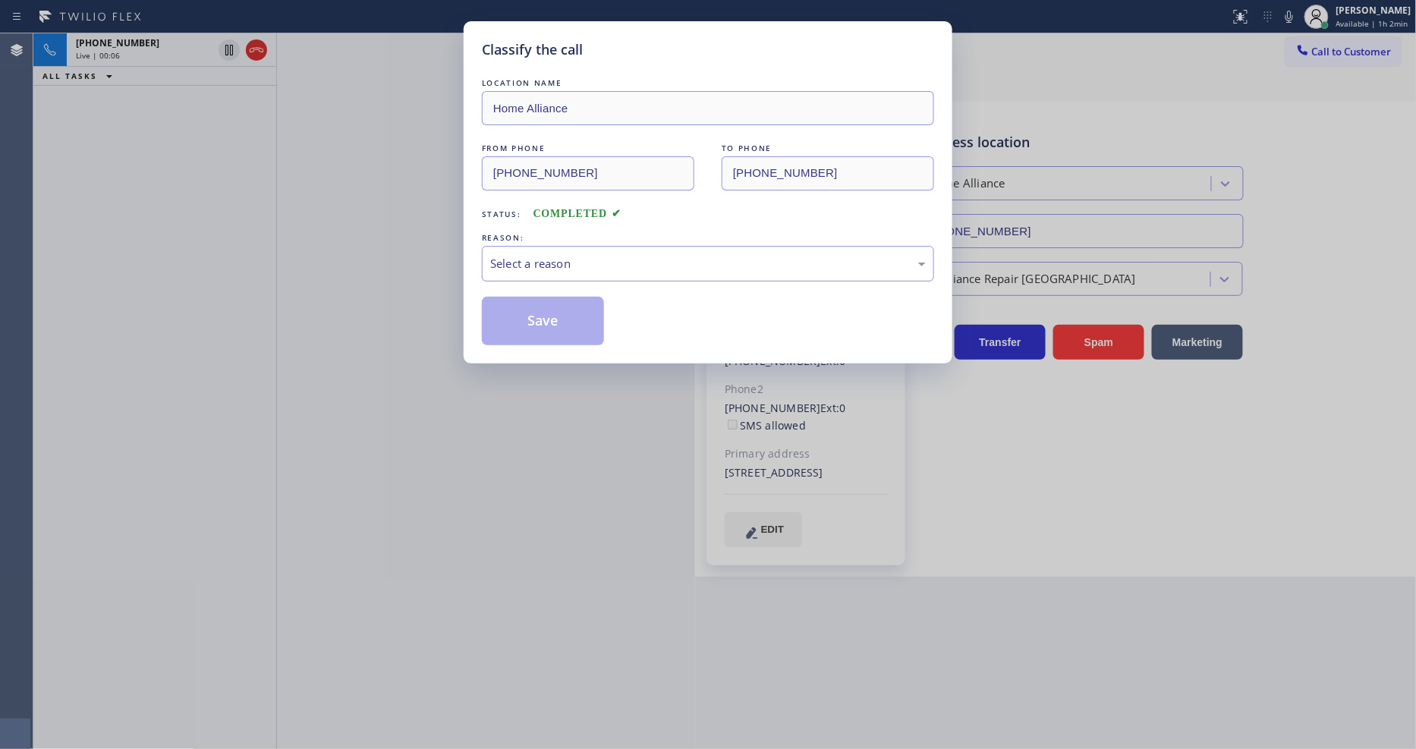
click at [568, 247] on div "Select a reason" at bounding box center [708, 264] width 452 height 36
click at [561, 307] on button "Save" at bounding box center [543, 321] width 122 height 49
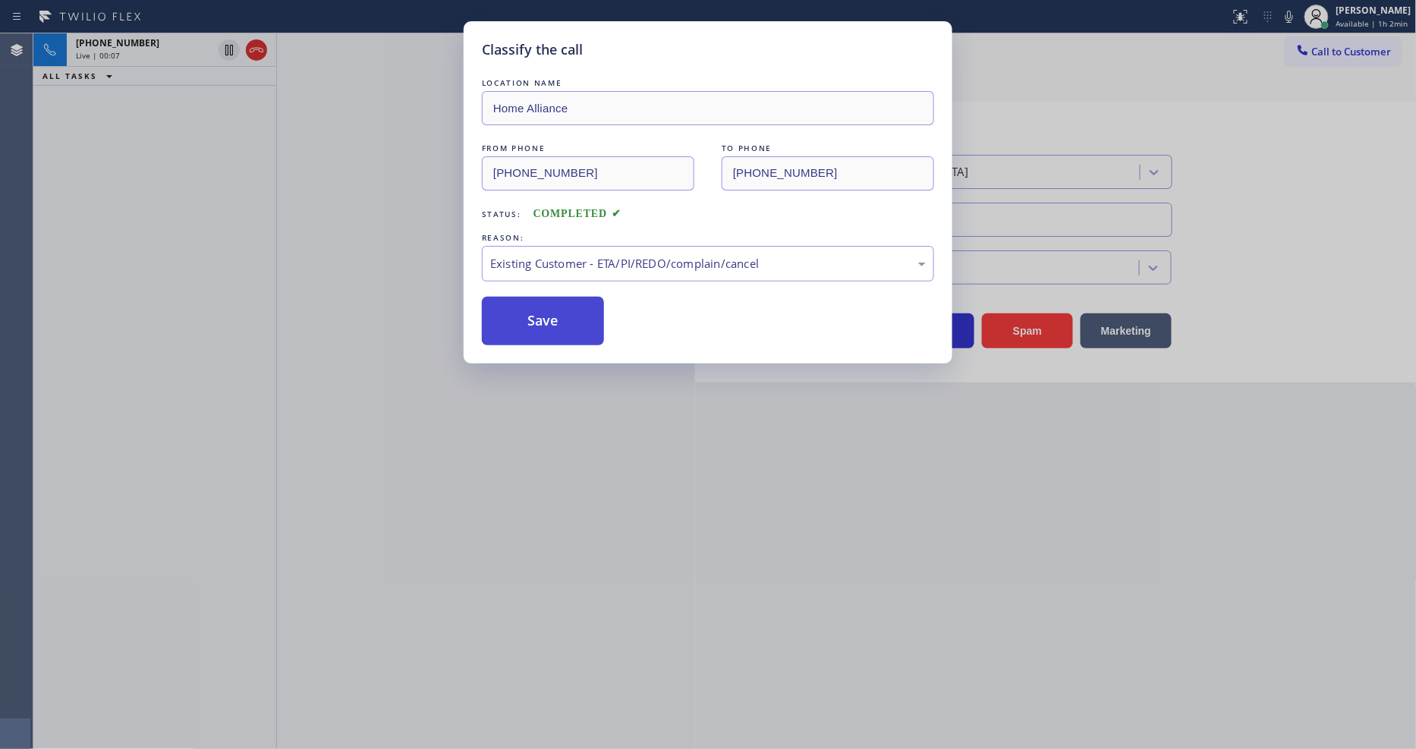
click at [561, 307] on button "Save" at bounding box center [543, 321] width 122 height 49
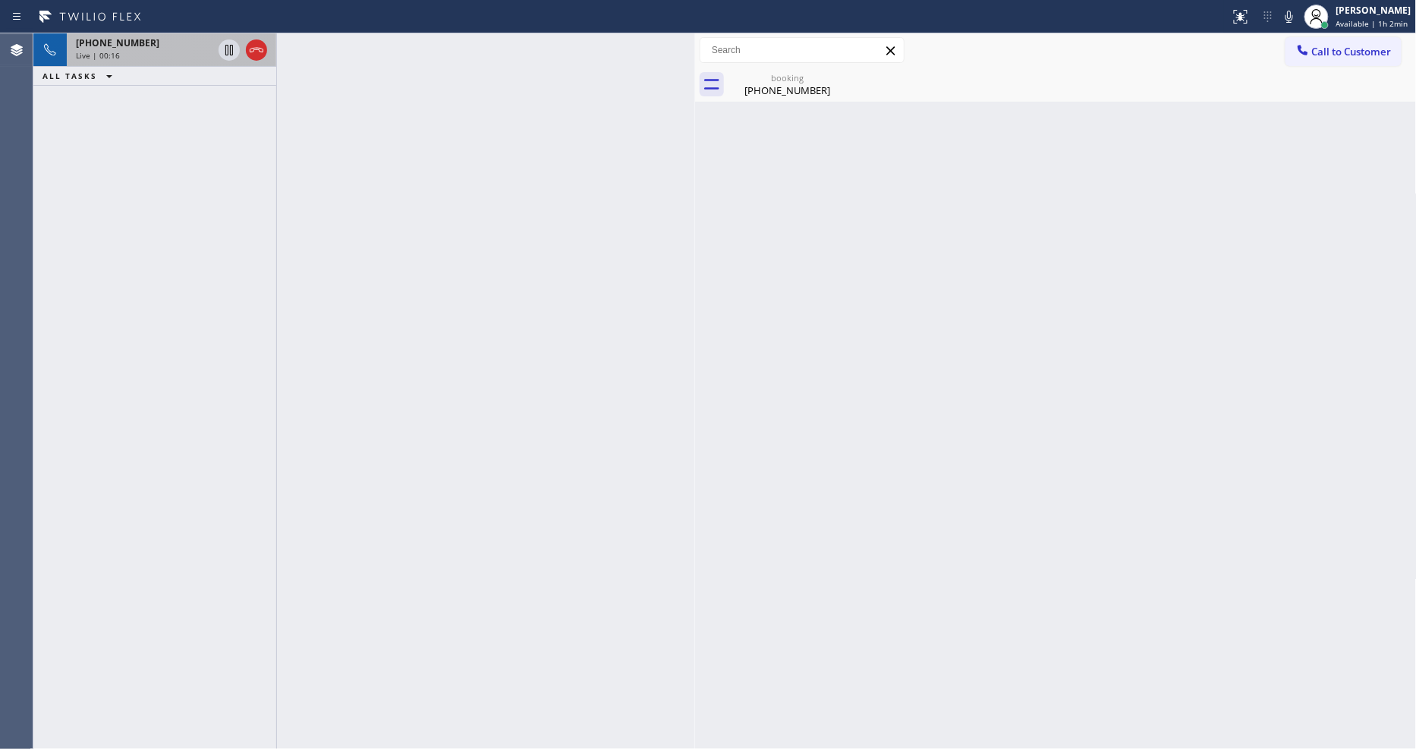
click at [48, 51] on icon at bounding box center [50, 50] width 12 height 12
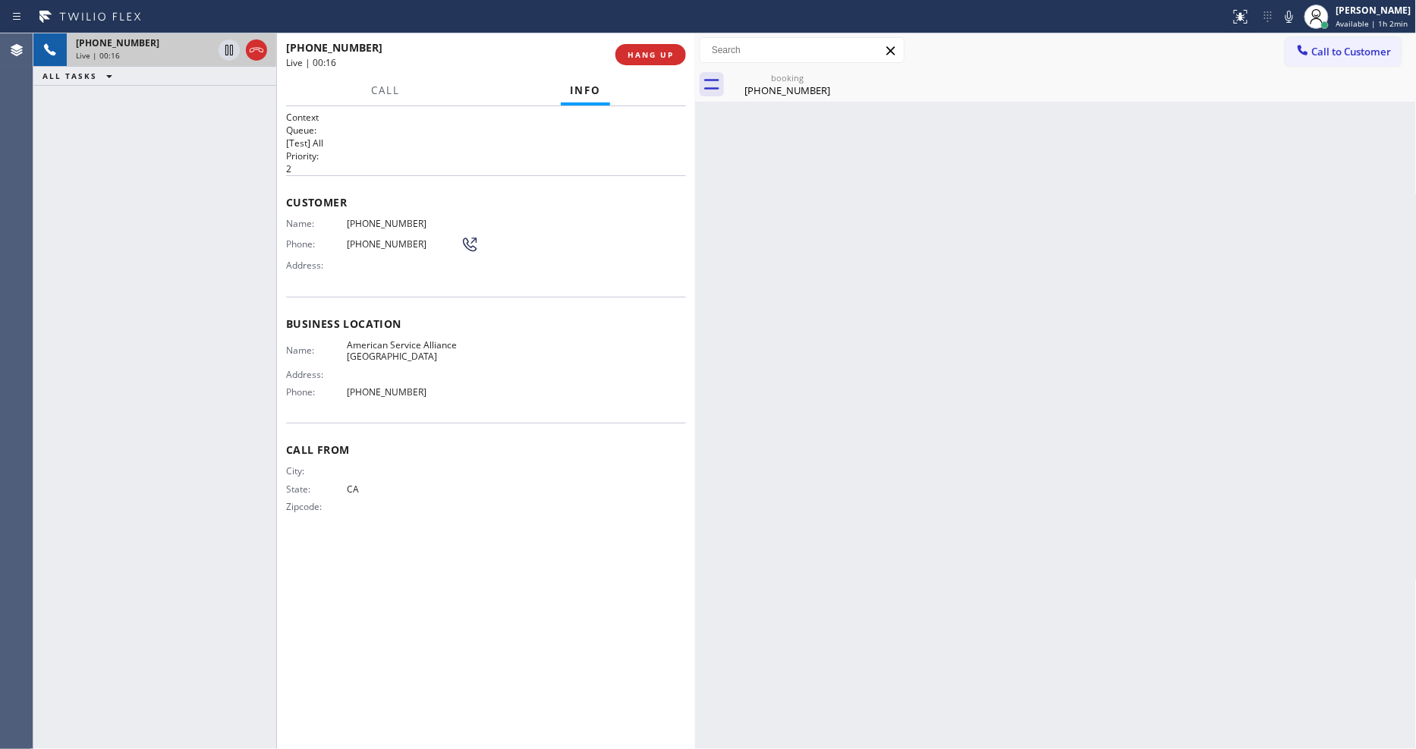
click at [106, 50] on span "Live | 00:16" at bounding box center [98, 55] width 44 height 11
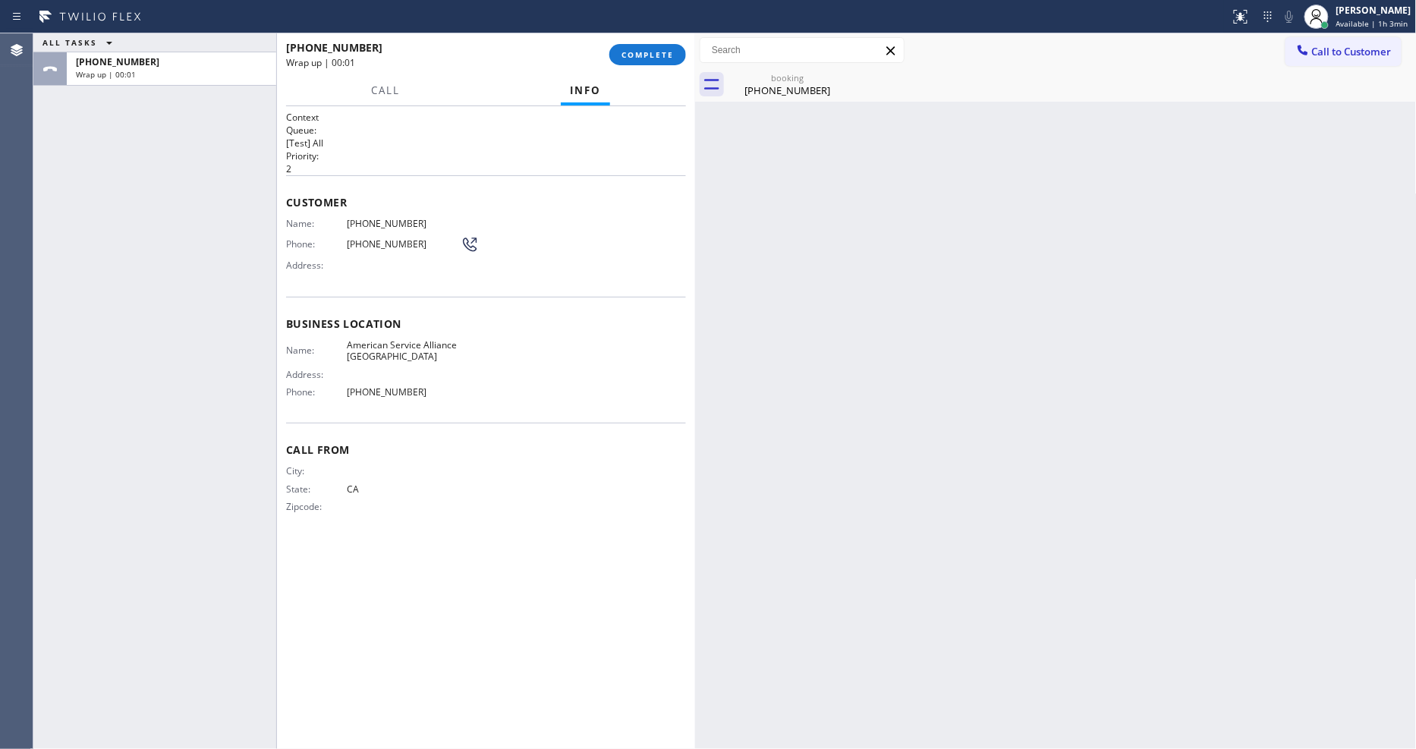
drag, startPoint x: 650, startPoint y: 54, endPoint x: 649, endPoint y: 79, distance: 25.1
click at [650, 54] on span "COMPLETE" at bounding box center [647, 54] width 52 height 11
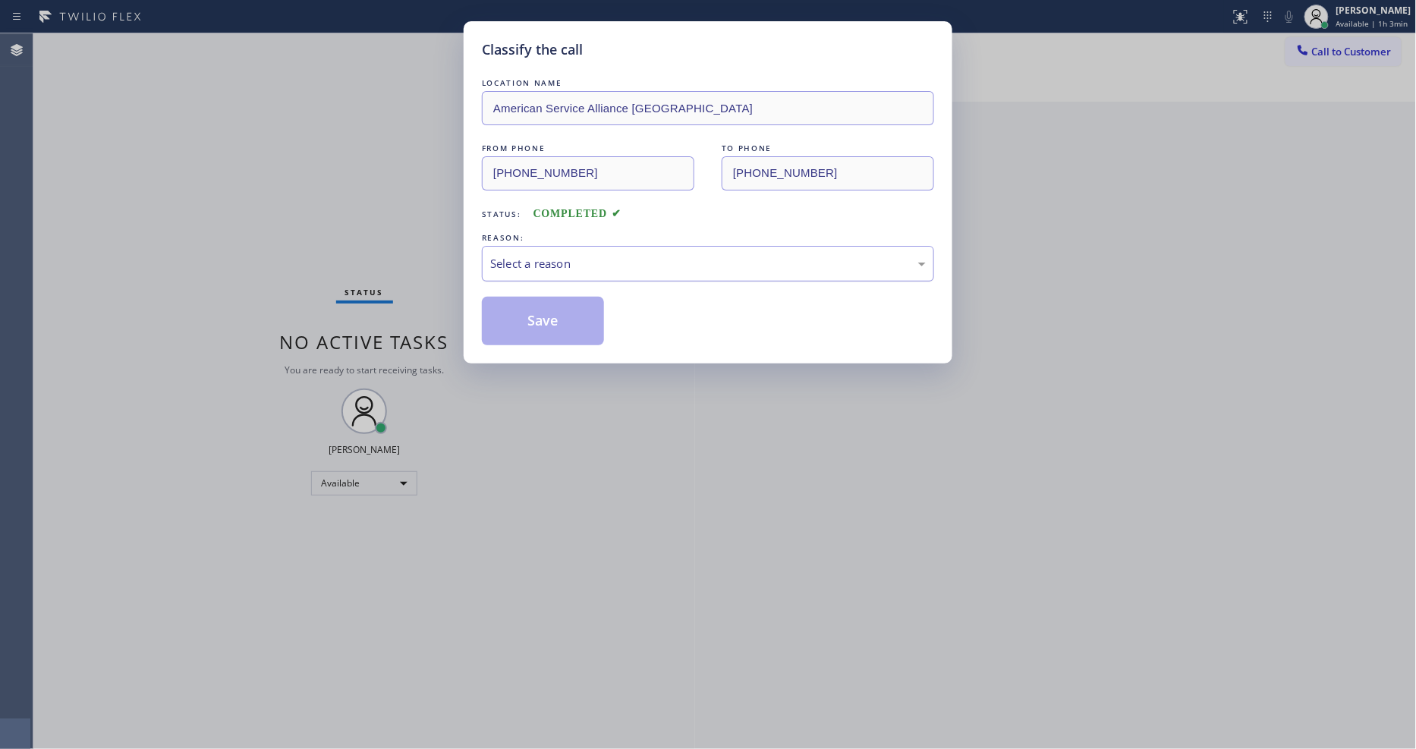
click at [569, 261] on div "Select a reason" at bounding box center [708, 263] width 436 height 17
click at [552, 327] on button "Save" at bounding box center [543, 321] width 122 height 49
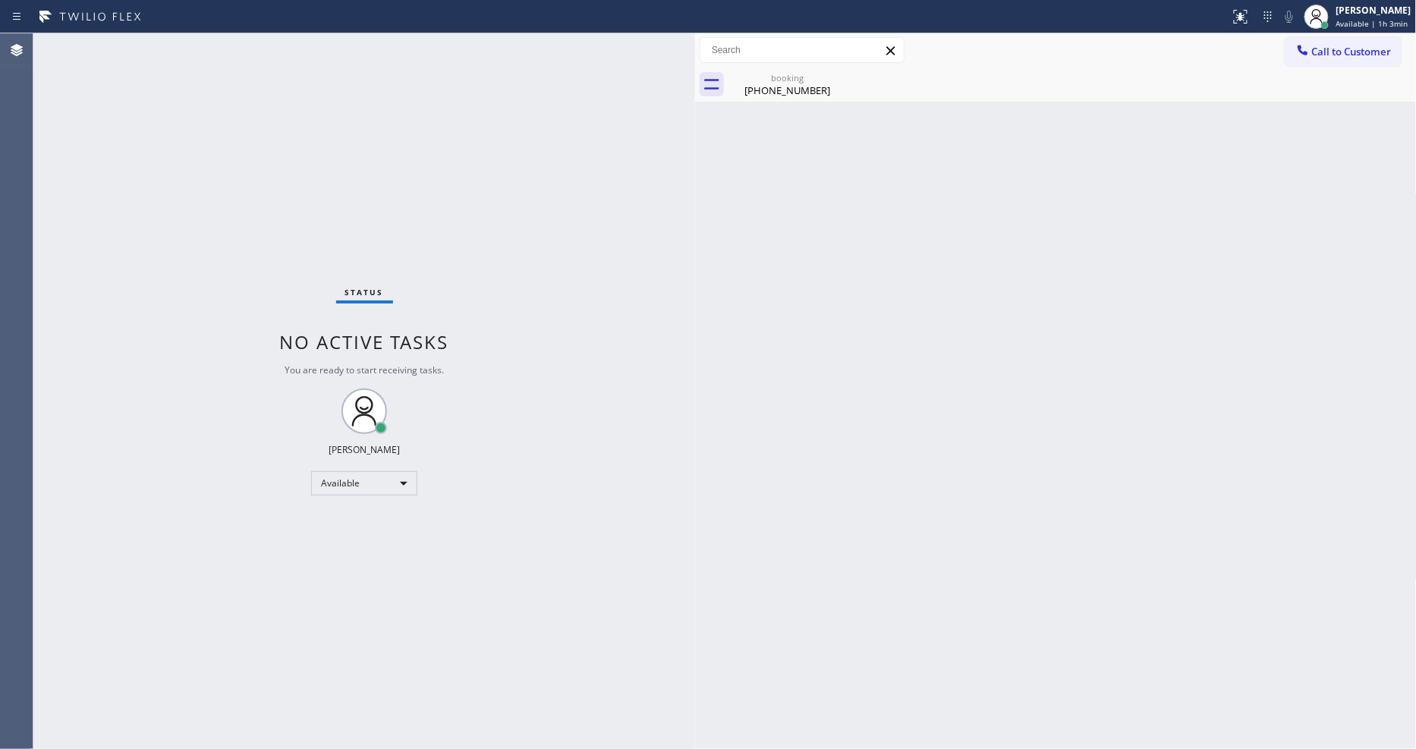
click at [767, 82] on div "booking" at bounding box center [787, 77] width 115 height 11
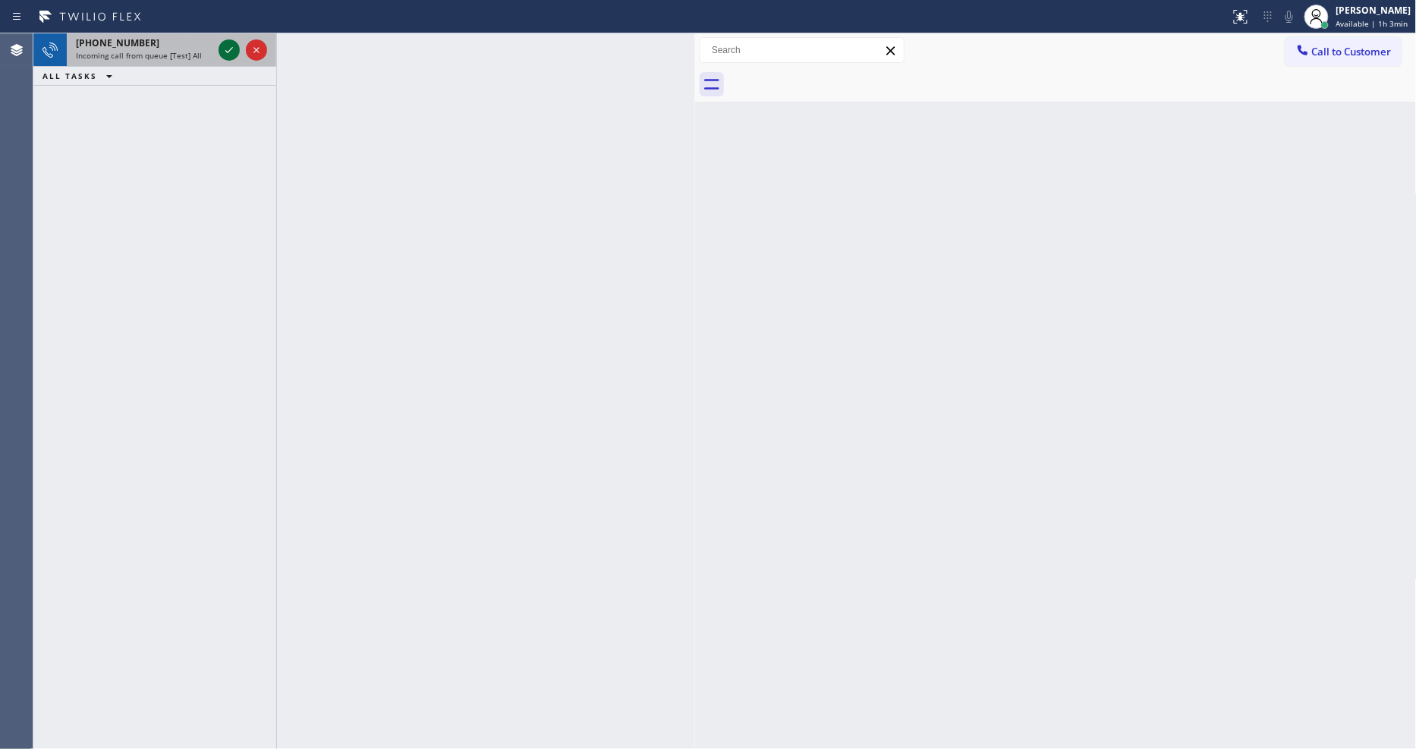
click at [222, 49] on icon at bounding box center [229, 50] width 18 height 18
click at [224, 43] on icon at bounding box center [229, 50] width 18 height 18
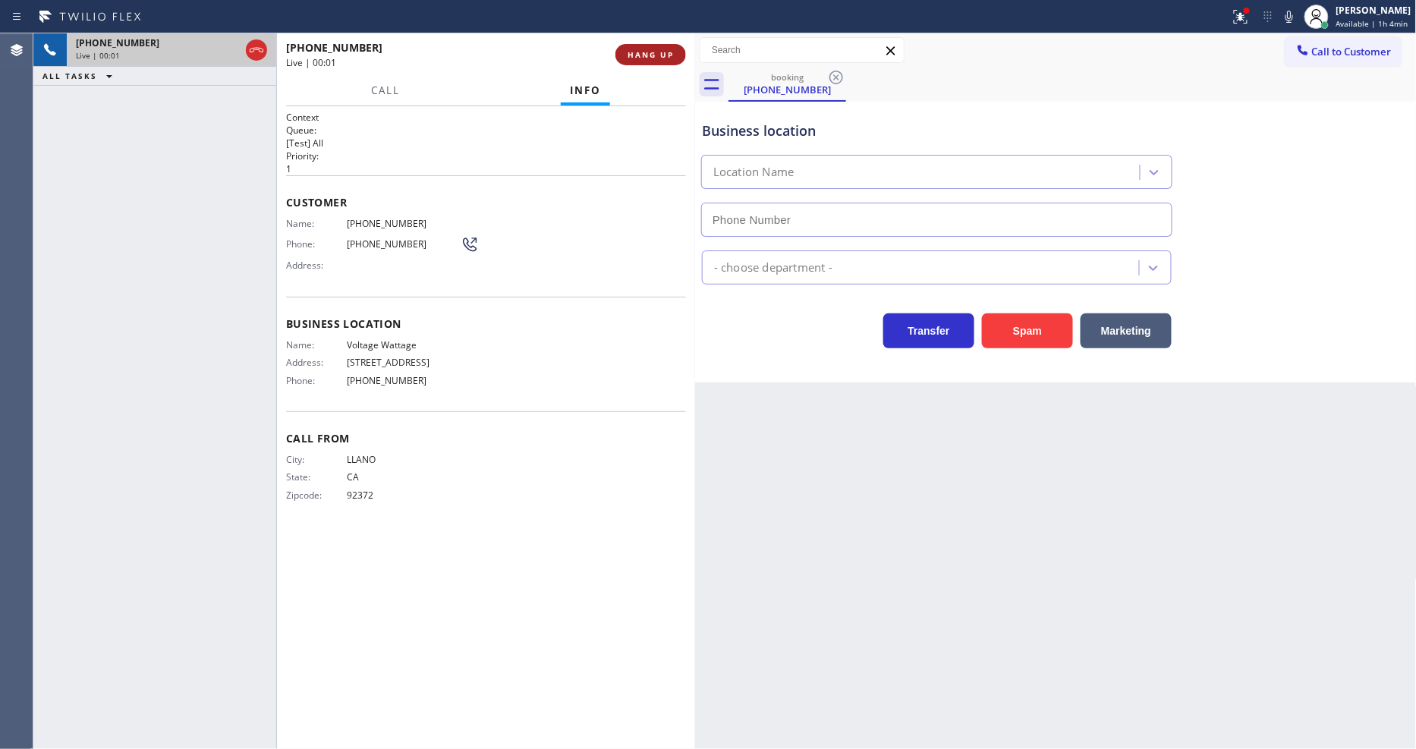
type input "[PHONE_NUMBER]"
click at [637, 55] on span "HANG UP" at bounding box center [651, 54] width 46 height 11
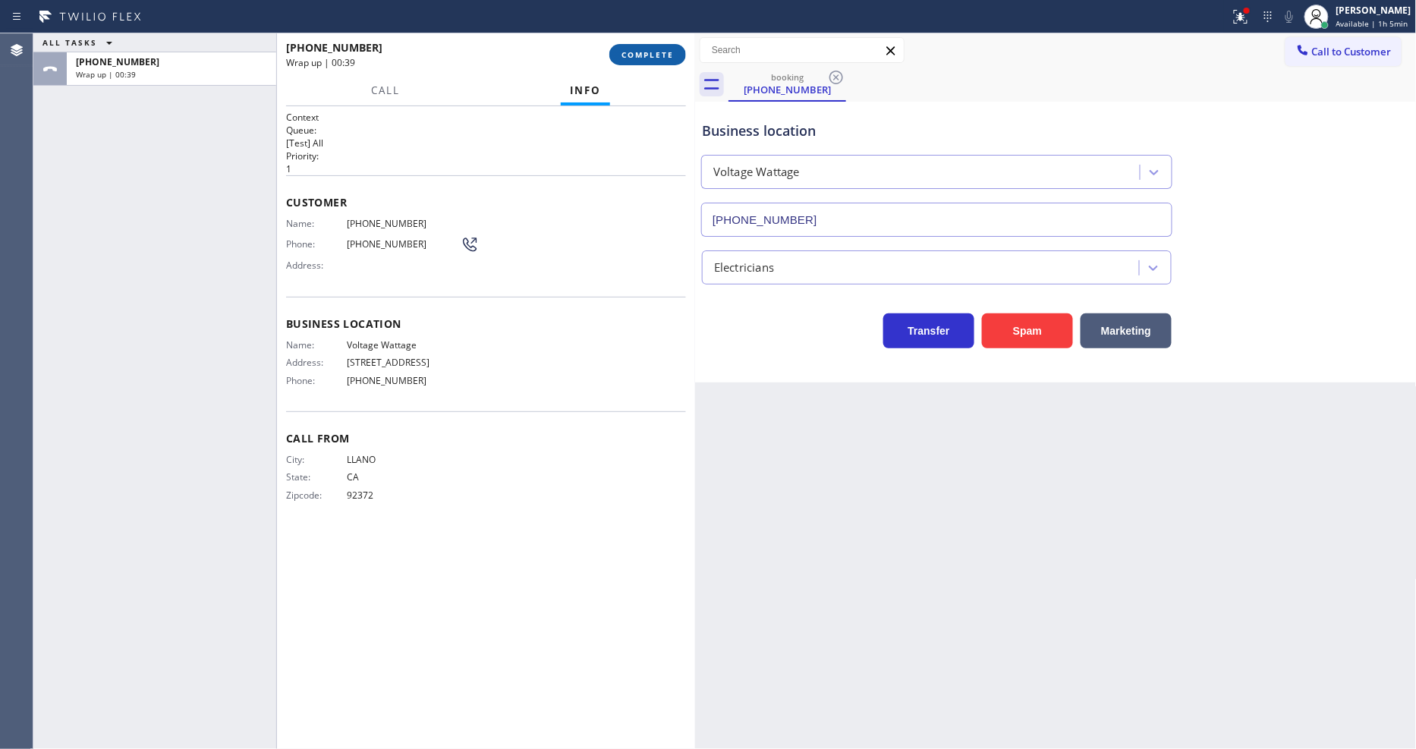
click at [631, 53] on span "COMPLETE" at bounding box center [647, 54] width 52 height 11
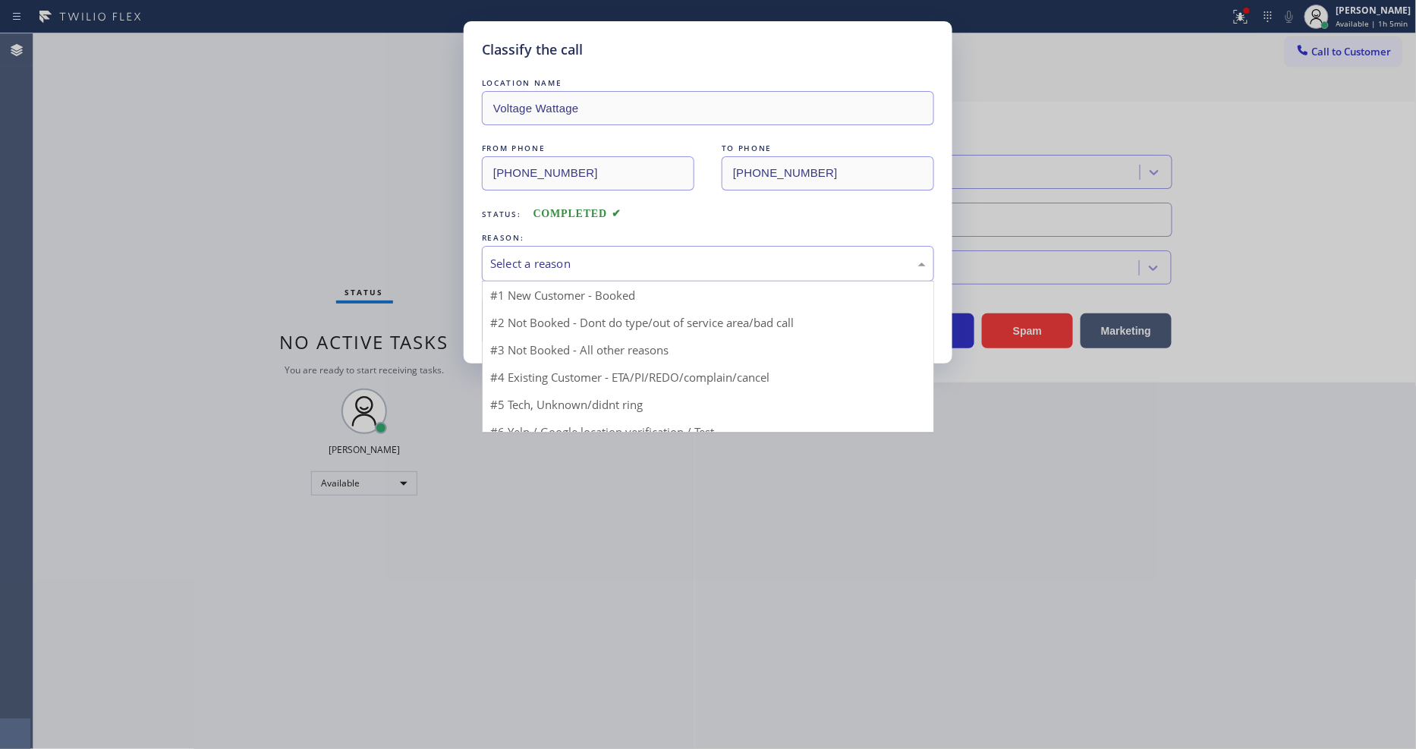
click at [609, 263] on div "Select a reason" at bounding box center [708, 263] width 436 height 17
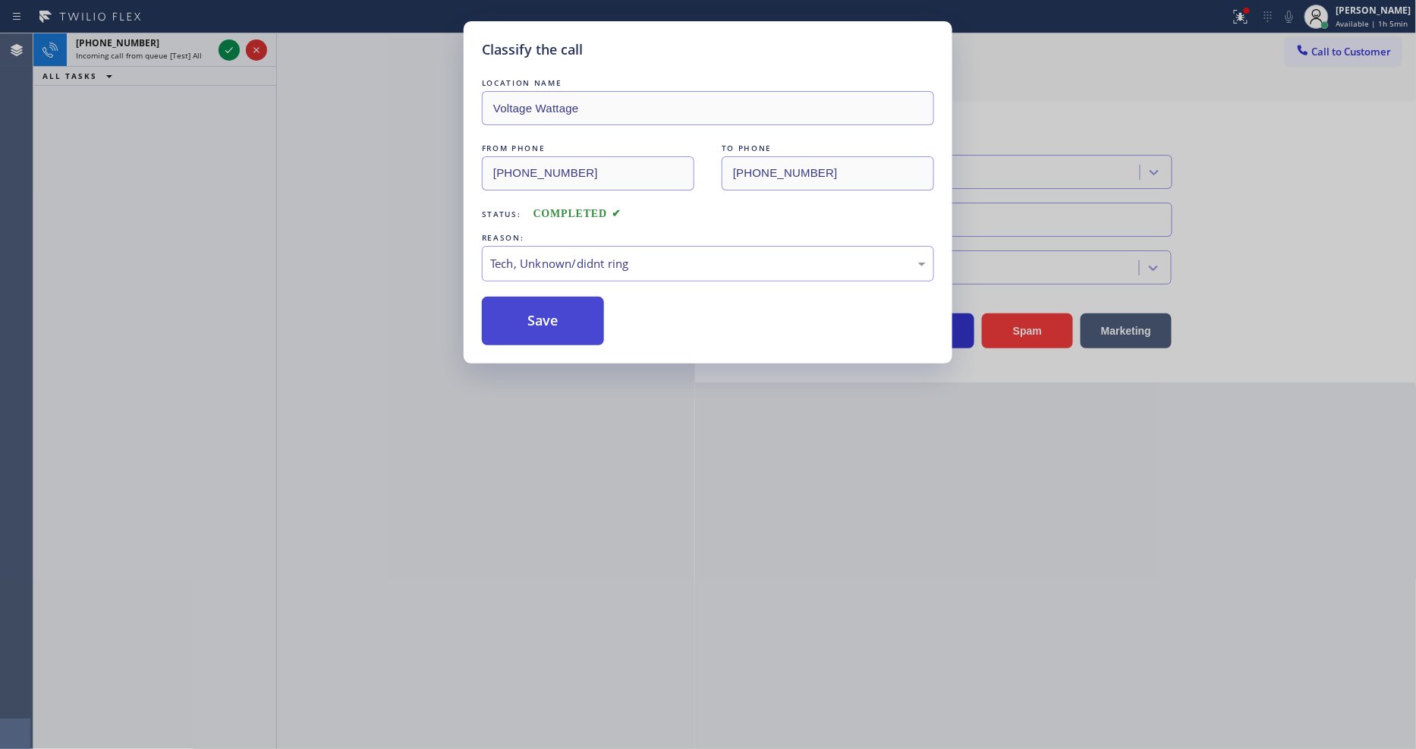
click at [569, 327] on button "Save" at bounding box center [543, 321] width 122 height 49
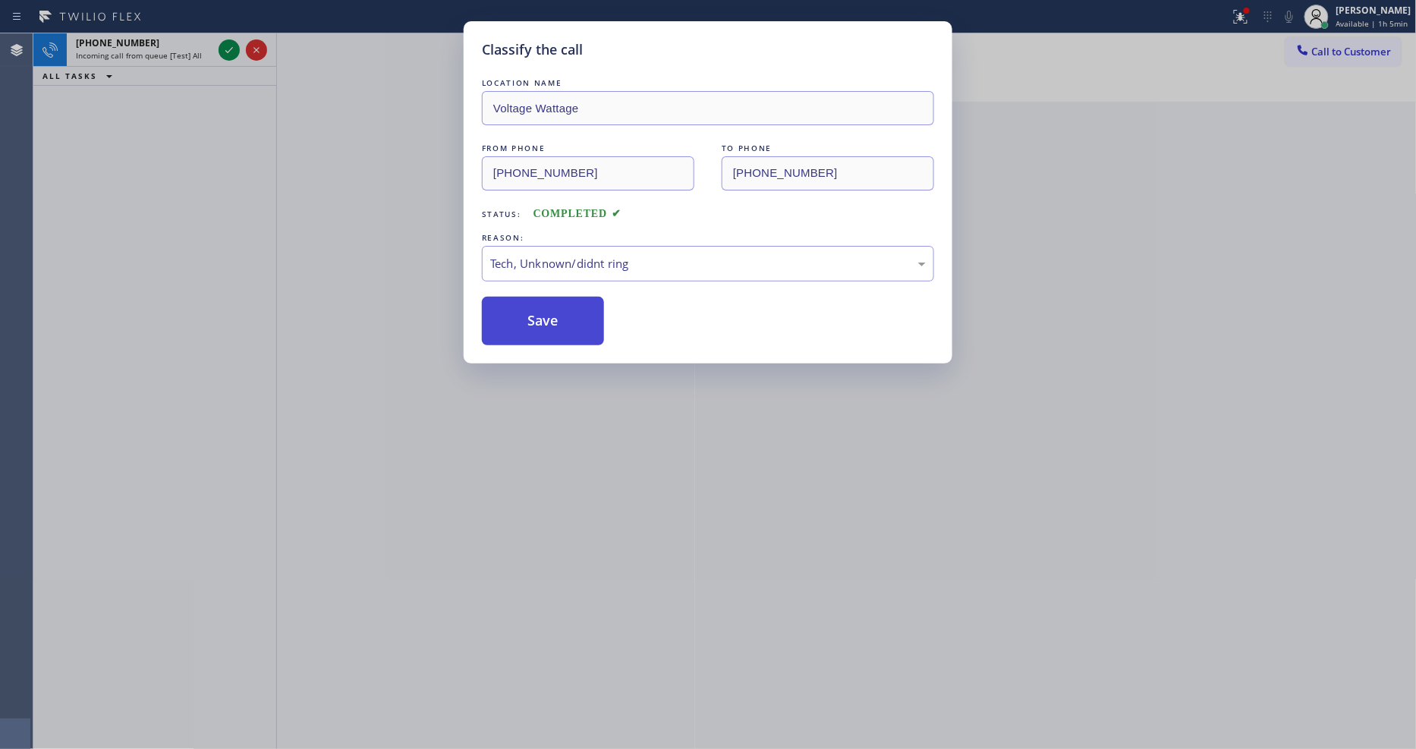
click at [569, 327] on button "Save" at bounding box center [543, 321] width 122 height 49
click at [228, 49] on div "Classify the call LOCATION NAME Wolf and Sub Zero Professionals Wyman Park FROM…" at bounding box center [724, 391] width 1382 height 716
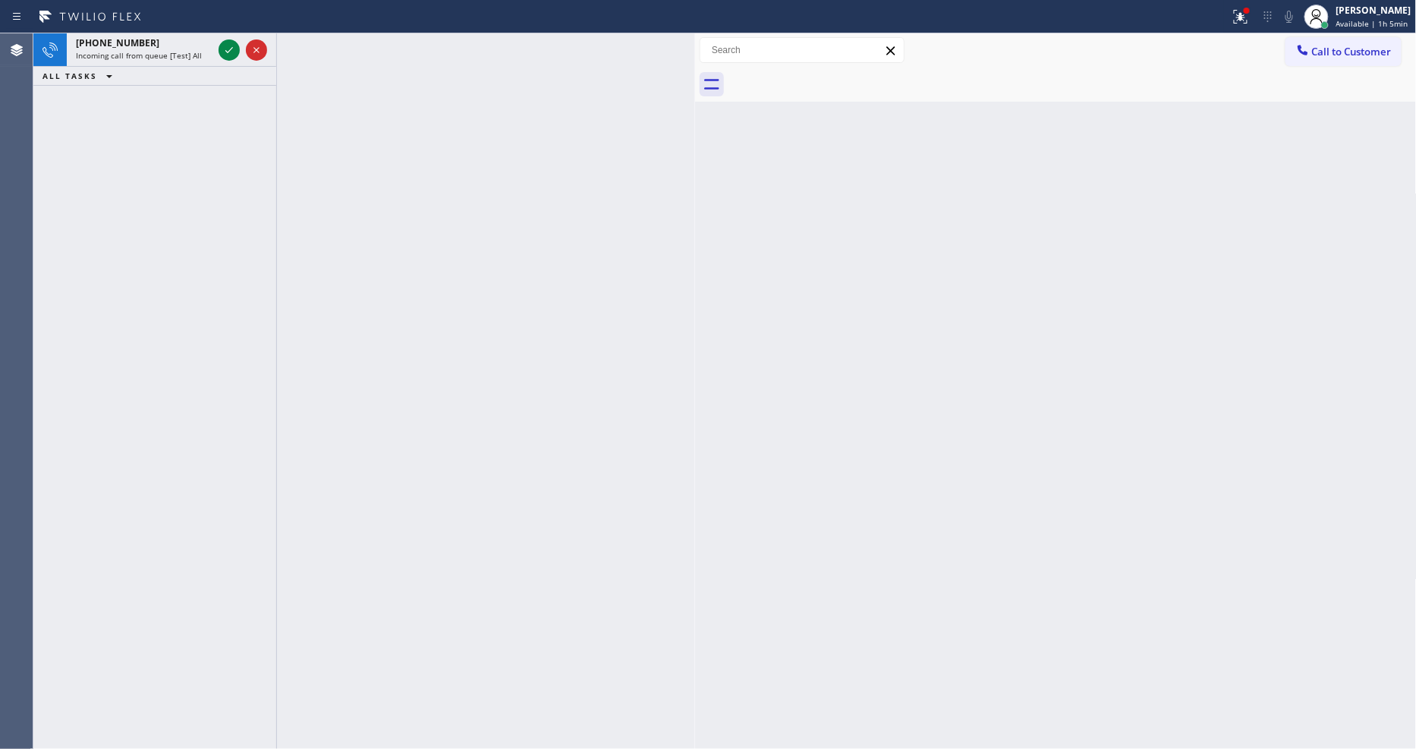
click at [228, 49] on icon at bounding box center [229, 50] width 18 height 18
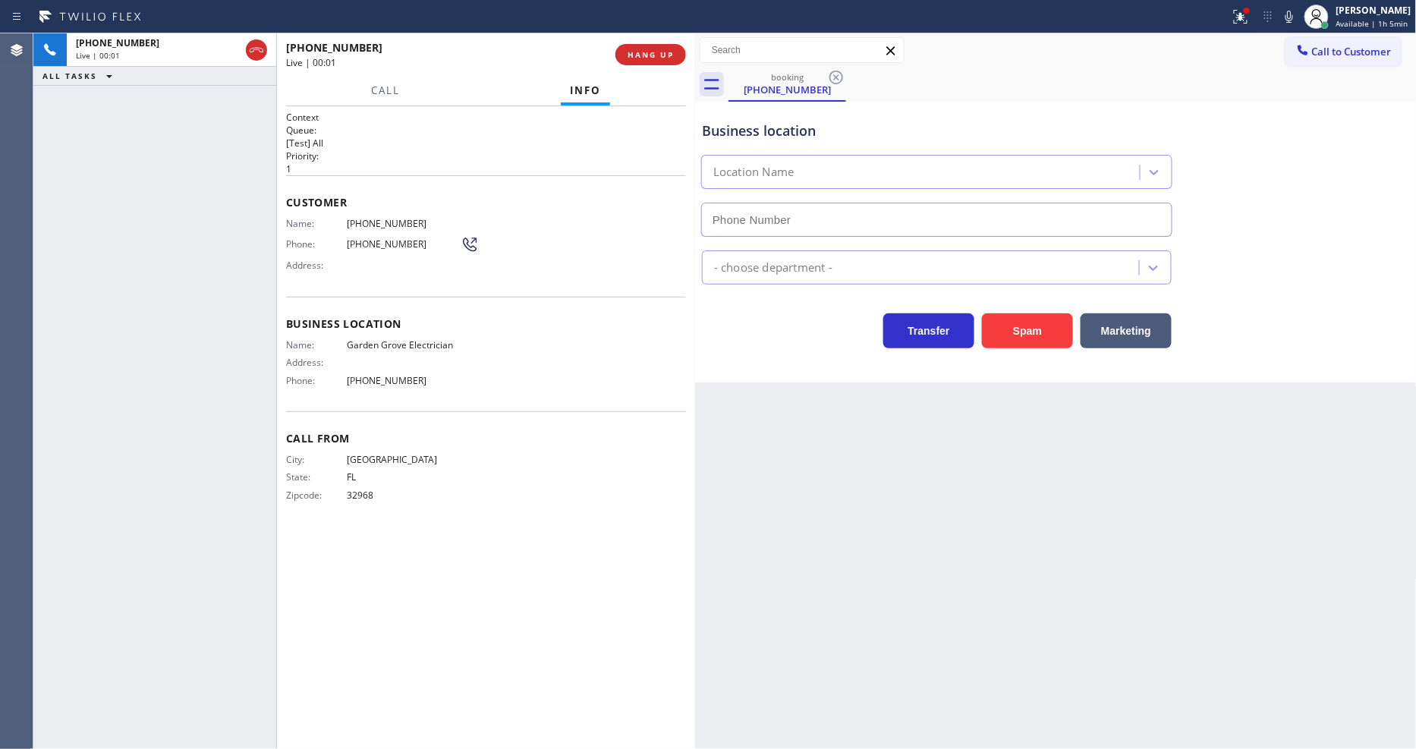
type input "[PHONE_NUMBER]"
click at [630, 510] on div "Call From City: VERO BEACH State: FL Zipcode: 32968" at bounding box center [486, 468] width 400 height 115
click at [665, 56] on span "HANG UP" at bounding box center [651, 54] width 46 height 11
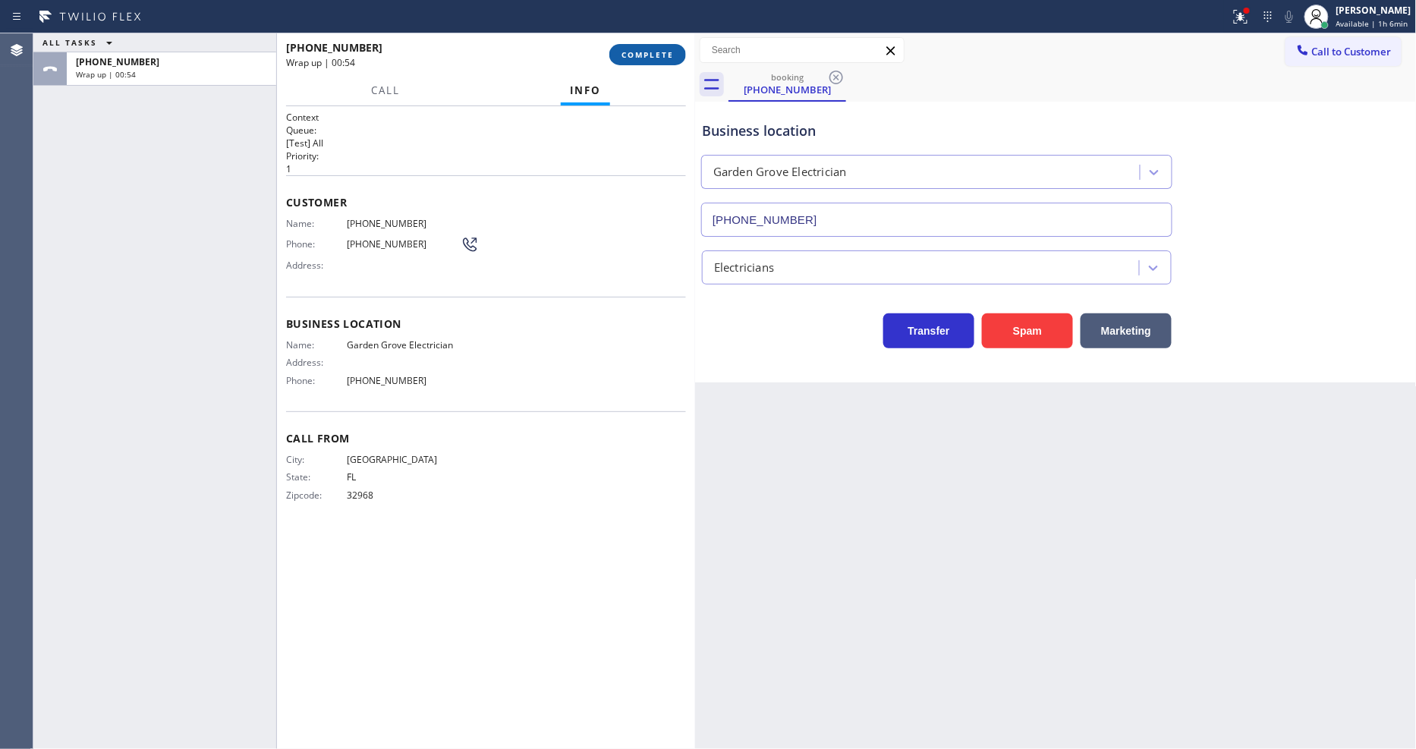
click at [643, 56] on span "COMPLETE" at bounding box center [647, 54] width 52 height 11
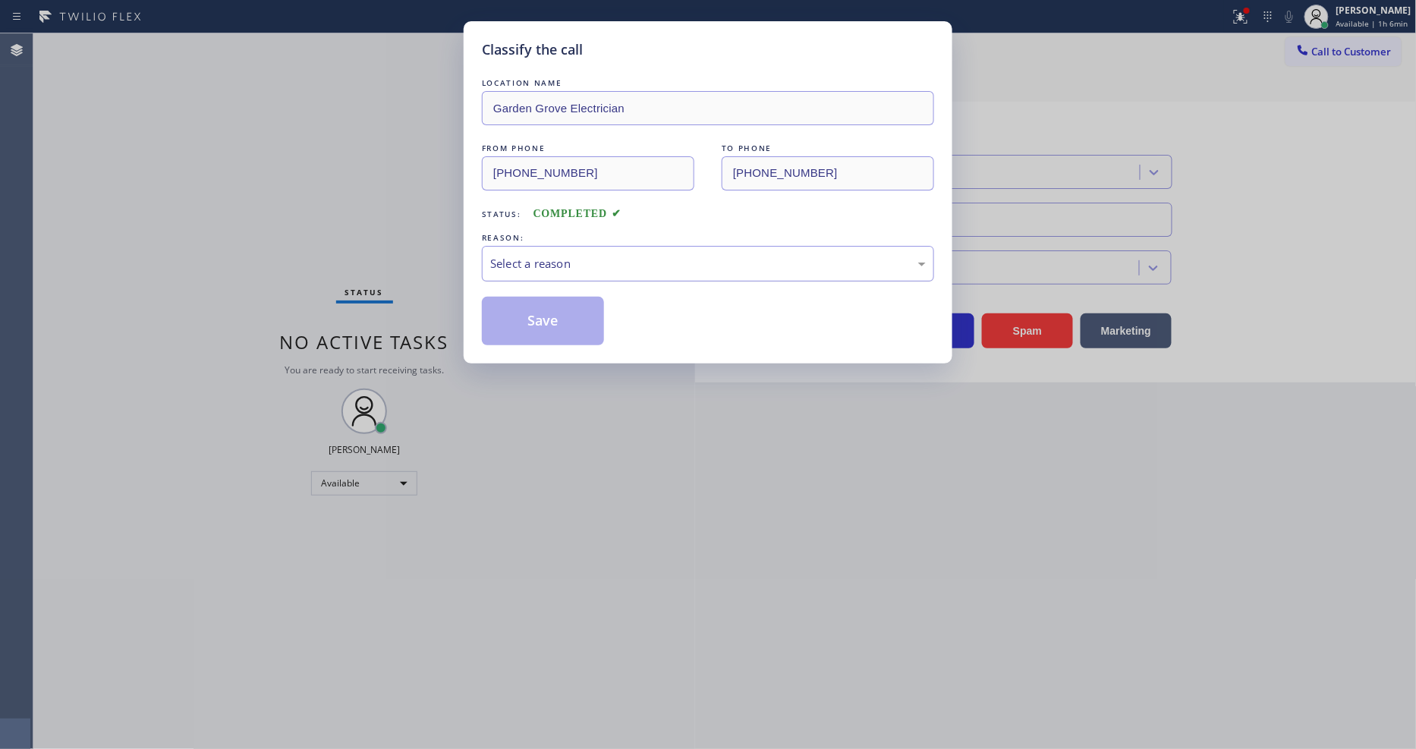
click at [540, 269] on div "Select a reason" at bounding box center [708, 264] width 452 height 36
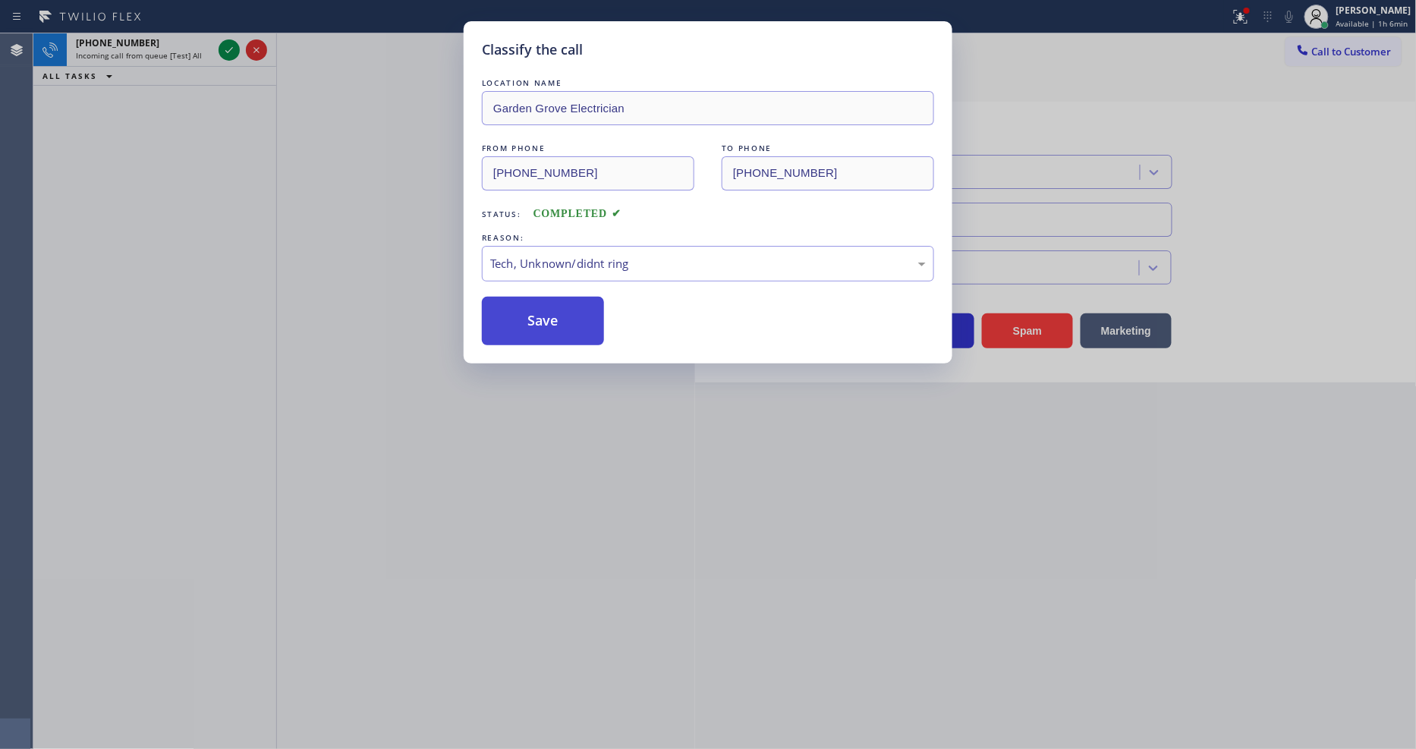
click at [541, 313] on button "Save" at bounding box center [543, 321] width 122 height 49
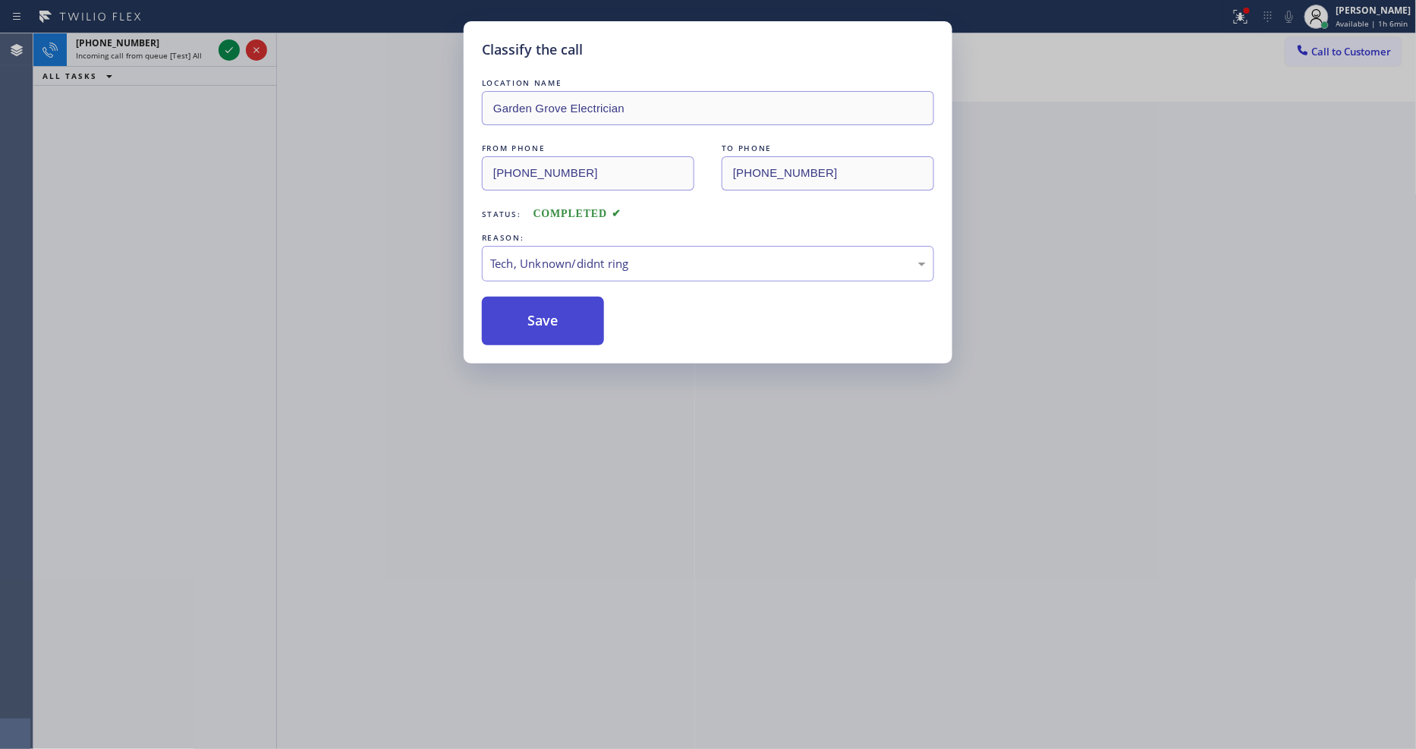
click at [541, 313] on button "Save" at bounding box center [543, 321] width 122 height 49
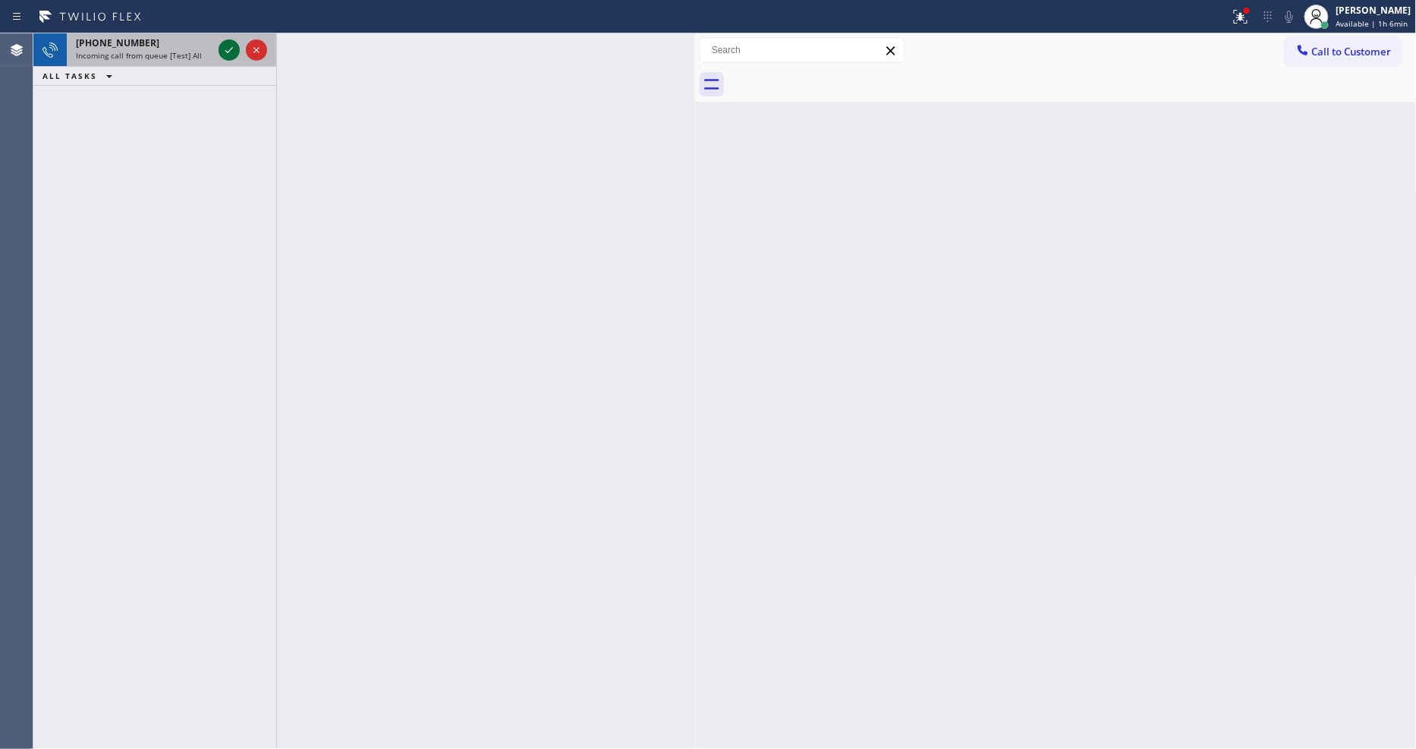
click at [228, 50] on icon at bounding box center [229, 50] width 18 height 18
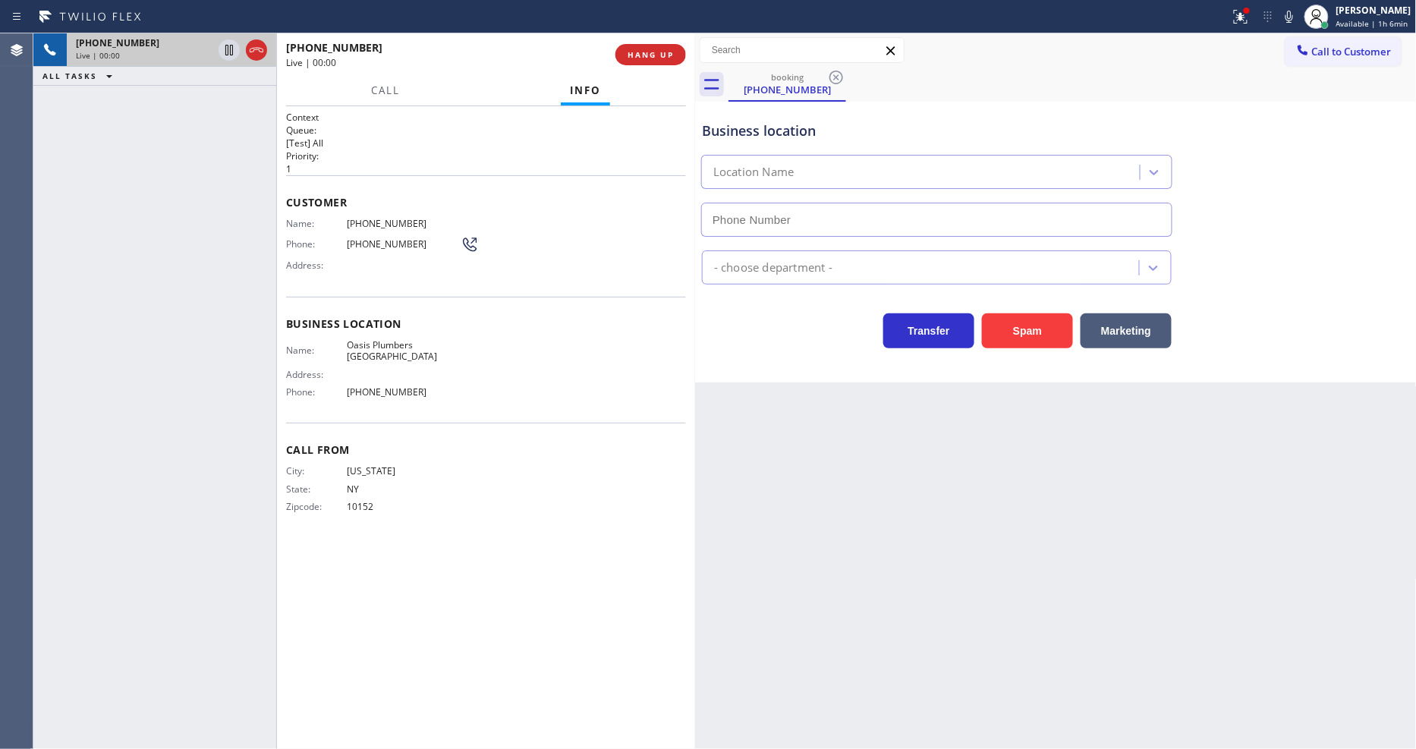
type input "[PHONE_NUMBER]"
click at [1244, 16] on icon at bounding box center [1240, 17] width 18 height 18
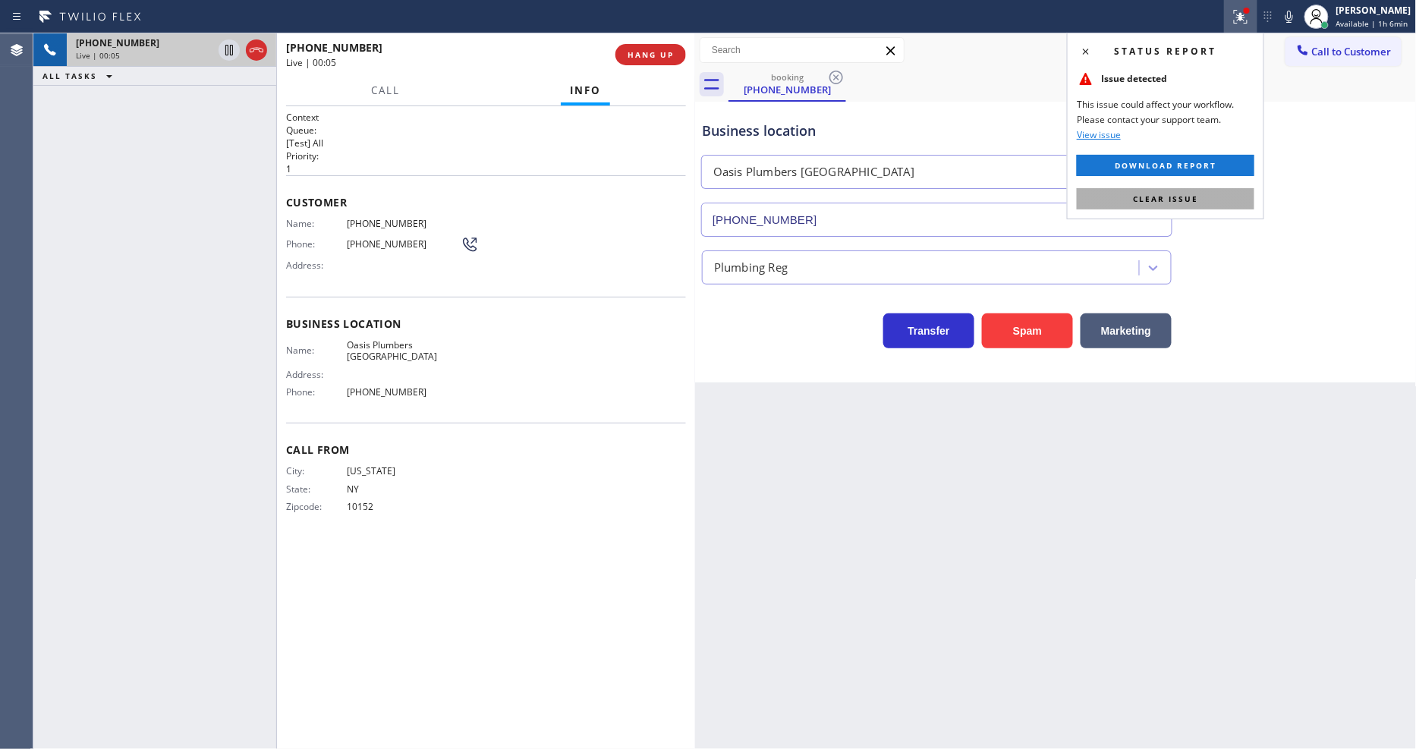
click at [1227, 199] on button "Clear issue" at bounding box center [1166, 198] width 178 height 21
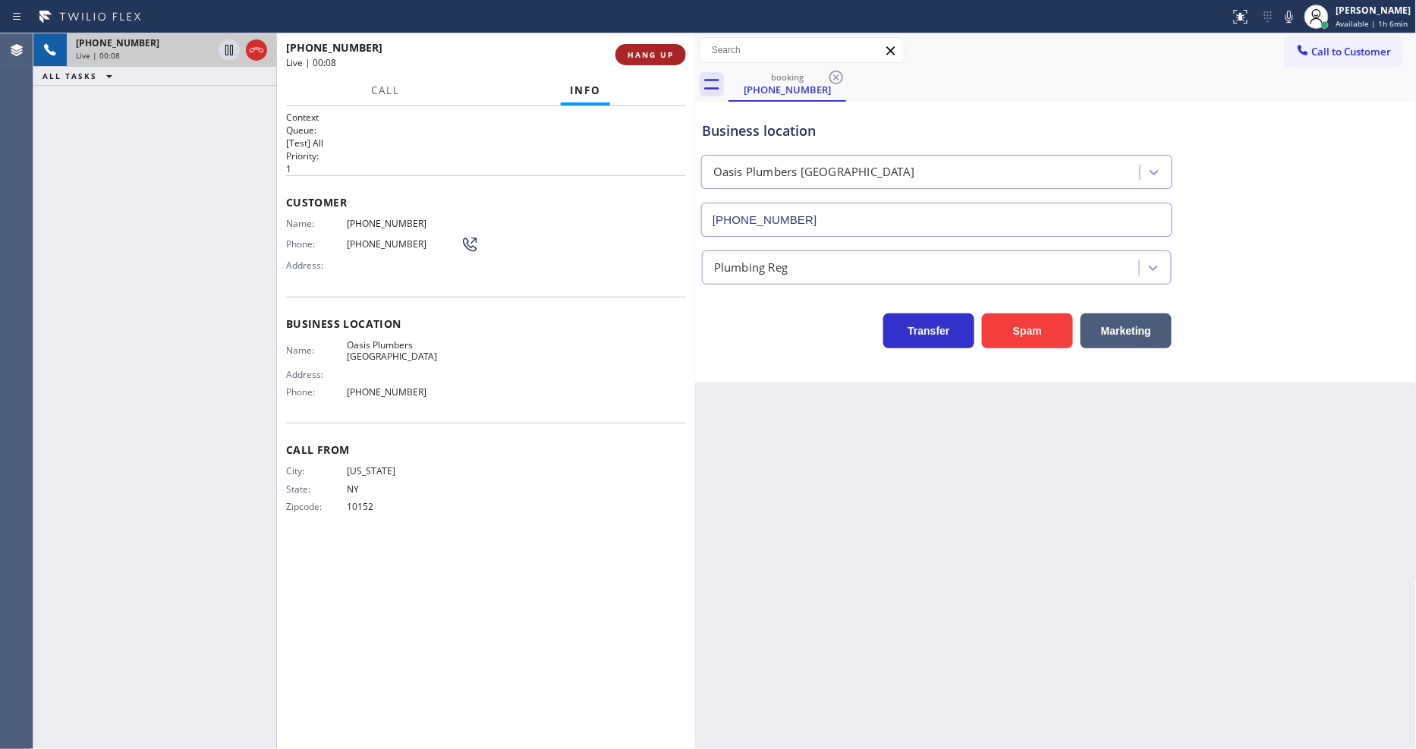
click at [665, 49] on span "HANG UP" at bounding box center [651, 54] width 46 height 11
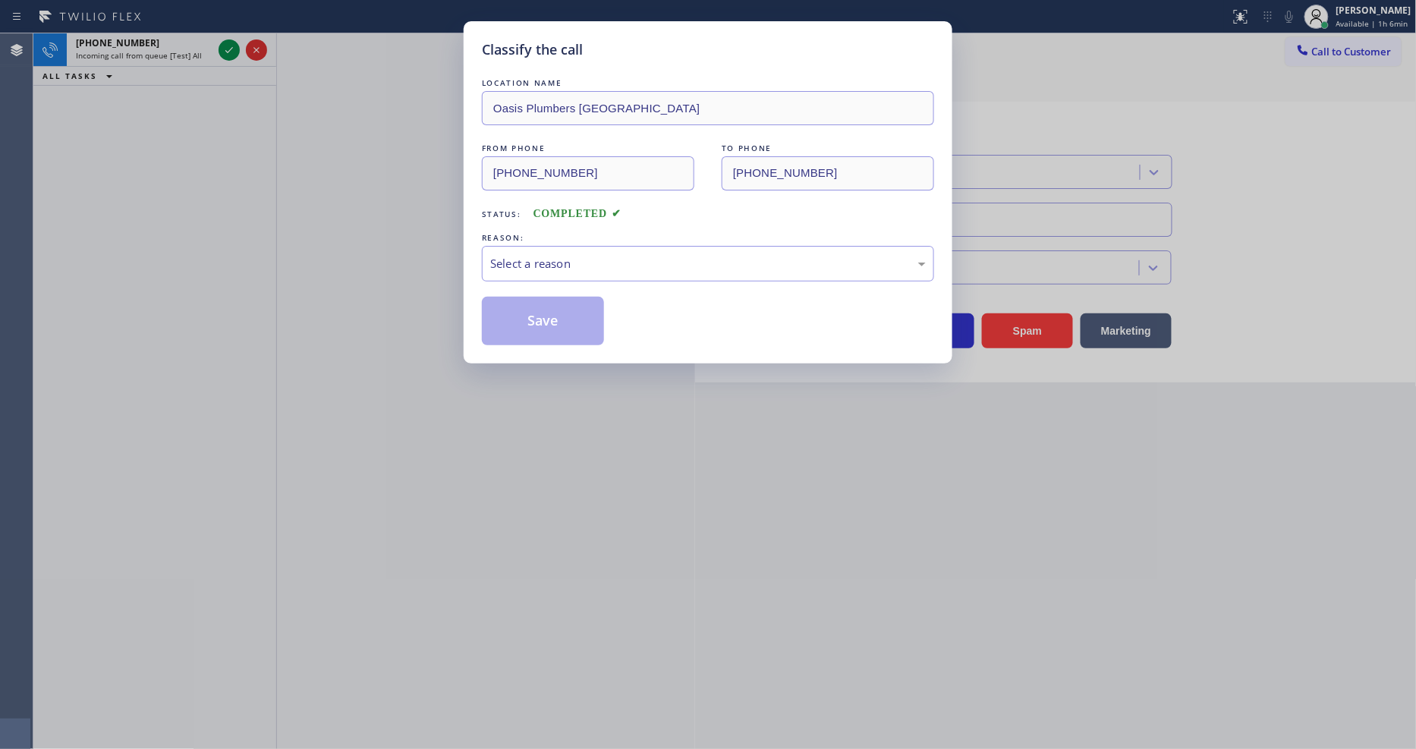
click at [603, 232] on div "REASON:" at bounding box center [708, 238] width 452 height 16
click at [601, 255] on div "Select a reason" at bounding box center [708, 263] width 436 height 17
click at [552, 312] on button "Save" at bounding box center [543, 321] width 122 height 49
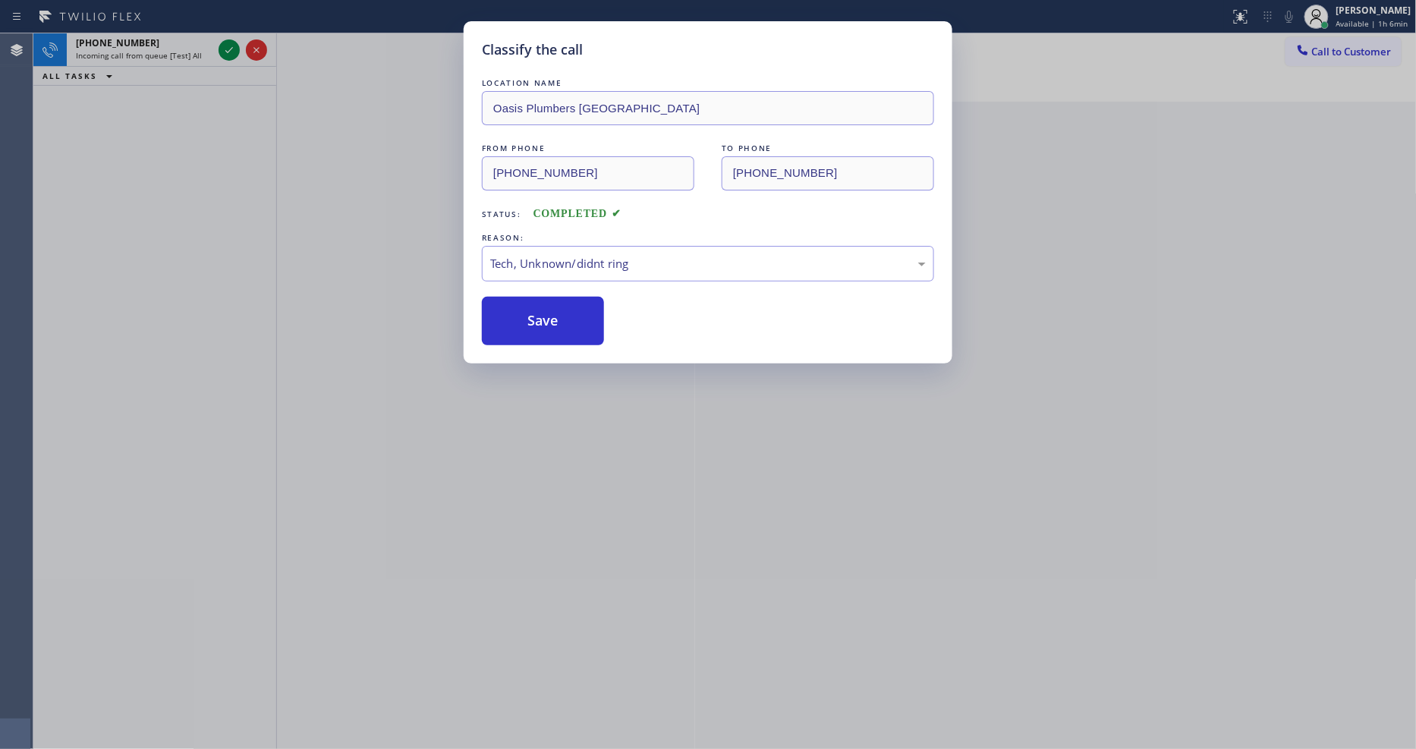
click at [226, 49] on div "Classify the call LOCATION NAME Wolf and Sub Zero Professionals Wyman Park FROM…" at bounding box center [724, 391] width 1382 height 716
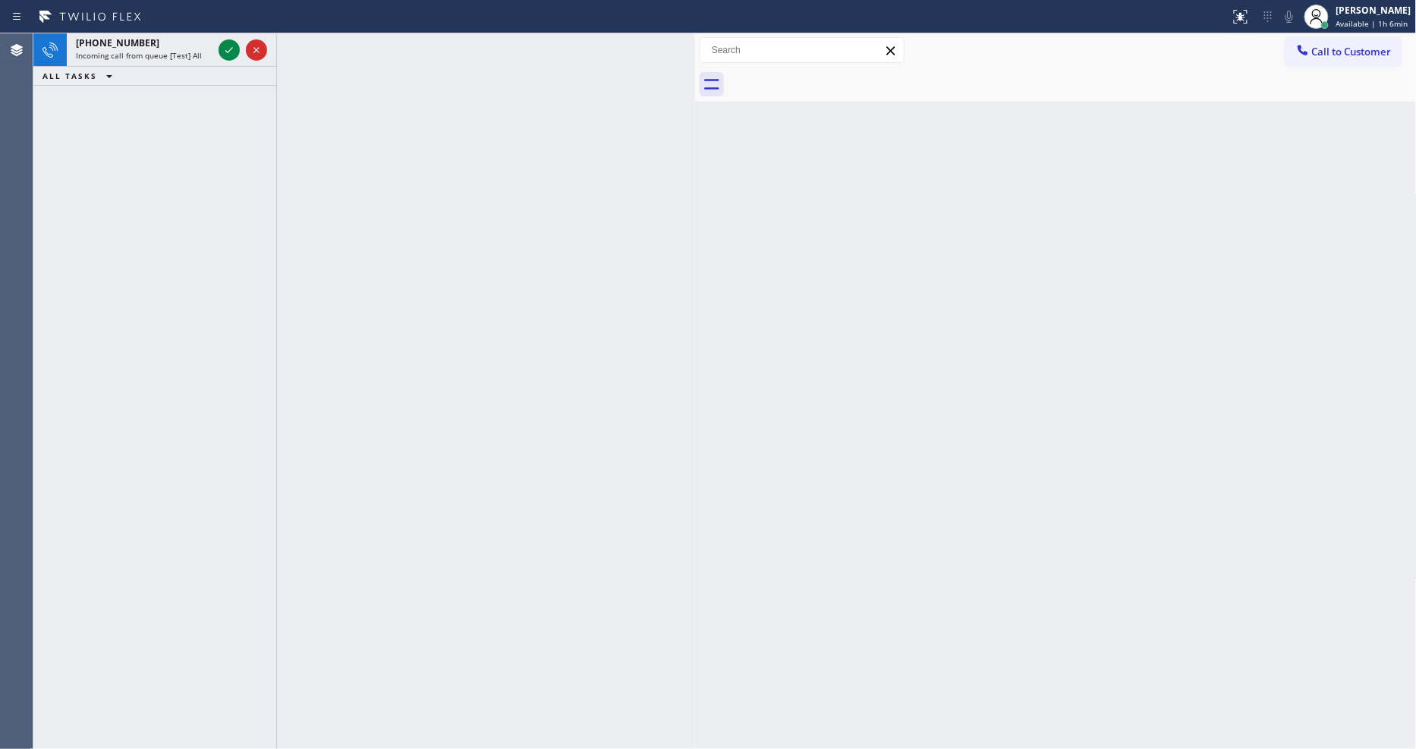
click at [226, 49] on icon at bounding box center [229, 50] width 18 height 18
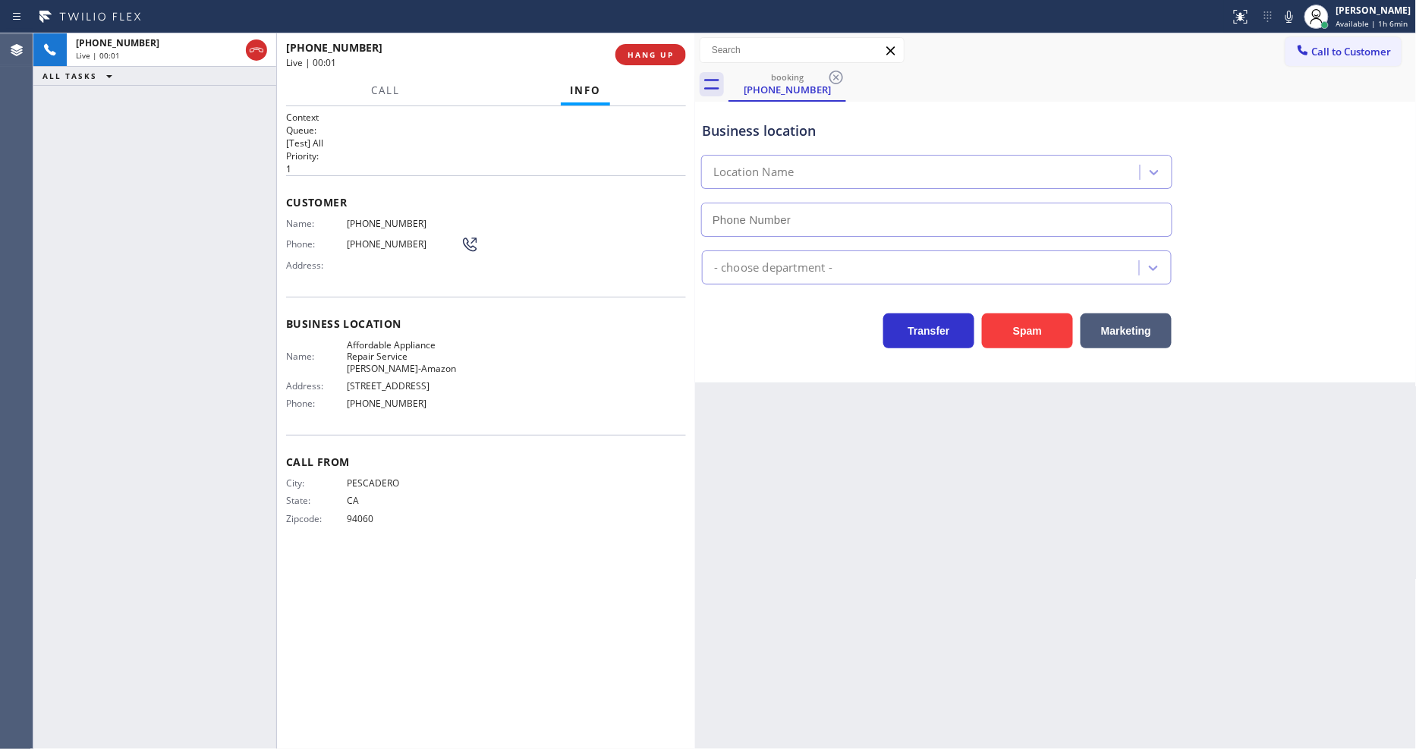
type input "[PHONE_NUMBER]"
click at [648, 57] on span "HANG UP" at bounding box center [651, 54] width 46 height 11
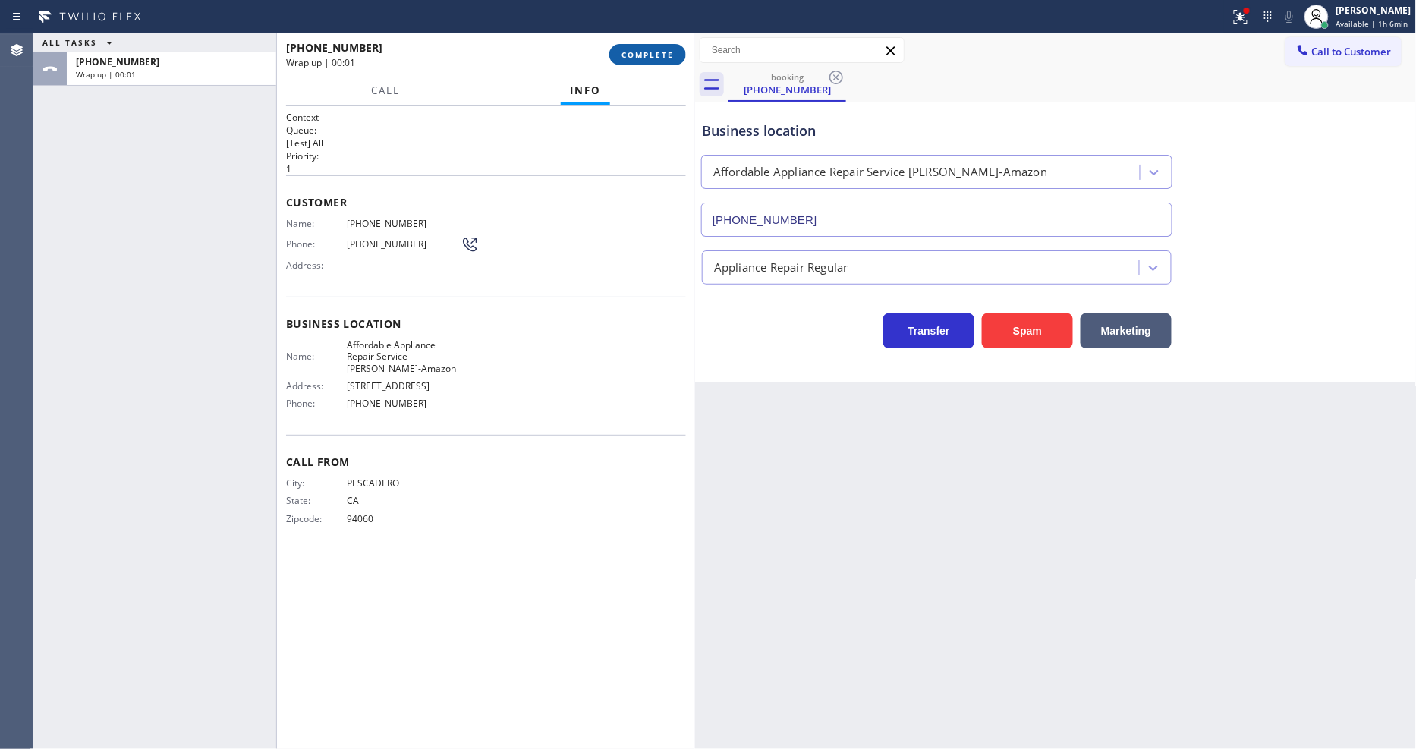
click at [648, 56] on span "COMPLETE" at bounding box center [647, 54] width 52 height 11
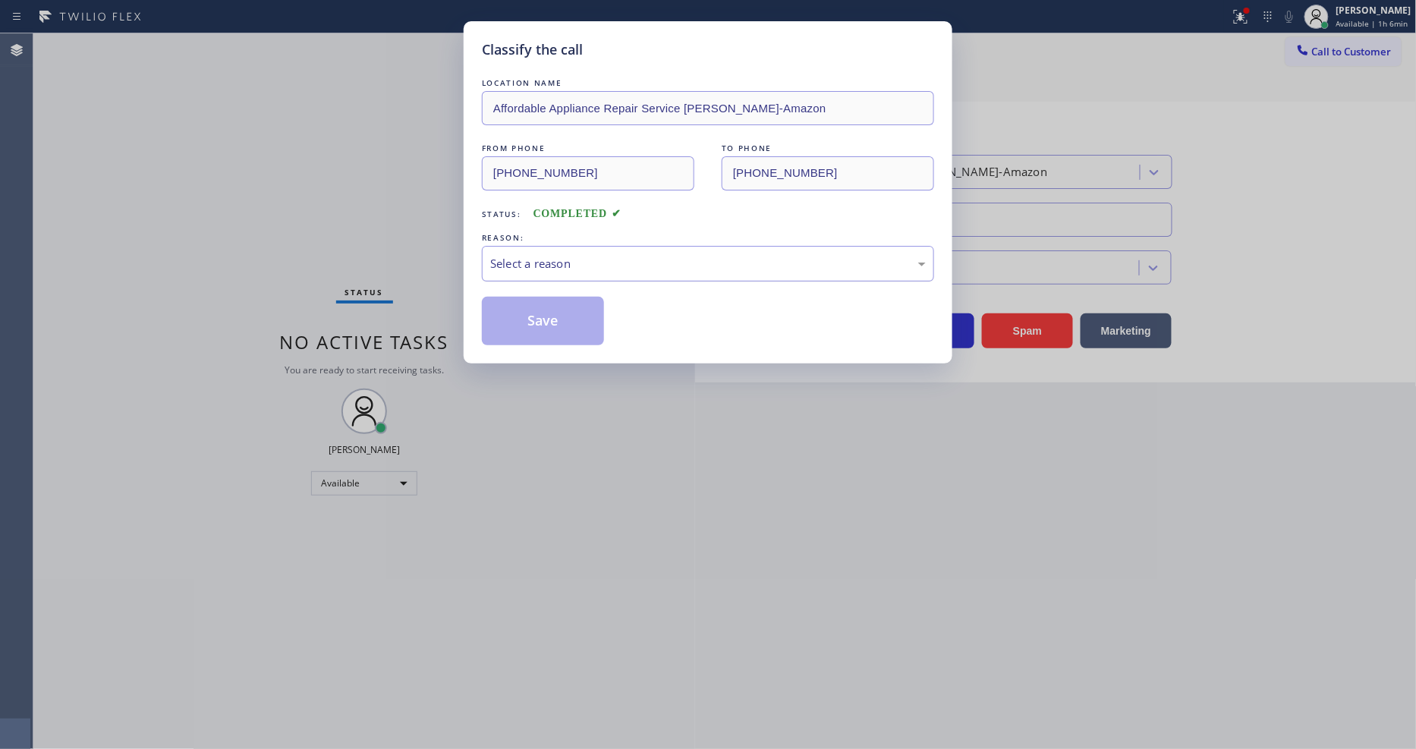
click at [569, 256] on div "Select a reason" at bounding box center [708, 263] width 436 height 17
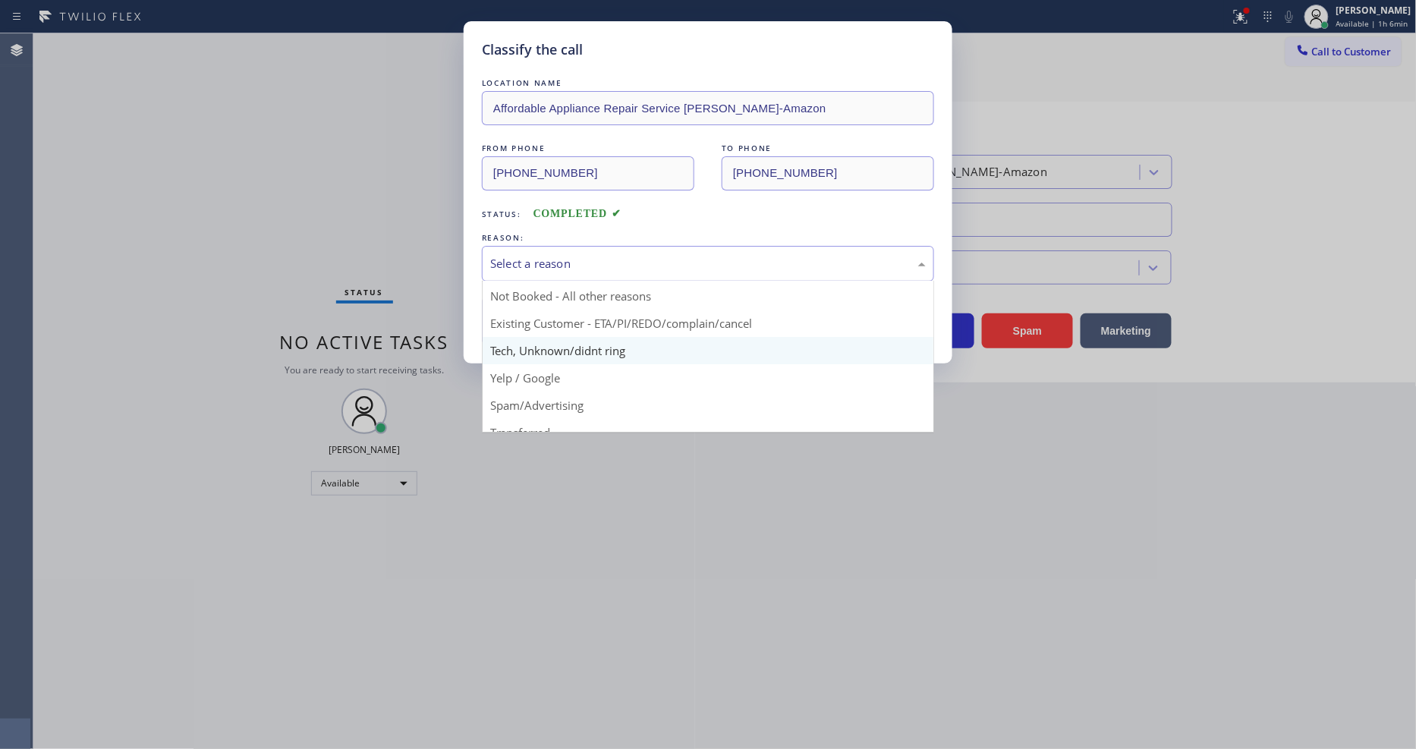
scroll to position [41, 0]
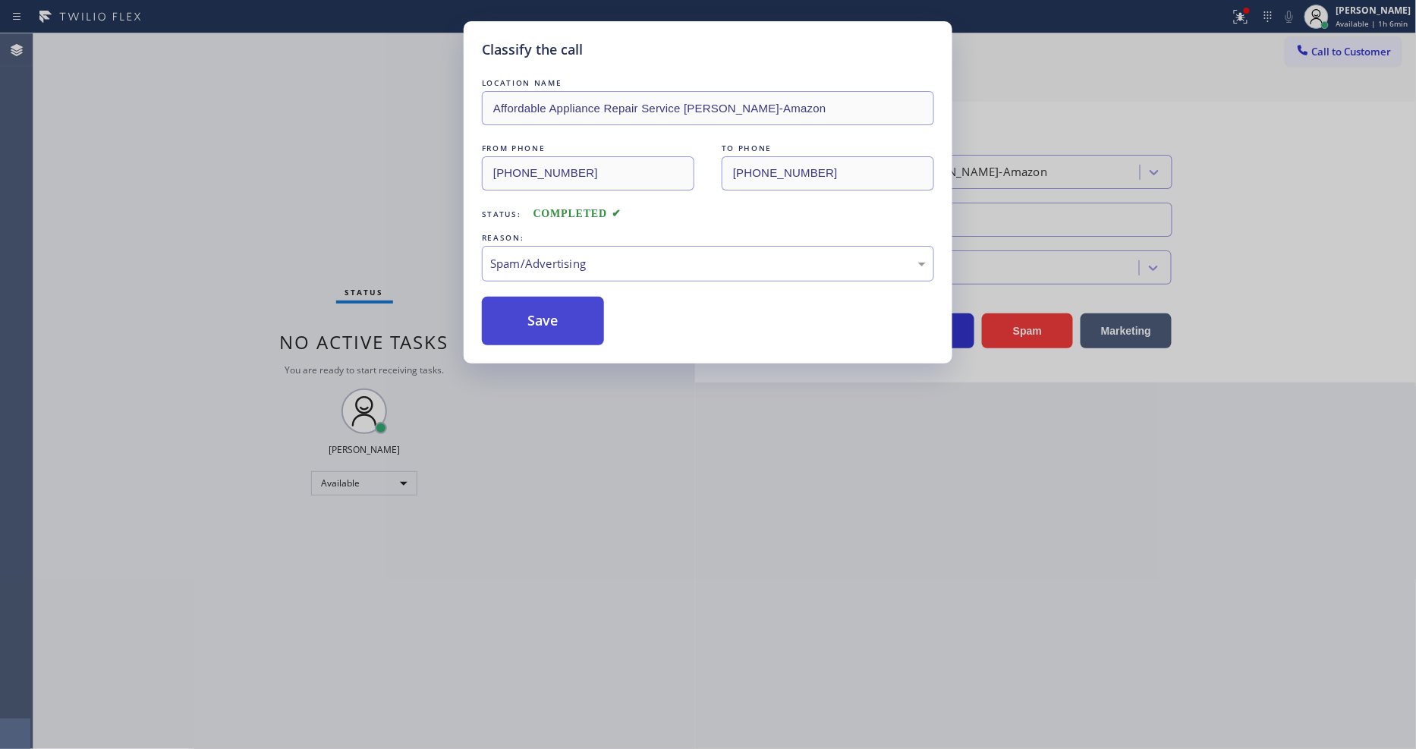
click at [554, 313] on button "Save" at bounding box center [543, 321] width 122 height 49
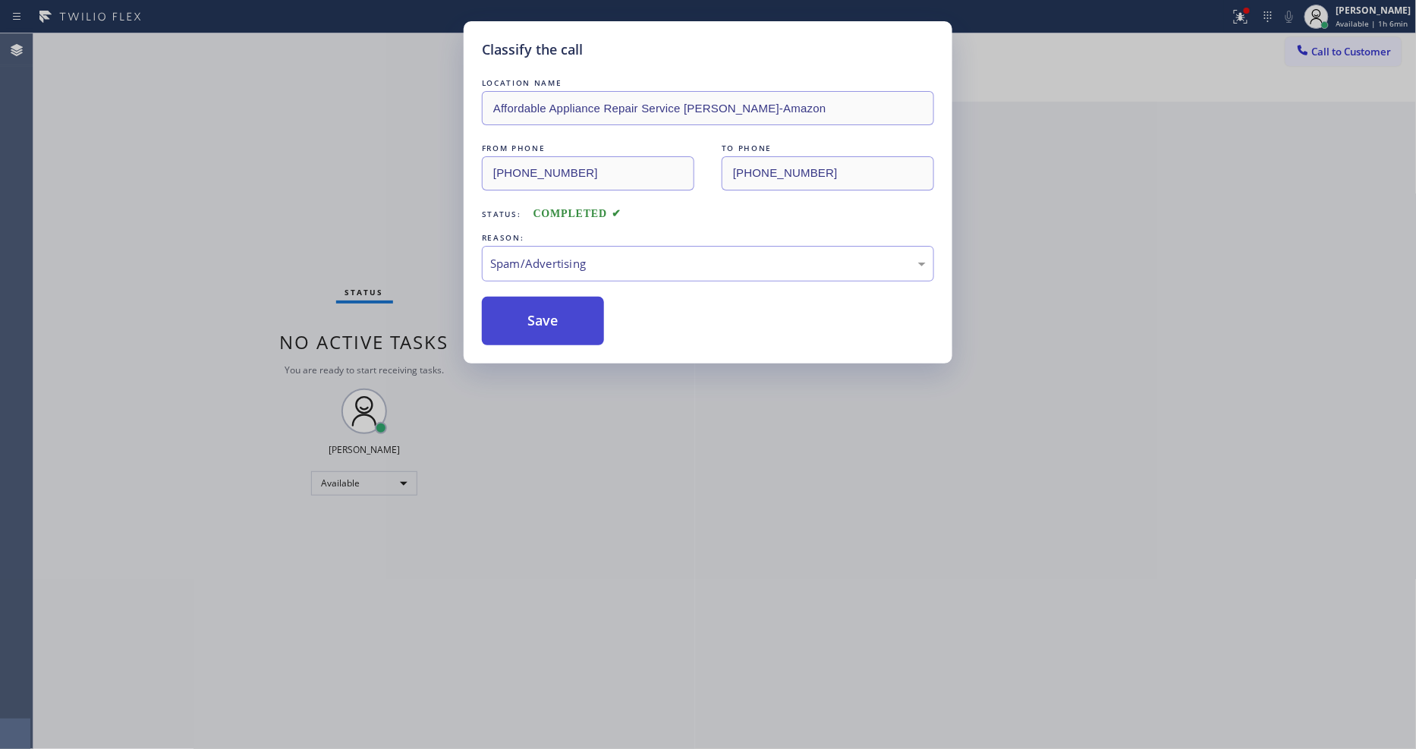
click at [554, 313] on button "Save" at bounding box center [543, 321] width 122 height 49
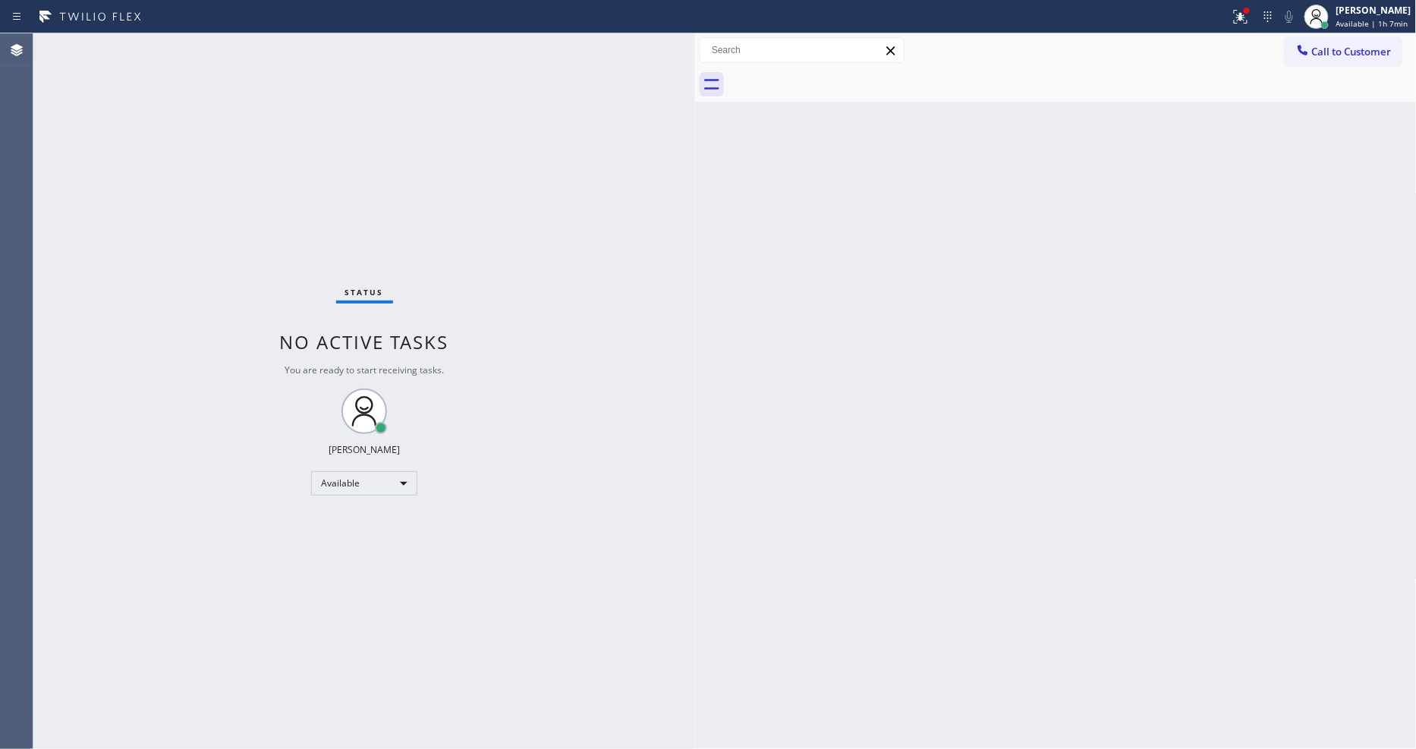
click at [1316, 399] on div "Back to Dashboard Change Sender ID Customers Technicians Select a contact Outbo…" at bounding box center [1056, 391] width 722 height 716
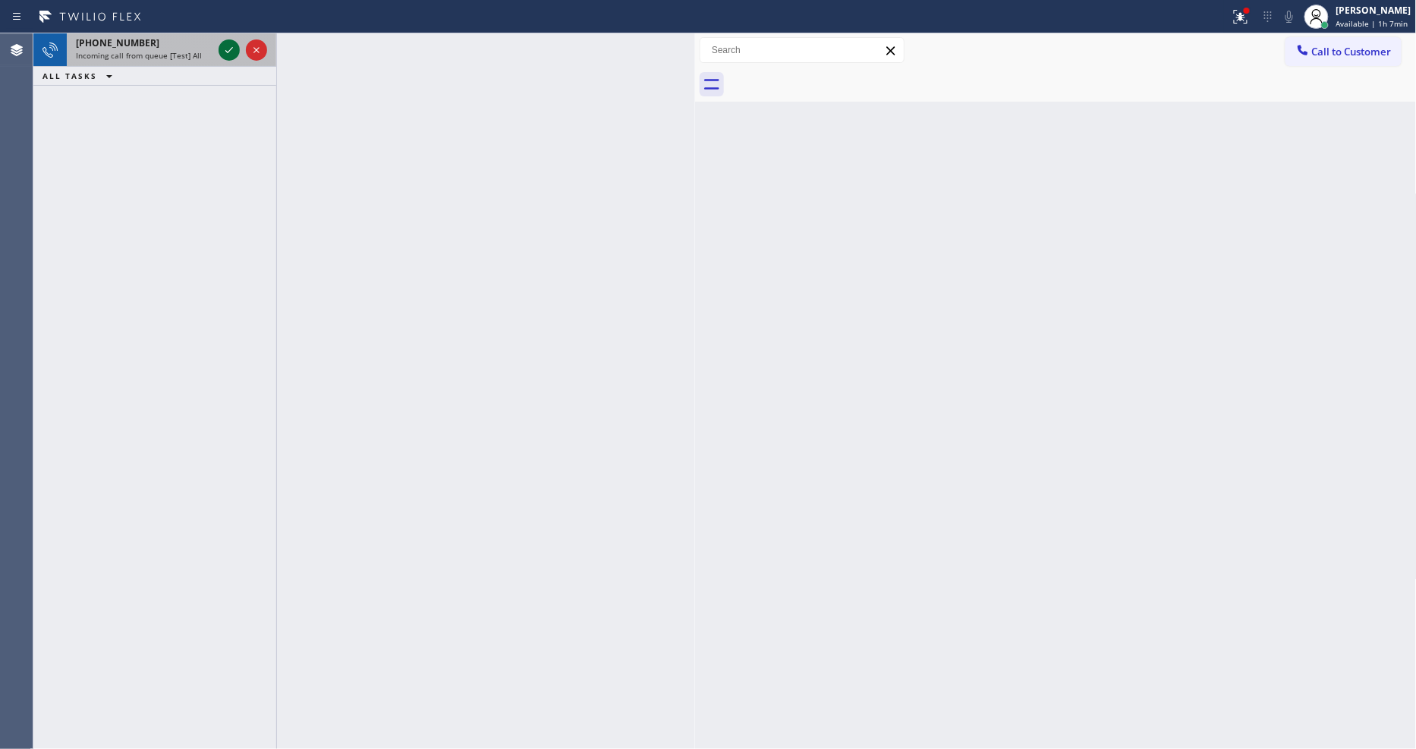
click at [228, 46] on icon at bounding box center [229, 50] width 18 height 18
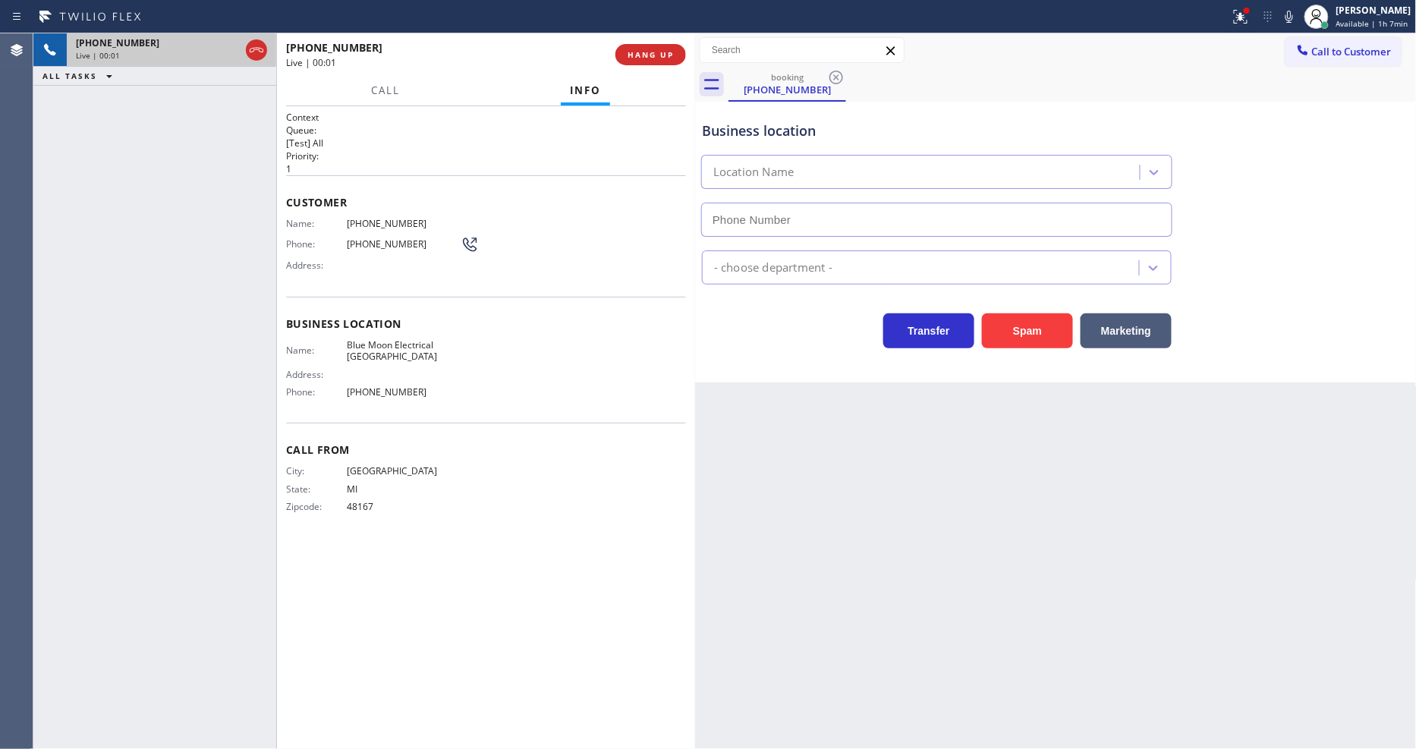
type input "[PHONE_NUMBER]"
click at [1243, 16] on icon at bounding box center [1238, 15] width 9 height 11
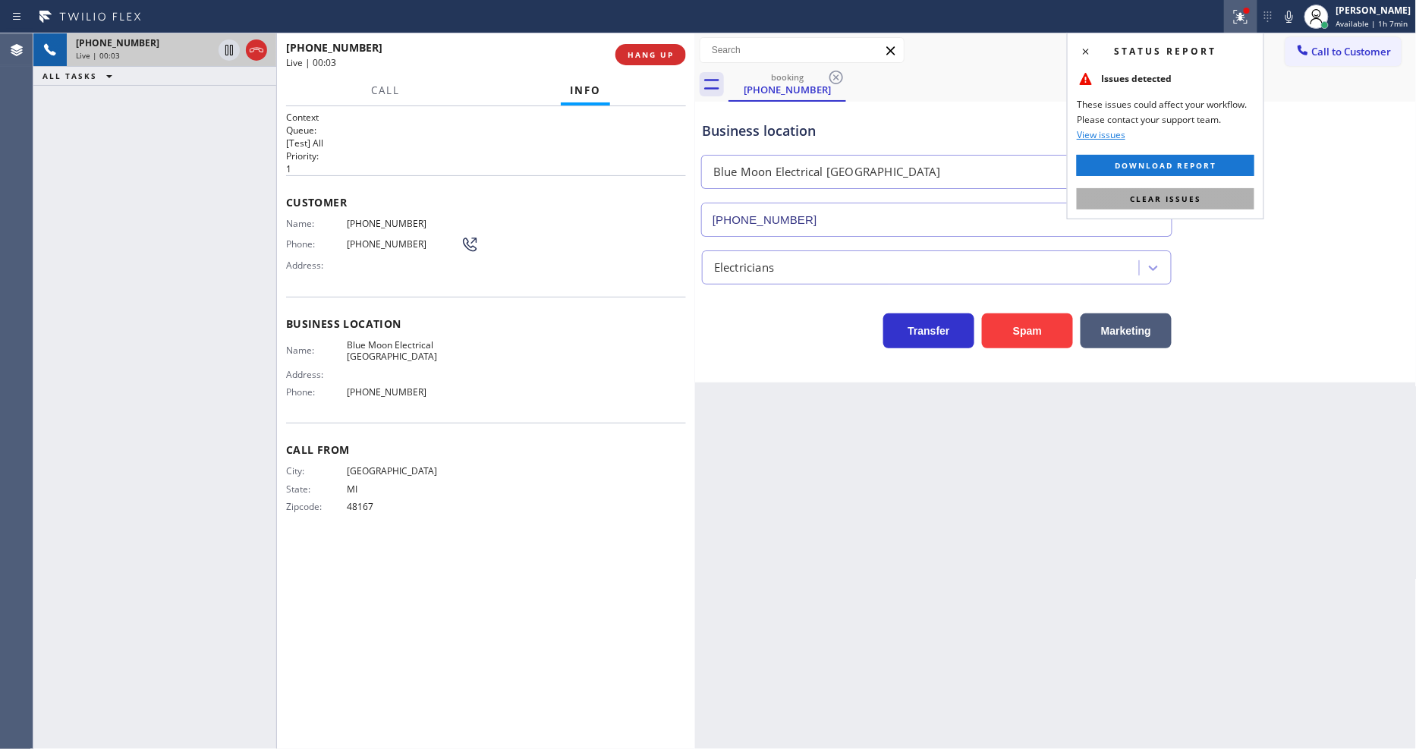
click at [1224, 193] on button "Clear issues" at bounding box center [1166, 198] width 178 height 21
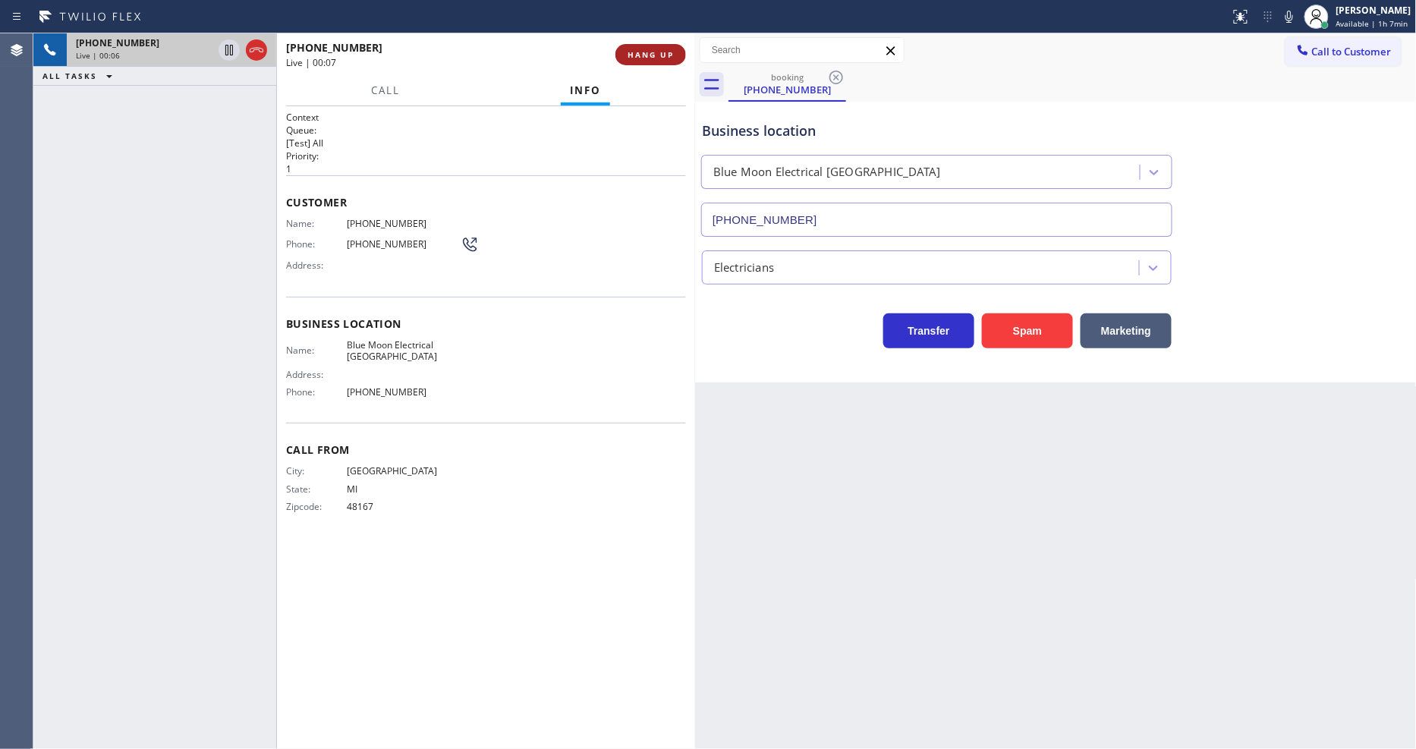
click at [649, 63] on button "HANG UP" at bounding box center [650, 54] width 71 height 21
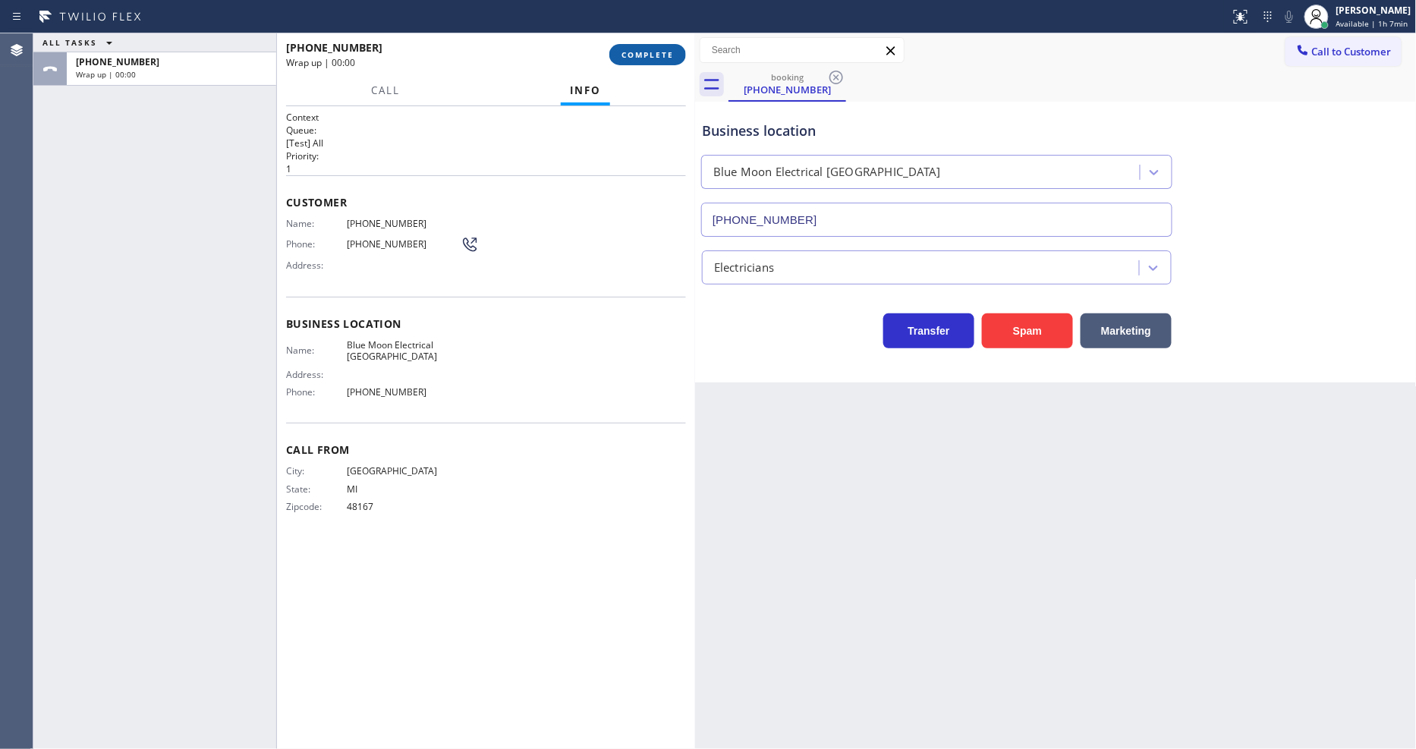
click at [649, 58] on span "COMPLETE" at bounding box center [647, 54] width 52 height 11
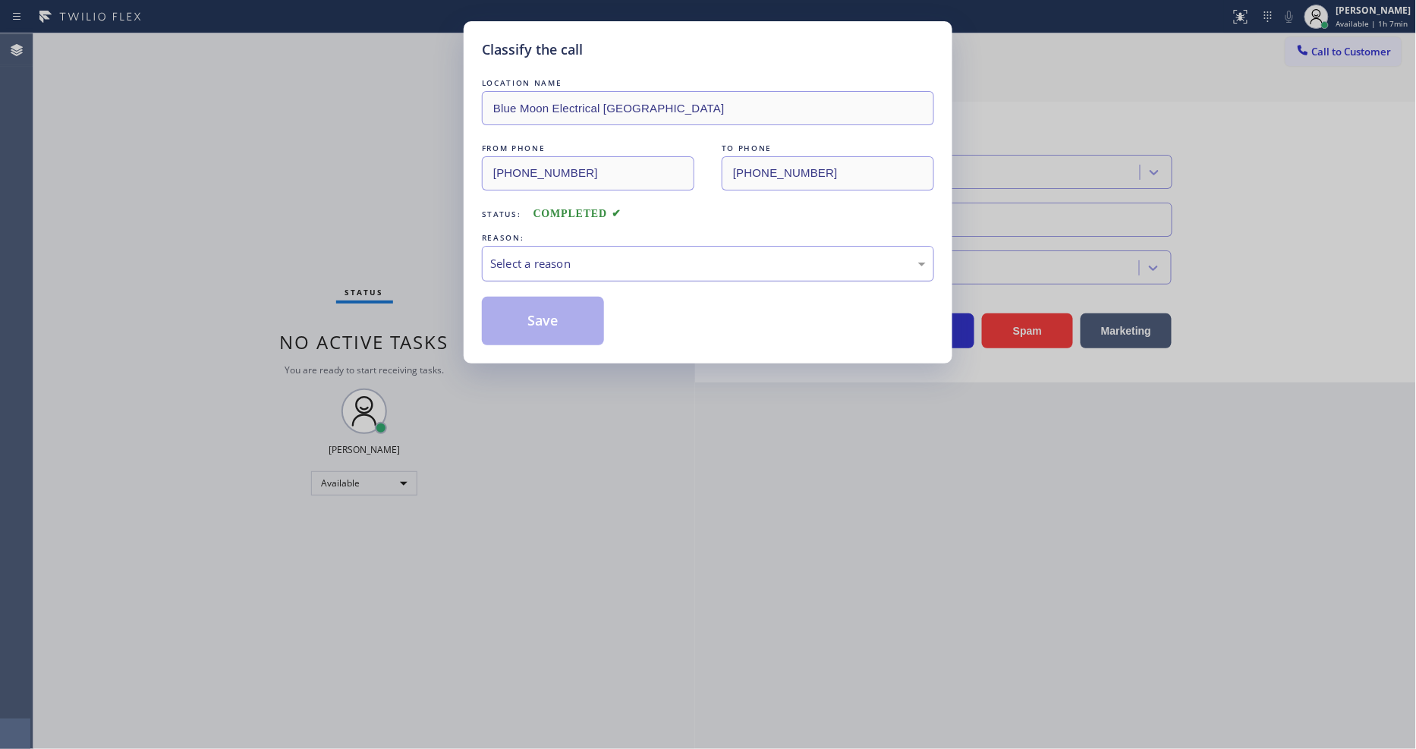
click at [607, 255] on div "Select a reason" at bounding box center [708, 263] width 436 height 17
click at [565, 312] on button "Save" at bounding box center [543, 321] width 122 height 49
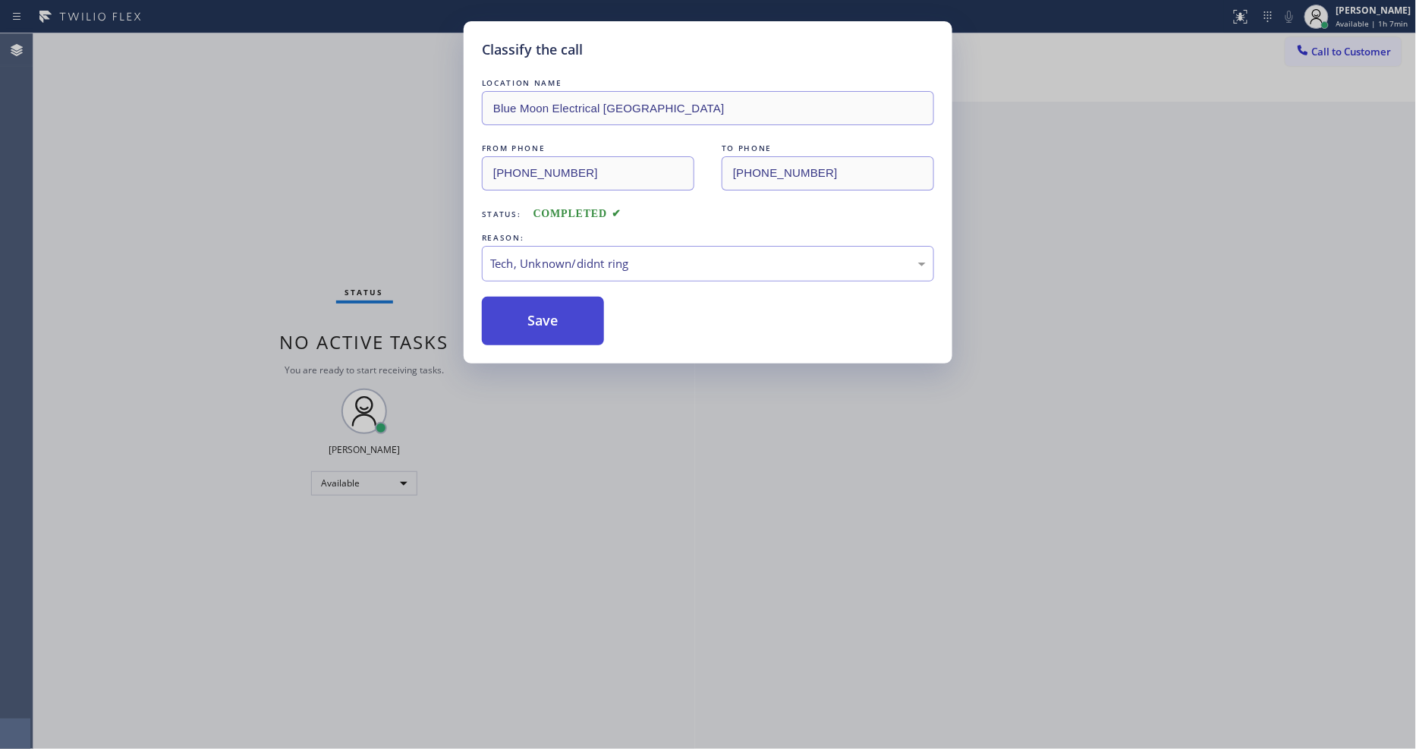
click at [565, 312] on button "Save" at bounding box center [543, 321] width 122 height 49
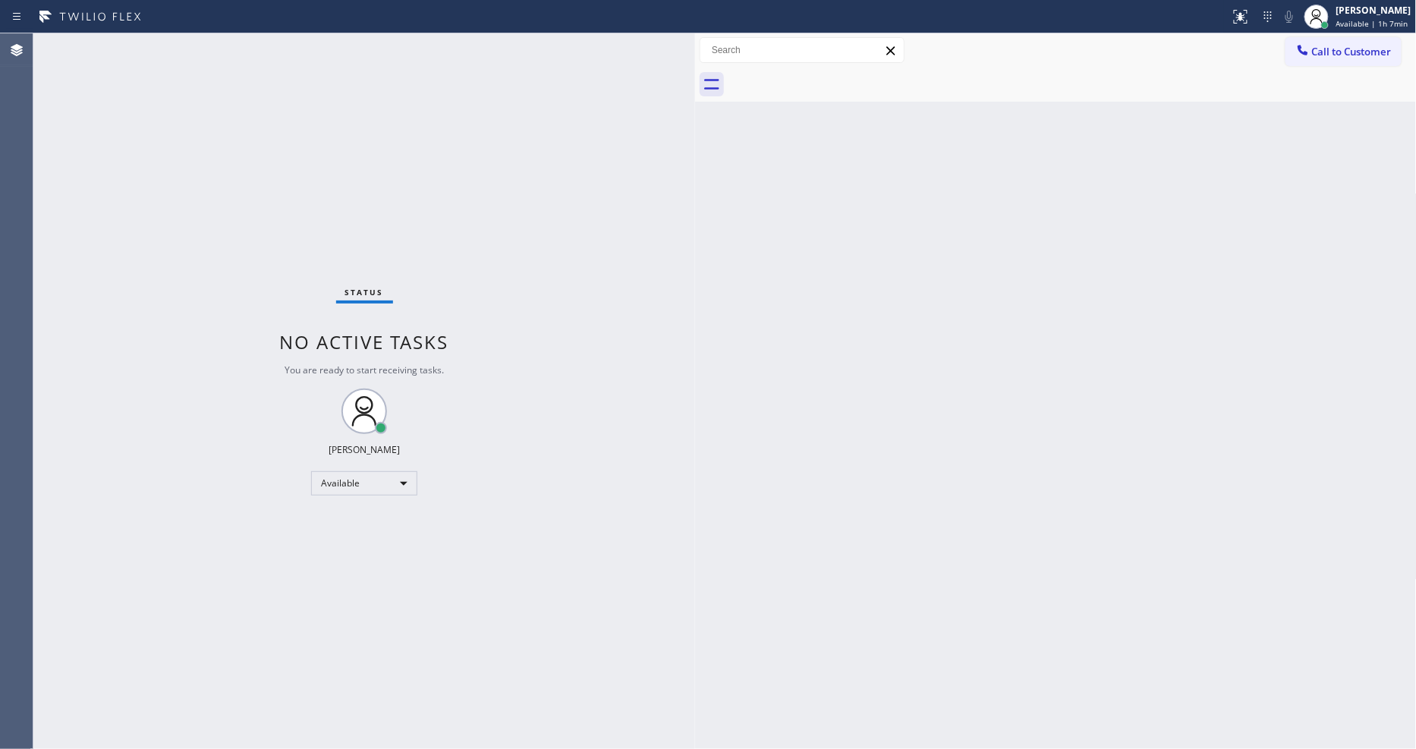
click at [1000, 440] on div "Back to Dashboard Change Sender ID Customers Technicians Select a contact Outbo…" at bounding box center [1056, 391] width 722 height 716
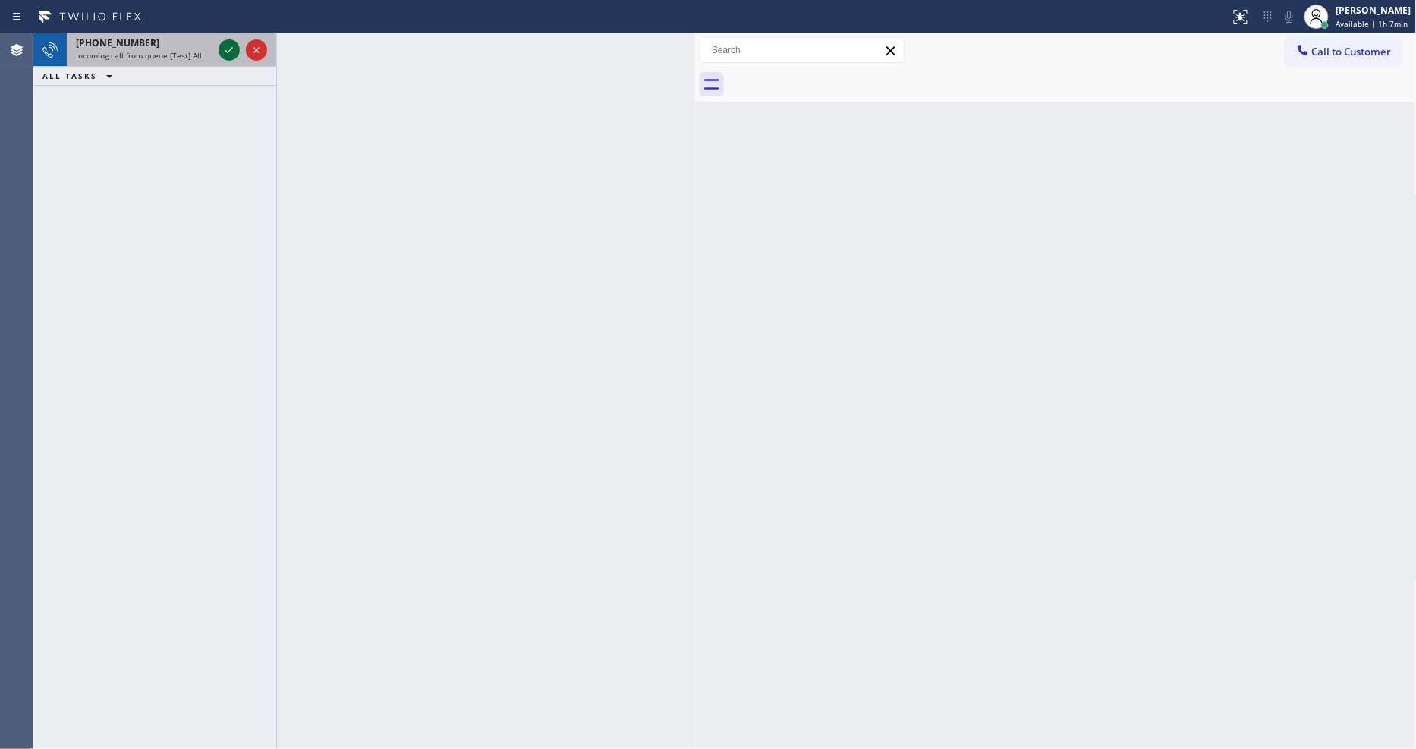
click at [228, 53] on icon at bounding box center [229, 50] width 18 height 18
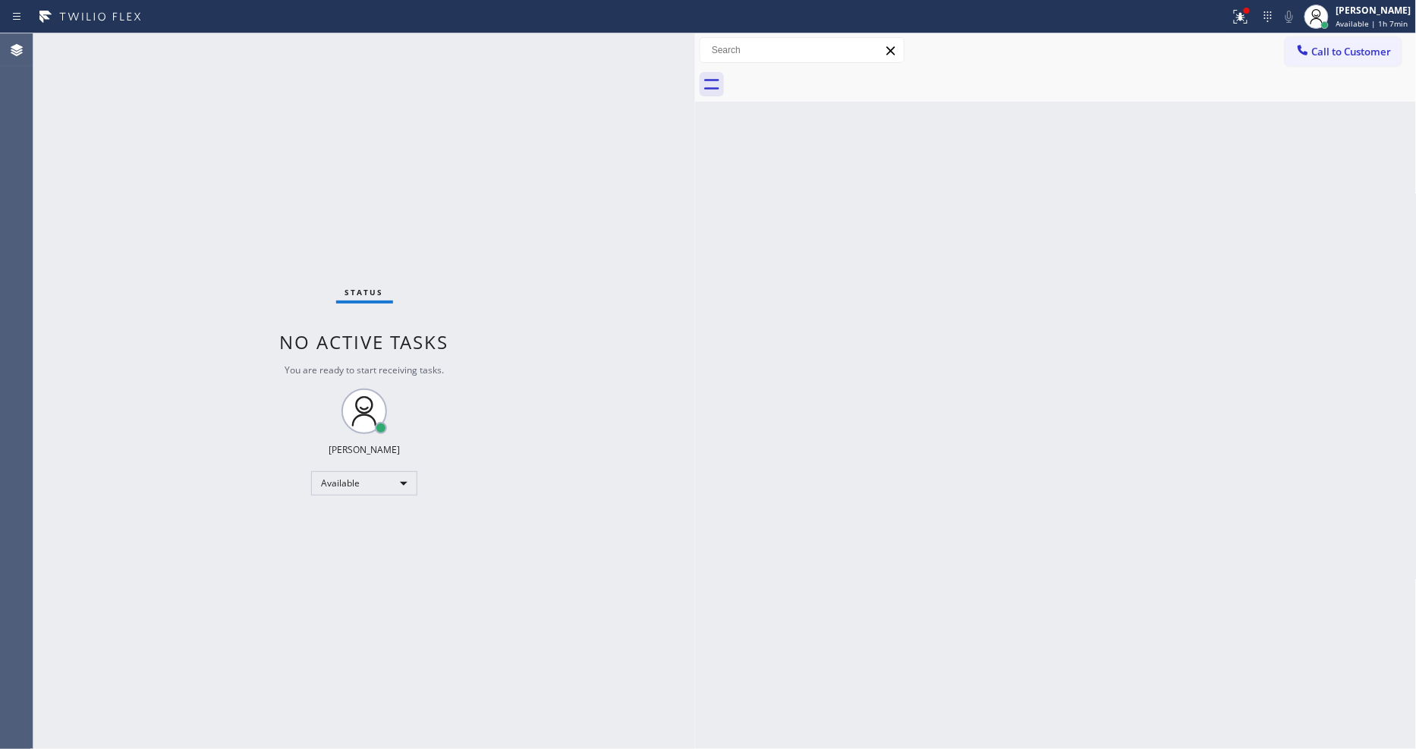
click at [1078, 521] on div "Back to Dashboard Change Sender ID Customers Technicians Select a contact Outbo…" at bounding box center [1056, 391] width 722 height 716
click at [1257, 5] on button at bounding box center [1240, 16] width 33 height 33
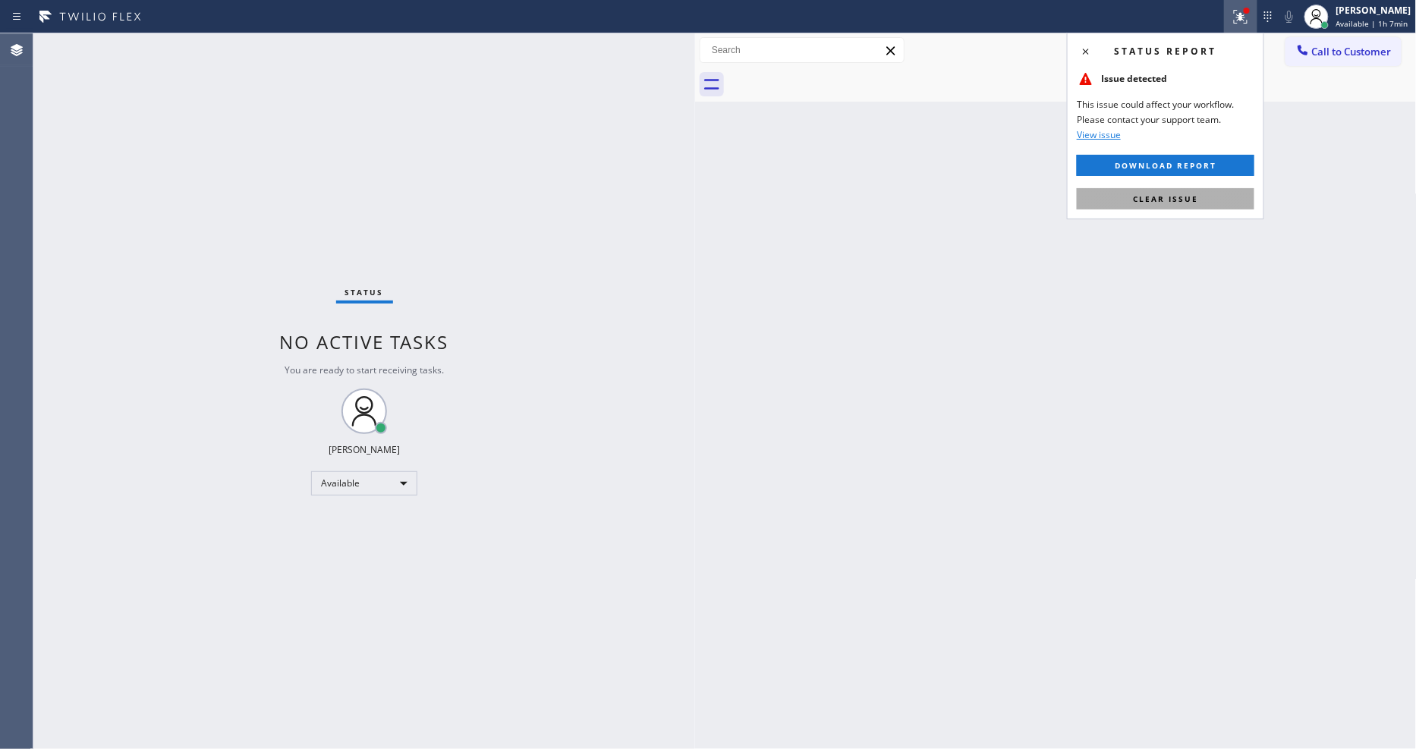
click at [1222, 207] on button "Clear issue" at bounding box center [1166, 198] width 178 height 21
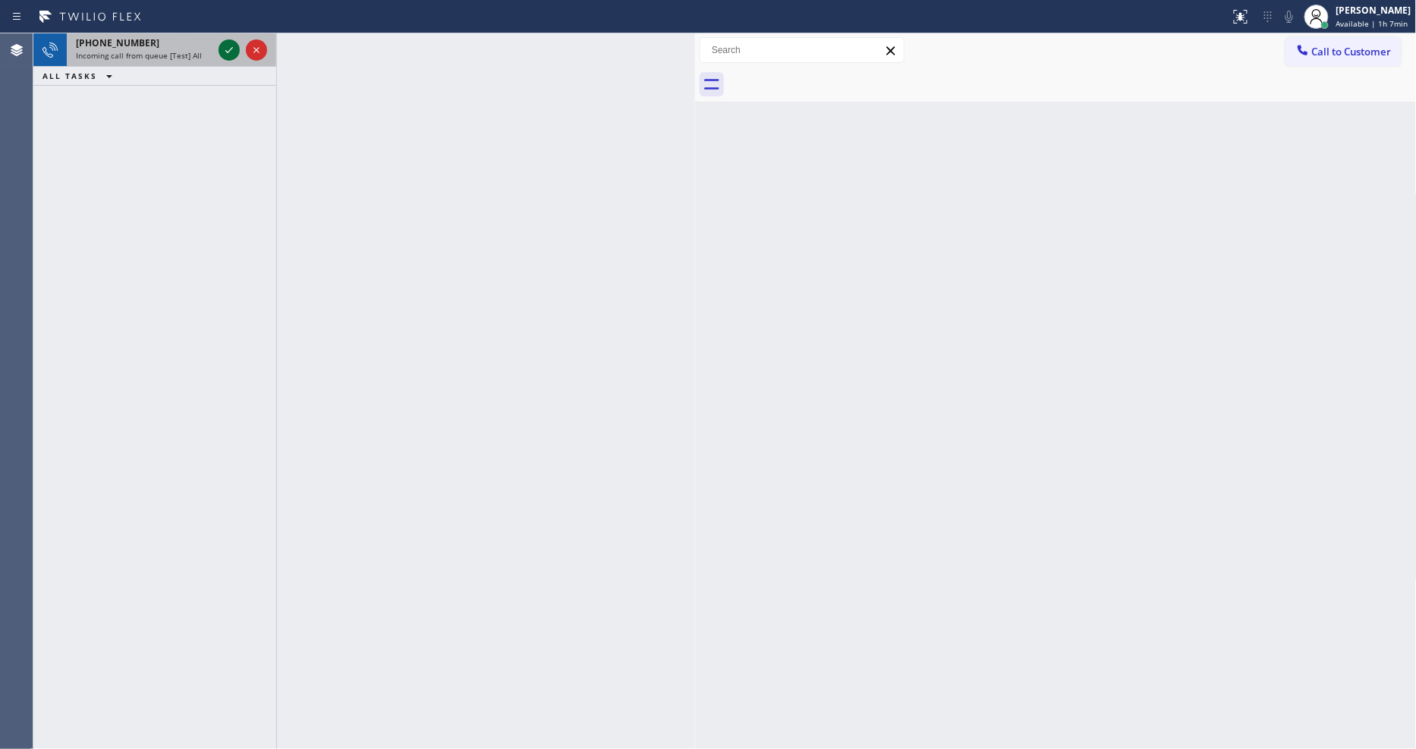
click at [222, 42] on icon at bounding box center [229, 50] width 18 height 18
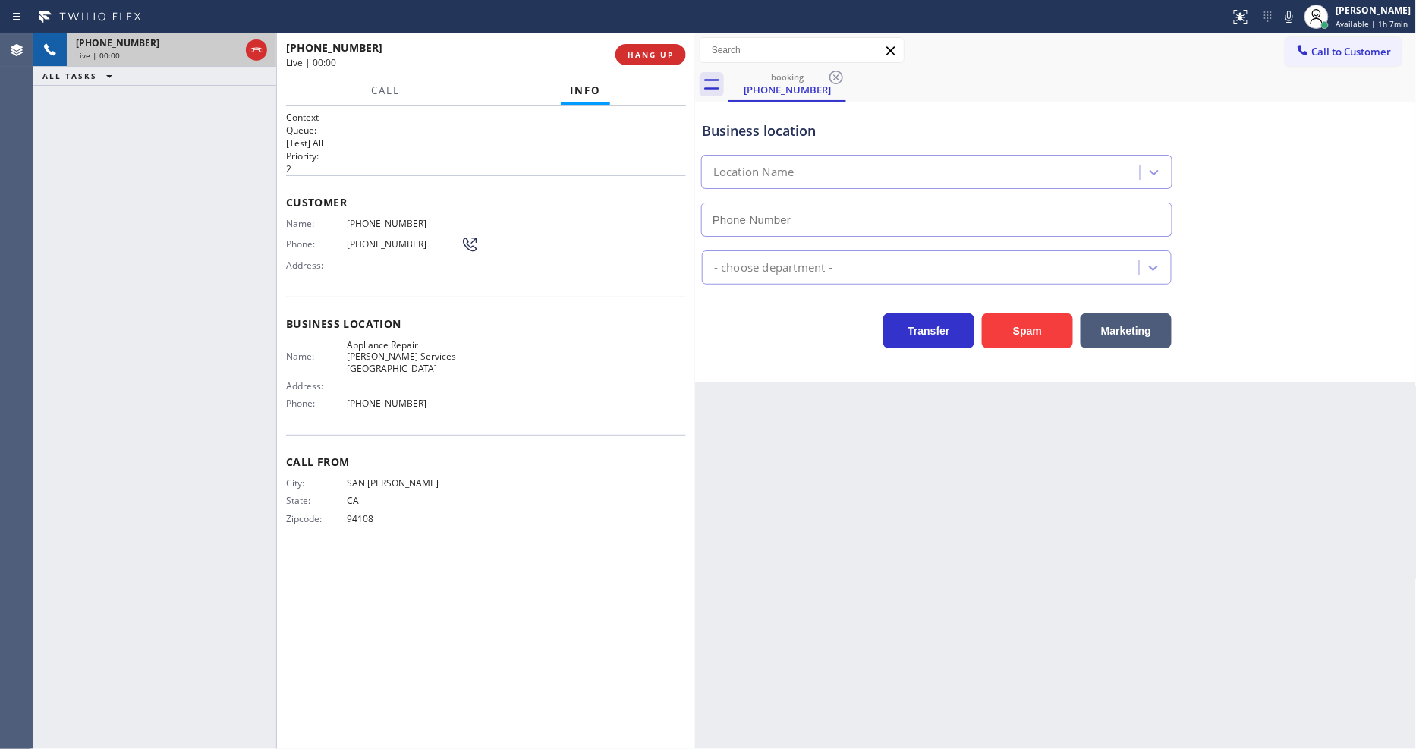
type input "[PHONE_NUMBER]"
click at [660, 55] on span "HANG UP" at bounding box center [651, 54] width 46 height 11
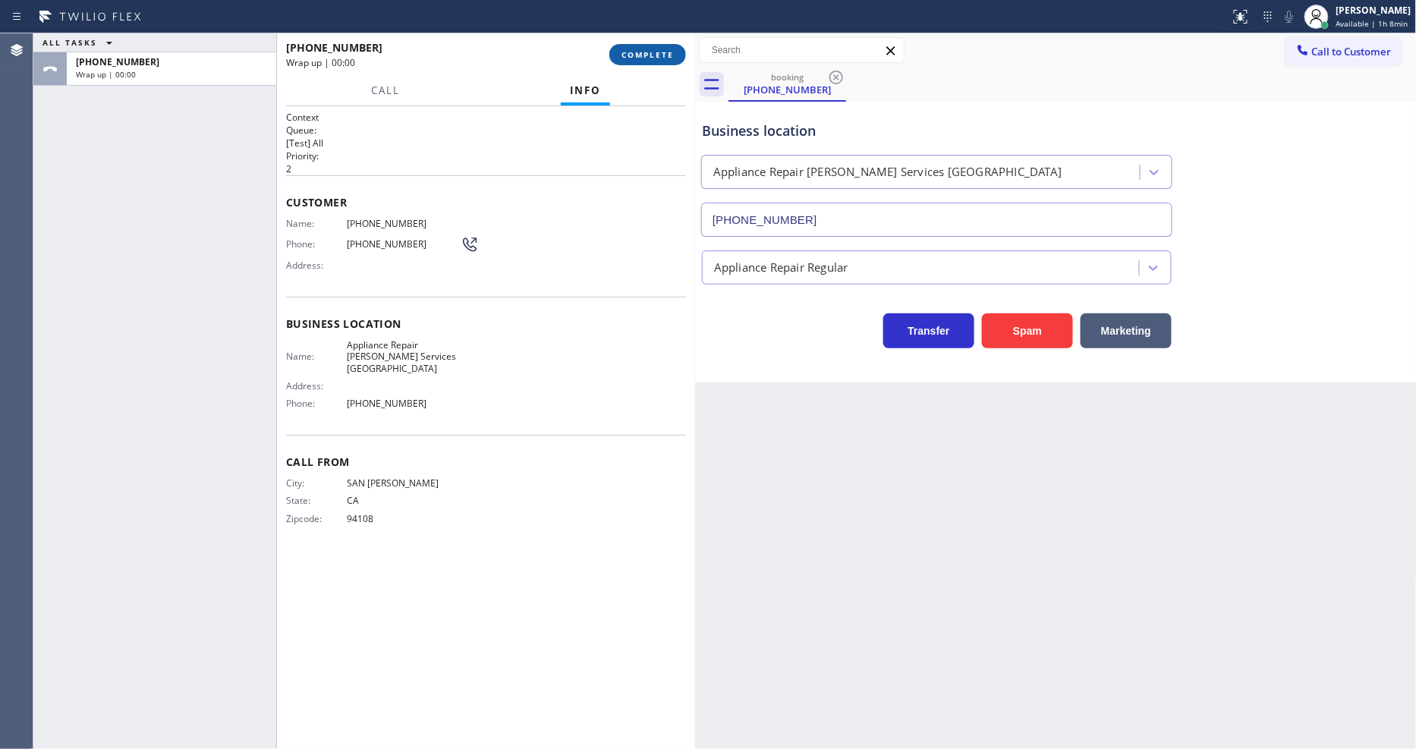
click at [660, 55] on span "COMPLETE" at bounding box center [647, 54] width 52 height 11
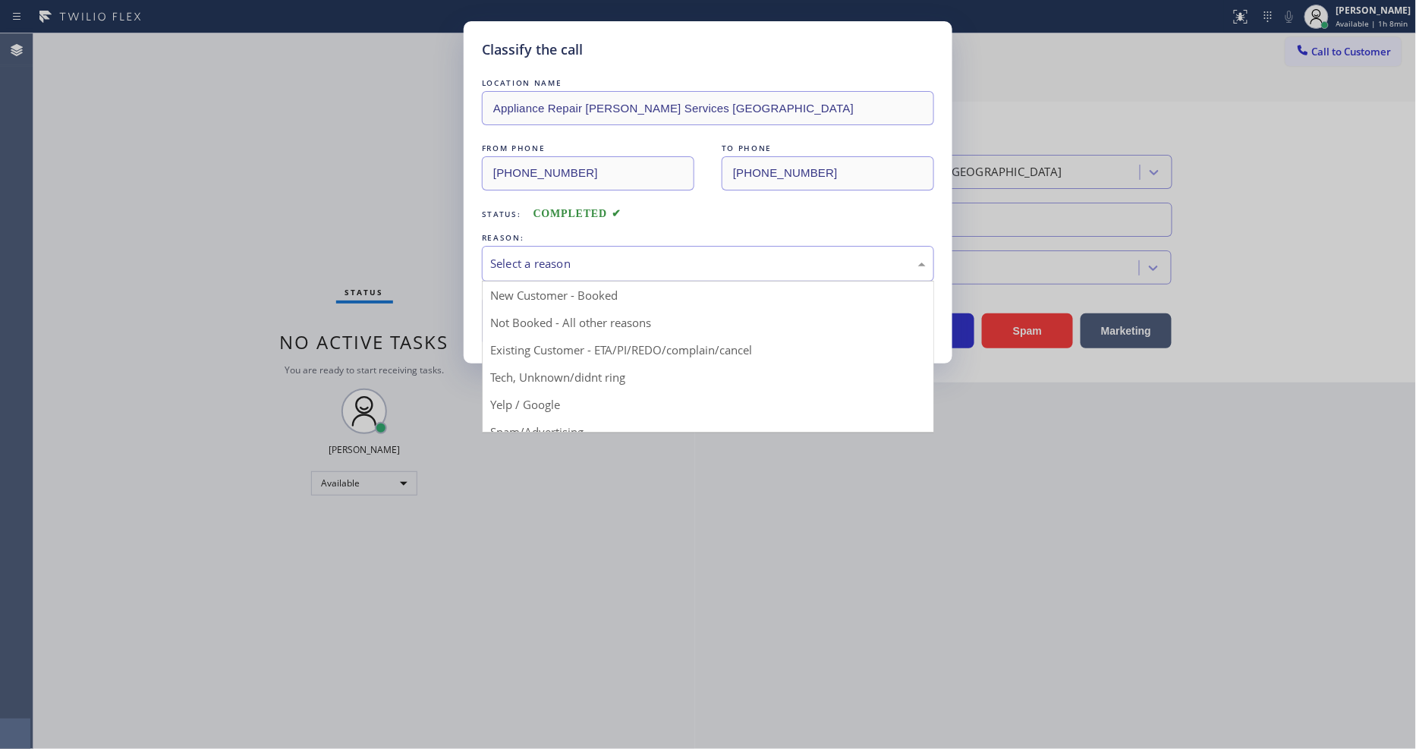
click at [572, 256] on div "Select a reason" at bounding box center [708, 263] width 436 height 17
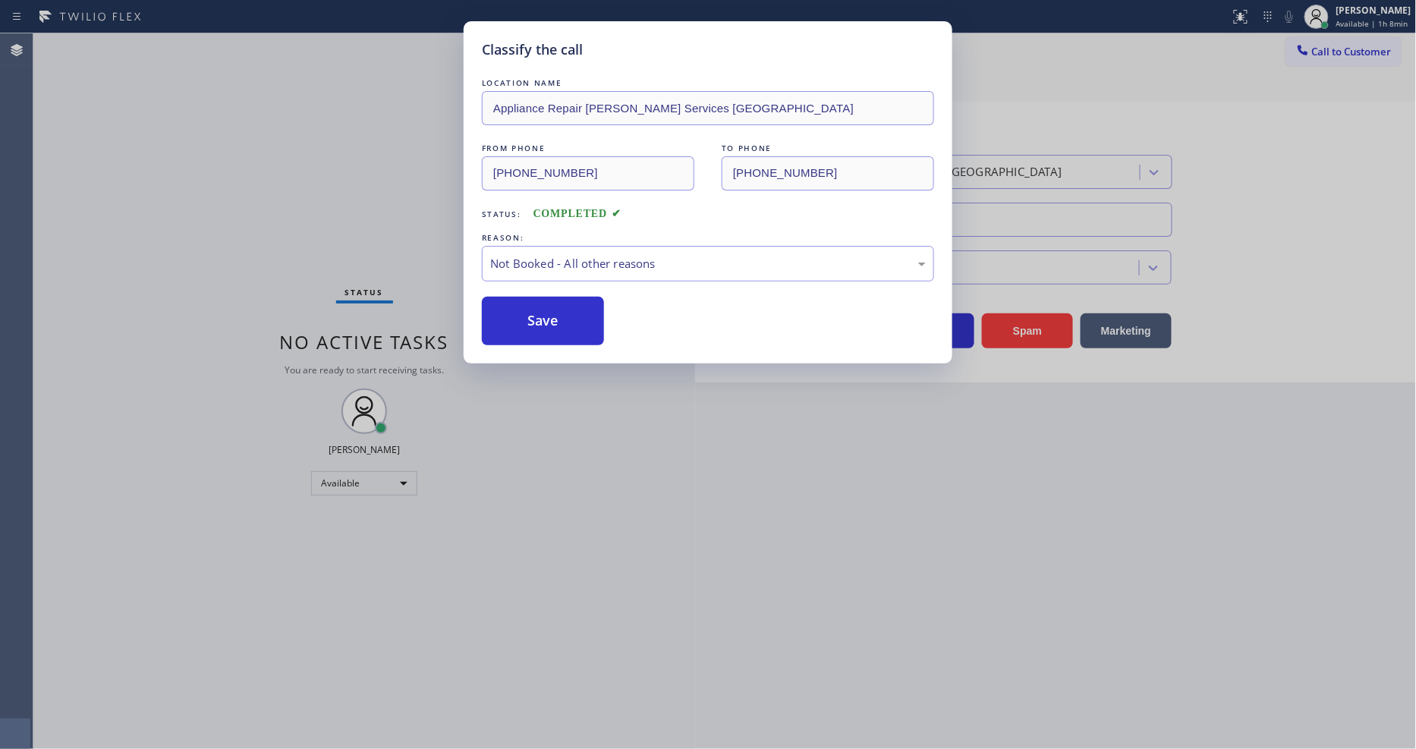
click at [537, 317] on button "Save" at bounding box center [543, 321] width 122 height 49
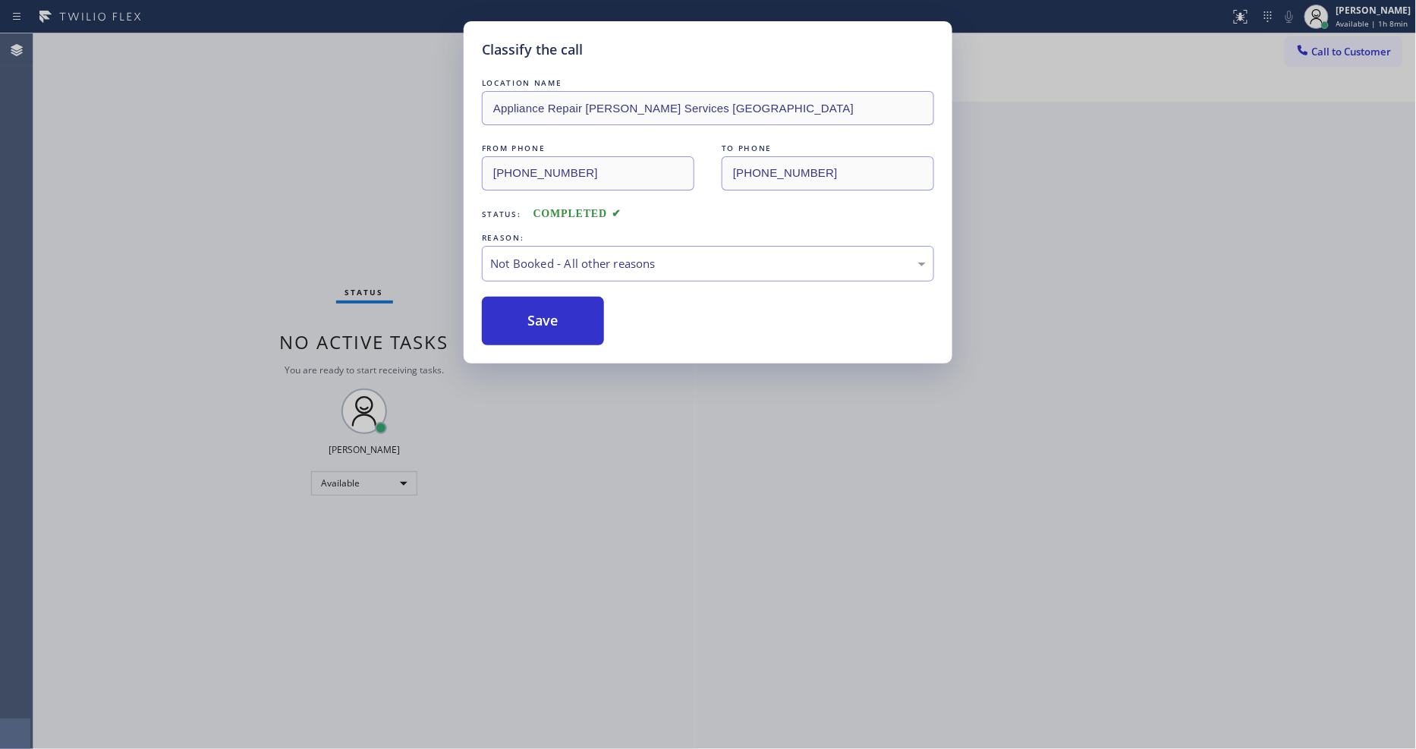
click at [537, 317] on button "Save" at bounding box center [543, 321] width 122 height 49
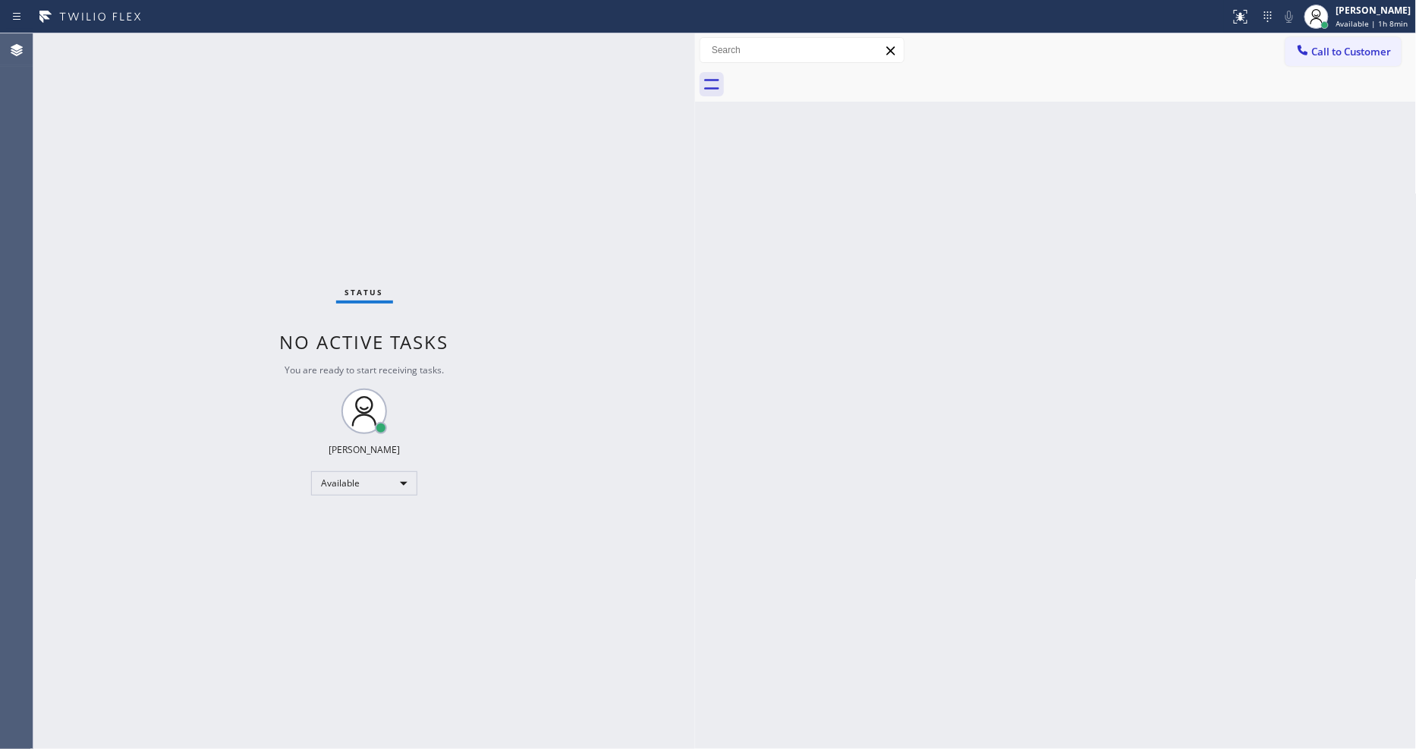
click at [1047, 549] on div "Back to Dashboard Change Sender ID Customers Technicians Select a contact Outbo…" at bounding box center [1056, 391] width 722 height 716
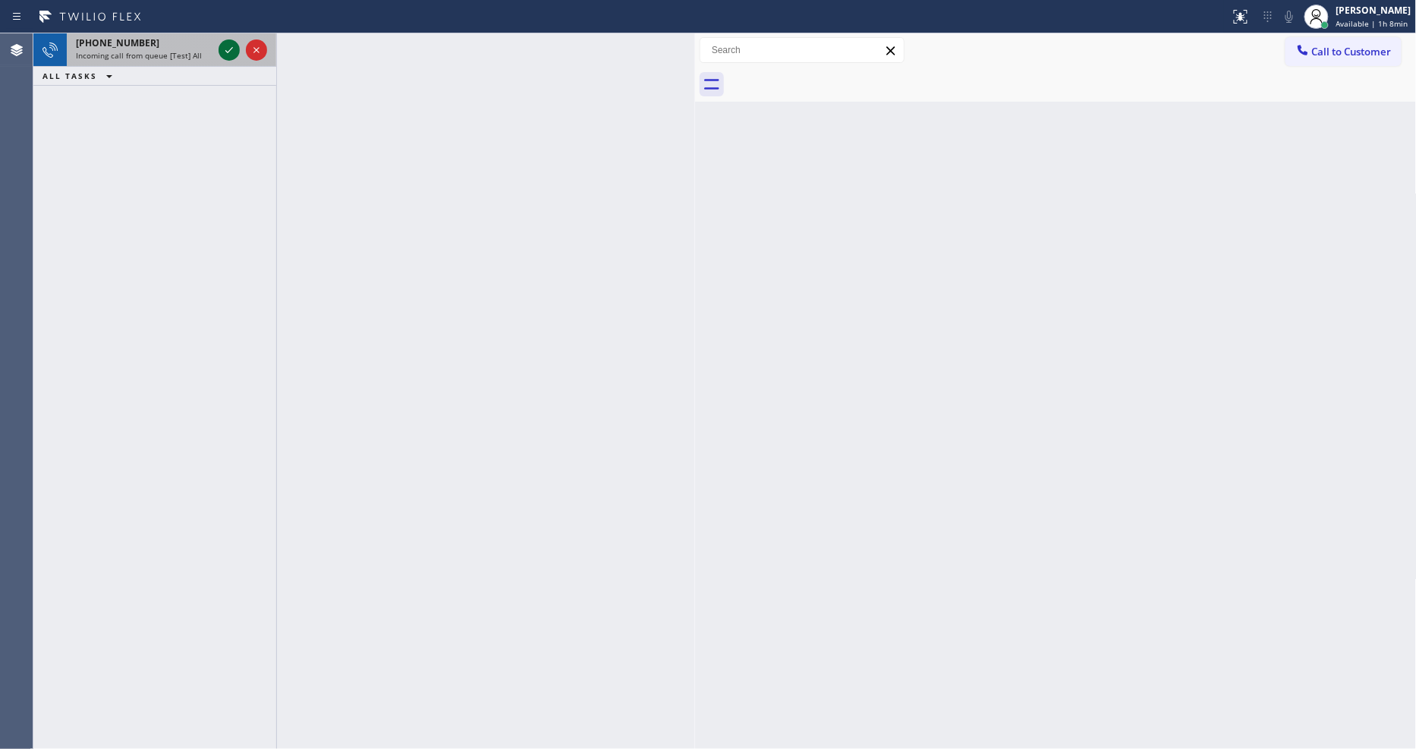
click at [231, 52] on icon at bounding box center [229, 50] width 18 height 18
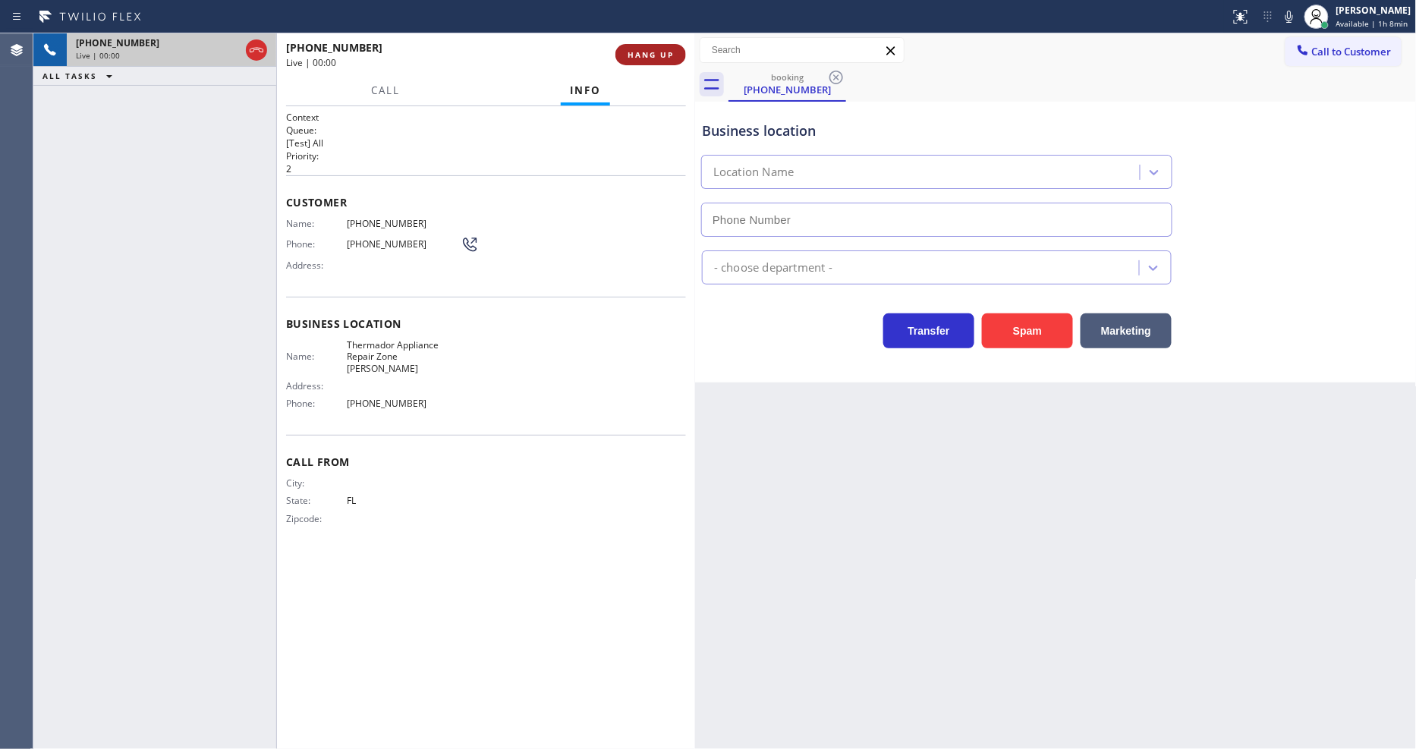
type input "[PHONE_NUMBER]"
click at [649, 53] on span "HANG UP" at bounding box center [651, 54] width 46 height 11
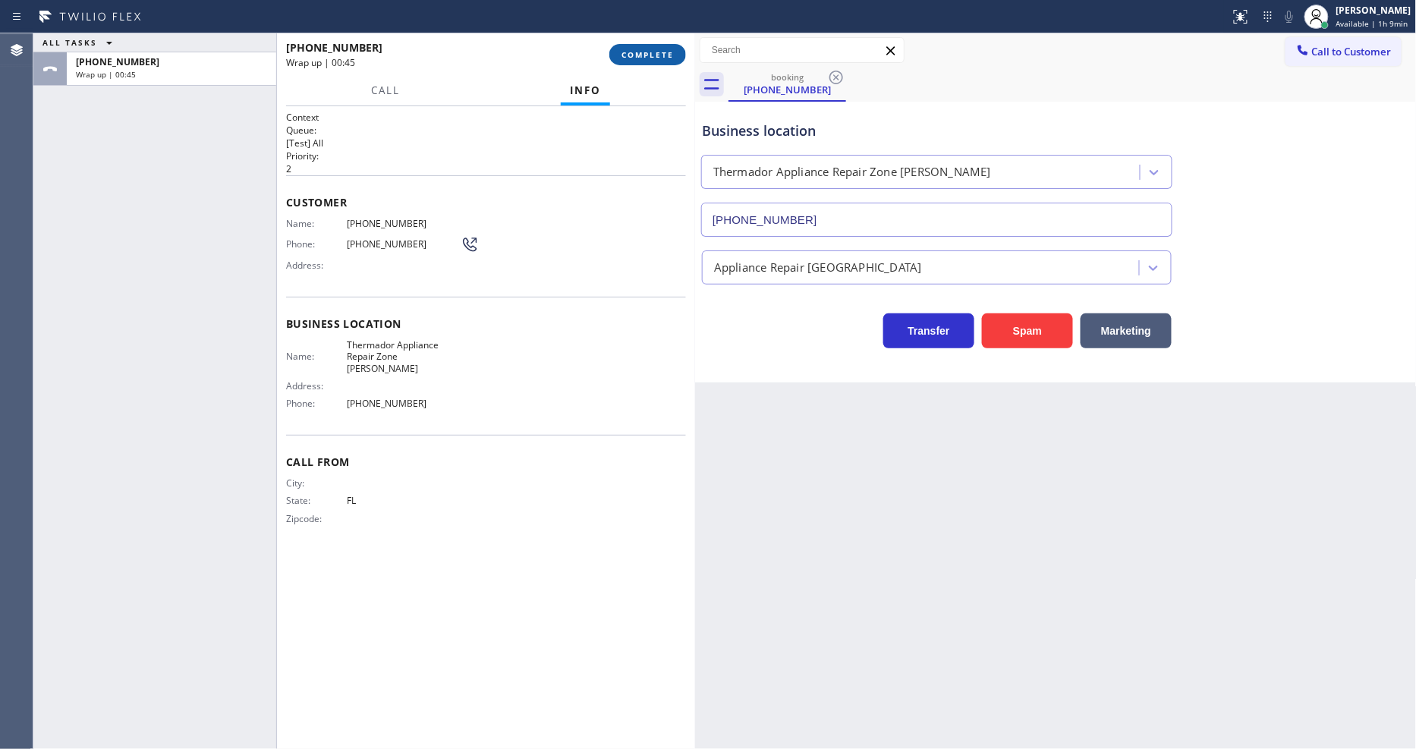
click at [658, 44] on button "COMPLETE" at bounding box center [647, 54] width 77 height 21
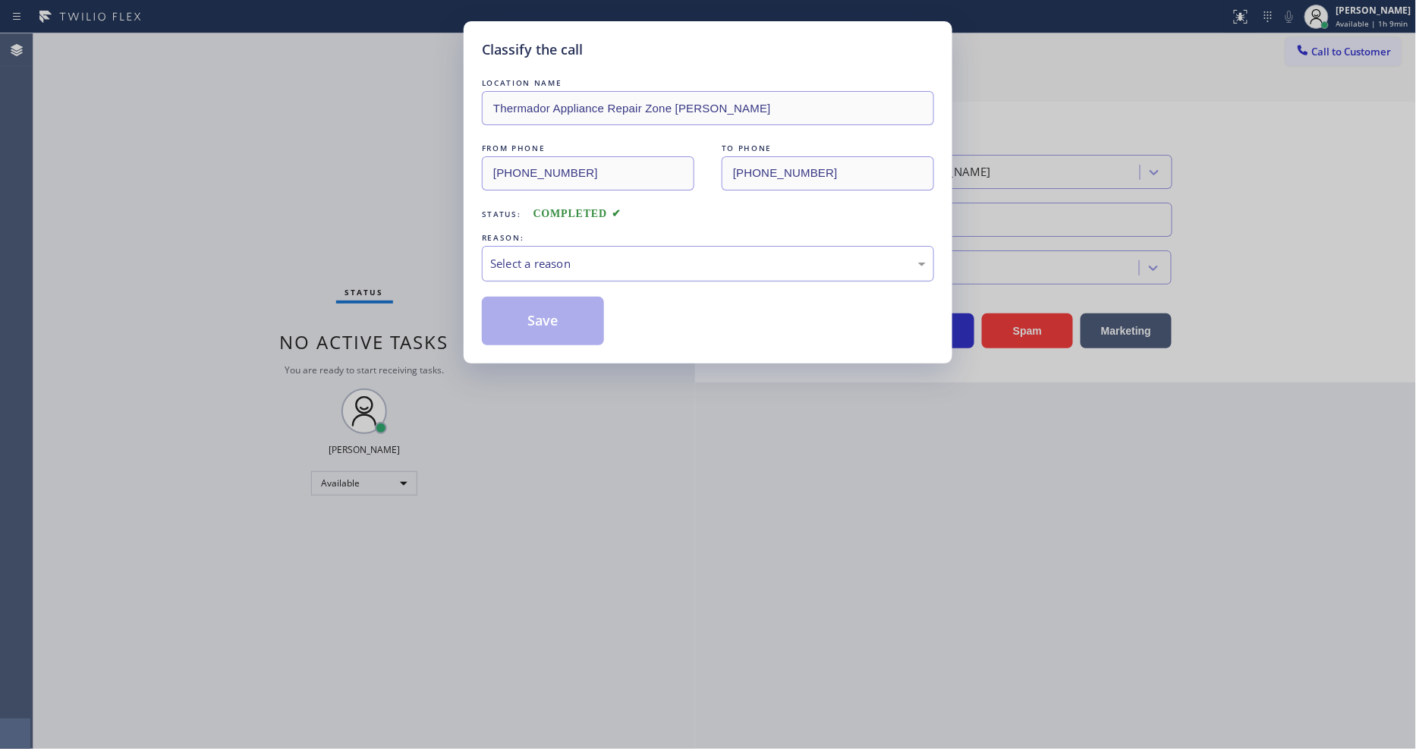
click at [557, 261] on div "Select a reason" at bounding box center [708, 263] width 436 height 17
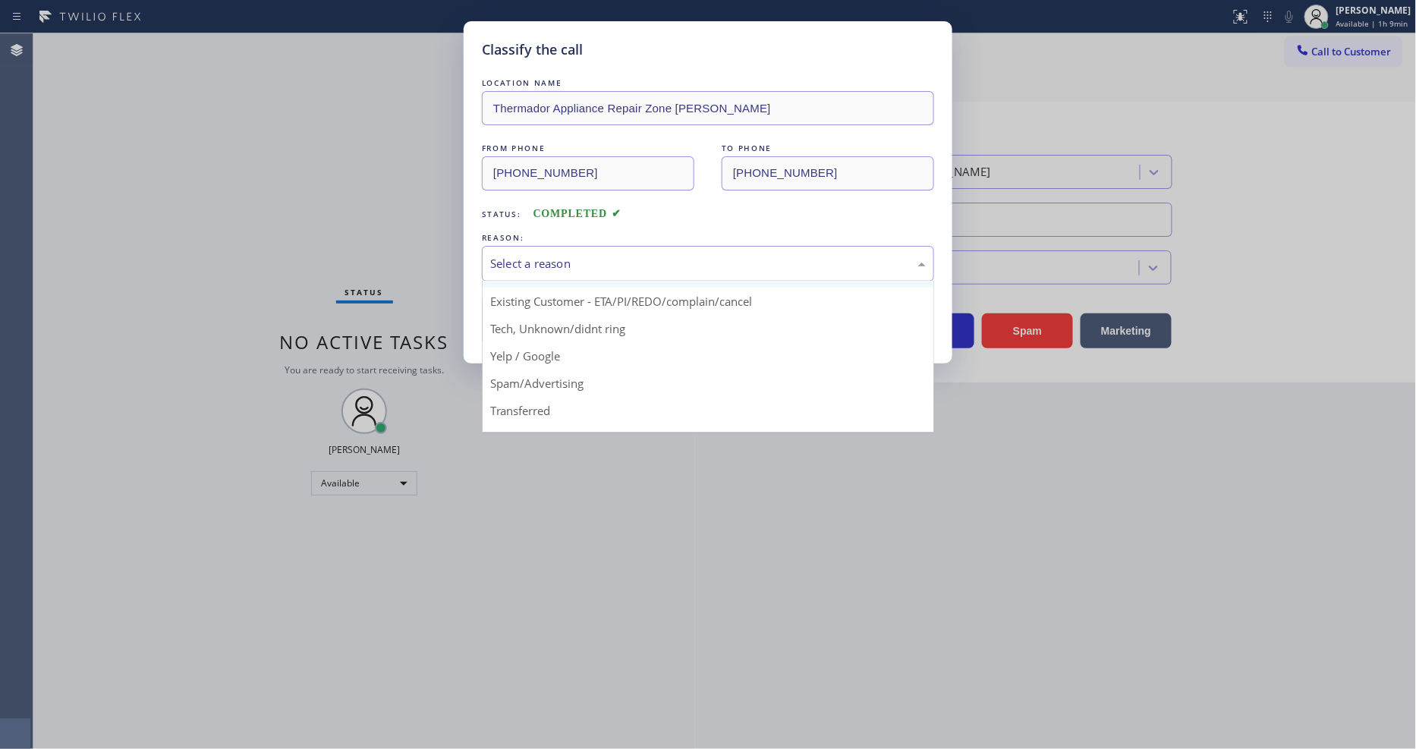
scroll to position [95, 0]
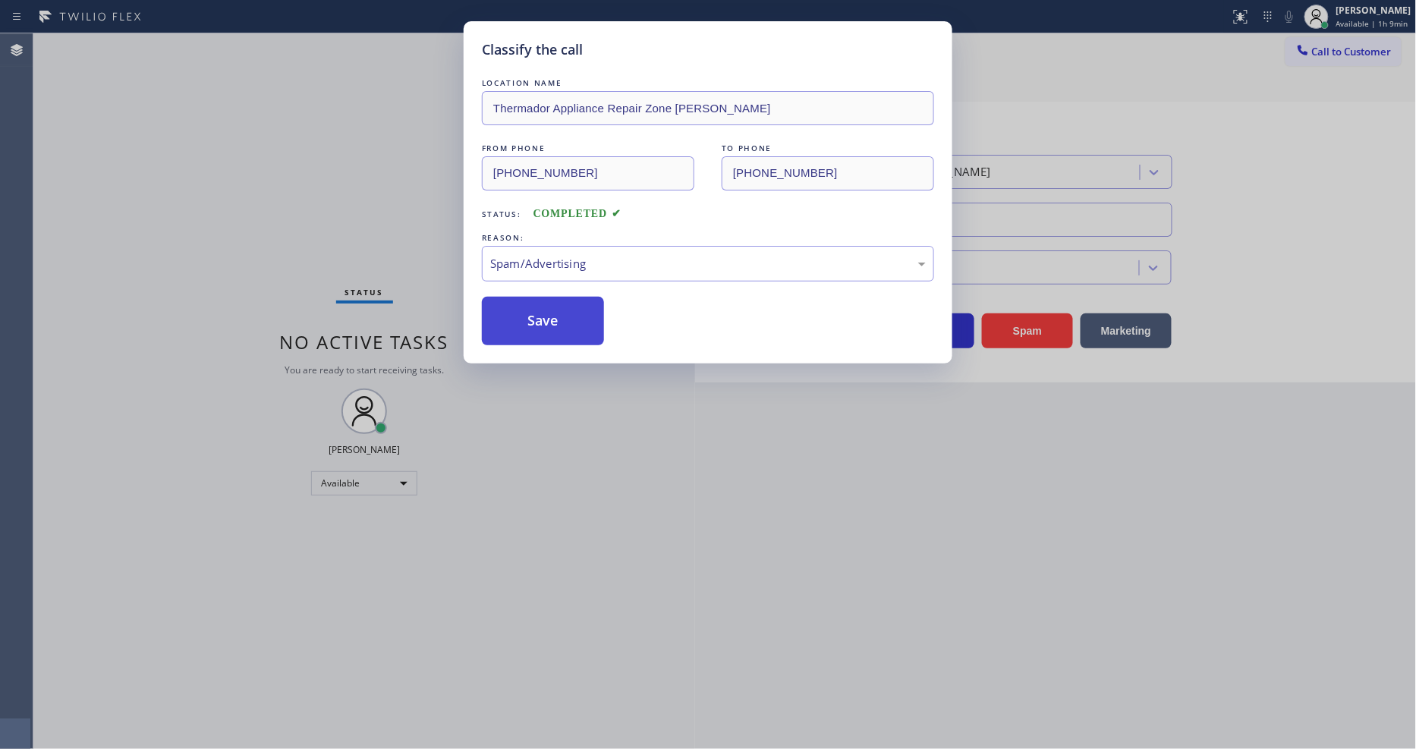
click at [548, 316] on button "Save" at bounding box center [543, 321] width 122 height 49
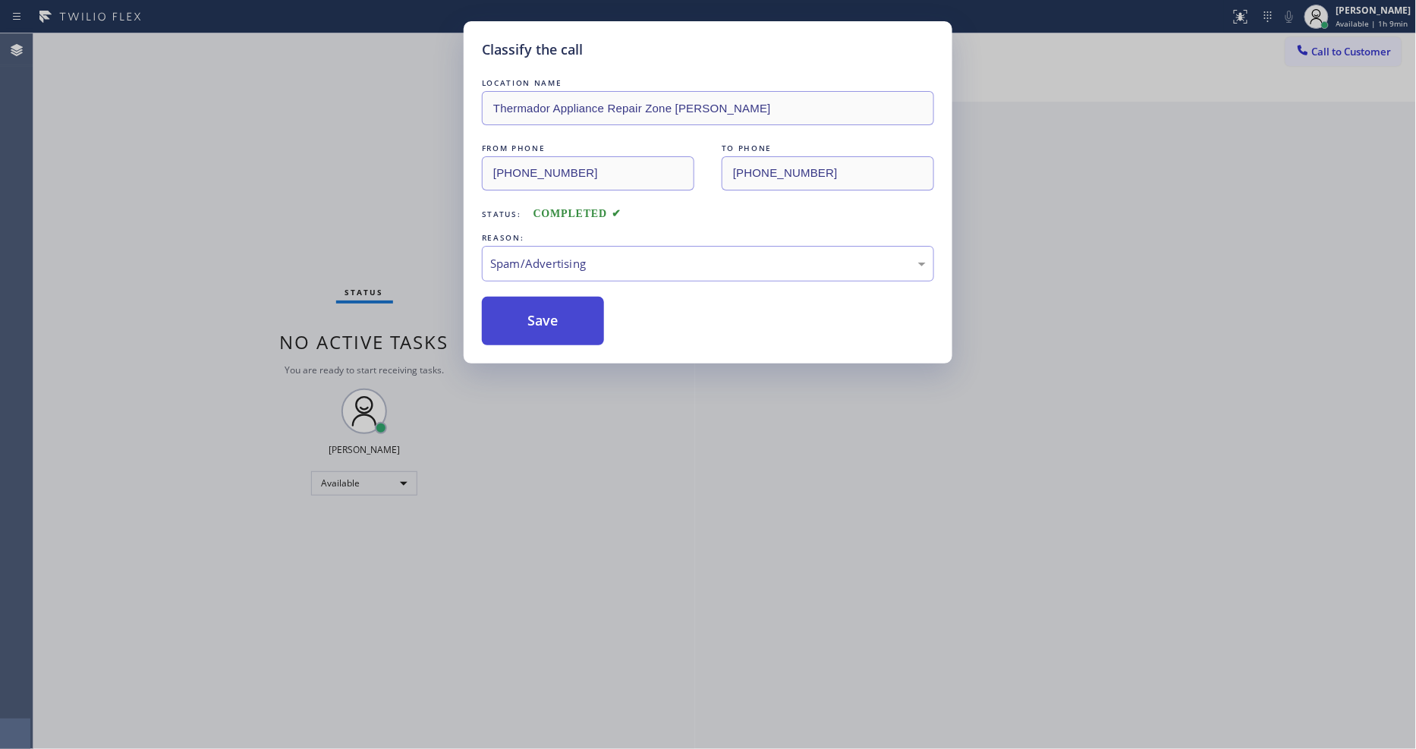
click at [548, 316] on button "Save" at bounding box center [543, 321] width 122 height 49
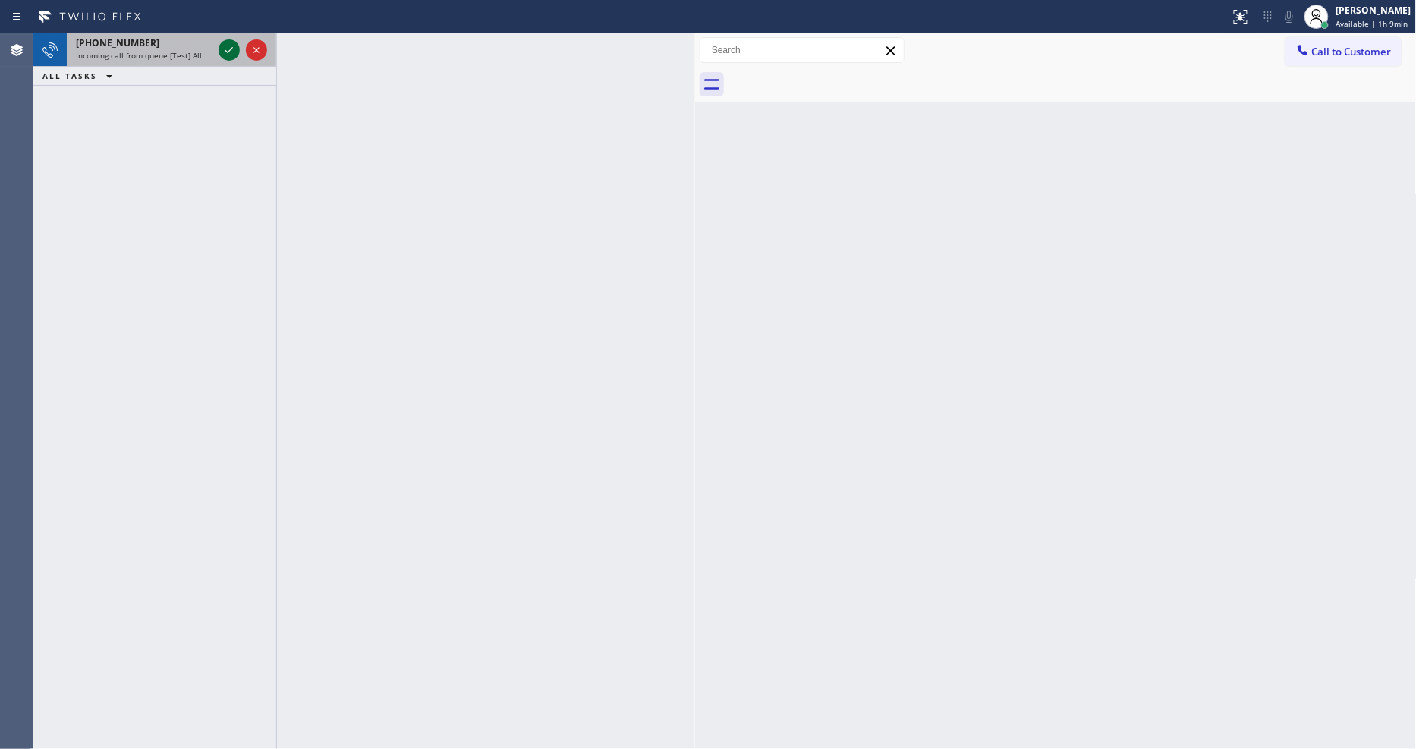
click at [228, 55] on icon at bounding box center [229, 50] width 18 height 18
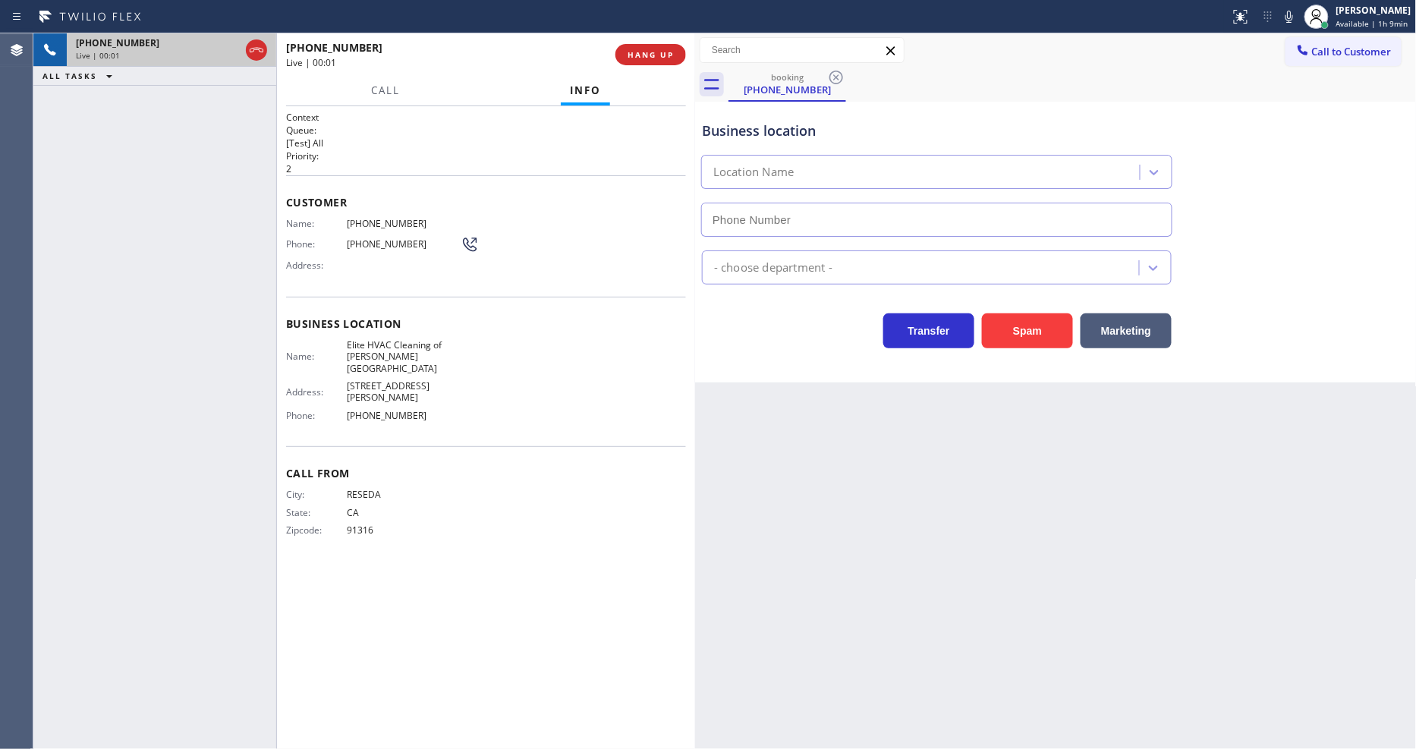
click at [624, 46] on button "HANG UP" at bounding box center [650, 54] width 71 height 21
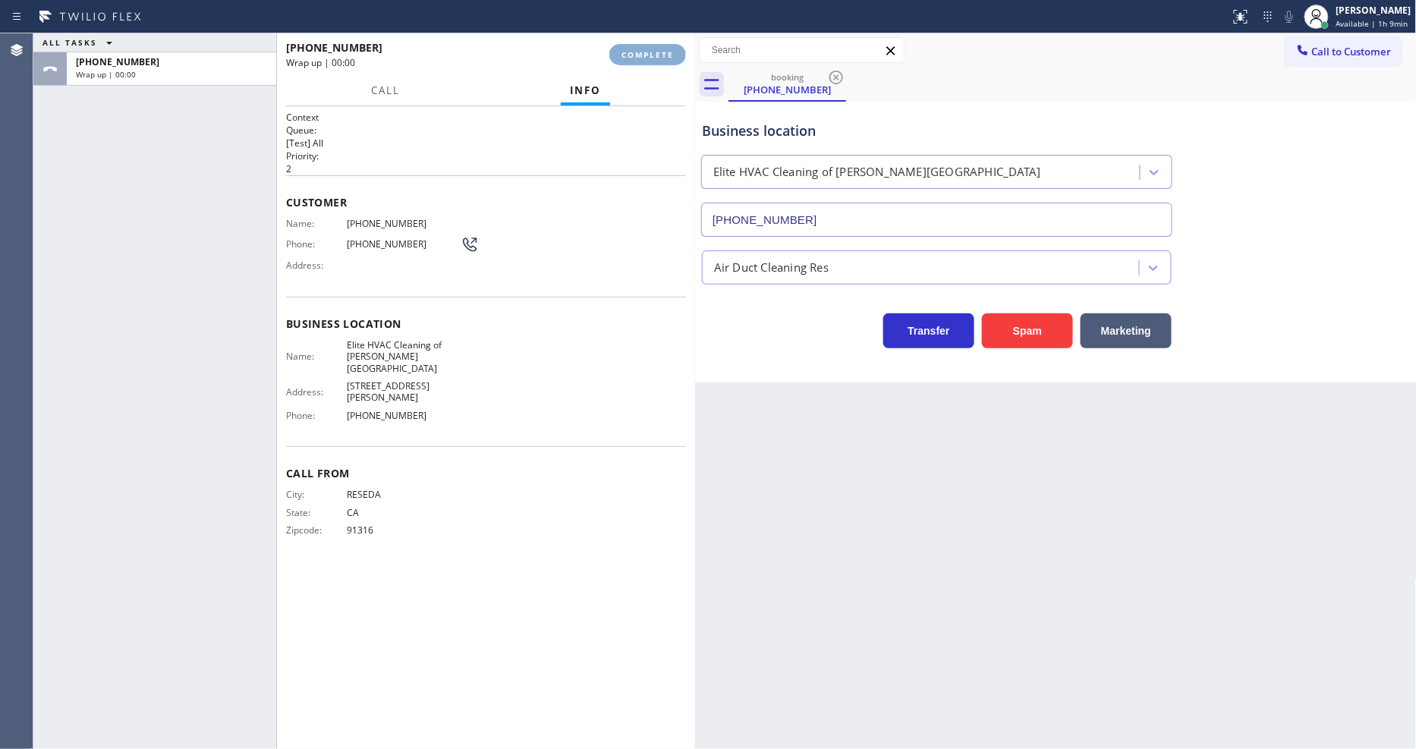
type input "[PHONE_NUMBER]"
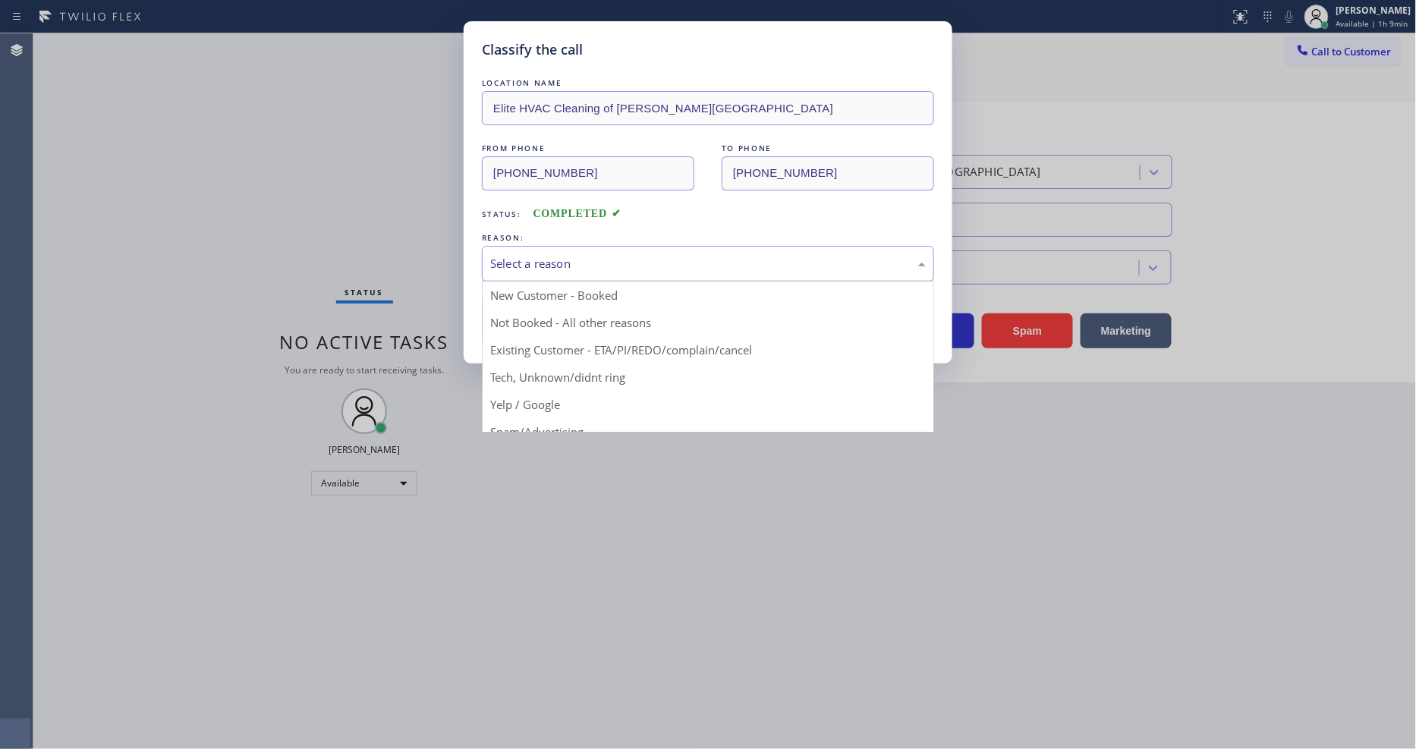
click at [634, 246] on div "Select a reason" at bounding box center [708, 264] width 452 height 36
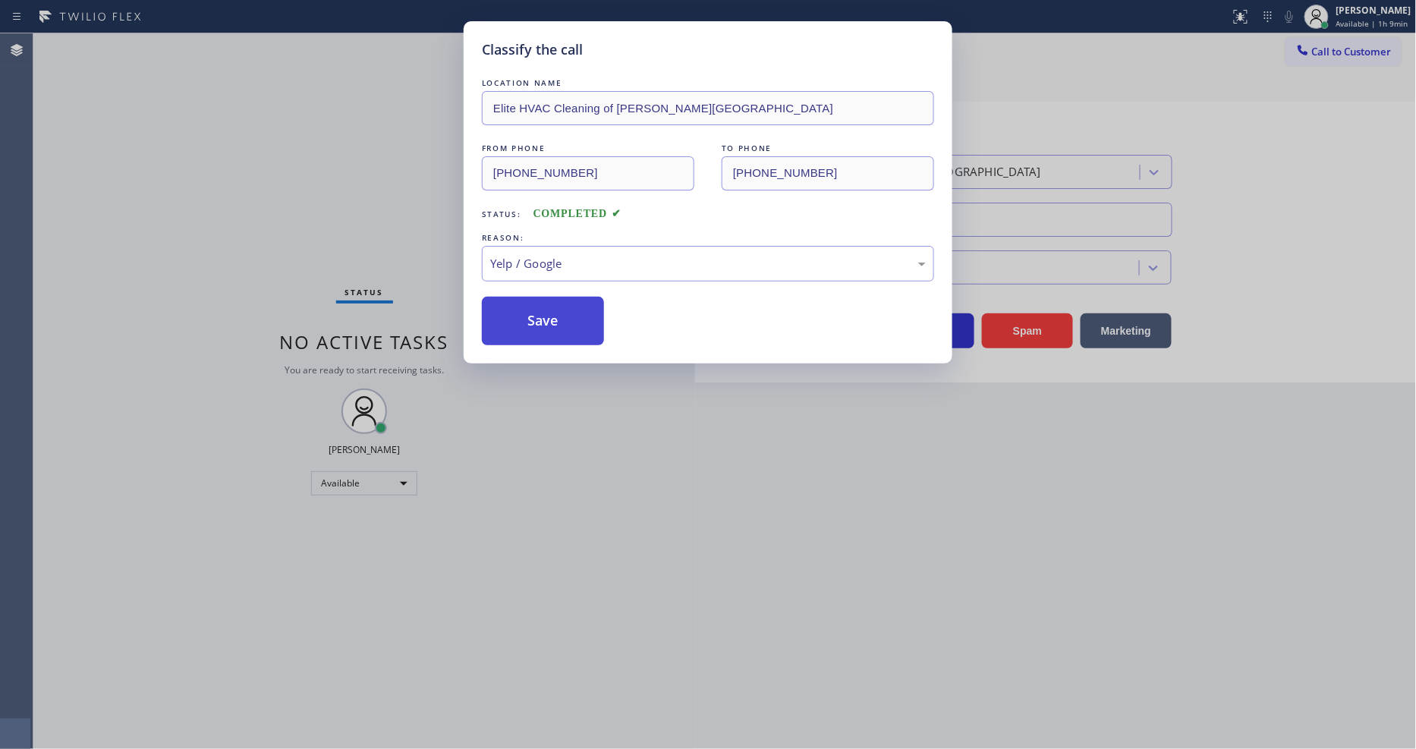
click at [543, 322] on button "Save" at bounding box center [543, 321] width 122 height 49
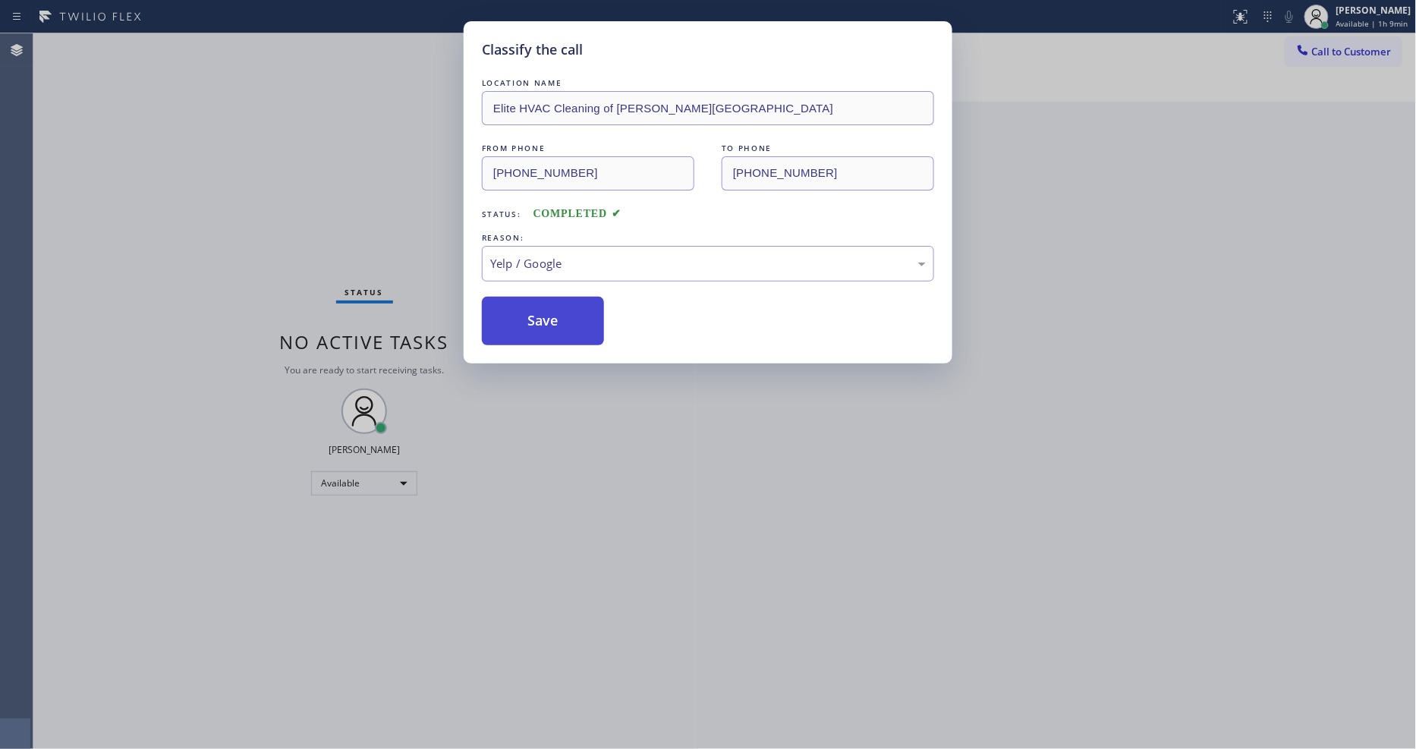
click at [543, 322] on button "Save" at bounding box center [543, 321] width 122 height 49
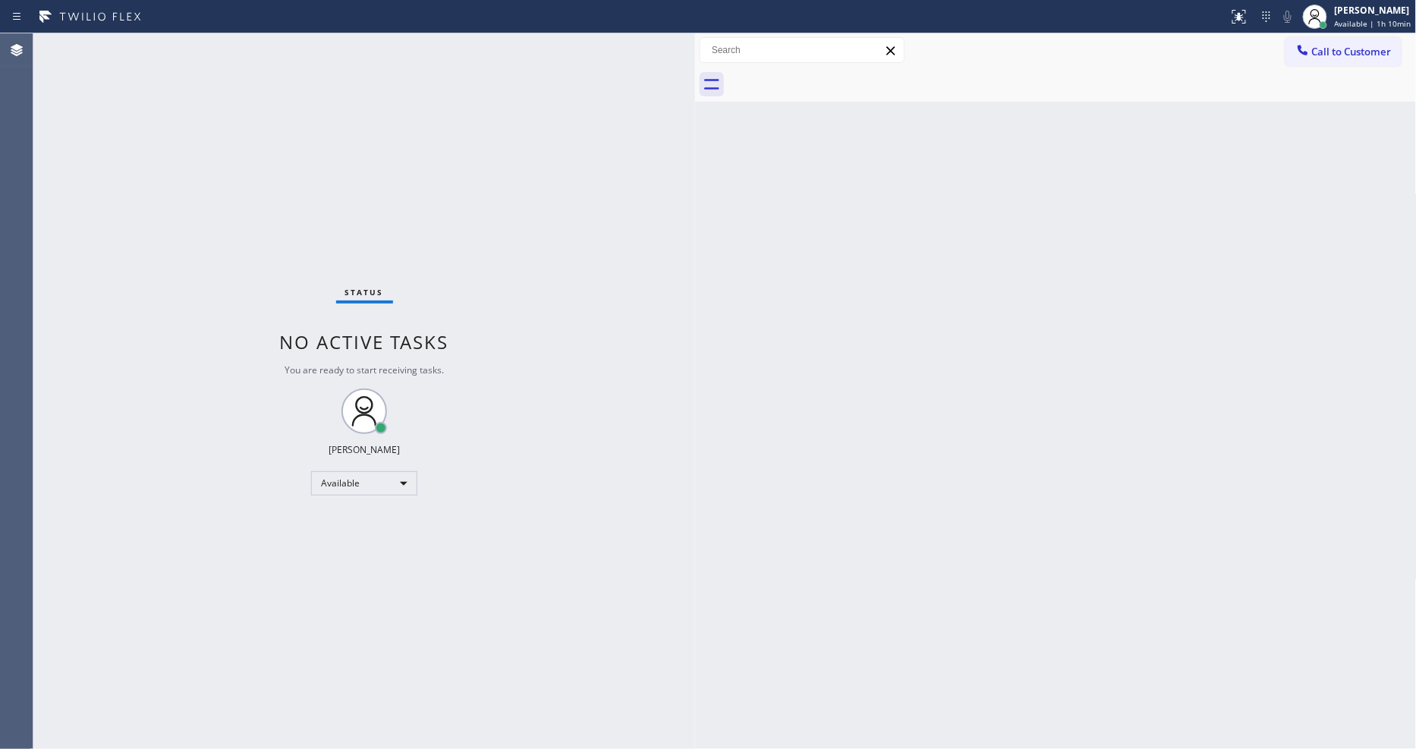
drag, startPoint x: 1211, startPoint y: 370, endPoint x: 420, endPoint y: 605, distance: 824.7
click at [1204, 367] on div "Back to Dashboard Change Sender ID Customers Technicians Select a contact Outbo…" at bounding box center [1056, 391] width 722 height 716
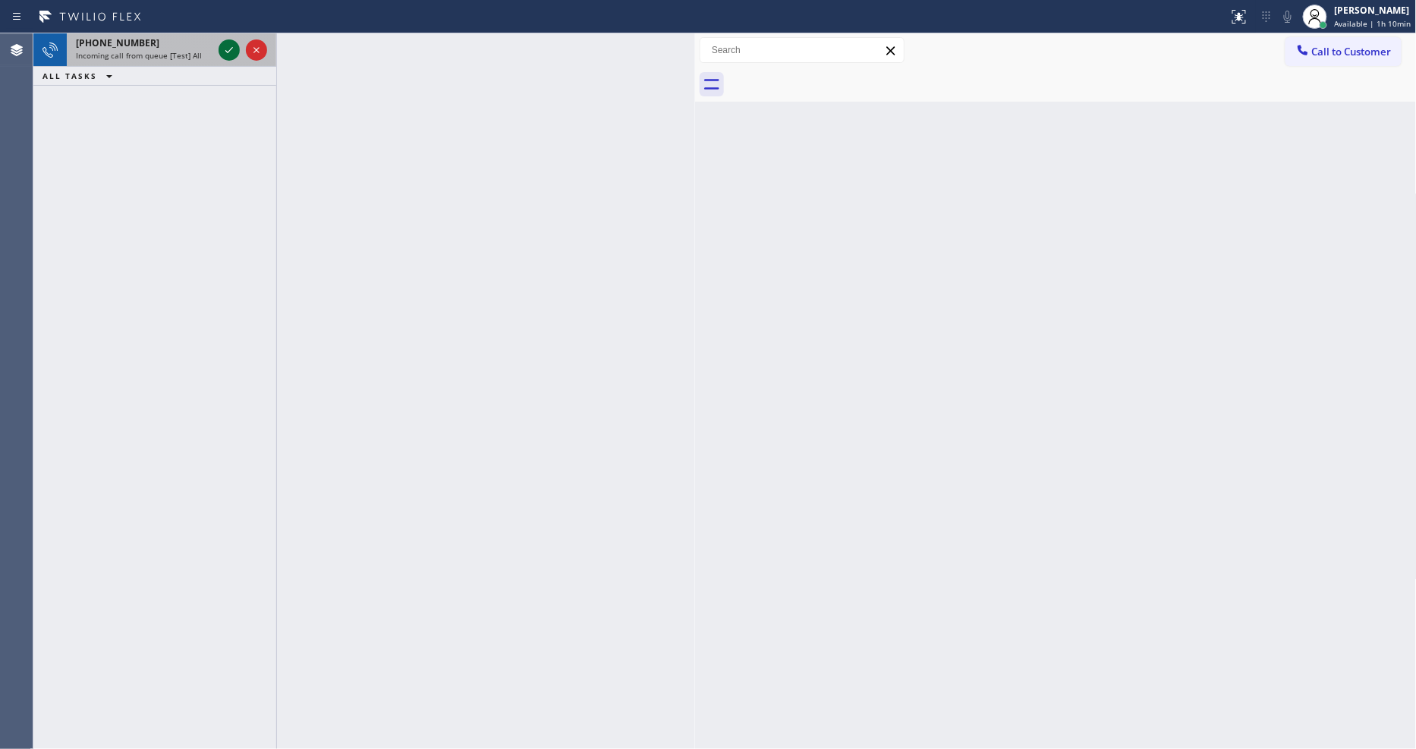
click at [219, 46] on div at bounding box center [229, 50] width 21 height 18
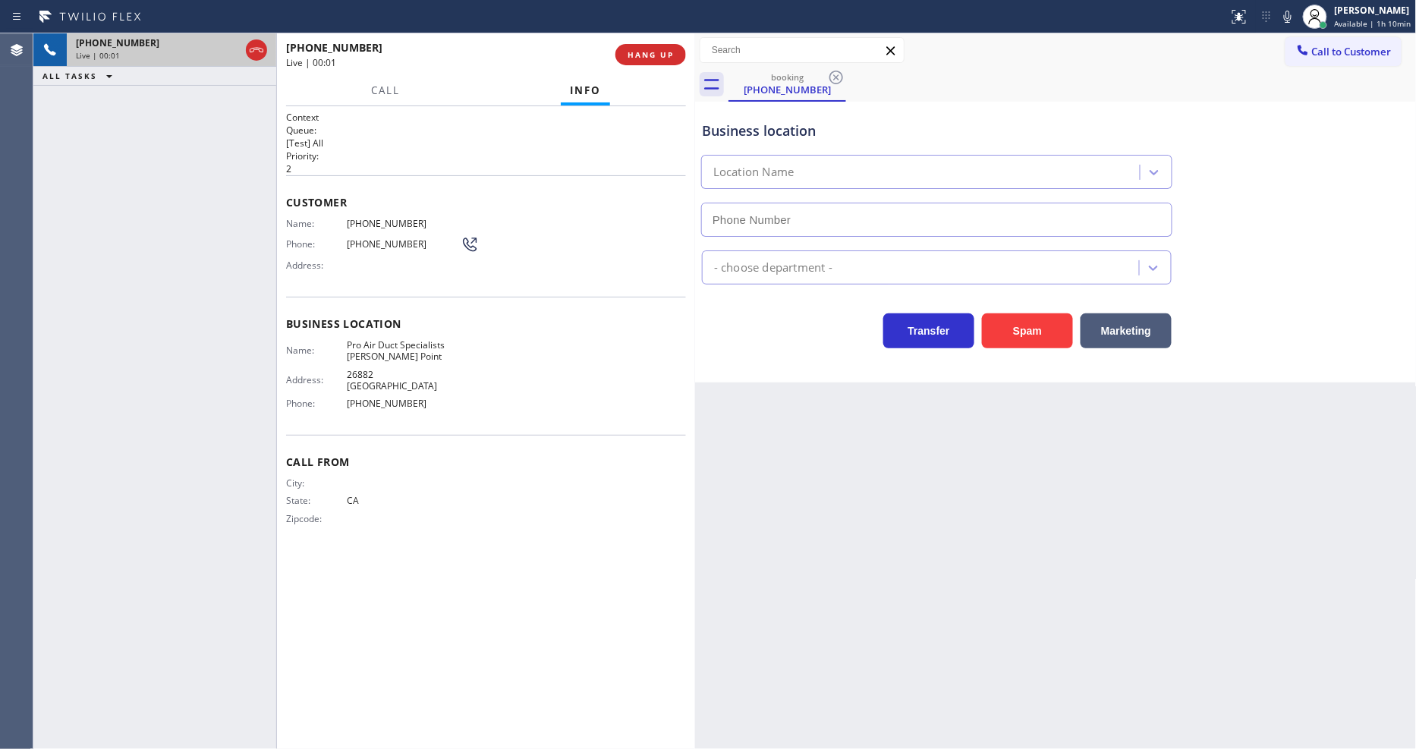
type input "[PHONE_NUMBER]"
click at [1036, 477] on div "Back to Dashboard Change Sender ID Customers Technicians Select a contact Outbo…" at bounding box center [1056, 391] width 722 height 716
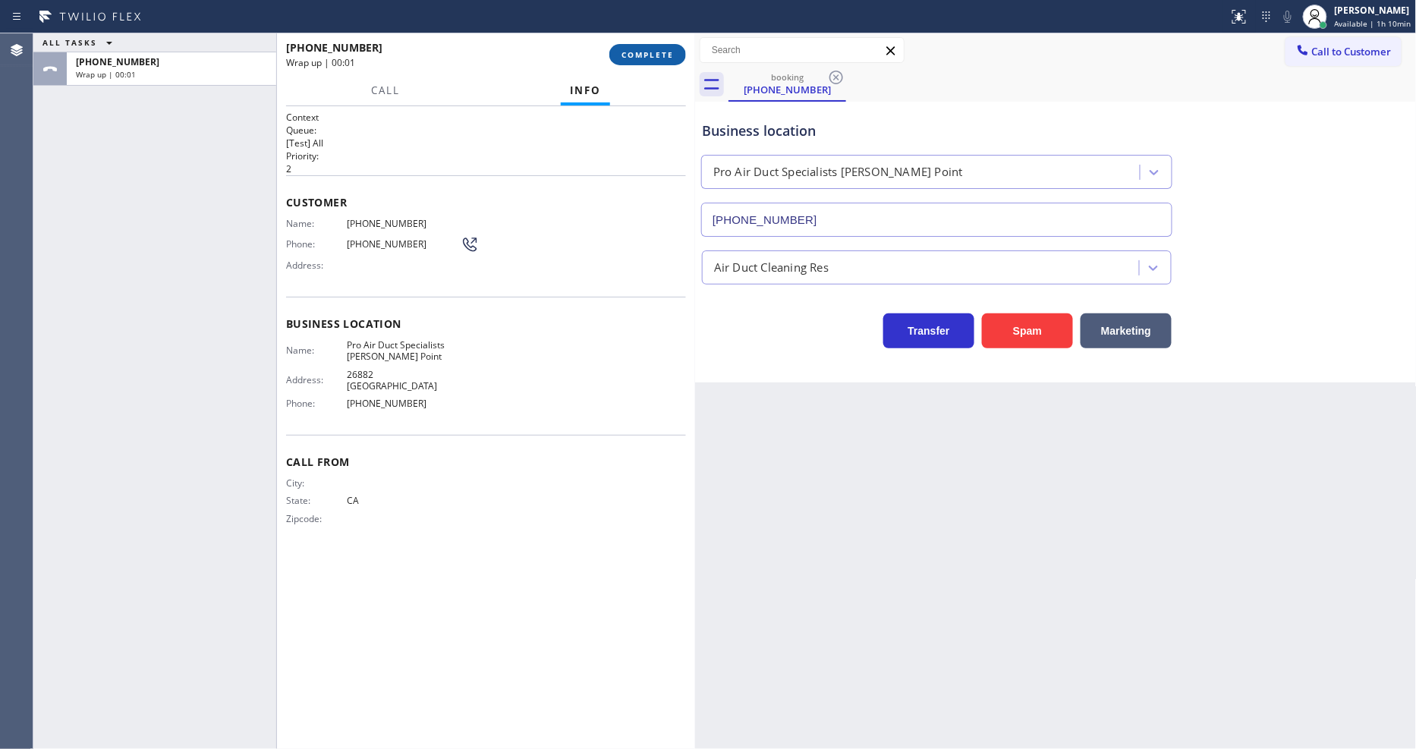
click at [650, 46] on button "COMPLETE" at bounding box center [647, 54] width 77 height 21
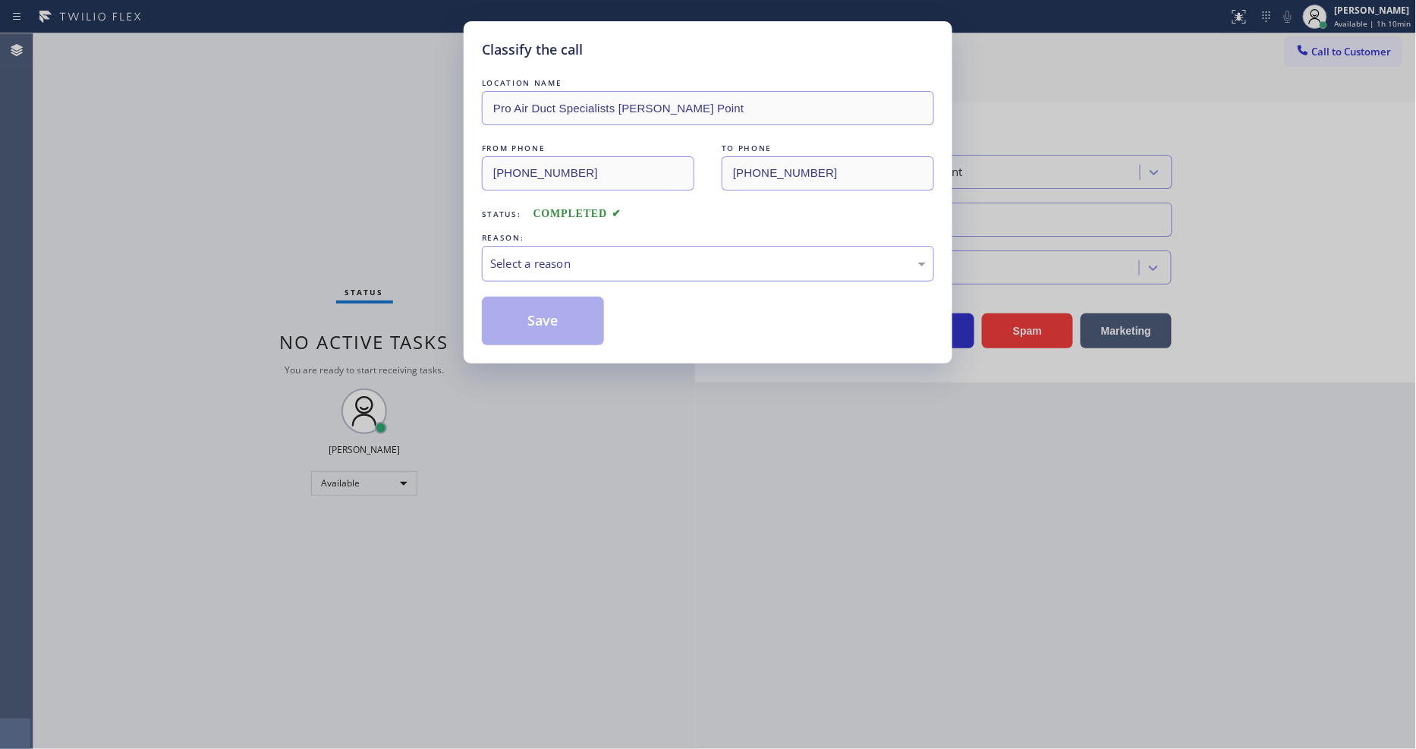
click at [605, 255] on div "Select a reason" at bounding box center [708, 263] width 436 height 17
click at [590, 324] on button "Save" at bounding box center [543, 321] width 122 height 49
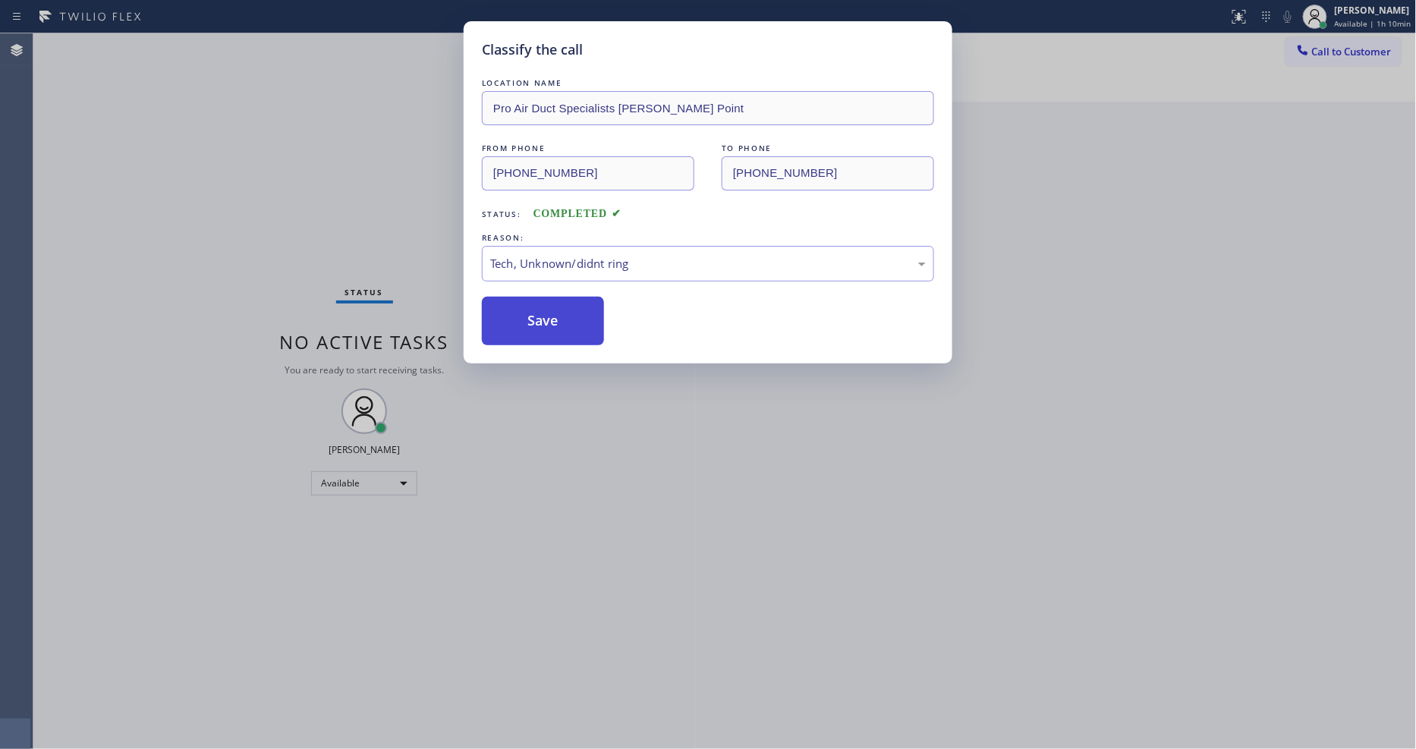
click at [590, 324] on button "Save" at bounding box center [543, 321] width 122 height 49
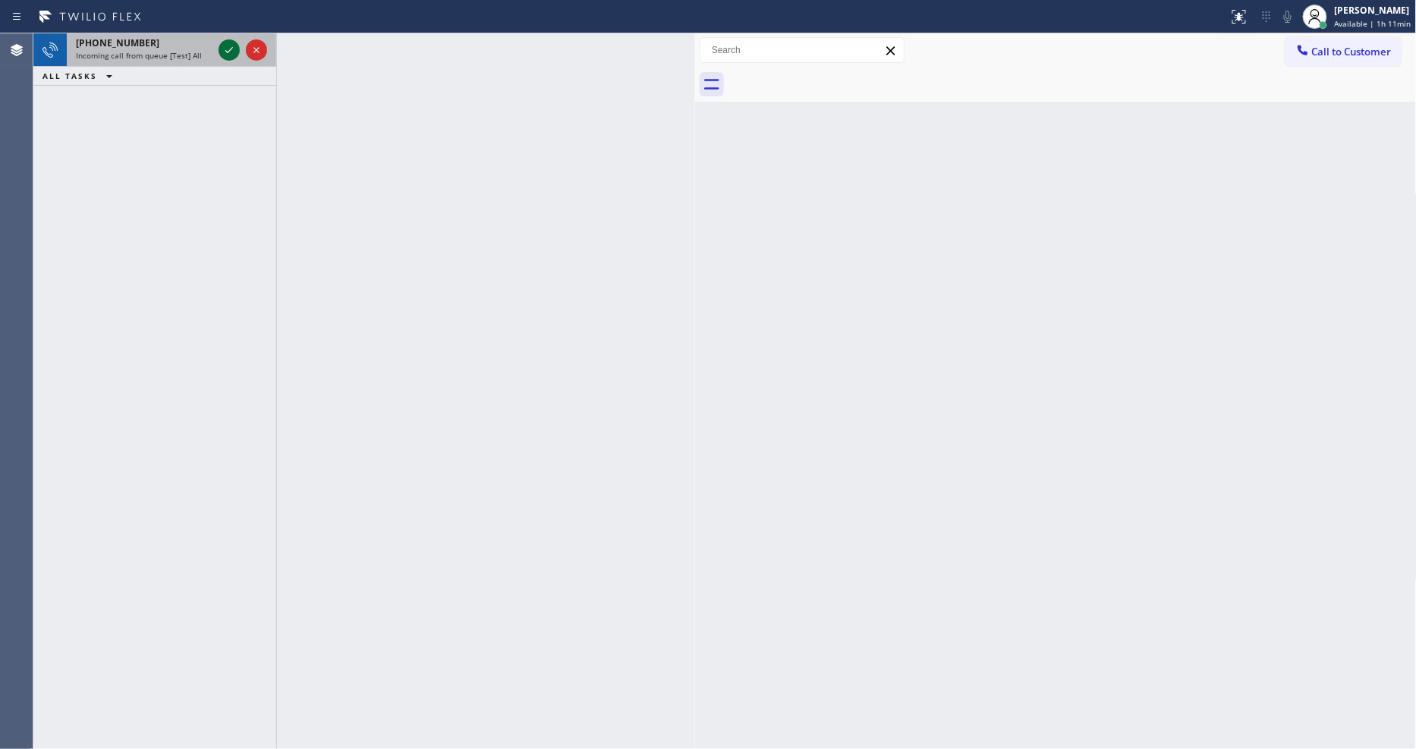
click at [226, 47] on icon at bounding box center [229, 50] width 18 height 18
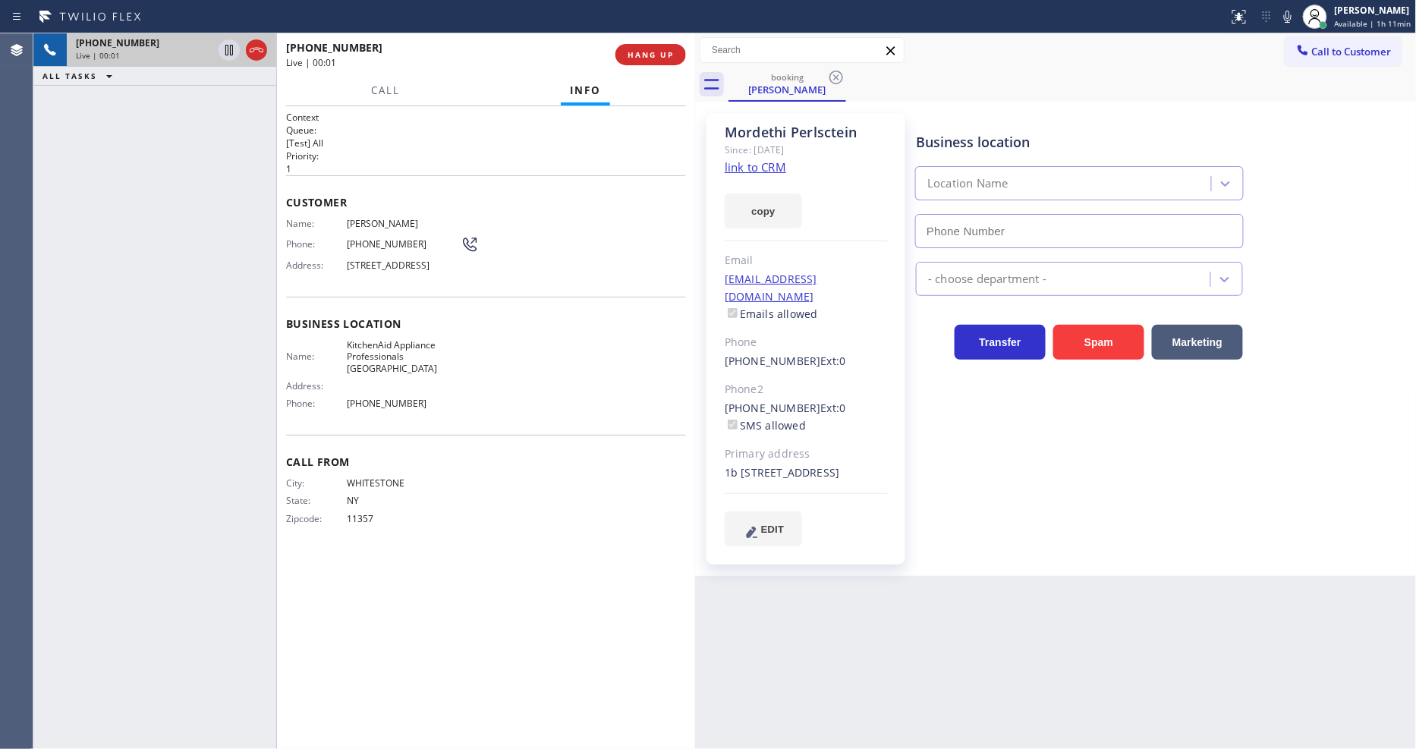
type input "[PHONE_NUMBER]"
click at [728, 172] on link "link to CRM" at bounding box center [755, 166] width 61 height 15
click at [223, 43] on icon at bounding box center [229, 50] width 18 height 18
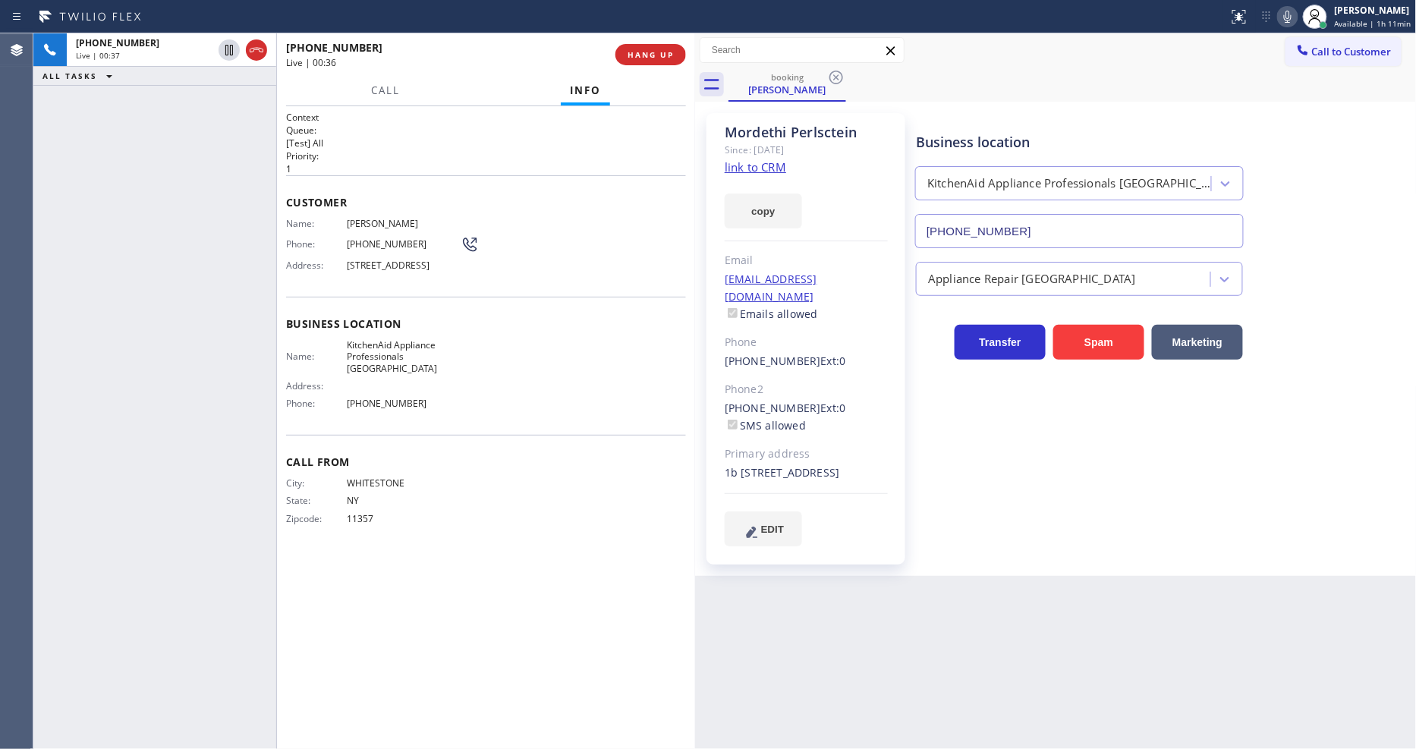
click at [1291, 10] on icon at bounding box center [1288, 17] width 18 height 18
drag, startPoint x: 1014, startPoint y: 537, endPoint x: 719, endPoint y: 602, distance: 302.9
click at [1014, 537] on div "Business location KitchenAid Appliance Professionals New Hyde Park (917) 935-43…" at bounding box center [1162, 329] width 499 height 425
click at [228, 43] on icon at bounding box center [229, 50] width 18 height 18
click at [1291, 15] on icon at bounding box center [1288, 17] width 18 height 18
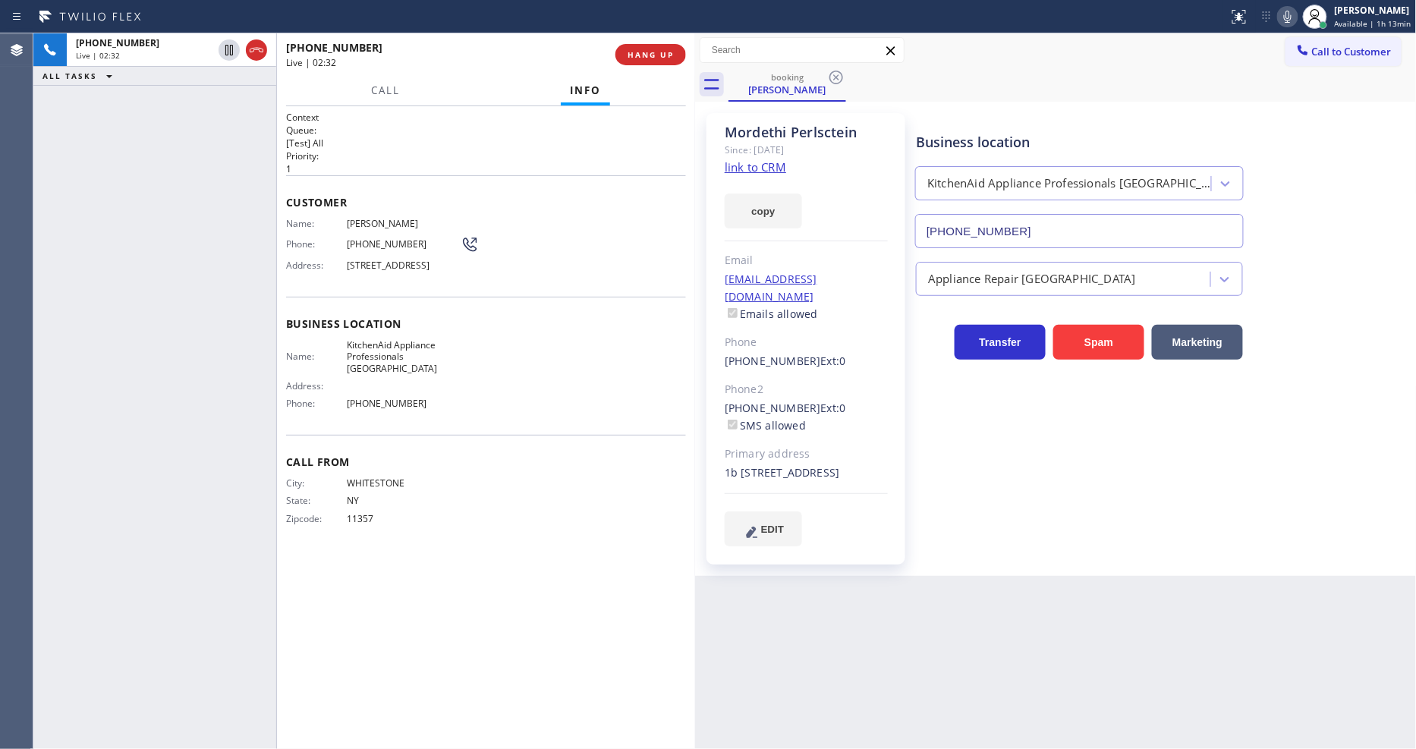
click at [897, 575] on div "Mordethi Perlsctein Since: 20 may 2020 link to CRM copy Email miriamperlstein2@…" at bounding box center [1056, 339] width 722 height 474
click at [391, 245] on span "(347) 587-9342" at bounding box center [404, 243] width 114 height 11
copy div "(347) 587-9342"
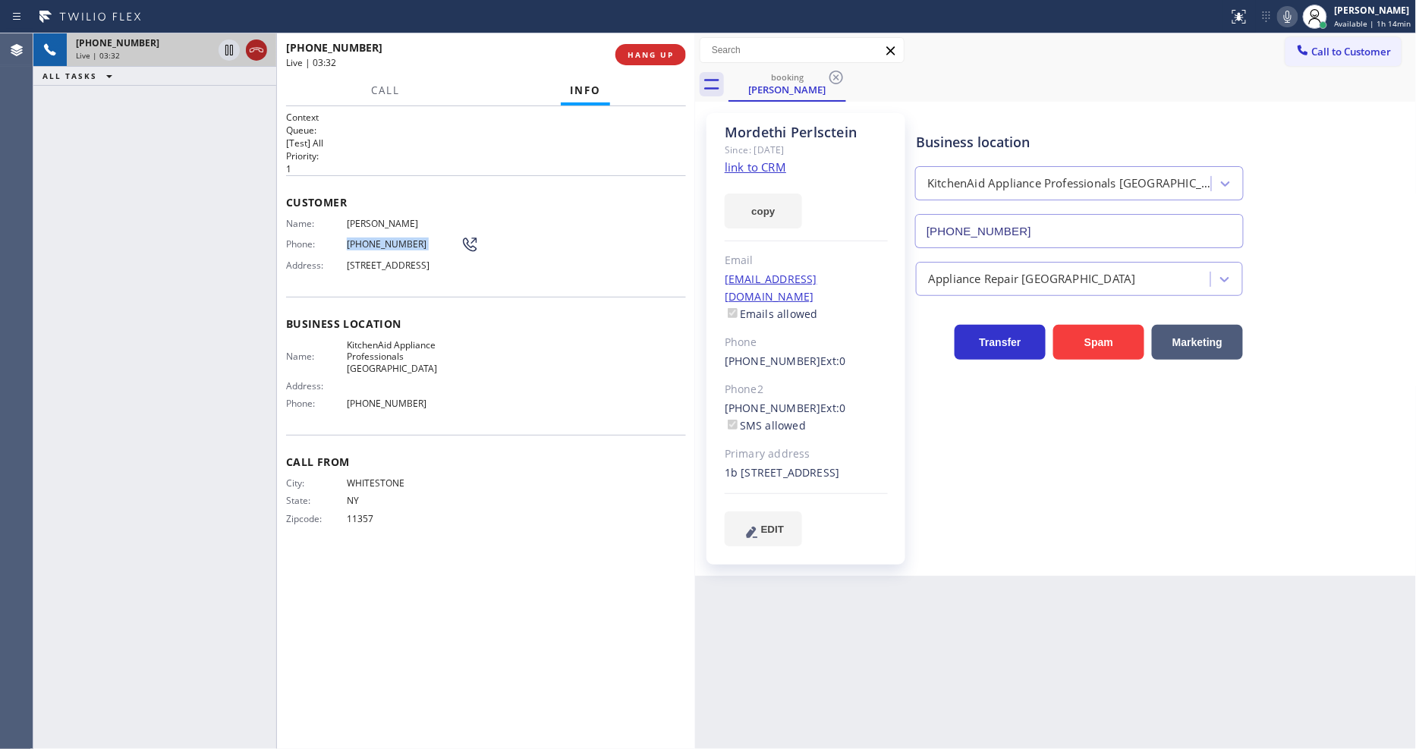
drag, startPoint x: 228, startPoint y: 52, endPoint x: 247, endPoint y: 52, distance: 19.0
click at [228, 52] on icon at bounding box center [229, 50] width 18 height 18
click at [1285, 17] on icon at bounding box center [1288, 17] width 18 height 18
click at [384, 82] on button "Call" at bounding box center [385, 91] width 47 height 30
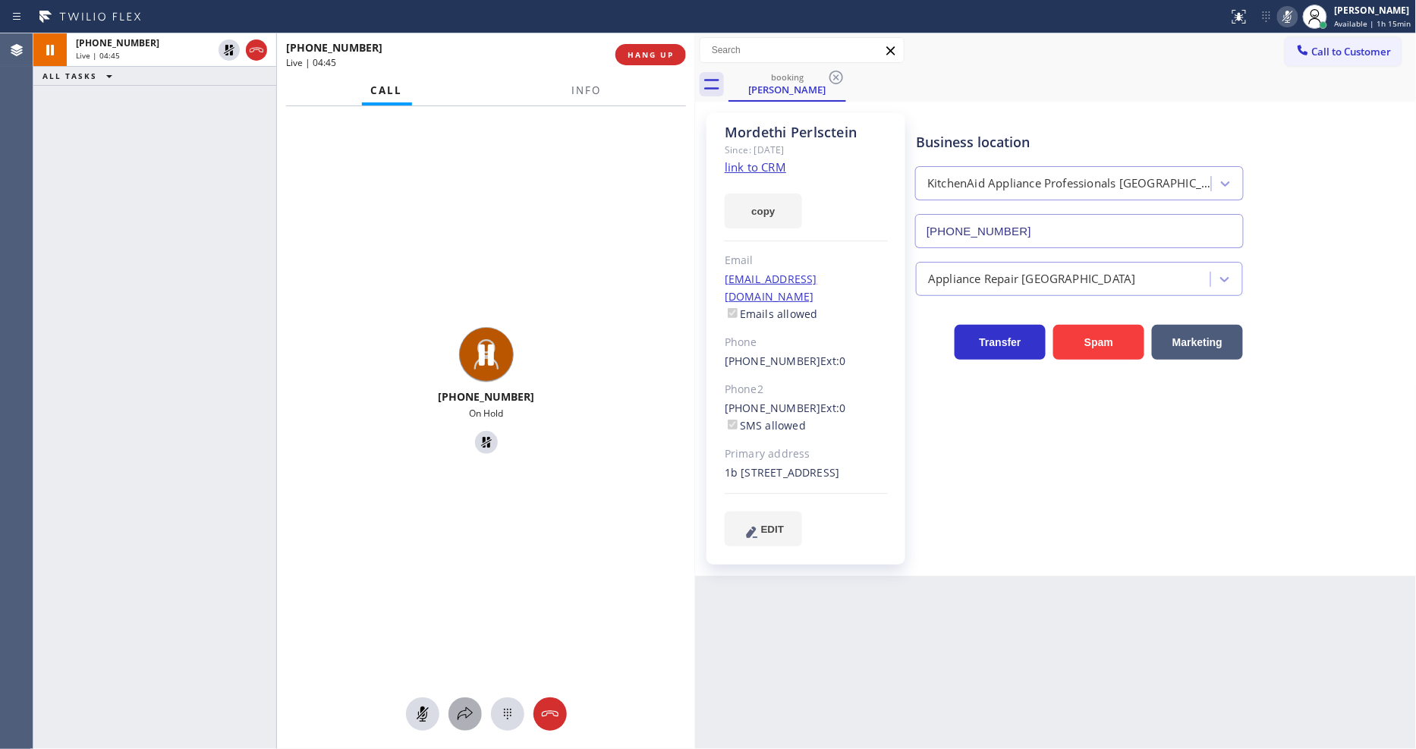
click at [458, 719] on icon at bounding box center [465, 713] width 15 height 13
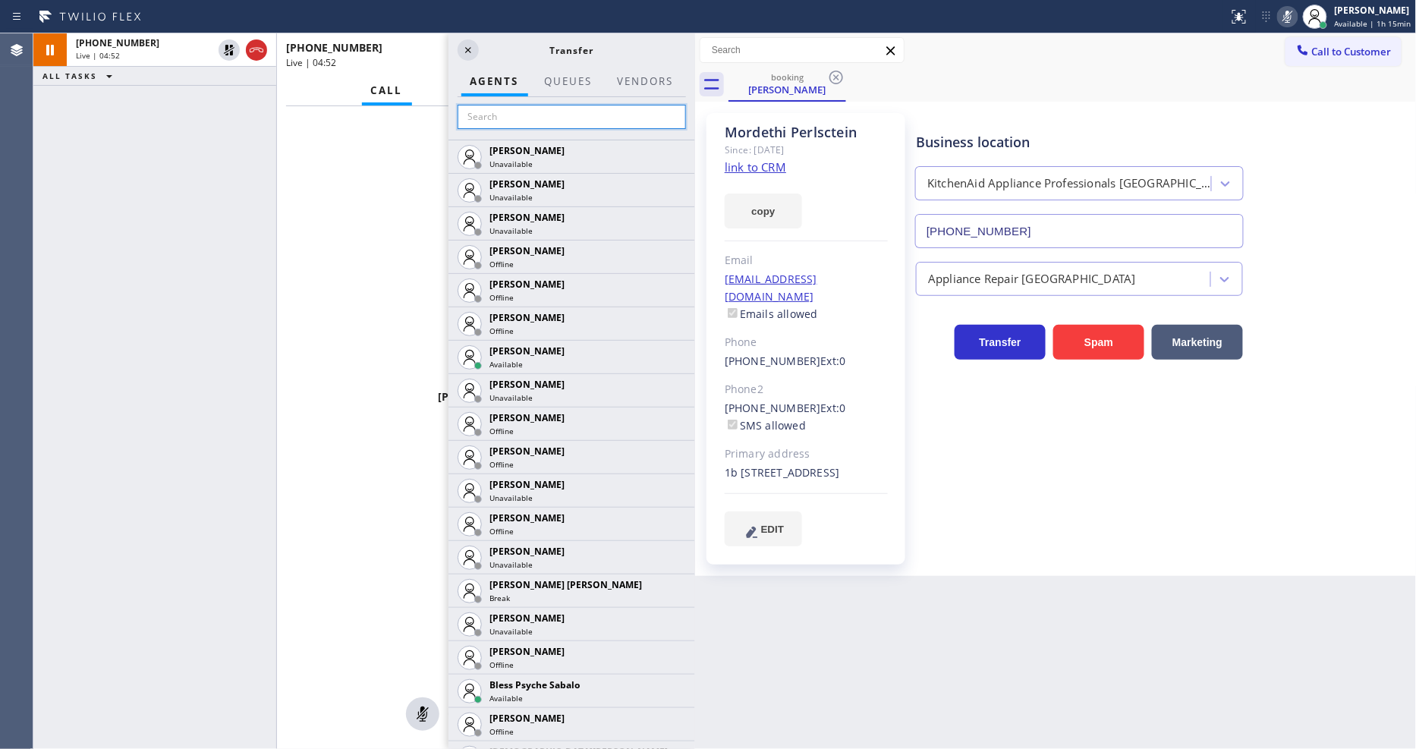
click at [517, 114] on input "text" at bounding box center [572, 117] width 228 height 24
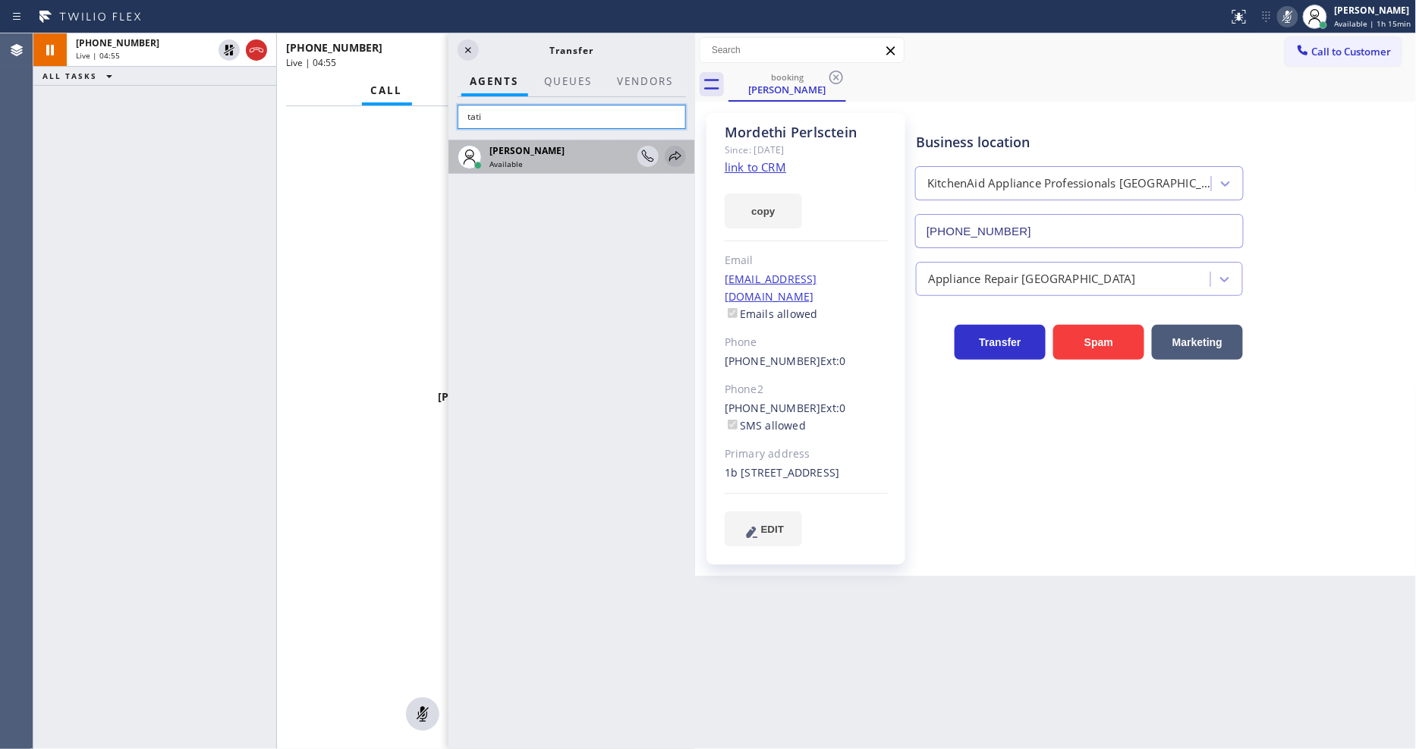
type input "tati"
click at [674, 148] on icon at bounding box center [675, 156] width 18 height 18
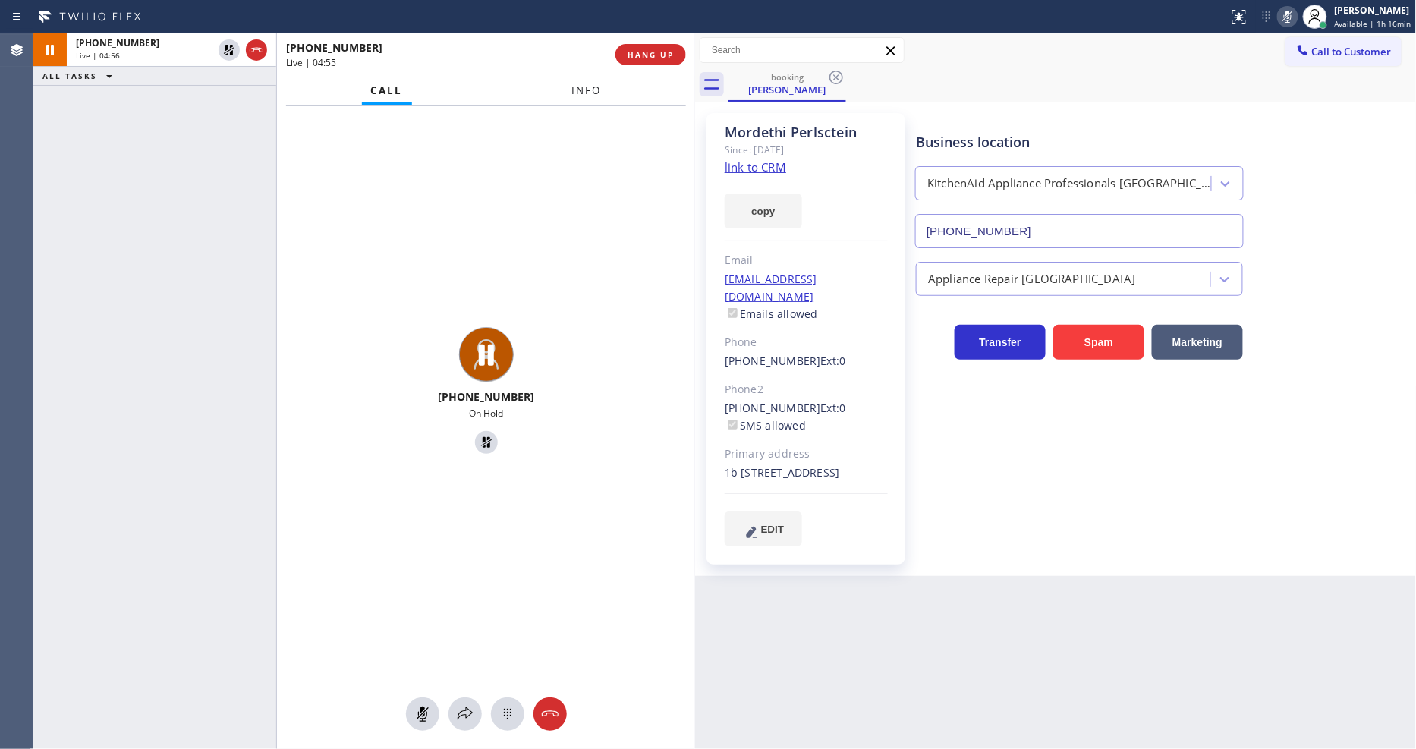
click at [585, 88] on span "Info" at bounding box center [587, 90] width 30 height 14
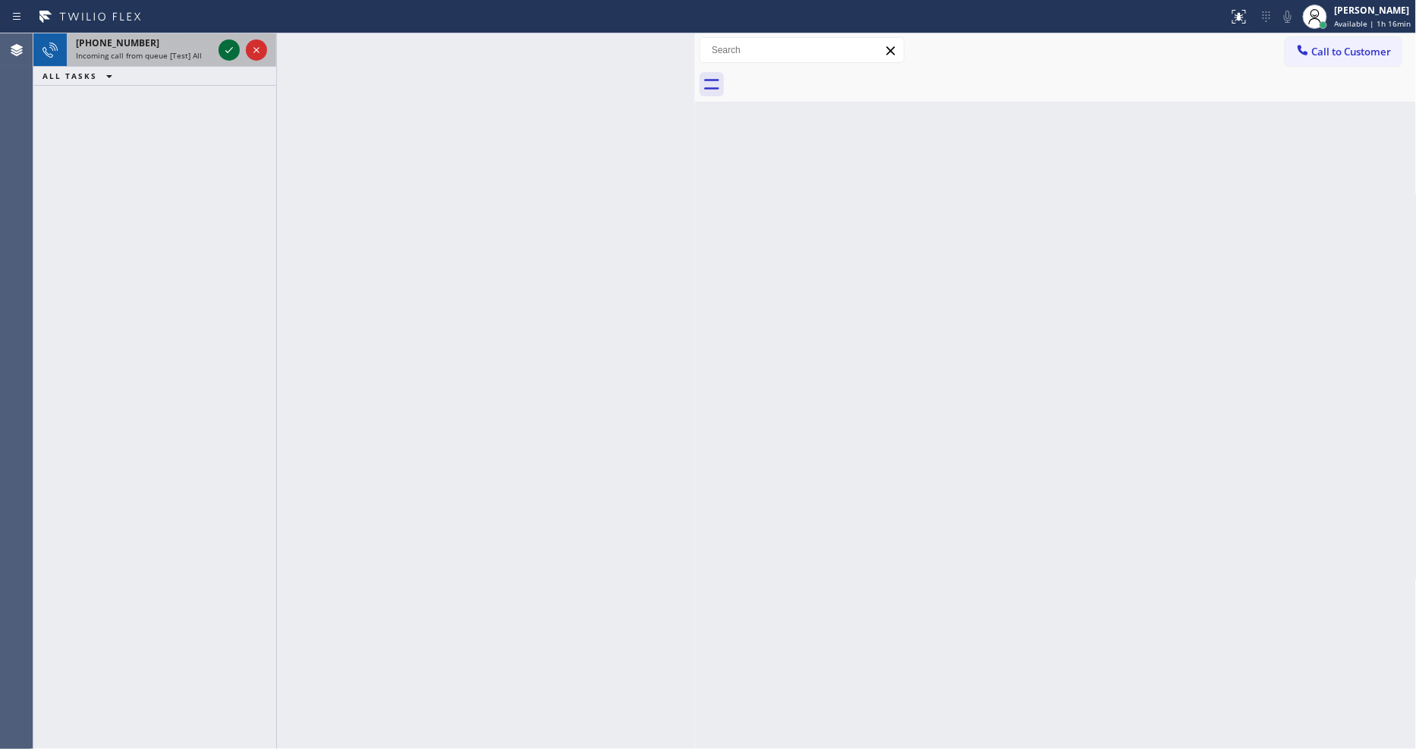
click at [233, 48] on icon at bounding box center [229, 50] width 18 height 18
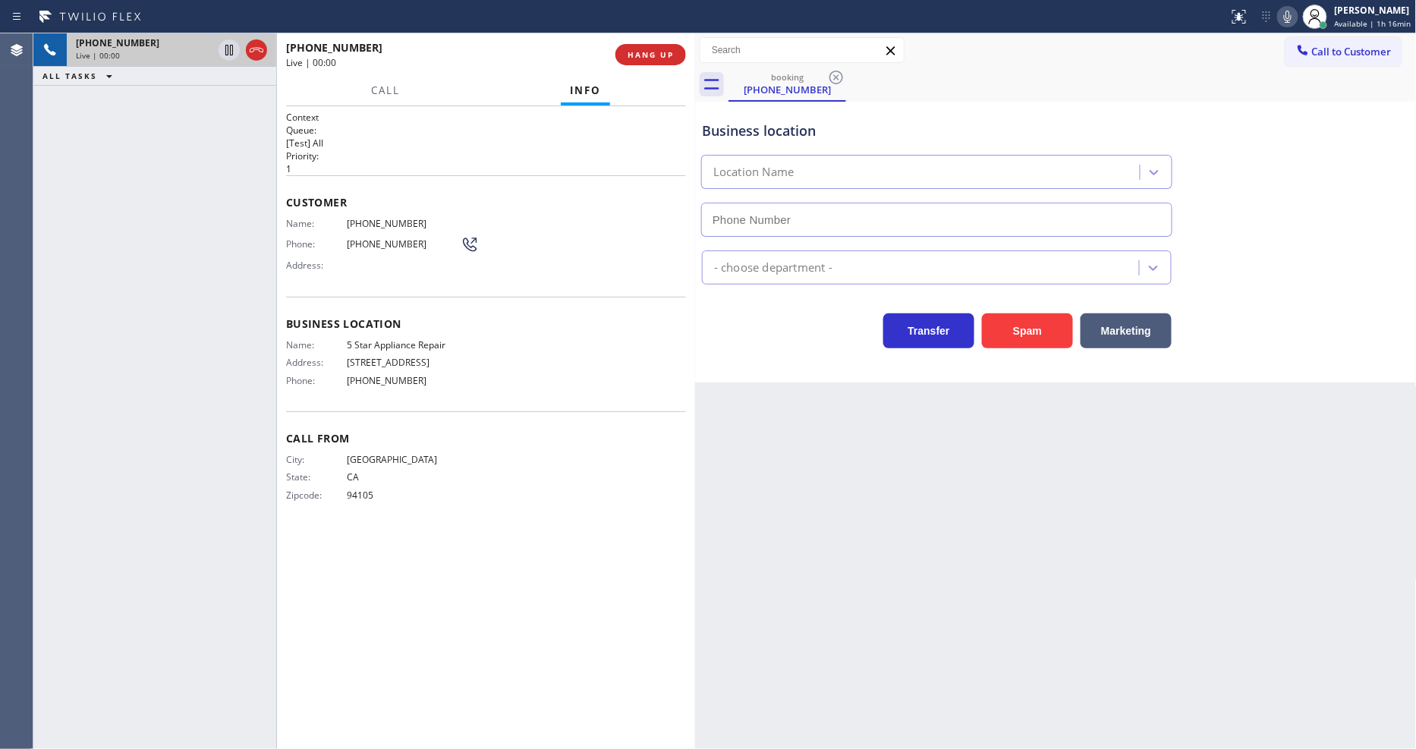
type input "[PHONE_NUMBER]"
click at [1063, 505] on div "Back to Dashboard Change Sender ID Customers Technicians Select a contact Outbo…" at bounding box center [1056, 391] width 722 height 716
click at [383, 339] on span "5 Star Appliance Repair" at bounding box center [404, 344] width 114 height 11
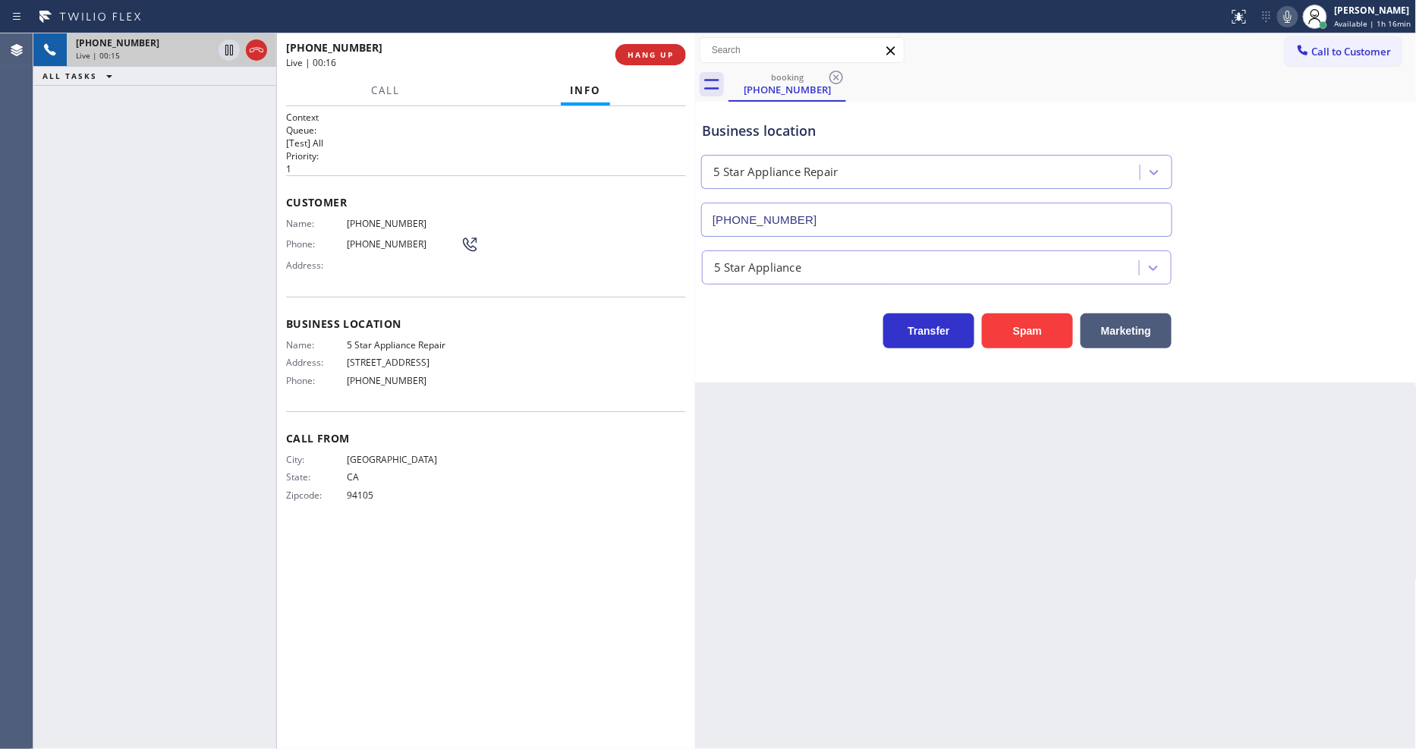
click at [473, 385] on div "Name: 5 Star Appliance Repair Address: 510 Foothill Rd Phone: (855) 731-4952" at bounding box center [486, 365] width 400 height 53
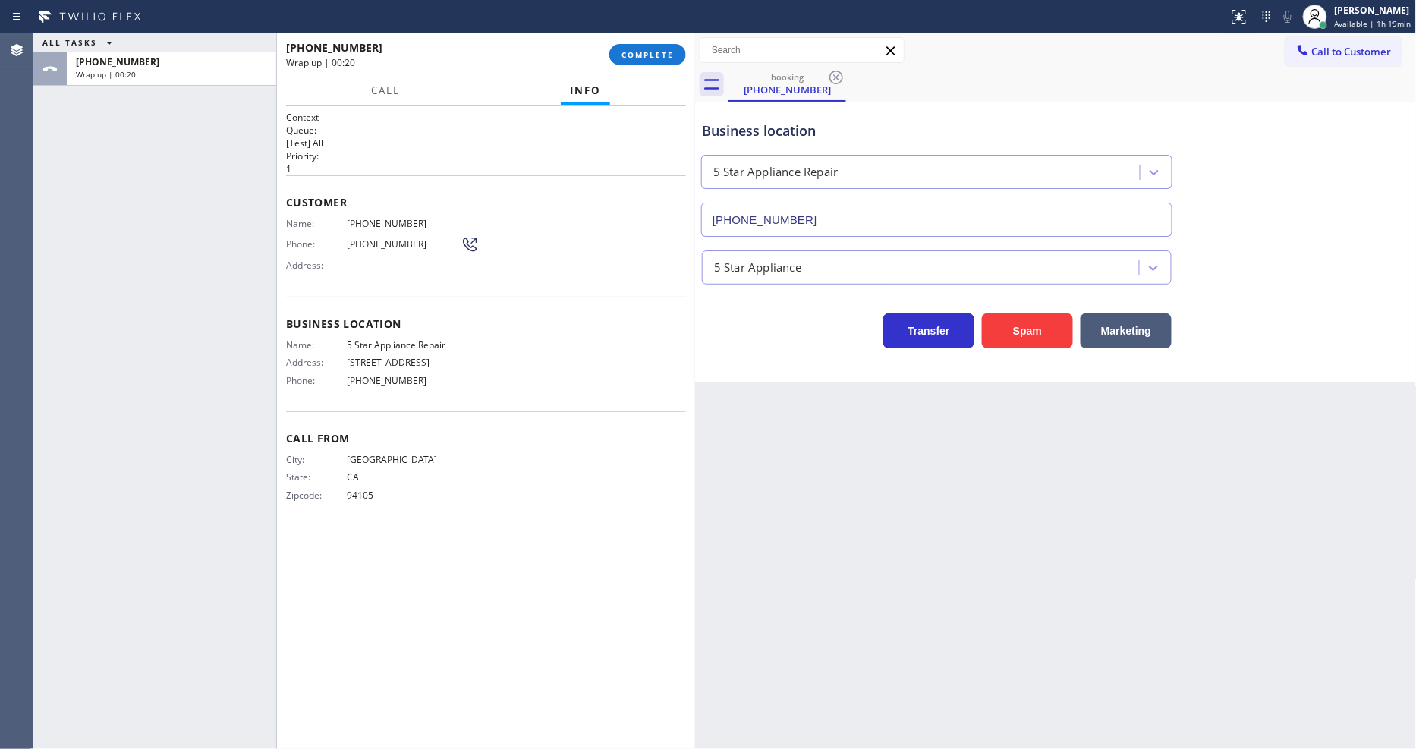
click at [648, 52] on span "COMPLETE" at bounding box center [647, 54] width 52 height 11
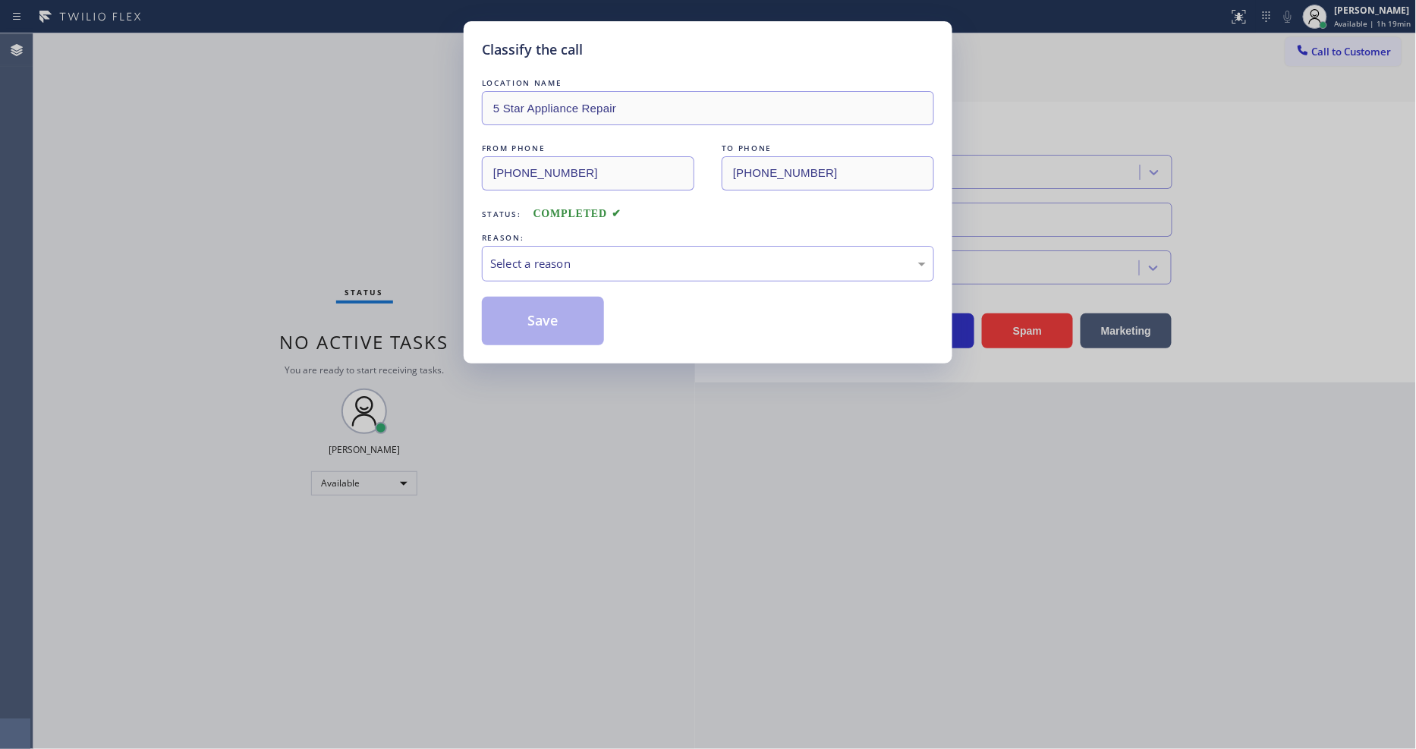
click at [562, 255] on div "Select a reason" at bounding box center [708, 263] width 436 height 17
click at [542, 331] on button "Save" at bounding box center [543, 321] width 122 height 49
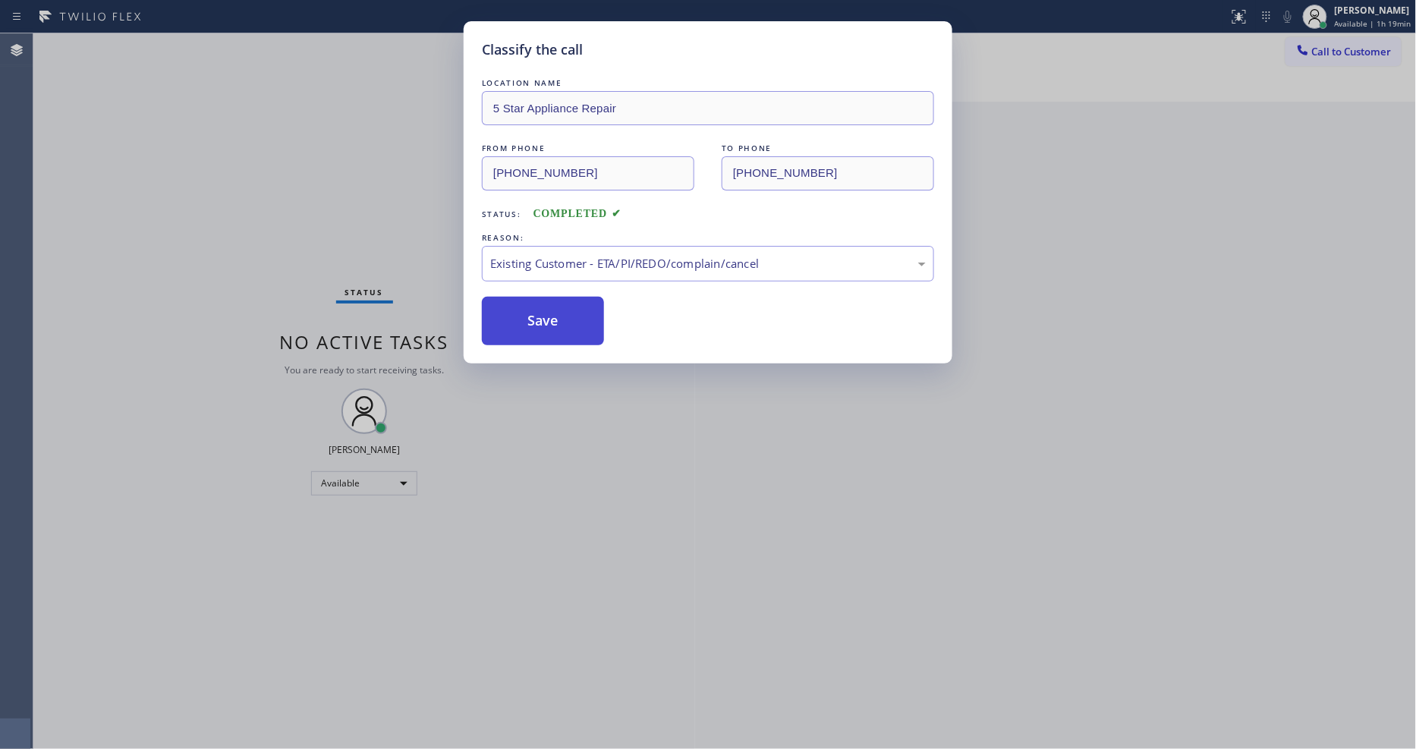
click at [542, 331] on button "Save" at bounding box center [543, 321] width 122 height 49
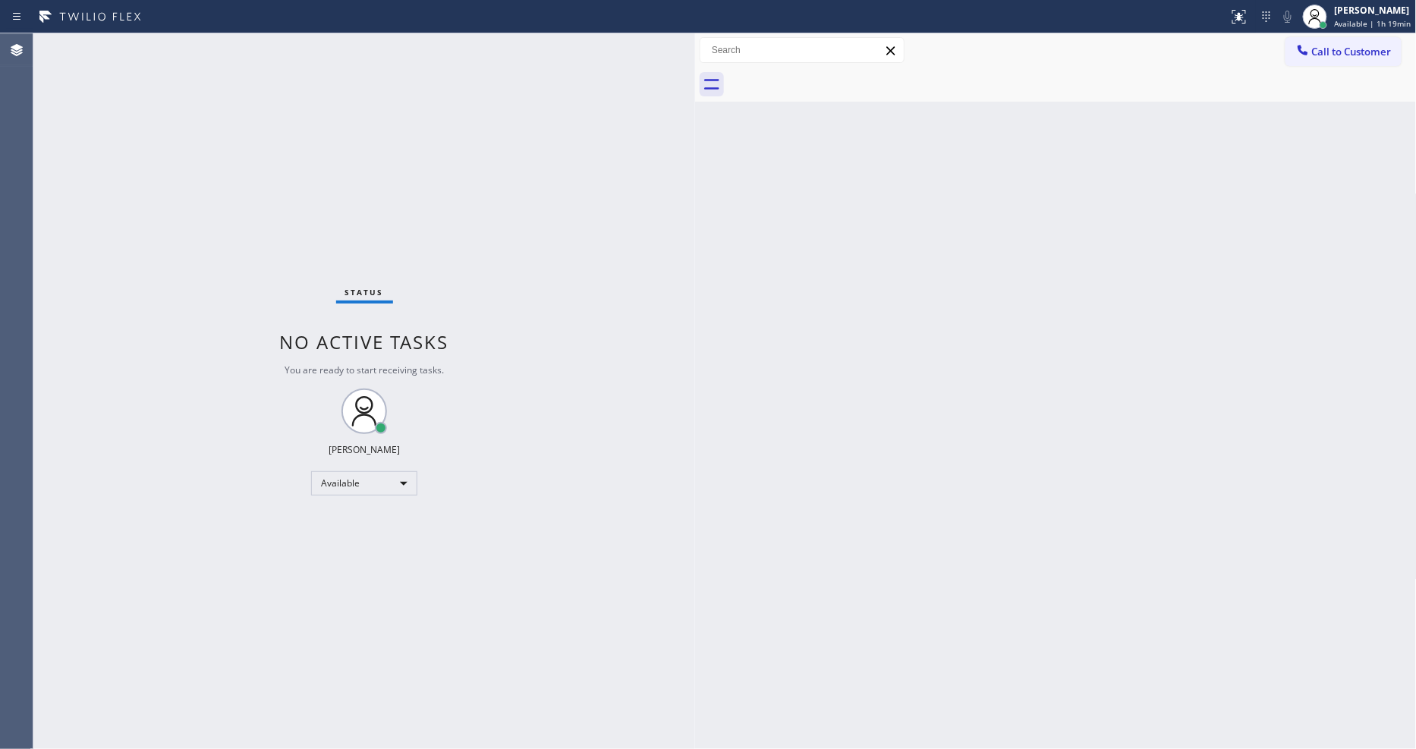
click at [1187, 407] on div "Back to Dashboard Change Sender ID Customers Technicians Select a contact Outbo…" at bounding box center [1056, 391] width 722 height 716
click at [897, 587] on div "Back to Dashboard Change Sender ID Customers Technicians Select a contact Outbo…" at bounding box center [1056, 391] width 722 height 716
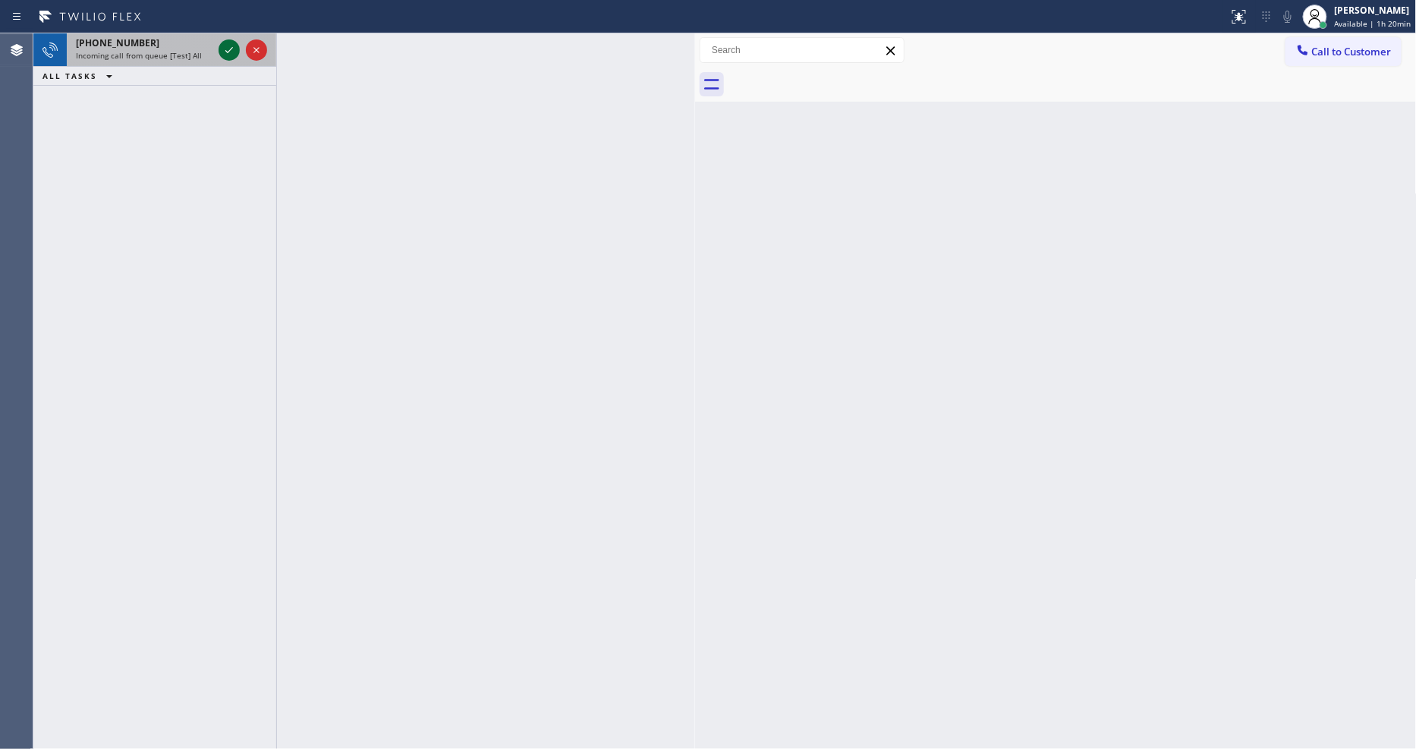
click at [228, 53] on icon at bounding box center [229, 50] width 18 height 18
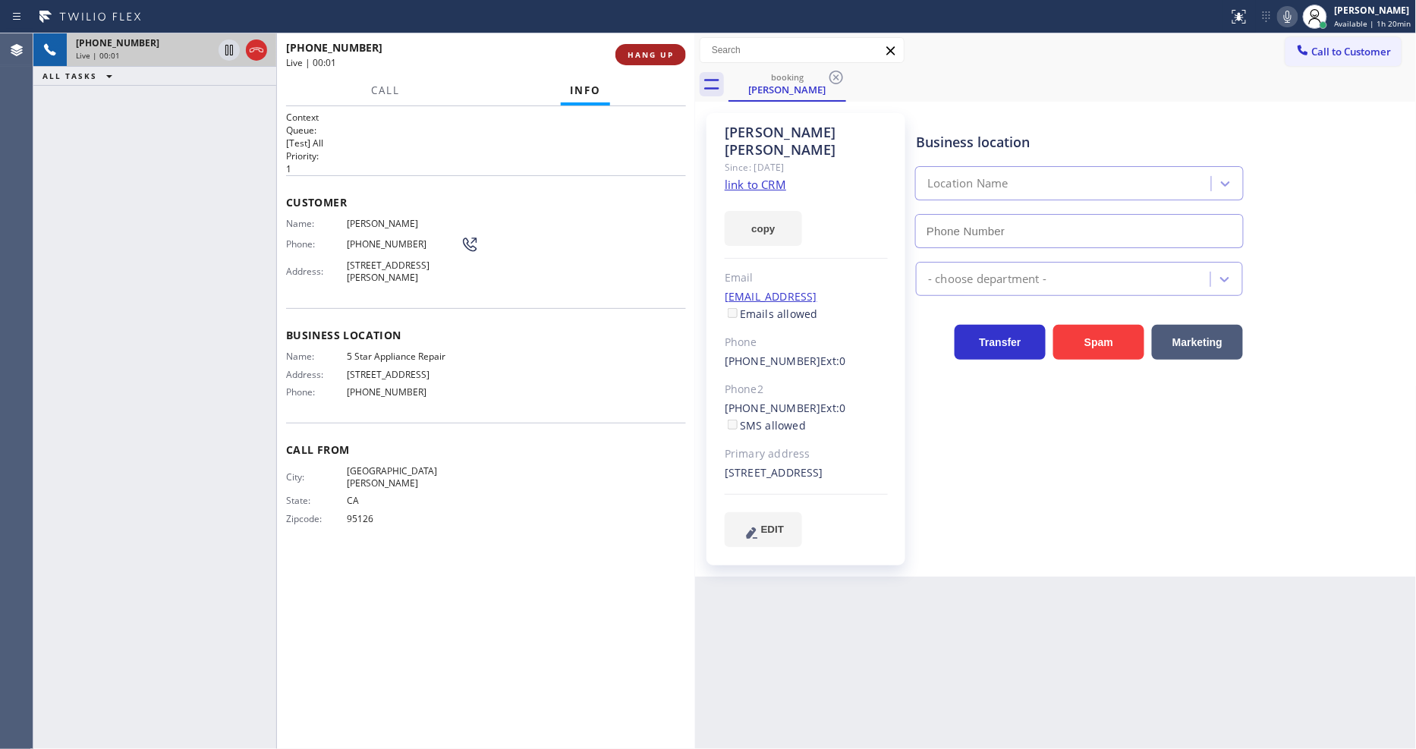
click at [630, 49] on span "HANG UP" at bounding box center [651, 54] width 46 height 11
type input "[PHONE_NUMBER]"
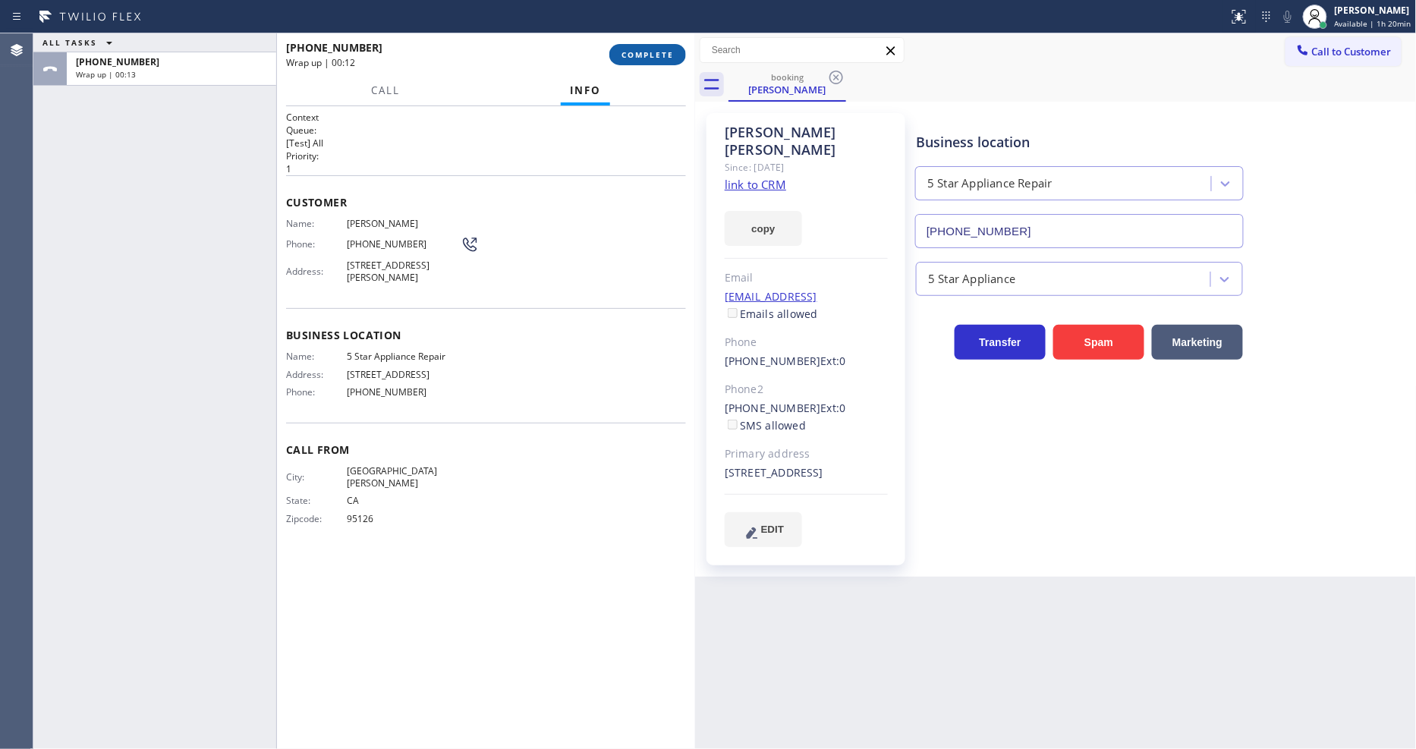
click at [647, 63] on button "COMPLETE" at bounding box center [647, 54] width 77 height 21
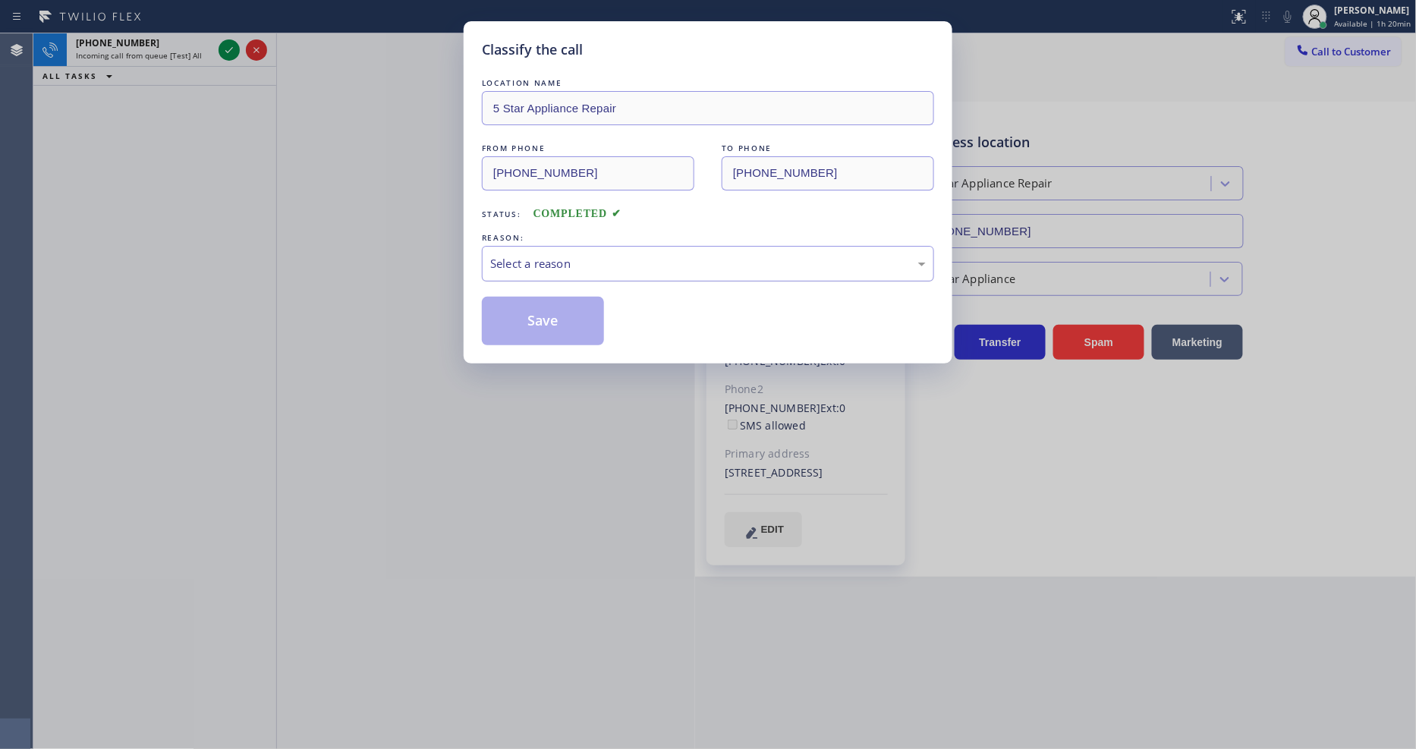
click at [546, 255] on div "Select a reason" at bounding box center [708, 263] width 436 height 17
click at [546, 327] on button "Save" at bounding box center [543, 321] width 122 height 49
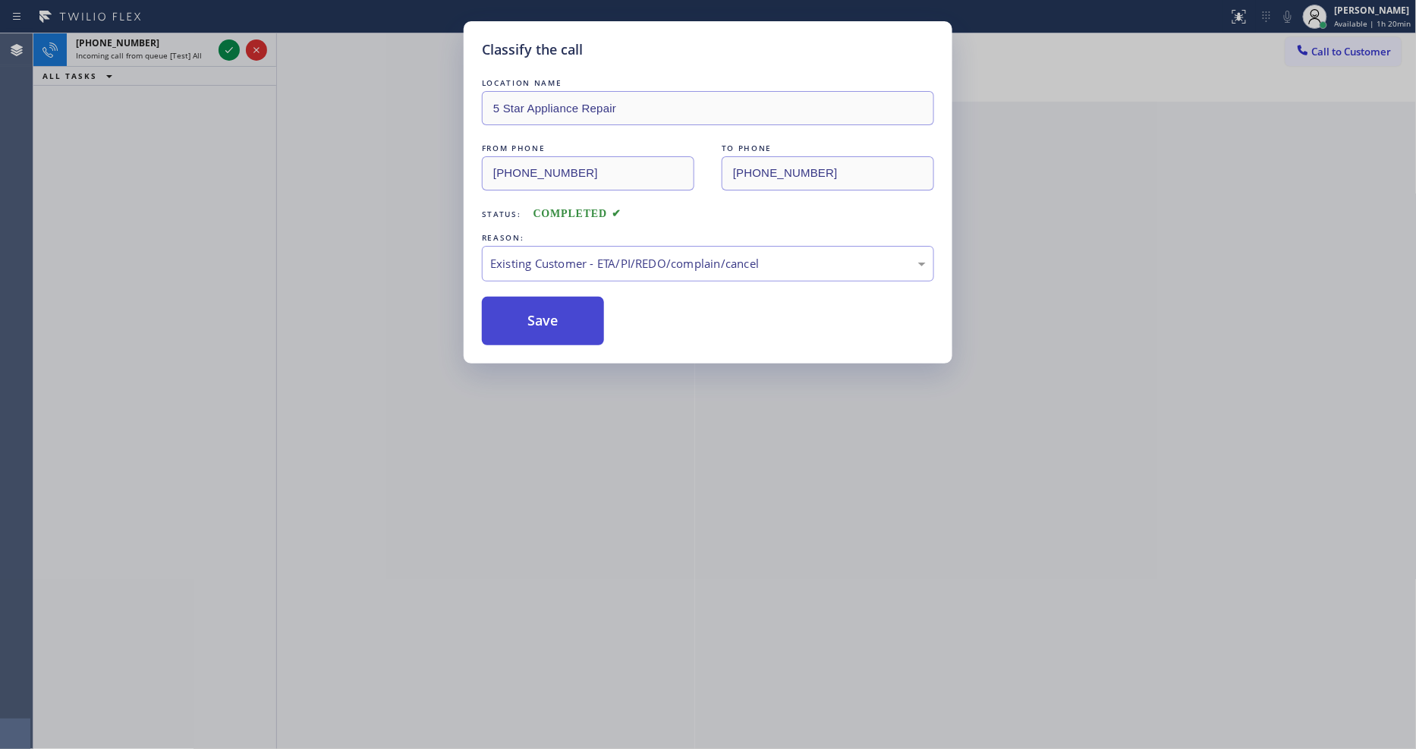
click at [546, 327] on button "Save" at bounding box center [543, 321] width 122 height 49
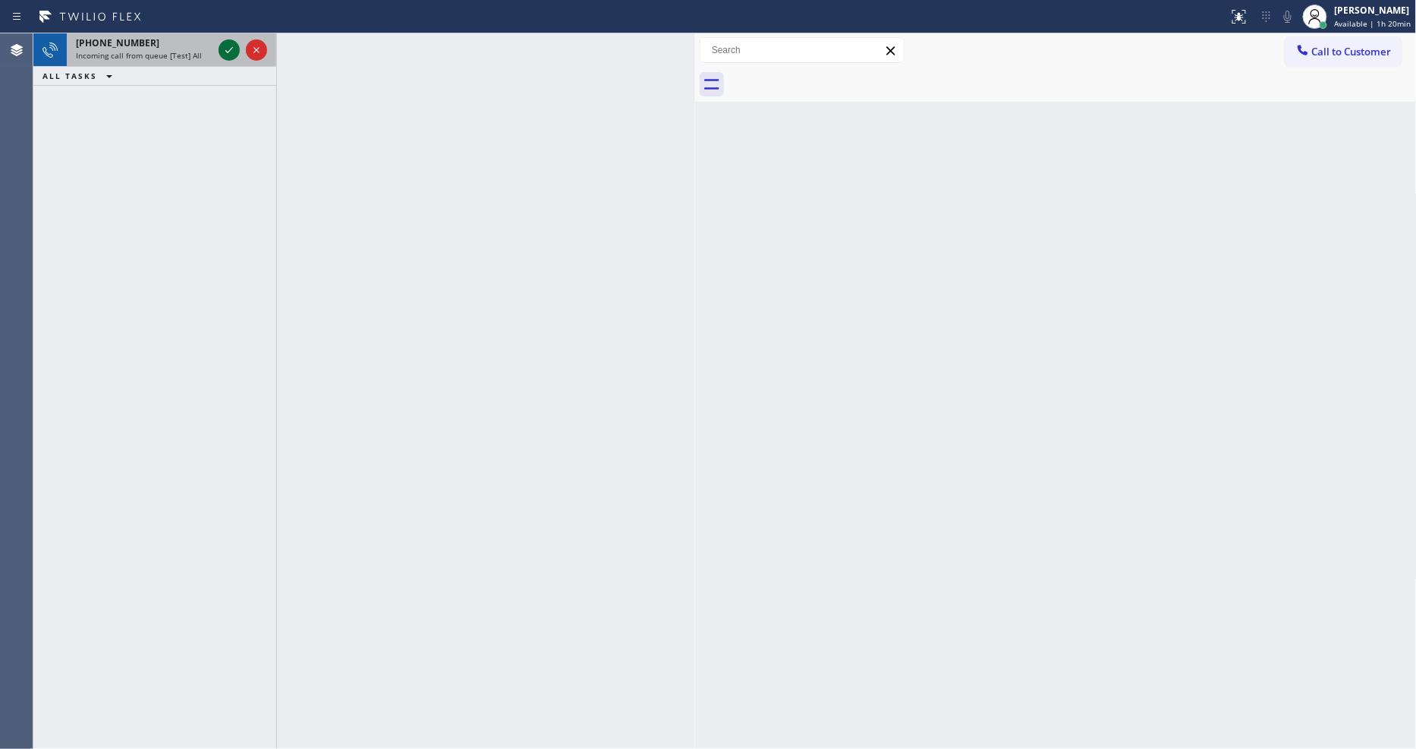
click at [224, 49] on icon at bounding box center [229, 50] width 18 height 18
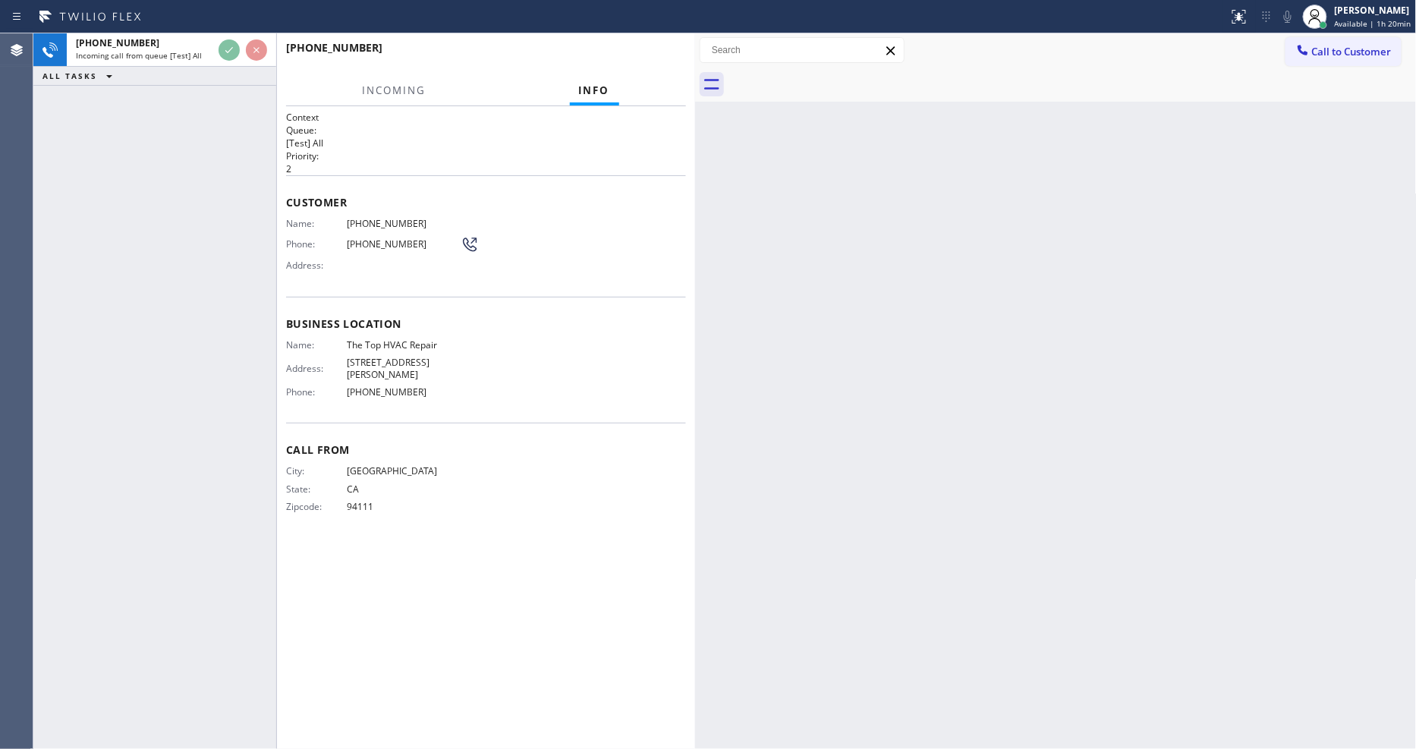
click at [1132, 370] on div "Back to Dashboard Change Sender ID Customers Technicians Select a contact Outbo…" at bounding box center [1056, 391] width 722 height 716
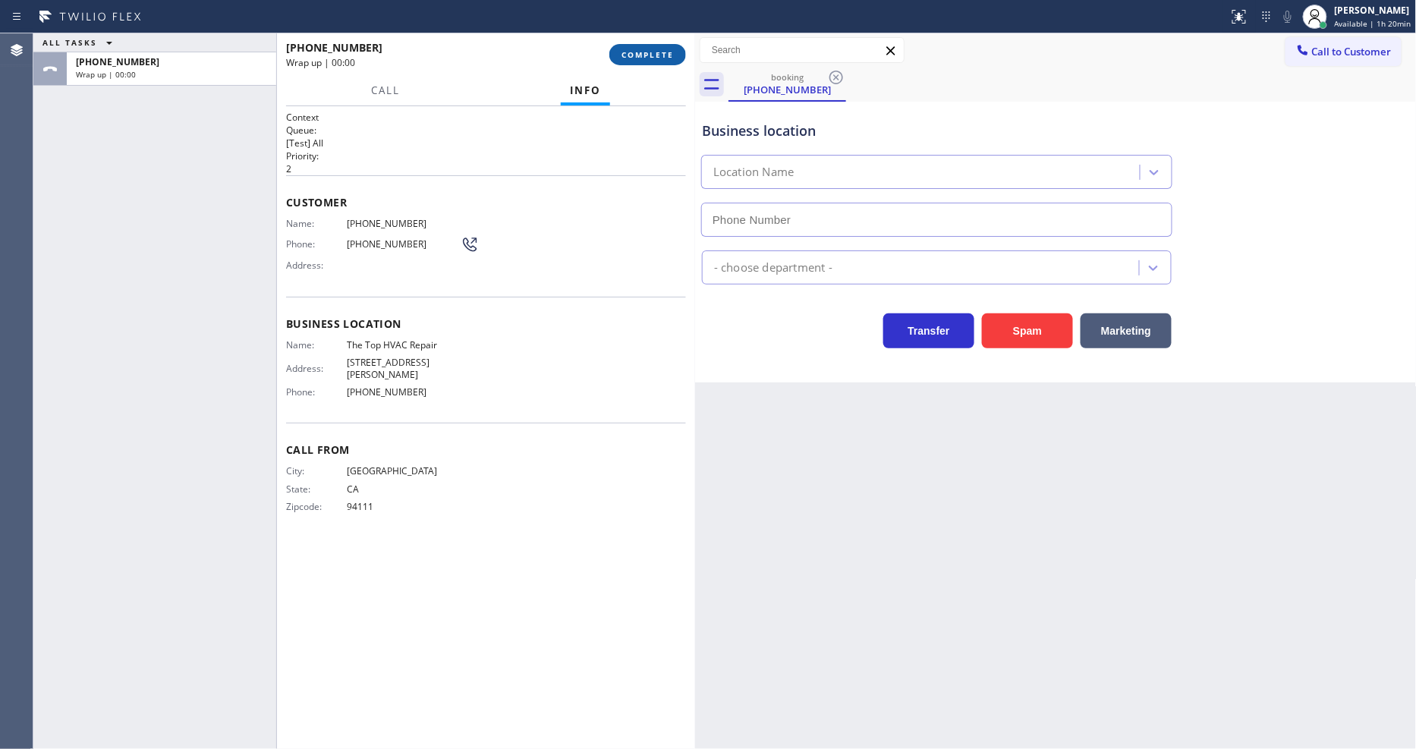
type input "[PHONE_NUMBER]"
click at [645, 54] on span "COMPLETE" at bounding box center [647, 54] width 52 height 11
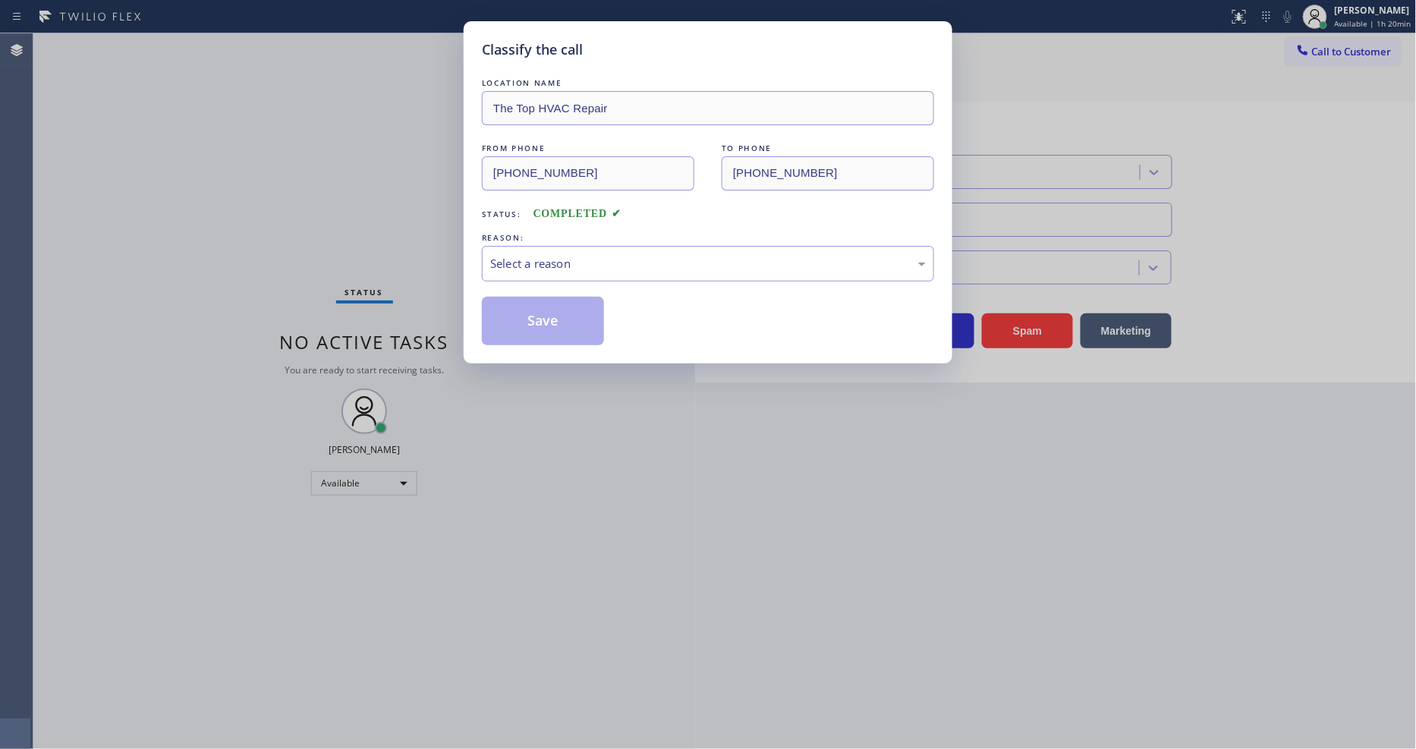
drag, startPoint x: 605, startPoint y: 313, endPoint x: 617, endPoint y: 259, distance: 55.2
click at [617, 255] on div "Select a reason" at bounding box center [708, 263] width 436 height 17
click at [587, 313] on button "Save" at bounding box center [543, 321] width 122 height 49
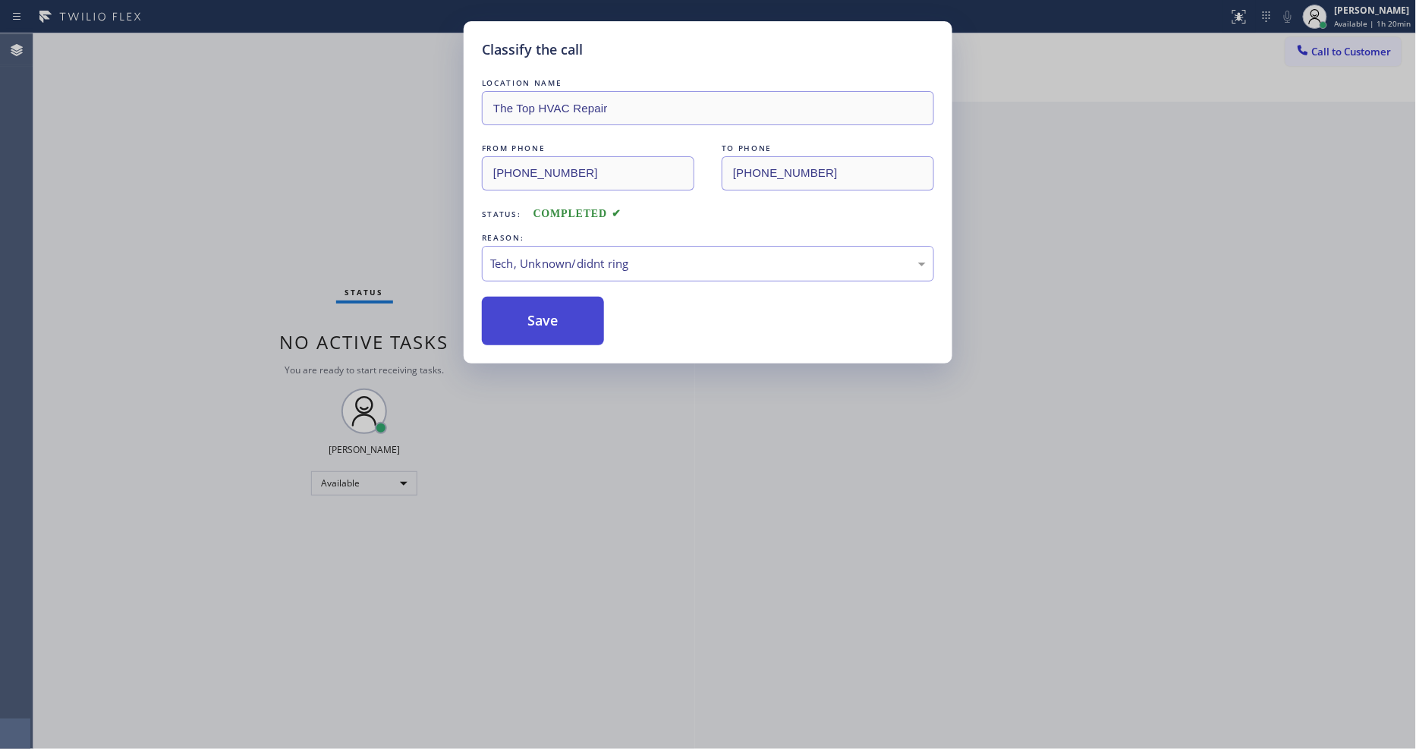
click at [587, 313] on button "Save" at bounding box center [543, 321] width 122 height 49
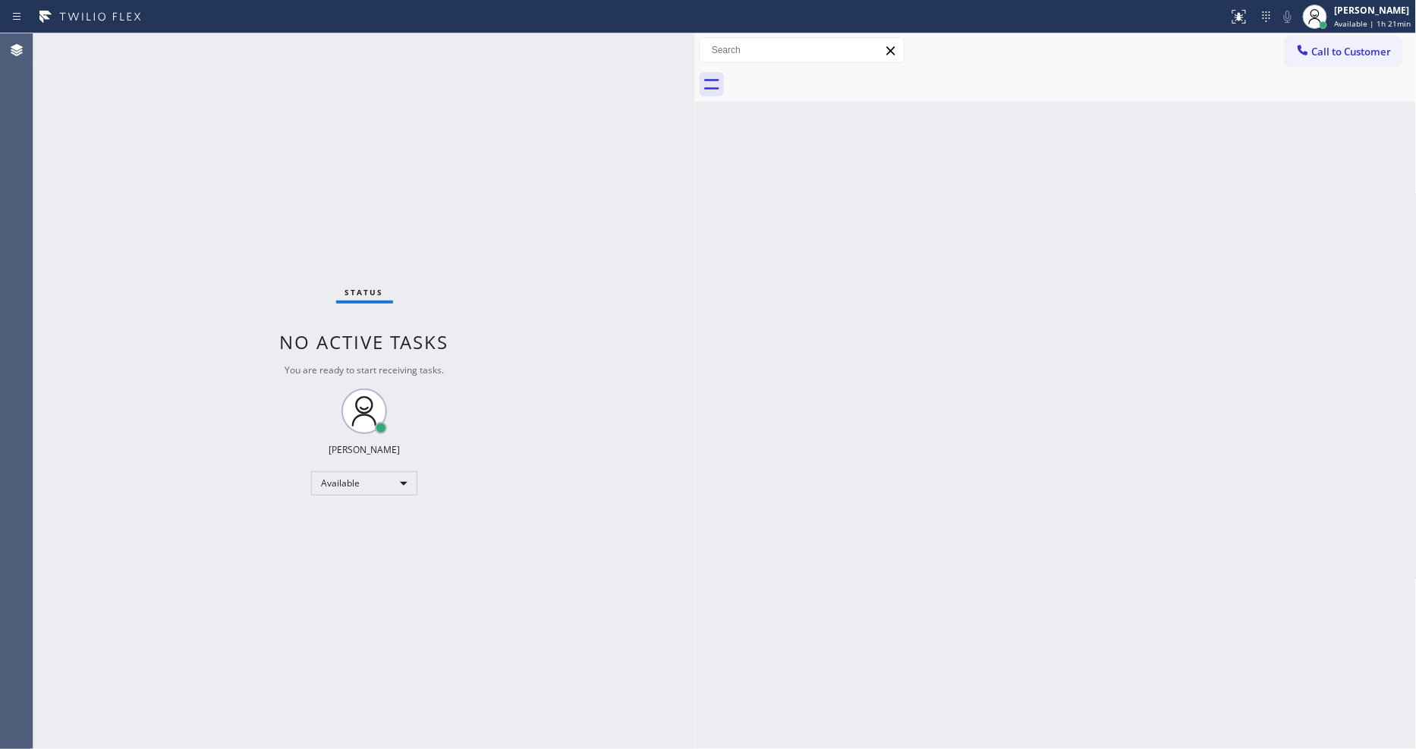
click at [226, 44] on div "Status No active tasks You are ready to start receiving tasks. [PERSON_NAME] Av…" at bounding box center [364, 391] width 662 height 716
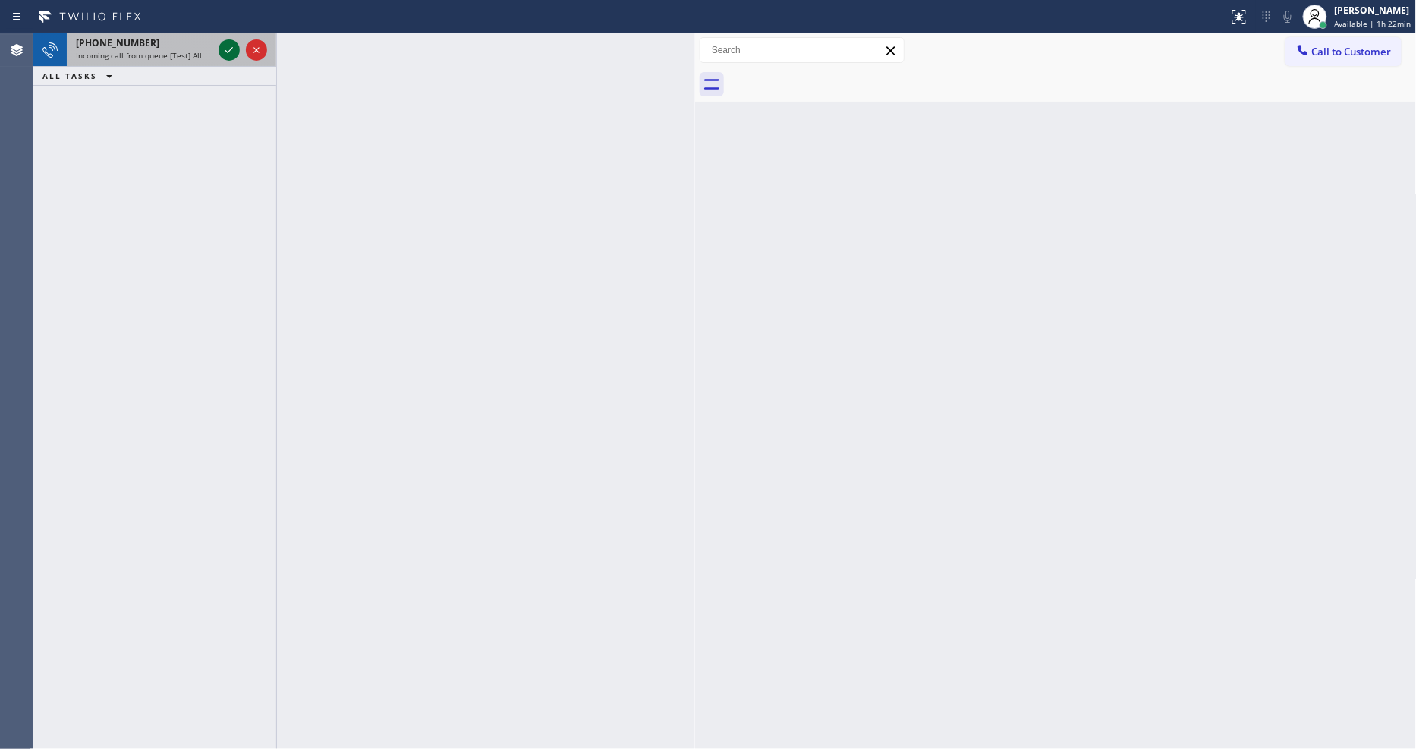
click at [231, 49] on icon at bounding box center [229, 50] width 8 height 6
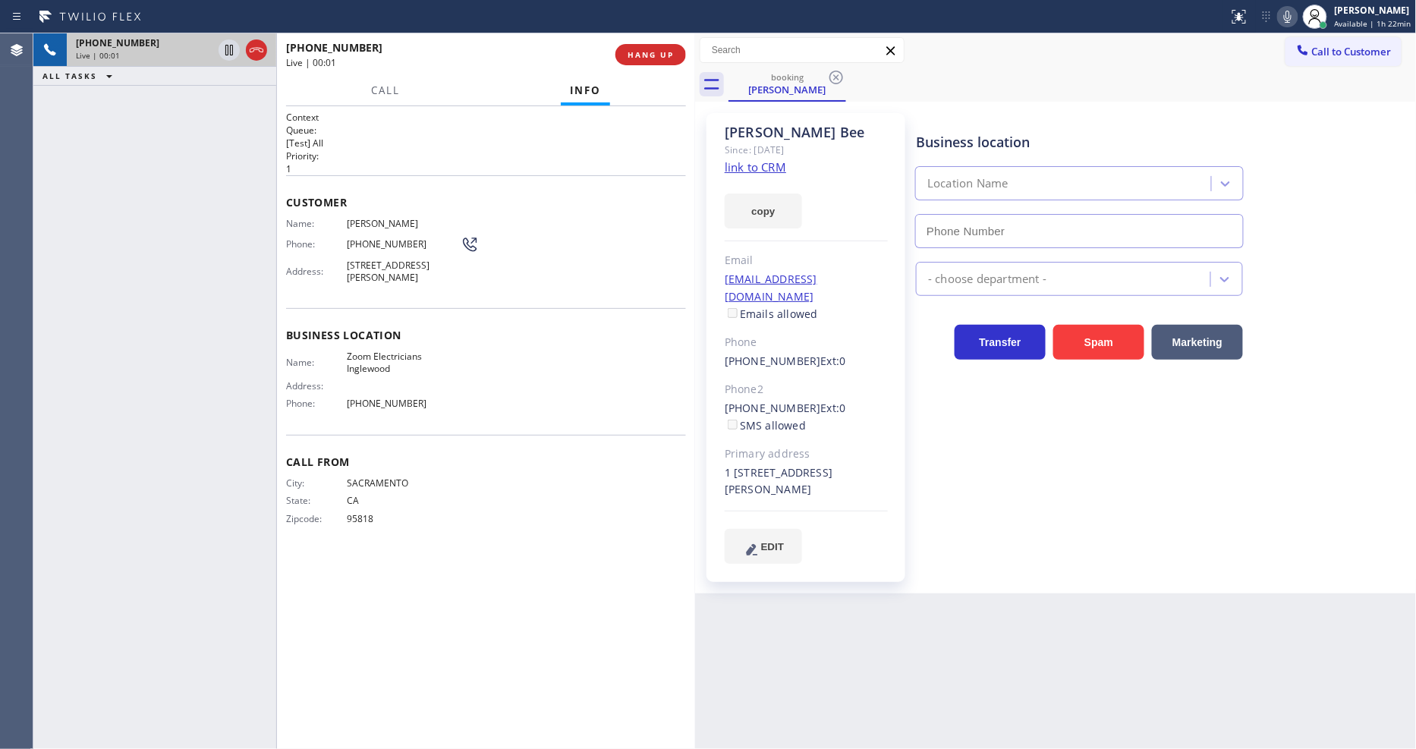
drag, startPoint x: 106, startPoint y: 275, endPoint x: 510, endPoint y: 172, distance: 416.6
click at [106, 275] on div "+19165191135 Live | 00:01 ALL TASKS ALL TASKS ACTIVE TASKS TASKS IN WRAP UP" at bounding box center [154, 391] width 243 height 716
type input "[PHONE_NUMBER]"
click at [776, 165] on link "link to CRM" at bounding box center [755, 166] width 61 height 15
click at [650, 55] on span "HANG UP" at bounding box center [651, 54] width 46 height 11
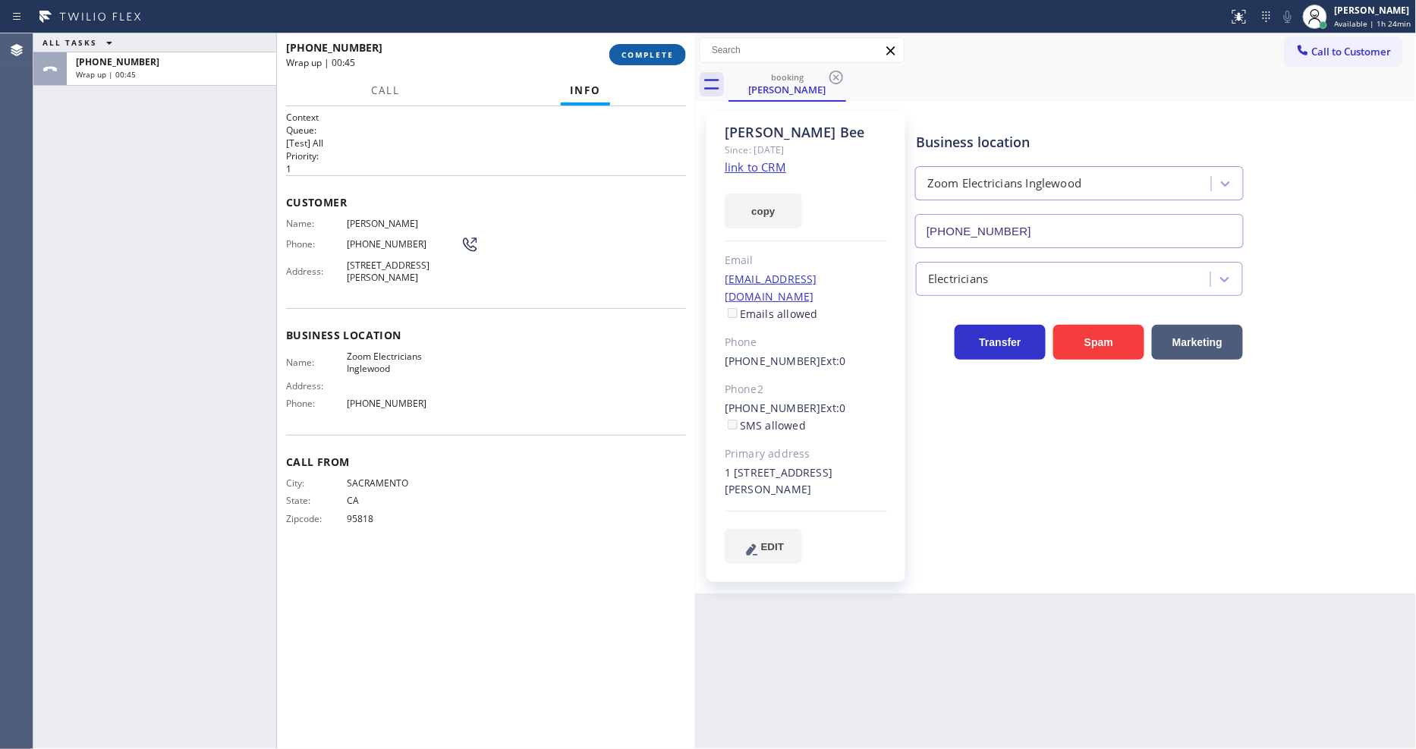
click at [656, 49] on span "COMPLETE" at bounding box center [647, 54] width 52 height 11
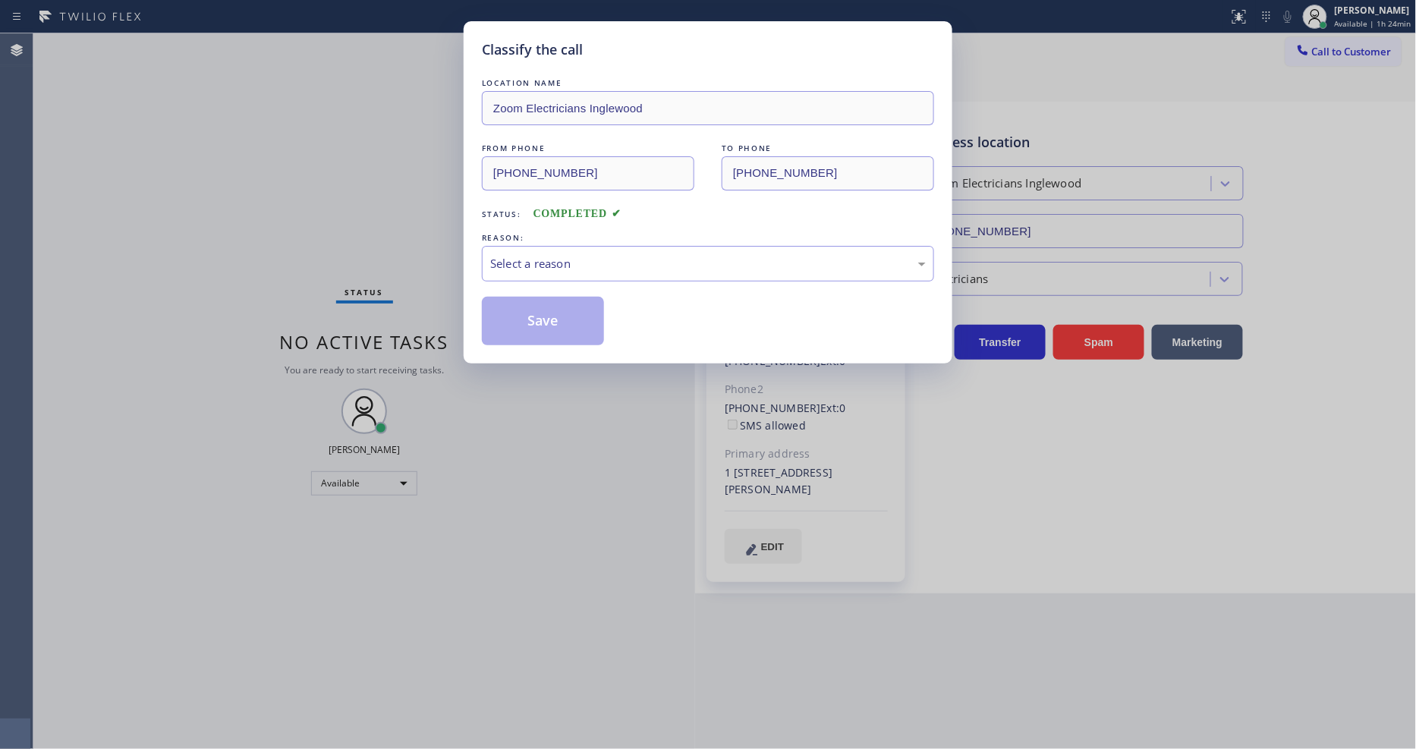
click at [549, 273] on div "Select a reason" at bounding box center [708, 264] width 452 height 36
click at [544, 321] on button "Save" at bounding box center [543, 321] width 122 height 49
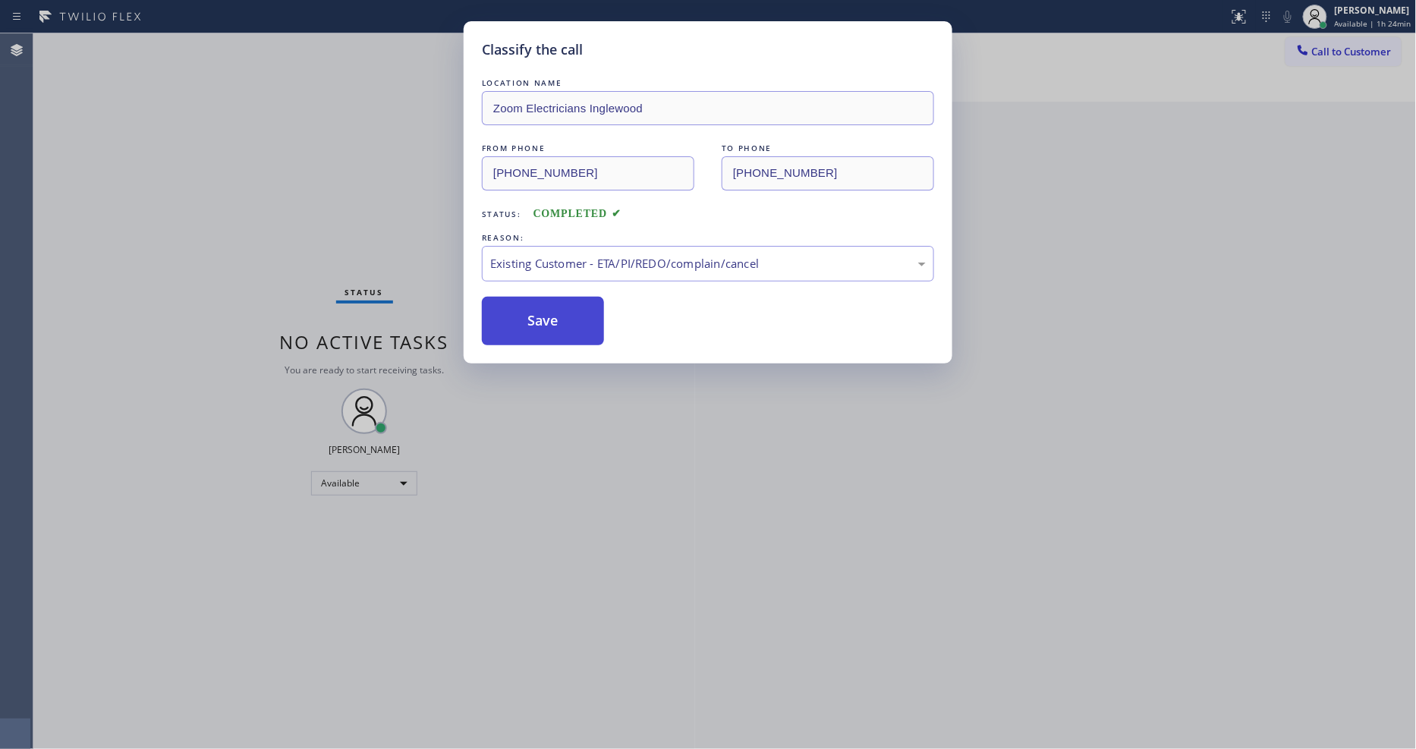
click at [544, 321] on button "Save" at bounding box center [543, 321] width 122 height 49
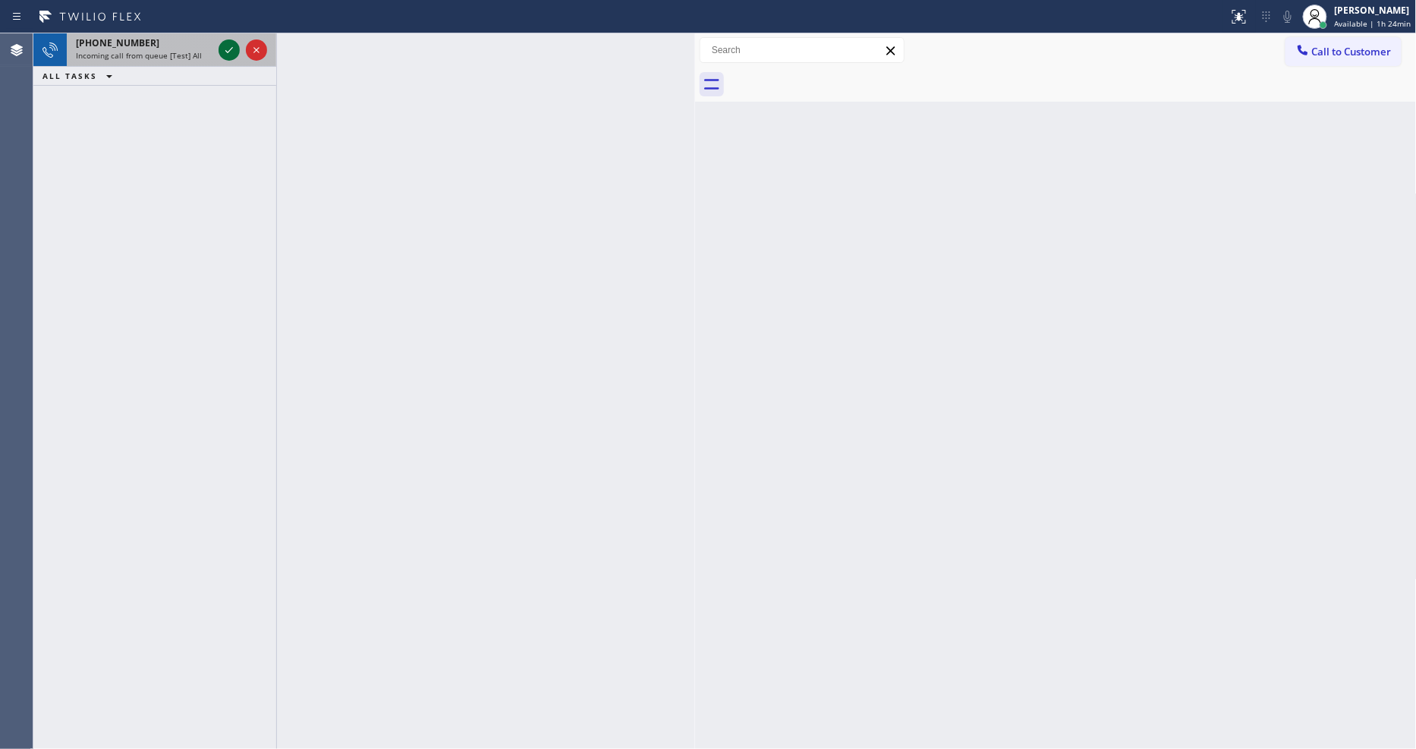
click at [223, 49] on icon at bounding box center [229, 50] width 18 height 18
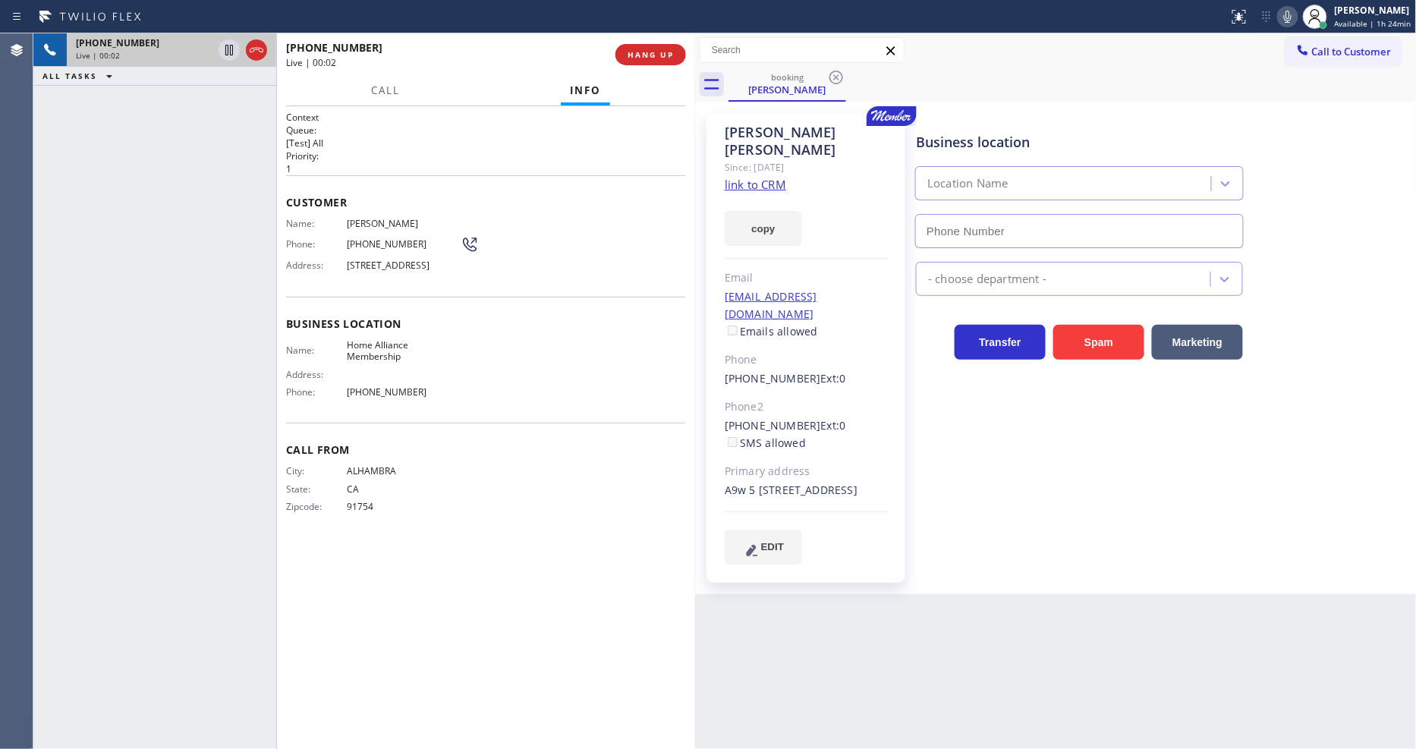
type input "[PHONE_NUMBER]"
click at [1030, 466] on div "Business location Home Alliance Membership (855) 946-3605 Appliance Repair Regu…" at bounding box center [1162, 338] width 499 height 443
click at [751, 177] on link "link to CRM" at bounding box center [755, 184] width 61 height 15
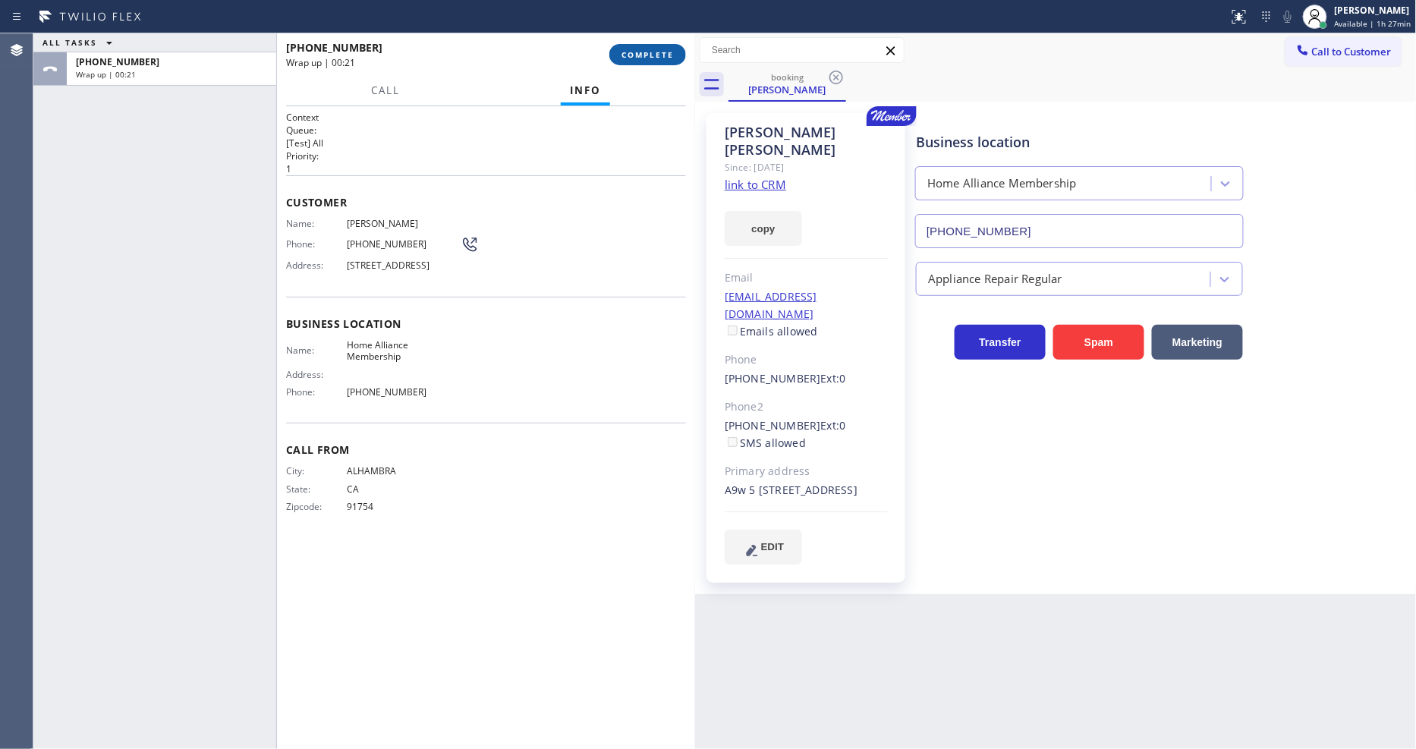
click at [659, 51] on span "COMPLETE" at bounding box center [647, 54] width 52 height 11
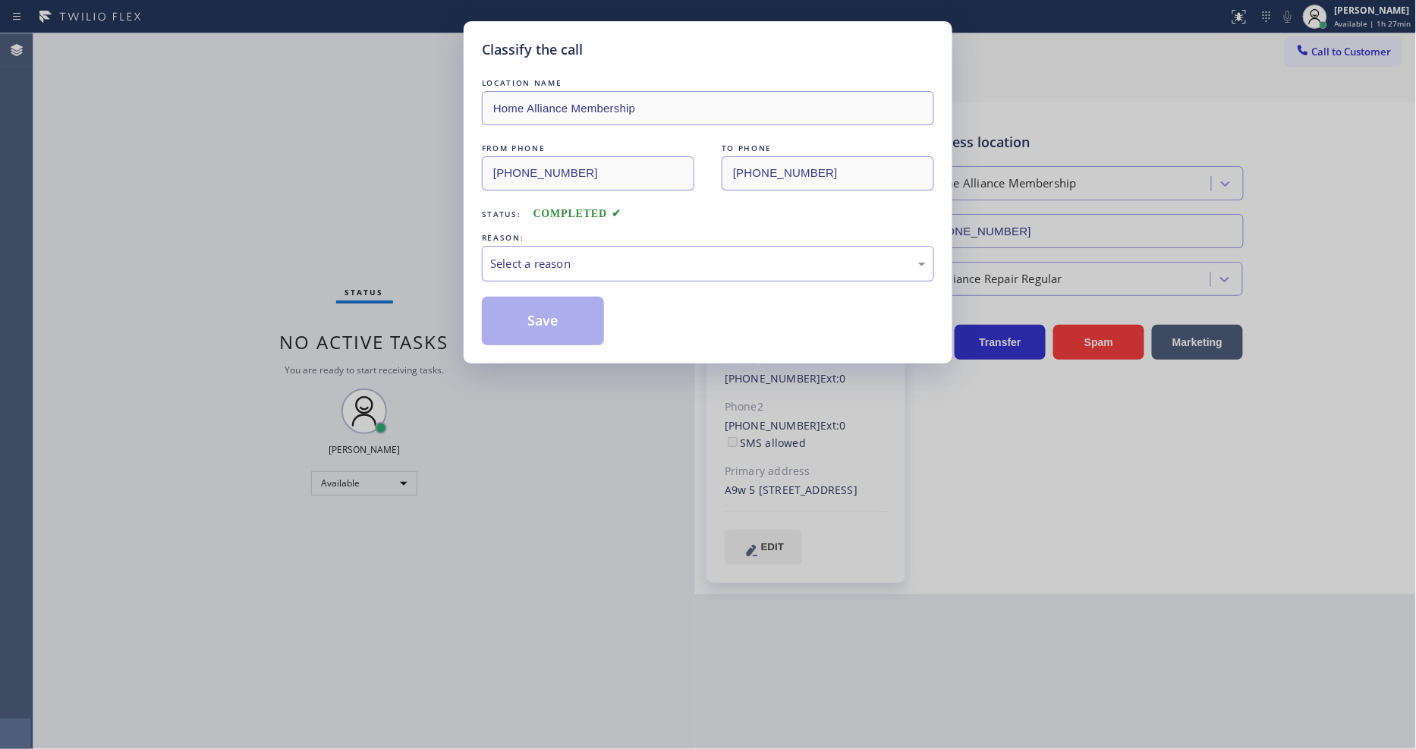
click at [609, 255] on div "Select a reason" at bounding box center [708, 263] width 436 height 17
click at [561, 326] on button "Save" at bounding box center [543, 321] width 122 height 49
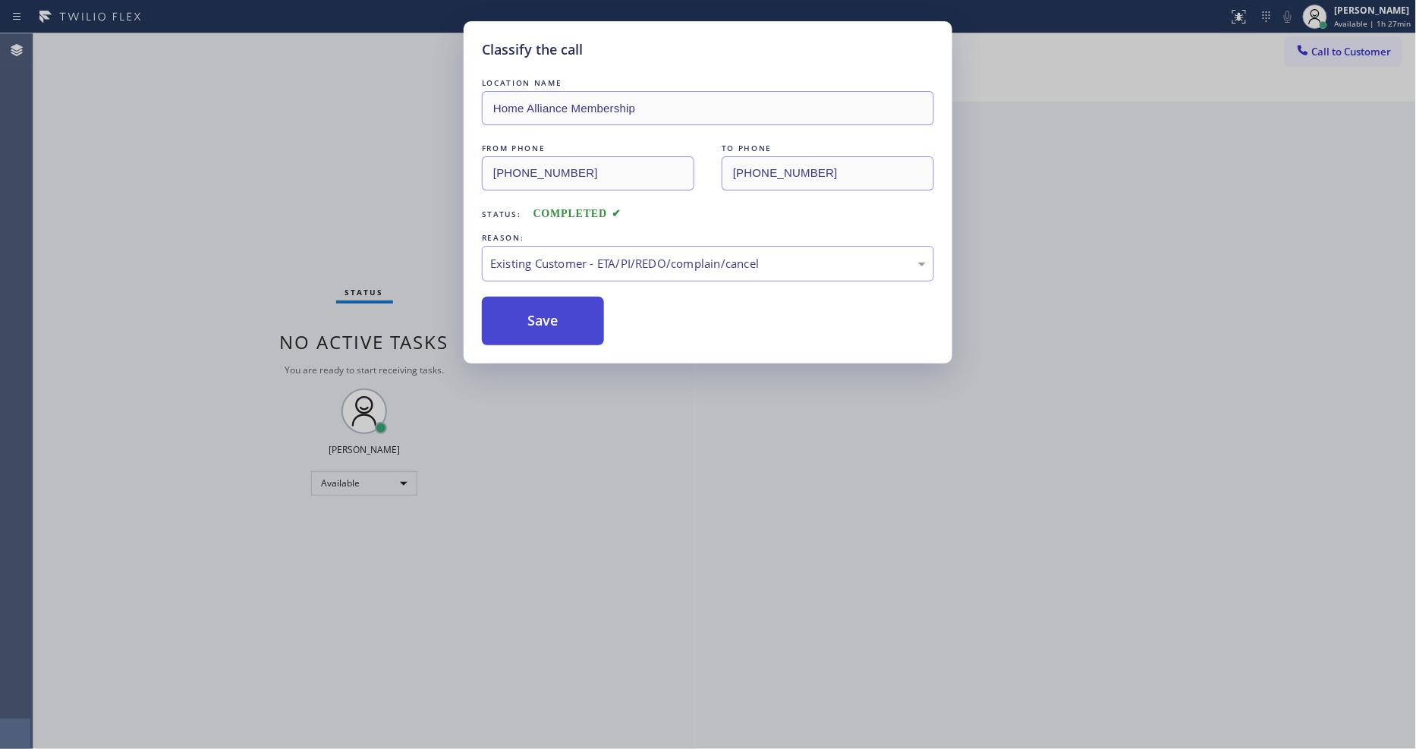
click at [561, 326] on button "Save" at bounding box center [543, 321] width 122 height 49
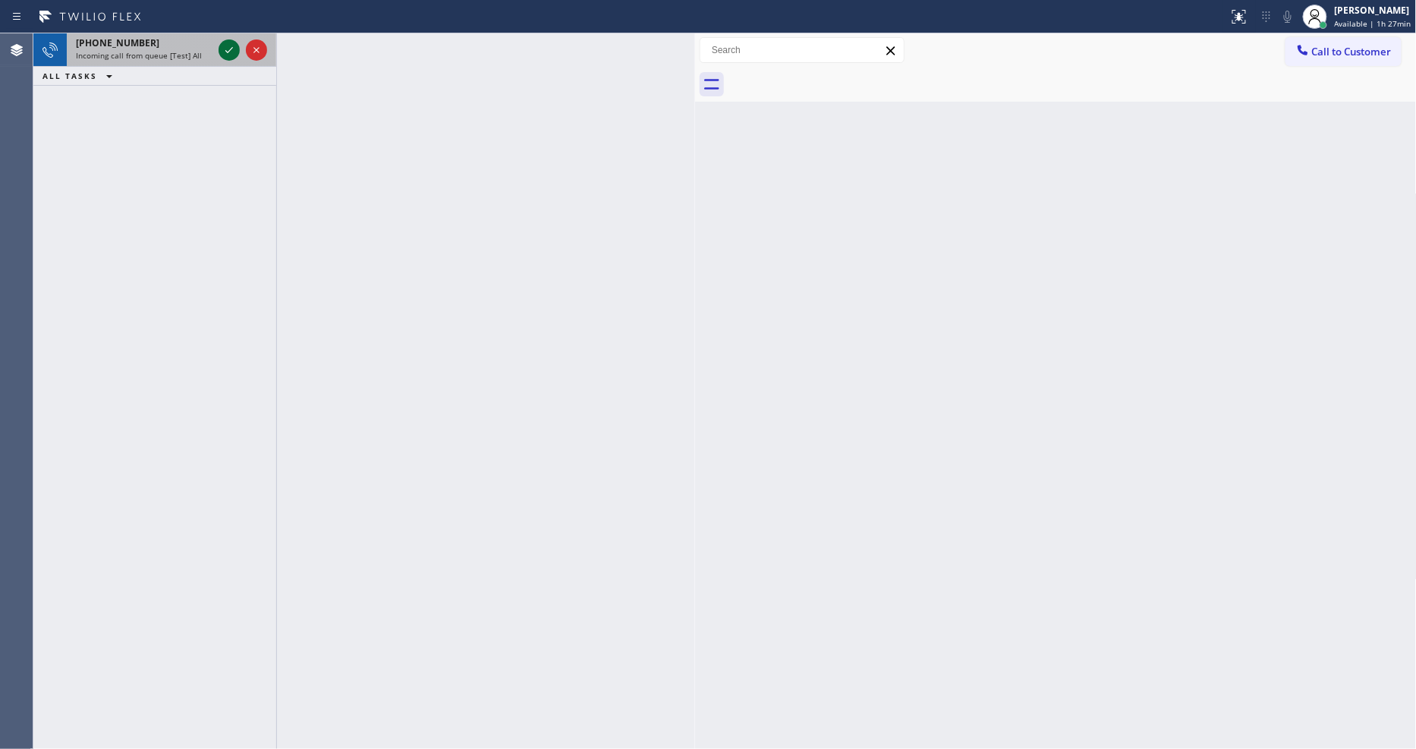
click at [222, 48] on icon at bounding box center [229, 50] width 18 height 18
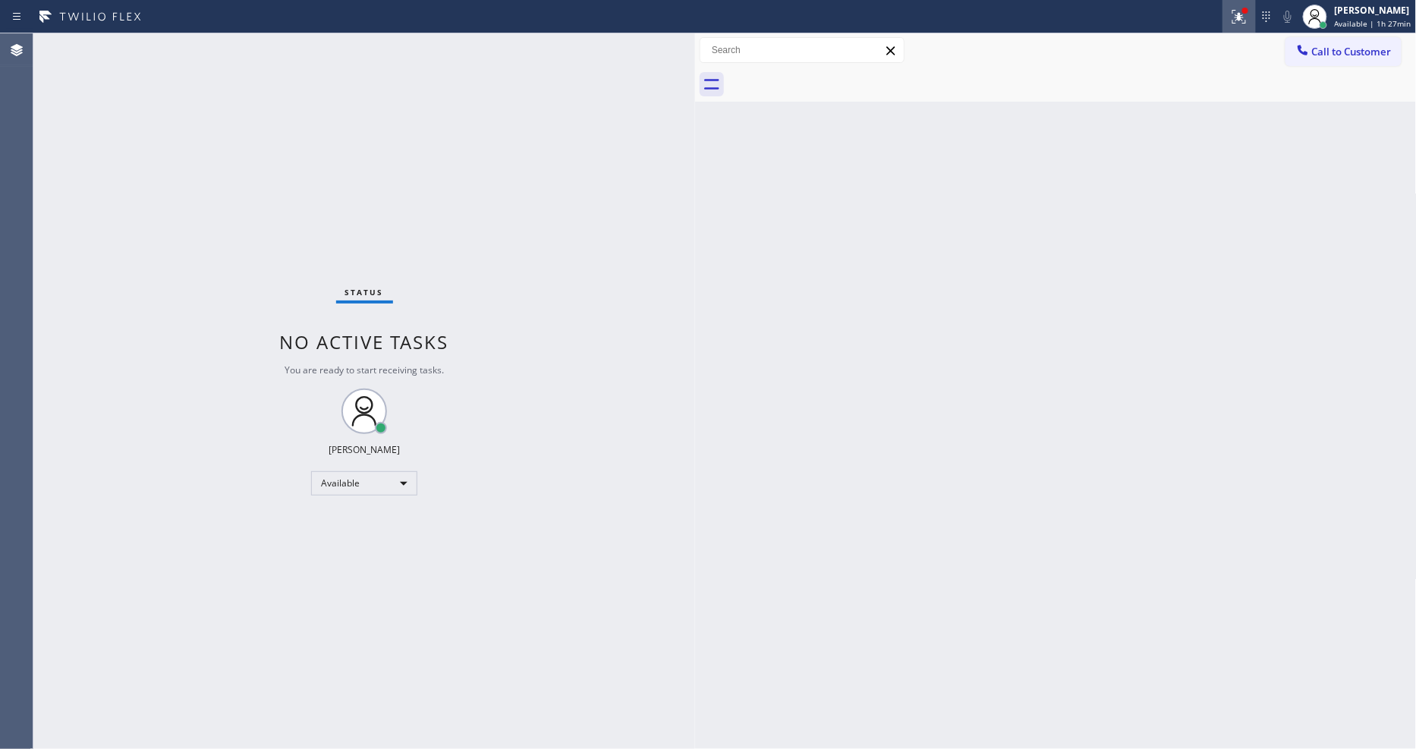
click at [1244, 18] on icon at bounding box center [1239, 17] width 14 height 14
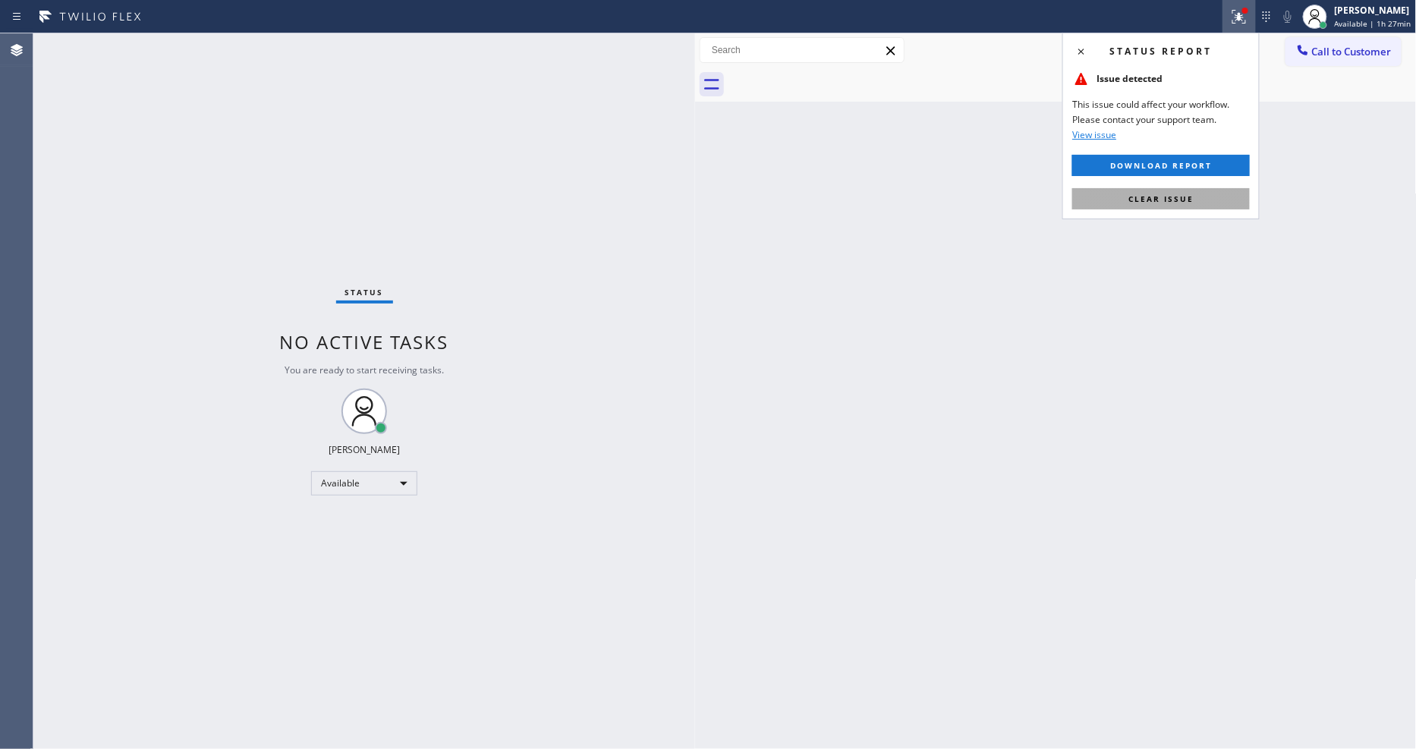
click at [1190, 193] on span "Clear issue" at bounding box center [1160, 198] width 65 height 11
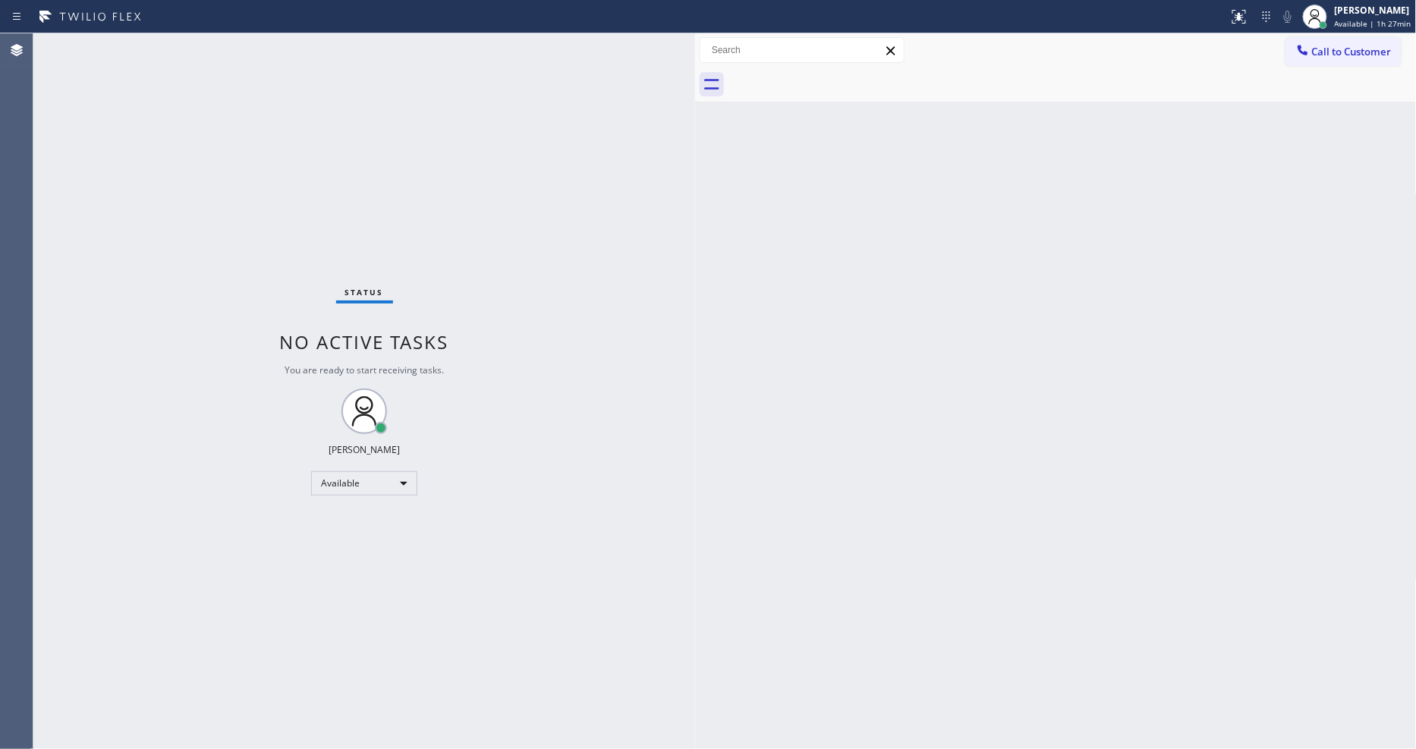
drag, startPoint x: 624, startPoint y: 567, endPoint x: 549, endPoint y: 747, distance: 195.9
click at [624, 565] on div "Status No active tasks You are ready to start receiving tasks. [PERSON_NAME] Av…" at bounding box center [364, 391] width 662 height 716
click at [952, 420] on div "Back to Dashboard Change Sender ID Customers Technicians Select a contact Outbo…" at bounding box center [1056, 391] width 722 height 716
click at [628, 505] on div "Status No active tasks You are ready to start receiving tasks. [PERSON_NAME] Av…" at bounding box center [364, 391] width 662 height 716
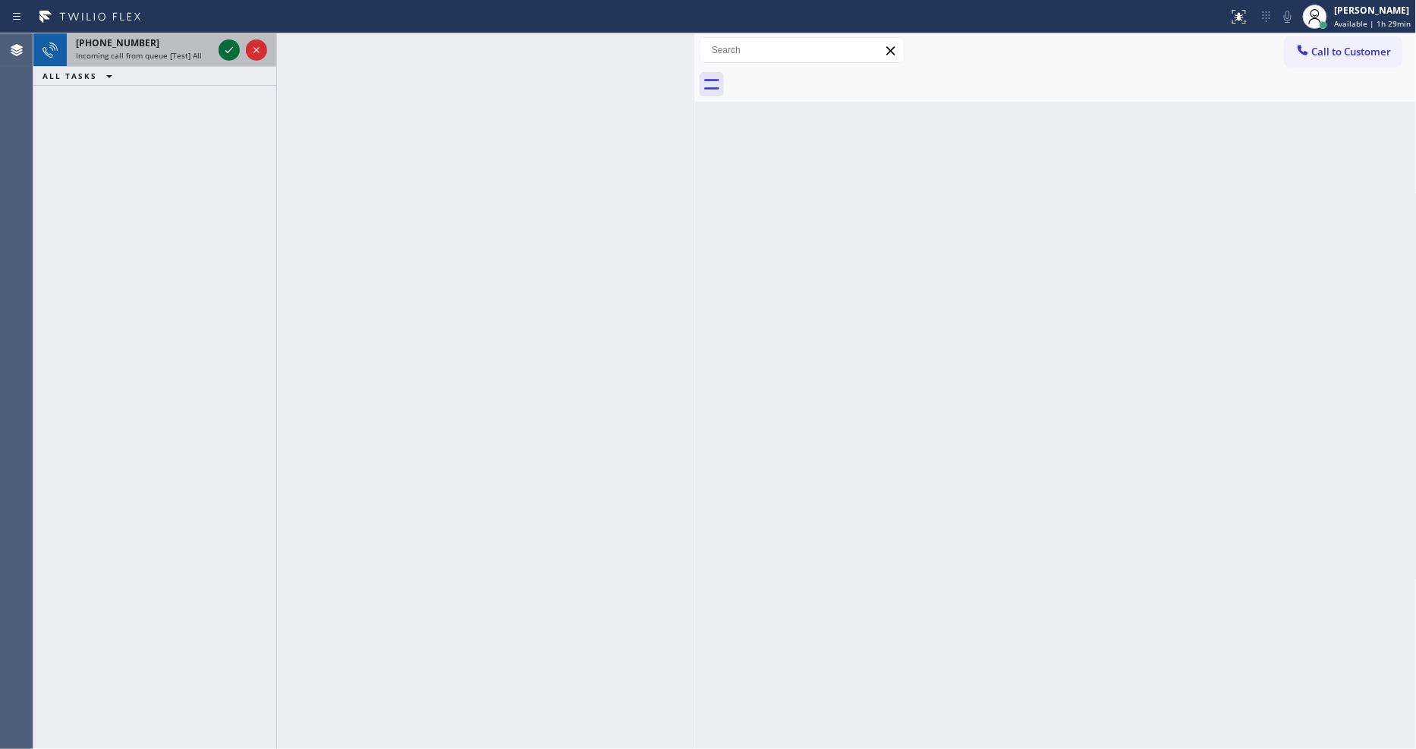
click at [231, 55] on icon at bounding box center [229, 50] width 18 height 18
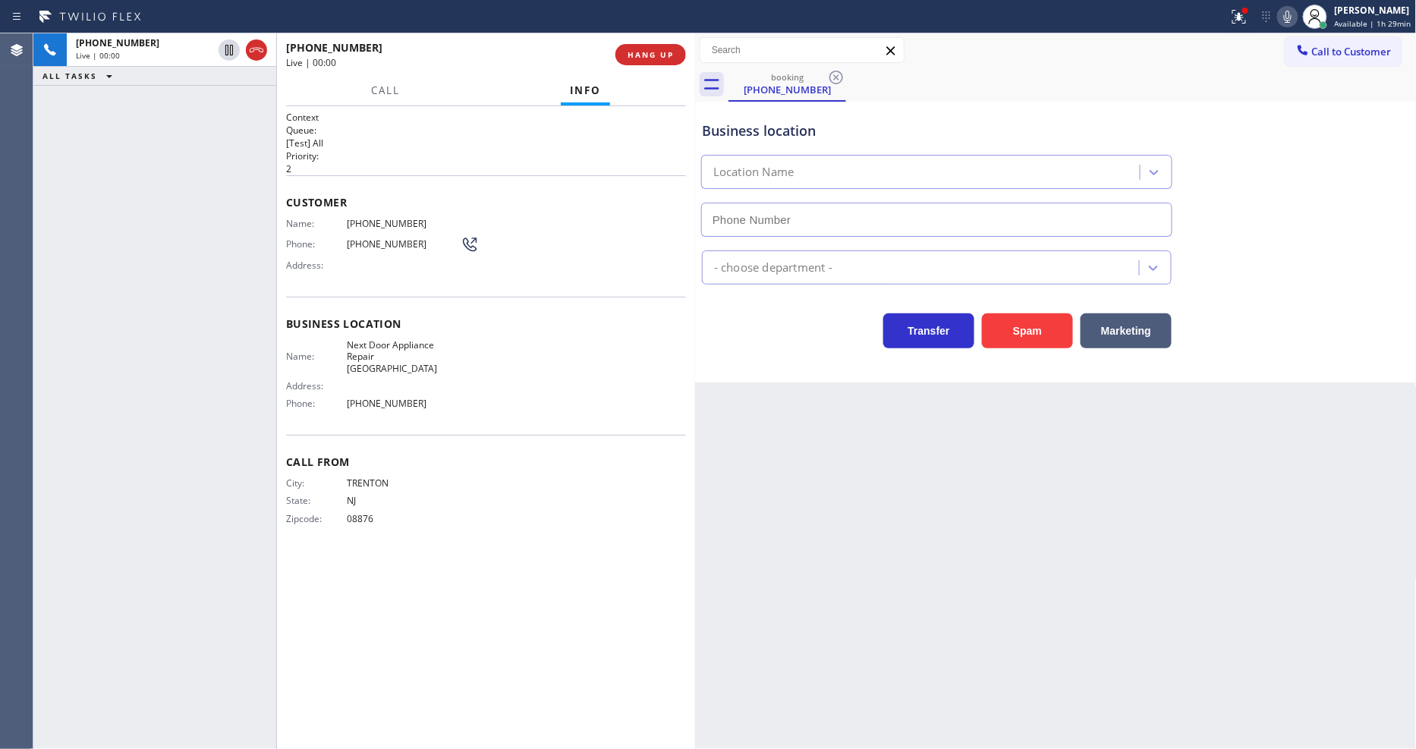
type input "[PHONE_NUMBER]"
click at [650, 58] on span "HANG UP" at bounding box center [651, 54] width 46 height 11
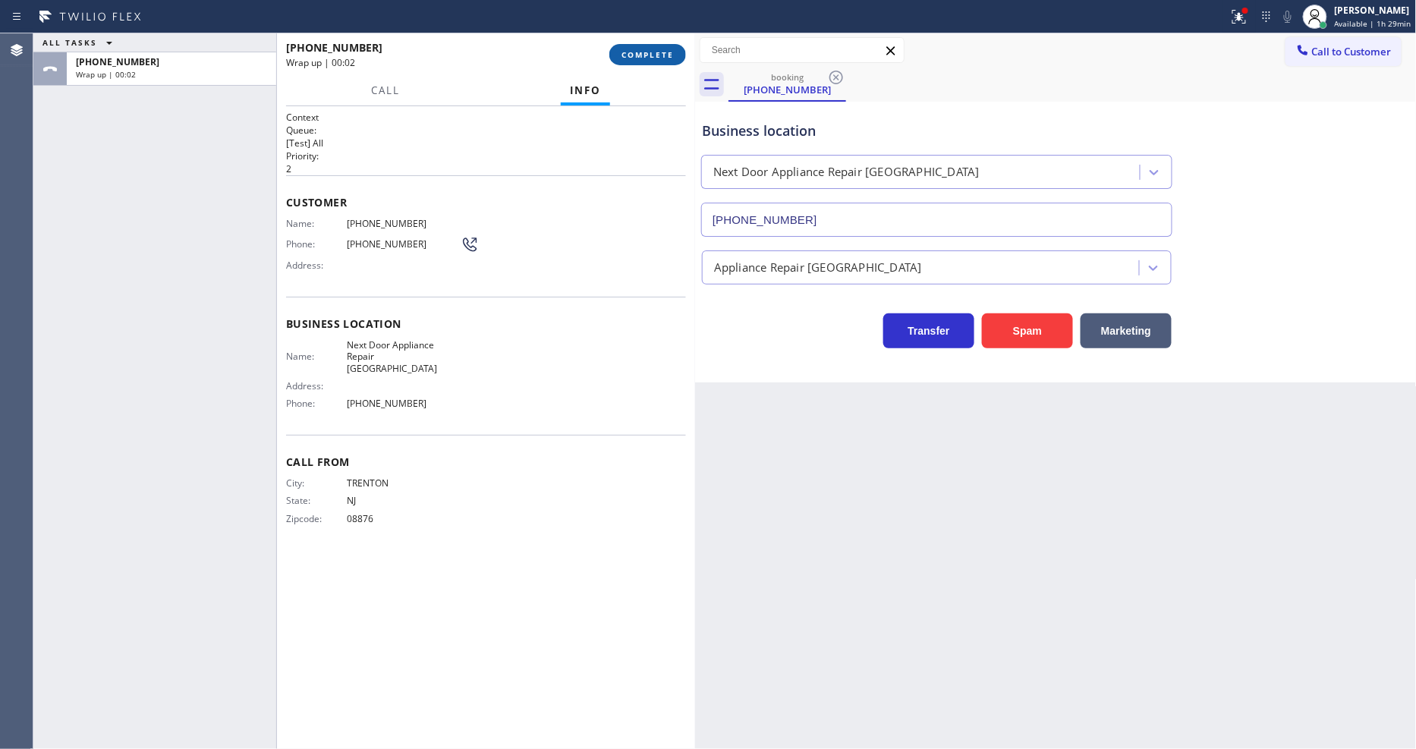
click at [650, 58] on span "COMPLETE" at bounding box center [647, 54] width 52 height 11
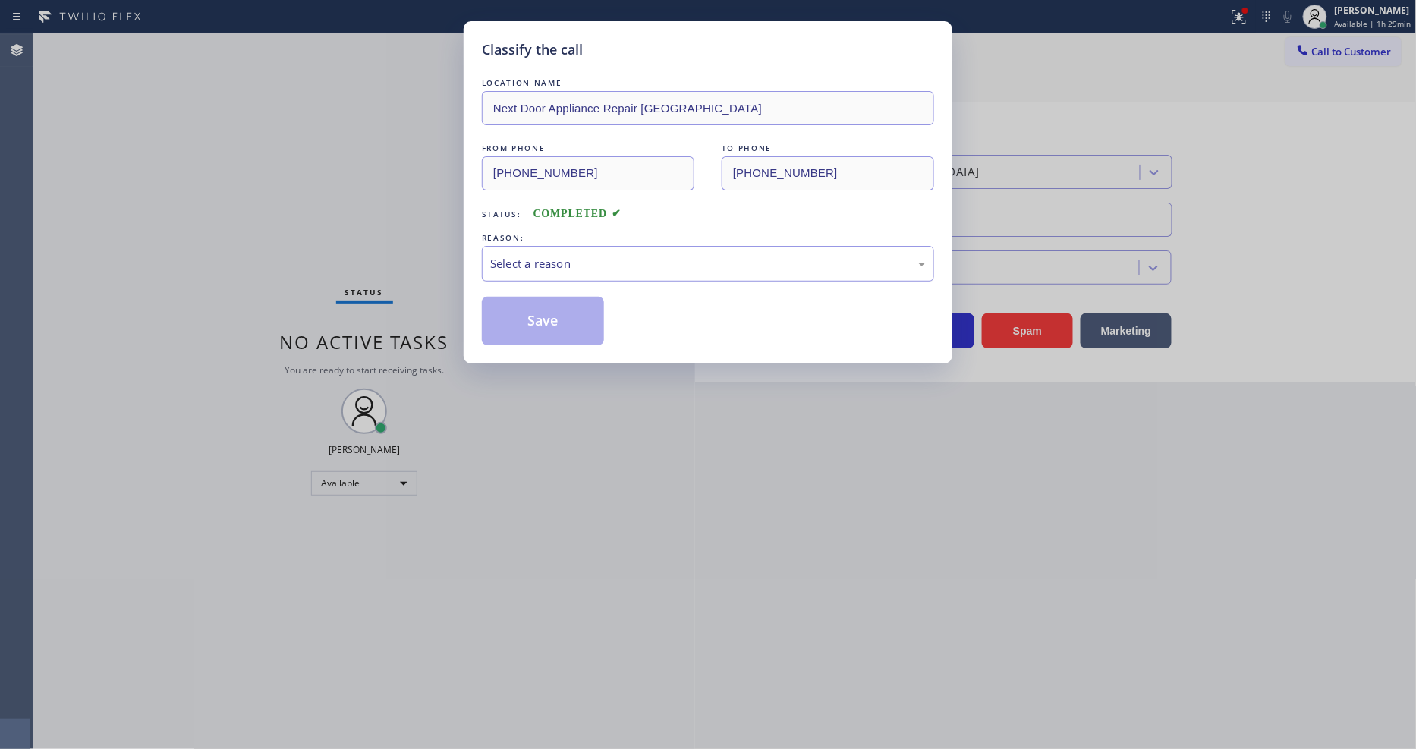
click at [546, 260] on div "Select a reason" at bounding box center [708, 263] width 436 height 17
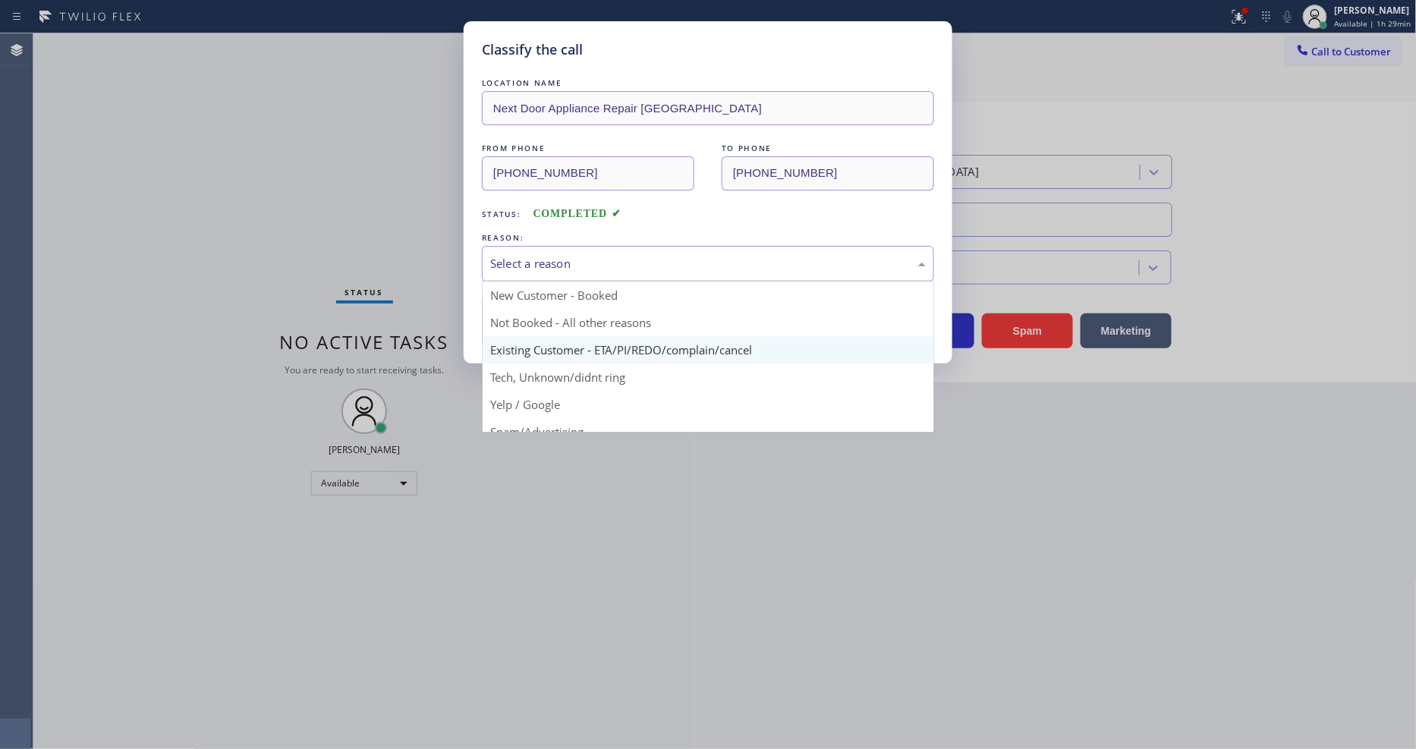
scroll to position [95, 0]
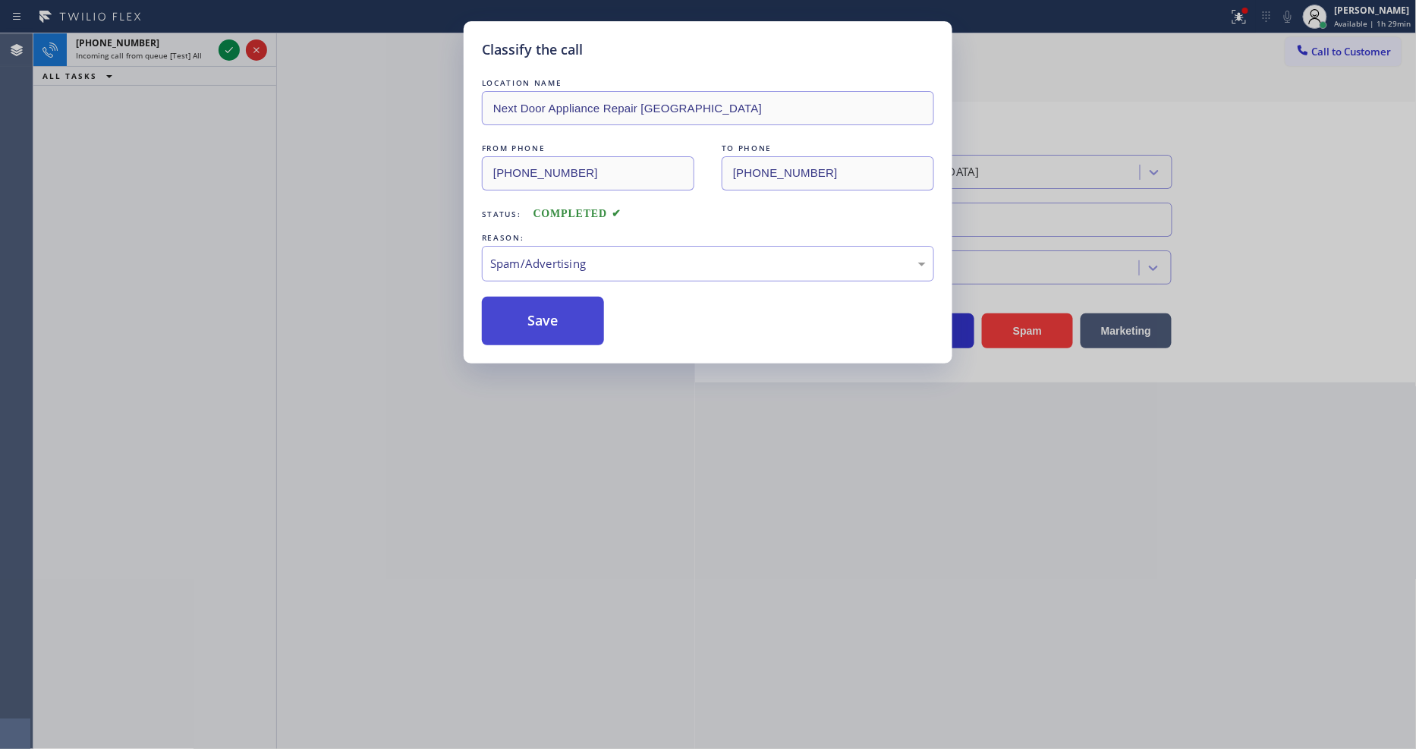
click at [549, 328] on button "Save" at bounding box center [543, 321] width 122 height 49
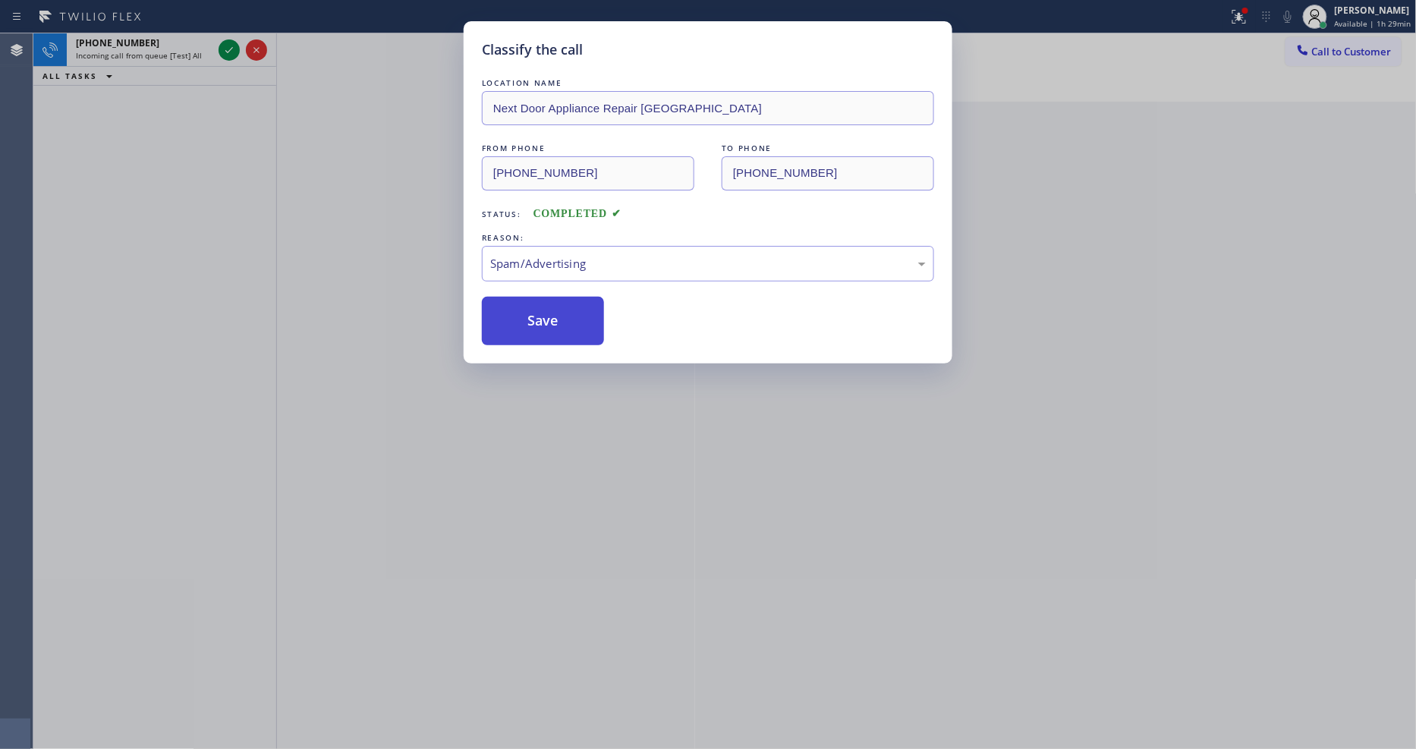
click at [549, 328] on button "Save" at bounding box center [543, 321] width 122 height 49
drag, startPoint x: 228, startPoint y: 40, endPoint x: 228, endPoint y: 53, distance: 12.9
click at [228, 40] on div "Classify the call LOCATION NAME Next Door Appliance Repair Trenton FROM PHONE (…" at bounding box center [708, 374] width 1416 height 749
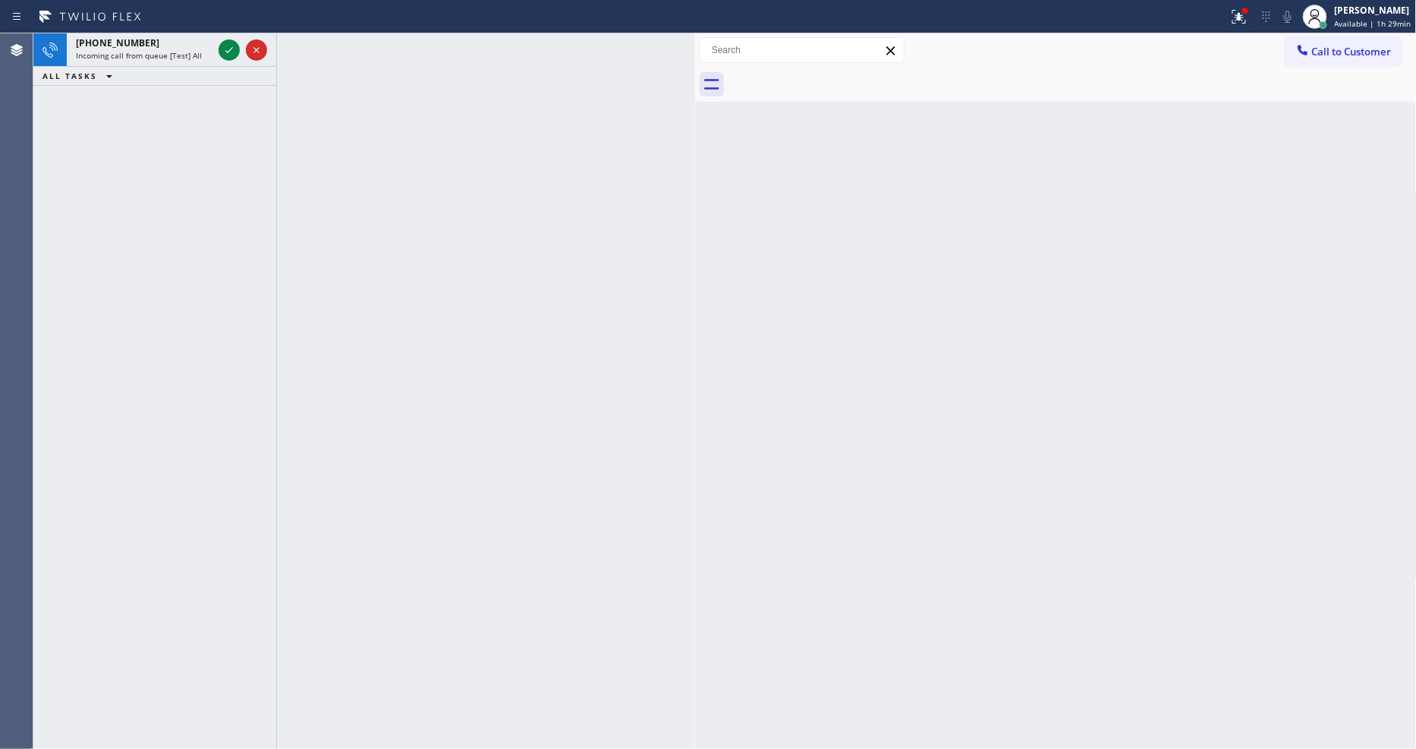
click at [228, 53] on div "Classify the call LOCATION NAME Wolf and Sub Zero Professionals Wyman Park FROM…" at bounding box center [724, 391] width 1382 height 716
click at [228, 53] on icon at bounding box center [229, 50] width 18 height 18
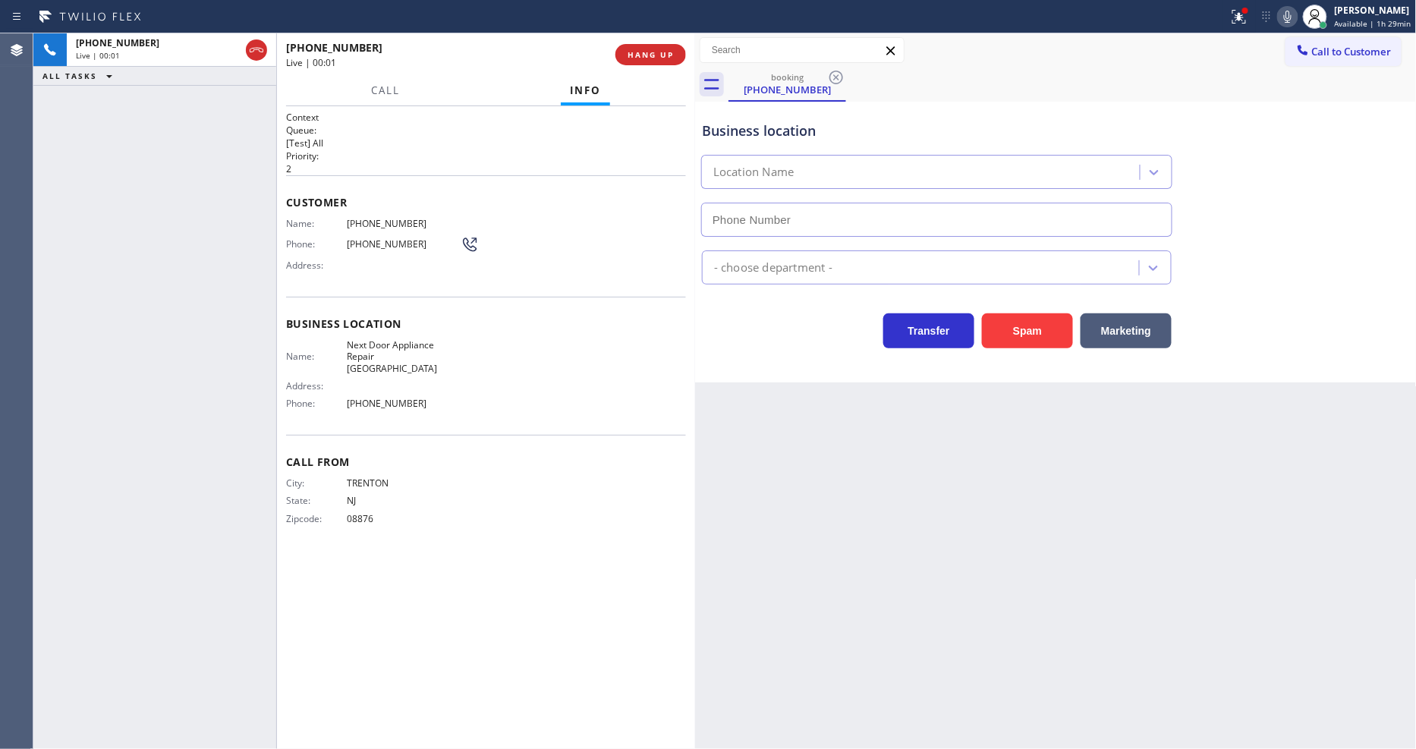
click at [657, 50] on span "HANG UP" at bounding box center [651, 54] width 46 height 11
type input "[PHONE_NUMBER]"
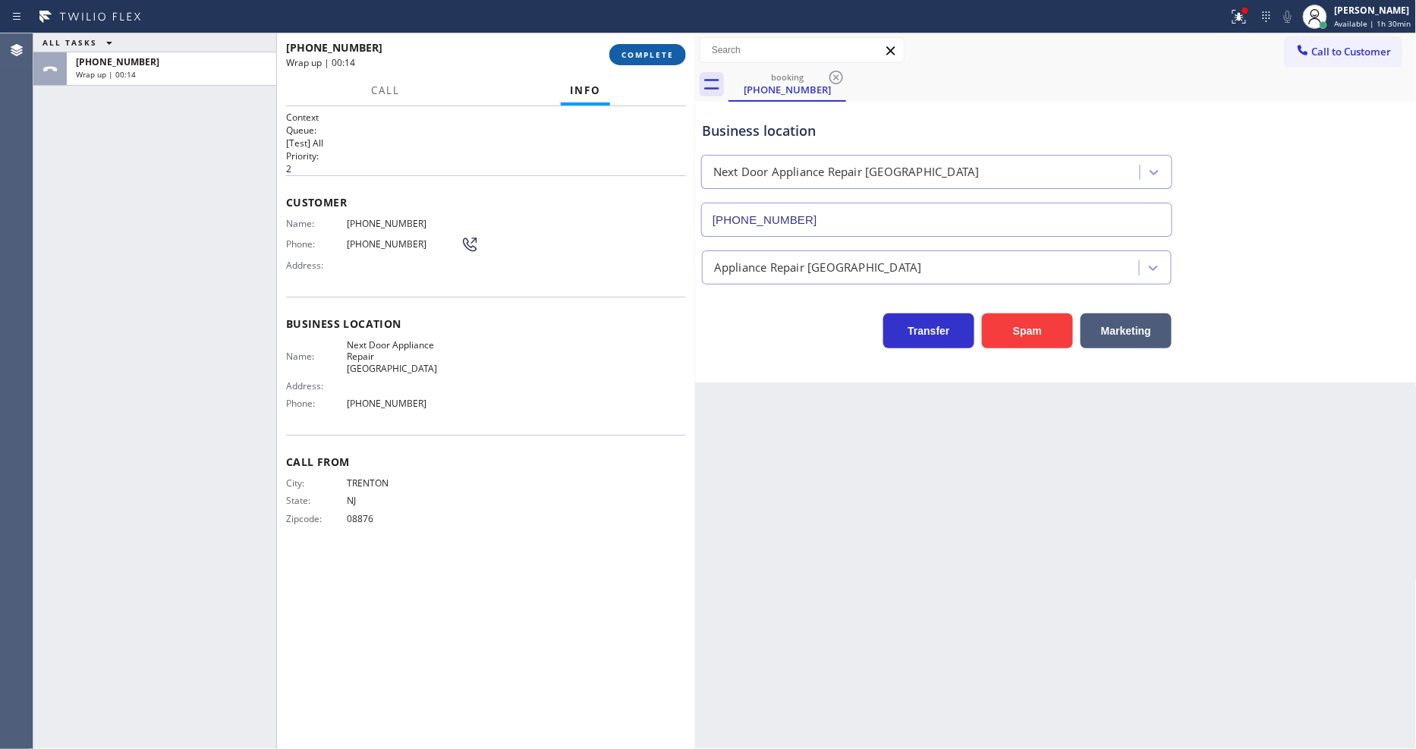
click at [669, 44] on button "COMPLETE" at bounding box center [647, 54] width 77 height 21
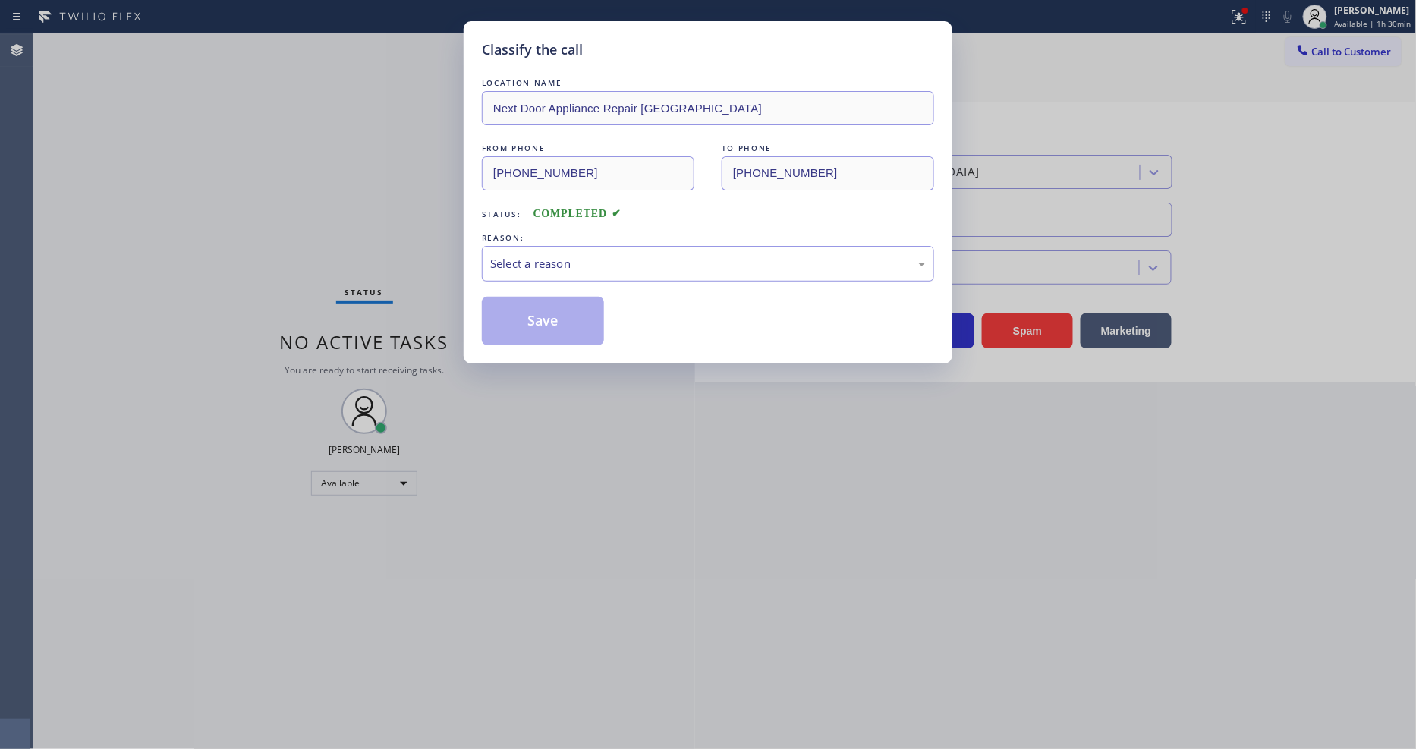
click at [596, 246] on div "Select a reason" at bounding box center [708, 264] width 452 height 36
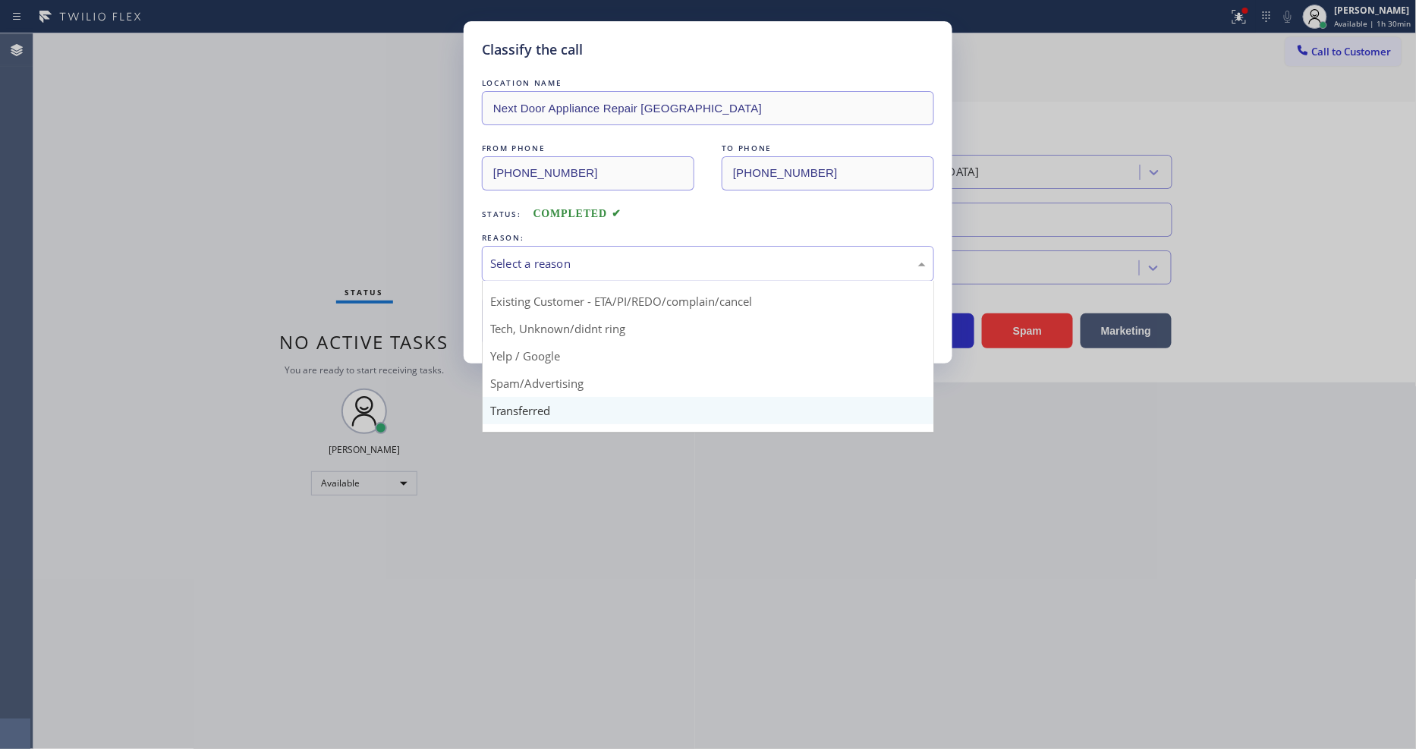
scroll to position [95, 0]
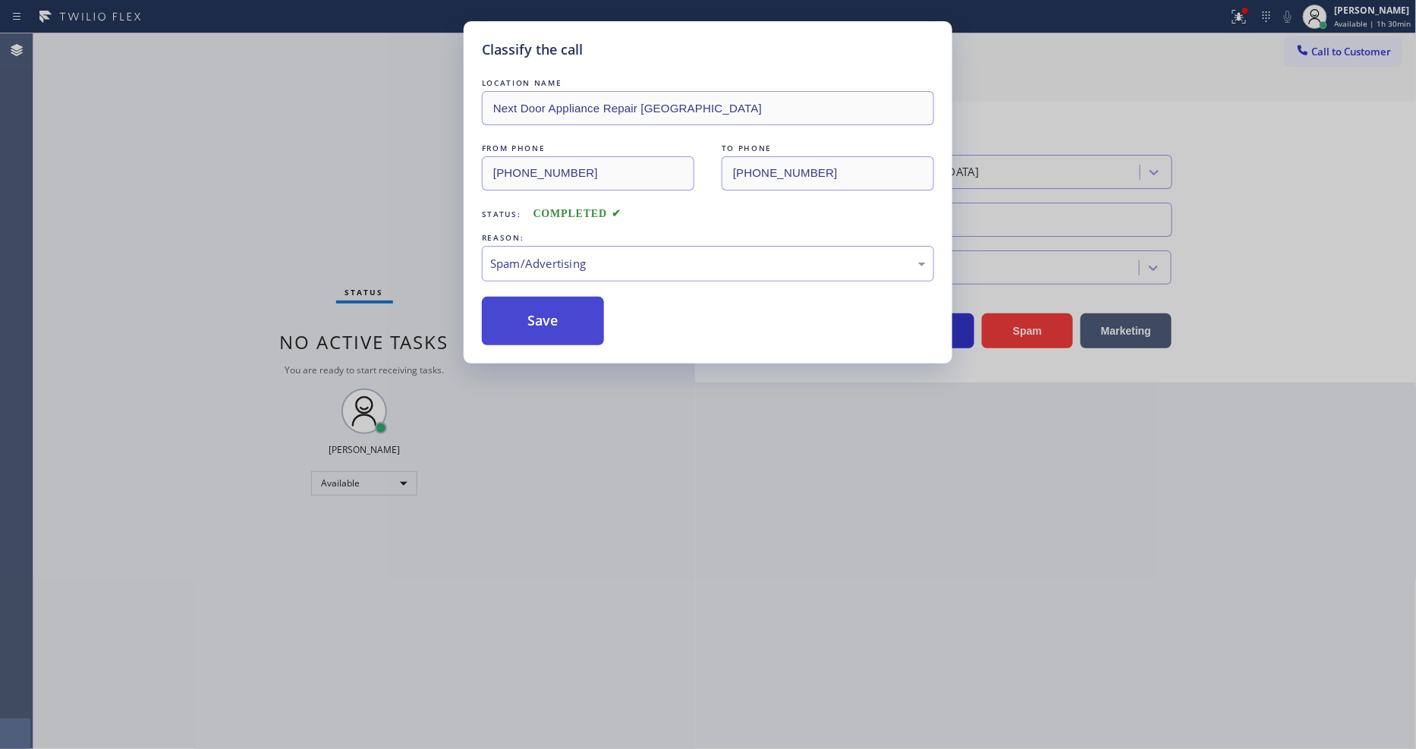
click at [577, 313] on button "Save" at bounding box center [543, 321] width 122 height 49
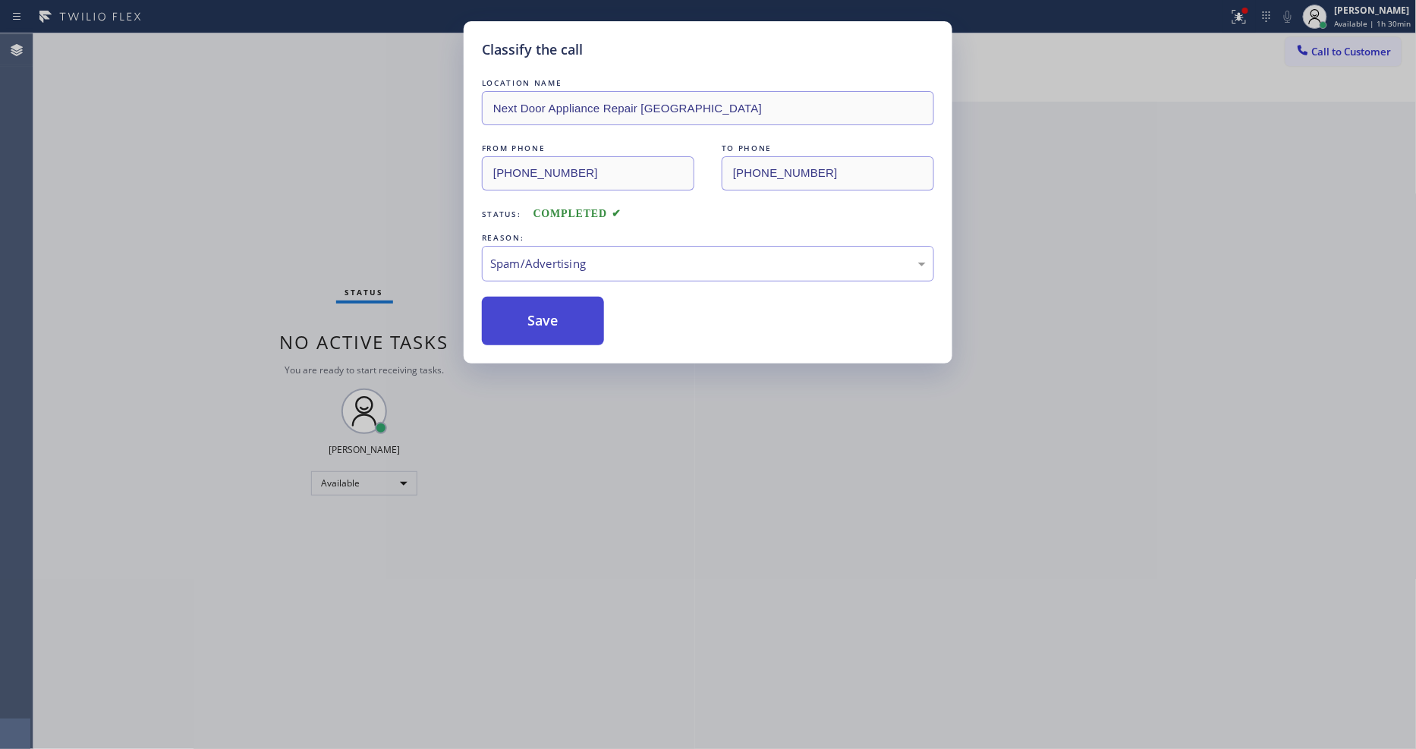
click at [577, 313] on button "Save" at bounding box center [543, 321] width 122 height 49
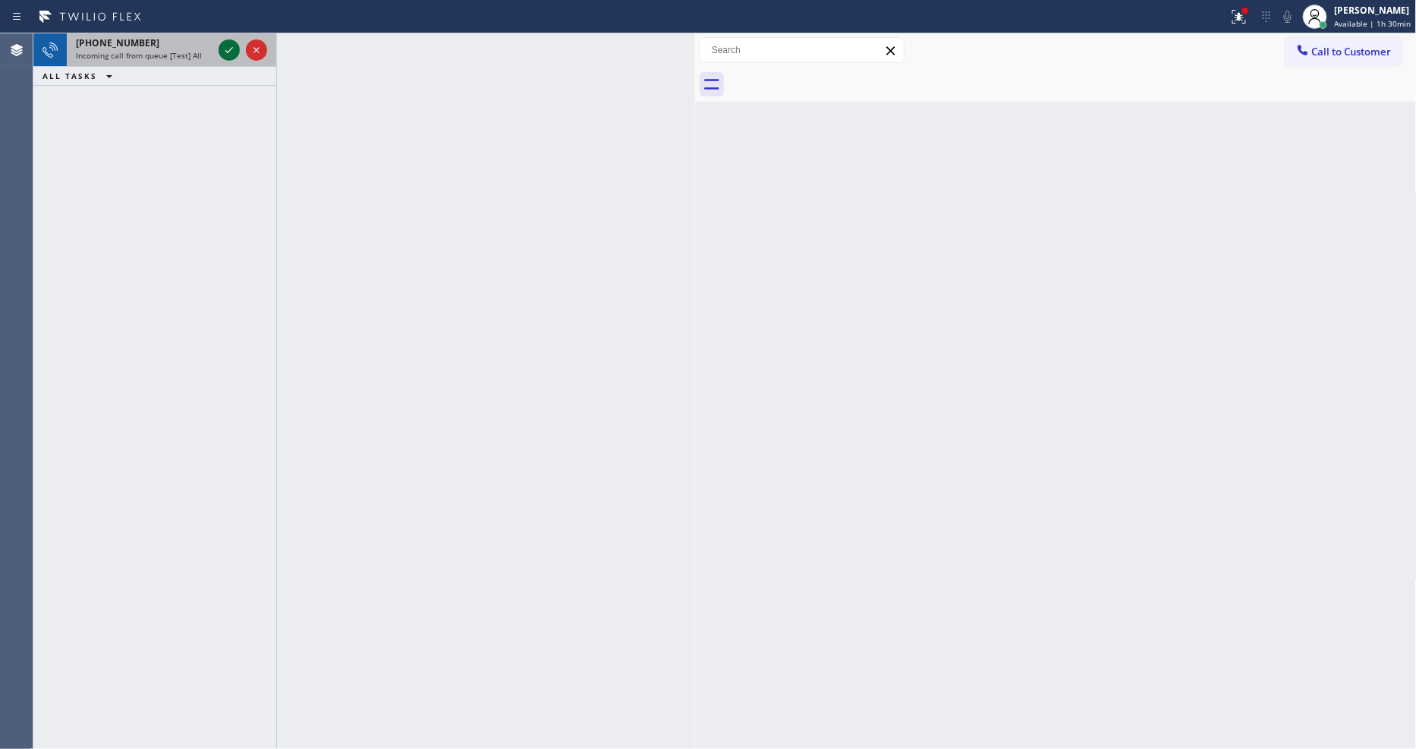
click at [224, 53] on icon at bounding box center [229, 50] width 18 height 18
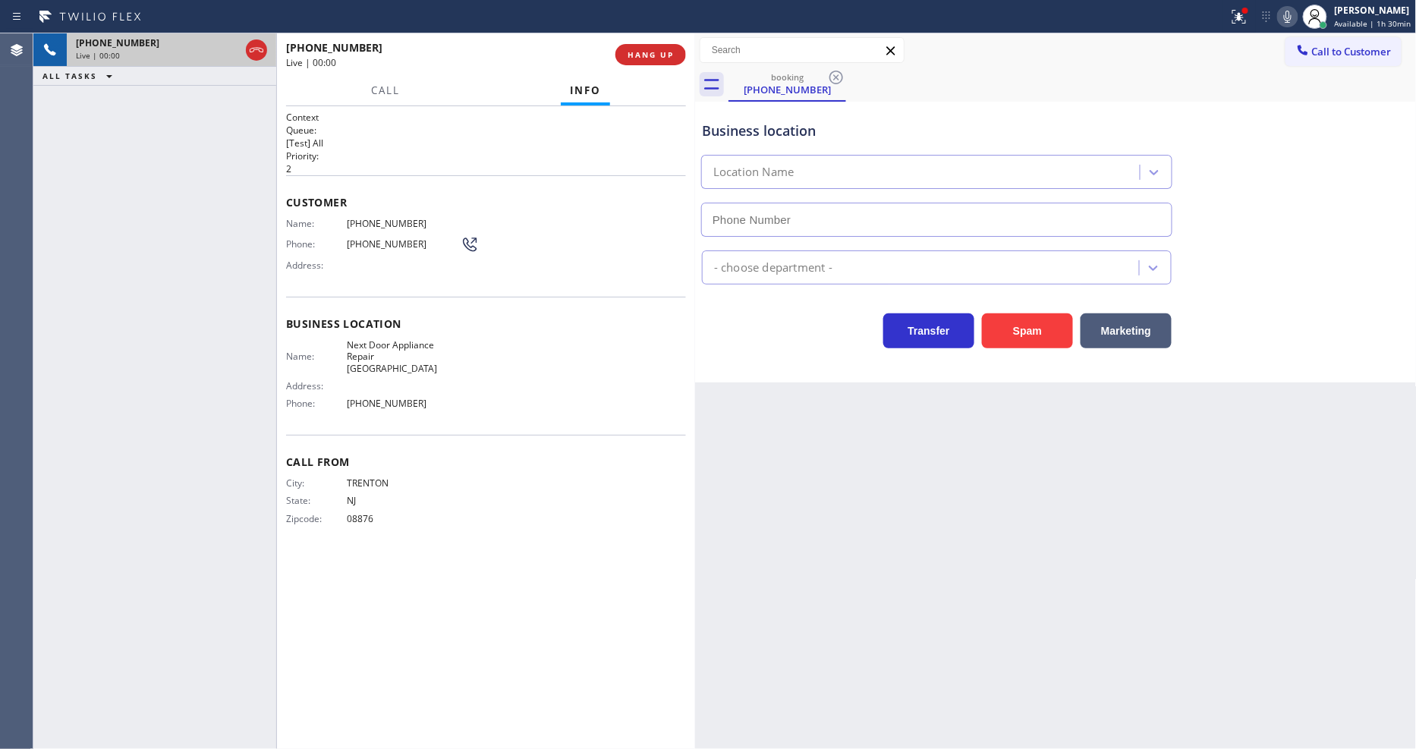
type input "[PHONE_NUMBER]"
click at [663, 46] on button "HANG UP" at bounding box center [650, 54] width 71 height 21
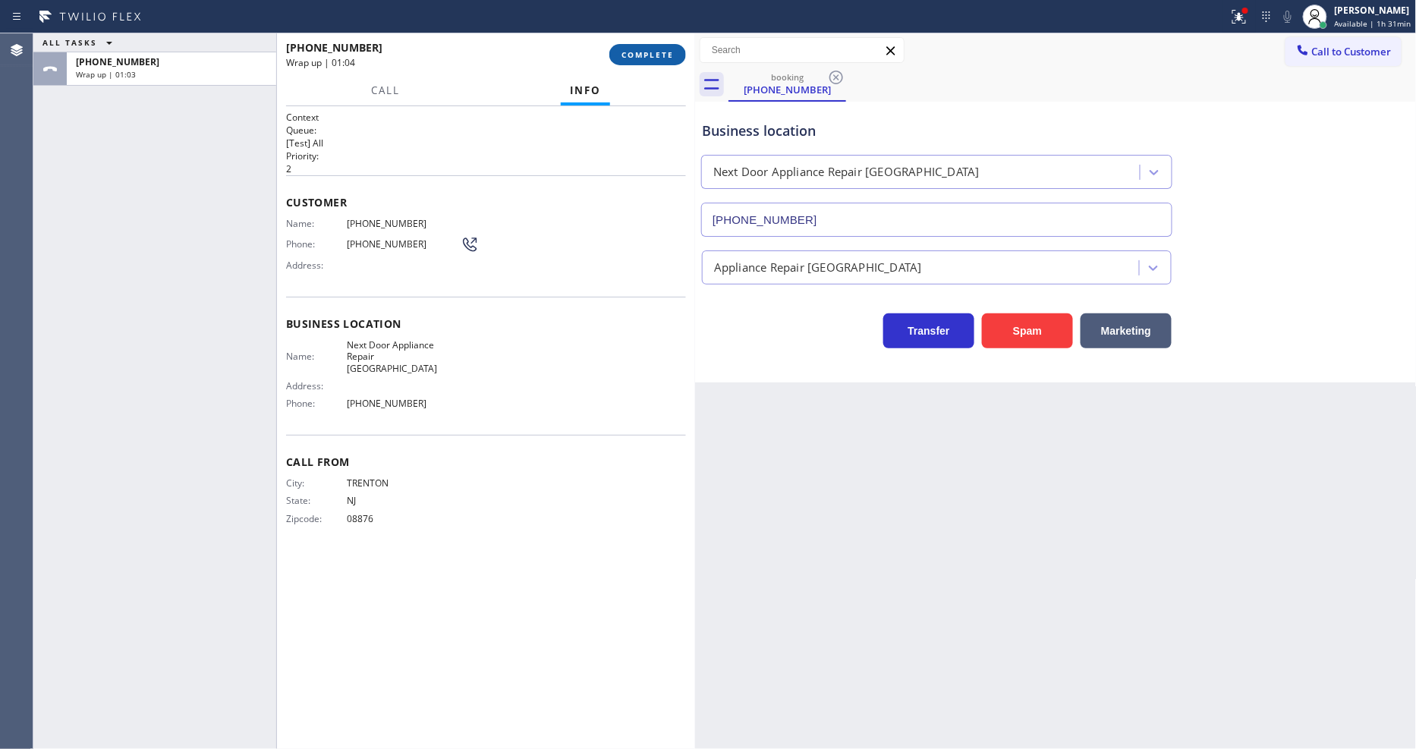
click at [648, 59] on span "COMPLETE" at bounding box center [647, 54] width 52 height 11
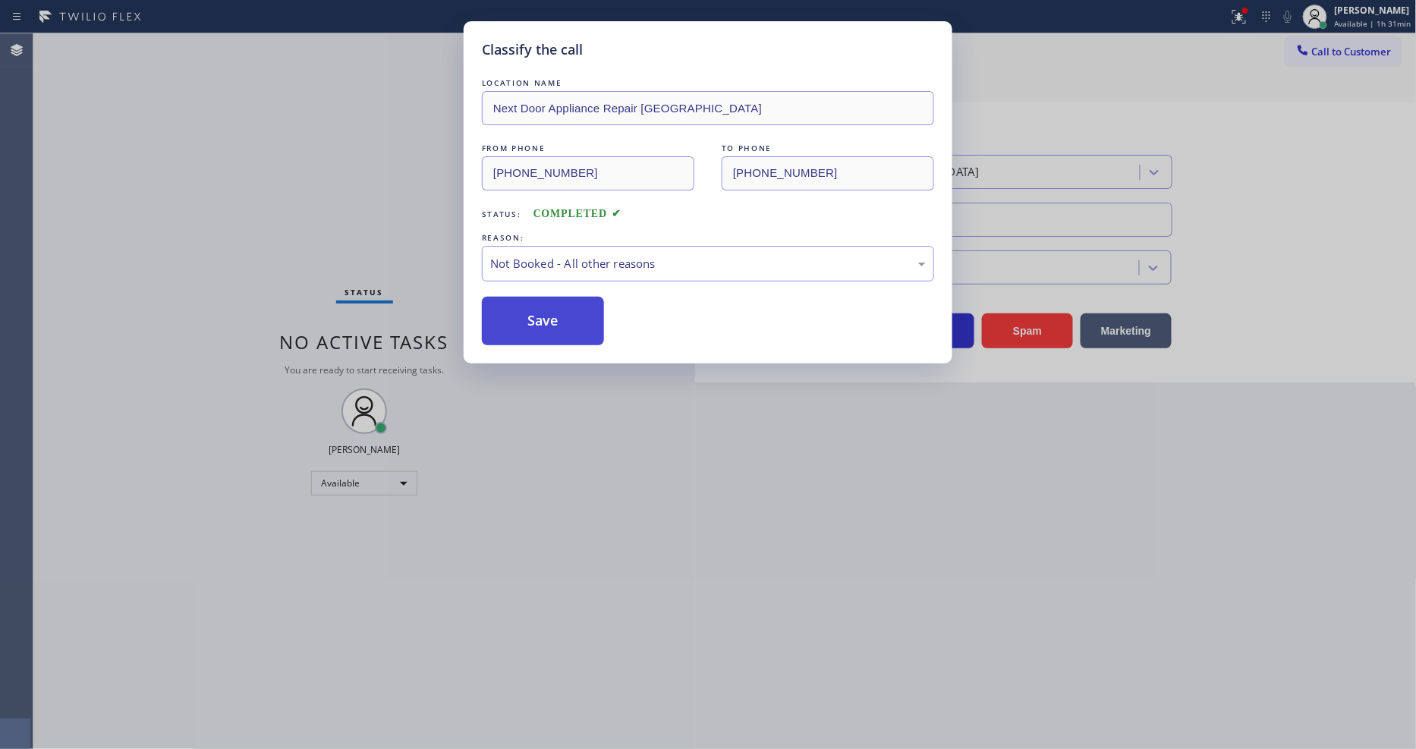
click at [567, 313] on button "Save" at bounding box center [543, 321] width 122 height 49
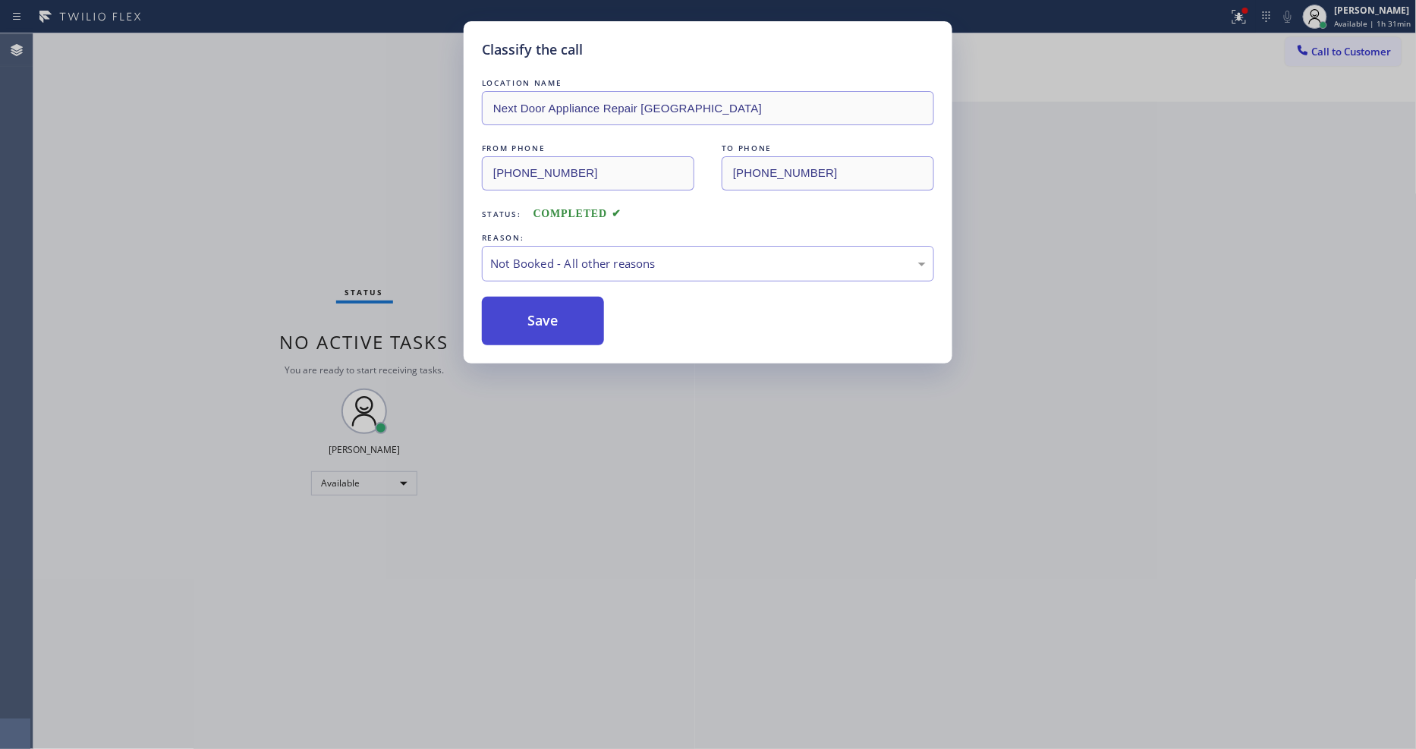
click at [567, 313] on button "Save" at bounding box center [543, 321] width 122 height 49
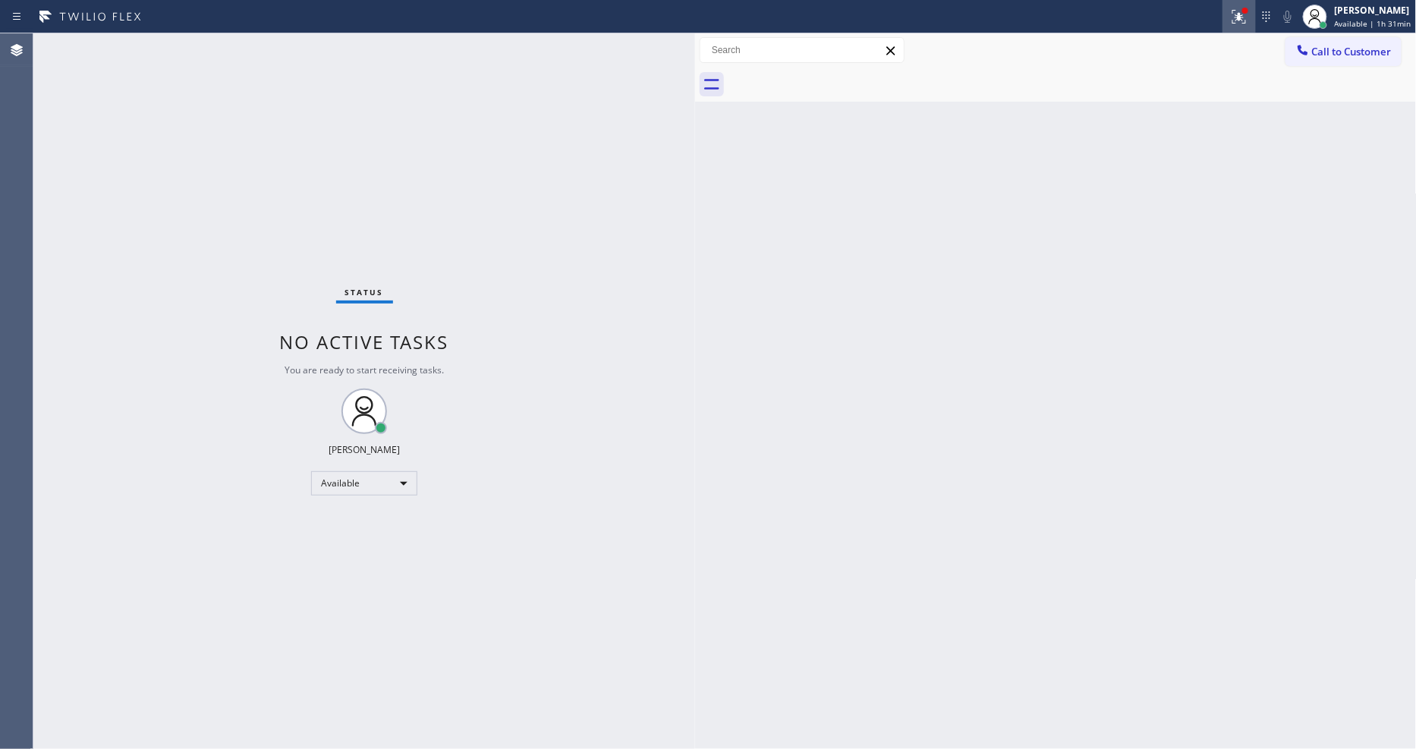
click at [1238, 17] on icon at bounding box center [1239, 17] width 18 height 18
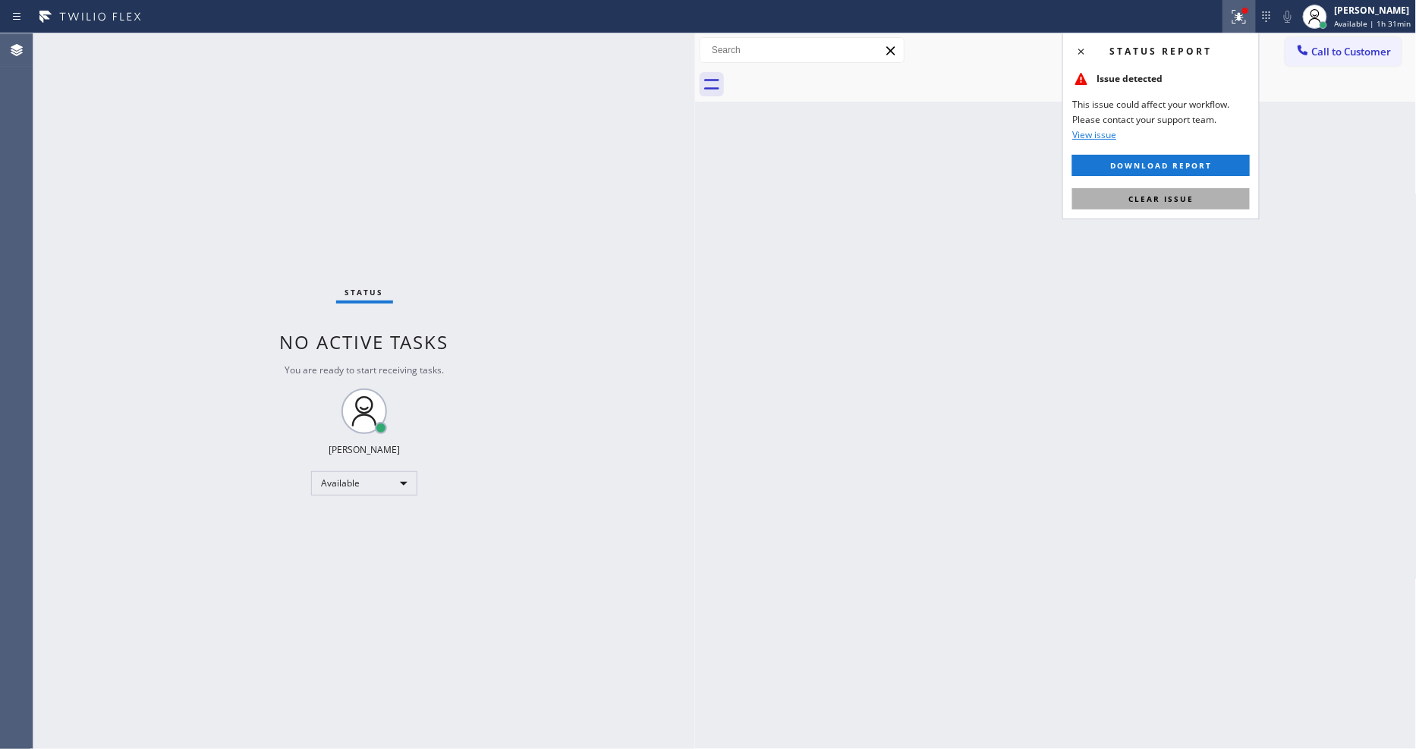
click at [1188, 206] on button "Clear issue" at bounding box center [1161, 198] width 178 height 21
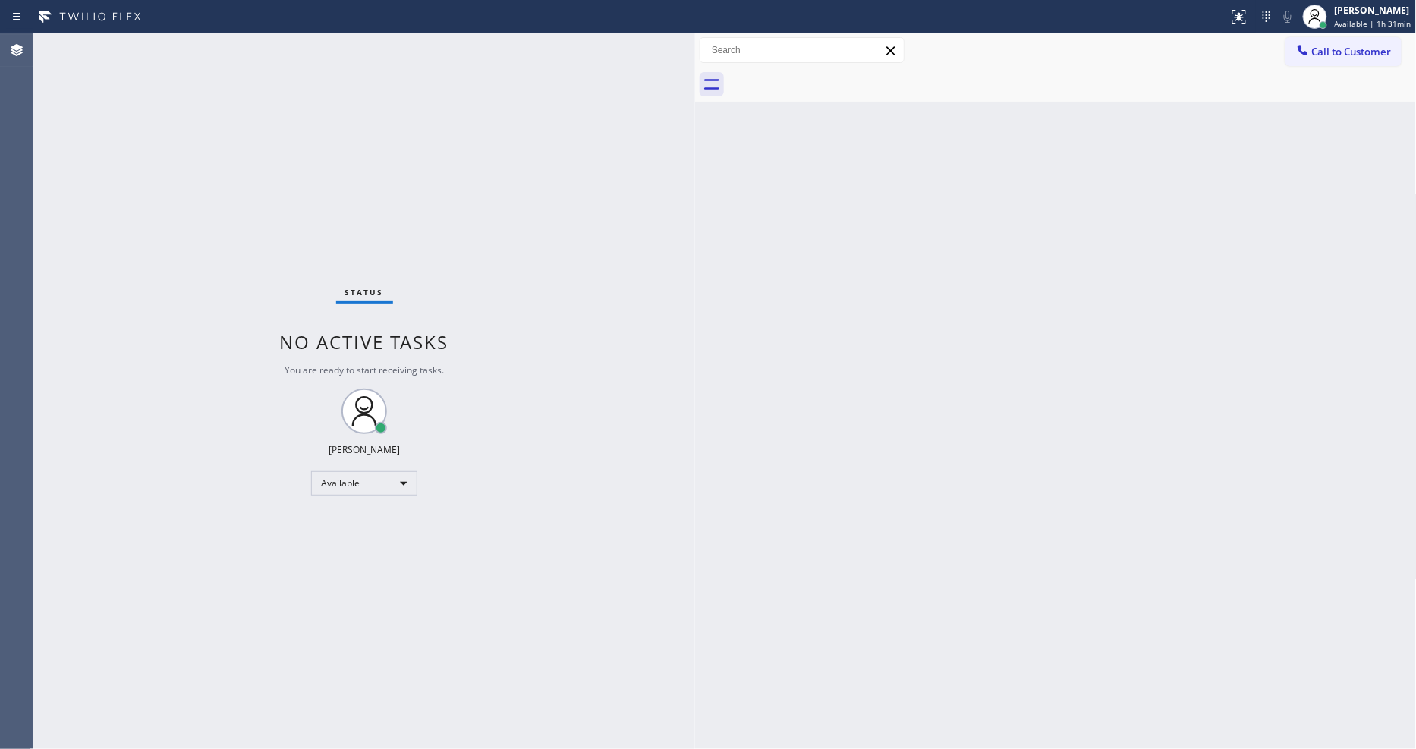
click at [524, 428] on div "Status No active tasks You are ready to start receiving tasks. [PERSON_NAME] Av…" at bounding box center [364, 391] width 662 height 716
click at [215, 55] on div "Status No active tasks You are ready to start receiving tasks. [PERSON_NAME] Av…" at bounding box center [364, 391] width 662 height 716
click at [215, 51] on div "Status No active tasks You are ready to start receiving tasks. [PERSON_NAME] Av…" at bounding box center [364, 391] width 662 height 716
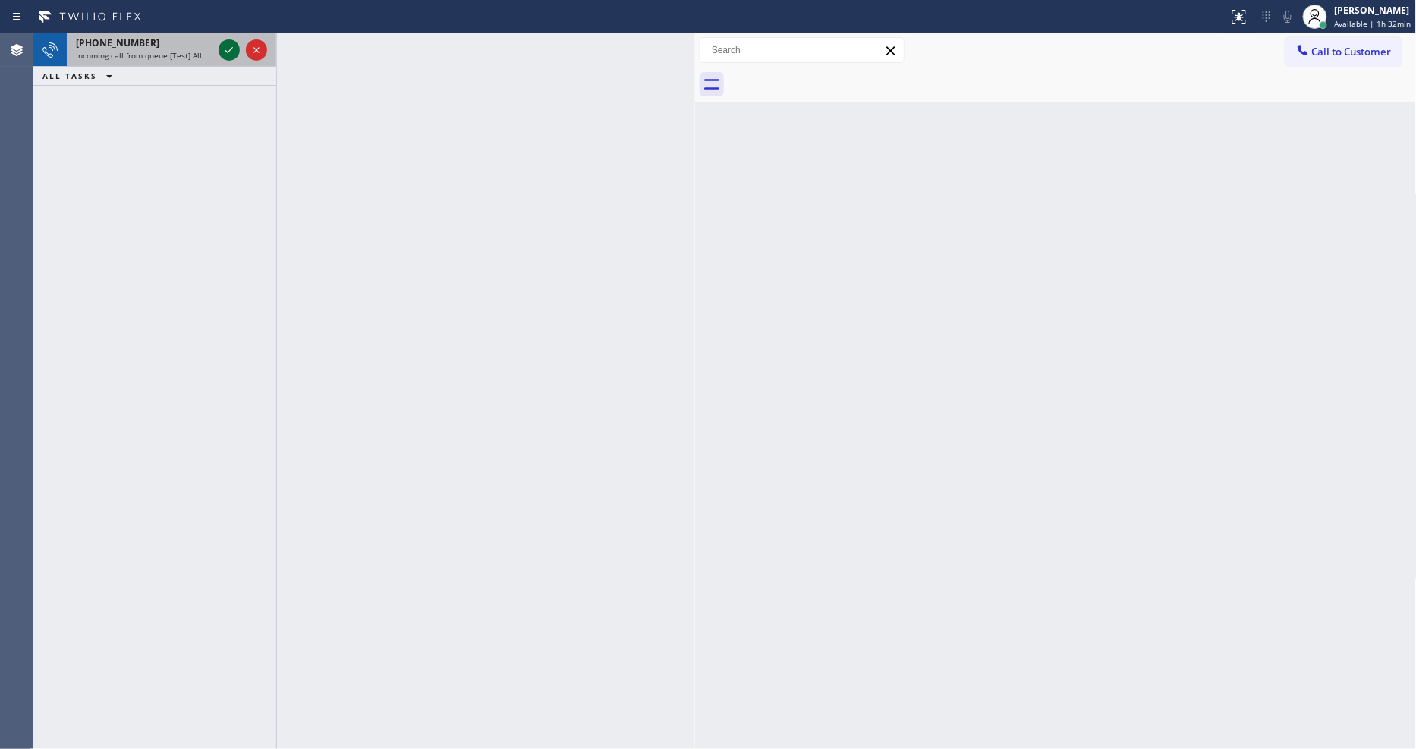
click at [223, 48] on div at bounding box center [229, 50] width 21 height 18
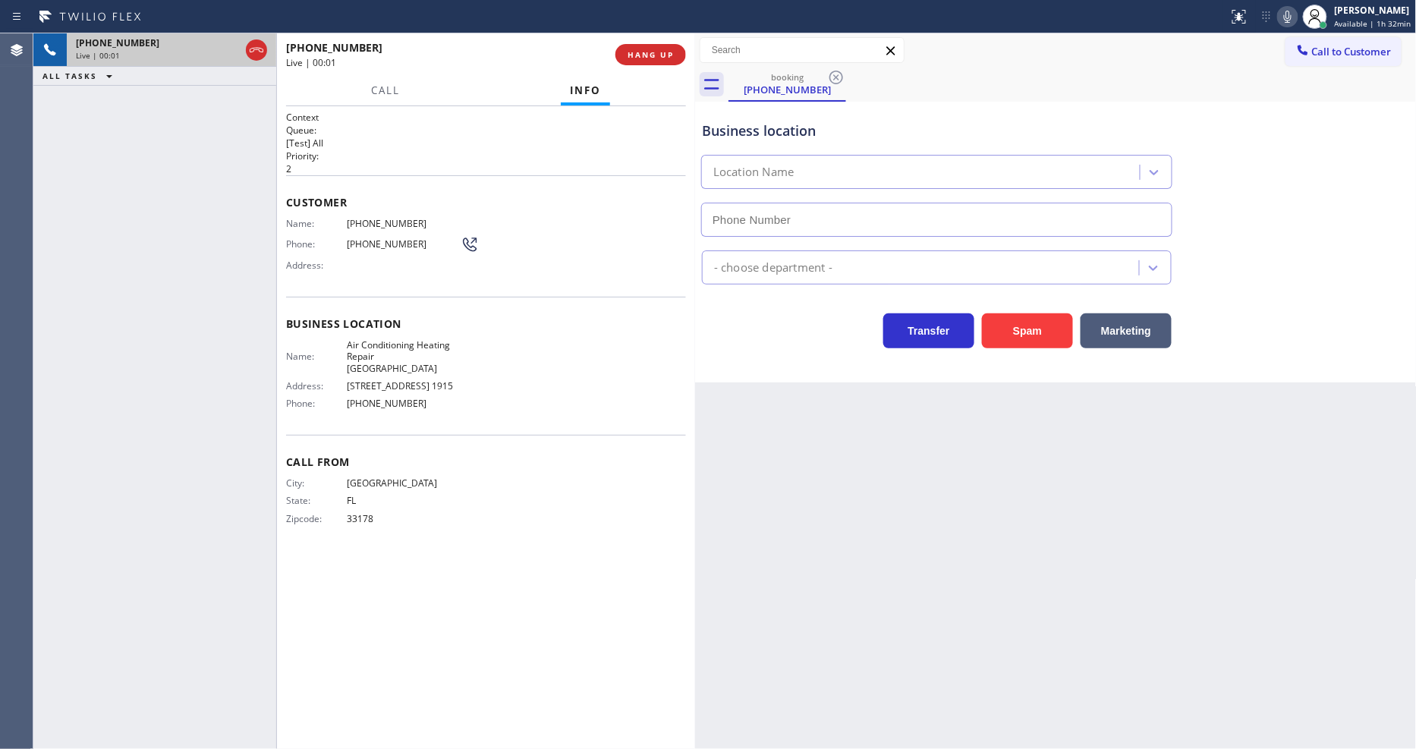
type input "[PHONE_NUMBER]"
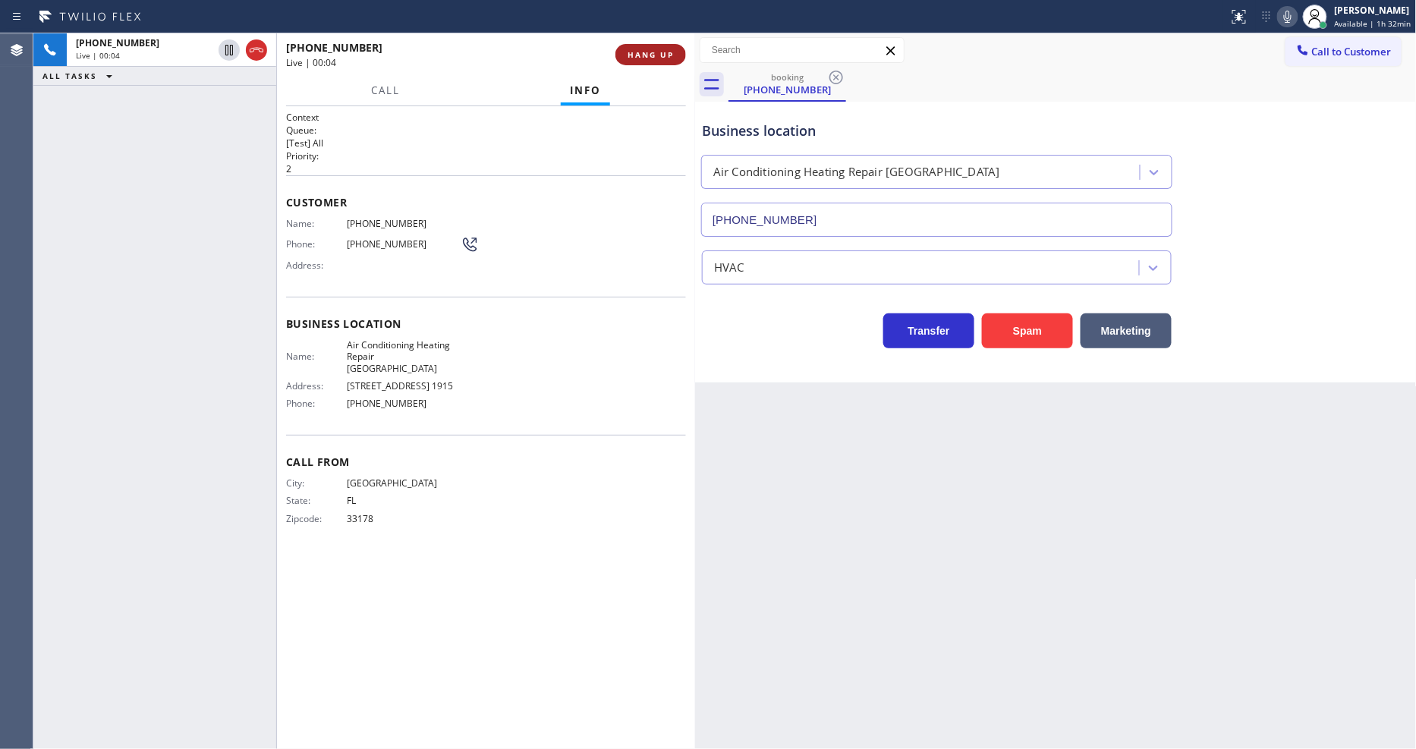
click at [662, 49] on span "HANG UP" at bounding box center [651, 54] width 46 height 11
click at [662, 50] on span "HANG UP" at bounding box center [651, 54] width 46 height 11
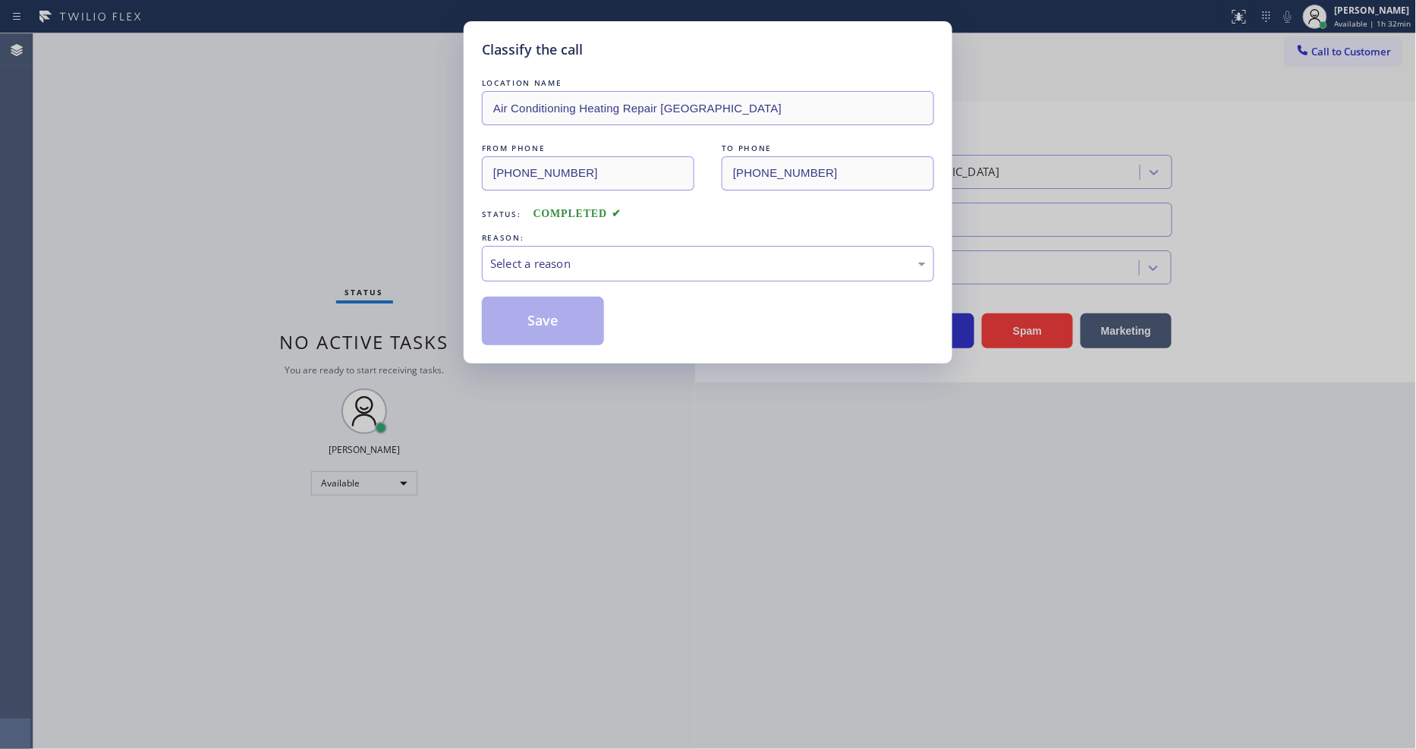
click at [592, 255] on div "Select a reason" at bounding box center [708, 263] width 436 height 17
drag, startPoint x: 574, startPoint y: 364, endPoint x: 564, endPoint y: 310, distance: 55.7
click at [564, 306] on button "Save" at bounding box center [543, 321] width 122 height 49
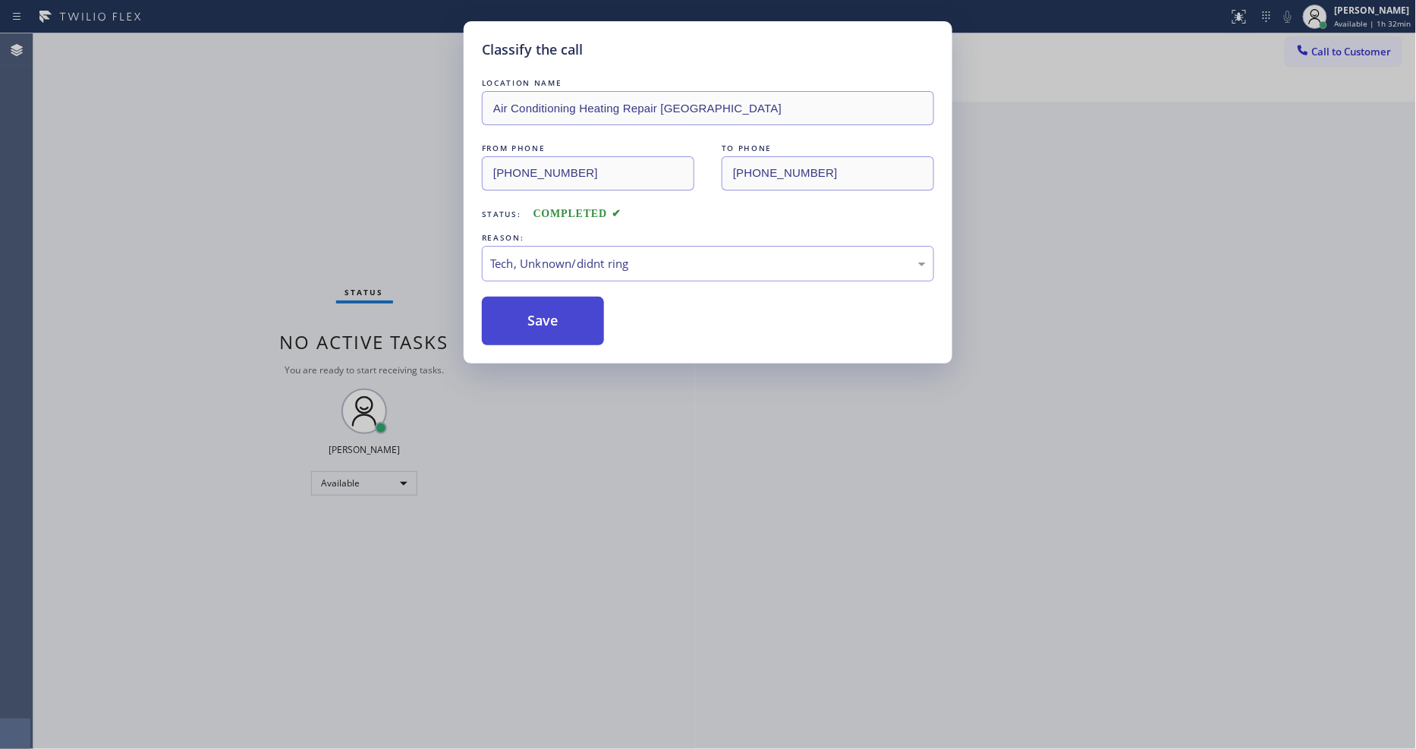
click at [564, 306] on button "Save" at bounding box center [543, 321] width 122 height 49
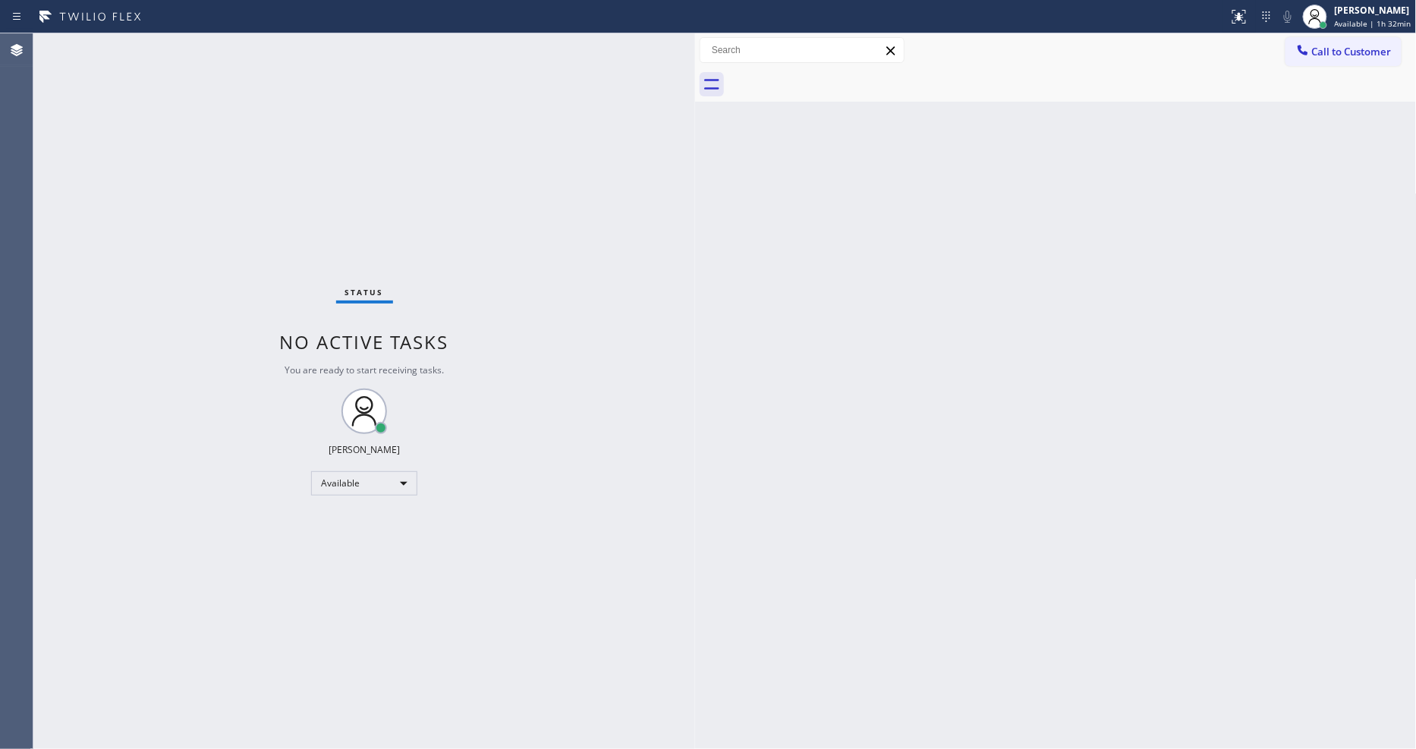
click at [197, 10] on div at bounding box center [614, 17] width 1216 height 24
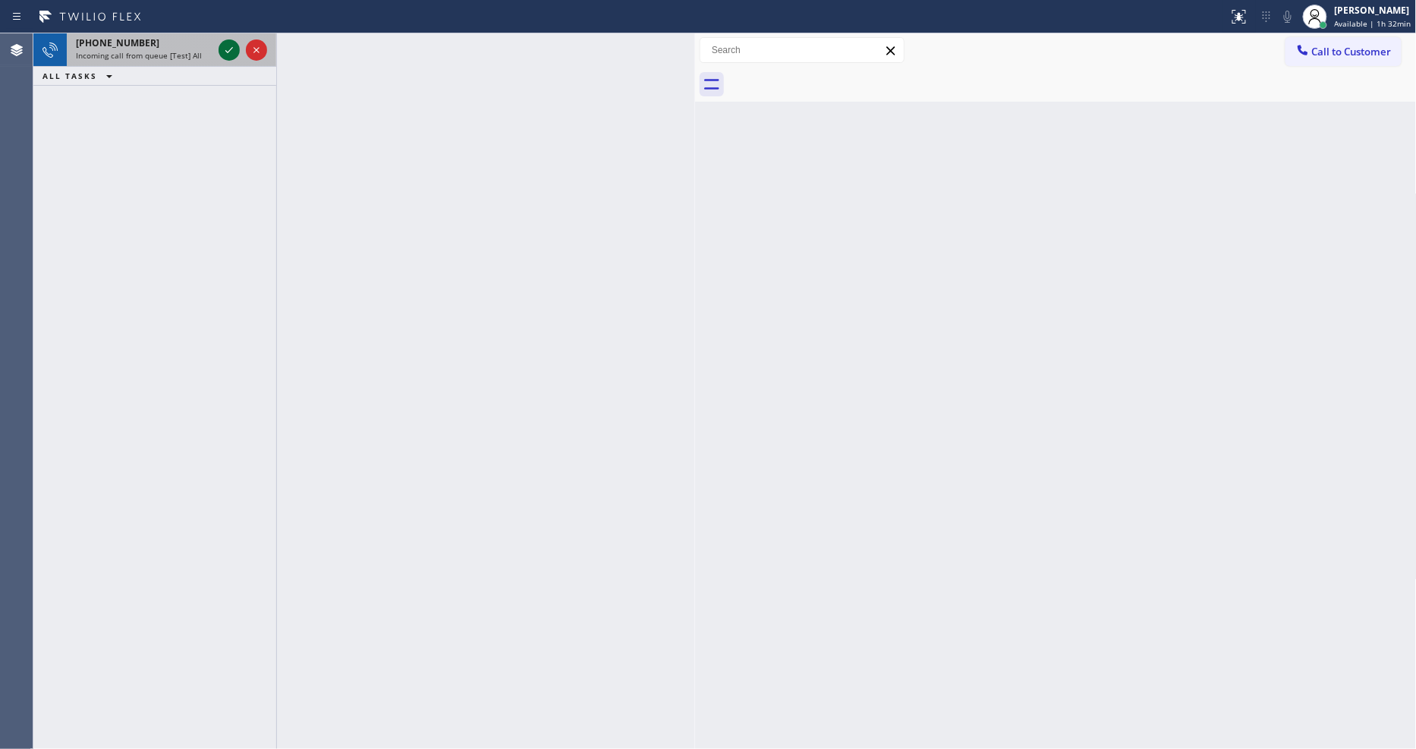
click at [224, 55] on icon at bounding box center [229, 50] width 18 height 18
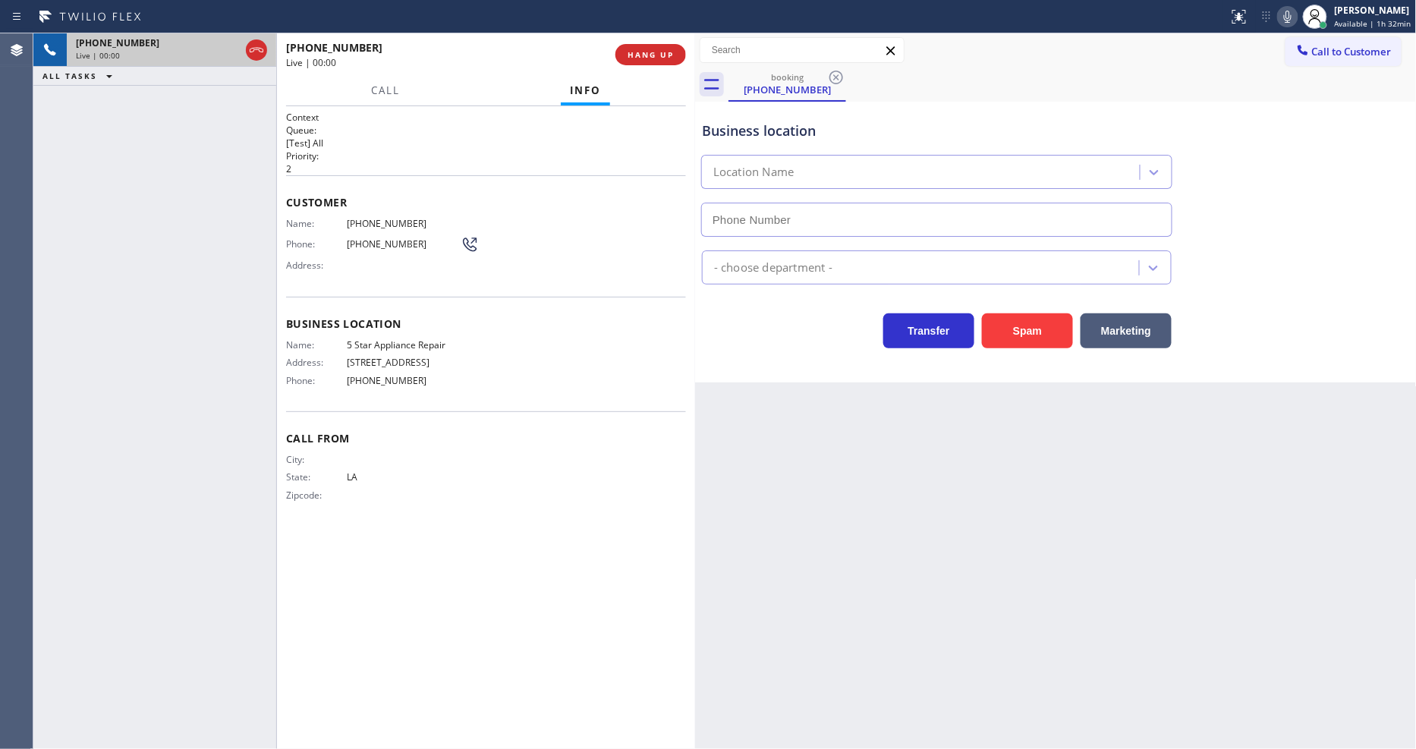
type input "[PHONE_NUMBER]"
click at [973, 474] on div "Back to Dashboard Change Sender ID Customers Technicians Select a contact Outbo…" at bounding box center [1056, 391] width 722 height 716
click at [665, 47] on button "HANG UP" at bounding box center [650, 54] width 71 height 21
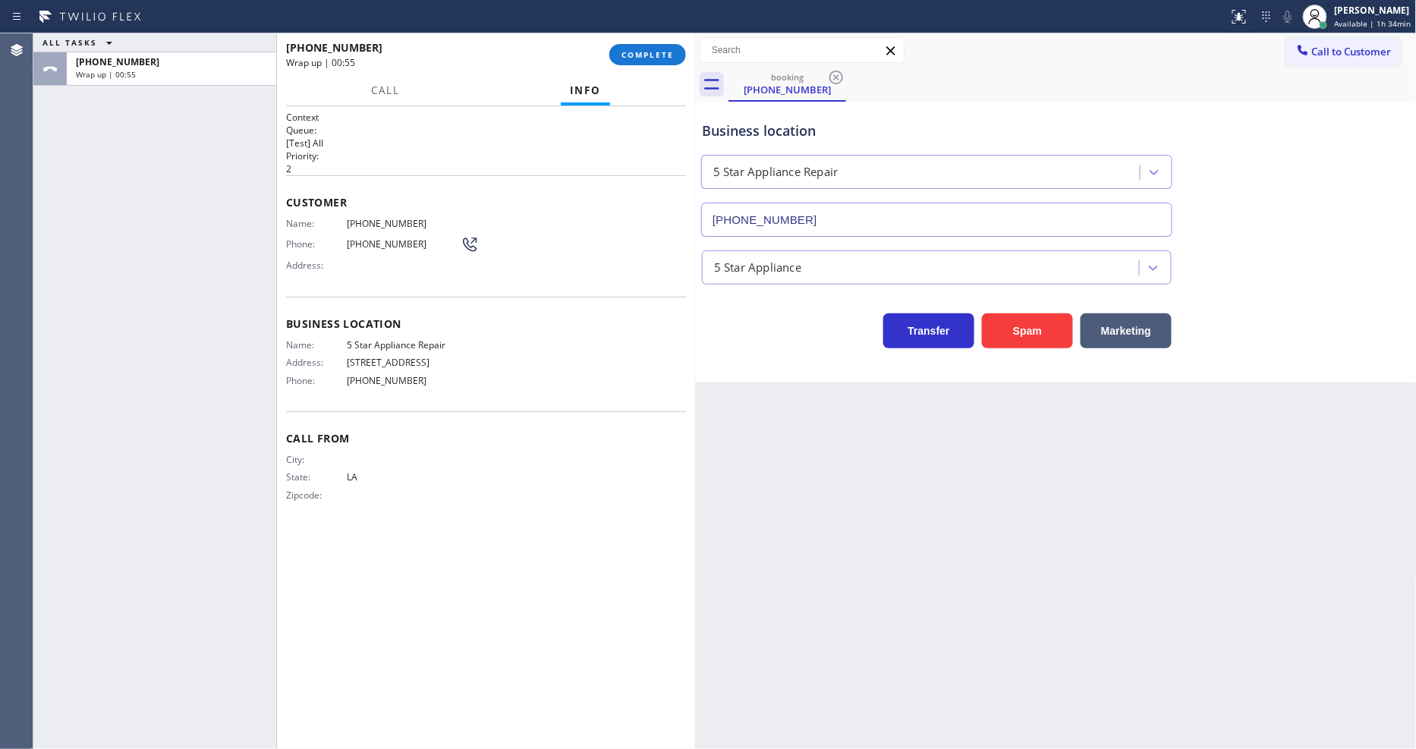
click at [1195, 478] on div "Back to Dashboard Change Sender ID Customers Technicians Select a contact Outbo…" at bounding box center [1056, 391] width 722 height 716
click at [677, 49] on button "COMPLETE" at bounding box center [647, 54] width 77 height 21
click at [587, 259] on div "Name: (504) 645-1560 Phone: (504) 645-1560 Address:" at bounding box center [486, 248] width 400 height 60
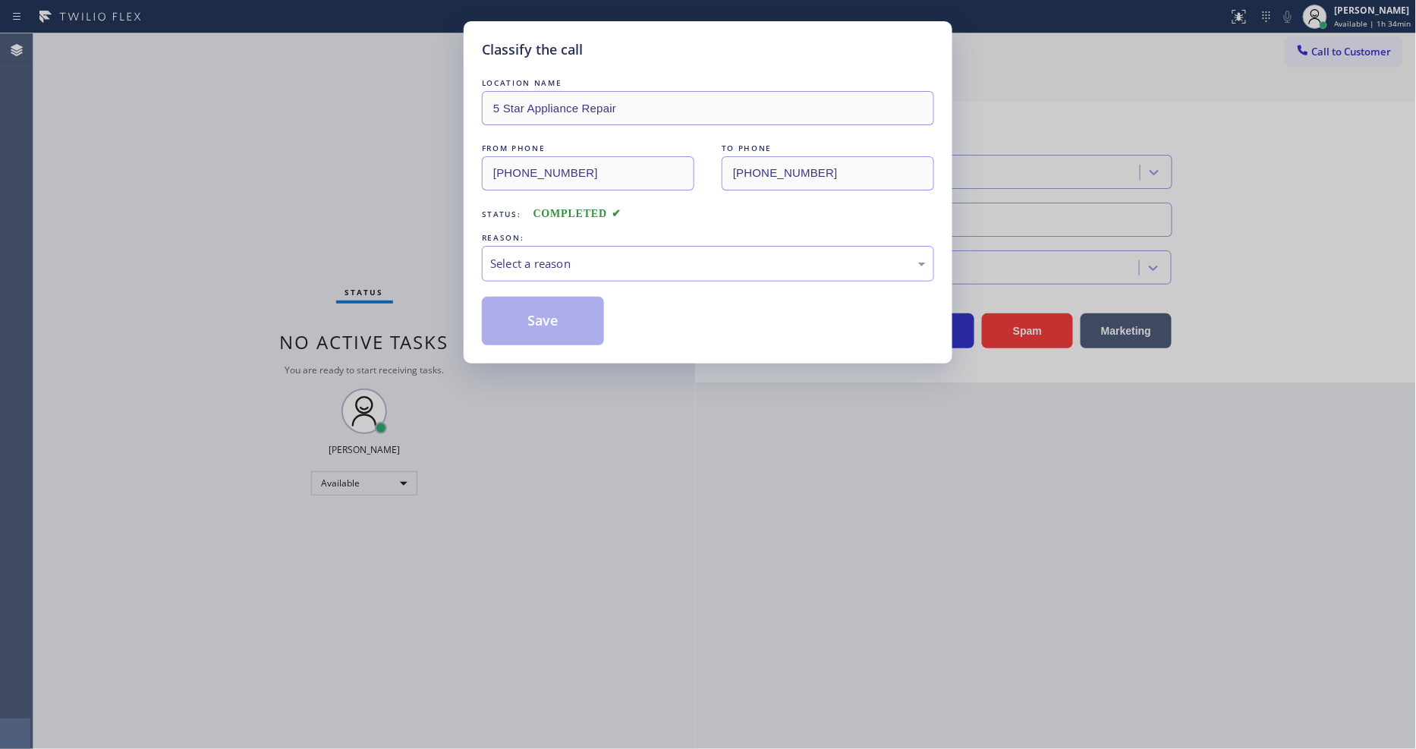
click at [587, 259] on div "Select a reason" at bounding box center [708, 263] width 436 height 17
click at [557, 314] on button "Save" at bounding box center [543, 321] width 122 height 49
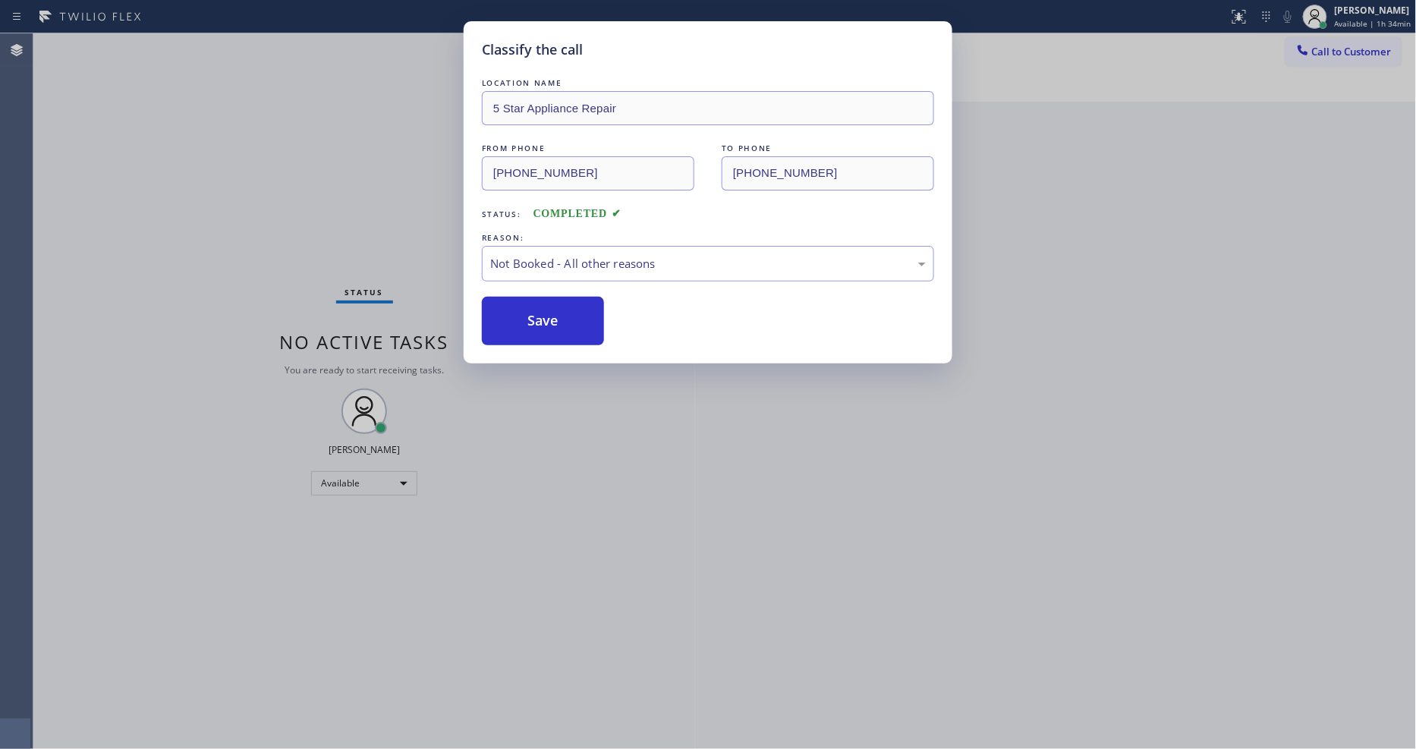
click at [557, 314] on button "Save" at bounding box center [543, 321] width 122 height 49
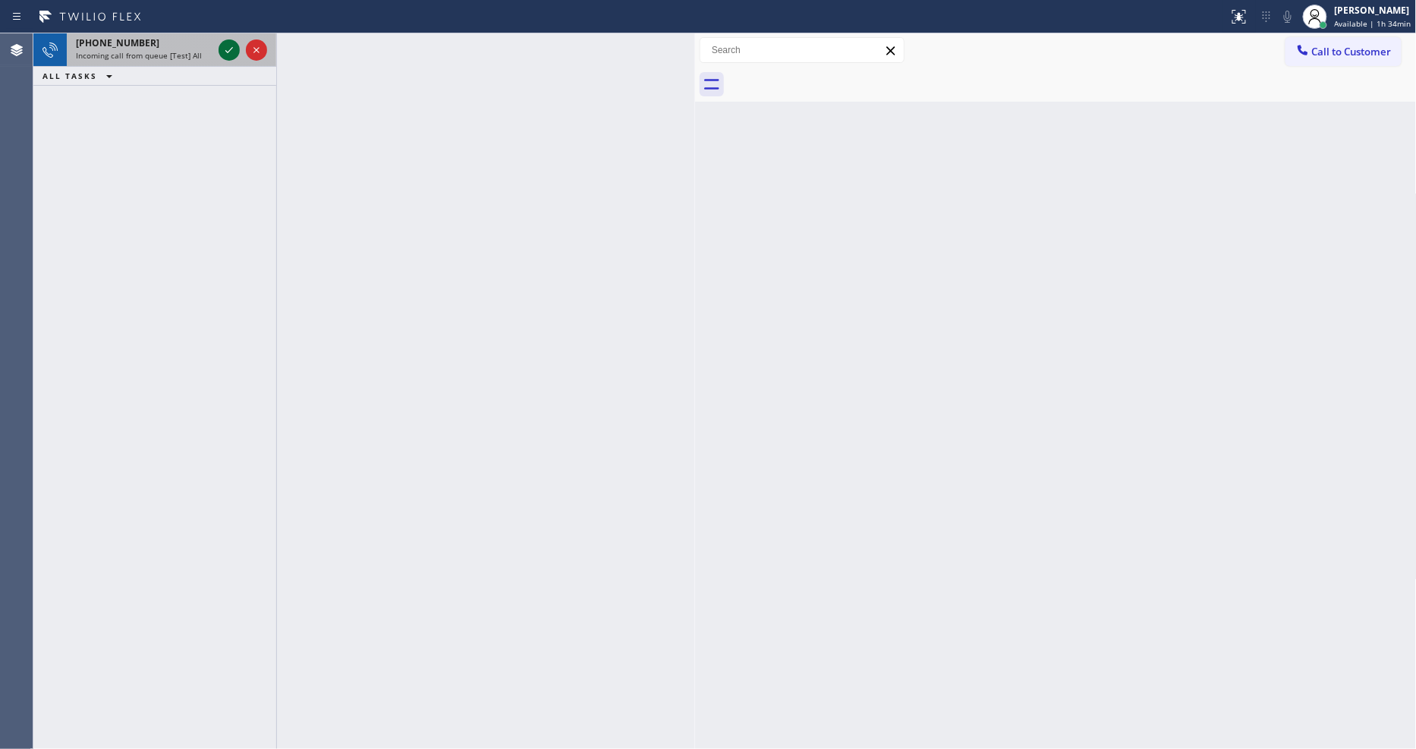
click at [234, 53] on icon at bounding box center [229, 50] width 18 height 18
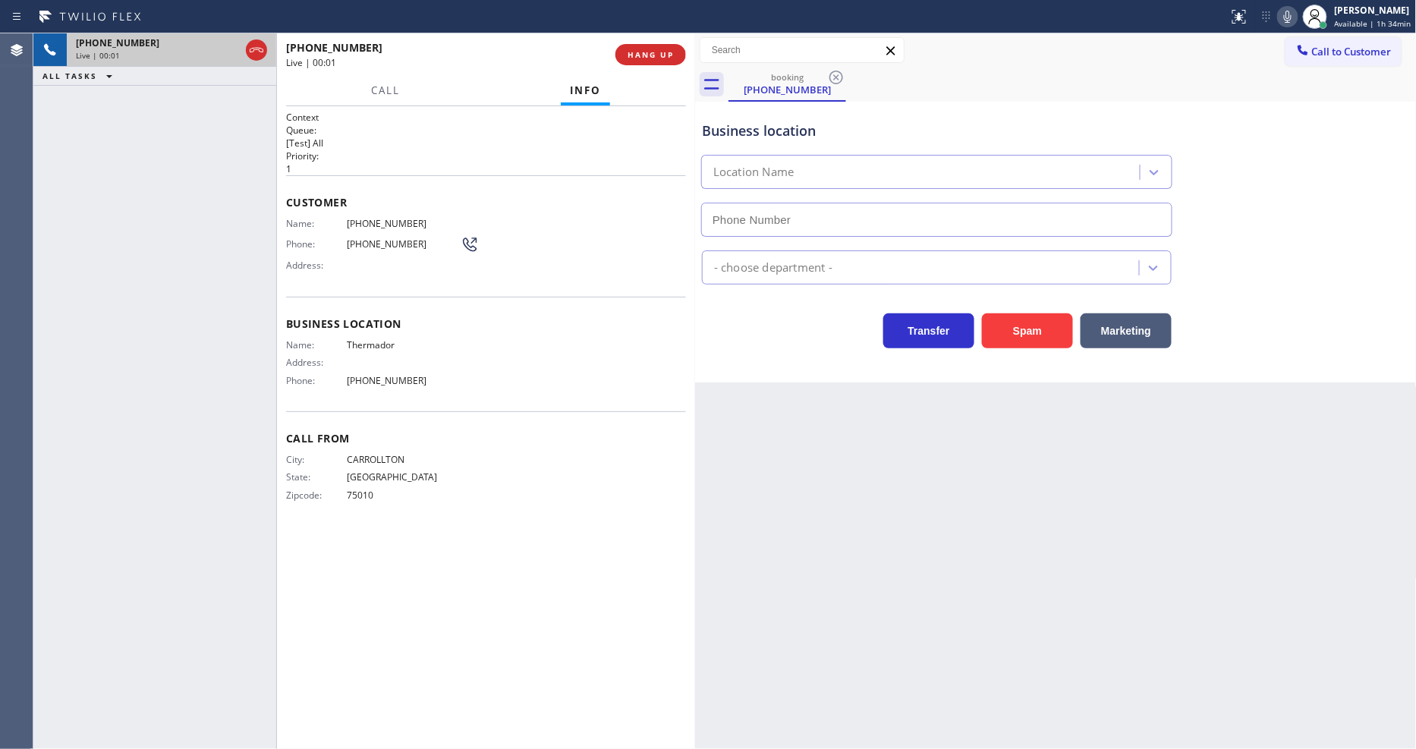
type input "[PHONE_NUMBER]"
click at [648, 52] on span "HANG UP" at bounding box center [651, 54] width 46 height 11
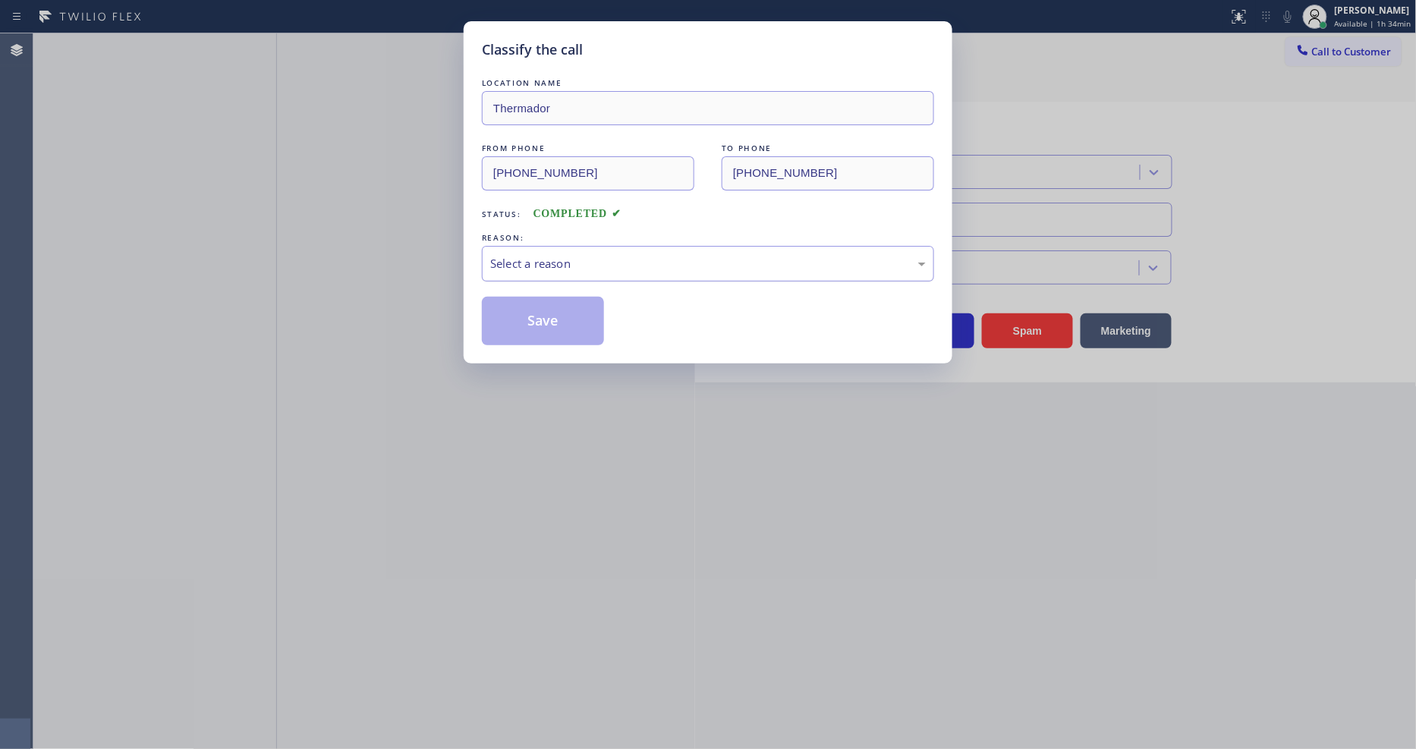
click at [573, 246] on div "Select a reason" at bounding box center [708, 264] width 452 height 36
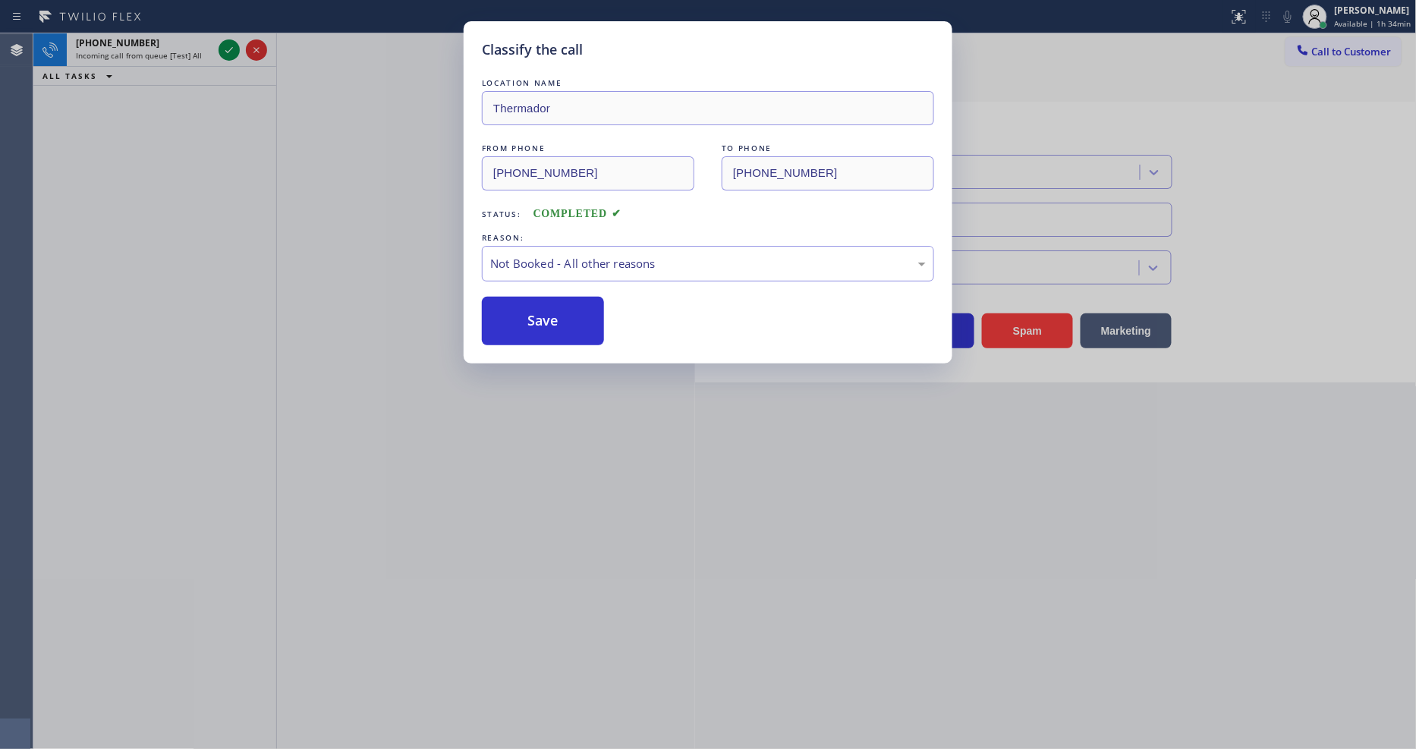
click at [551, 313] on button "Save" at bounding box center [543, 321] width 122 height 49
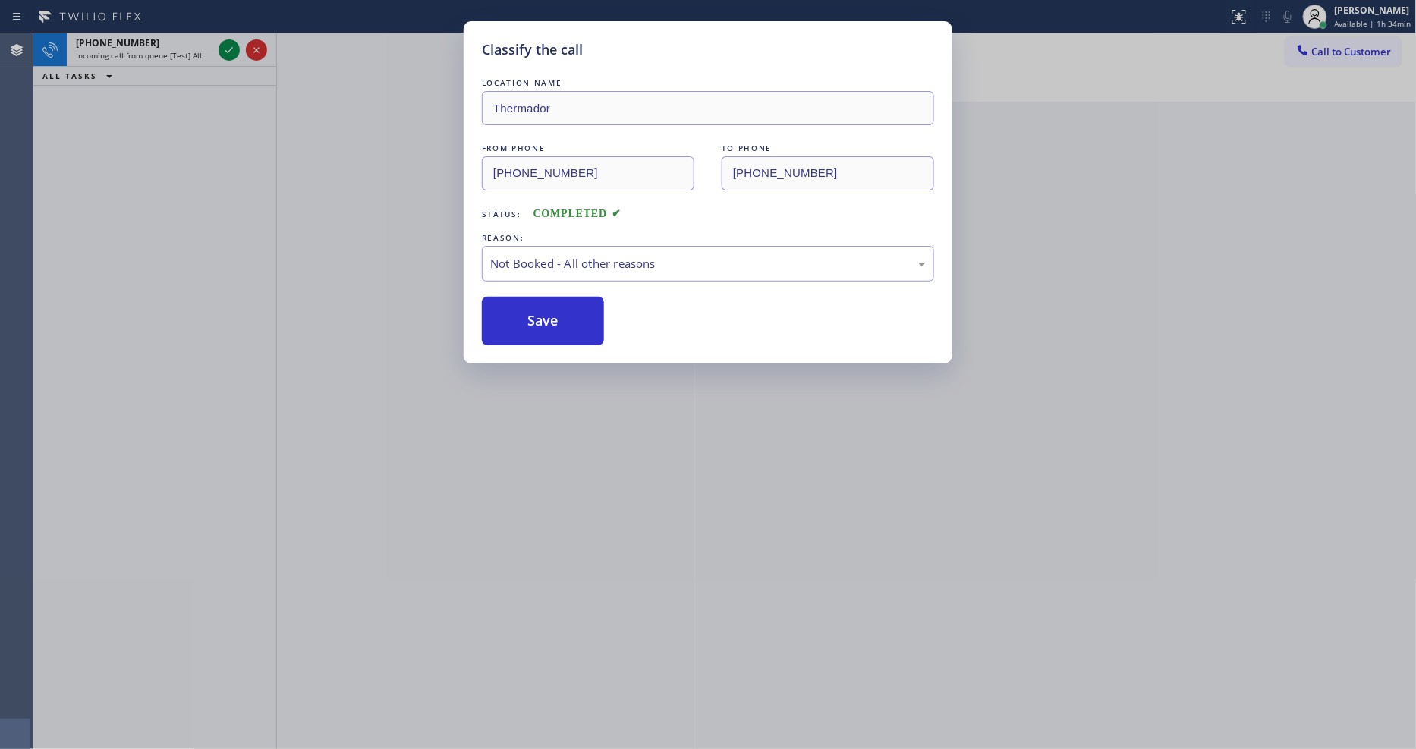
click at [225, 49] on div "Classify the call LOCATION NAME Wolf and Sub Zero Professionals Wyman Park FROM…" at bounding box center [724, 391] width 1382 height 716
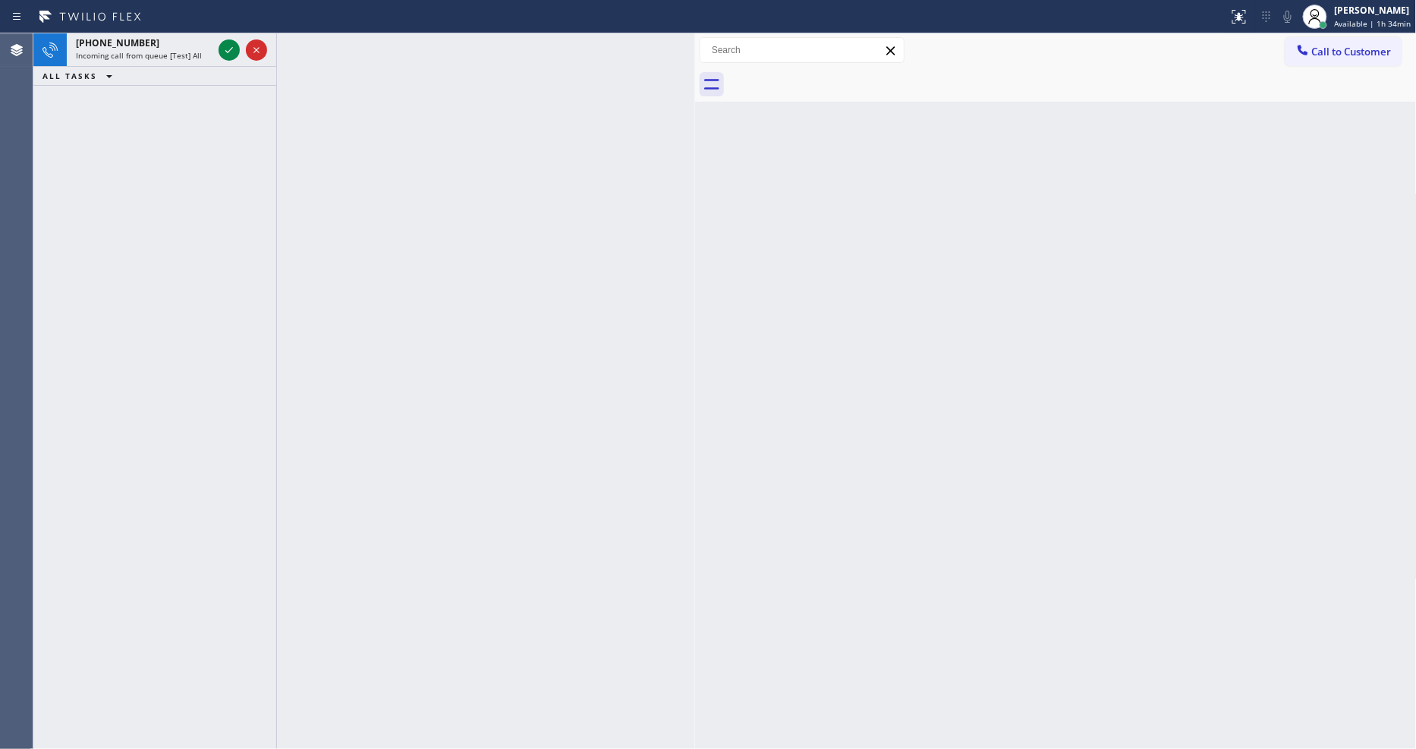
click at [225, 49] on icon at bounding box center [229, 50] width 18 height 18
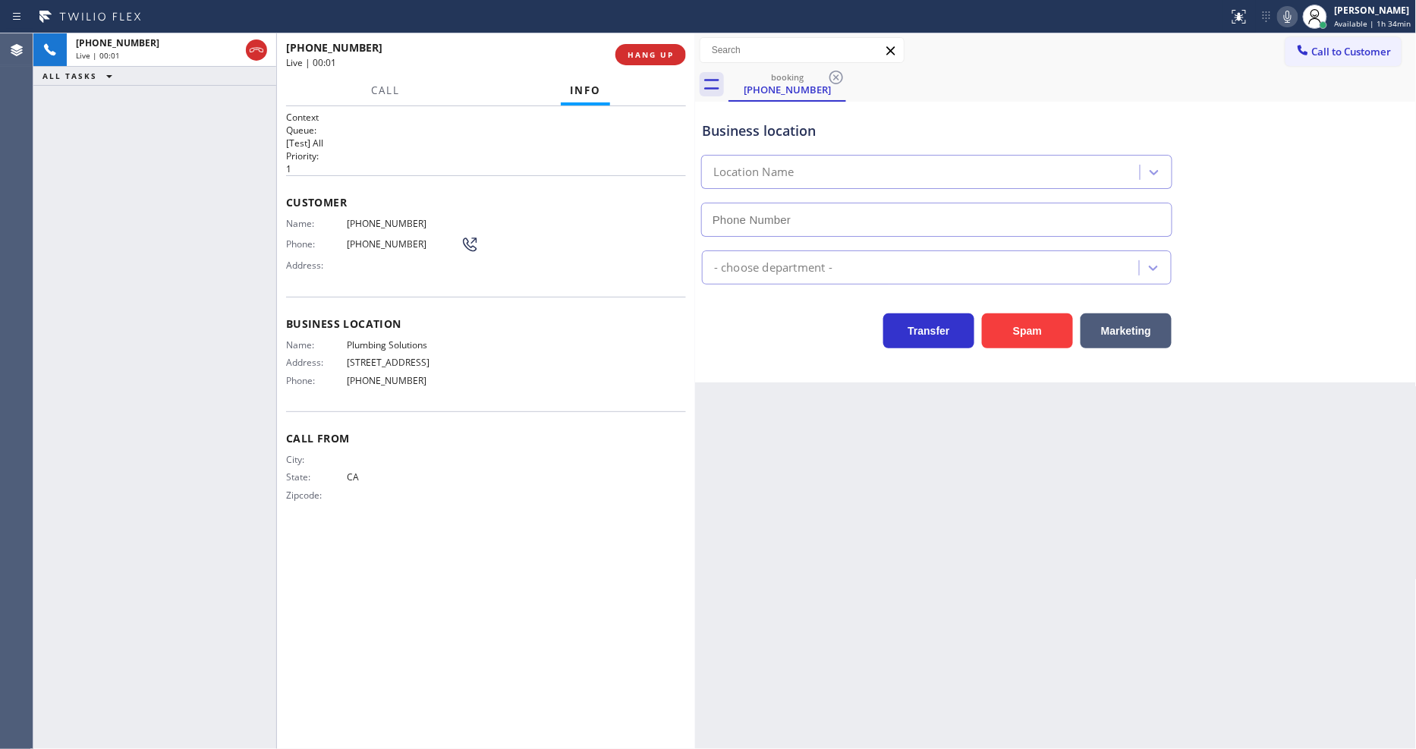
type input "[PHONE_NUMBER]"
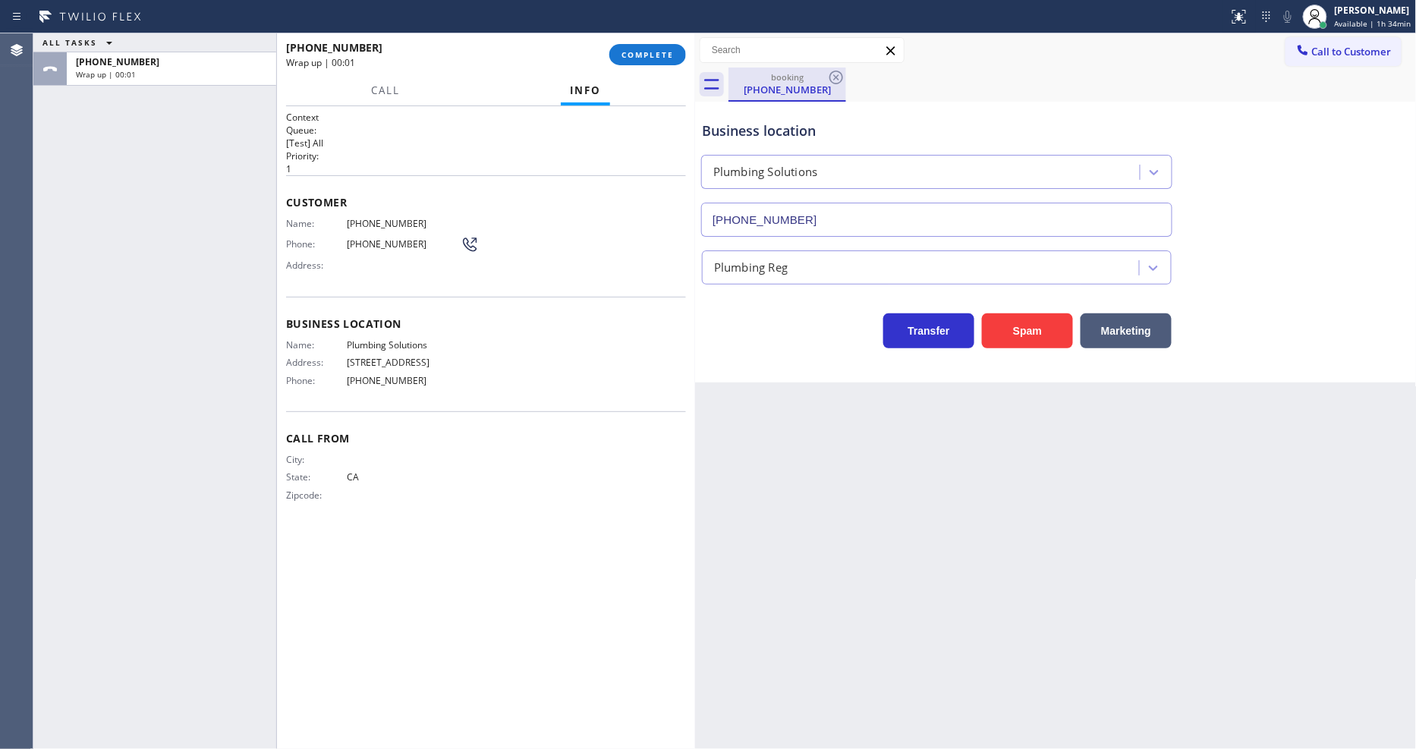
drag, startPoint x: 653, startPoint y: 50, endPoint x: 805, endPoint y: 86, distance: 156.1
click at [653, 51] on span "COMPLETE" at bounding box center [647, 54] width 52 height 11
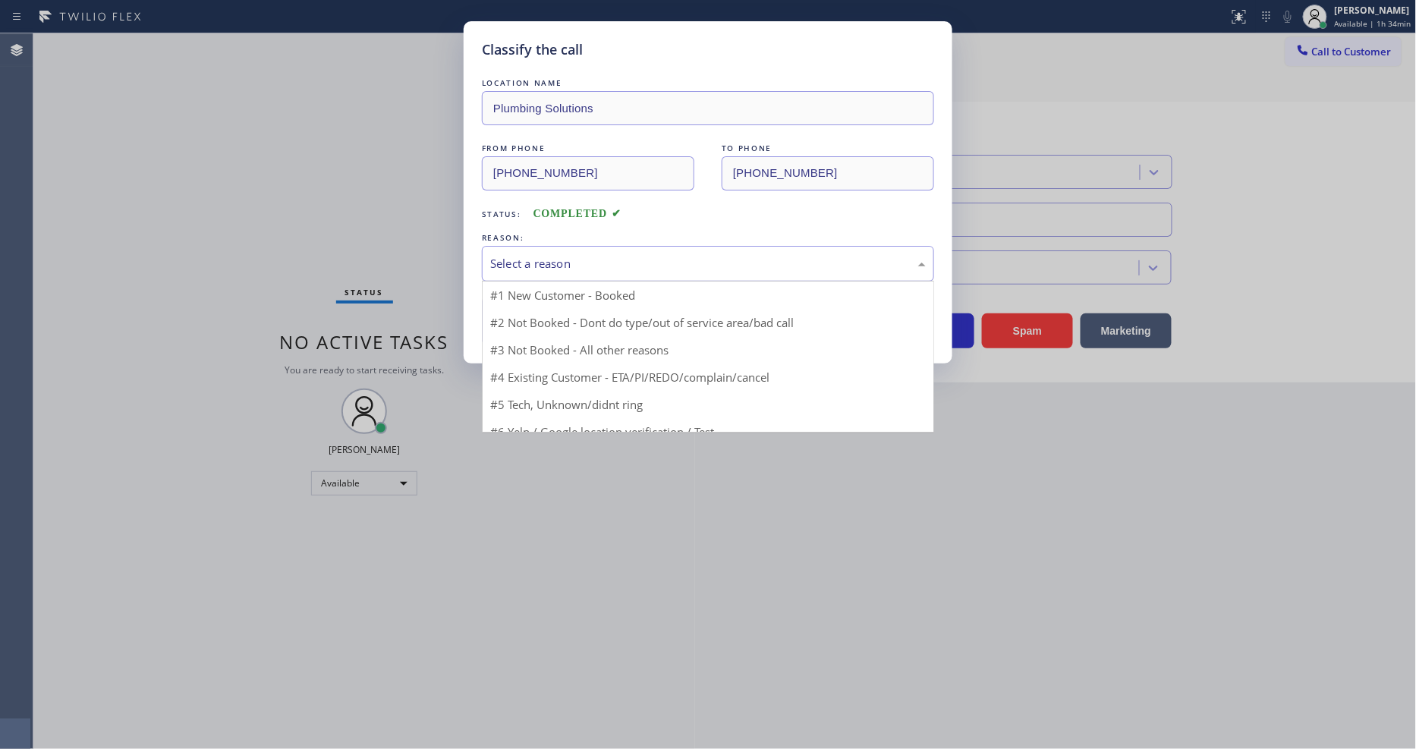
click at [575, 259] on div "Select a reason" at bounding box center [708, 263] width 436 height 17
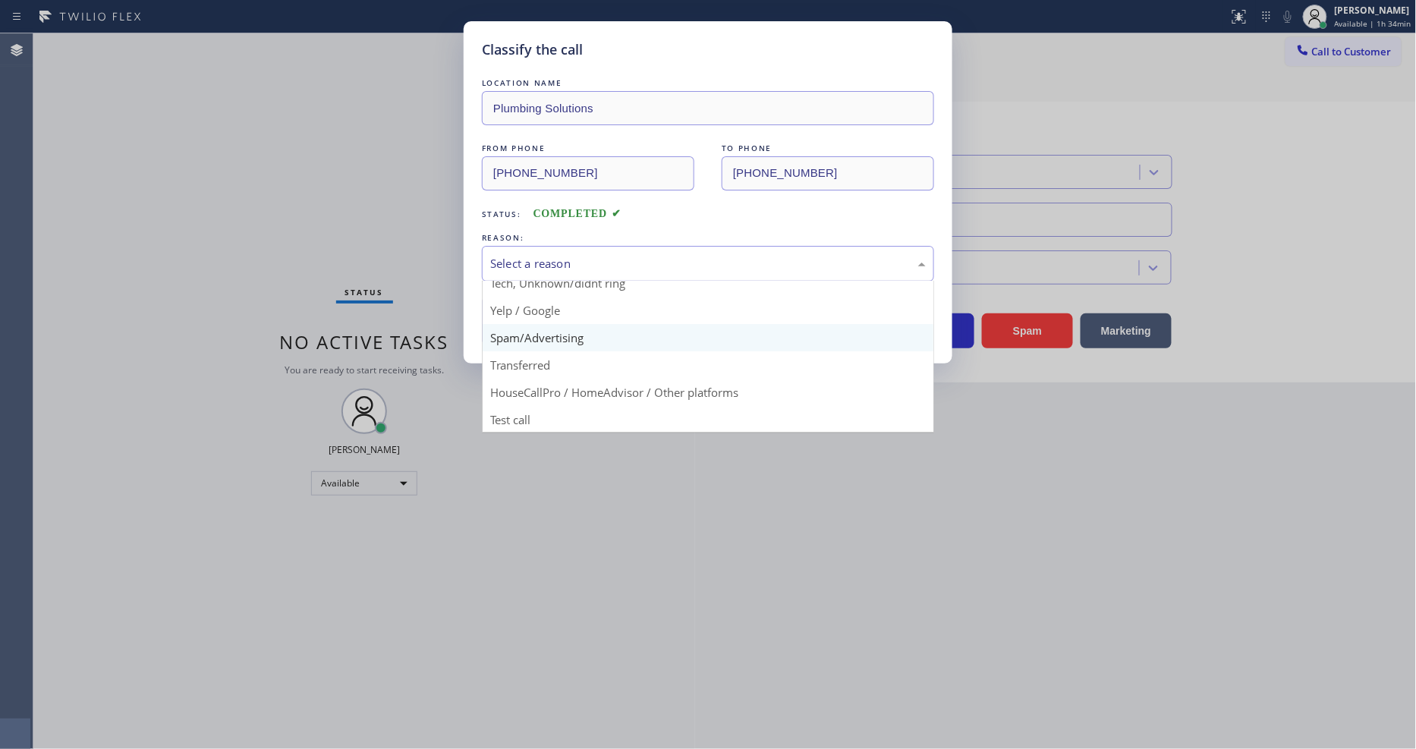
scroll to position [95, 0]
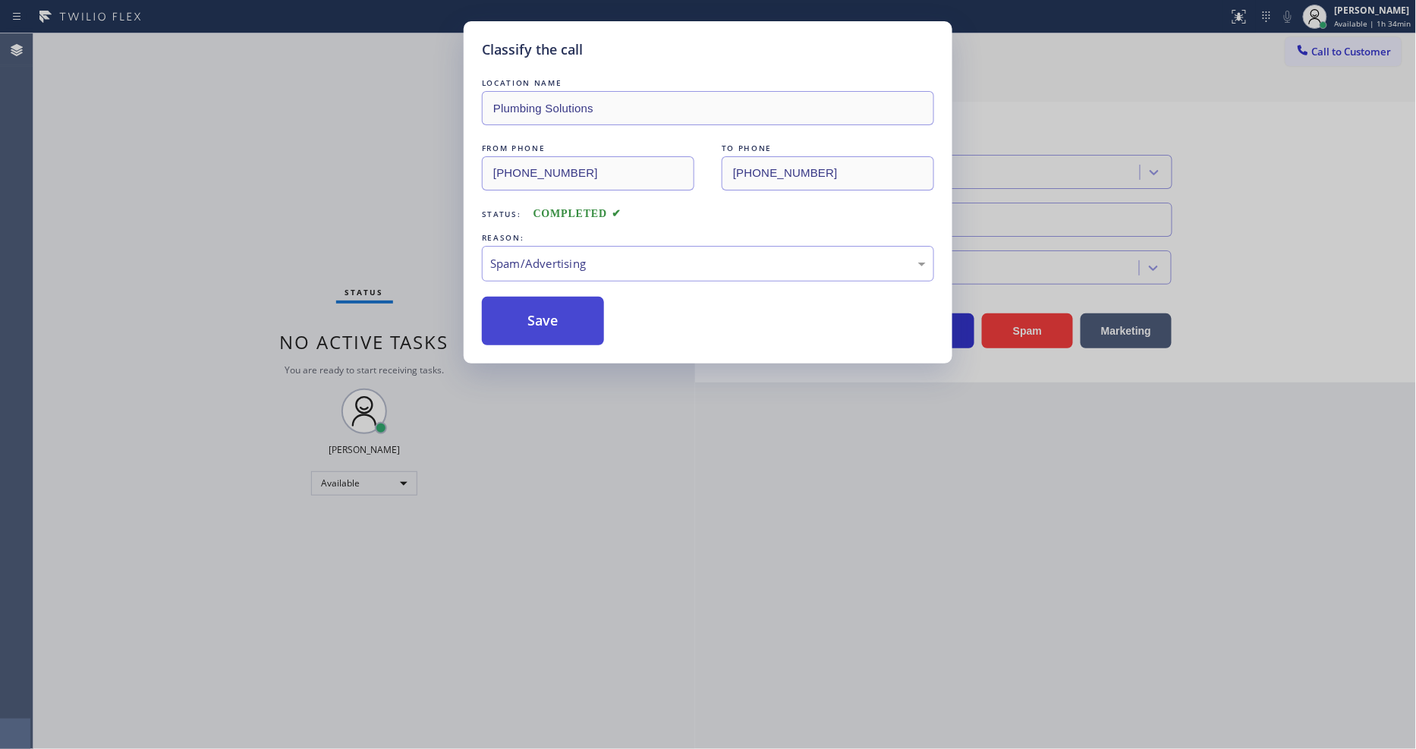
click at [567, 316] on button "Save" at bounding box center [543, 321] width 122 height 49
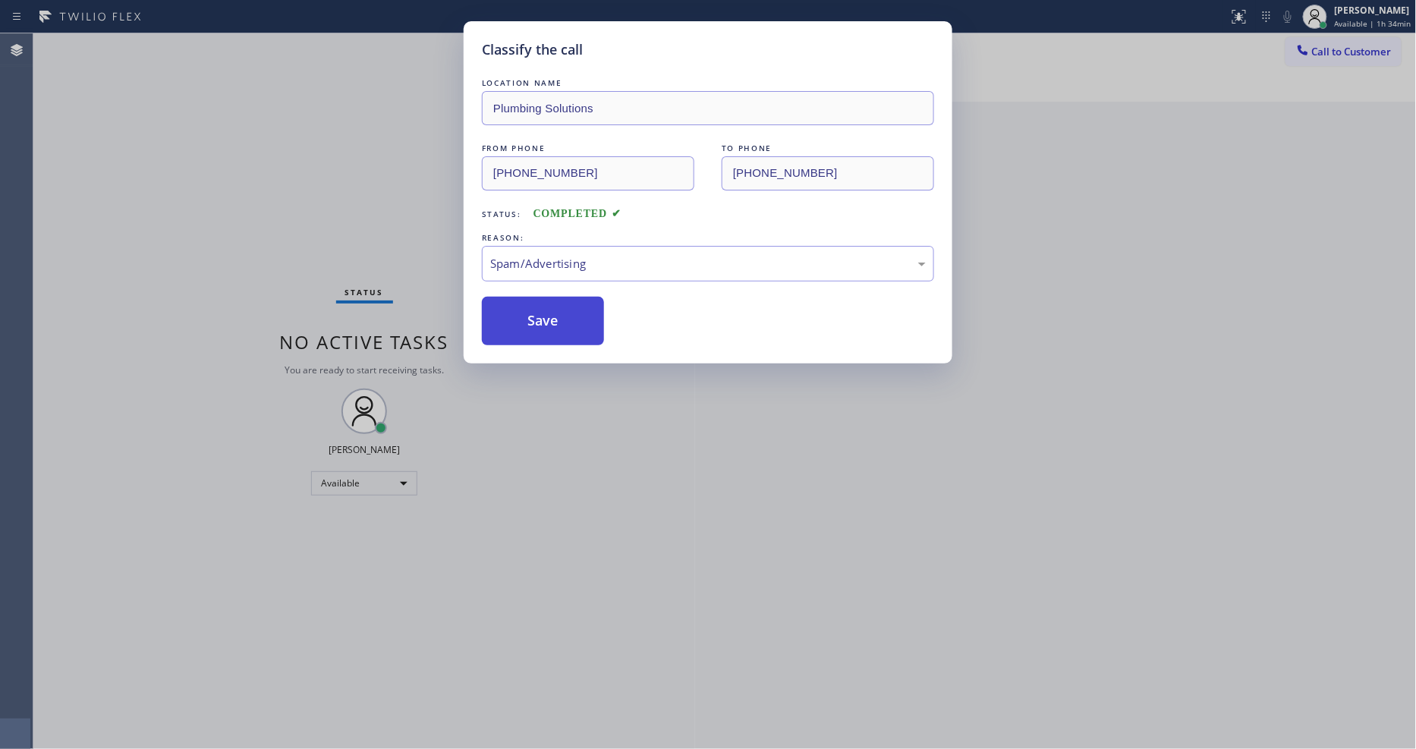
click at [567, 316] on button "Save" at bounding box center [543, 321] width 122 height 49
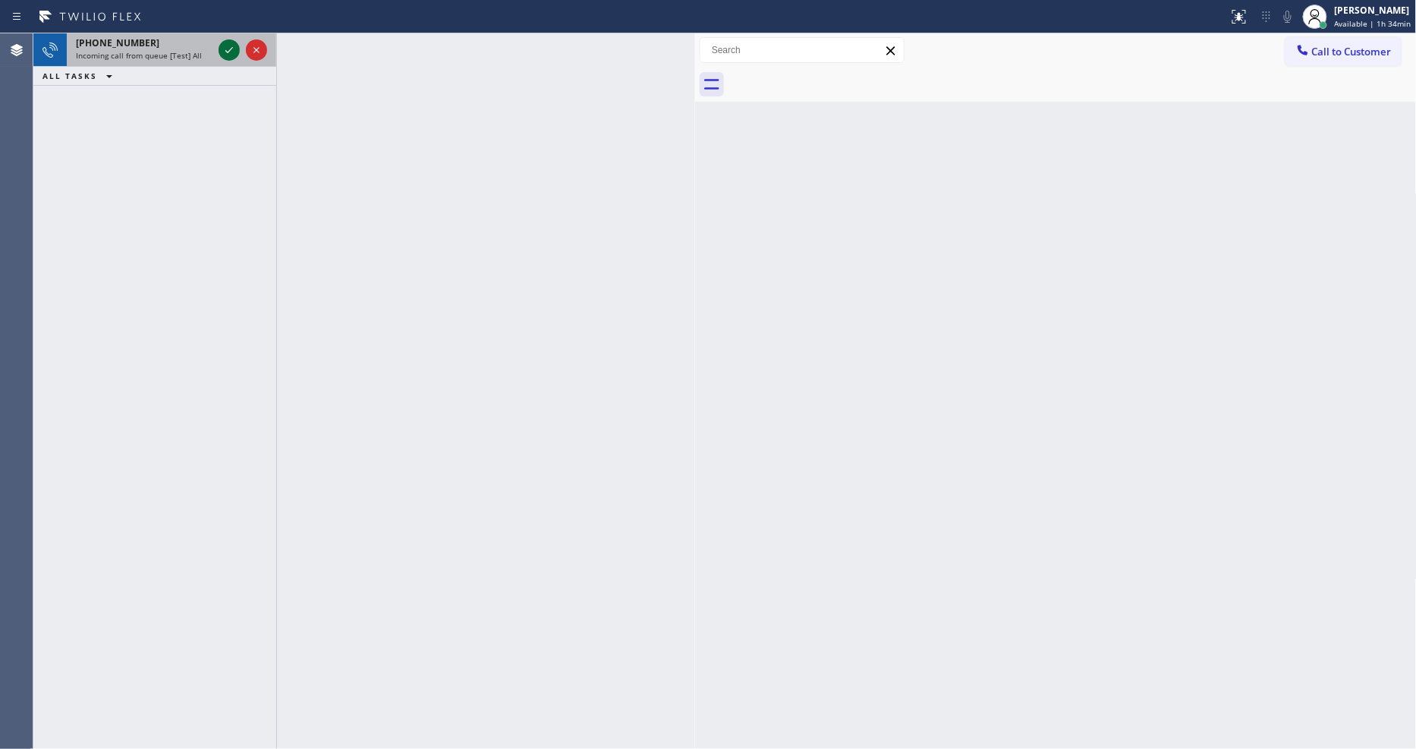
click at [224, 46] on icon at bounding box center [229, 50] width 18 height 18
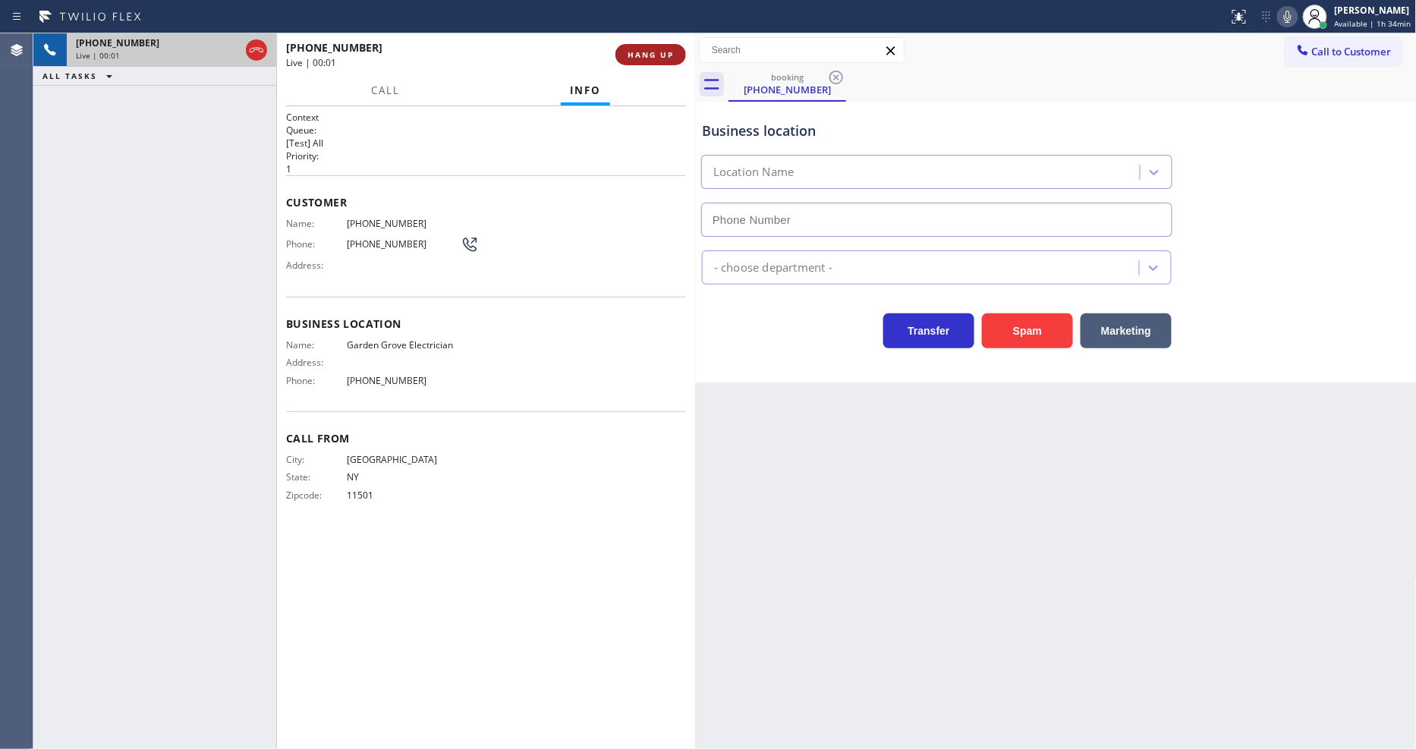
type input "[PHONE_NUMBER]"
click at [661, 55] on span "HANG UP" at bounding box center [651, 54] width 46 height 11
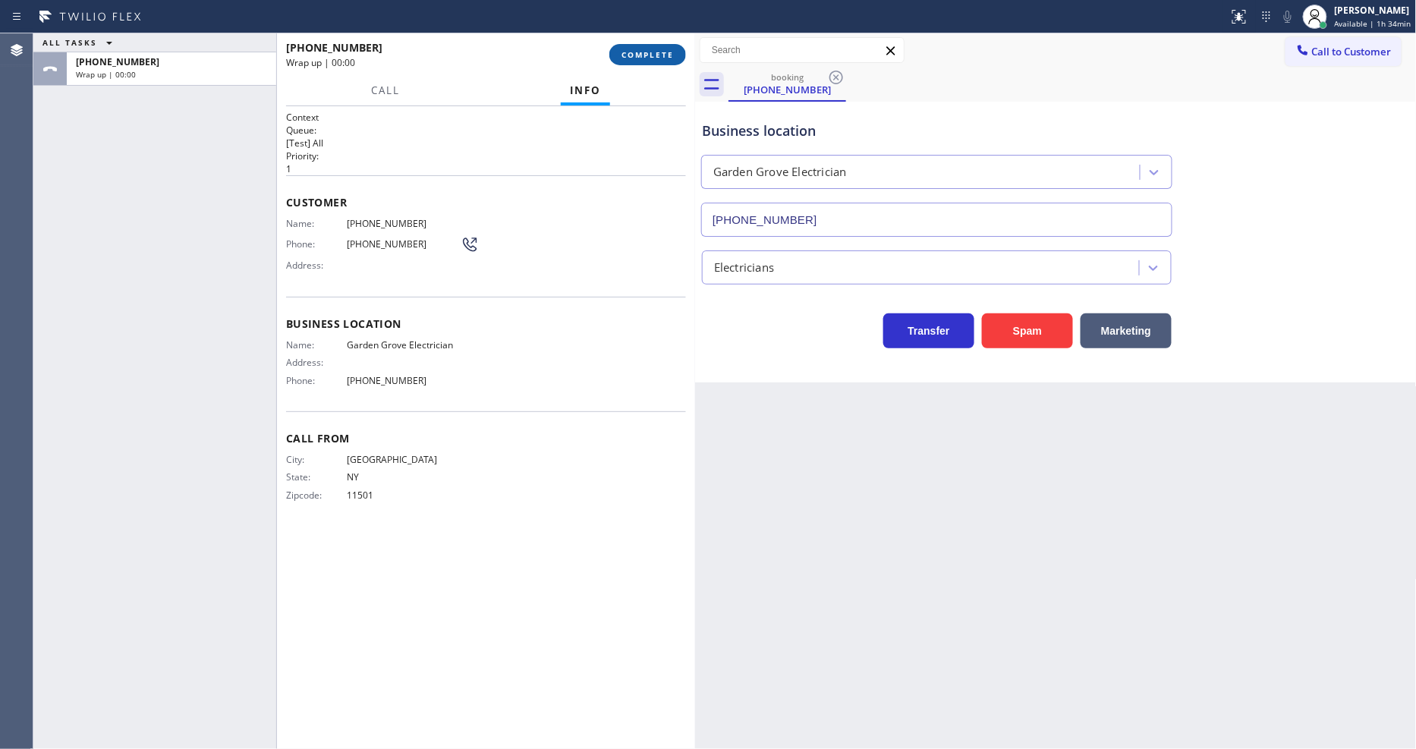
click at [661, 55] on span "COMPLETE" at bounding box center [647, 54] width 52 height 11
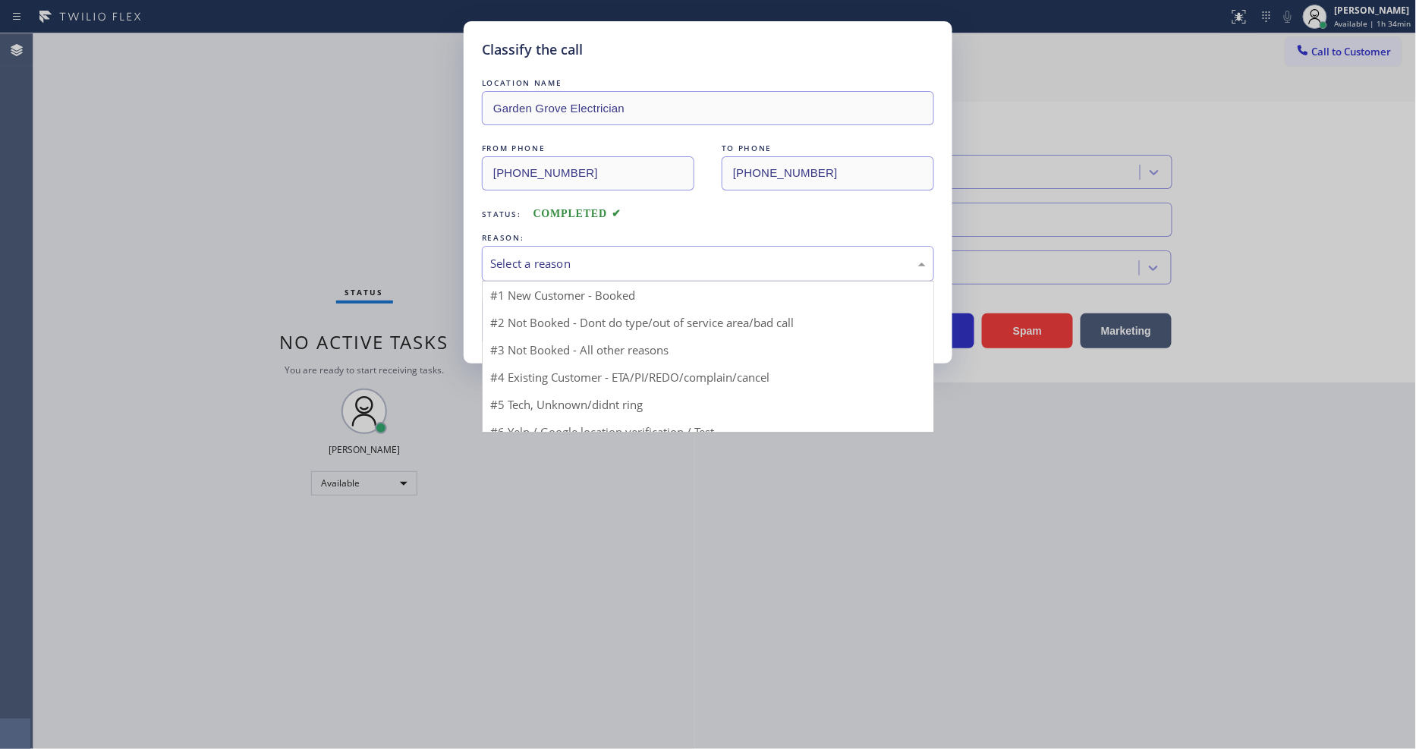
click at [587, 246] on div "Select a reason" at bounding box center [708, 264] width 452 height 36
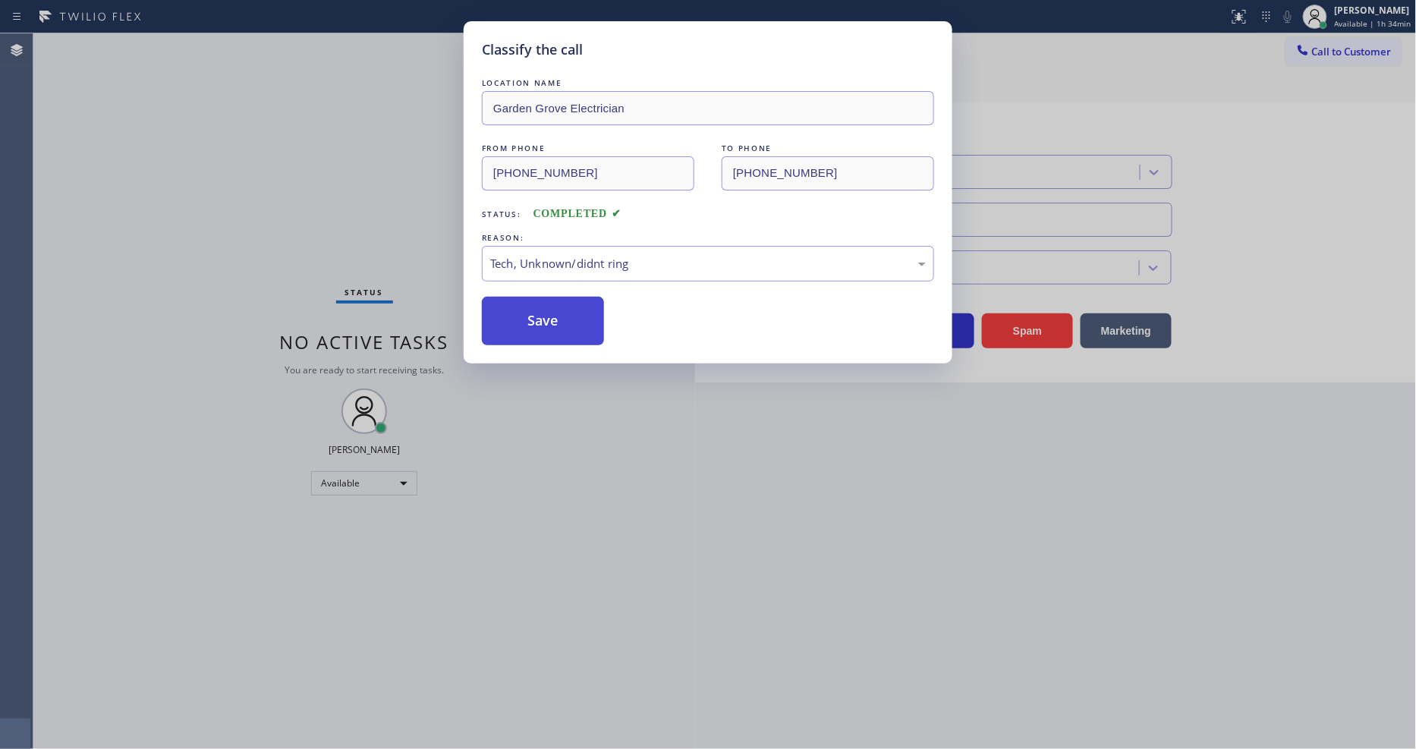
click at [575, 322] on button "Save" at bounding box center [543, 321] width 122 height 49
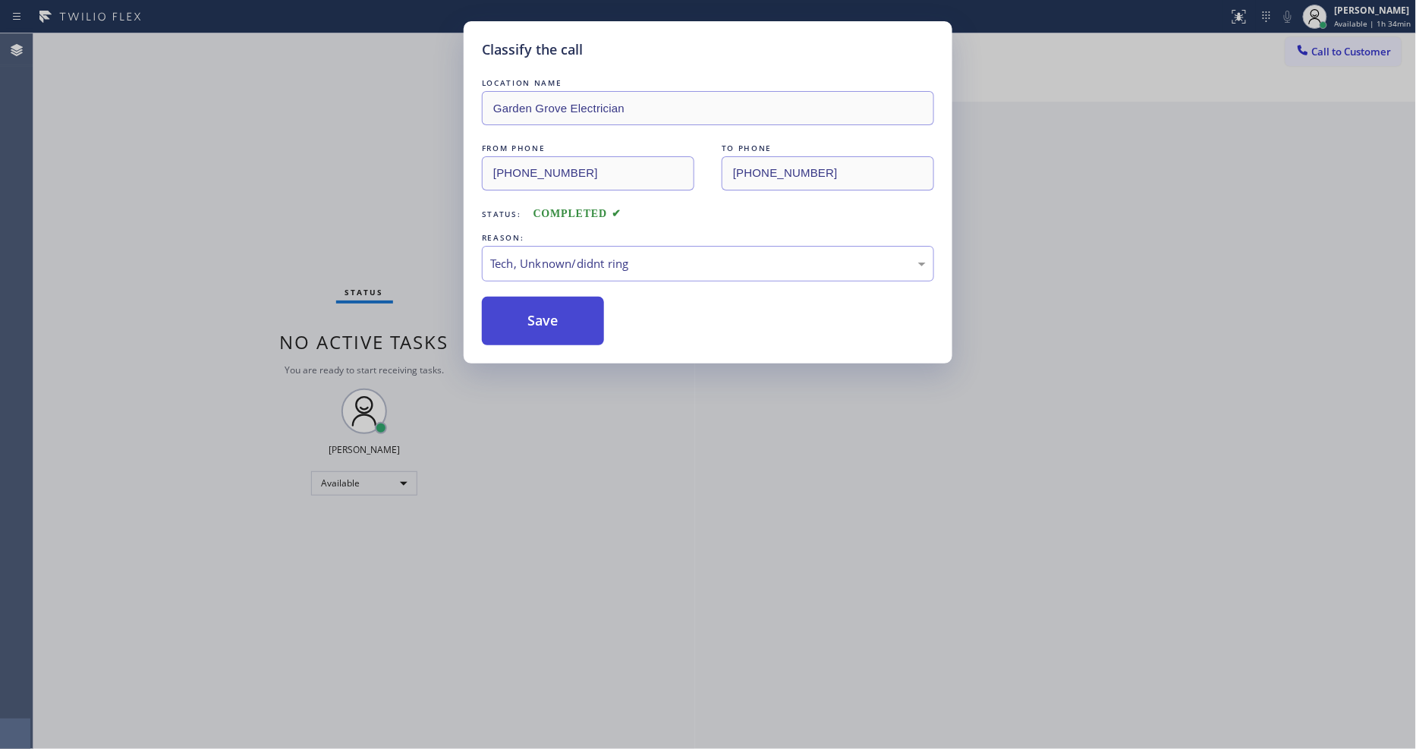
click at [575, 322] on button "Save" at bounding box center [543, 321] width 122 height 49
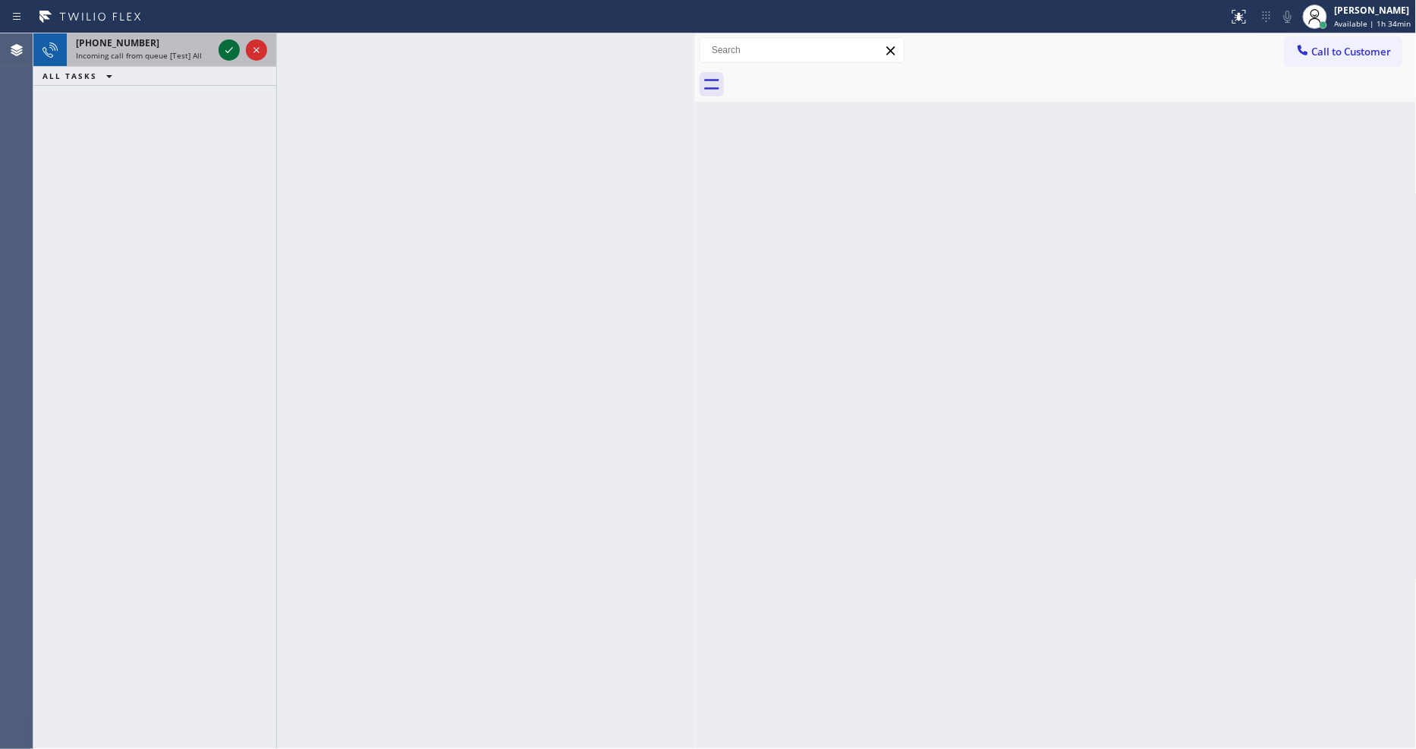
click at [222, 54] on icon at bounding box center [229, 50] width 18 height 18
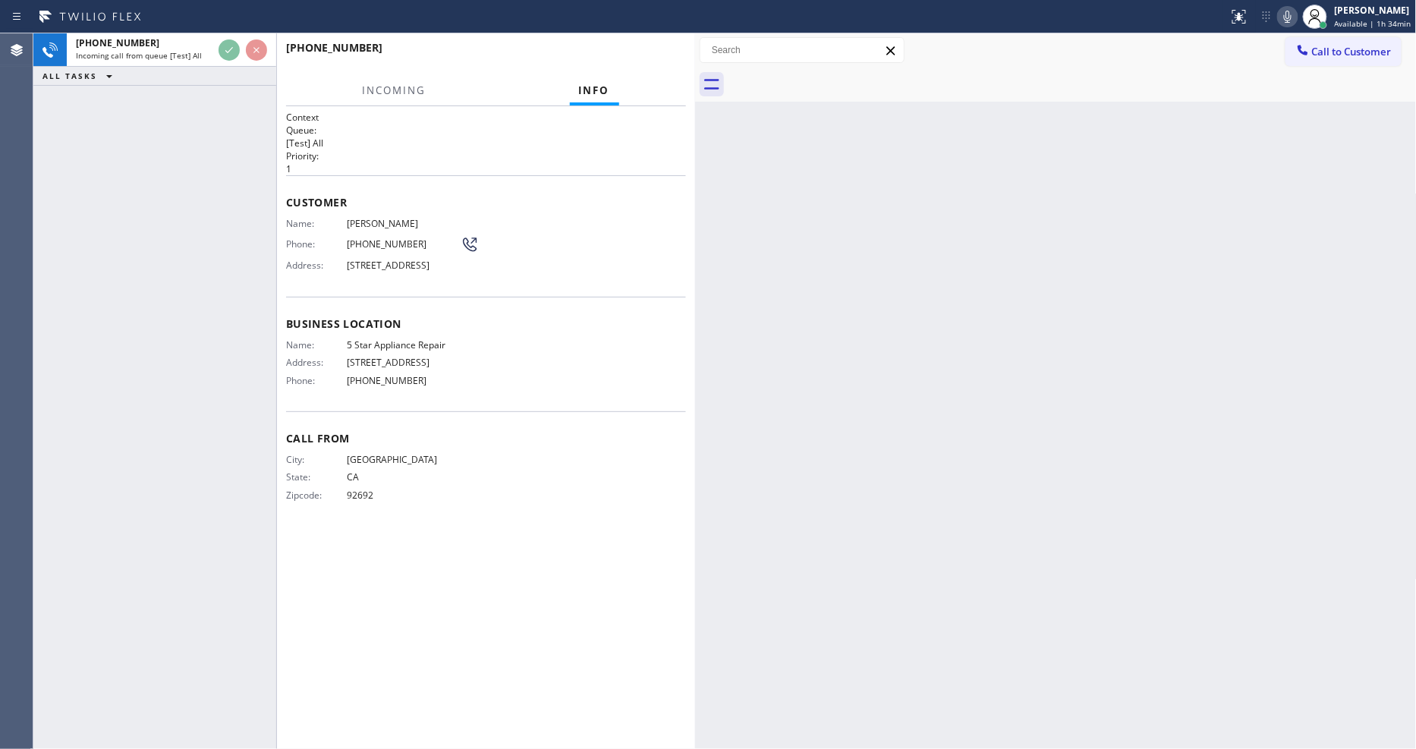
click at [646, 178] on div "Customer Name: Rick Reiff Phone: (949) 683-2414 Address: 304 Weymouth Pl, Lagun…" at bounding box center [486, 235] width 400 height 121
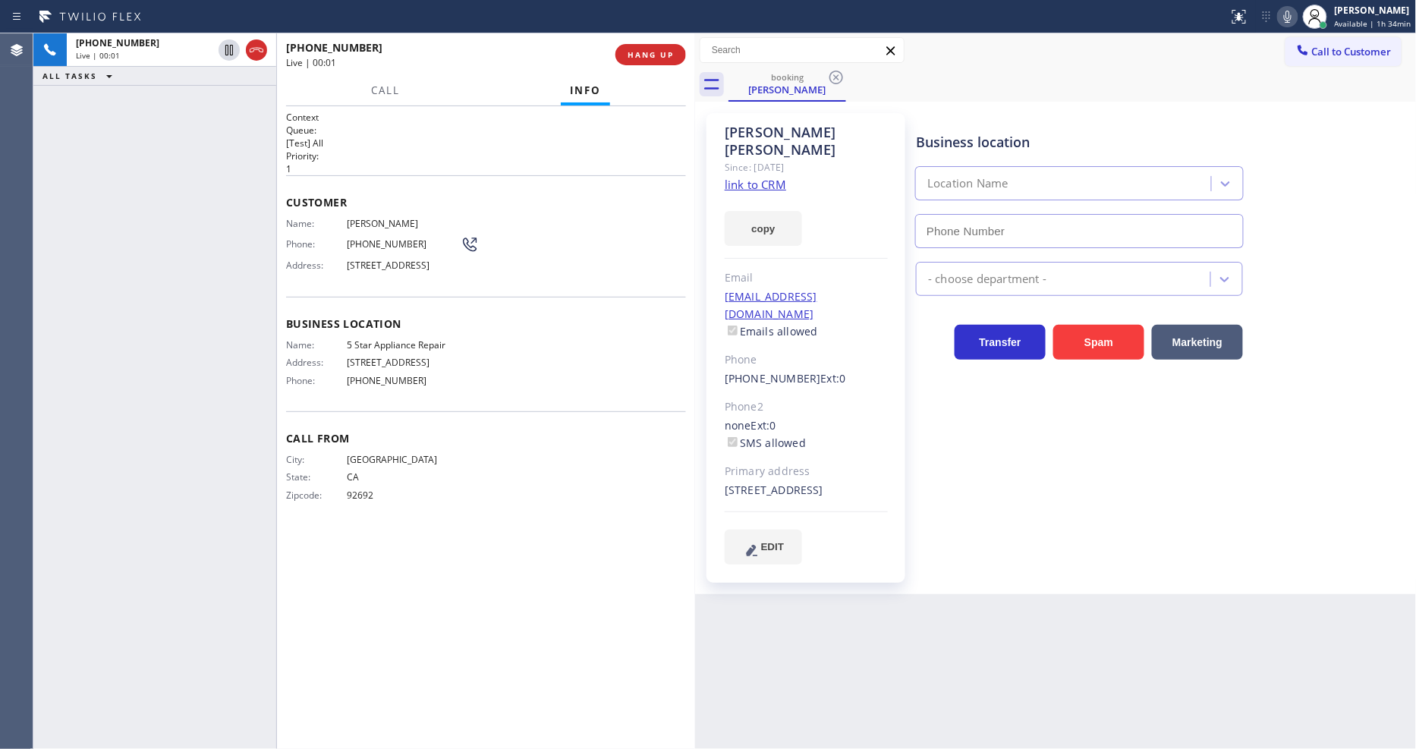
type input "[PHONE_NUMBER]"
click at [753, 177] on link "link to CRM" at bounding box center [755, 184] width 61 height 15
click at [225, 48] on icon at bounding box center [229, 50] width 8 height 11
click at [1296, 10] on icon at bounding box center [1288, 17] width 18 height 18
drag, startPoint x: 1156, startPoint y: 445, endPoint x: 1258, endPoint y: 480, distance: 108.0
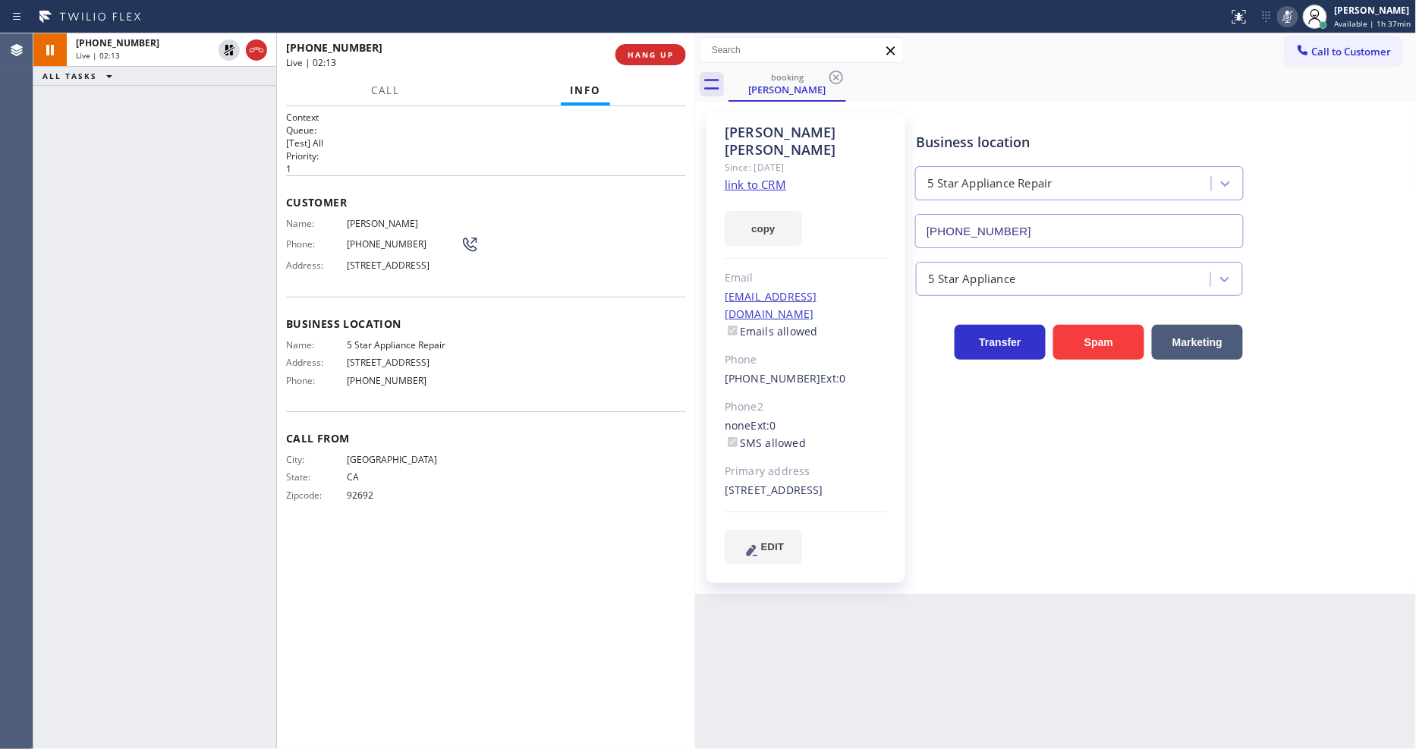
click at [1156, 445] on div "Business location 5 Star Appliance Repair (855) 731-4952 5 Star Appliance Trans…" at bounding box center [1162, 338] width 499 height 443
click at [461, 526] on div "Call From City: LAKE FOREST State: CA Zipcode: 92692" at bounding box center [486, 468] width 400 height 115
drag, startPoint x: 1258, startPoint y: 489, endPoint x: 1338, endPoint y: 684, distance: 211.4
click at [1258, 489] on div "Business location 5 Star Appliance Repair (855) 731-4952 5 Star Appliance Trans…" at bounding box center [1162, 338] width 499 height 443
click at [433, 460] on span "LAKE FOREST" at bounding box center [404, 459] width 114 height 11
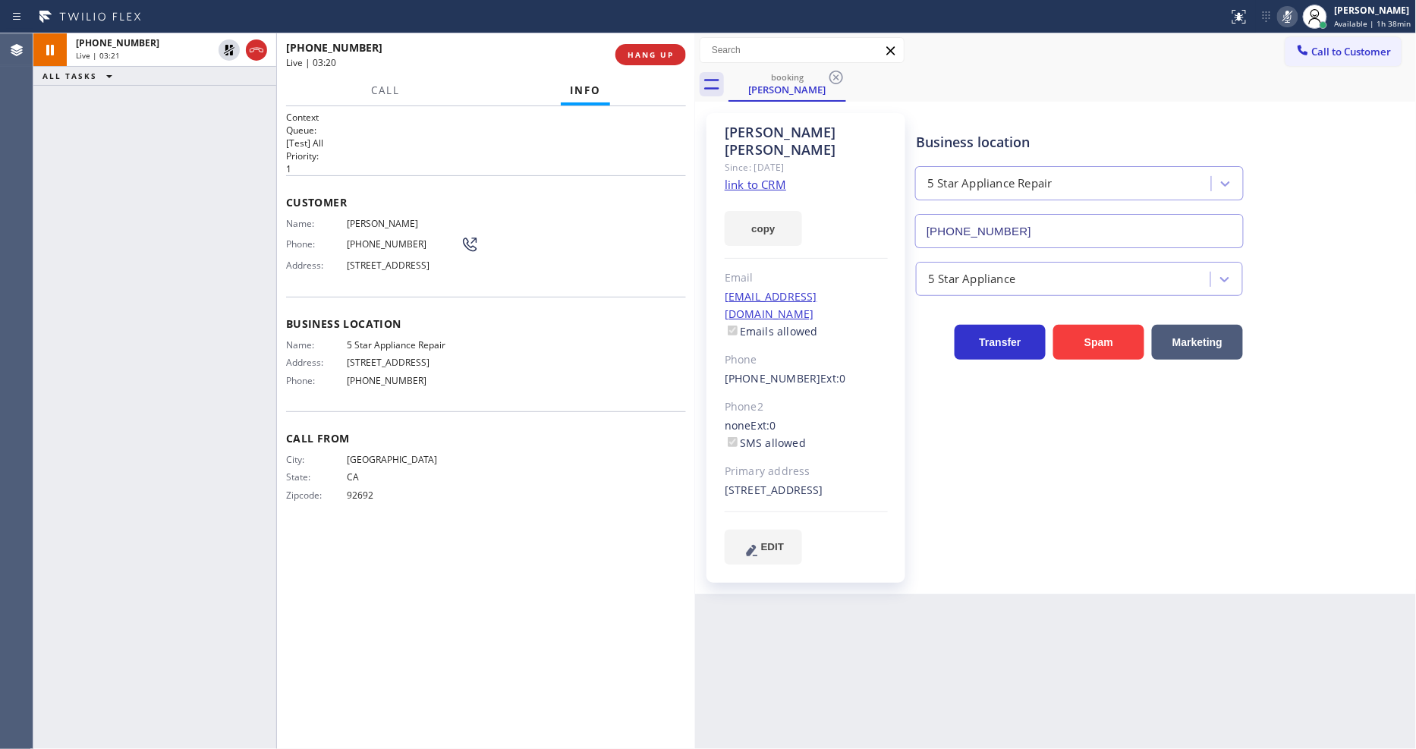
click at [1080, 455] on div "Business location 5 Star Appliance Repair (855) 731-4952 5 Star Appliance Trans…" at bounding box center [1162, 338] width 499 height 443
click at [976, 552] on div "Business location 5 Star Appliance Repair (855) 731-4952 5 Star Appliance Trans…" at bounding box center [1162, 353] width 499 height 473
click at [228, 49] on icon at bounding box center [229, 50] width 18 height 18
click at [1291, 11] on icon at bounding box center [1288, 17] width 8 height 12
click at [947, 477] on div "Business location 5 Star Appliance Repair (855) 731-4952 5 Star Appliance Trans…" at bounding box center [1162, 338] width 499 height 443
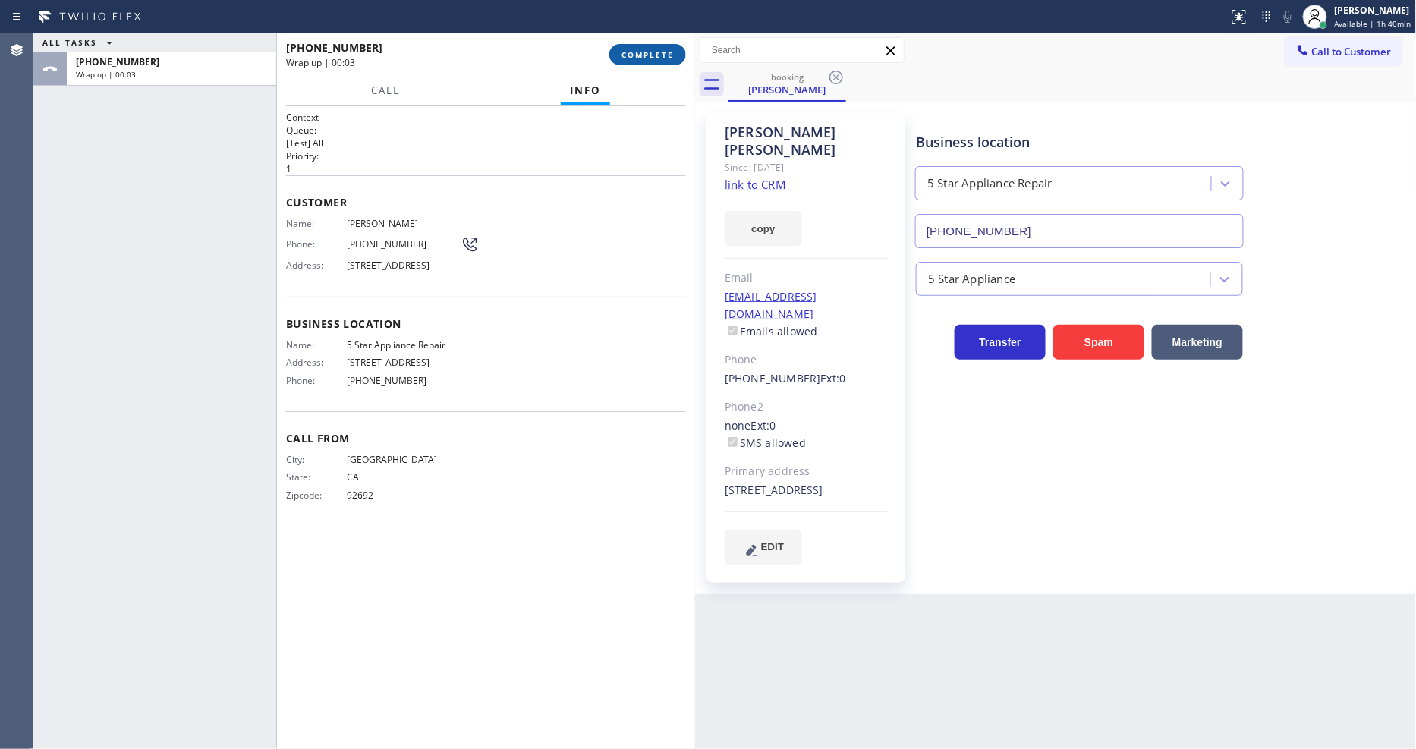
click at [672, 63] on button "COMPLETE" at bounding box center [647, 54] width 77 height 21
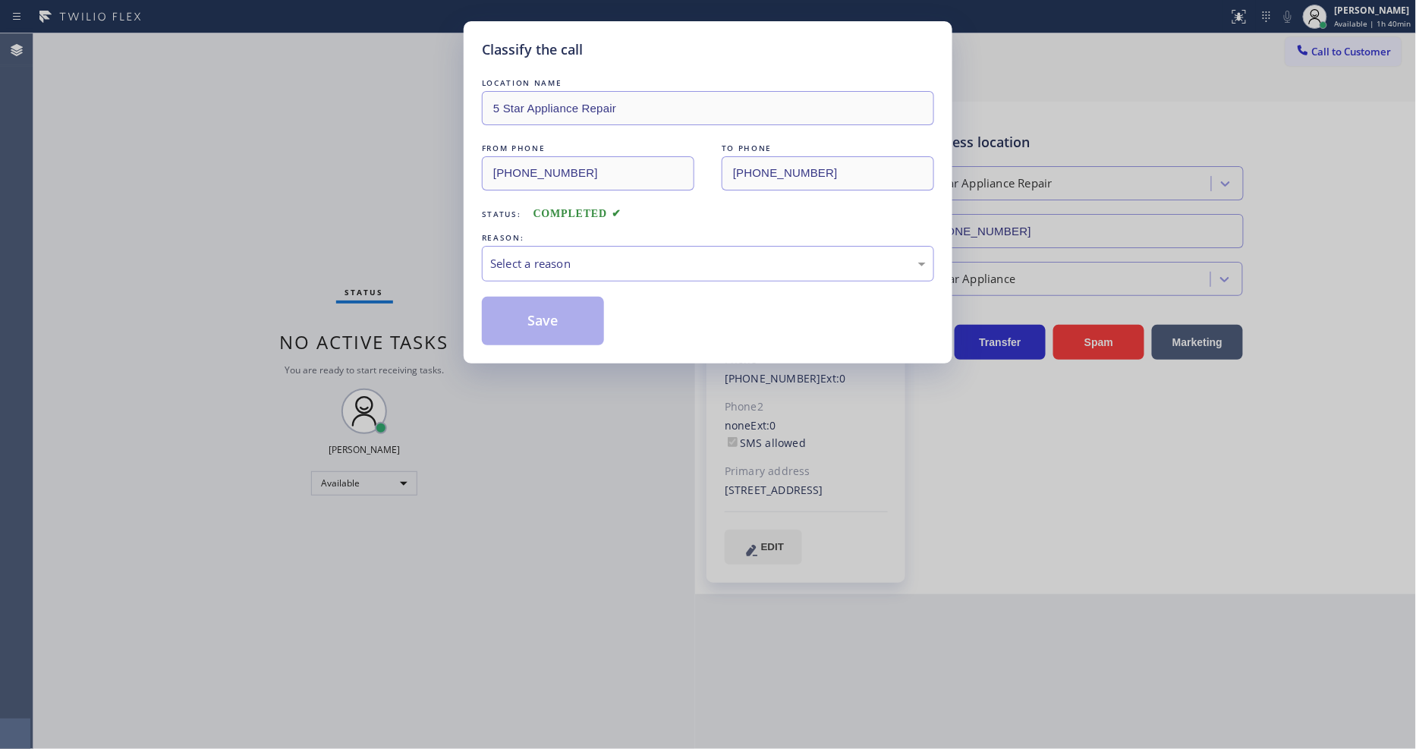
click at [517, 269] on div "Select a reason" at bounding box center [708, 264] width 452 height 36
click at [517, 309] on button "Save" at bounding box center [543, 321] width 122 height 49
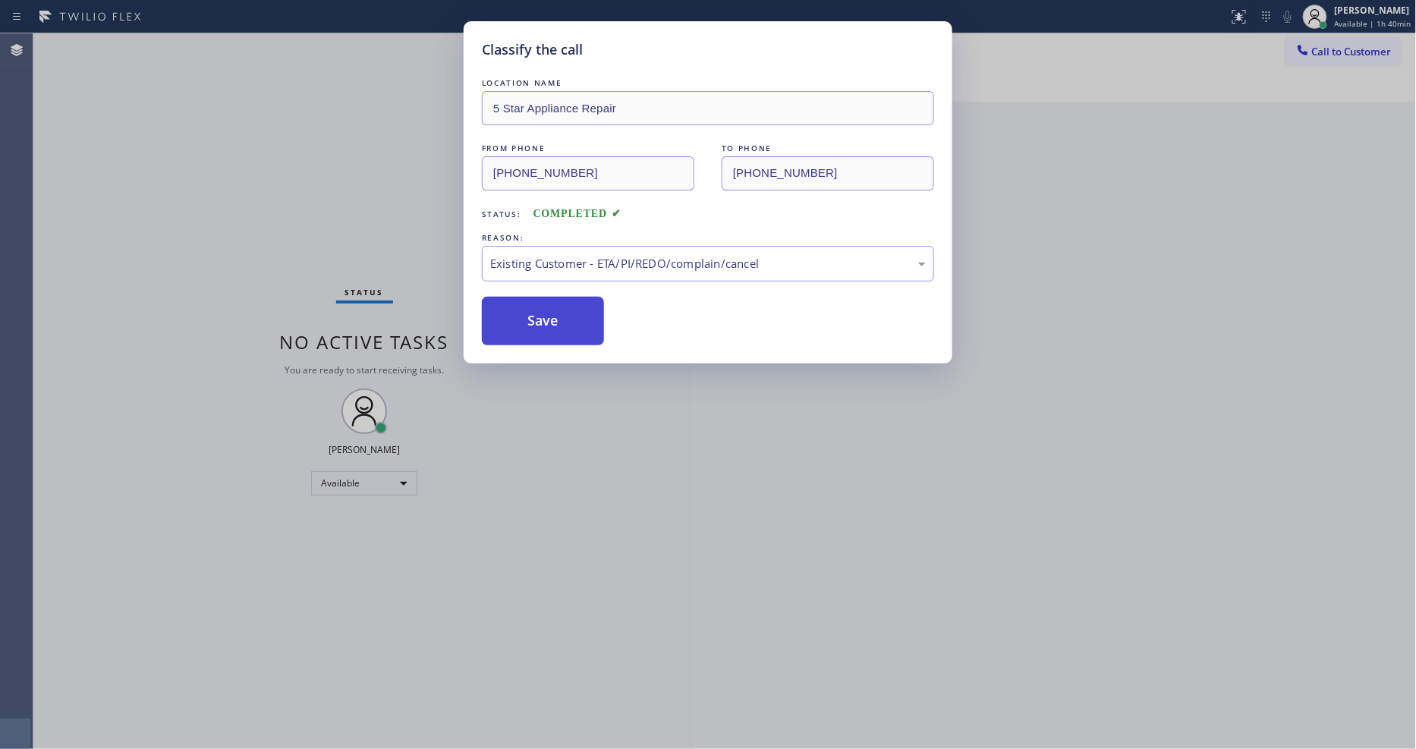
click at [517, 309] on button "Save" at bounding box center [543, 321] width 122 height 49
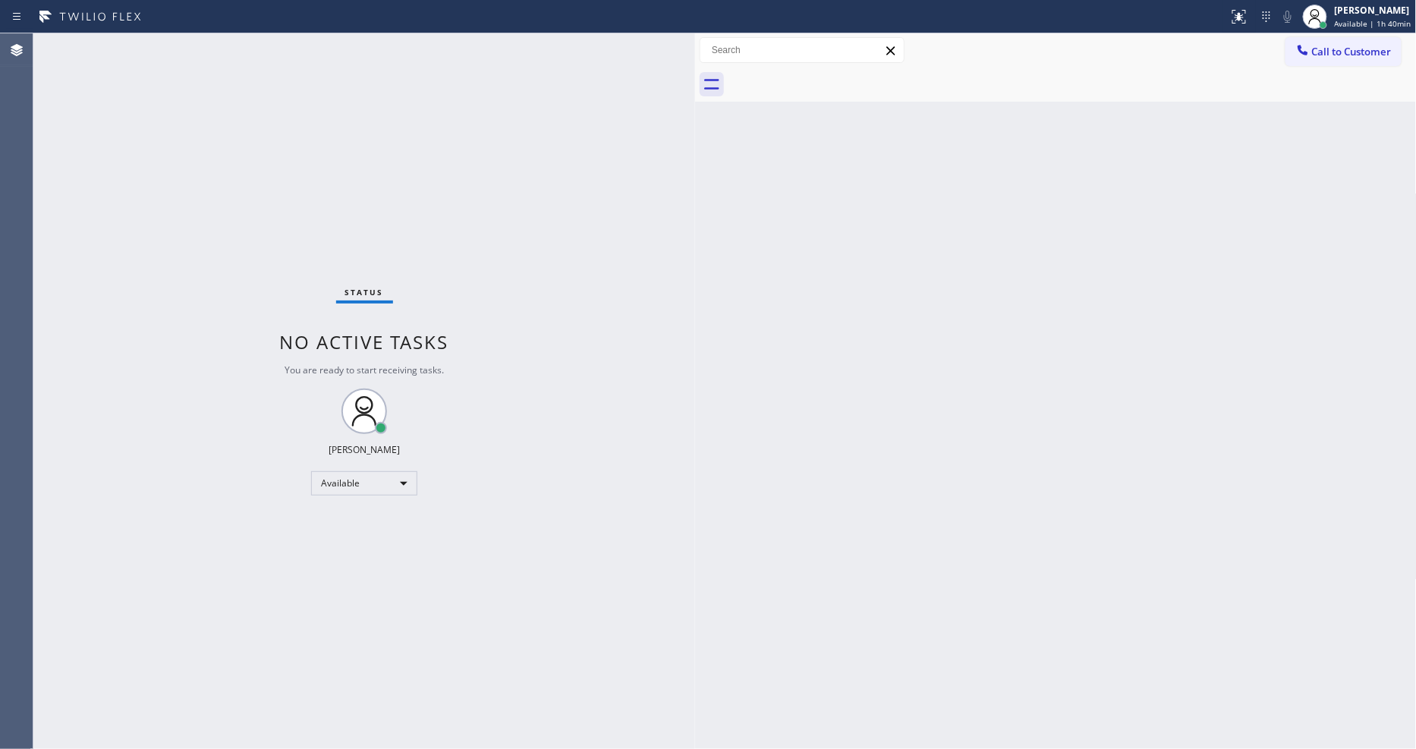
click at [1058, 511] on div "Back to Dashboard Change Sender ID Customers Technicians Select a contact Outbo…" at bounding box center [1056, 391] width 722 height 716
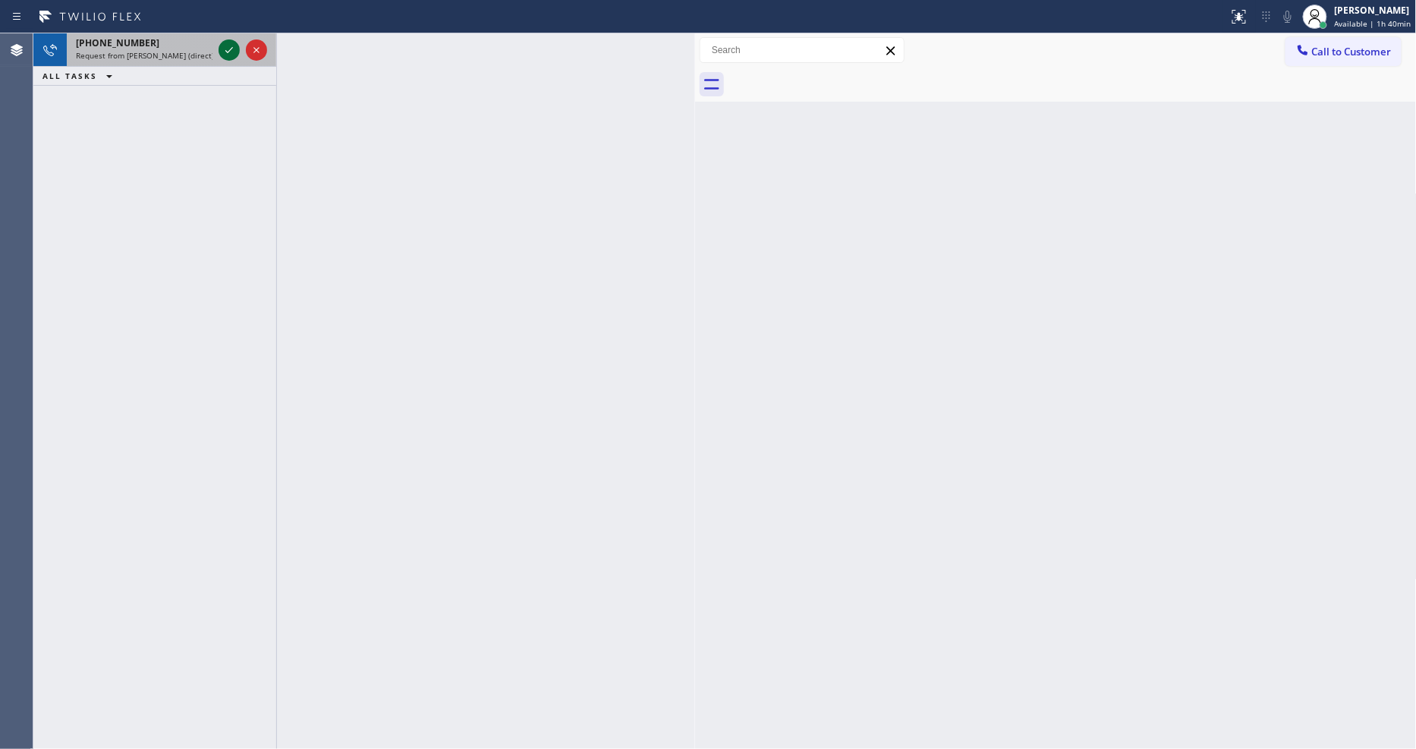
click at [233, 52] on icon at bounding box center [229, 50] width 18 height 18
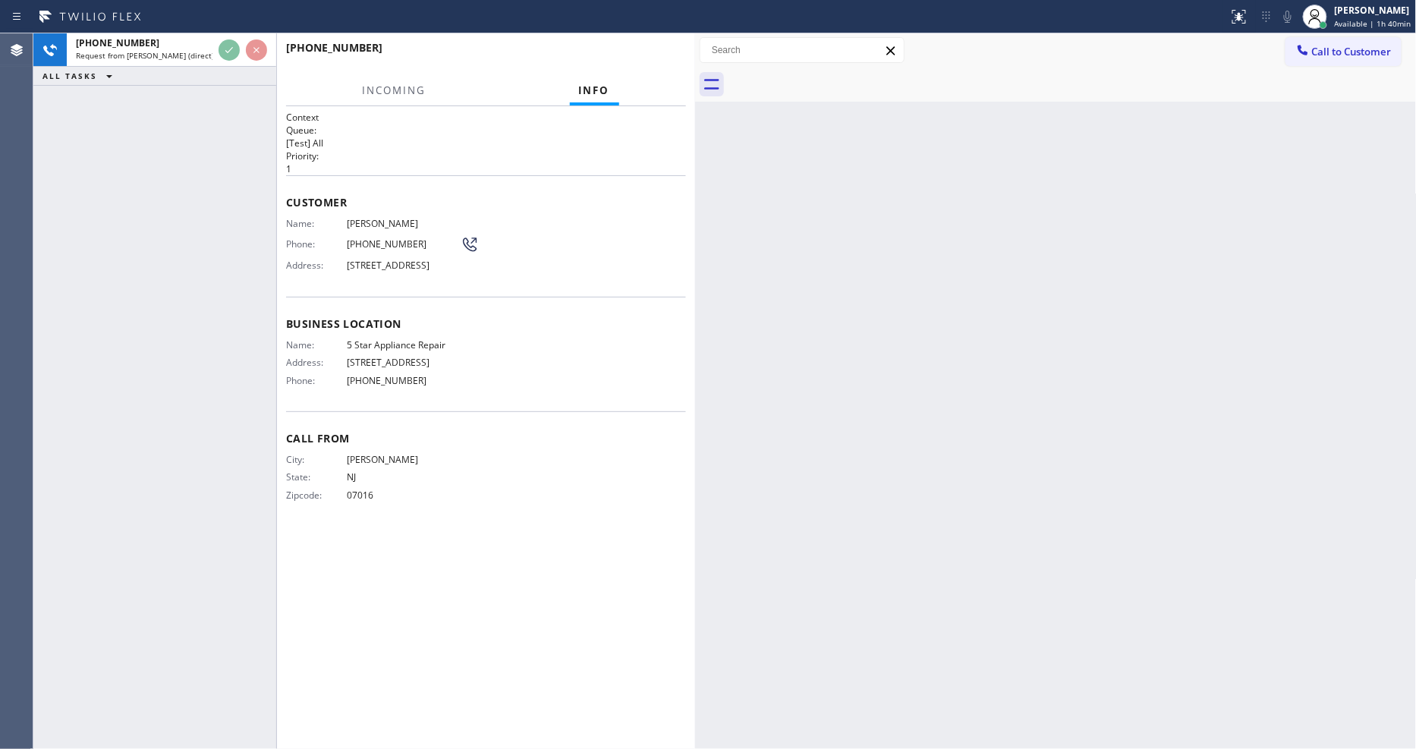
click at [156, 244] on div "+19085918197 Request from Reenan Colinares (direct) ALL TASKS ALL TASKS ACTIVE …" at bounding box center [154, 391] width 243 height 716
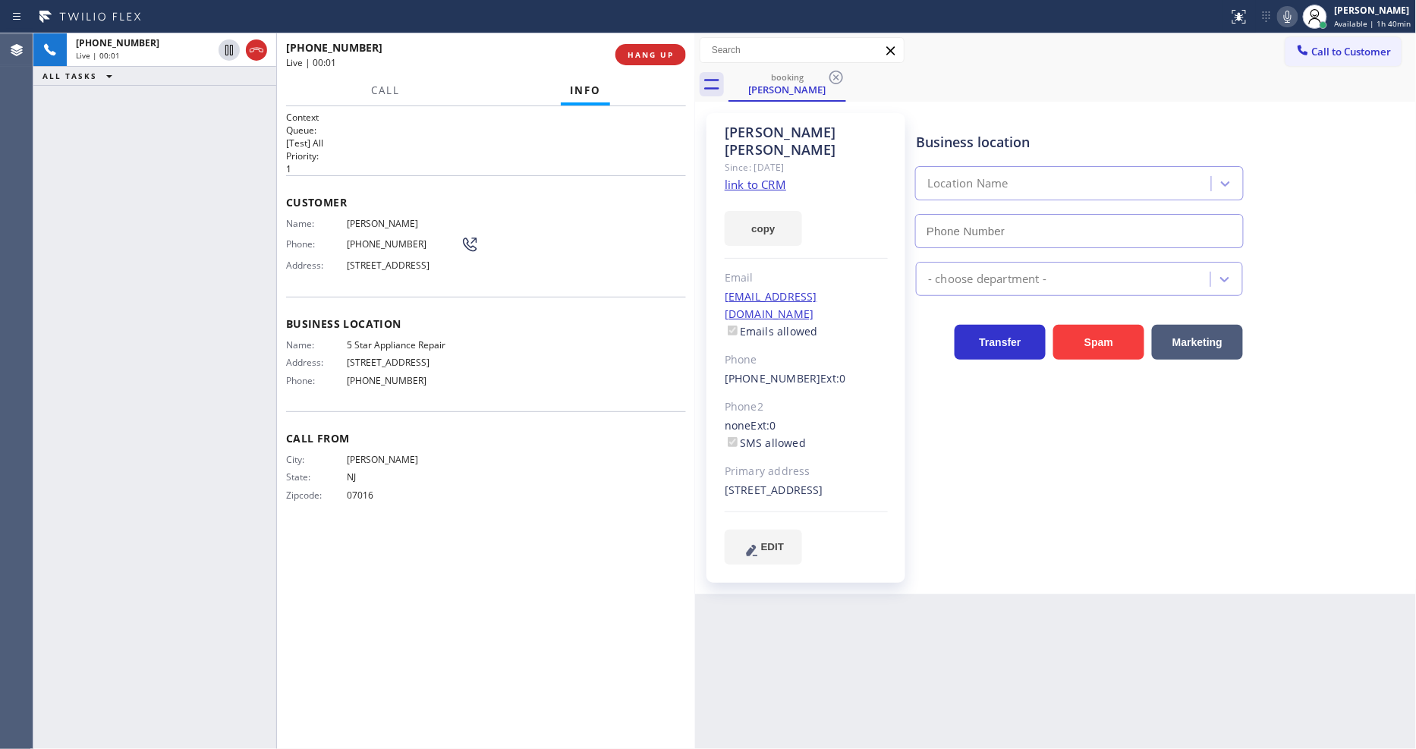
type input "[PHONE_NUMBER]"
click at [747, 177] on link "link to CRM" at bounding box center [755, 184] width 61 height 15
drag, startPoint x: 346, startPoint y: 263, endPoint x: 414, endPoint y: 259, distance: 68.4
click at [414, 259] on span "72 Birchwood Ln, Bridgehampton, NY 11932, USA" at bounding box center [404, 264] width 114 height 11
copy span "72 Birchwood Ln"
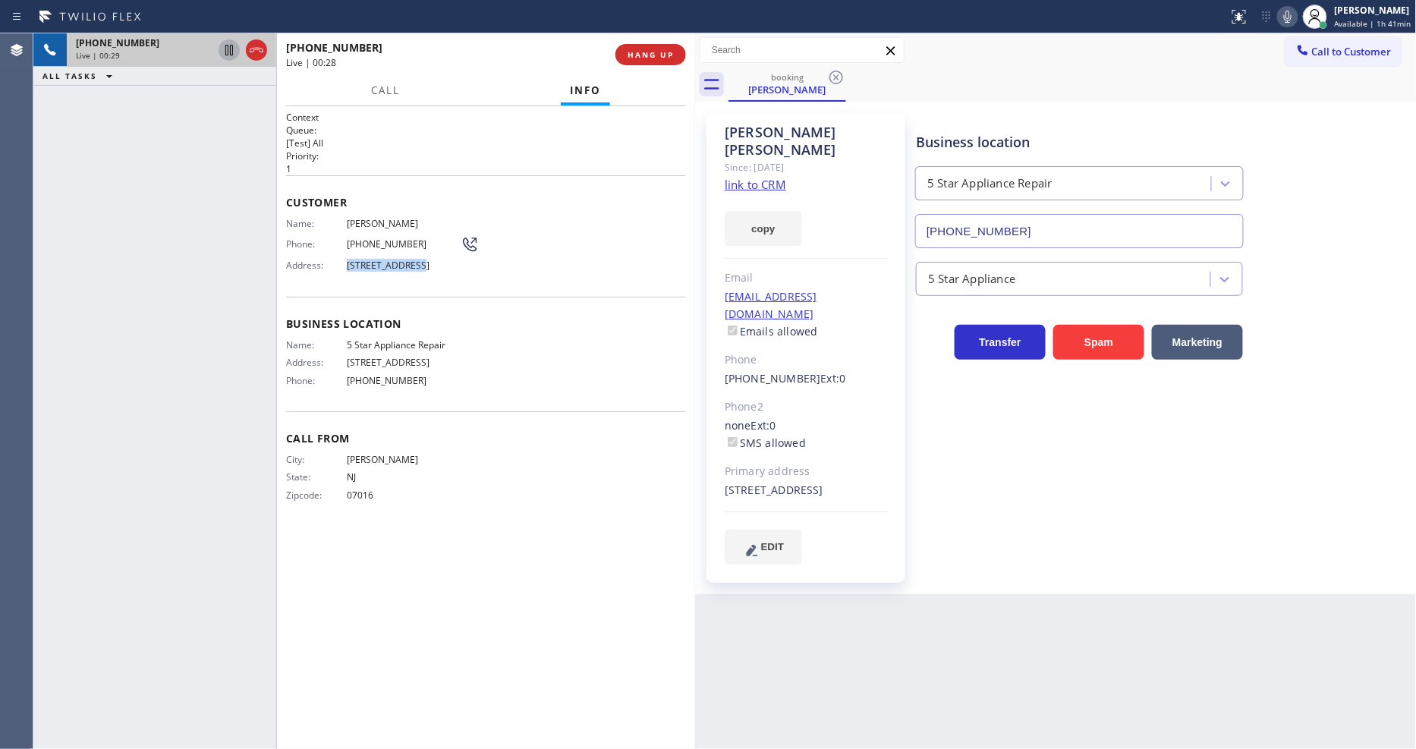
click at [223, 54] on icon at bounding box center [229, 50] width 18 height 18
click at [1288, 16] on icon at bounding box center [1288, 17] width 8 height 12
click at [224, 46] on icon at bounding box center [229, 50] width 18 height 18
click at [1293, 12] on rect at bounding box center [1287, 15] width 11 height 11
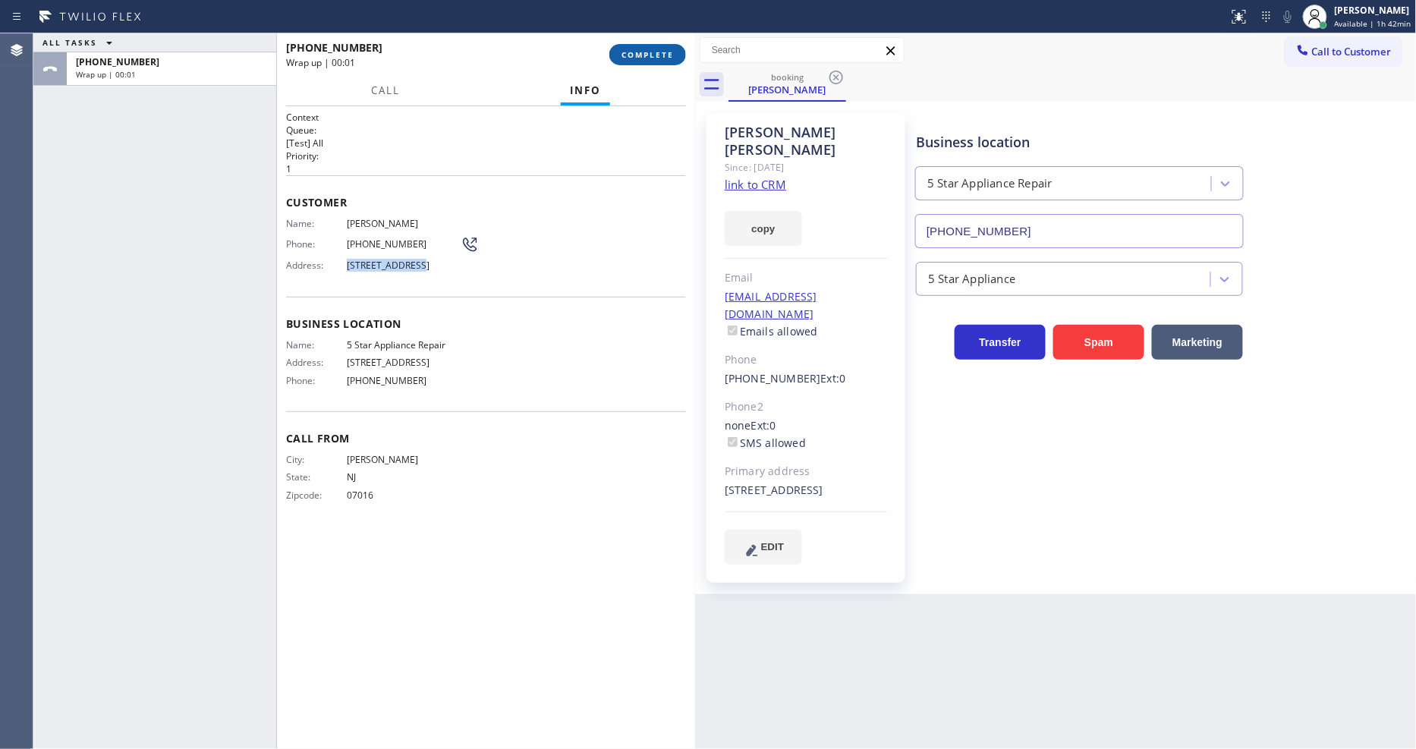
click at [668, 53] on span "COMPLETE" at bounding box center [647, 54] width 52 height 11
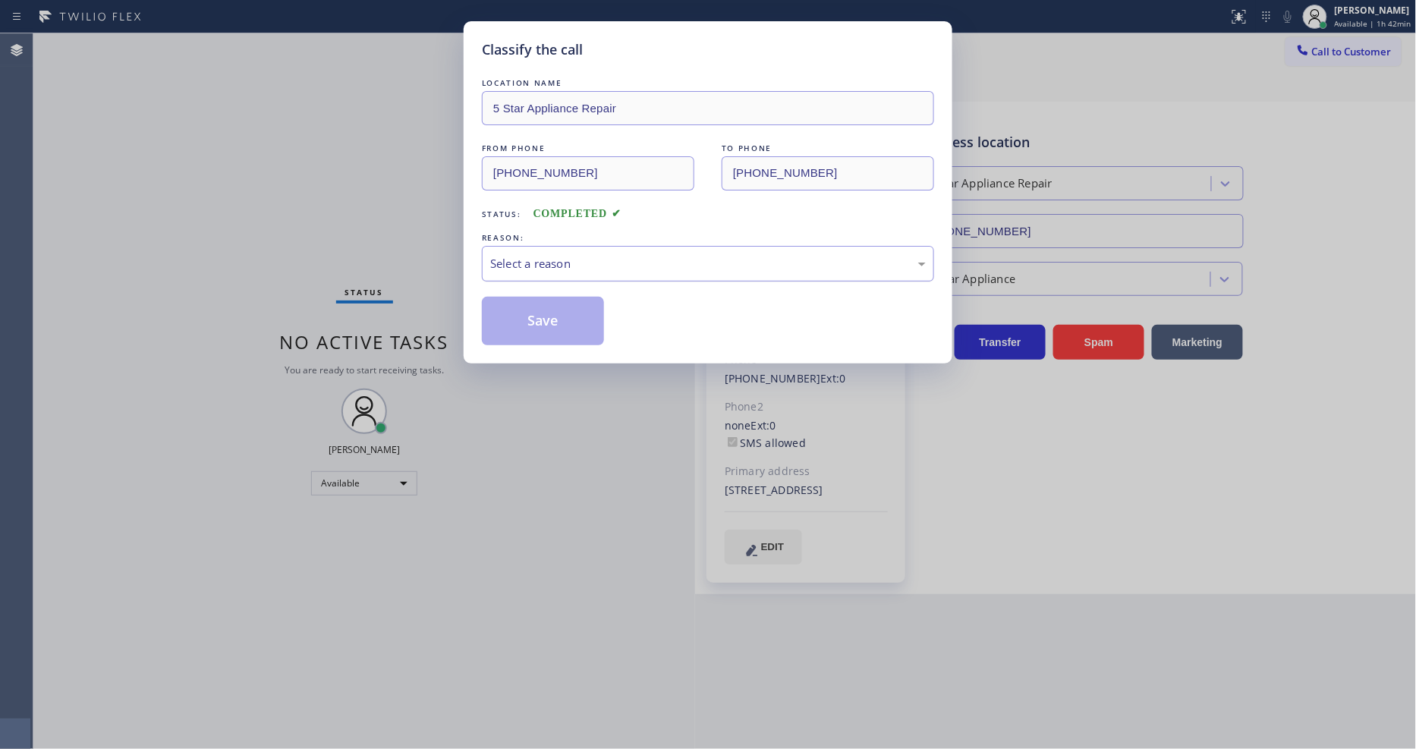
click at [585, 266] on div "Select a reason" at bounding box center [708, 263] width 436 height 17
click at [559, 332] on button "Save" at bounding box center [543, 321] width 122 height 49
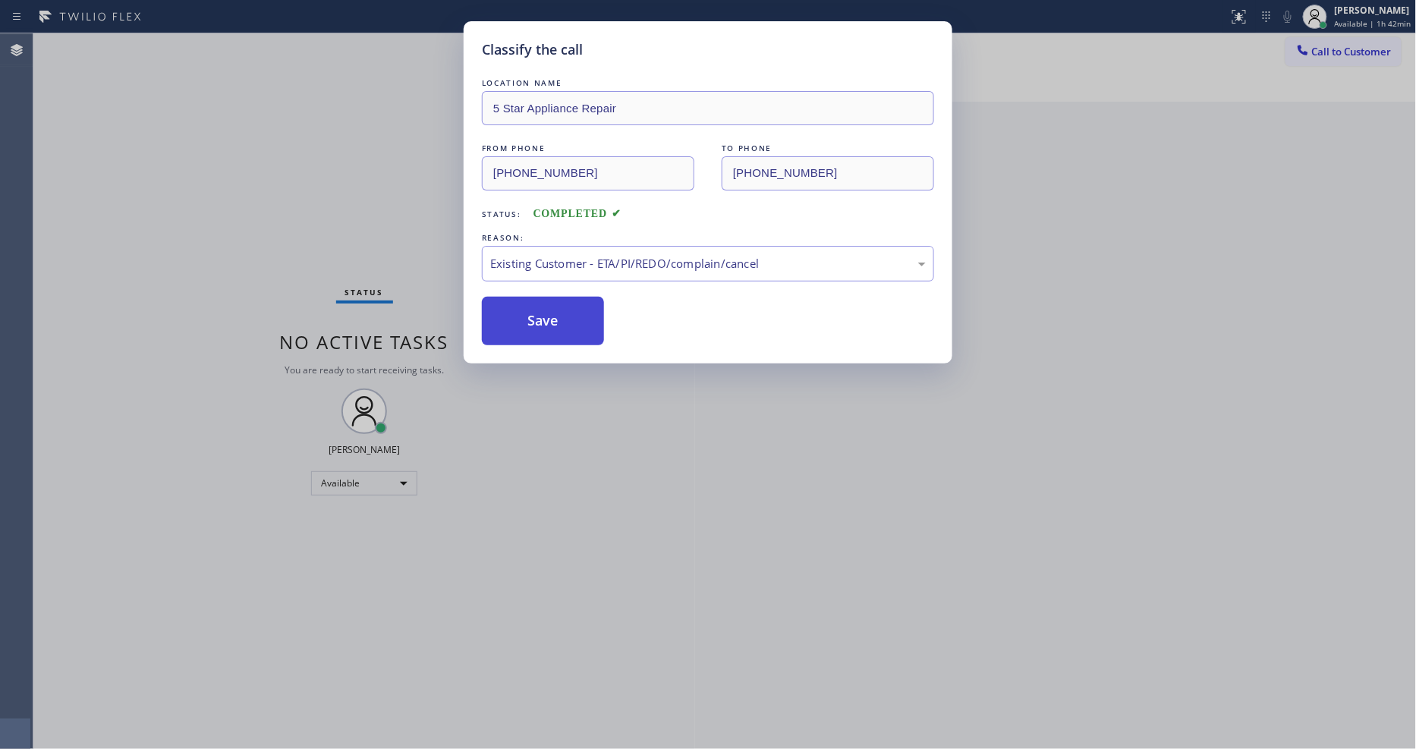
click at [559, 332] on button "Save" at bounding box center [543, 321] width 122 height 49
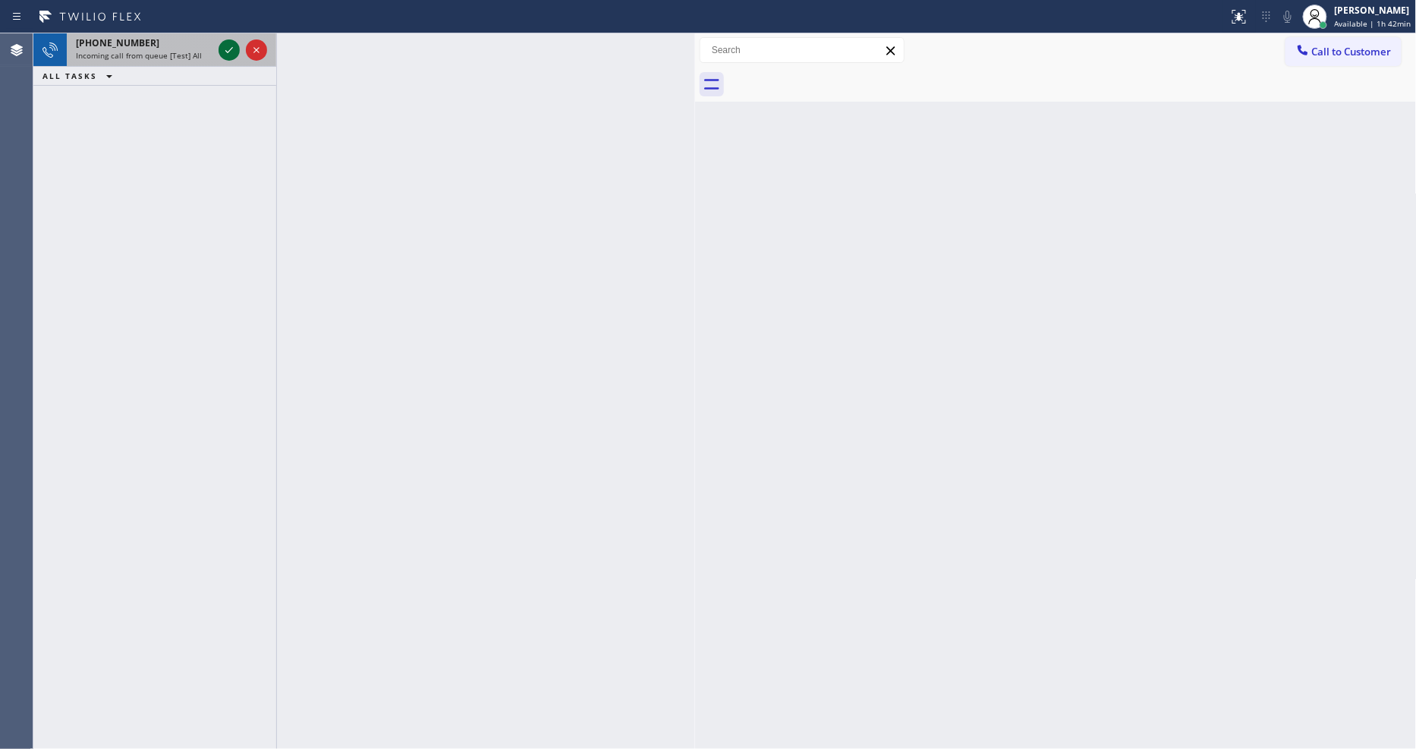
click at [225, 49] on icon at bounding box center [229, 50] width 18 height 18
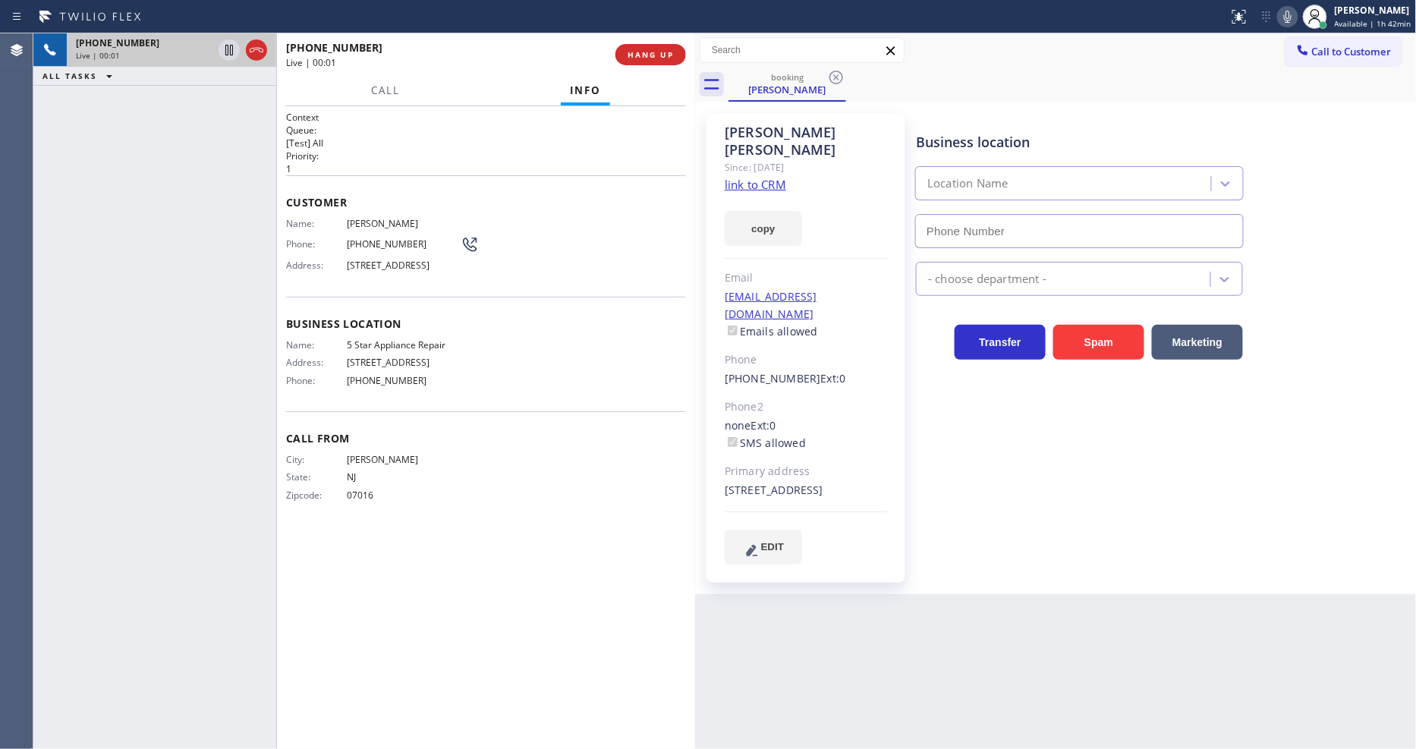
type input "[PHONE_NUMBER]"
drag, startPoint x: 957, startPoint y: 416, endPoint x: 957, endPoint y: 405, distance: 10.6
click at [957, 416] on div "Business location 5 Star Appliance Repair (855) 731-4952 5 Star Appliance Trans…" at bounding box center [1162, 338] width 499 height 443
click at [653, 59] on span "HANG UP" at bounding box center [651, 54] width 46 height 11
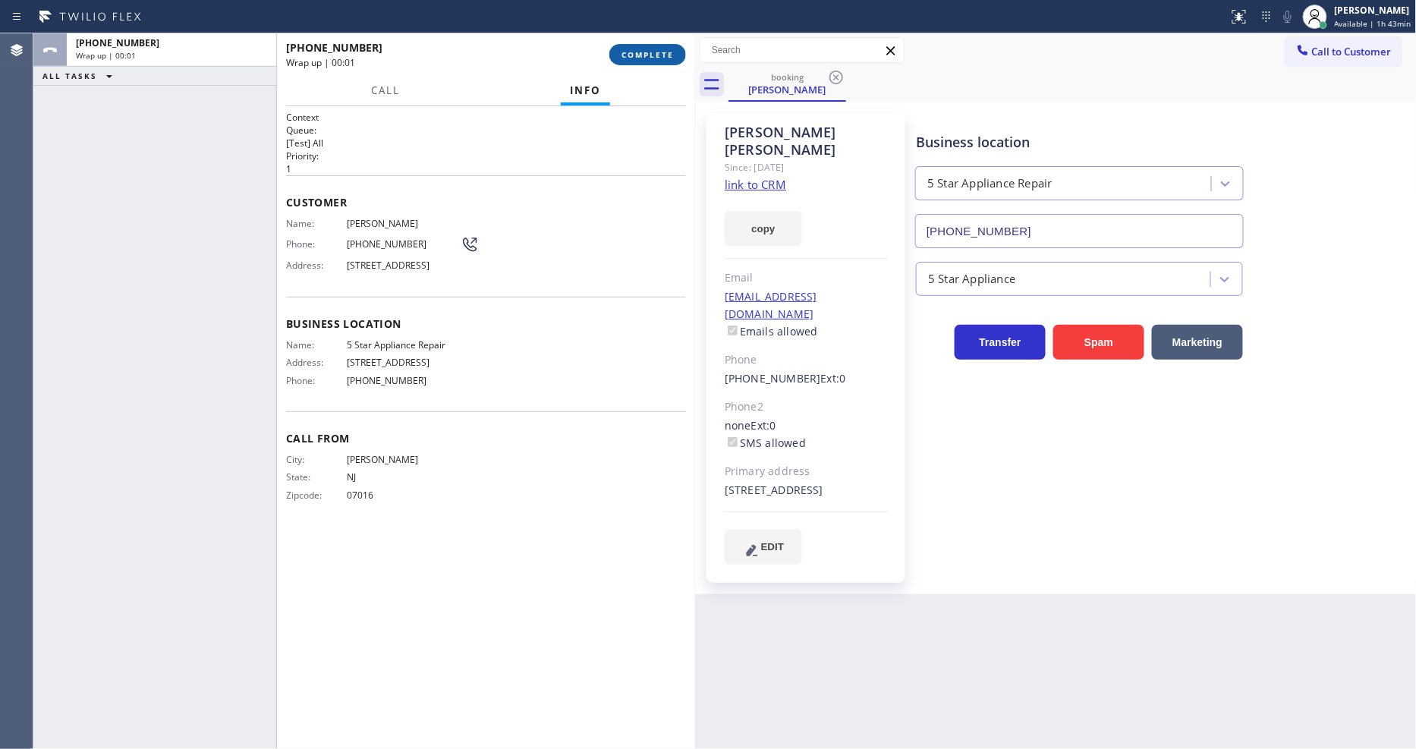
click at [653, 59] on span "COMPLETE" at bounding box center [647, 54] width 52 height 11
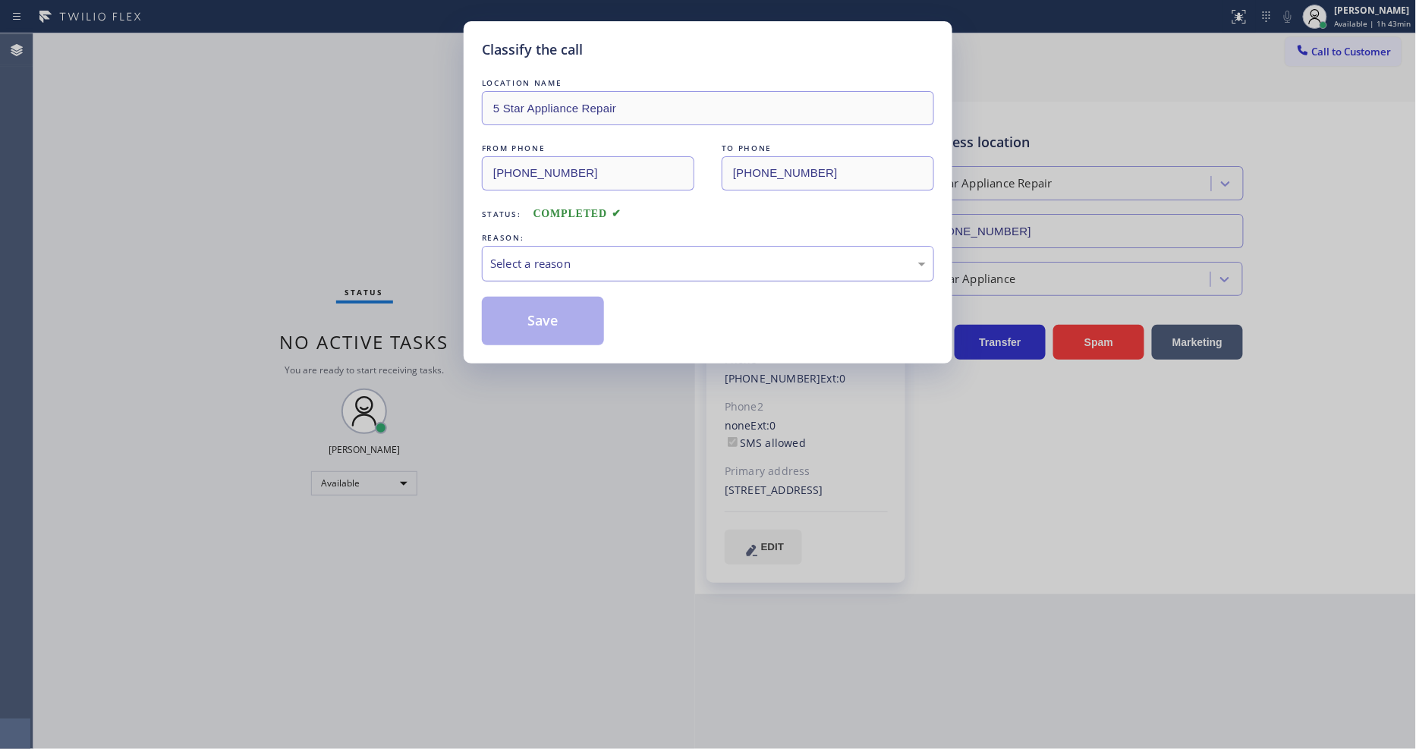
click at [584, 269] on div "Select a reason" at bounding box center [708, 264] width 452 height 36
click at [554, 324] on button "Save" at bounding box center [543, 321] width 122 height 49
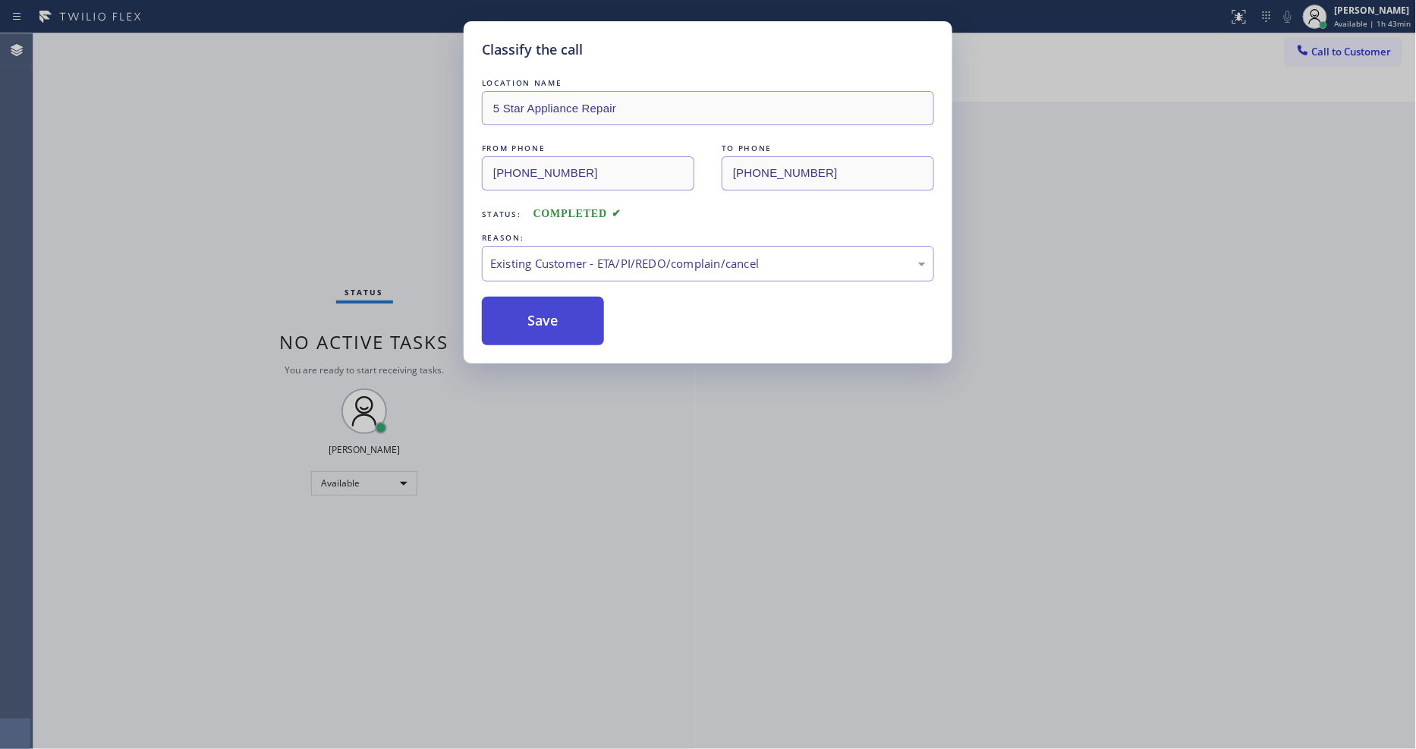
click at [554, 324] on button "Save" at bounding box center [543, 321] width 122 height 49
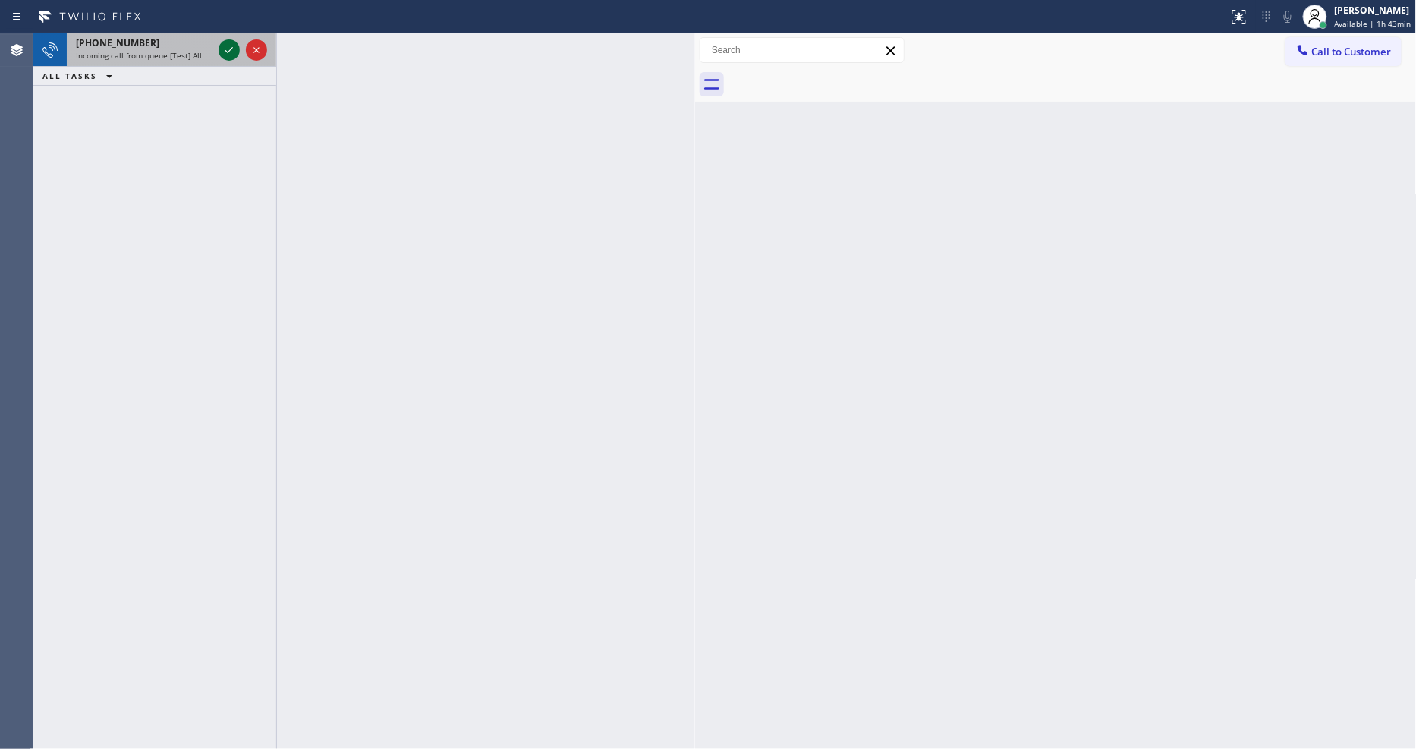
click at [231, 49] on icon at bounding box center [229, 50] width 18 height 18
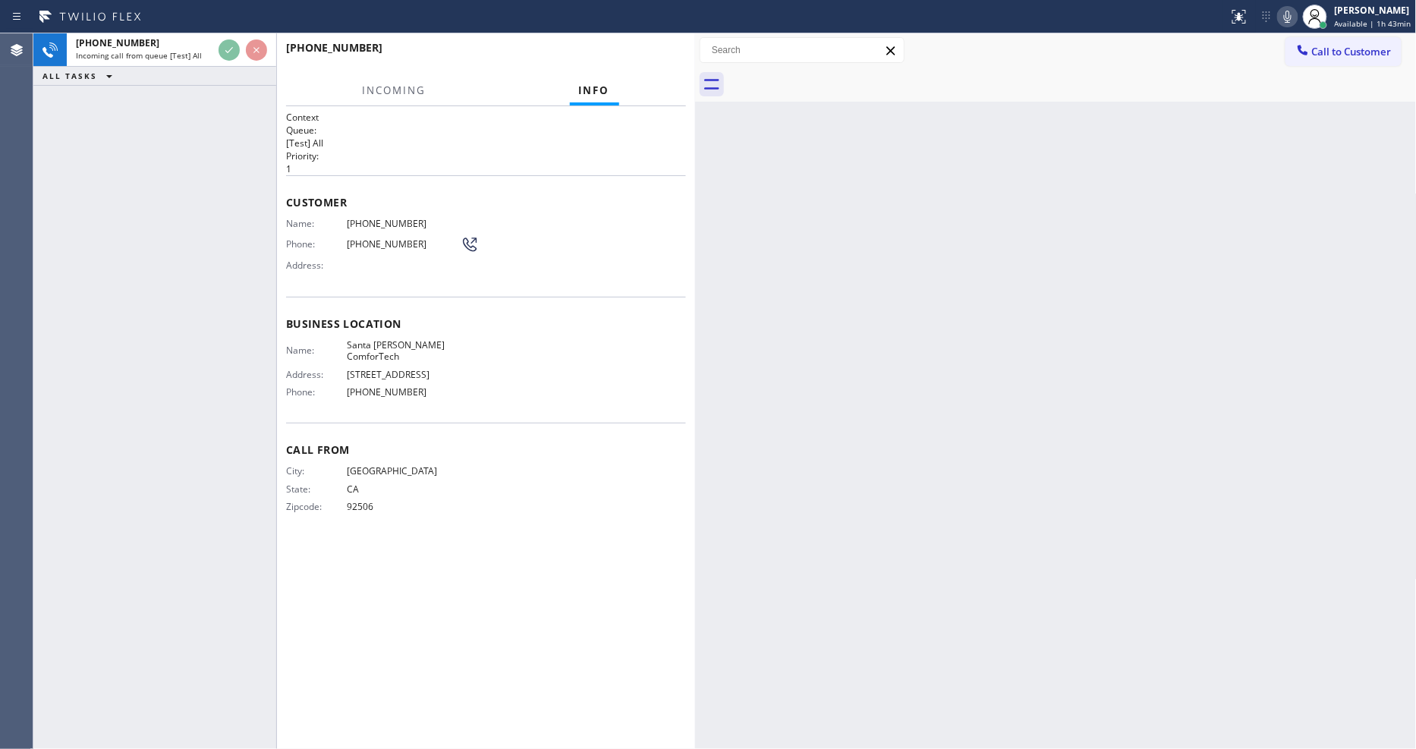
click at [533, 372] on div "Name: Santa Ana ComforTech Address: 1200 N Main St Phone: (657) 622-0037" at bounding box center [486, 371] width 400 height 65
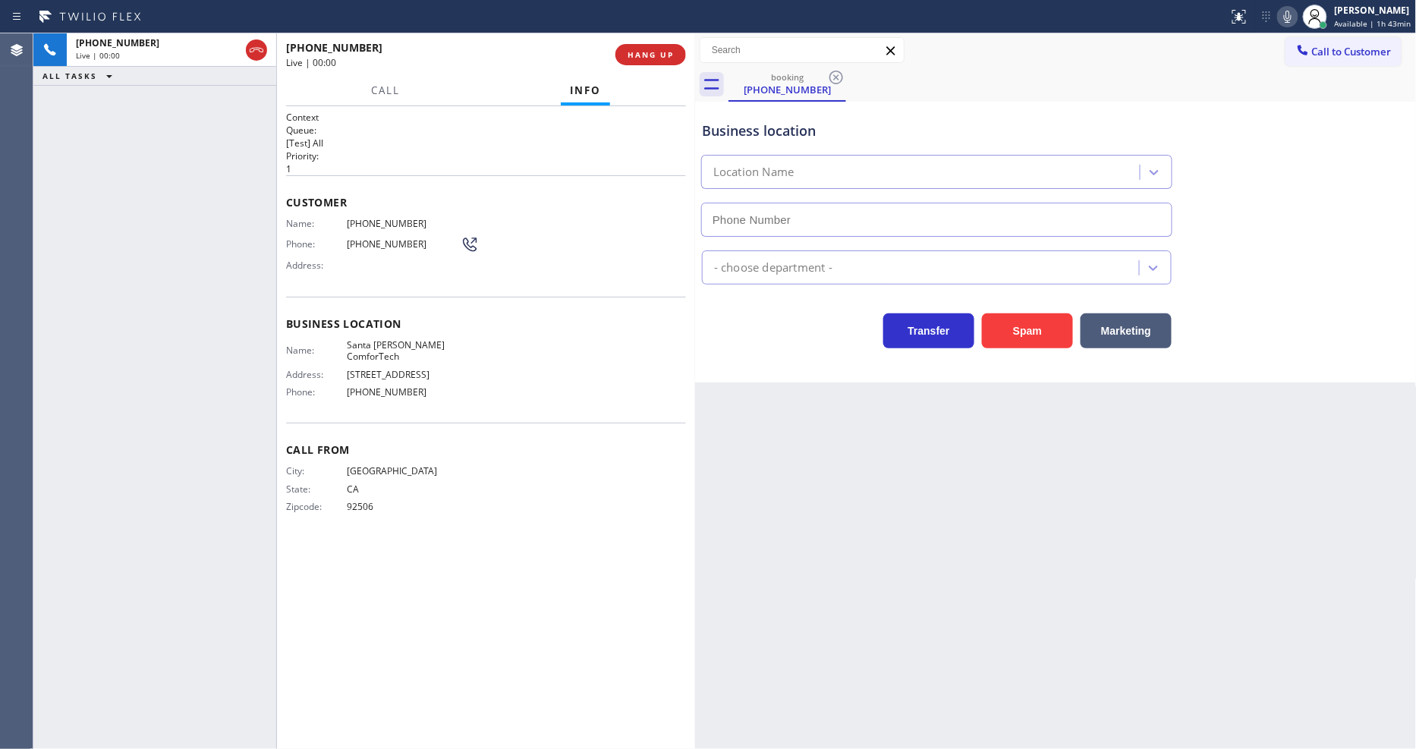
click at [535, 331] on div "Business location Name: Santa Ana ComforTech Address: 1200 N Main St Phone: (65…" at bounding box center [486, 360] width 400 height 127
type input "[PHONE_NUMBER]"
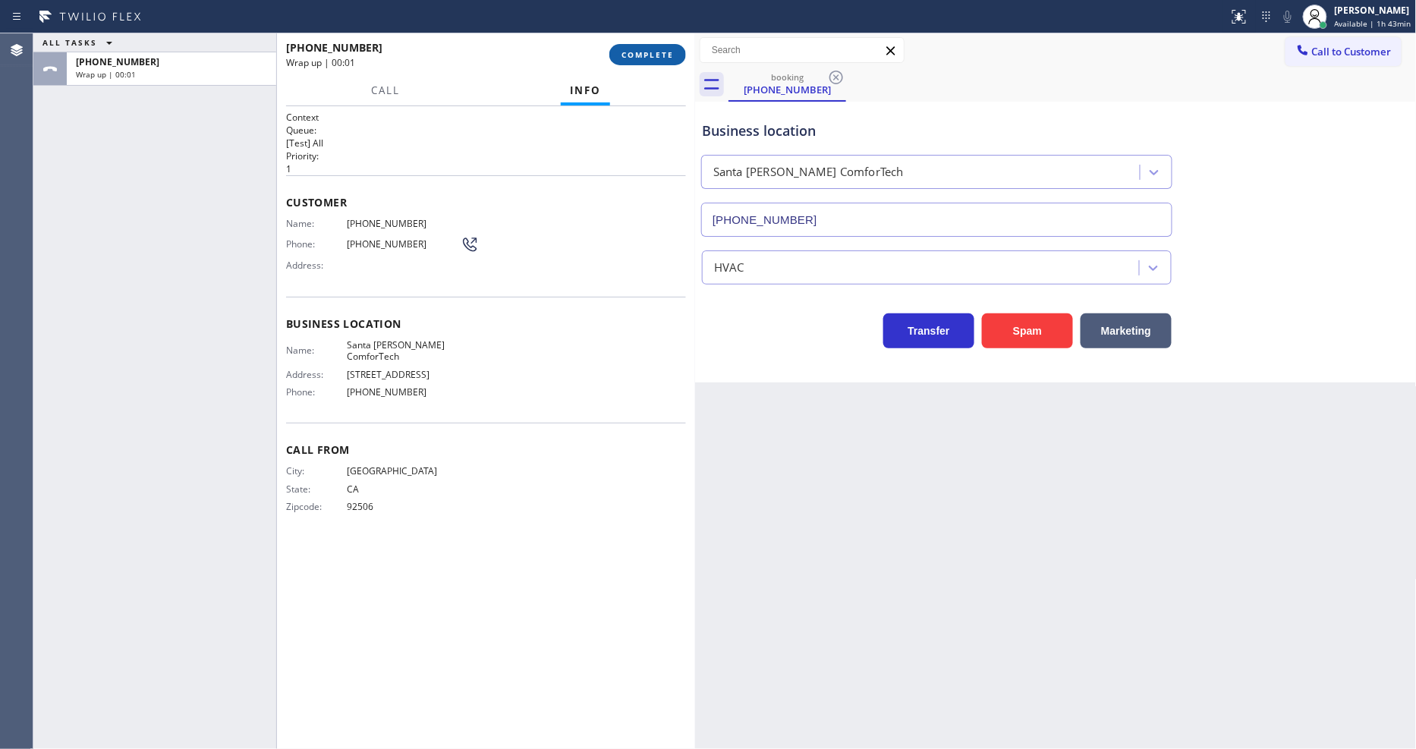
click at [637, 57] on span "COMPLETE" at bounding box center [647, 54] width 52 height 11
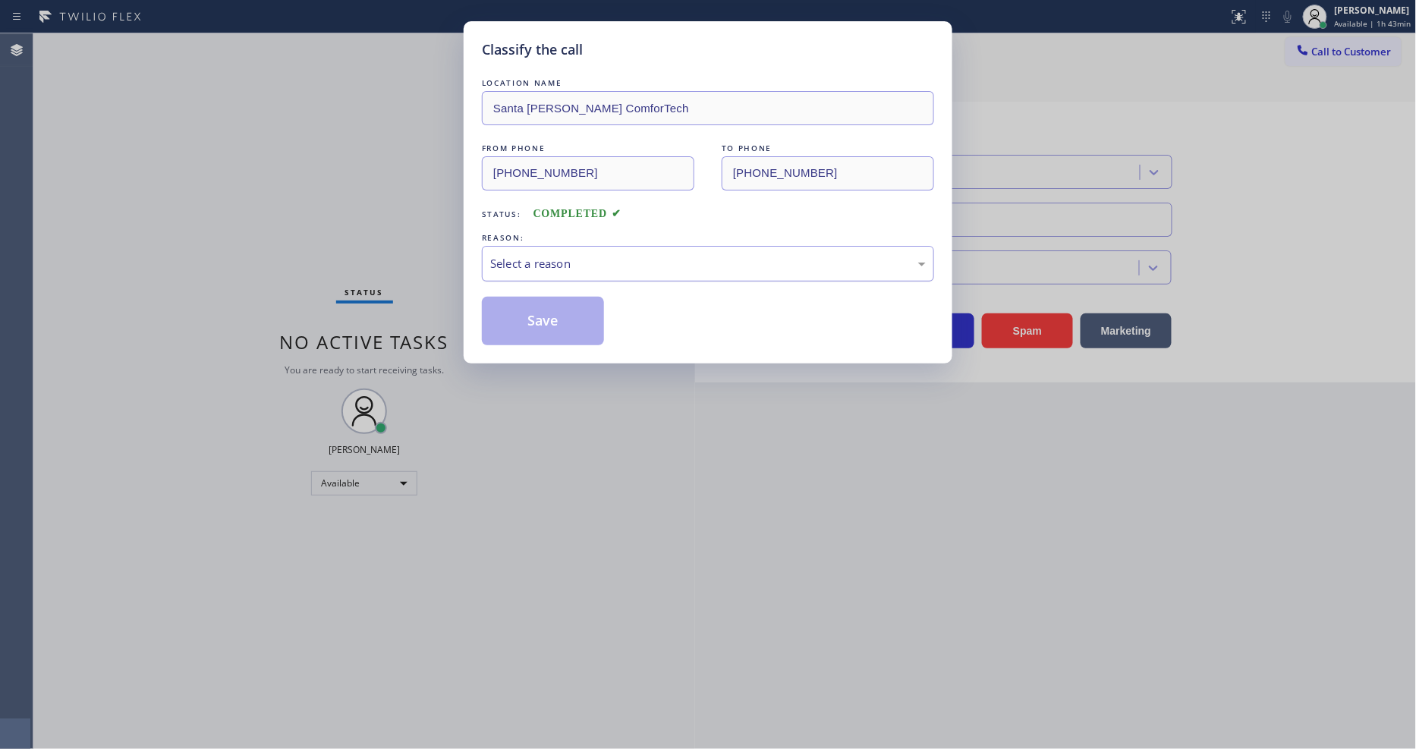
click at [574, 263] on div "Select a reason" at bounding box center [708, 263] width 436 height 17
click at [567, 309] on button "Save" at bounding box center [543, 321] width 122 height 49
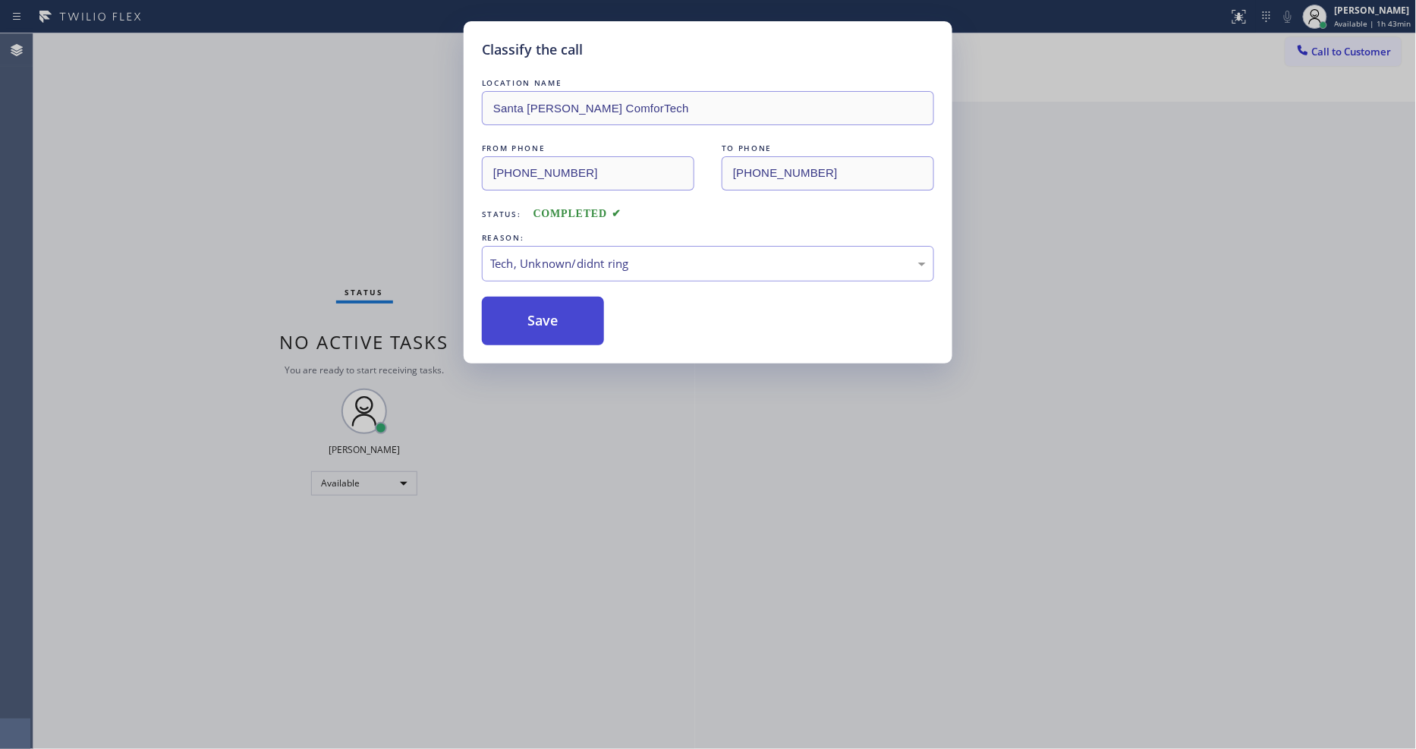
click at [567, 309] on button "Save" at bounding box center [543, 321] width 122 height 49
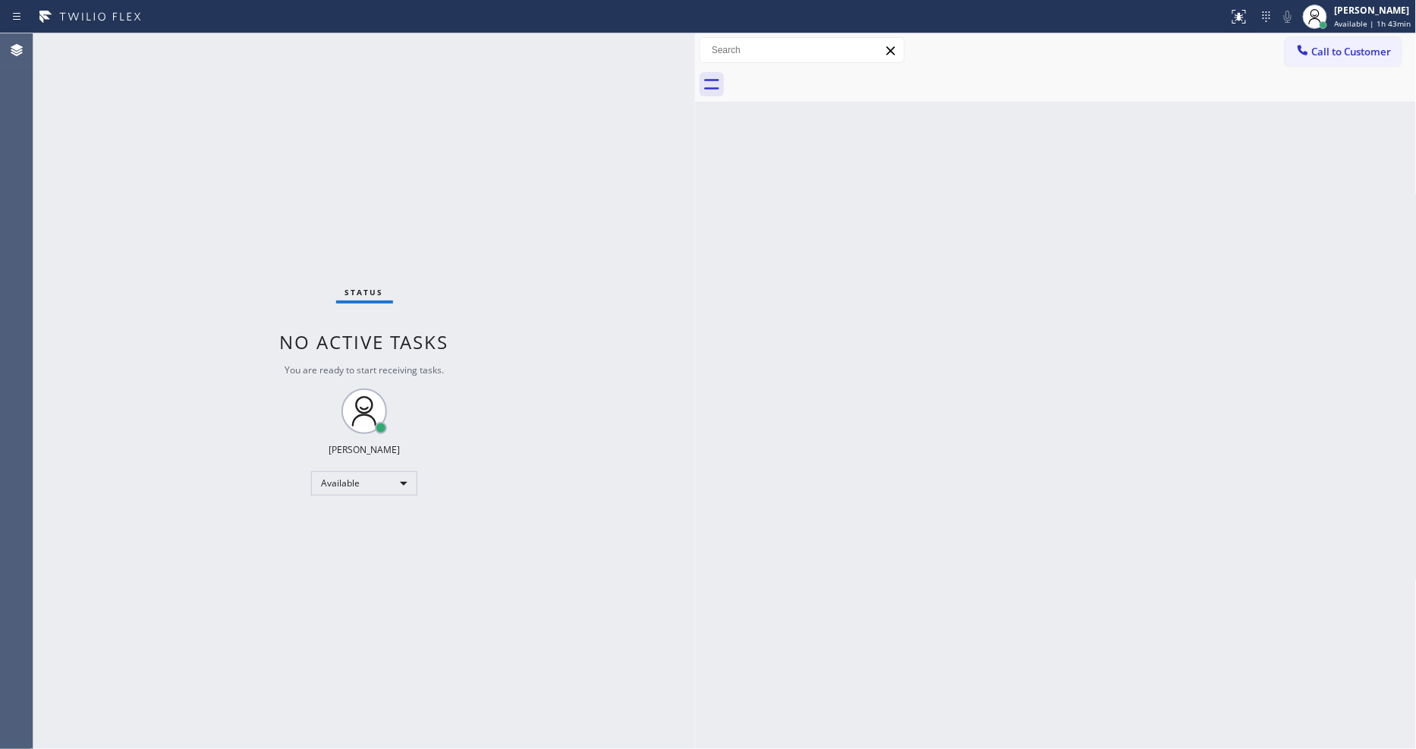
click at [702, 454] on div "Back to Dashboard Change Sender ID Customers Technicians Select a contact Outbo…" at bounding box center [1056, 391] width 722 height 716
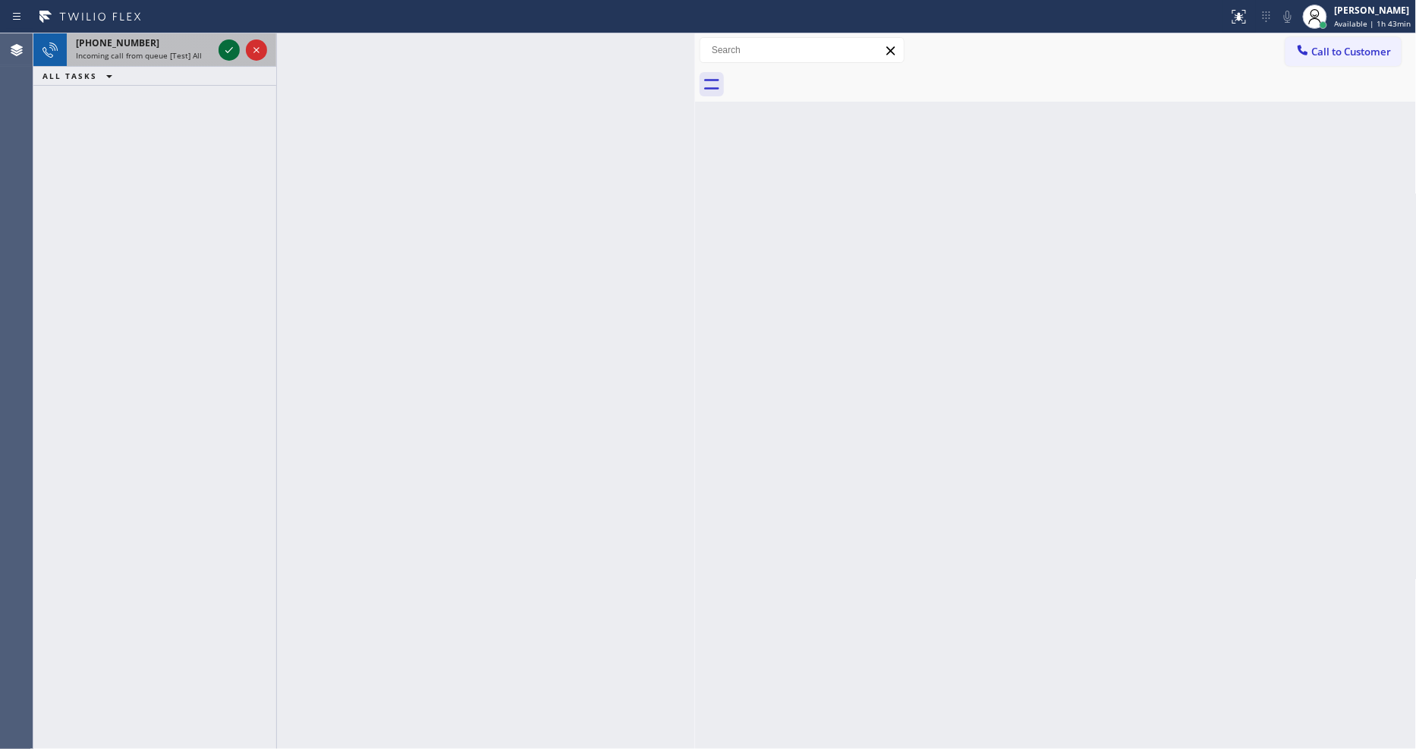
click at [231, 51] on icon at bounding box center [229, 50] width 18 height 18
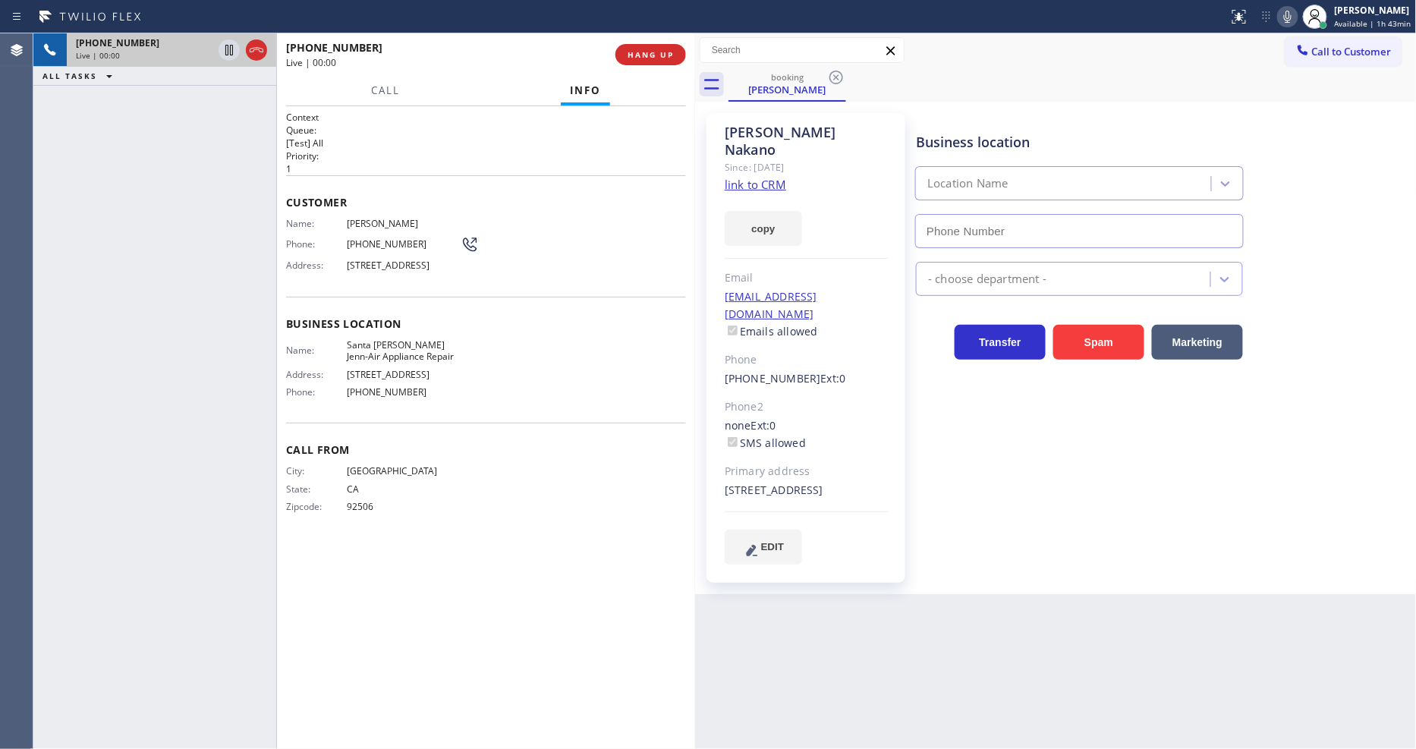
type input "[PHONE_NUMBER]"
click at [744, 177] on link "link to CRM" at bounding box center [755, 184] width 61 height 15
click at [468, 547] on div "Context Queue: [Test] All Priority: 1 Customer Name: Donna Nakano Phone: (909) …" at bounding box center [486, 428] width 400 height 634
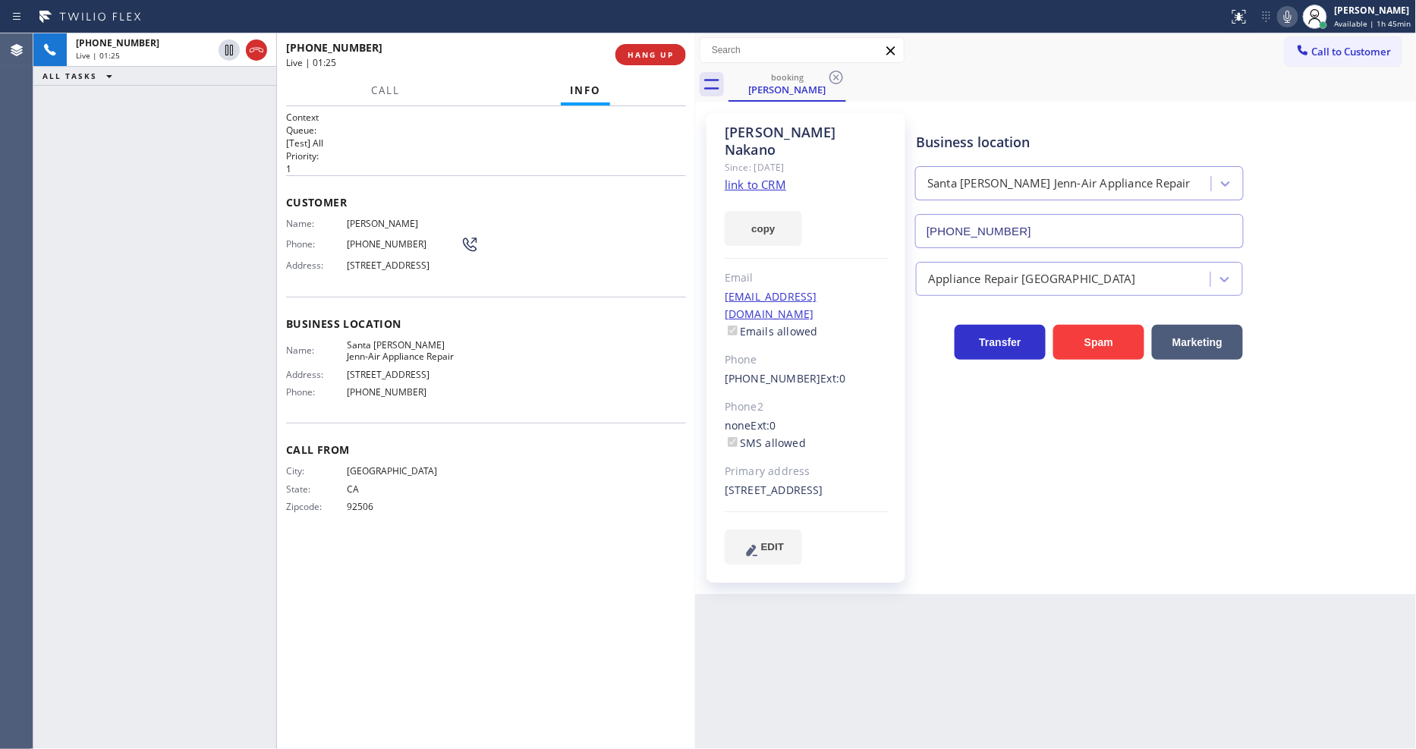
drag, startPoint x: 226, startPoint y: 44, endPoint x: 543, endPoint y: 28, distance: 317.6
click at [226, 44] on icon at bounding box center [229, 50] width 18 height 18
click at [1288, 19] on icon at bounding box center [1288, 17] width 8 height 12
click at [1026, 438] on div "Business location Santa Ana Jenn-Air Appliance Repair (714) 975-9805 Appliance …" at bounding box center [1162, 338] width 499 height 443
click at [634, 649] on div "Context Queue: [Test] All Priority: 1 Customer Name: Donna Nakano Phone: (909) …" at bounding box center [486, 428] width 400 height 634
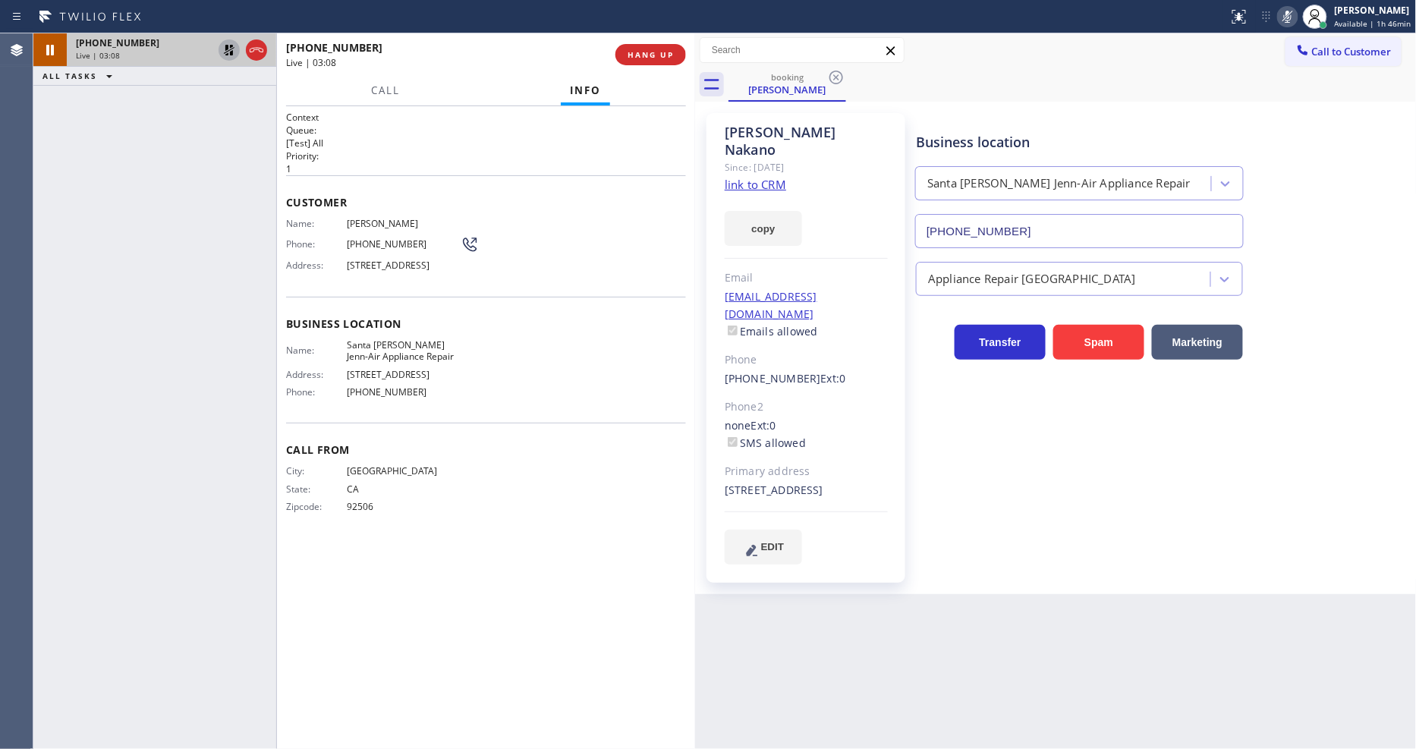
click at [228, 48] on icon at bounding box center [229, 50] width 18 height 18
click at [1291, 12] on icon at bounding box center [1288, 17] width 8 height 12
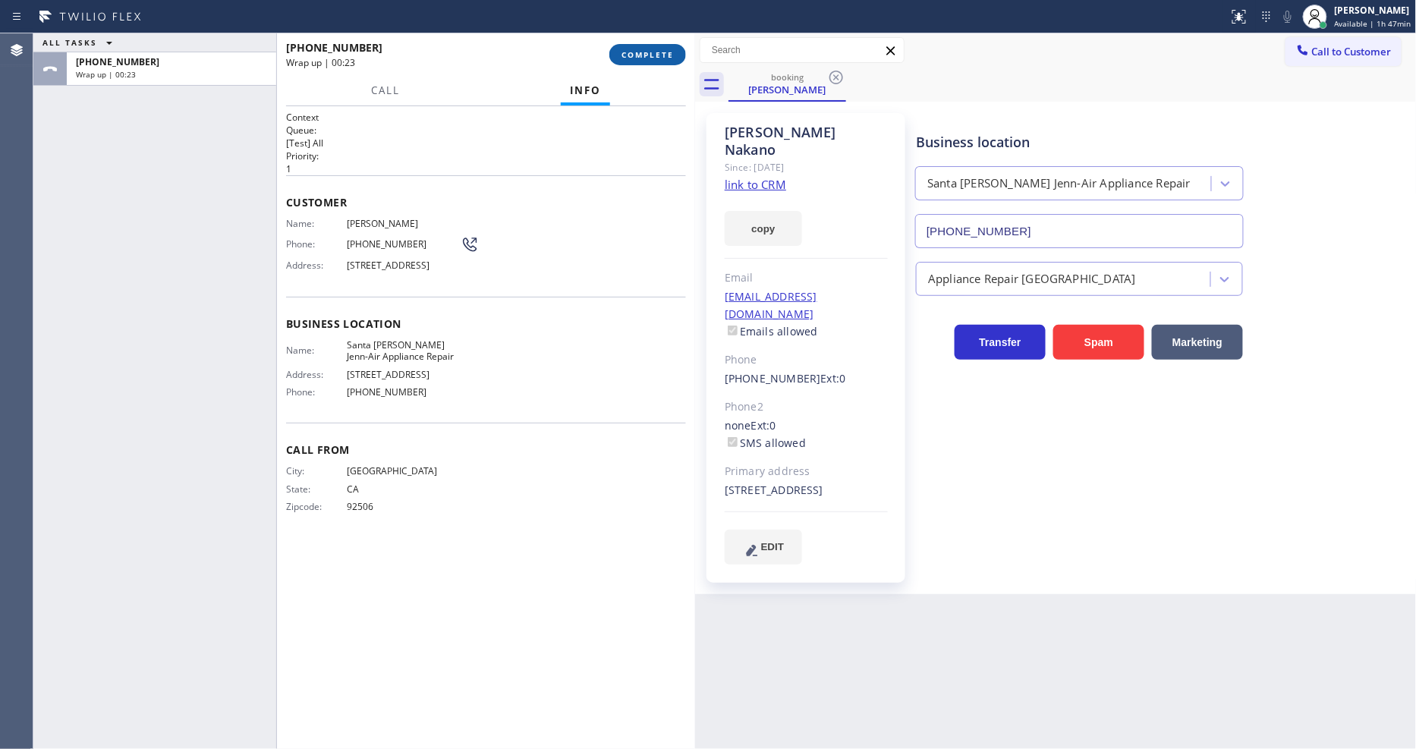
click at [636, 55] on span "COMPLETE" at bounding box center [647, 54] width 52 height 11
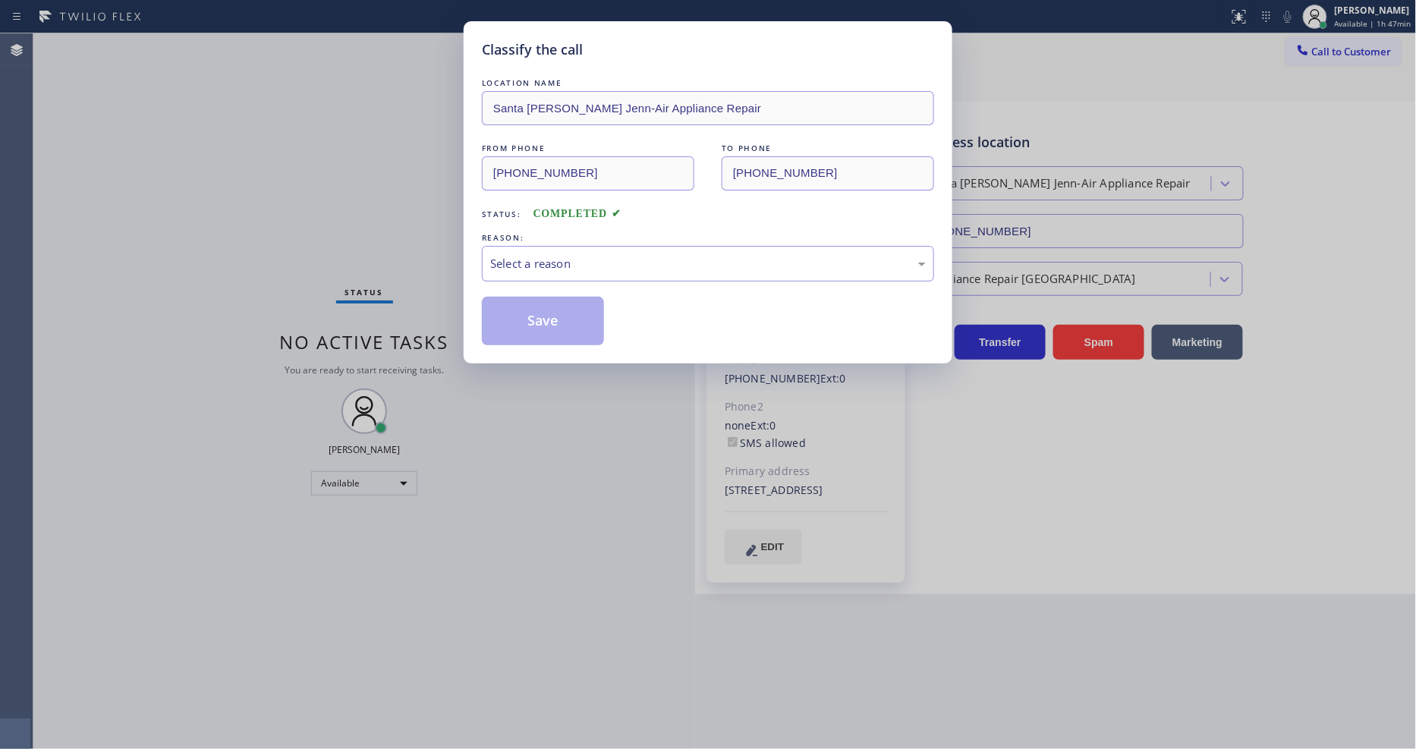
click at [552, 258] on div "Select a reason" at bounding box center [708, 263] width 436 height 17
click at [532, 307] on button "Save" at bounding box center [543, 321] width 122 height 49
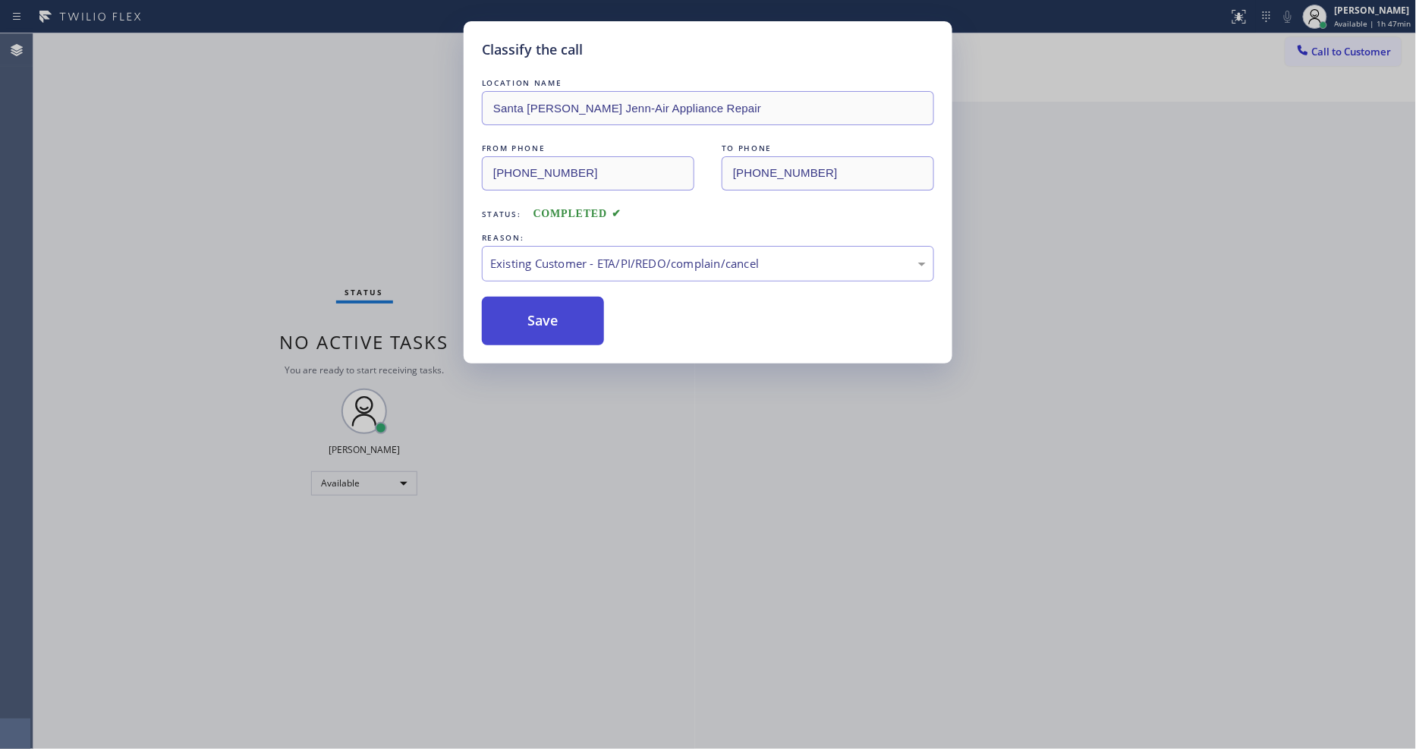
click at [532, 307] on button "Save" at bounding box center [543, 321] width 122 height 49
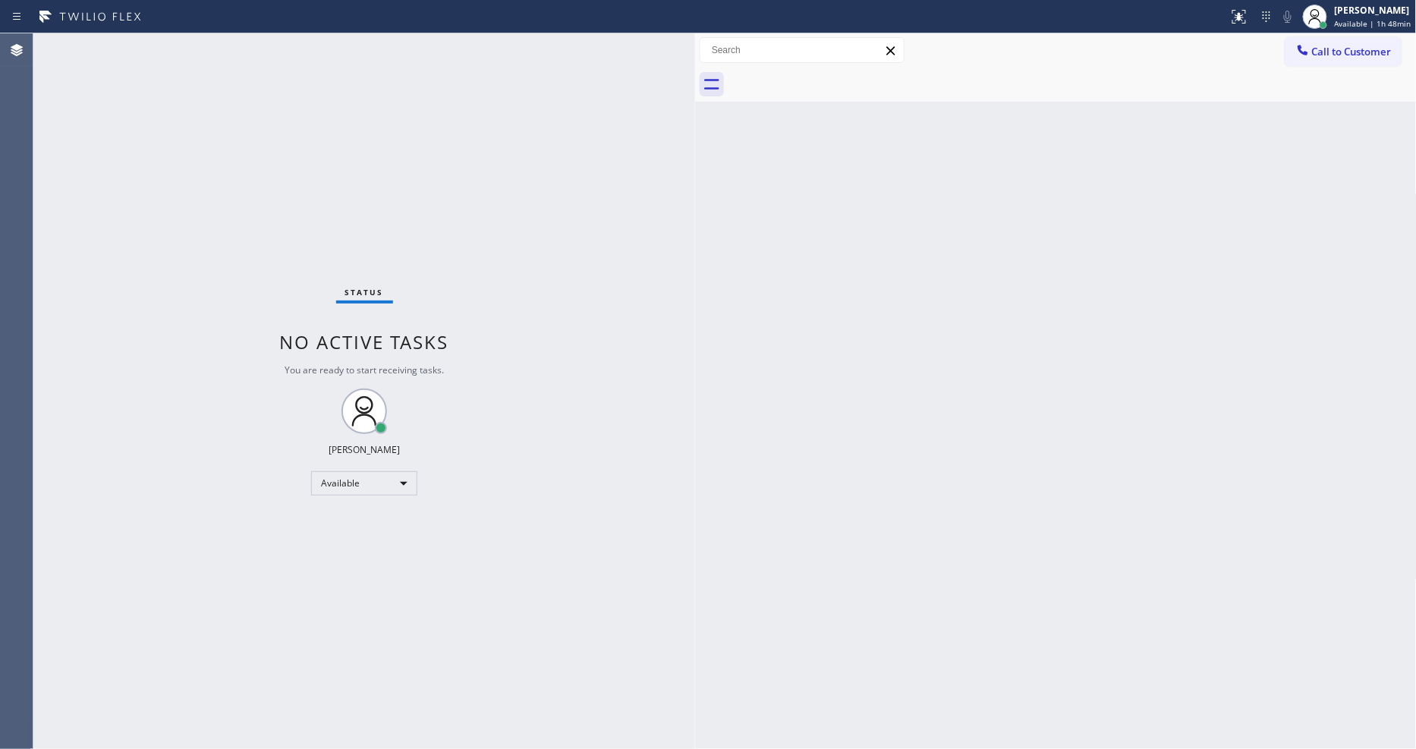
click at [854, 438] on div "Back to Dashboard Change Sender ID Customers Technicians Select a contact Outbo…" at bounding box center [1056, 391] width 722 height 716
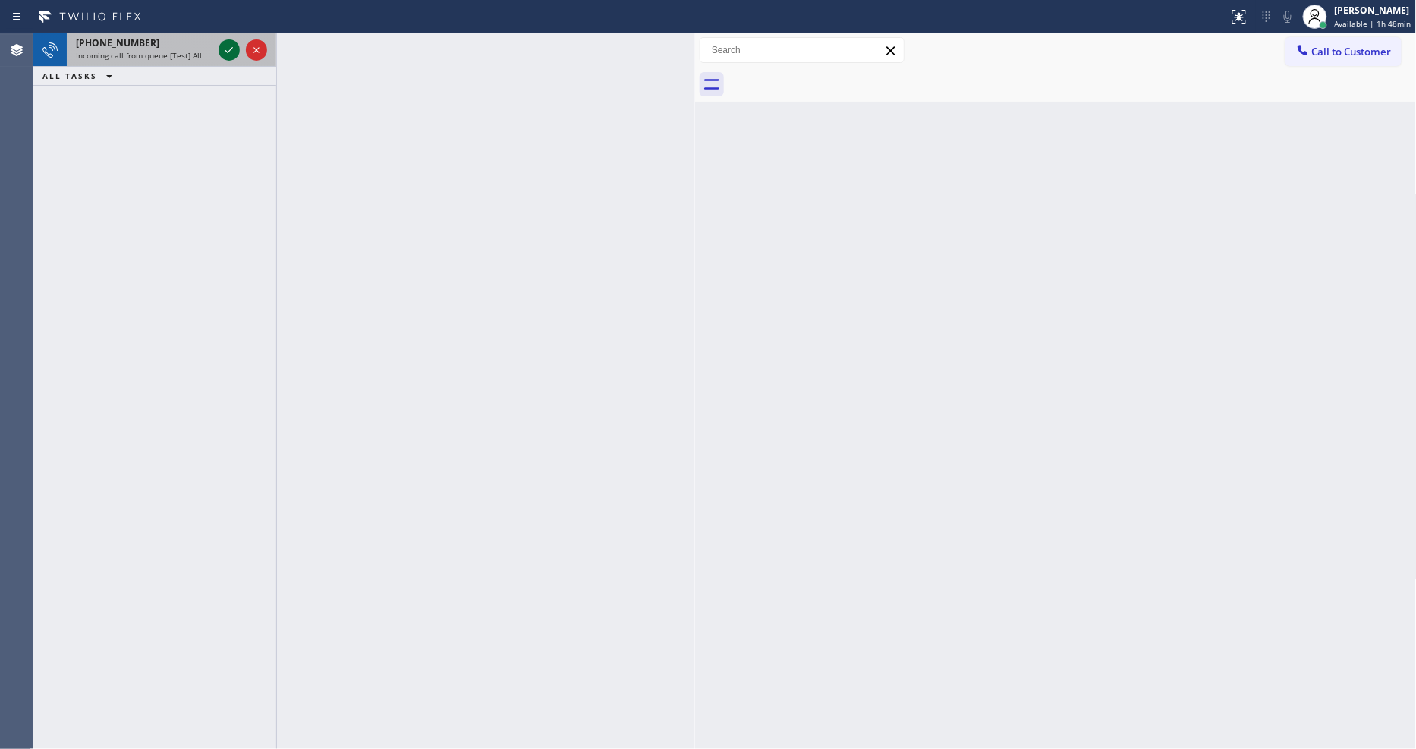
click at [236, 53] on icon at bounding box center [229, 50] width 18 height 18
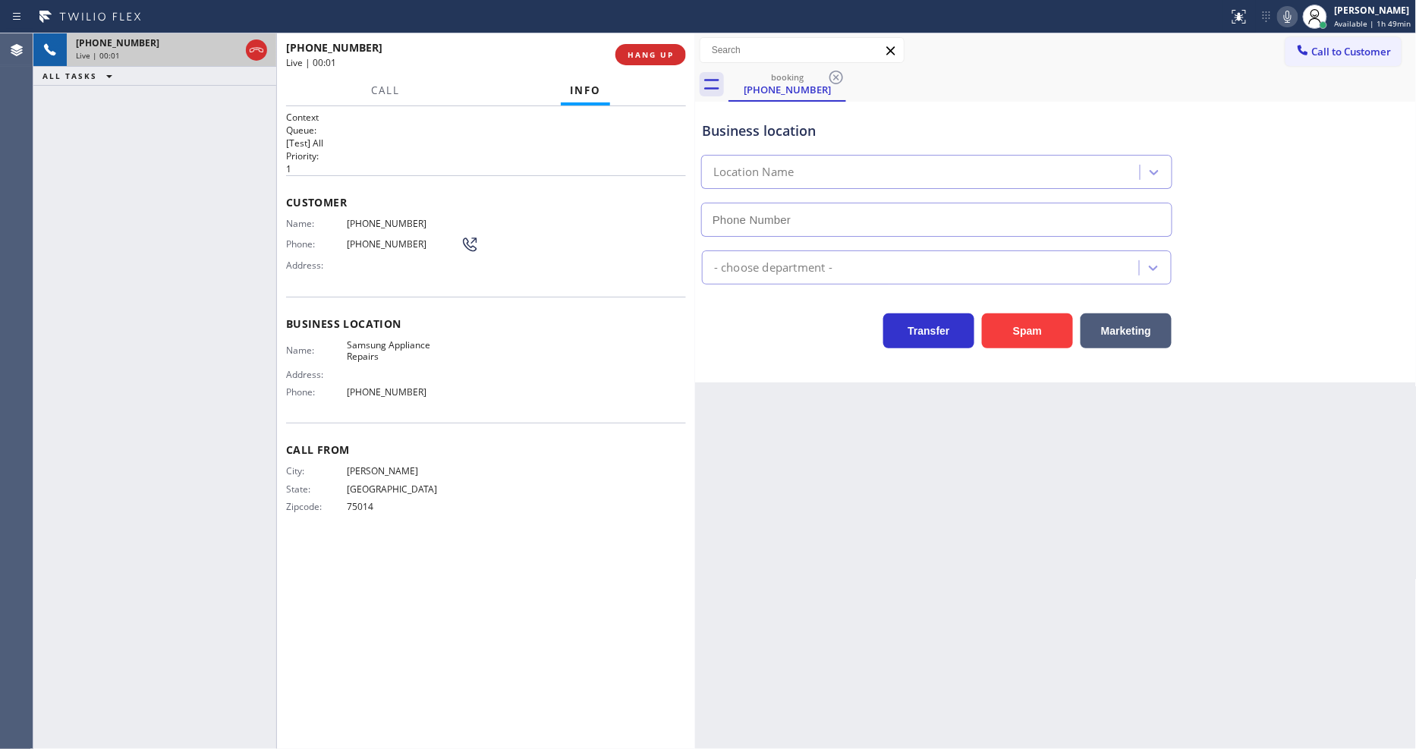
type input "[PHONE_NUMBER]"
click at [369, 341] on span "Samsung Appliance Repairs" at bounding box center [404, 351] width 114 height 24
copy span "Samsung Appliance Repairs"
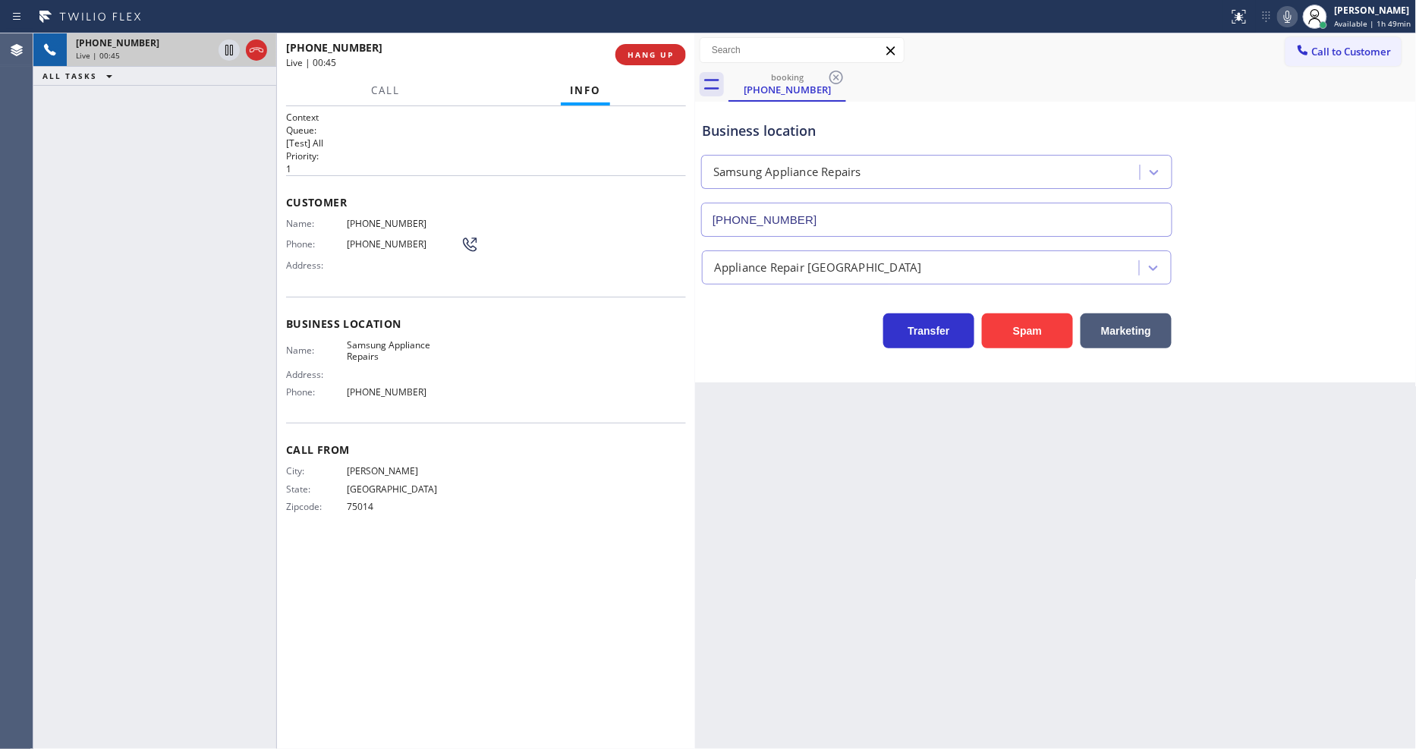
click at [375, 221] on span "[PHONE_NUMBER]" at bounding box center [404, 223] width 114 height 11
copy span "[PHONE_NUMBER]"
click at [223, 52] on icon at bounding box center [229, 50] width 18 height 18
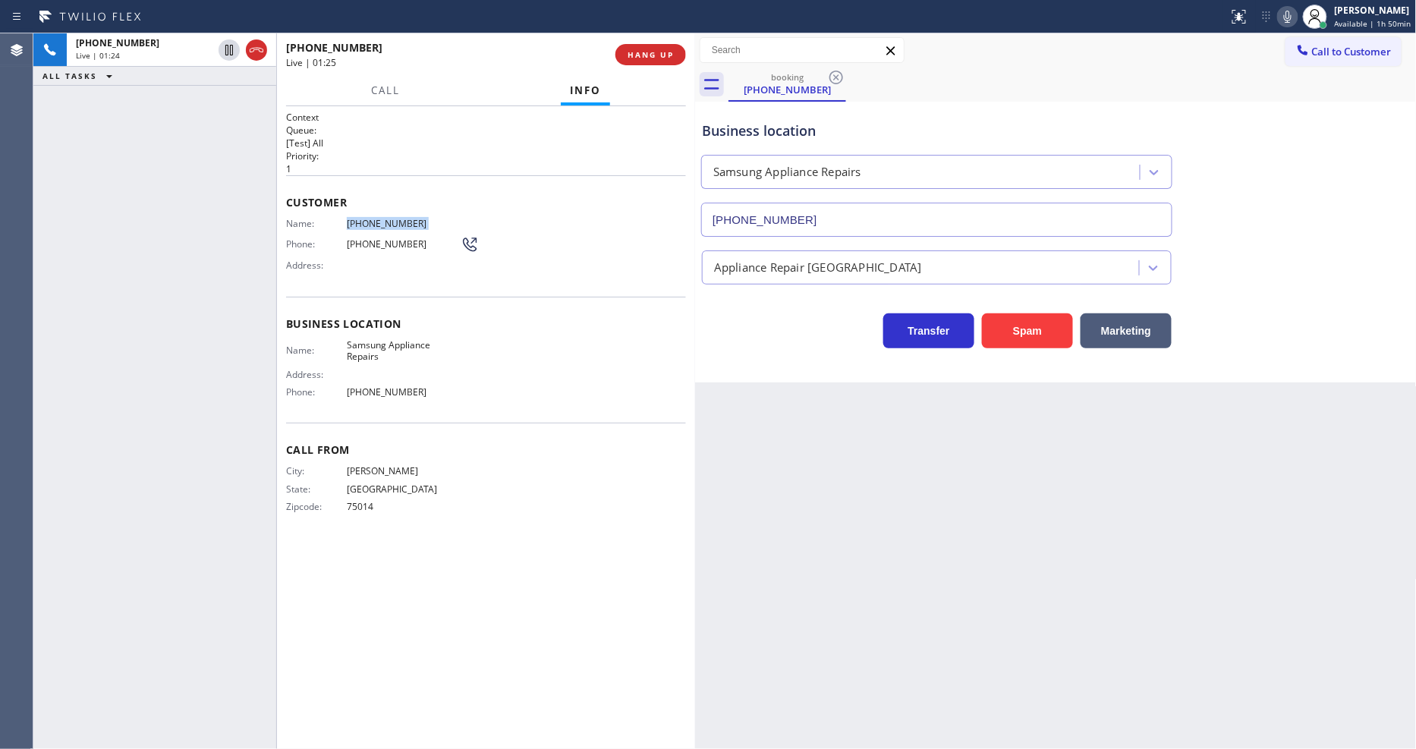
click at [1291, 11] on icon at bounding box center [1288, 17] width 18 height 18
click at [313, 281] on div "Customer Name: (214) 226-9089 Phone: (214) 226-9089 Address:" at bounding box center [486, 235] width 400 height 121
click at [226, 49] on icon at bounding box center [229, 50] width 11 height 11
click at [1295, 17] on icon at bounding box center [1288, 17] width 18 height 18
click at [379, 93] on button "Call" at bounding box center [385, 91] width 47 height 30
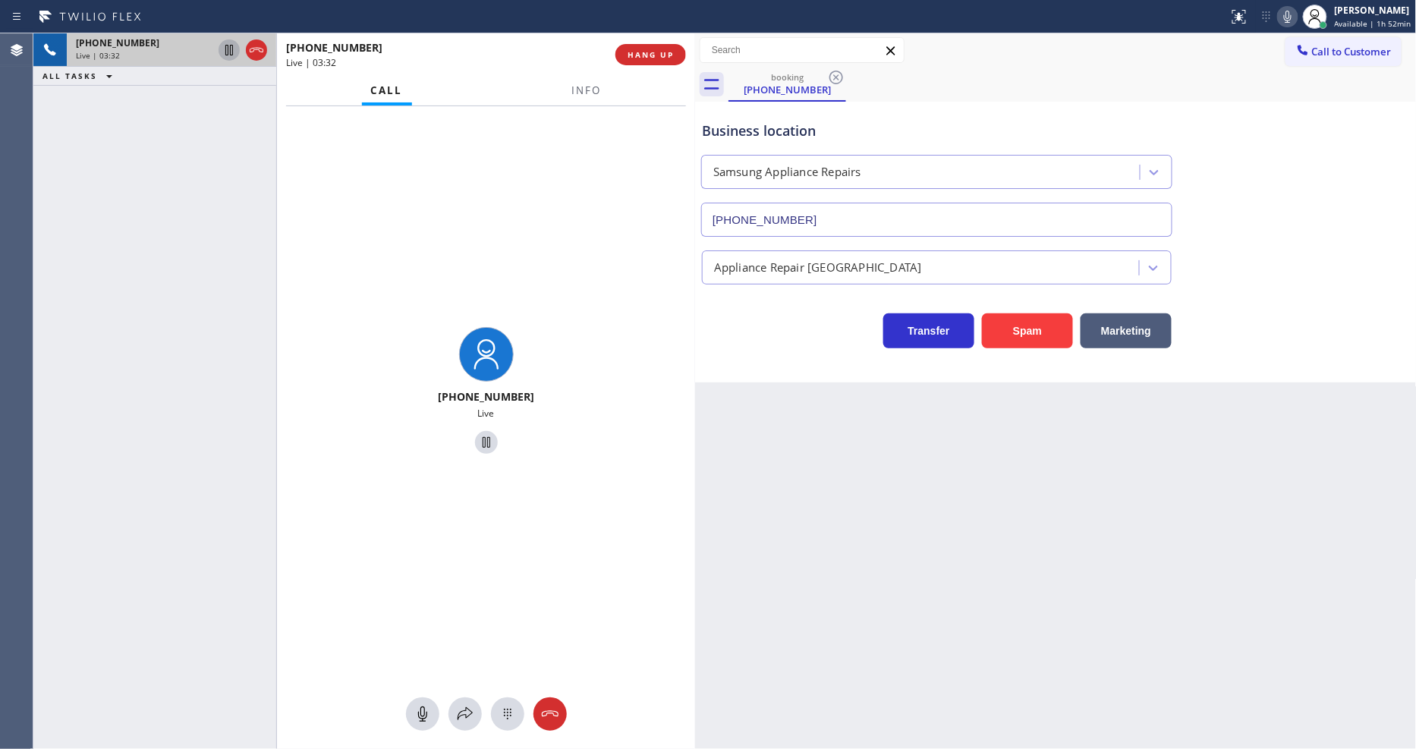
click at [231, 49] on icon at bounding box center [229, 50] width 18 height 18
click at [467, 719] on icon at bounding box center [465, 714] width 18 height 18
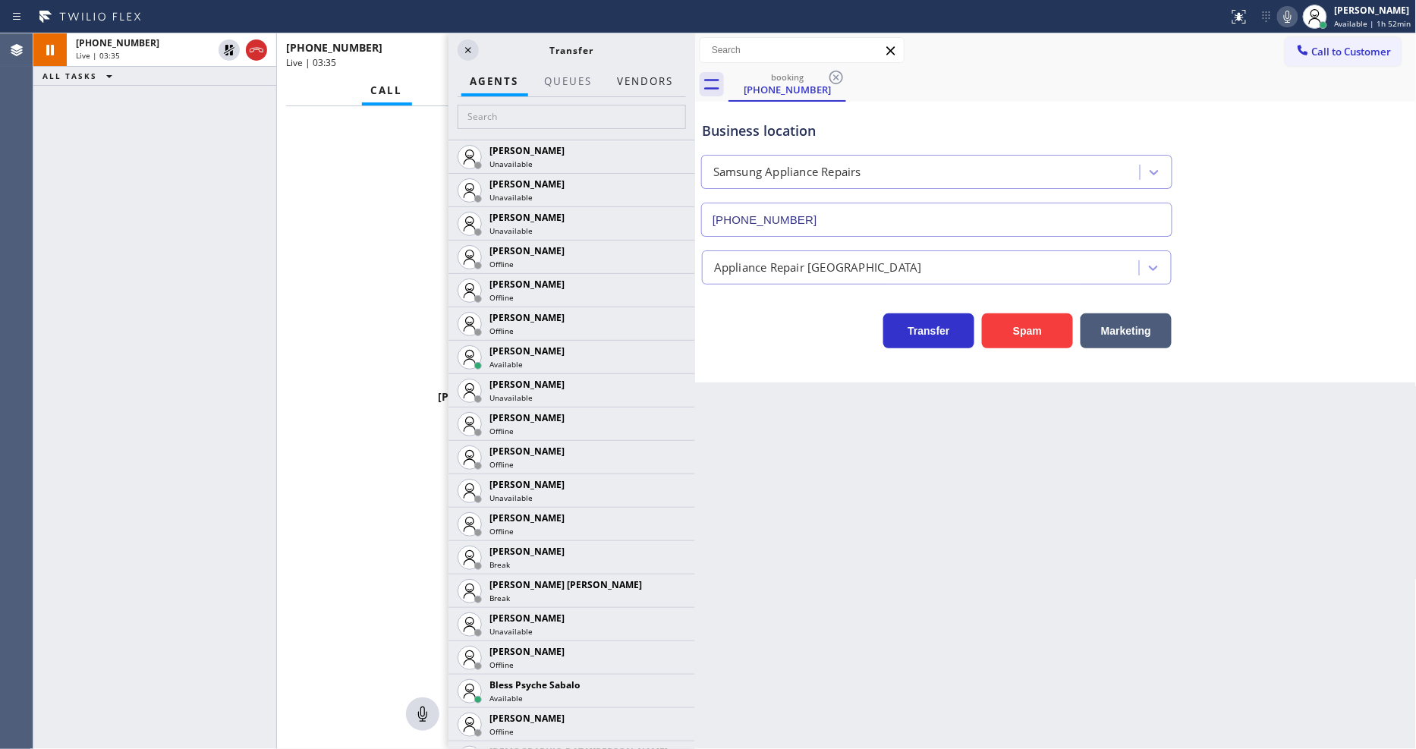
click at [653, 79] on button "Vendors" at bounding box center [645, 82] width 74 height 30
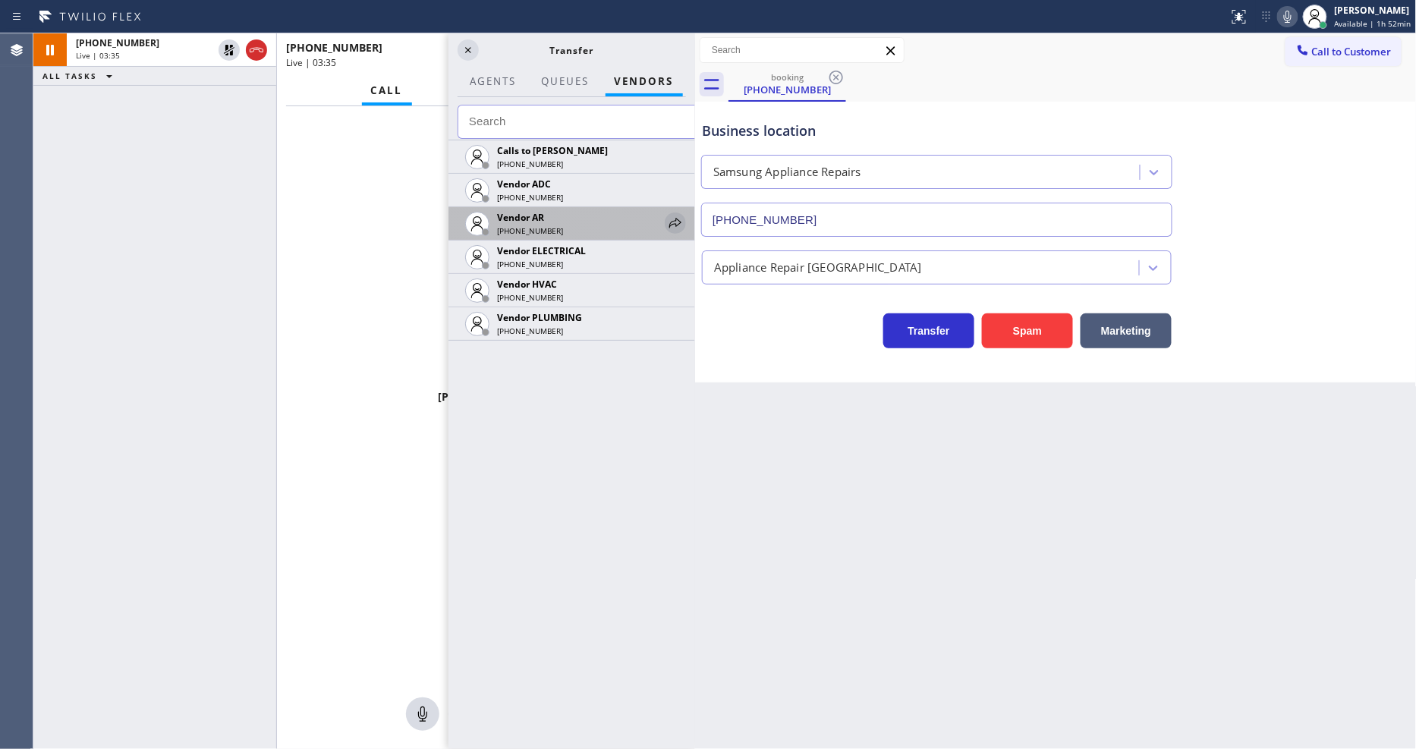
click at [677, 220] on icon at bounding box center [675, 223] width 18 height 18
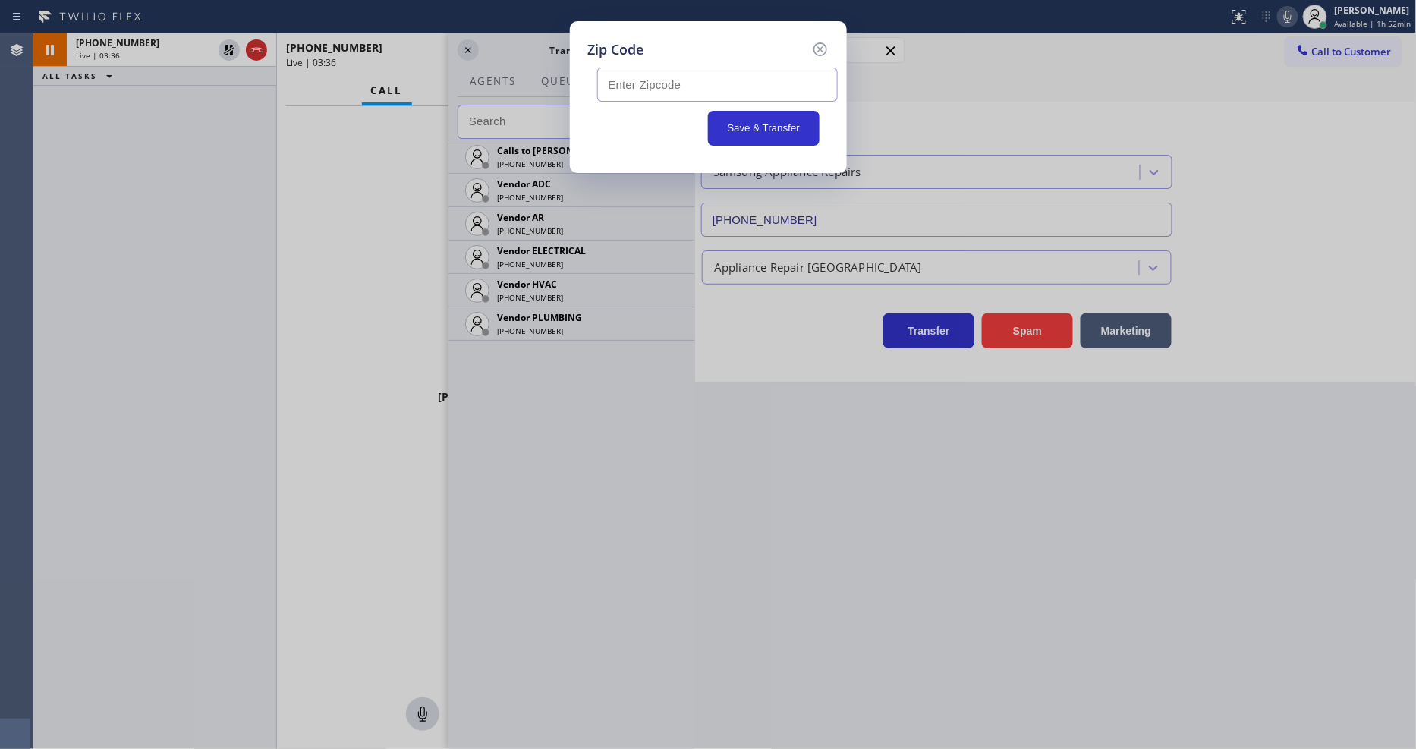
click at [688, 79] on input "text" at bounding box center [717, 85] width 241 height 34
paste input "80924"
type input "80924"
click at [752, 123] on button "Save & Transfer" at bounding box center [764, 128] width 112 height 35
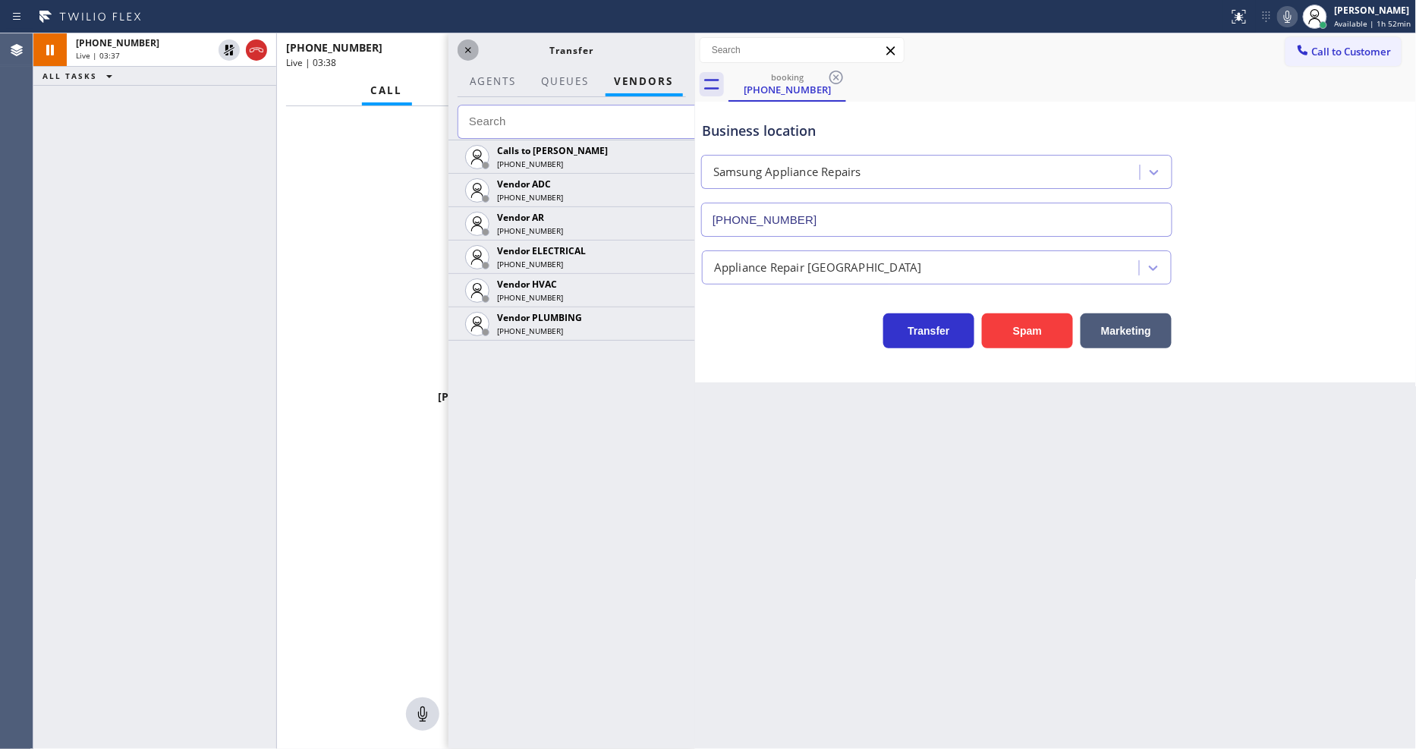
click at [467, 52] on icon at bounding box center [468, 50] width 18 height 18
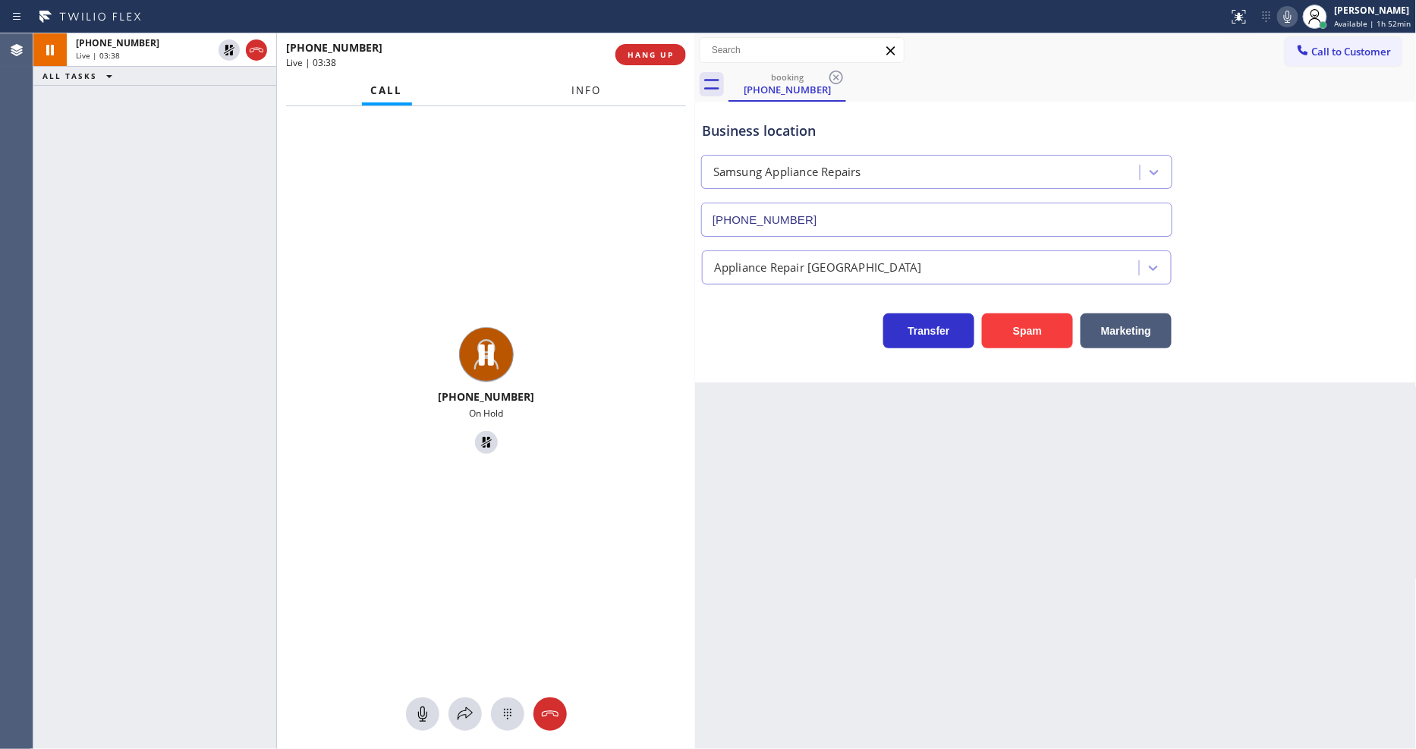
click at [599, 89] on button "Info" at bounding box center [587, 91] width 48 height 30
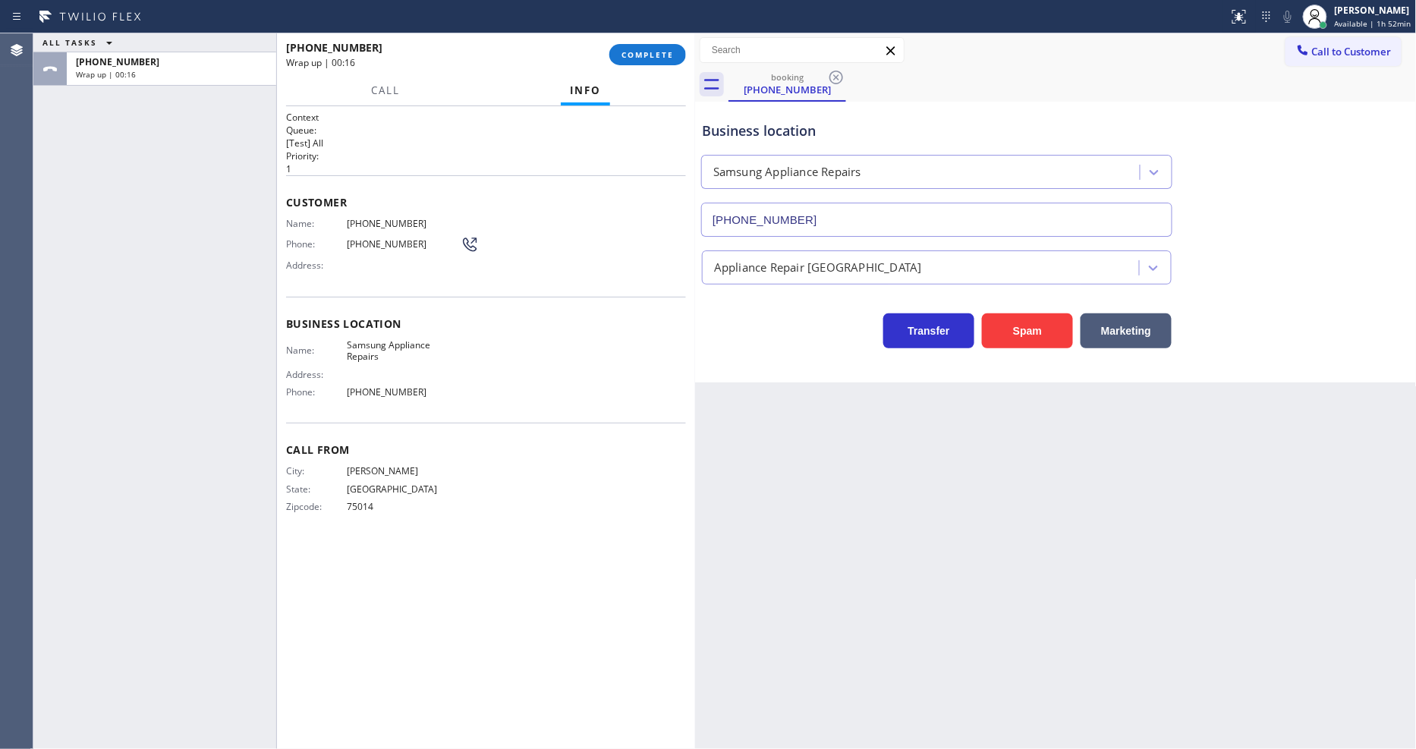
drag, startPoint x: 369, startPoint y: 348, endPoint x: 364, endPoint y: 365, distance: 18.0
click at [369, 349] on span "Samsung Appliance Repairs" at bounding box center [404, 351] width 114 height 24
click at [363, 392] on span "[PHONE_NUMBER]" at bounding box center [404, 391] width 114 height 11
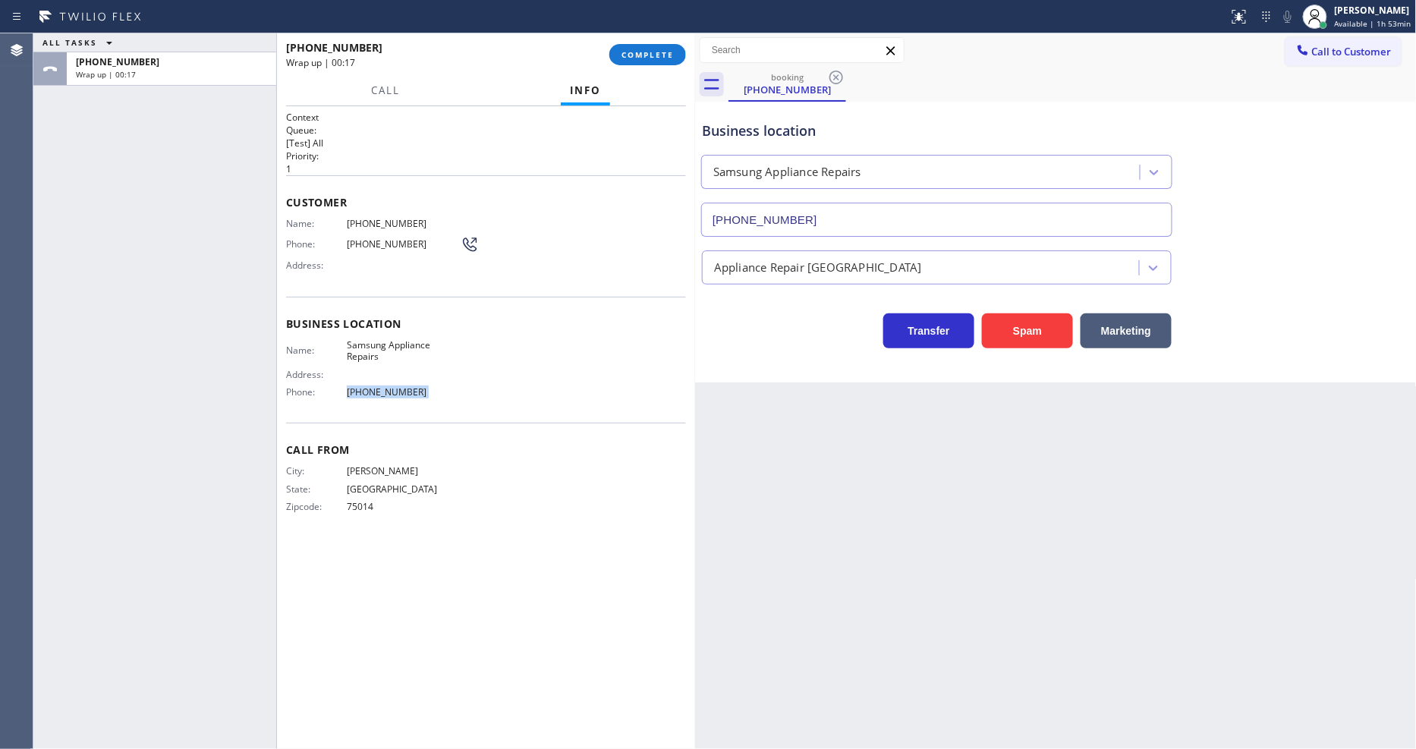
click at [363, 392] on span "[PHONE_NUMBER]" at bounding box center [404, 391] width 114 height 11
copy span "[PHONE_NUMBER]"
click at [247, 244] on div "ALL TASKS ALL TASKS ACTIVE TASKS TASKS IN WRAP UP +12142269089 Wrap up | 00:47" at bounding box center [154, 391] width 243 height 716
click at [1313, 17] on icon at bounding box center [1315, 17] width 18 height 18
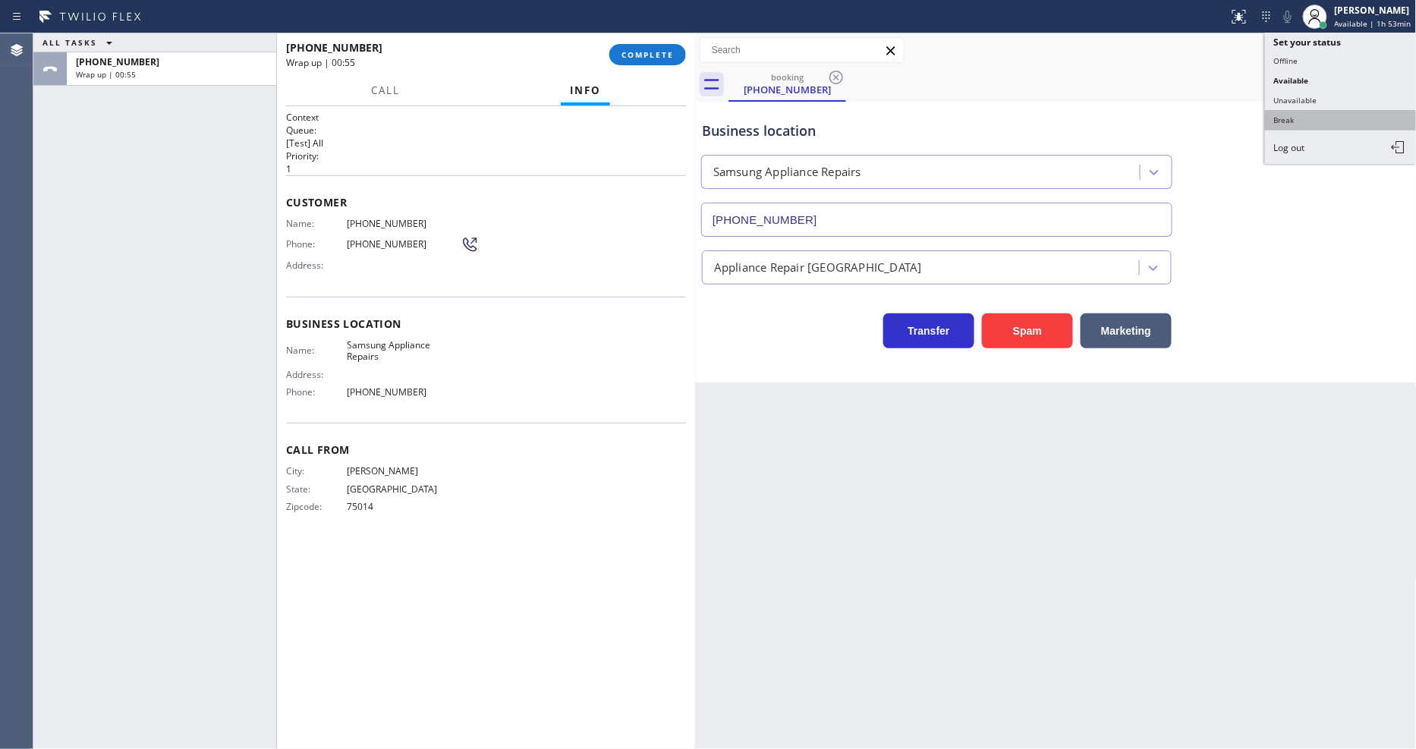
click at [1307, 116] on button "Break" at bounding box center [1341, 120] width 152 height 20
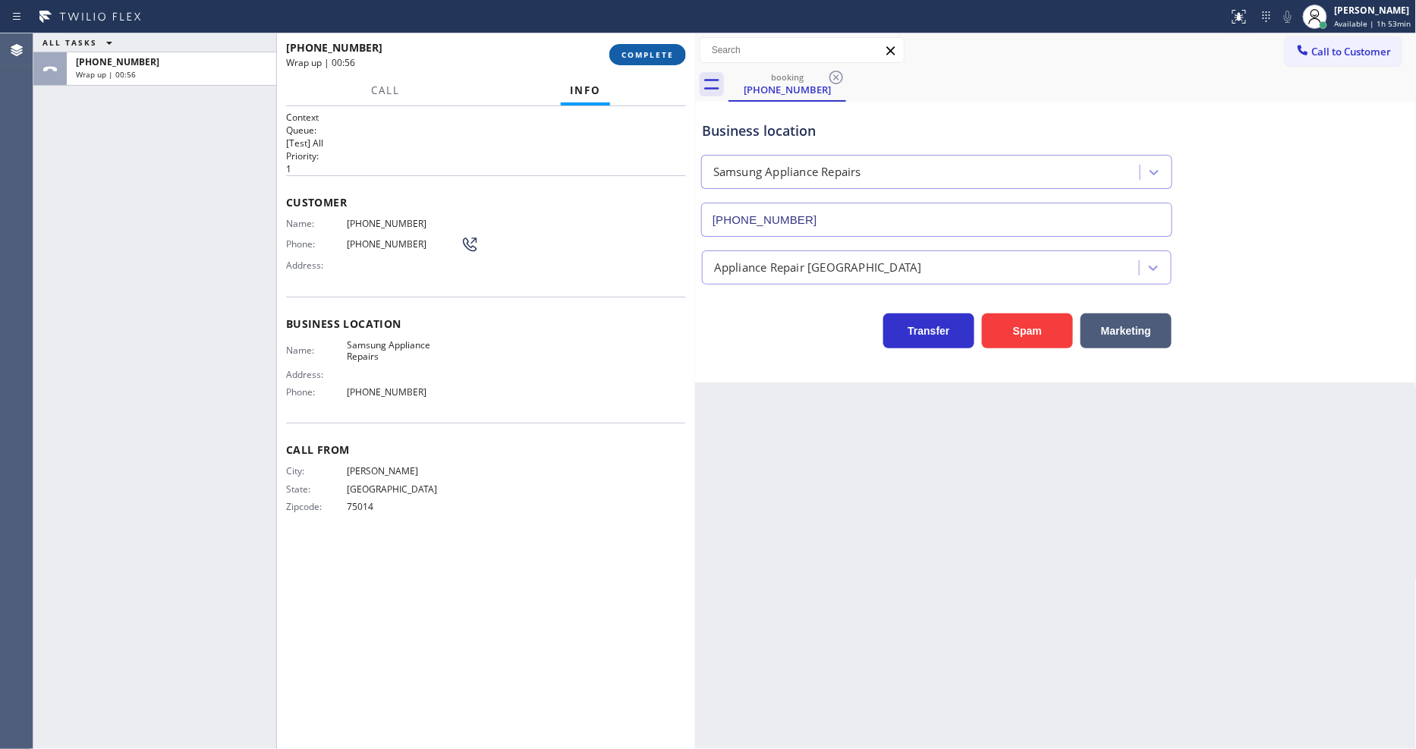
click at [610, 49] on button "COMPLETE" at bounding box center [647, 54] width 77 height 21
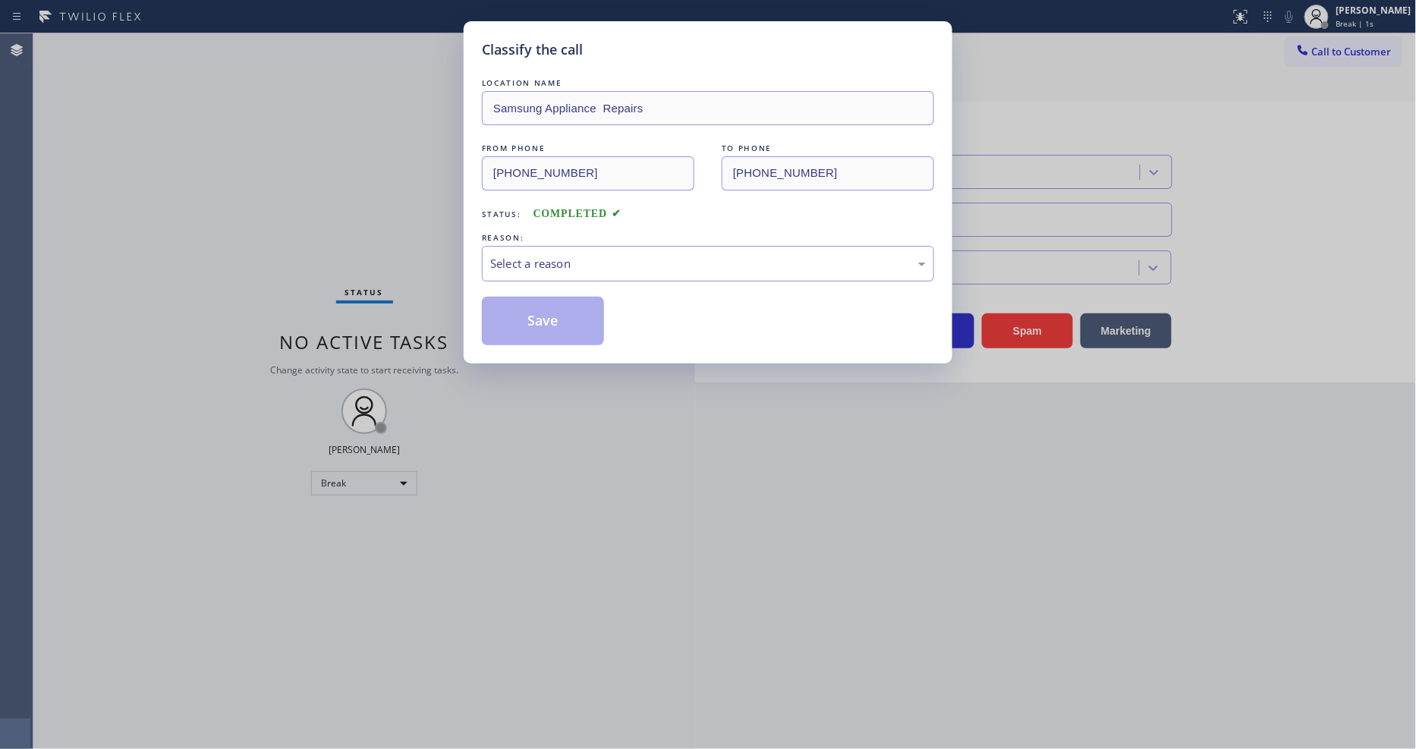
click at [520, 246] on div "Select a reason" at bounding box center [708, 264] width 452 height 36
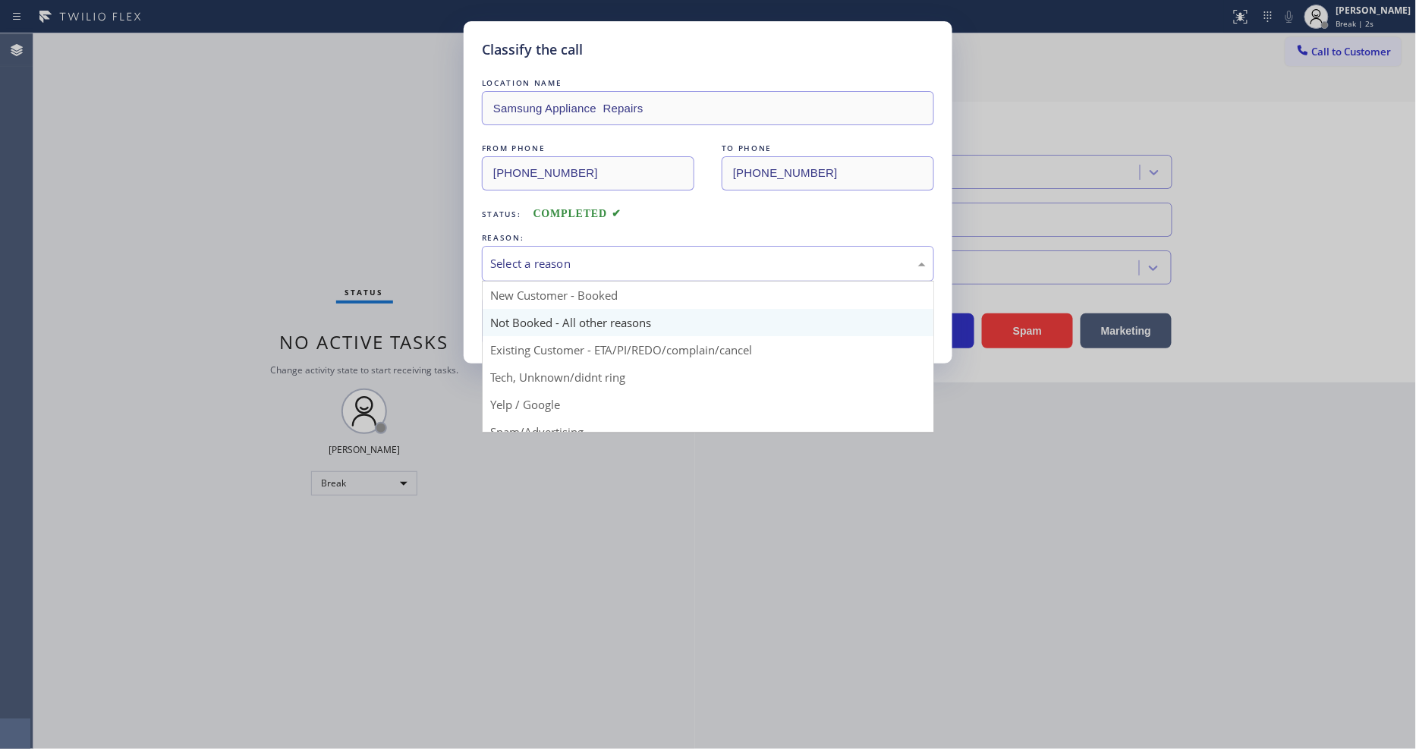
click at [513, 321] on button "Save" at bounding box center [543, 321] width 122 height 49
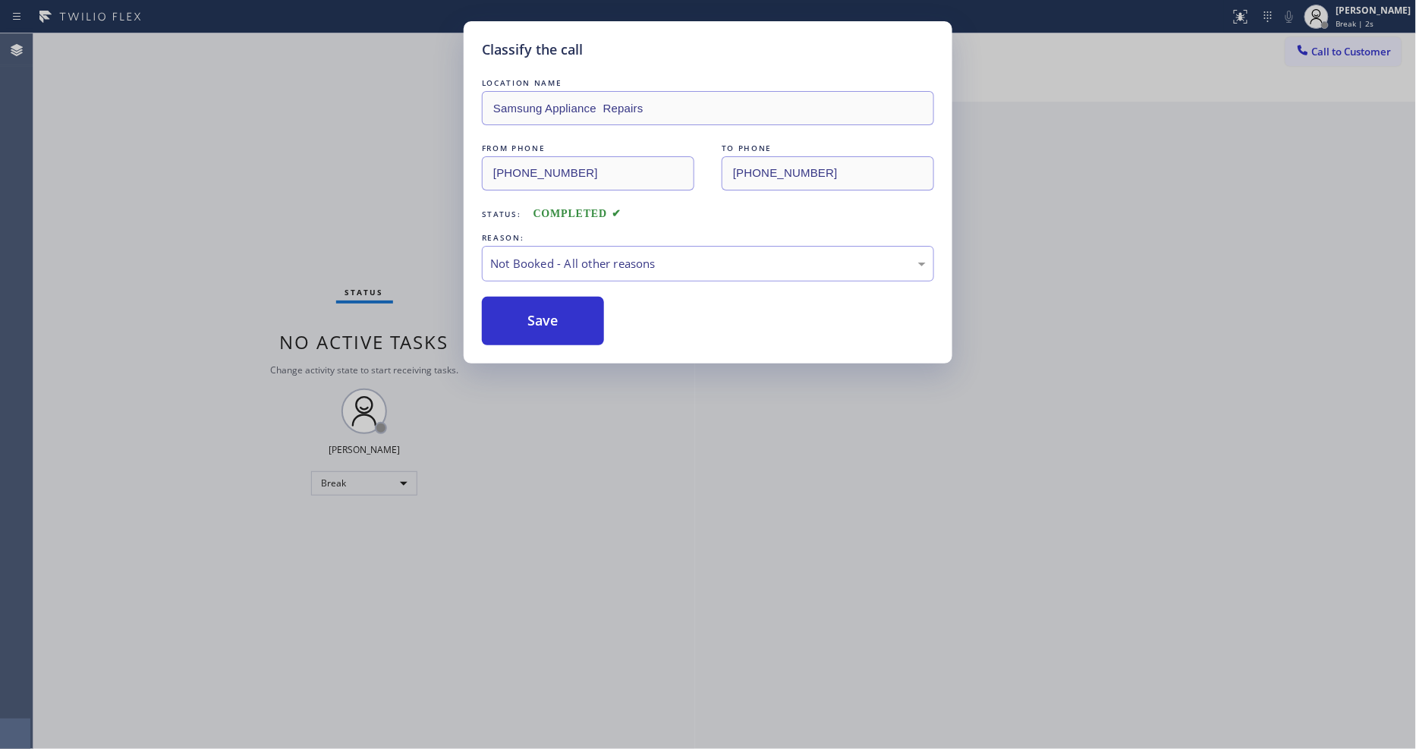
click at [513, 321] on button "Save" at bounding box center [543, 321] width 122 height 49
click at [513, 314] on button "Save" at bounding box center [543, 321] width 122 height 49
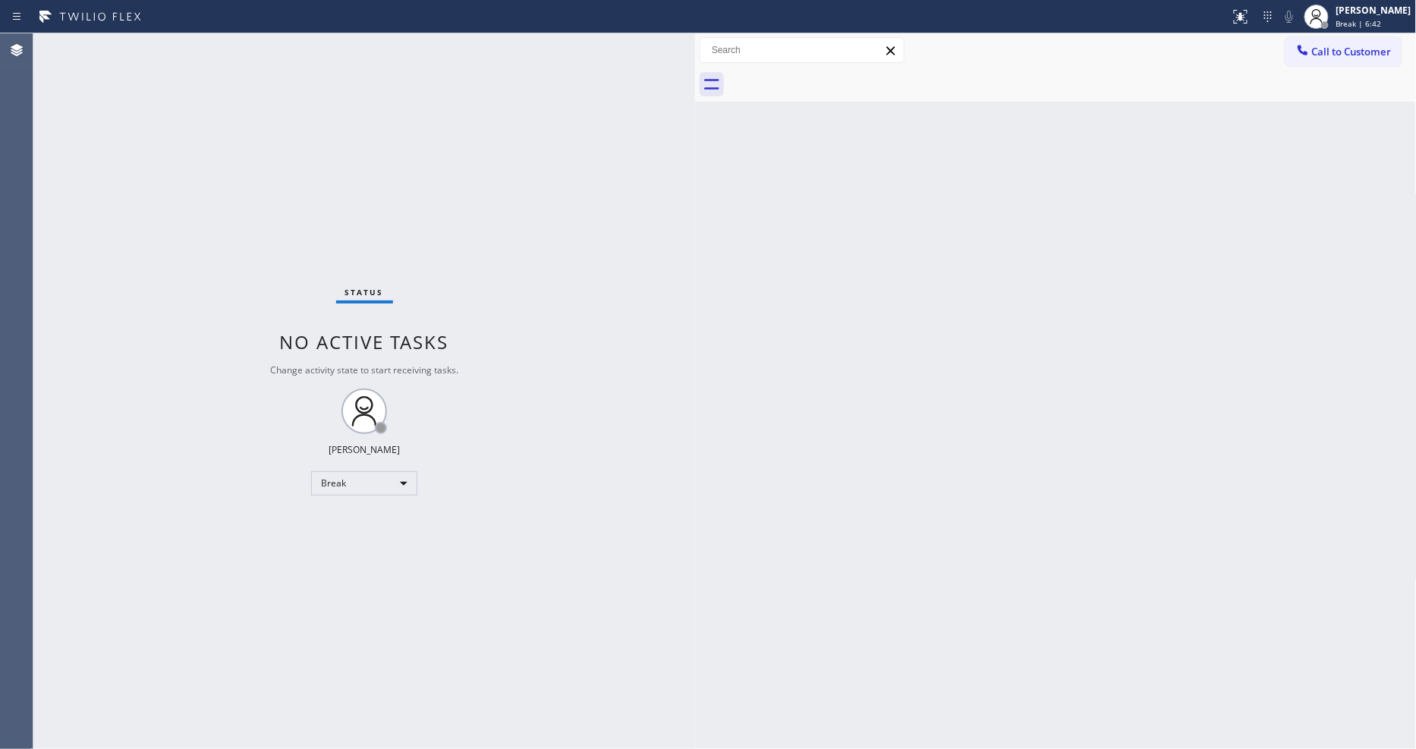
click at [1052, 326] on div "Back to Dashboard Change Sender ID Customers Technicians Select a contact Outbo…" at bounding box center [1056, 391] width 722 height 716
click at [188, 42] on div "Status No active tasks Change activity state to start receiving tasks. Lyka Mon…" at bounding box center [364, 391] width 662 height 716
click at [206, 49] on div "Status No active tasks Change activity state to start receiving tasks. Lyka Mon…" at bounding box center [364, 391] width 662 height 716
click at [207, 43] on div "Status No active tasks Change activity state to start receiving tasks. Lyka Mon…" at bounding box center [364, 391] width 662 height 716
drag, startPoint x: 1360, startPoint y: 8, endPoint x: 1360, endPoint y: 36, distance: 28.8
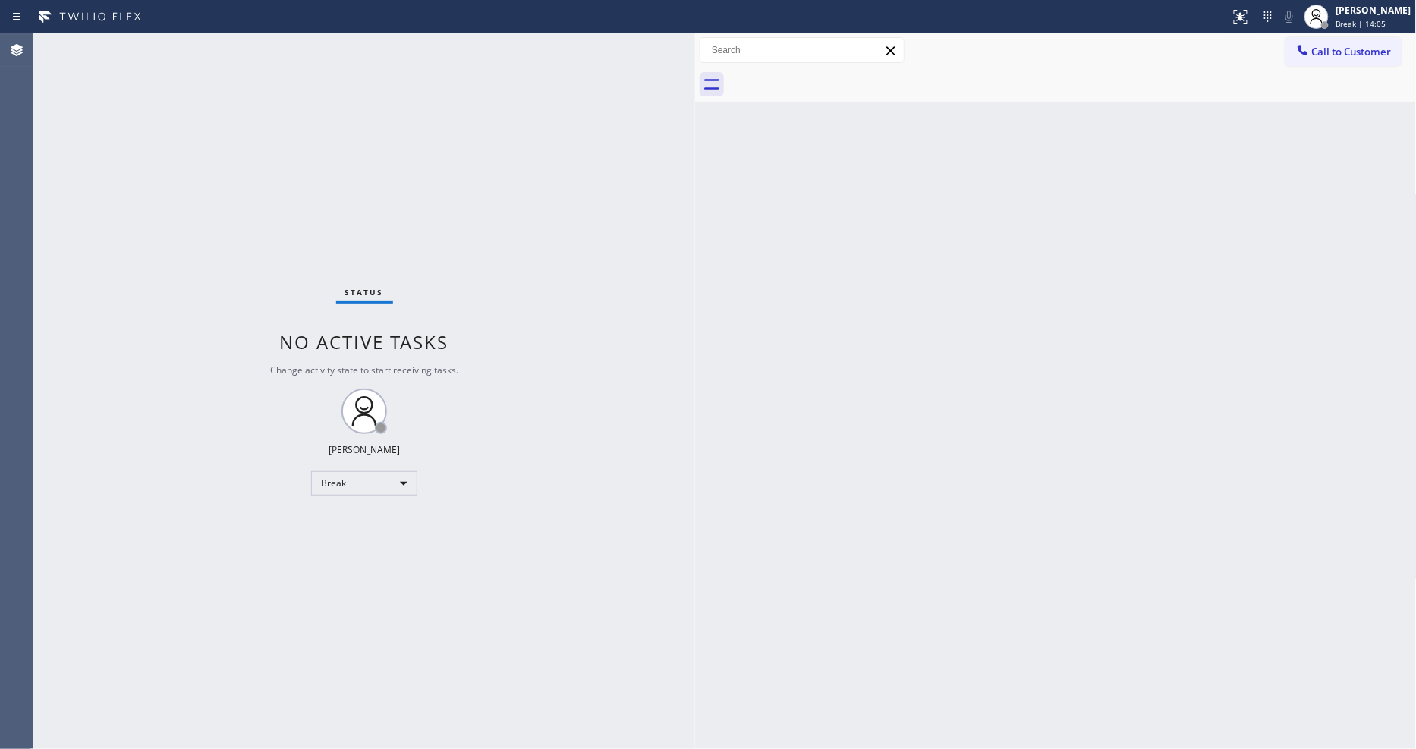
click at [1360, 8] on div "[PERSON_NAME]" at bounding box center [1373, 10] width 75 height 13
click at [1349, 77] on button "Available" at bounding box center [1341, 81] width 152 height 20
click at [560, 316] on div "Status No active tasks You are ready to start receiving tasks. [PERSON_NAME] Av…" at bounding box center [364, 391] width 662 height 716
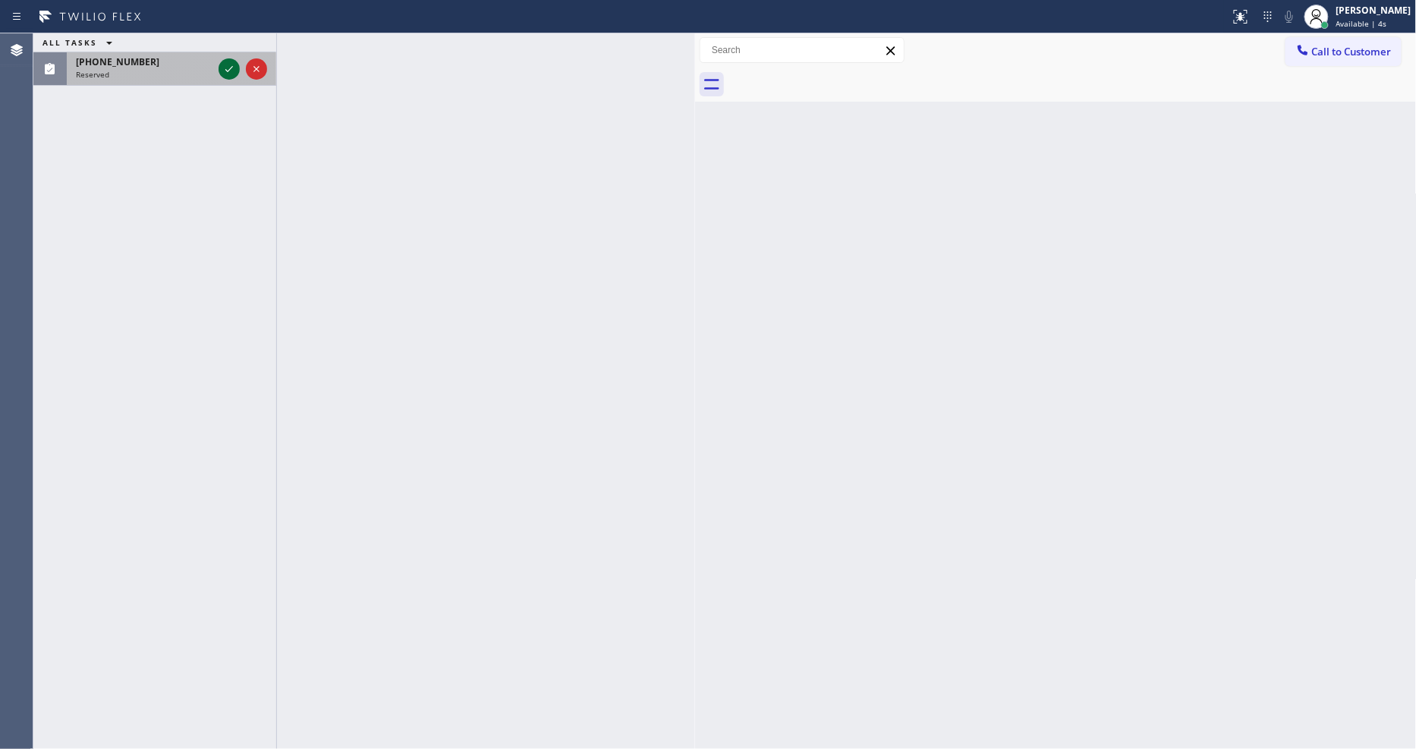
click at [228, 66] on icon at bounding box center [229, 69] width 18 height 18
click at [221, 51] on icon at bounding box center [229, 50] width 18 height 18
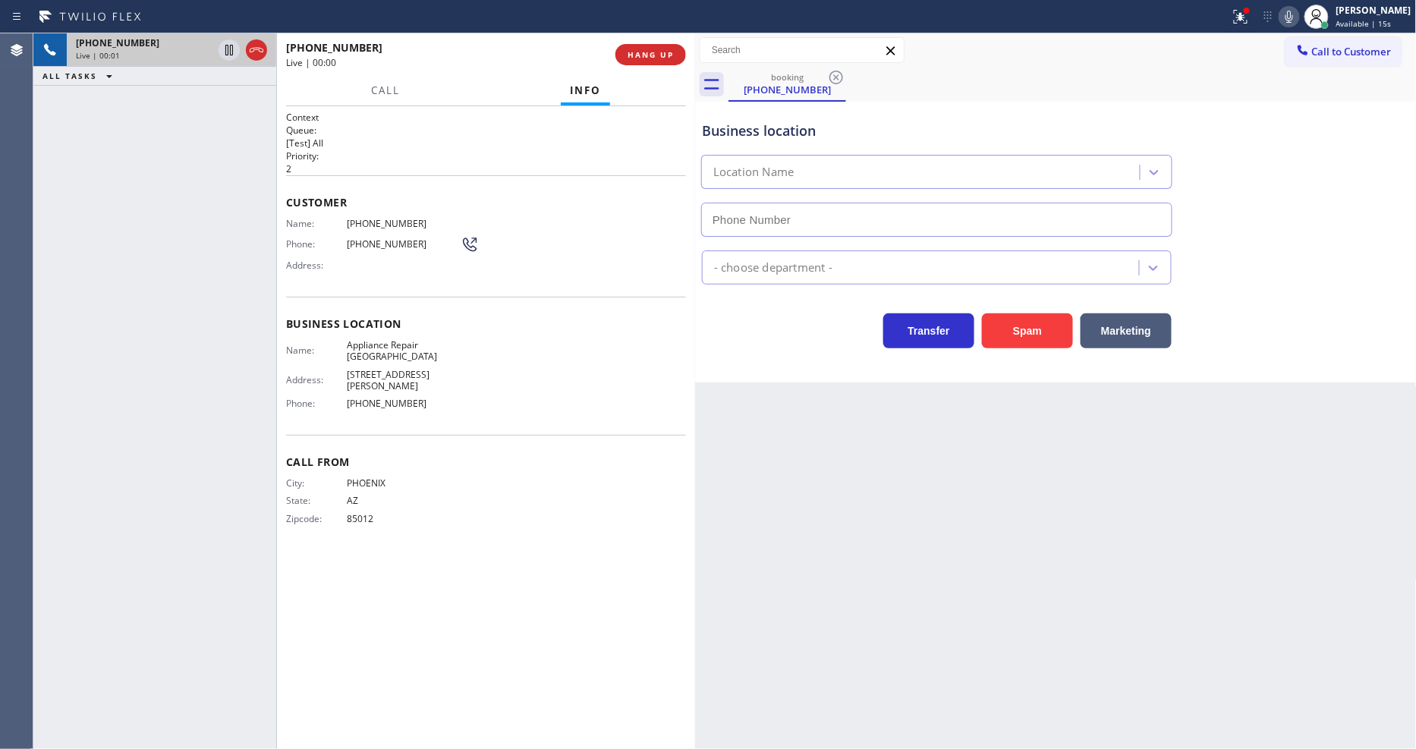
type input "[PHONE_NUMBER]"
click at [441, 344] on span "Appliance Repair [GEOGRAPHIC_DATA]" at bounding box center [404, 351] width 114 height 24
copy span "Appliance Repair [GEOGRAPHIC_DATA]"
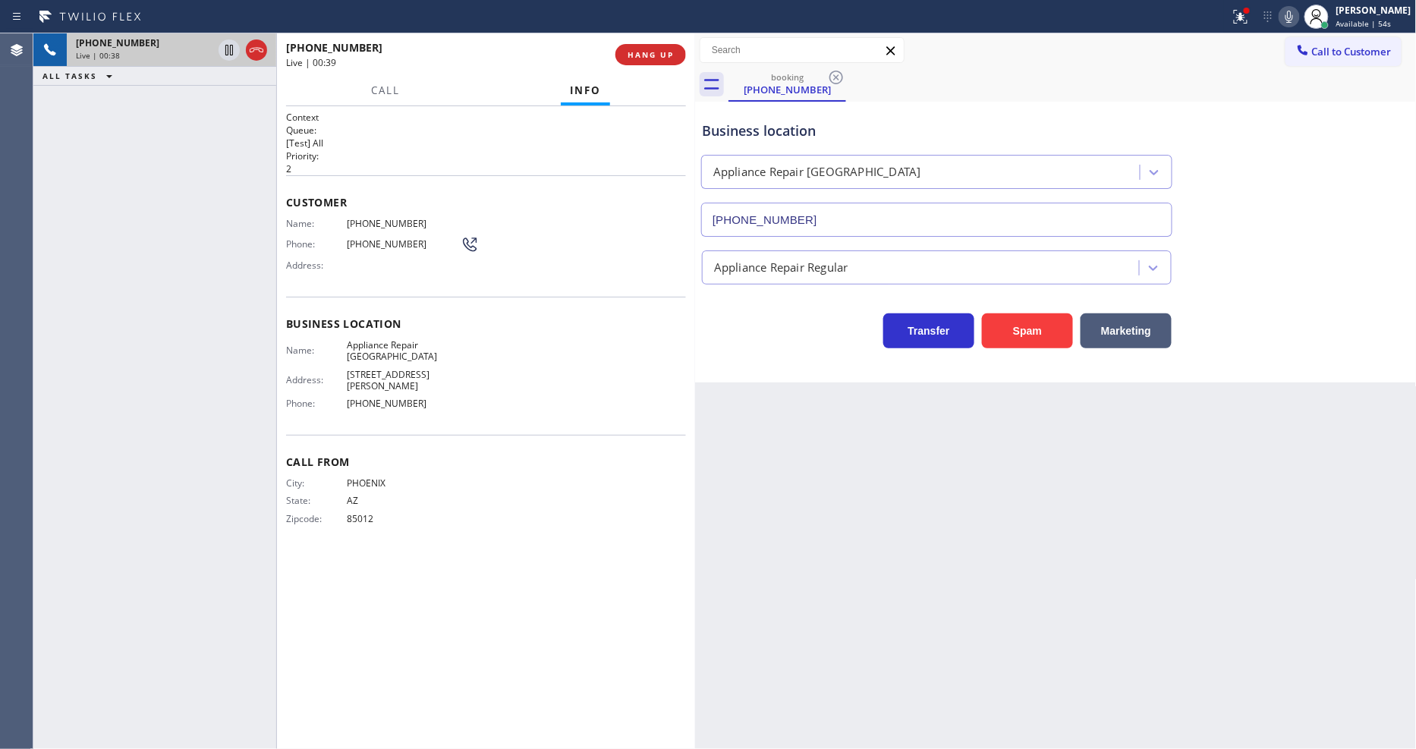
click at [397, 218] on span "[PHONE_NUMBER]" at bounding box center [404, 223] width 114 height 11
click at [232, 48] on icon at bounding box center [229, 50] width 8 height 11
click at [1298, 19] on icon at bounding box center [1289, 17] width 18 height 18
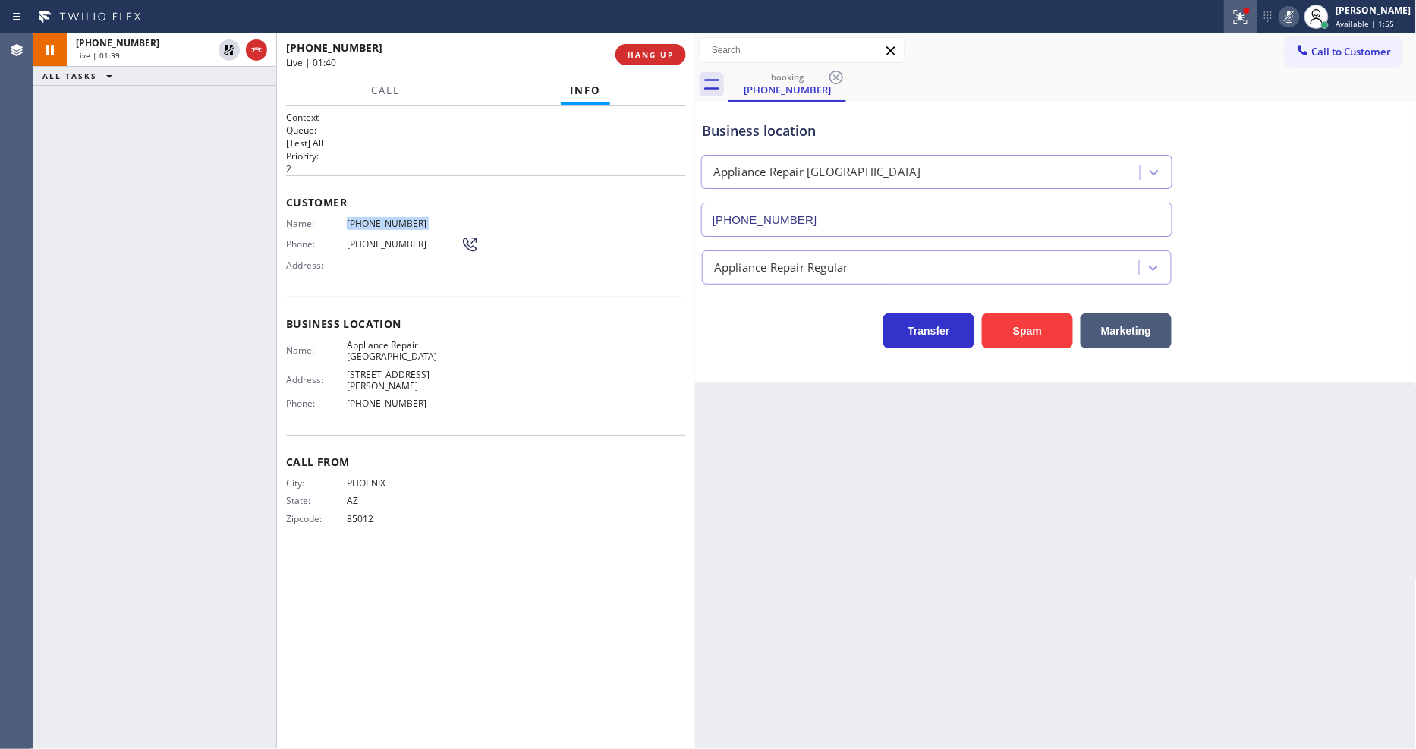
drag, startPoint x: 1247, startPoint y: 20, endPoint x: 1233, endPoint y: 77, distance: 57.8
click at [1247, 20] on icon at bounding box center [1241, 17] width 14 height 14
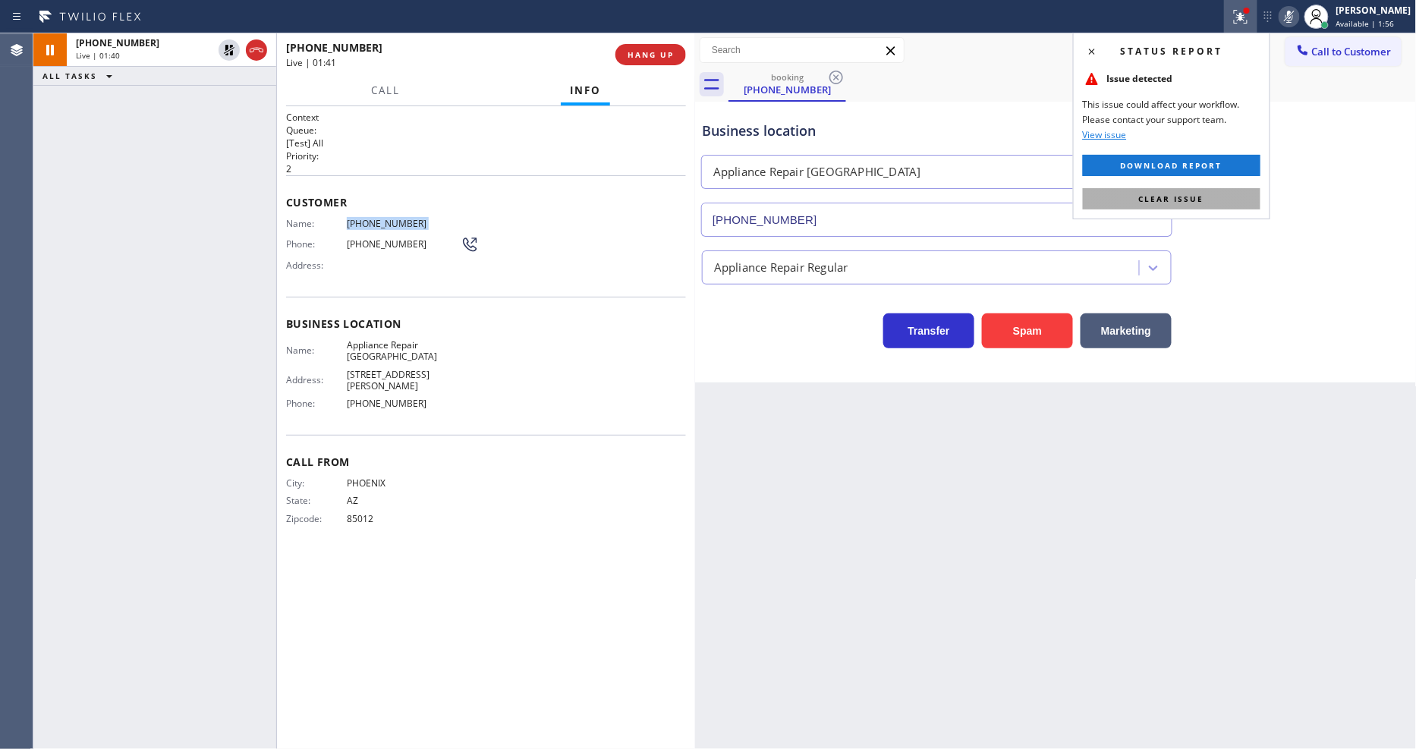
click at [1205, 206] on button "Clear issue" at bounding box center [1172, 198] width 178 height 21
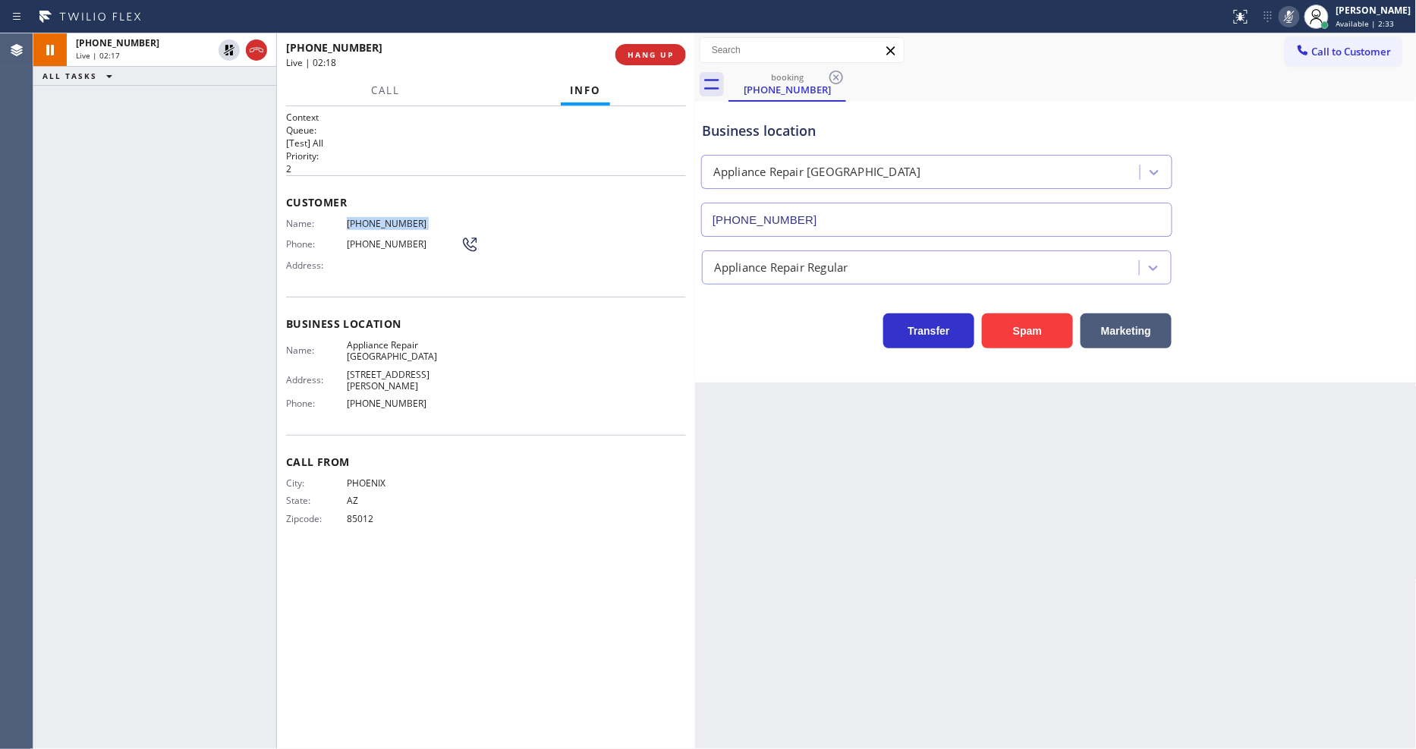
click at [912, 582] on div "Back to Dashboard Change Sender ID Customers Technicians Select a contact Outbo…" at bounding box center [1056, 391] width 722 height 716
click at [230, 43] on icon at bounding box center [229, 50] width 18 height 18
click at [1298, 8] on icon at bounding box center [1289, 17] width 18 height 18
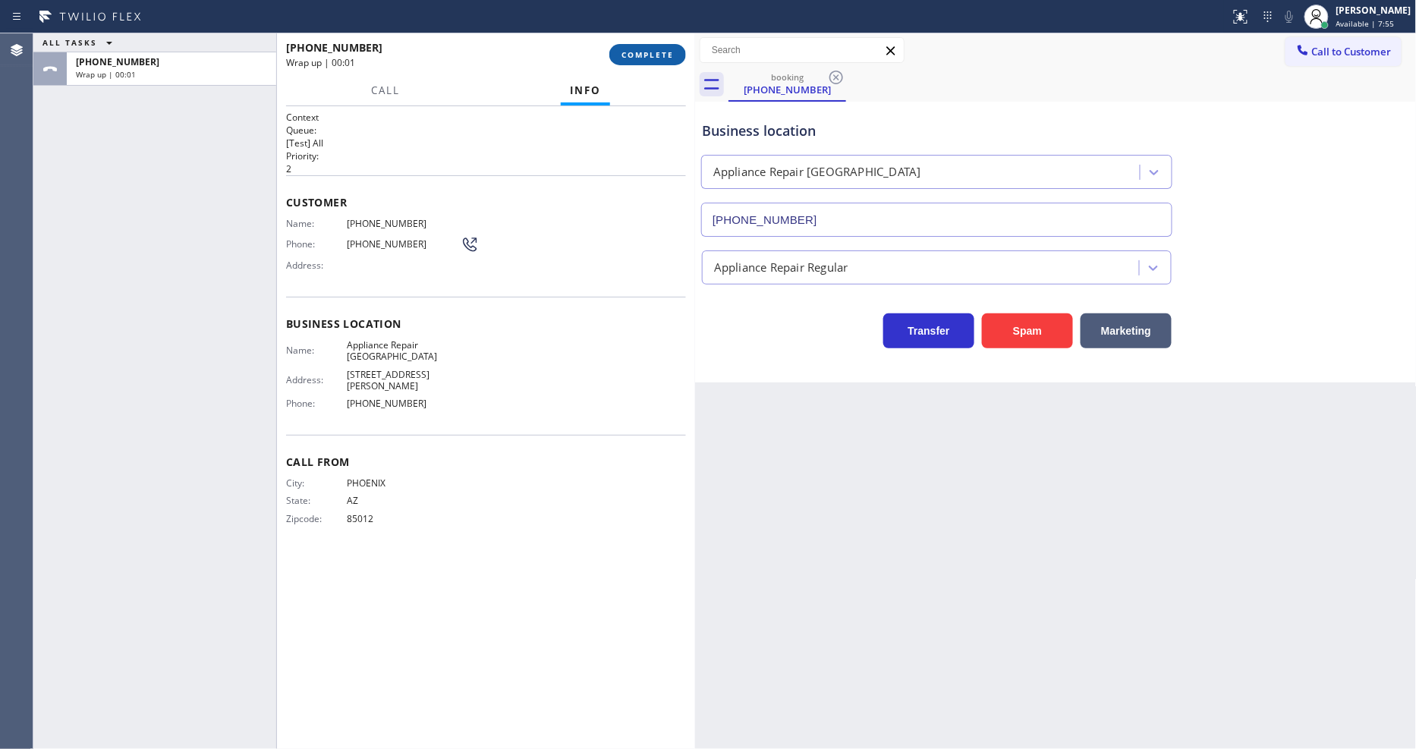
click at [663, 57] on span "COMPLETE" at bounding box center [647, 54] width 52 height 11
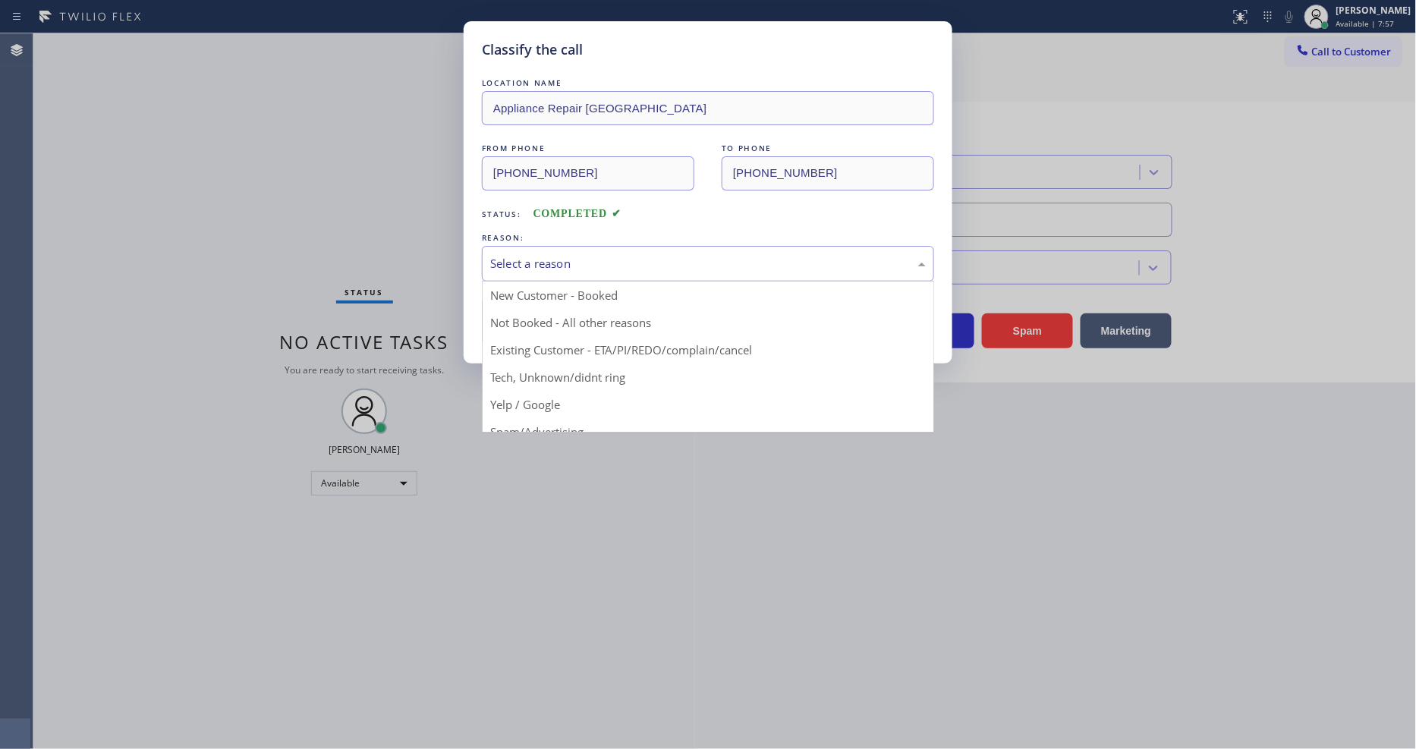
click at [548, 268] on div "Select a reason" at bounding box center [708, 264] width 452 height 36
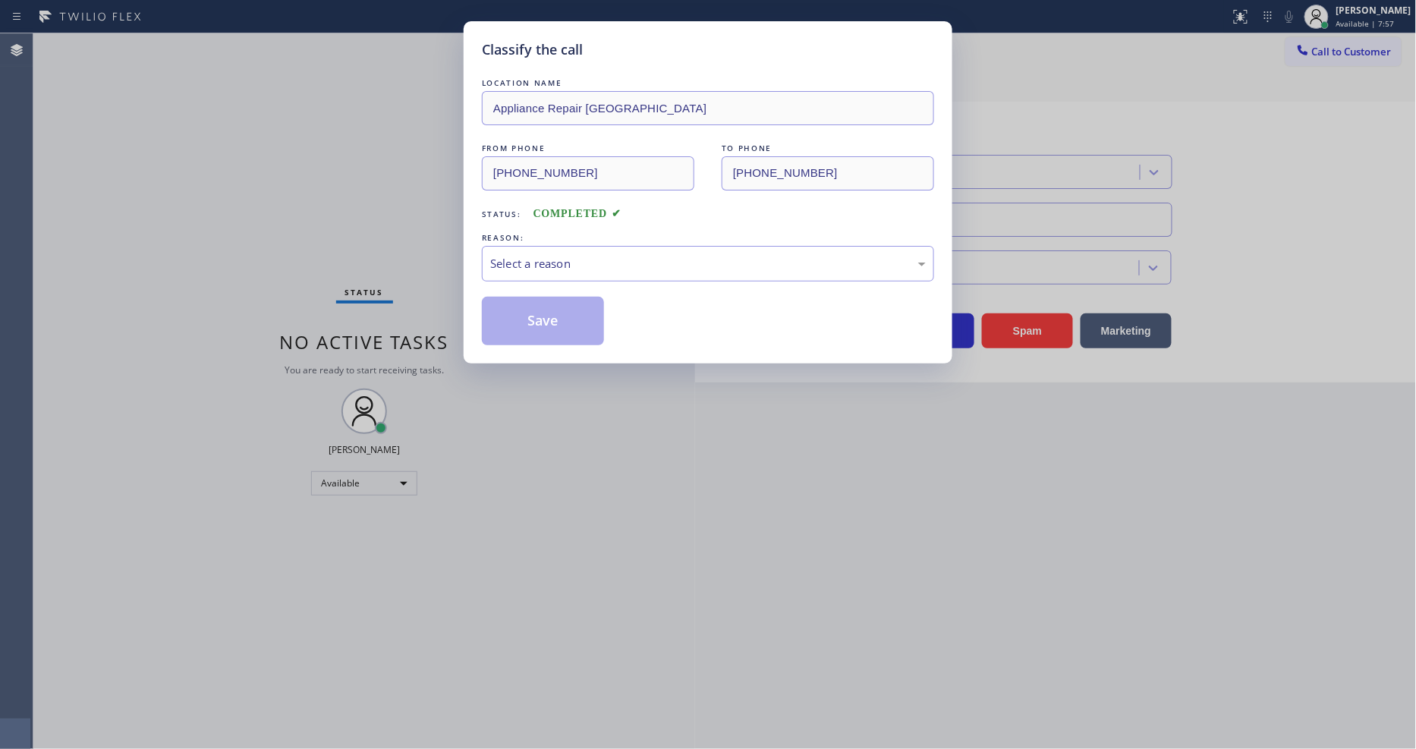
click at [548, 268] on div "Select a reason" at bounding box center [708, 264] width 452 height 36
click at [548, 311] on button "Save" at bounding box center [543, 321] width 122 height 49
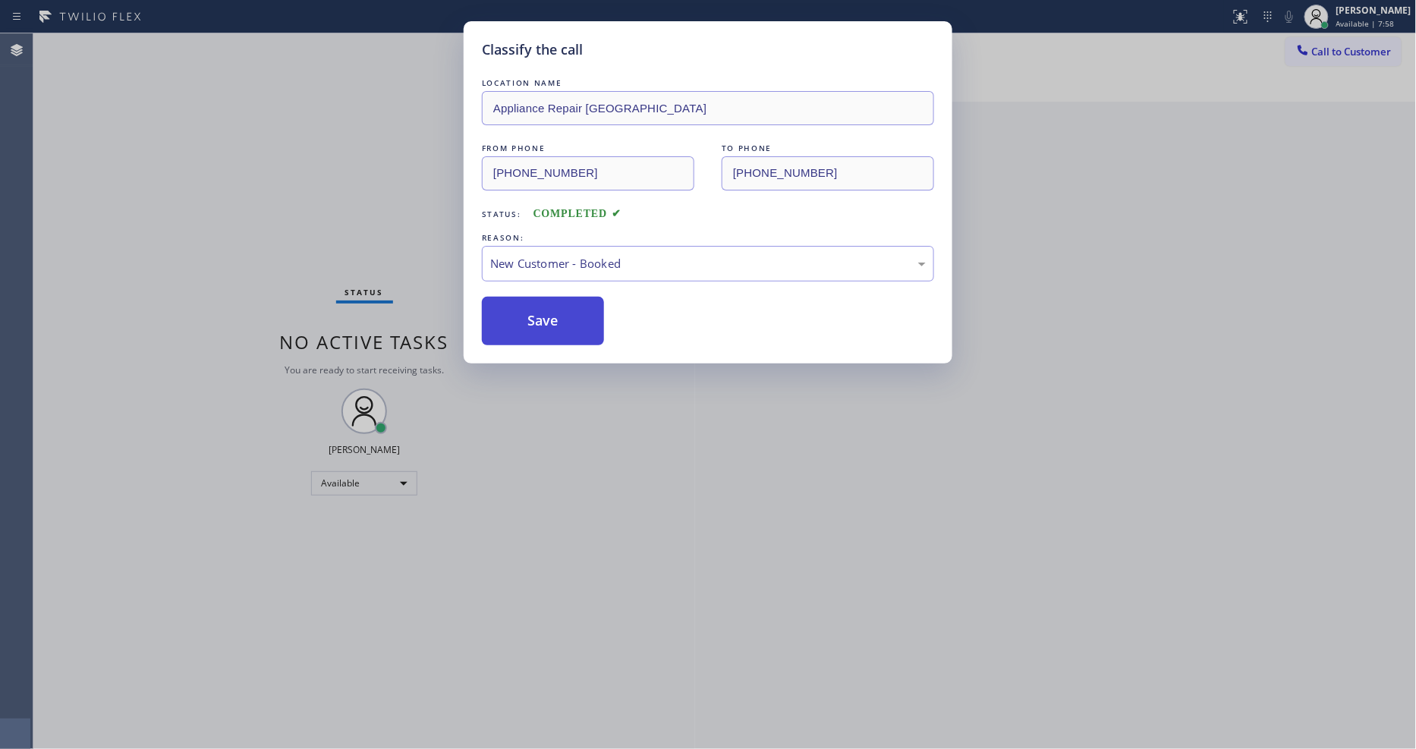
click at [548, 313] on button "Save" at bounding box center [543, 321] width 122 height 49
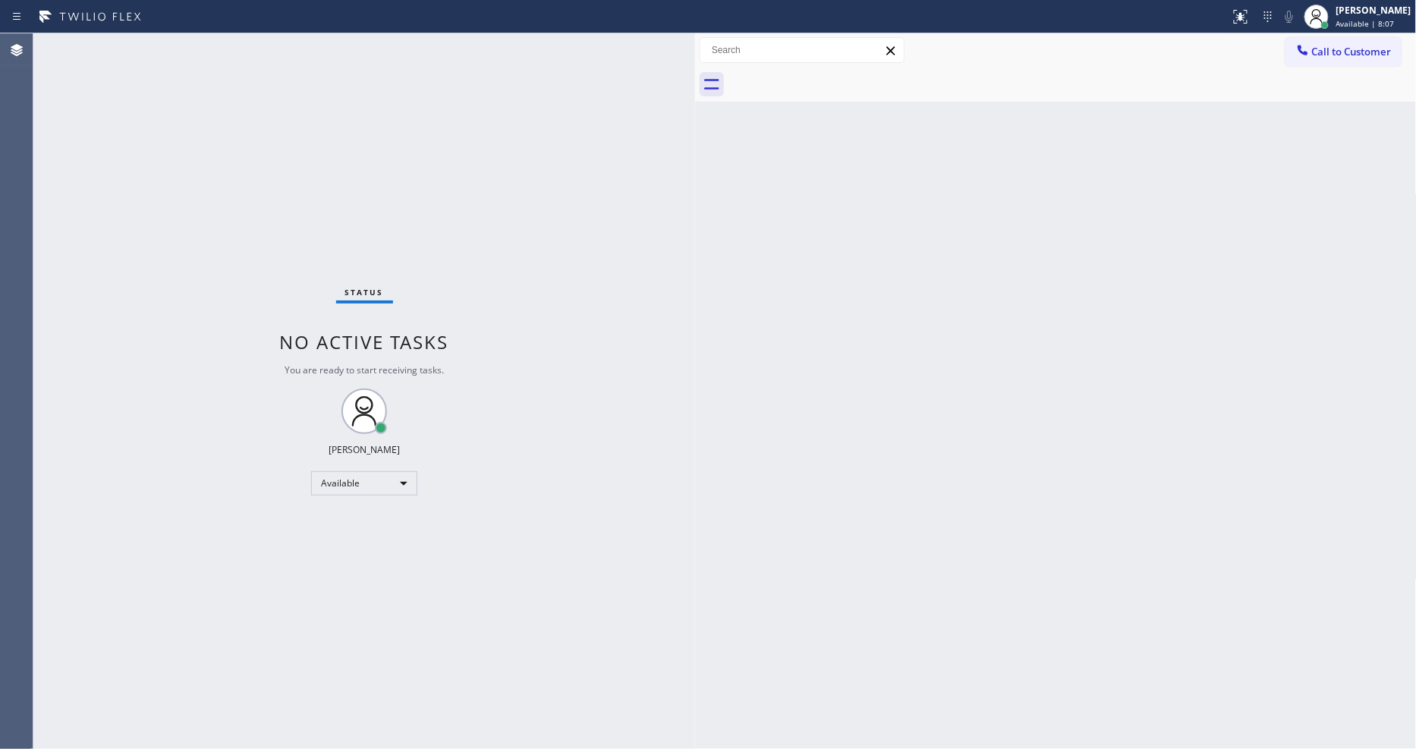
click at [860, 558] on div "Back to Dashboard Change Sender ID Customers Technicians Select a contact Outbo…" at bounding box center [1056, 391] width 722 height 716
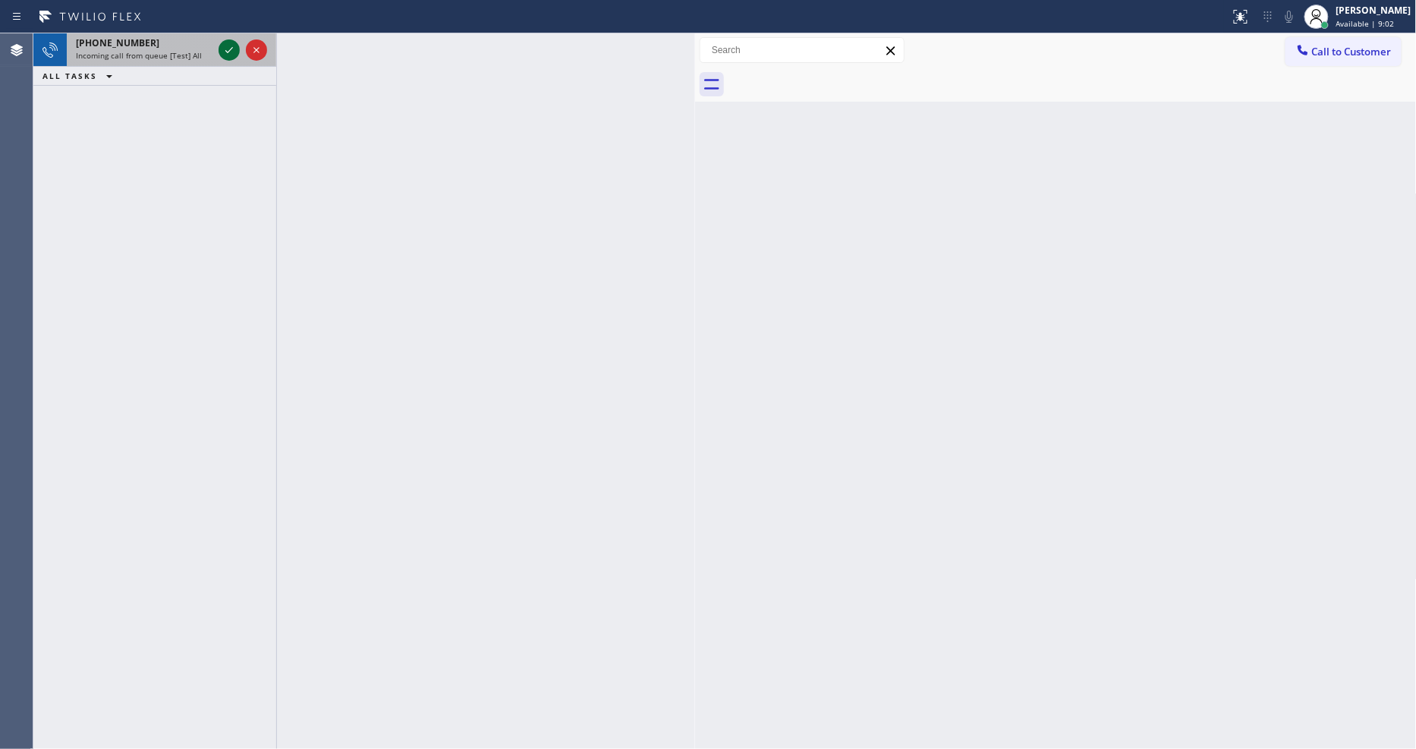
click at [231, 42] on icon at bounding box center [229, 50] width 18 height 18
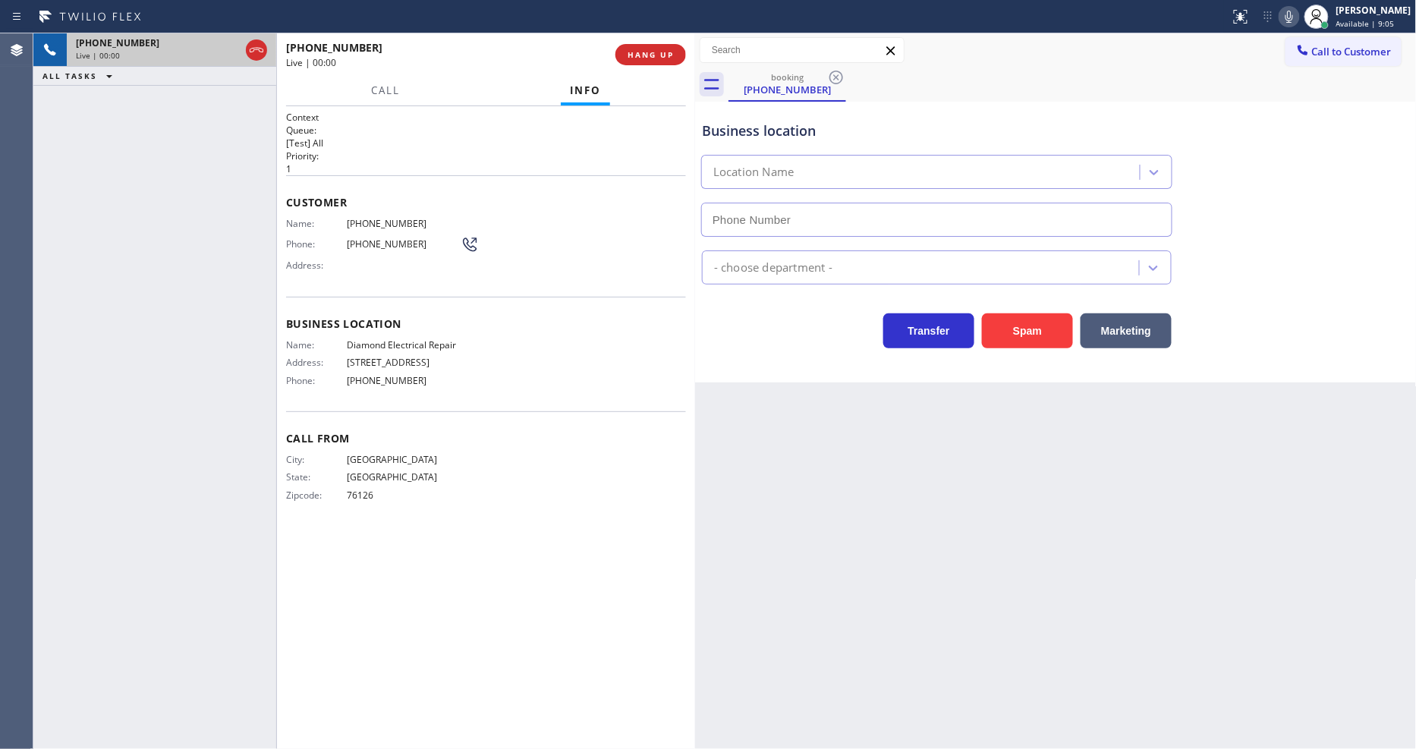
type input "[PHONE_NUMBER]"
click at [641, 58] on span "HANG UP" at bounding box center [651, 54] width 46 height 11
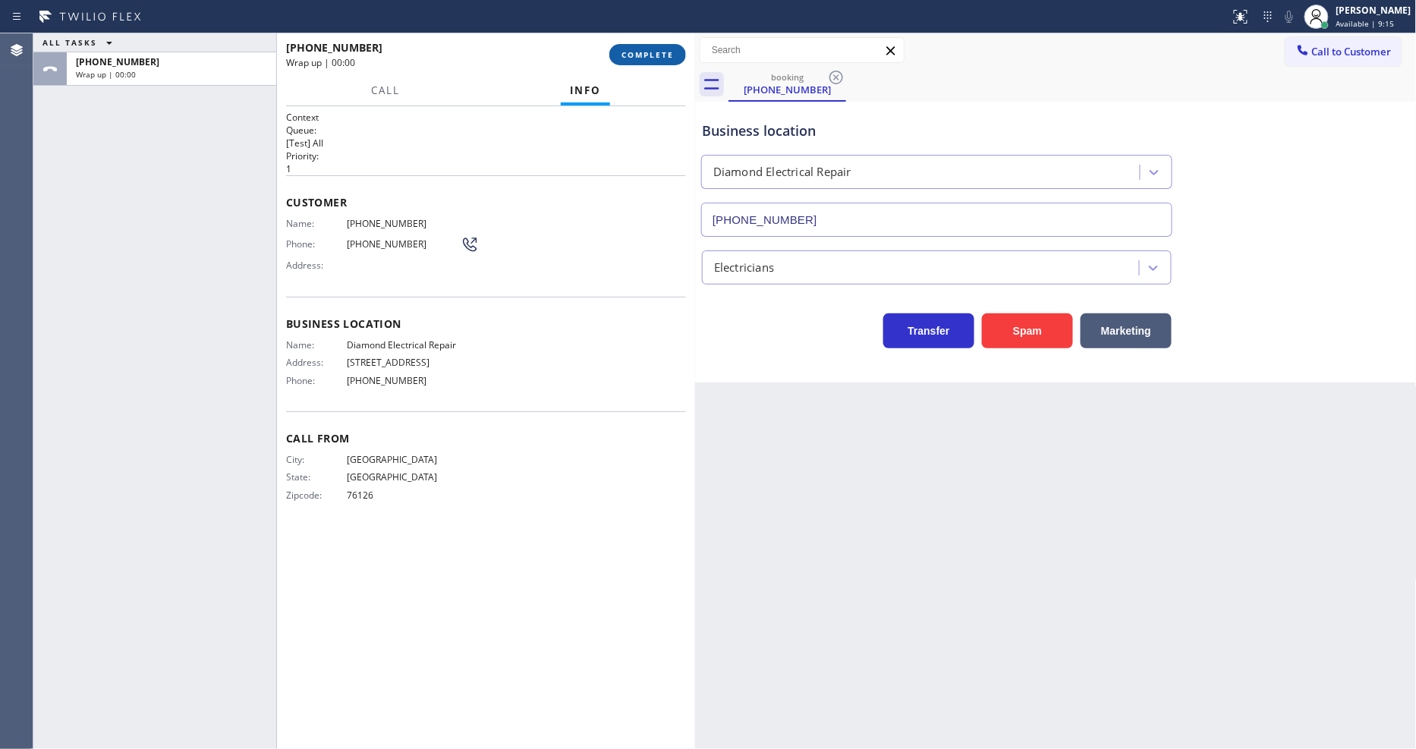
click at [641, 58] on span "COMPLETE" at bounding box center [647, 54] width 52 height 11
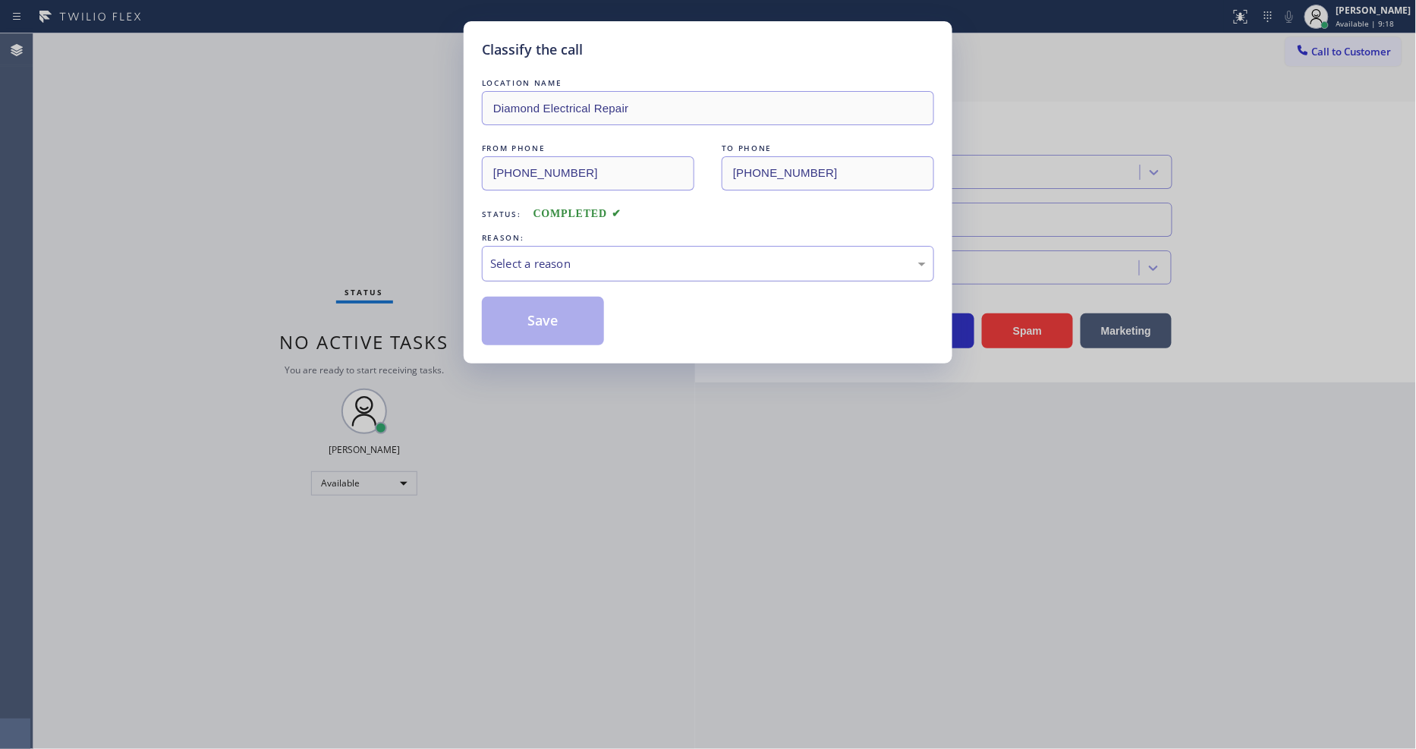
click at [575, 255] on div "Select a reason" at bounding box center [708, 263] width 436 height 17
click at [580, 316] on button "Save" at bounding box center [543, 321] width 122 height 49
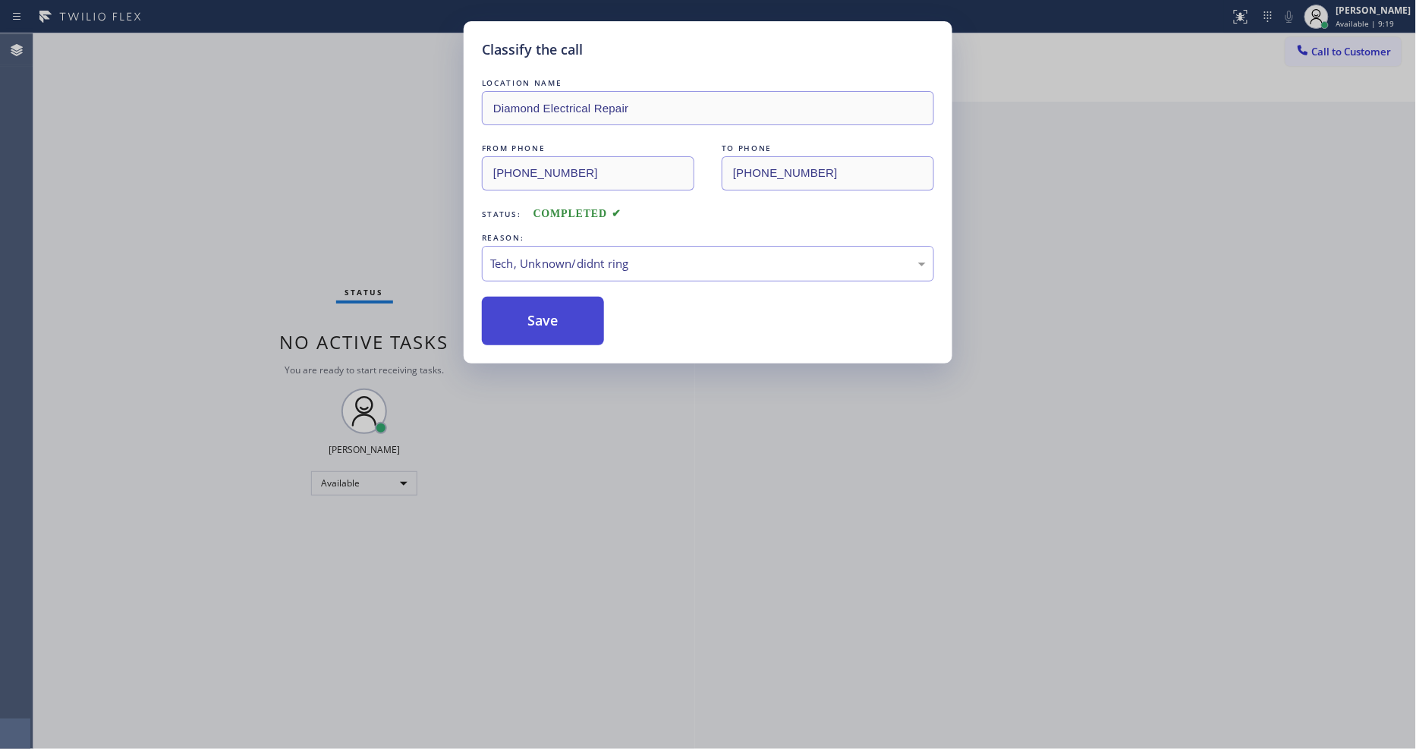
click at [580, 316] on button "Save" at bounding box center [543, 321] width 122 height 49
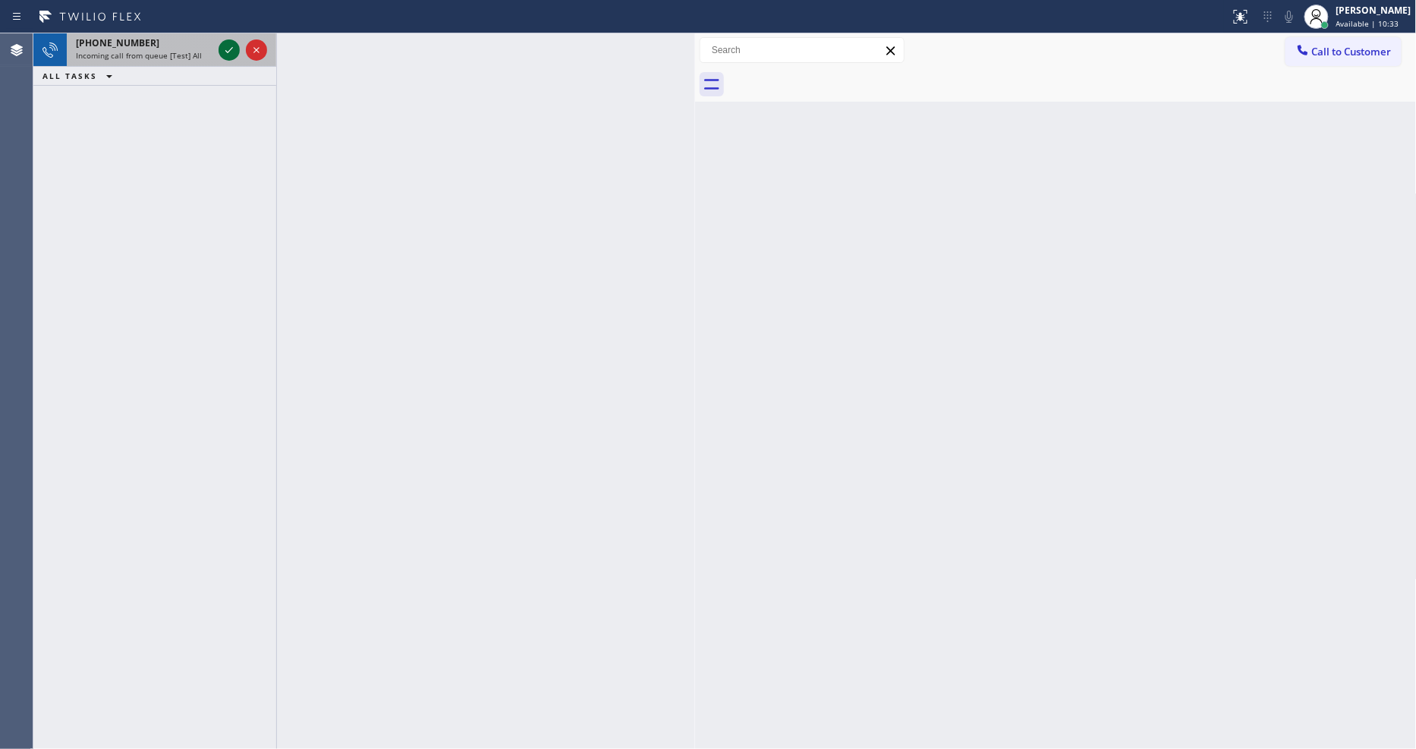
click at [228, 48] on icon at bounding box center [229, 50] width 18 height 18
click at [222, 52] on icon at bounding box center [229, 50] width 18 height 18
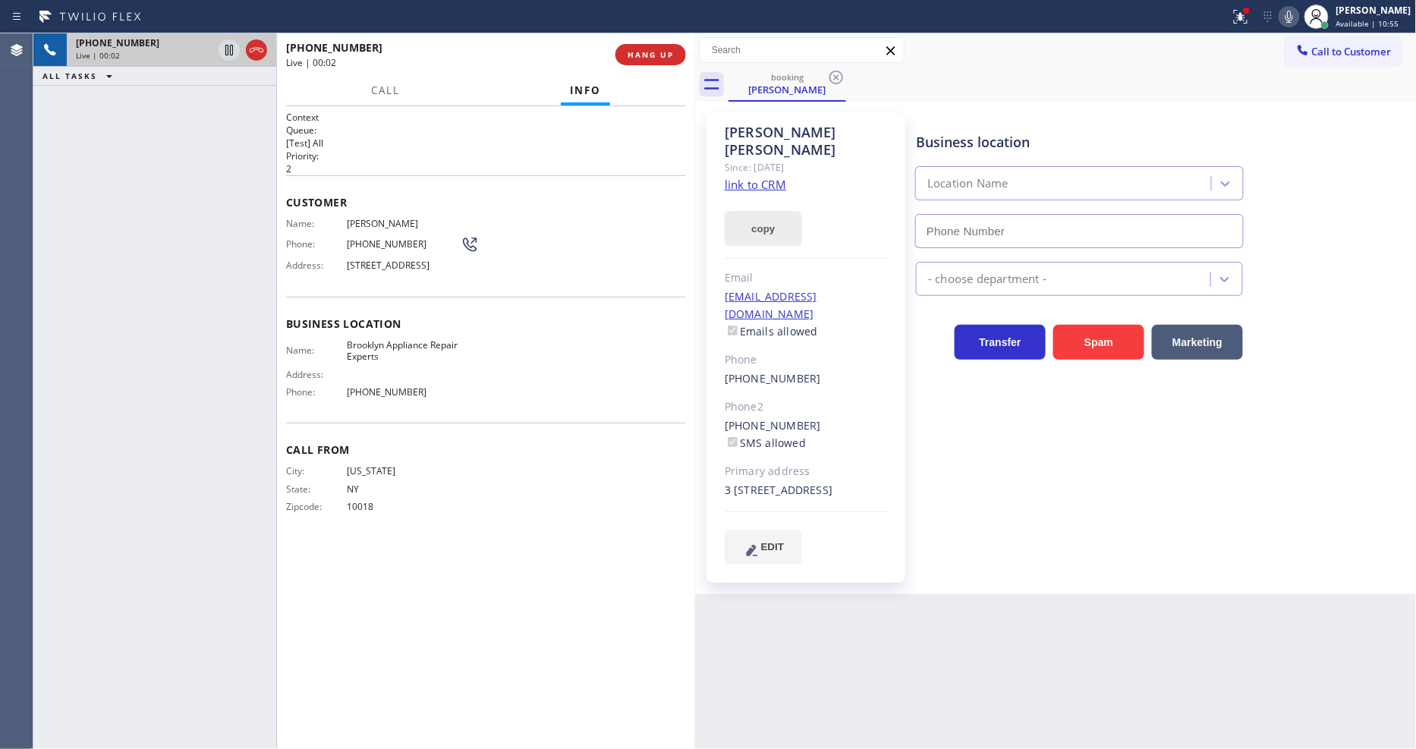
type input "[PHONE_NUMBER]"
click at [764, 177] on link "link to CRM" at bounding box center [755, 184] width 61 height 15
click at [662, 51] on span "HANG UP" at bounding box center [651, 54] width 46 height 11
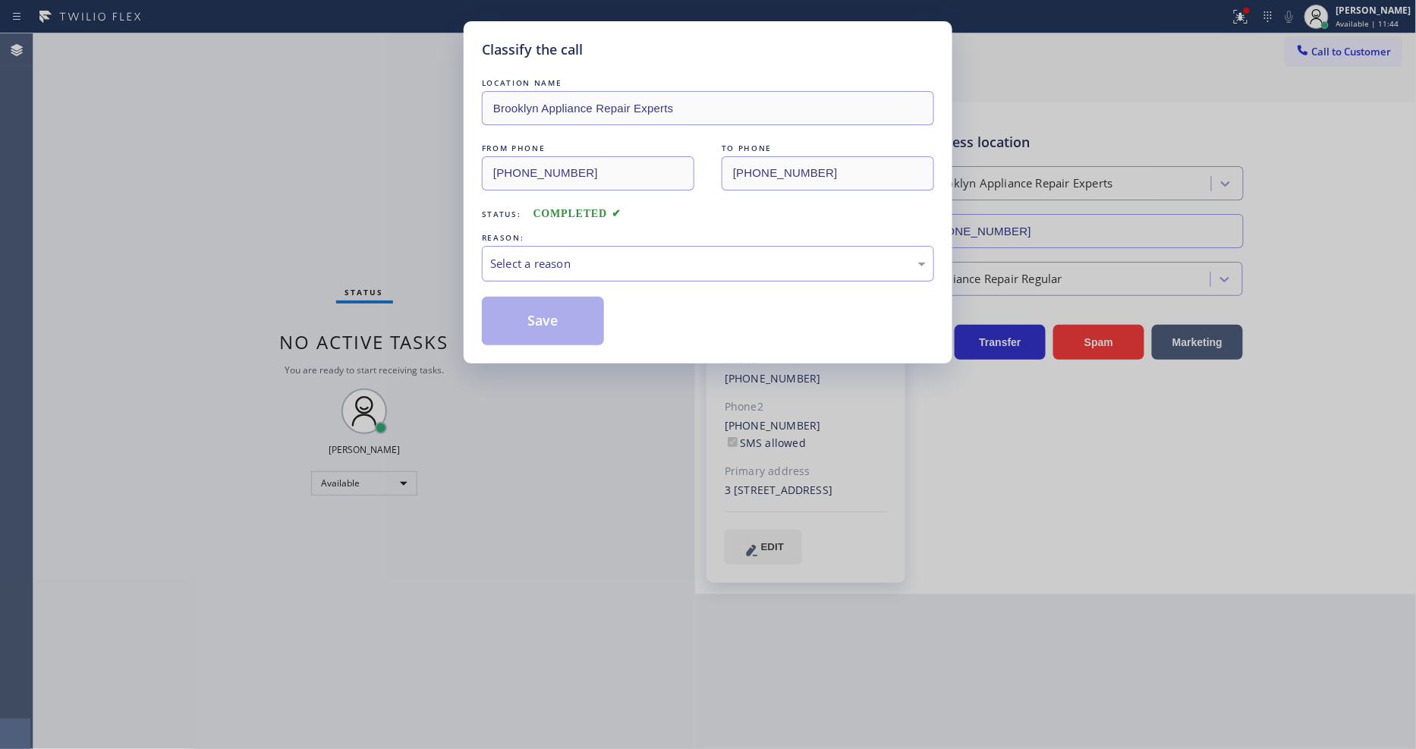
click at [547, 264] on div "Select a reason" at bounding box center [708, 263] width 436 height 17
click at [536, 314] on button "Save" at bounding box center [543, 321] width 122 height 49
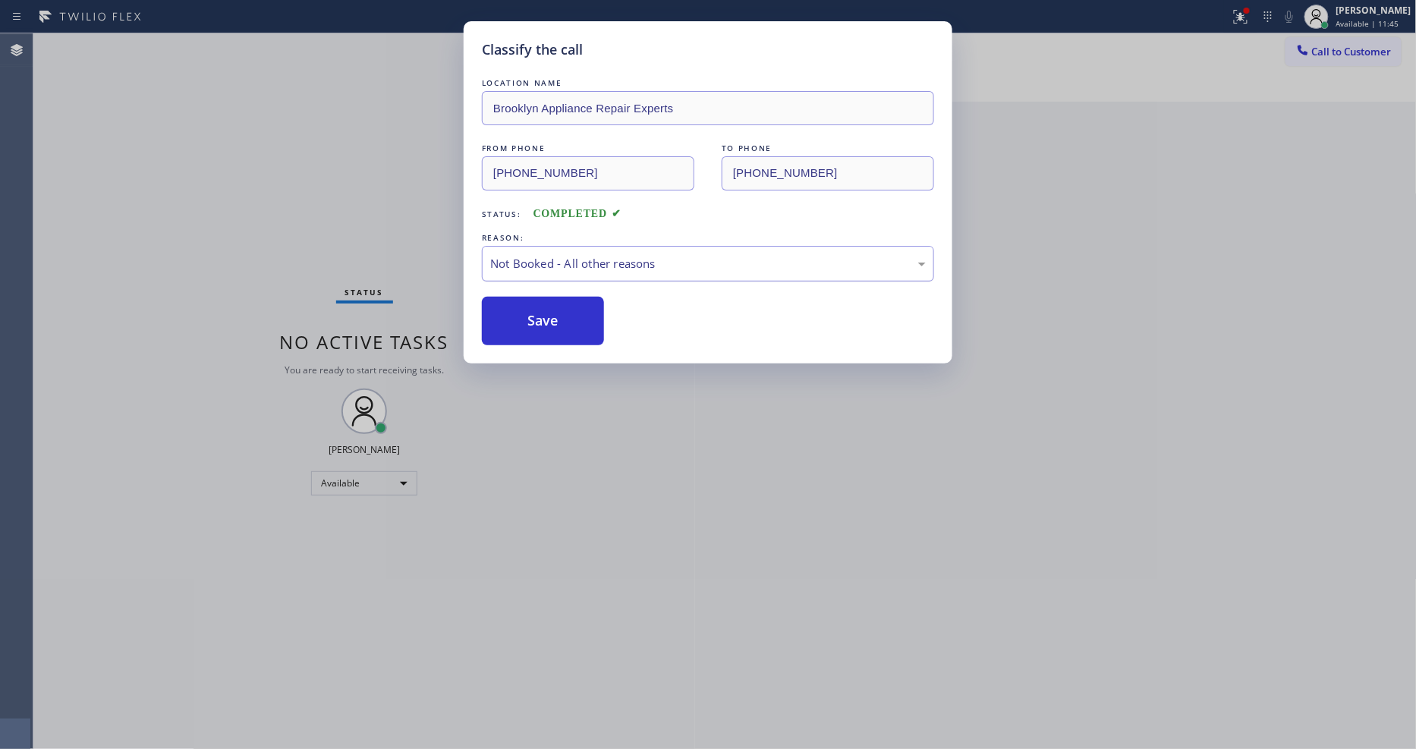
click at [536, 314] on button "Save" at bounding box center [543, 321] width 122 height 49
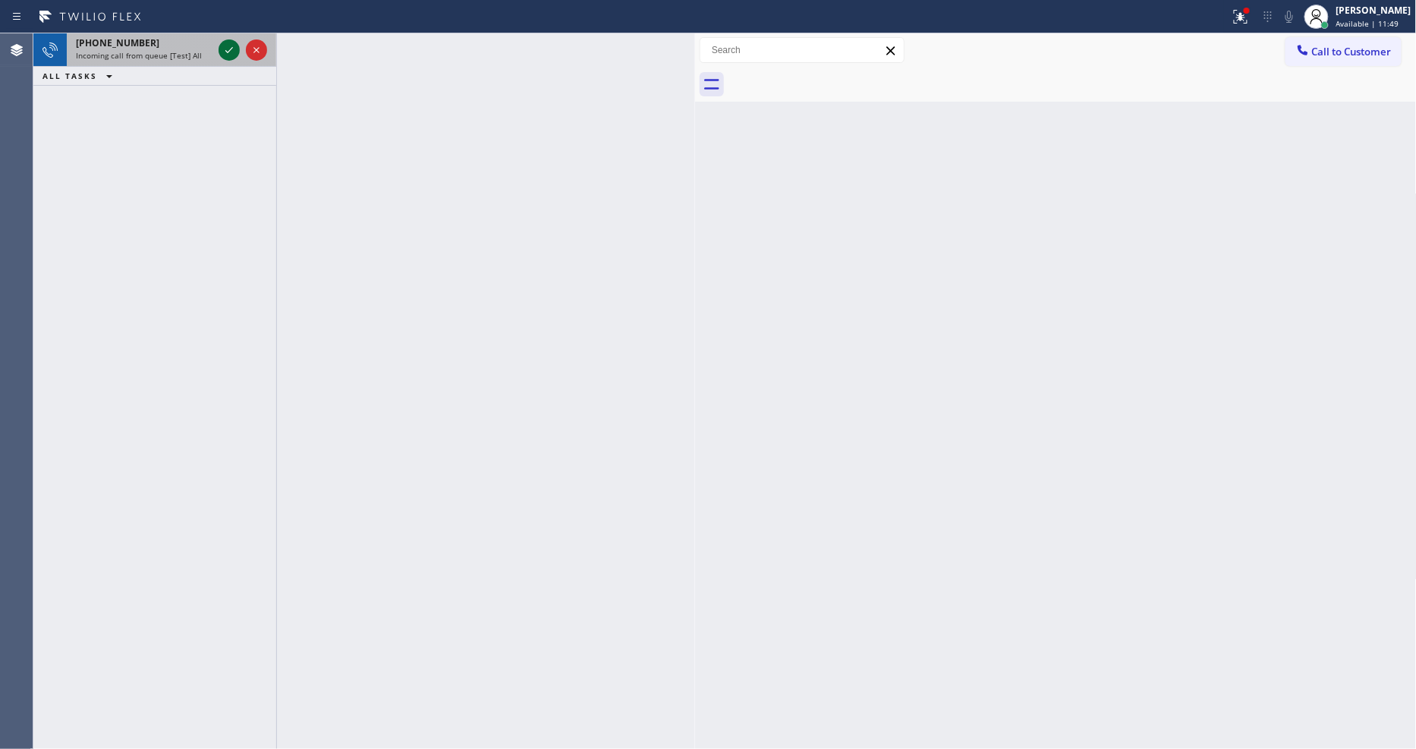
click at [229, 42] on icon at bounding box center [229, 50] width 18 height 18
click at [228, 48] on icon at bounding box center [229, 50] width 18 height 18
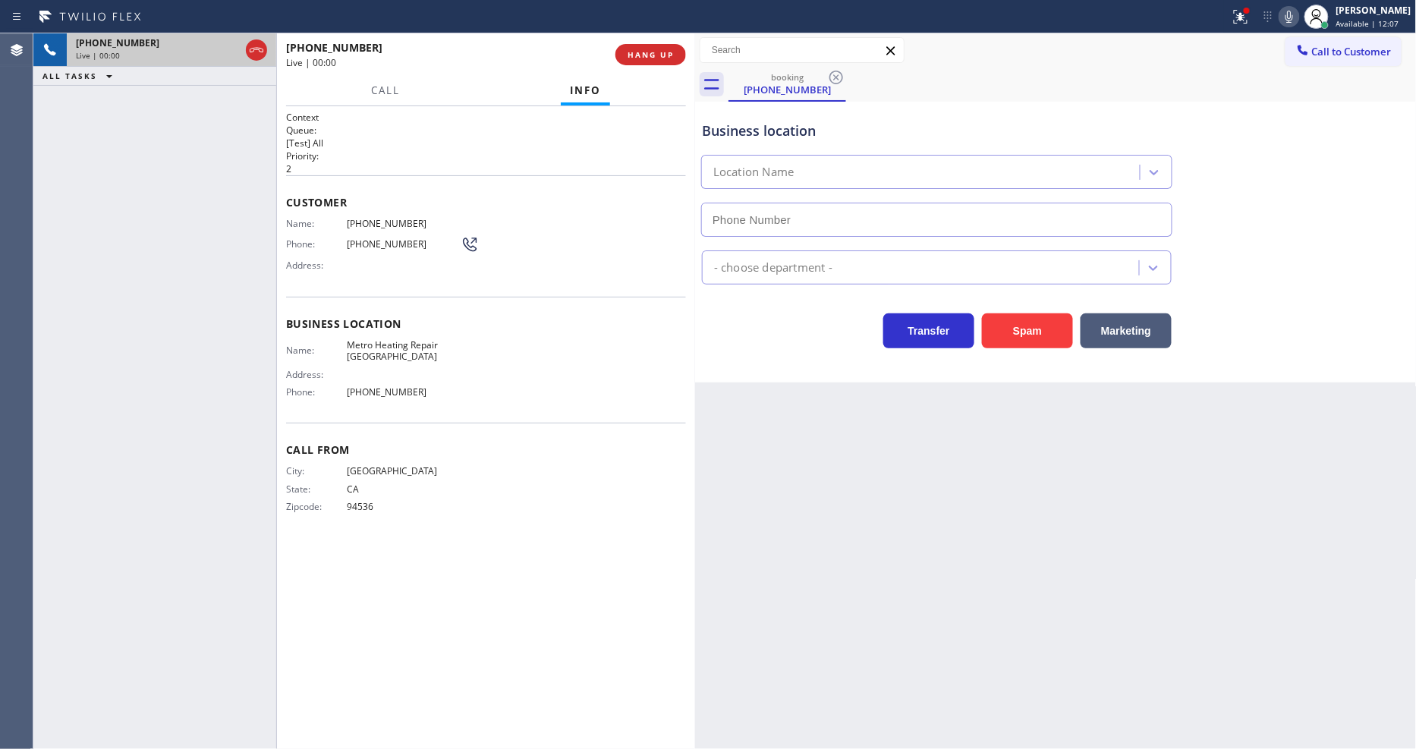
type input "[PHONE_NUMBER]"
click at [631, 53] on span "HANG UP" at bounding box center [651, 54] width 46 height 11
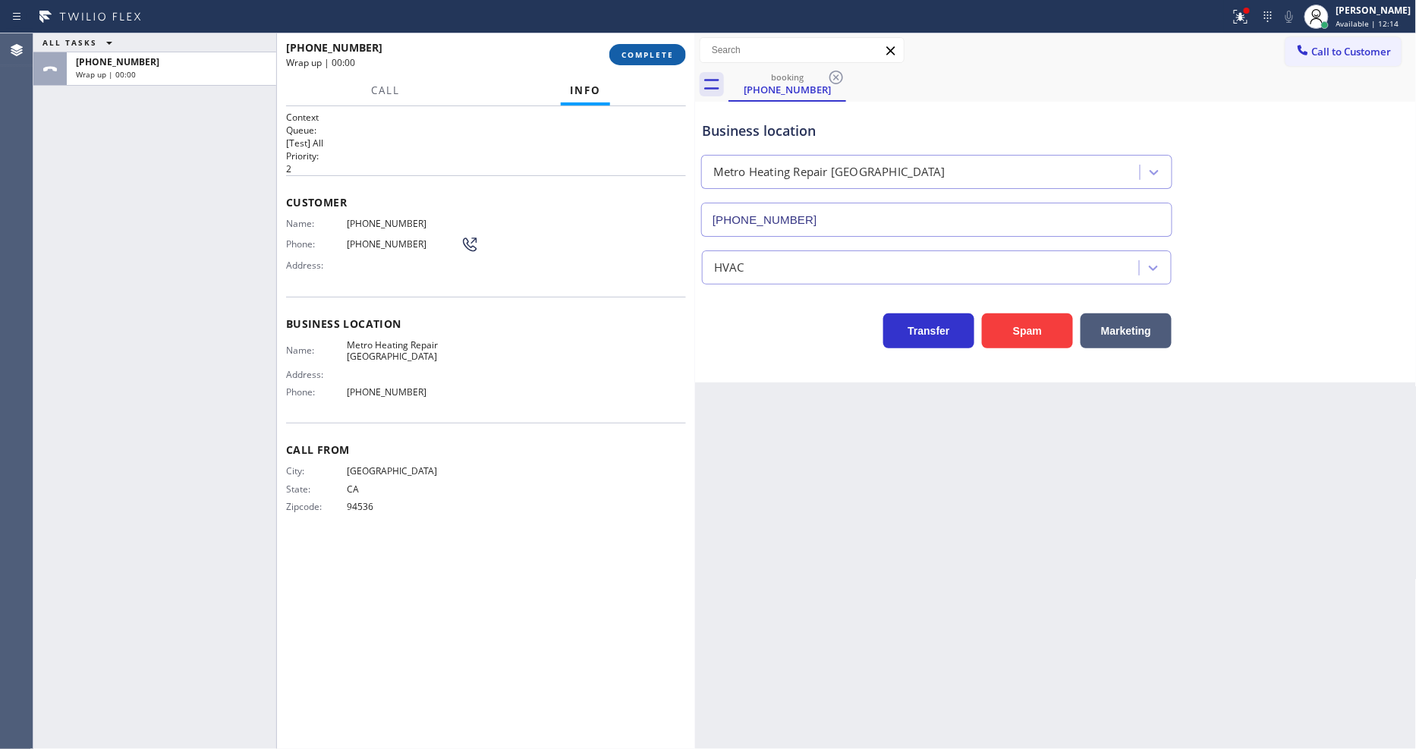
click at [632, 53] on span "COMPLETE" at bounding box center [647, 54] width 52 height 11
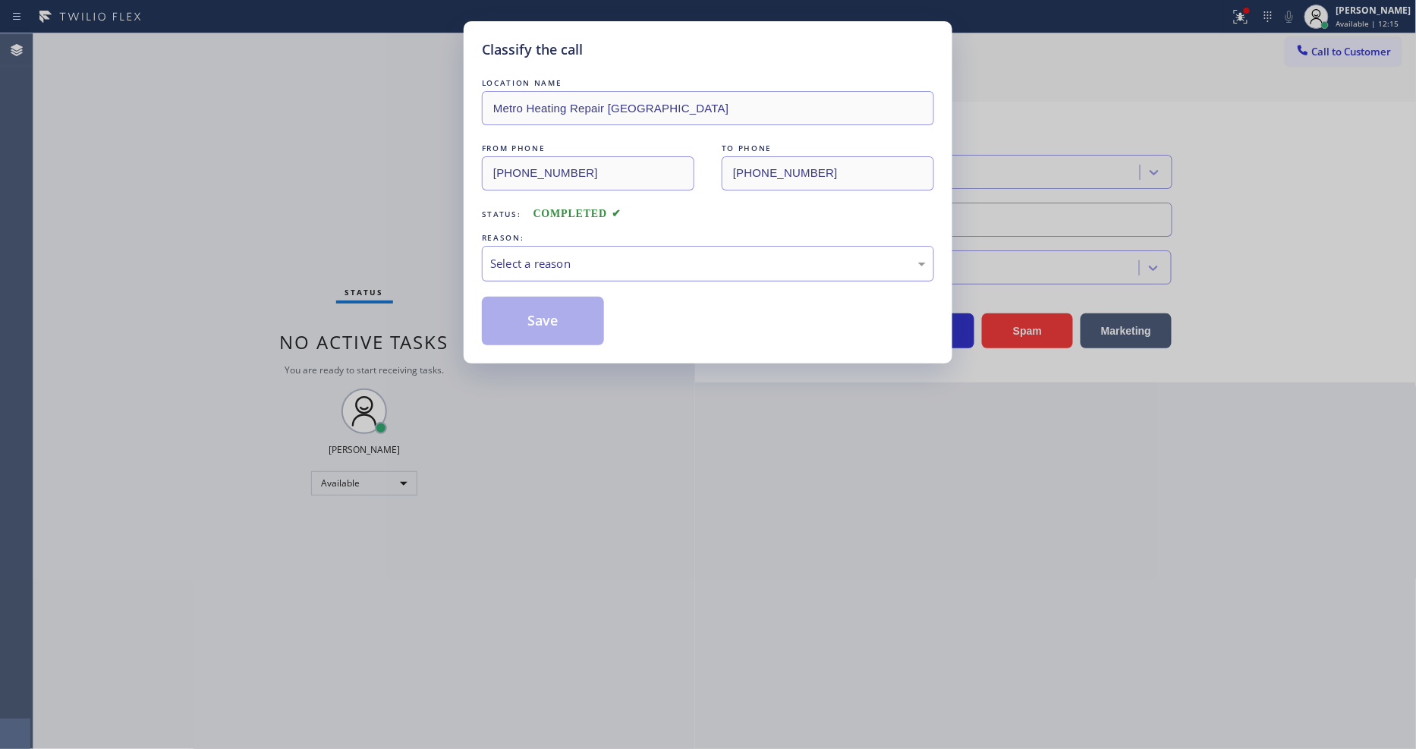
click at [555, 263] on div "Select a reason" at bounding box center [708, 263] width 436 height 17
click at [552, 326] on button "Save" at bounding box center [543, 321] width 122 height 49
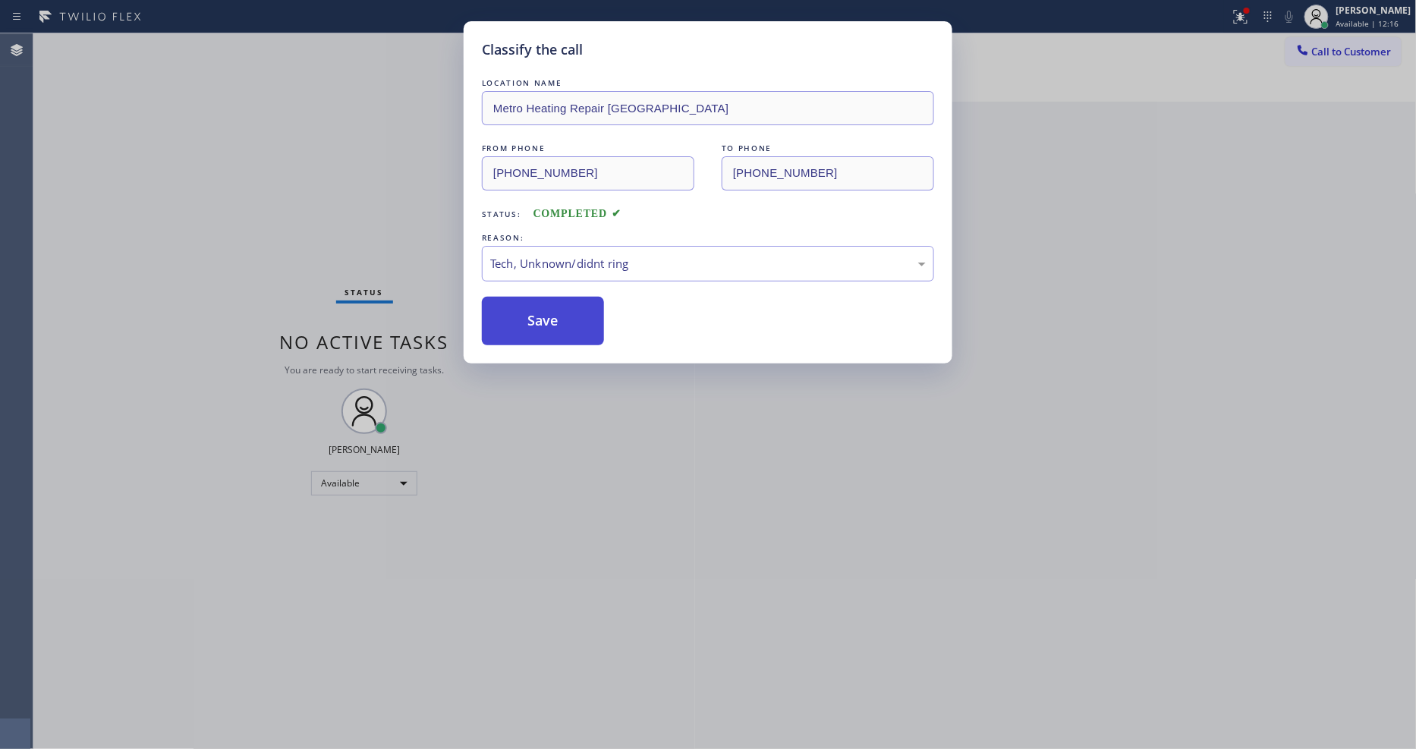
click at [552, 326] on button "Save" at bounding box center [543, 321] width 122 height 49
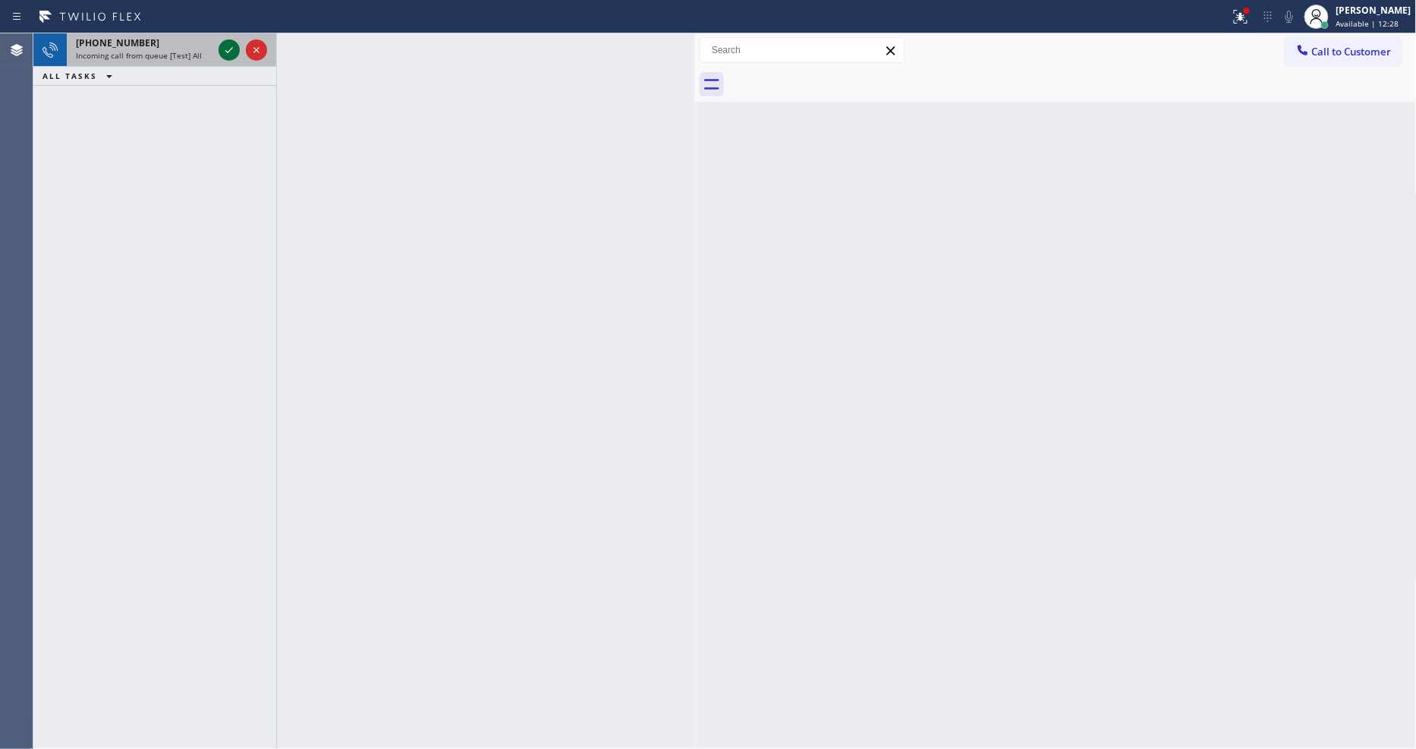
click at [225, 55] on icon at bounding box center [229, 50] width 18 height 18
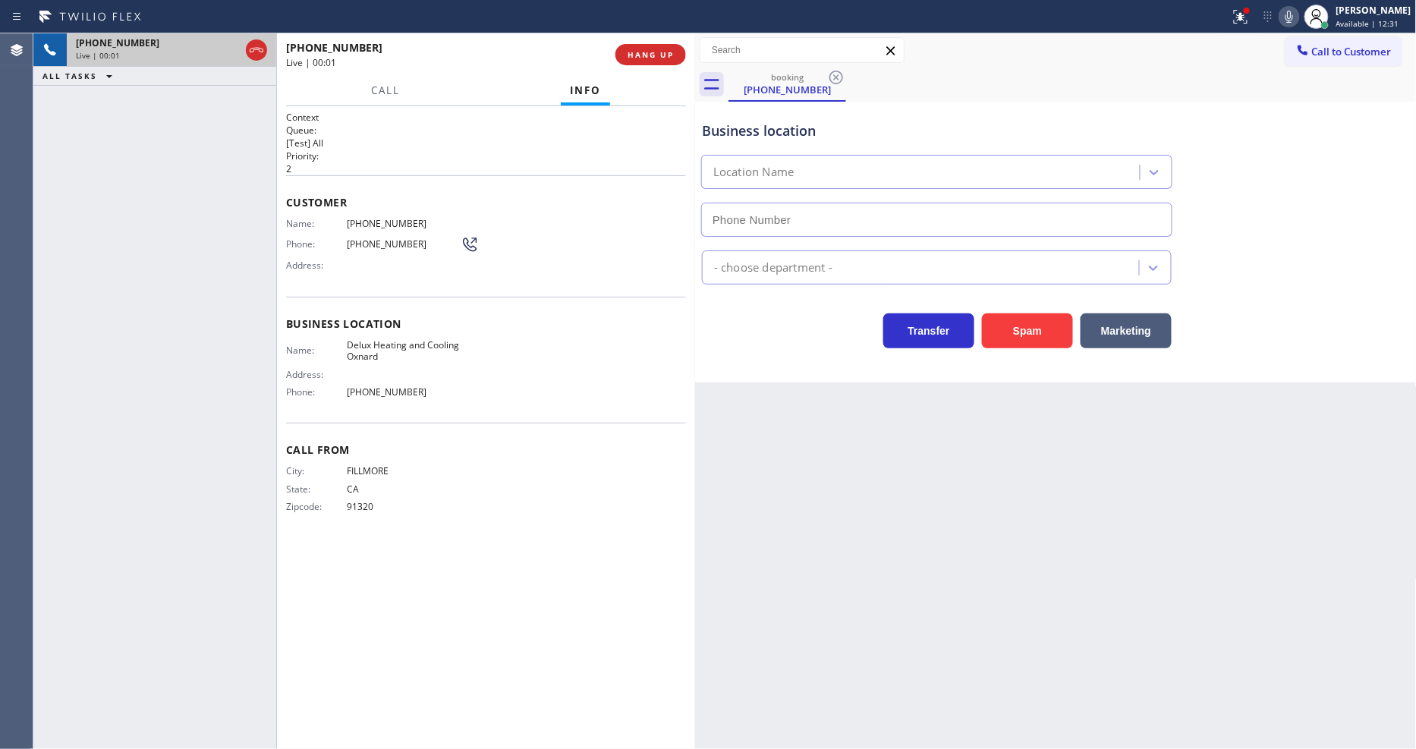
type input "[PHONE_NUMBER]"
click at [678, 63] on button "HANG UP" at bounding box center [650, 54] width 71 height 21
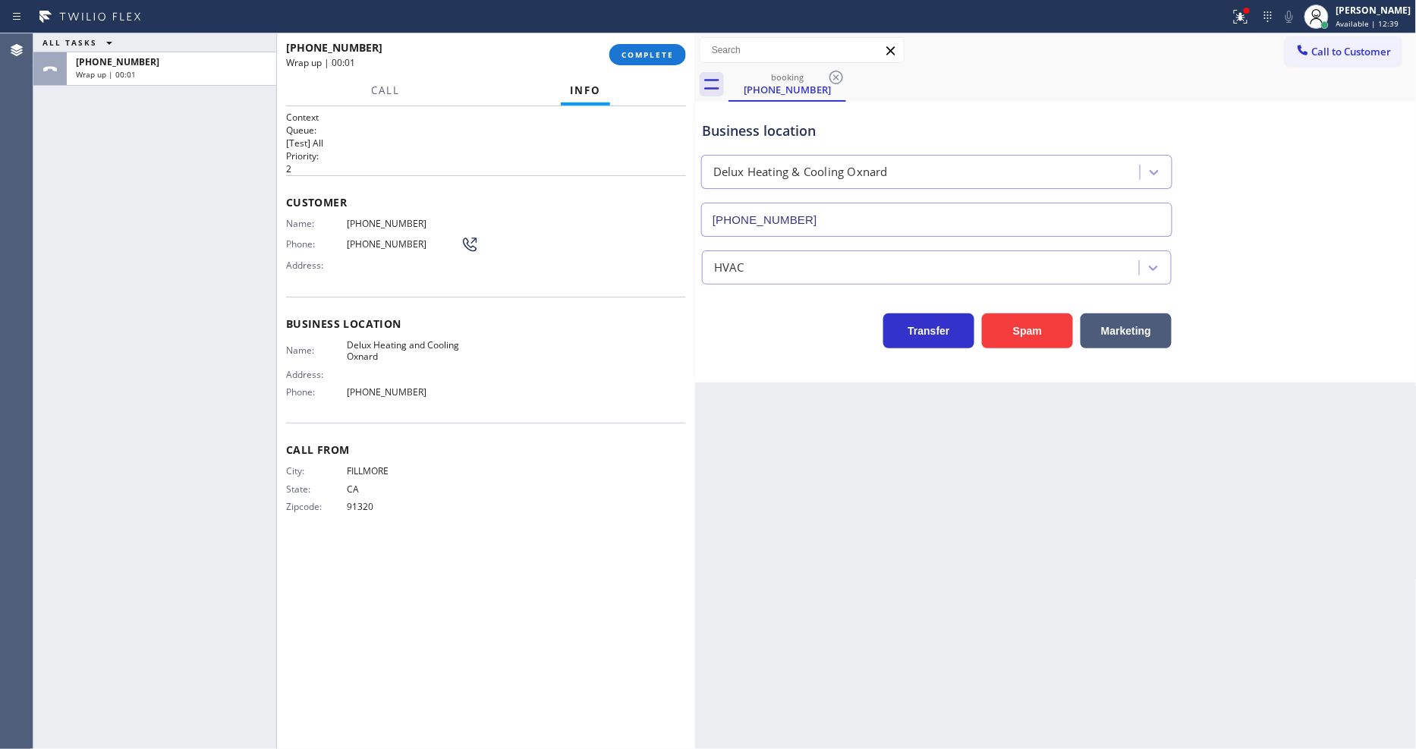
drag, startPoint x: 675, startPoint y: 57, endPoint x: 656, endPoint y: 179, distance: 123.7
click at [675, 54] on button "COMPLETE" at bounding box center [647, 54] width 77 height 21
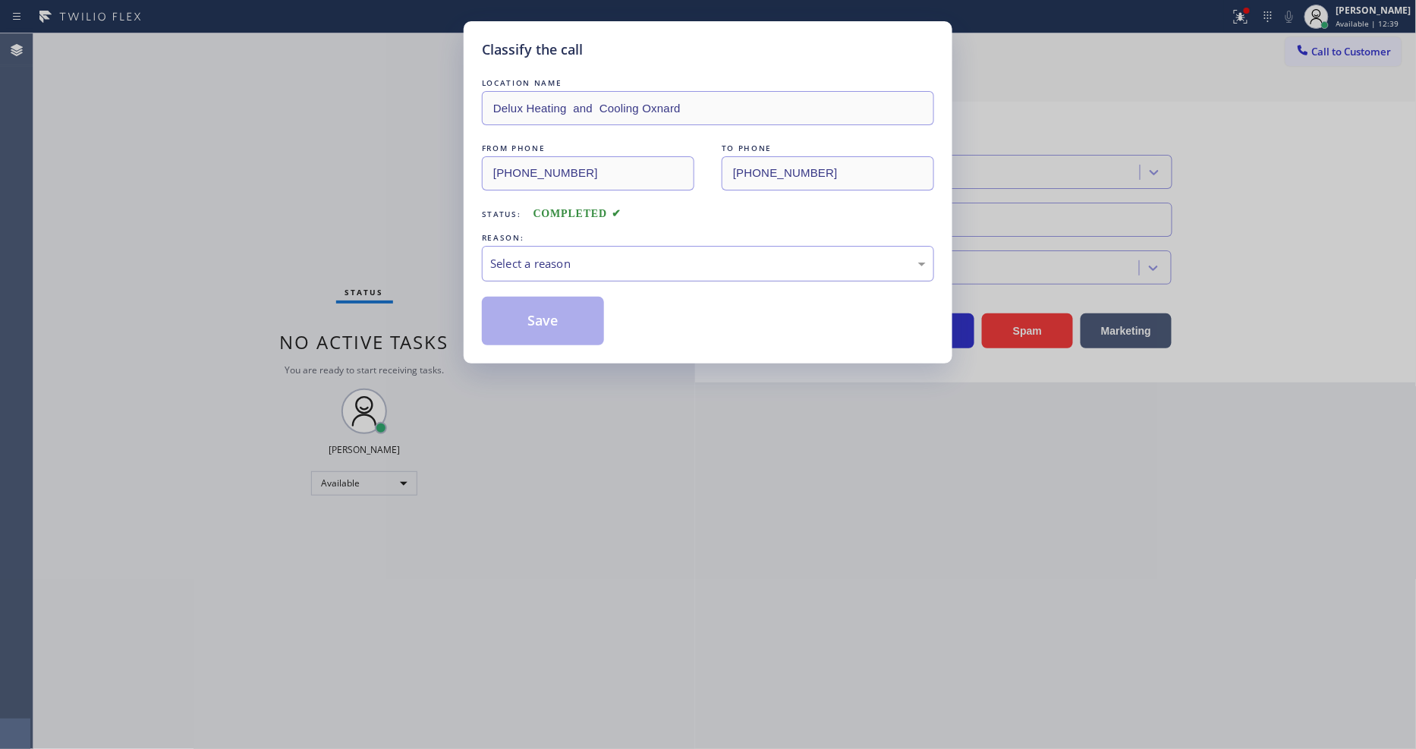
click at [628, 246] on div "Select a reason" at bounding box center [708, 264] width 452 height 36
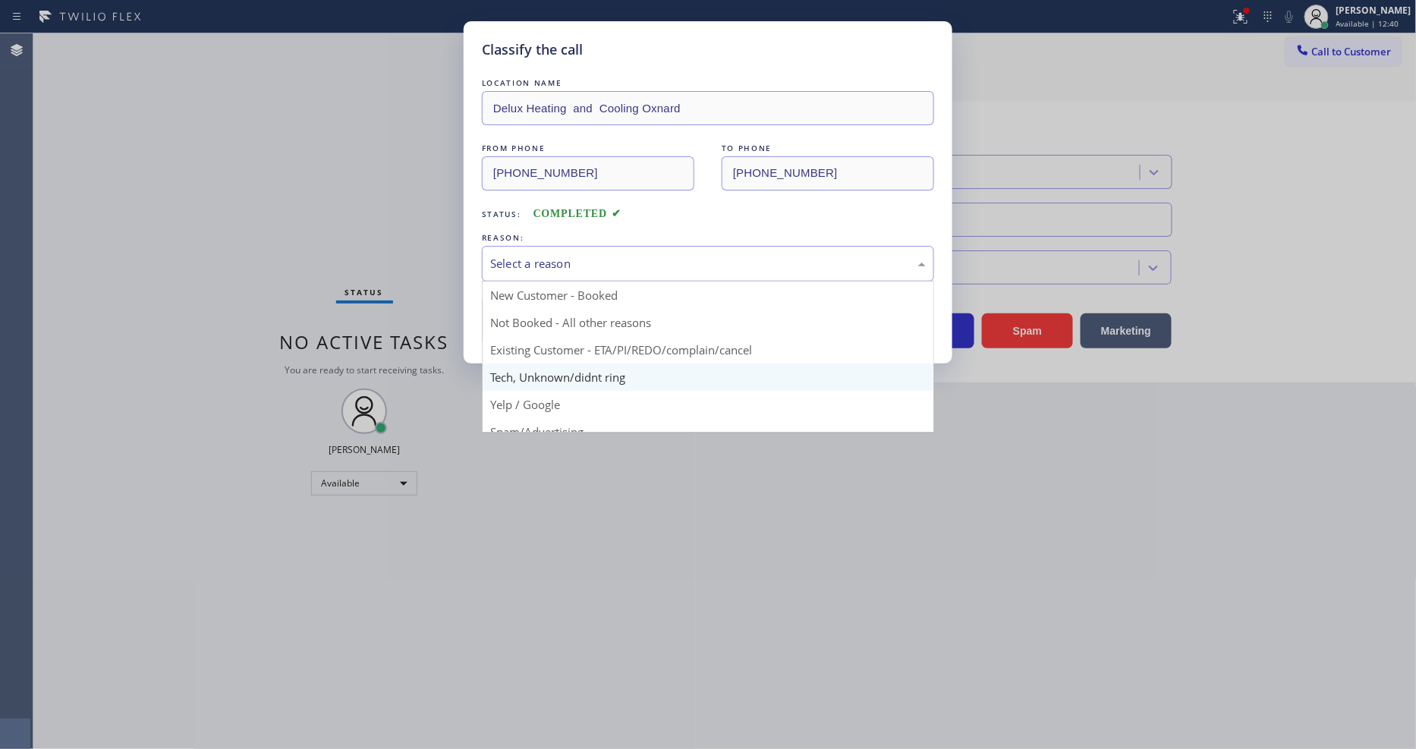
drag, startPoint x: 588, startPoint y: 364, endPoint x: 574, endPoint y: 296, distance: 69.6
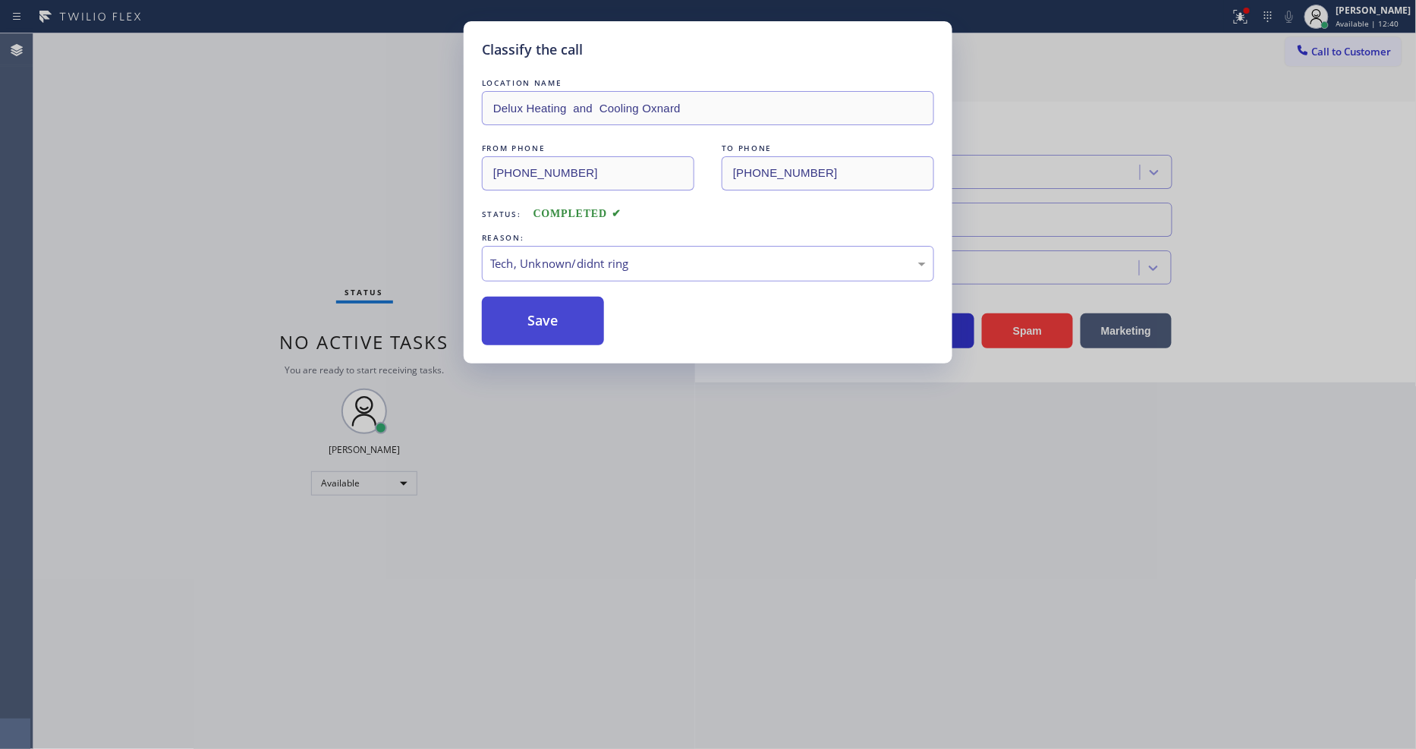
click at [574, 297] on button "Save" at bounding box center [543, 321] width 122 height 49
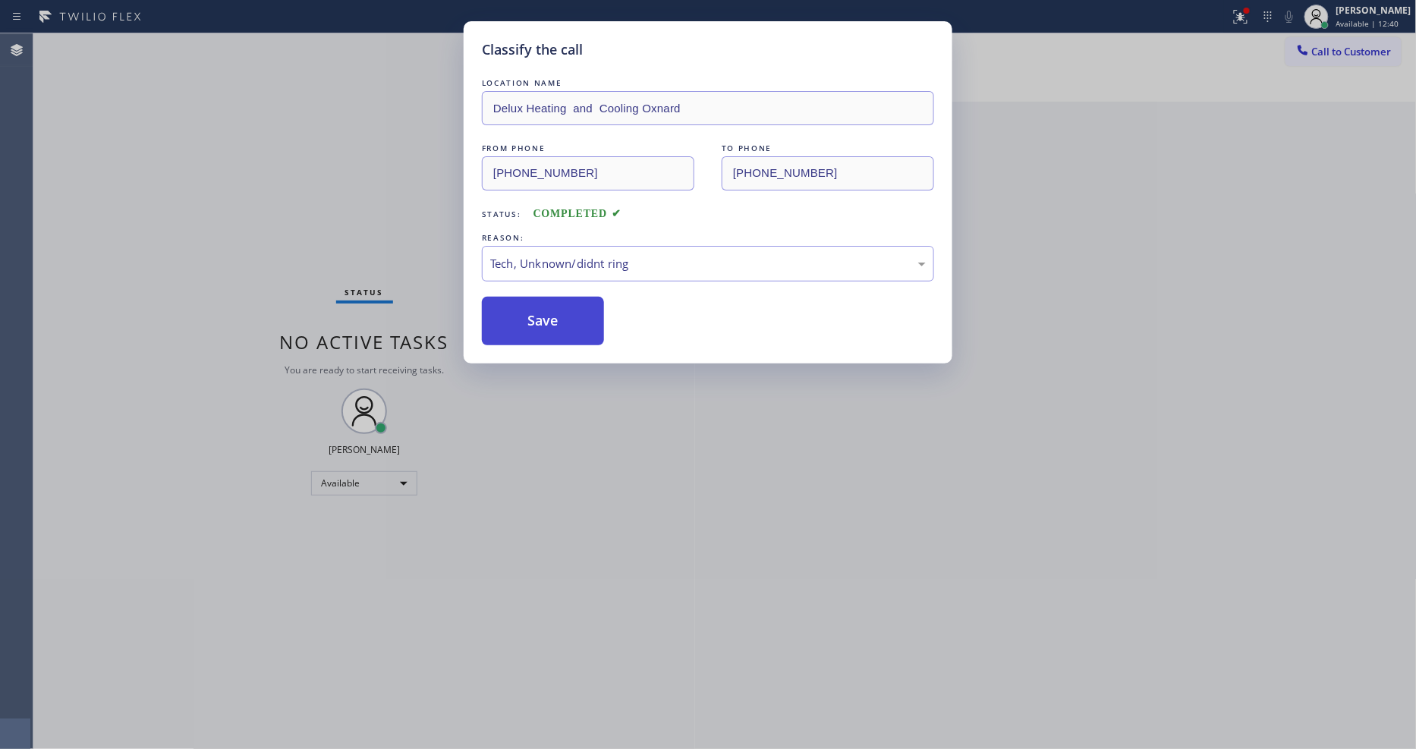
click at [572, 301] on button "Save" at bounding box center [543, 321] width 122 height 49
click at [571, 305] on button "Save" at bounding box center [543, 321] width 122 height 49
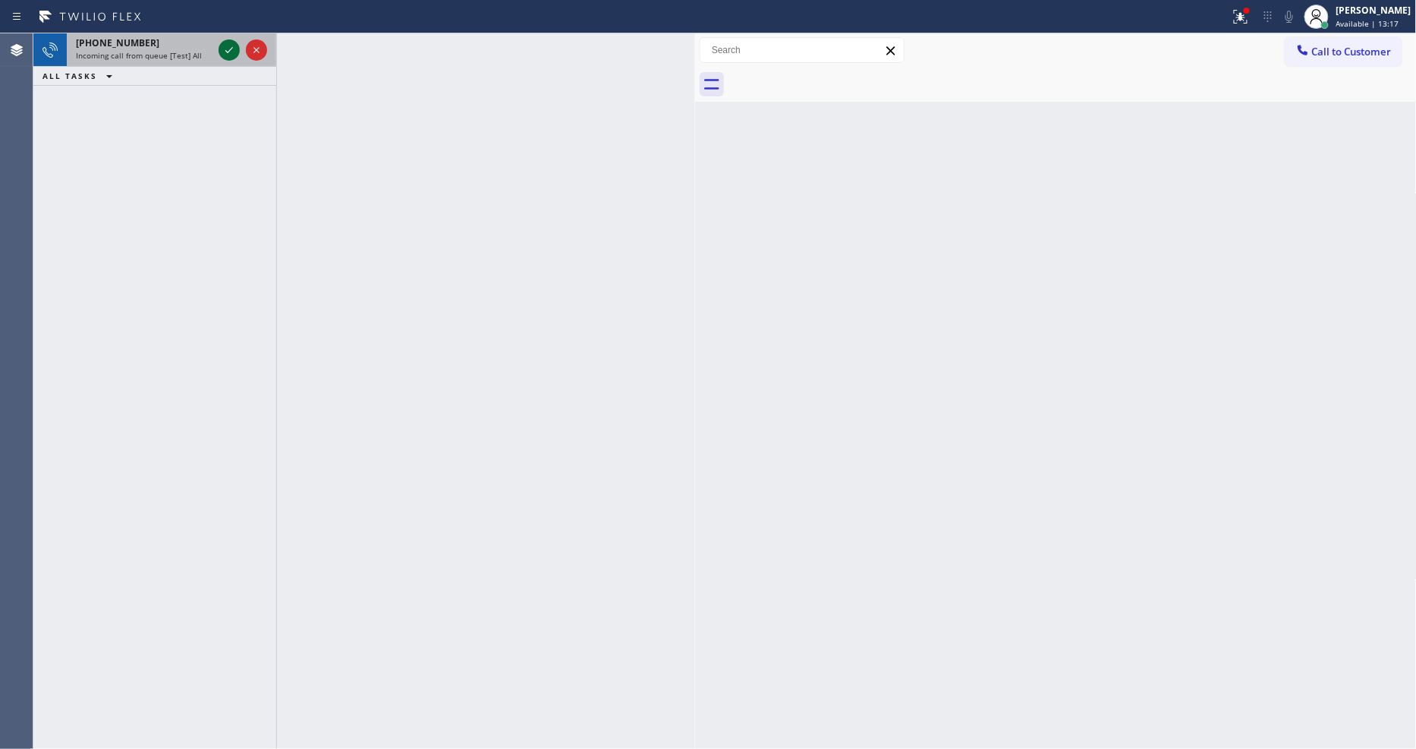
click at [234, 47] on icon at bounding box center [229, 50] width 18 height 18
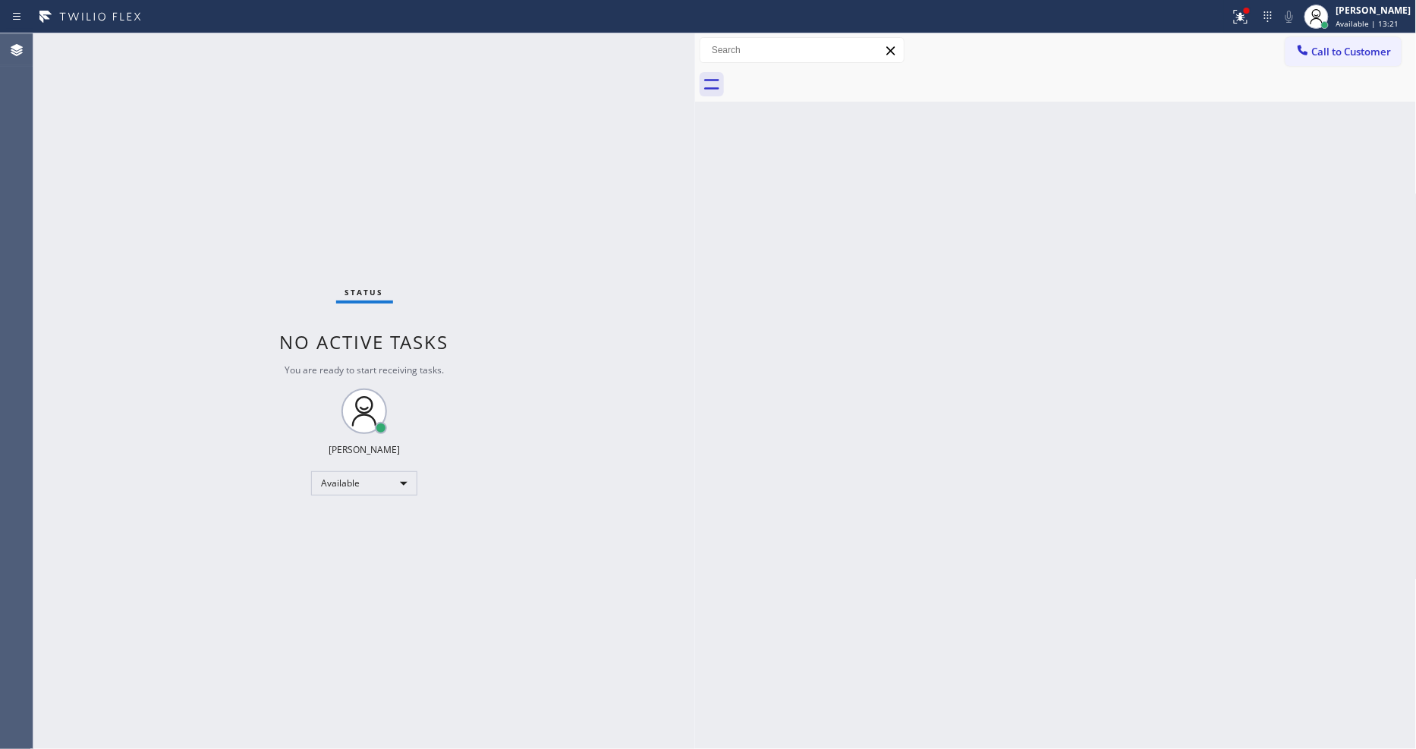
click at [494, 494] on div "Status No active tasks You are ready to start receiving tasks. [PERSON_NAME] Av…" at bounding box center [364, 391] width 662 height 716
click at [1401, 410] on div "Back to Dashboard Change Sender ID Customers Technicians Select a contact Outbo…" at bounding box center [1056, 391] width 722 height 716
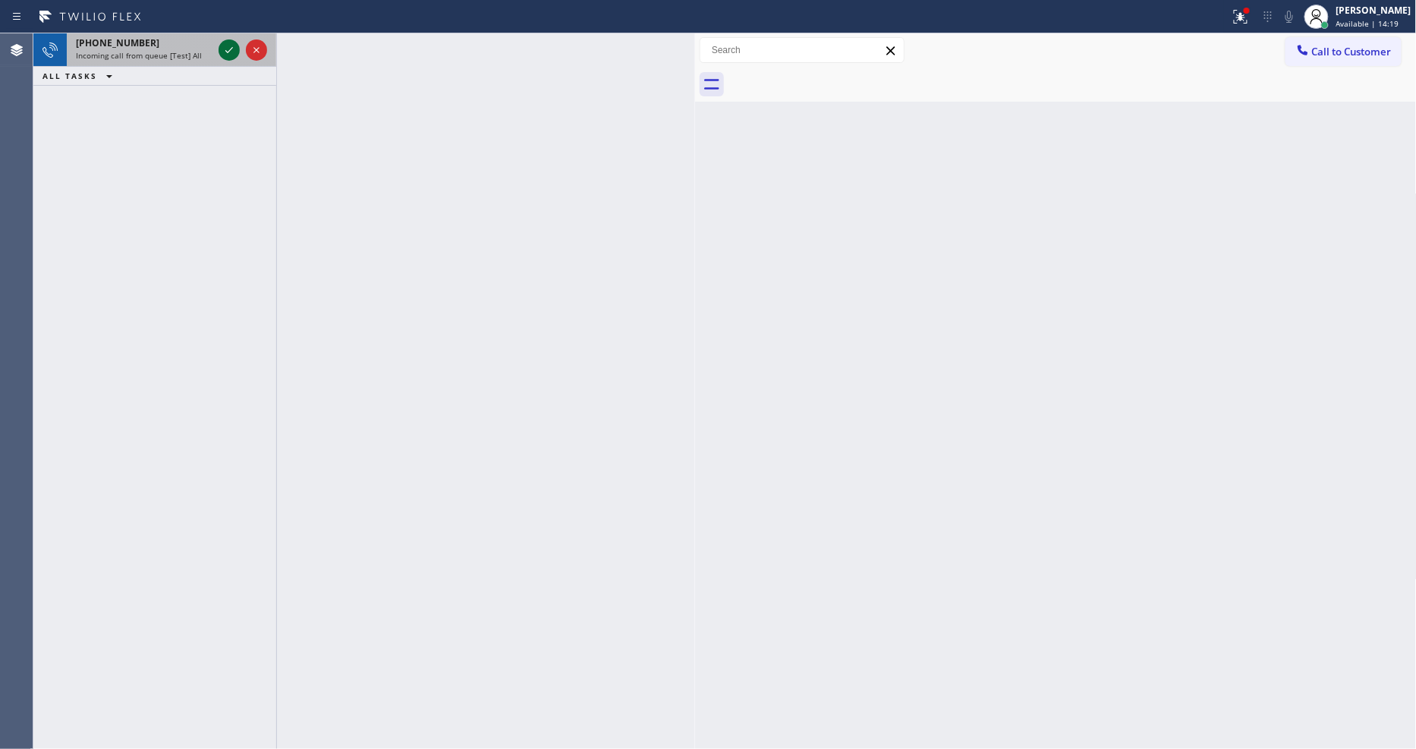
click at [225, 48] on icon at bounding box center [229, 50] width 18 height 18
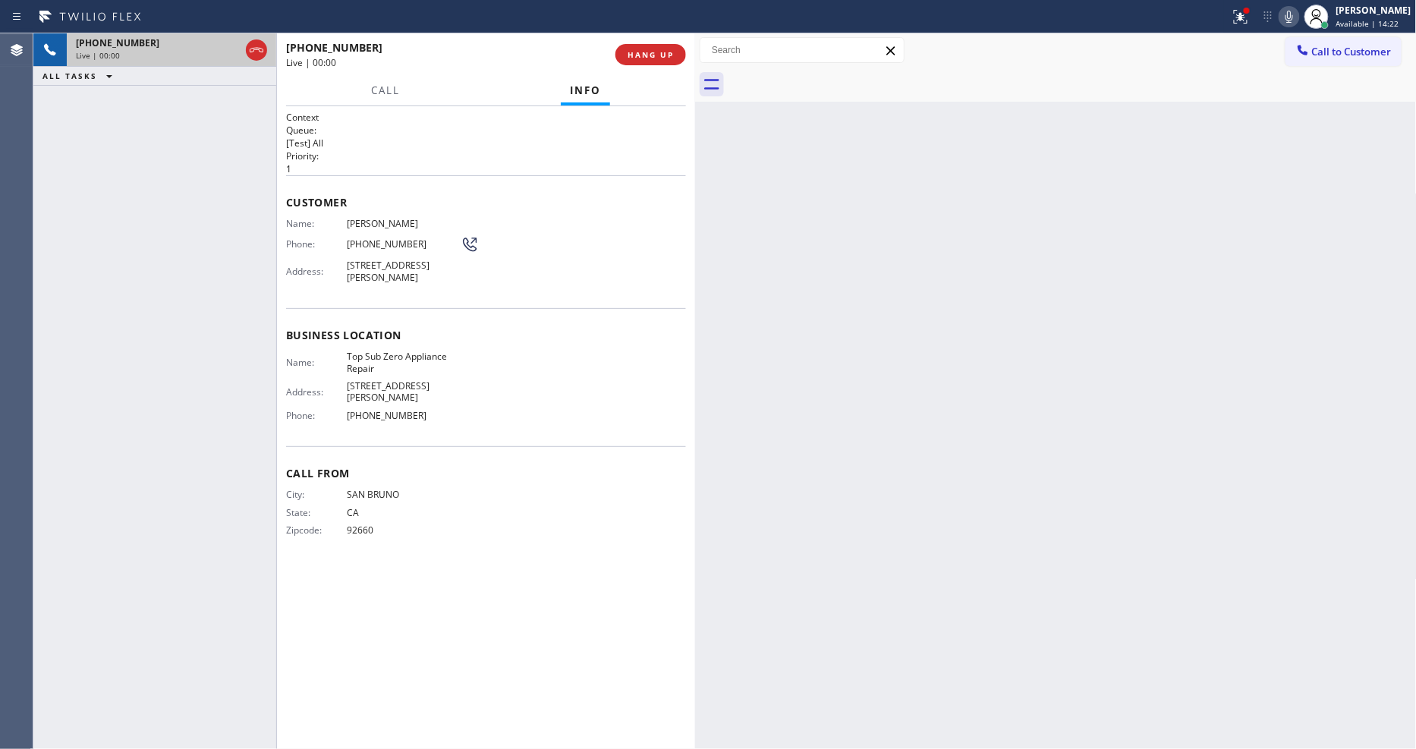
click at [641, 55] on span "HANG UP" at bounding box center [651, 54] width 46 height 11
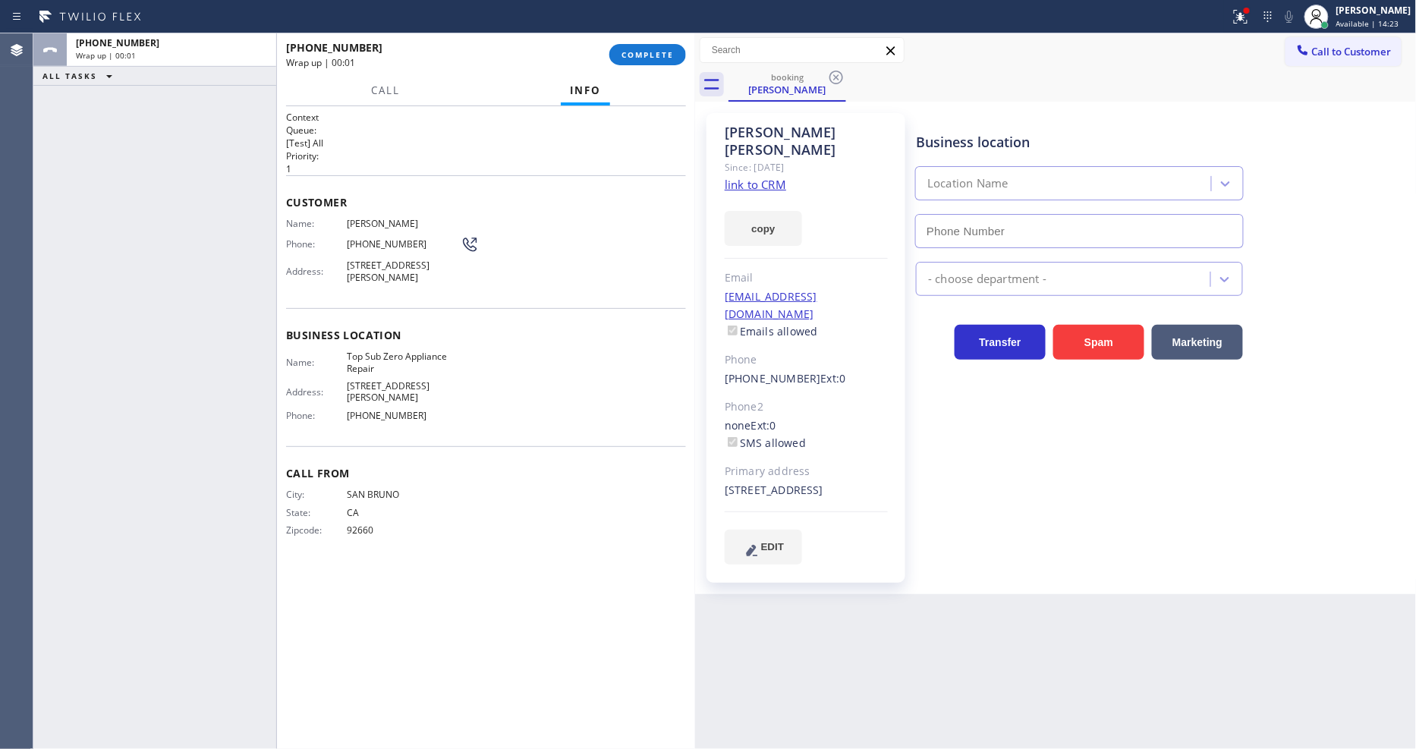
type input "[PHONE_NUMBER]"
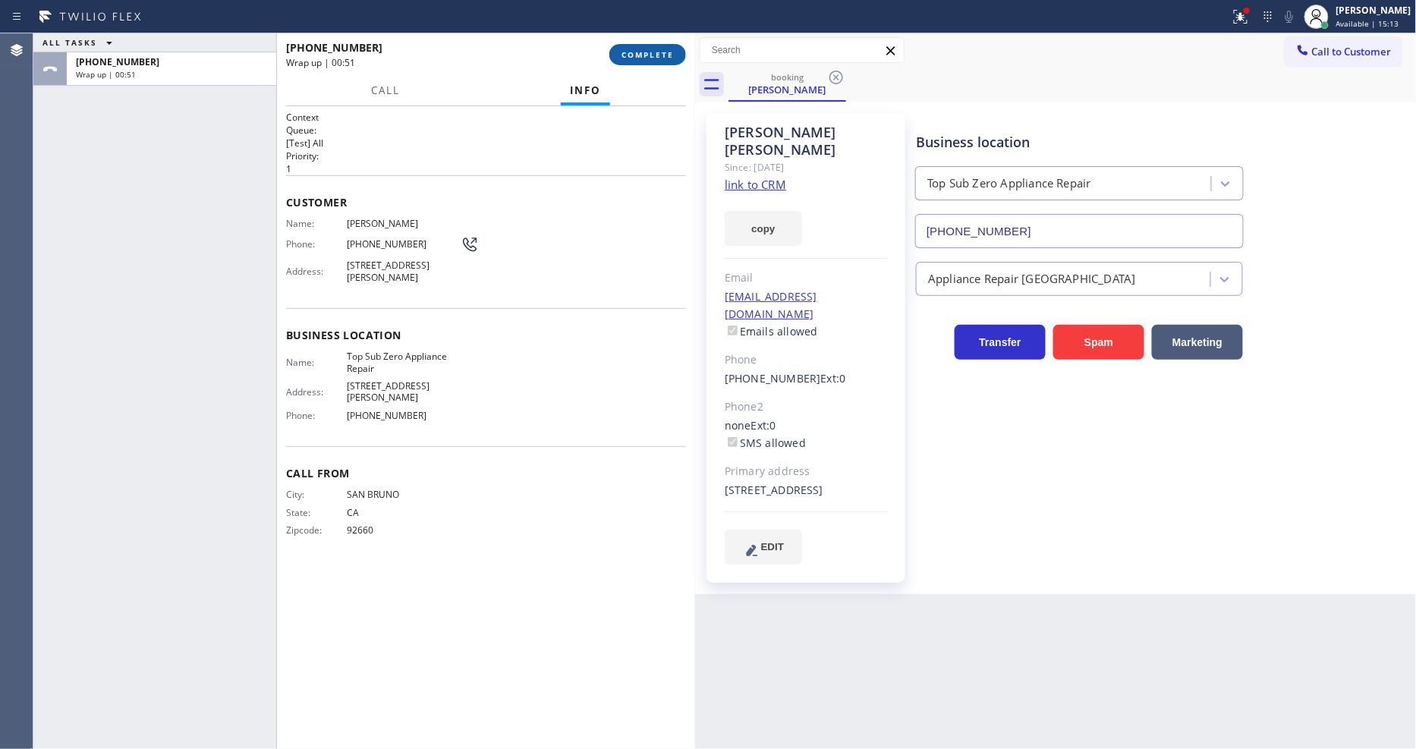
click at [650, 49] on span "COMPLETE" at bounding box center [647, 54] width 52 height 11
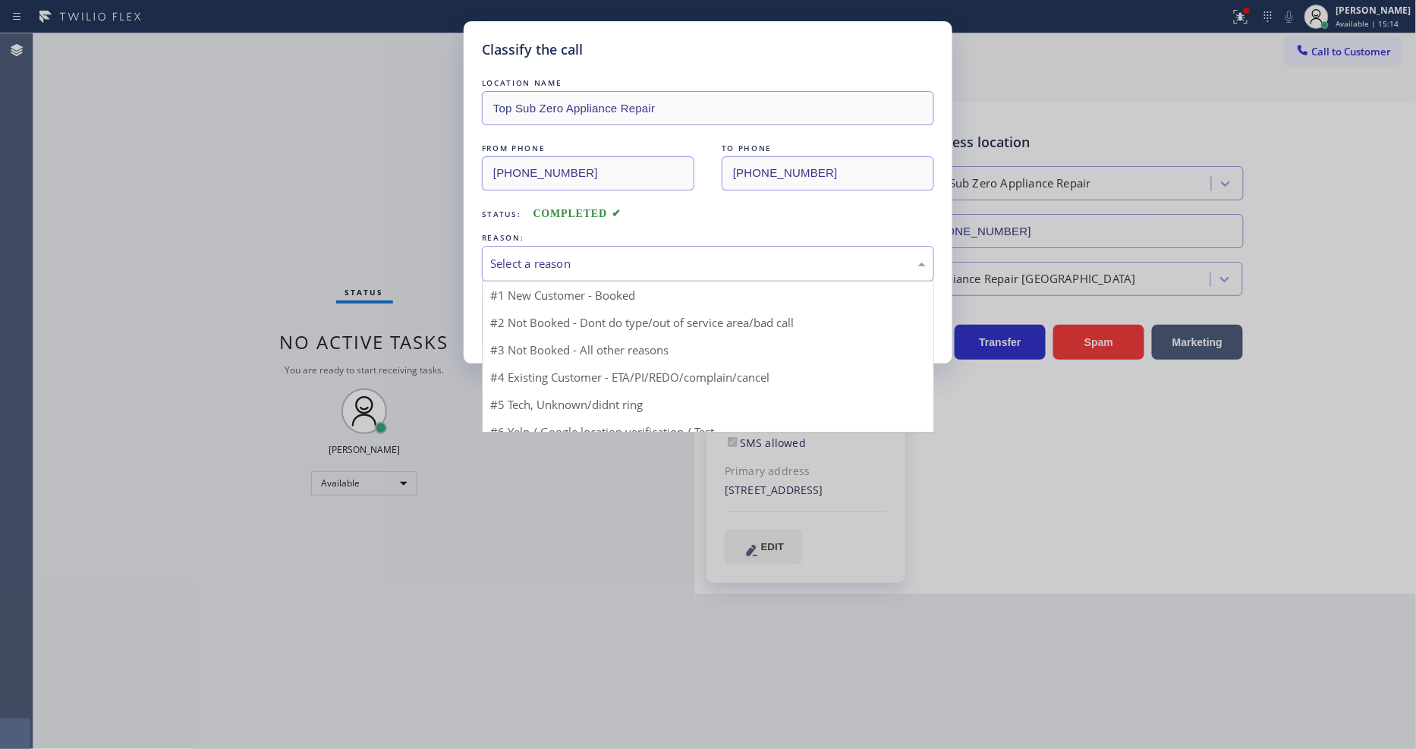
click at [577, 256] on div "Select a reason" at bounding box center [708, 263] width 436 height 17
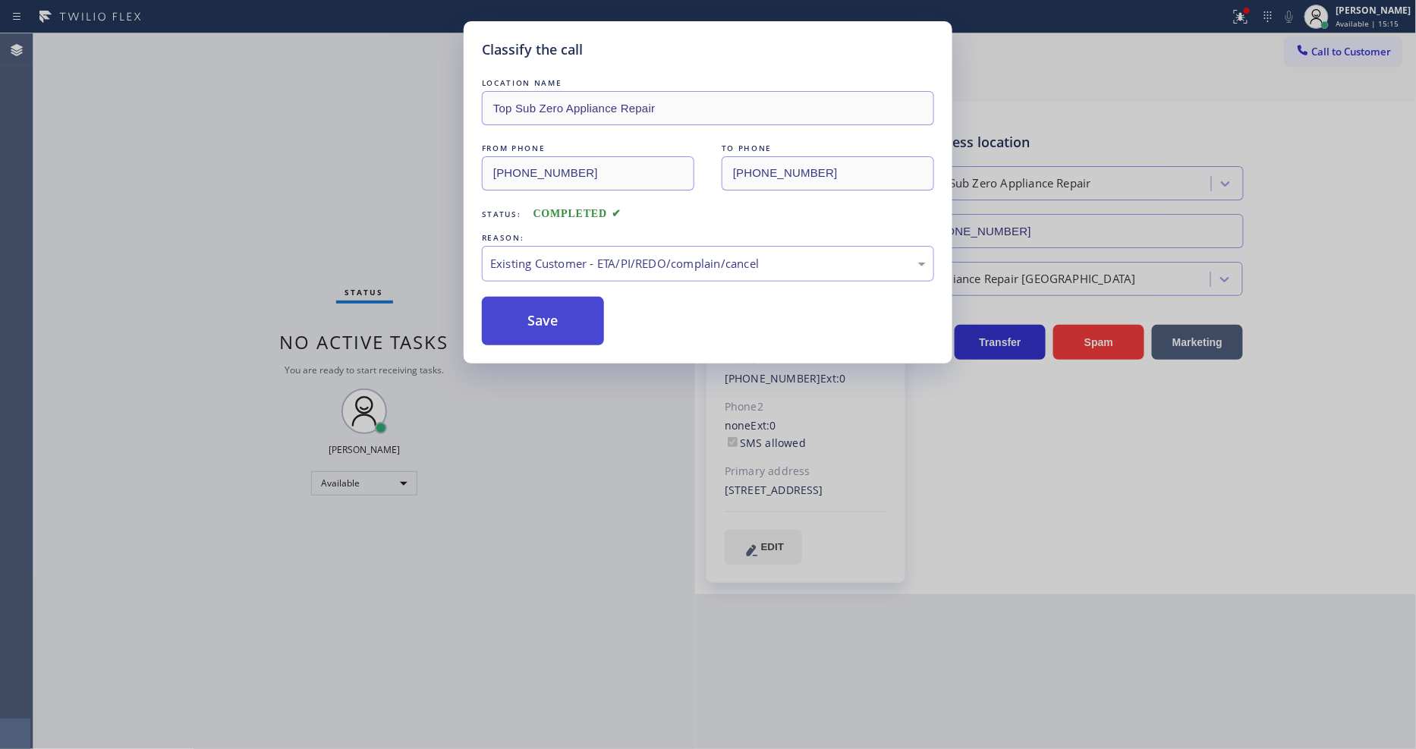
click at [555, 305] on button "Save" at bounding box center [543, 321] width 122 height 49
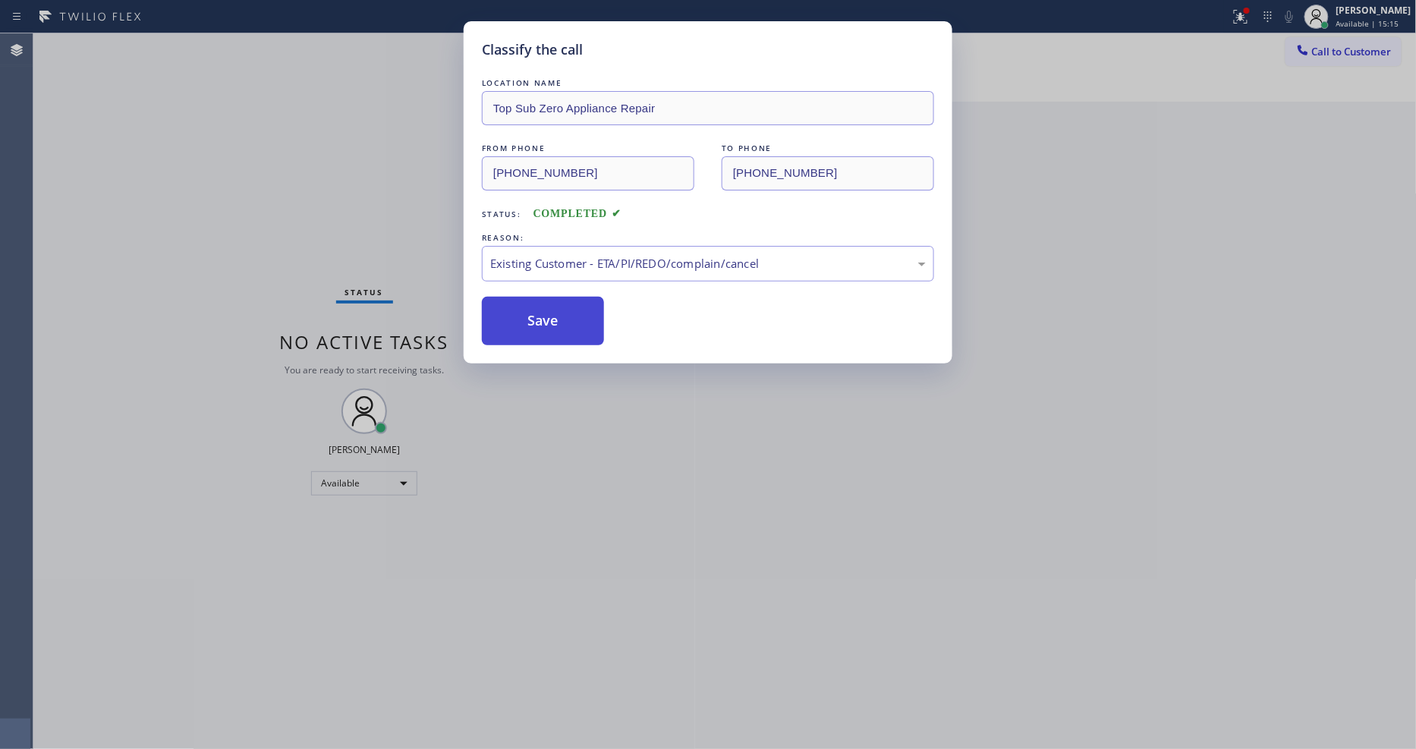
click at [555, 305] on button "Save" at bounding box center [543, 321] width 122 height 49
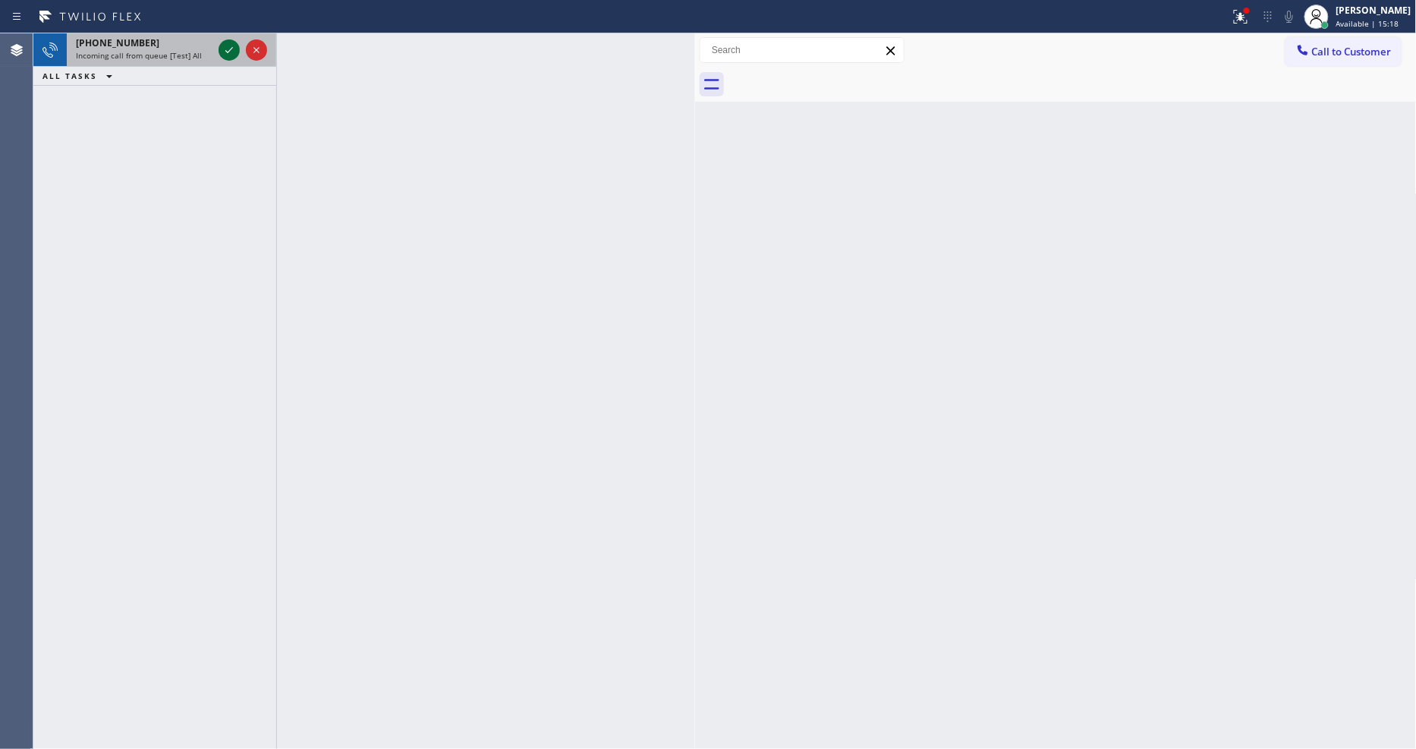
click at [231, 43] on icon at bounding box center [229, 50] width 18 height 18
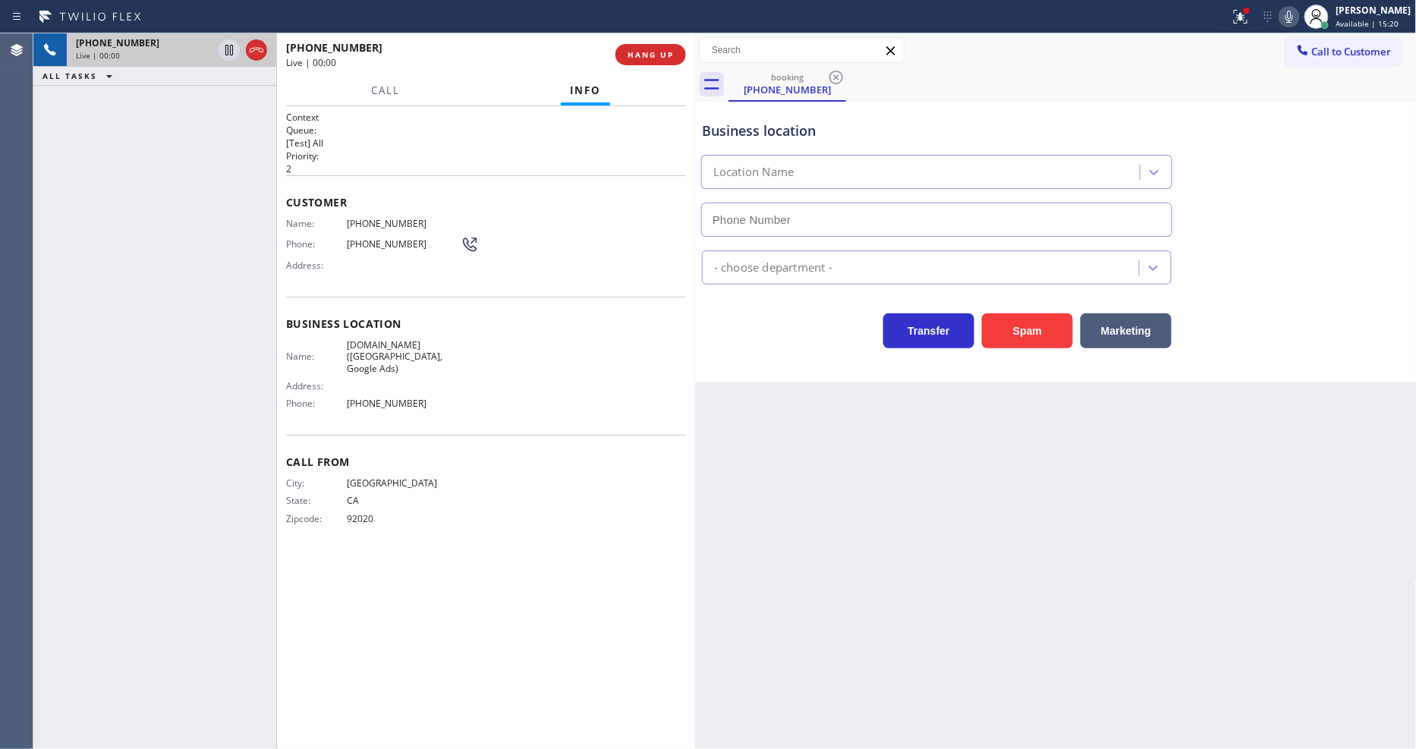
type input "[PHONE_NUMBER]"
click at [360, 343] on span "[DOMAIN_NAME] ([GEOGRAPHIC_DATA], Google Ads)" at bounding box center [404, 356] width 114 height 35
click at [378, 218] on span "[PHONE_NUMBER]" at bounding box center [404, 223] width 114 height 11
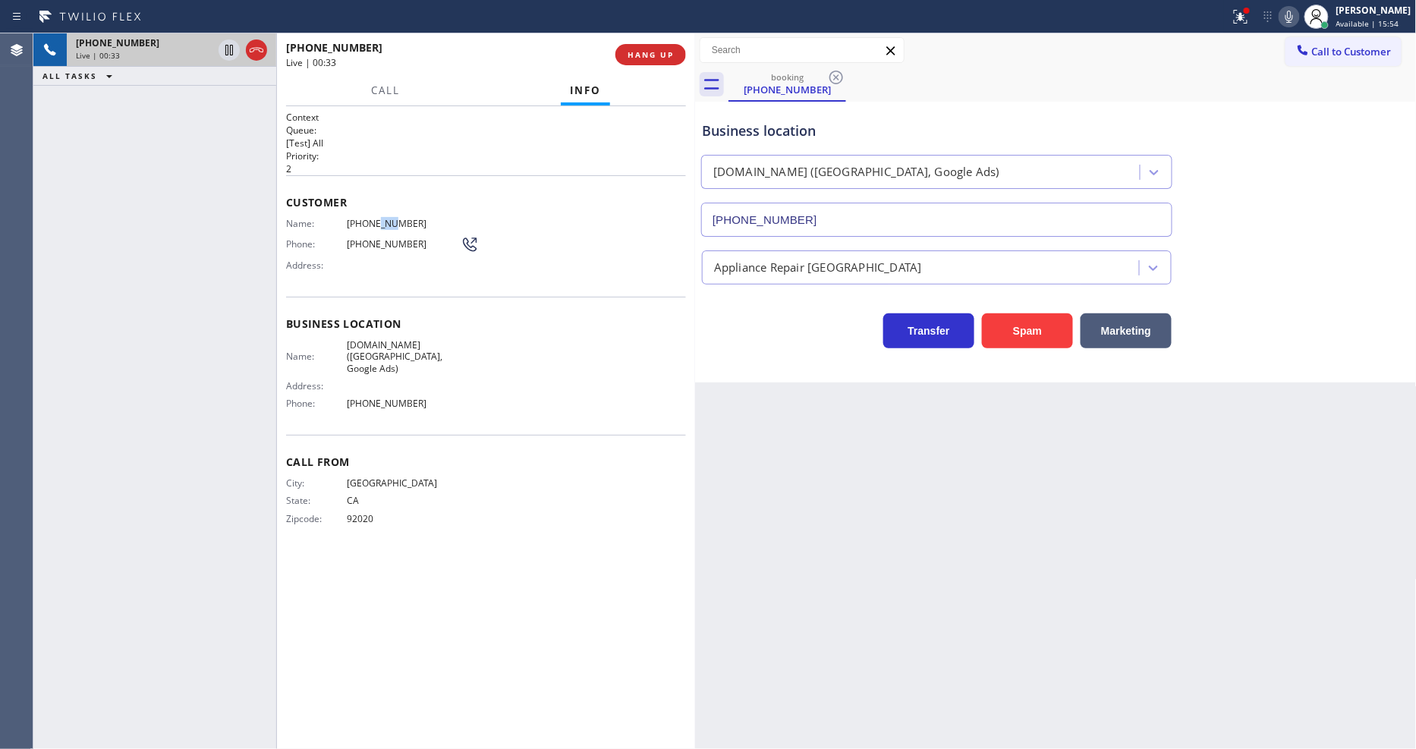
click at [378, 218] on span "[PHONE_NUMBER]" at bounding box center [404, 223] width 114 height 11
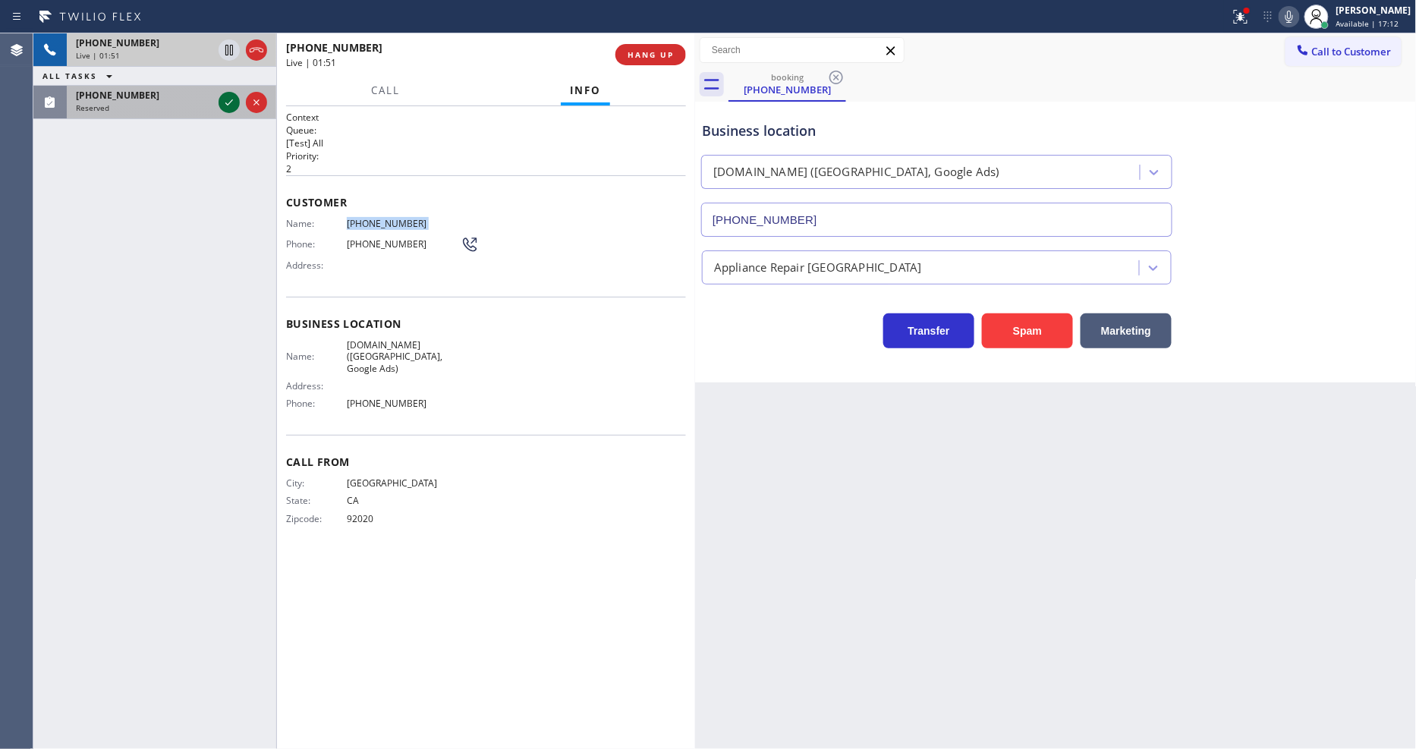
click at [225, 96] on icon at bounding box center [229, 102] width 18 height 18
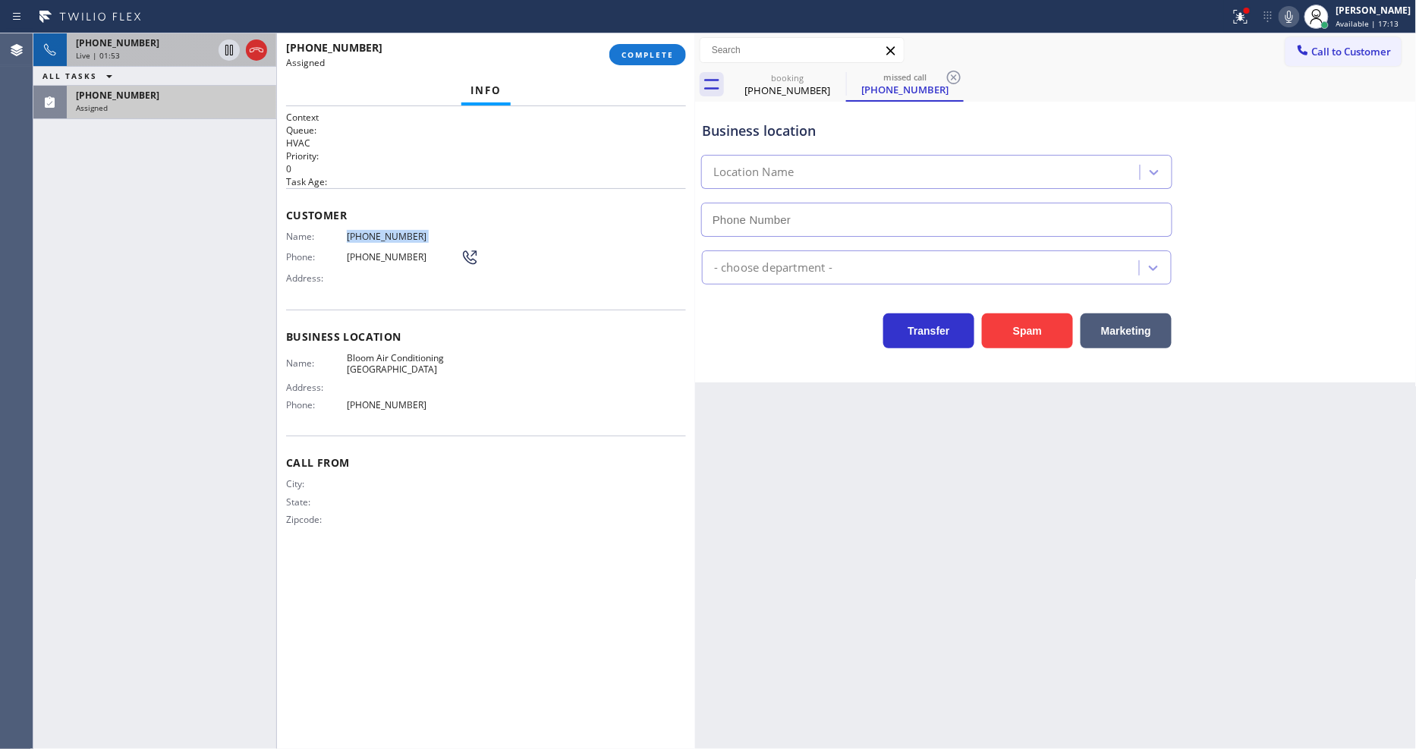
type input "[PHONE_NUMBER]"
click at [646, 57] on span "COMPLETE" at bounding box center [647, 54] width 52 height 11
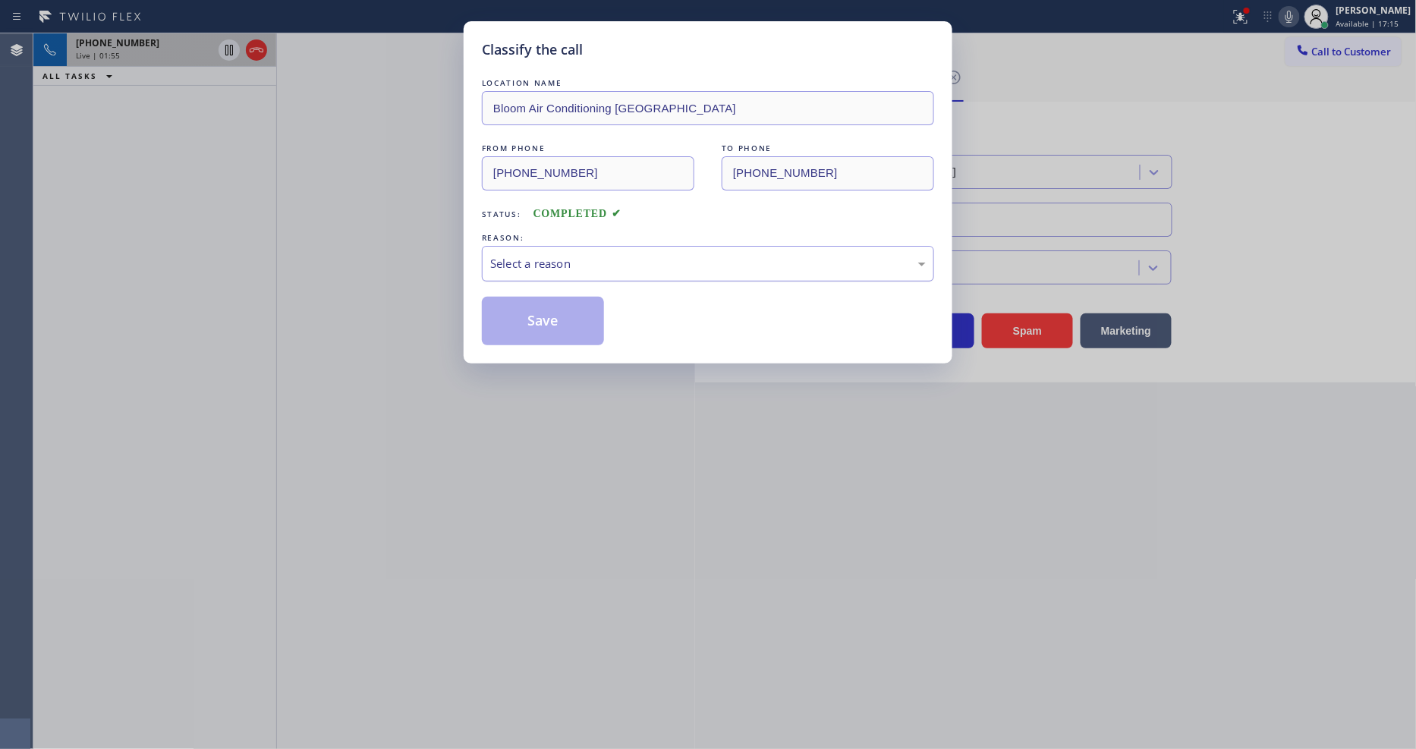
click at [581, 260] on div "Select a reason" at bounding box center [708, 263] width 436 height 17
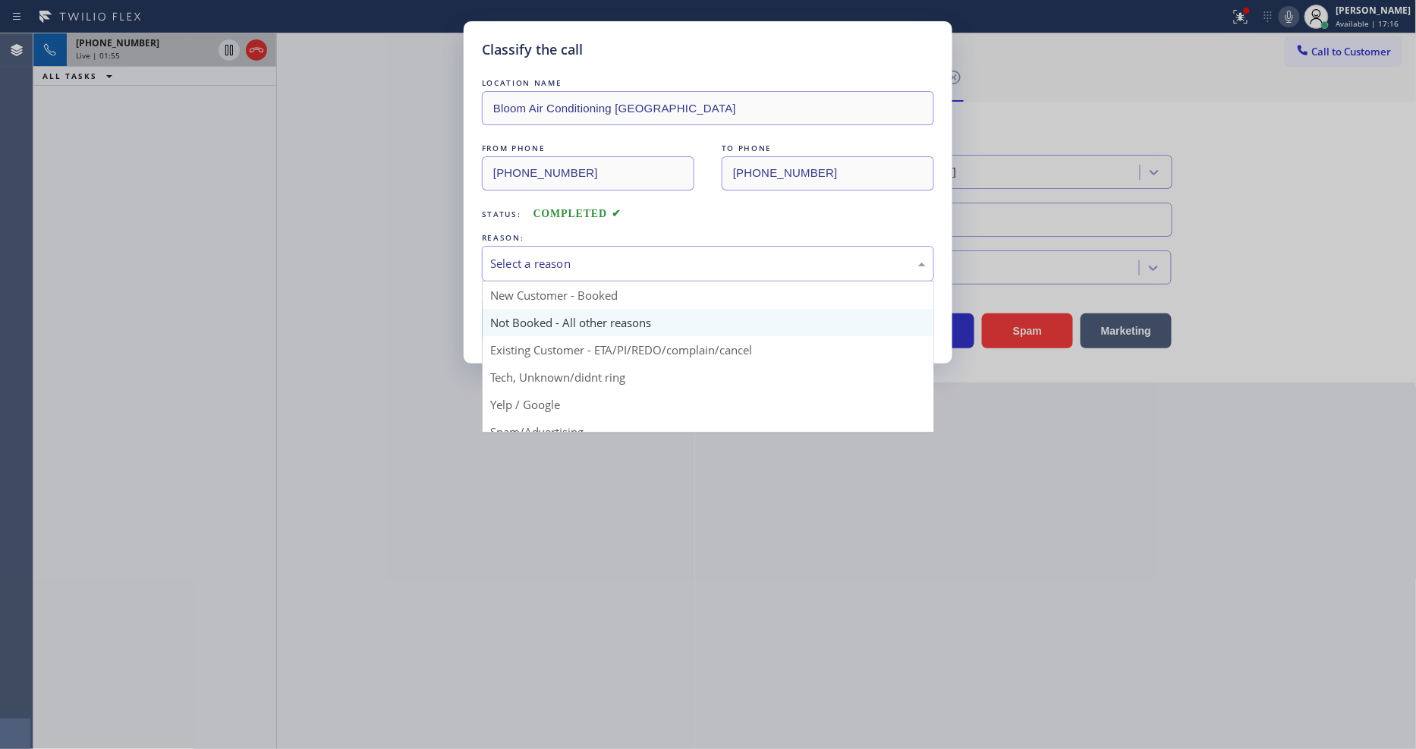
click at [564, 313] on button "Save" at bounding box center [543, 321] width 122 height 49
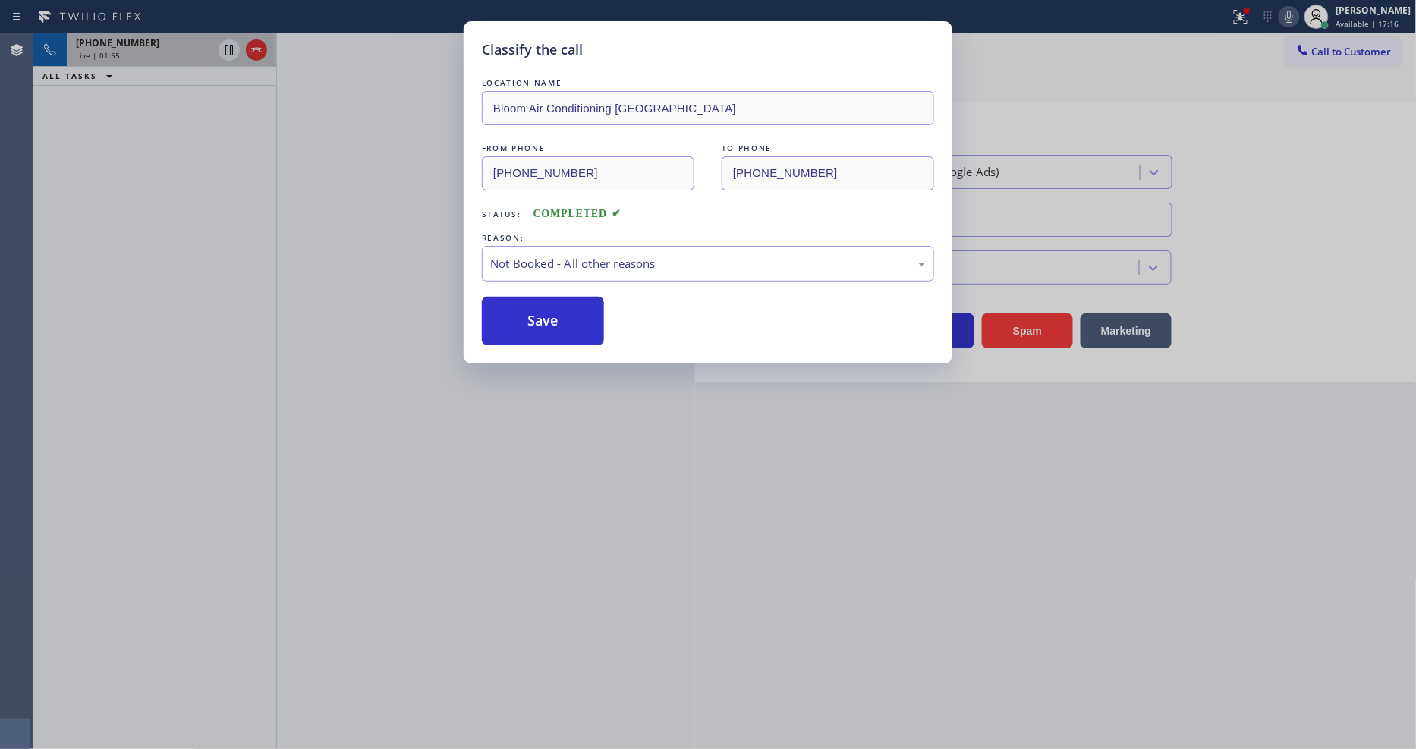
click at [564, 313] on button "Save" at bounding box center [543, 321] width 122 height 49
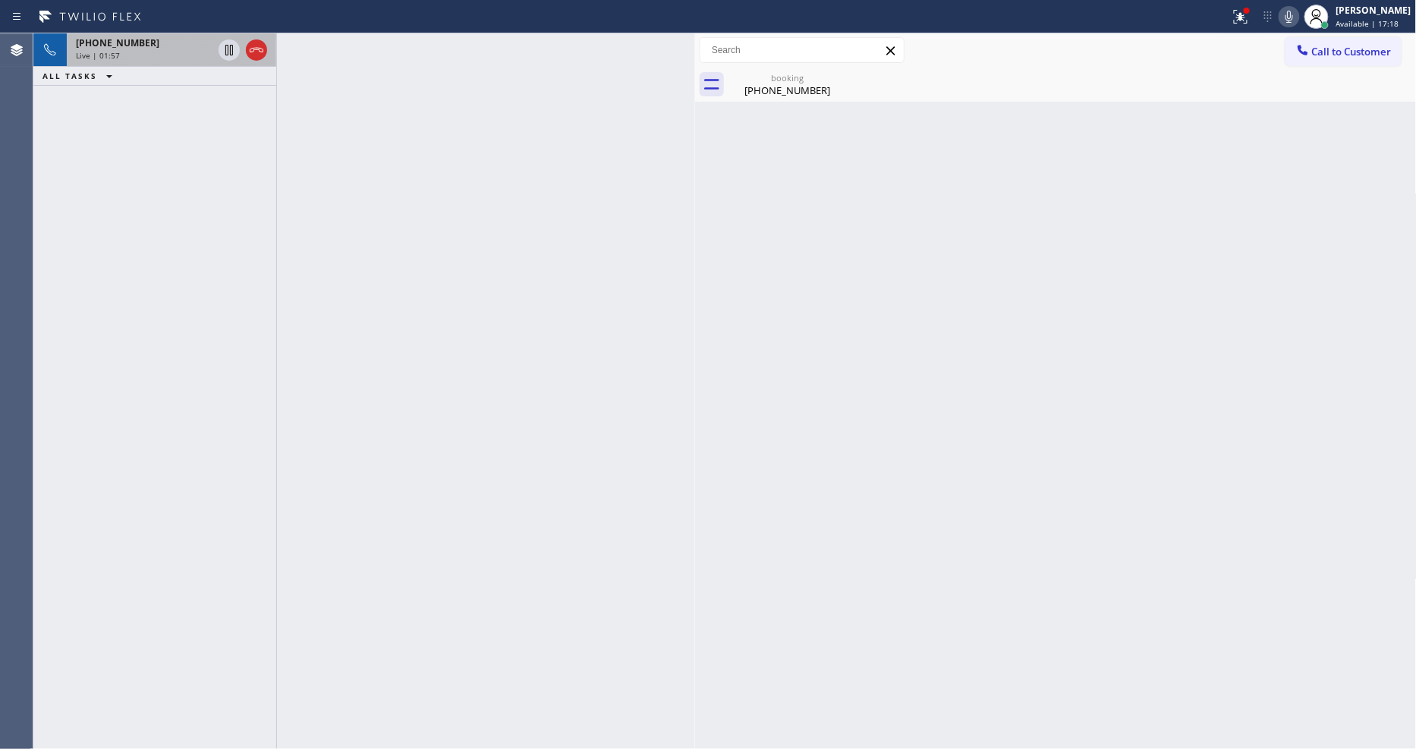
click at [184, 65] on div "+16199375244 Live | 01:57" at bounding box center [141, 49] width 149 height 33
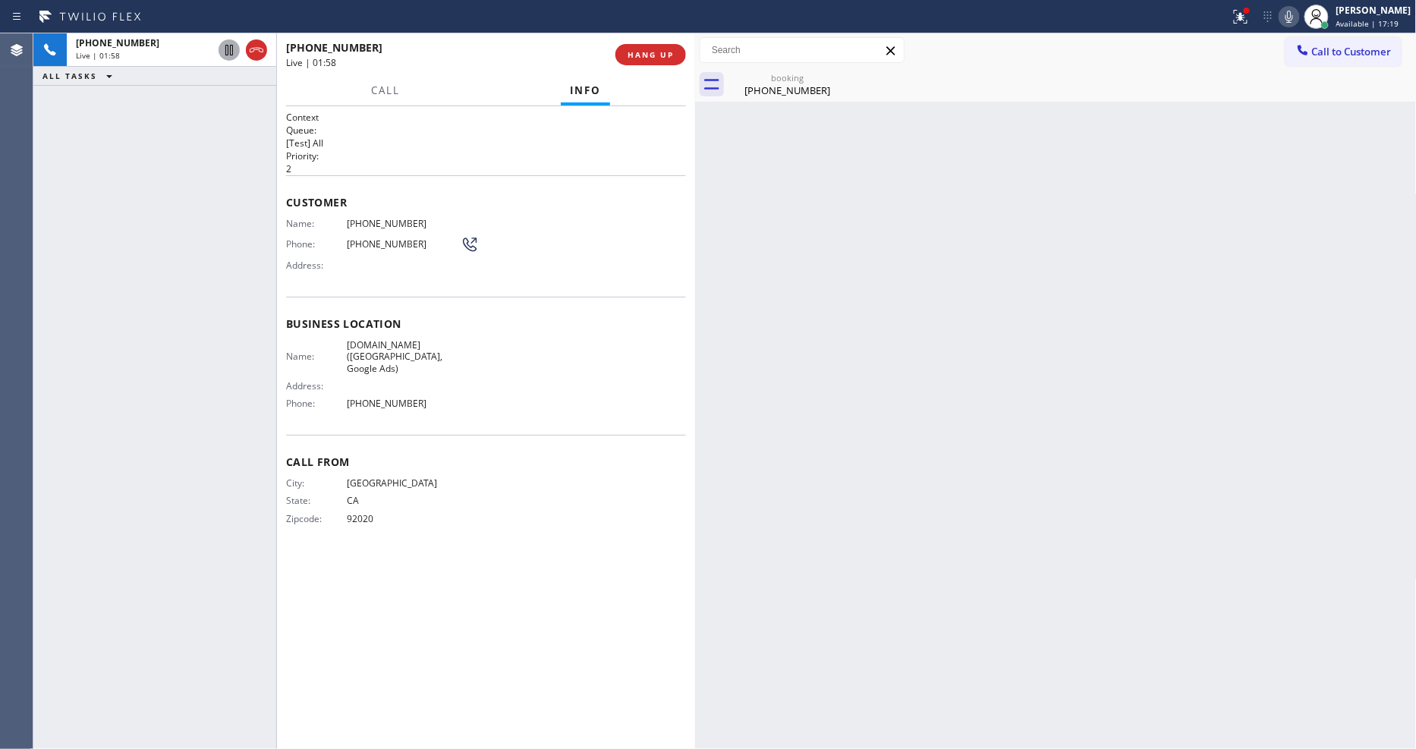
click at [225, 46] on icon at bounding box center [229, 50] width 18 height 18
click at [1298, 11] on icon at bounding box center [1289, 17] width 18 height 18
click at [938, 410] on div "Back to Dashboard Change Sender ID Customers Technicians Select a contact Outbo…" at bounding box center [1056, 391] width 722 height 716
click at [226, 46] on icon at bounding box center [229, 50] width 11 height 11
click at [1298, 20] on icon at bounding box center [1289, 17] width 18 height 18
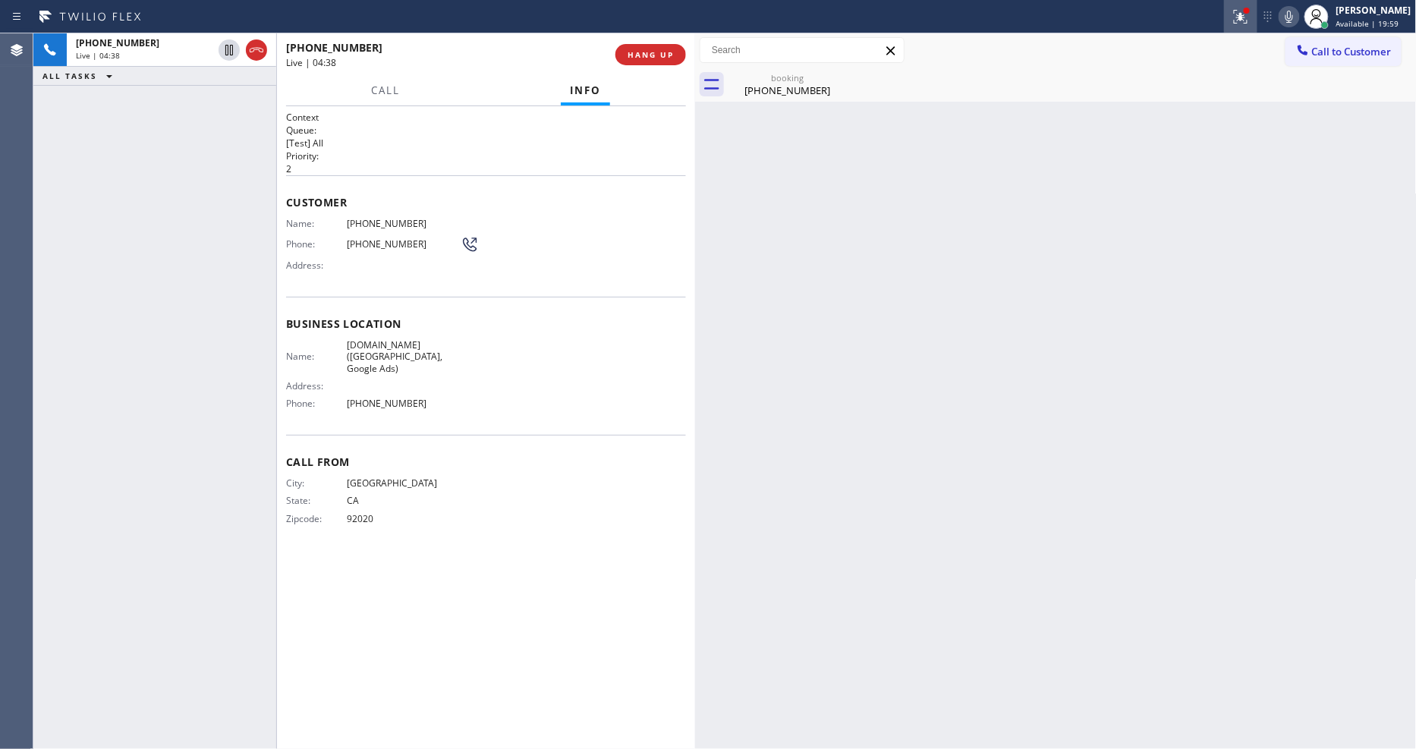
click at [1250, 24] on icon at bounding box center [1240, 17] width 18 height 18
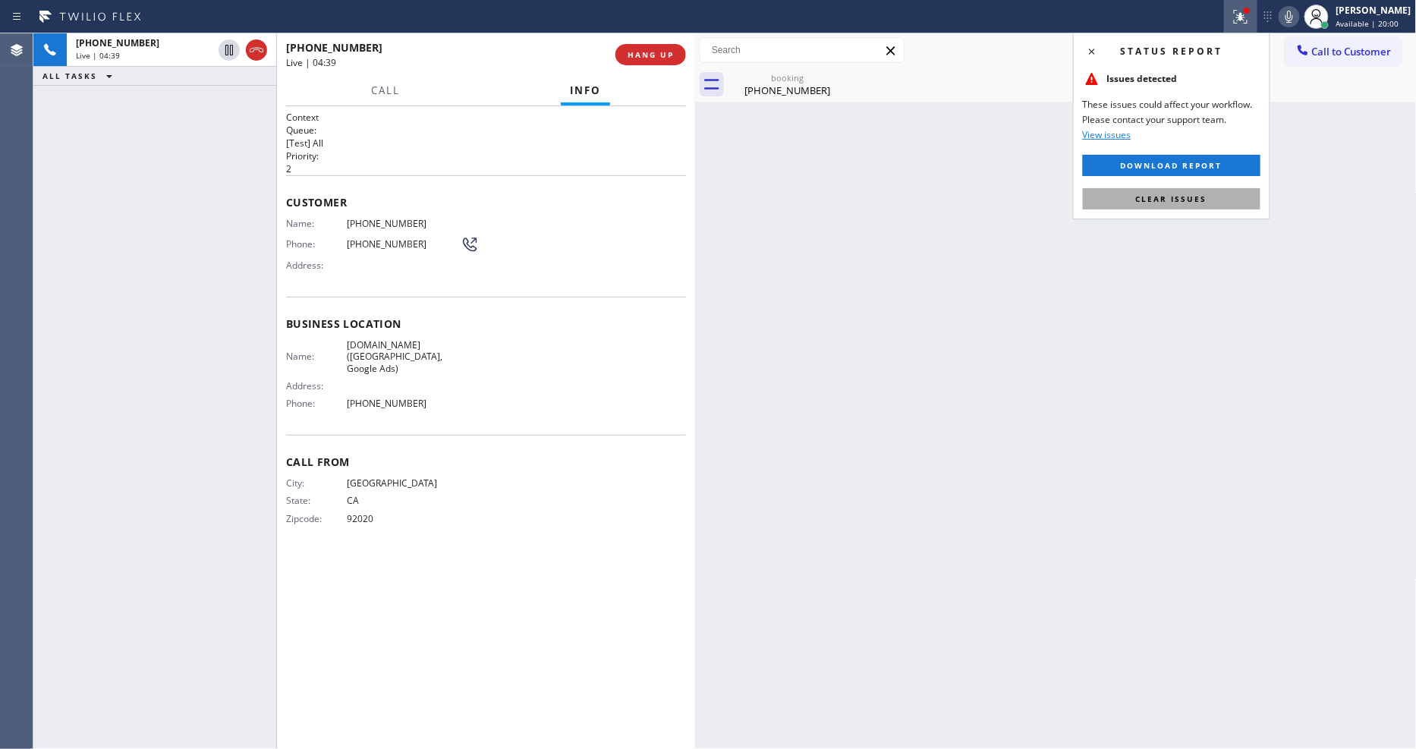
click at [1191, 198] on span "Clear issues" at bounding box center [1171, 198] width 71 height 11
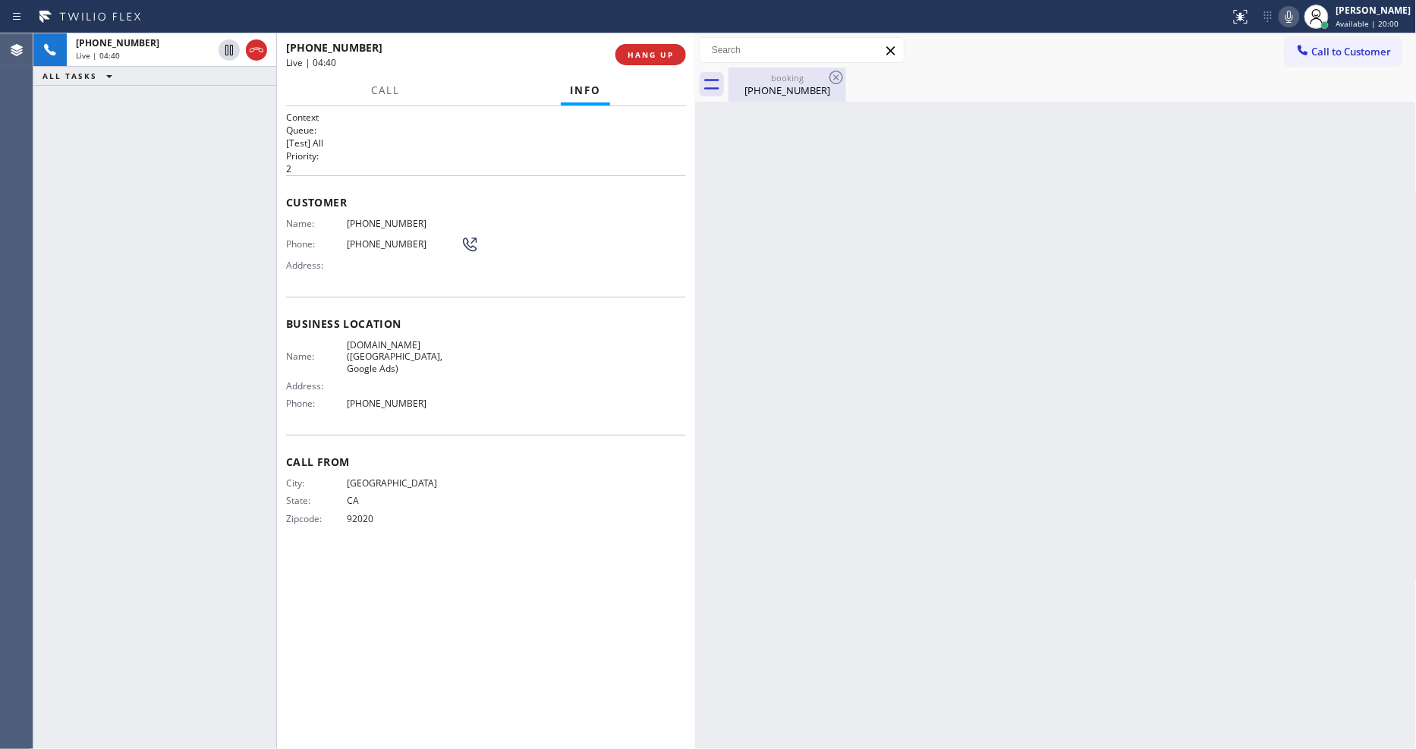
click at [777, 82] on div "booking" at bounding box center [787, 77] width 115 height 11
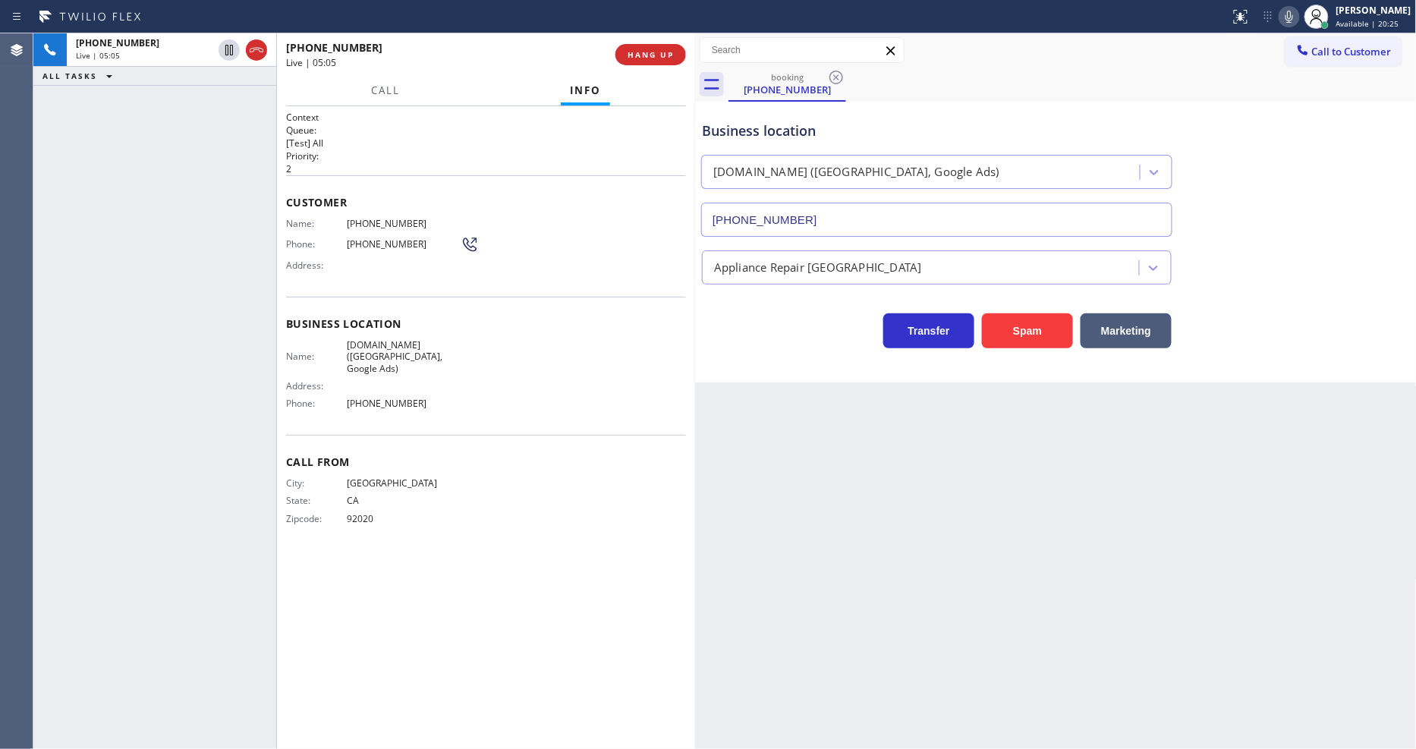
click at [110, 302] on div "+16199375244 Live | 05:05 ALL TASKS ALL TASKS ACTIVE TASKS TASKS IN WRAP UP" at bounding box center [154, 391] width 243 height 716
click at [1297, 11] on icon at bounding box center [1289, 17] width 18 height 18
drag, startPoint x: 939, startPoint y: 506, endPoint x: 972, endPoint y: 513, distance: 34.1
click at [939, 506] on div "Back to Dashboard Change Sender ID Customers Technicians Select a contact Outbo…" at bounding box center [1056, 391] width 722 height 716
click at [1298, 16] on icon at bounding box center [1289, 17] width 18 height 18
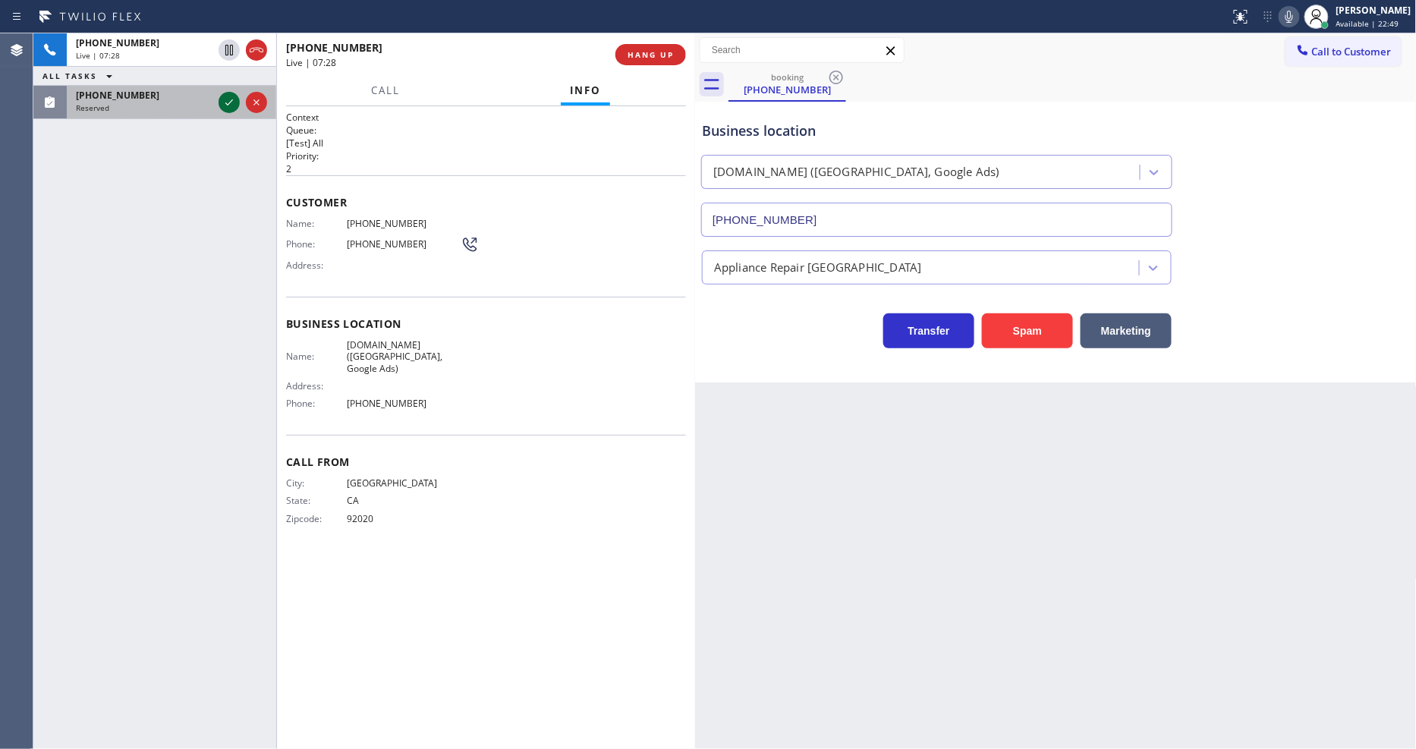
click at [228, 95] on icon at bounding box center [229, 102] width 18 height 18
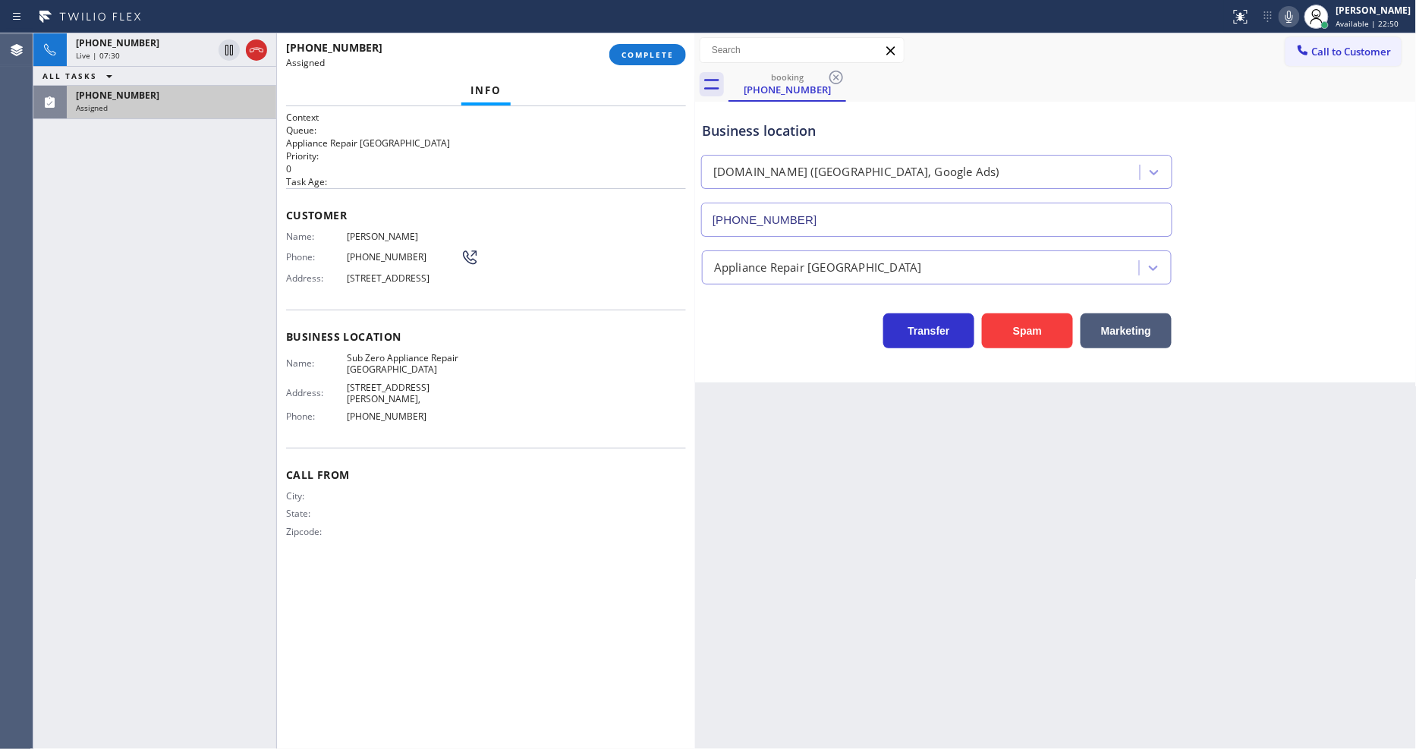
click at [503, 219] on div "Customer Name: Alex Militello Phone: (818) 263-7200 Address: 18788 Willowtree L…" at bounding box center [486, 248] width 400 height 121
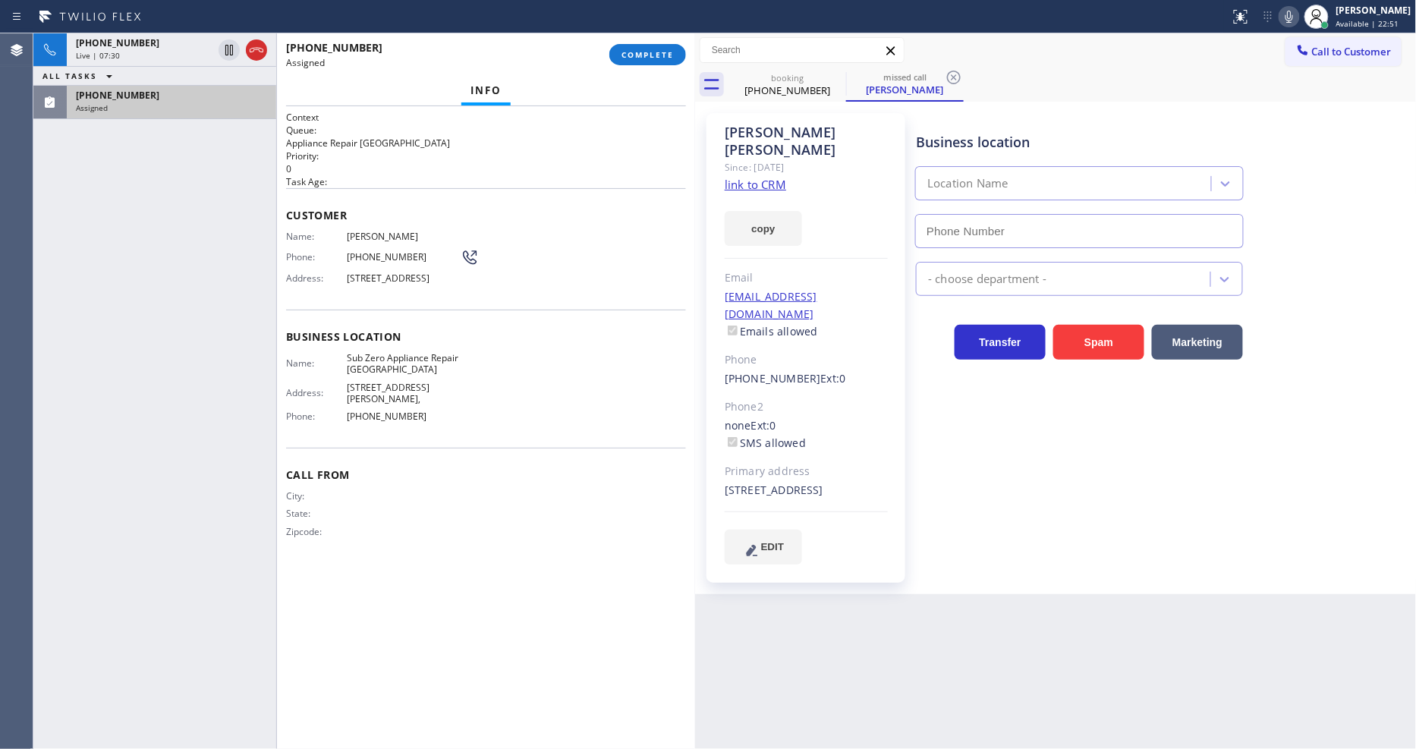
type input "[PHONE_NUMBER]"
click at [741, 177] on link "link to CRM" at bounding box center [755, 184] width 61 height 15
click at [628, 61] on button "COMPLETE" at bounding box center [647, 54] width 77 height 21
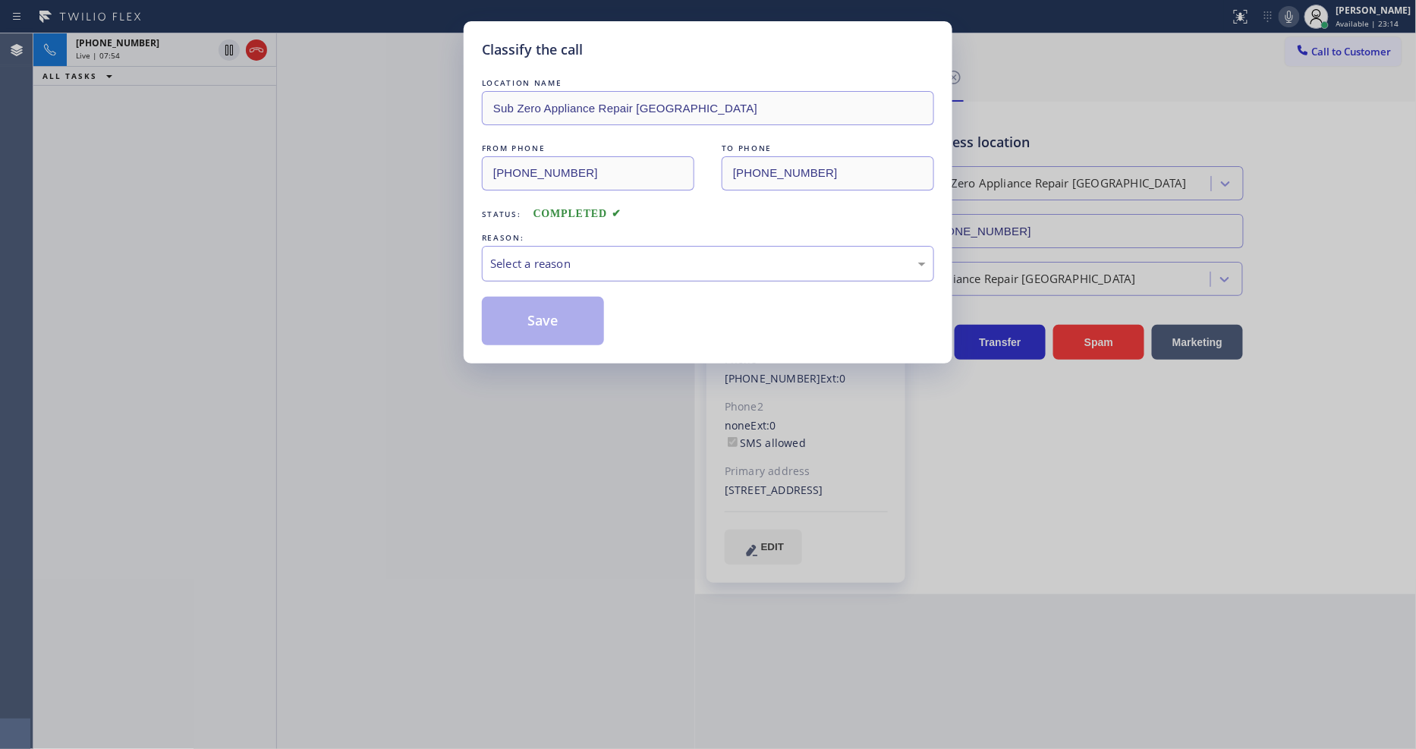
click at [572, 255] on div "Select a reason" at bounding box center [708, 263] width 436 height 17
click at [558, 302] on button "Save" at bounding box center [543, 321] width 122 height 49
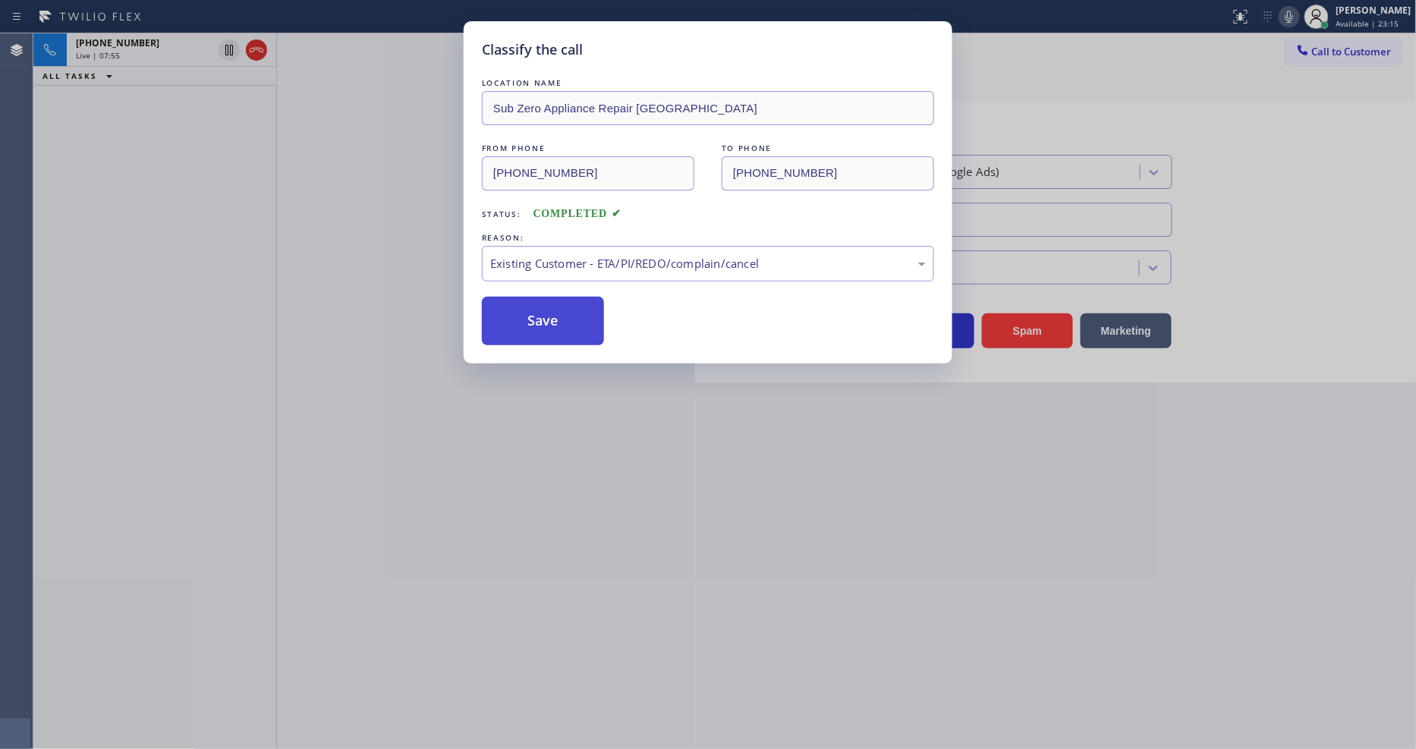
click at [558, 302] on button "Save" at bounding box center [543, 321] width 122 height 49
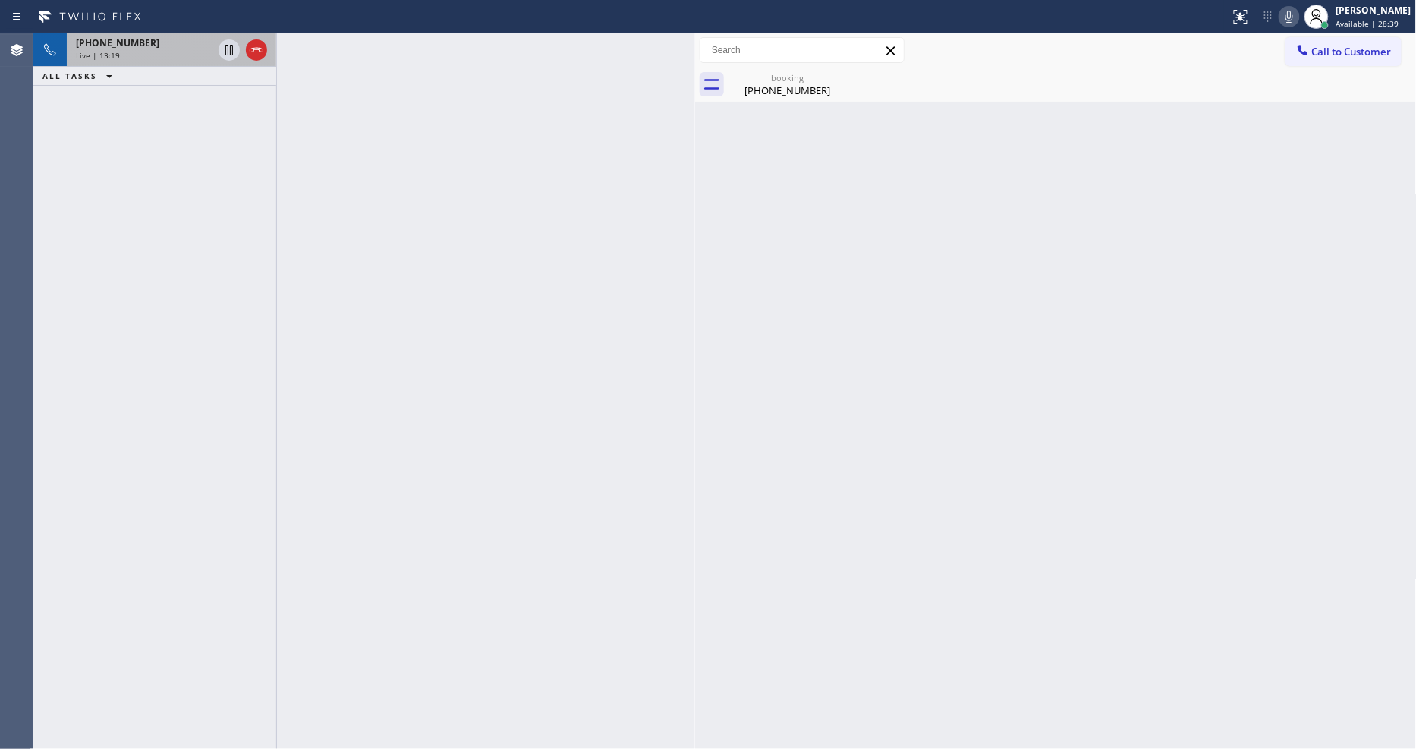
click at [156, 42] on div "+16199375244" at bounding box center [144, 42] width 137 height 13
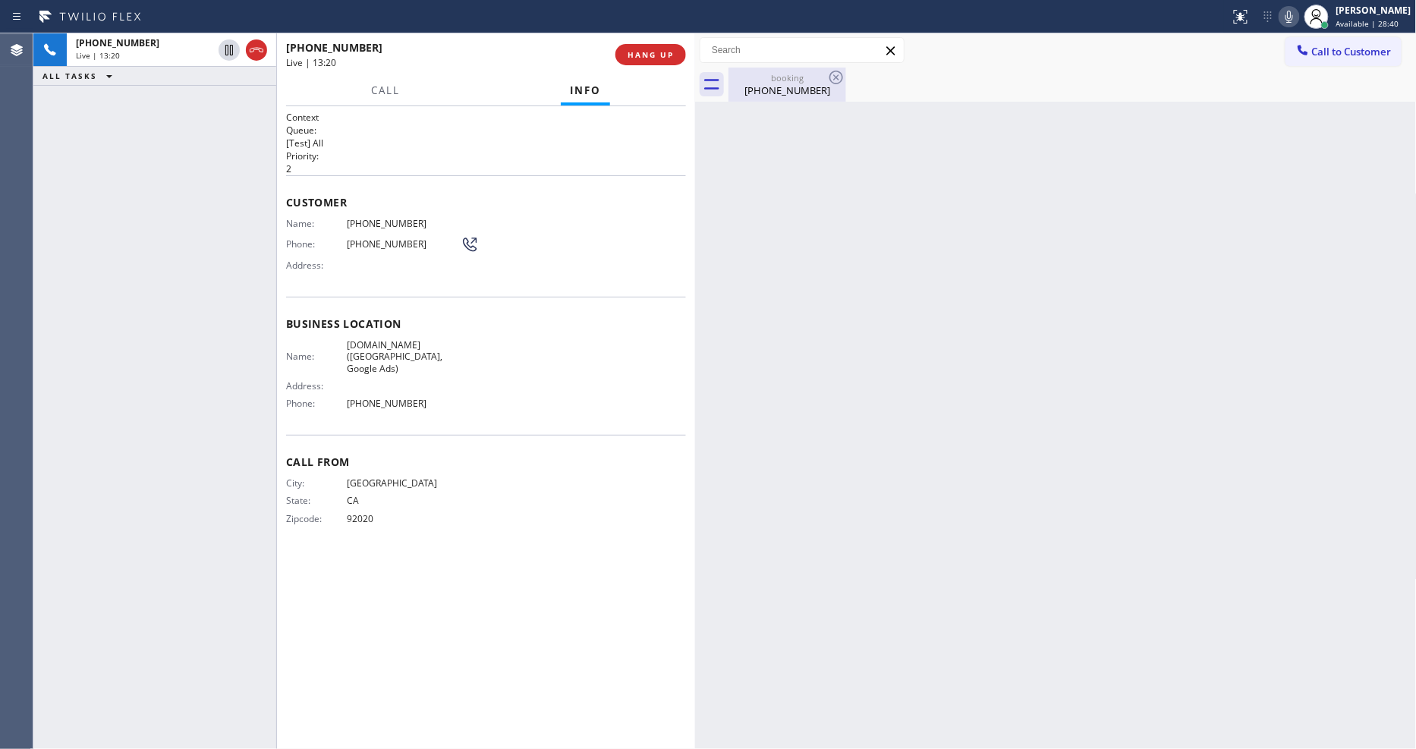
click at [753, 87] on div "[PHONE_NUMBER]" at bounding box center [787, 90] width 115 height 14
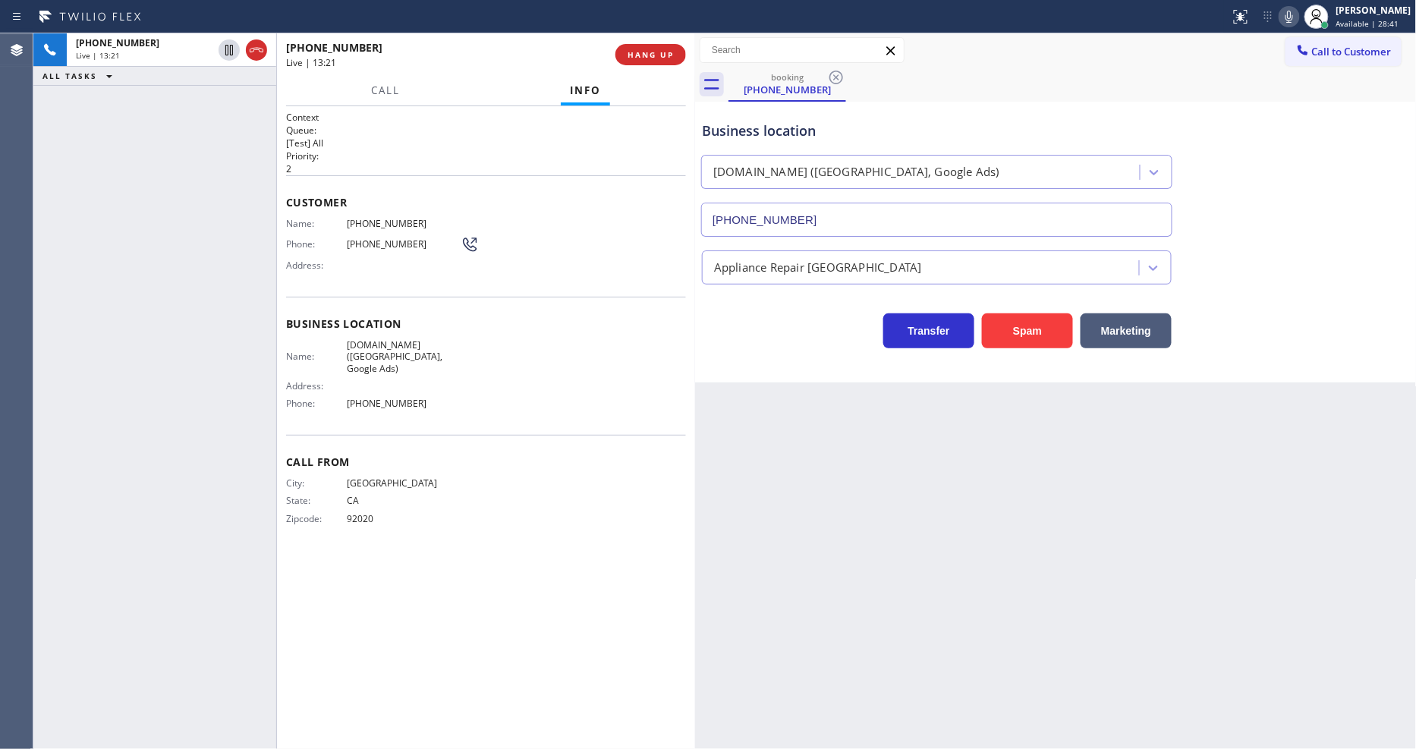
click at [517, 278] on div "Customer Name: (619) 937-5244 Phone: (619) 937-5244 Address:" at bounding box center [486, 235] width 400 height 121
click at [635, 55] on span "HANG UP" at bounding box center [651, 54] width 46 height 11
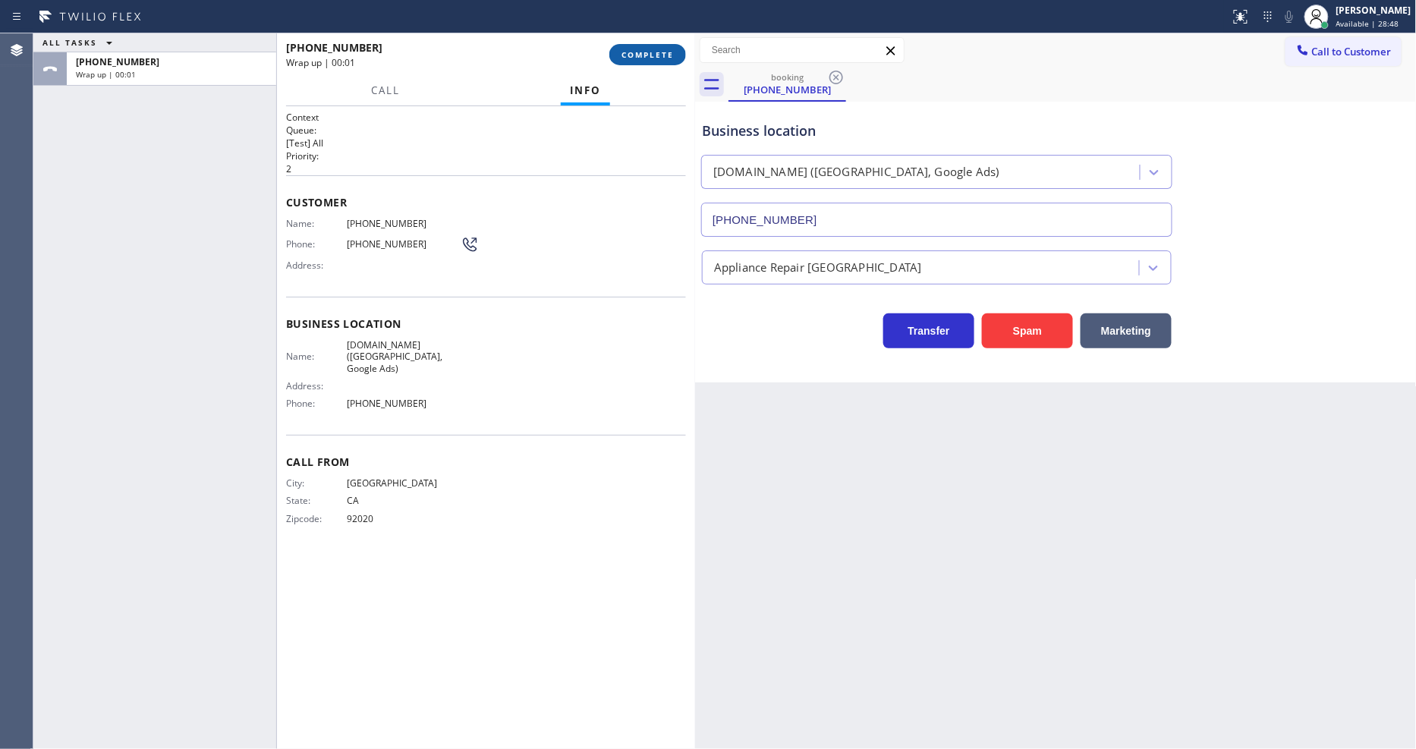
click at [635, 55] on span "COMPLETE" at bounding box center [647, 54] width 52 height 11
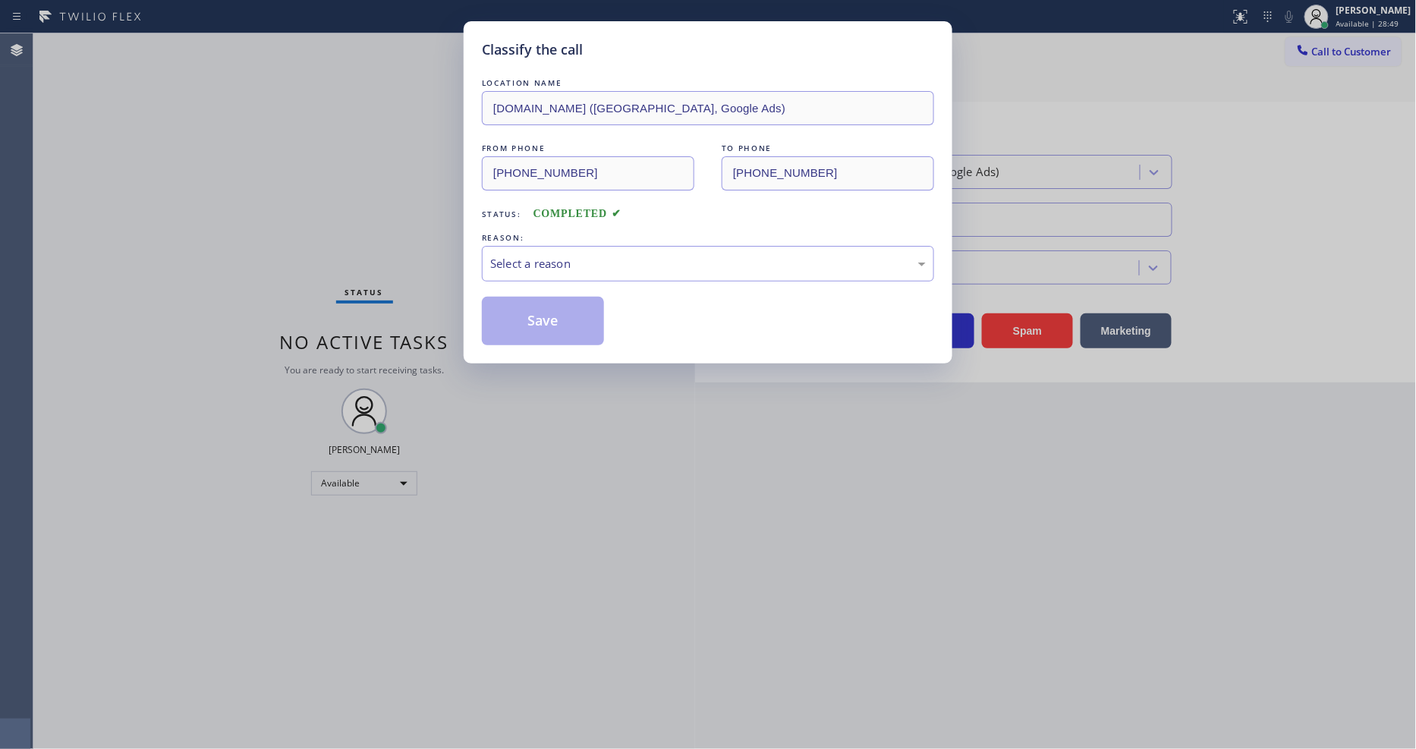
click at [519, 264] on div "Select a reason" at bounding box center [708, 263] width 436 height 17
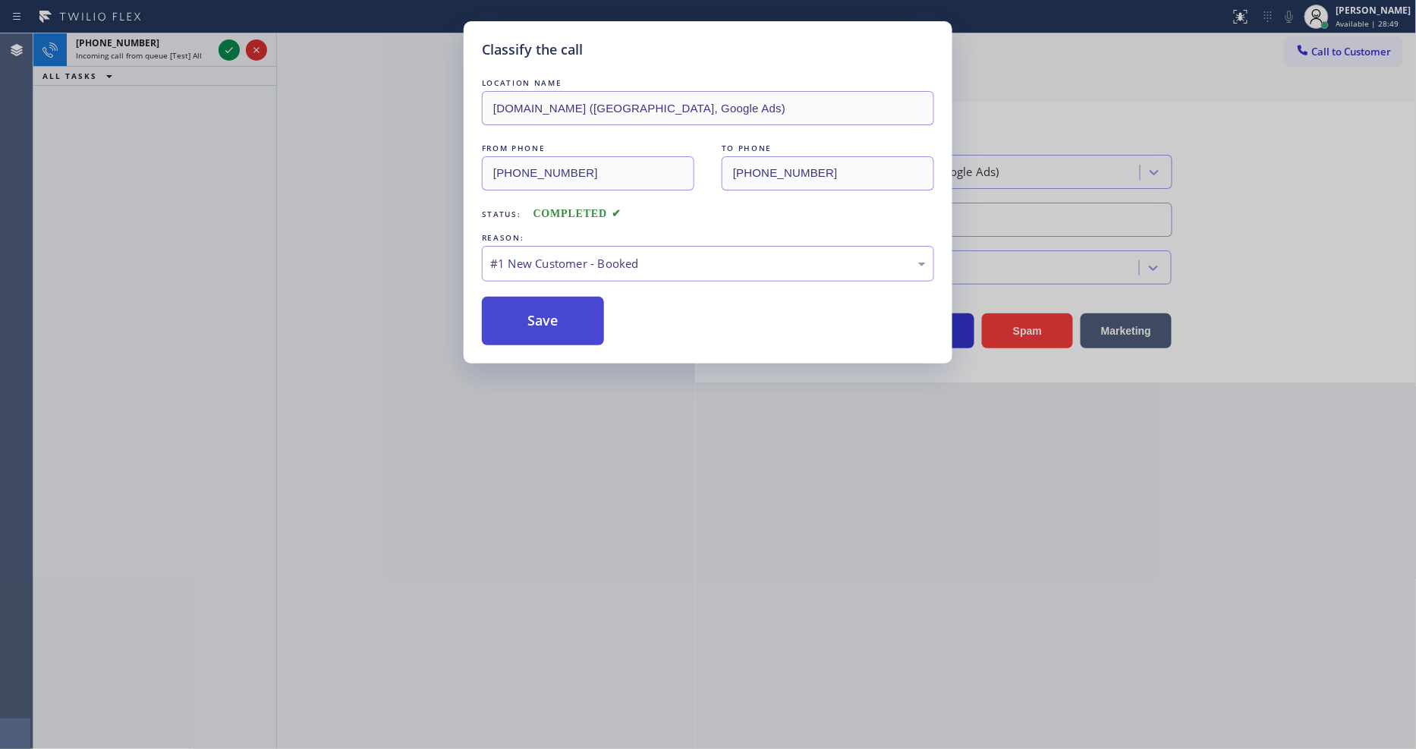
click at [510, 304] on button "Save" at bounding box center [543, 321] width 122 height 49
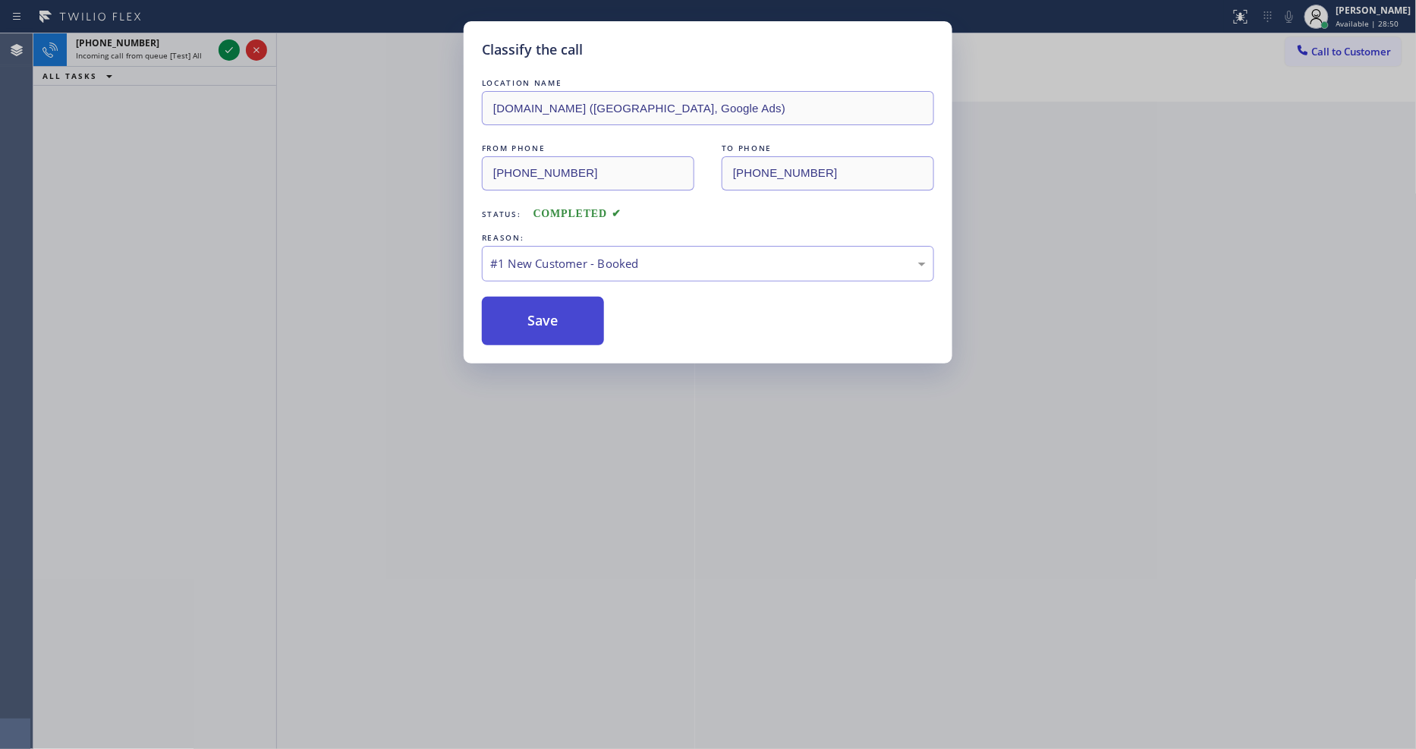
click at [510, 304] on button "Save" at bounding box center [543, 321] width 122 height 49
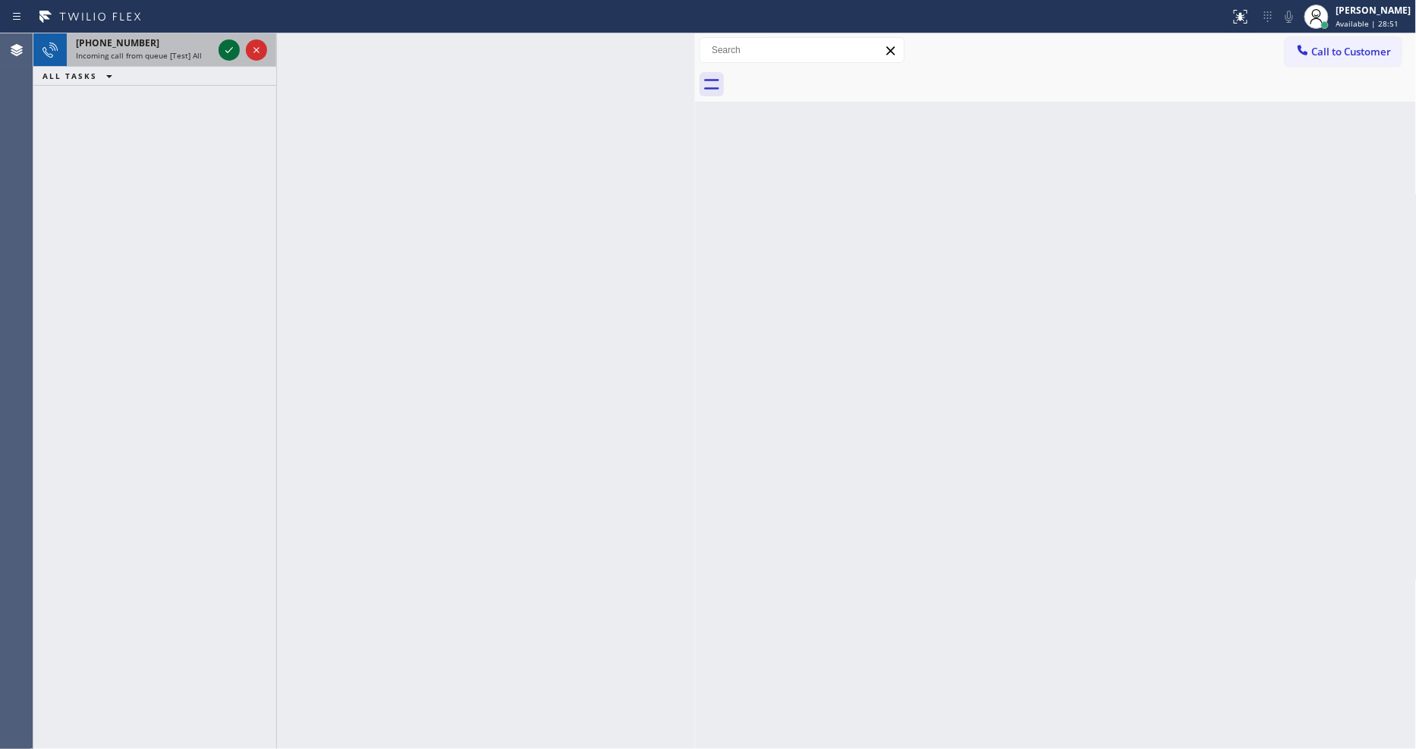
click at [225, 49] on icon at bounding box center [229, 50] width 18 height 18
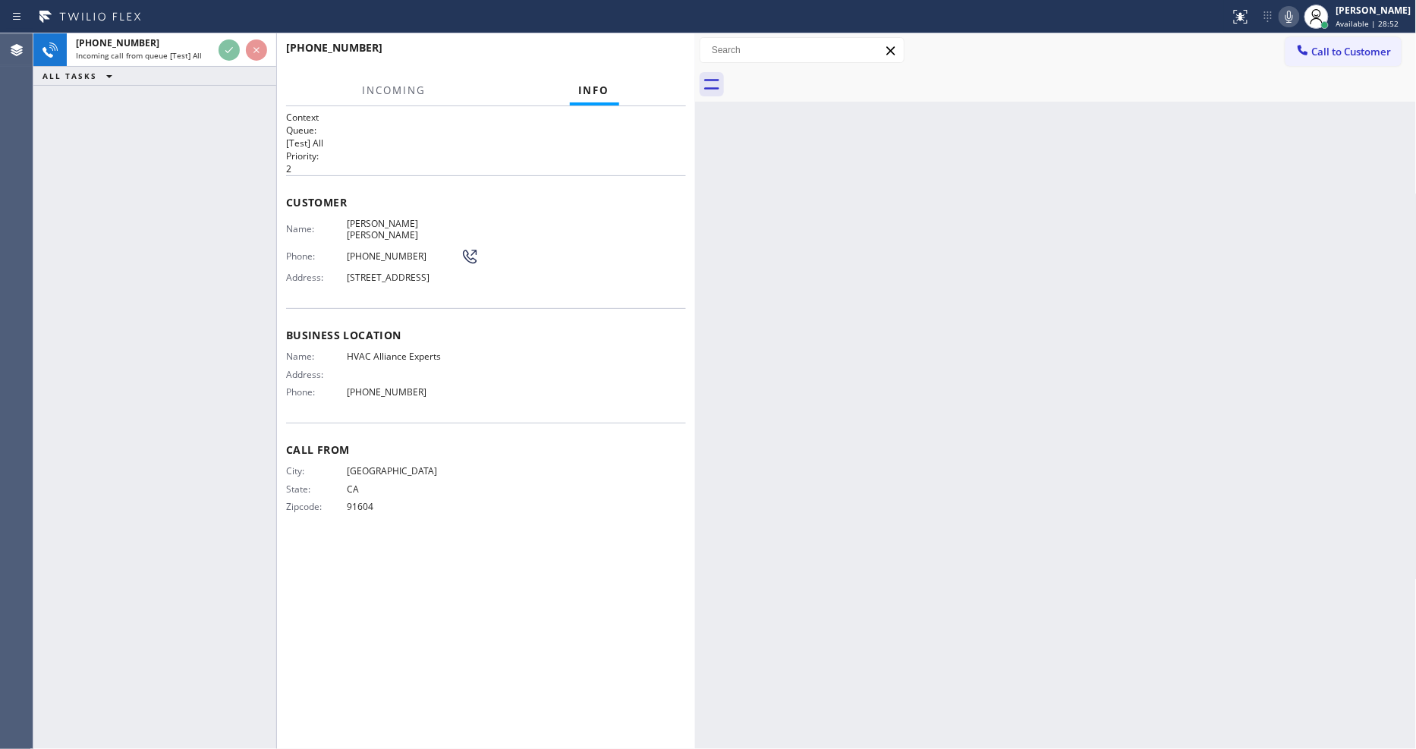
click at [590, 351] on div "Name: HVAC Alliance Experts Address: Phone: (323) 825-6940" at bounding box center [486, 377] width 400 height 53
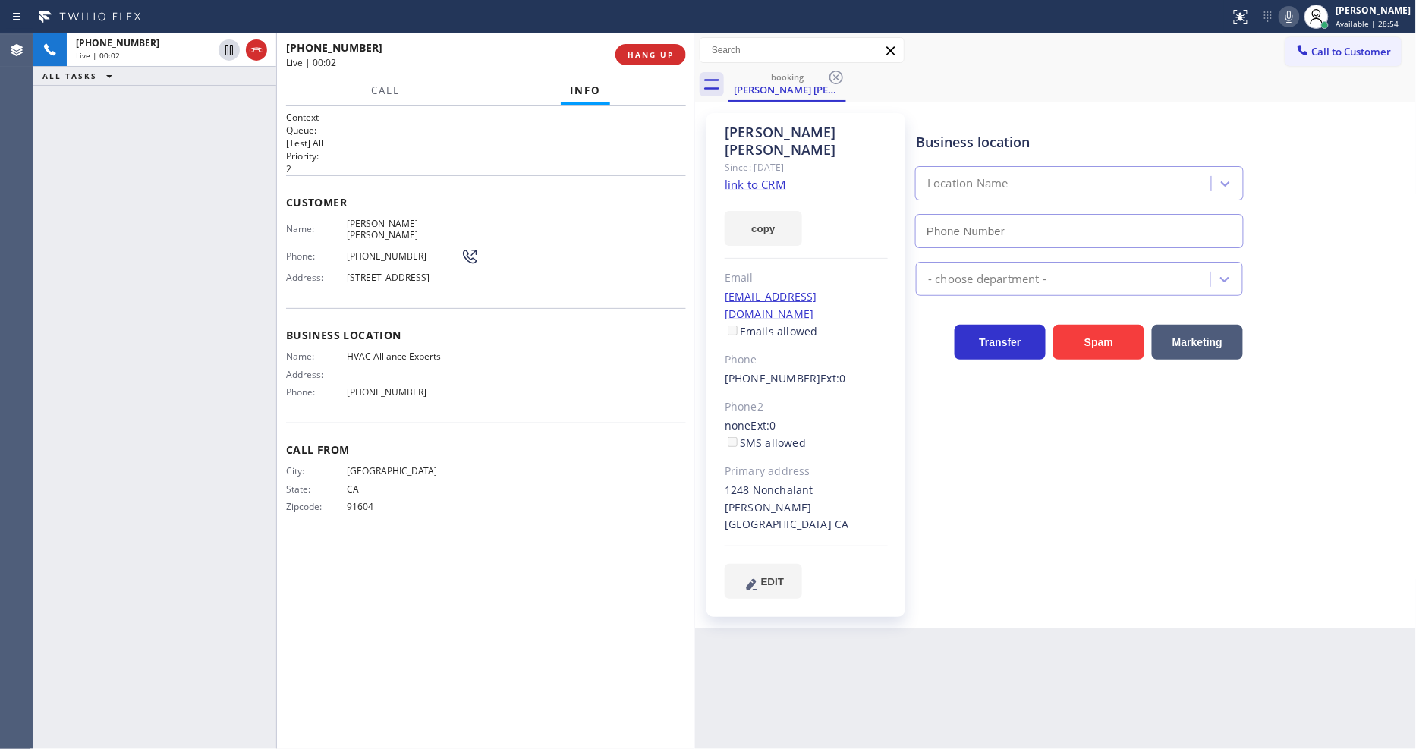
click at [775, 177] on link "link to CRM" at bounding box center [755, 184] width 61 height 15
type input "[PHONE_NUMBER]"
click at [640, 49] on span "HANG UP" at bounding box center [651, 54] width 46 height 11
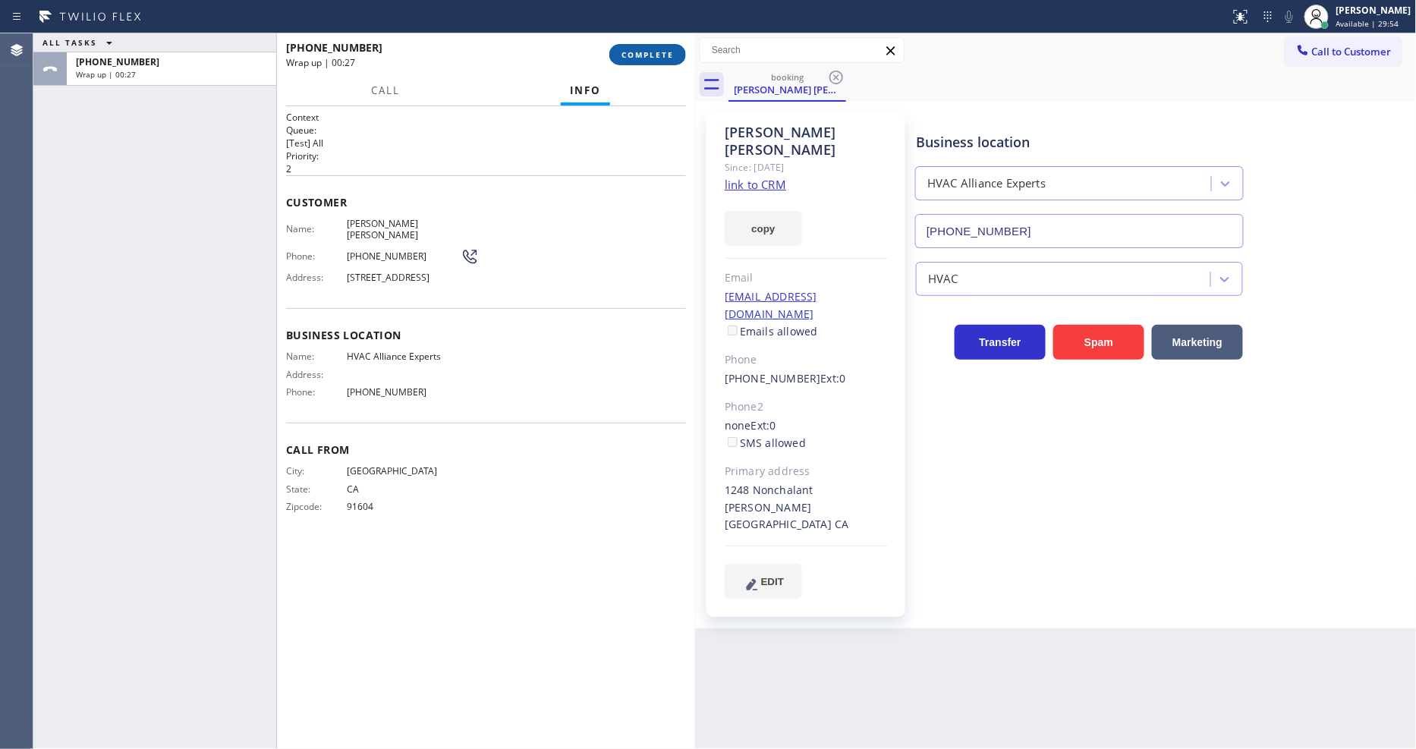
click at [654, 56] on span "COMPLETE" at bounding box center [647, 54] width 52 height 11
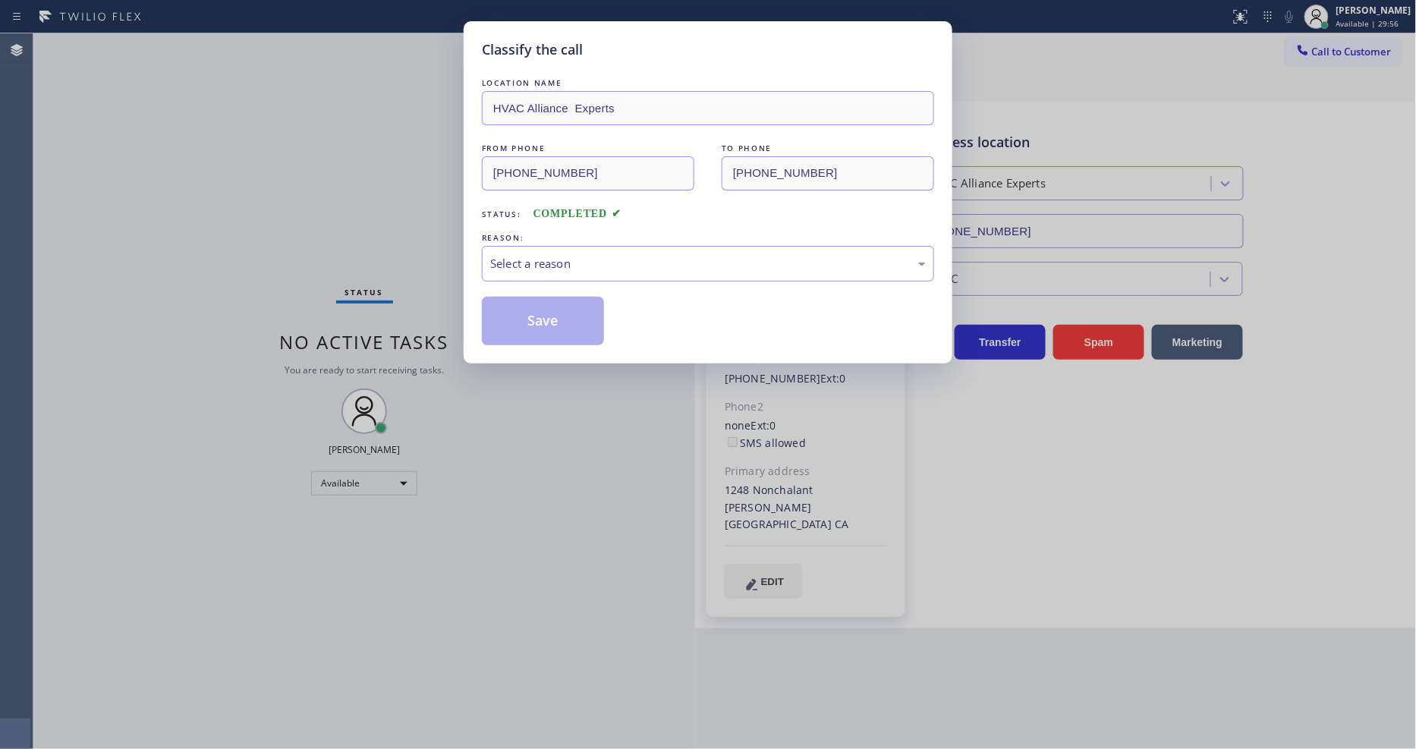
click at [558, 263] on div "Select a reason" at bounding box center [708, 263] width 436 height 17
click at [558, 306] on button "Save" at bounding box center [543, 321] width 122 height 49
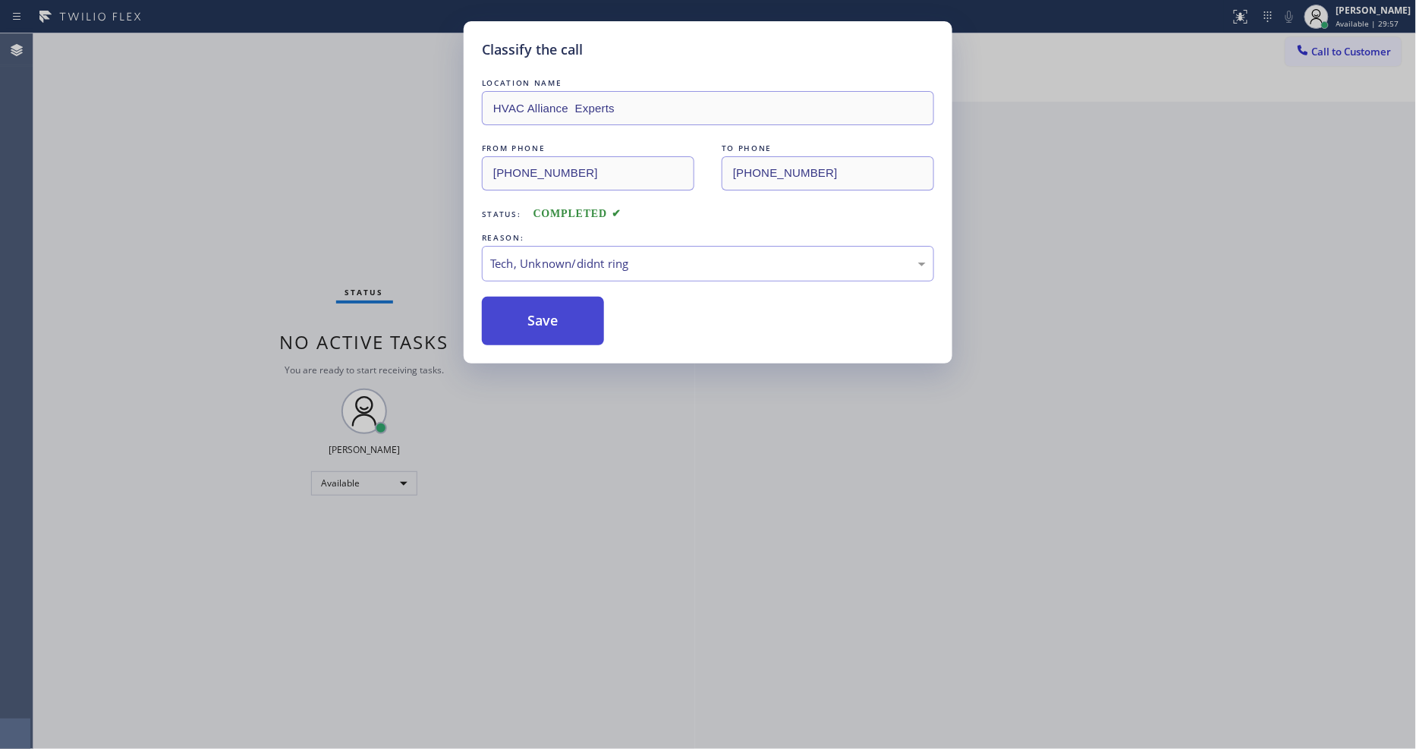
click at [558, 306] on button "Save" at bounding box center [543, 321] width 122 height 49
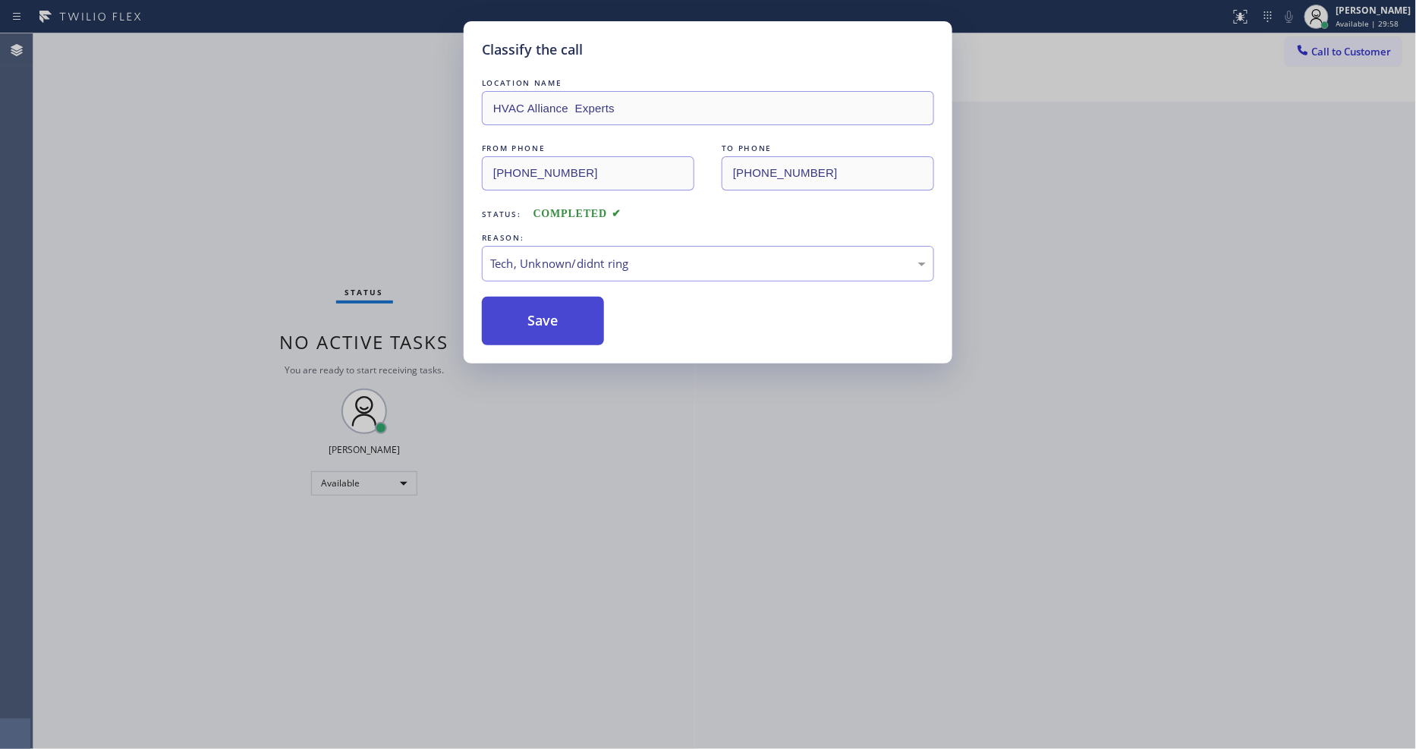
click at [558, 306] on button "Save" at bounding box center [543, 321] width 122 height 49
click at [558, 306] on div "Status No active tasks You are ready to start receiving tasks. [PERSON_NAME] Av…" at bounding box center [364, 391] width 662 height 716
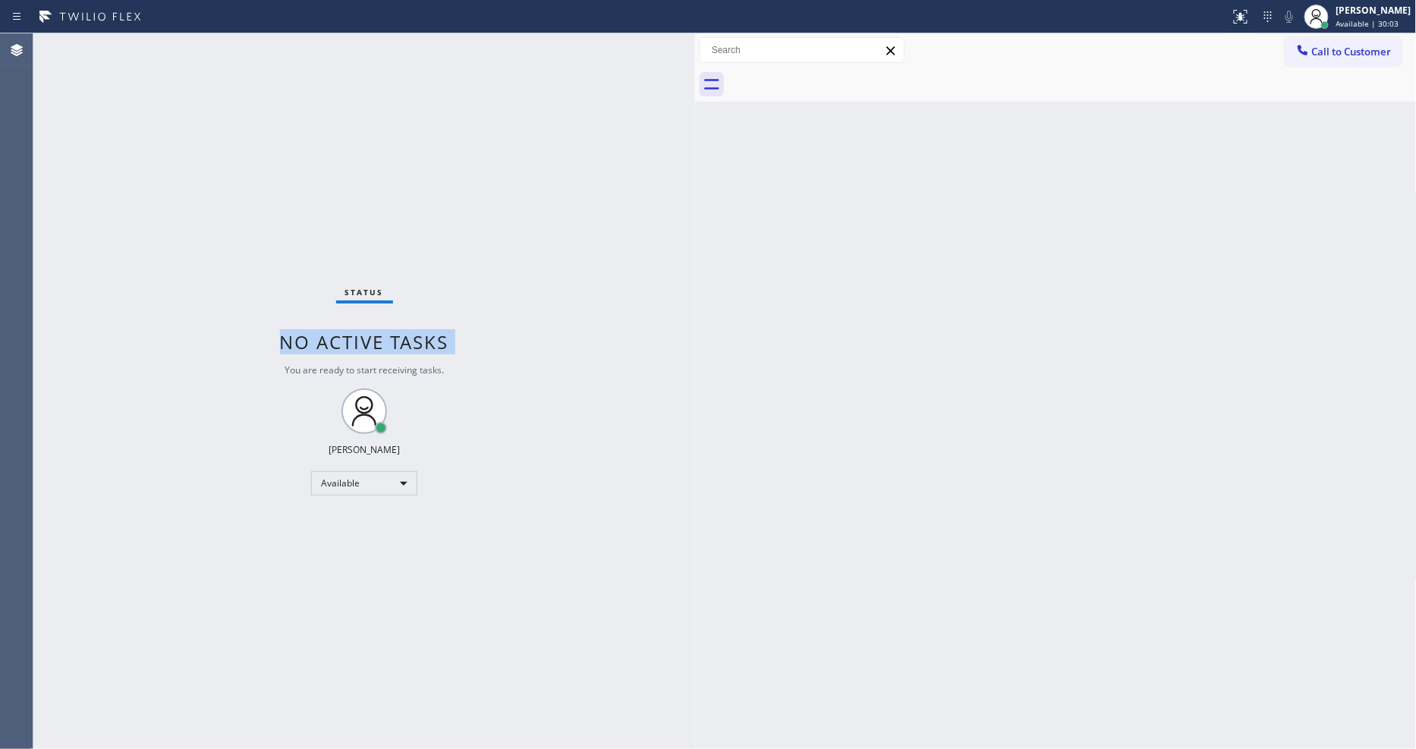
drag, startPoint x: 534, startPoint y: 238, endPoint x: 404, endPoint y: 27, distance: 247.6
click at [533, 238] on div "Status No active tasks You are ready to start receiving tasks. [PERSON_NAME] Av…" at bounding box center [364, 391] width 662 height 716
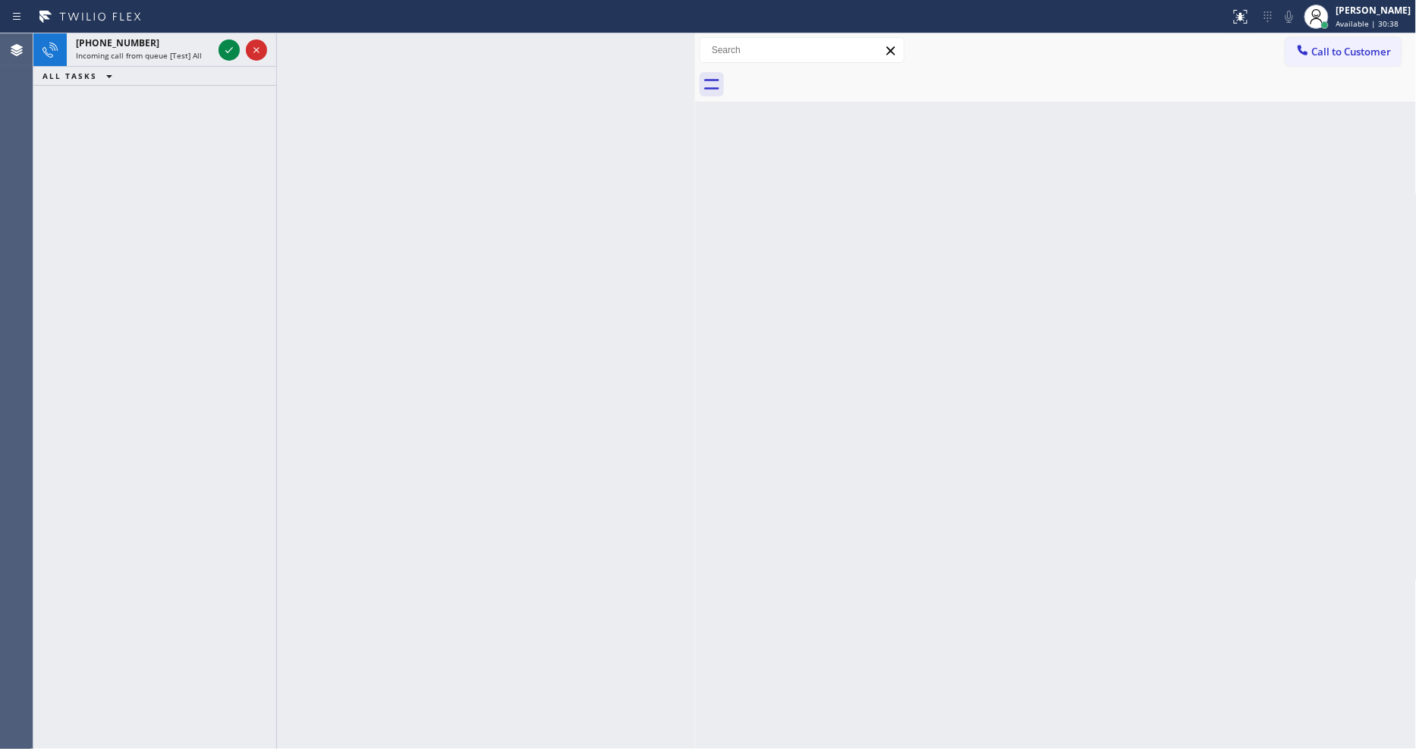
drag, startPoint x: 230, startPoint y: 51, endPoint x: 231, endPoint y: 80, distance: 28.8
click at [230, 51] on icon at bounding box center [229, 50] width 18 height 18
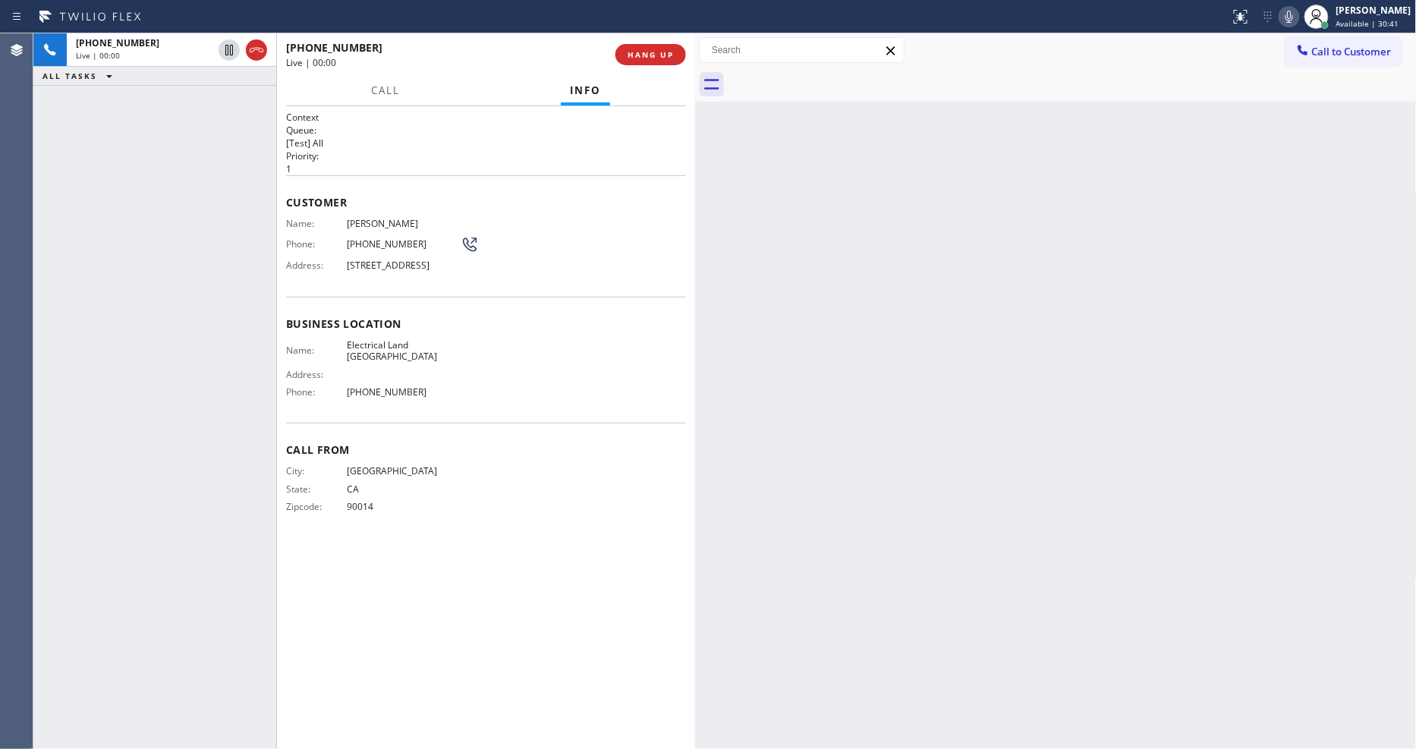
click at [1088, 355] on div "Back to Dashboard Change Sender ID Customers Technicians Select a contact Outbo…" at bounding box center [1056, 391] width 722 height 716
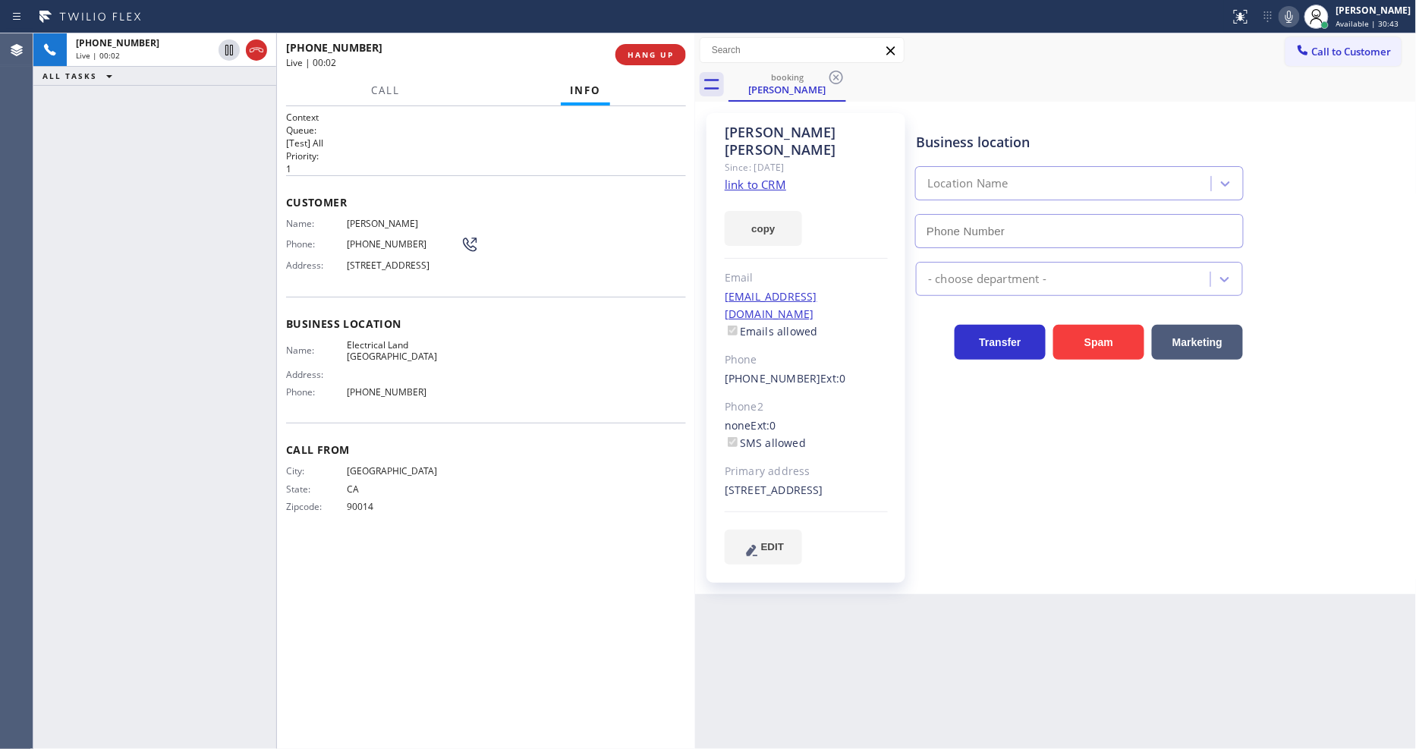
click at [747, 177] on link "link to CRM" at bounding box center [755, 184] width 61 height 15
type input "[PHONE_NUMBER]"
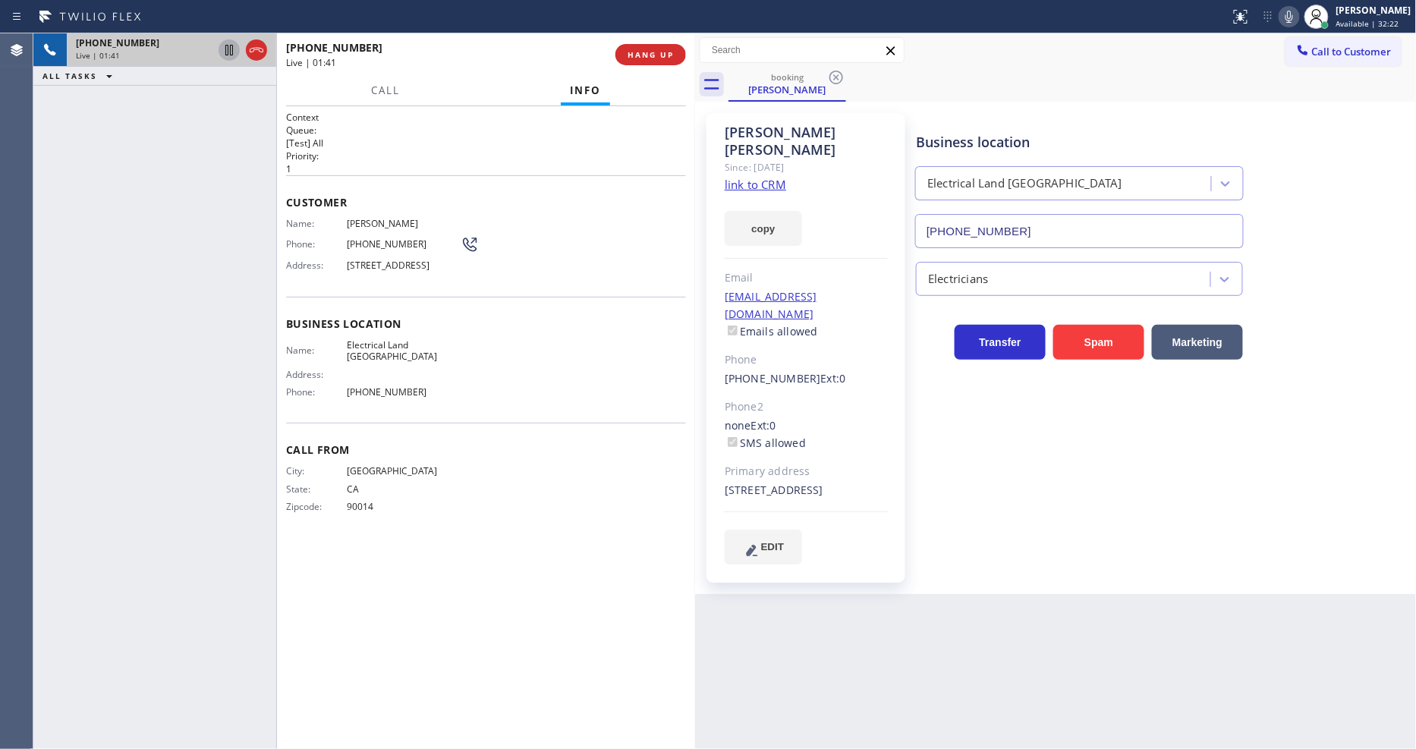
click at [228, 47] on icon at bounding box center [229, 50] width 18 height 18
click at [1294, 12] on icon at bounding box center [1289, 17] width 18 height 18
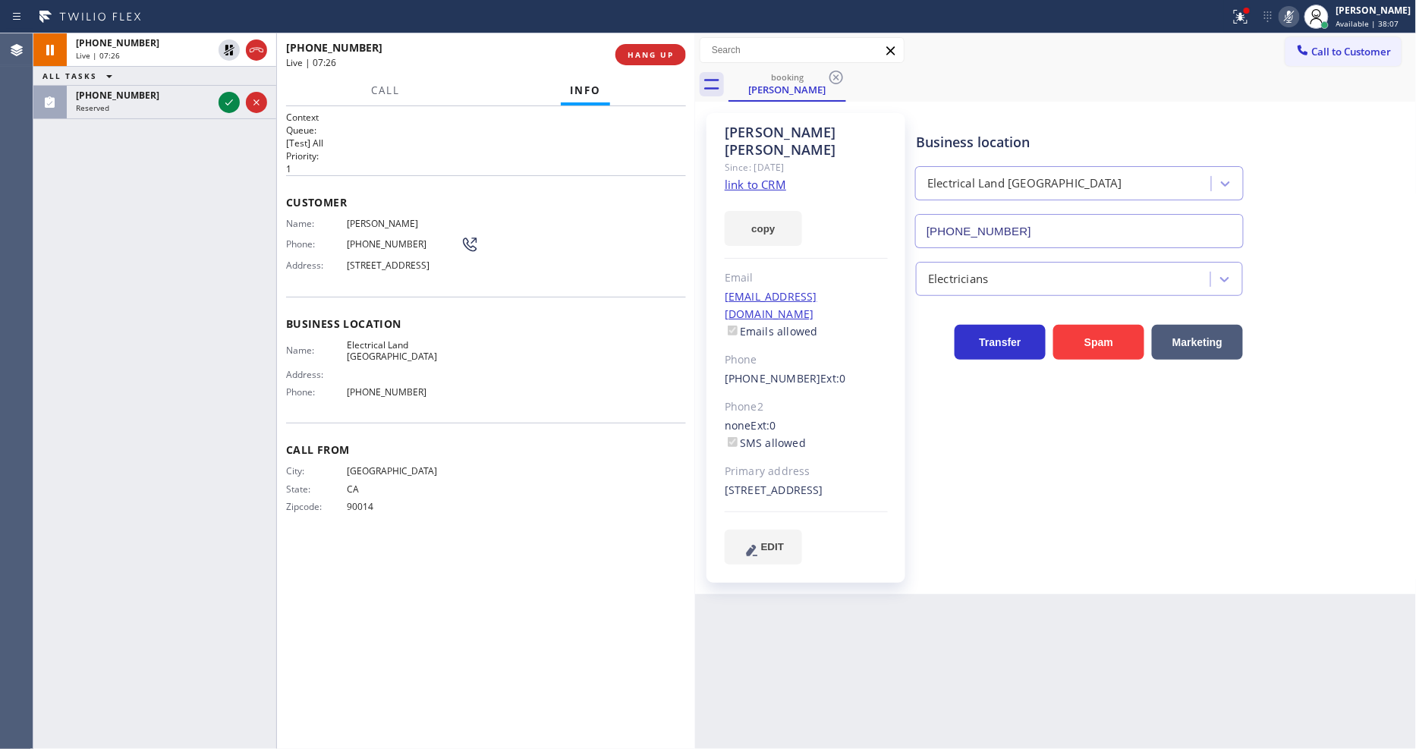
drag, startPoint x: 231, startPoint y: 46, endPoint x: 567, endPoint y: 80, distance: 337.0
click at [230, 46] on icon at bounding box center [229, 50] width 11 height 11
click at [1298, 15] on icon at bounding box center [1289, 17] width 18 height 18
click at [228, 97] on icon at bounding box center [229, 102] width 18 height 18
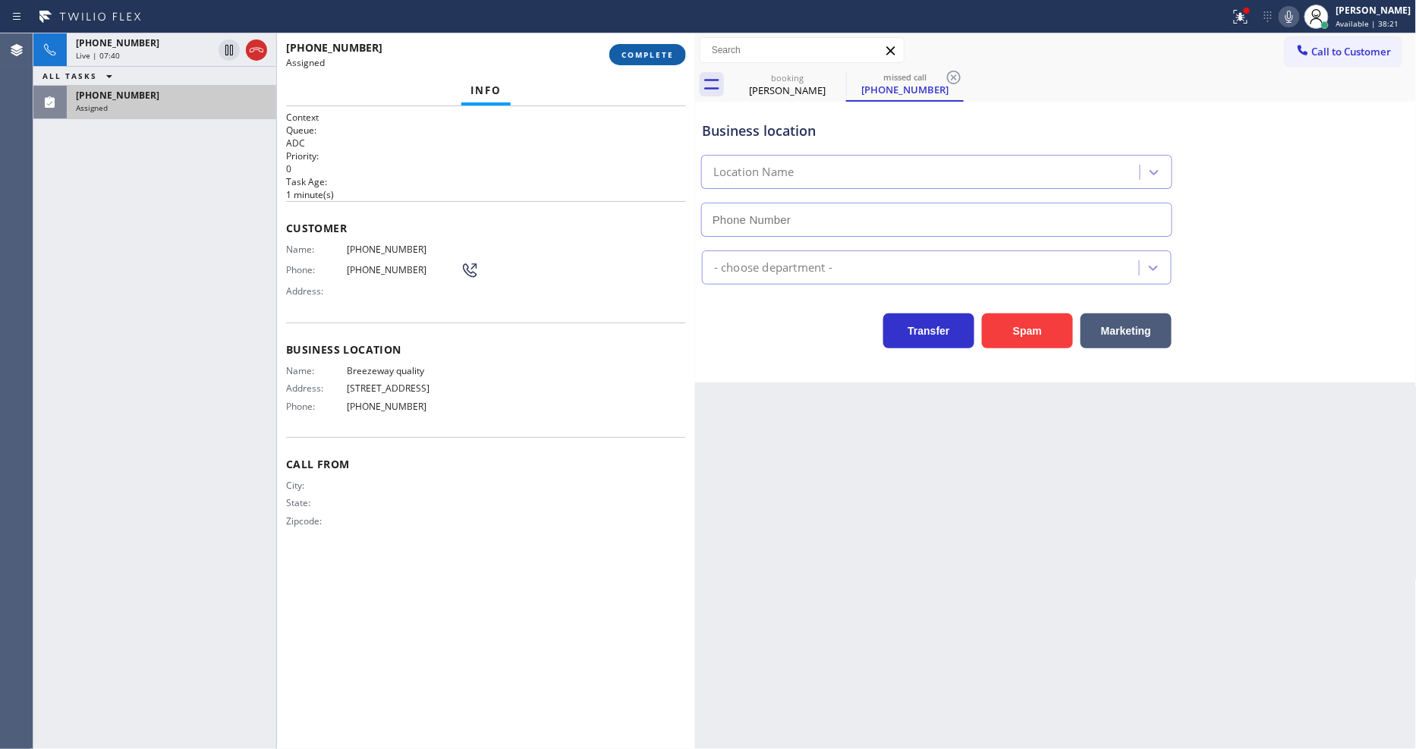
type input "[PHONE_NUMBER]"
click at [631, 56] on span "COMPLETE" at bounding box center [647, 54] width 52 height 11
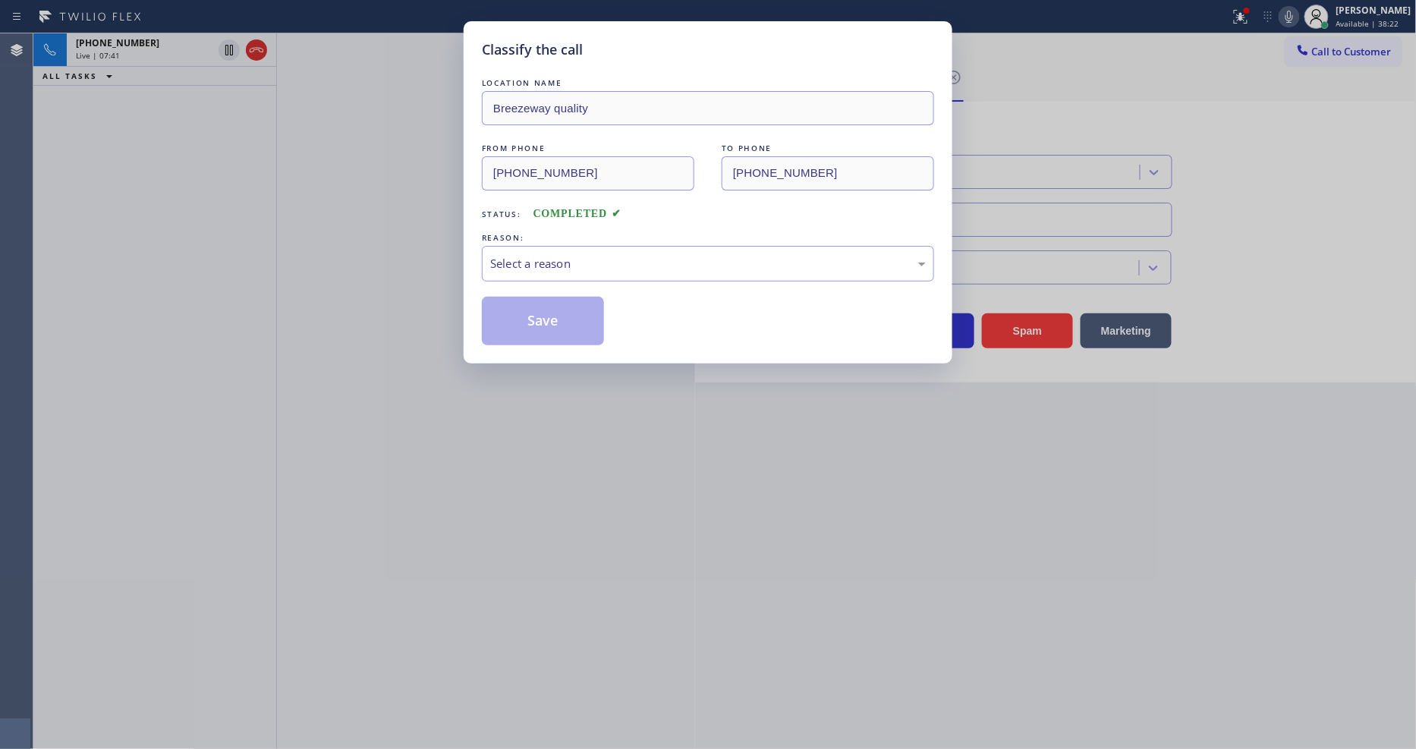
click at [565, 255] on div "Select a reason" at bounding box center [708, 263] width 436 height 17
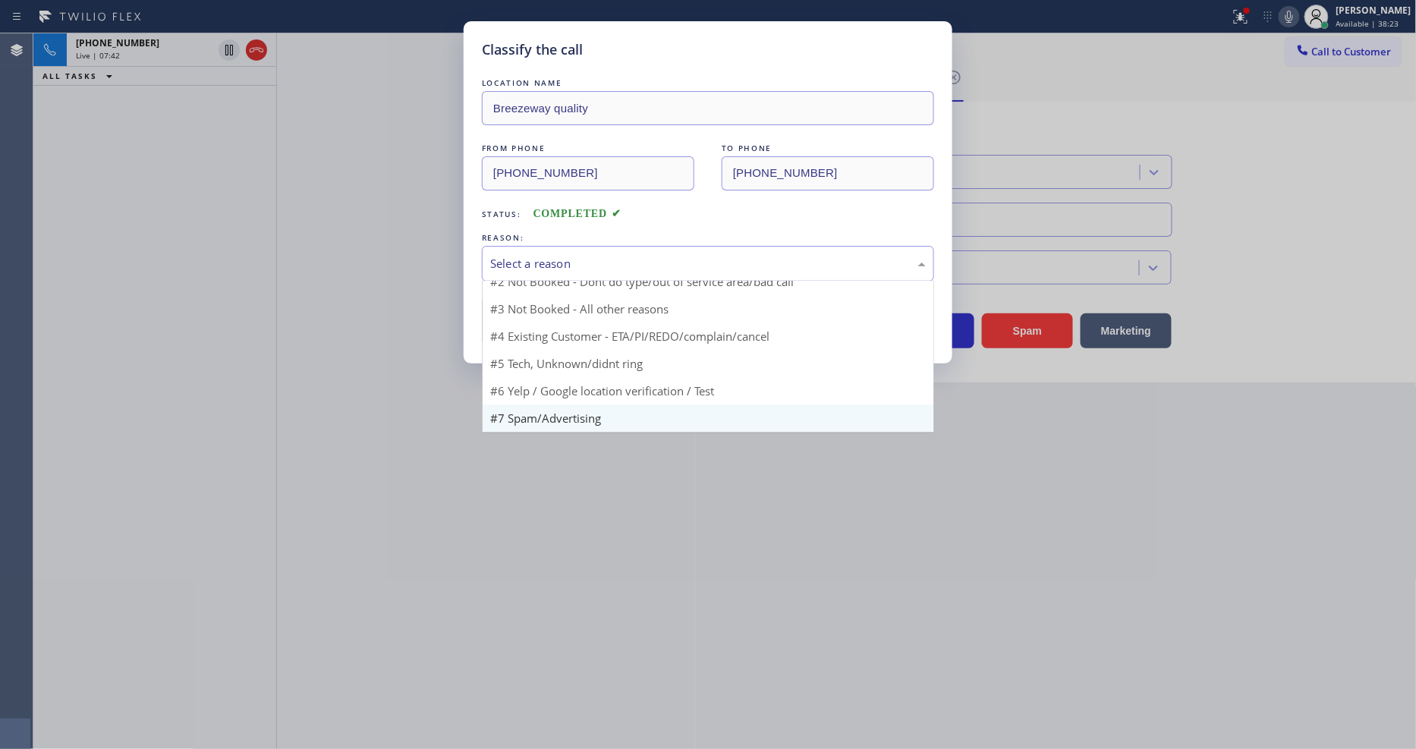
scroll to position [95, 0]
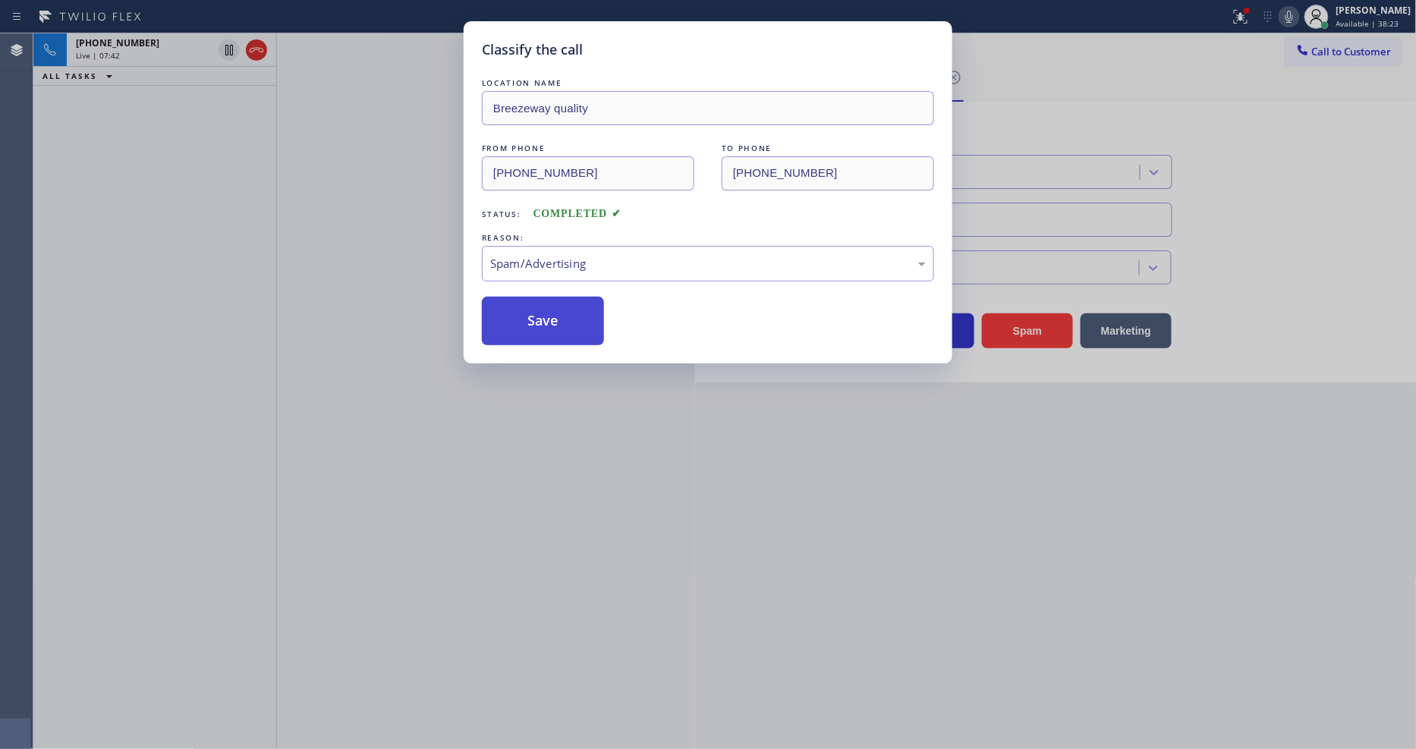
click at [544, 302] on button "Save" at bounding box center [543, 321] width 122 height 49
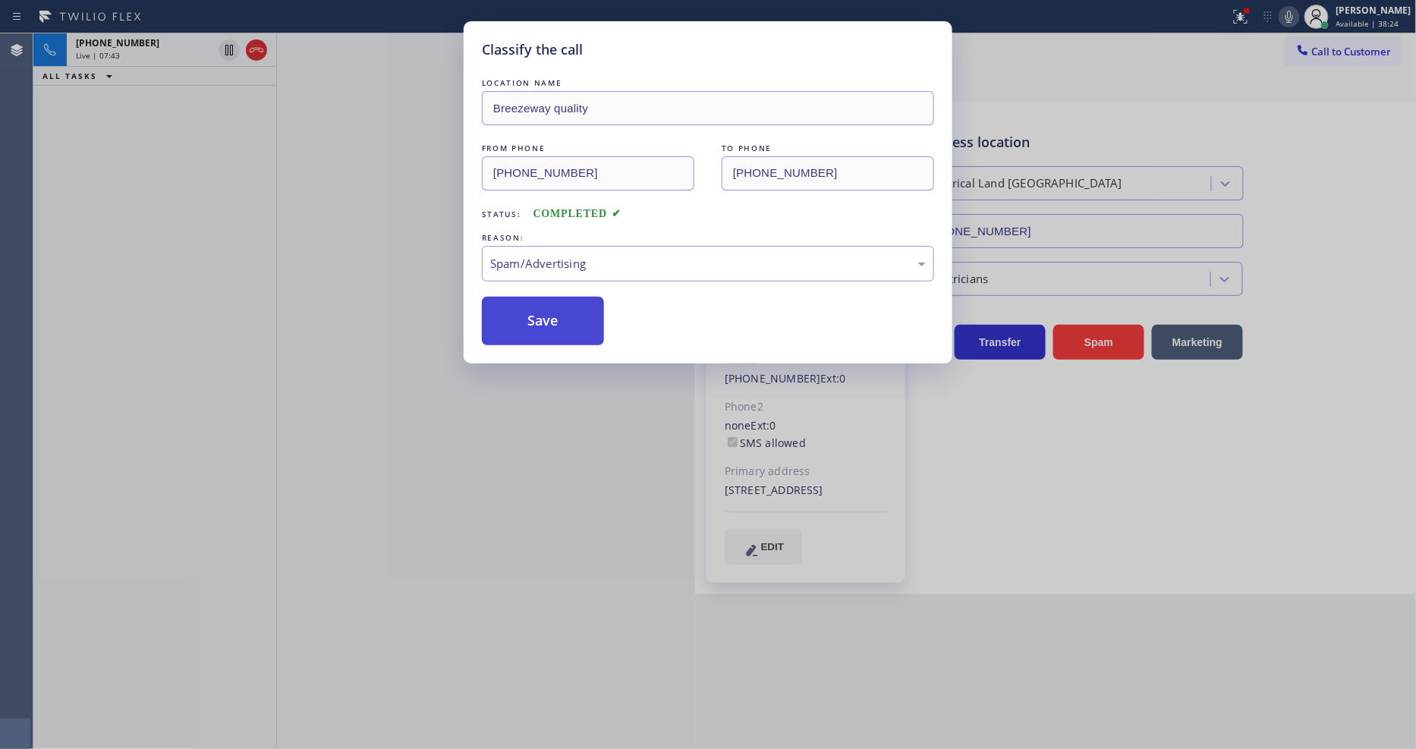
click at [544, 302] on button "Save" at bounding box center [543, 321] width 122 height 49
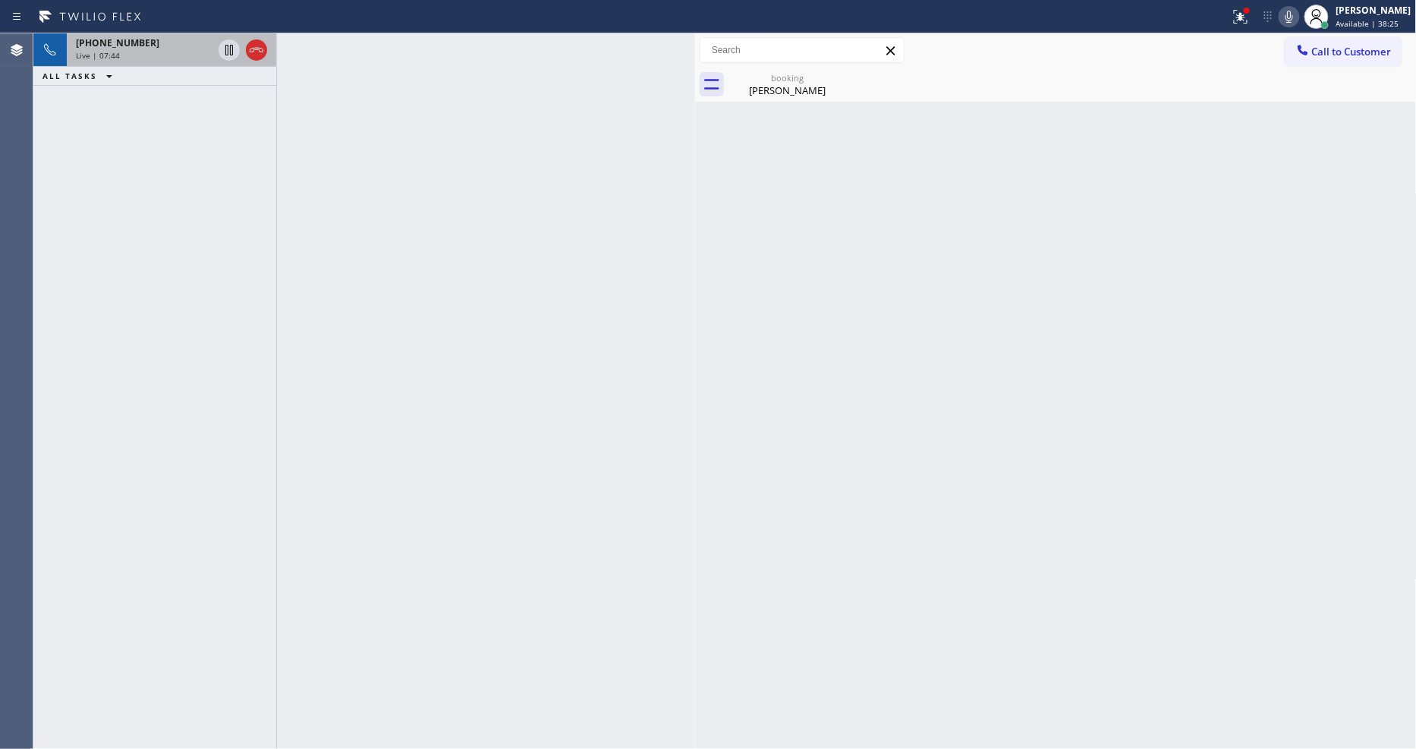
click at [153, 53] on div "Live | 07:44" at bounding box center [144, 55] width 137 height 11
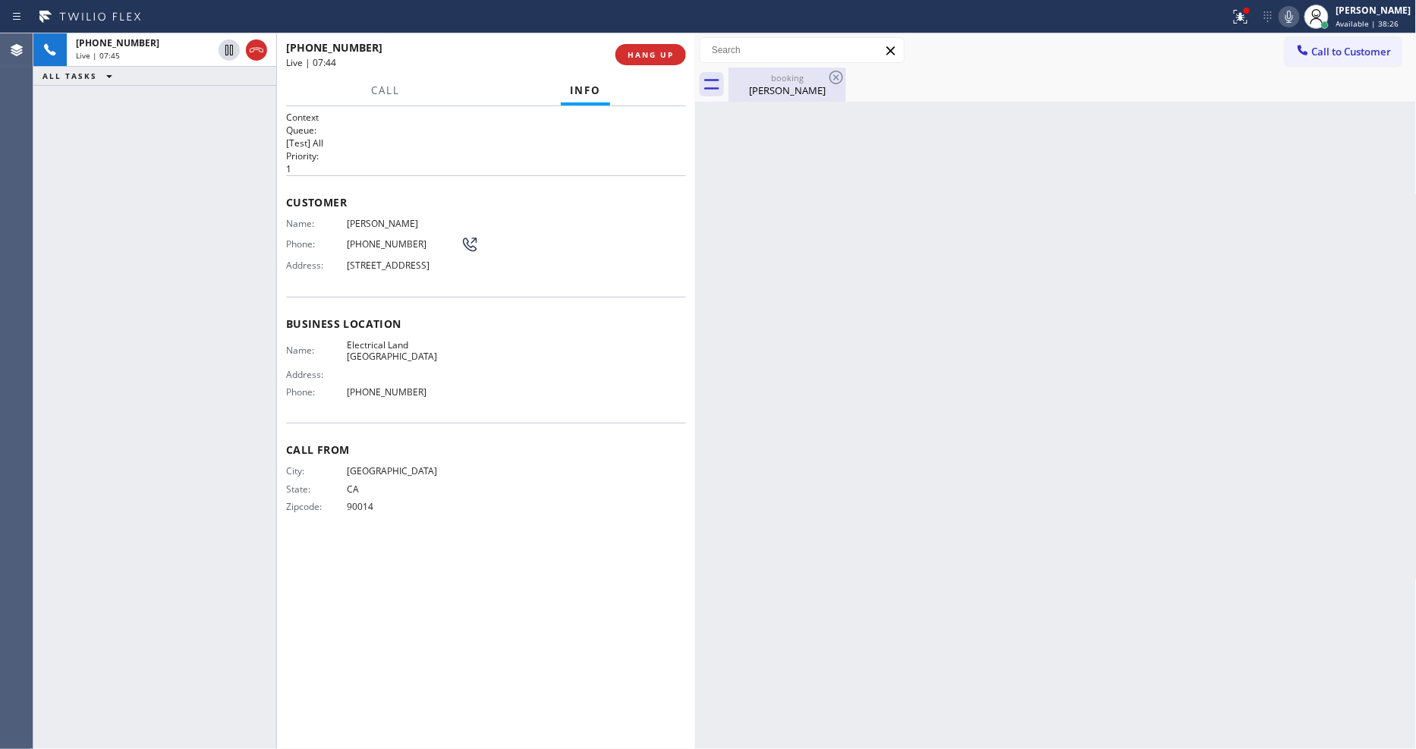
click at [780, 96] on div "Kamal Kalsi" at bounding box center [787, 90] width 115 height 14
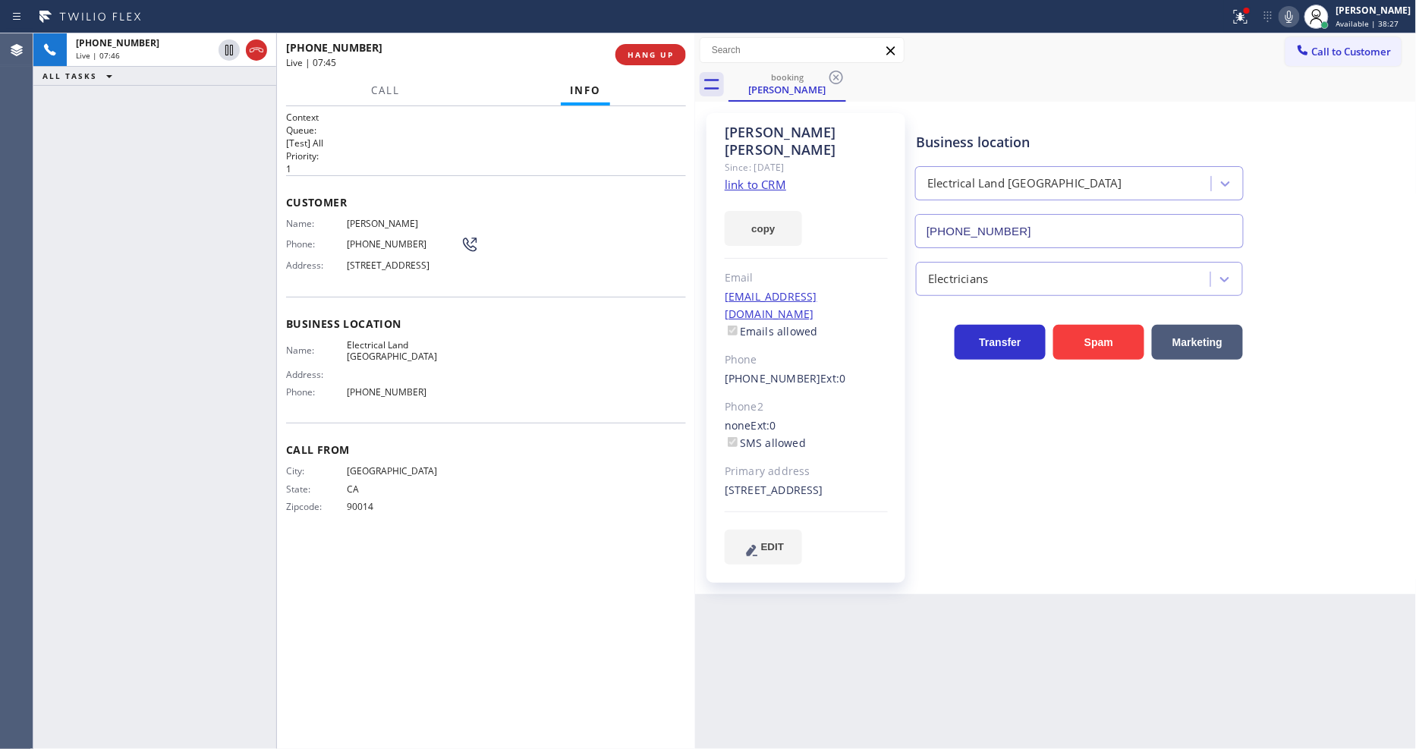
click at [370, 238] on span "[PHONE_NUMBER]" at bounding box center [404, 243] width 114 height 11
click at [639, 56] on span "HANG UP" at bounding box center [651, 54] width 46 height 11
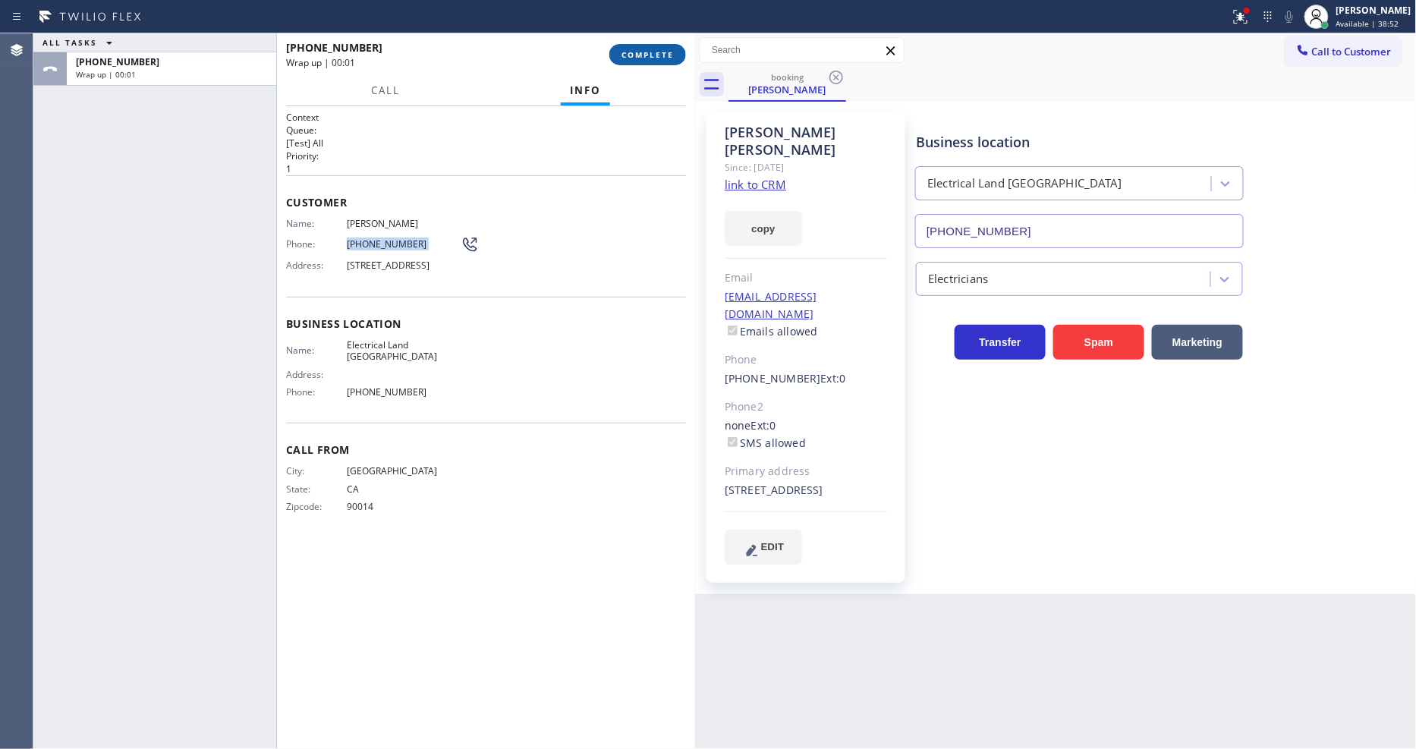
click at [639, 56] on span "COMPLETE" at bounding box center [647, 54] width 52 height 11
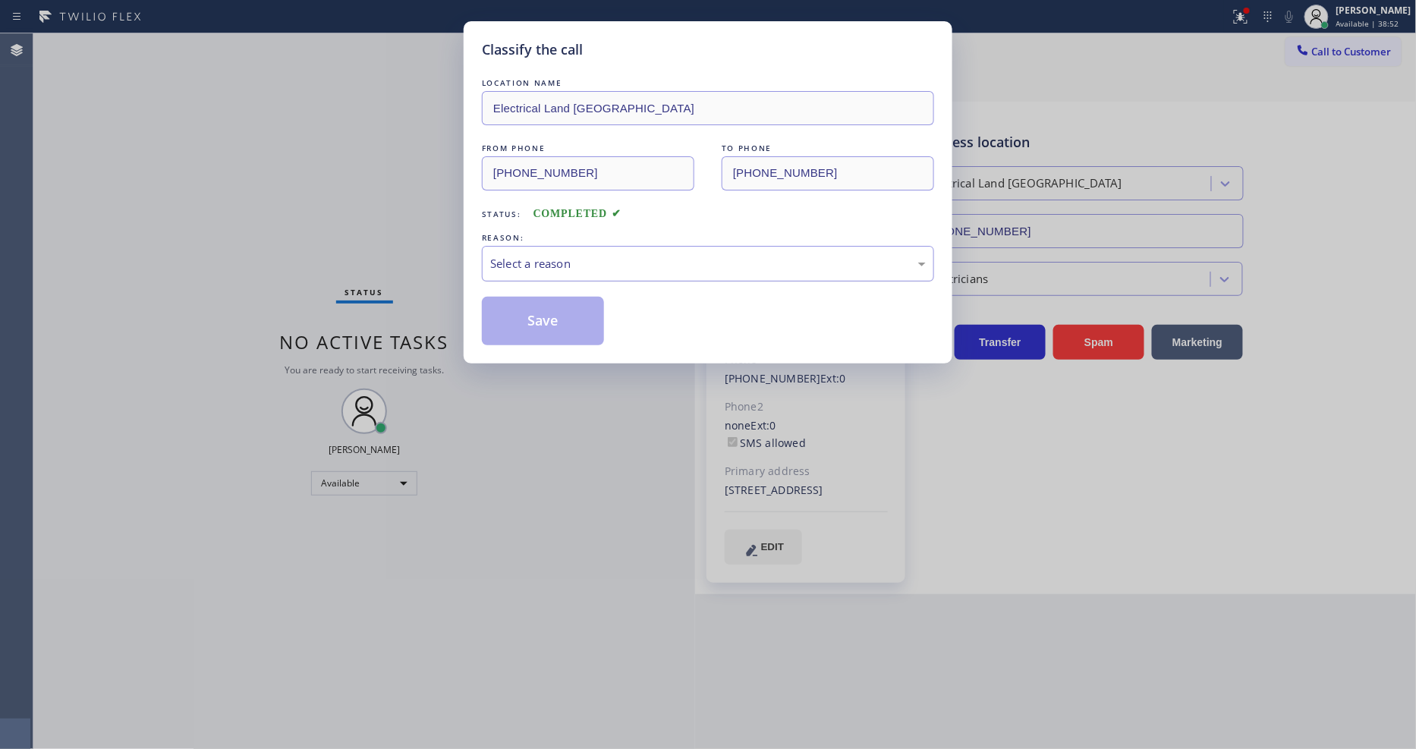
click at [552, 261] on div "Select a reason" at bounding box center [708, 263] width 436 height 17
click at [549, 306] on button "Save" at bounding box center [543, 321] width 122 height 49
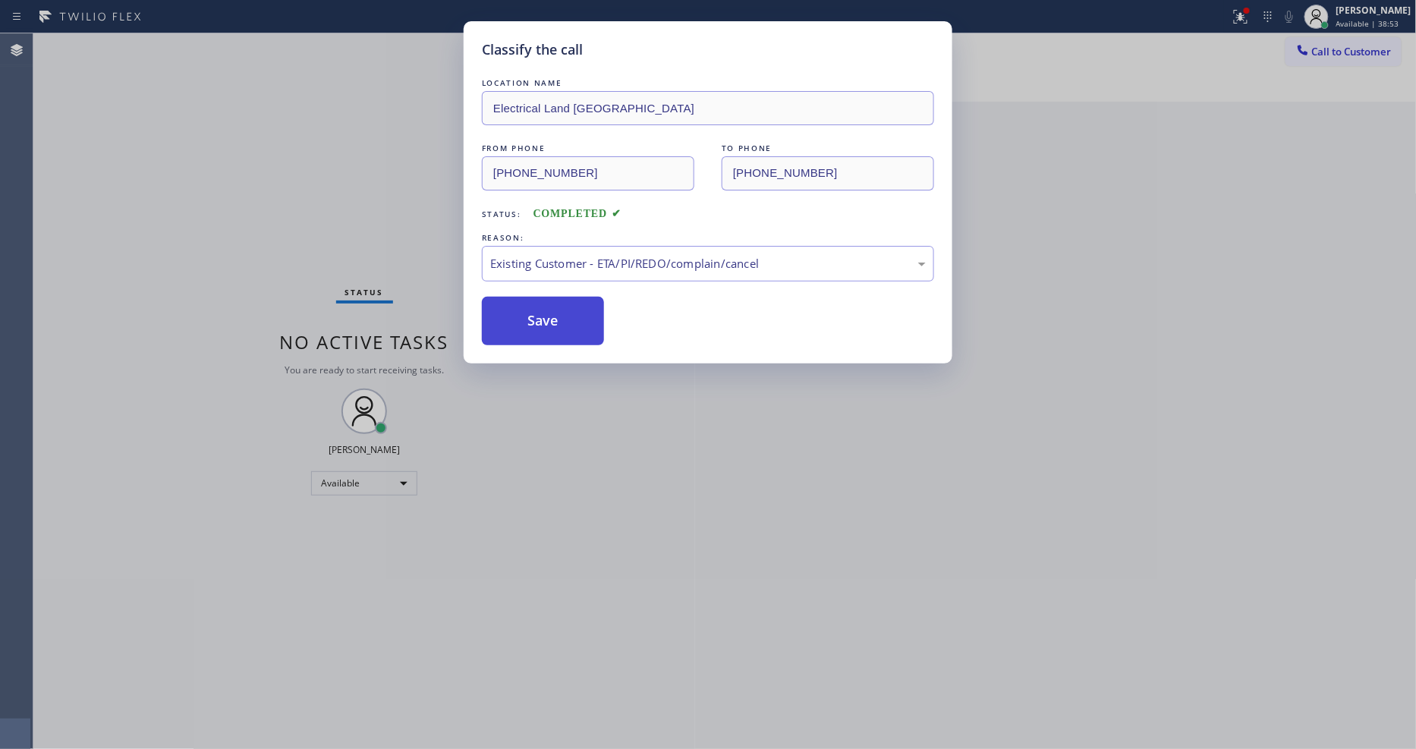
click at [549, 306] on button "Save" at bounding box center [543, 321] width 122 height 49
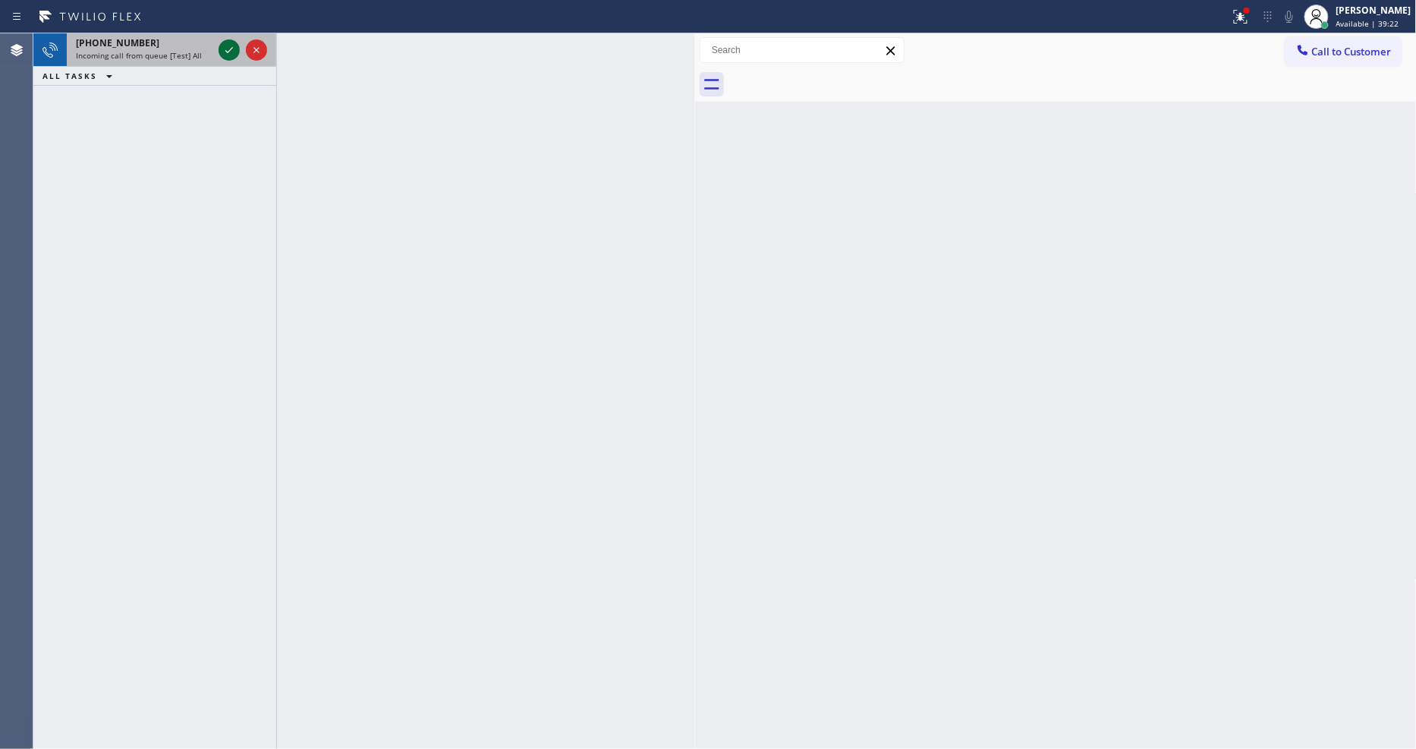
click at [231, 49] on icon at bounding box center [229, 50] width 18 height 18
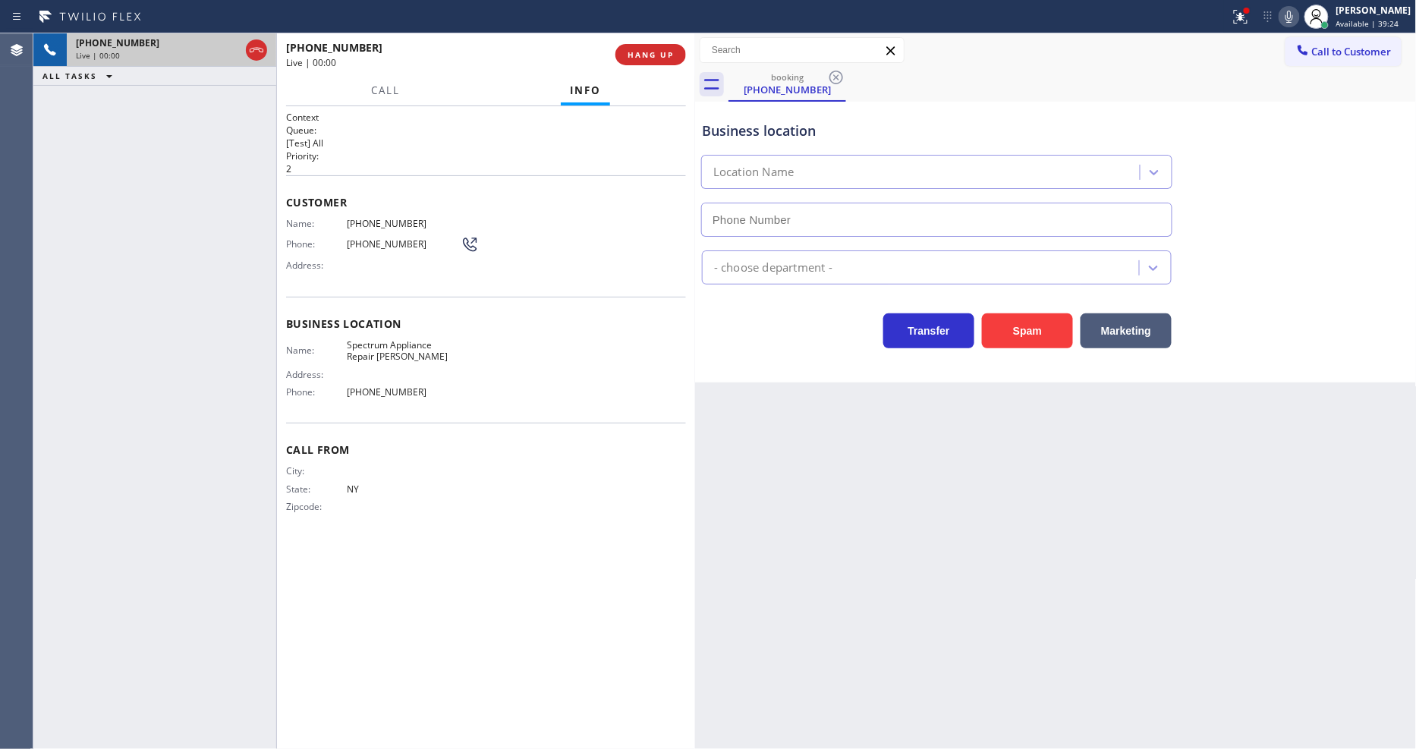
type input "[PHONE_NUMBER]"
click at [662, 53] on span "HANG UP" at bounding box center [651, 54] width 46 height 11
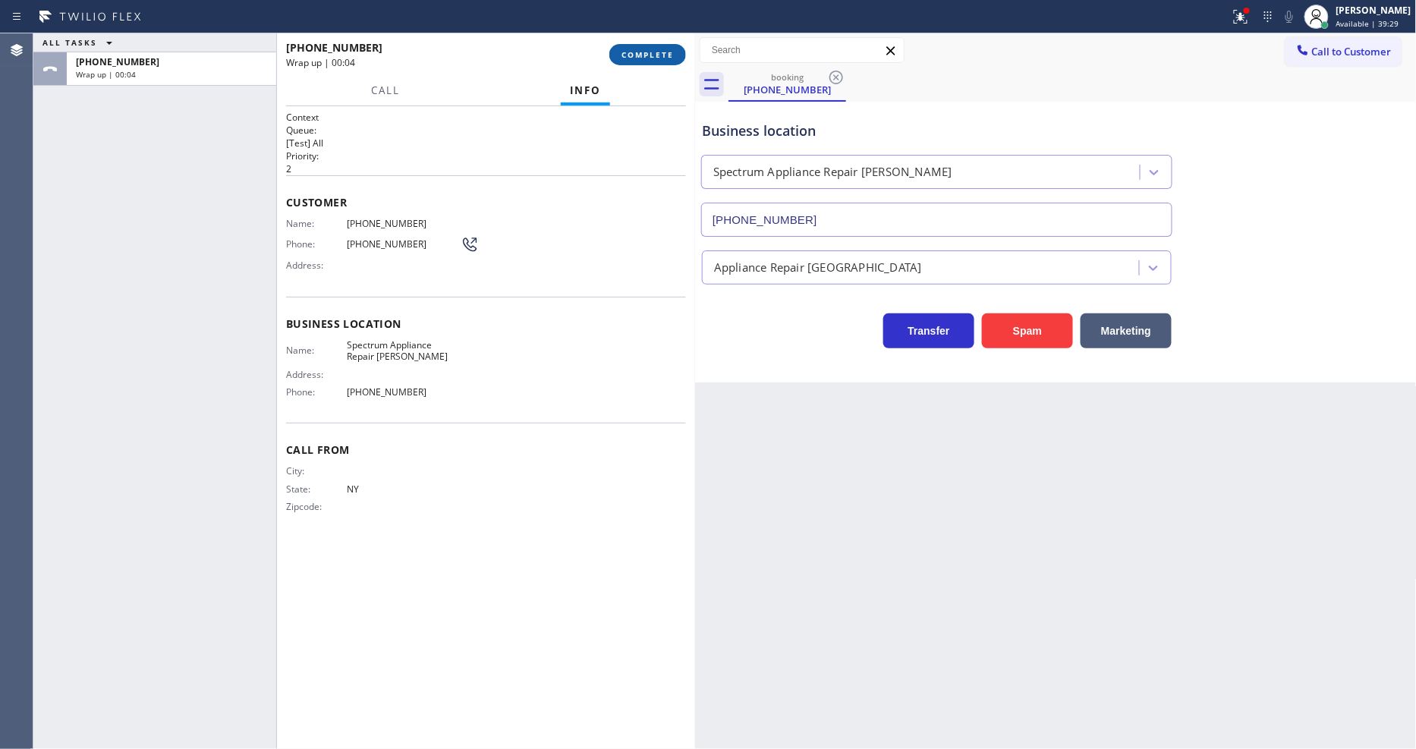
click at [663, 52] on span "COMPLETE" at bounding box center [647, 54] width 52 height 11
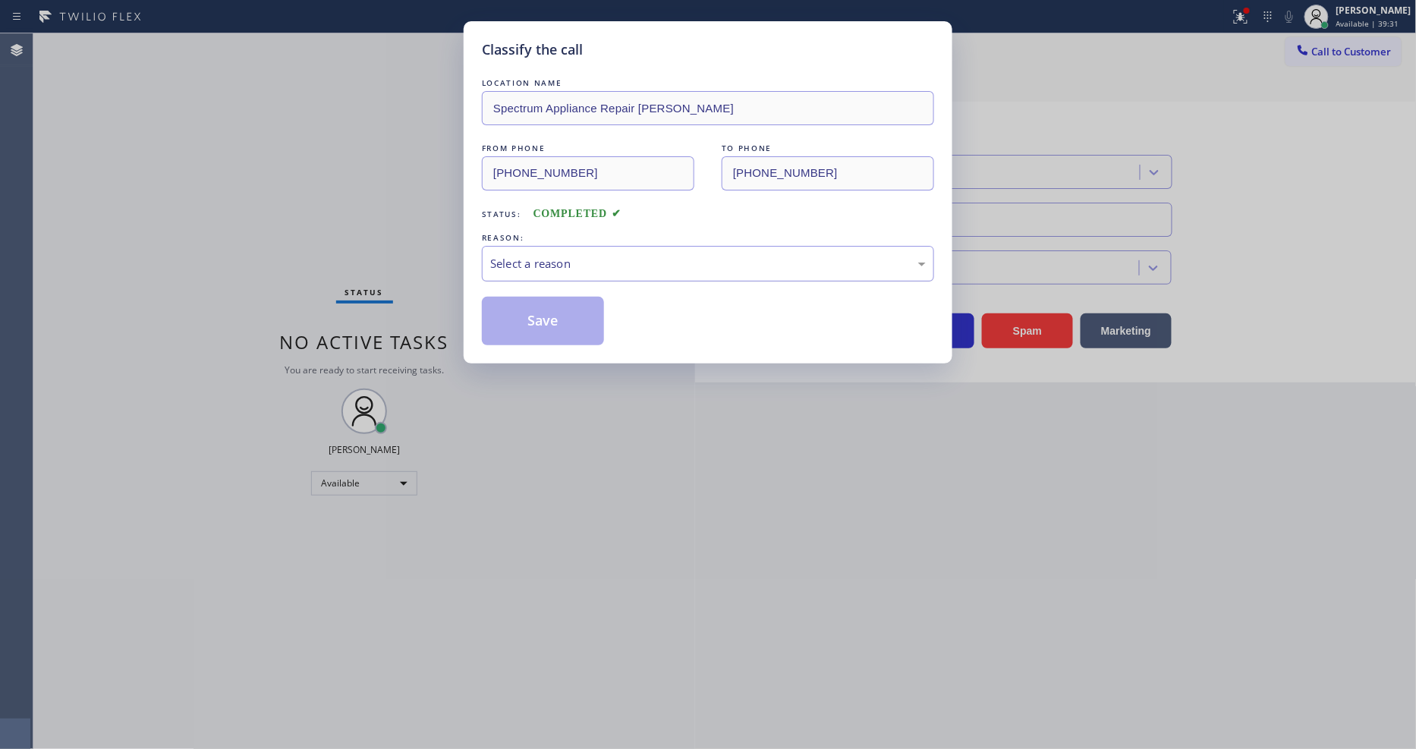
click at [526, 258] on div "Select a reason" at bounding box center [708, 263] width 436 height 17
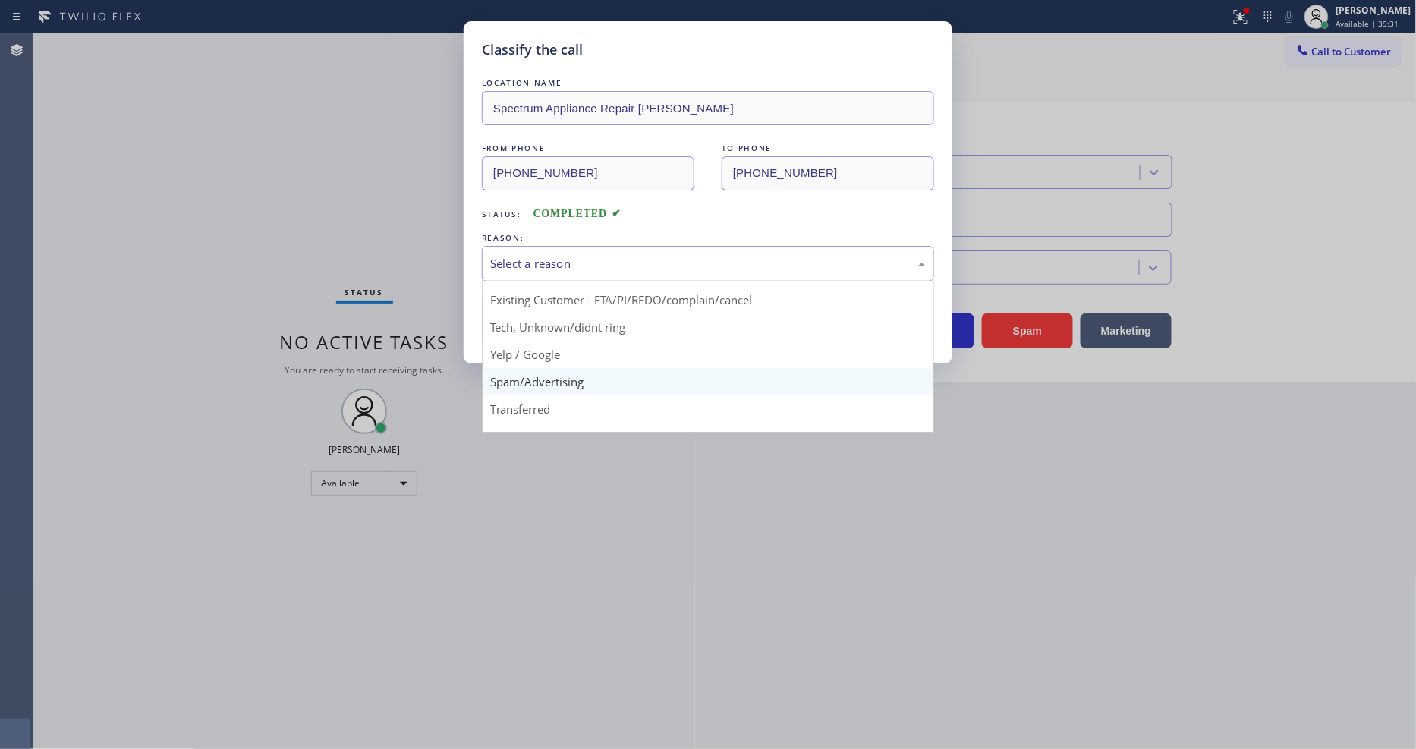
scroll to position [95, 0]
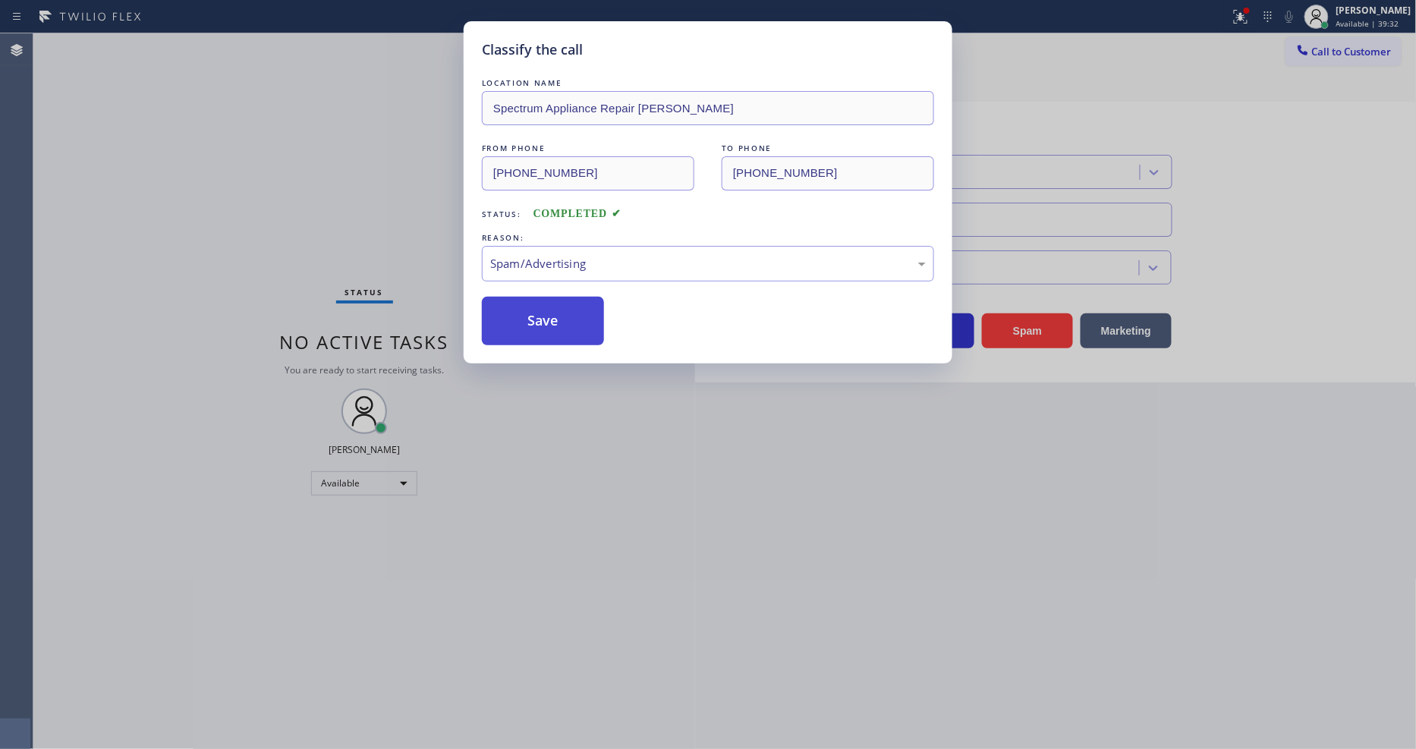
click at [536, 307] on button "Save" at bounding box center [543, 321] width 122 height 49
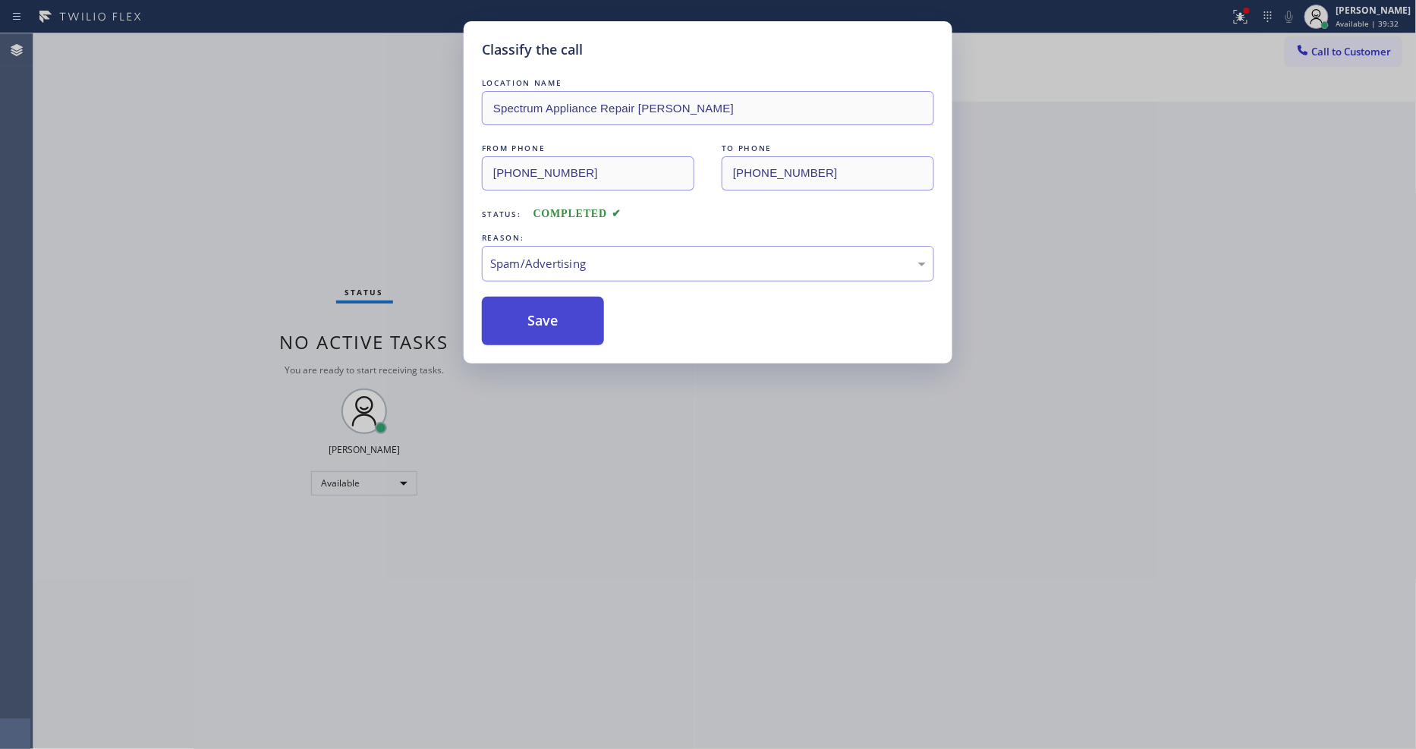
click at [536, 307] on button "Save" at bounding box center [543, 321] width 122 height 49
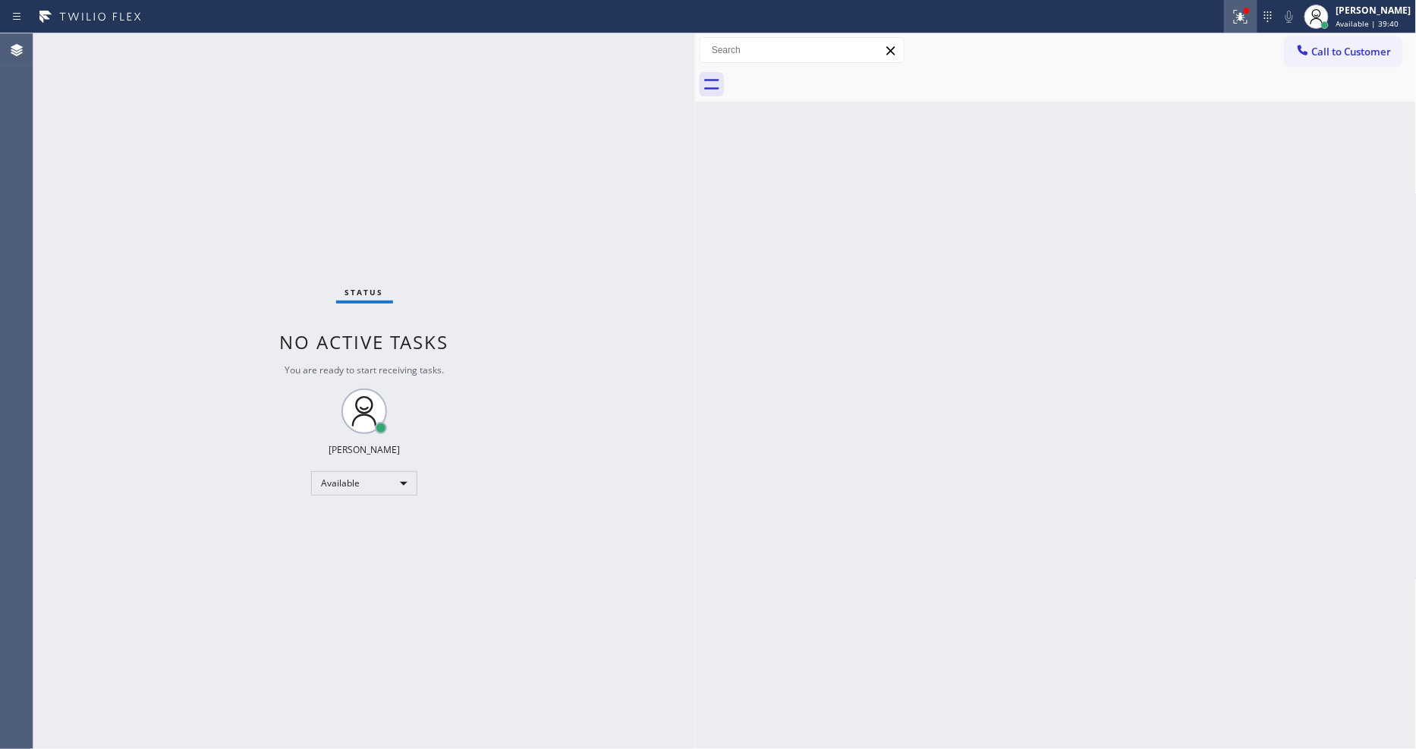
click at [1247, 18] on icon at bounding box center [1241, 17] width 14 height 14
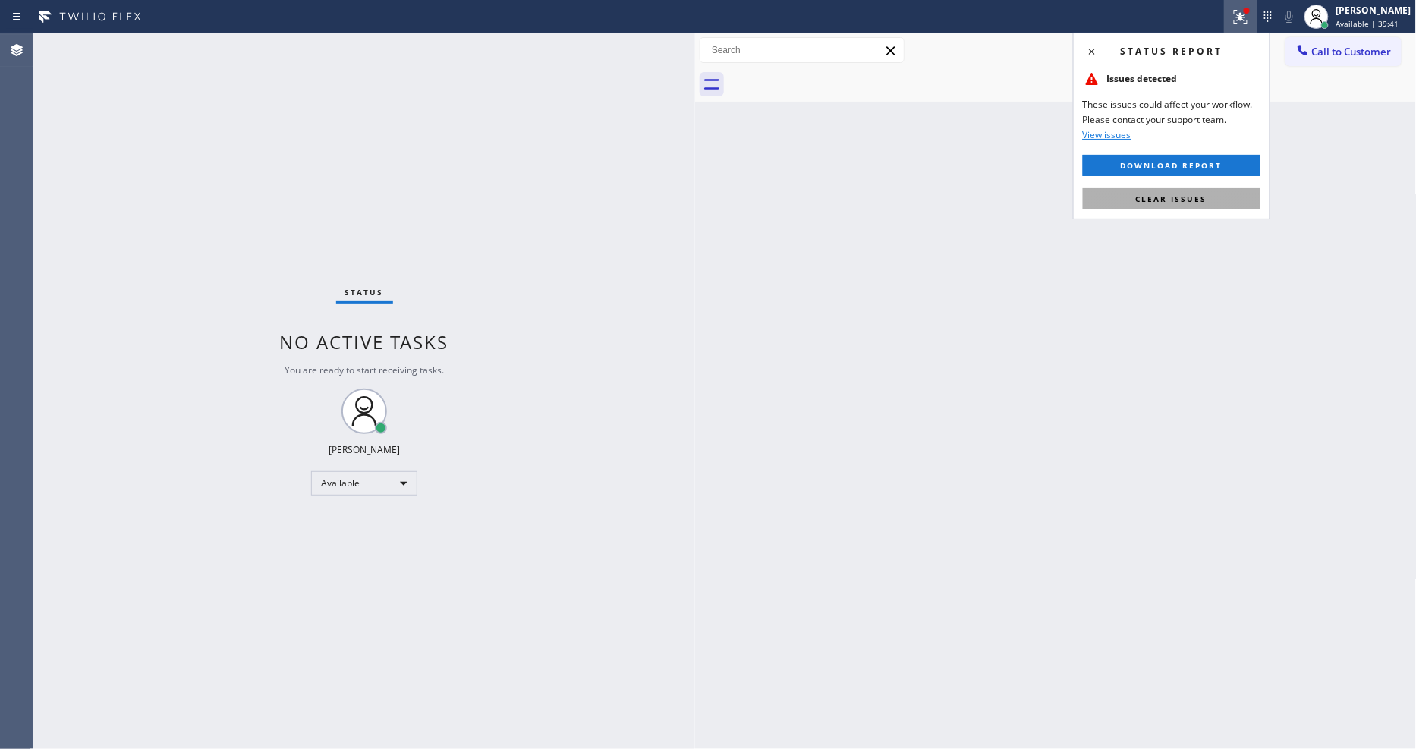
click at [1230, 207] on button "Clear issues" at bounding box center [1172, 198] width 178 height 21
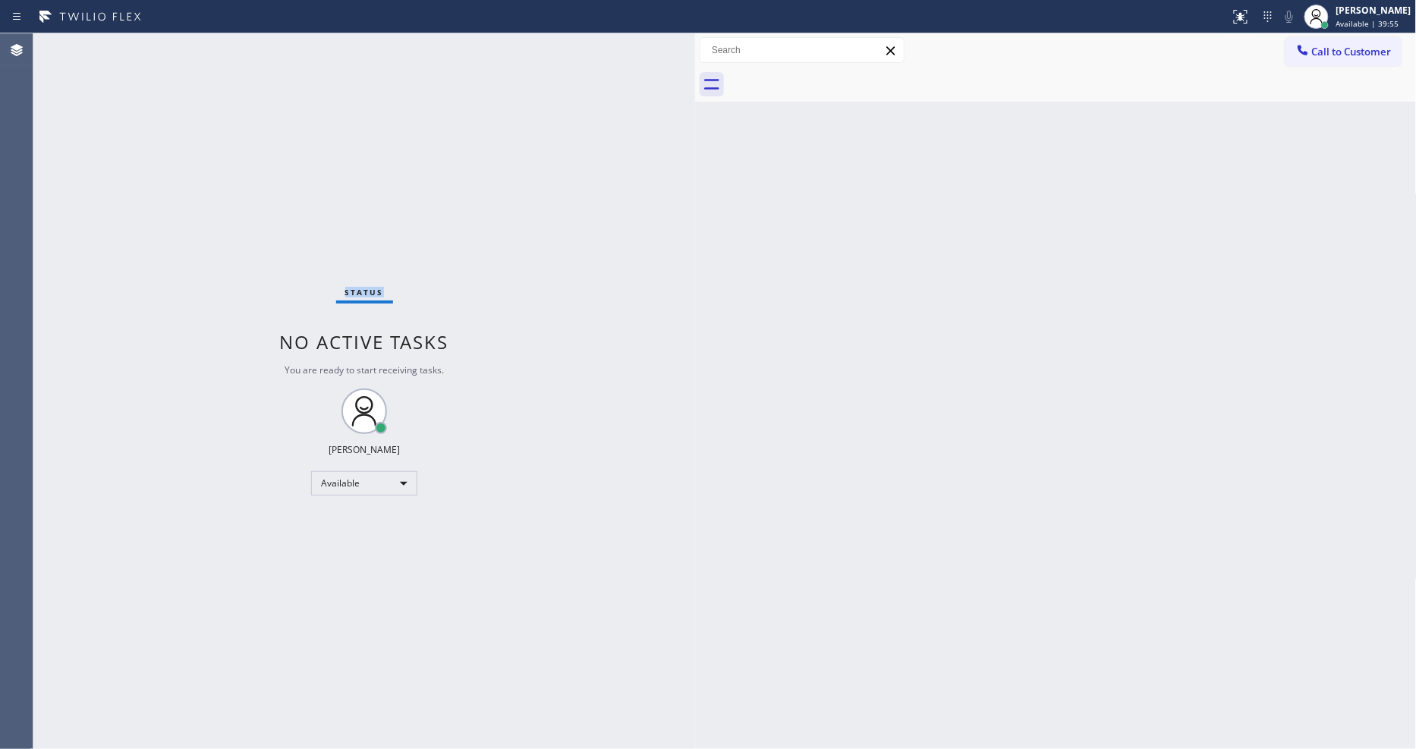
click at [180, 48] on div "Status No active tasks You are ready to start receiving tasks. [PERSON_NAME] Av…" at bounding box center [364, 391] width 662 height 716
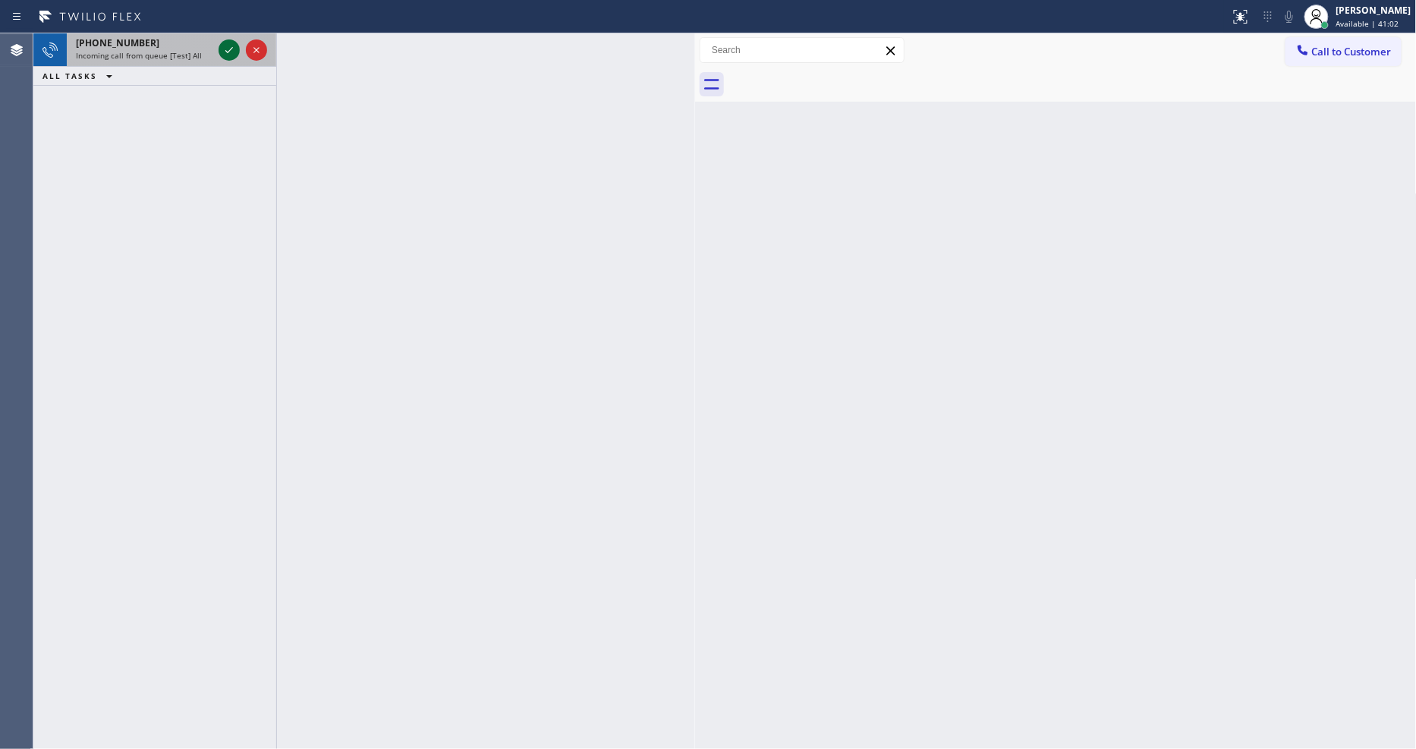
click at [228, 49] on icon at bounding box center [229, 50] width 18 height 18
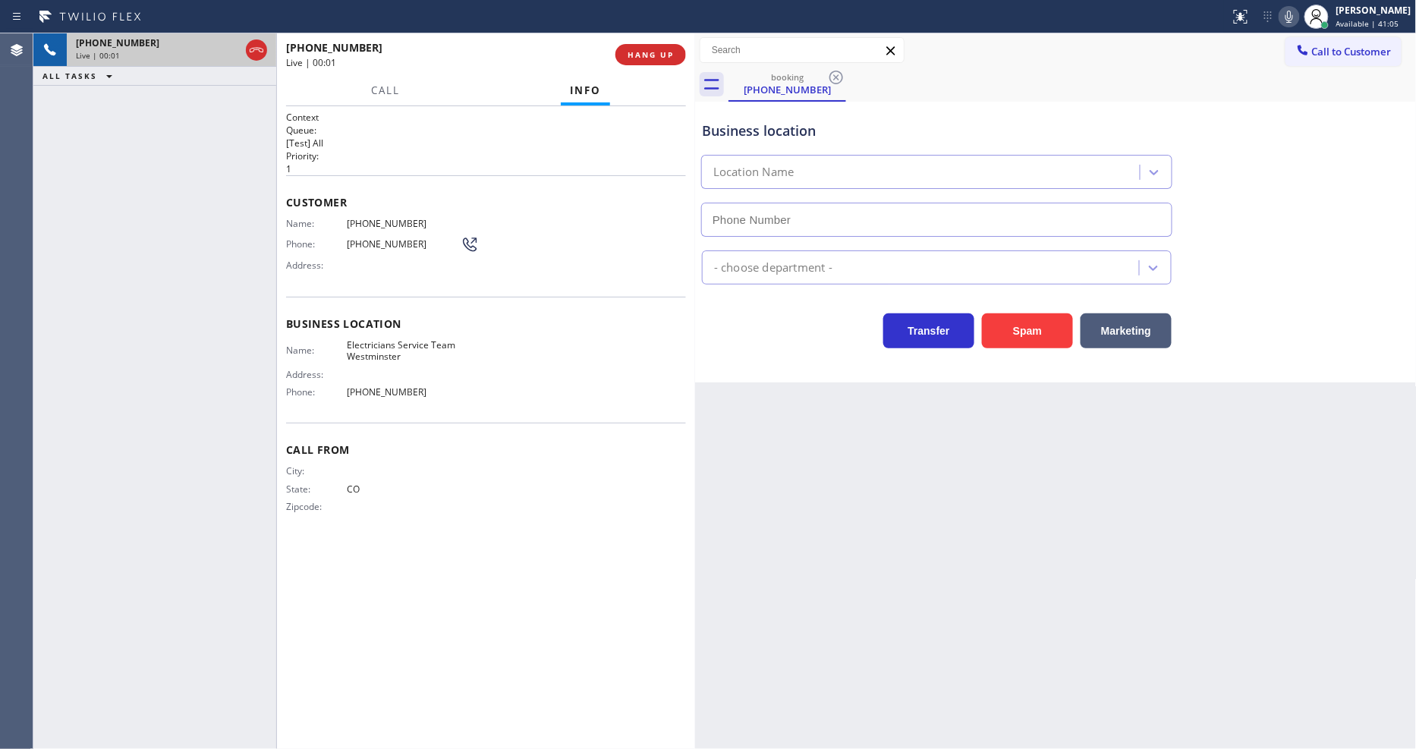
type input "[PHONE_NUMBER]"
click at [662, 59] on span "HANG UP" at bounding box center [651, 54] width 46 height 11
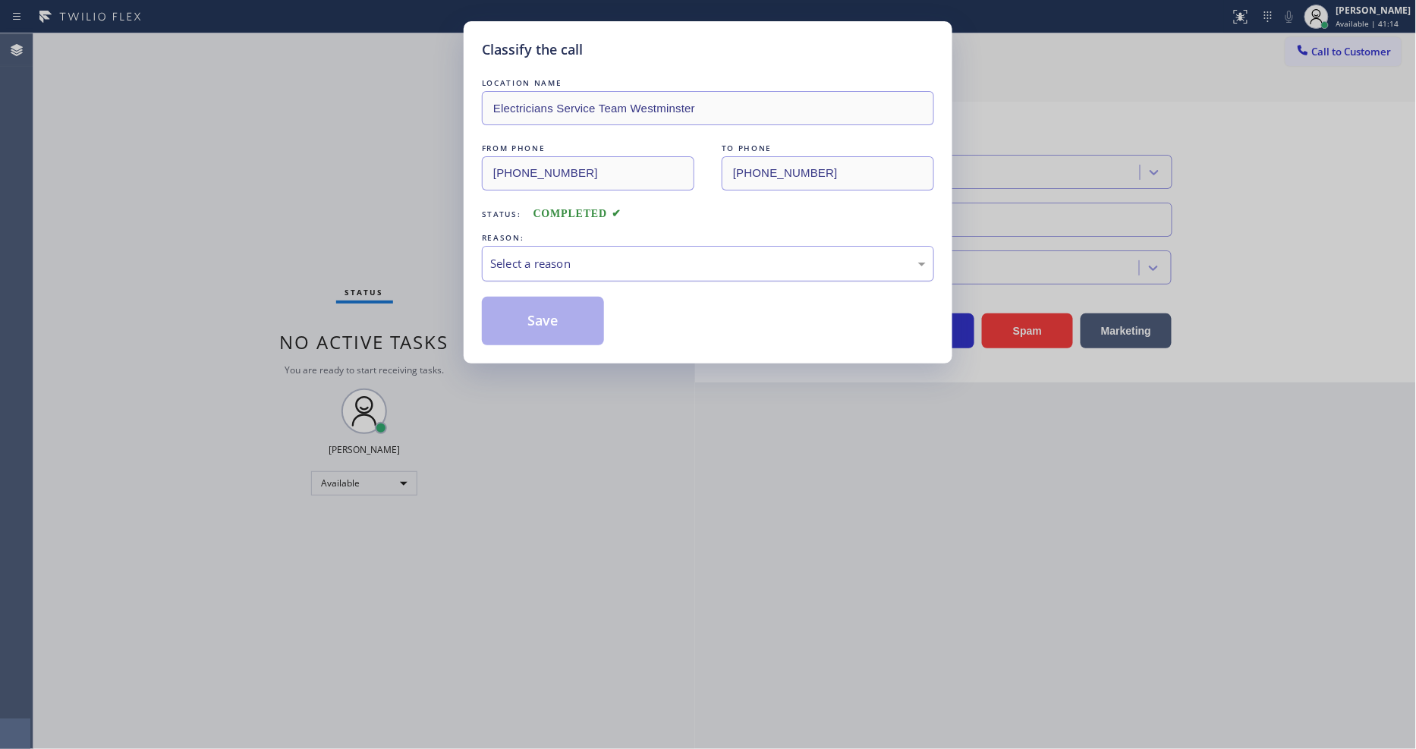
click at [529, 263] on div "Select a reason" at bounding box center [708, 263] width 436 height 17
click at [534, 300] on button "Save" at bounding box center [543, 321] width 122 height 49
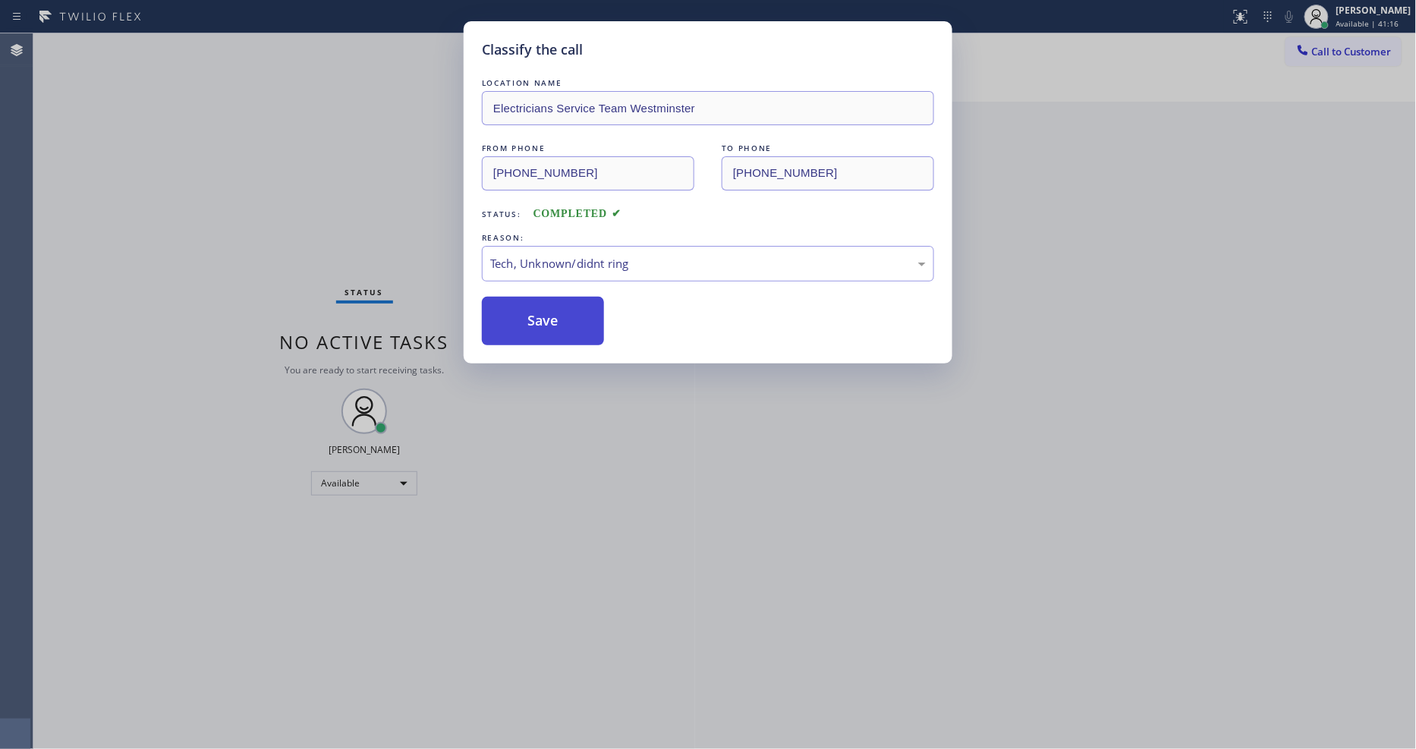
click at [534, 314] on button "Save" at bounding box center [543, 321] width 122 height 49
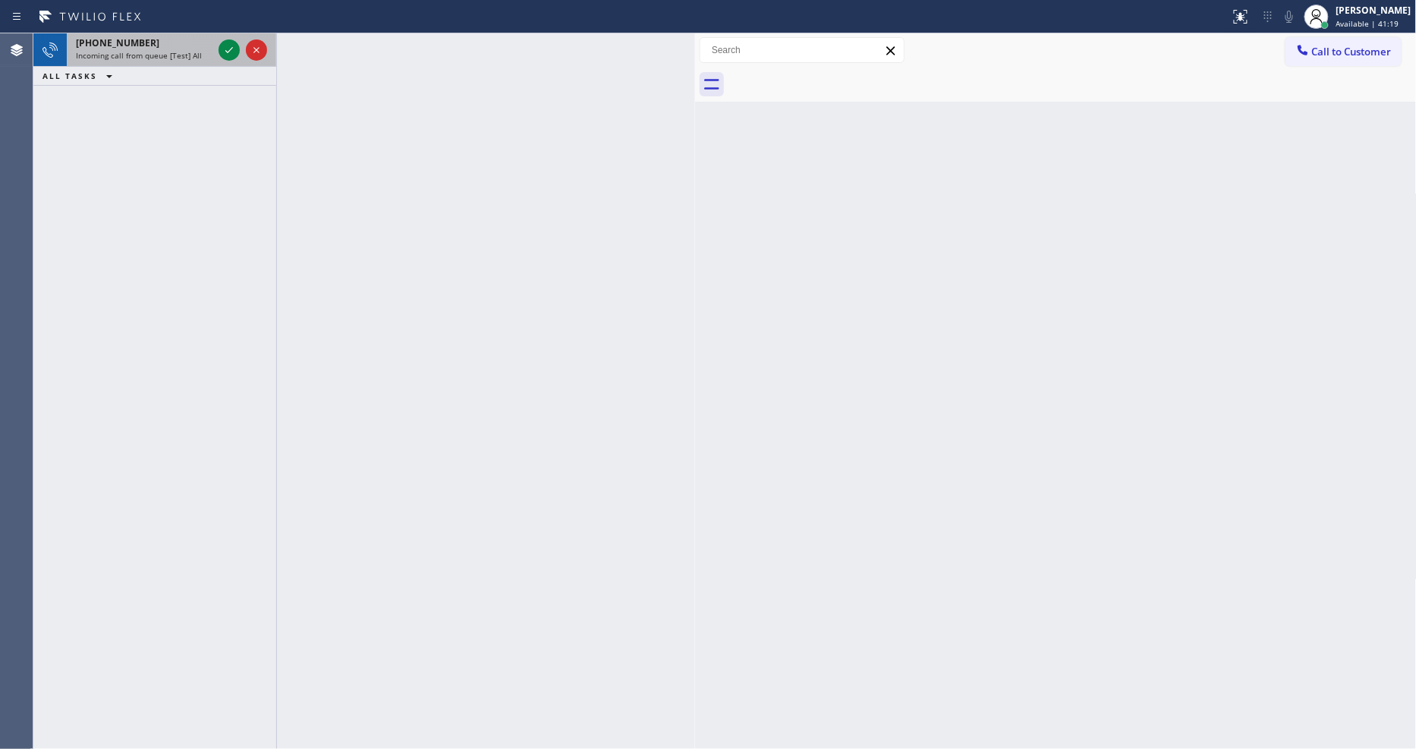
click at [224, 38] on div at bounding box center [242, 49] width 55 height 33
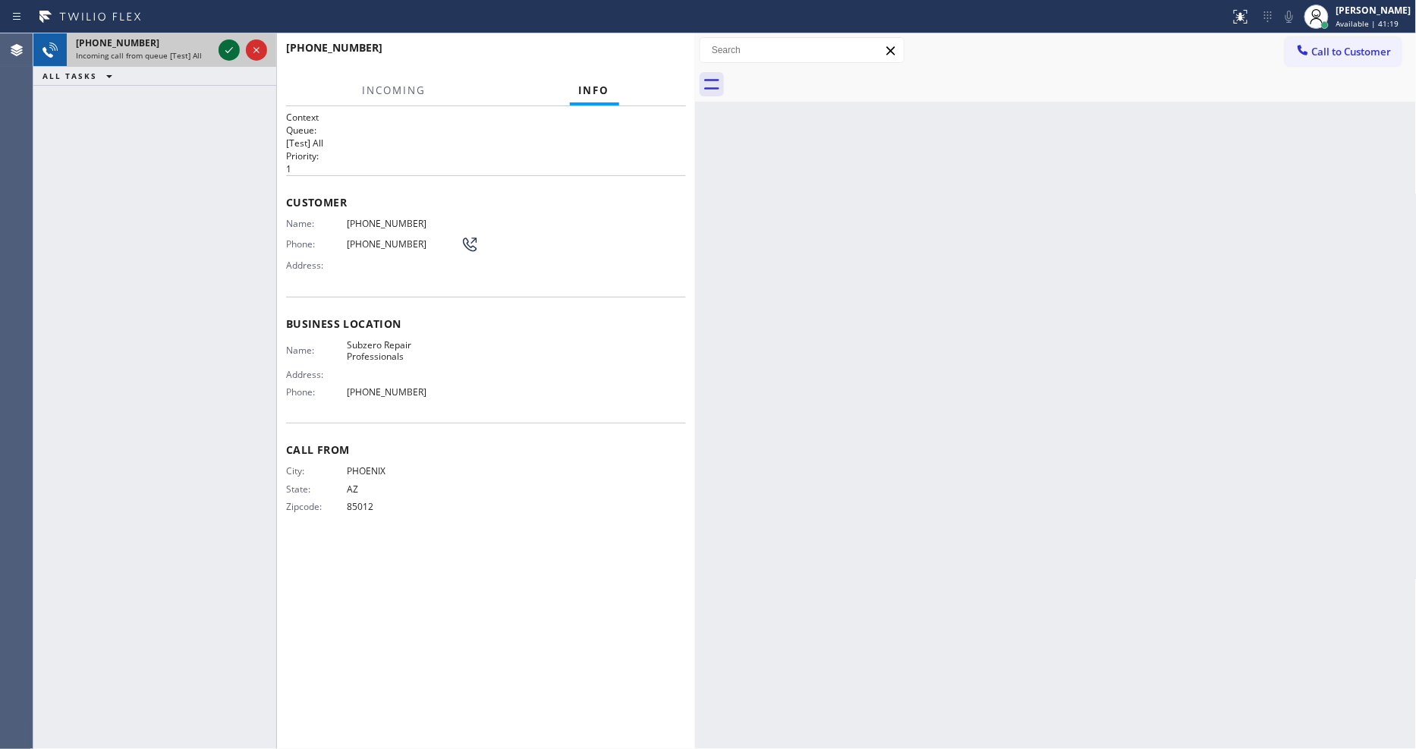
click at [223, 41] on icon at bounding box center [229, 50] width 18 height 18
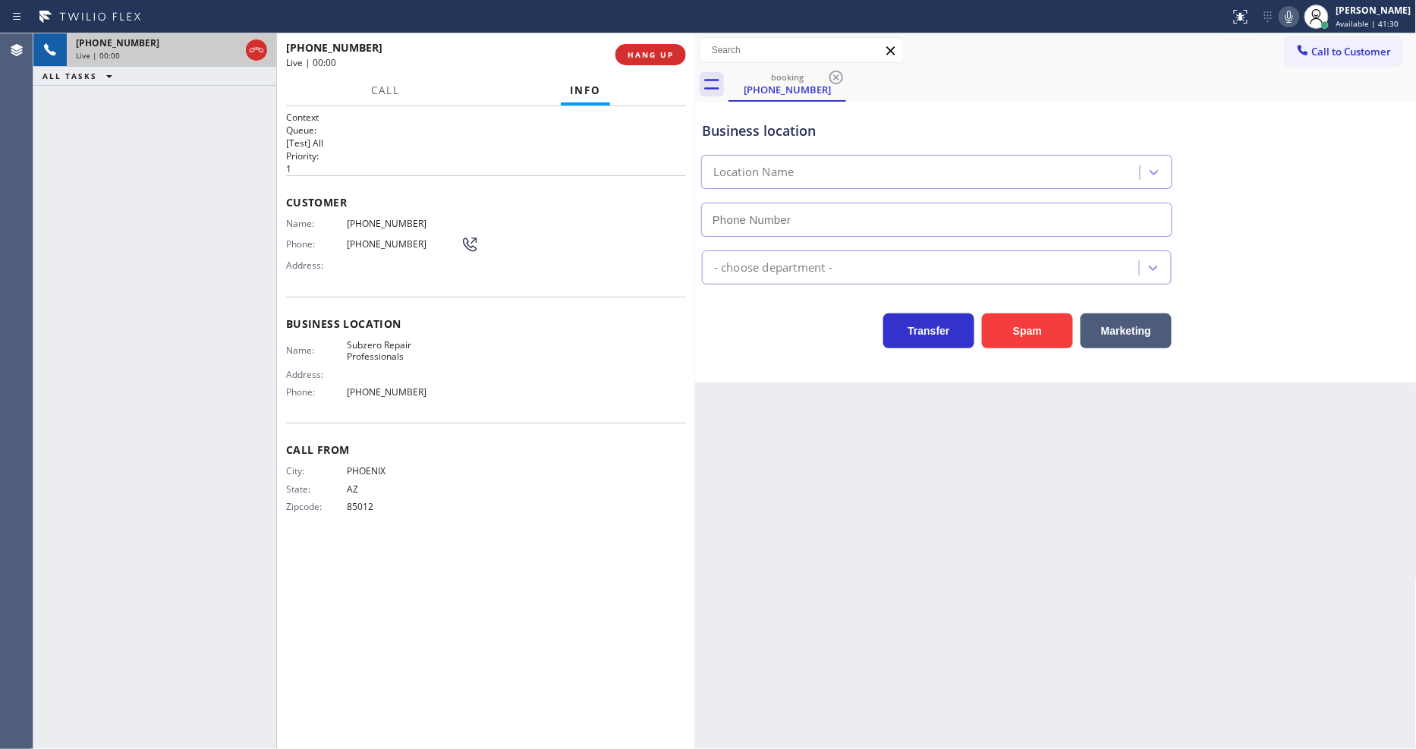
type input "[PHONE_NUMBER]"
click at [996, 445] on div "Back to Dashboard Change Sender ID Customers Technicians Select a contact Outbo…" at bounding box center [1056, 391] width 722 height 716
click at [347, 344] on span "Subzero Repair Professionals" at bounding box center [404, 351] width 114 height 24
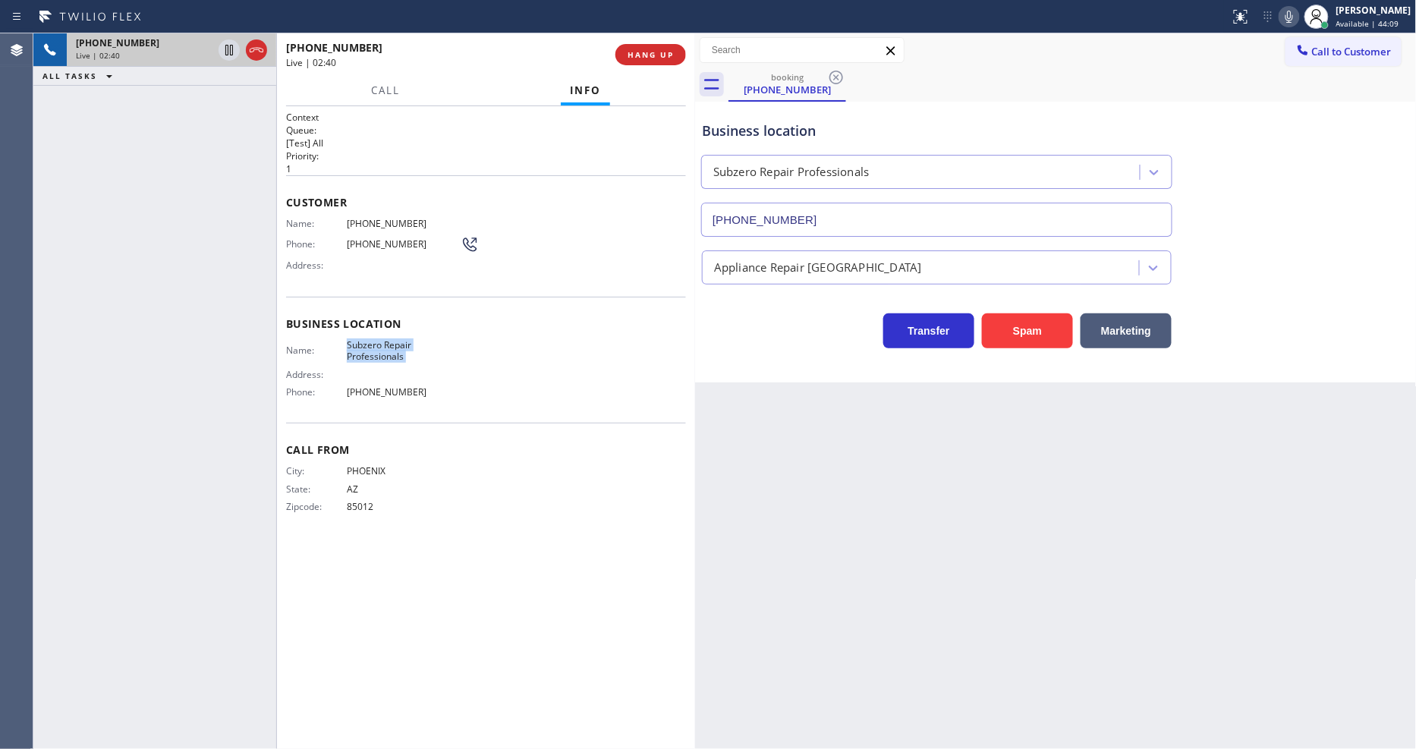
click at [1297, 17] on icon at bounding box center [1289, 17] width 18 height 18
click at [616, 551] on div "Context Queue: [Test] All Priority: 1 Customer Name: (480) 869-4902 Phone: (480…" at bounding box center [486, 428] width 400 height 634
click at [984, 474] on div "Back to Dashboard Change Sender ID Customers Technicians Select a contact Outbo…" at bounding box center [1056, 391] width 722 height 716
click at [1294, 16] on rect at bounding box center [1289, 15] width 11 height 11
click at [396, 218] on span "[PHONE_NUMBER]" at bounding box center [404, 223] width 114 height 11
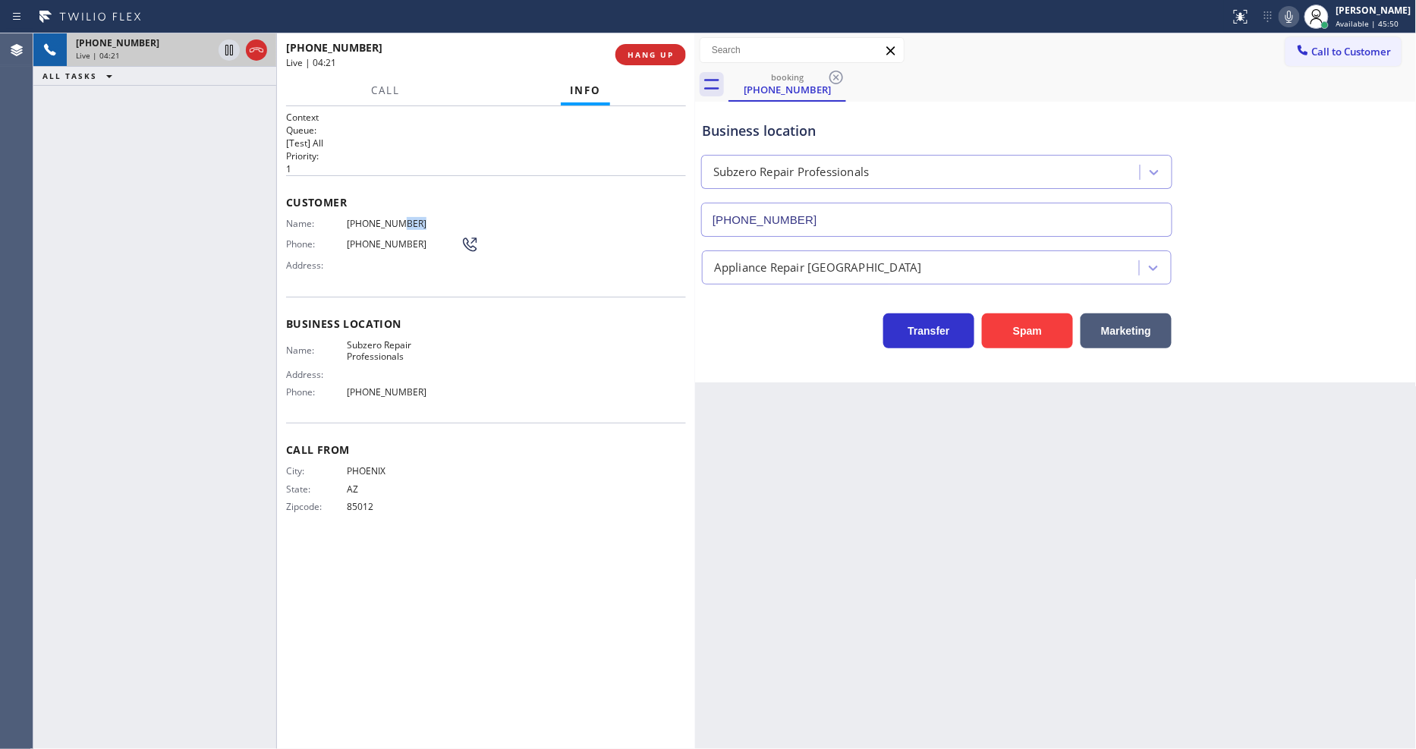
click at [396, 218] on span "[PHONE_NUMBER]" at bounding box center [404, 223] width 114 height 11
click at [1296, 17] on icon at bounding box center [1289, 17] width 18 height 18
drag, startPoint x: 1307, startPoint y: 17, endPoint x: 1147, endPoint y: 224, distance: 260.7
click at [1298, 17] on icon at bounding box center [1289, 17] width 18 height 18
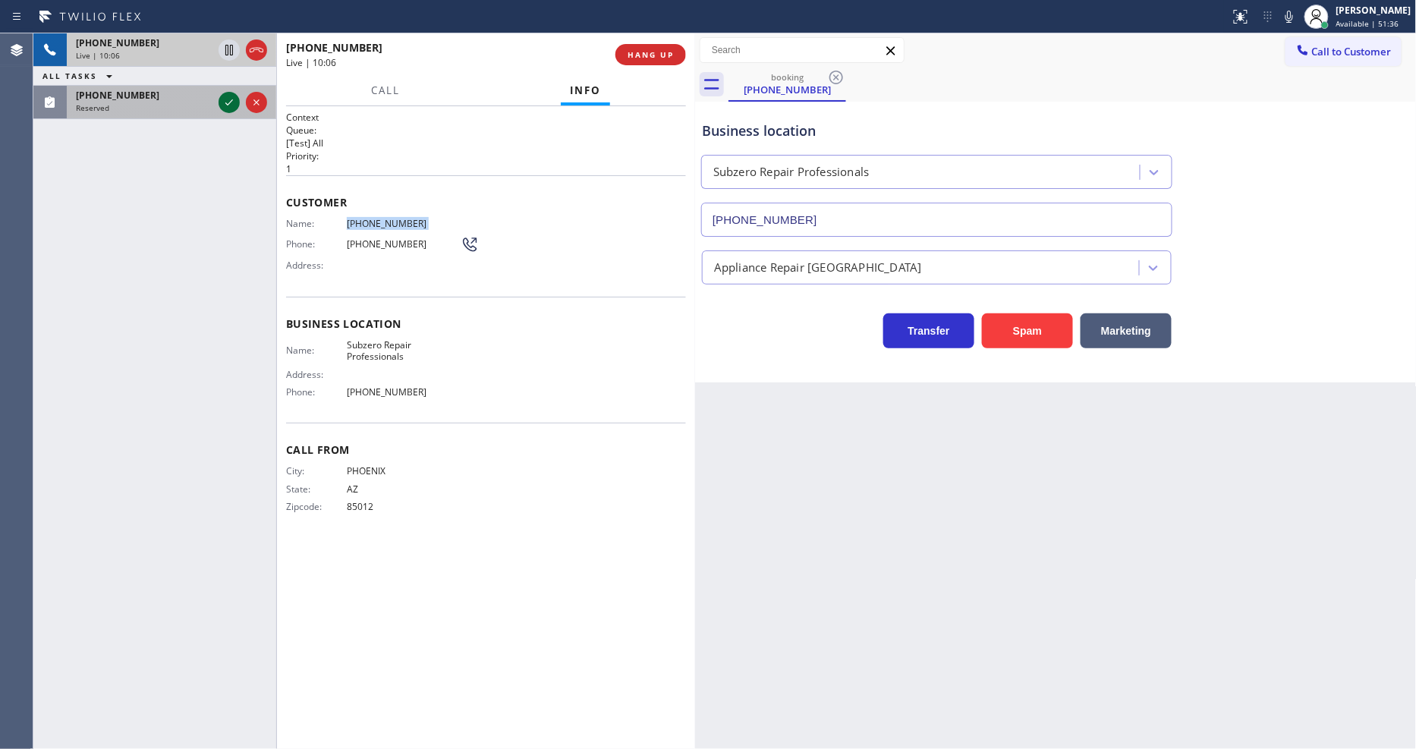
click at [228, 99] on icon at bounding box center [229, 102] width 18 height 18
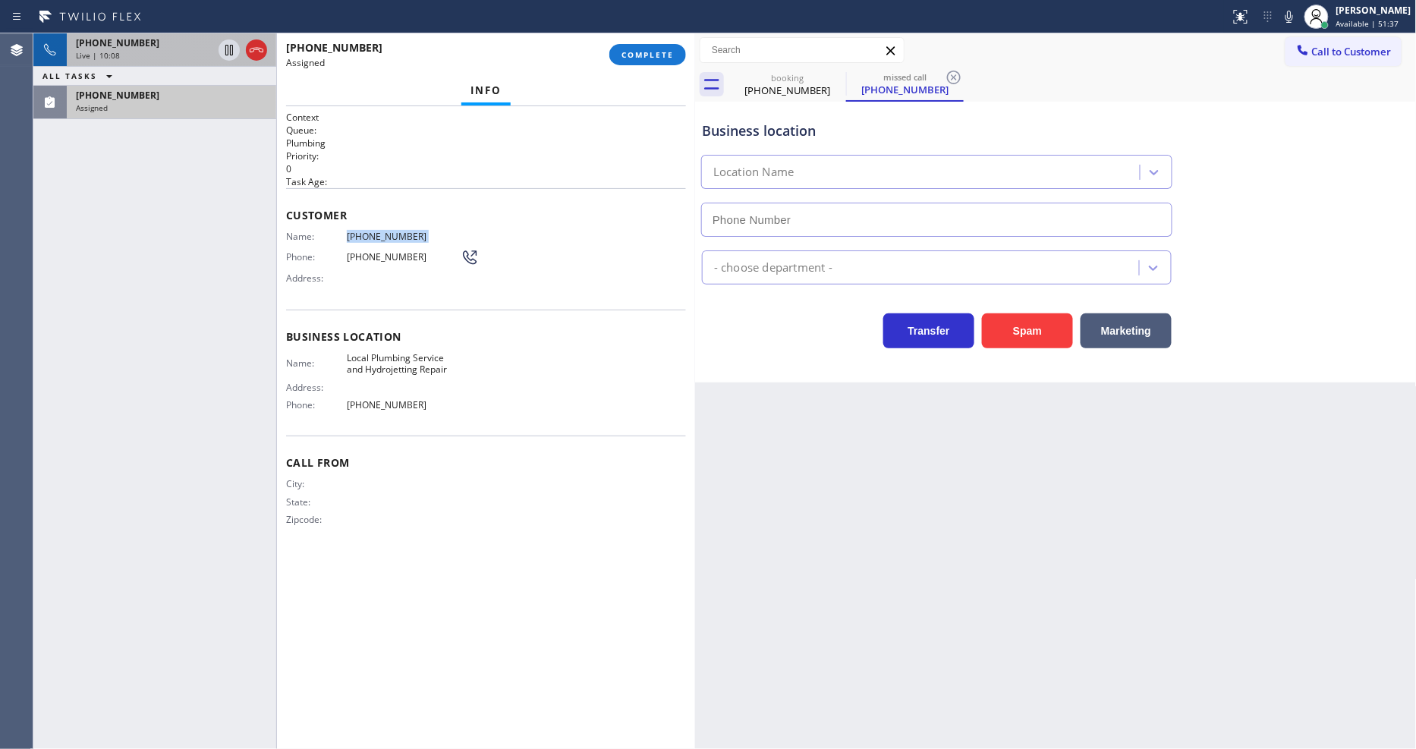
type input "[PHONE_NUMBER]"
click at [580, 287] on div "Customer Name: (925) 550-7101 Phone: (925) 550-7101 Address:" at bounding box center [486, 248] width 400 height 121
click at [590, 534] on div "Call From City: State: Zipcode:" at bounding box center [486, 493] width 400 height 115
click at [672, 55] on span "COMPLETE" at bounding box center [647, 54] width 52 height 11
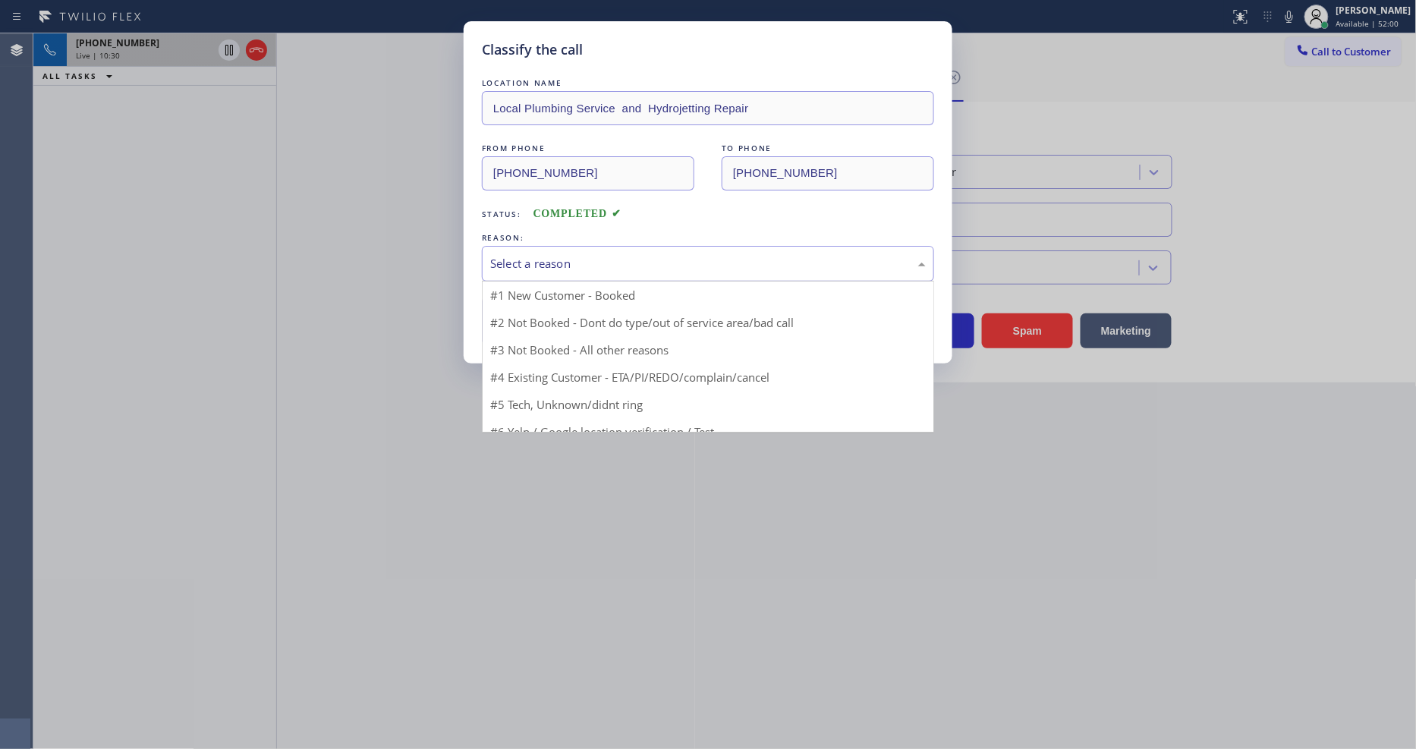
click at [499, 255] on div "Select a reason" at bounding box center [708, 263] width 436 height 17
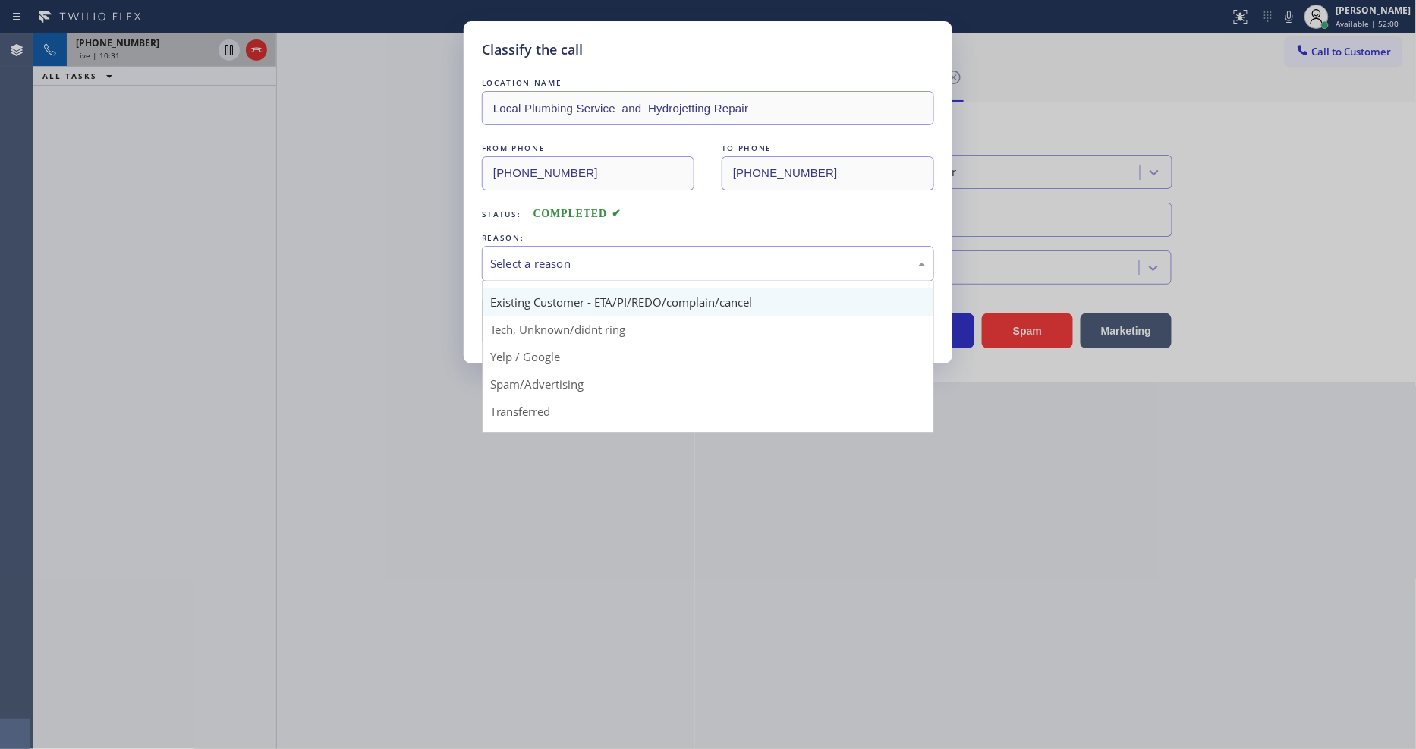
scroll to position [95, 0]
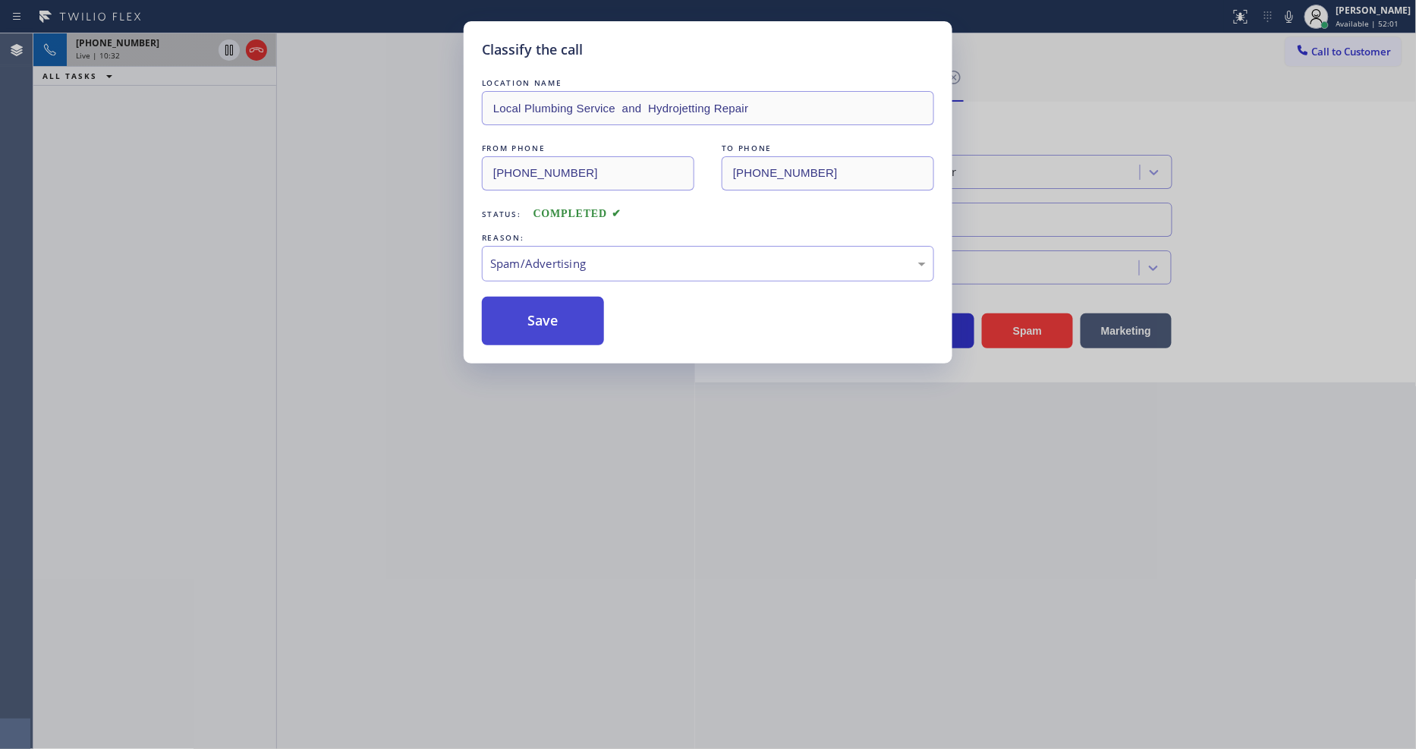
click at [511, 304] on button "Save" at bounding box center [543, 321] width 122 height 49
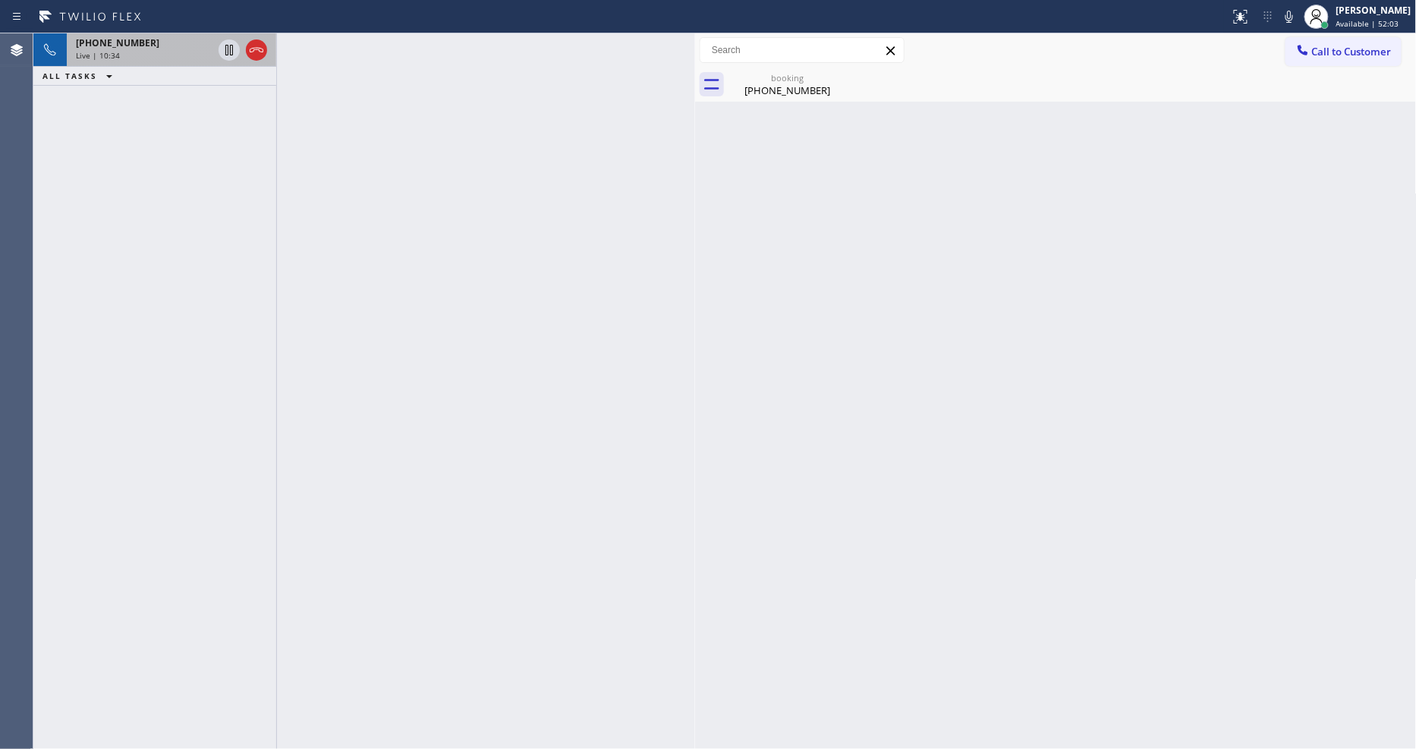
click at [138, 42] on span "+14808694902" at bounding box center [117, 42] width 83 height 13
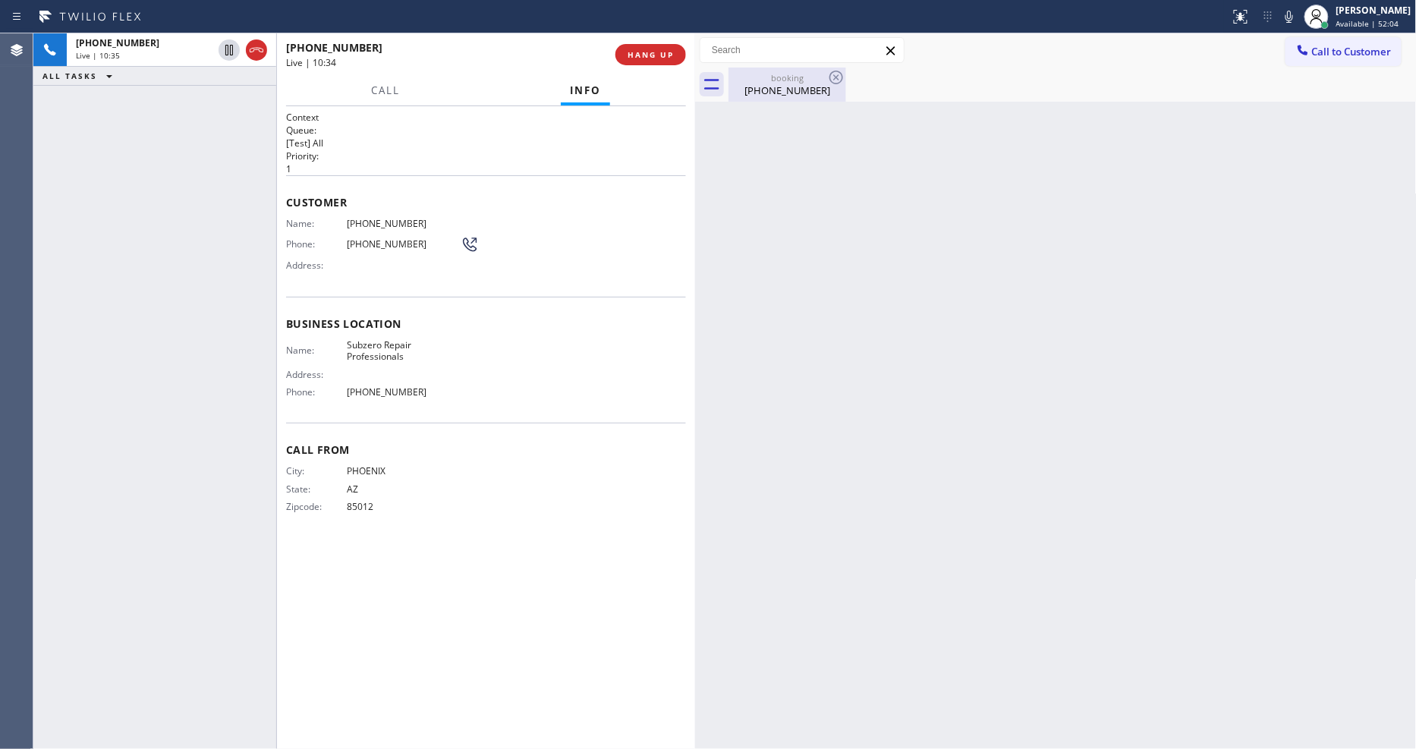
click at [786, 89] on div "[PHONE_NUMBER]" at bounding box center [787, 90] width 115 height 14
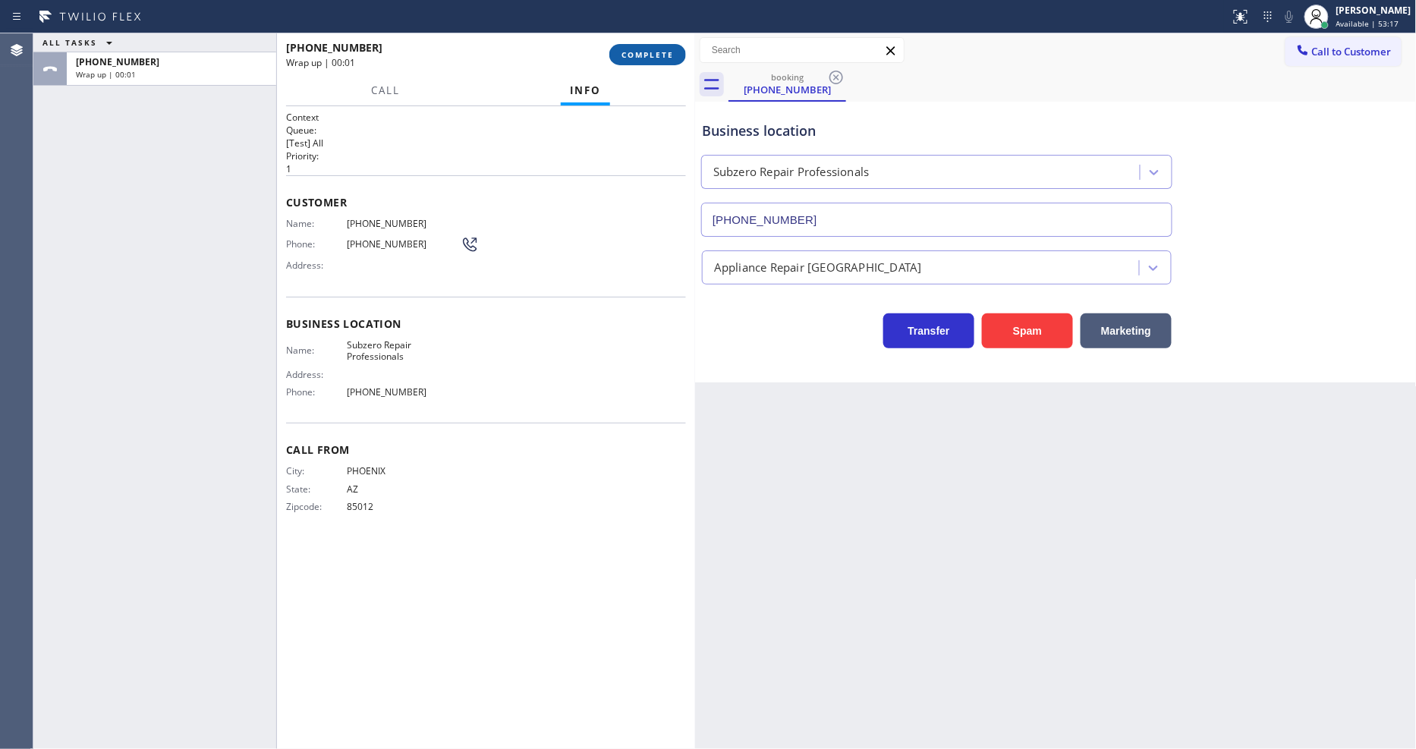
click at [633, 50] on span "COMPLETE" at bounding box center [647, 54] width 52 height 11
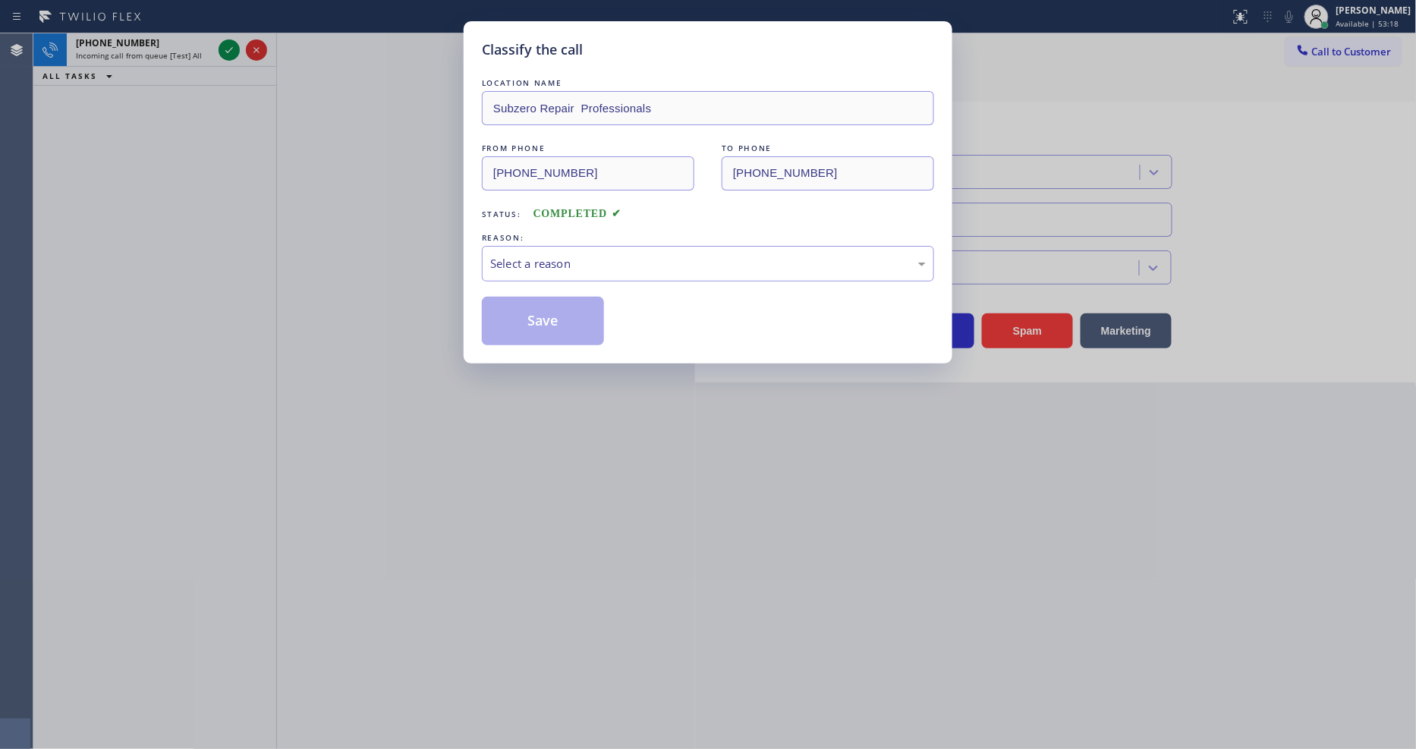
click at [505, 259] on div "Select a reason" at bounding box center [708, 263] width 436 height 17
click at [508, 313] on button "Save" at bounding box center [543, 321] width 122 height 49
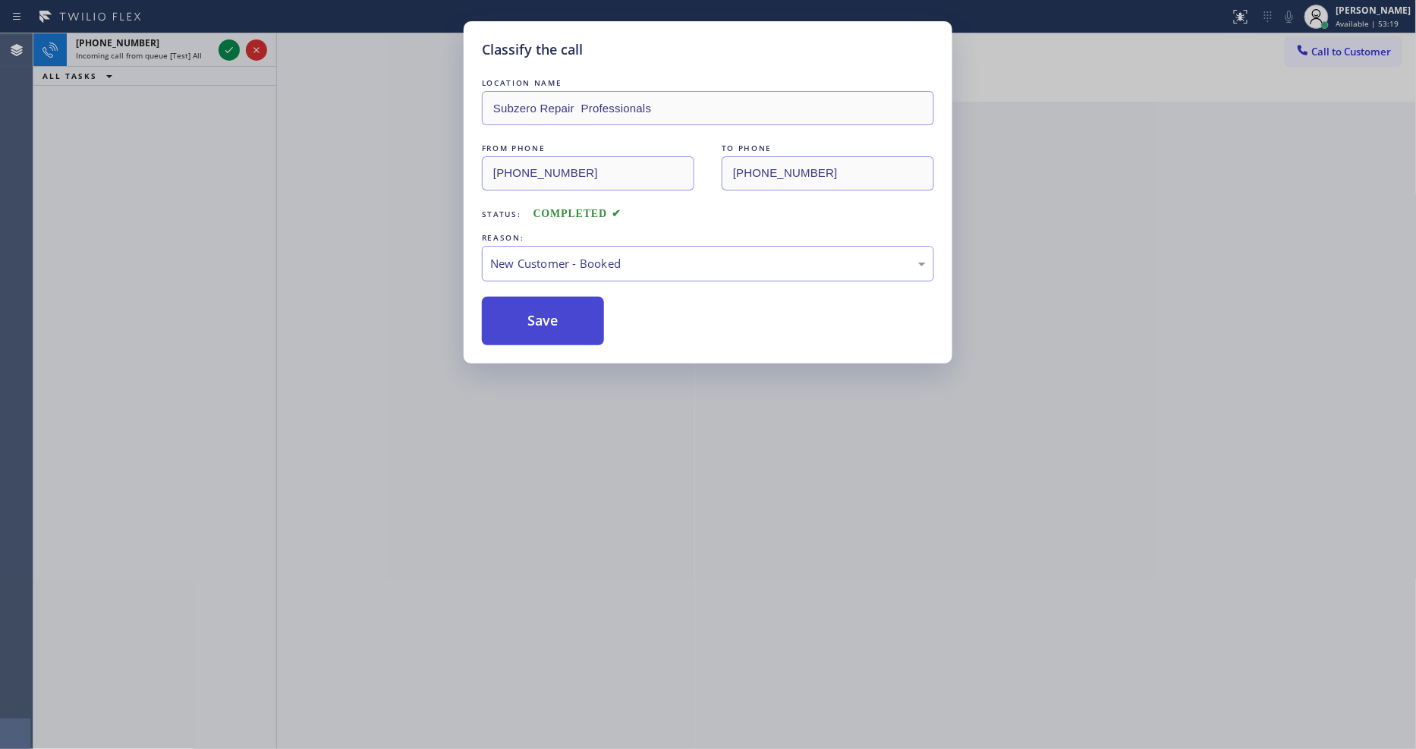
click at [508, 313] on button "Save" at bounding box center [543, 321] width 122 height 49
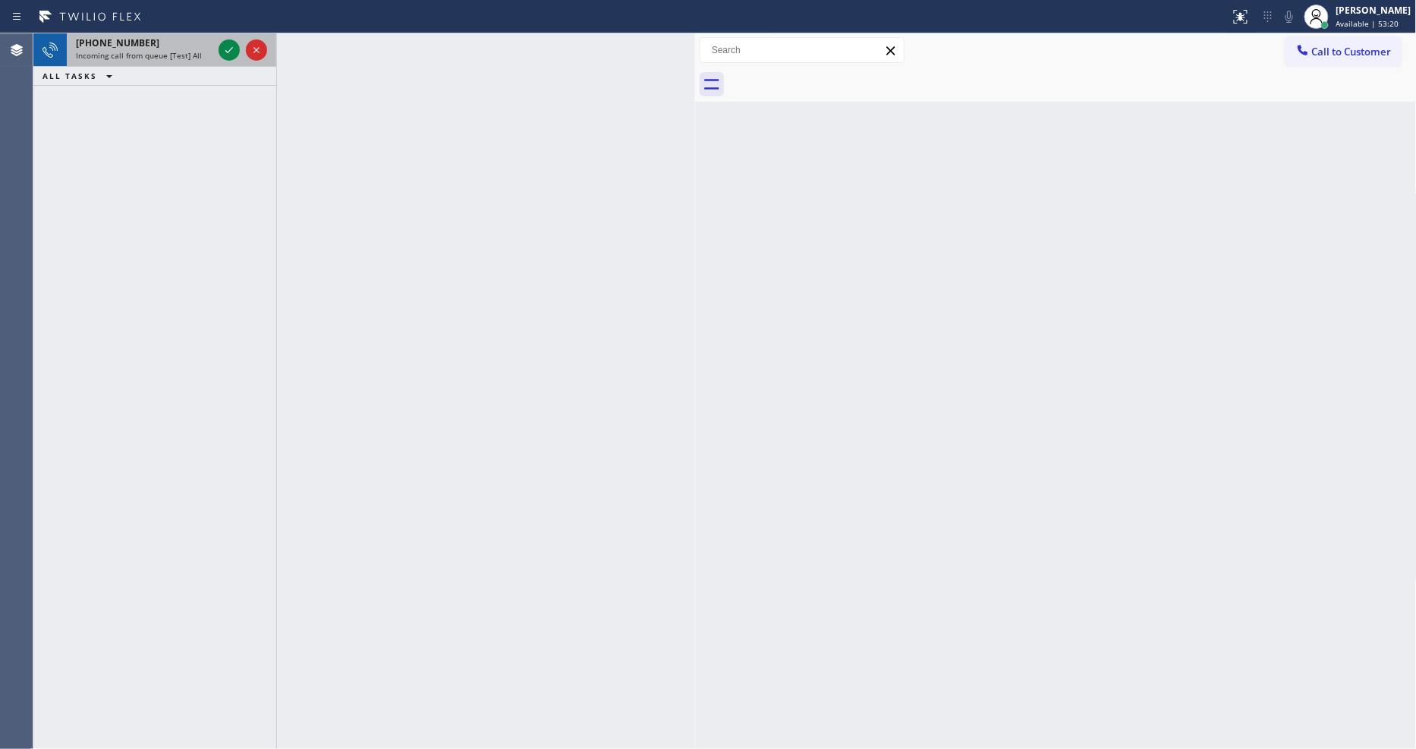
click at [215, 43] on div at bounding box center [242, 49] width 55 height 33
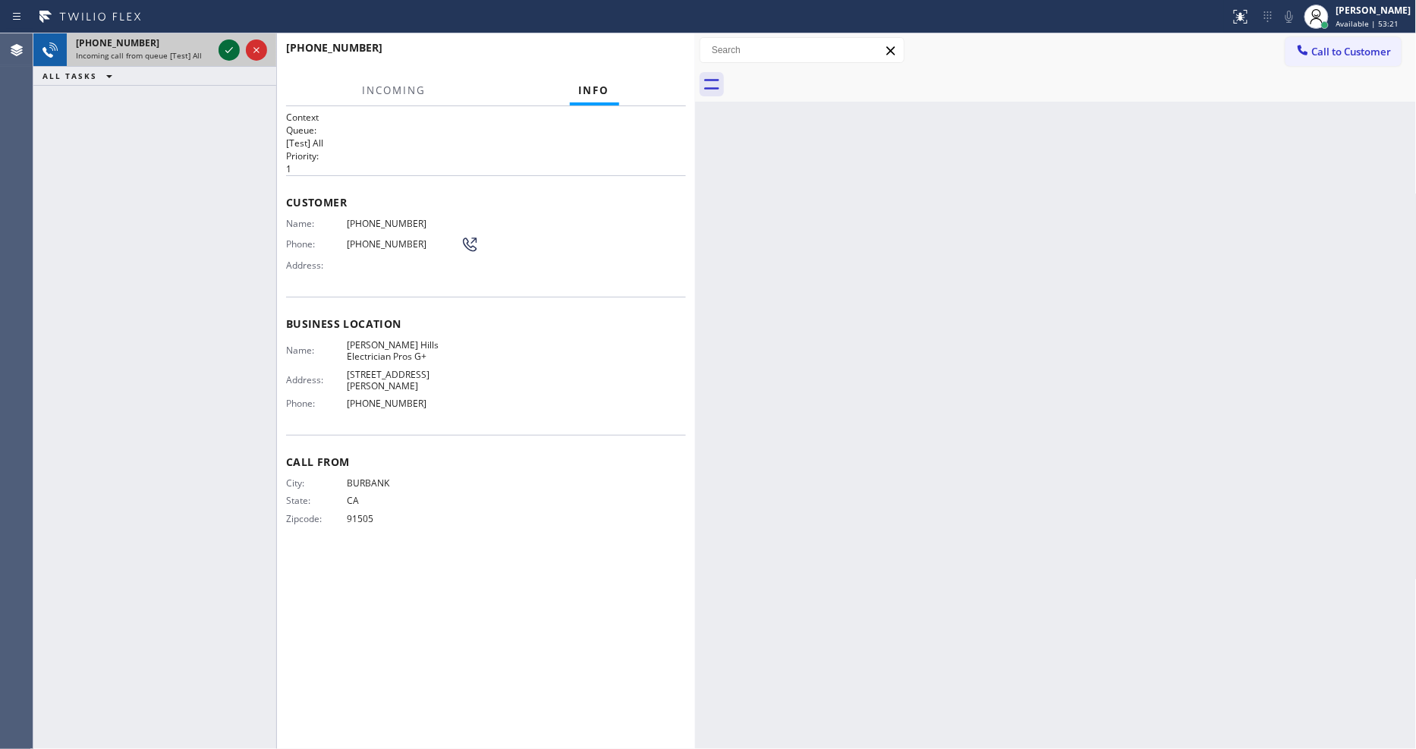
click at [231, 50] on icon at bounding box center [229, 50] width 18 height 18
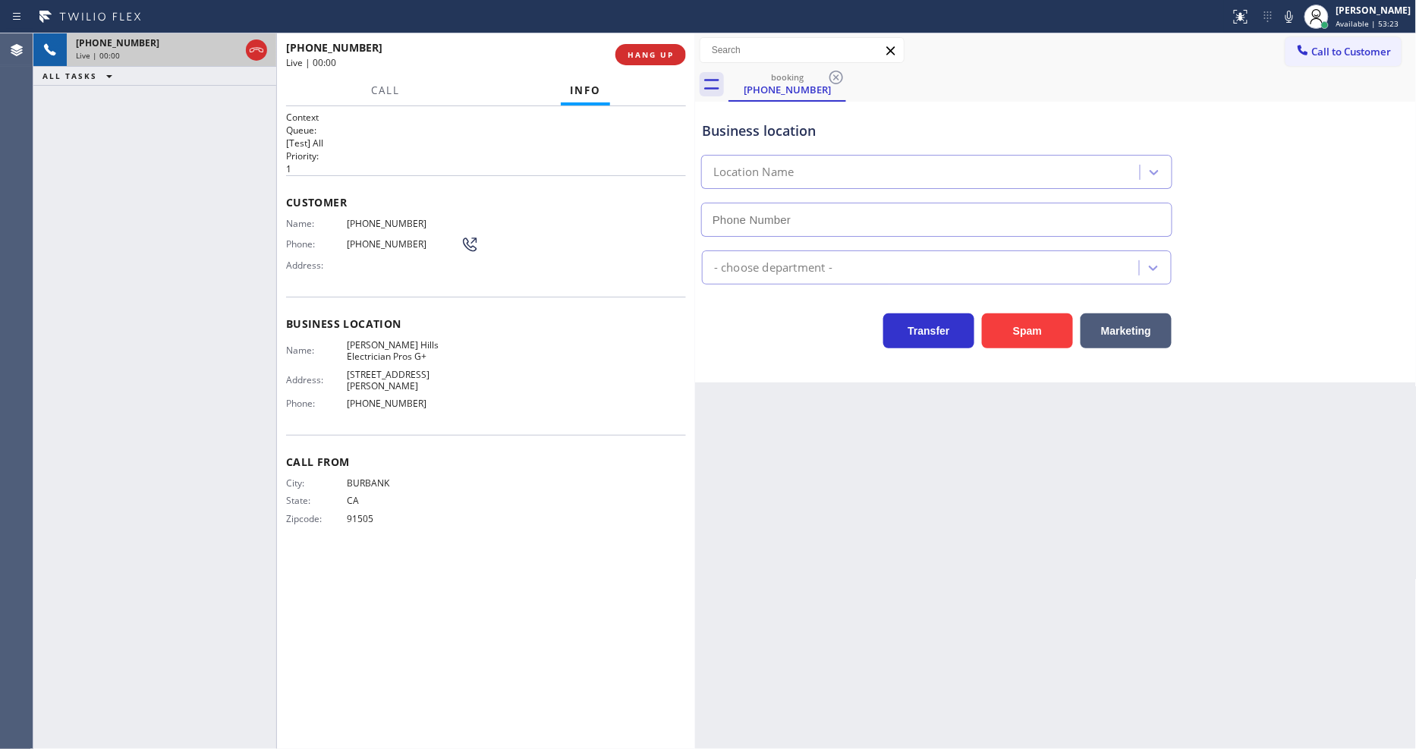
type input "[PHONE_NUMBER]"
click at [304, 269] on div "Name: (626) 234-3436 Phone: (626) 234-3436 Address:" at bounding box center [382, 248] width 193 height 60
click at [382, 346] on span "[PERSON_NAME] Hills Electrician Pros G+" at bounding box center [404, 351] width 114 height 24
click at [382, 345] on span "[PERSON_NAME] Hills Electrician Pros G+" at bounding box center [404, 351] width 114 height 24
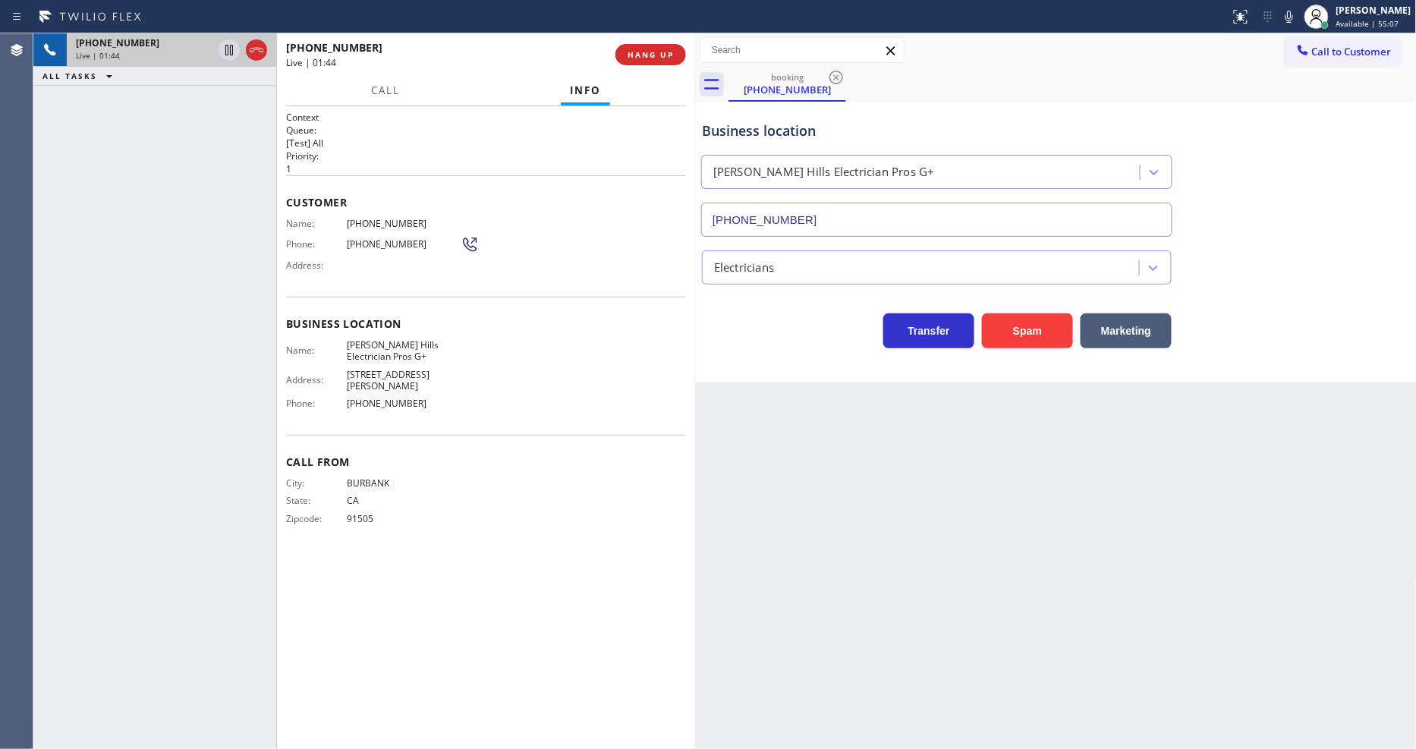
click at [378, 219] on span "[PHONE_NUMBER]" at bounding box center [404, 223] width 114 height 11
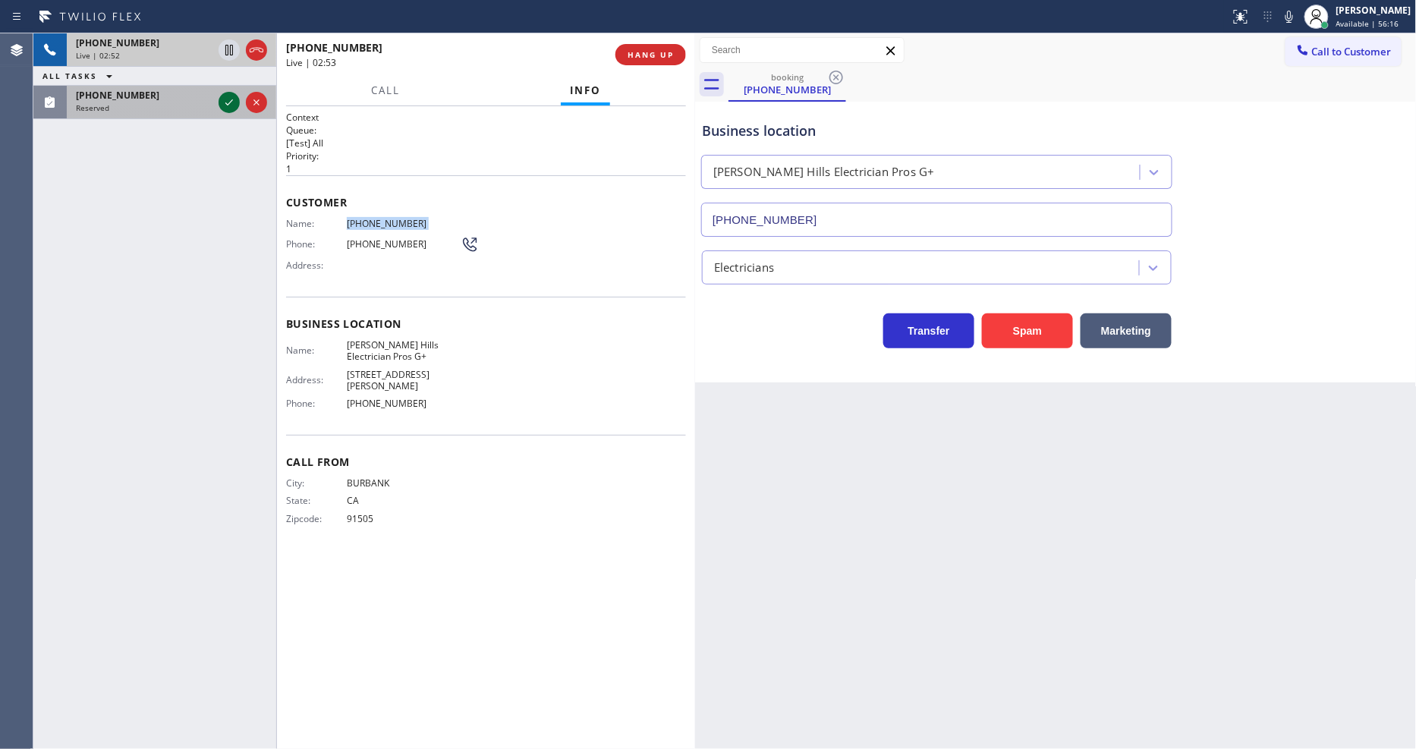
click at [219, 97] on div at bounding box center [229, 102] width 21 height 18
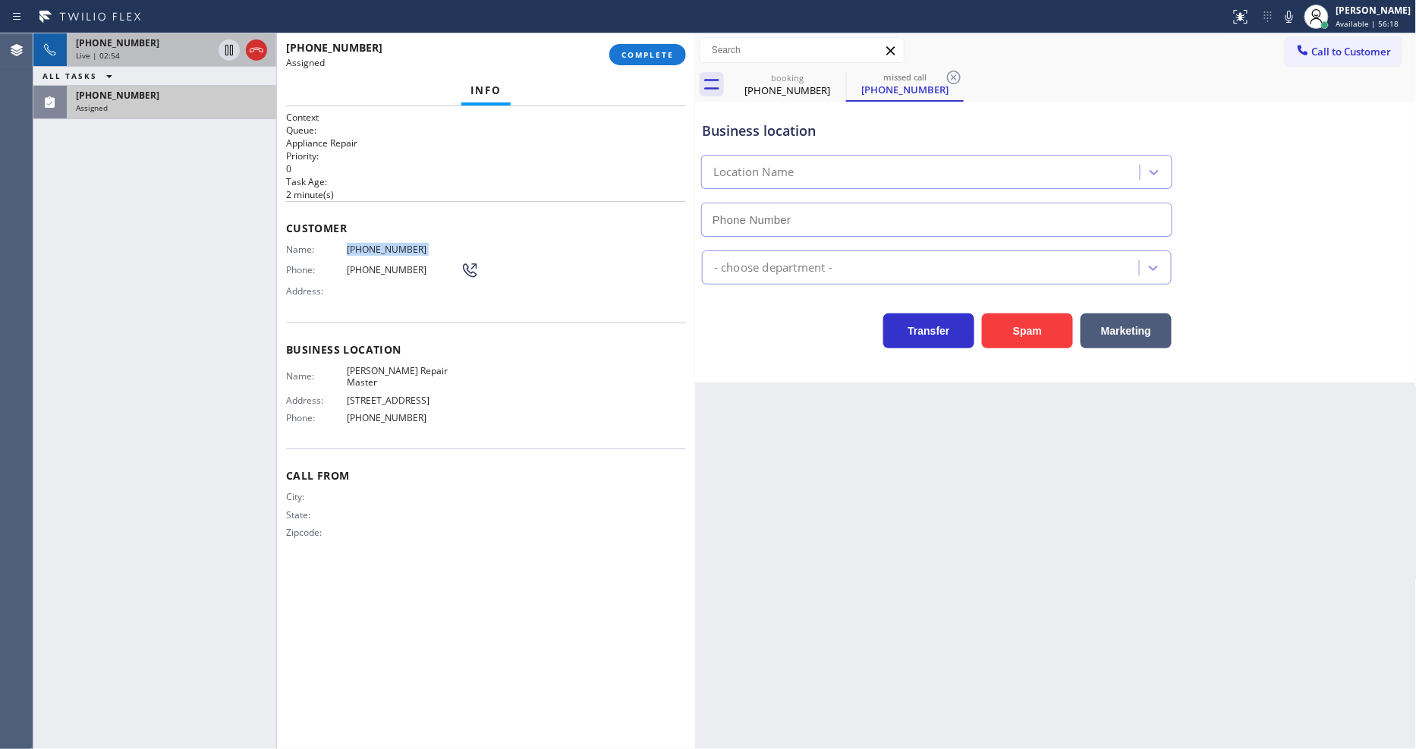
type input "[PHONE_NUMBER]"
click at [296, 228] on span "Customer" at bounding box center [486, 228] width 400 height 14
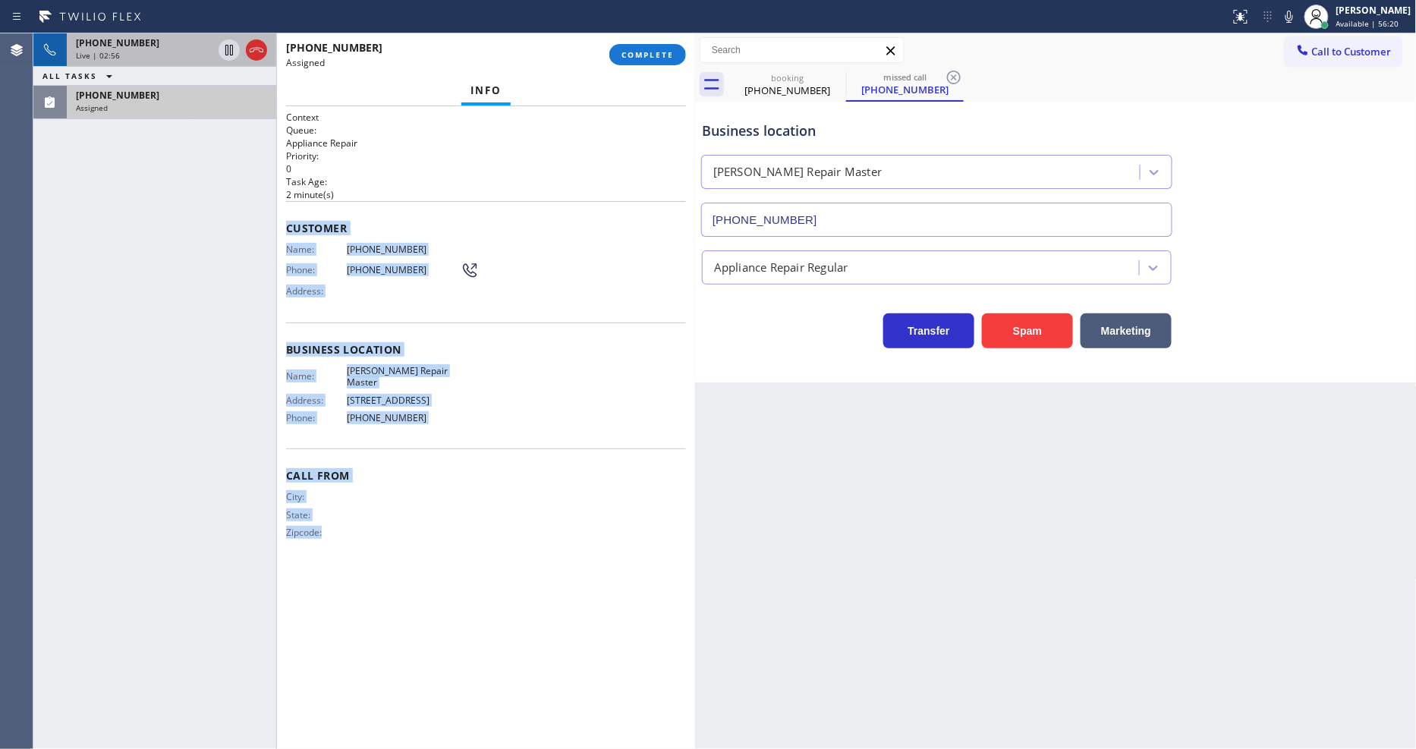
drag, startPoint x: 282, startPoint y: 215, endPoint x: 587, endPoint y: 302, distance: 317.1
click at [392, 597] on div "Context Queue: Appliance Repair Priority: 0 Task Age: 2 minute(s) Customer Name…" at bounding box center [486, 427] width 418 height 643
click at [656, 49] on span "COMPLETE" at bounding box center [647, 54] width 52 height 11
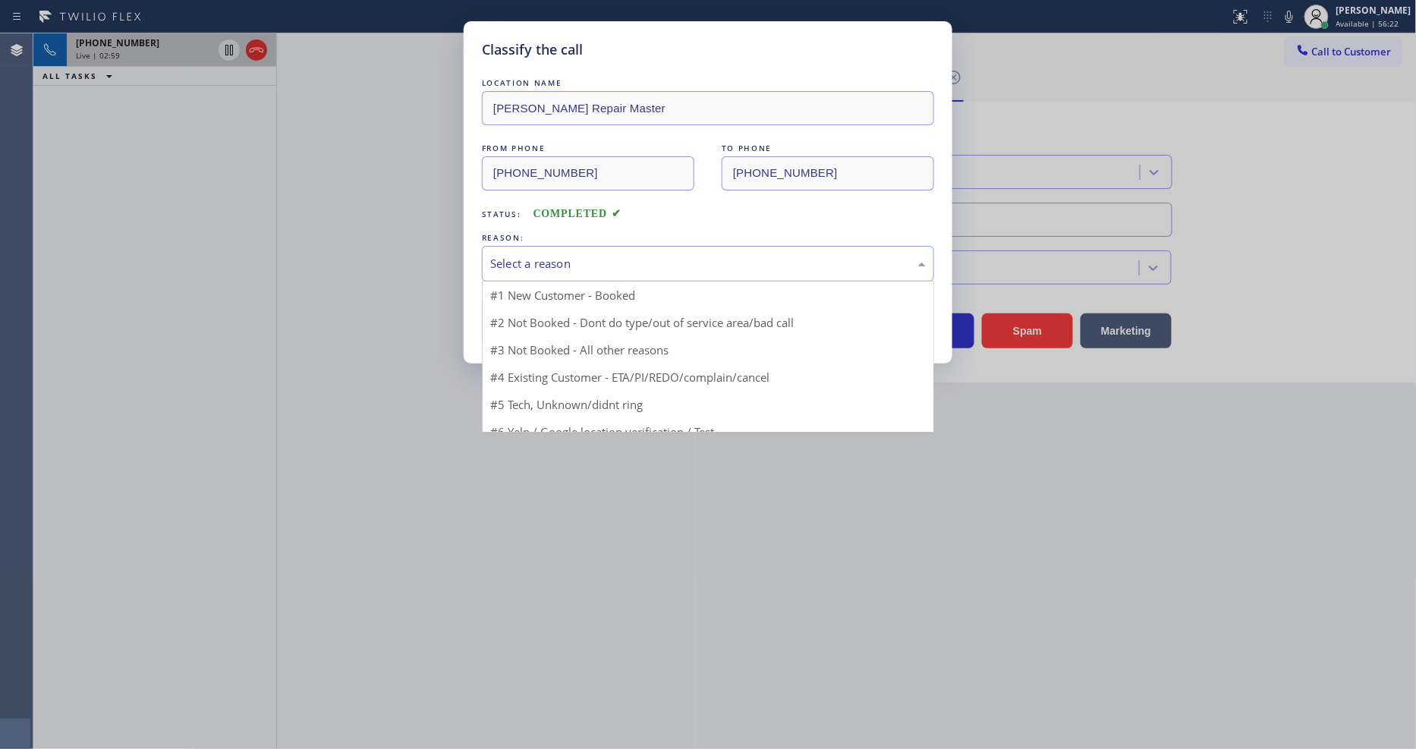
click at [521, 258] on div "Select a reason" at bounding box center [708, 263] width 436 height 17
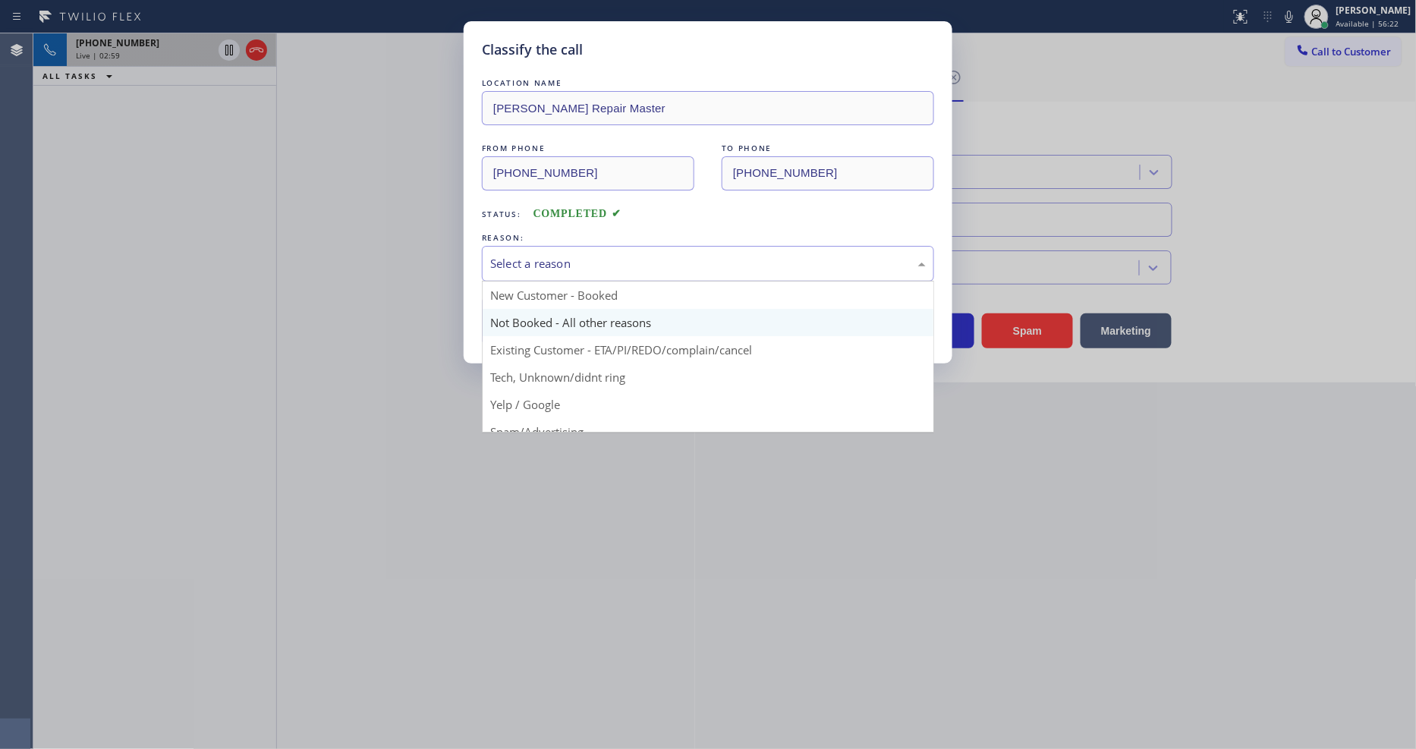
click at [520, 322] on button "Save" at bounding box center [543, 321] width 122 height 49
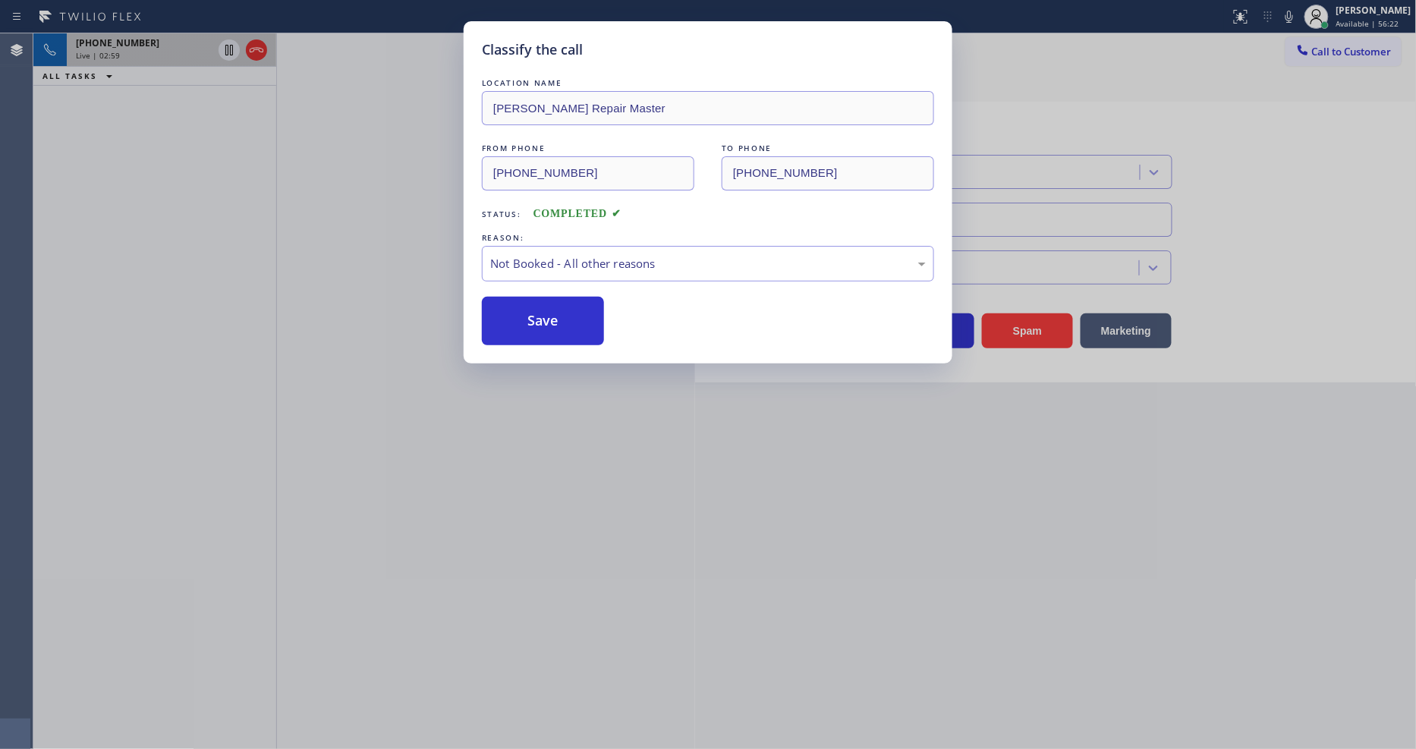
click at [520, 322] on button "Save" at bounding box center [543, 321] width 122 height 49
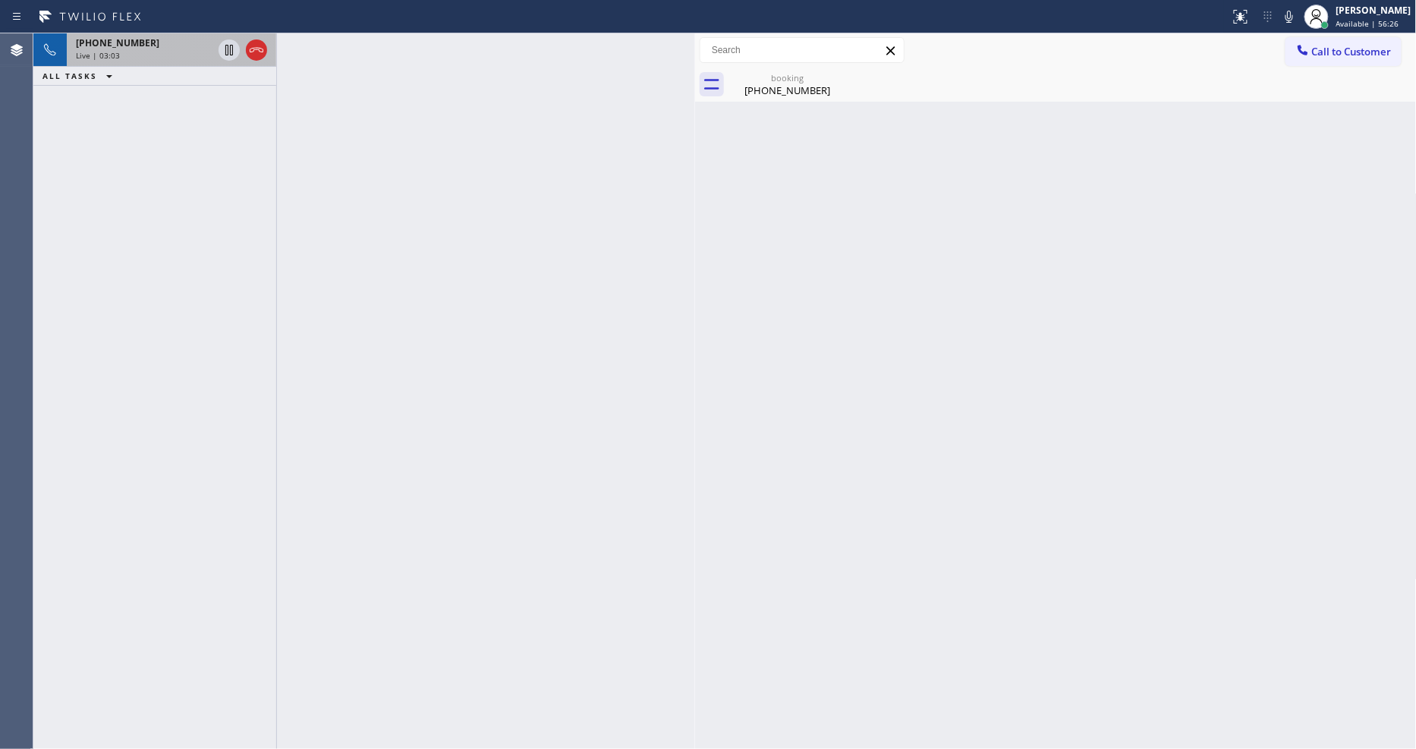
click at [117, 50] on span "Live | 03:03" at bounding box center [98, 55] width 44 height 11
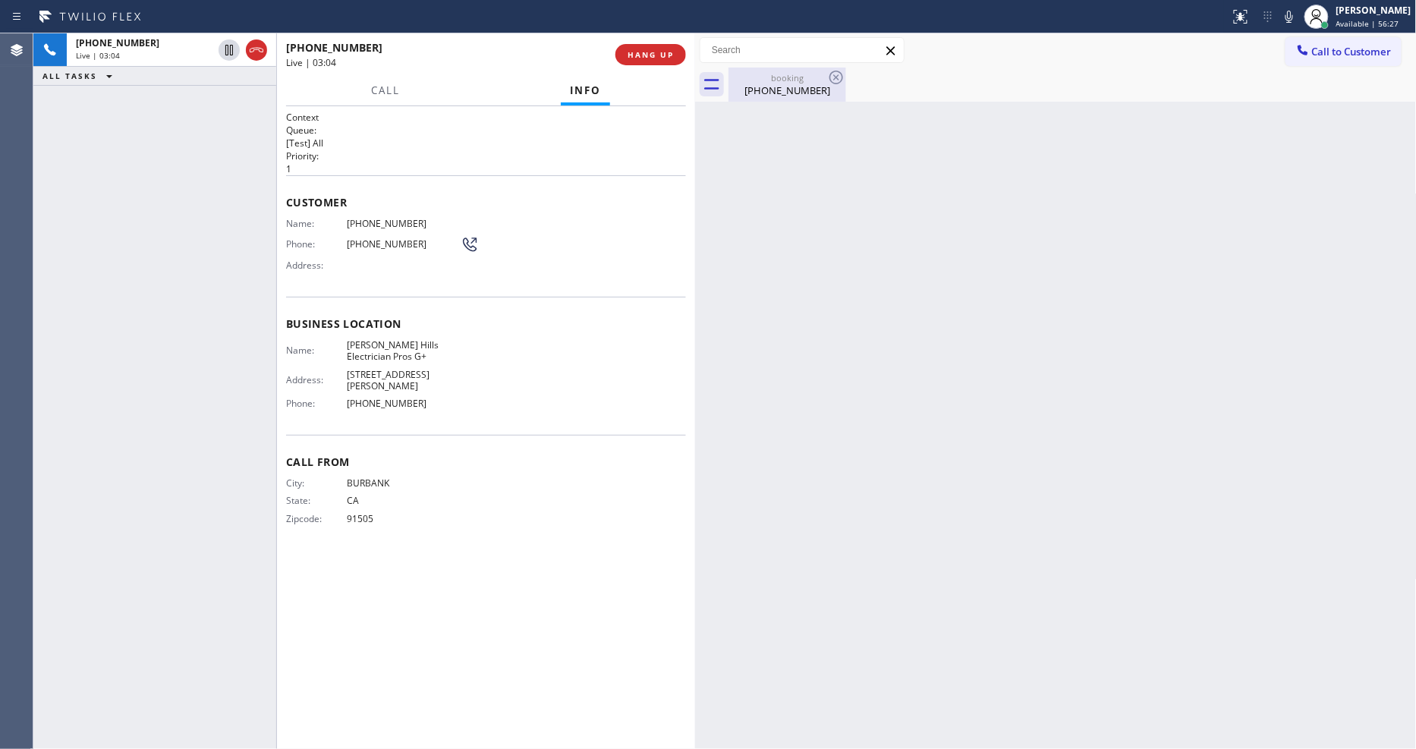
click at [761, 100] on div "booking (626) 234-3436" at bounding box center [787, 85] width 115 height 34
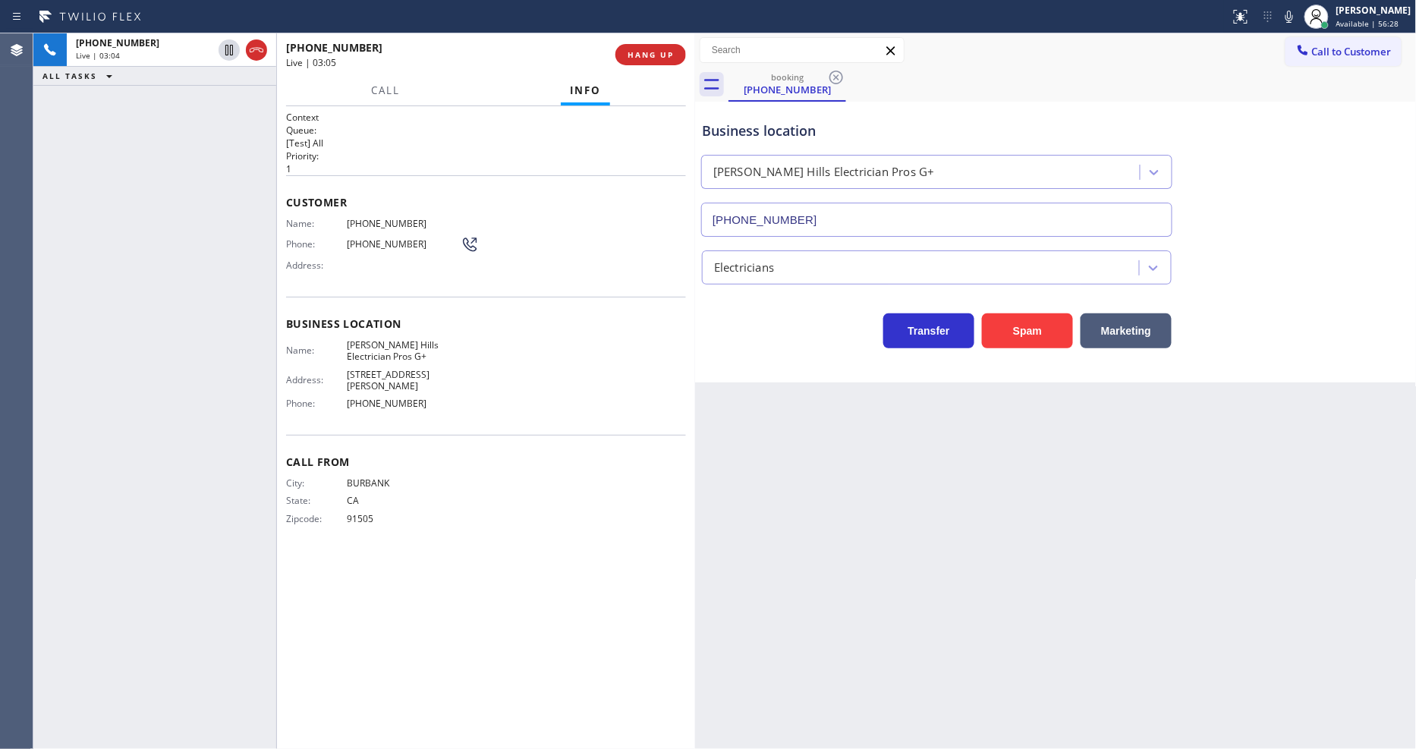
click at [397, 225] on div "Name: (626) 234-3436 Phone: (626) 234-3436 Address:" at bounding box center [382, 248] width 193 height 60
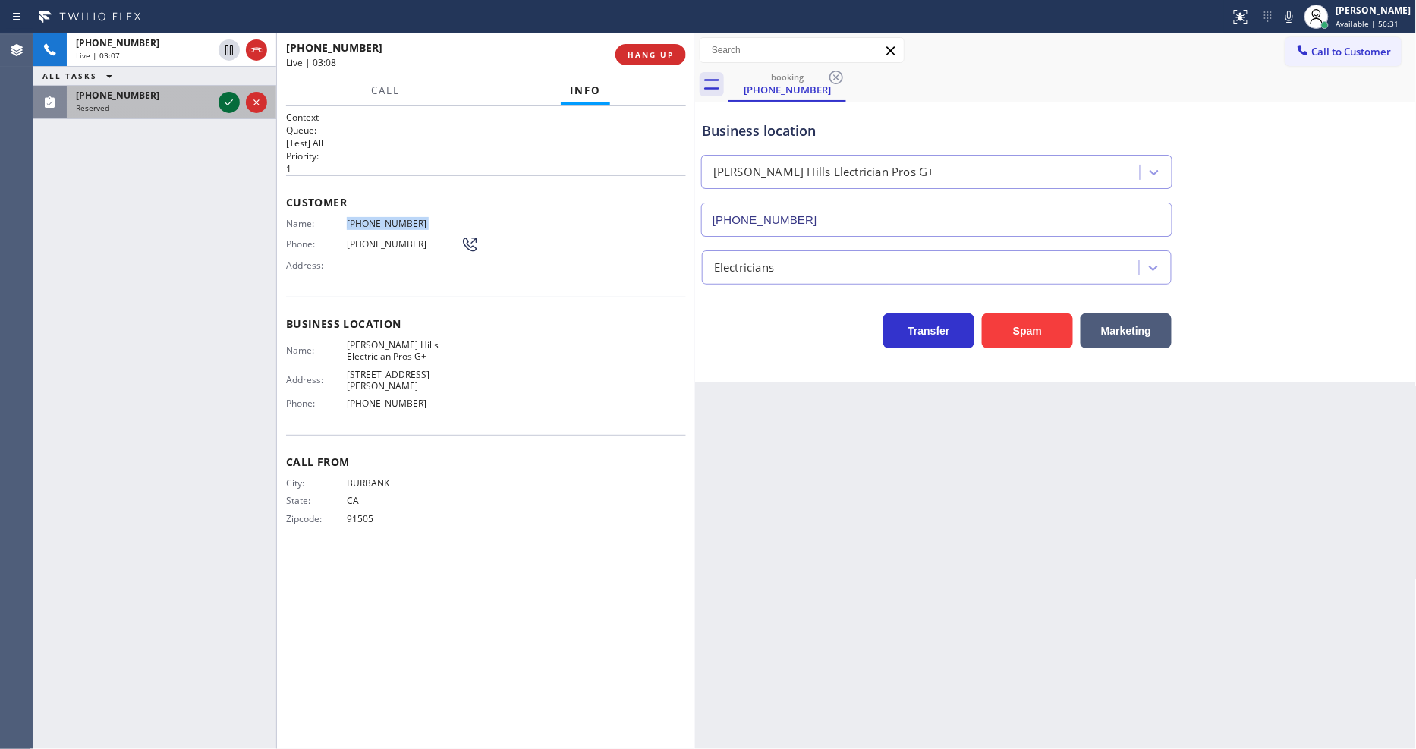
click at [231, 99] on icon at bounding box center [229, 102] width 18 height 18
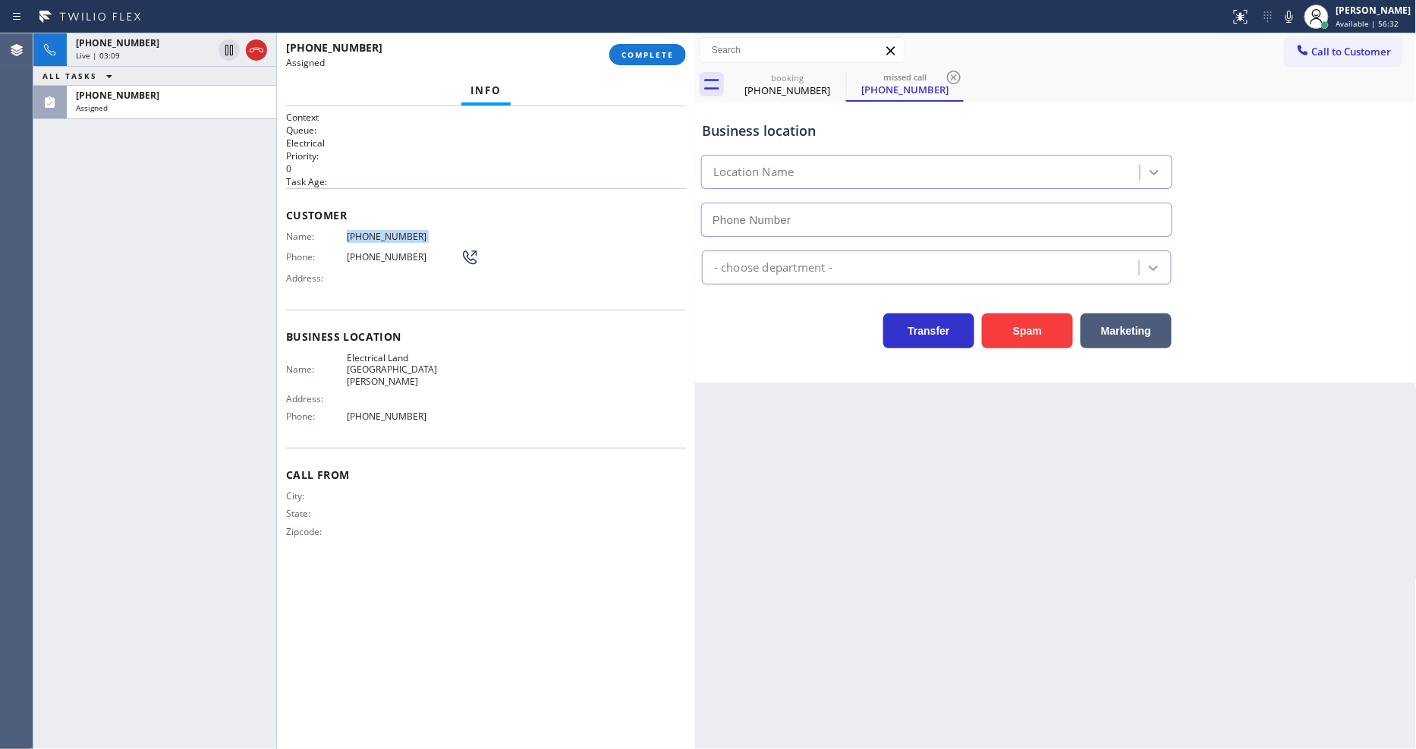
click at [548, 237] on div "Name: (732) 784-0334 Phone: (732) 784-0334 Address:" at bounding box center [486, 261] width 400 height 60
type input "[PHONE_NUMBER]"
click at [635, 55] on span "COMPLETE" at bounding box center [647, 54] width 52 height 11
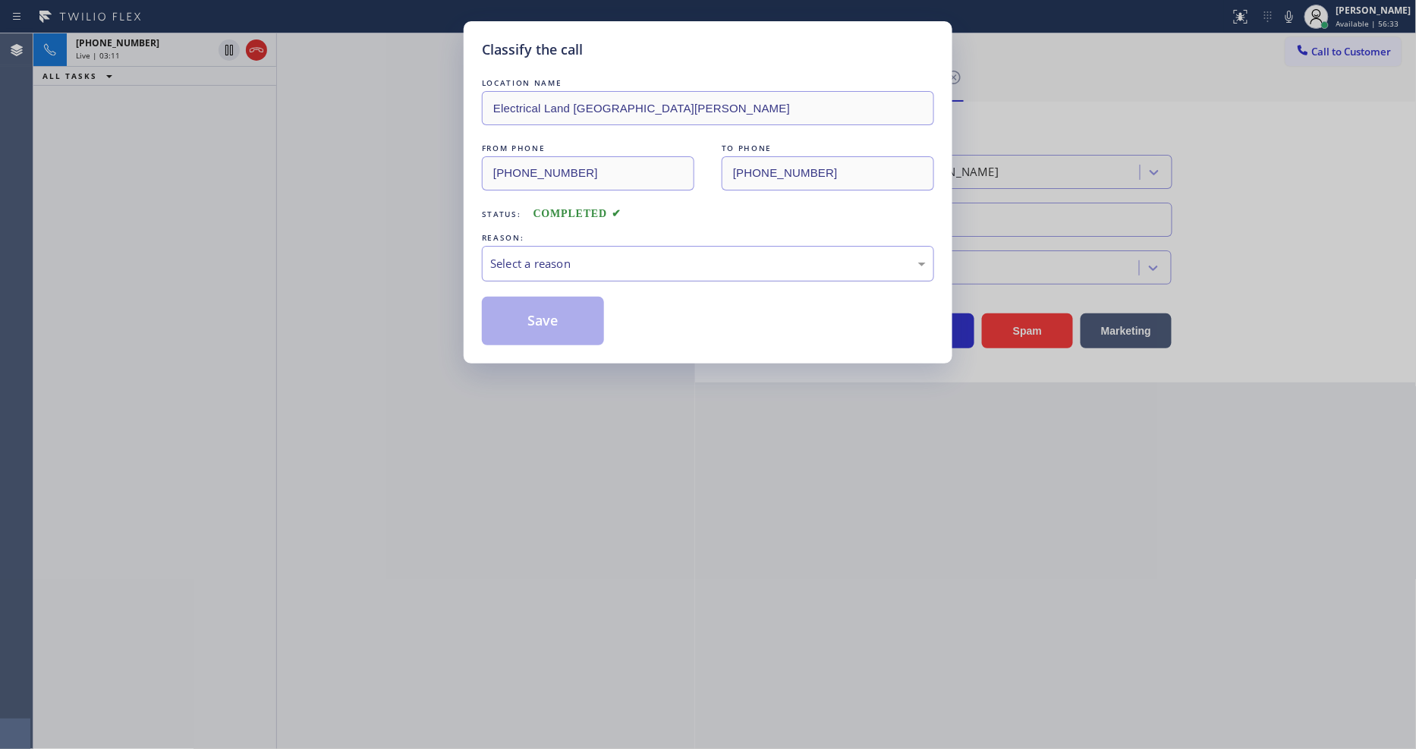
click at [574, 255] on div "Select a reason" at bounding box center [708, 263] width 436 height 17
click at [550, 311] on button "Save" at bounding box center [543, 321] width 122 height 49
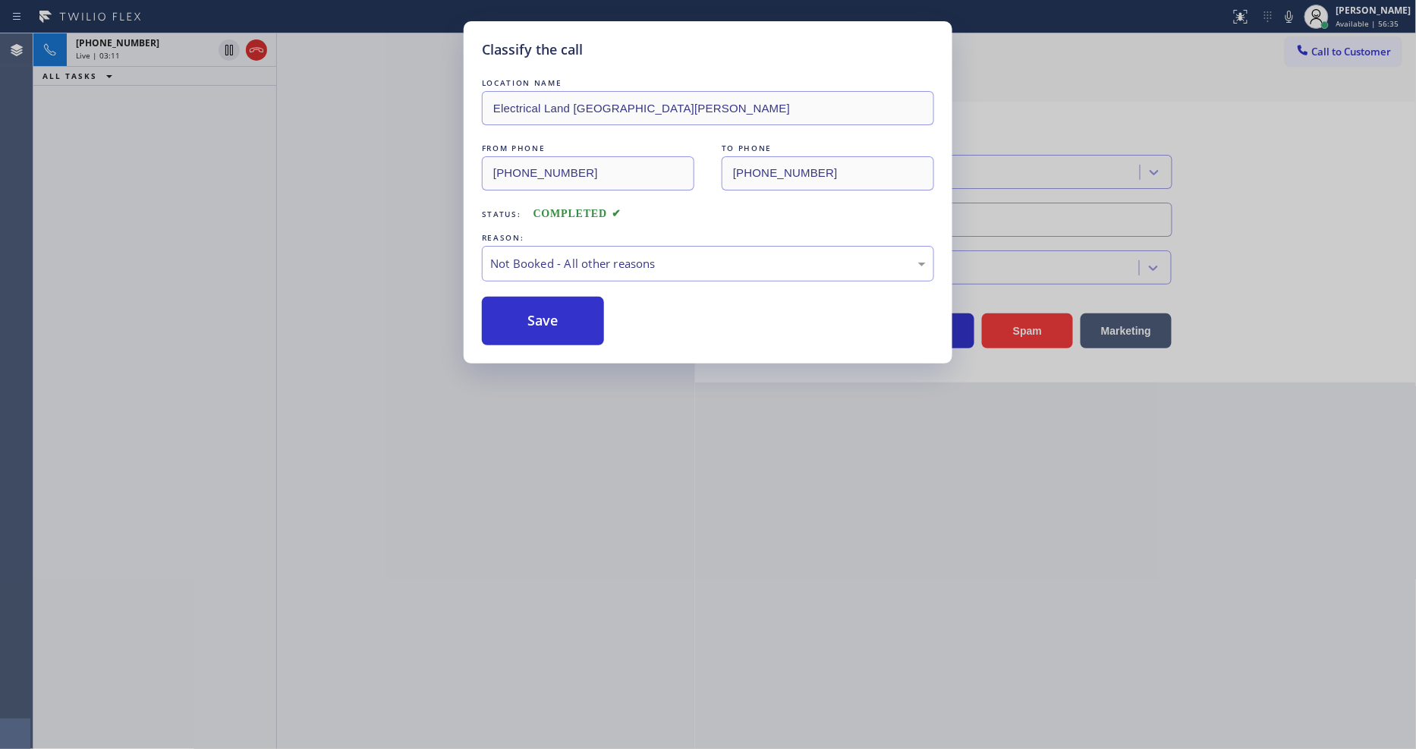
click at [550, 311] on button "Save" at bounding box center [543, 321] width 122 height 49
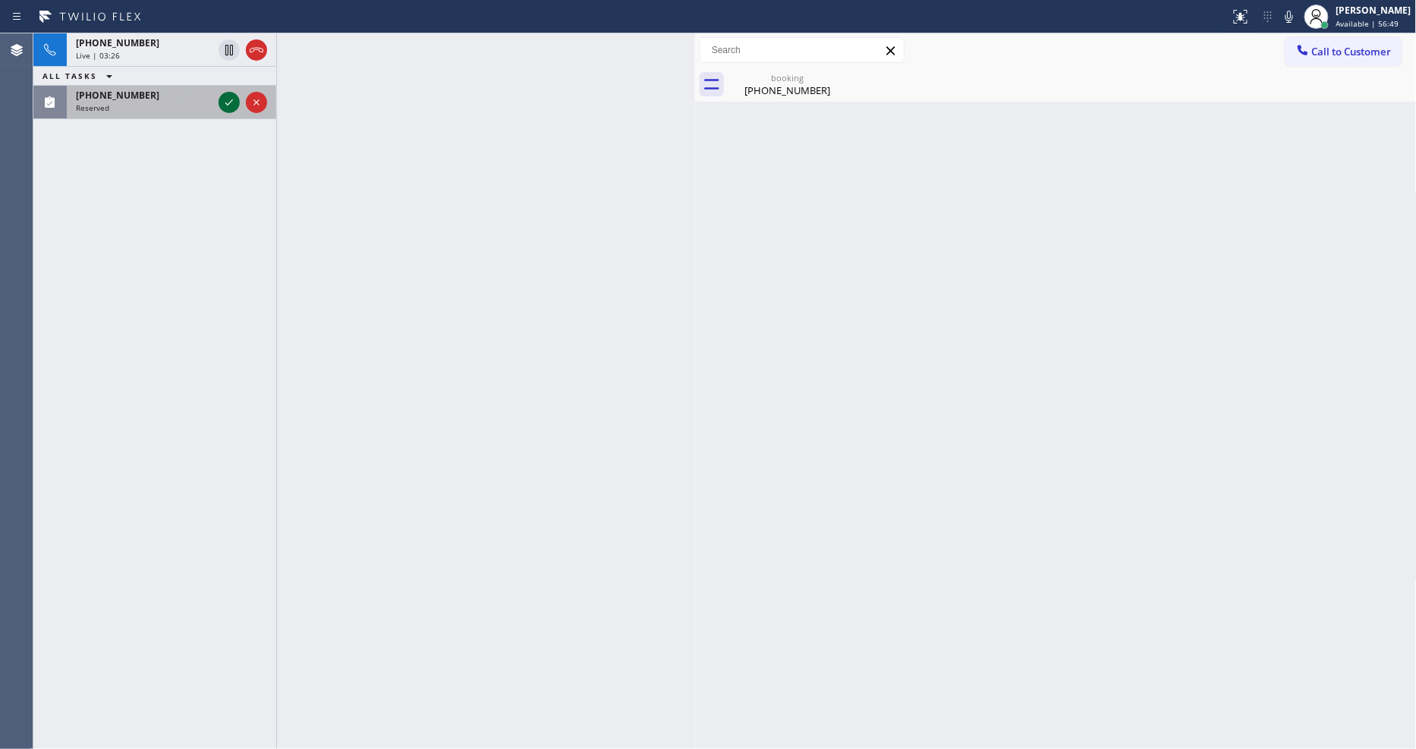
click at [228, 96] on icon at bounding box center [229, 102] width 18 height 18
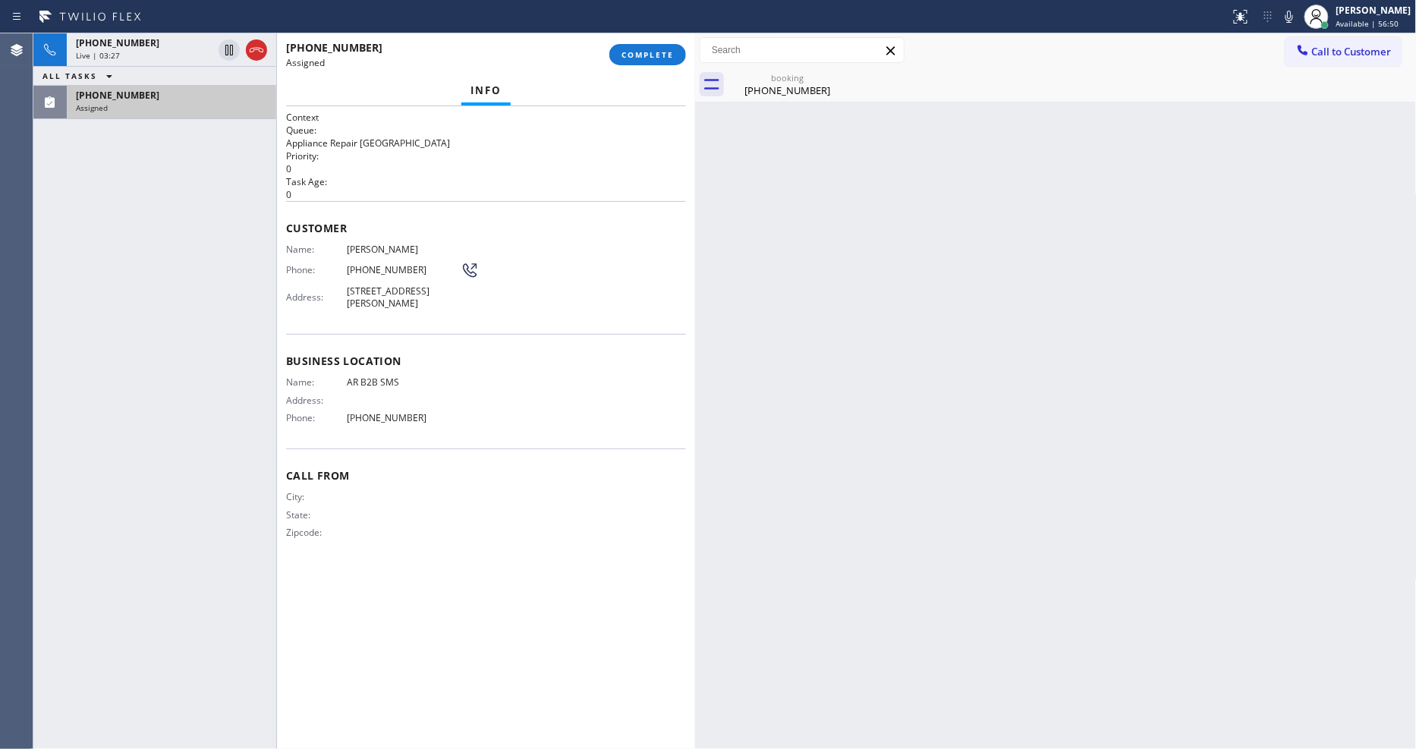
click at [426, 206] on div "Customer Name: George Ennis Phone: (714) 267-6048 Address: 19472 Shadow Hill Dr…" at bounding box center [486, 267] width 400 height 133
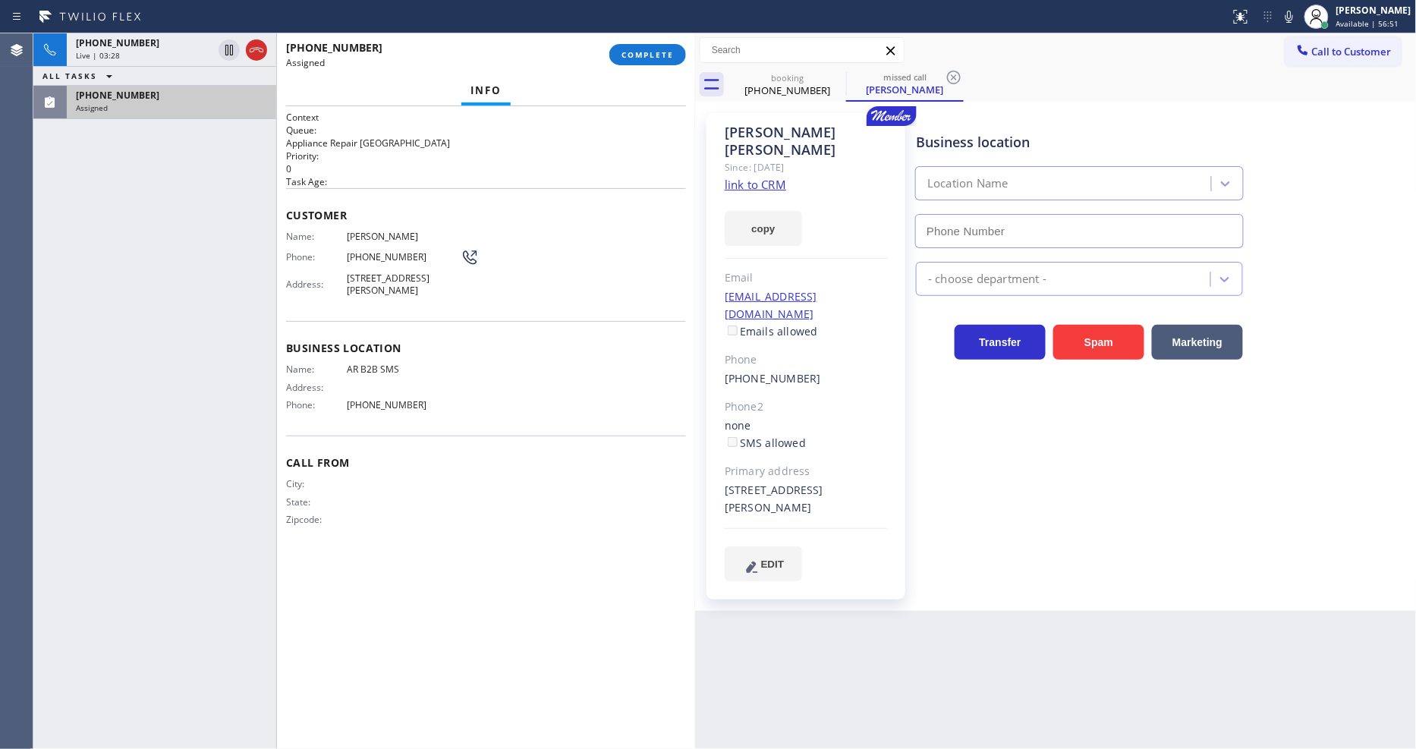
click at [747, 177] on link "link to CRM" at bounding box center [755, 184] width 61 height 15
type input "[PHONE_NUMBER]"
click at [283, 307] on div "Context Queue: Appliance Repair High End Priority: 0 Task Age: Customer Name: G…" at bounding box center [486, 427] width 418 height 643
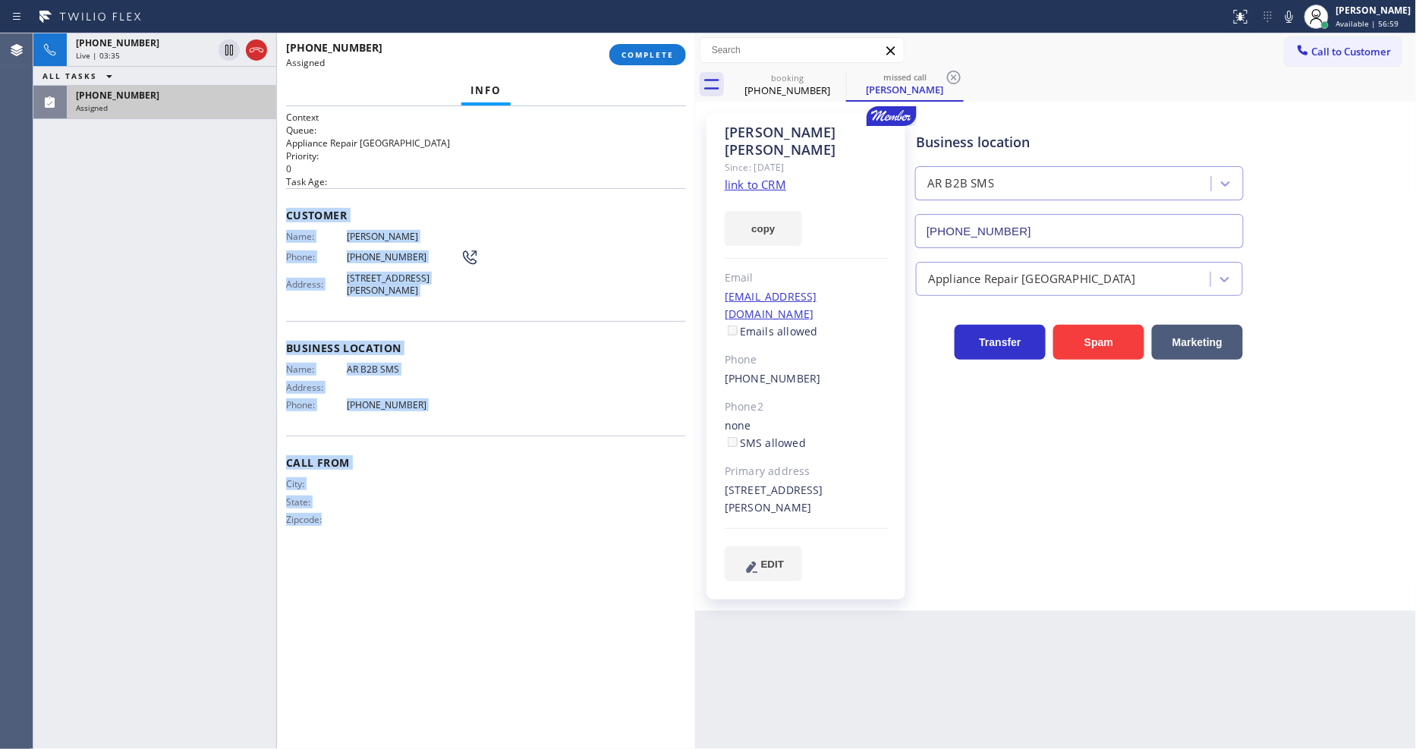
drag, startPoint x: 286, startPoint y: 210, endPoint x: 417, endPoint y: 624, distance: 434.6
click at [417, 624] on div "Context Queue: Appliance Repair High End Priority: 0 Task Age: Customer Name: G…" at bounding box center [486, 428] width 400 height 634
click at [653, 61] on button "COMPLETE" at bounding box center [647, 54] width 77 height 21
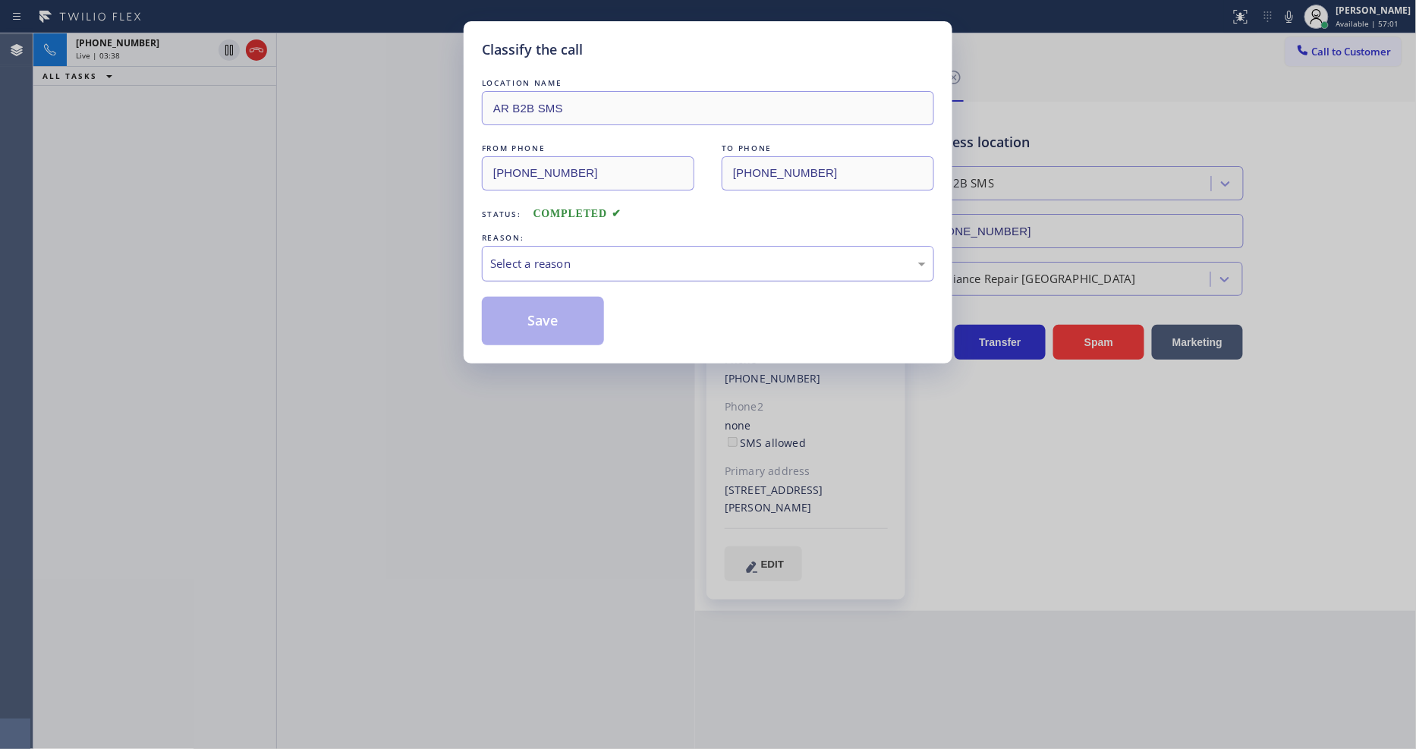
click at [563, 261] on div "Select a reason" at bounding box center [708, 263] width 436 height 17
click at [559, 313] on button "Save" at bounding box center [543, 321] width 122 height 49
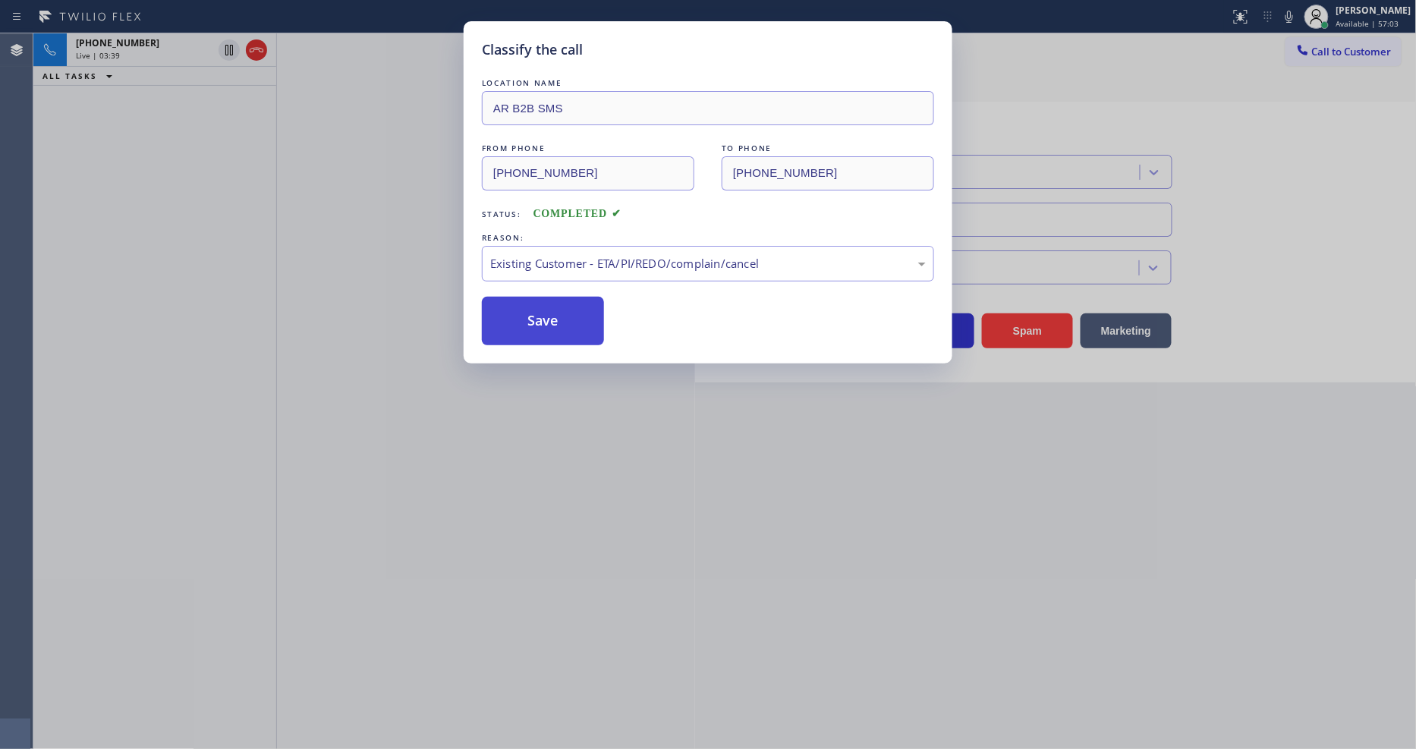
click at [559, 313] on button "Save" at bounding box center [543, 321] width 122 height 49
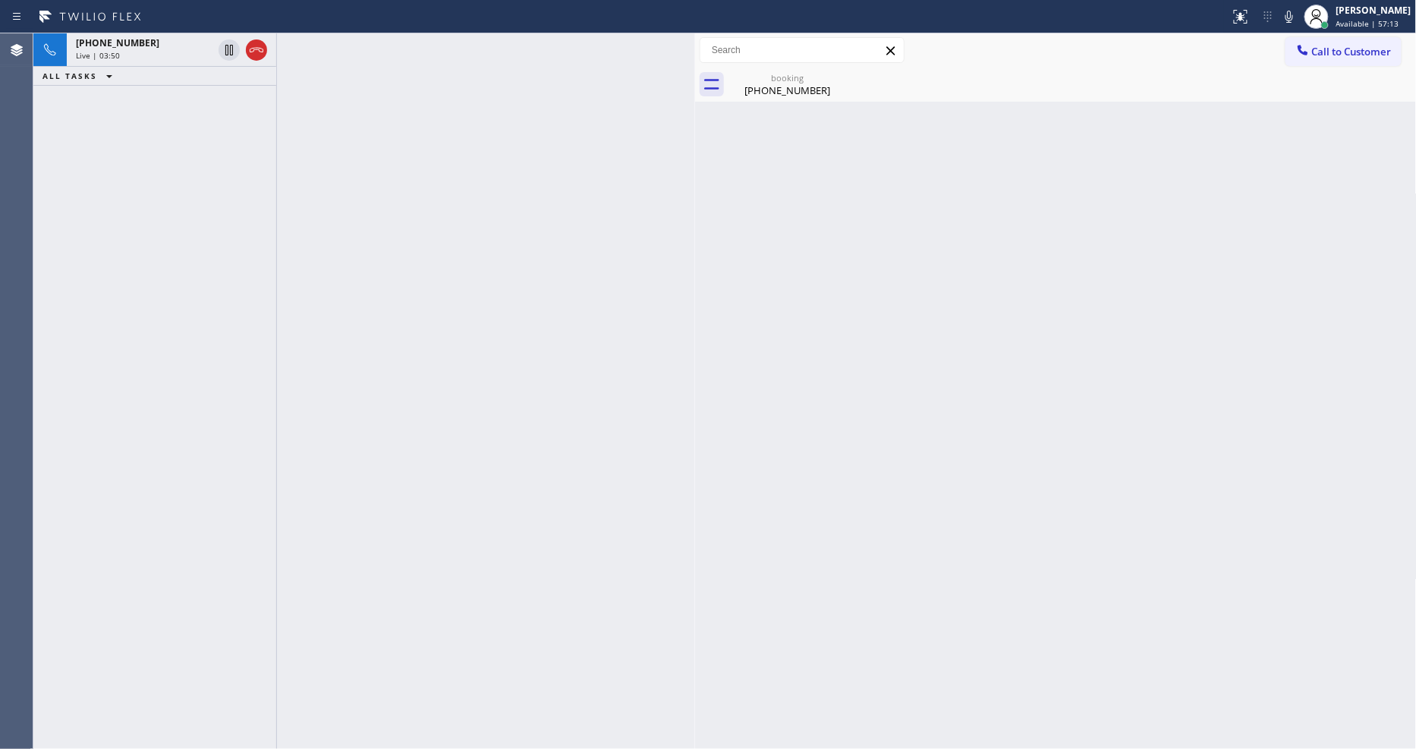
click at [1139, 407] on div "Back to Dashboard Change Sender ID Customers Technicians Select a contact Outbo…" at bounding box center [1056, 391] width 722 height 716
click at [172, 46] on div "+16262343436" at bounding box center [144, 42] width 137 height 13
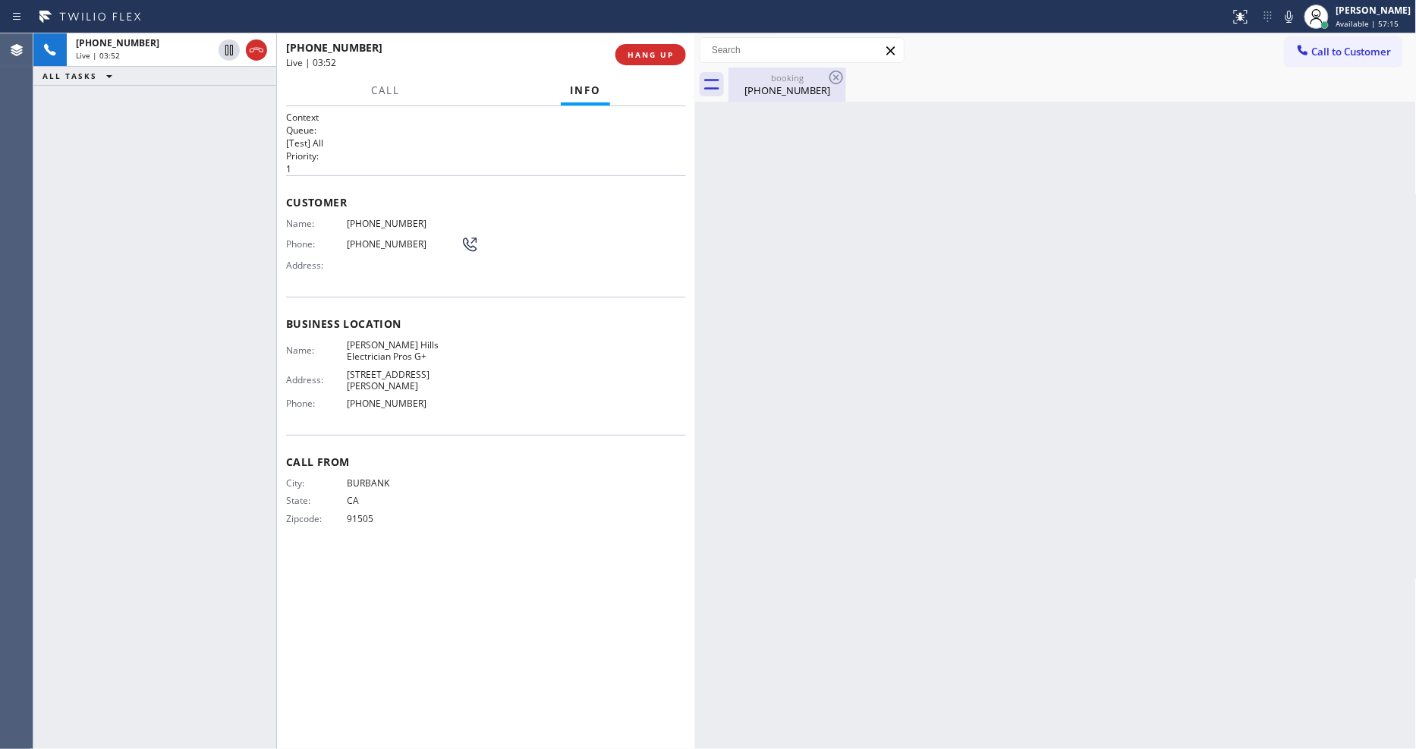
click at [786, 74] on div "booking" at bounding box center [787, 77] width 115 height 11
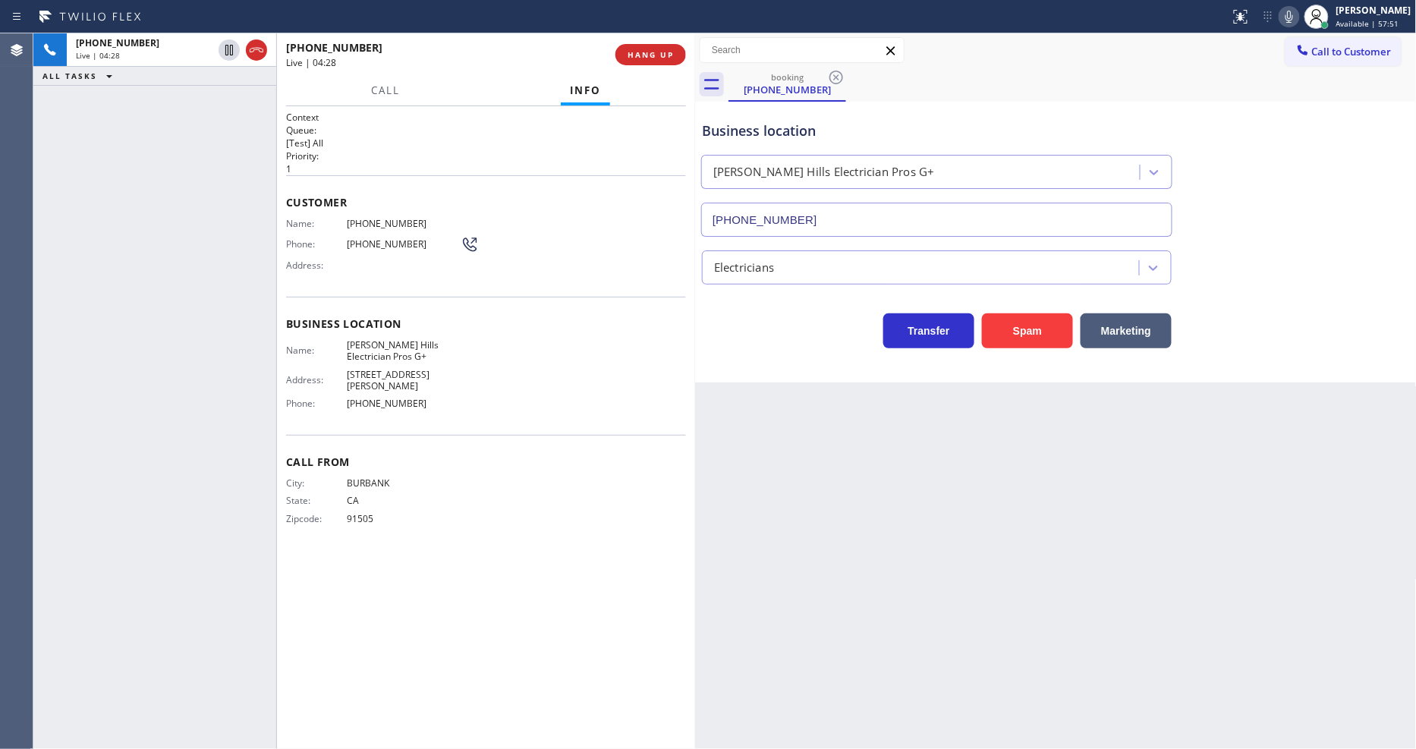
click at [1298, 14] on icon at bounding box center [1289, 17] width 18 height 18
click at [1298, 19] on icon at bounding box center [1289, 17] width 18 height 18
click at [200, 171] on div "+16262343436 Live | 05:07 ALL TASKS ALL TASKS ACTIVE TASKS TASKS IN WRAP UP" at bounding box center [154, 391] width 243 height 716
click at [1293, 16] on icon at bounding box center [1289, 17] width 18 height 18
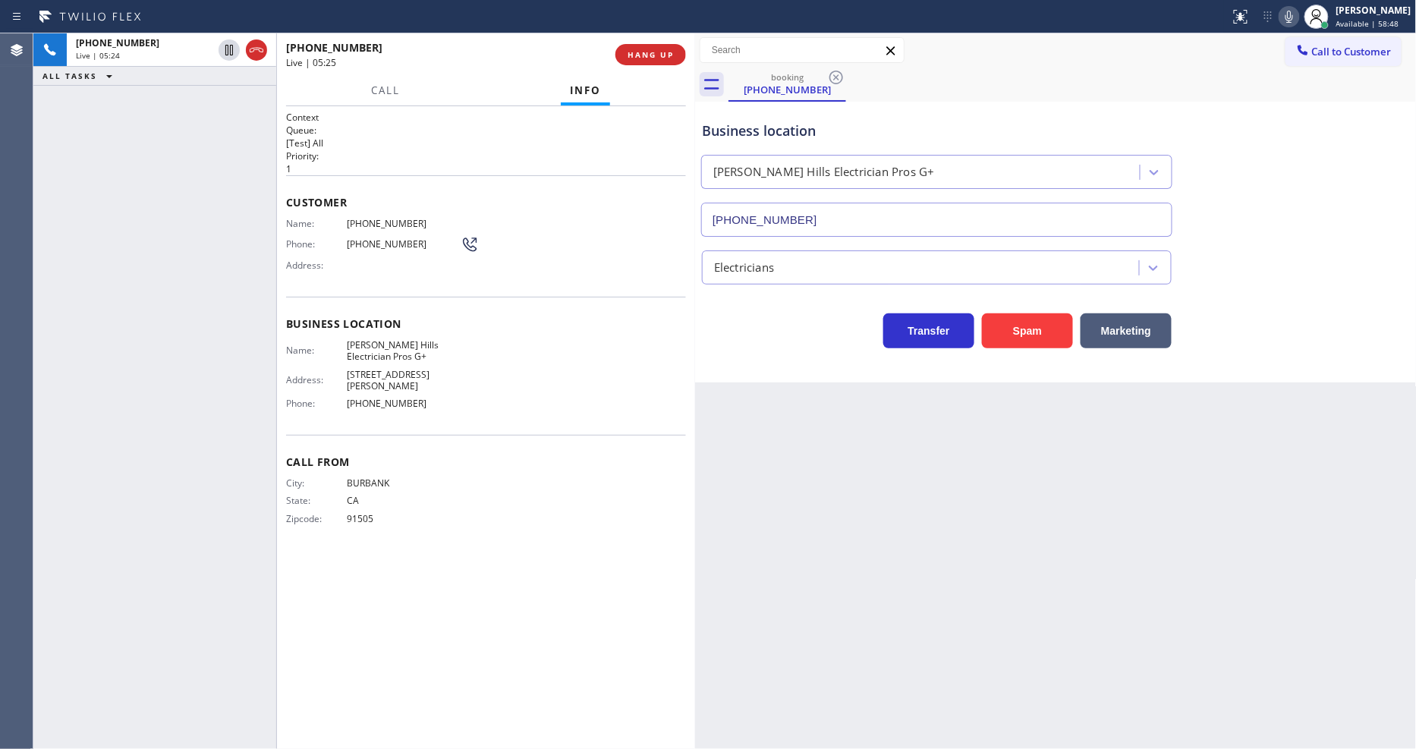
click at [142, 373] on div "+16262343436 Live | 05:24 ALL TASKS ALL TASKS ACTIVE TASKS TASKS IN WRAP UP" at bounding box center [154, 391] width 243 height 716
click at [1298, 21] on icon at bounding box center [1289, 17] width 18 height 18
click at [1298, 17] on icon at bounding box center [1289, 17] width 18 height 18
click at [1298, 11] on icon at bounding box center [1289, 17] width 18 height 18
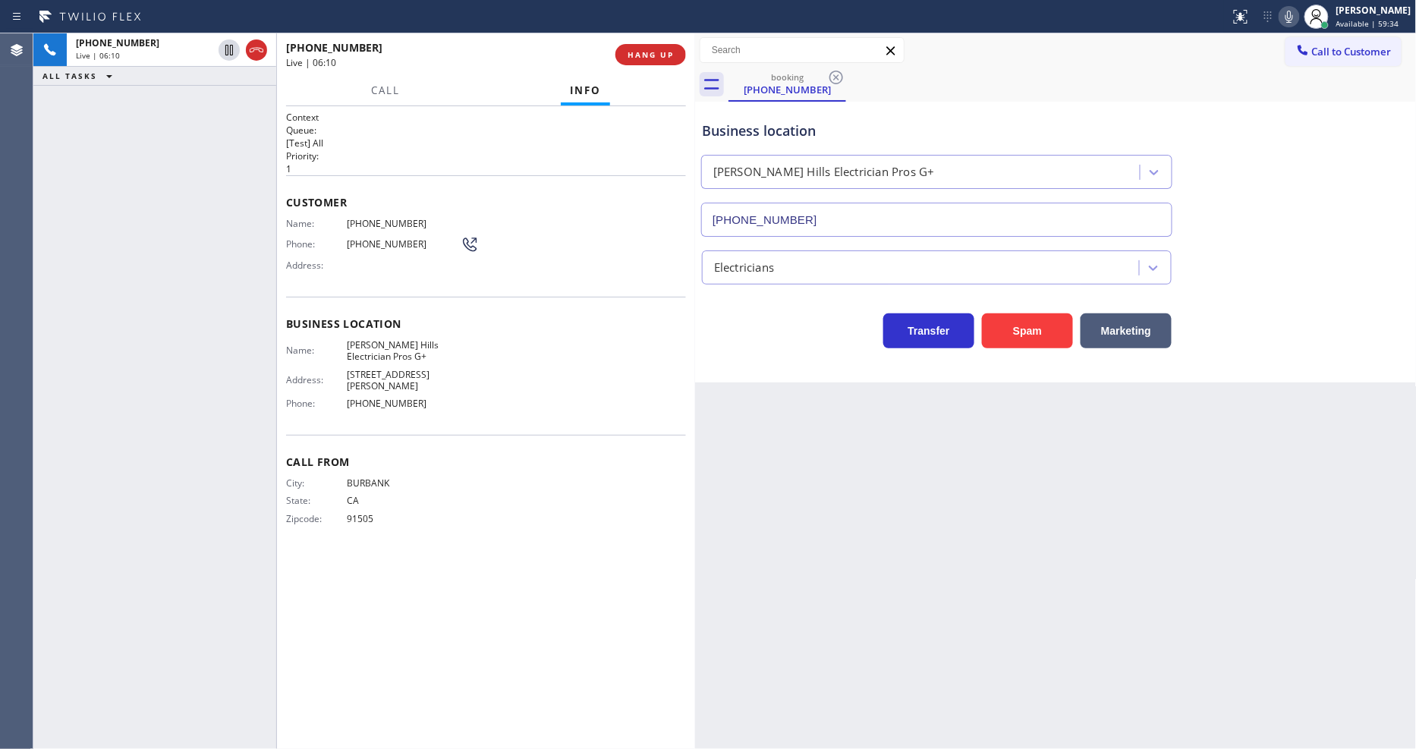
click at [291, 362] on div "Name: Beverly Hills Electrician Pros G+ Address: 818 S Robertson Blvd Phone: (4…" at bounding box center [373, 377] width 175 height 77
click at [647, 55] on span "HANG UP" at bounding box center [651, 54] width 46 height 11
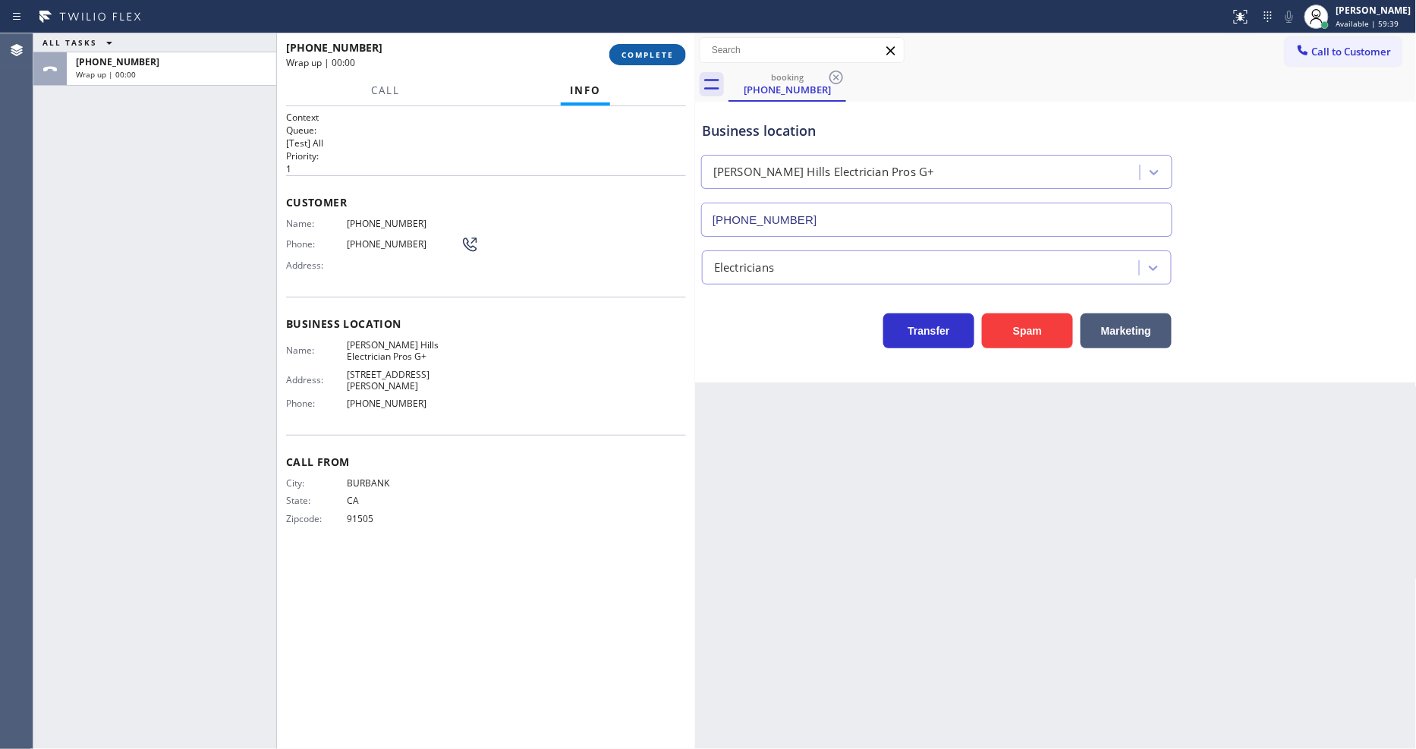
click at [647, 55] on span "COMPLETE" at bounding box center [647, 54] width 52 height 11
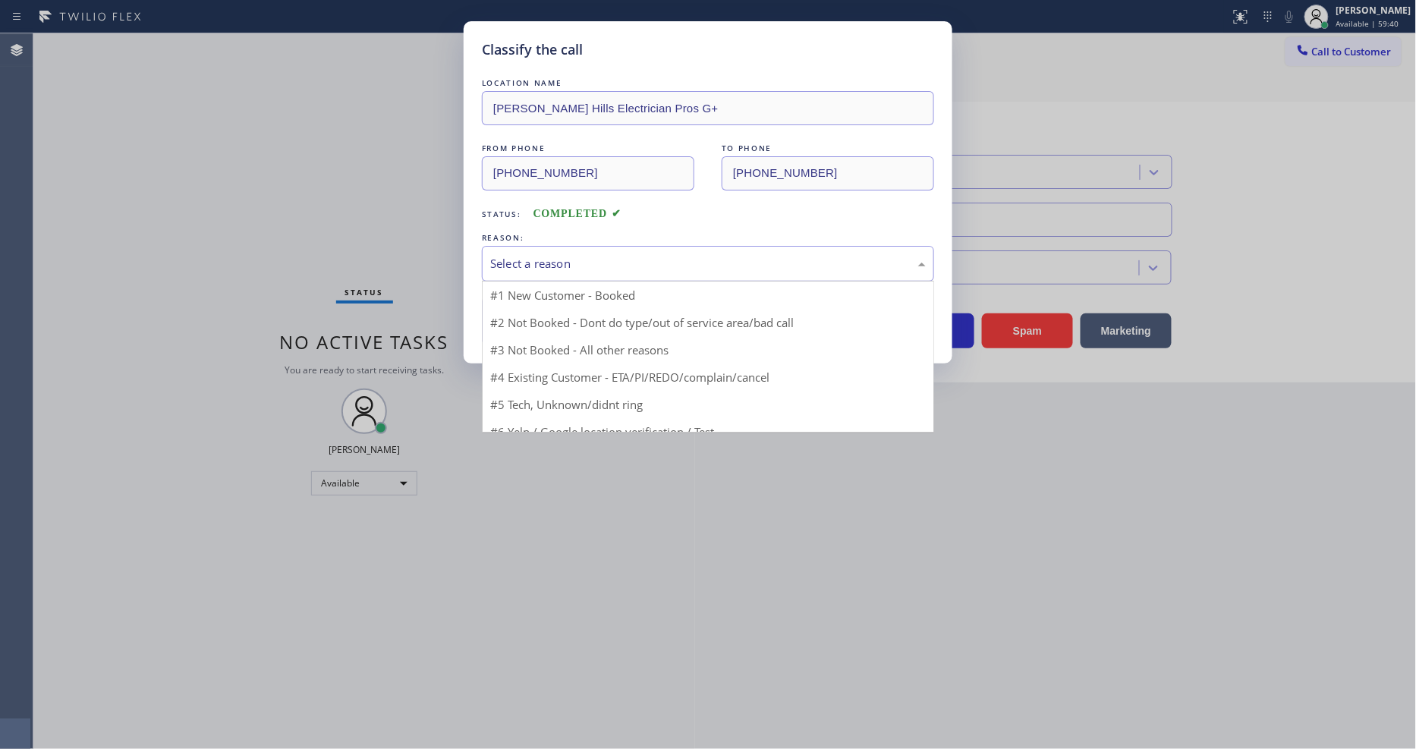
click at [532, 255] on div "Select a reason" at bounding box center [708, 263] width 436 height 17
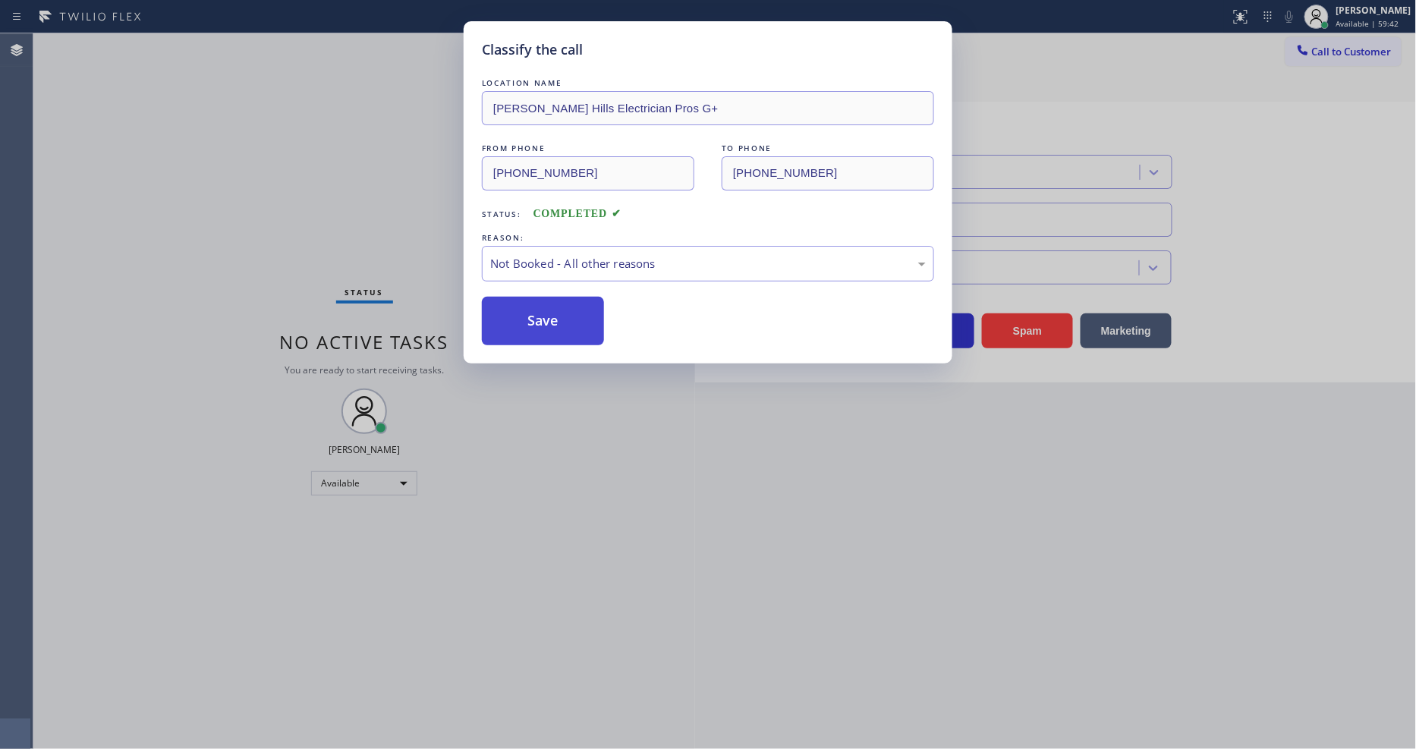
click at [517, 307] on button "Save" at bounding box center [543, 321] width 122 height 49
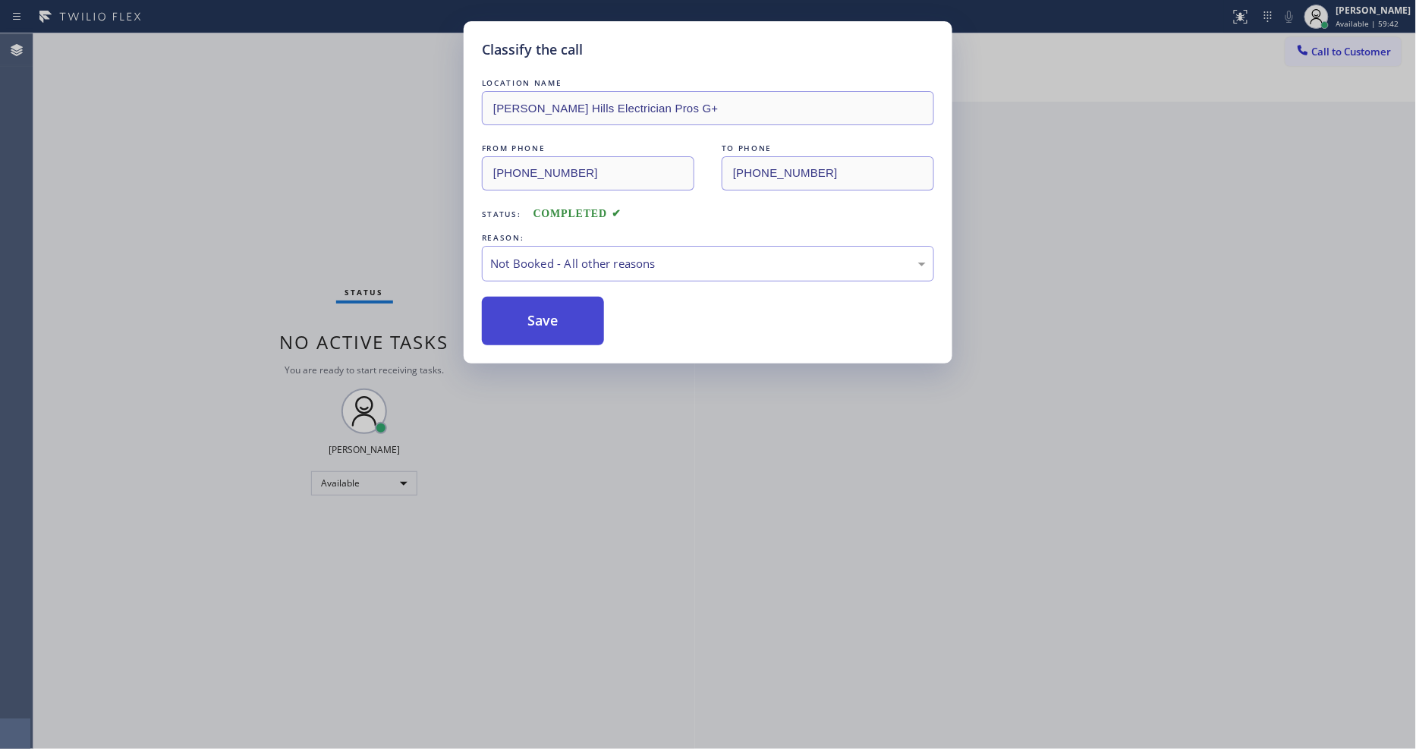
click at [517, 307] on button "Save" at bounding box center [543, 321] width 122 height 49
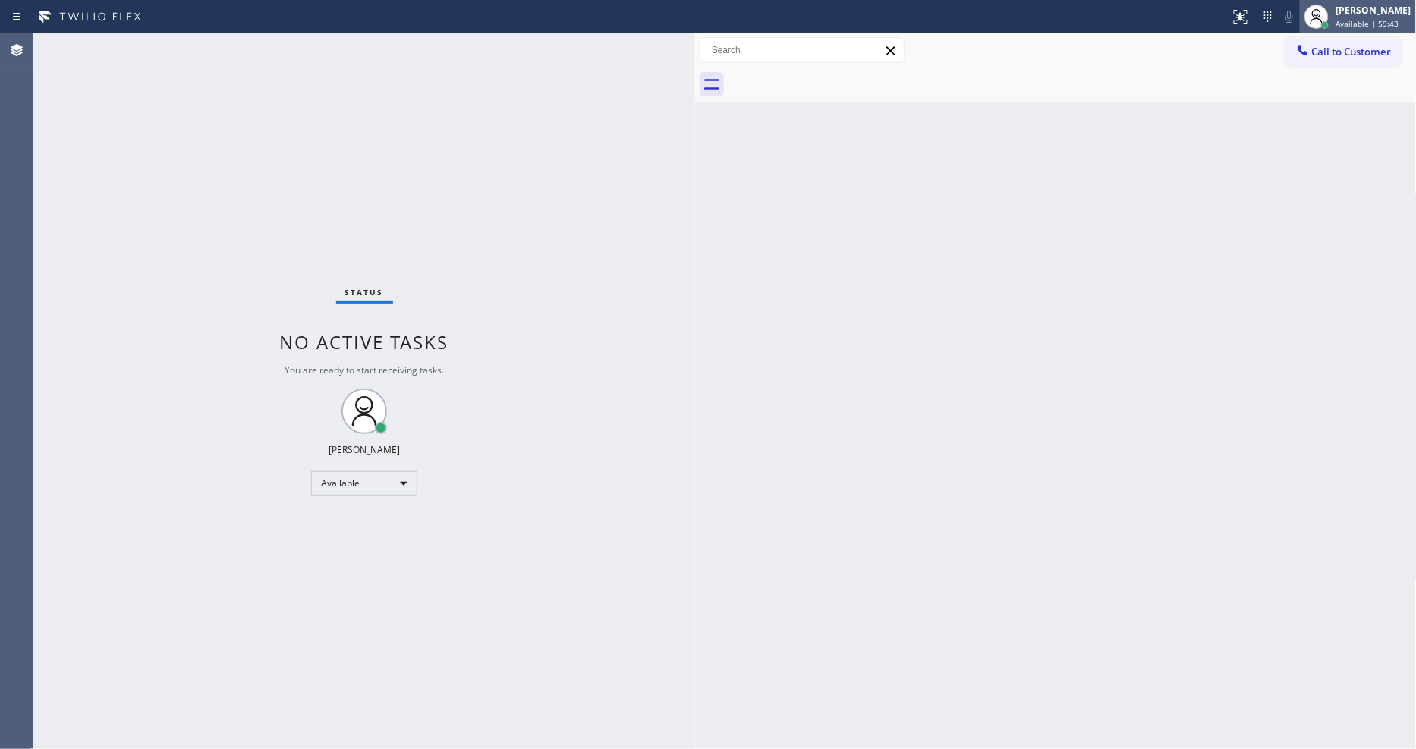
click at [1329, 26] on div at bounding box center [1325, 25] width 8 height 8
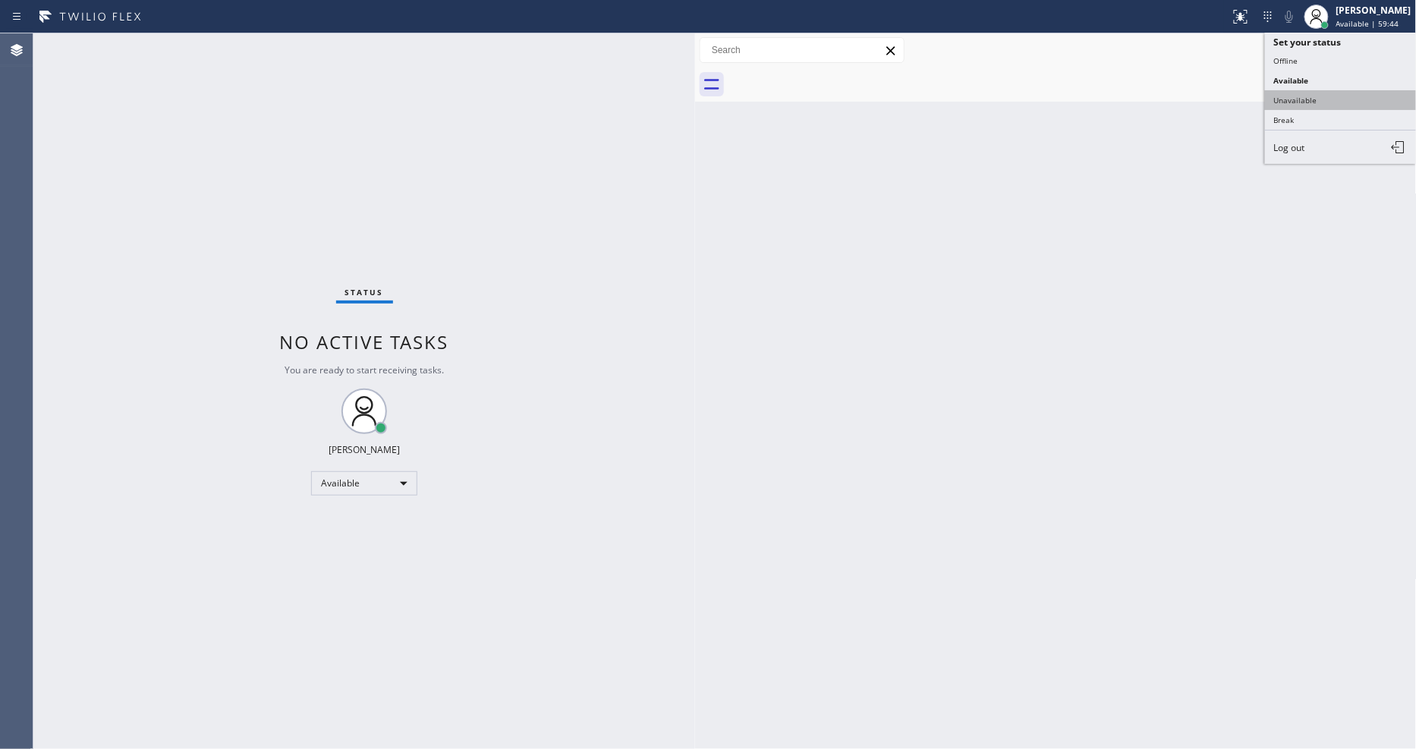
click at [1297, 96] on button "Unavailable" at bounding box center [1341, 100] width 152 height 20
click at [1314, 47] on span "Call to Customer" at bounding box center [1352, 52] width 80 height 14
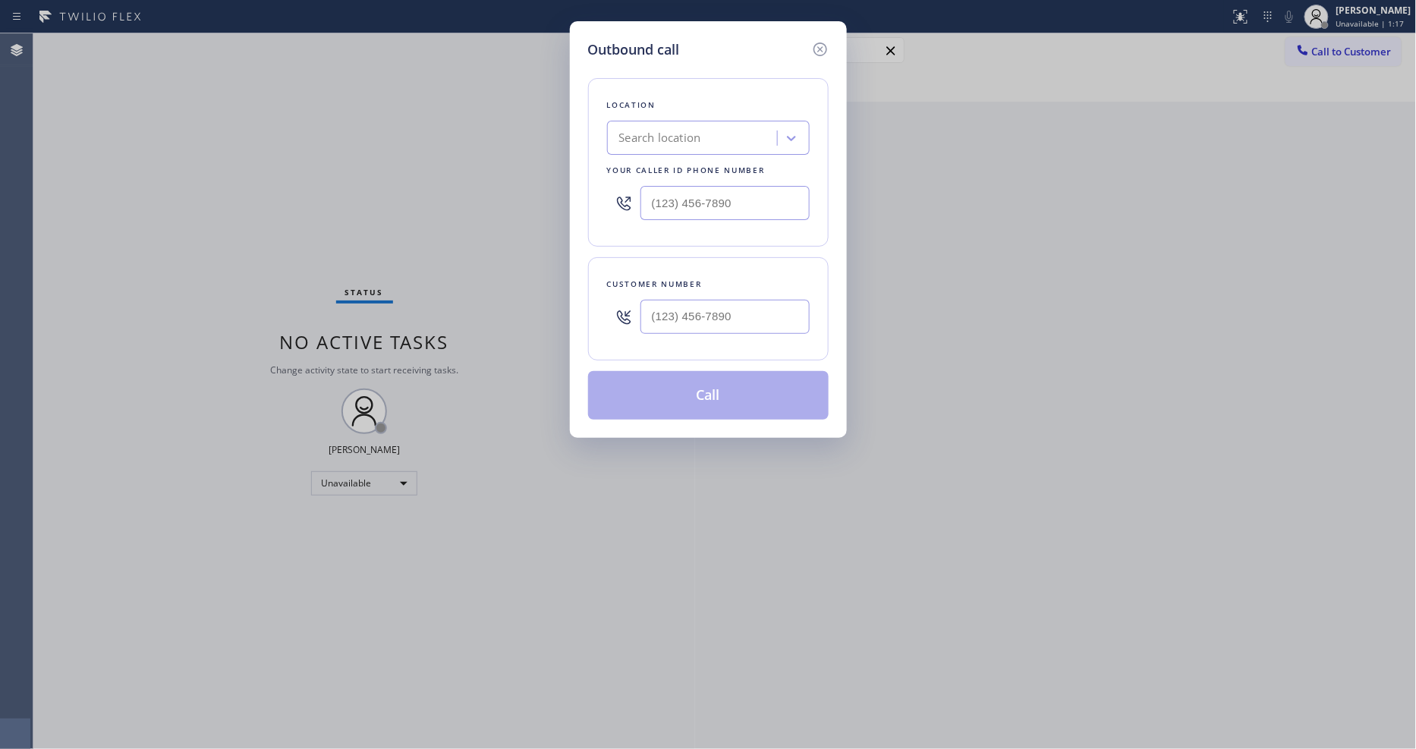
click at [708, 134] on div "Search location" at bounding box center [694, 138] width 165 height 27
paste input "[PERSON_NAME] Repair Master"
type input "[PERSON_NAME] Repair Master"
click at [654, 170] on div "[PERSON_NAME] Repair Master" at bounding box center [708, 169] width 203 height 27
type input "[PHONE_NUMBER]"
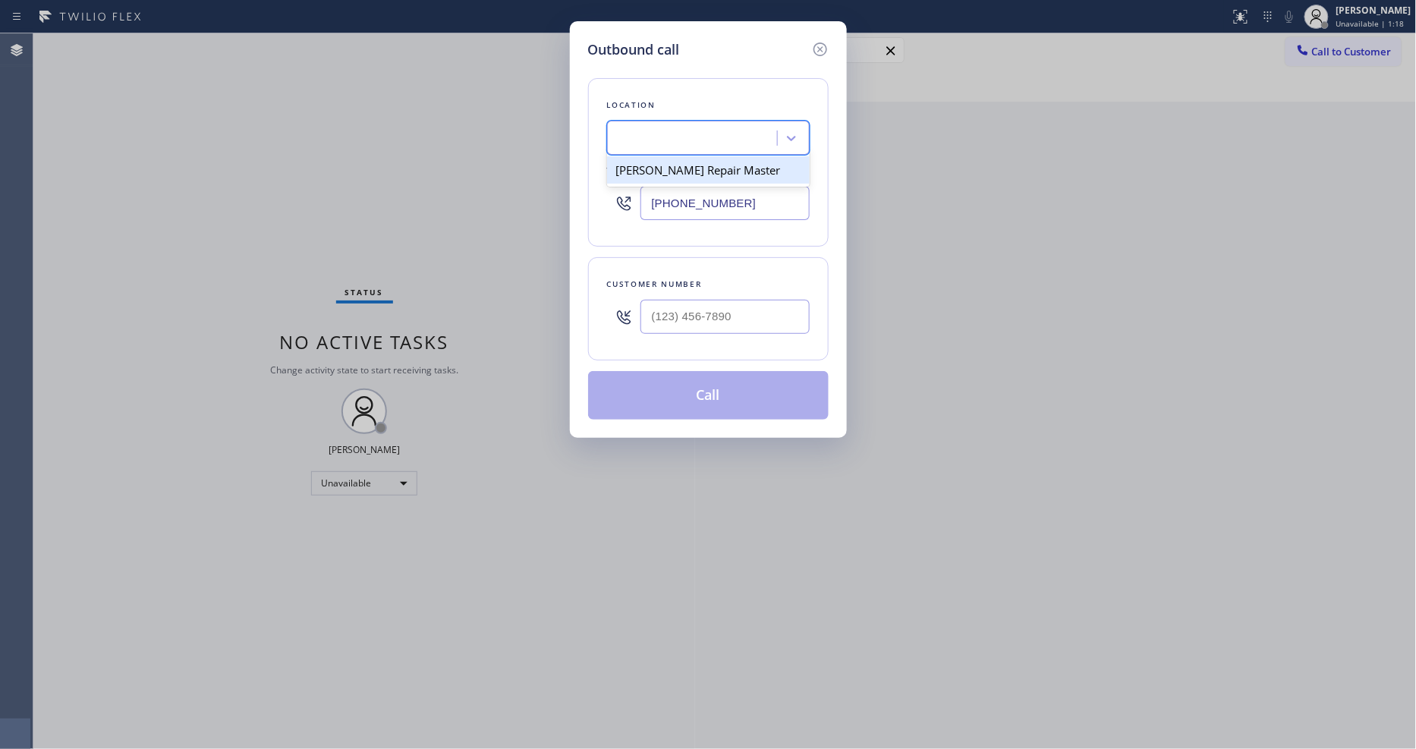
scroll to position [0, 2]
click at [376, 171] on div "Outbound call Location Moses KitchenAid Repair Master Your caller id phone numb…" at bounding box center [708, 374] width 1416 height 749
click at [723, 308] on input "(___) ___-____" at bounding box center [724, 317] width 169 height 34
paste input "602) 538-2721"
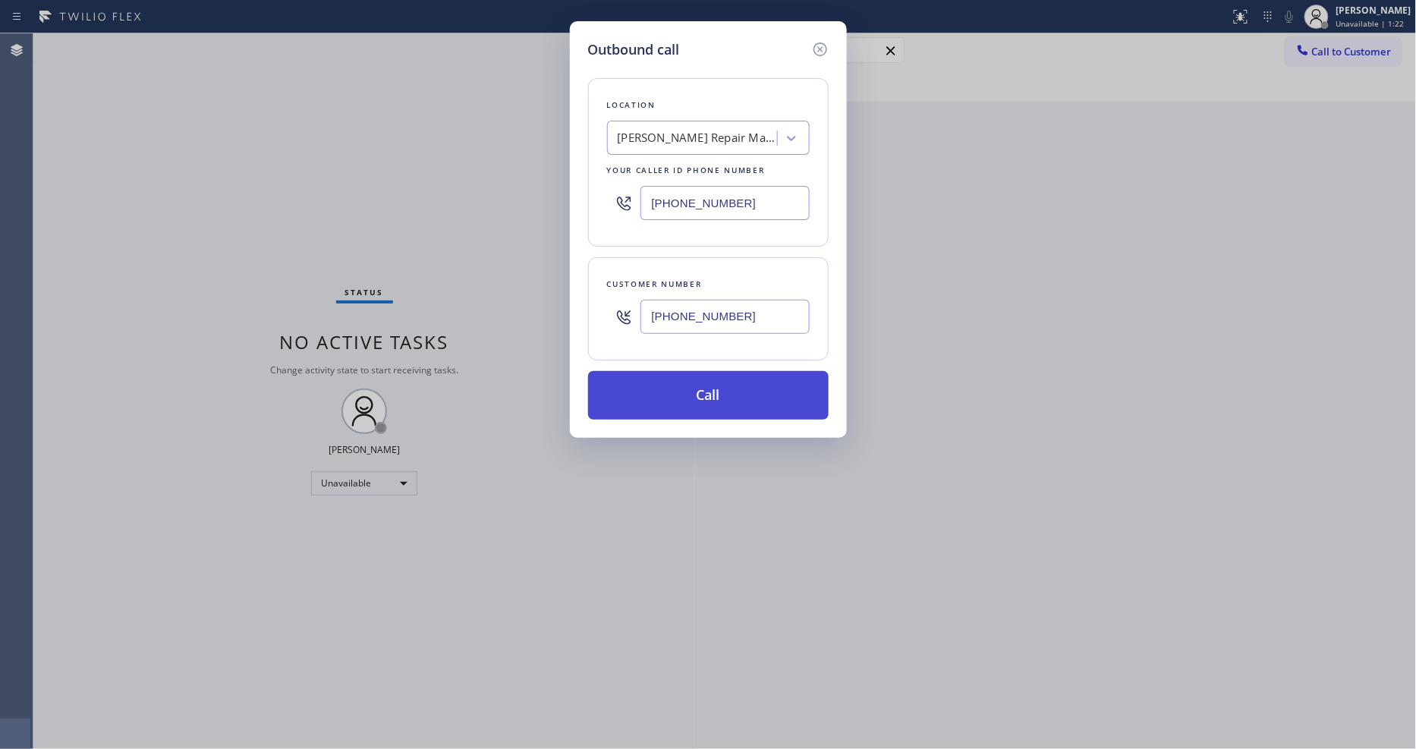
type input "[PHONE_NUMBER]"
drag, startPoint x: 671, startPoint y: 405, endPoint x: 949, endPoint y: 450, distance: 282.0
click at [671, 404] on button "Call" at bounding box center [708, 395] width 241 height 49
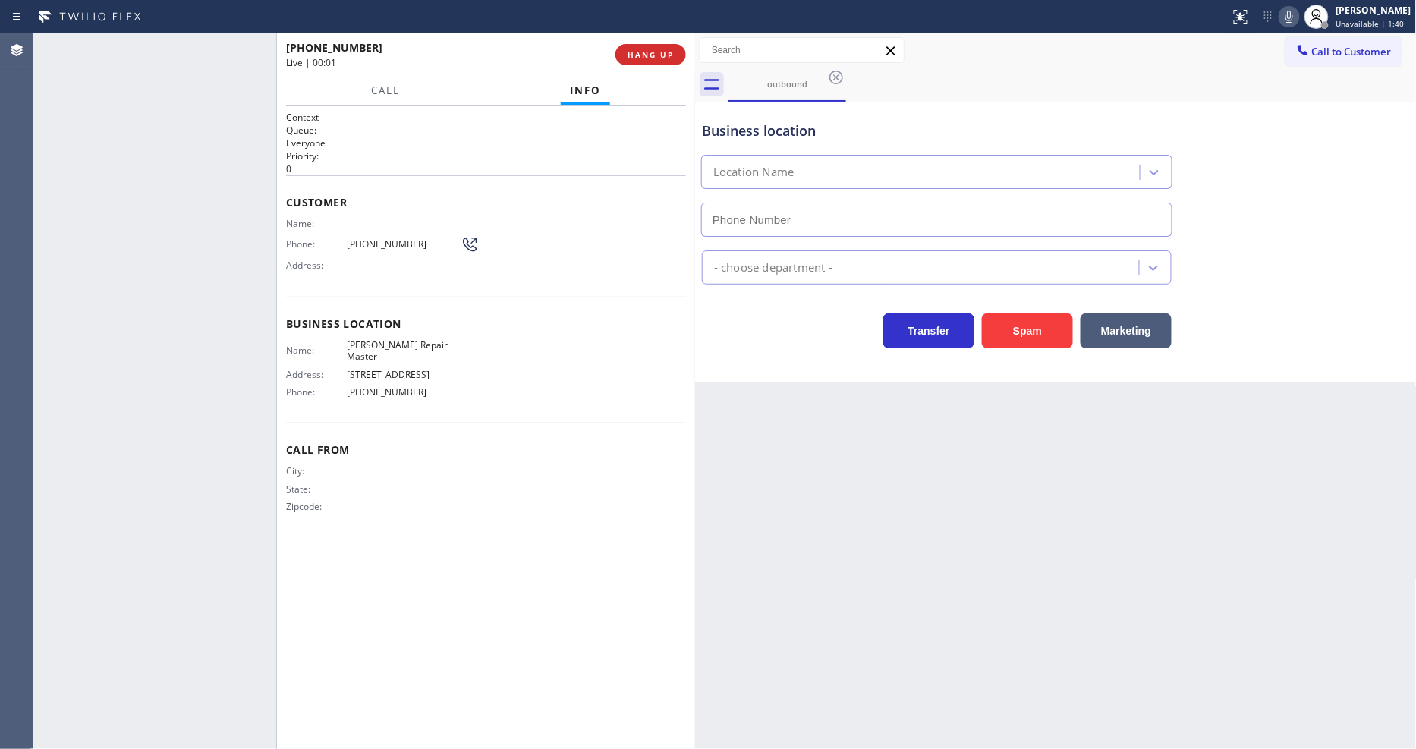
type input "[PHONE_NUMBER]"
click at [631, 48] on button "HANG UP" at bounding box center [650, 54] width 71 height 21
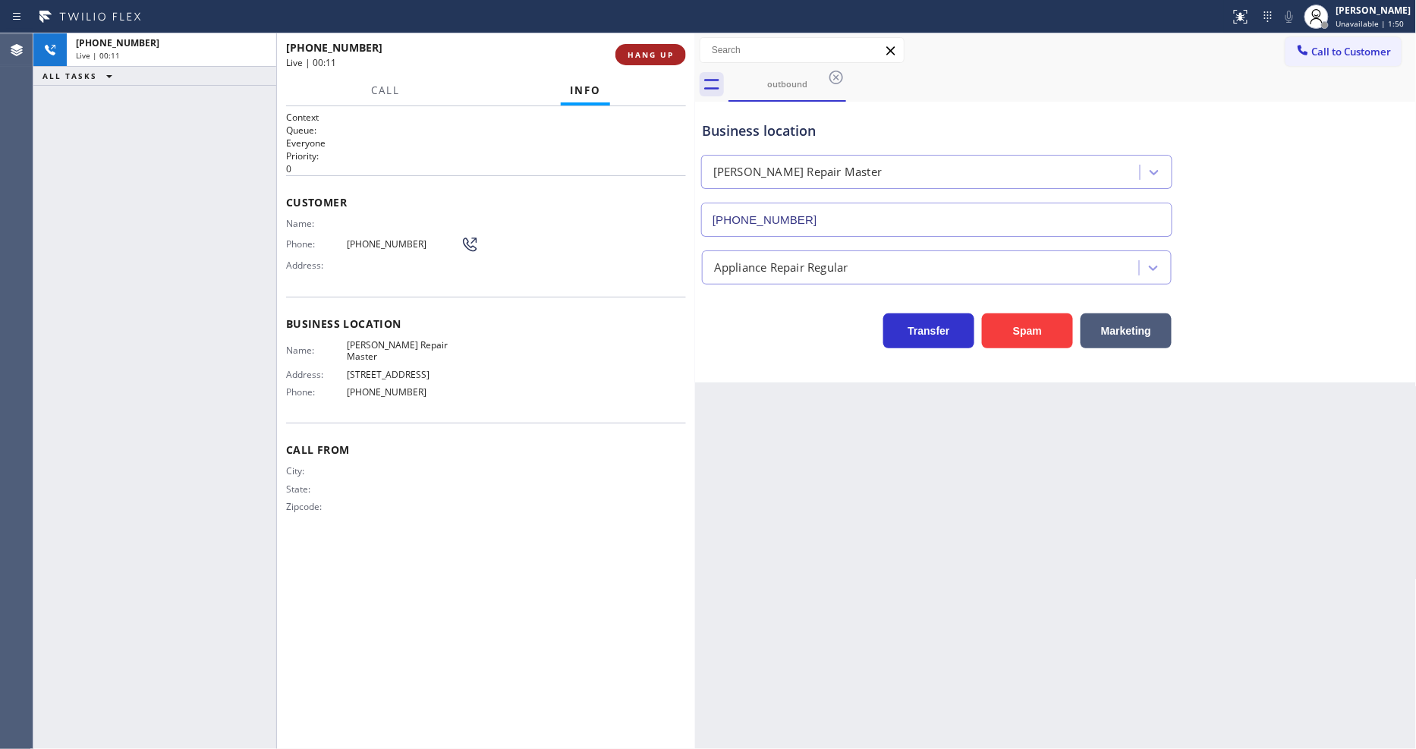
click at [634, 49] on span "HANG UP" at bounding box center [651, 54] width 46 height 11
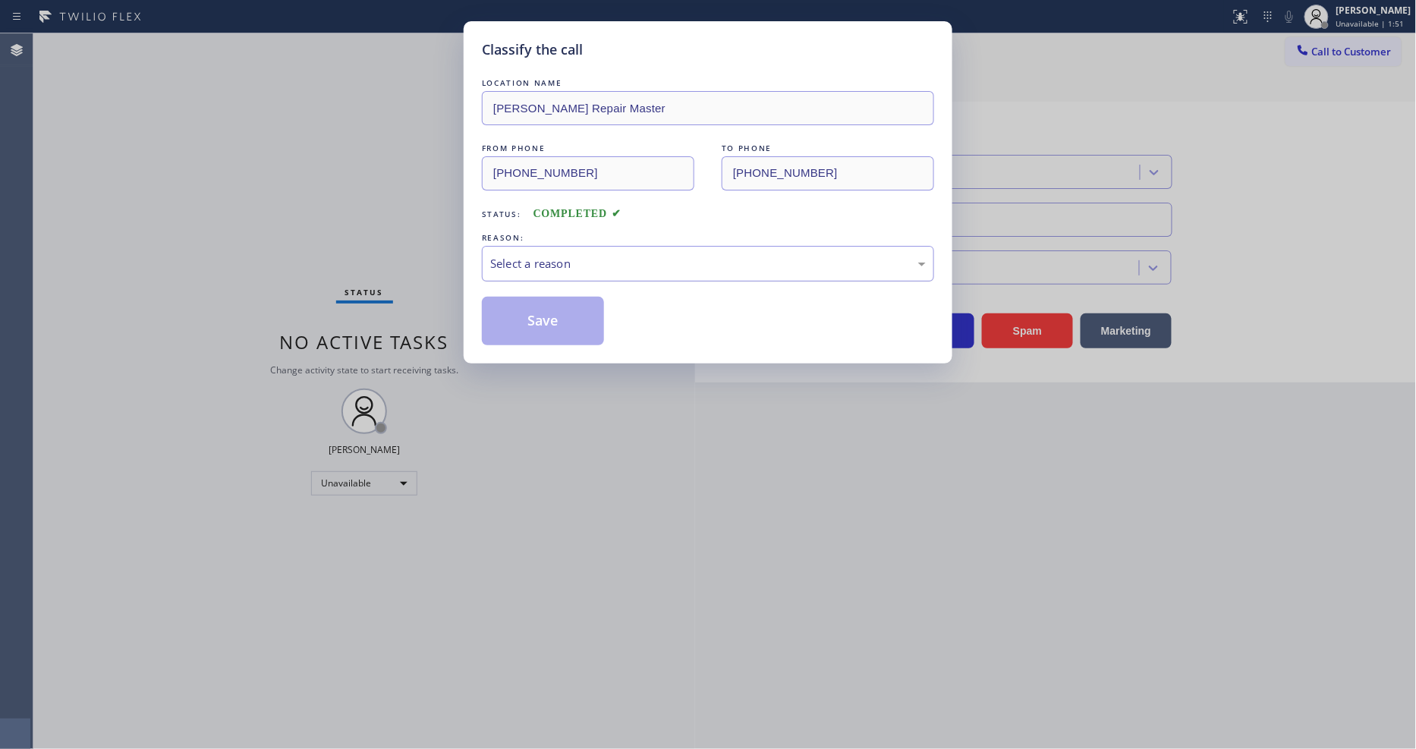
click at [511, 259] on div "Select a reason" at bounding box center [708, 263] width 436 height 17
click at [513, 312] on button "Save" at bounding box center [543, 321] width 122 height 49
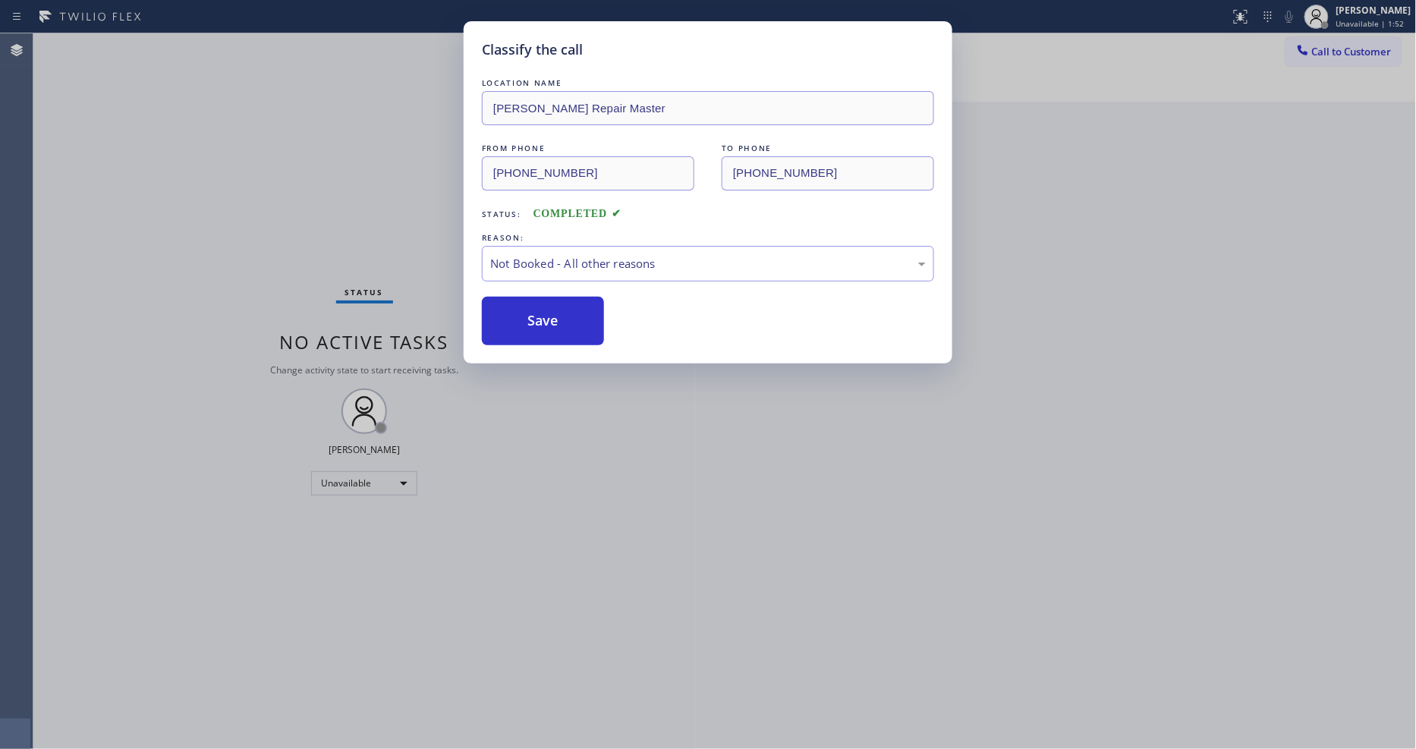
click at [513, 312] on button "Save" at bounding box center [543, 321] width 122 height 49
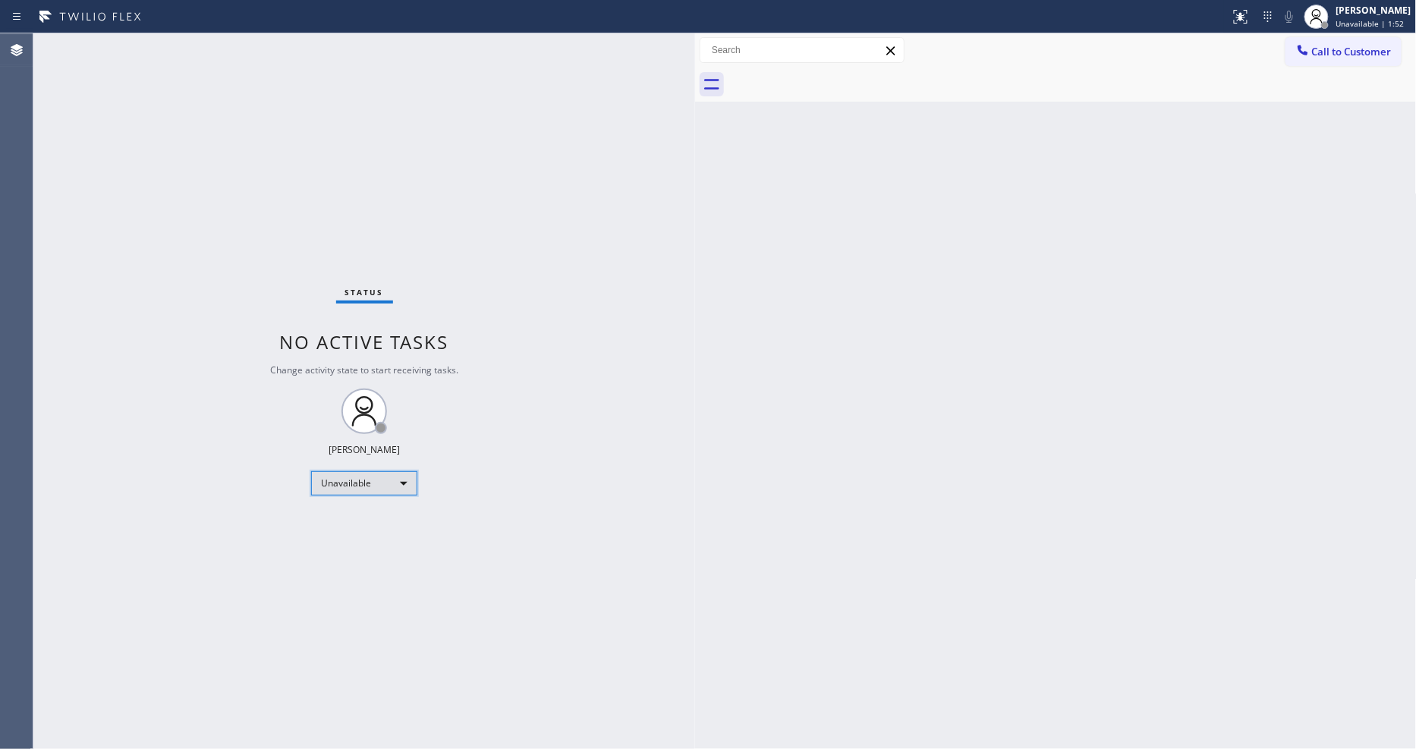
click at [362, 481] on div "Unavailable" at bounding box center [364, 483] width 106 height 24
click at [342, 531] on li "Available" at bounding box center [363, 523] width 103 height 18
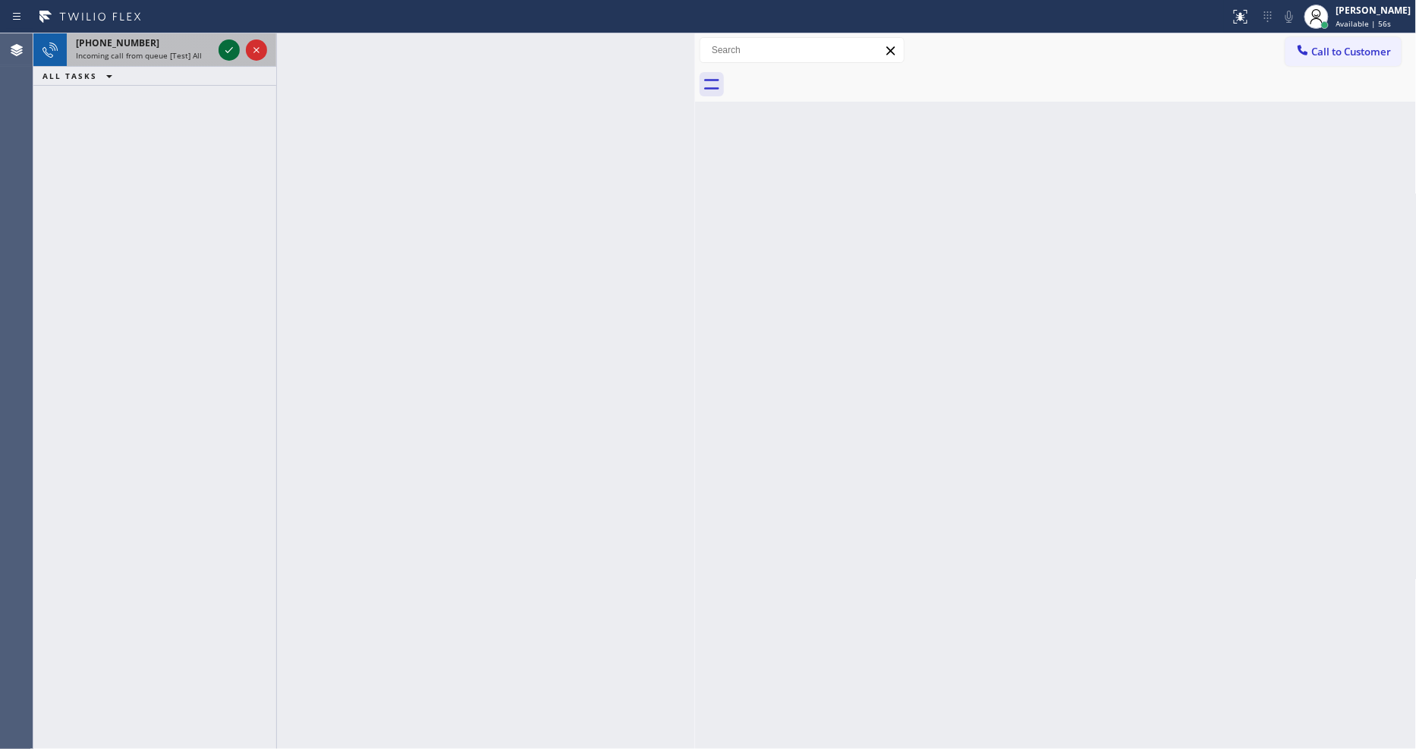
click at [231, 49] on icon at bounding box center [229, 50] width 8 height 6
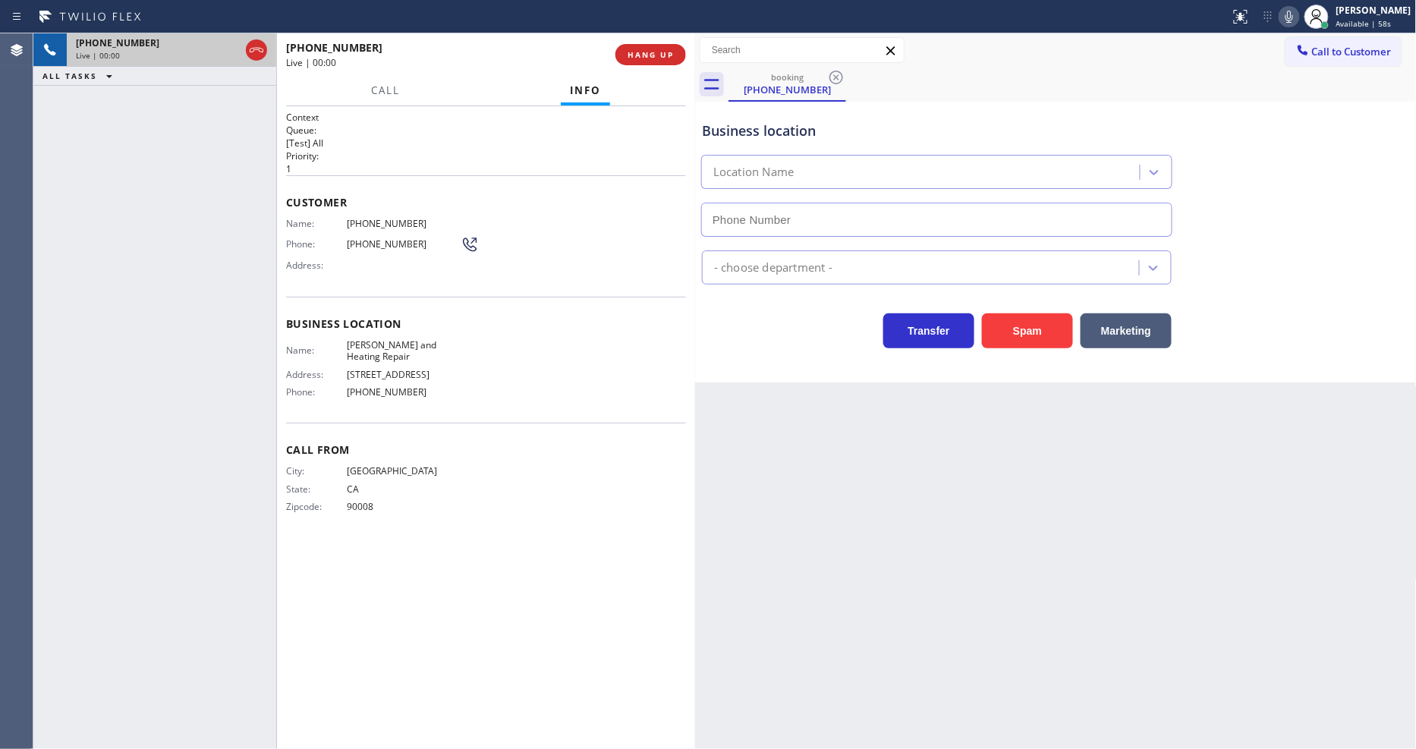
type input "[PHONE_NUMBER]"
click at [646, 53] on span "HANG UP" at bounding box center [651, 54] width 46 height 11
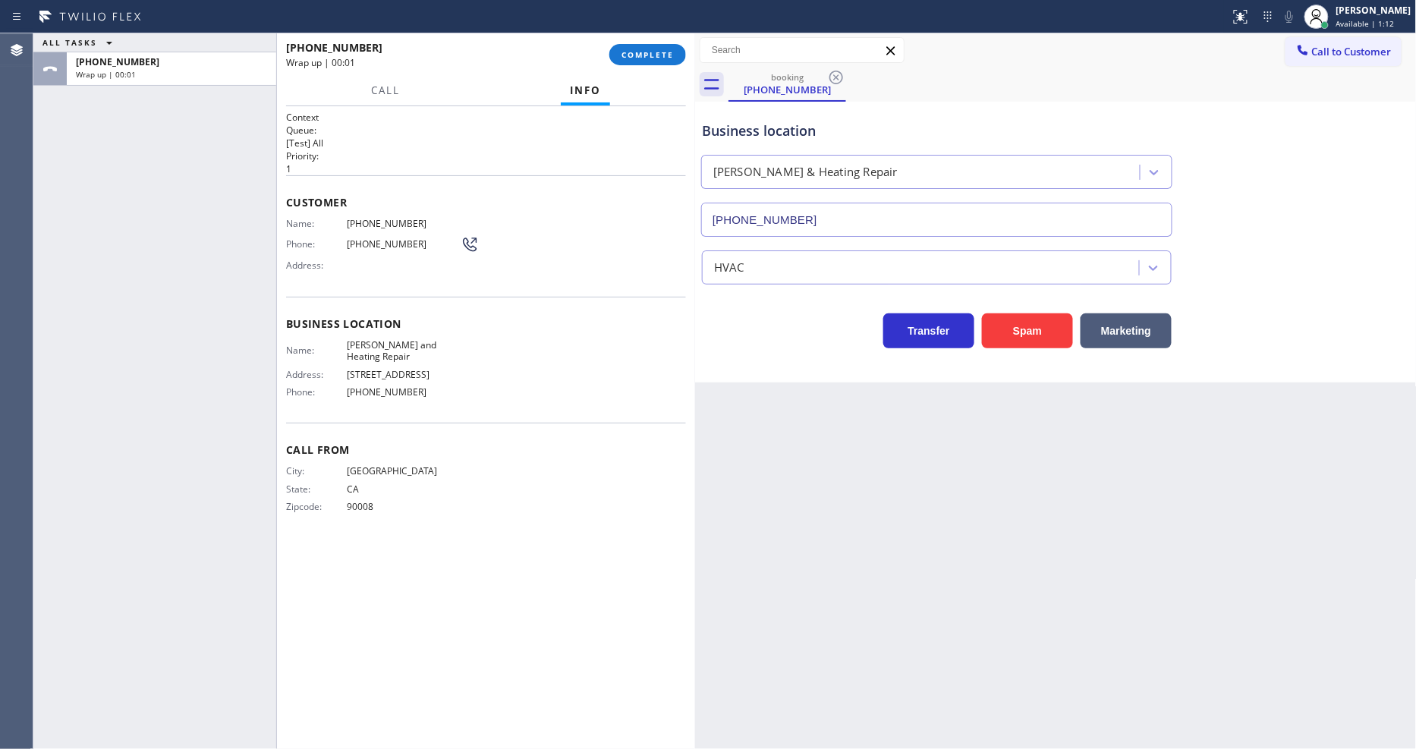
drag, startPoint x: 660, startPoint y: 59, endPoint x: 820, endPoint y: 245, distance: 245.3
click at [659, 58] on span "COMPLETE" at bounding box center [647, 54] width 52 height 11
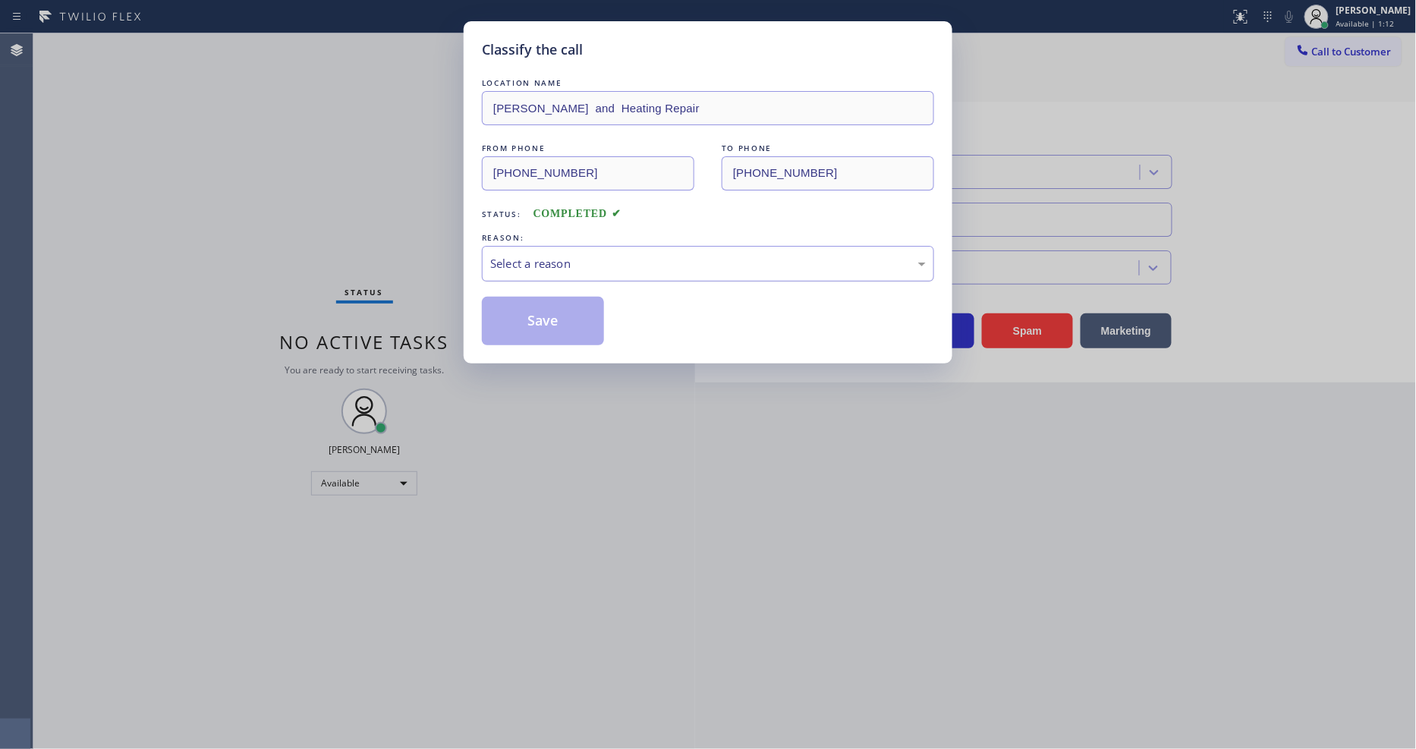
click at [556, 271] on div "Select a reason" at bounding box center [708, 264] width 452 height 36
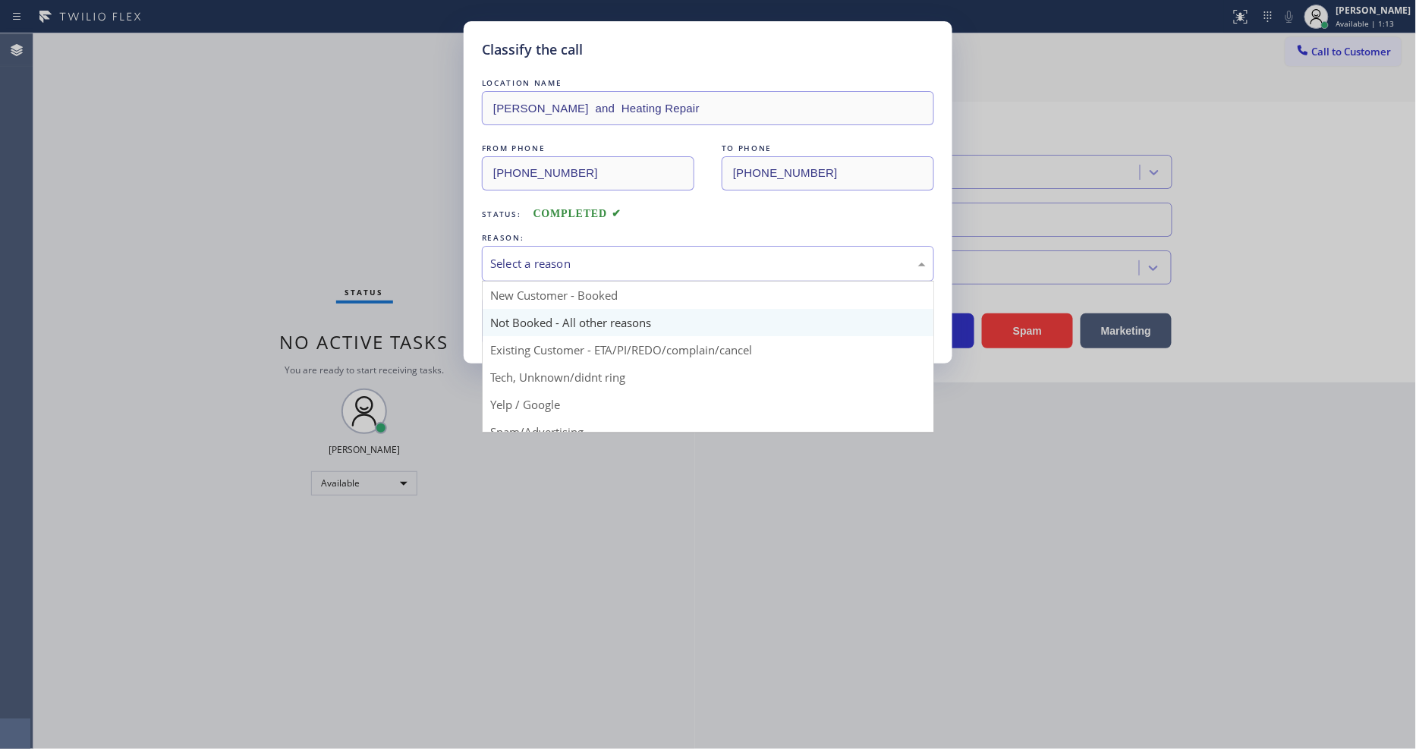
click at [547, 320] on button "Save" at bounding box center [543, 321] width 122 height 49
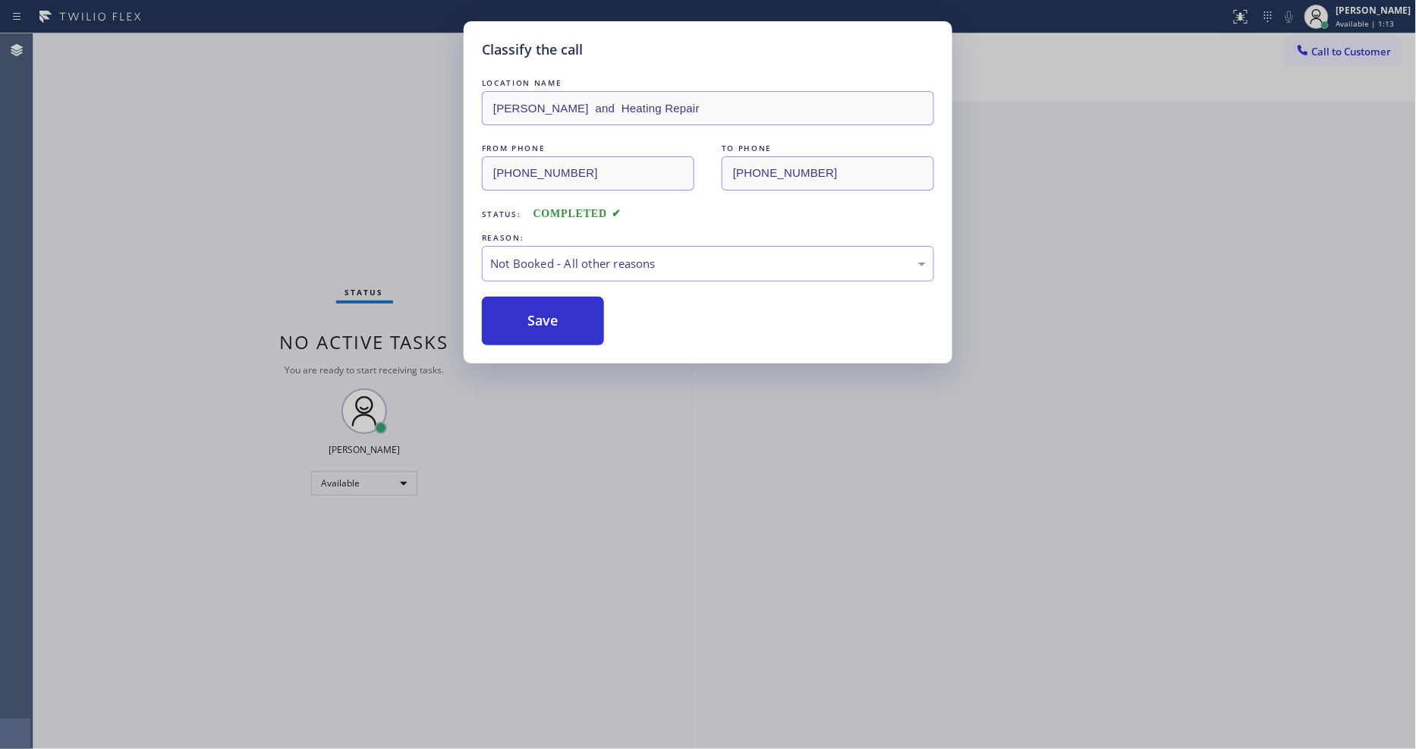
click at [547, 320] on button "Save" at bounding box center [543, 321] width 122 height 49
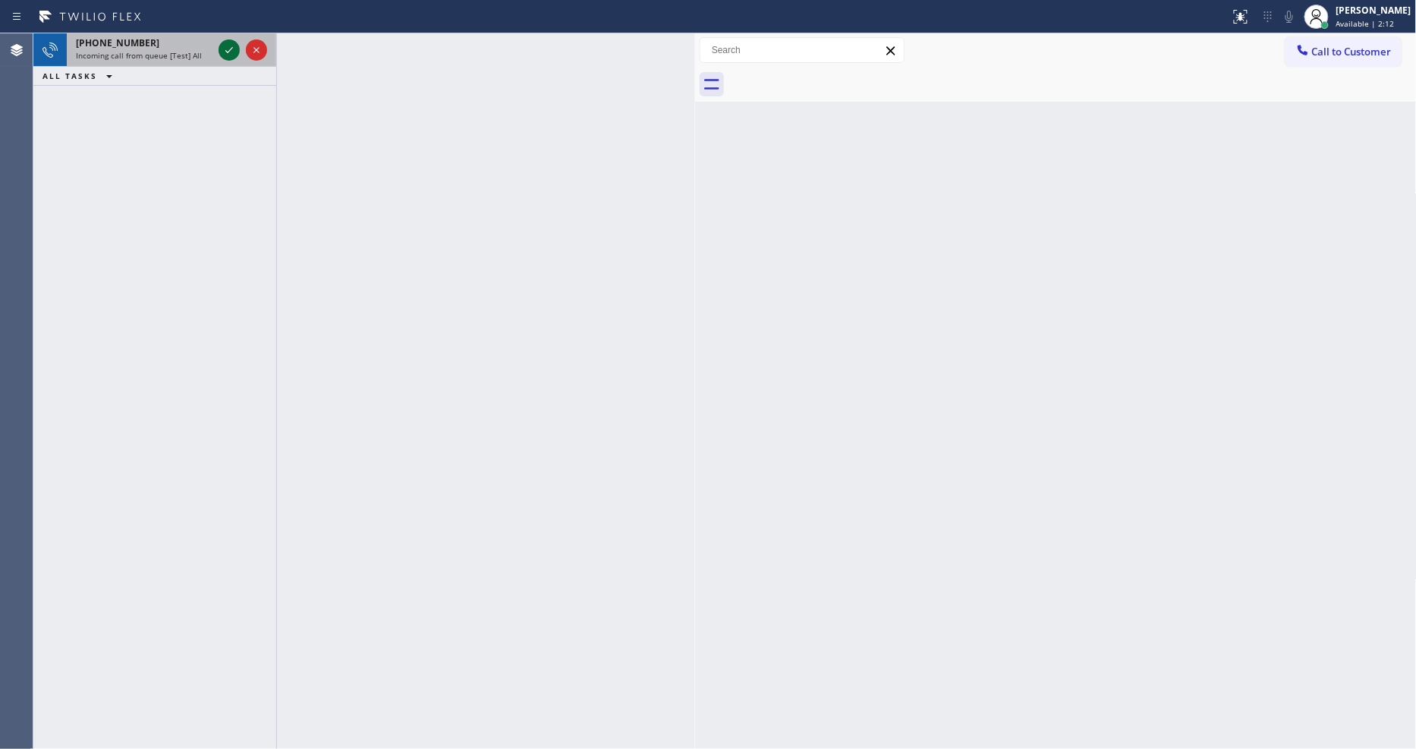
click at [226, 51] on icon at bounding box center [229, 50] width 8 height 6
click at [229, 49] on icon at bounding box center [229, 50] width 18 height 18
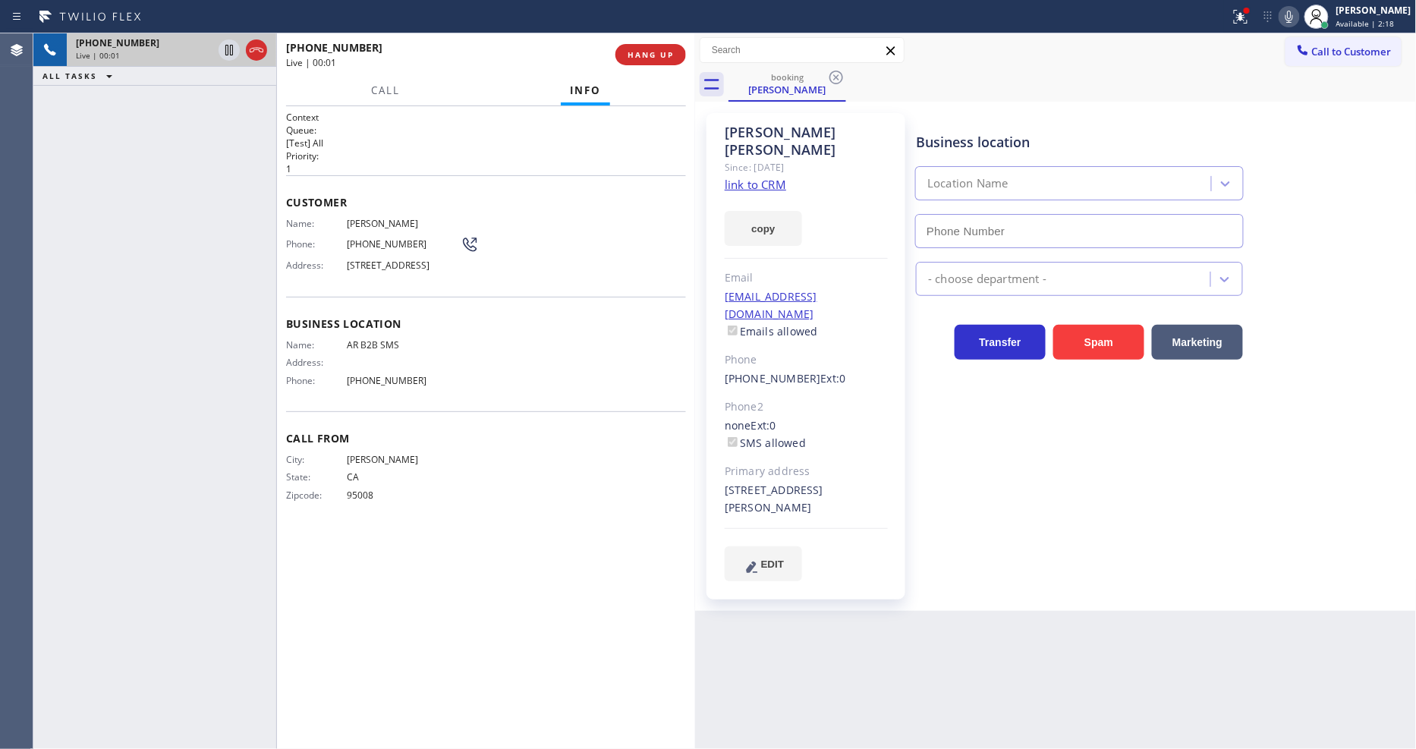
click at [739, 177] on link "link to CRM" at bounding box center [755, 184] width 61 height 15
type input "[PHONE_NUMBER]"
click at [398, 218] on span "Matthew Turner" at bounding box center [404, 223] width 114 height 11
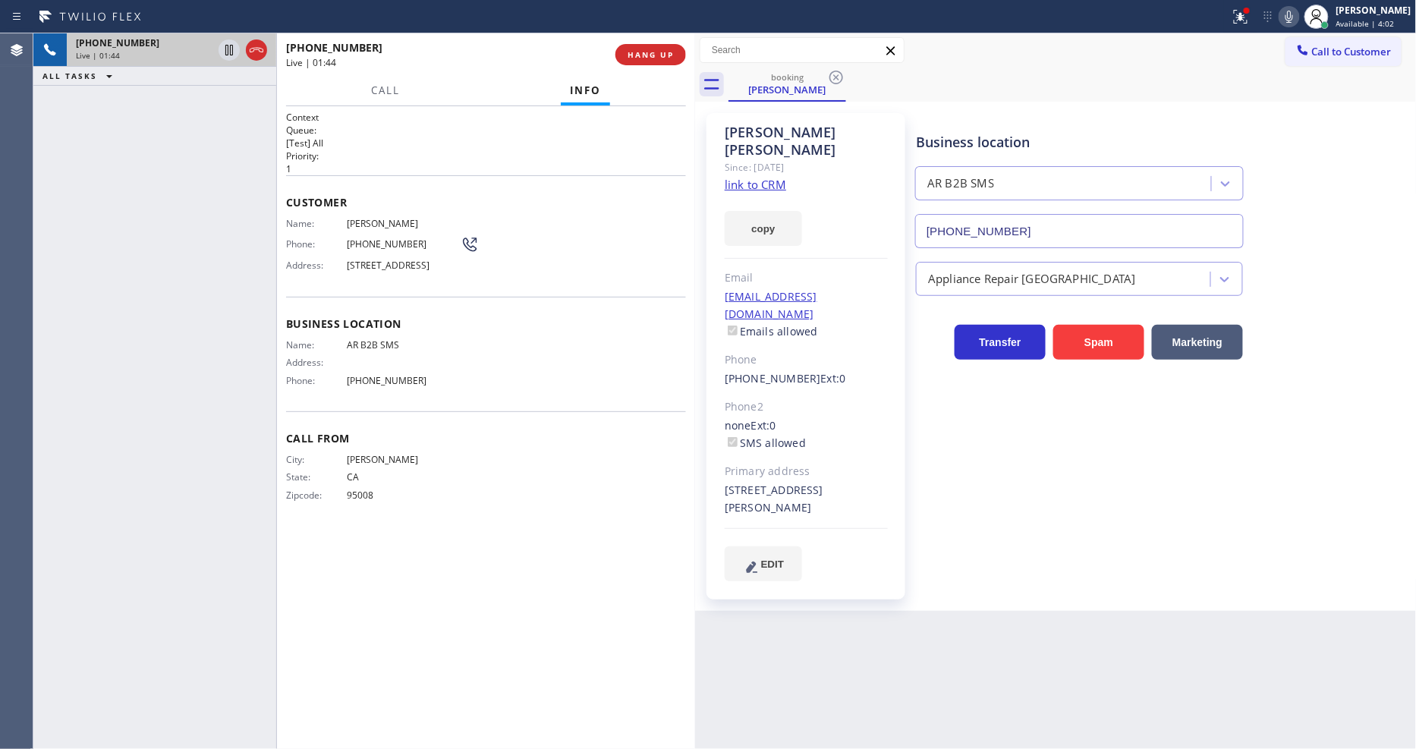
click at [385, 235] on div "Phone: (408) 340-0817" at bounding box center [382, 244] width 193 height 18
drag, startPoint x: 229, startPoint y: 50, endPoint x: 976, endPoint y: 58, distance: 746.7
click at [229, 50] on icon at bounding box center [229, 50] width 18 height 18
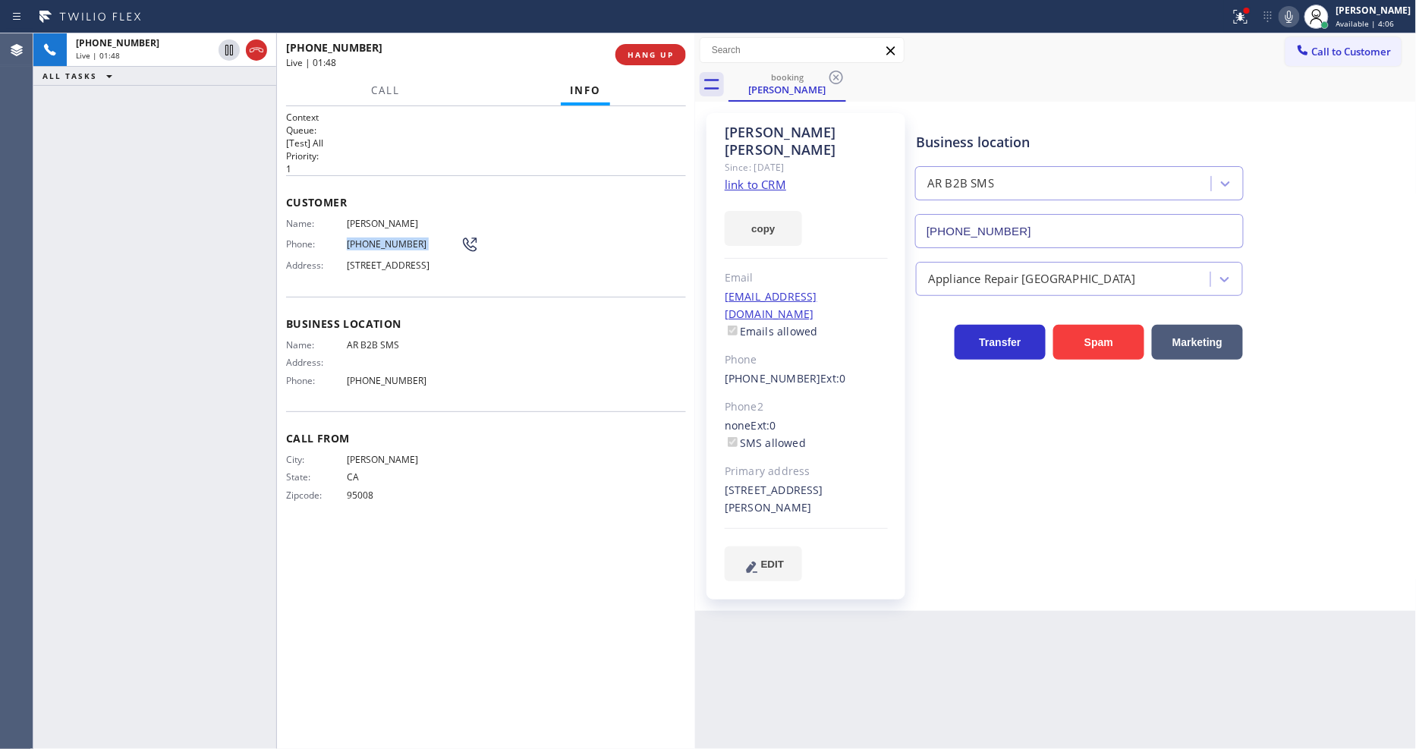
click at [1298, 11] on icon at bounding box center [1289, 17] width 18 height 18
click at [228, 47] on icon at bounding box center [229, 50] width 11 height 11
drag, startPoint x: 1305, startPoint y: 17, endPoint x: 1152, endPoint y: 42, distance: 155.2
click at [1293, 17] on icon at bounding box center [1289, 17] width 8 height 12
click at [358, 365] on div "Address:" at bounding box center [373, 362] width 175 height 11
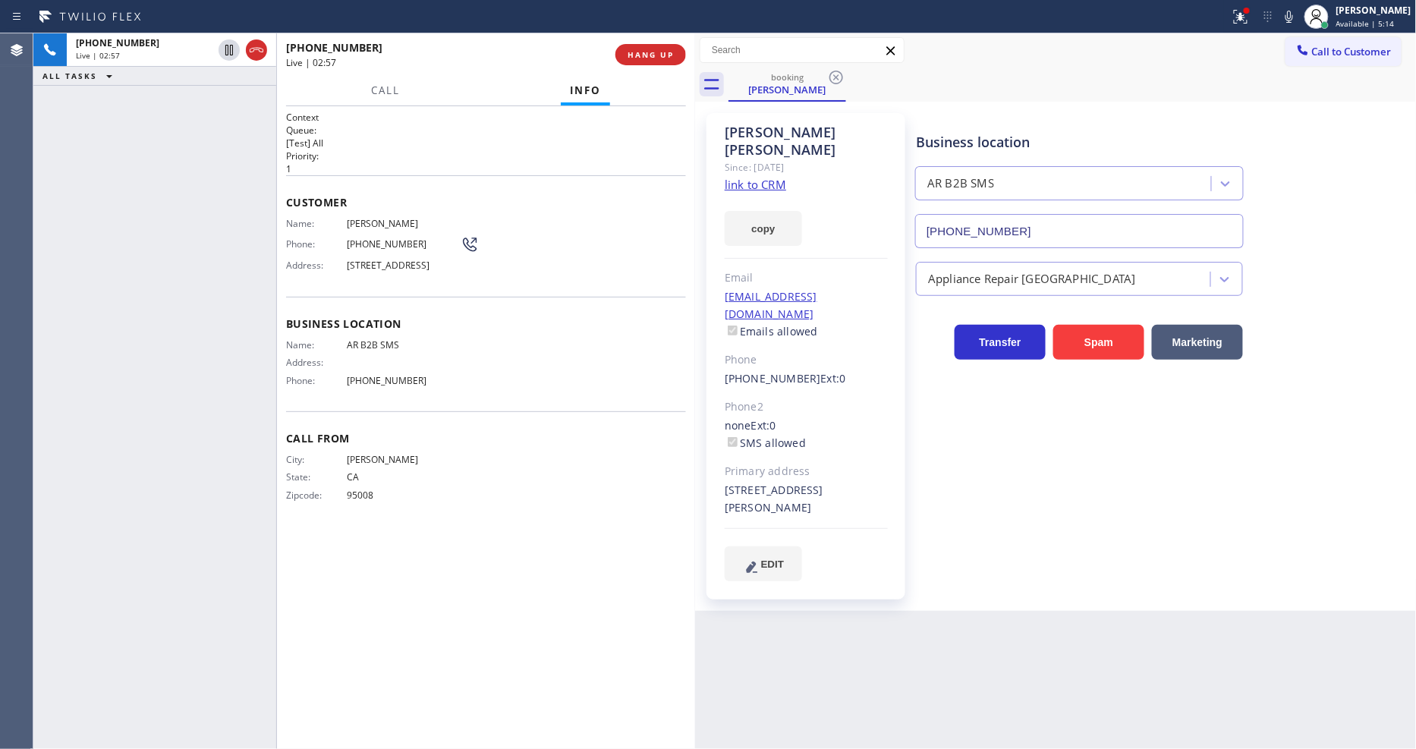
click at [361, 351] on span "AR B2B SMS" at bounding box center [404, 344] width 114 height 11
click at [867, 288] on div "giant1960@sbcglobal.net Emails allowed" at bounding box center [806, 314] width 163 height 52
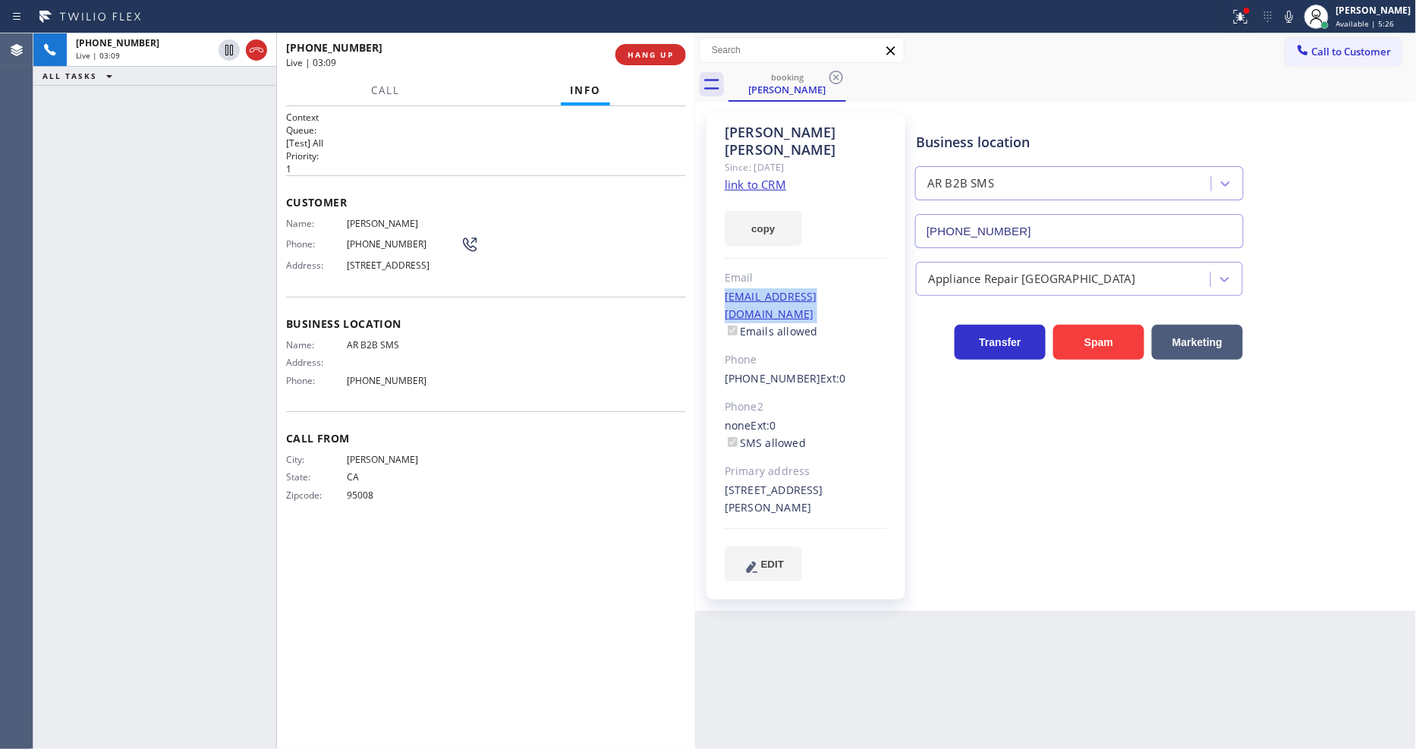
click at [867, 288] on div "giant1960@sbcglobal.net Emails allowed" at bounding box center [806, 314] width 163 height 52
click at [589, 373] on div "Name: AR B2B SMS Address: Phone: (833) 692-2271" at bounding box center [486, 365] width 400 height 53
click at [1249, 12] on icon at bounding box center [1240, 17] width 18 height 18
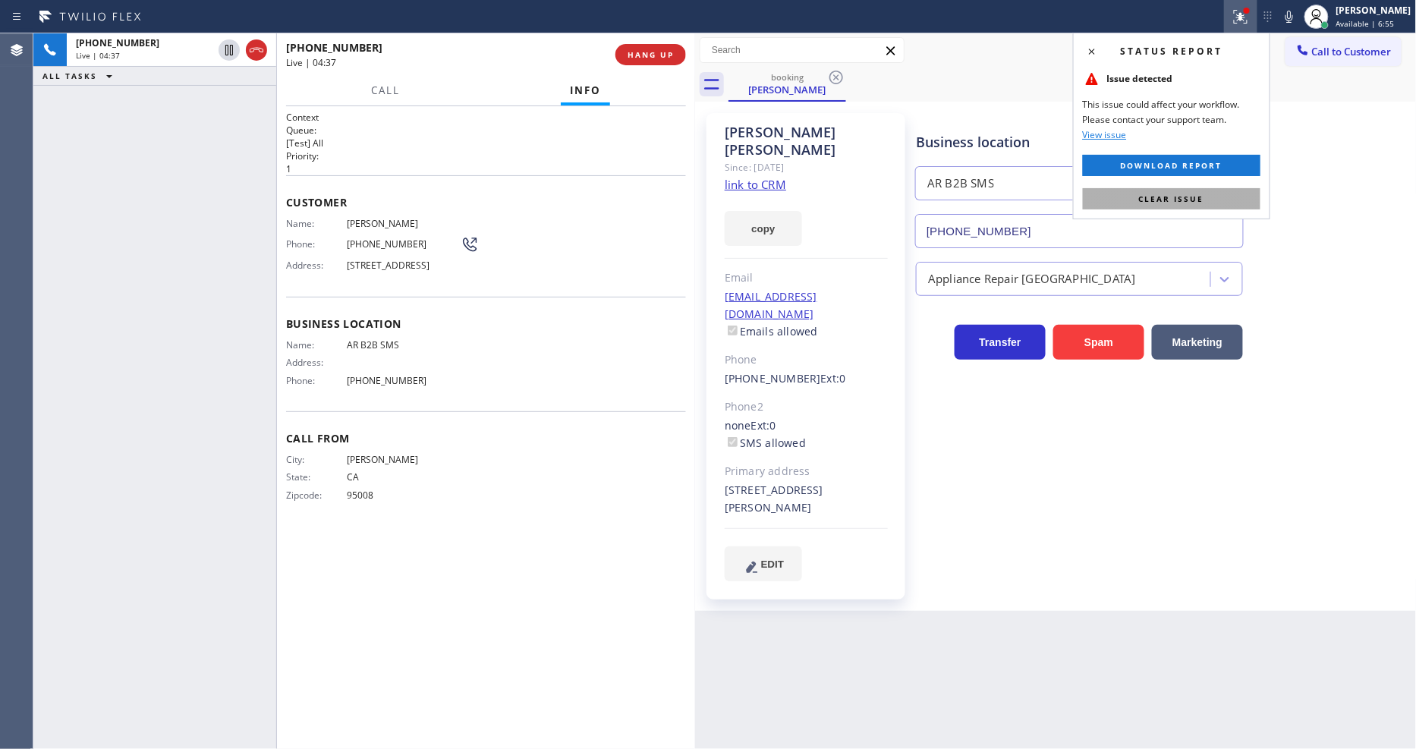
click at [1207, 199] on button "Clear issue" at bounding box center [1172, 198] width 178 height 21
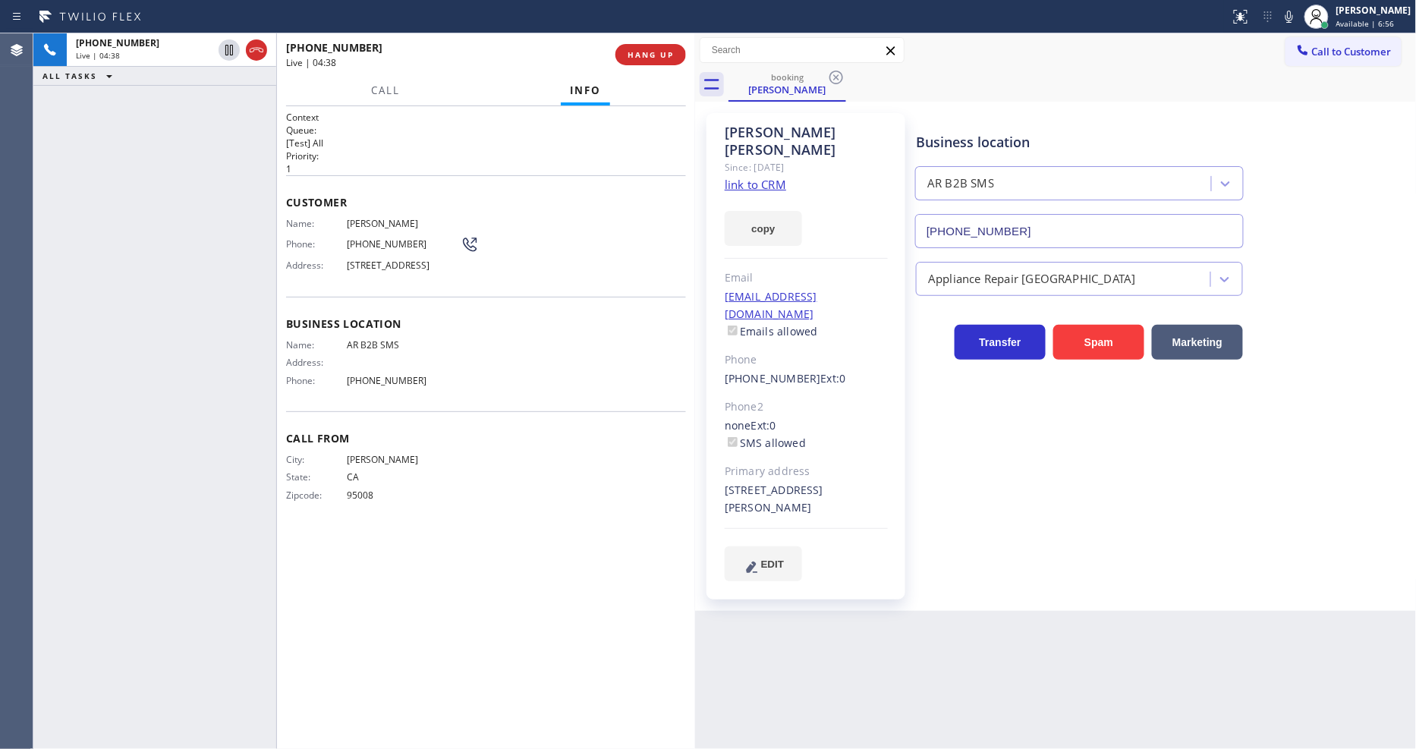
click at [509, 605] on div "Context Queue: [Test] All Priority: 1 Customer Name: Matthew Turner Phone: (408…" at bounding box center [486, 428] width 400 height 634
click at [105, 278] on div "+14083400817 Live | 05:37 ALL TASKS ALL TASKS ACTIVE TASKS TASKS IN WRAP UP" at bounding box center [154, 391] width 243 height 716
click at [655, 55] on span "HANG UP" at bounding box center [651, 54] width 46 height 11
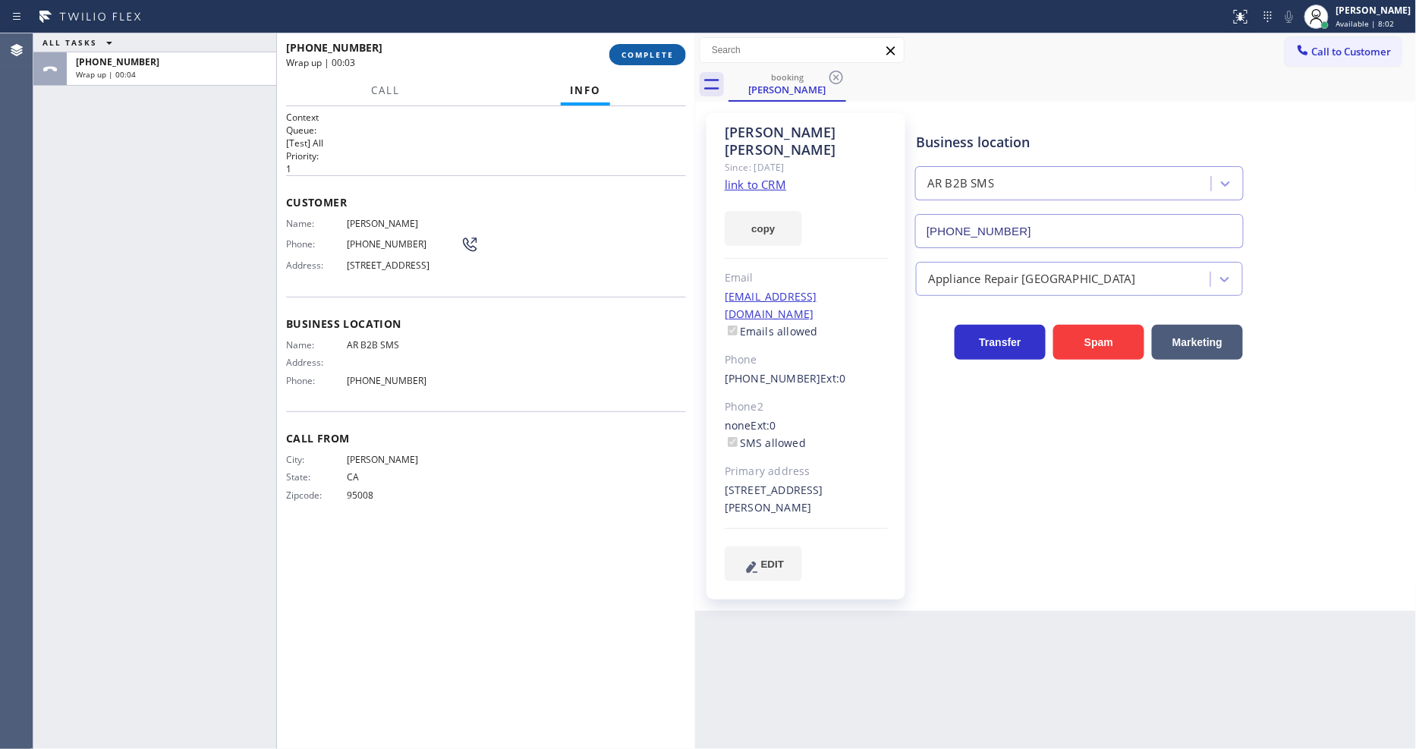
drag, startPoint x: 650, startPoint y: 62, endPoint x: 650, endPoint y: 127, distance: 65.3
click at [650, 62] on button "COMPLETE" at bounding box center [647, 54] width 77 height 21
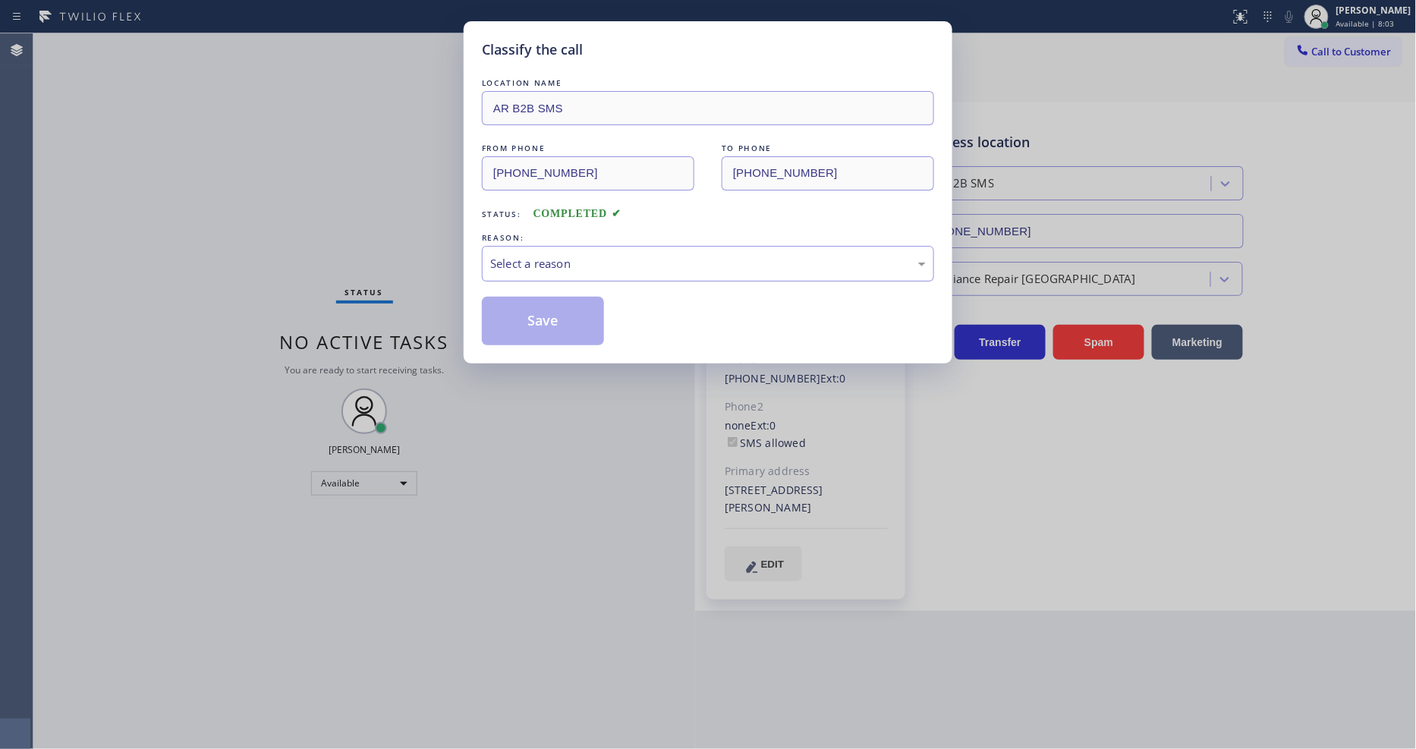
click at [557, 255] on div "Select a reason" at bounding box center [708, 263] width 436 height 17
click at [546, 312] on button "Save" at bounding box center [543, 321] width 122 height 49
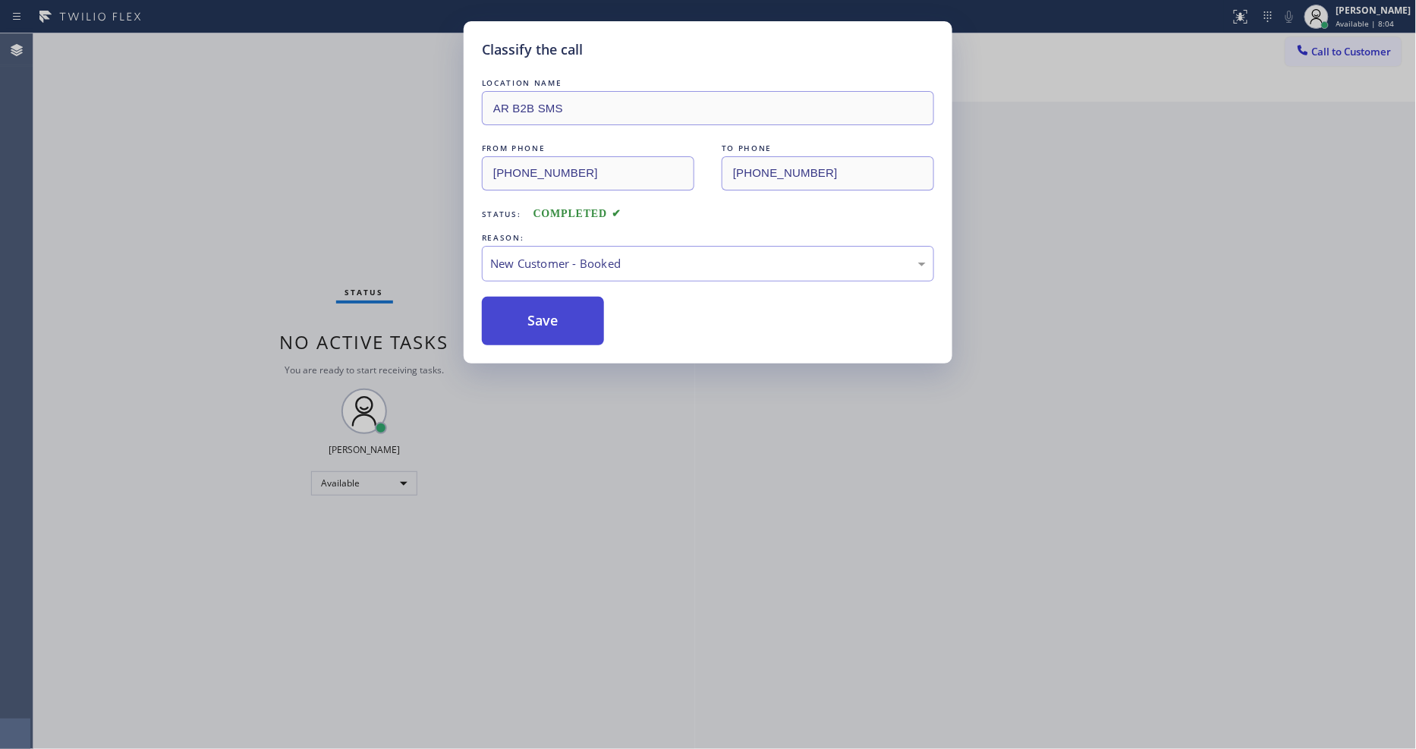
click at [544, 314] on button "Save" at bounding box center [543, 321] width 122 height 49
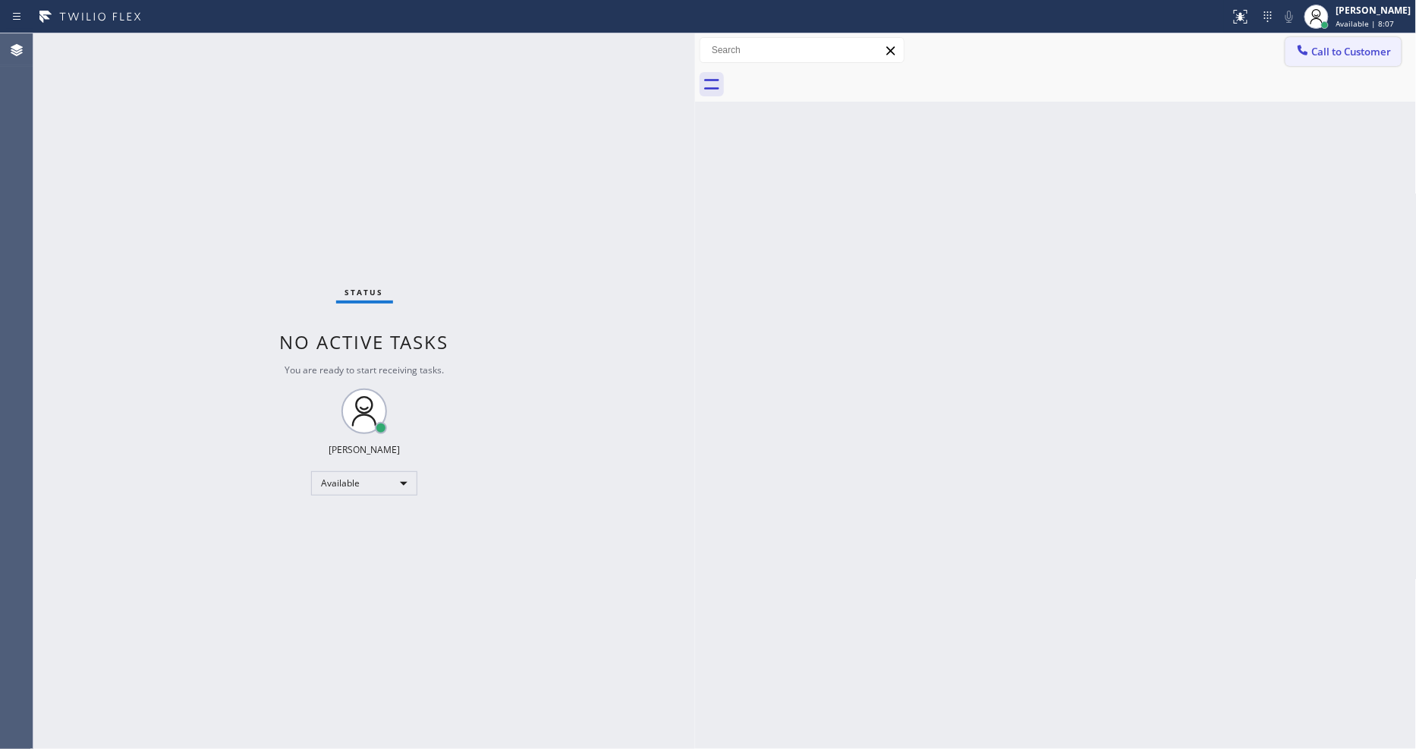
click at [1324, 58] on button "Call to Customer" at bounding box center [1343, 51] width 116 height 29
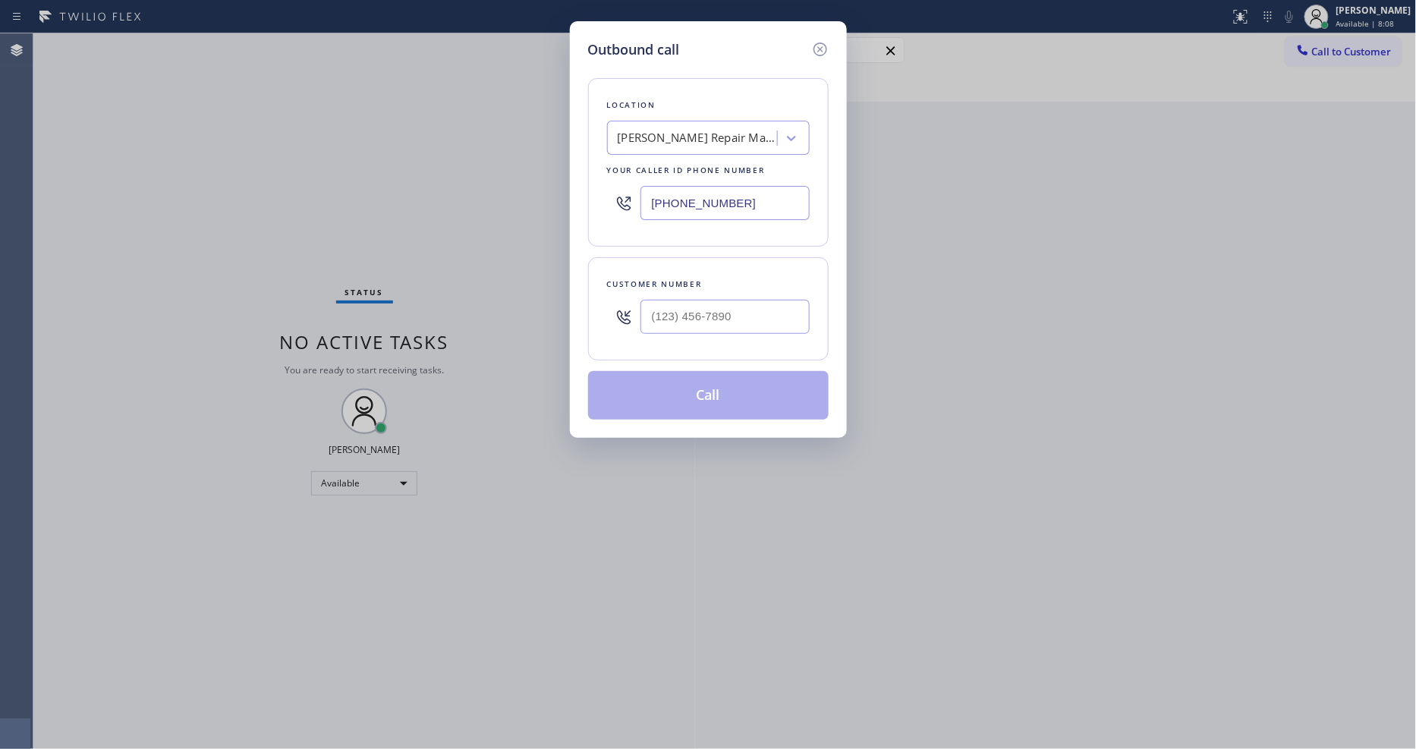
click at [658, 133] on div "[PERSON_NAME] Repair Master" at bounding box center [697, 138] width 159 height 17
paste input "Subzero Repair Professionals"
type input "Subzero Repair Professionals"
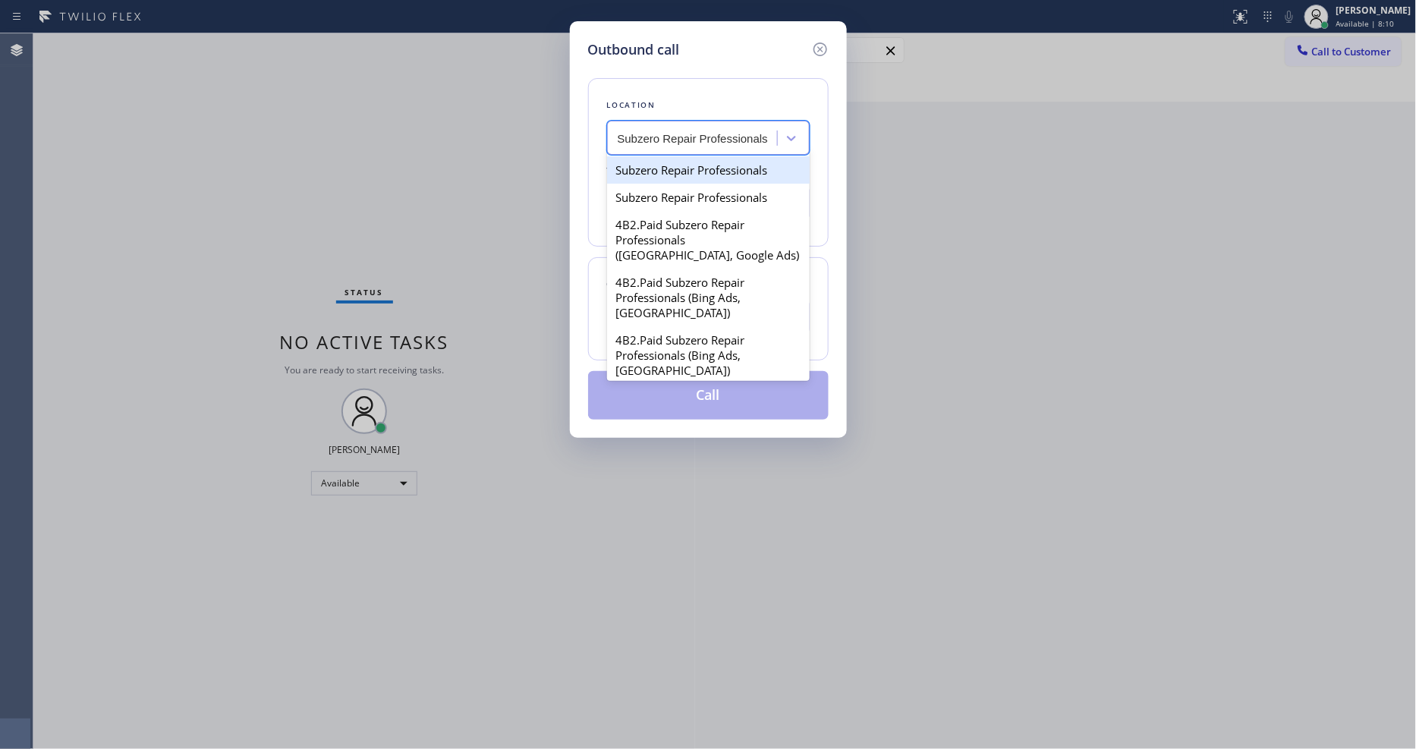
click at [646, 168] on div "Subzero Repair Professionals" at bounding box center [708, 169] width 203 height 27
type input "[PHONE_NUMBER]"
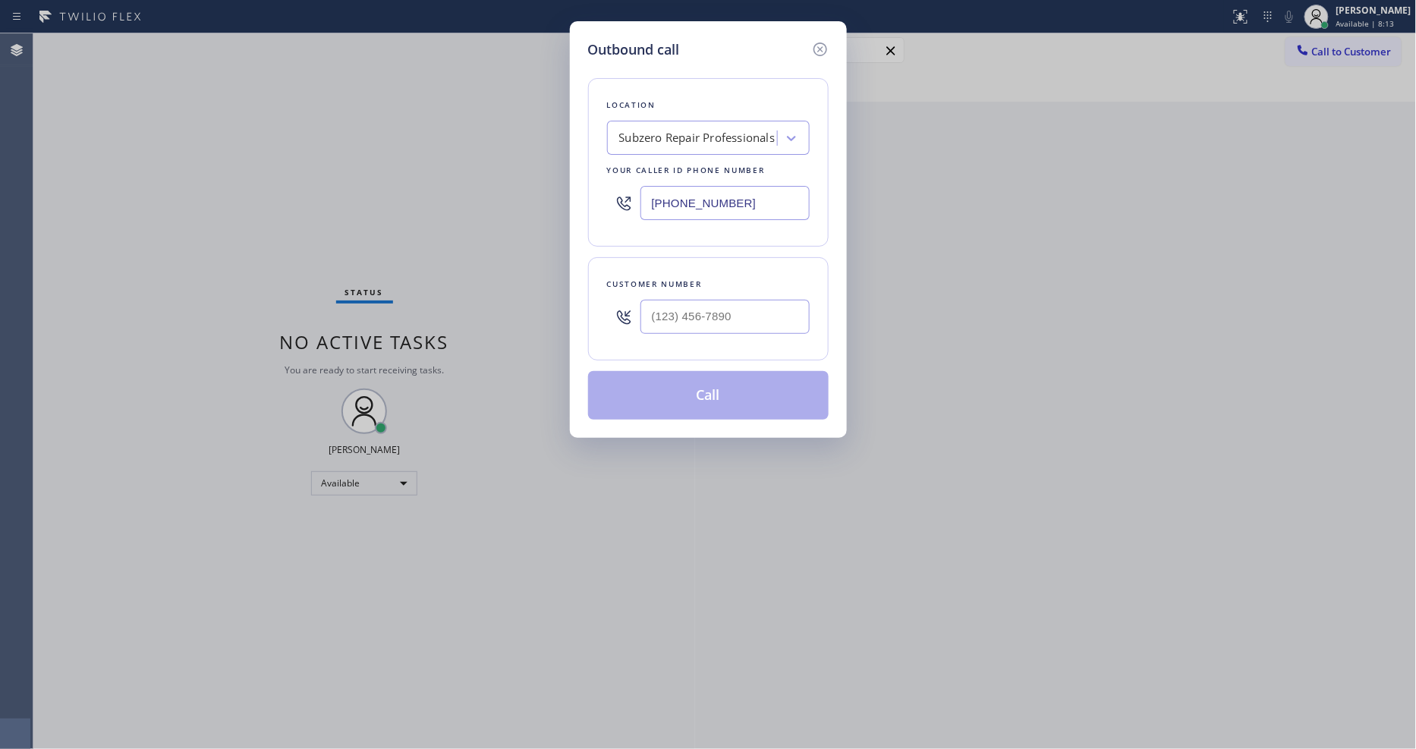
click at [401, 212] on div "Outbound call Location Subzero Repair Professionals Your caller id phone number…" at bounding box center [708, 374] width 1416 height 749
click at [691, 316] on input "(___) ___-____" at bounding box center [724, 317] width 169 height 34
paste input "480) 869-4902"
type input "[PHONE_NUMBER]"
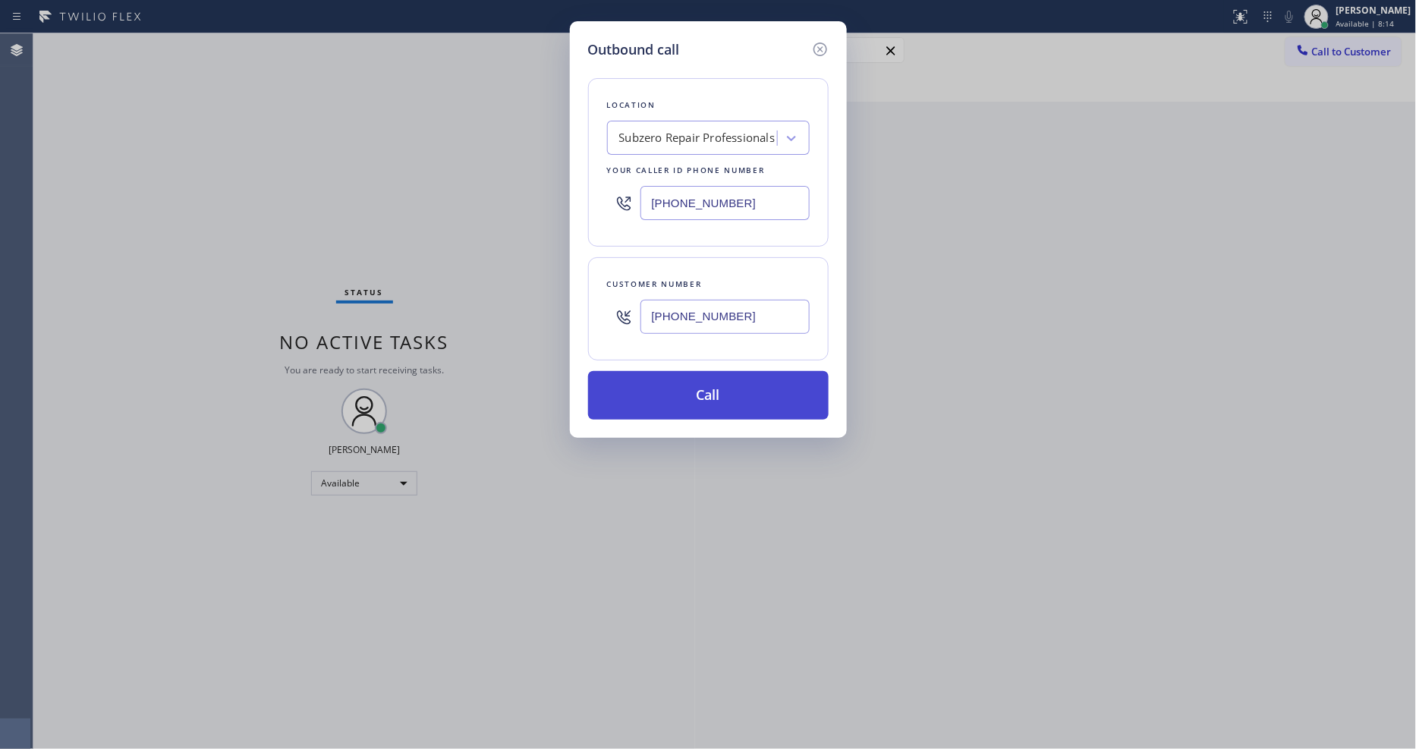
click at [672, 390] on button "Call" at bounding box center [708, 395] width 241 height 49
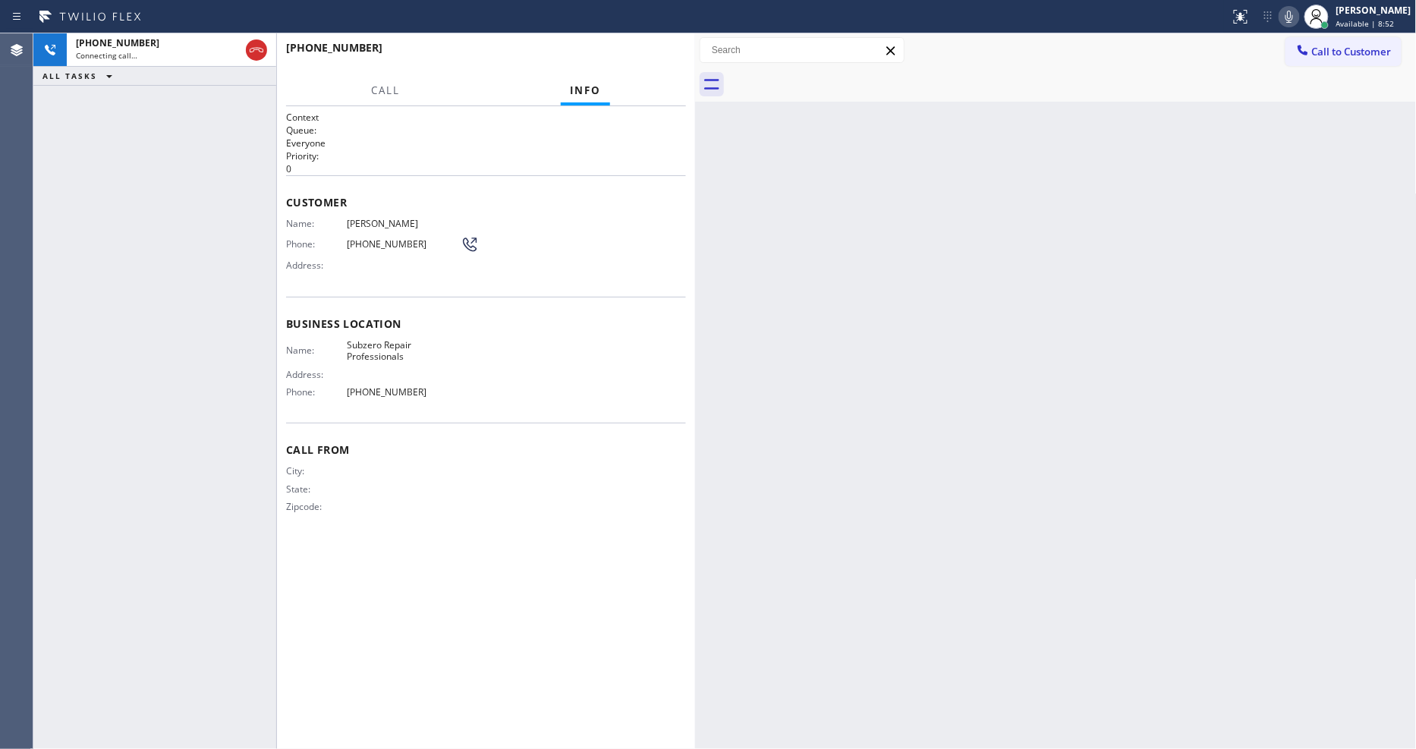
click at [1298, 16] on icon at bounding box center [1289, 17] width 18 height 18
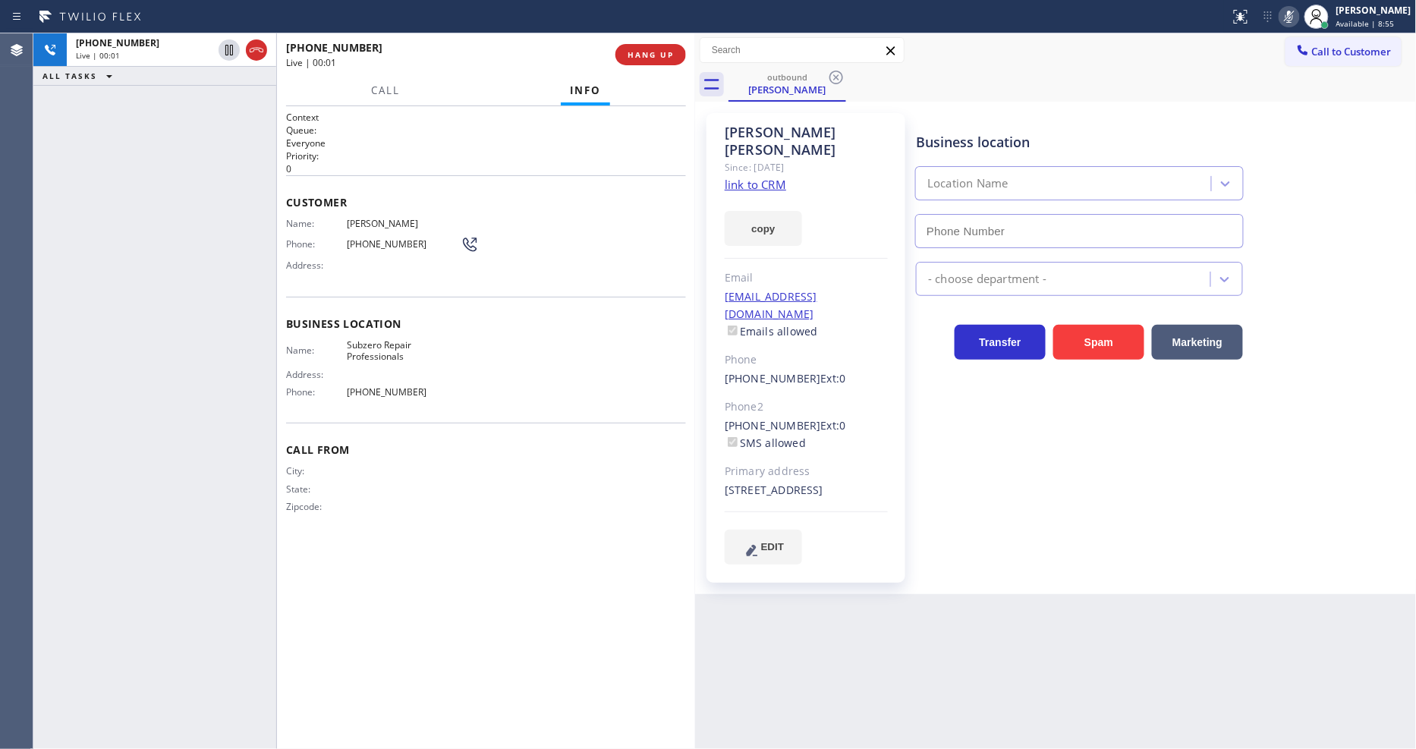
type input "[PHONE_NUMBER]"
click at [1298, 16] on icon at bounding box center [1289, 17] width 18 height 18
click at [178, 127] on div "+14808694902 Live | 00:29 ALL TASKS ALL TASKS ACTIVE TASKS TASKS IN WRAP UP" at bounding box center [154, 391] width 243 height 716
click at [662, 53] on span "HANG UP" at bounding box center [651, 54] width 46 height 11
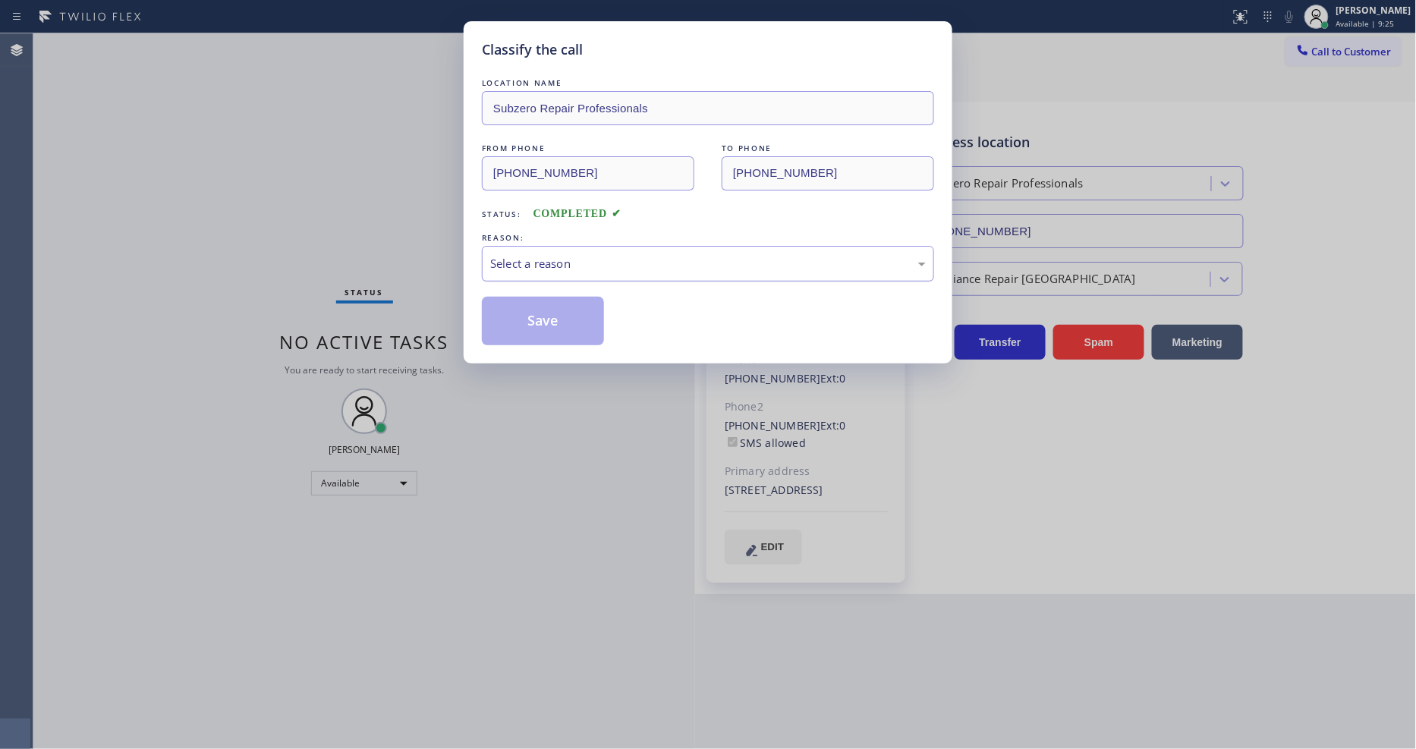
click at [541, 256] on div "Select a reason" at bounding box center [708, 263] width 436 height 17
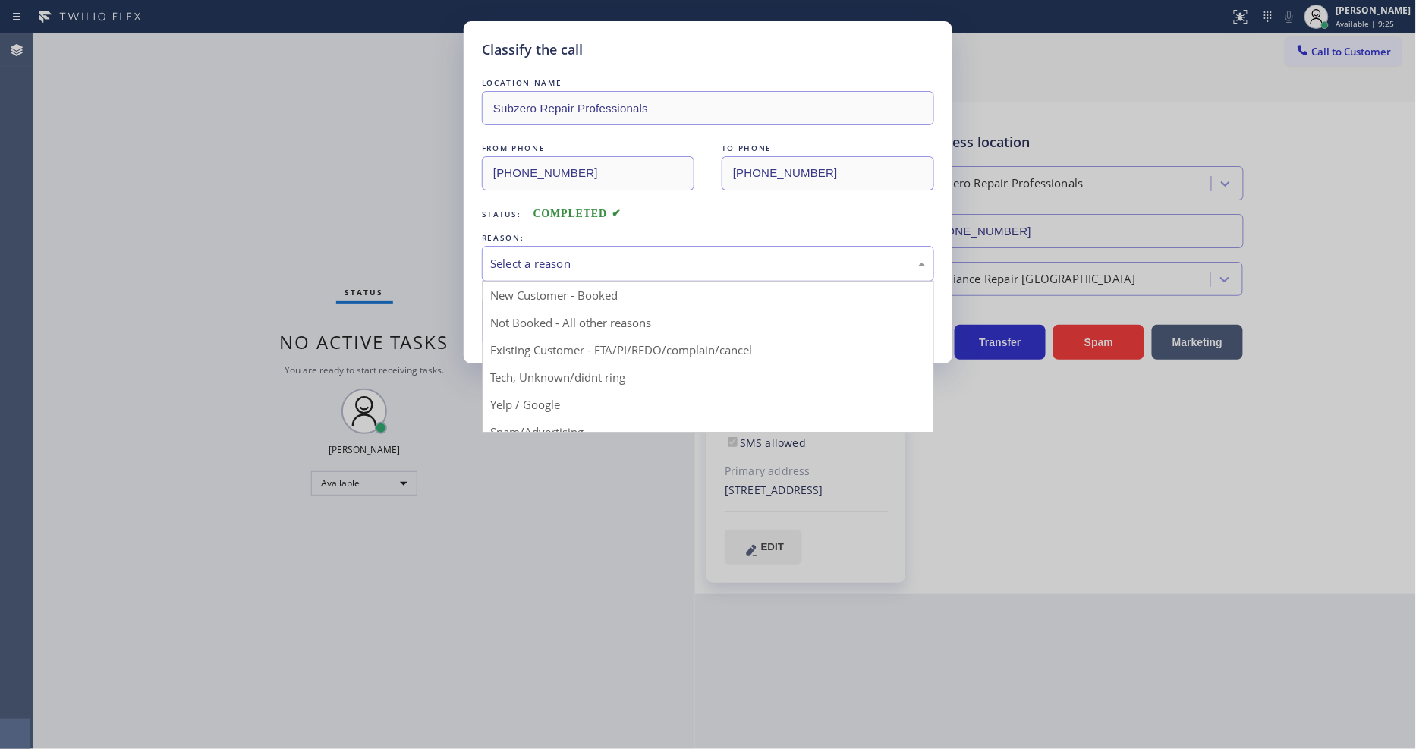
drag, startPoint x: 533, startPoint y: 338, endPoint x: 533, endPoint y: 308, distance: 30.4
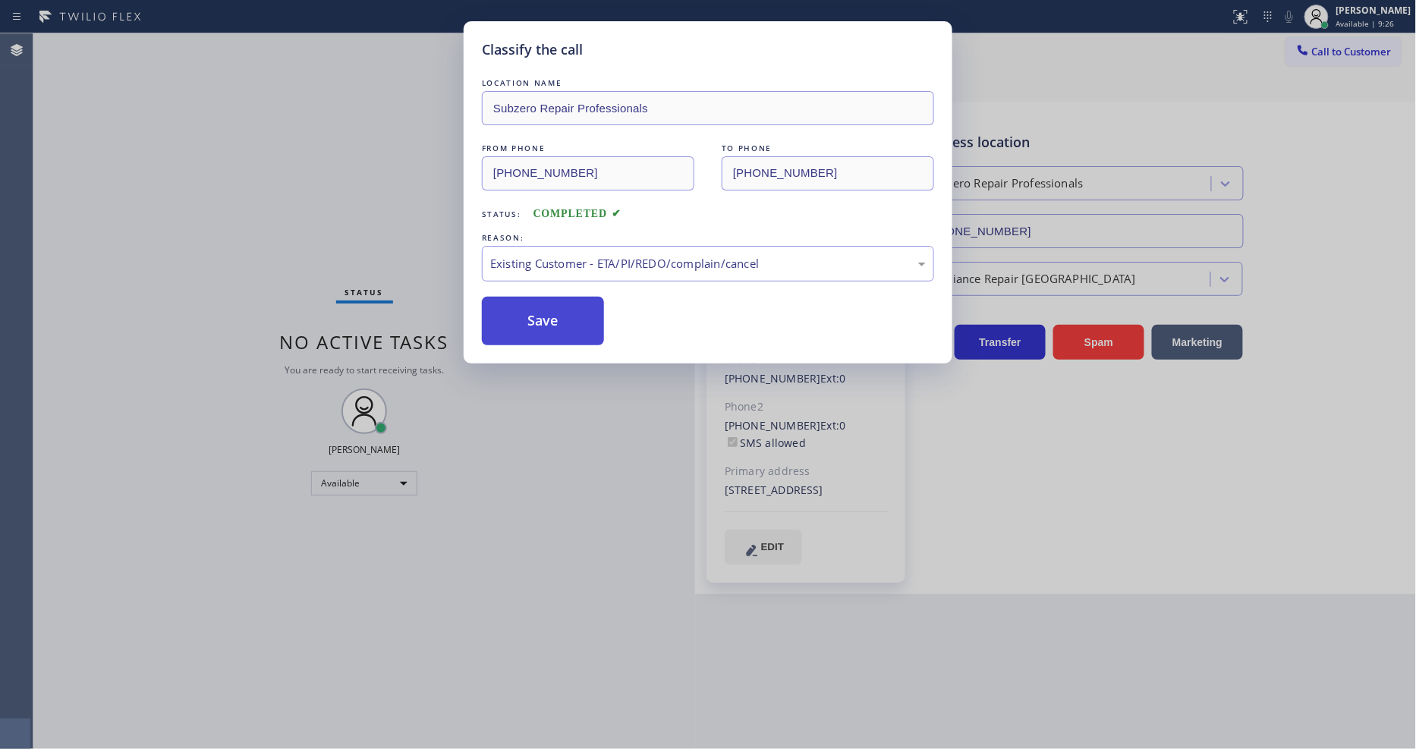
click at [533, 308] on button "Save" at bounding box center [543, 321] width 122 height 49
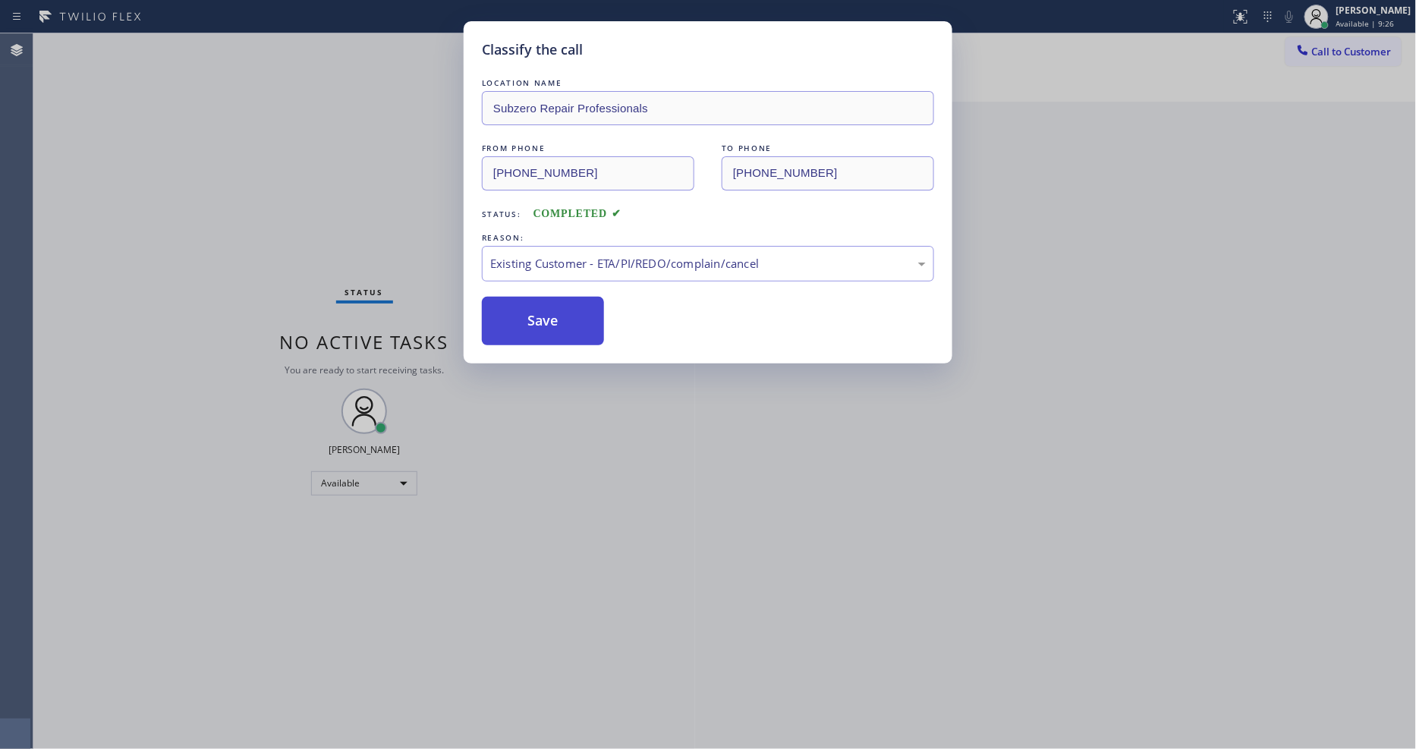
click at [533, 308] on button "Save" at bounding box center [543, 321] width 122 height 49
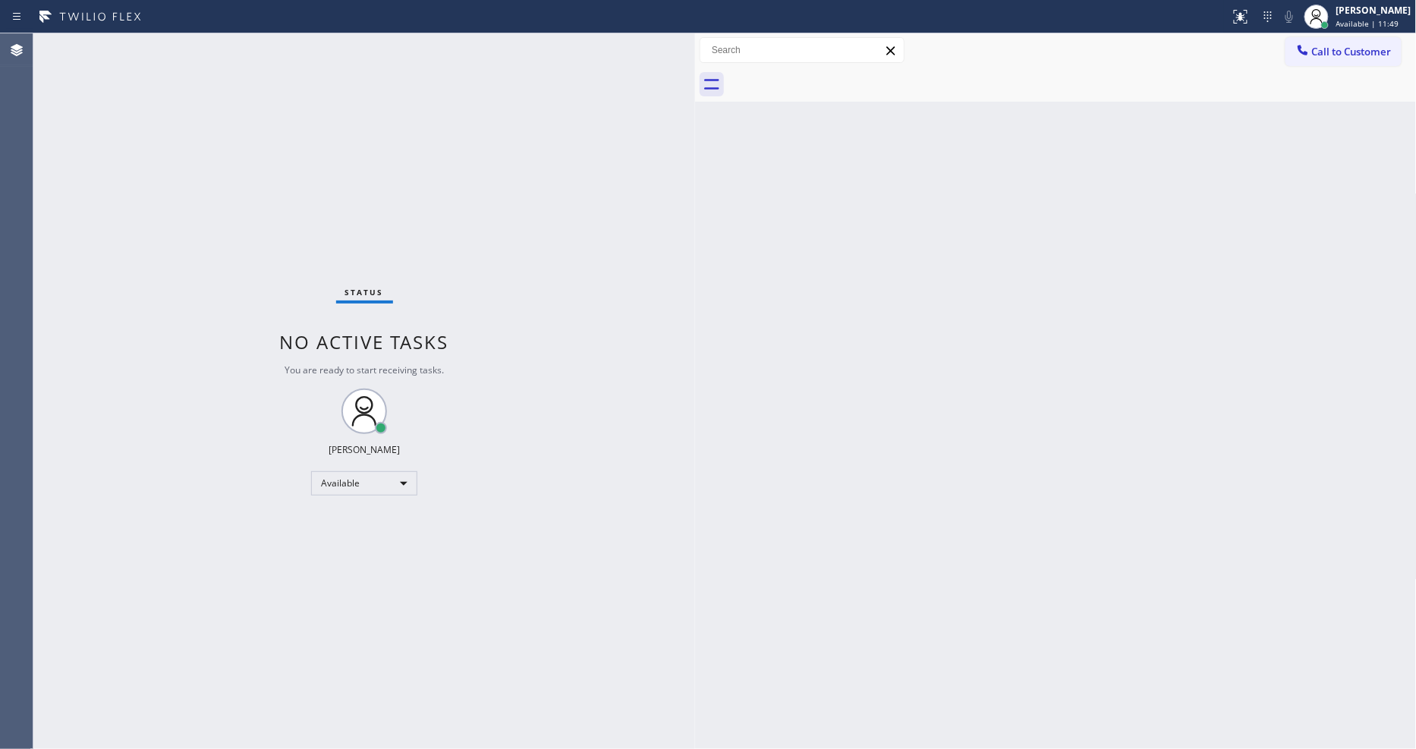
drag, startPoint x: 1329, startPoint y: 55, endPoint x: 1036, endPoint y: 148, distance: 307.4
click at [1329, 55] on span "Call to Customer" at bounding box center [1352, 52] width 80 height 14
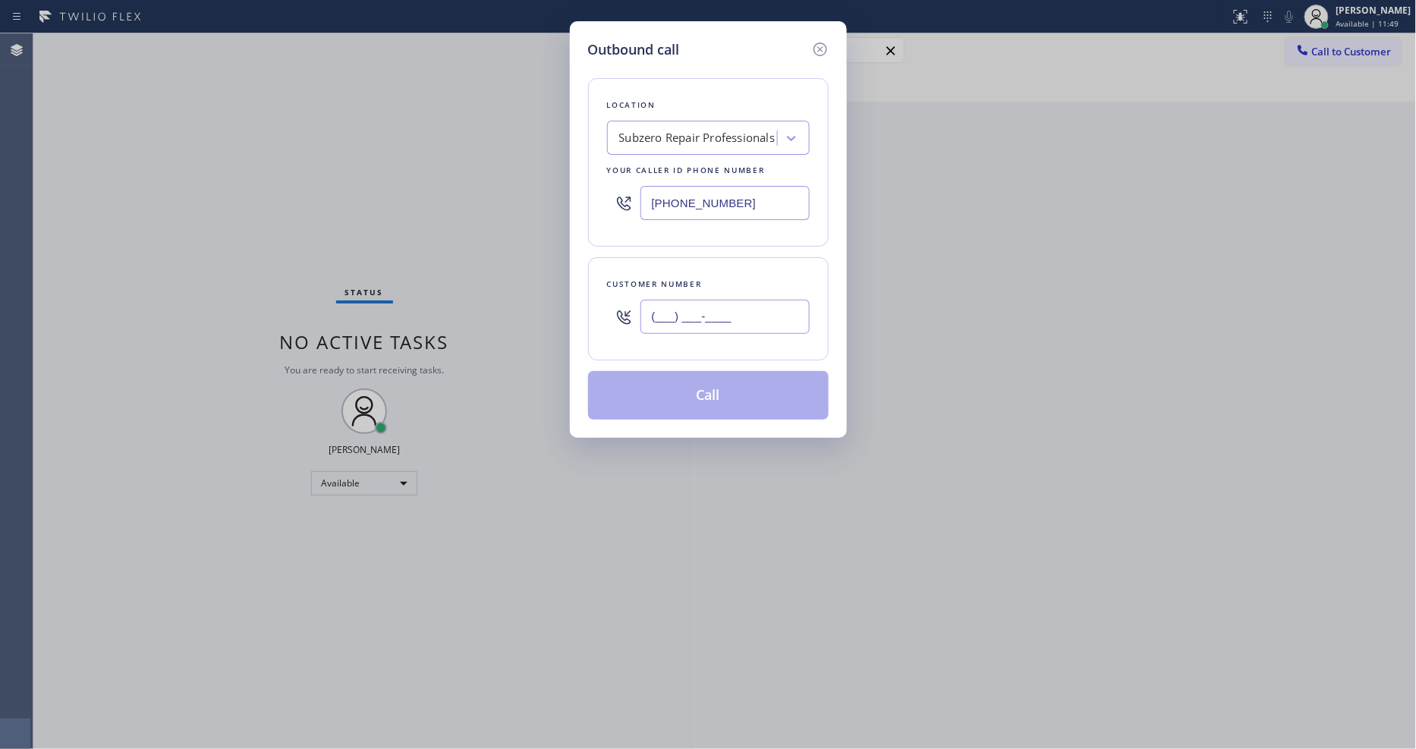
click at [681, 306] on input "(___) ___-____" at bounding box center [724, 317] width 169 height 34
paste input "480) 869-4902"
type input "[PHONE_NUMBER]"
click at [641, 376] on button "Call" at bounding box center [708, 395] width 241 height 49
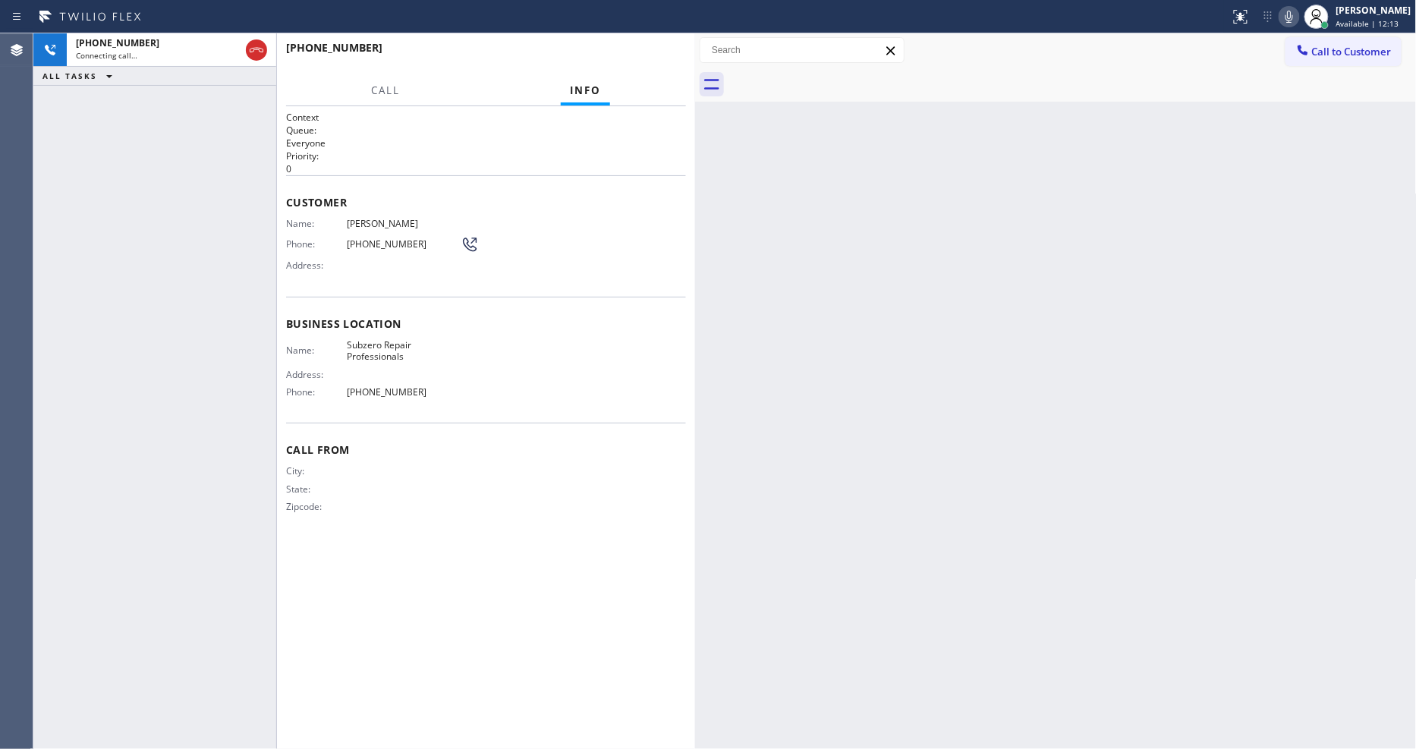
click at [1065, 376] on div "Back to Dashboard Change Sender ID Customers Technicians Select a contact Outbo…" at bounding box center [1056, 391] width 722 height 716
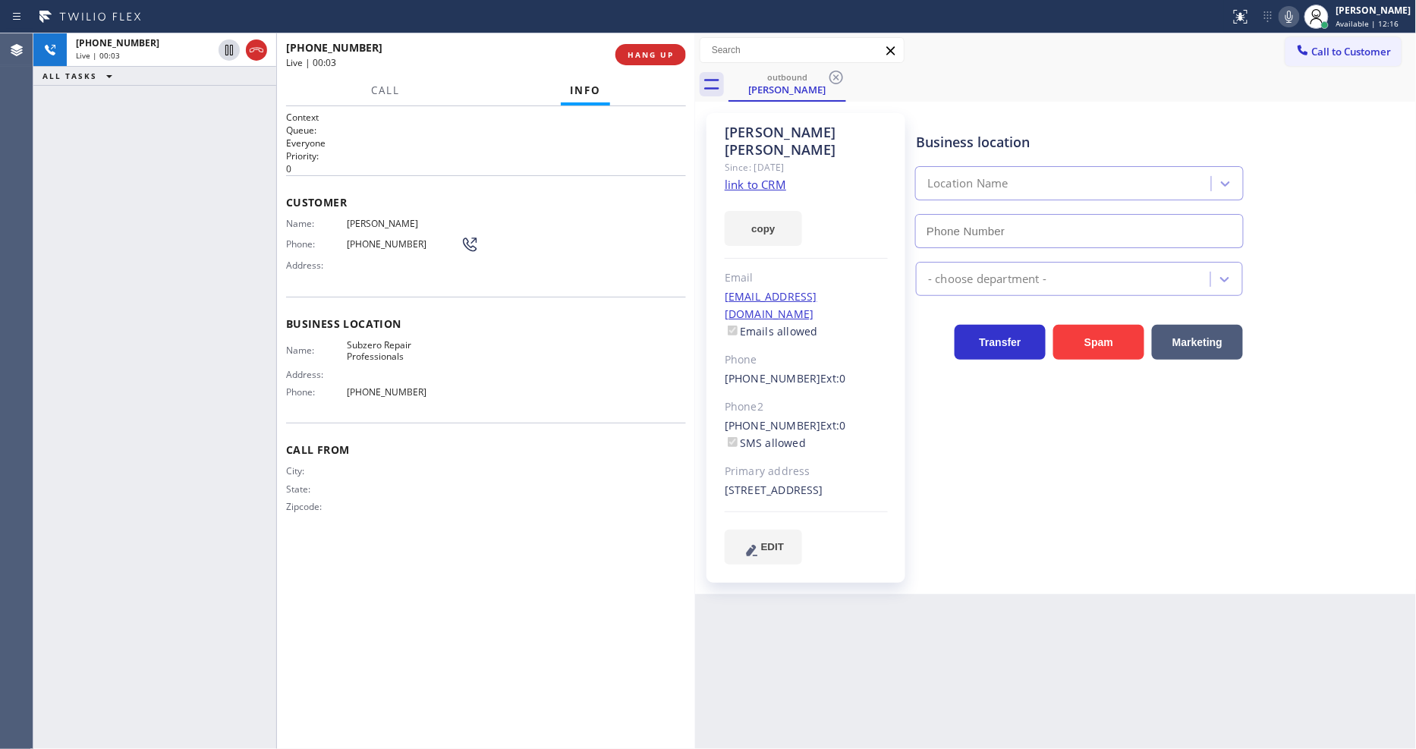
type input "[PHONE_NUMBER]"
click at [467, 410] on div "Business location Name: Subzero Repair Professionals Address: Phone: (877) 414-…" at bounding box center [486, 360] width 400 height 127
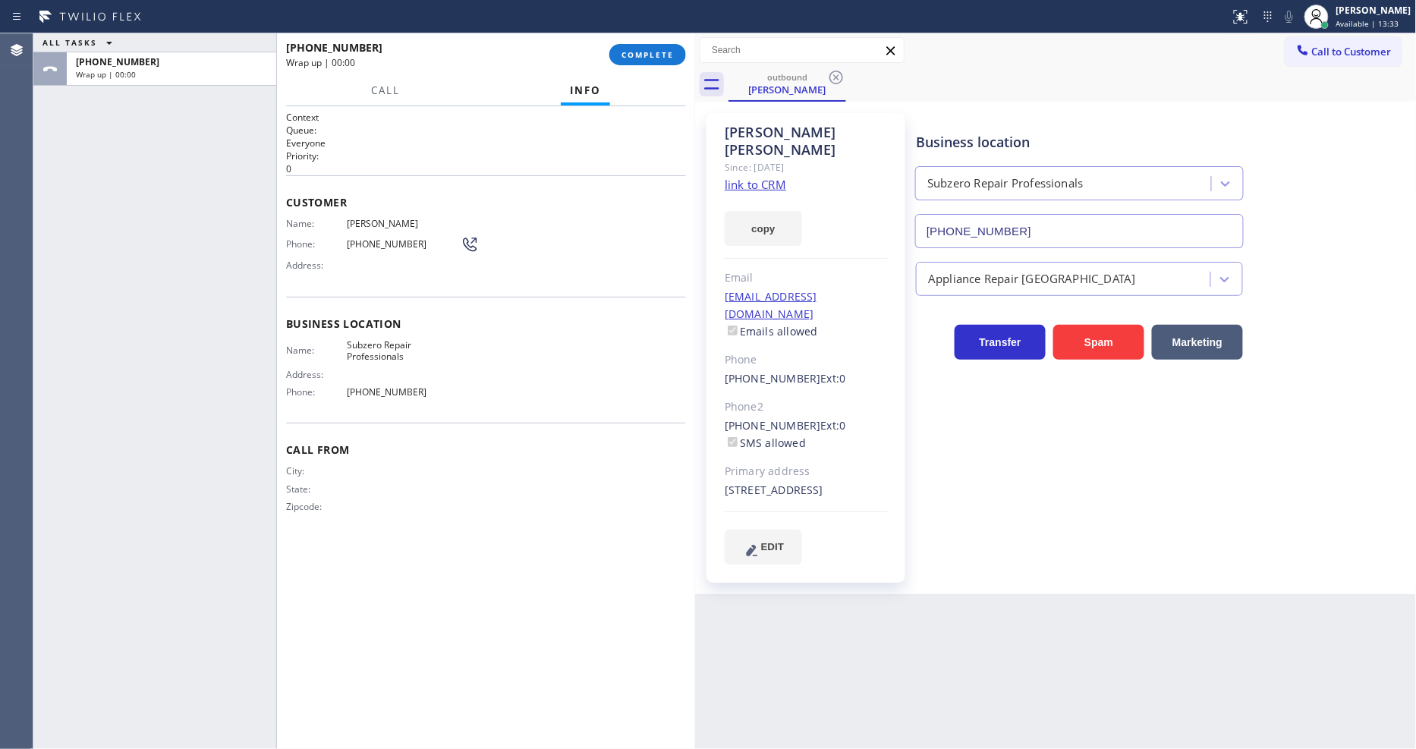
click at [135, 297] on div "ALL TASKS ALL TASKS ACTIVE TASKS TASKS IN WRAP UP +14808694902 Wrap up | 00:00" at bounding box center [154, 391] width 243 height 716
click at [640, 61] on button "COMPLETE" at bounding box center [647, 54] width 77 height 21
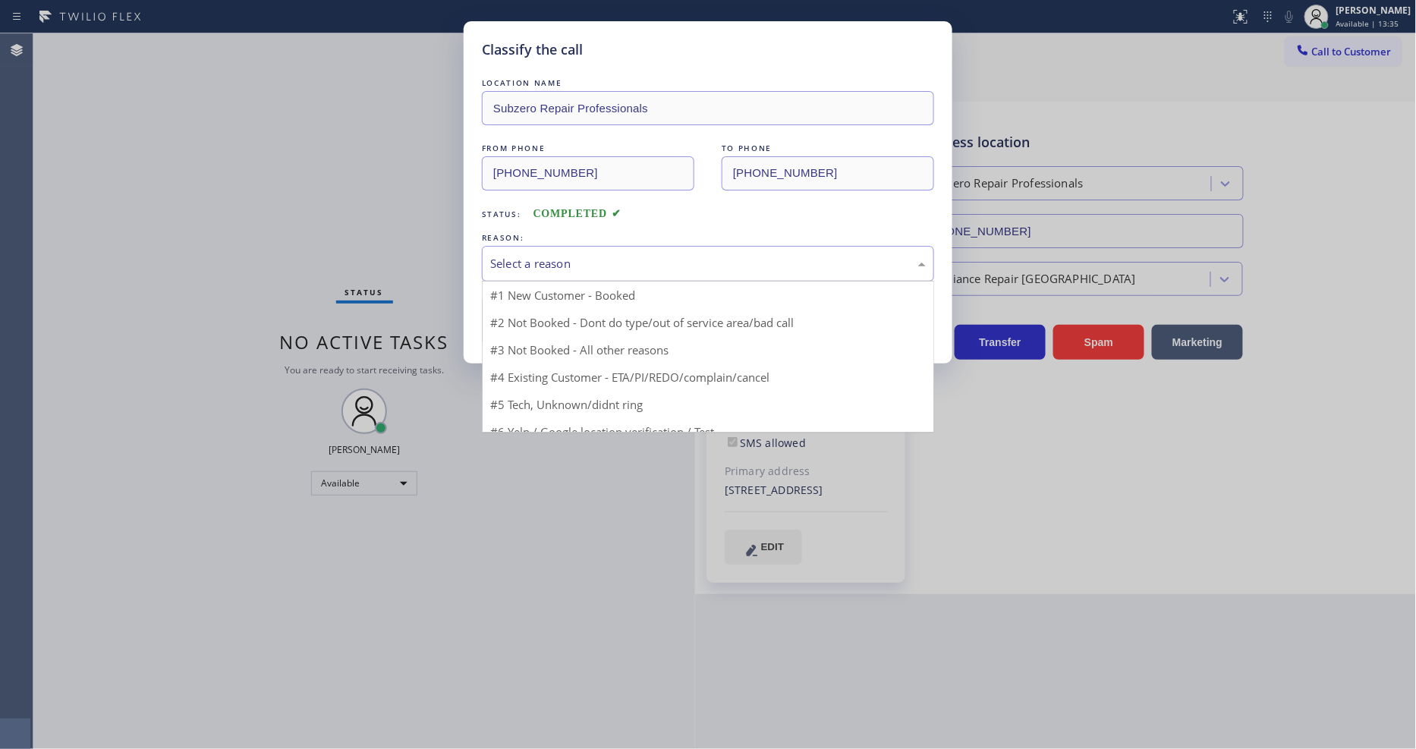
click at [588, 247] on div "Select a reason" at bounding box center [708, 264] width 452 height 36
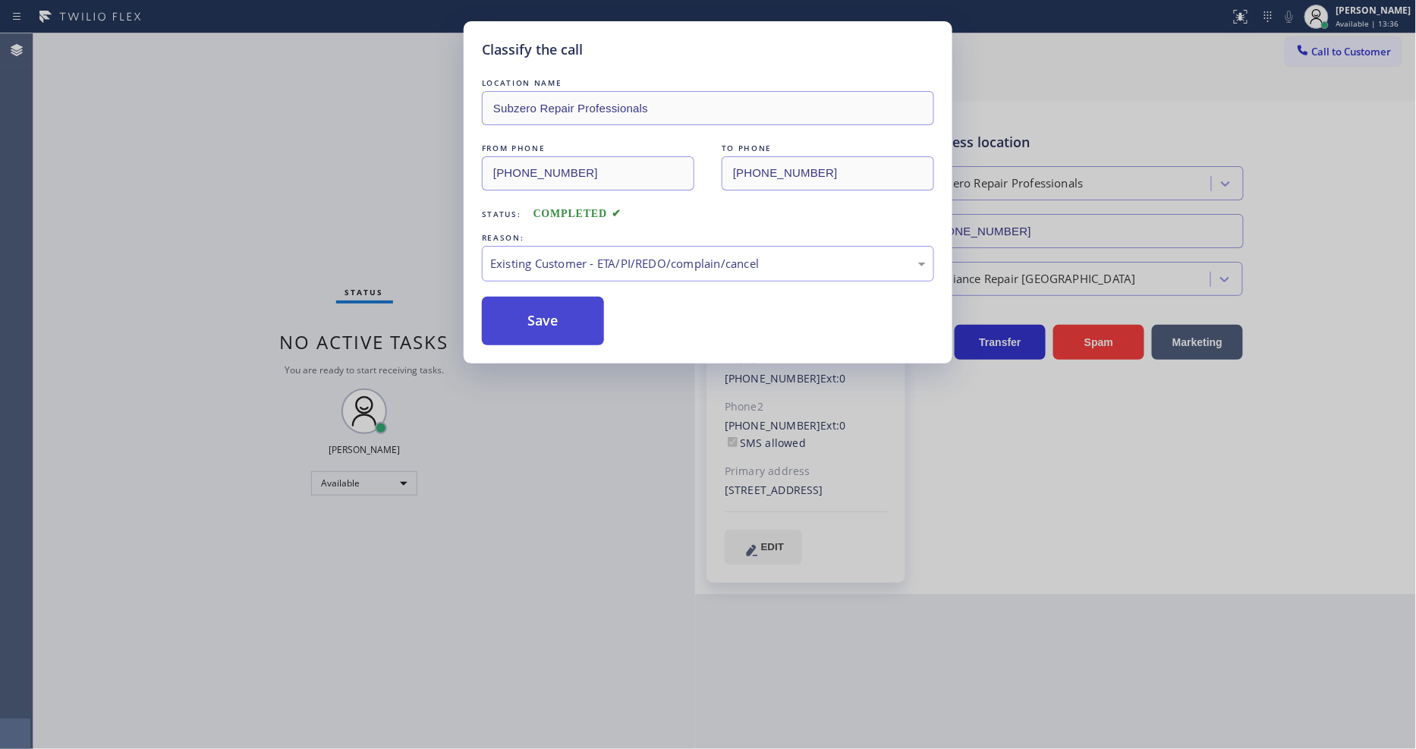
click at [574, 338] on button "Save" at bounding box center [543, 321] width 122 height 49
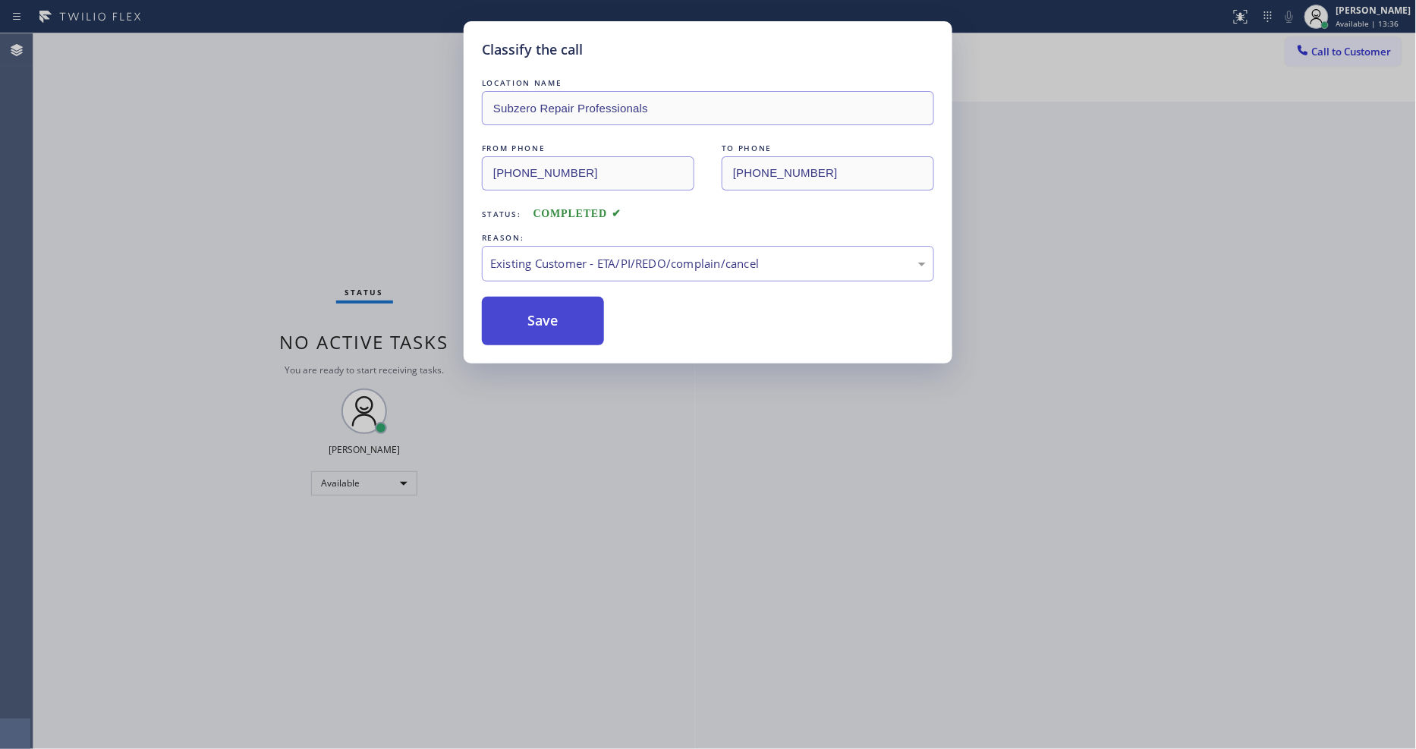
click at [574, 336] on button "Save" at bounding box center [543, 321] width 122 height 49
click at [571, 325] on button "Save" at bounding box center [543, 321] width 122 height 49
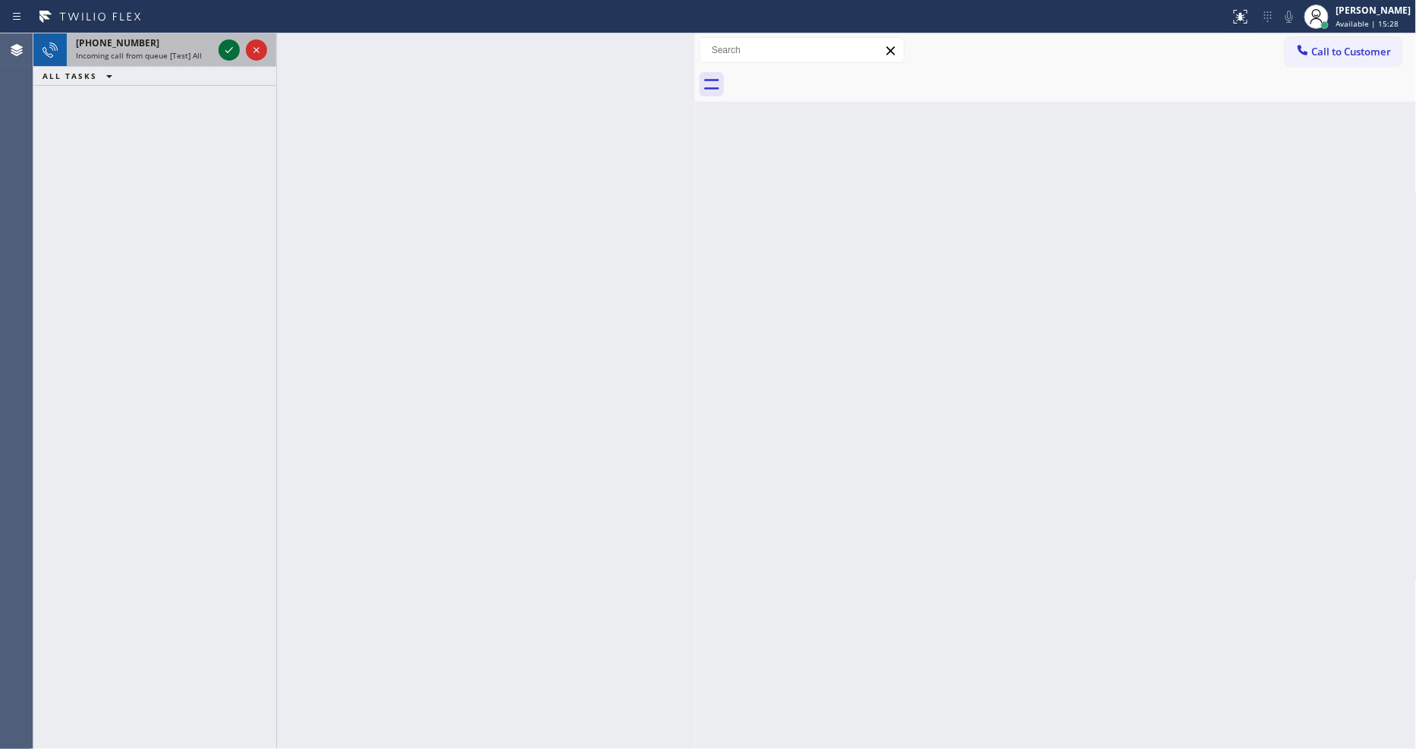
click at [226, 47] on icon at bounding box center [229, 50] width 18 height 18
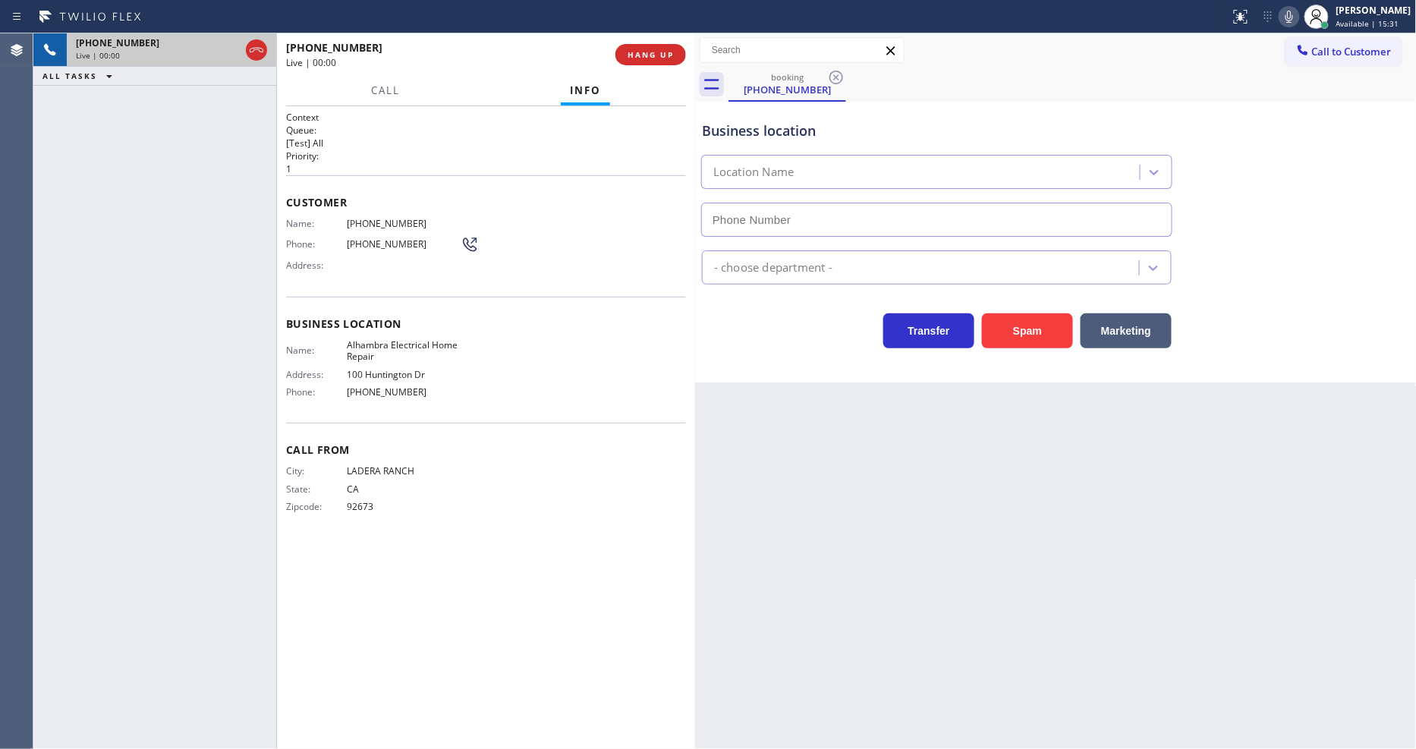
type input "[PHONE_NUMBER]"
click at [1247, 407] on div "Back to Dashboard Change Sender ID Customers Technicians Select a contact Outbo…" at bounding box center [1056, 391] width 722 height 716
drag, startPoint x: 1208, startPoint y: 514, endPoint x: 790, endPoint y: 423, distance: 427.9
click at [1205, 514] on div "Back to Dashboard Change Sender ID Customers Technicians Select a contact Outbo…" at bounding box center [1056, 391] width 722 height 716
click at [419, 340] on span "Alhambra Electrical Home Repair" at bounding box center [404, 351] width 114 height 24
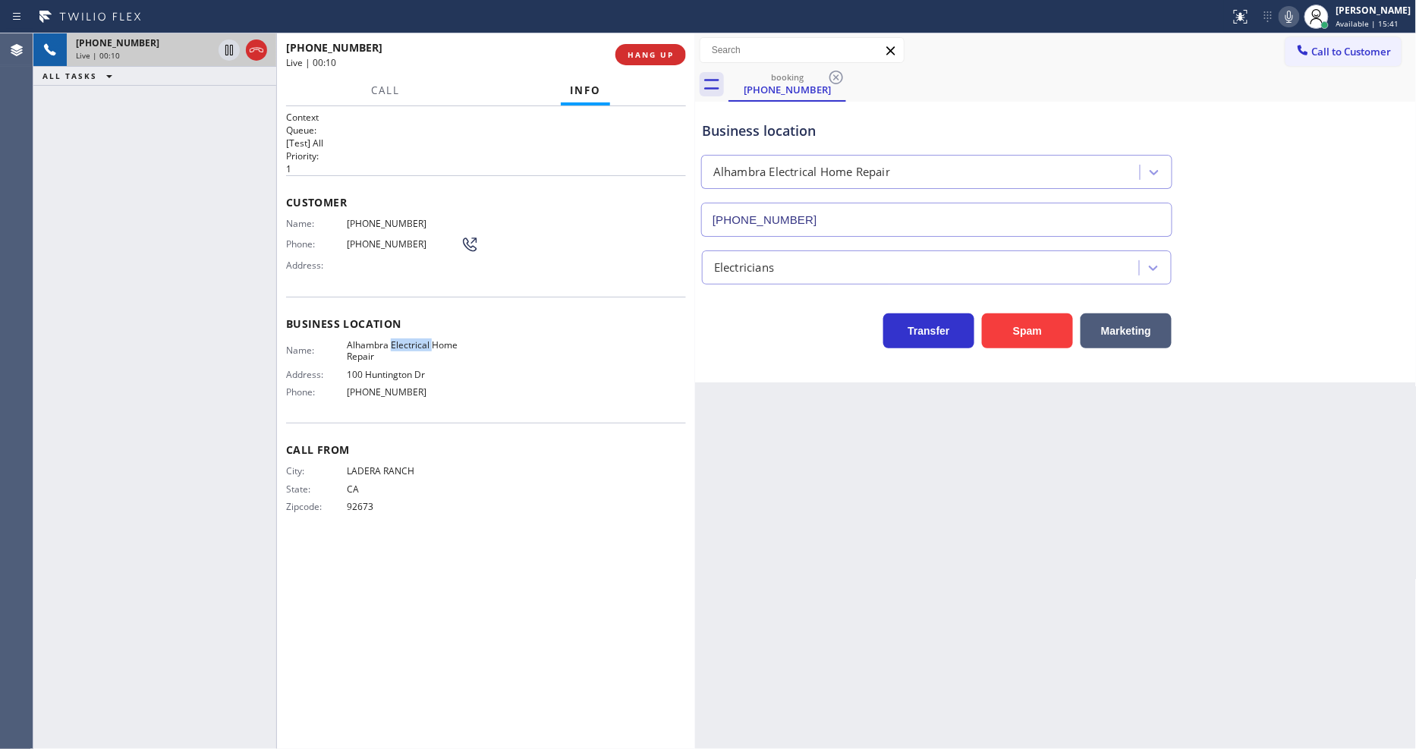
click at [419, 340] on span "Alhambra Electrical Home Repair" at bounding box center [404, 351] width 114 height 24
click at [361, 218] on span "[PHONE_NUMBER]" at bounding box center [404, 223] width 114 height 11
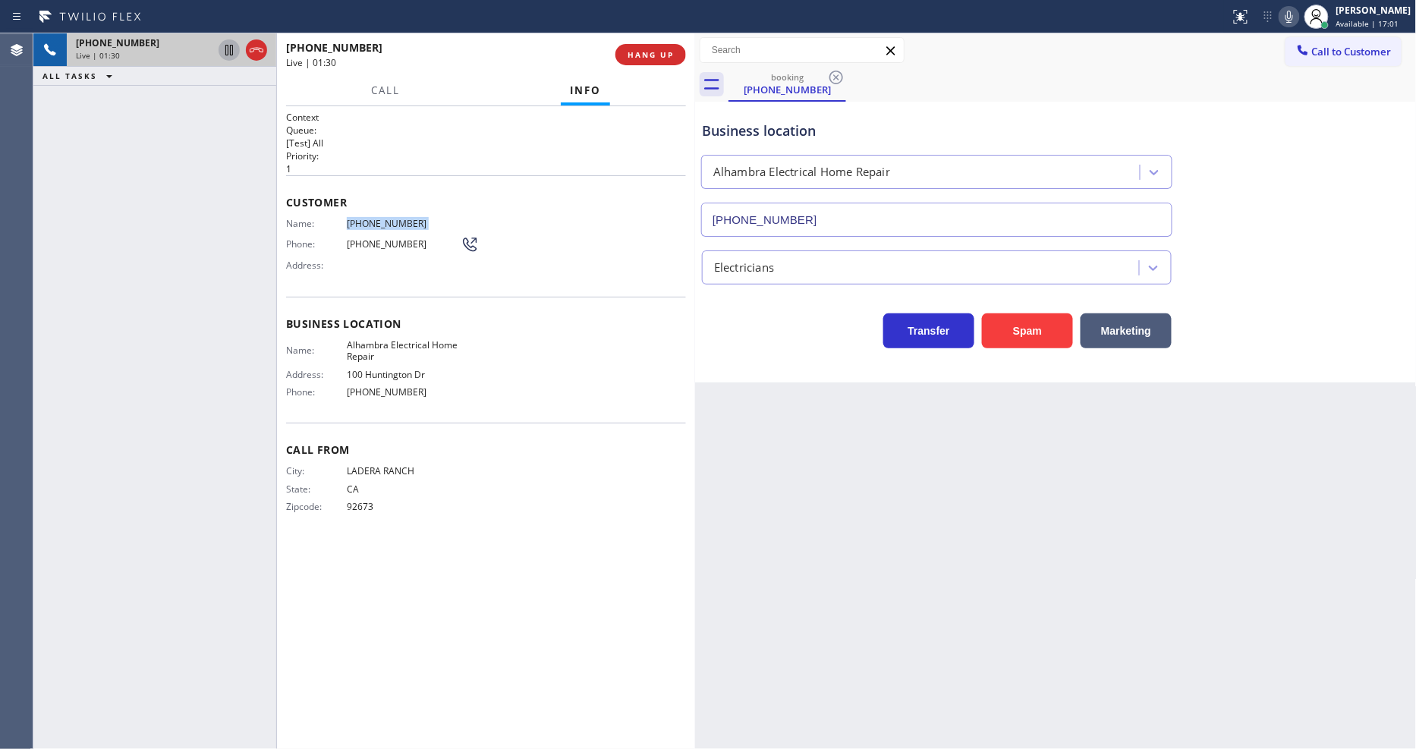
click at [224, 52] on icon at bounding box center [229, 50] width 18 height 18
click at [1298, 15] on icon at bounding box center [1289, 17] width 18 height 18
click at [228, 48] on icon at bounding box center [229, 50] width 11 height 11
click at [1298, 12] on icon at bounding box center [1289, 17] width 18 height 18
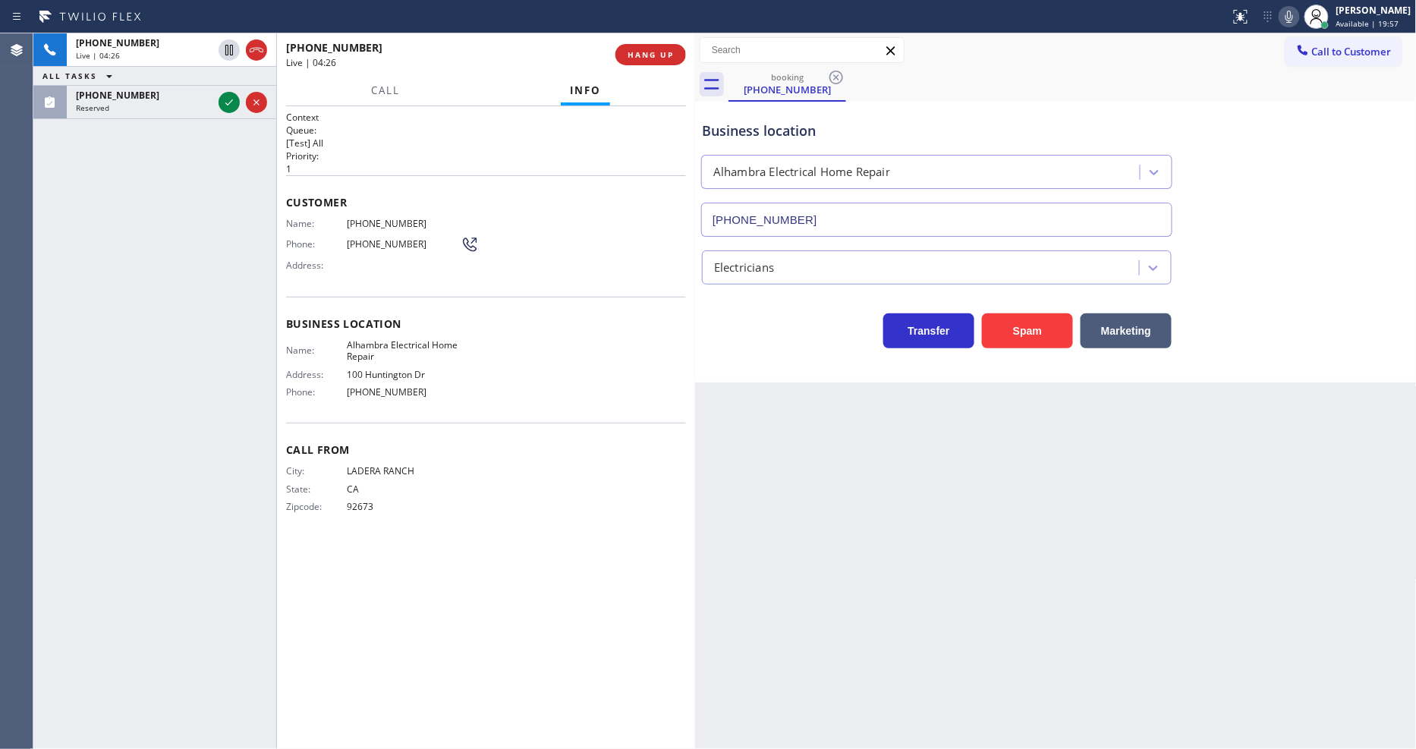
click at [102, 205] on div "+19493507478 Live | 04:26 ALL TASKS ALL TASKS ACTIVE TASKS TASKS IN WRAP UP (85…" at bounding box center [154, 391] width 243 height 716
click at [224, 99] on icon at bounding box center [229, 102] width 18 height 18
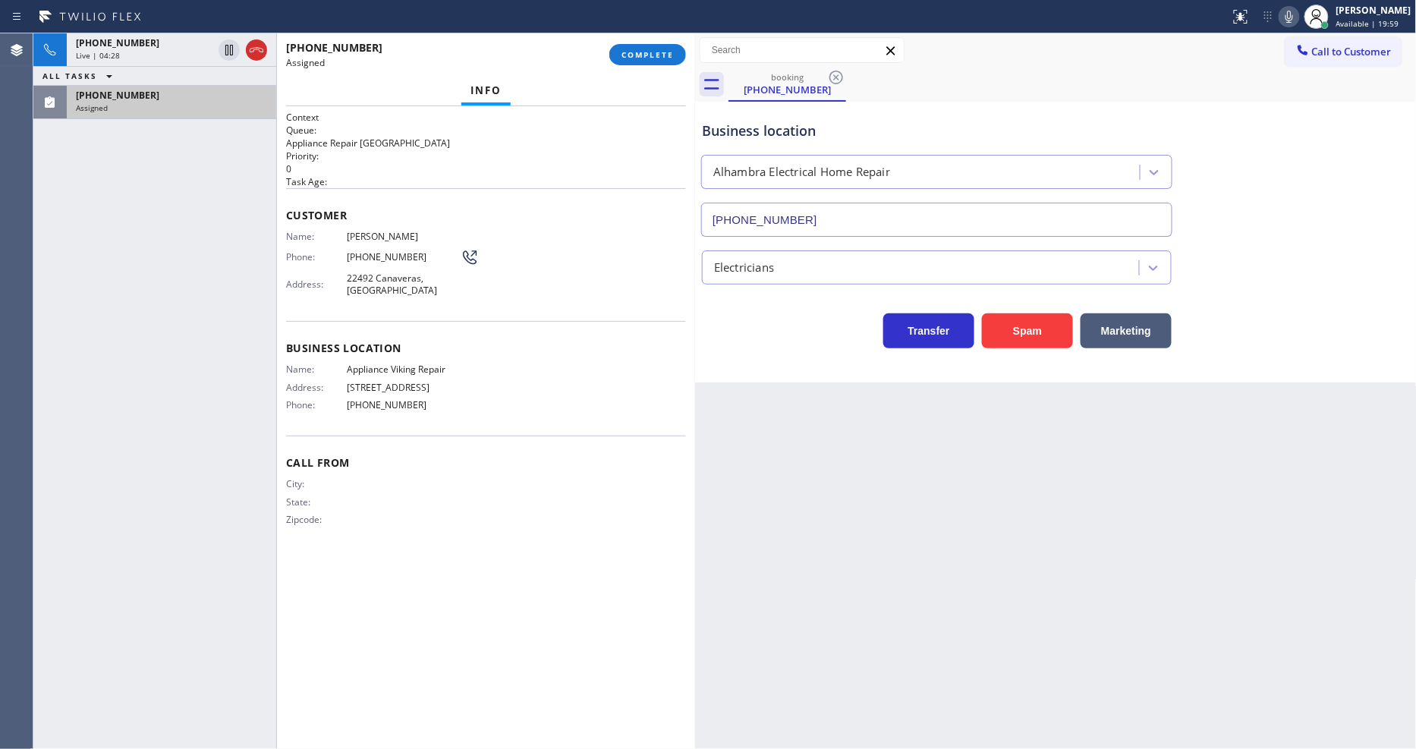
click at [605, 195] on div "Customer Name: Reena Gupta Phone: (858) 775-5116 Address: 22492 Canaveras, Miss…" at bounding box center [486, 254] width 400 height 133
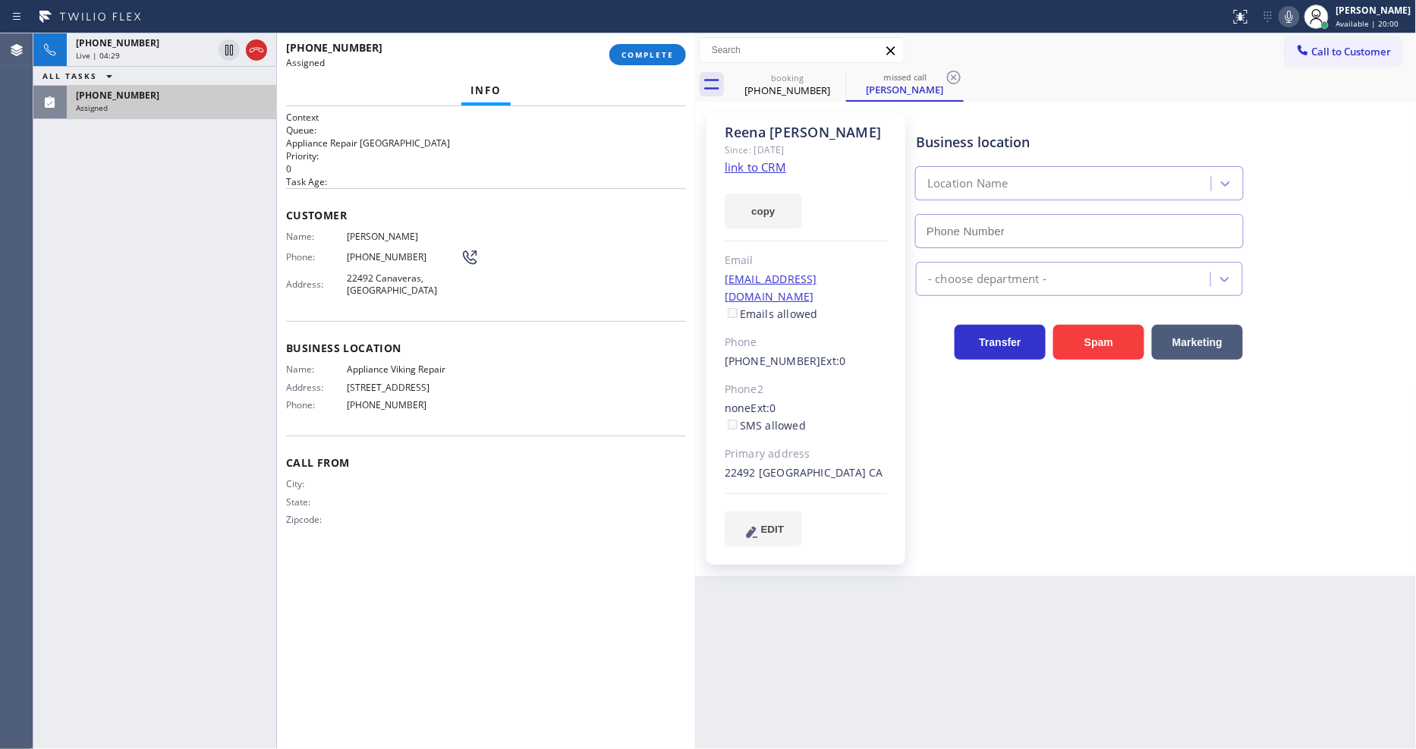
type input "[PHONE_NUMBER]"
click at [744, 168] on link "link to CRM" at bounding box center [755, 166] width 61 height 15
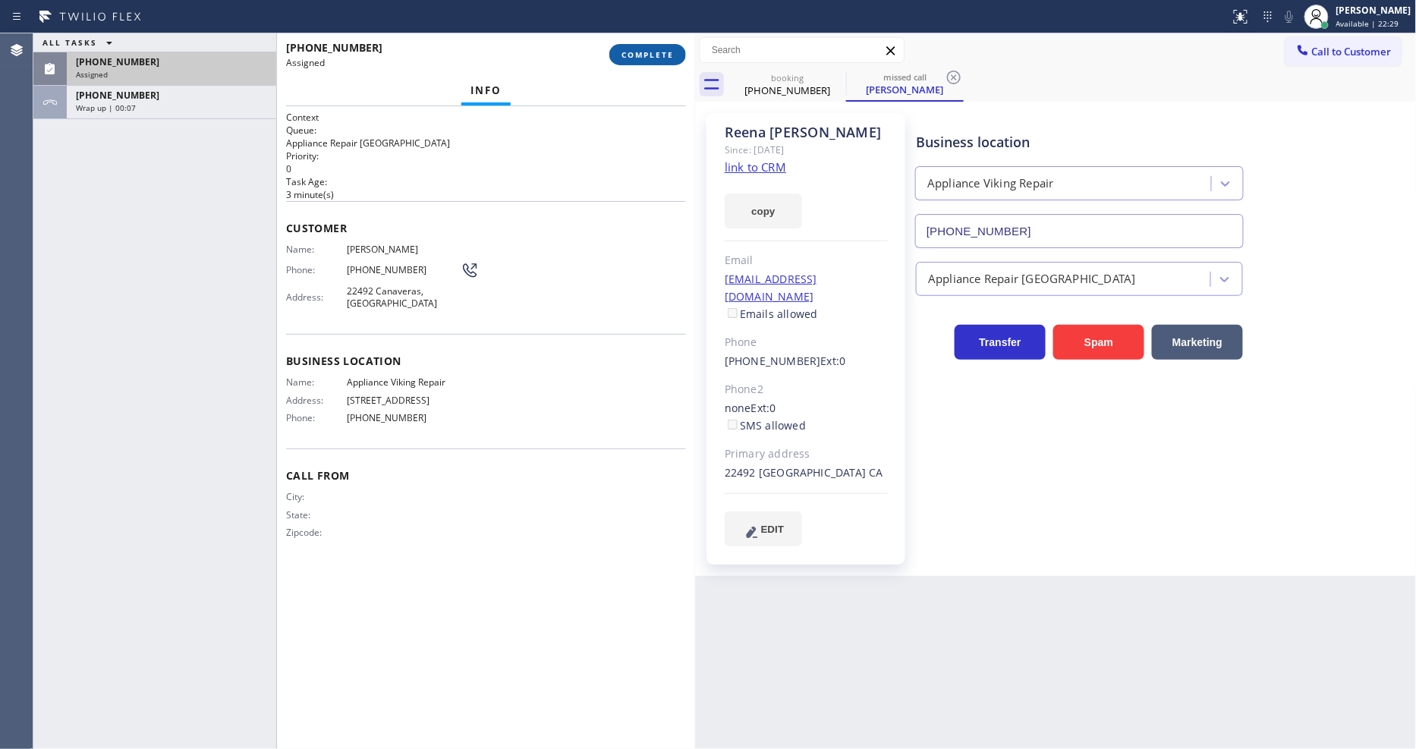
click at [625, 56] on span "COMPLETE" at bounding box center [647, 54] width 52 height 11
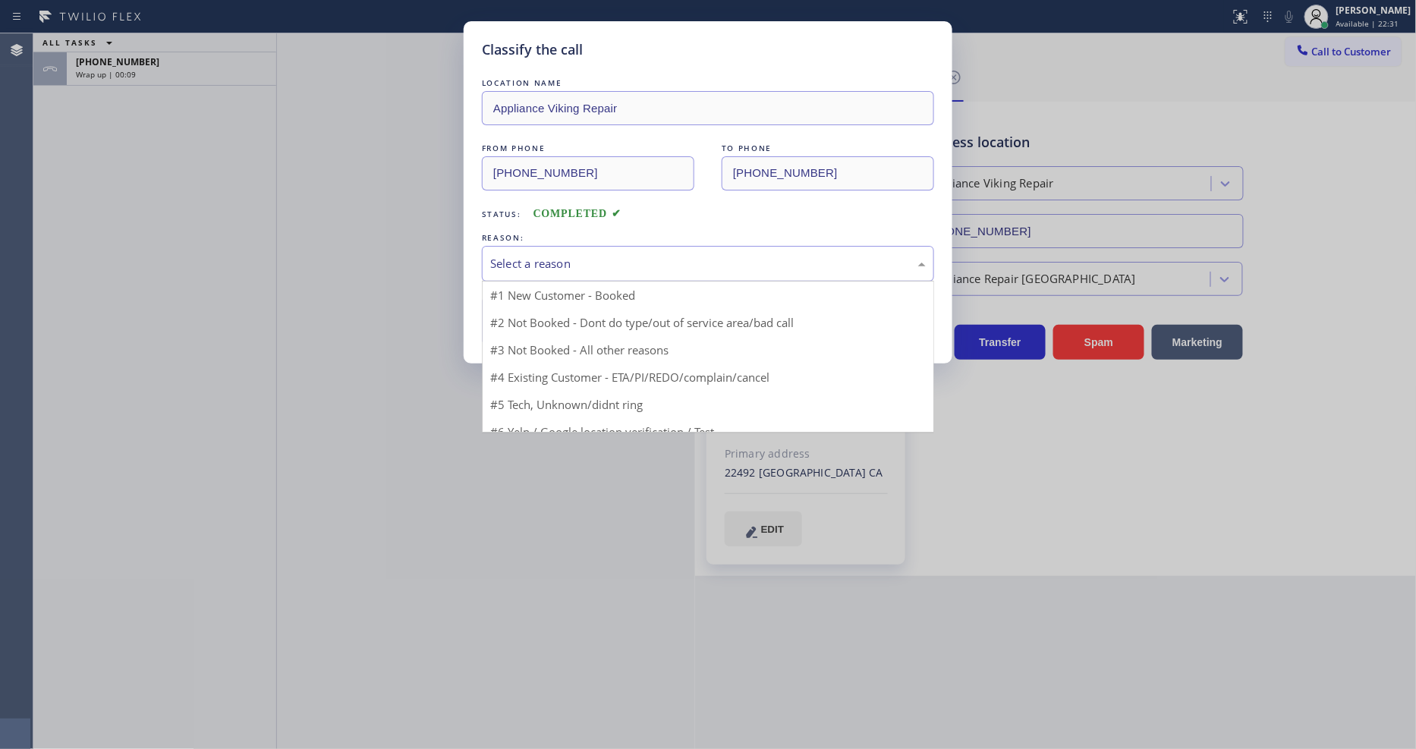
click at [597, 259] on div "Select a reason" at bounding box center [708, 263] width 436 height 17
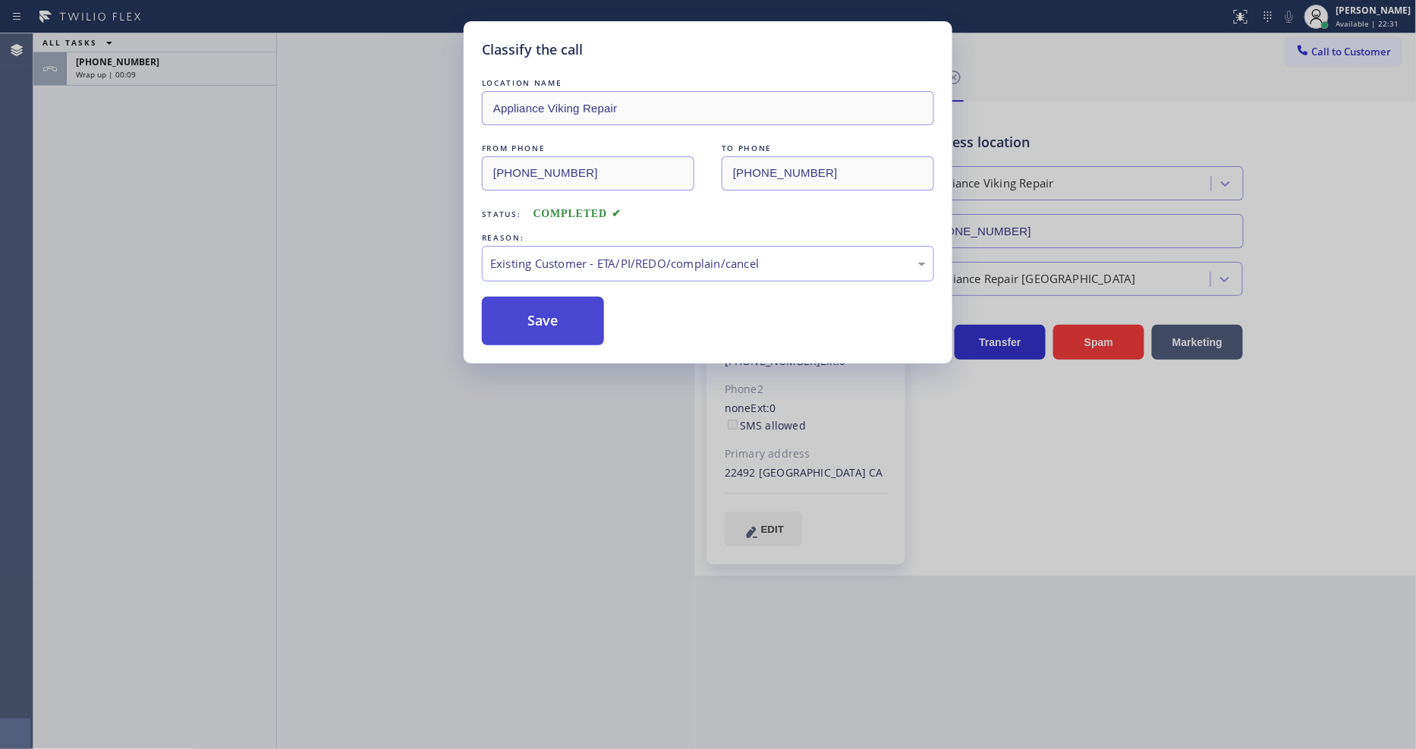
click at [558, 313] on button "Save" at bounding box center [543, 321] width 122 height 49
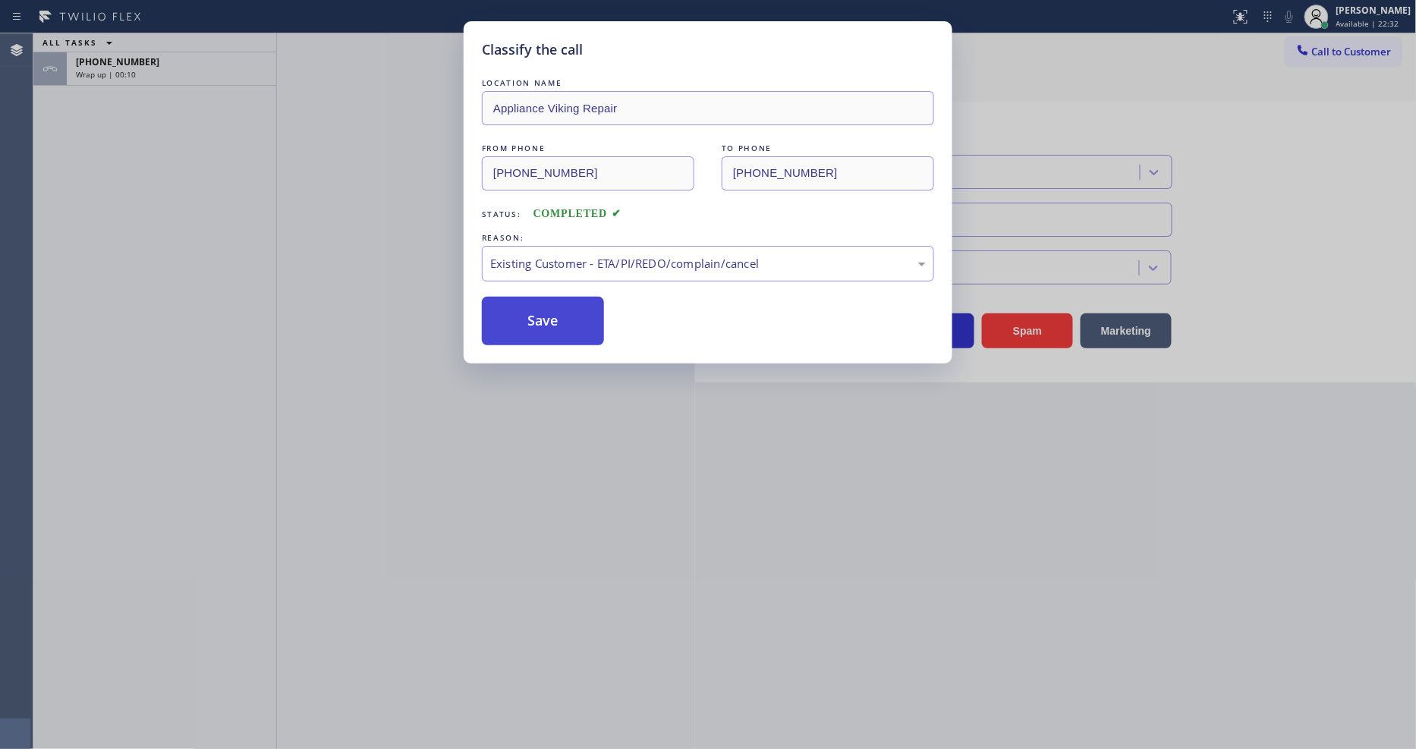
click at [558, 313] on button "Save" at bounding box center [543, 321] width 122 height 49
drag, startPoint x: 558, startPoint y: 313, endPoint x: 385, endPoint y: 35, distance: 327.8
click at [555, 307] on button "Save" at bounding box center [543, 321] width 122 height 49
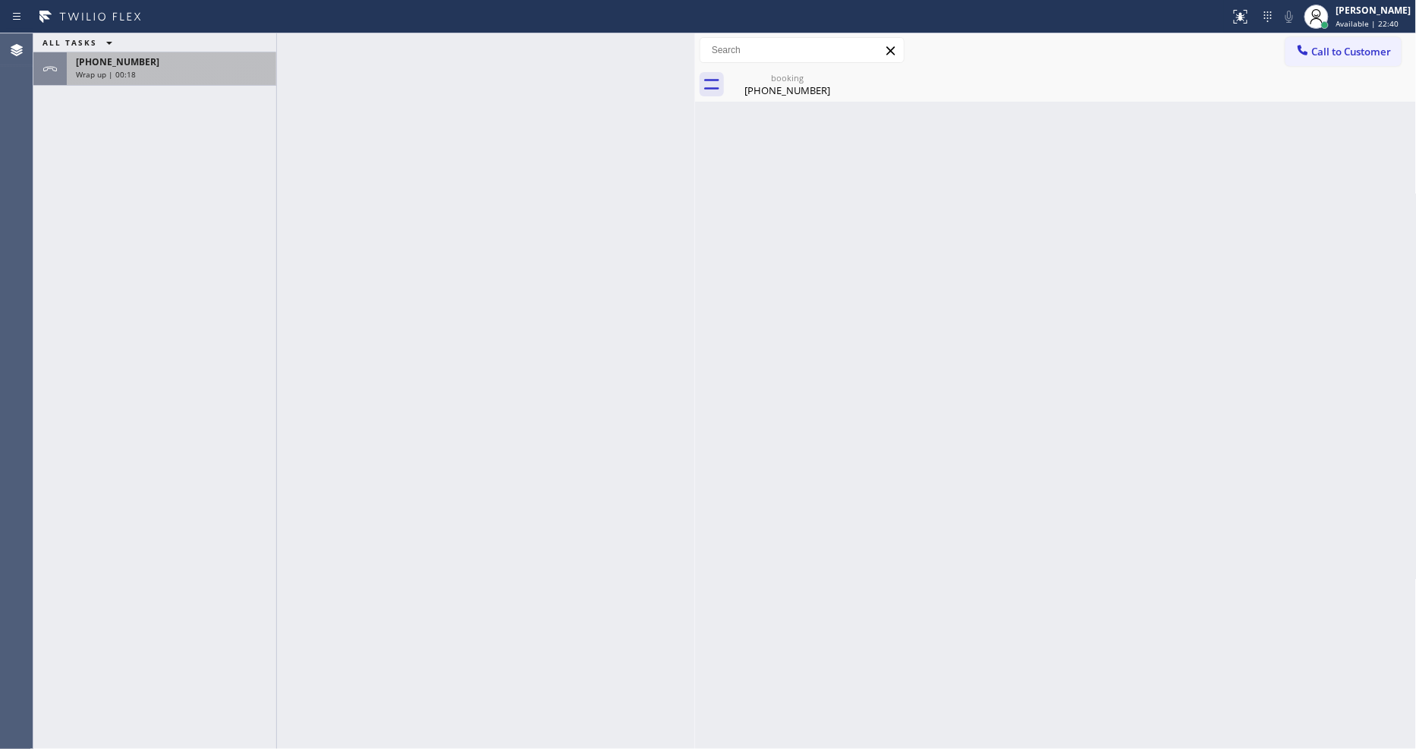
click at [196, 72] on div "Wrap up | 00:18" at bounding box center [171, 74] width 191 height 11
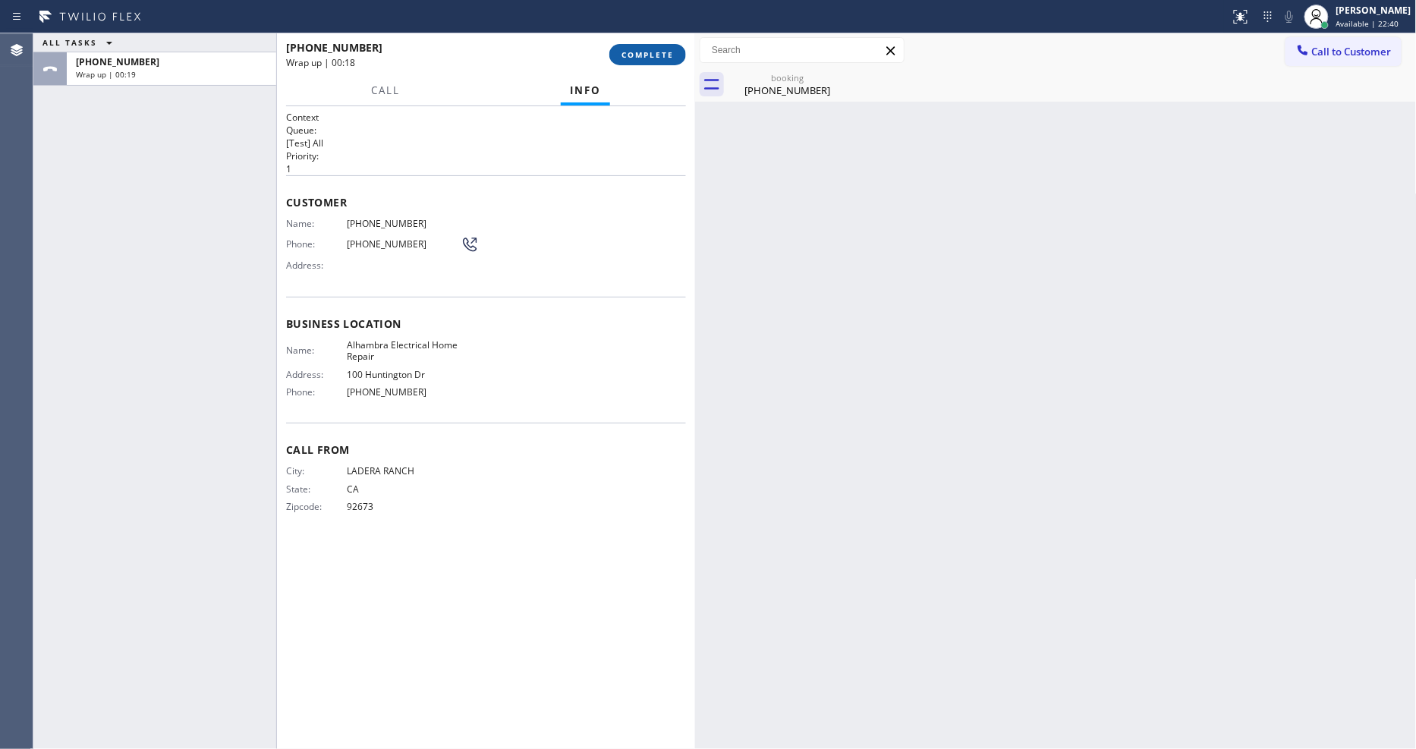
click at [638, 51] on span "COMPLETE" at bounding box center [647, 54] width 52 height 11
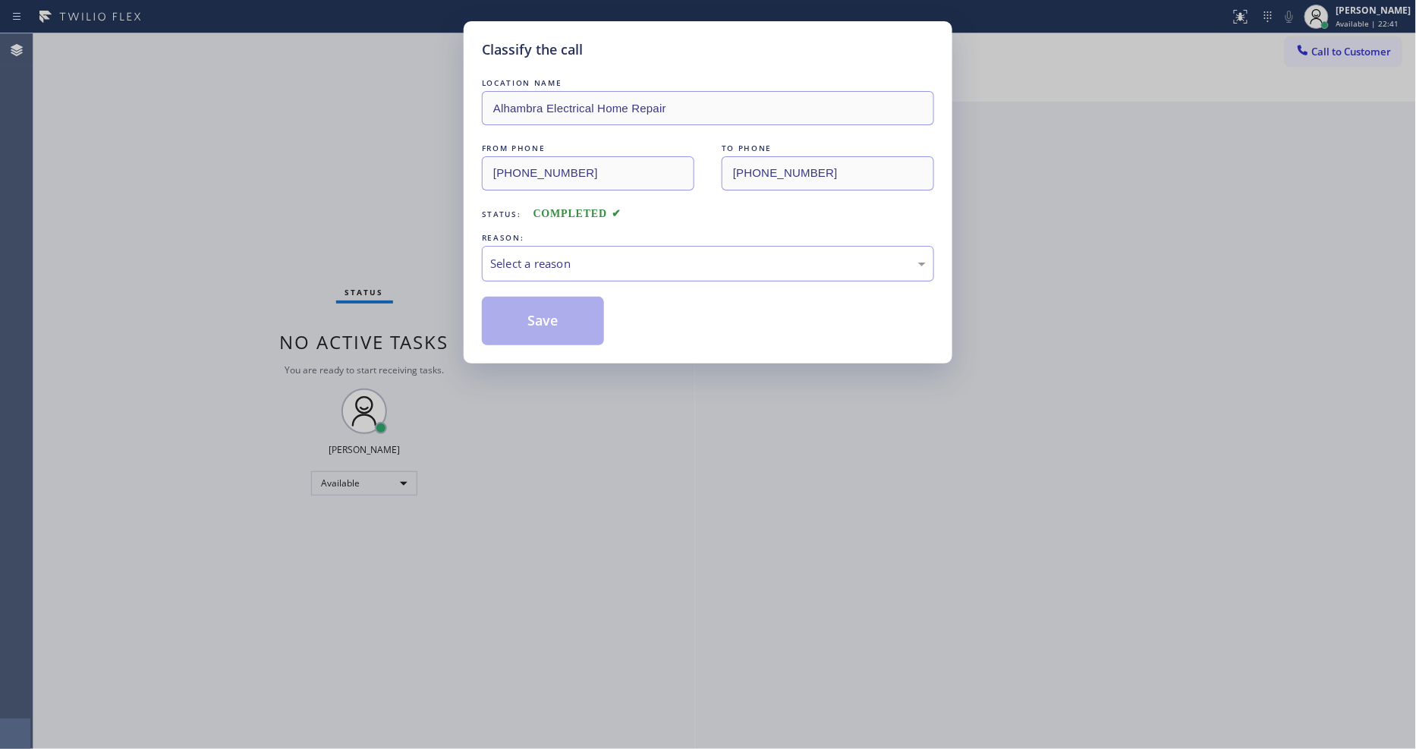
click at [555, 259] on div "Select a reason" at bounding box center [708, 263] width 436 height 17
click at [518, 331] on button "Save" at bounding box center [543, 321] width 122 height 49
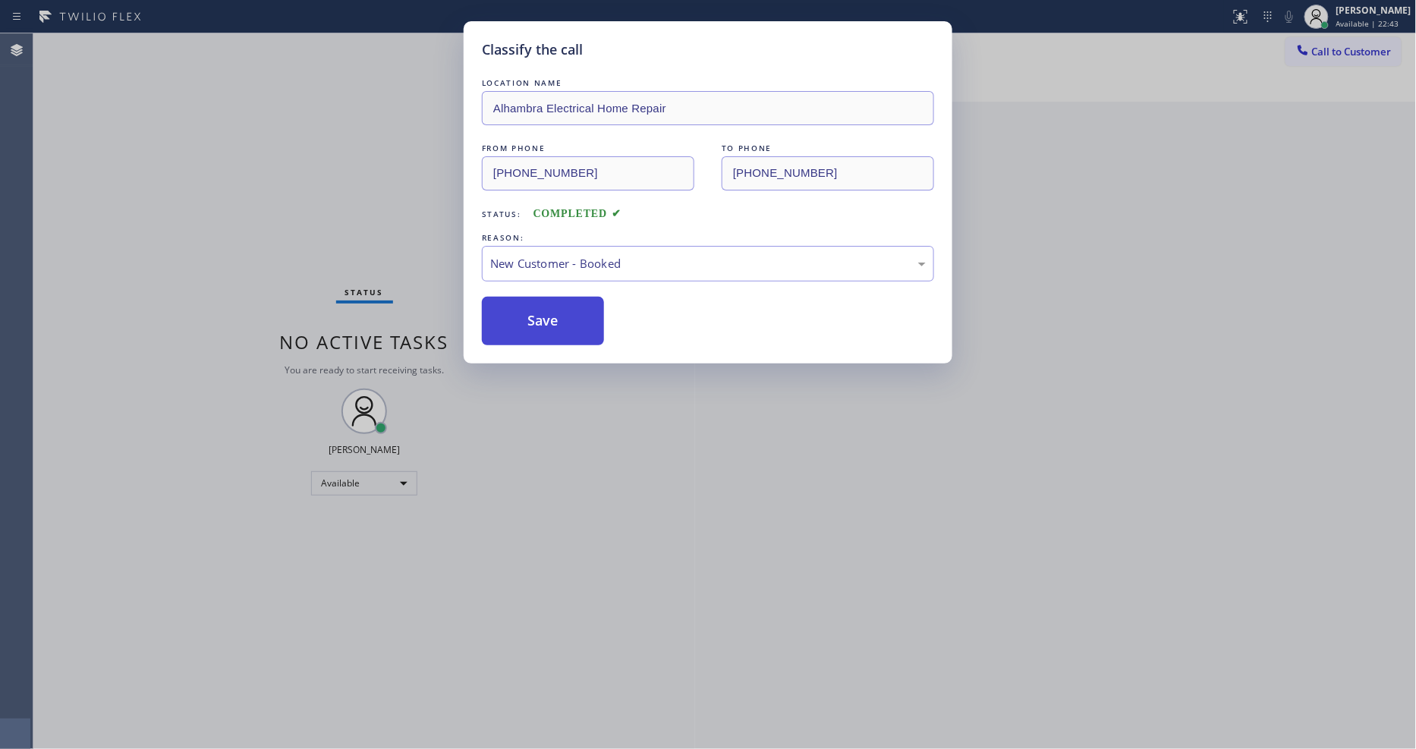
click at [518, 331] on button "Save" at bounding box center [543, 321] width 122 height 49
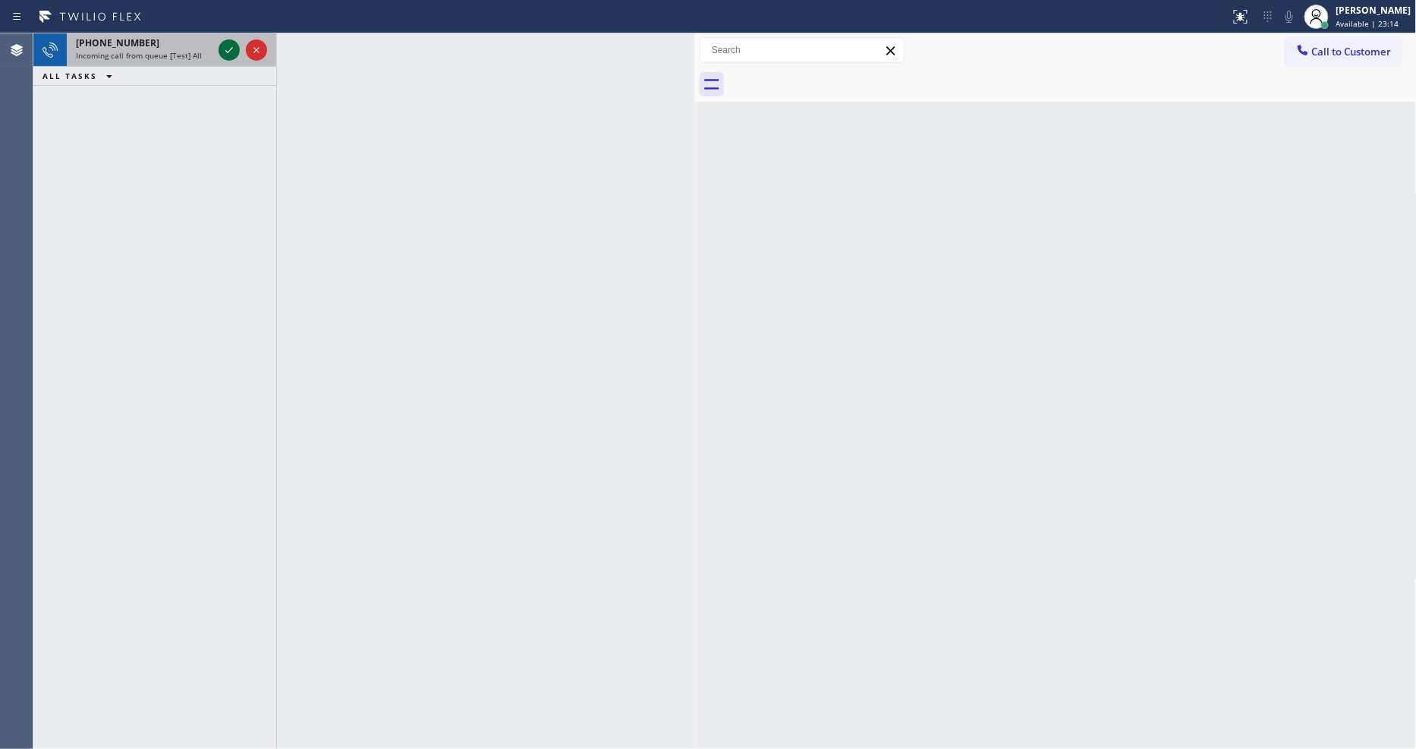
click at [225, 56] on icon at bounding box center [229, 50] width 18 height 18
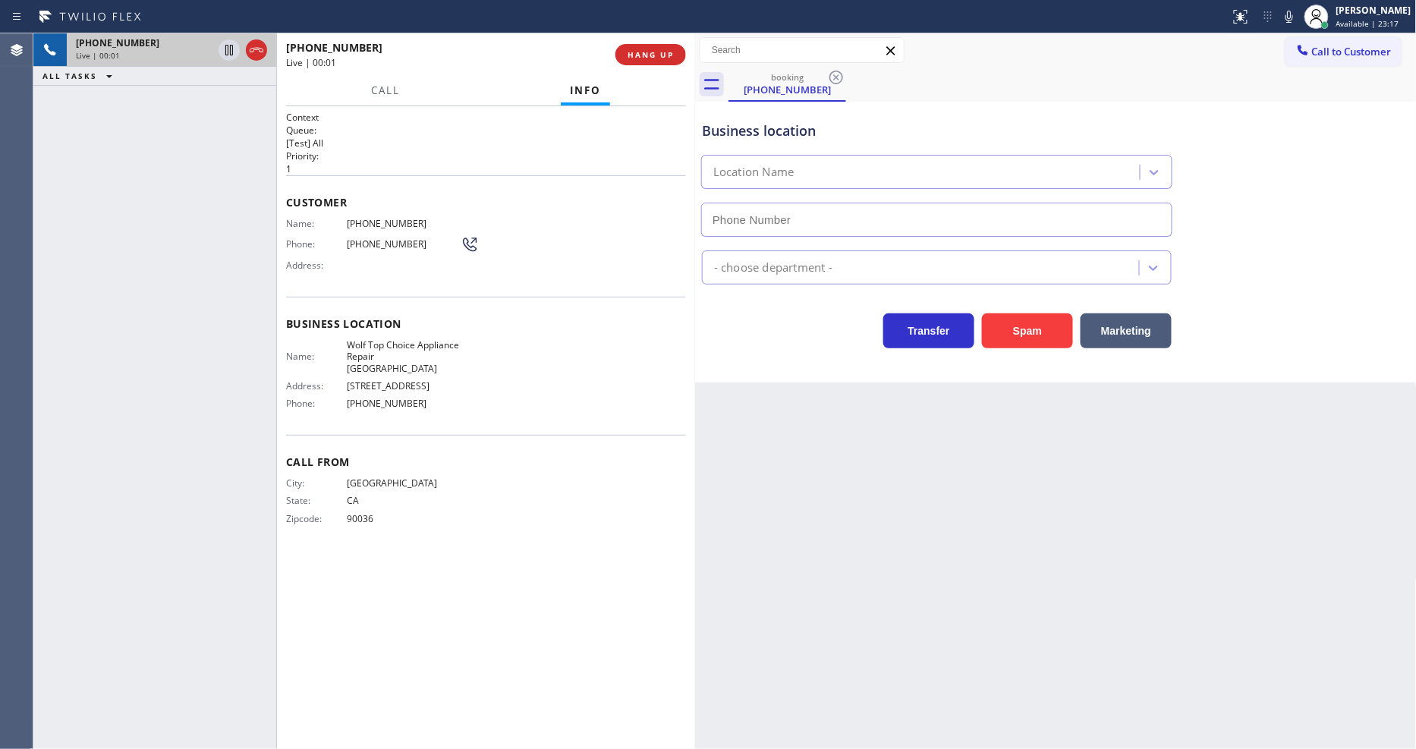
type input "[PHONE_NUMBER]"
click at [393, 561] on div "Context Queue: [Test] All Priority: 1 Customer Name: [PHONE_NUMBER] Phone: [PHO…" at bounding box center [486, 428] width 400 height 634
click at [662, 50] on span "HANG UP" at bounding box center [651, 54] width 46 height 11
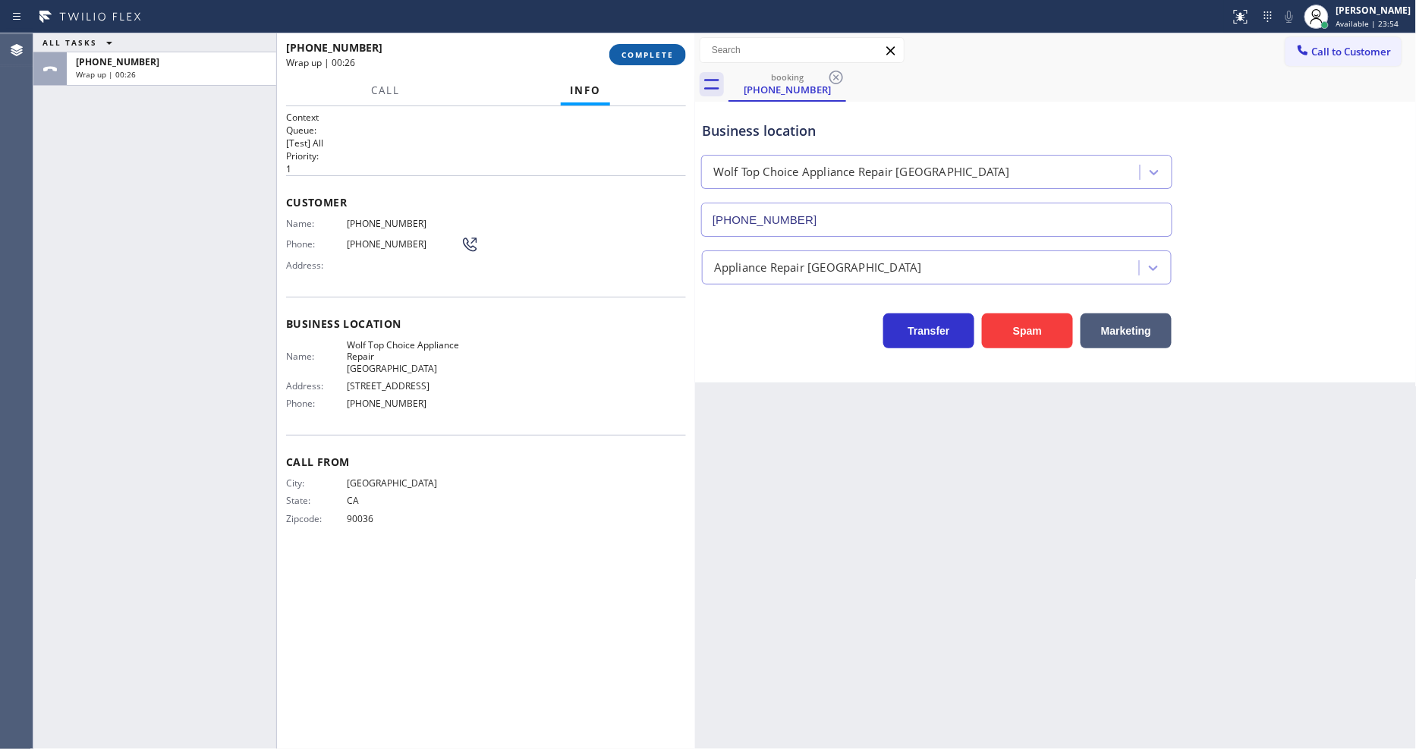
click at [635, 49] on span "COMPLETE" at bounding box center [647, 54] width 52 height 11
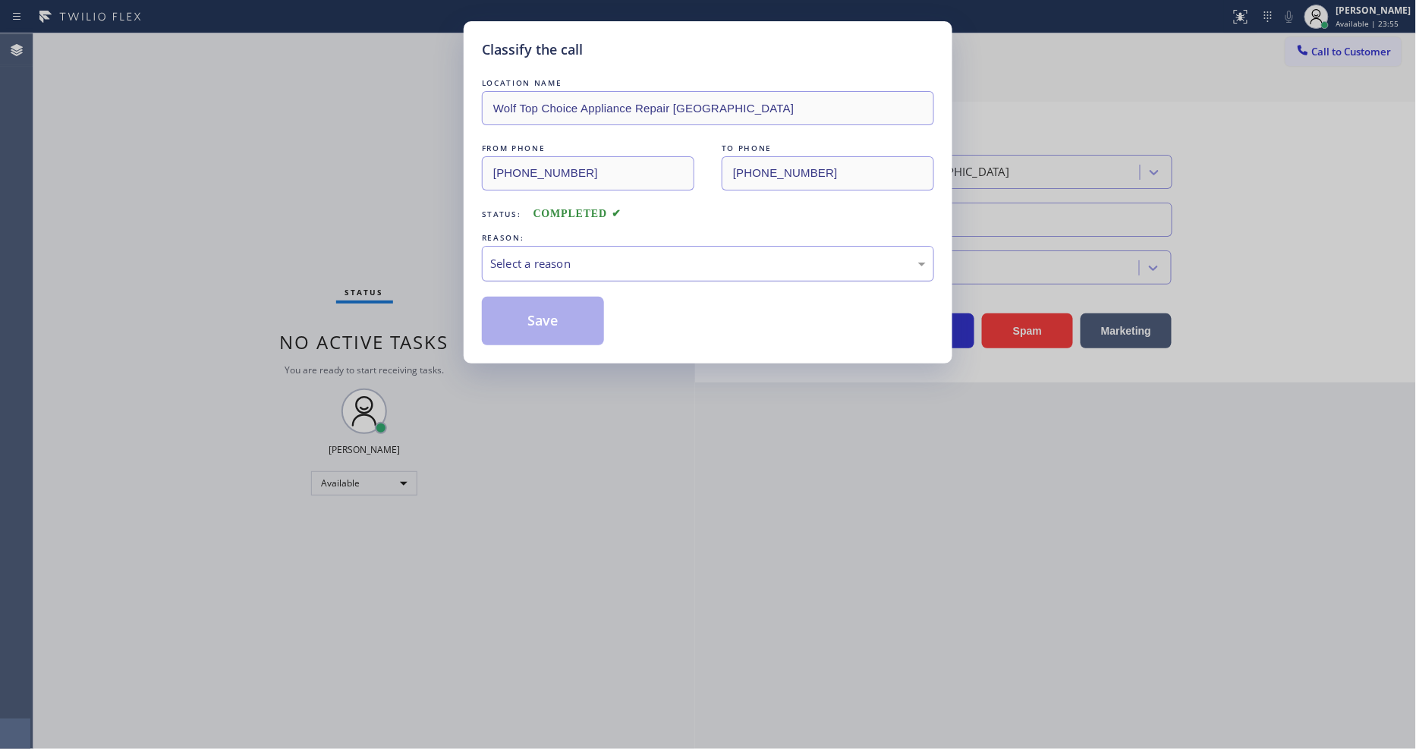
click at [535, 258] on div "Select a reason" at bounding box center [708, 263] width 436 height 17
click at [536, 316] on button "Save" at bounding box center [543, 321] width 122 height 49
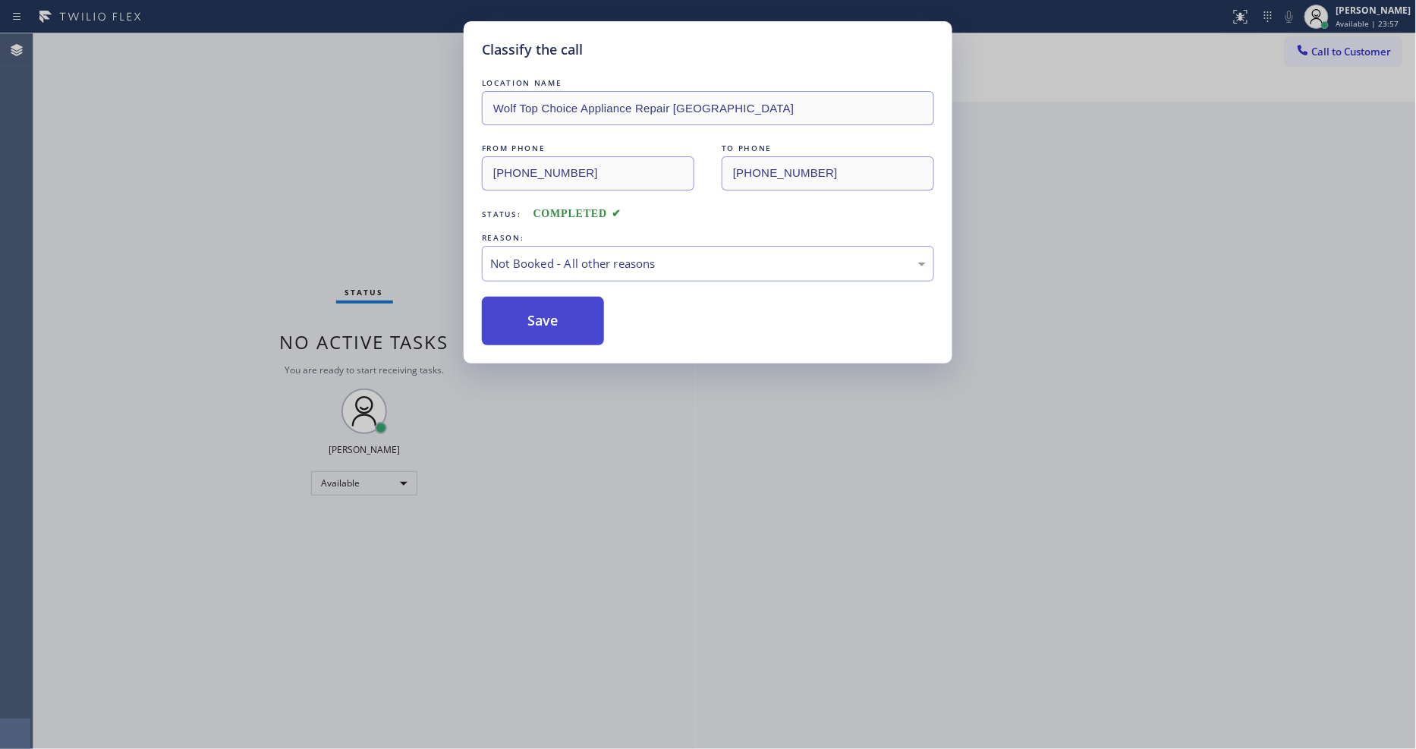
click at [536, 316] on button "Save" at bounding box center [543, 321] width 122 height 49
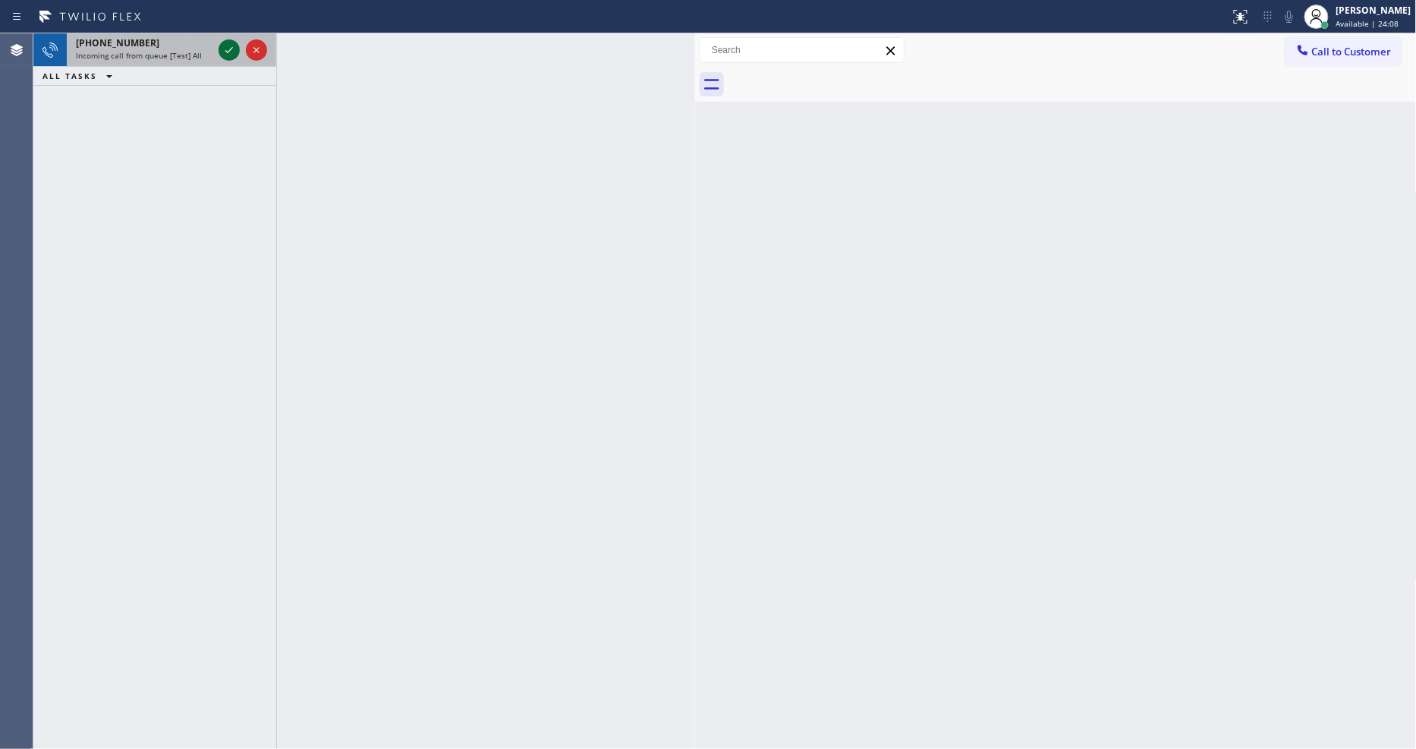
click at [237, 57] on icon at bounding box center [229, 50] width 18 height 18
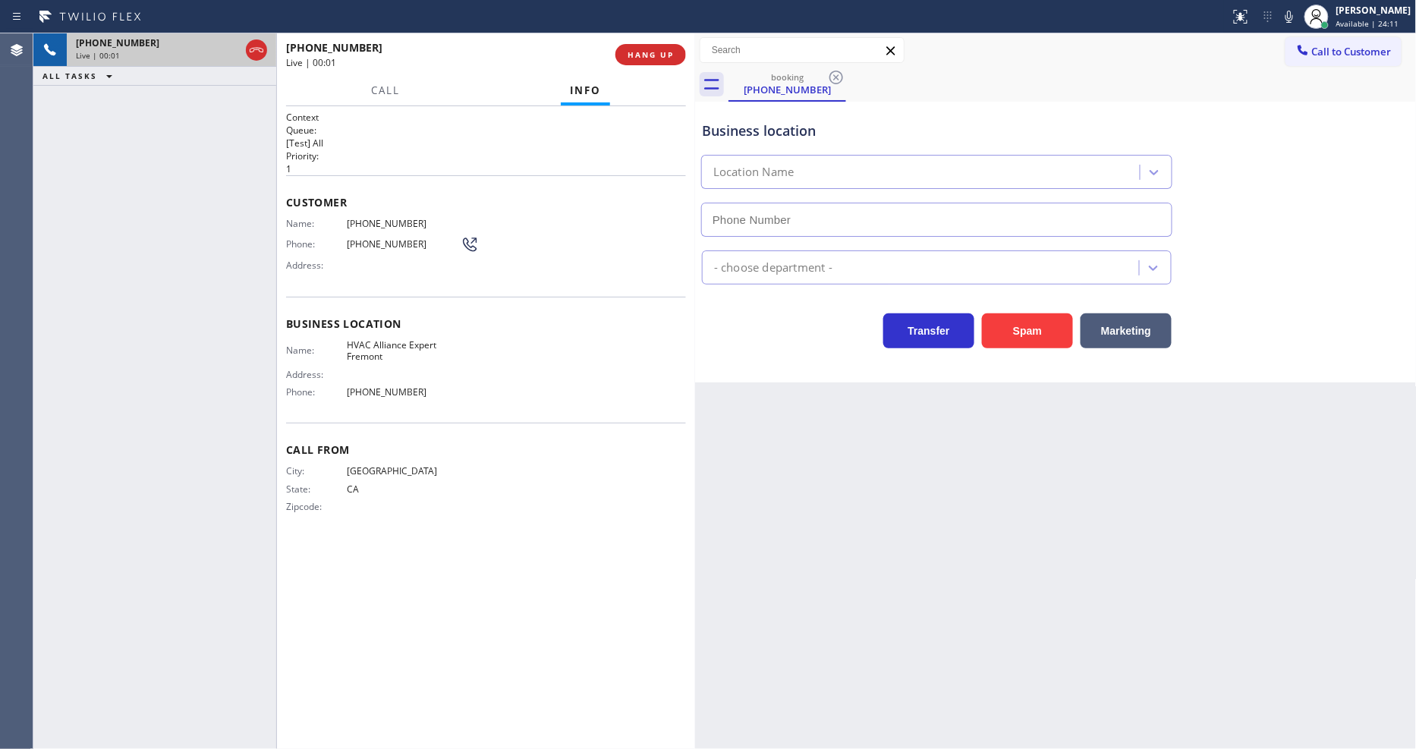
type input "[PHONE_NUMBER]"
click at [366, 605] on div "Context Queue: [Test] All Priority: 1 Customer Name: [PHONE_NUMBER] Phone: [PHO…" at bounding box center [486, 428] width 400 height 634
click at [632, 55] on span "HANG UP" at bounding box center [651, 54] width 46 height 11
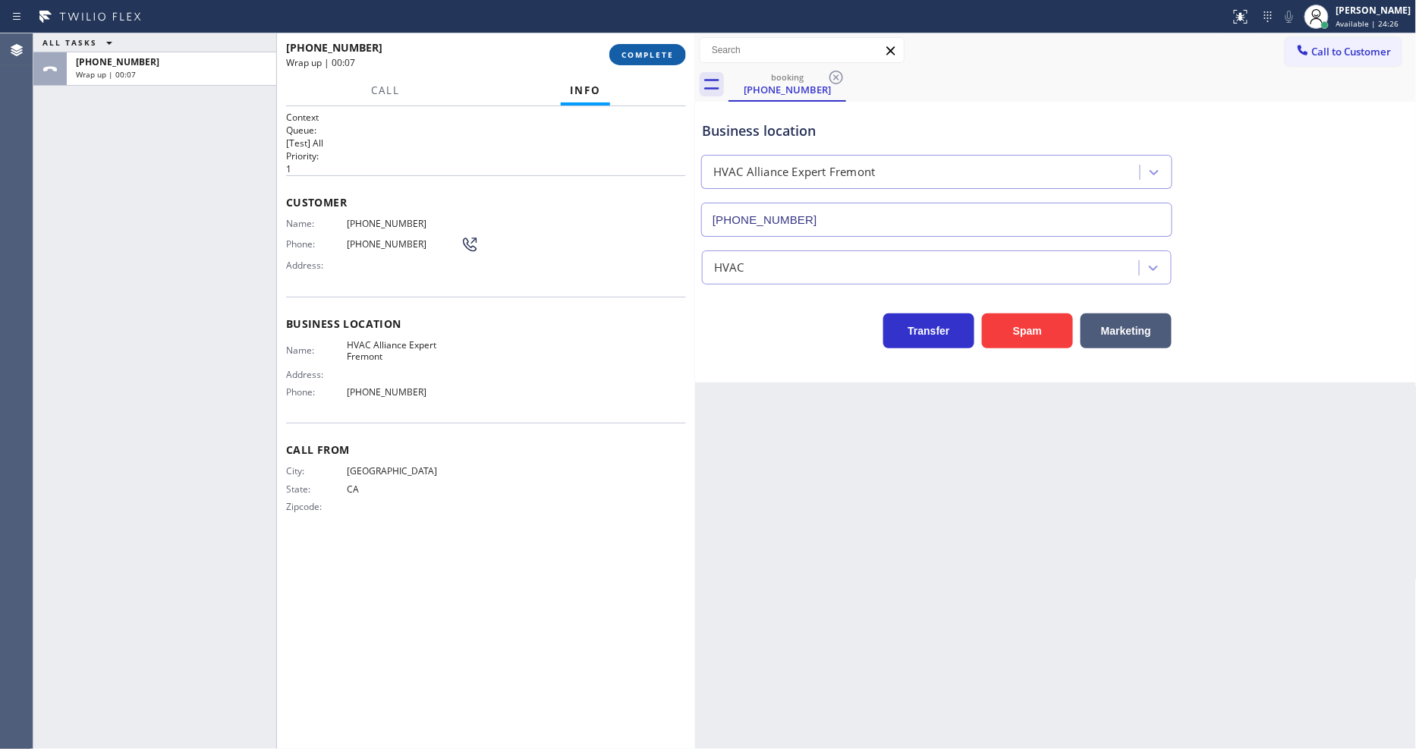
click at [641, 49] on span "COMPLETE" at bounding box center [647, 54] width 52 height 11
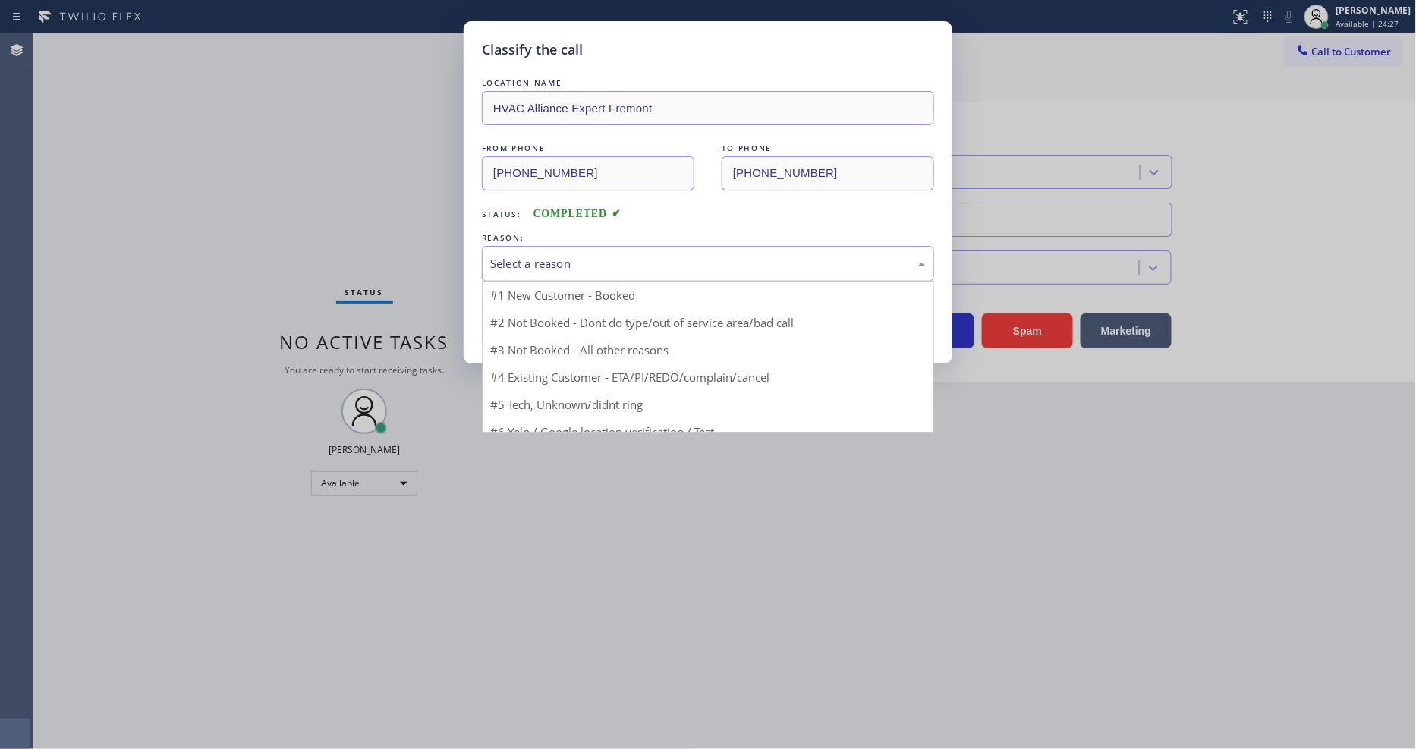
click at [527, 263] on div "Select a reason" at bounding box center [708, 263] width 436 height 17
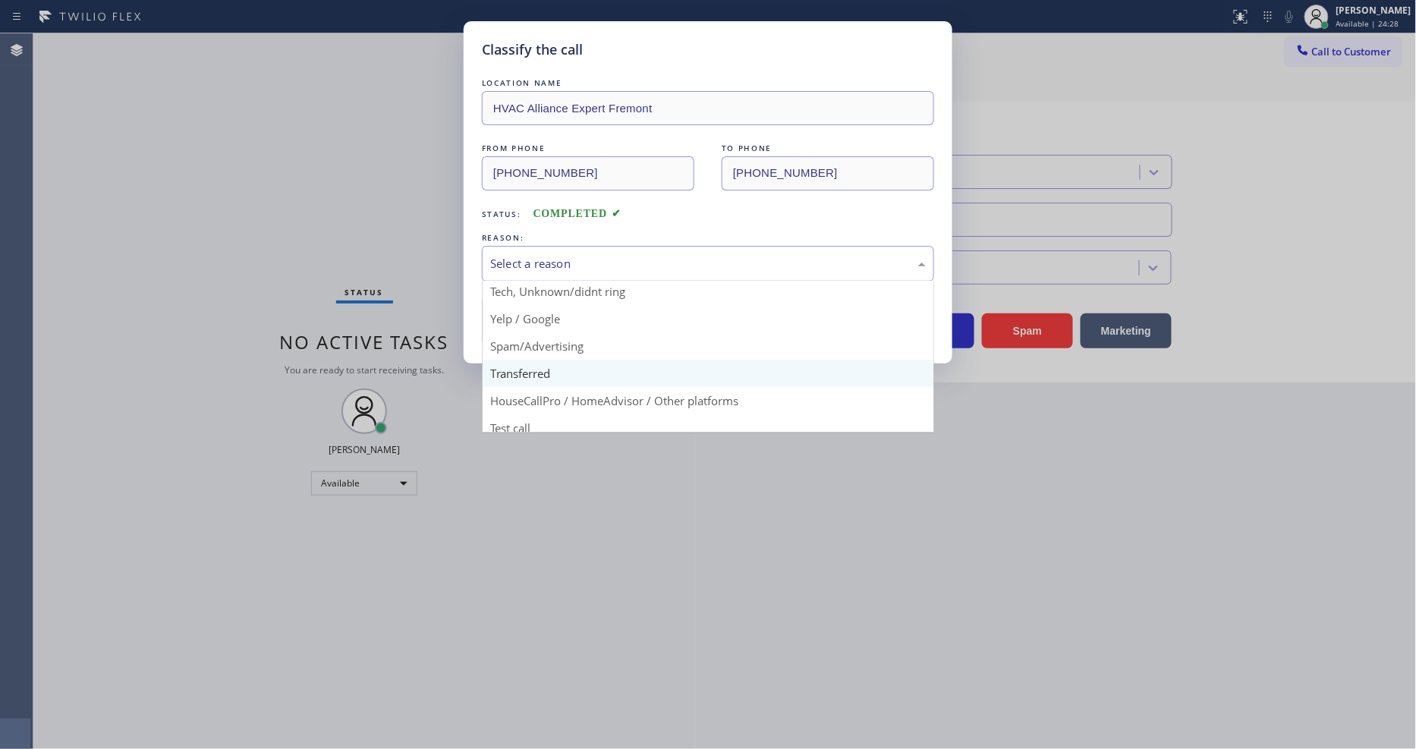
scroll to position [95, 0]
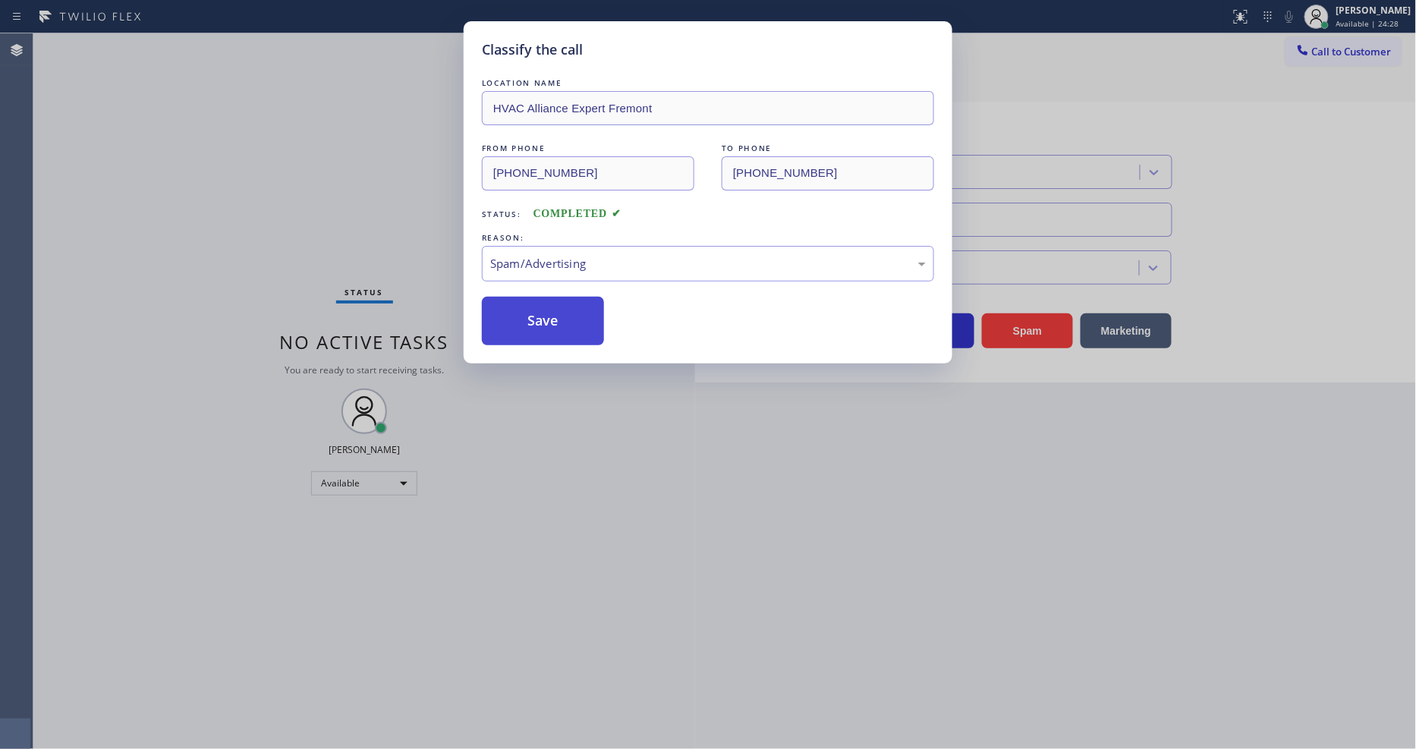
click at [526, 313] on button "Save" at bounding box center [543, 321] width 122 height 49
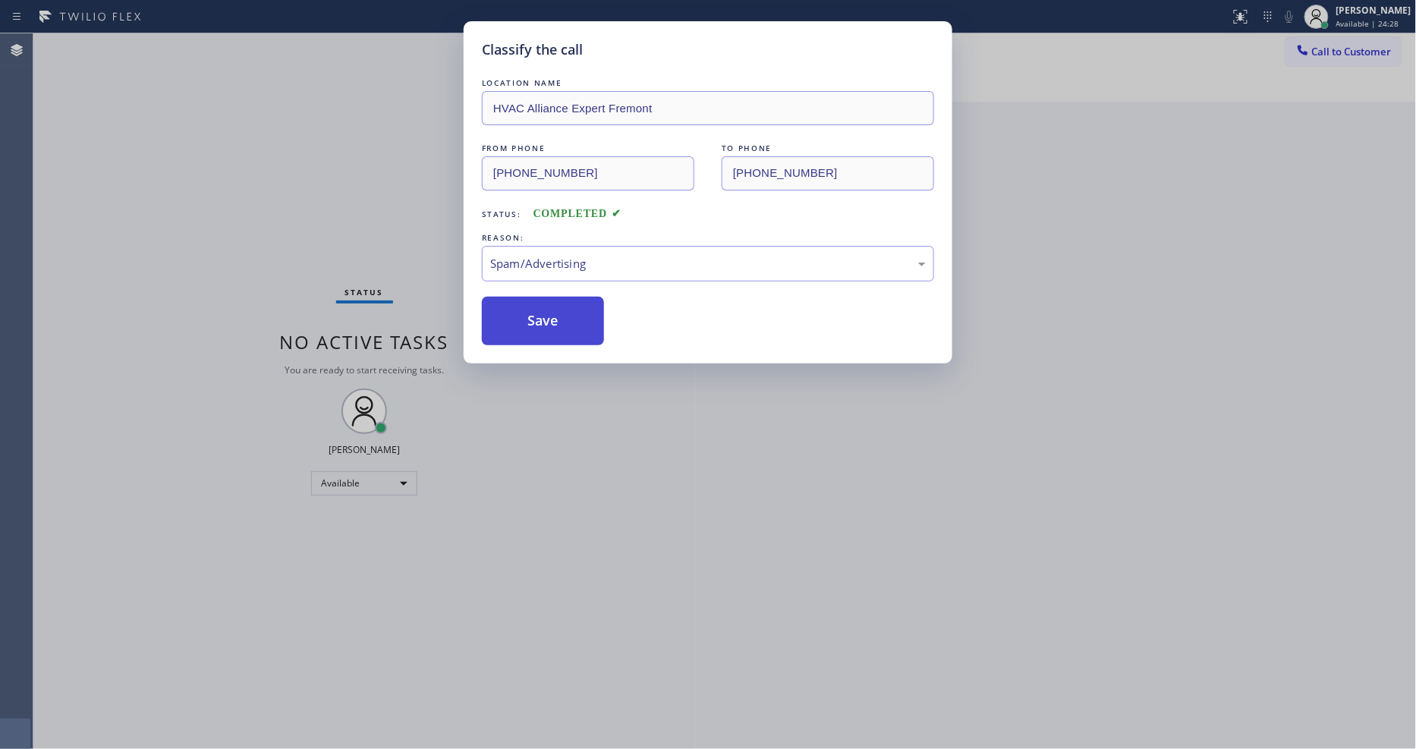
click at [526, 313] on button "Save" at bounding box center [543, 321] width 122 height 49
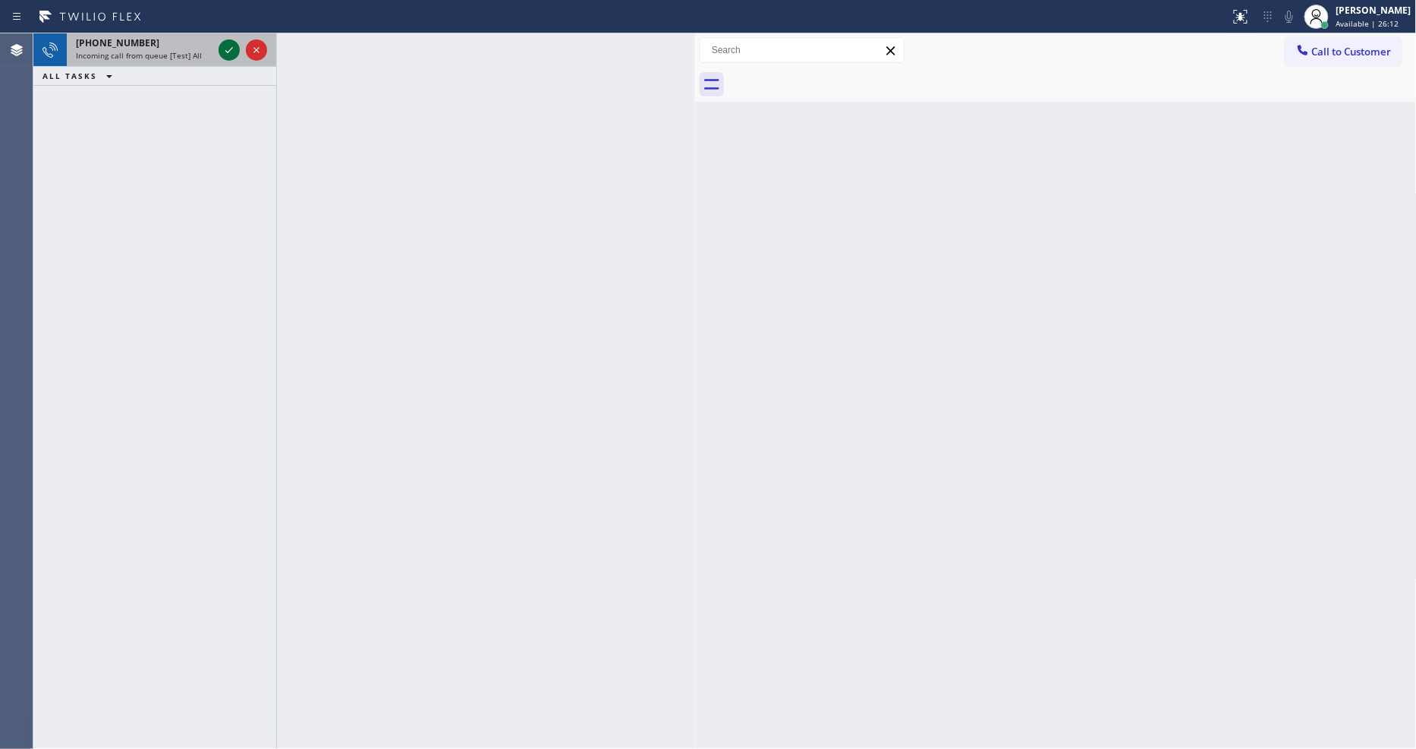
click at [226, 46] on icon at bounding box center [229, 50] width 18 height 18
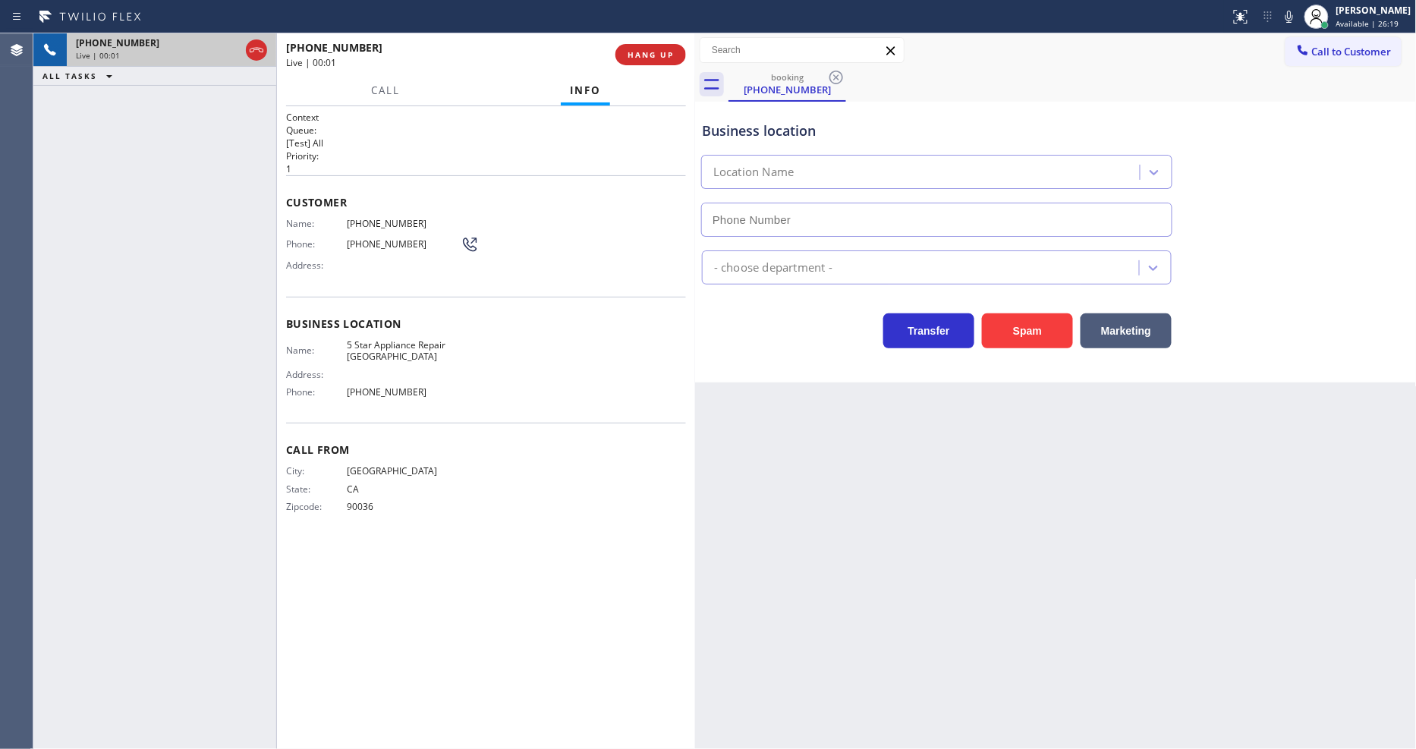
type input "[PHONE_NUMBER]"
drag, startPoint x: 202, startPoint y: 185, endPoint x: 327, endPoint y: 163, distance: 127.1
click at [202, 185] on div "[PHONE_NUMBER] Live | 00:08 ALL TASKS ALL TASKS ACTIVE TASKS TASKS IN WRAP UP" at bounding box center [154, 391] width 243 height 716
click at [647, 54] on span "HANG UP" at bounding box center [651, 54] width 46 height 11
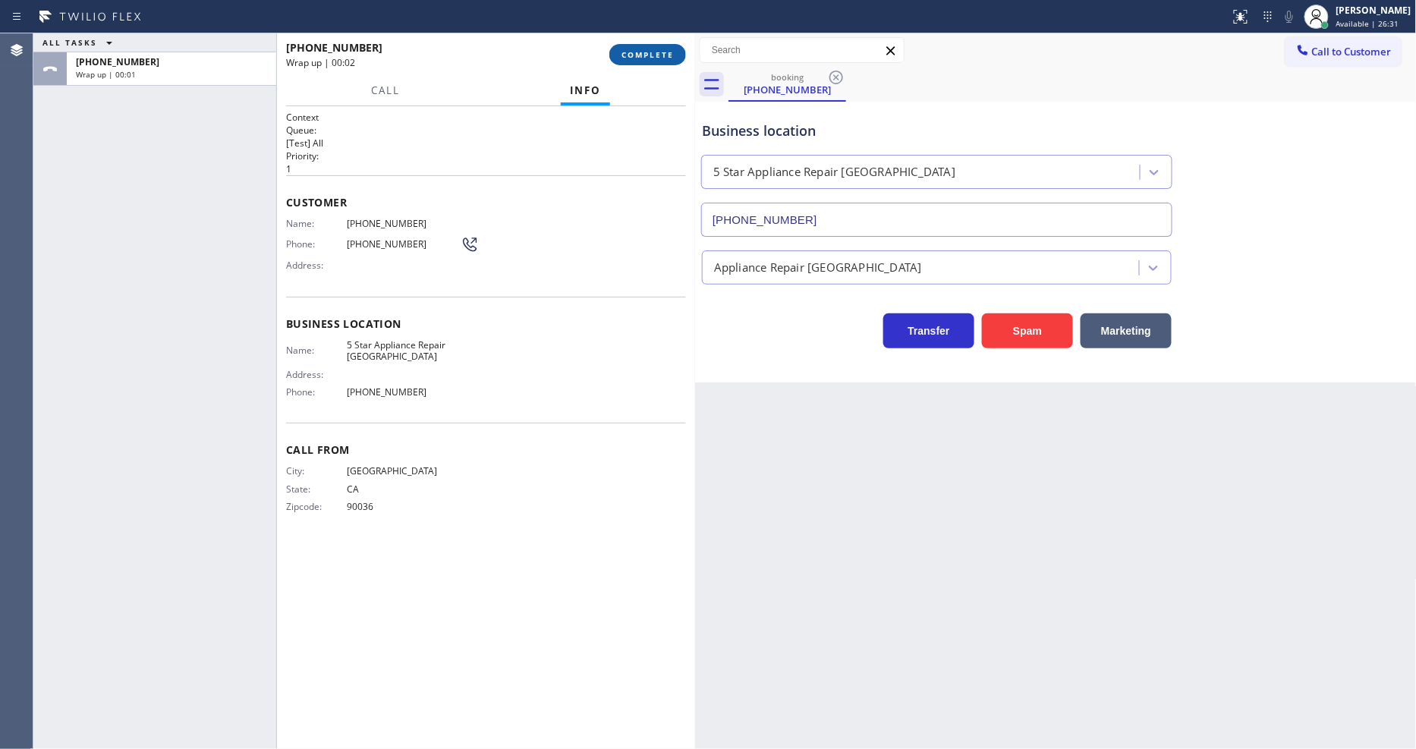
click at [647, 54] on span "COMPLETE" at bounding box center [647, 54] width 52 height 11
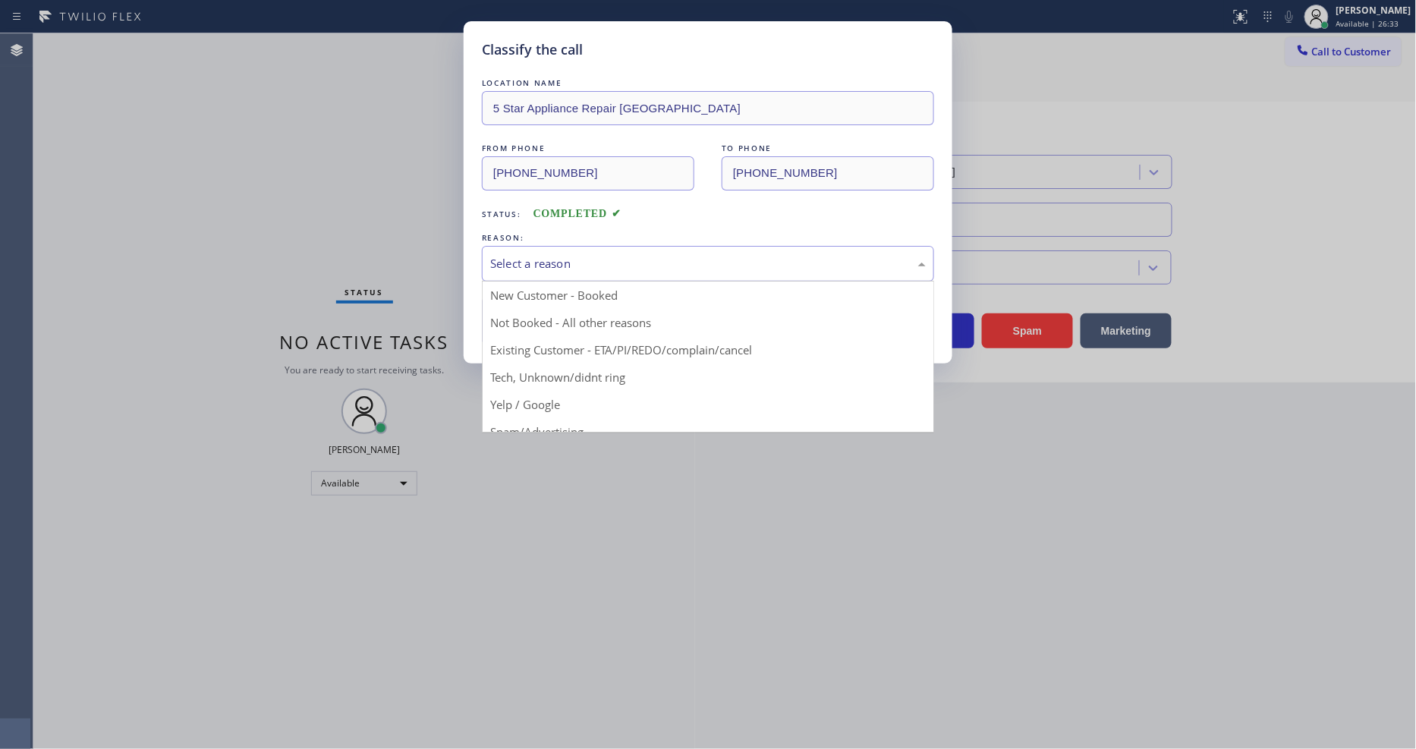
click at [623, 255] on div "Select a reason" at bounding box center [708, 263] width 436 height 17
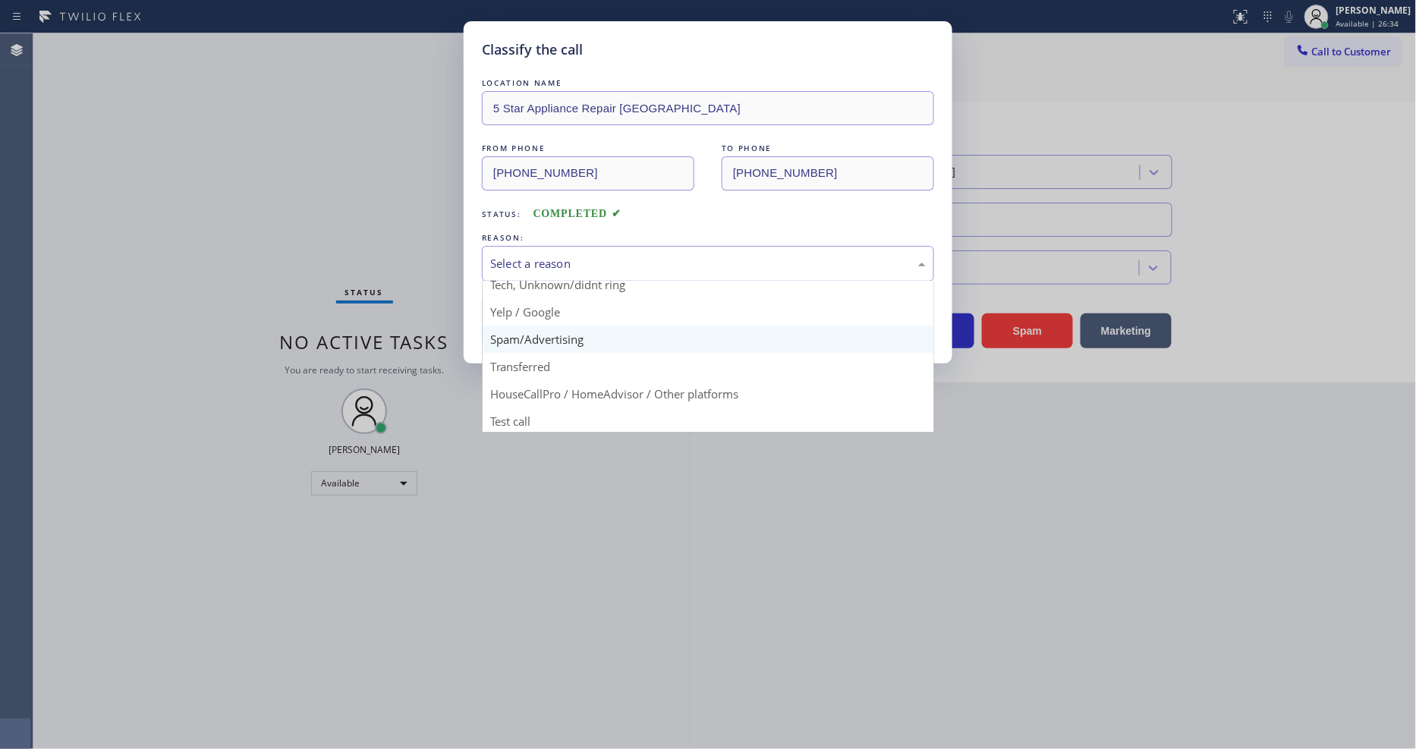
scroll to position [95, 0]
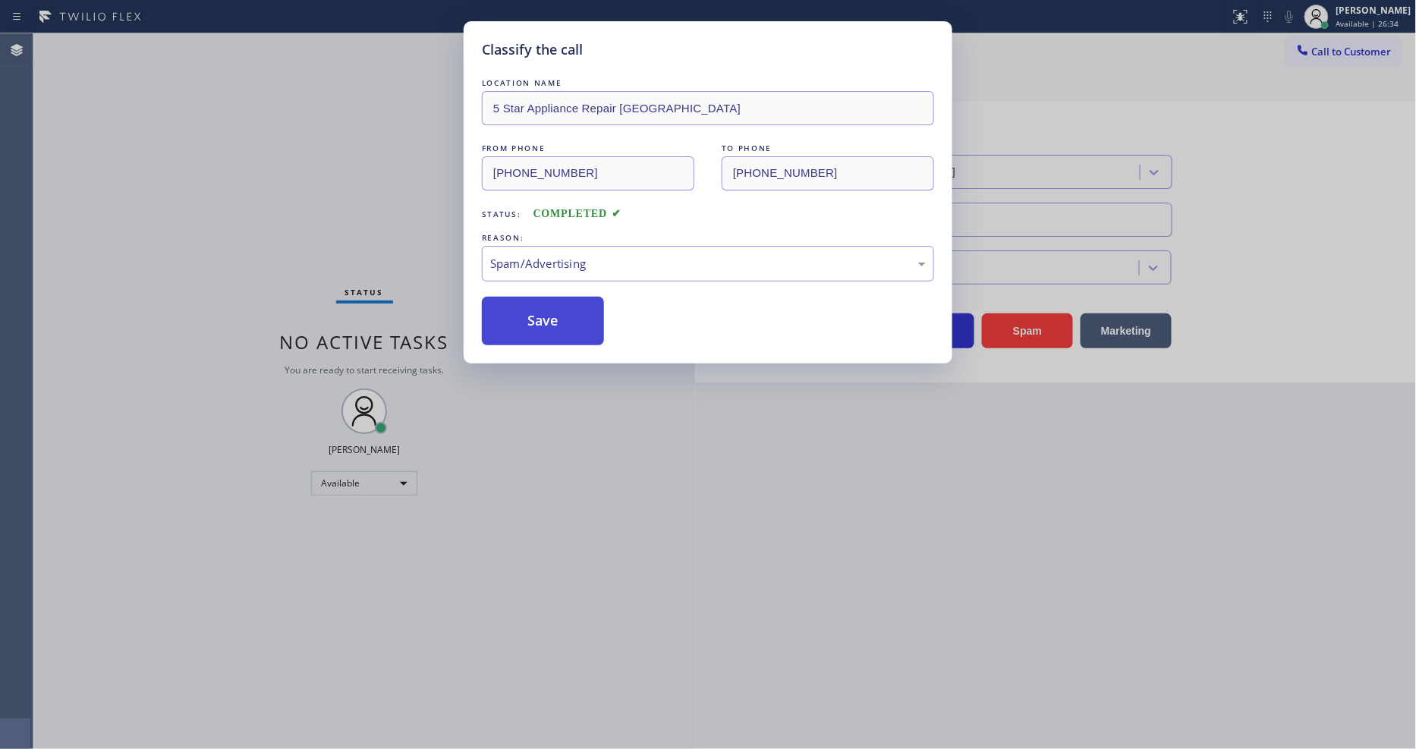
click at [567, 315] on button "Save" at bounding box center [543, 321] width 122 height 49
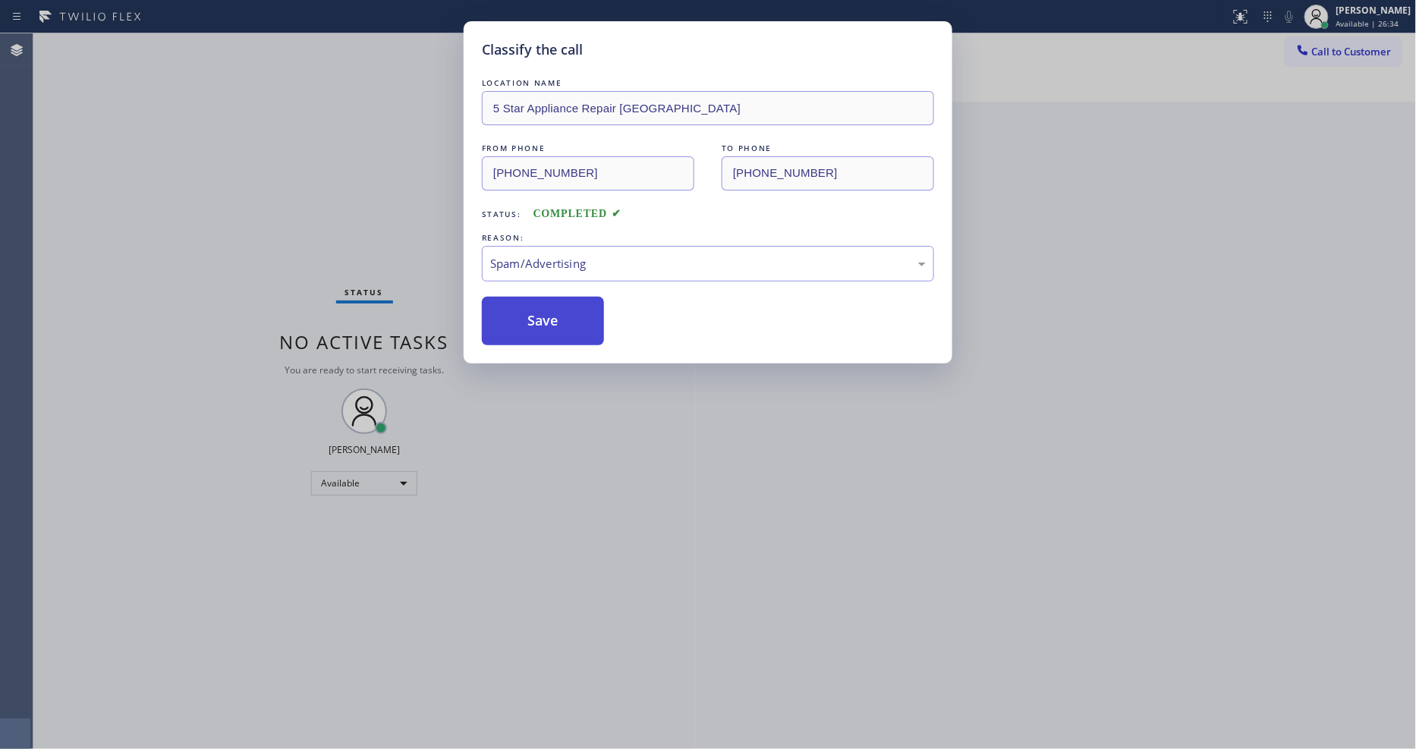
click at [567, 315] on button "Save" at bounding box center [543, 321] width 122 height 49
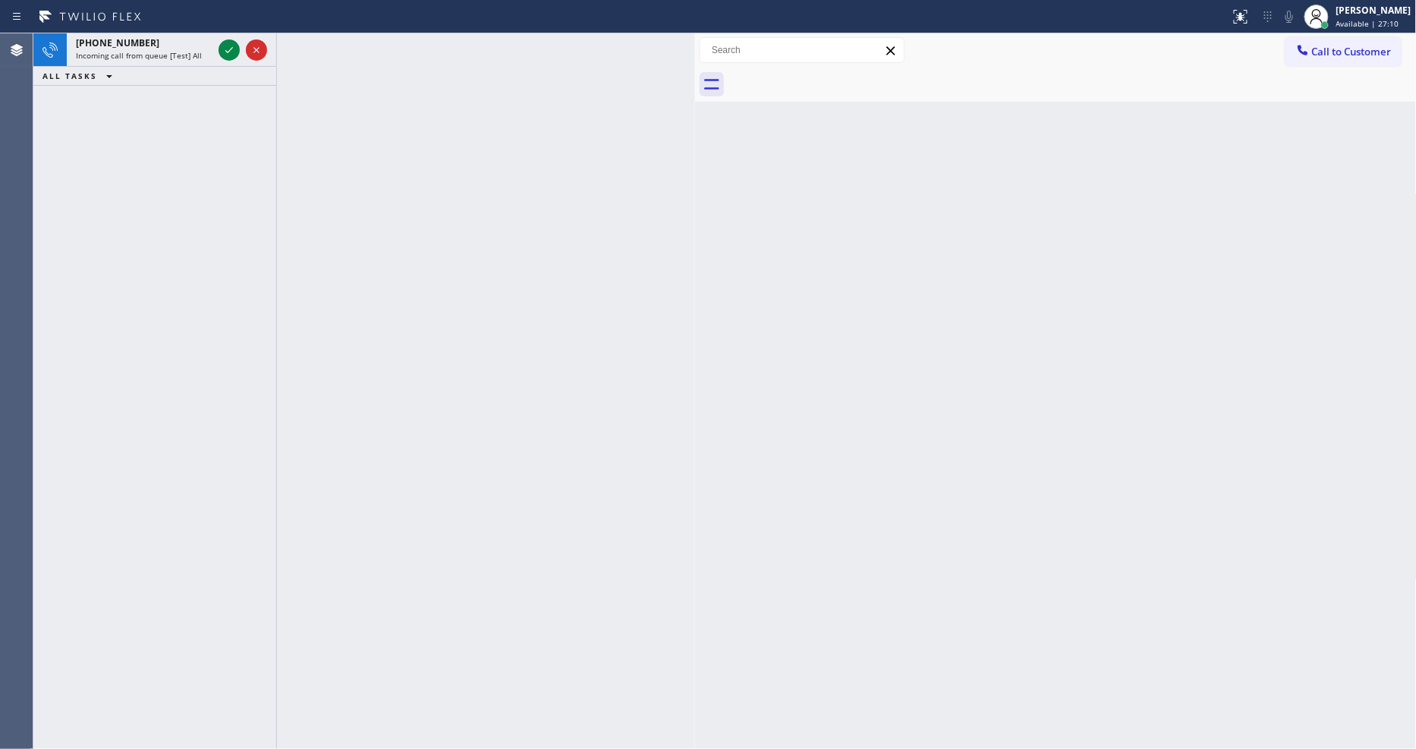
click at [228, 46] on icon at bounding box center [229, 50] width 18 height 18
click at [225, 49] on icon at bounding box center [229, 50] width 18 height 18
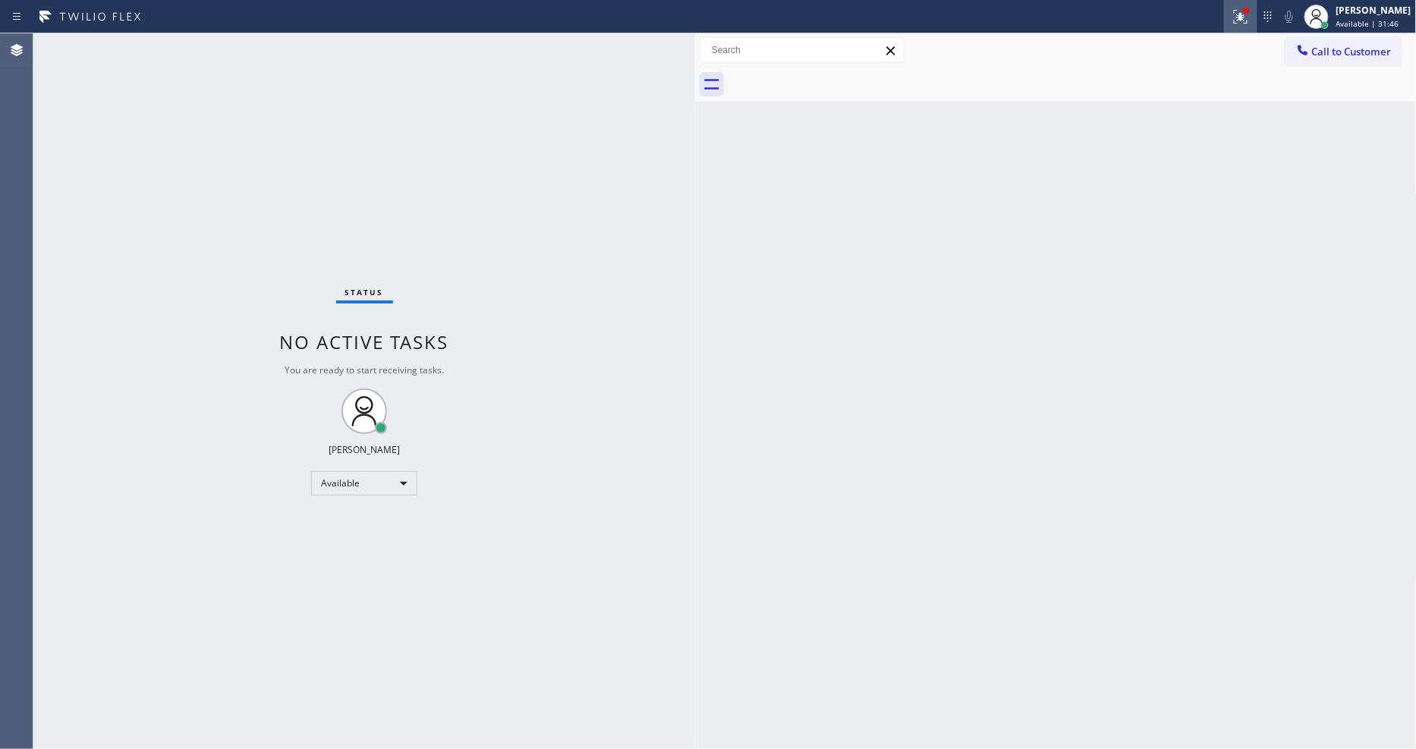
click at [1257, 24] on div at bounding box center [1240, 17] width 33 height 18
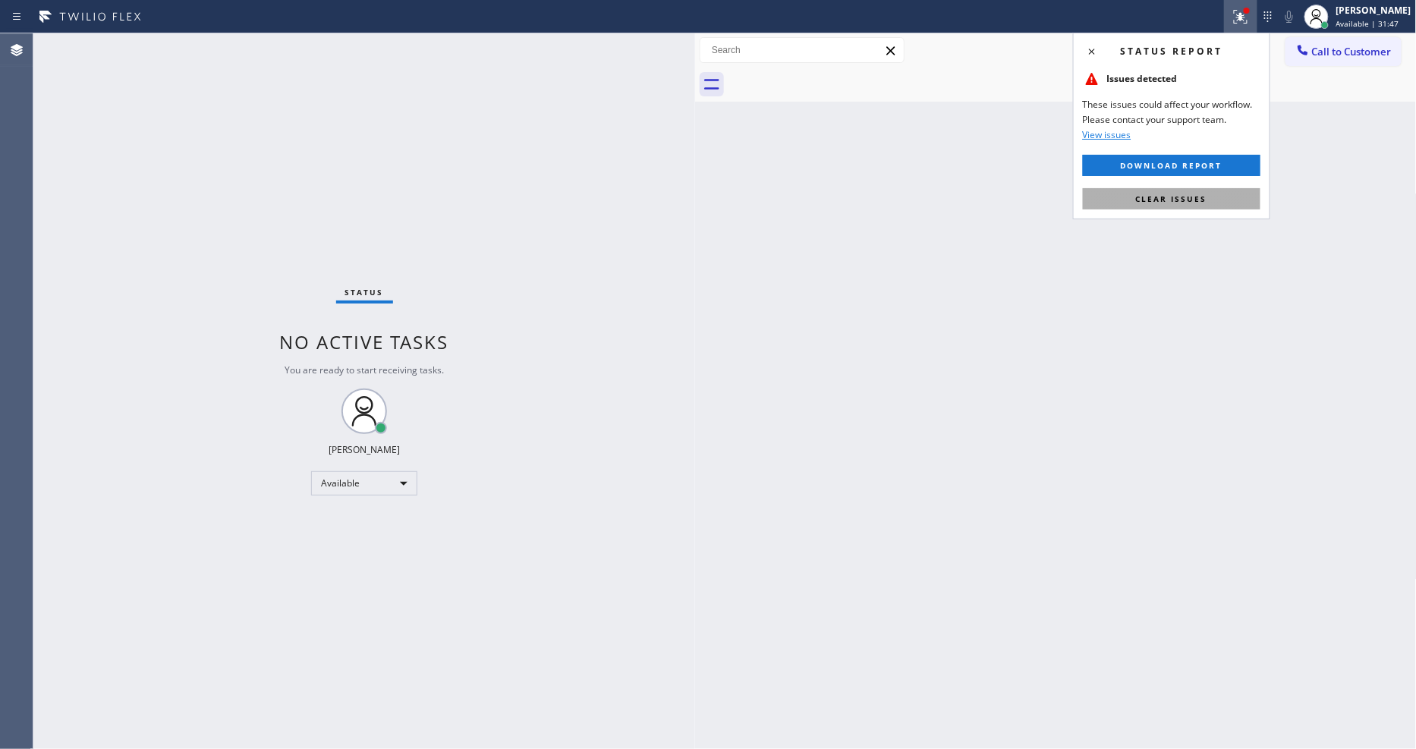
click at [1238, 194] on button "Clear issues" at bounding box center [1172, 198] width 178 height 21
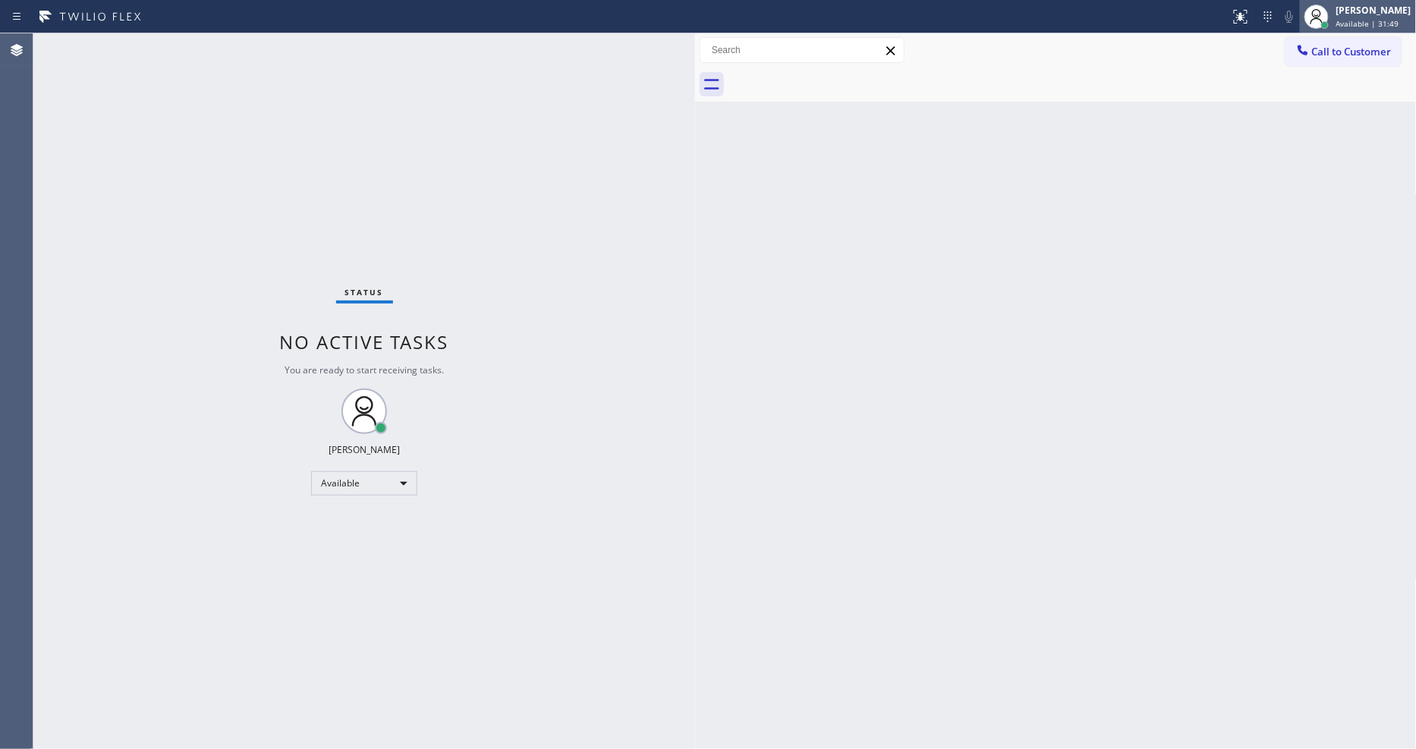
click at [1375, 24] on span "Available | 31:49" at bounding box center [1367, 23] width 63 height 11
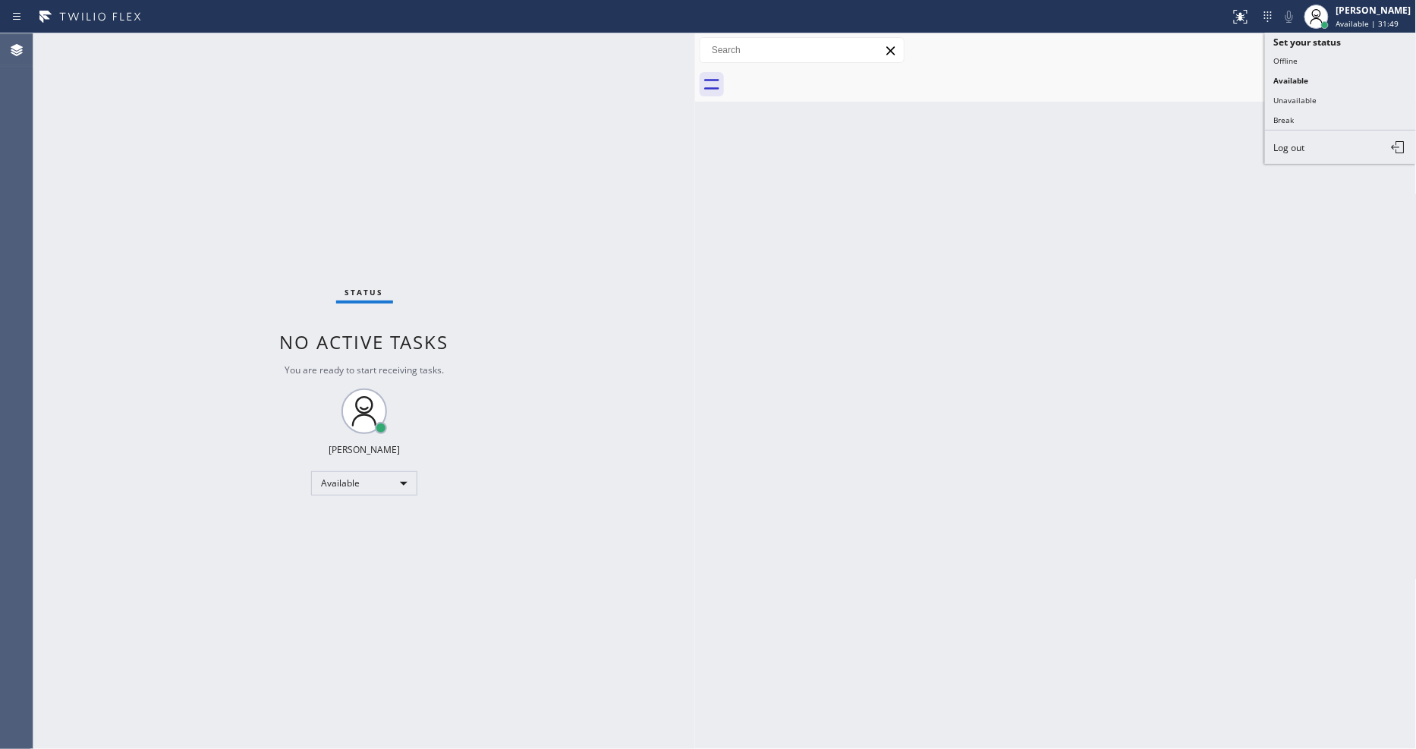
click at [824, 352] on div "Back to Dashboard Change Sender ID Customers Technicians Select a contact Outbo…" at bounding box center [1056, 391] width 722 height 716
click at [687, 426] on div "Status No active tasks You are ready to start receiving tasks. [PERSON_NAME] Av…" at bounding box center [364, 391] width 662 height 716
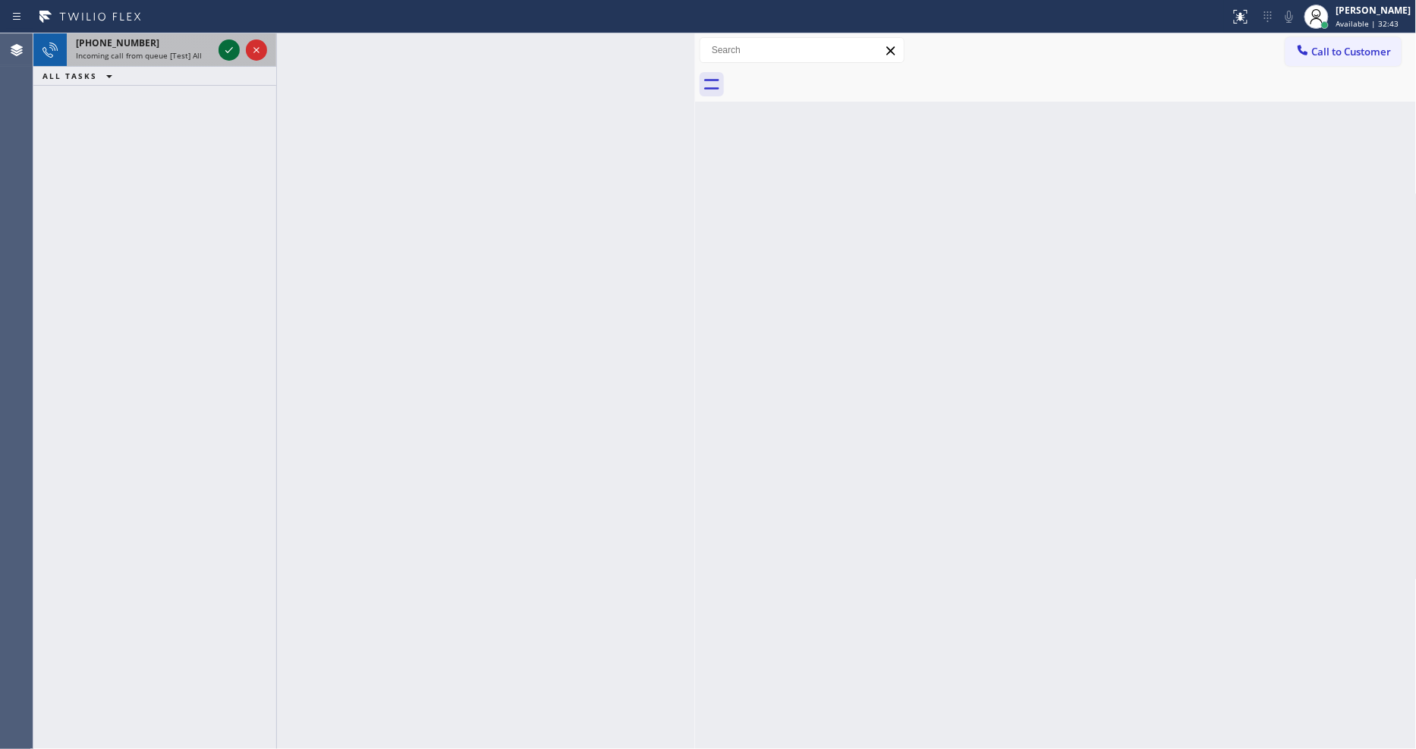
click at [233, 50] on icon at bounding box center [229, 50] width 18 height 18
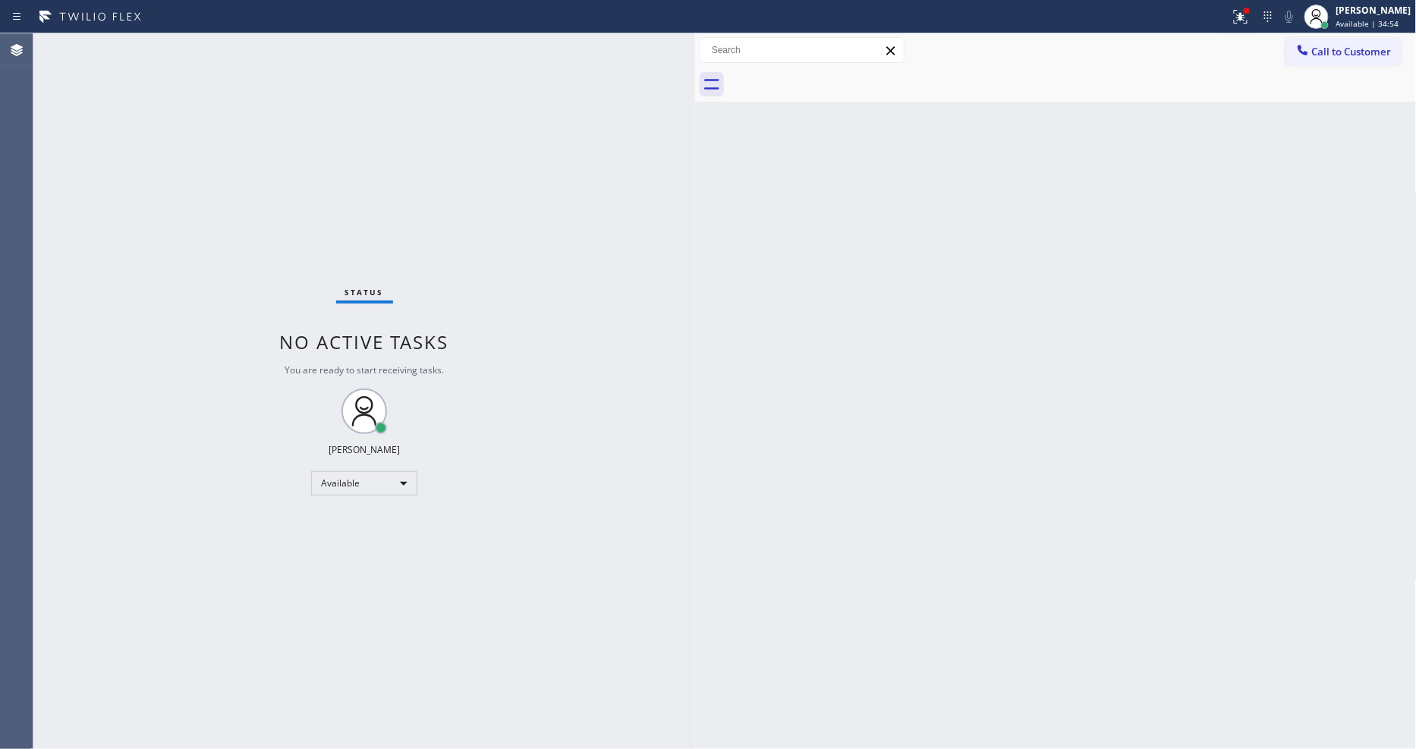
click at [1041, 489] on div "Back to Dashboard Change Sender ID Customers Technicians Select a contact Outbo…" at bounding box center [1056, 391] width 722 height 716
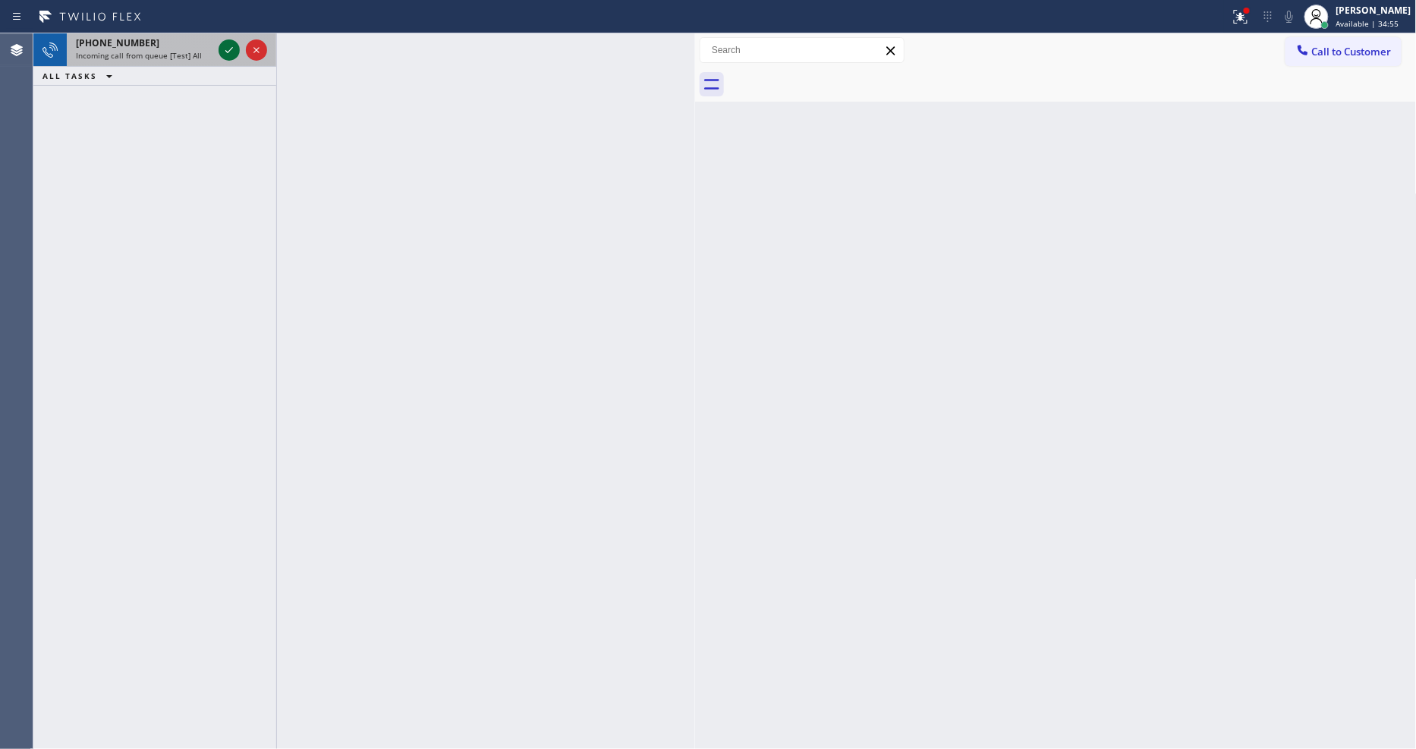
click at [228, 51] on icon at bounding box center [229, 50] width 8 height 6
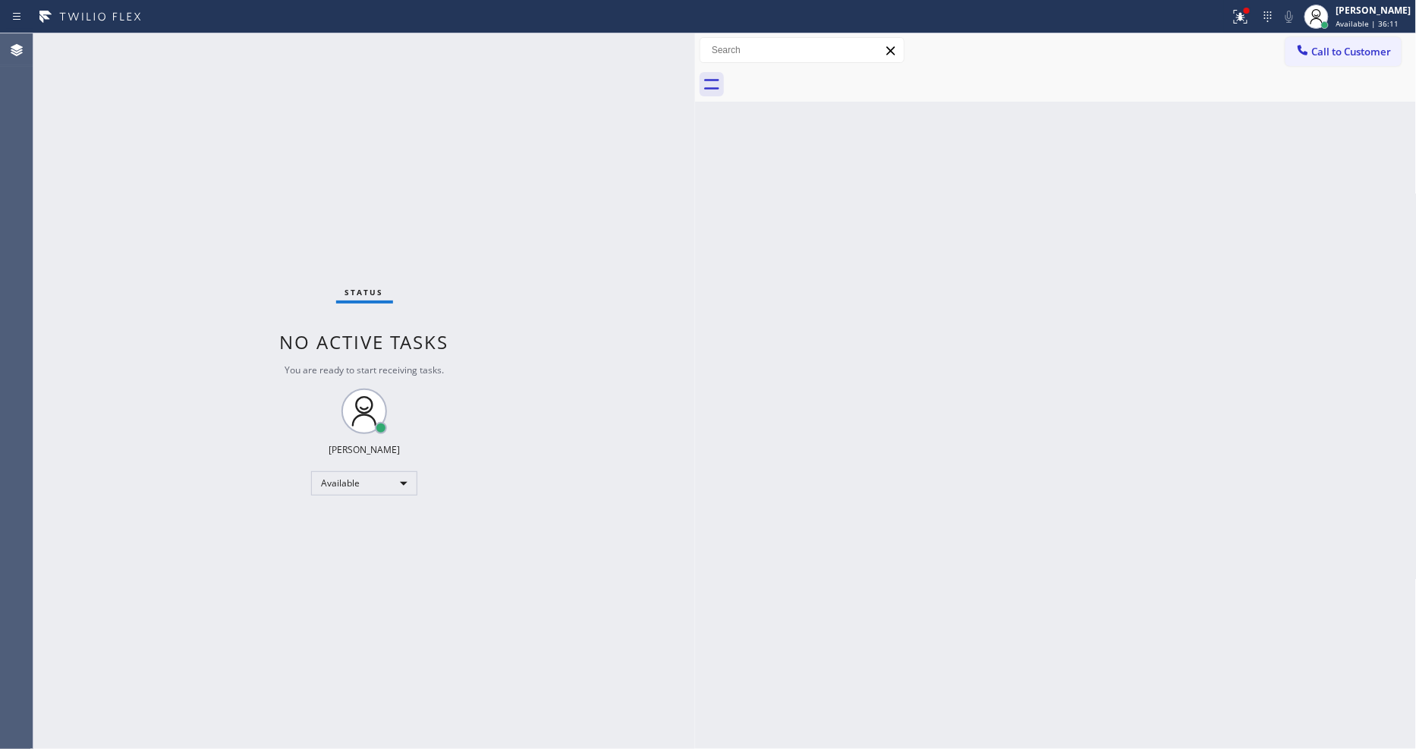
drag, startPoint x: 1254, startPoint y: 20, endPoint x: 1214, endPoint y: 155, distance: 140.9
click at [1250, 19] on icon at bounding box center [1240, 17] width 18 height 18
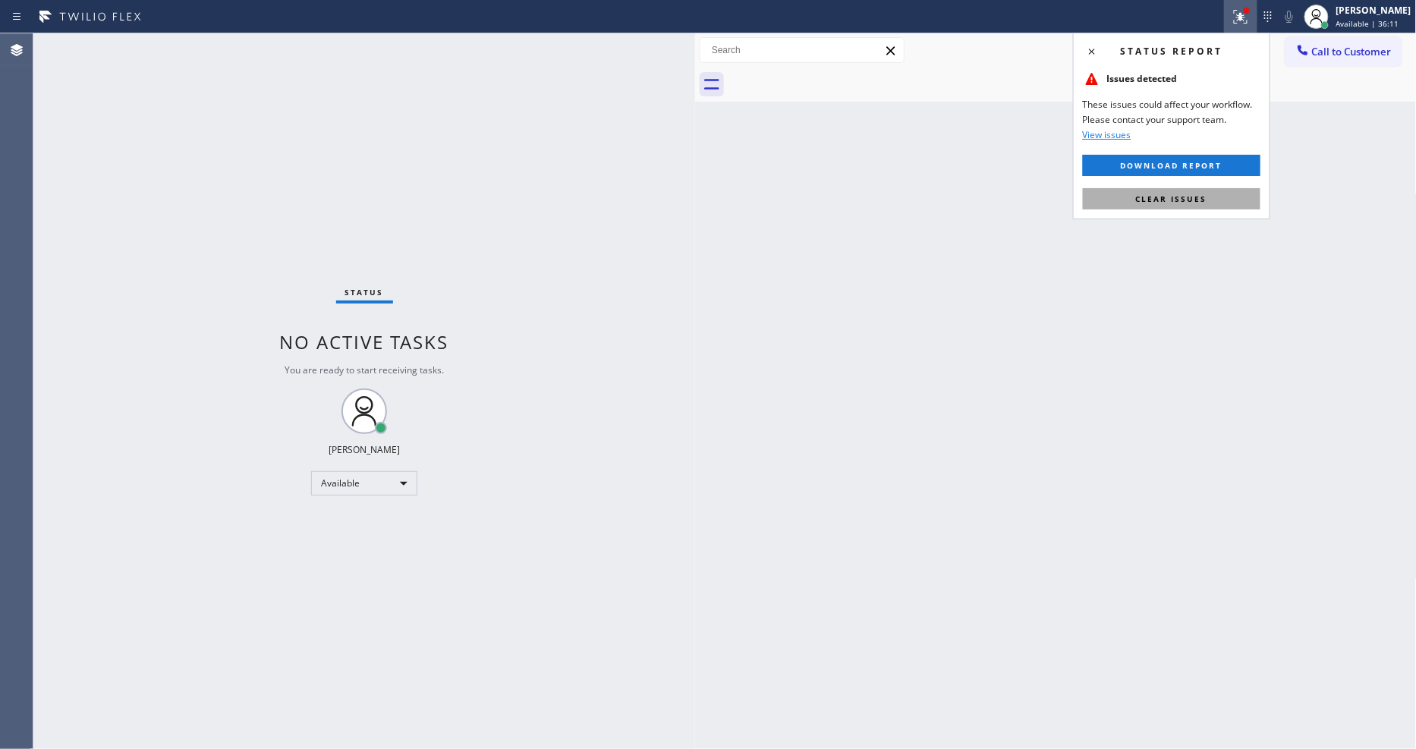
click at [1185, 195] on span "Clear issues" at bounding box center [1171, 198] width 71 height 11
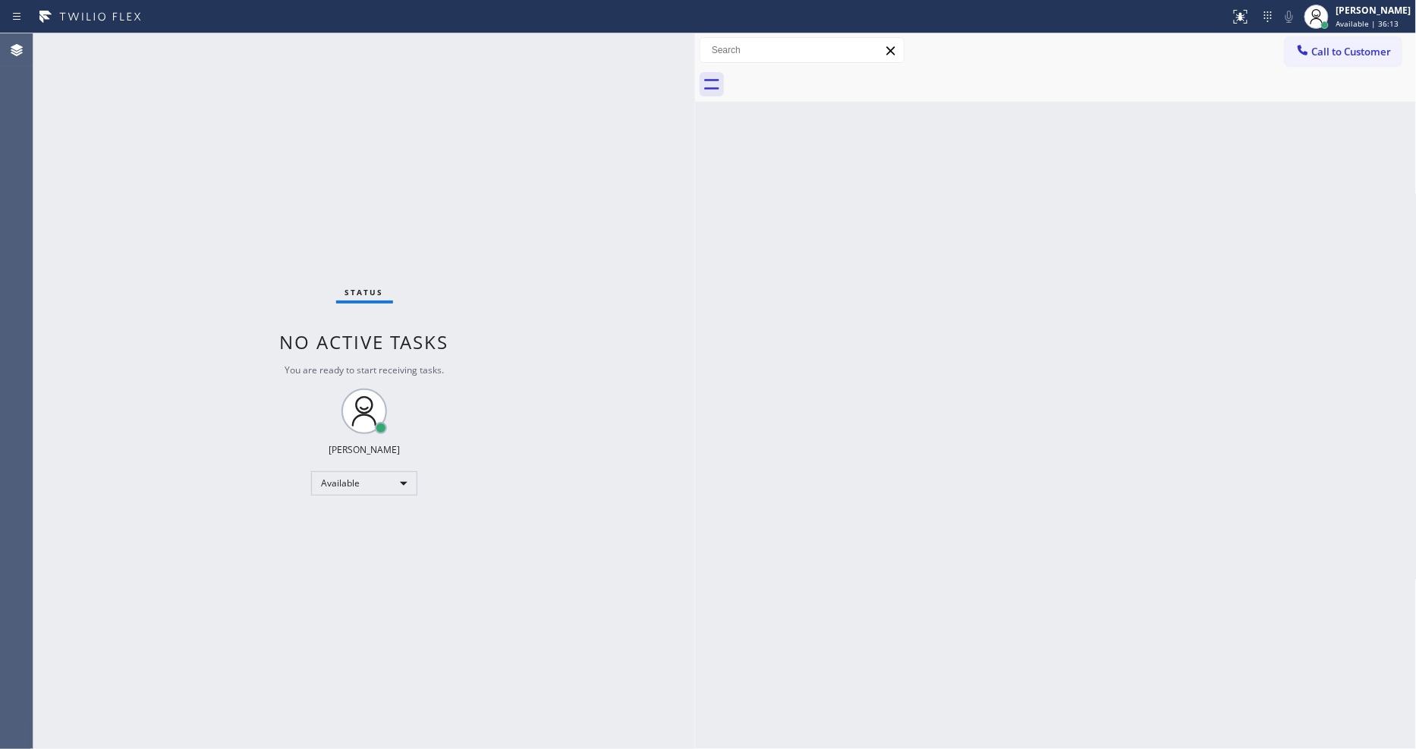
click at [190, 42] on div "Status No active tasks You are ready to start receiving tasks. [PERSON_NAME] Av…" at bounding box center [364, 391] width 662 height 716
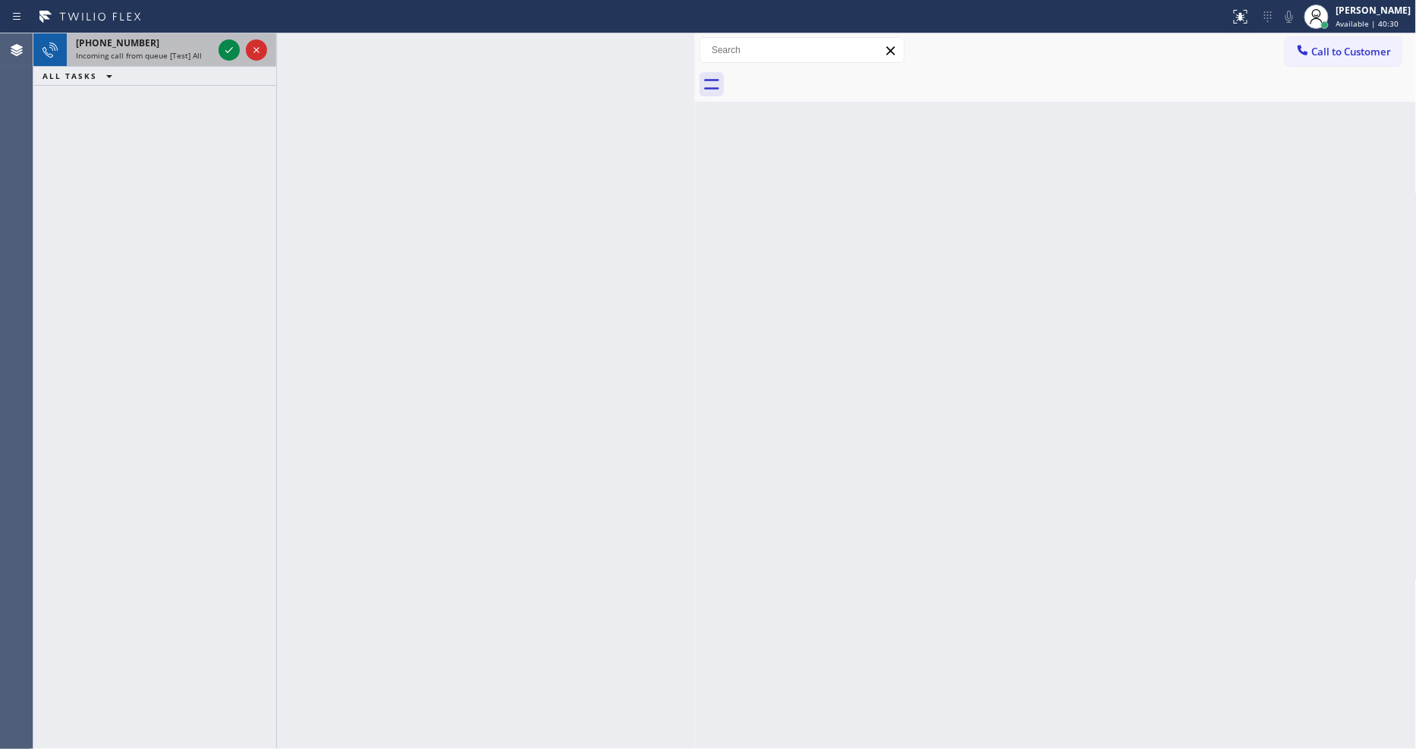
click at [198, 50] on div "Incoming call from queue [Test] All" at bounding box center [144, 55] width 137 height 11
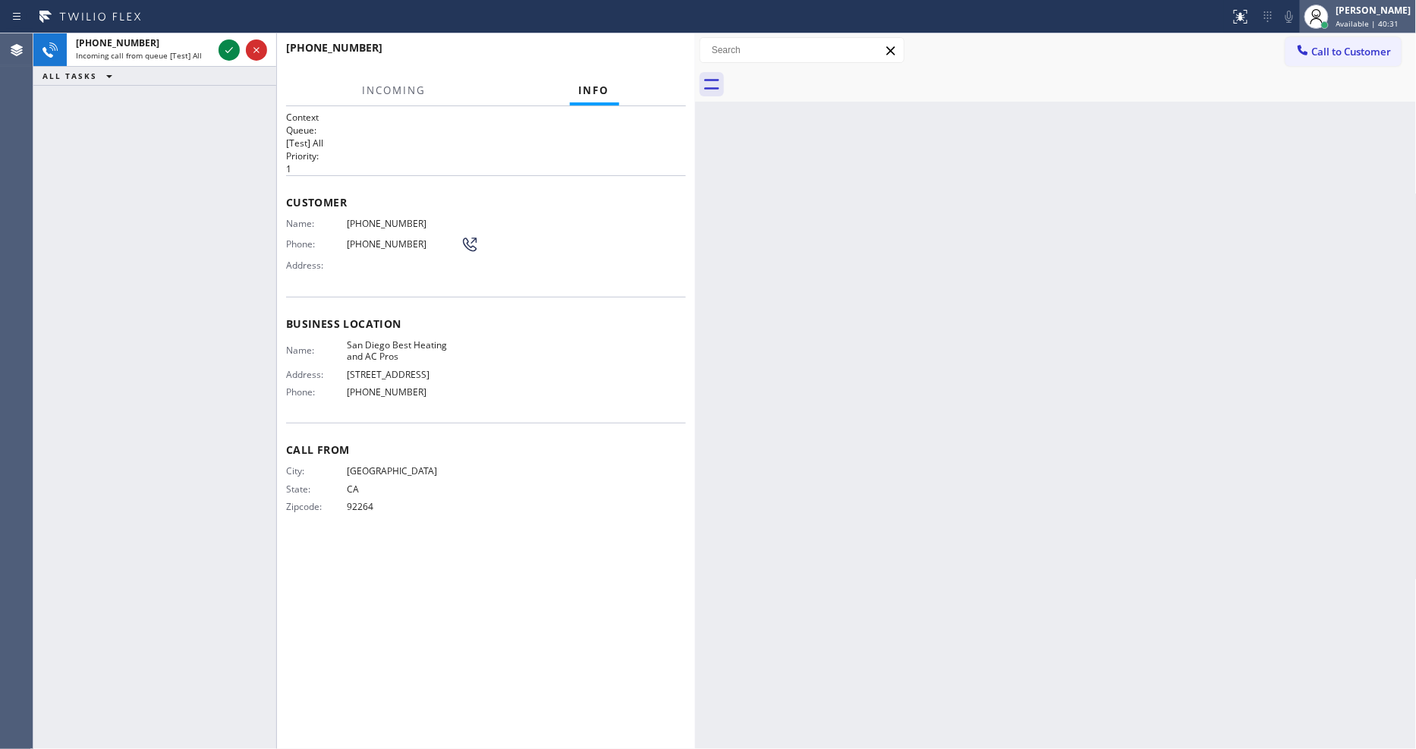
click at [1362, 27] on span "Available | 40:31" at bounding box center [1367, 23] width 63 height 11
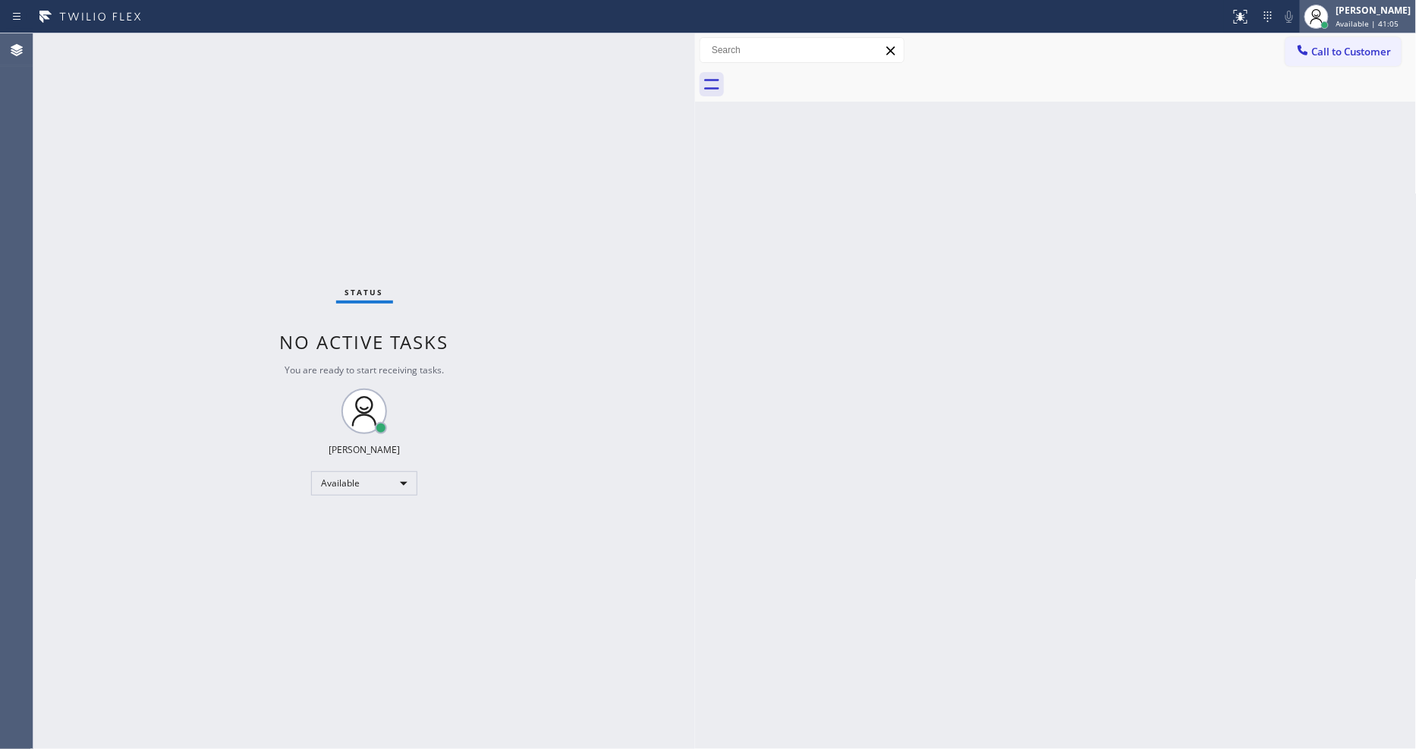
click at [1364, 14] on div "[PERSON_NAME]" at bounding box center [1373, 10] width 75 height 13
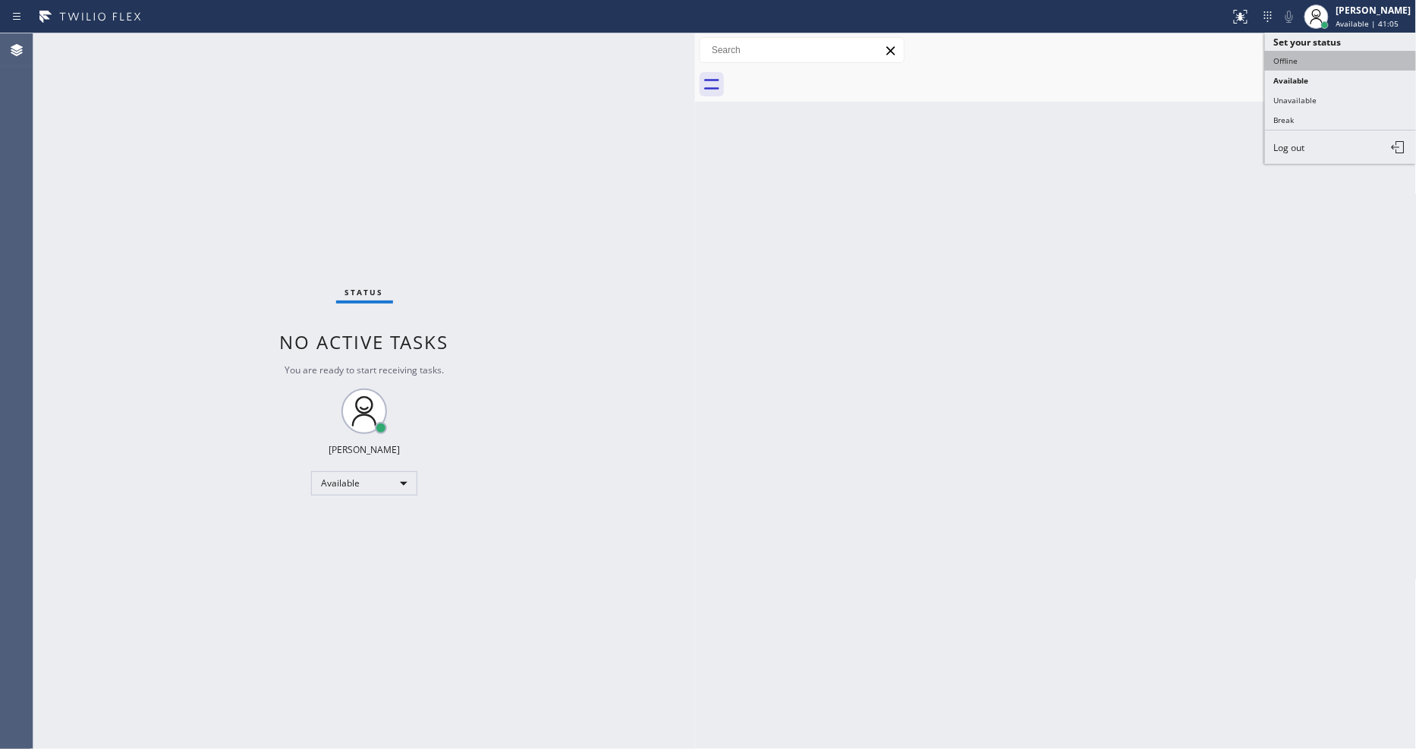
click at [1340, 64] on button "Offline" at bounding box center [1341, 61] width 152 height 20
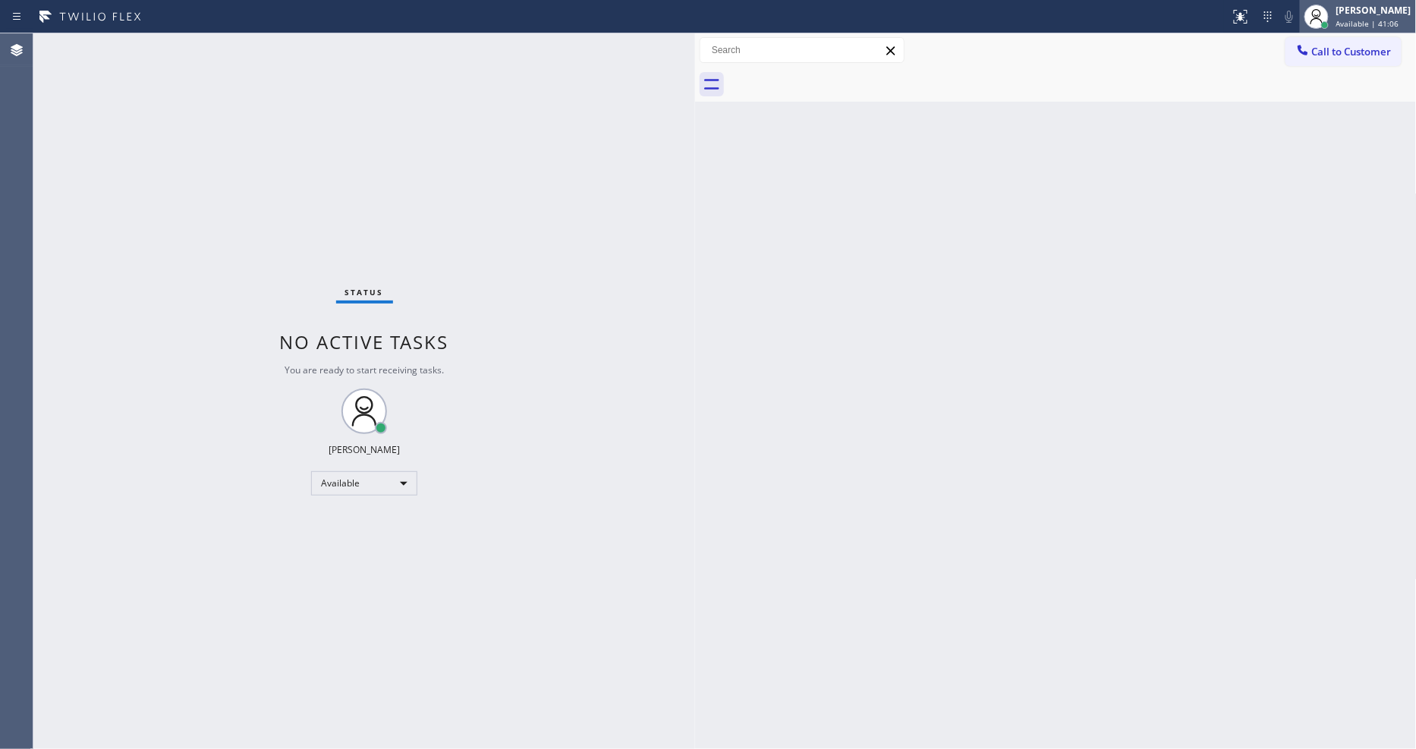
click at [1362, 19] on span "Available | 41:06" at bounding box center [1367, 23] width 63 height 11
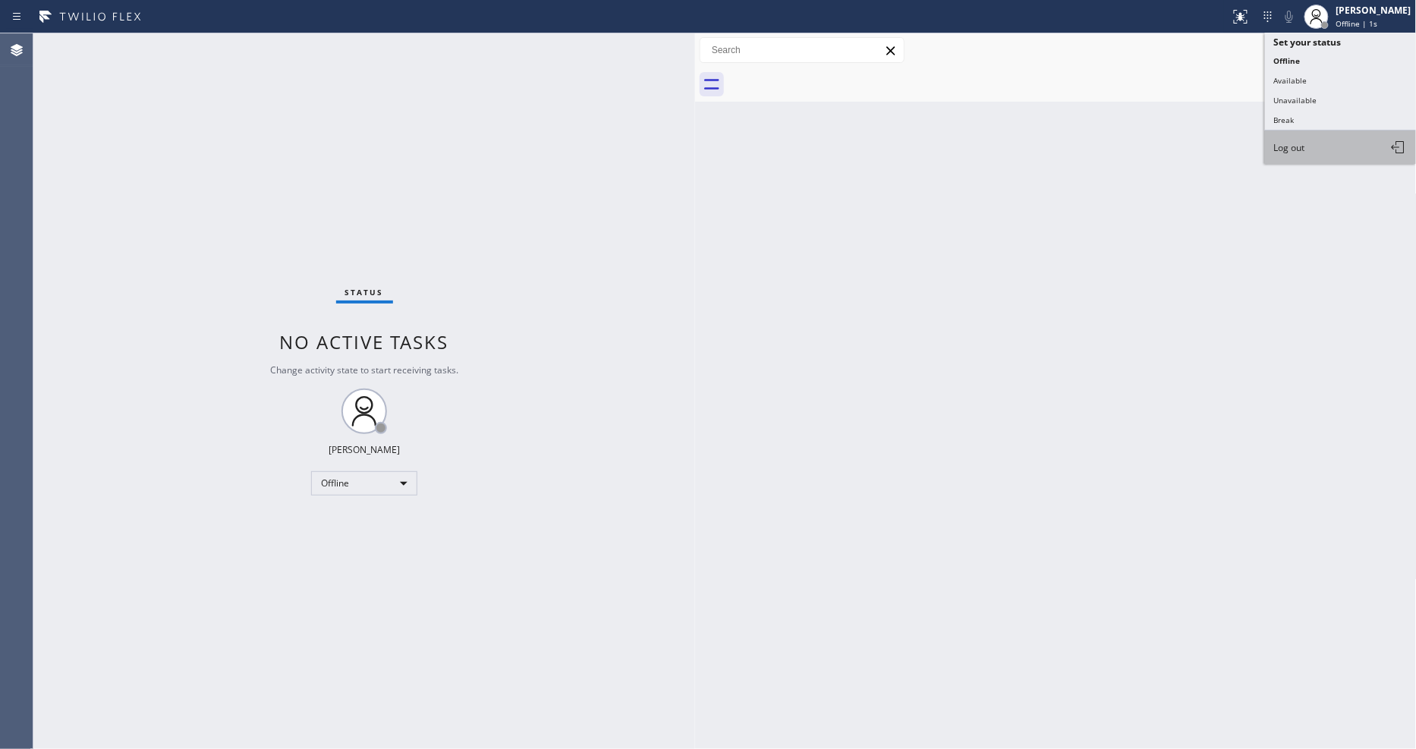
click at [1321, 150] on button "Log out" at bounding box center [1341, 147] width 152 height 33
